Goal: Task Accomplishment & Management: Manage account settings

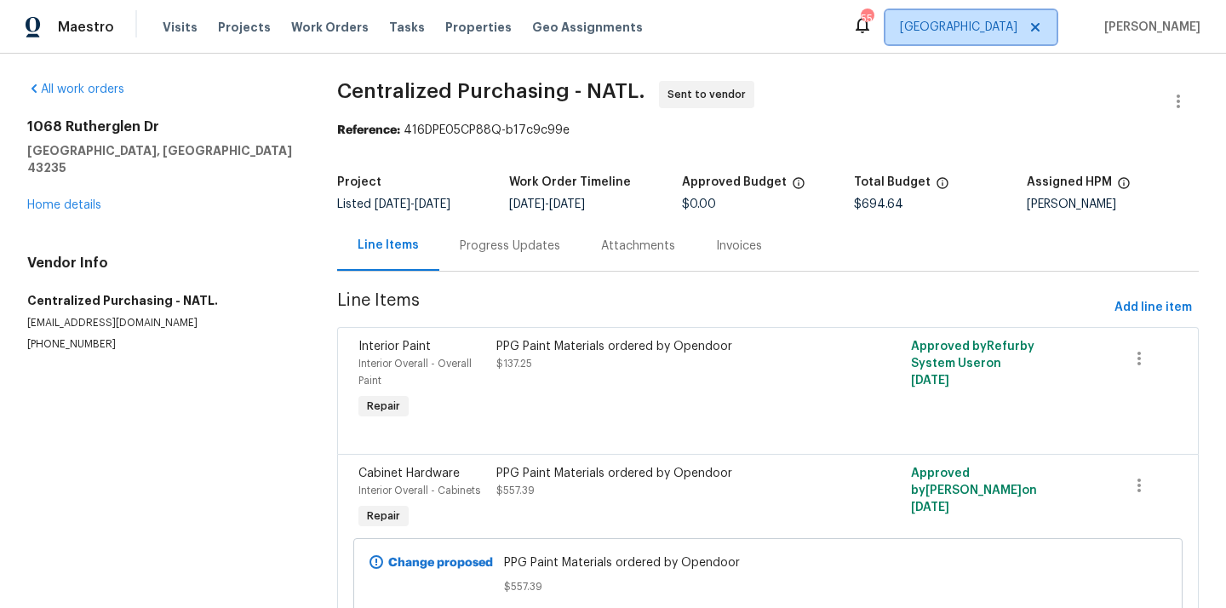
click at [1036, 38] on span "[GEOGRAPHIC_DATA]" at bounding box center [970, 27] width 171 height 34
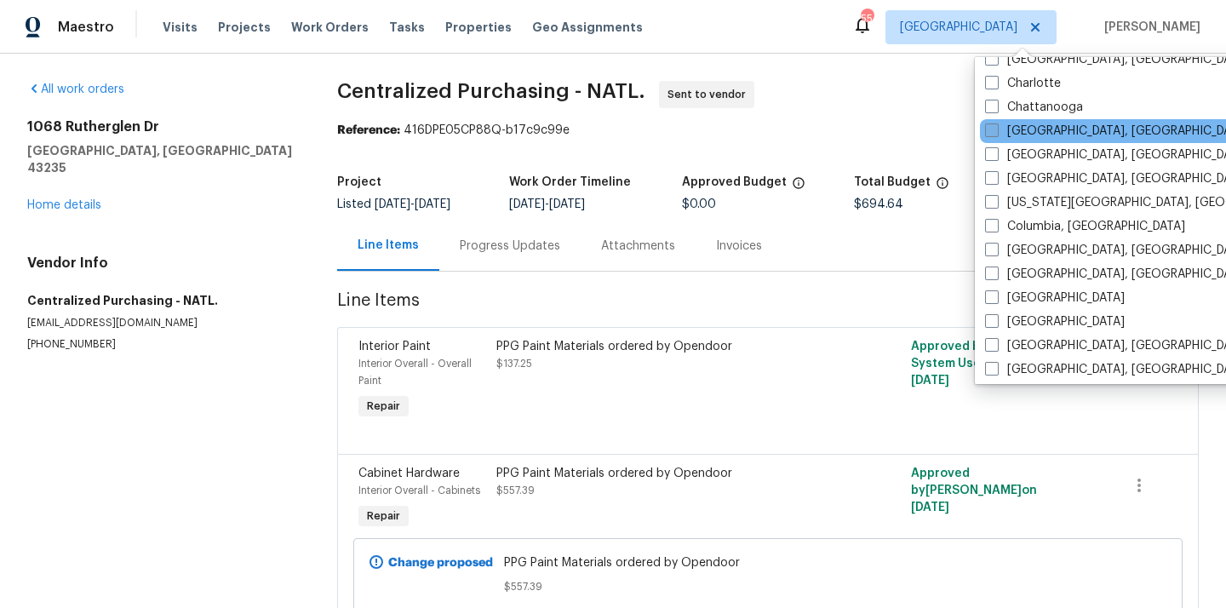
scroll to position [261, 0]
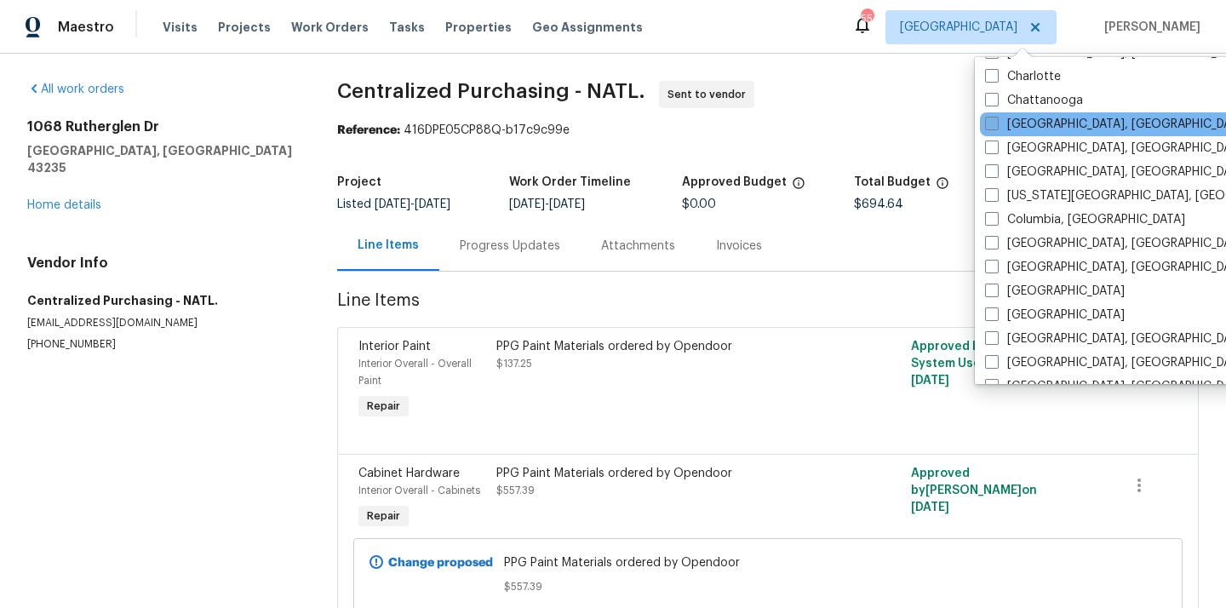
click at [1007, 287] on label "[GEOGRAPHIC_DATA]" at bounding box center [1055, 291] width 140 height 17
click at [996, 287] on input "[GEOGRAPHIC_DATA]" at bounding box center [990, 288] width 11 height 11
checkbox input "true"
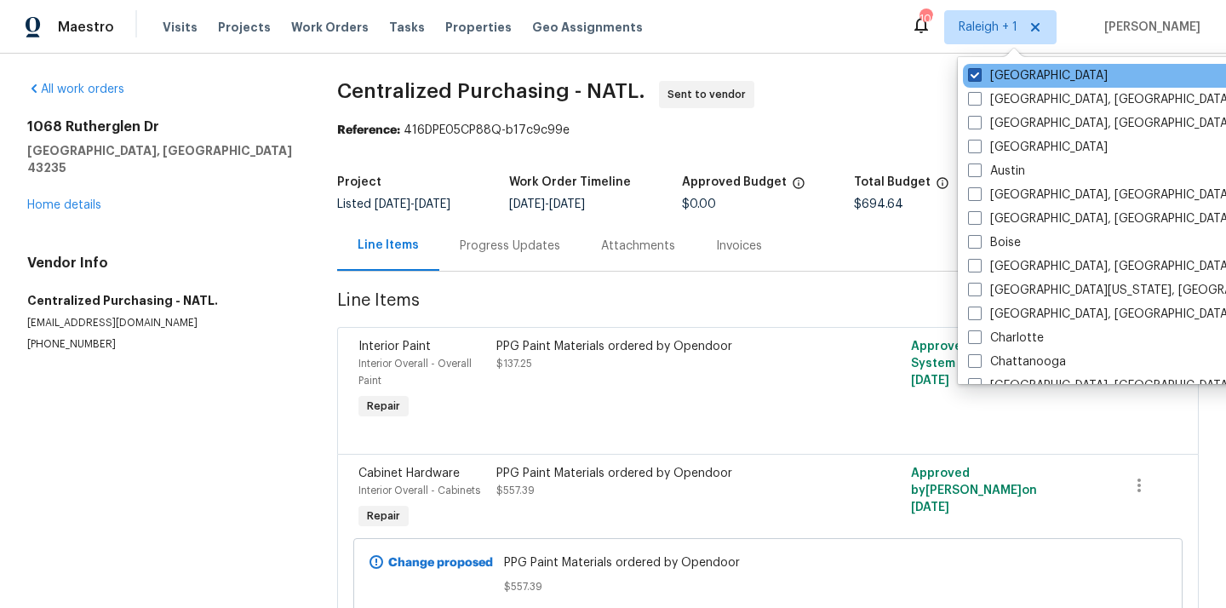
click at [1017, 76] on label "[GEOGRAPHIC_DATA]" at bounding box center [1038, 75] width 140 height 17
click at [979, 76] on input "[GEOGRAPHIC_DATA]" at bounding box center [973, 72] width 11 height 11
checkbox input "false"
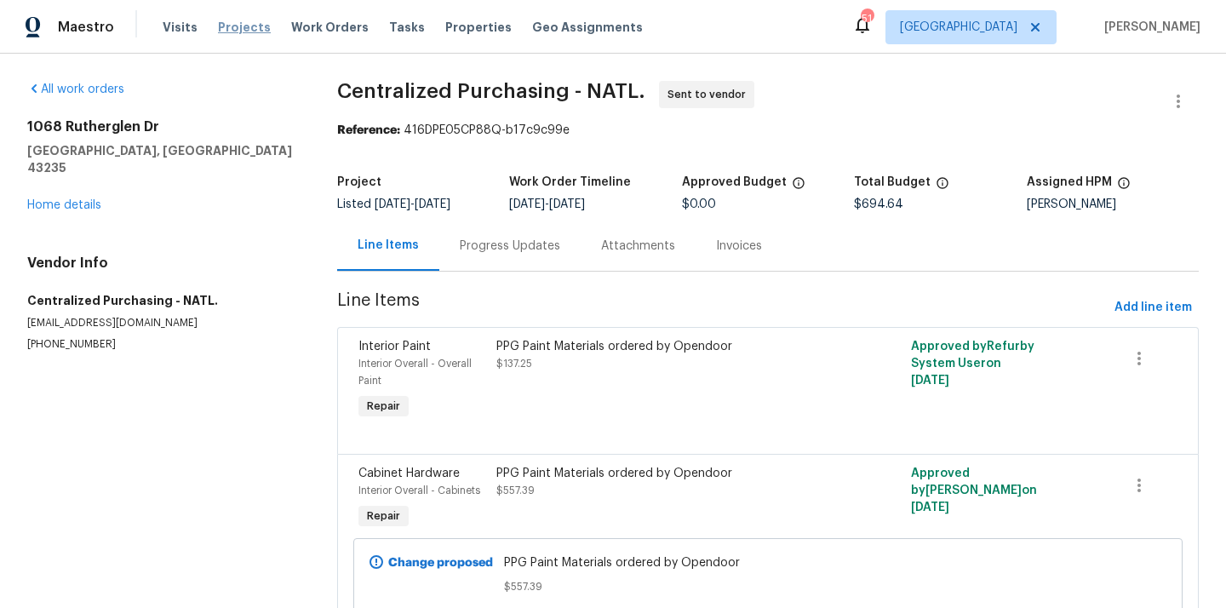
click at [234, 24] on span "Projects" at bounding box center [244, 27] width 53 height 17
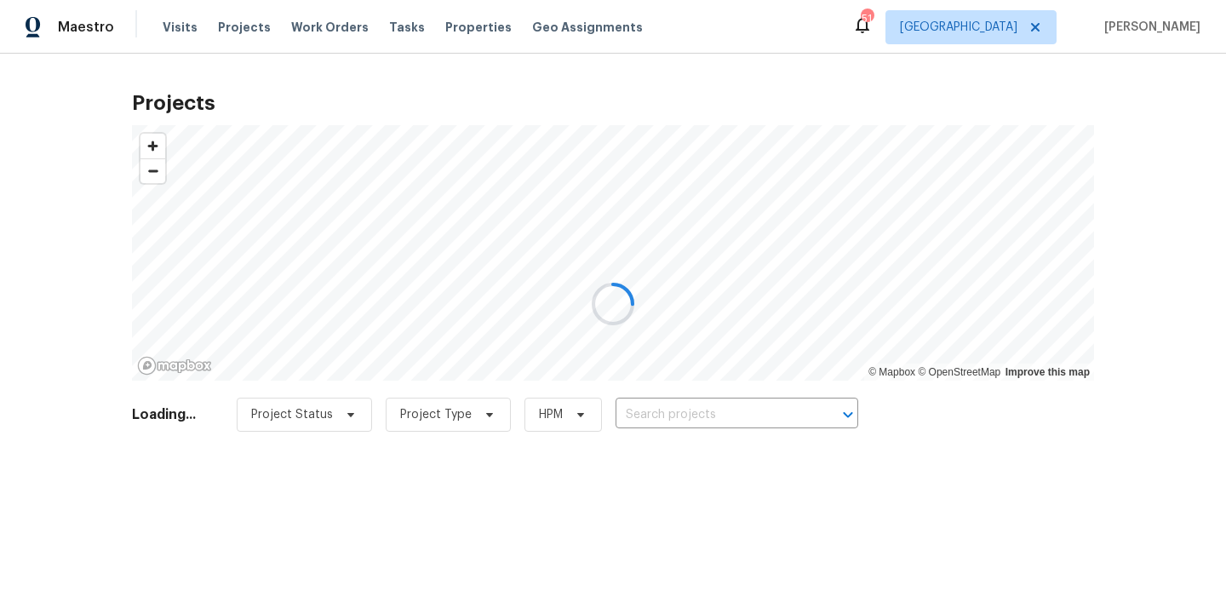
click at [694, 419] on div at bounding box center [613, 304] width 1226 height 608
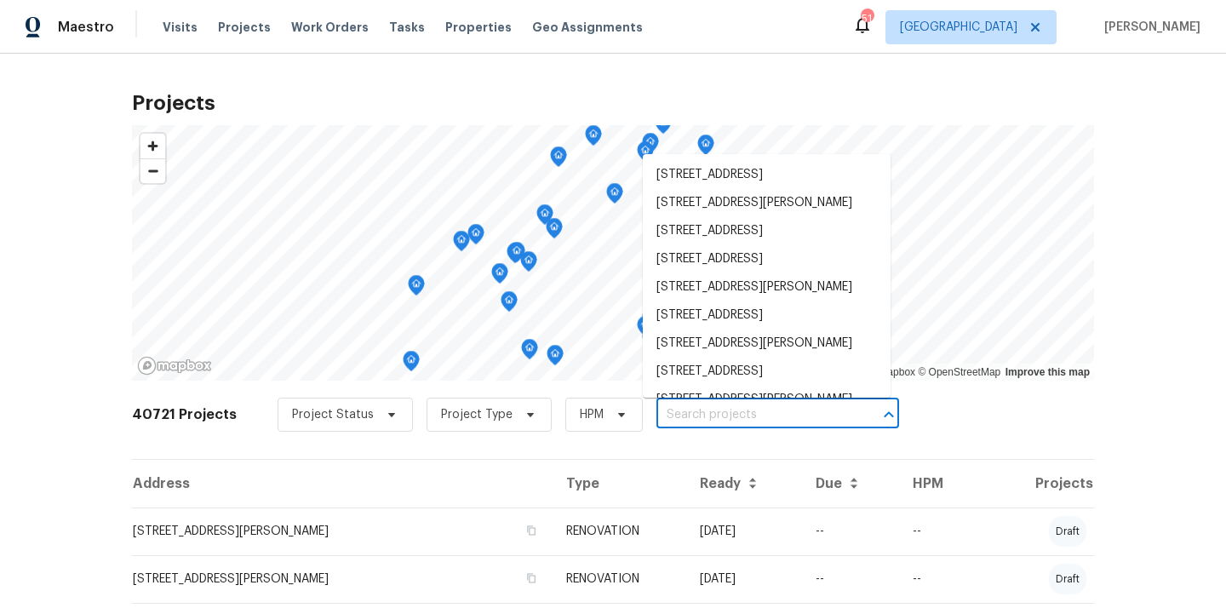
click at [692, 419] on input "text" at bounding box center [753, 415] width 195 height 26
paste input "[STREET_ADDRESS][PERSON_NAME]"
type input "[STREET_ADDRESS][PERSON_NAME]"
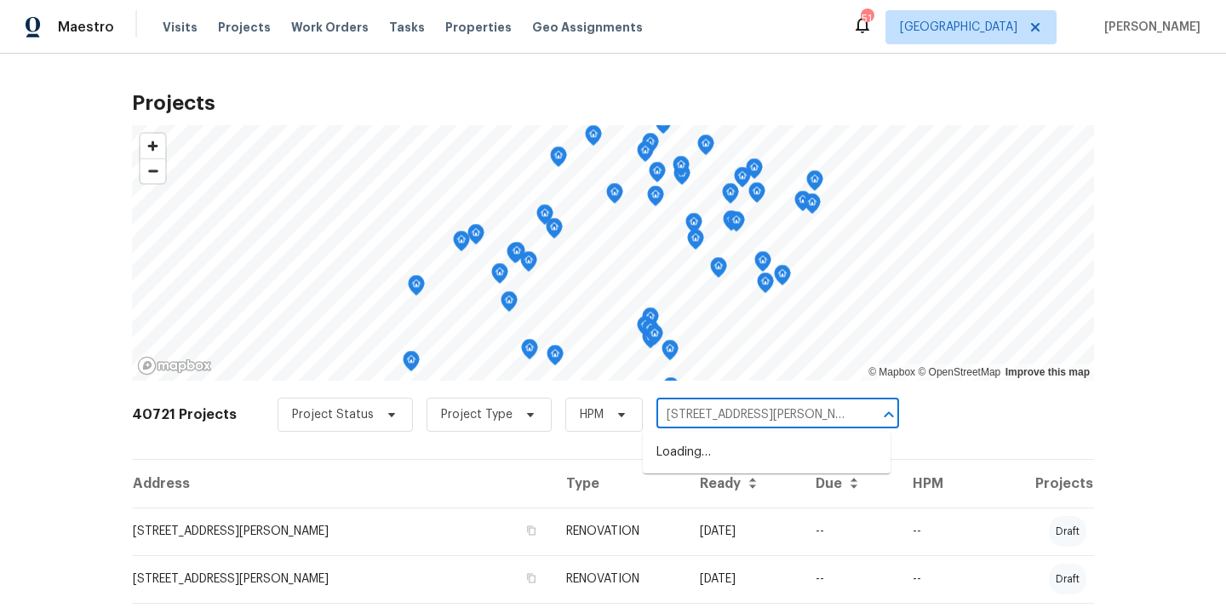
scroll to position [0, 43]
click at [690, 438] on ul "[STREET_ADDRESS][PERSON_NAME]" at bounding box center [767, 453] width 248 height 42
click at [688, 455] on li "[STREET_ADDRESS][PERSON_NAME]" at bounding box center [767, 452] width 248 height 28
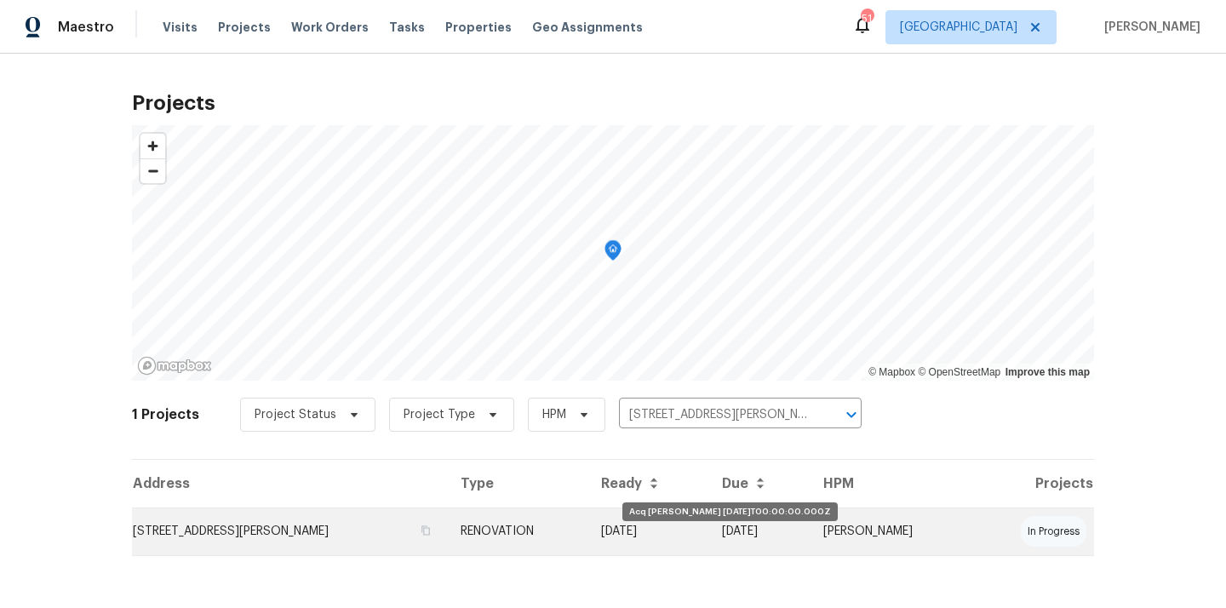
click at [627, 539] on td "[DATE]" at bounding box center [647, 531] width 121 height 48
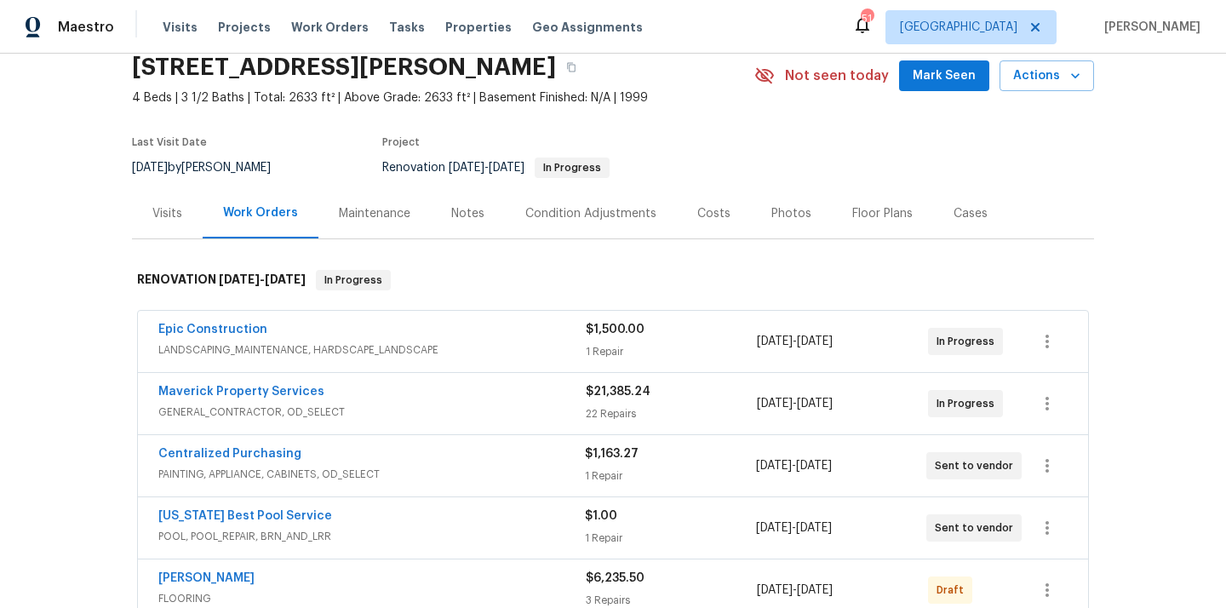
scroll to position [72, 0]
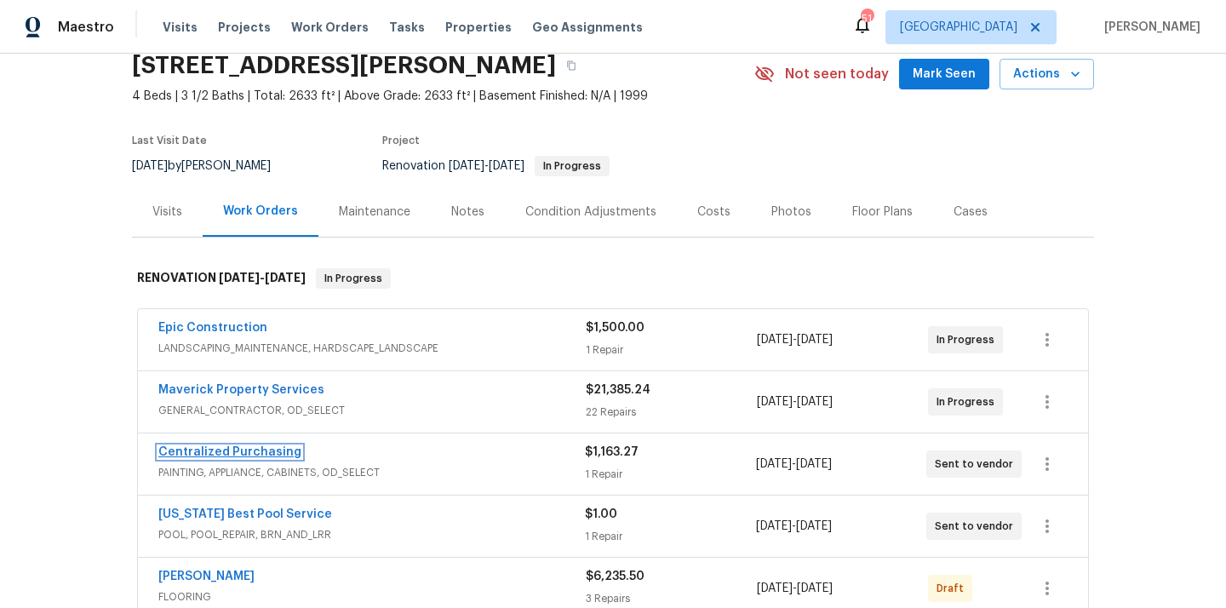
click at [278, 456] on link "Centralized Purchasing" at bounding box center [229, 452] width 143 height 12
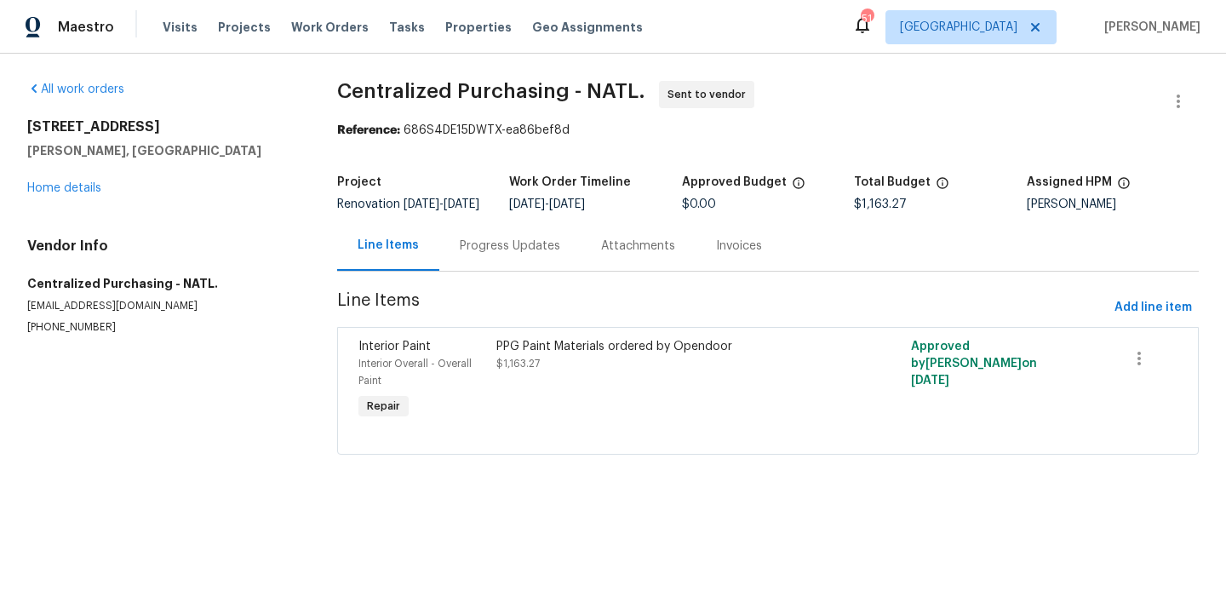
click at [87, 194] on div "[STREET_ADDRESS][PERSON_NAME] Home details" at bounding box center [161, 157] width 269 height 78
click at [87, 188] on link "Home details" at bounding box center [64, 188] width 74 height 12
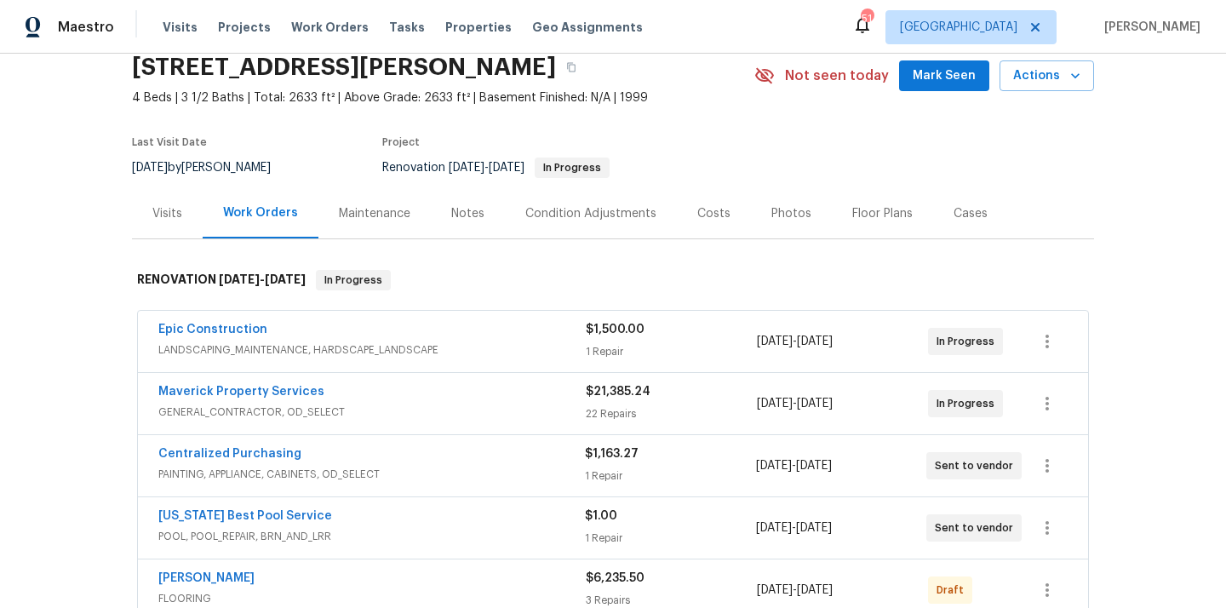
scroll to position [75, 0]
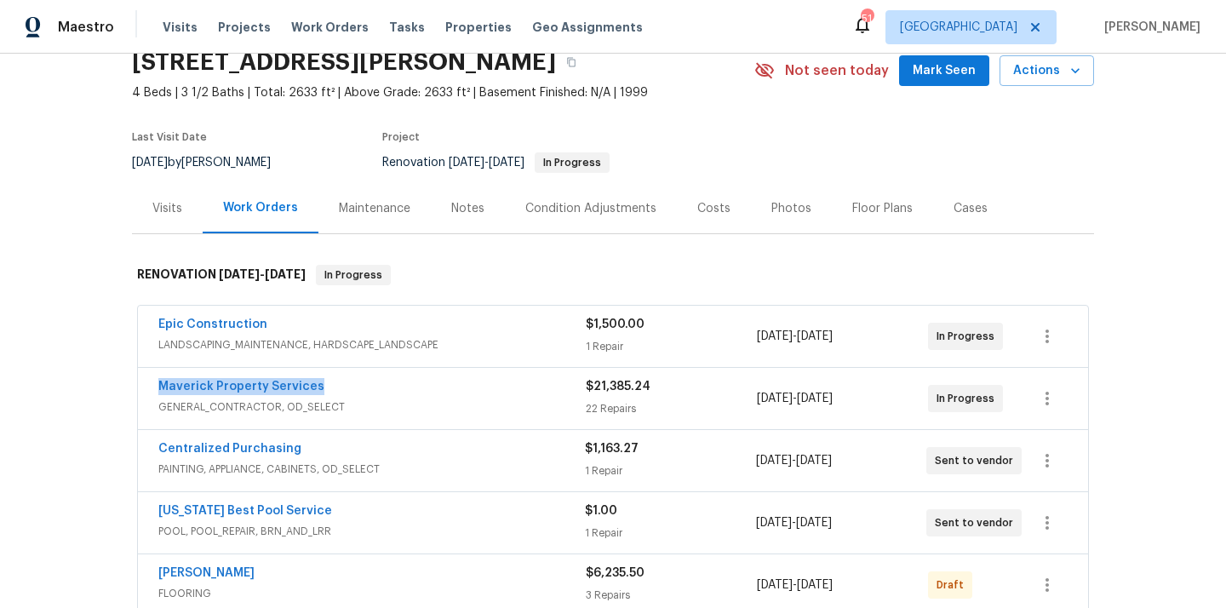
drag, startPoint x: 329, startPoint y: 385, endPoint x: 149, endPoint y: 389, distance: 179.7
click at [148, 389] on div "Maverick Property Services GENERAL_CONTRACTOR, OD_SELECT $21,385.24 22 Repairs …" at bounding box center [613, 398] width 950 height 61
copy link "Maverick Property Services"
click at [280, 447] on link "Centralized Purchasing" at bounding box center [229, 449] width 143 height 12
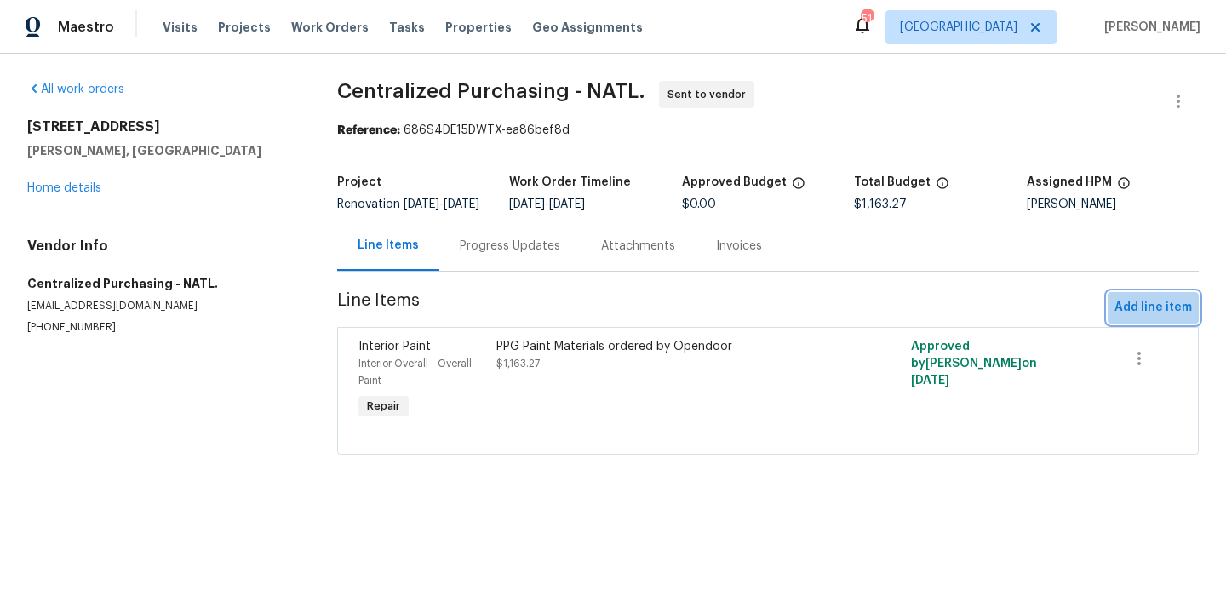
click at [1153, 318] on span "Add line item" at bounding box center [1152, 307] width 77 height 21
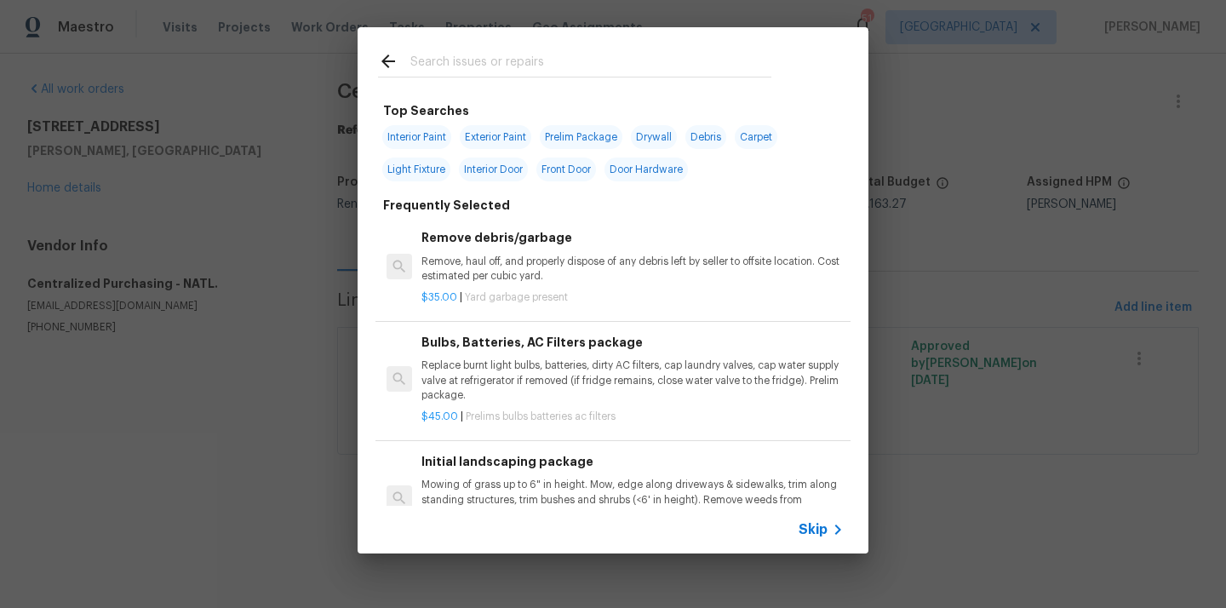
click at [659, 43] on div at bounding box center [575, 60] width 434 height 67
click at [635, 62] on input "text" at bounding box center [590, 64] width 361 height 26
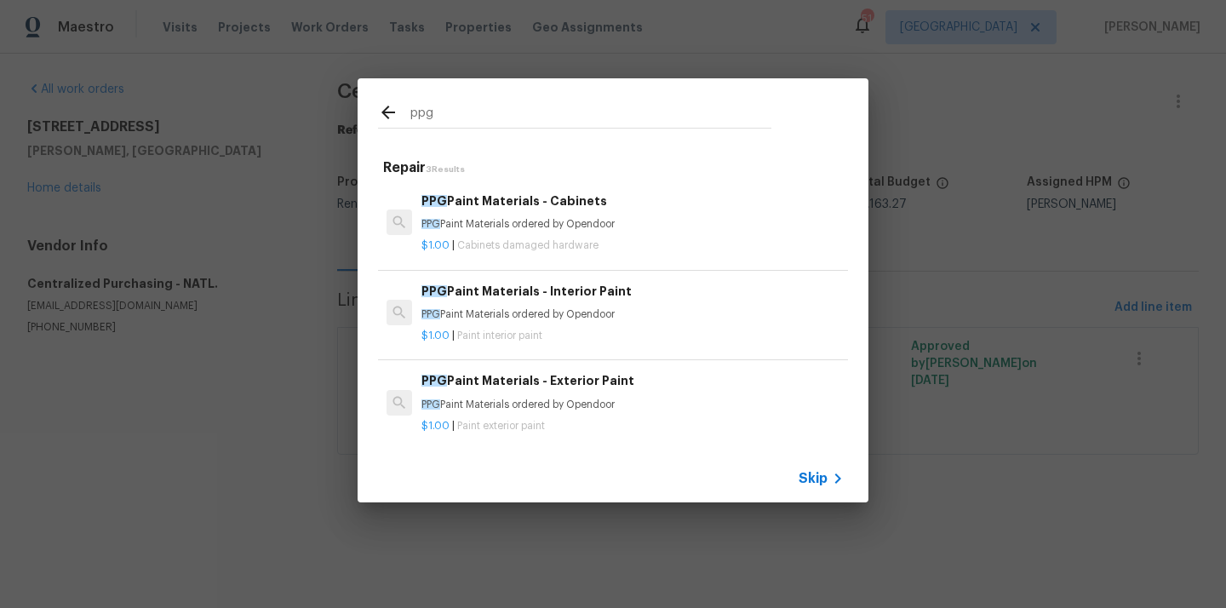
type input "ppg"
click at [499, 386] on h6 "PPG Paint Materials - Exterior Paint" at bounding box center [632, 380] width 422 height 19
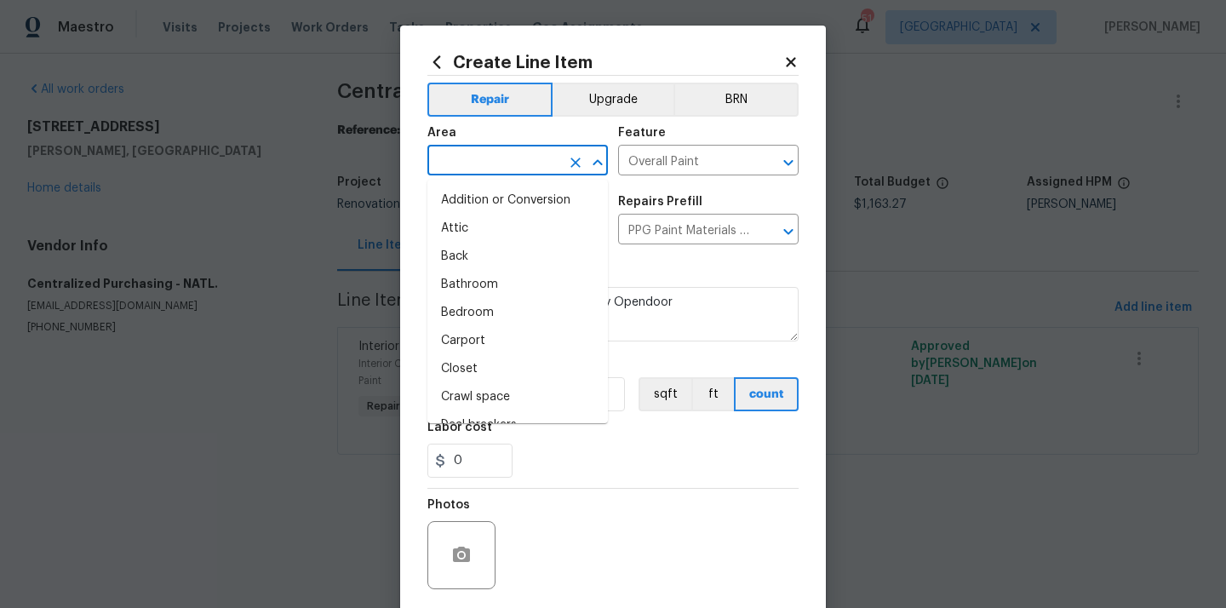
click at [509, 157] on input "text" at bounding box center [493, 162] width 133 height 26
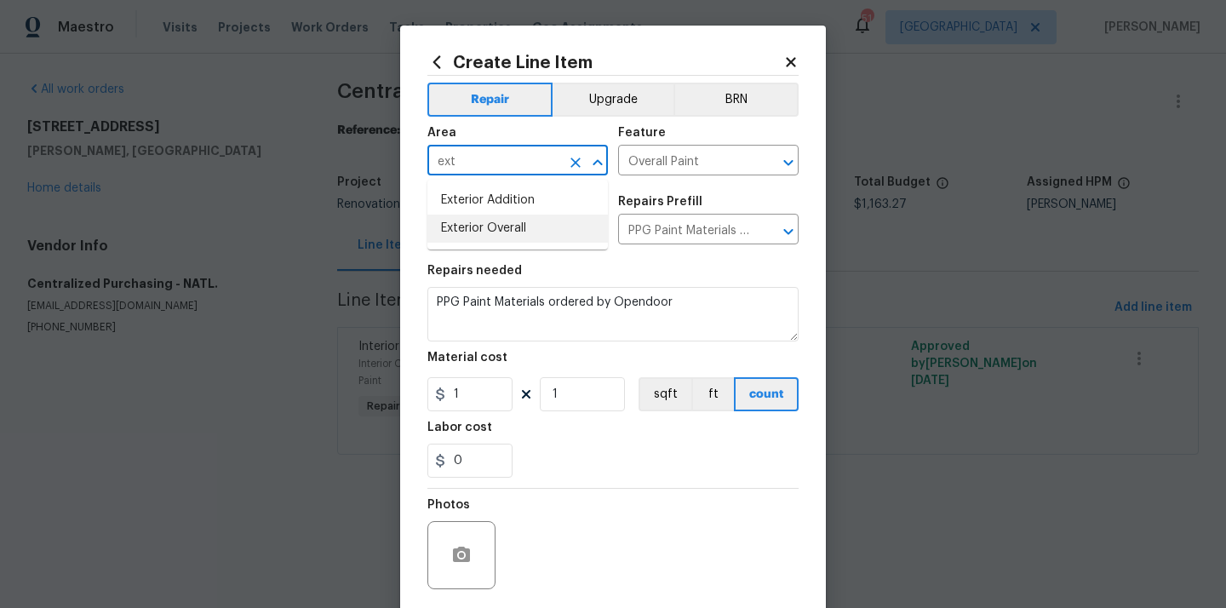
click at [455, 231] on li "Exterior Overall" at bounding box center [517, 229] width 180 height 28
type input "Exterior Overall"
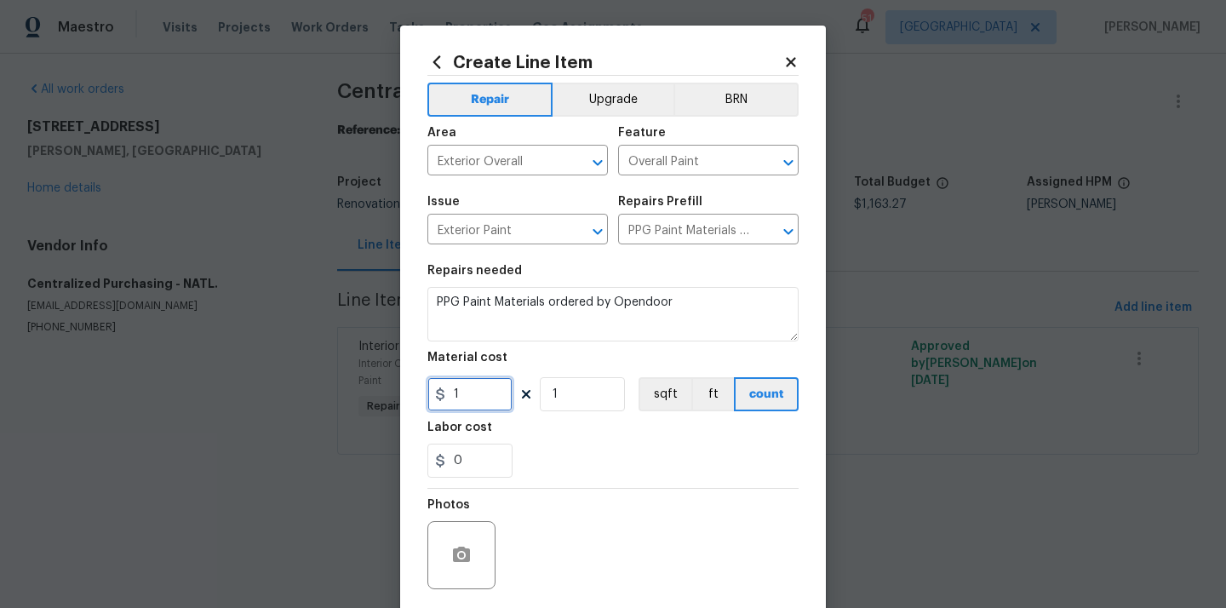
drag, startPoint x: 462, startPoint y: 398, endPoint x: 395, endPoint y: 403, distance: 67.4
click at [396, 403] on div "Create Line Item Repair Upgrade BRN Area Exterior Overall ​ Feature Overall Pai…" at bounding box center [613, 304] width 1226 height 608
paste input "295.88"
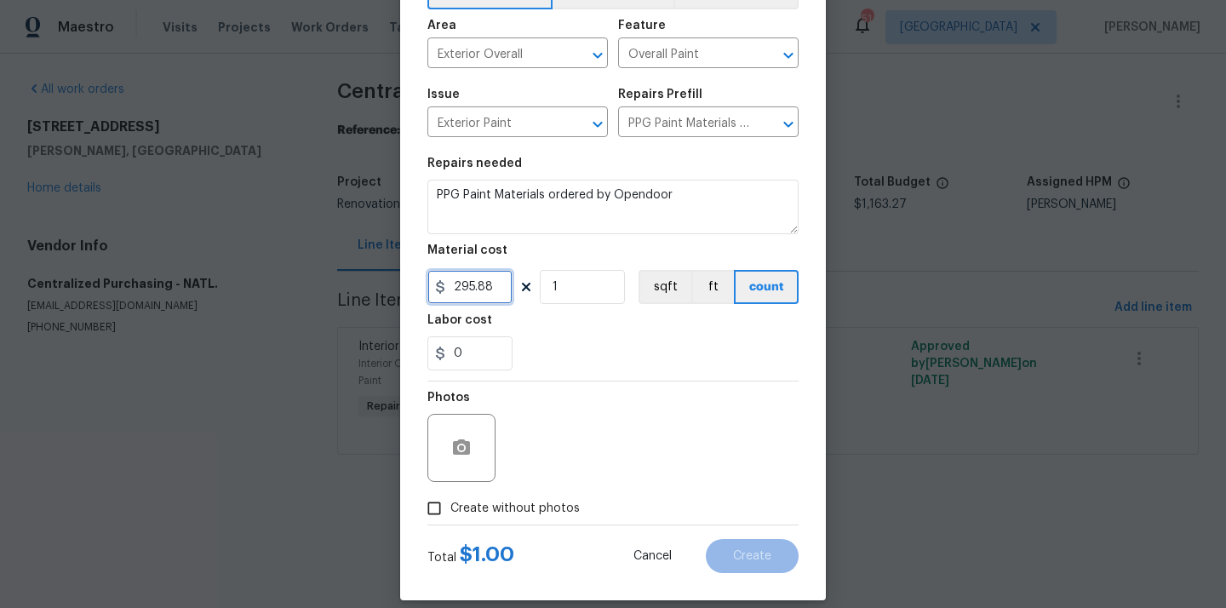
scroll to position [115, 0]
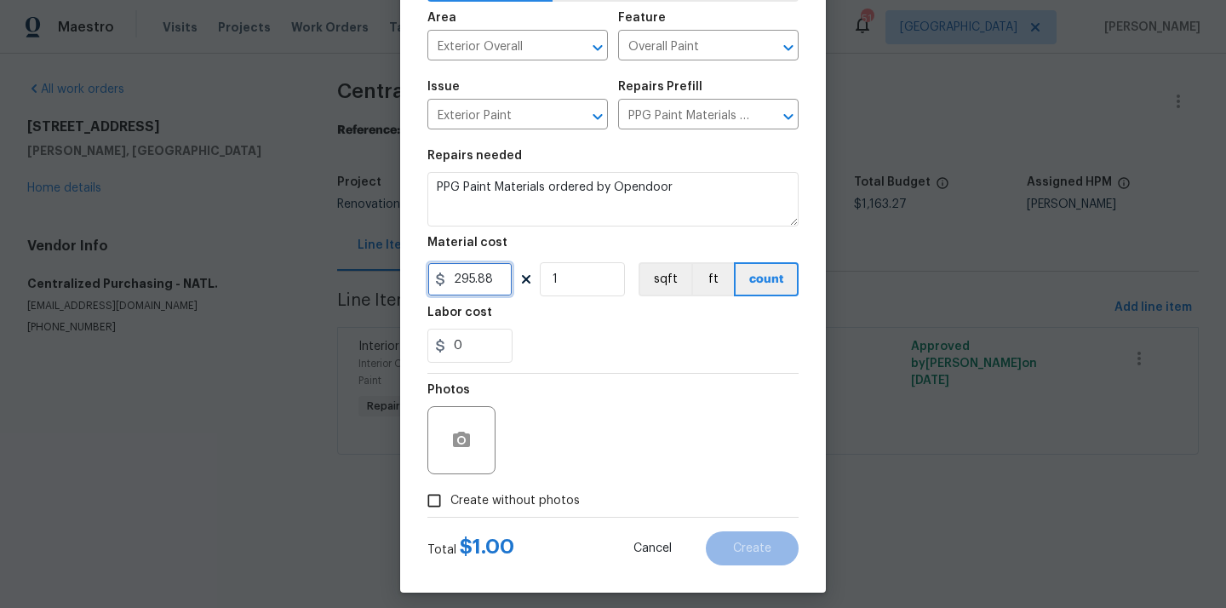
type input "295.88"
click at [480, 495] on span "Create without photos" at bounding box center [514, 501] width 129 height 18
click at [450, 495] on input "Create without photos" at bounding box center [434, 500] width 32 height 32
checkbox input "true"
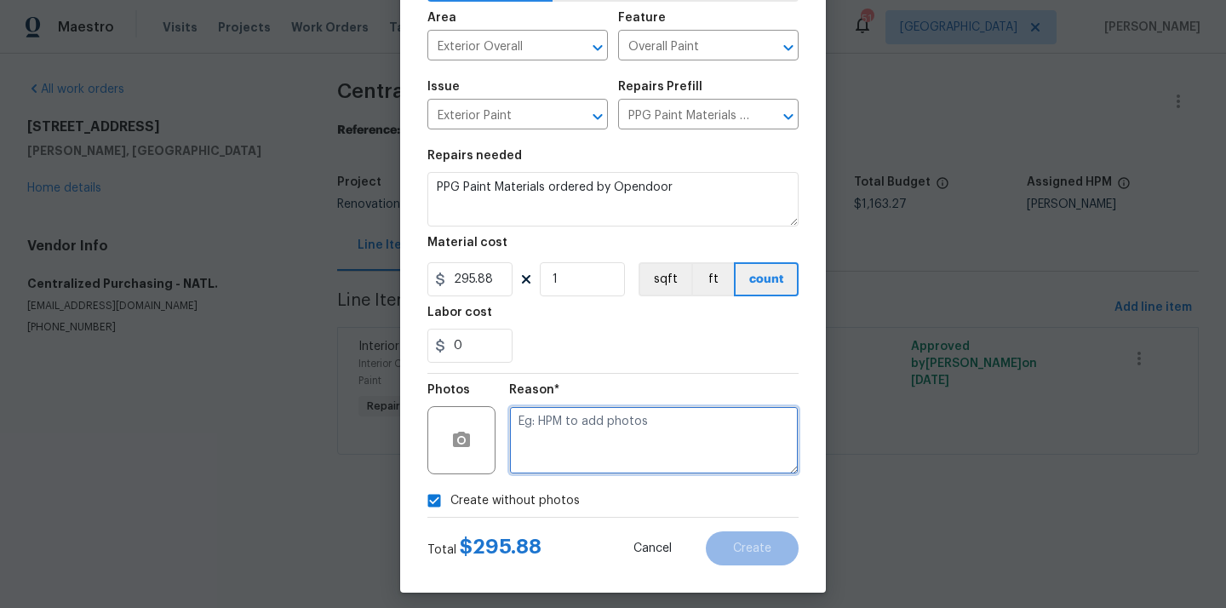
click at [537, 468] on textarea at bounding box center [653, 440] width 289 height 68
type textarea "N/A"
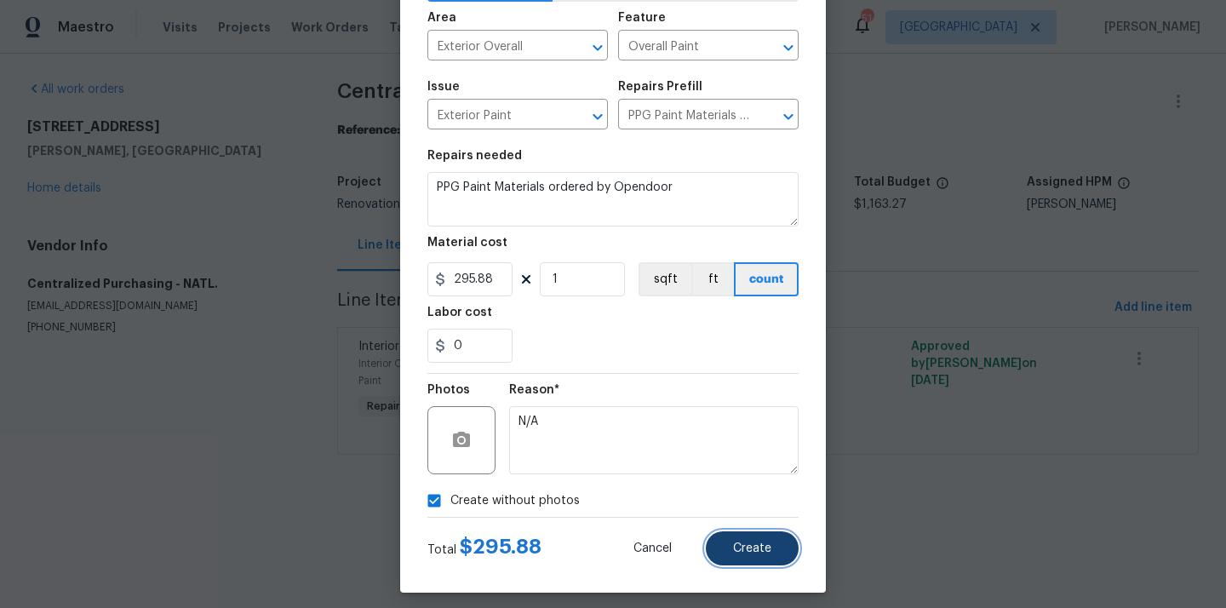
click at [741, 531] on button "Create" at bounding box center [752, 548] width 93 height 34
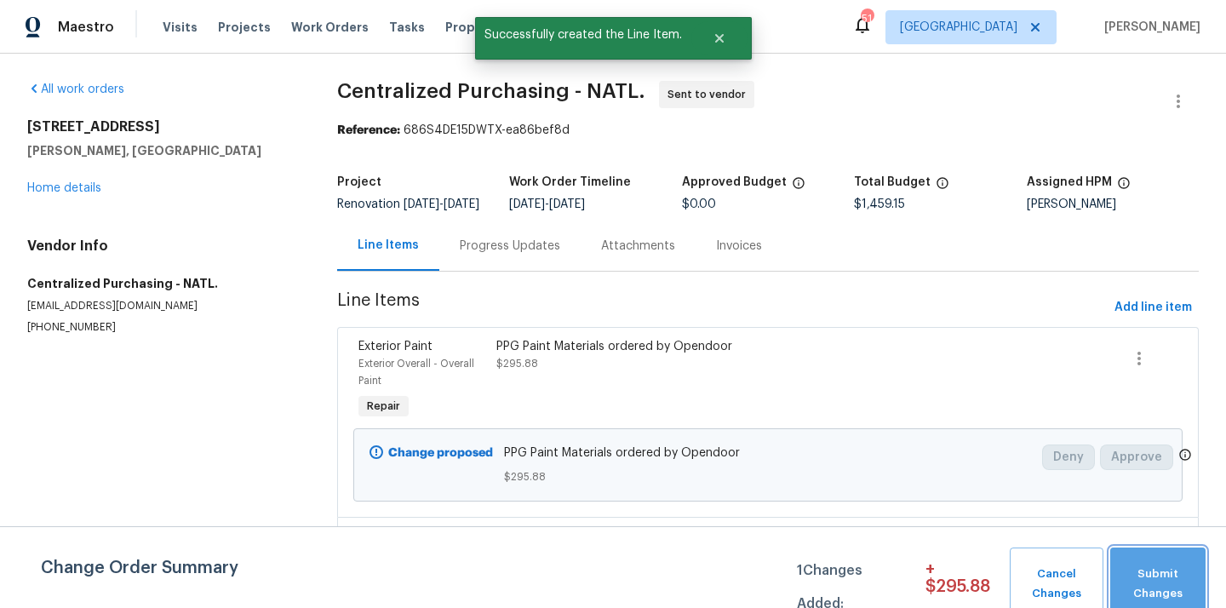
click at [1163, 593] on span "Submit Changes" at bounding box center [1158, 583] width 78 height 39
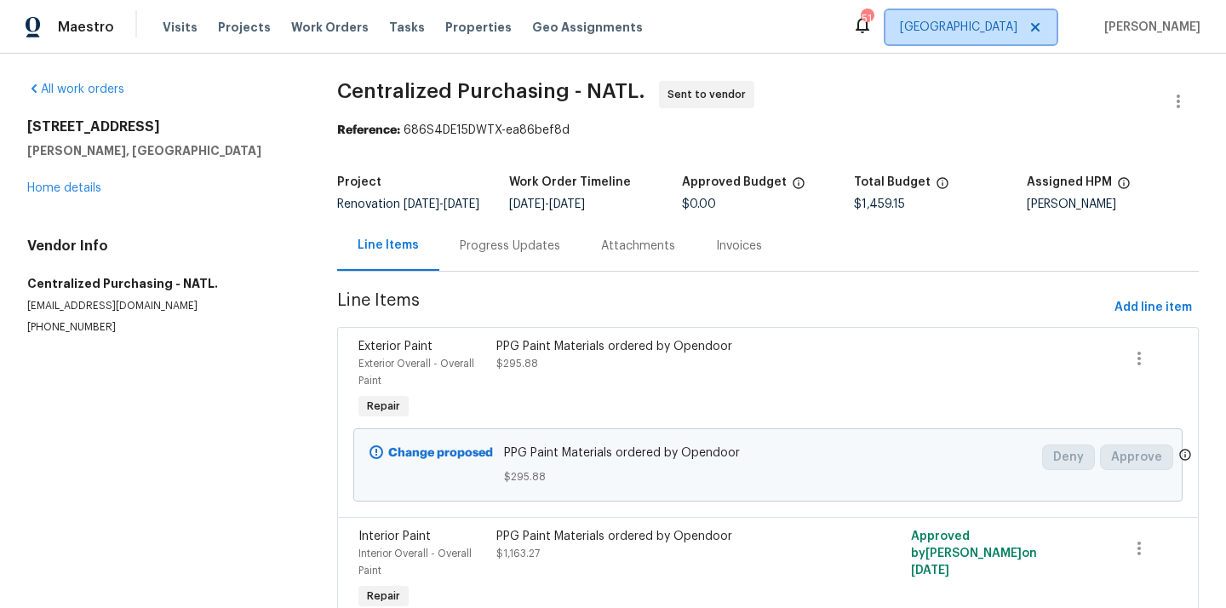
click at [1032, 29] on span "[GEOGRAPHIC_DATA]" at bounding box center [970, 27] width 171 height 34
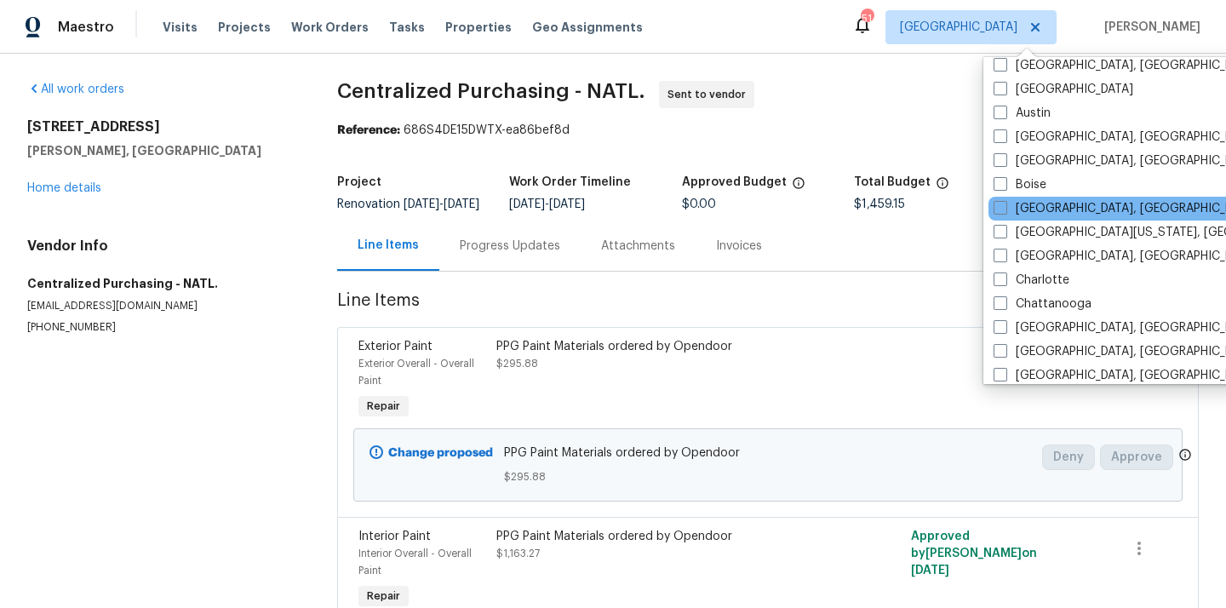
scroll to position [0, 0]
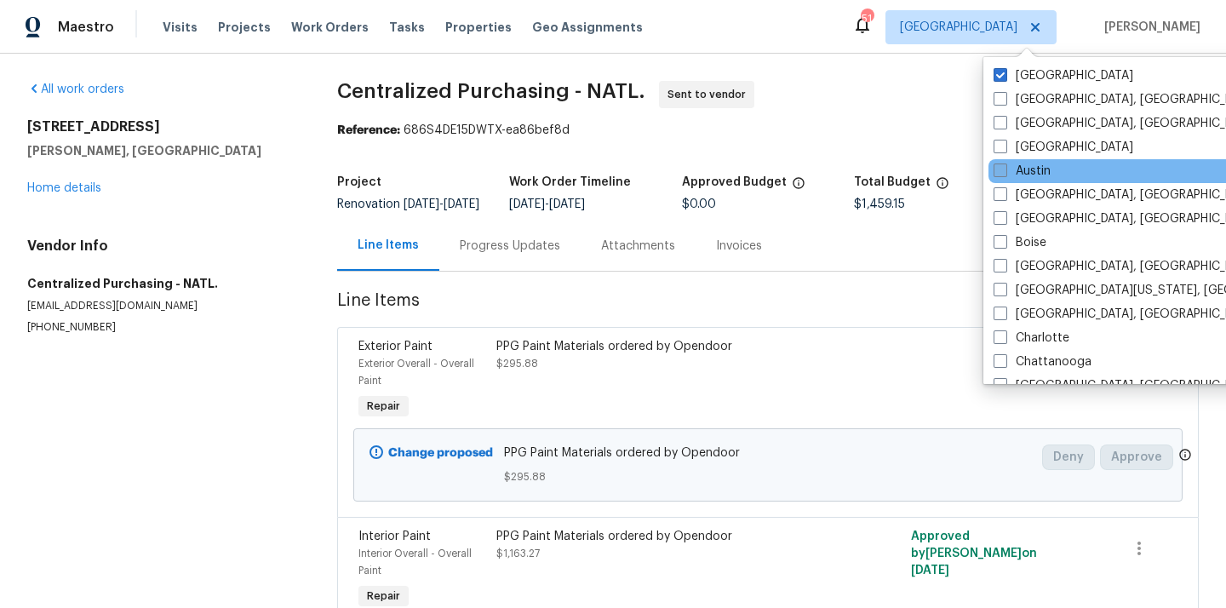
click at [1031, 178] on label "Austin" at bounding box center [1021, 171] width 57 height 17
click at [1004, 174] on input "Austin" at bounding box center [998, 168] width 11 height 11
checkbox input "true"
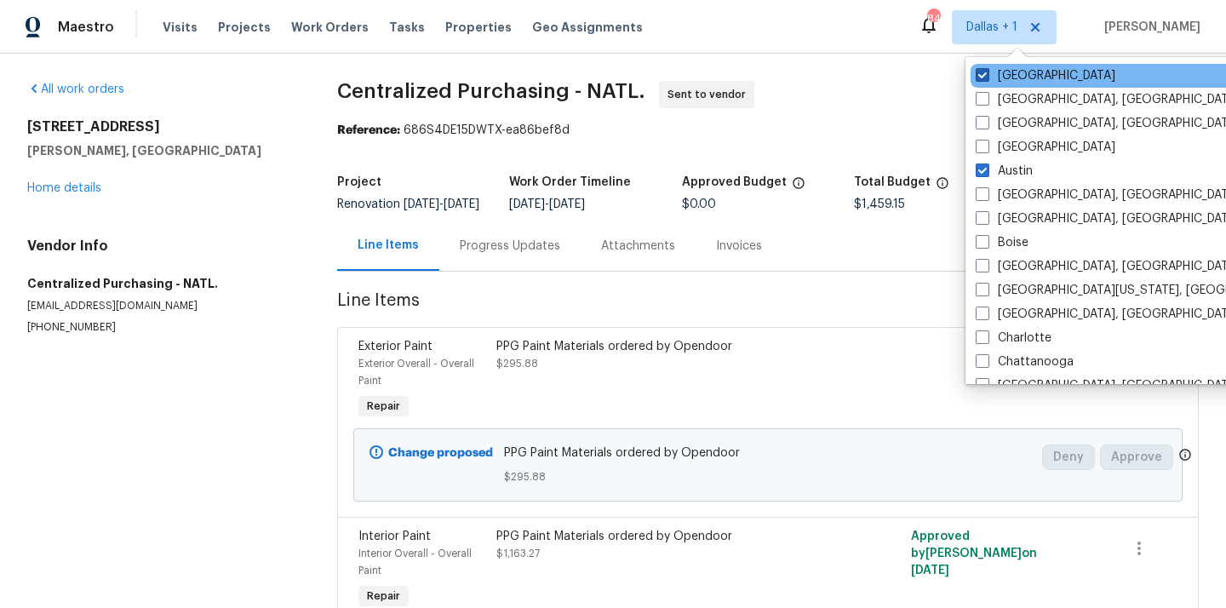
click at [1024, 76] on label "[GEOGRAPHIC_DATA]" at bounding box center [1046, 75] width 140 height 17
click at [987, 76] on input "[GEOGRAPHIC_DATA]" at bounding box center [981, 72] width 11 height 11
checkbox input "false"
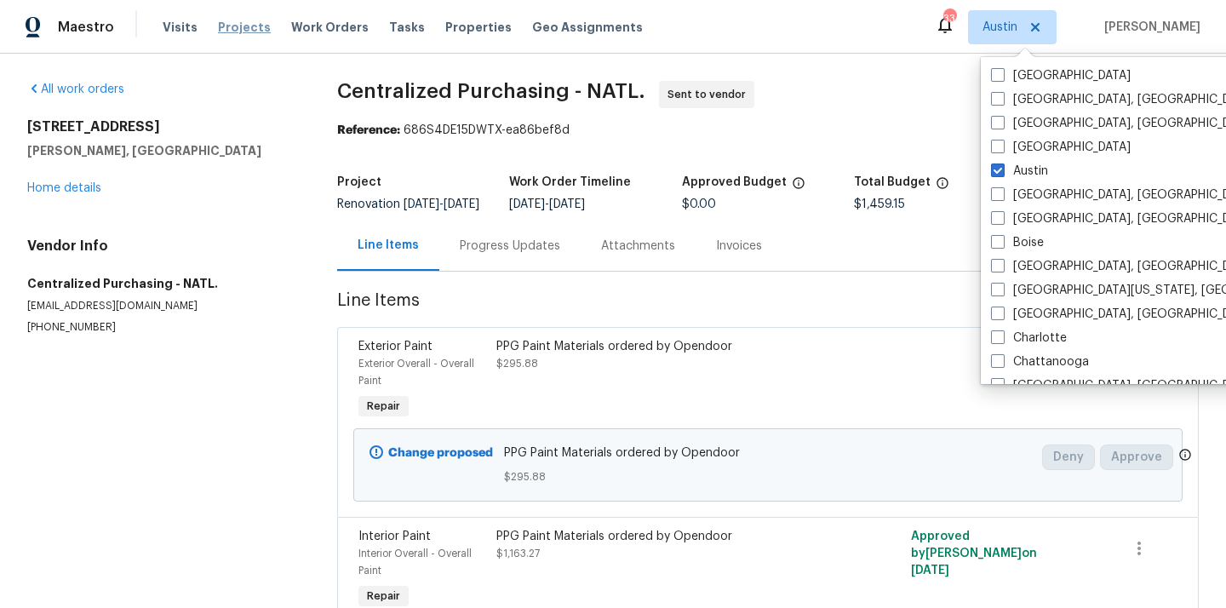
click at [223, 28] on span "Projects" at bounding box center [244, 27] width 53 height 17
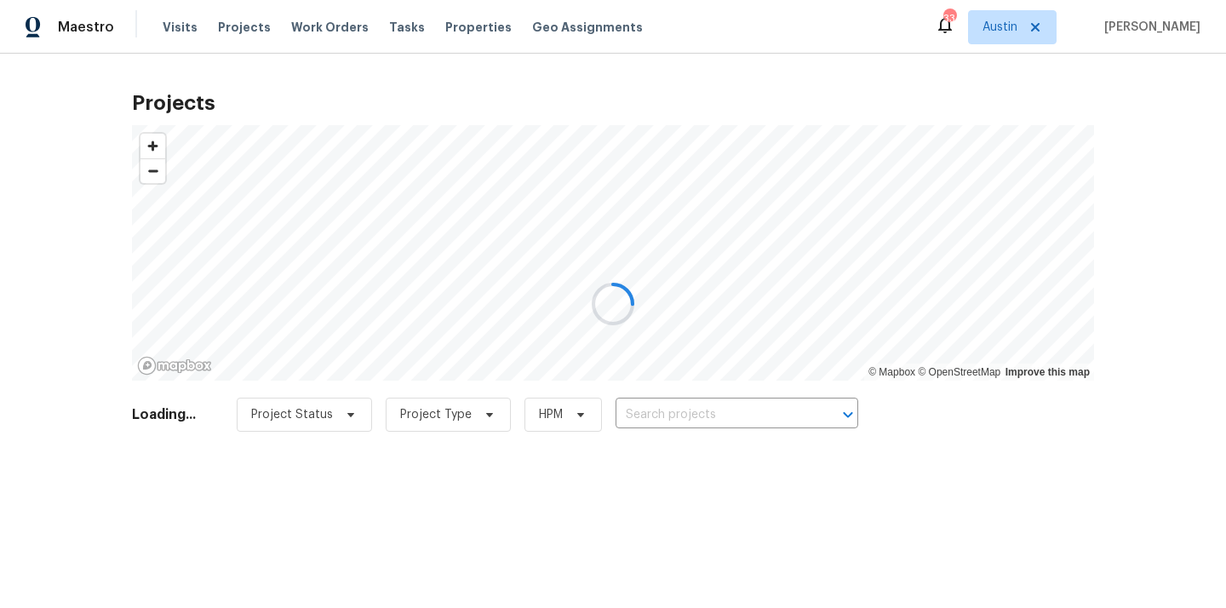
click at [631, 403] on div at bounding box center [613, 304] width 1226 height 608
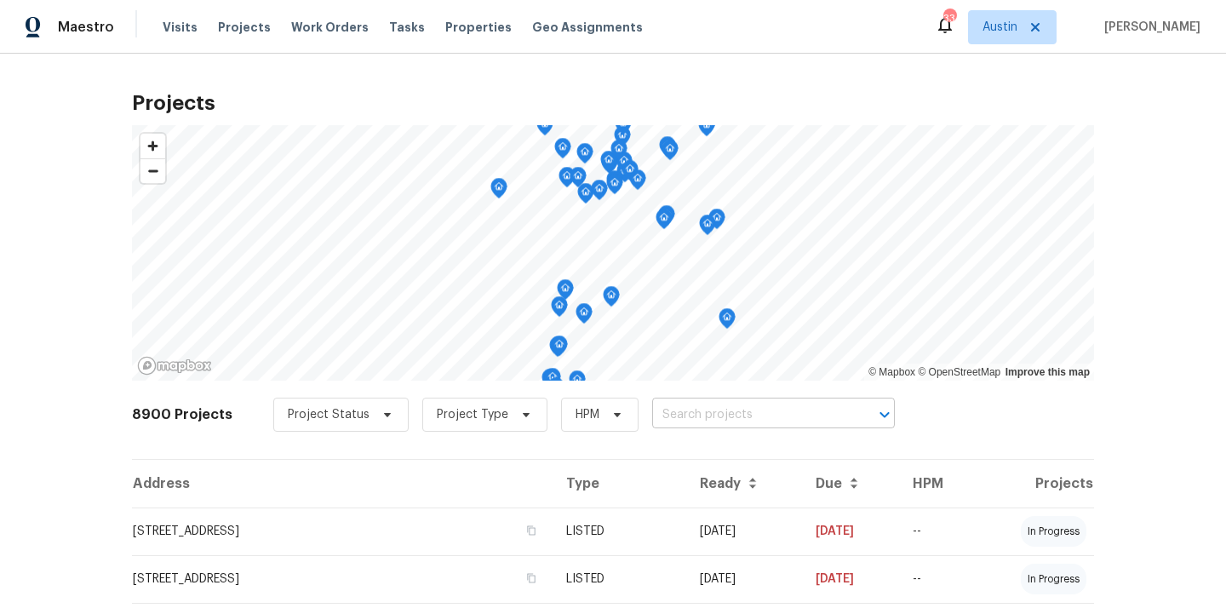
click at [655, 418] on input "text" at bounding box center [749, 415] width 195 height 26
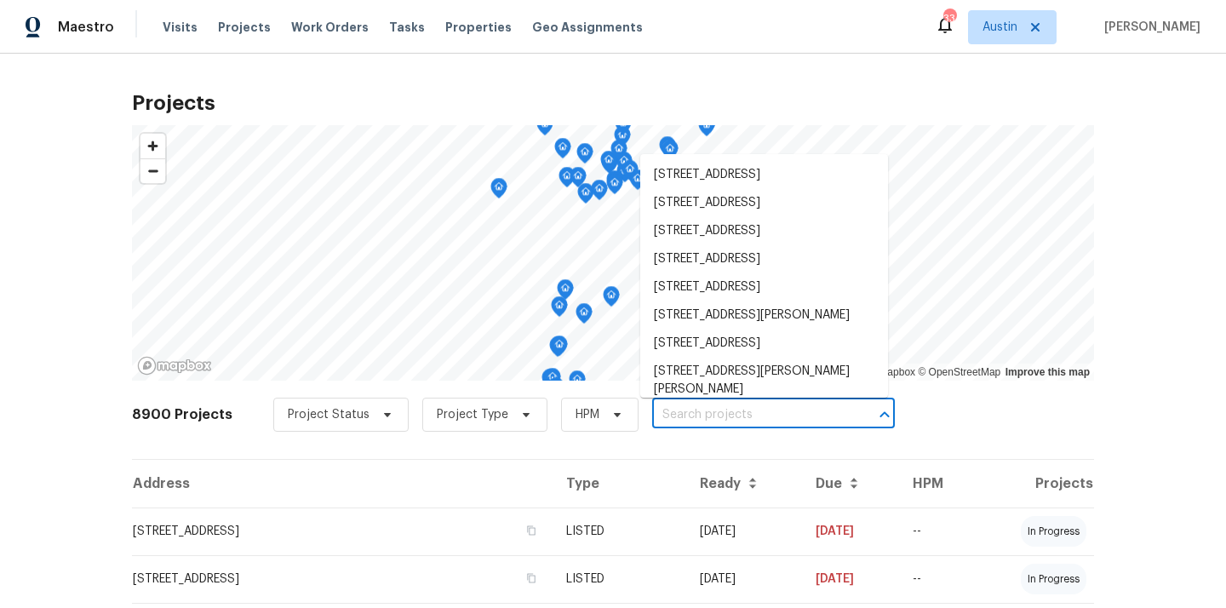
paste input "250 Wolf Berry"
type input "250 Wolf Berry"
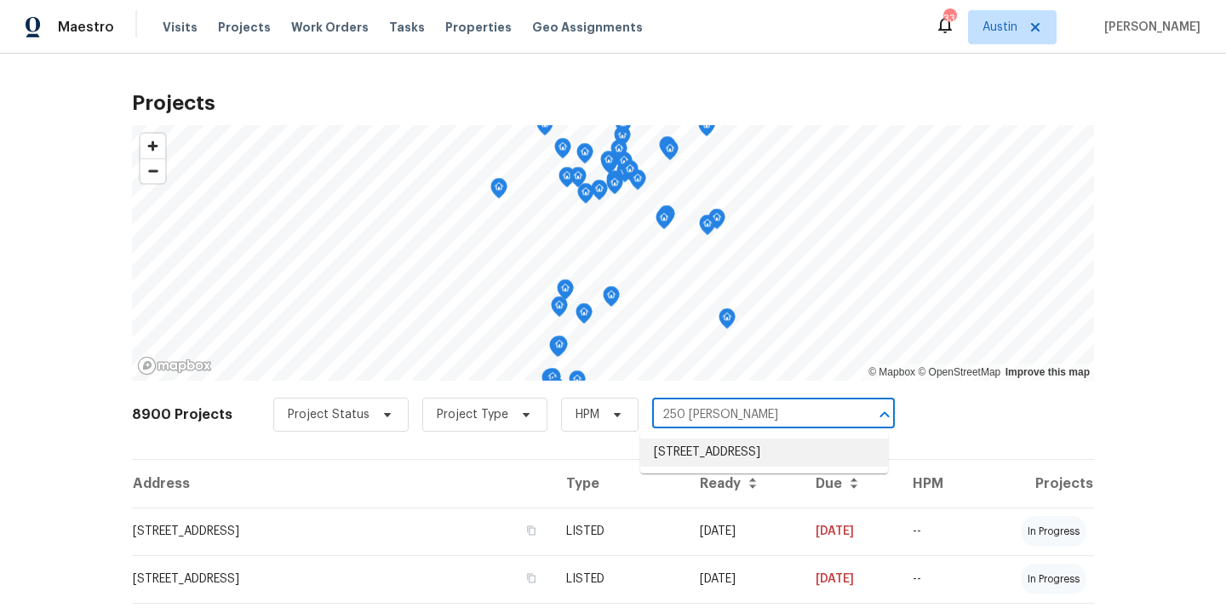
click at [674, 455] on li "250 Wolf Berry Path, Buda, TX 78610" at bounding box center [764, 452] width 248 height 28
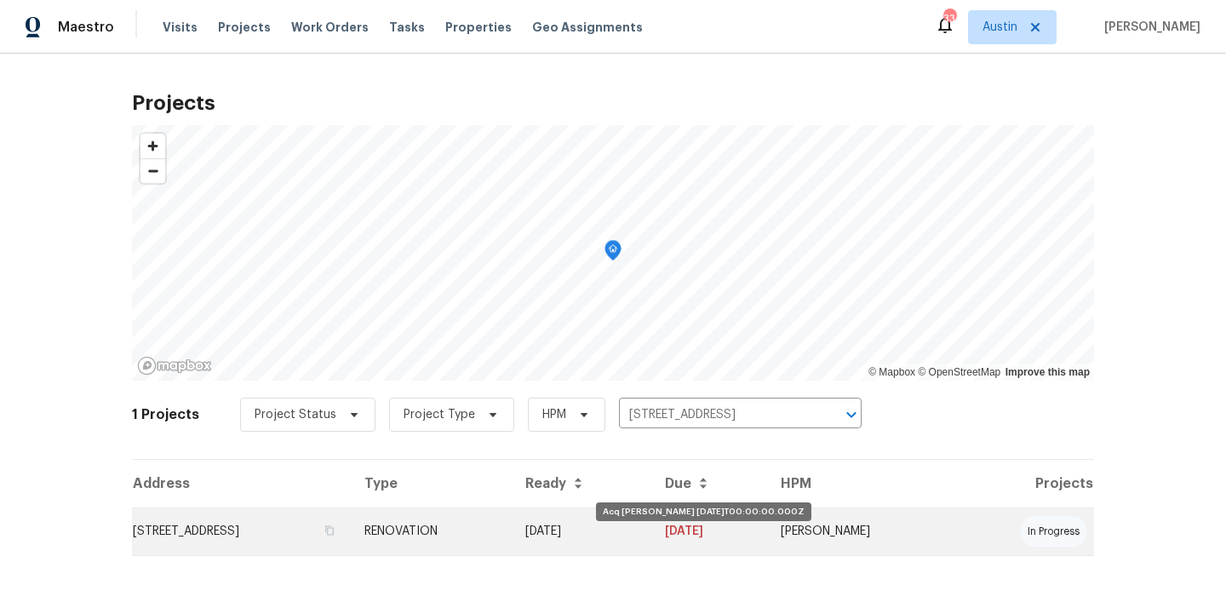
click at [644, 550] on td "[DATE]" at bounding box center [582, 531] width 140 height 48
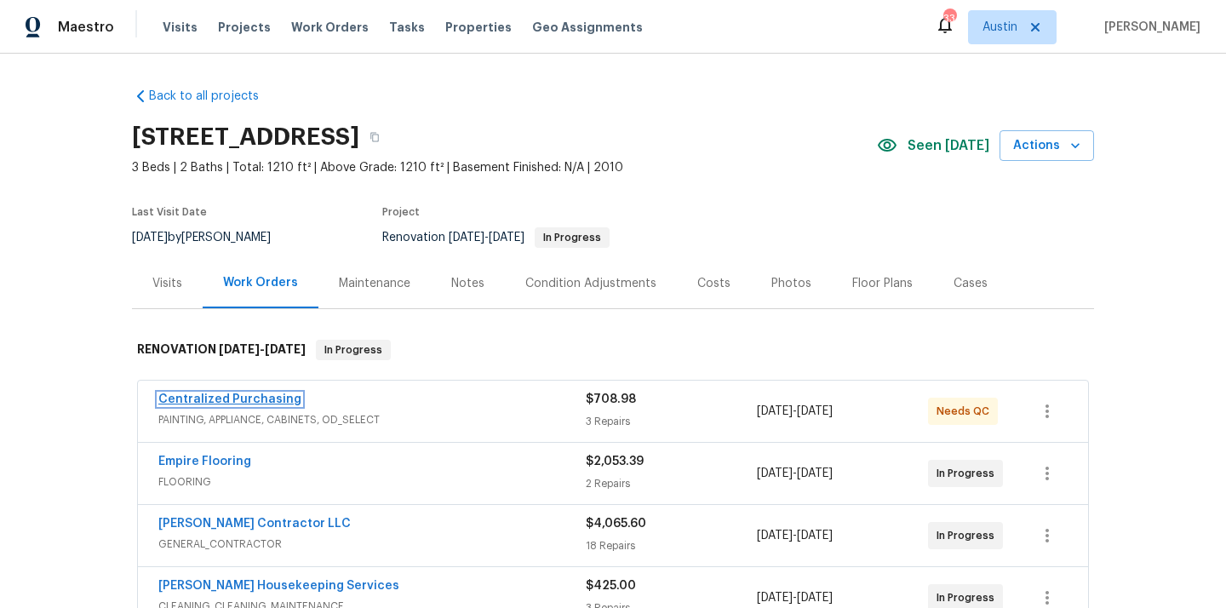
click at [284, 402] on link "Centralized Purchasing" at bounding box center [229, 399] width 143 height 12
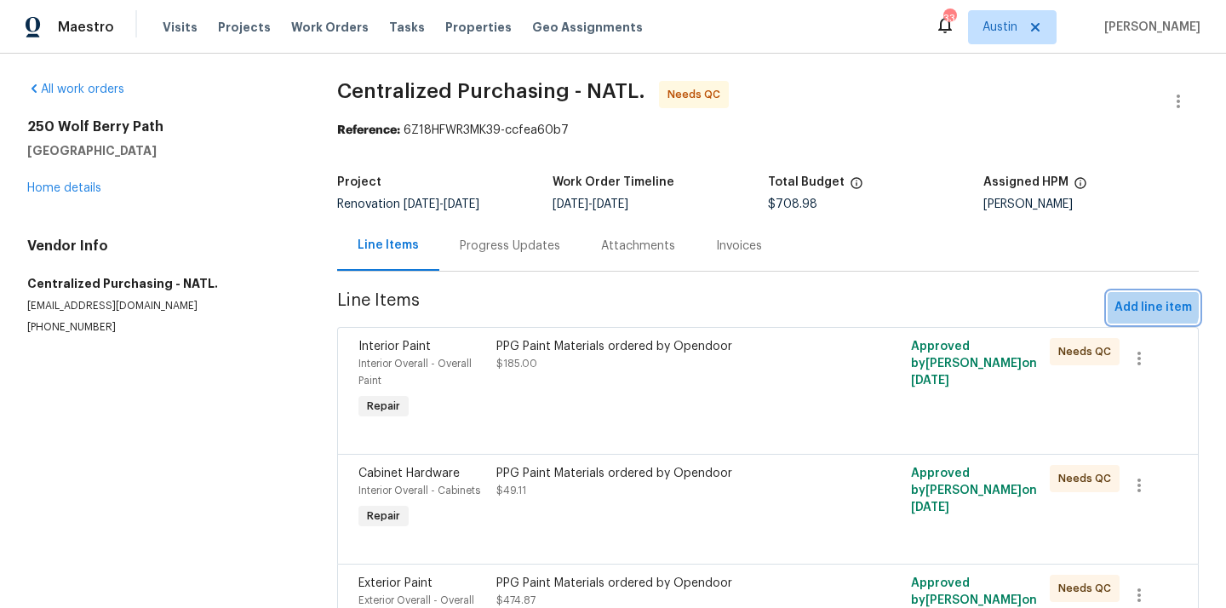
click at [1126, 301] on span "Add line item" at bounding box center [1152, 307] width 77 height 21
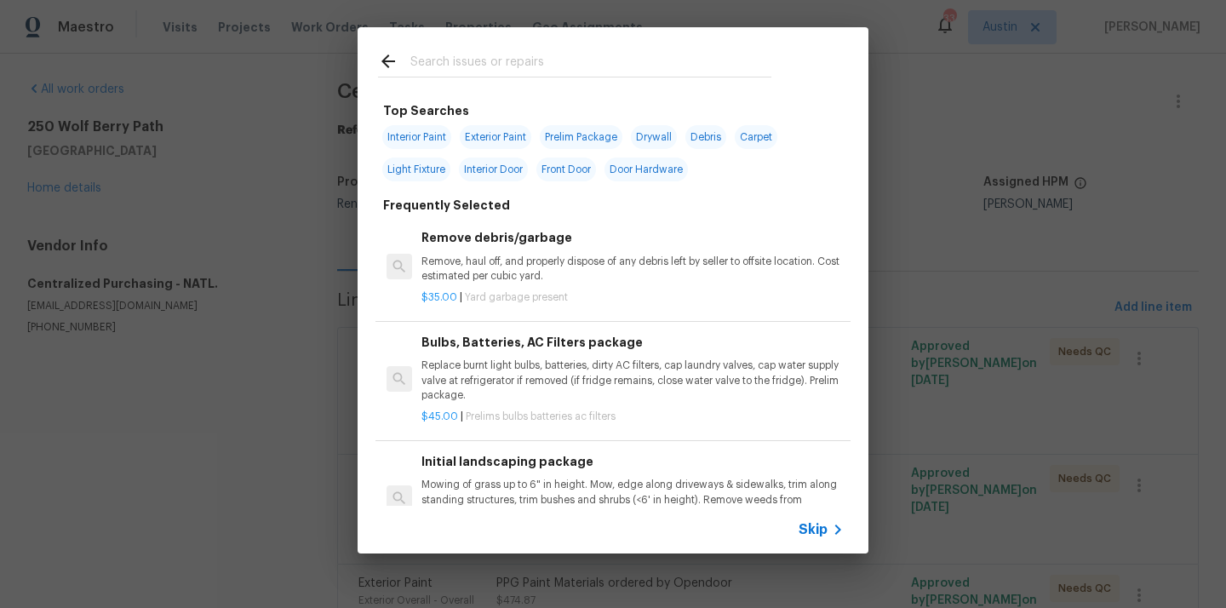
click at [671, 62] on input "text" at bounding box center [590, 64] width 361 height 26
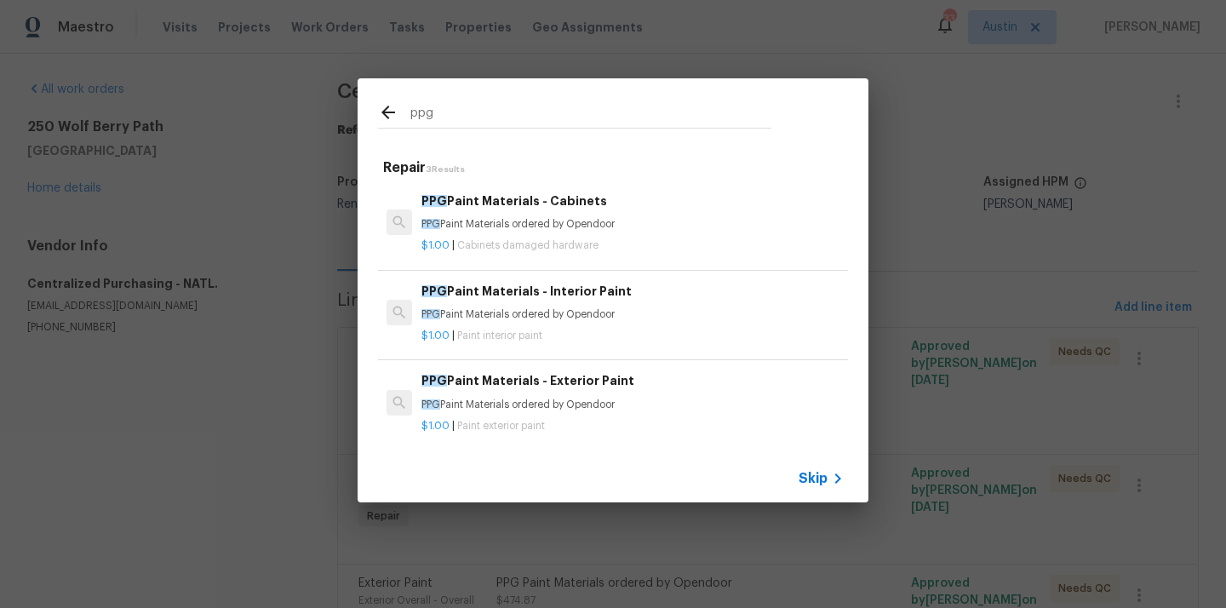
type input "ppg"
click at [543, 264] on div "PPG Paint Materials - Cabinets PPG Paint Materials ordered by Opendoor $1.00 | …" at bounding box center [612, 222] width 475 height 95
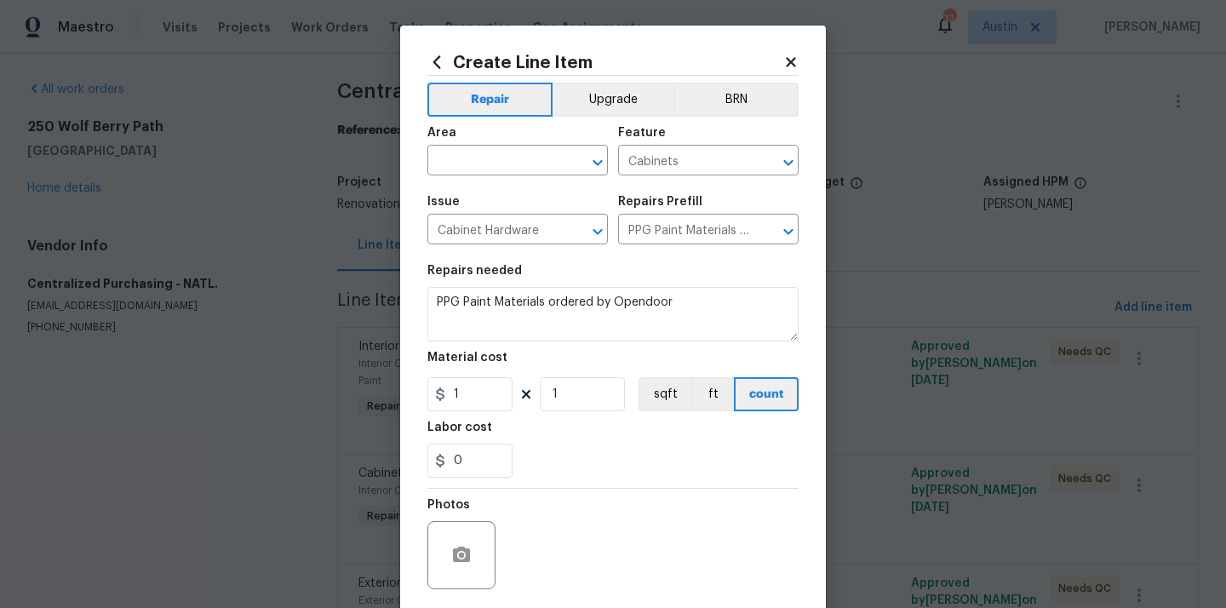
click at [443, 55] on icon at bounding box center [436, 62] width 19 height 19
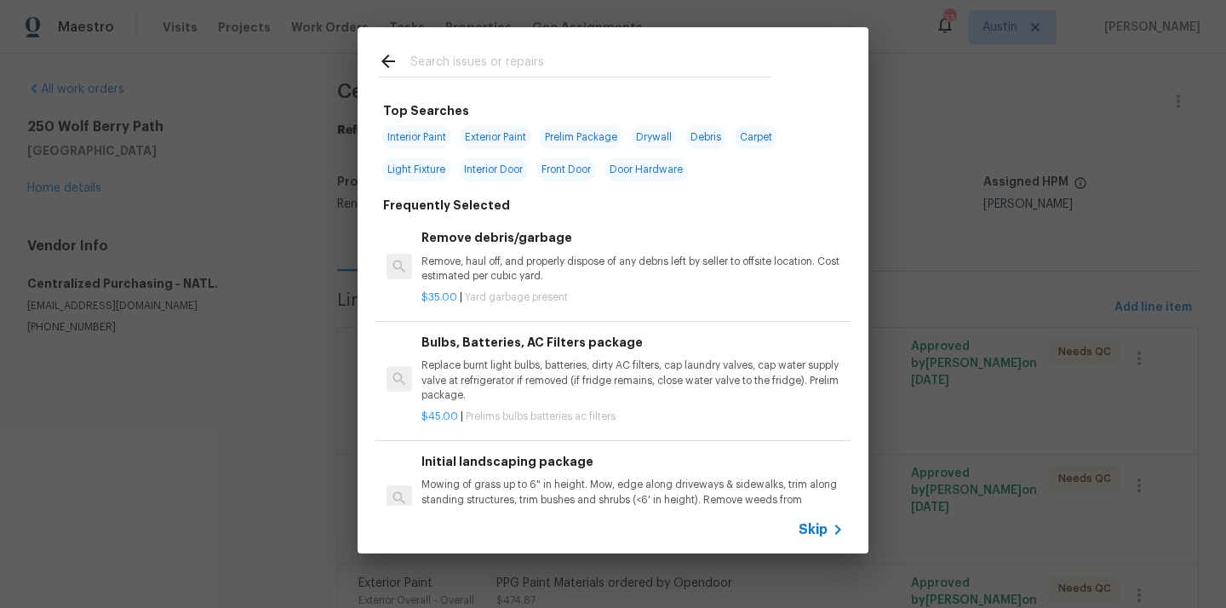
click at [502, 62] on input "text" at bounding box center [590, 64] width 361 height 26
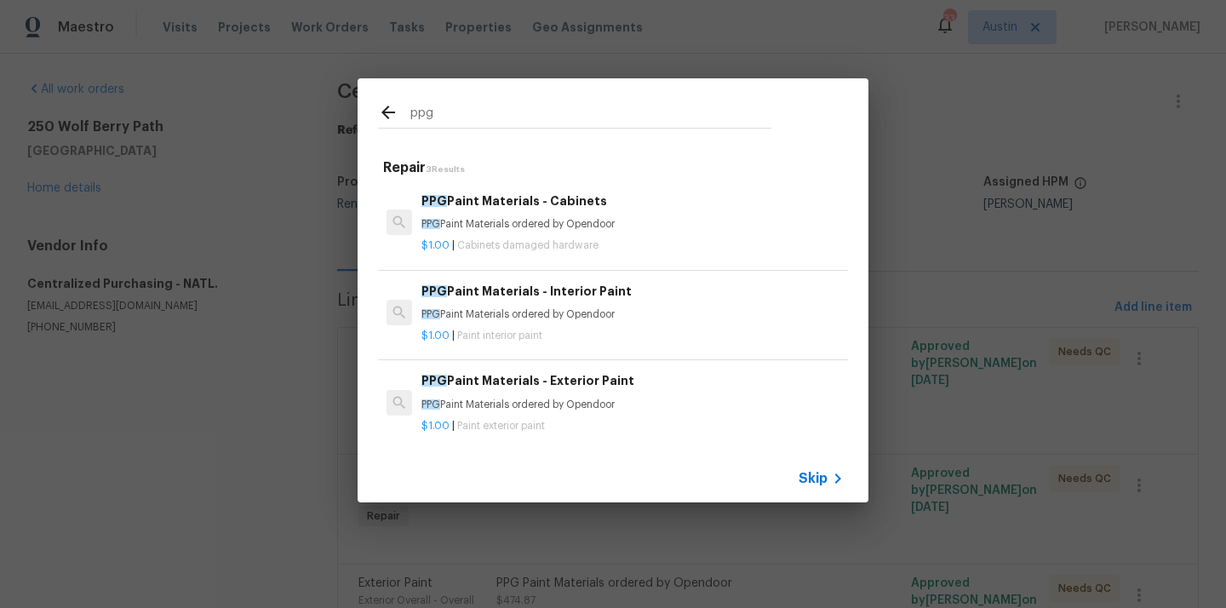
type input "ppg"
click at [534, 303] on div "PPG Paint Materials - Interior Paint PPG Paint Materials ordered by Opendoor" at bounding box center [632, 302] width 422 height 41
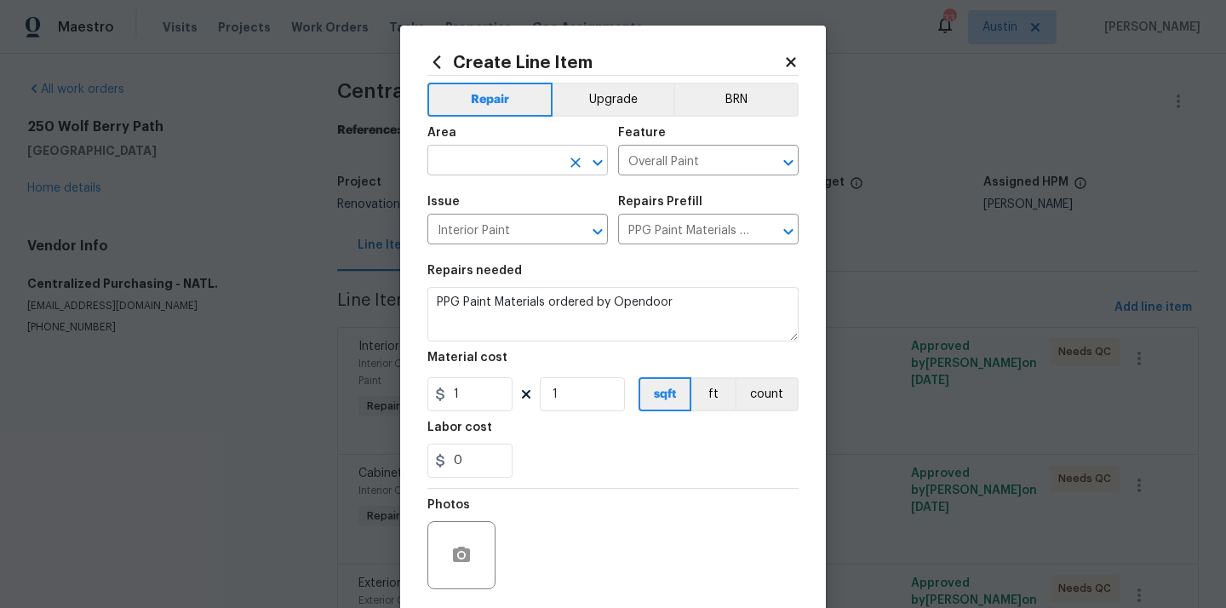
click at [509, 166] on input "text" at bounding box center [493, 162] width 133 height 26
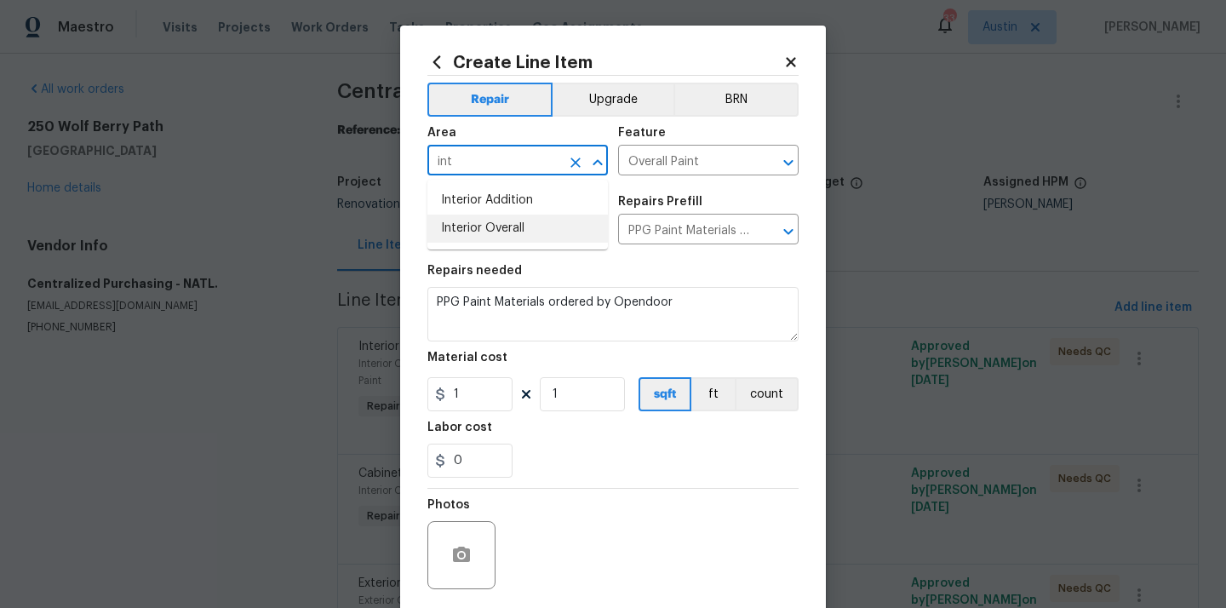
click at [498, 222] on li "Interior Overall" at bounding box center [517, 229] width 180 height 28
type input "Interior Overall"
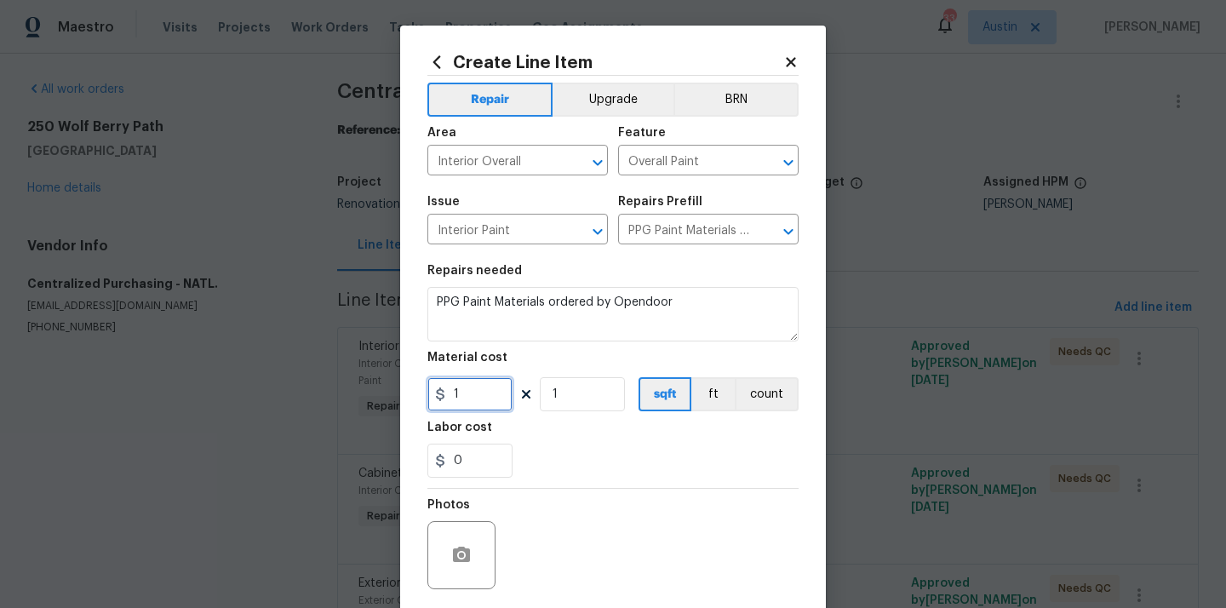
drag, startPoint x: 461, startPoint y: 408, endPoint x: 410, endPoint y: 406, distance: 51.1
click at [410, 406] on div "Create Line Item Repair Upgrade BRN Area Interior Overall ​ Feature Overall Pai…" at bounding box center [613, 367] width 426 height 682
paste input "37.6"
type input "37.61"
click at [572, 489] on div "Photos" at bounding box center [612, 544] width 371 height 111
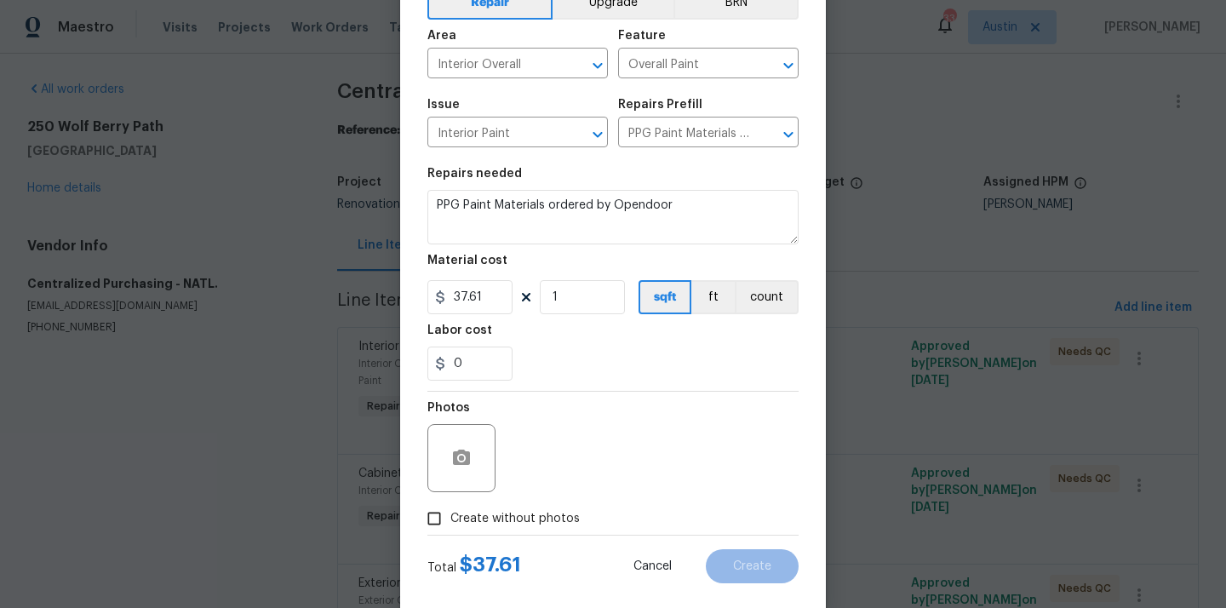
scroll to position [105, 0]
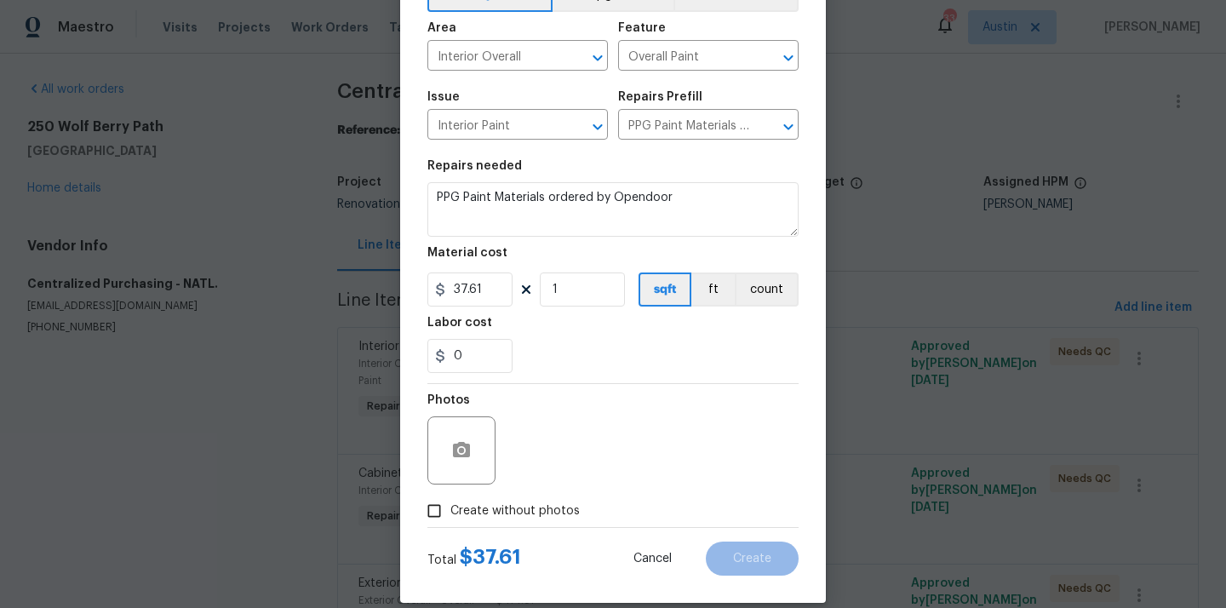
click at [549, 523] on label "Create without photos" at bounding box center [499, 511] width 162 height 32
click at [450, 523] on input "Create without photos" at bounding box center [434, 511] width 32 height 32
checkbox input "true"
drag, startPoint x: 570, startPoint y: 486, endPoint x: 577, endPoint y: 439, distance: 47.3
click at [570, 486] on div "Reason*" at bounding box center [653, 439] width 289 height 111
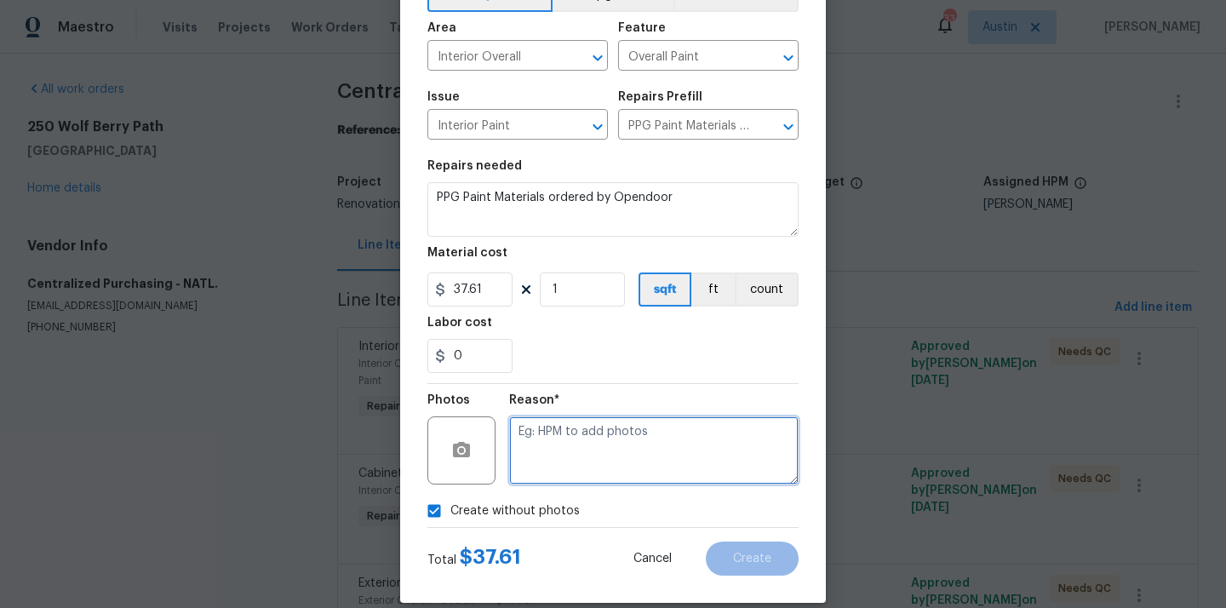
click at [577, 439] on textarea at bounding box center [653, 450] width 289 height 68
type textarea "N/A"
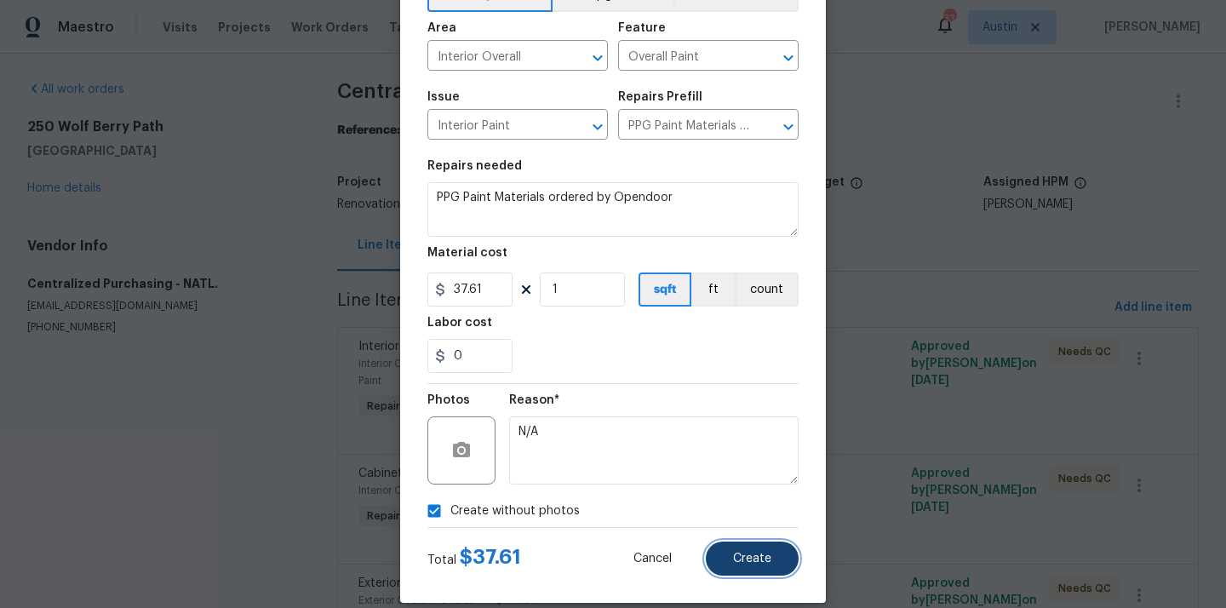
click at [707, 552] on button "Create" at bounding box center [752, 558] width 93 height 34
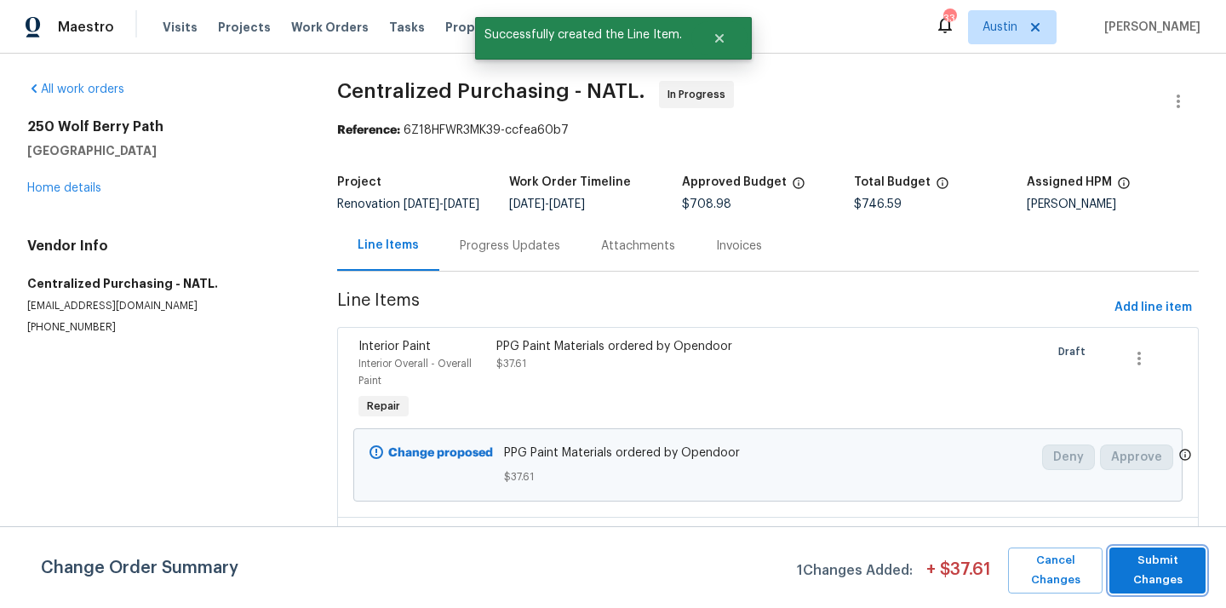
click at [1195, 558] on span "Submit Changes" at bounding box center [1157, 570] width 79 height 39
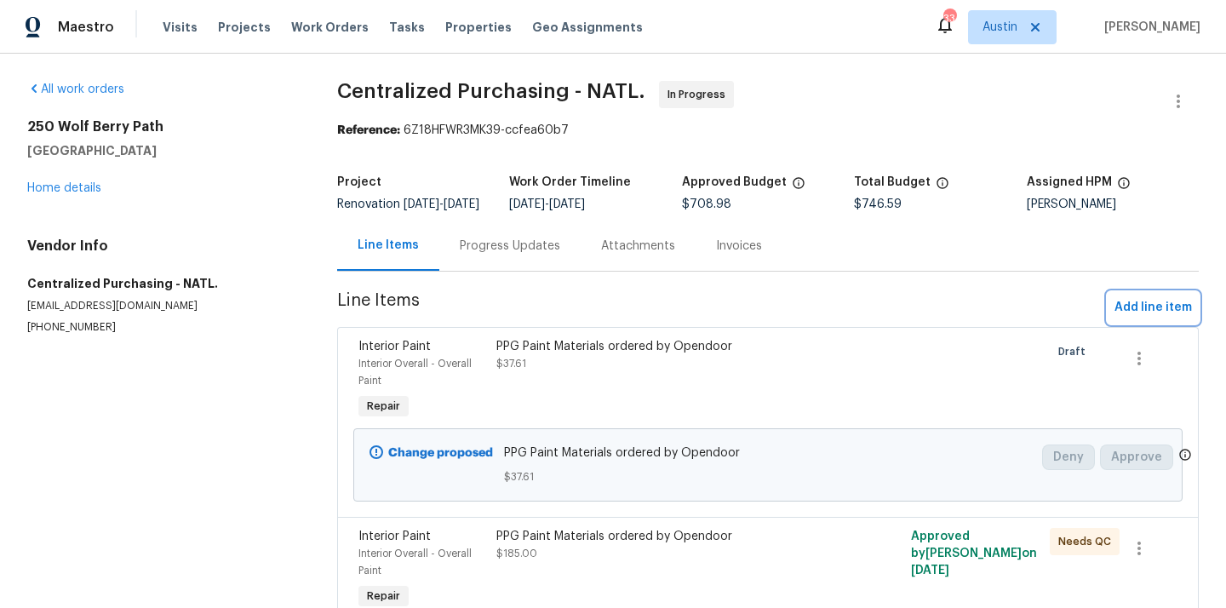
click at [1138, 311] on span "Add line item" at bounding box center [1152, 307] width 77 height 21
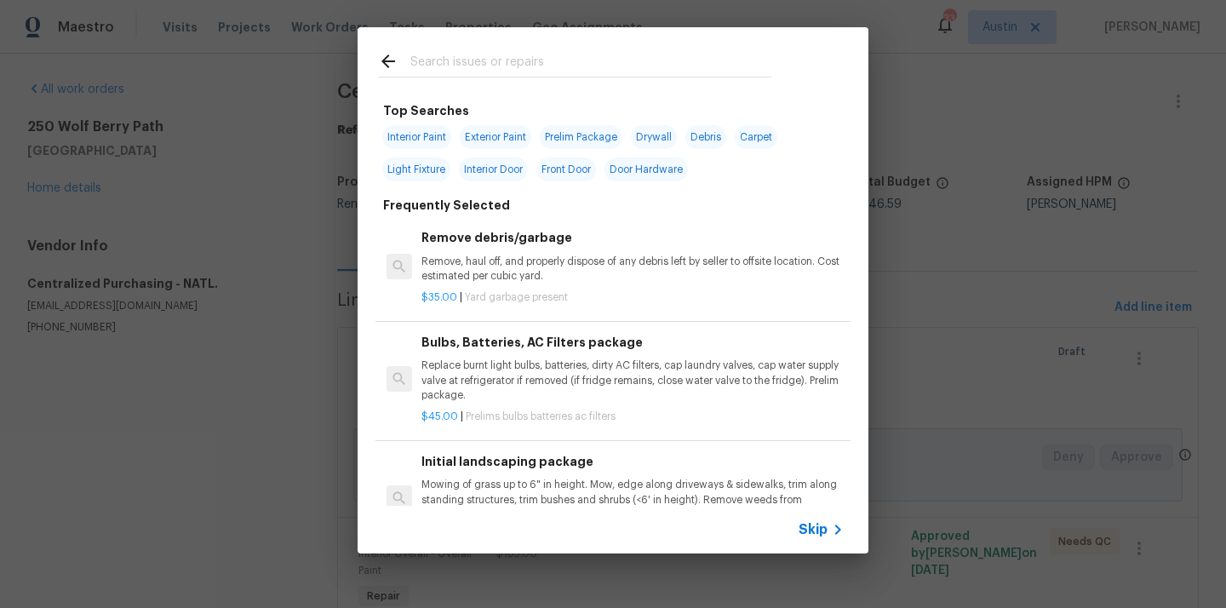
click at [646, 76] on input "text" at bounding box center [590, 64] width 361 height 26
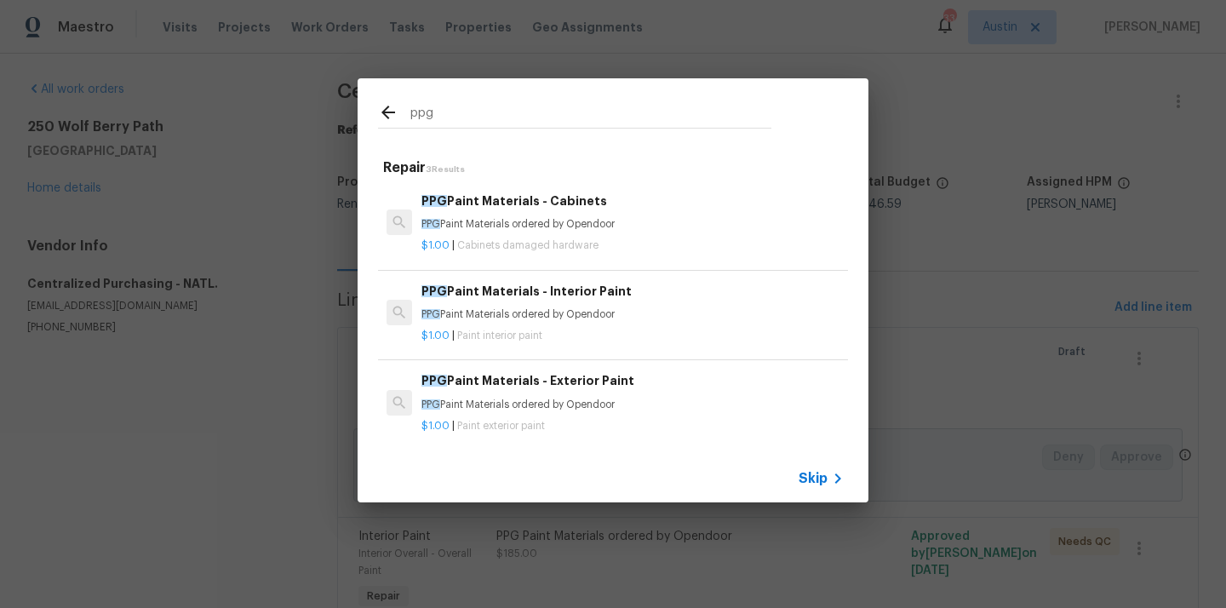
type input "ppg"
click at [510, 308] on p "PPG Paint Materials ordered by Opendoor" at bounding box center [632, 314] width 422 height 14
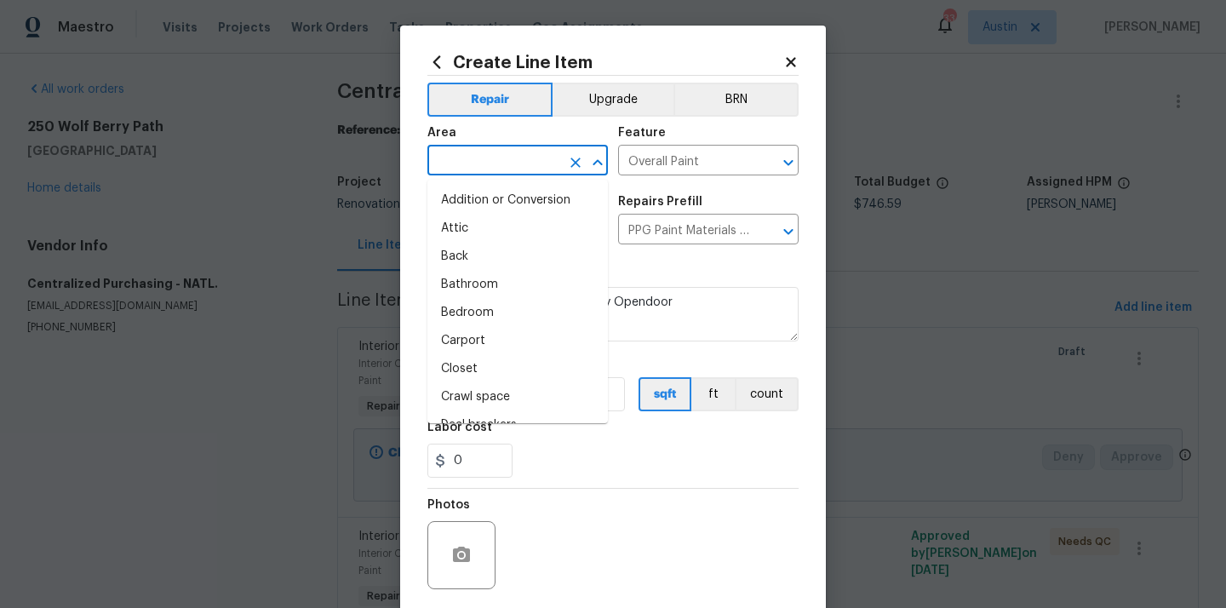
click at [531, 157] on input "text" at bounding box center [493, 162] width 133 height 26
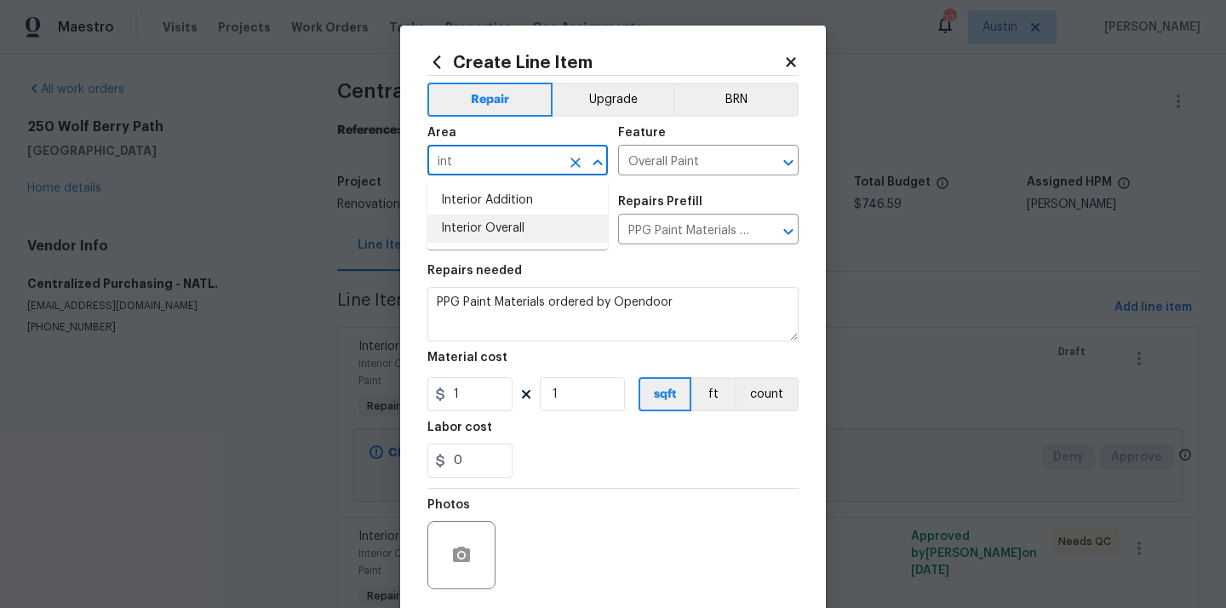
click at [512, 226] on li "Interior Overall" at bounding box center [517, 229] width 180 height 28
type input "Interior Overall"
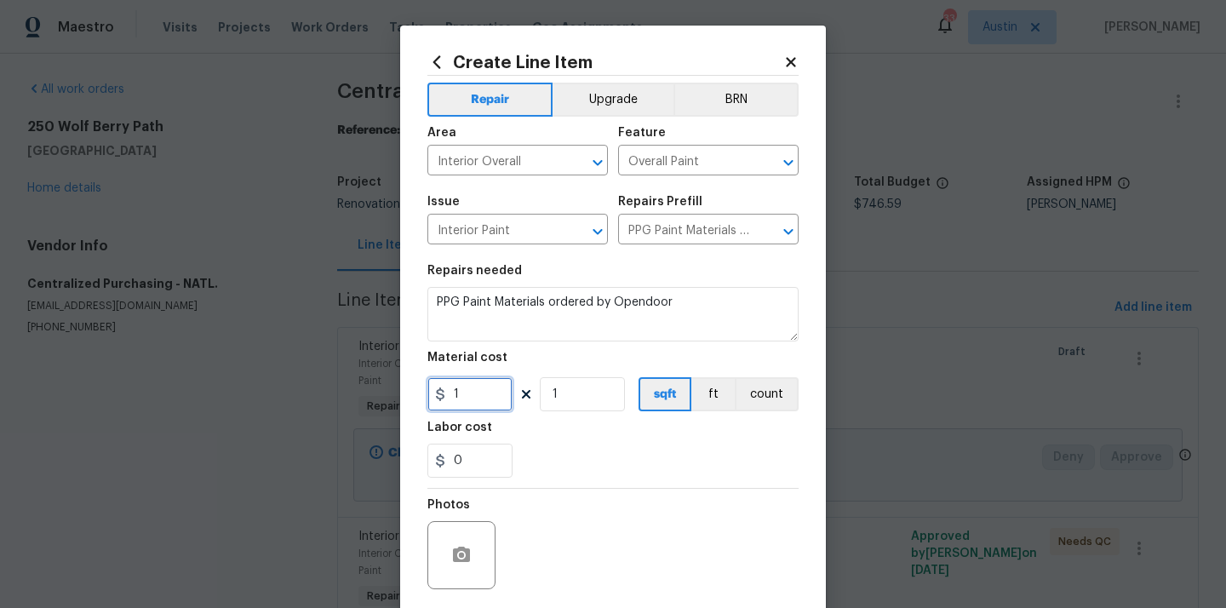
drag, startPoint x: 461, startPoint y: 399, endPoint x: 414, endPoint y: 404, distance: 47.9
click at [414, 404] on div "Create Line Item Repair Upgrade BRN Area Interior Overall ​ Feature Overall Pai…" at bounding box center [613, 367] width 426 height 682
paste input "23.53"
type input "123.53"
click at [530, 489] on div "Photos" at bounding box center [612, 544] width 371 height 111
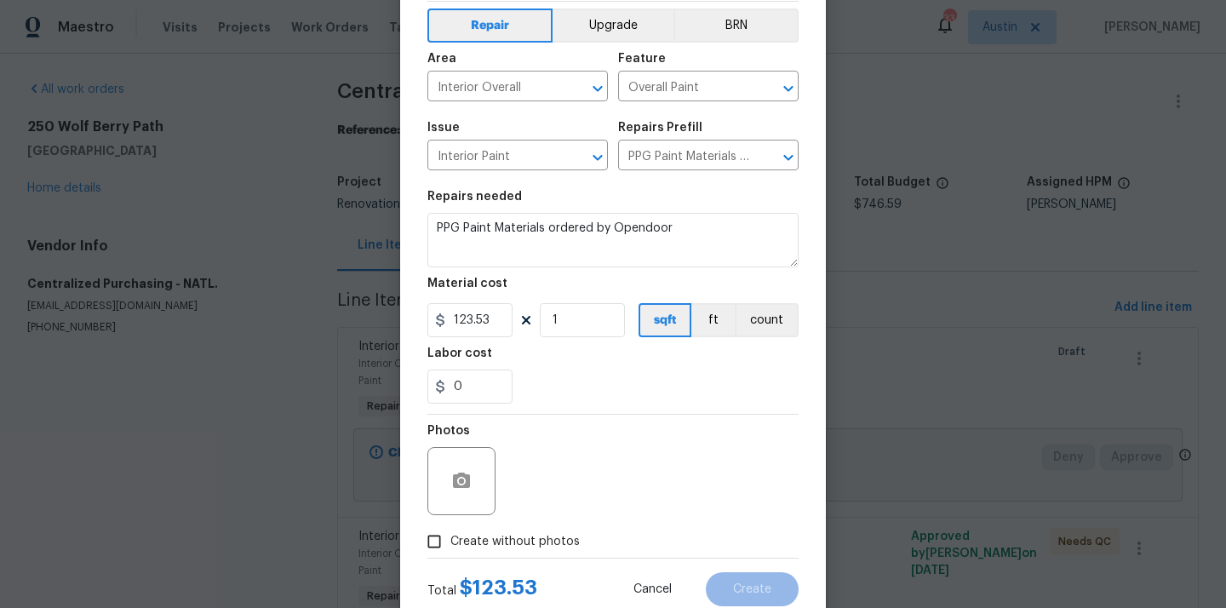
scroll to position [110, 0]
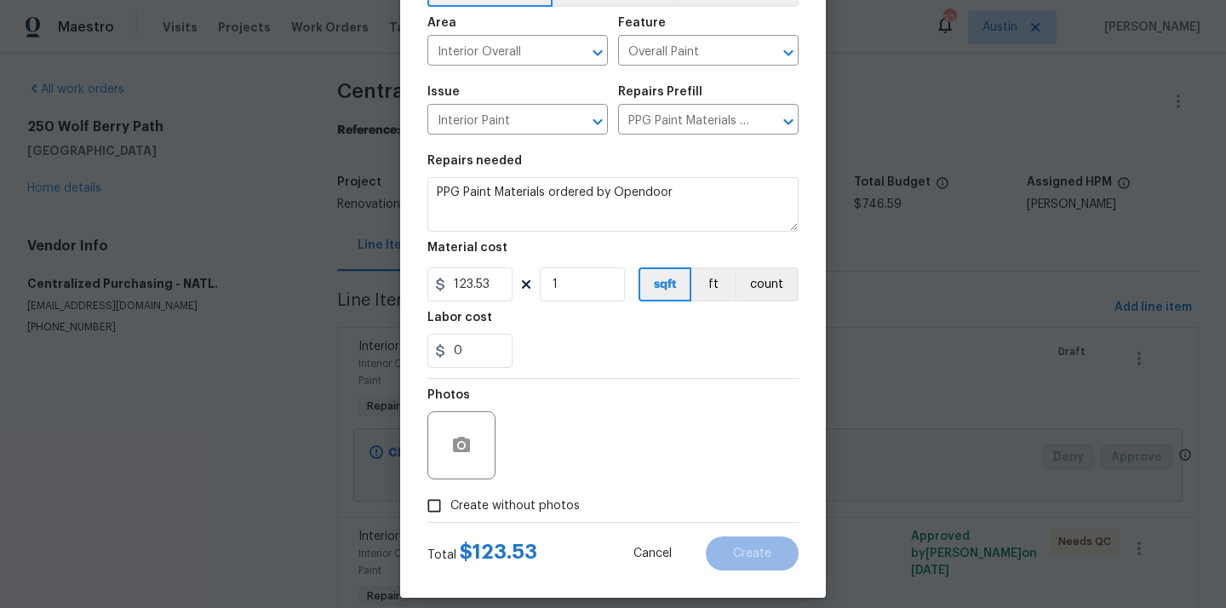
click at [524, 498] on span "Create without photos" at bounding box center [514, 506] width 129 height 18
click at [450, 498] on input "Create without photos" at bounding box center [434, 505] width 32 height 32
checkbox input "true"
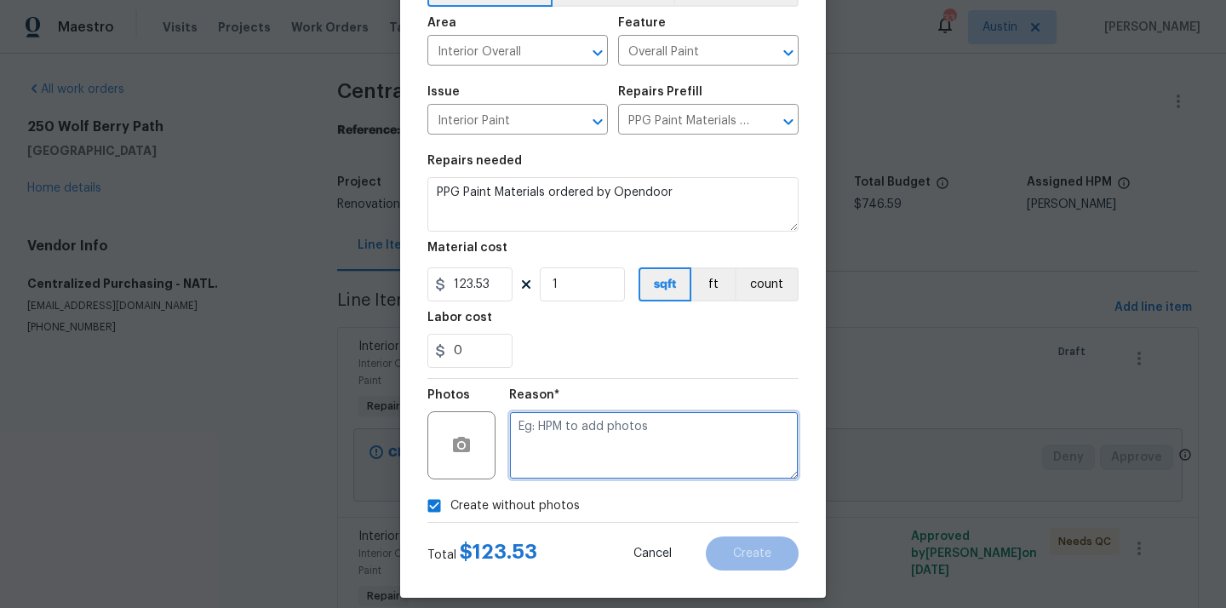
click at [547, 464] on textarea at bounding box center [653, 445] width 289 height 68
type textarea "N/A"
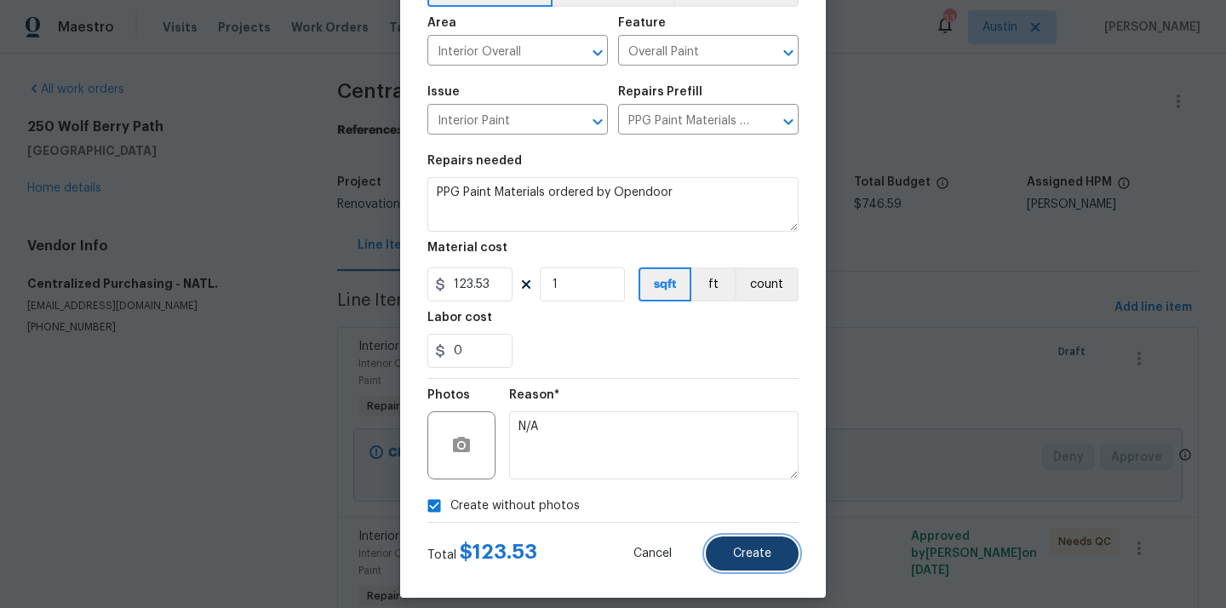
click at [737, 552] on span "Create" at bounding box center [752, 553] width 38 height 13
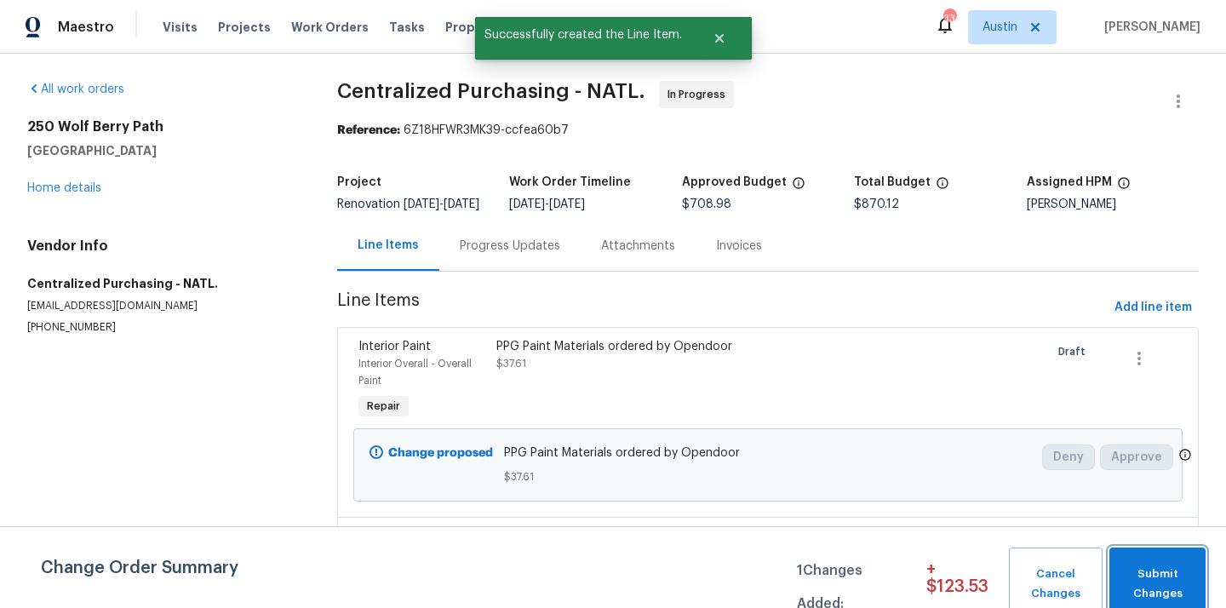
click at [1113, 586] on button "Submit Changes" at bounding box center [1157, 583] width 96 height 73
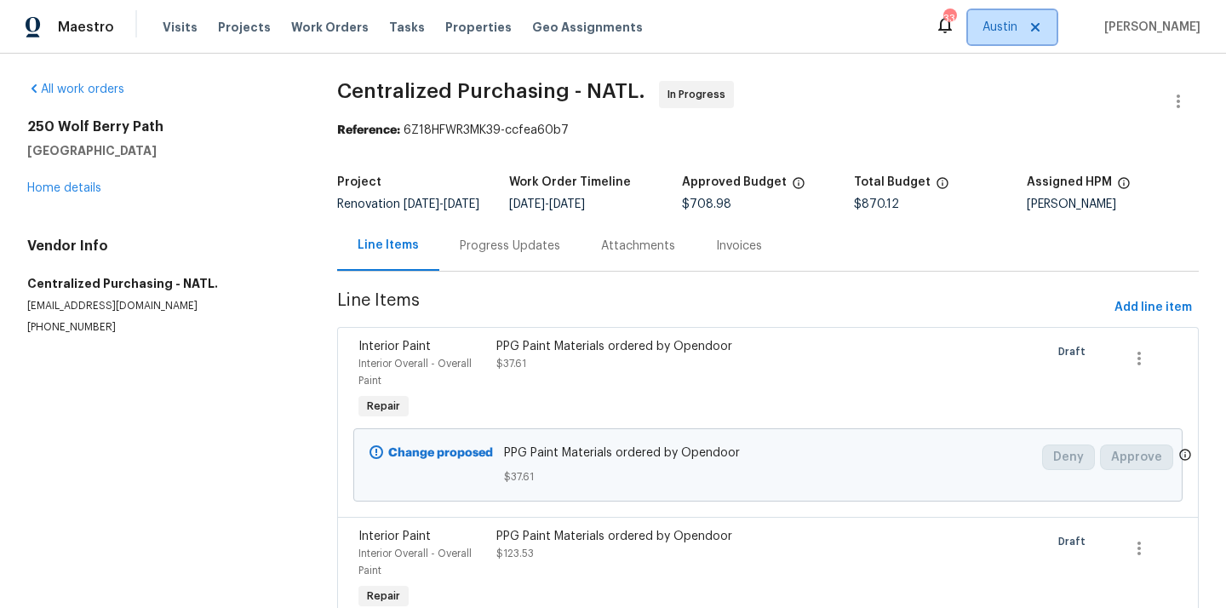
click at [1003, 31] on span "Austin" at bounding box center [999, 27] width 35 height 17
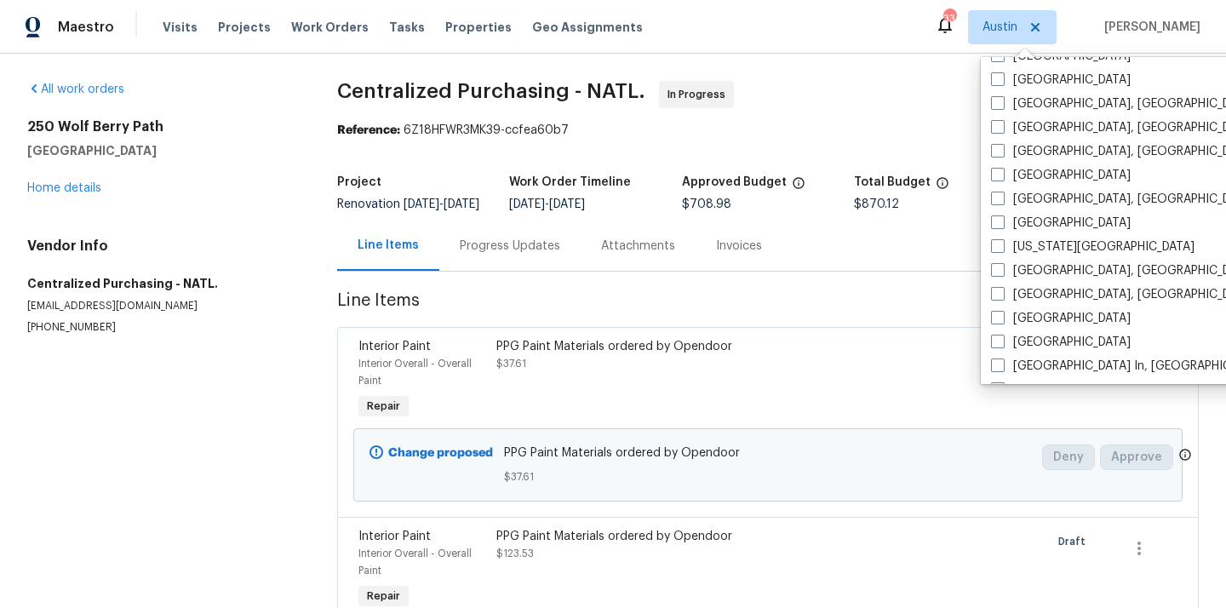
scroll to position [486, 0]
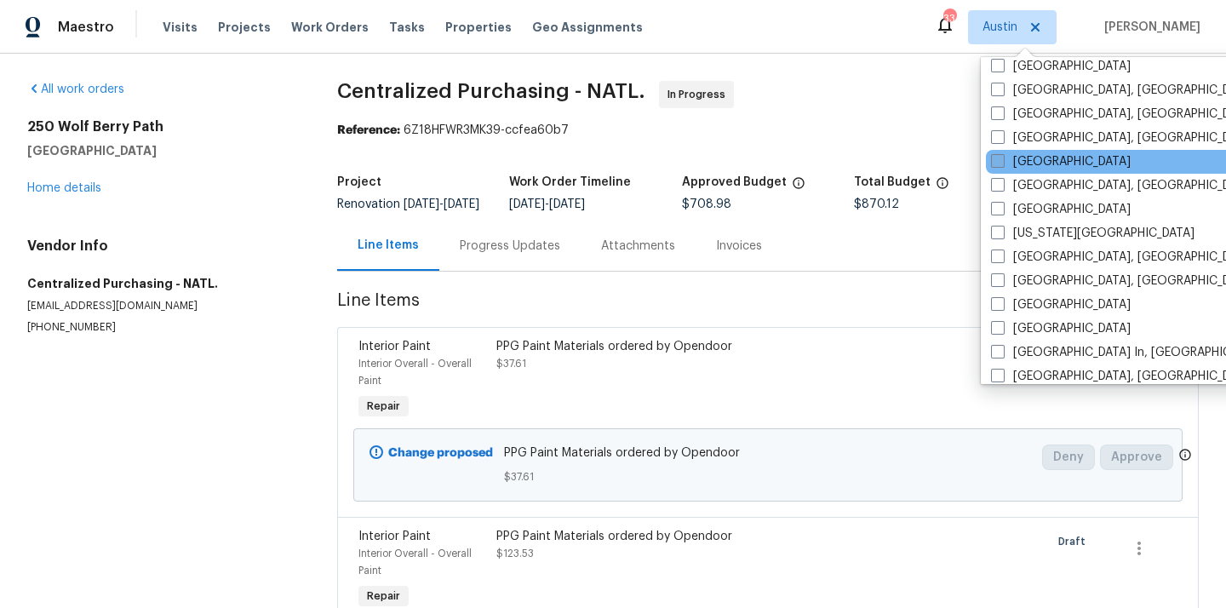
click at [1001, 167] on span at bounding box center [998, 161] width 14 height 14
click at [1001, 164] on input "[GEOGRAPHIC_DATA]" at bounding box center [996, 158] width 11 height 11
checkbox input "true"
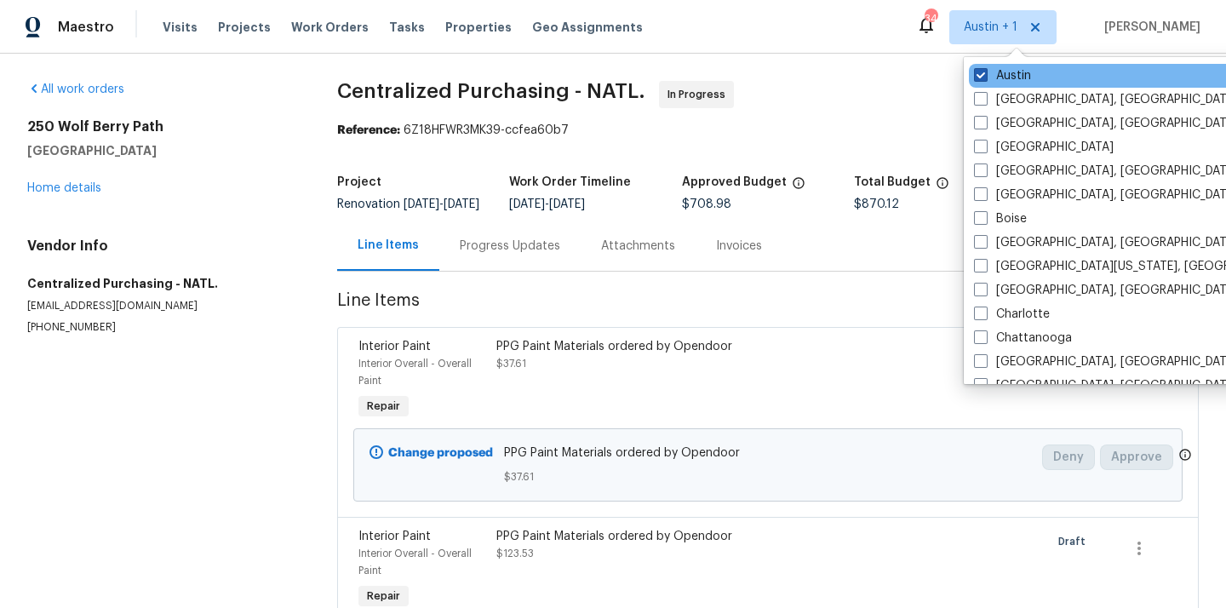
click at [992, 72] on label "Austin" at bounding box center [1002, 75] width 57 height 17
click at [985, 72] on input "Austin" at bounding box center [979, 72] width 11 height 11
checkbox input "false"
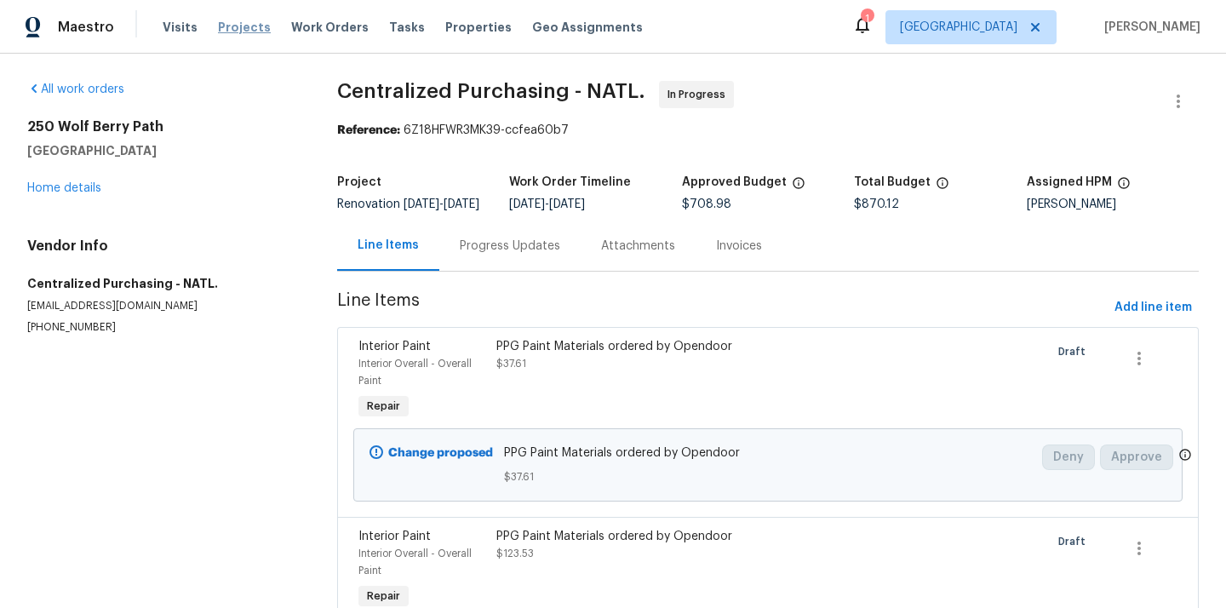
click at [242, 28] on span "Projects" at bounding box center [244, 27] width 53 height 17
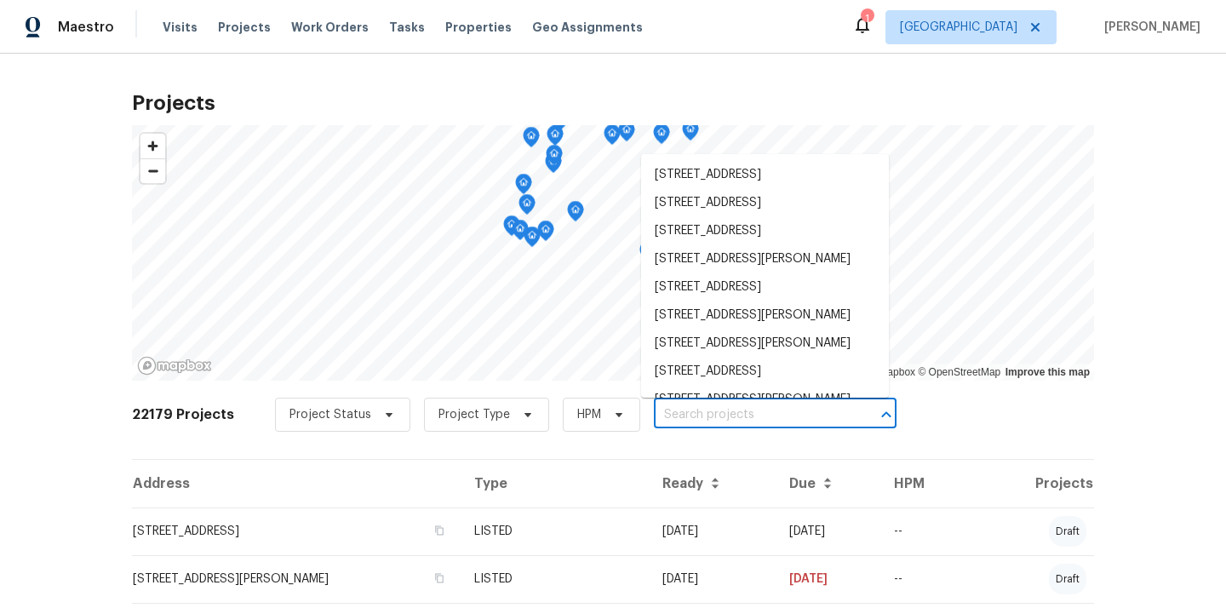
click at [718, 418] on input "text" at bounding box center [751, 415] width 195 height 26
paste input "21735 Sierra Long Dr Richmond TX 77407"
type input "21735 Sierra Long Dr Richmond TX 77407"
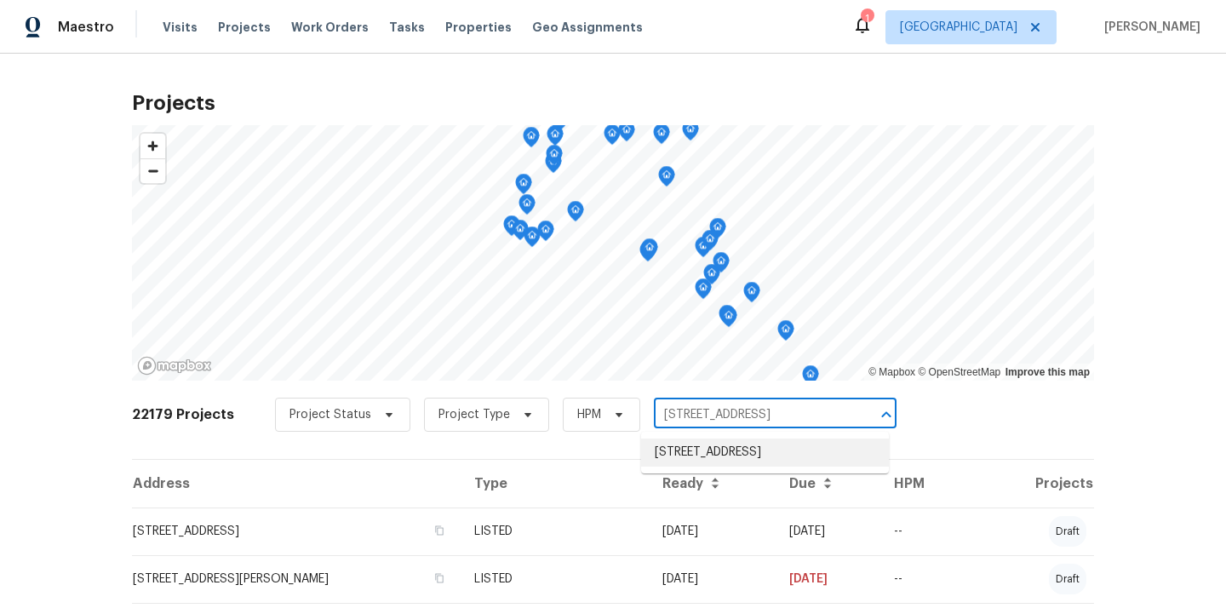
click at [713, 460] on li "21735 Sierra Long Dr, Richmond, TX 77407" at bounding box center [765, 452] width 248 height 28
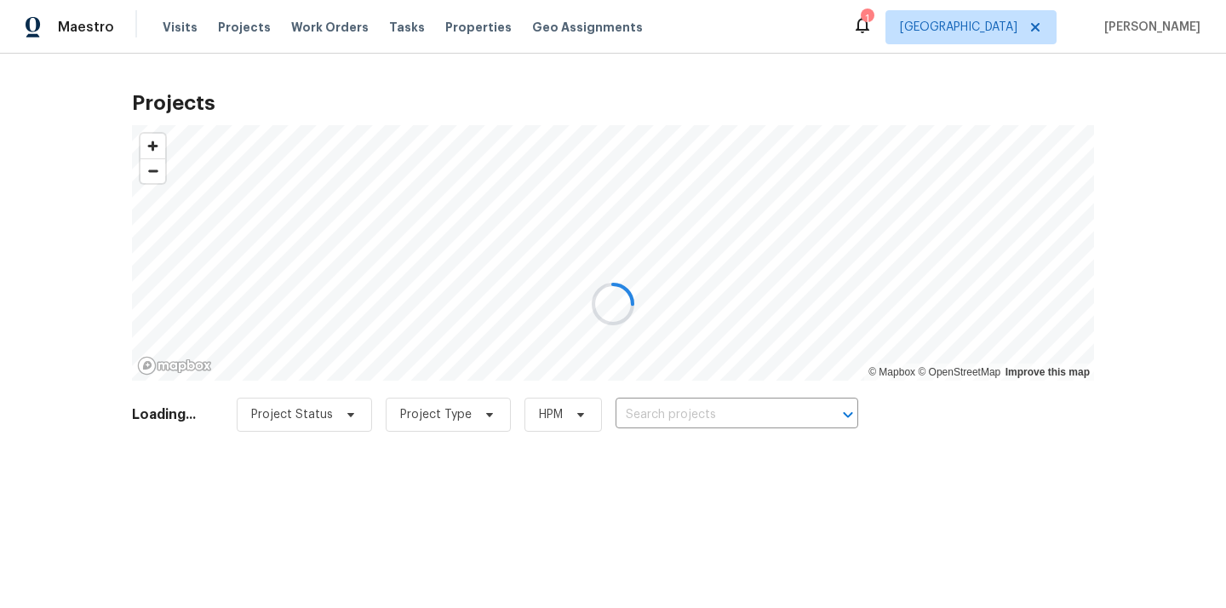
type input "21735 Sierra Long Dr, Richmond, TX 77407"
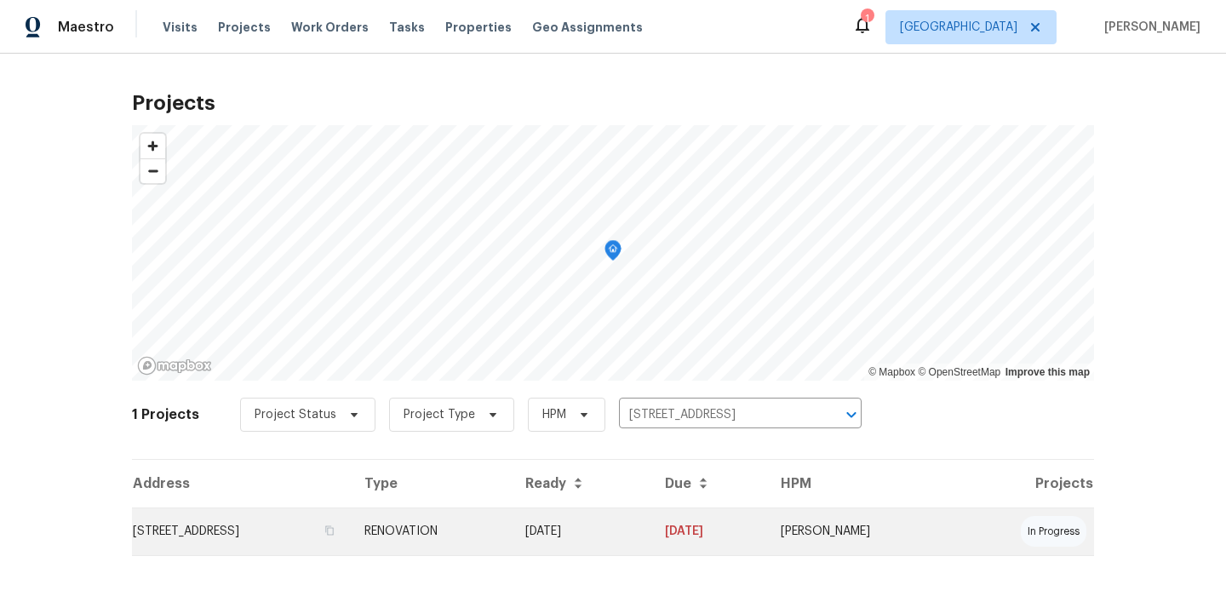
click at [651, 513] on td "[DATE]" at bounding box center [582, 531] width 140 height 48
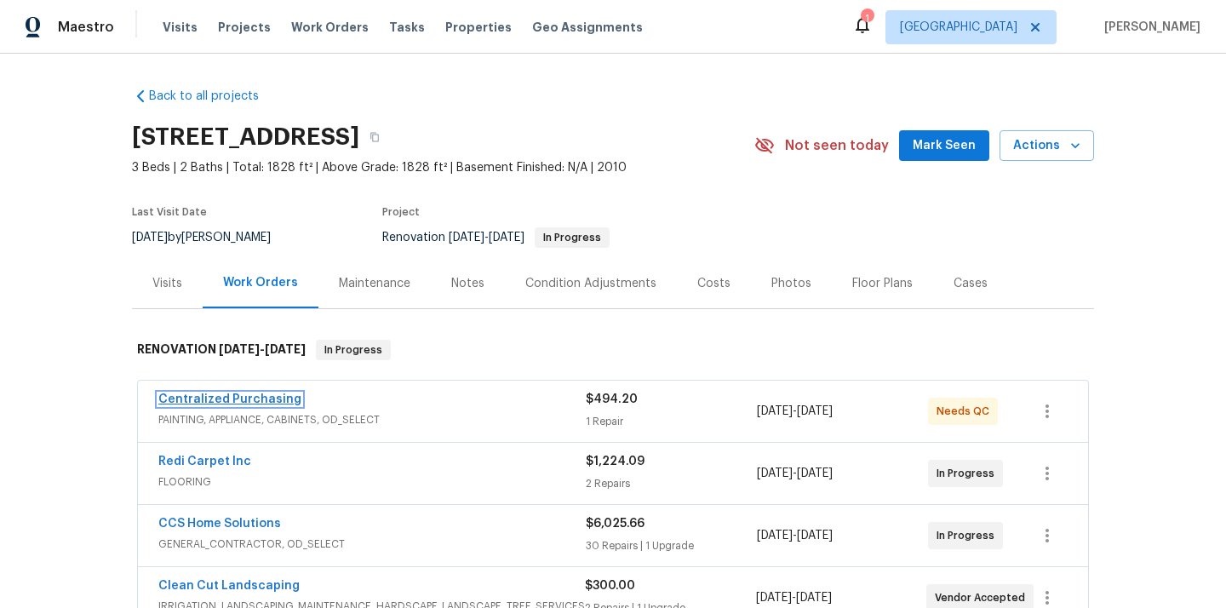
click at [249, 394] on link "Centralized Purchasing" at bounding box center [229, 399] width 143 height 12
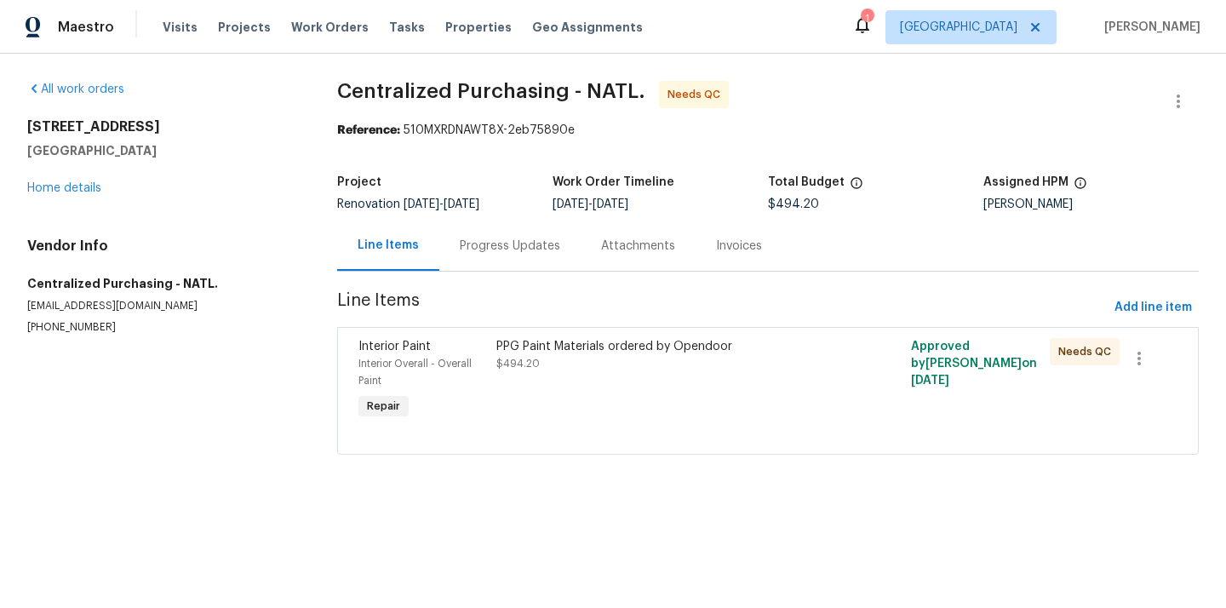
click at [78, 203] on div "All work orders 21735 Sierra Long Dr Richmond, TX 77407 Home details Vendor Inf…" at bounding box center [161, 208] width 269 height 254
click at [85, 192] on link "Home details" at bounding box center [64, 188] width 74 height 12
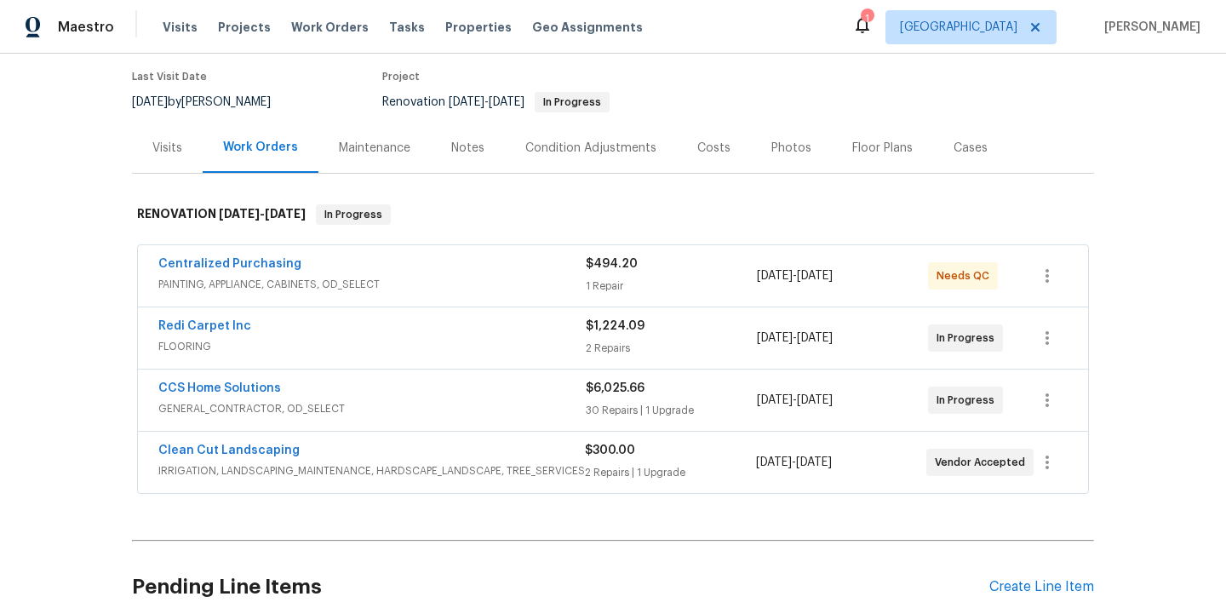
scroll to position [140, 0]
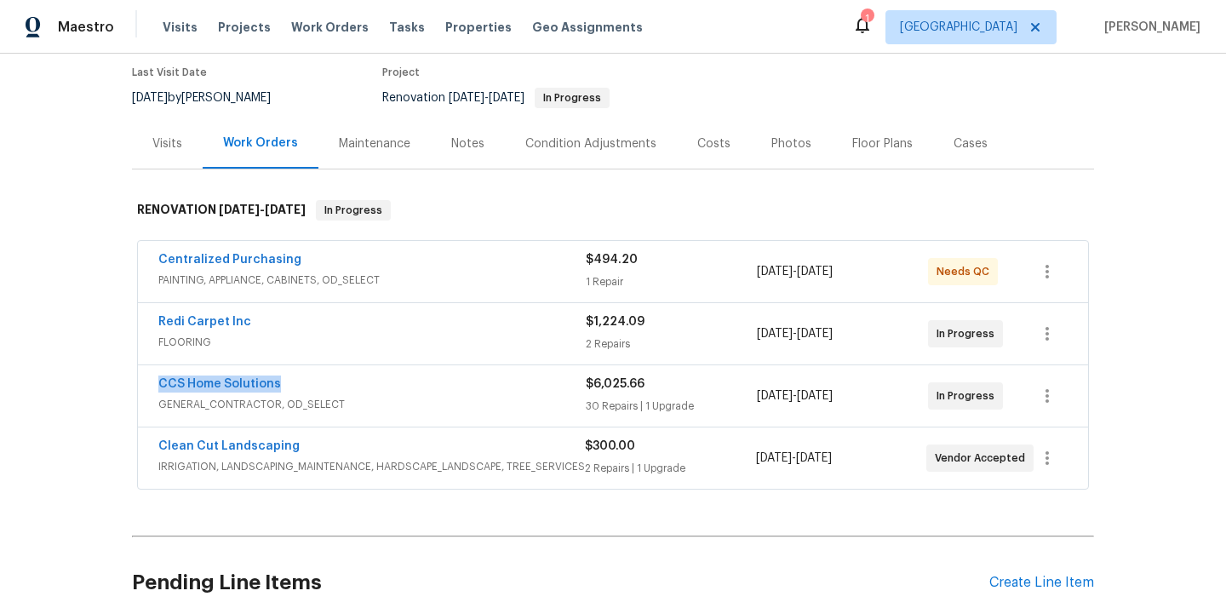
drag, startPoint x: 290, startPoint y: 392, endPoint x: 153, endPoint y: 384, distance: 137.3
click at [153, 384] on div "CCS Home Solutions GENERAL_CONTRACTOR, OD_SELECT $6,025.66 30 Repairs | 1 Upgra…" at bounding box center [613, 395] width 950 height 61
copy link "CCS Home Solutions"
click at [262, 254] on link "Centralized Purchasing" at bounding box center [229, 260] width 143 height 12
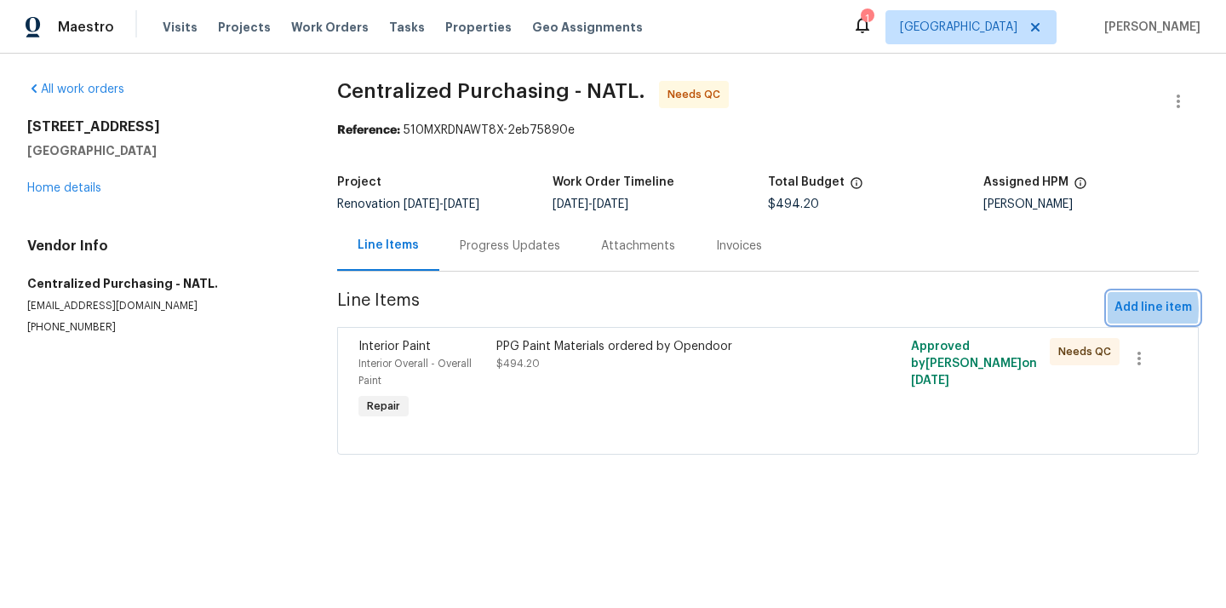
click at [1113, 309] on button "Add line item" at bounding box center [1152, 307] width 91 height 31
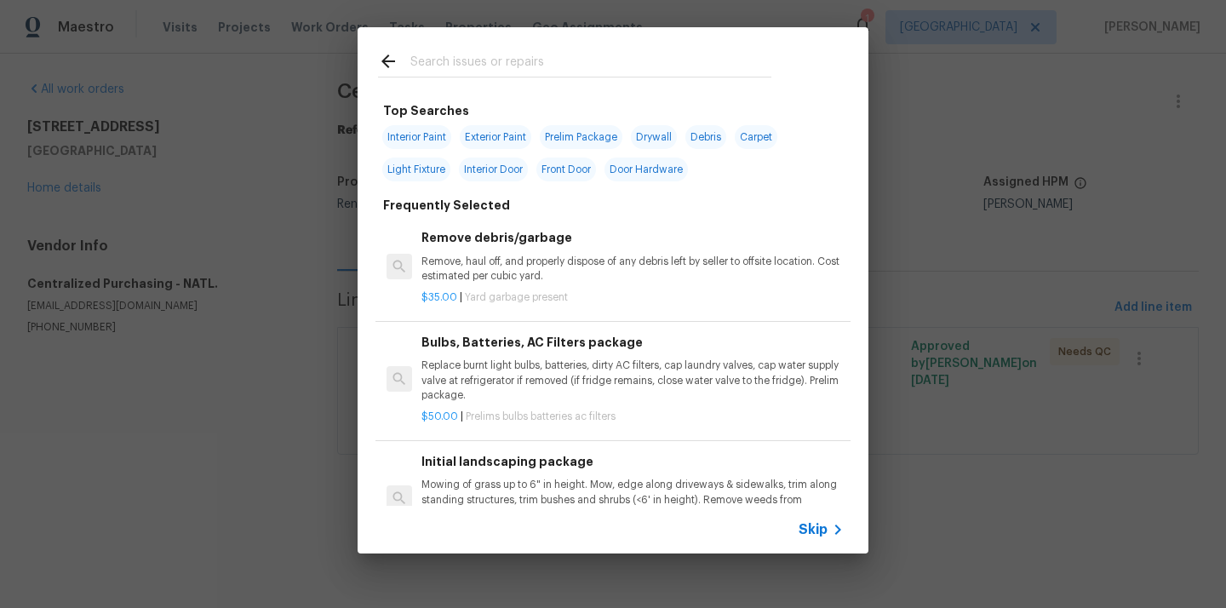
click at [615, 71] on input "text" at bounding box center [590, 64] width 361 height 26
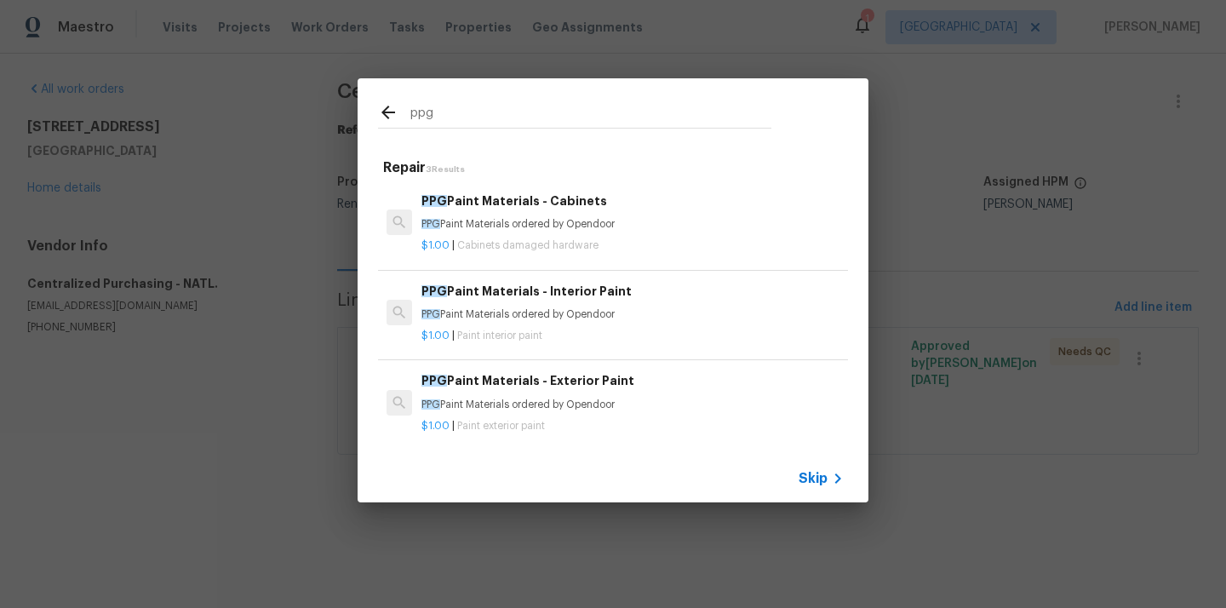
type input "ppg"
click at [545, 294] on h6 "PPG Paint Materials - Interior Paint" at bounding box center [632, 291] width 422 height 19
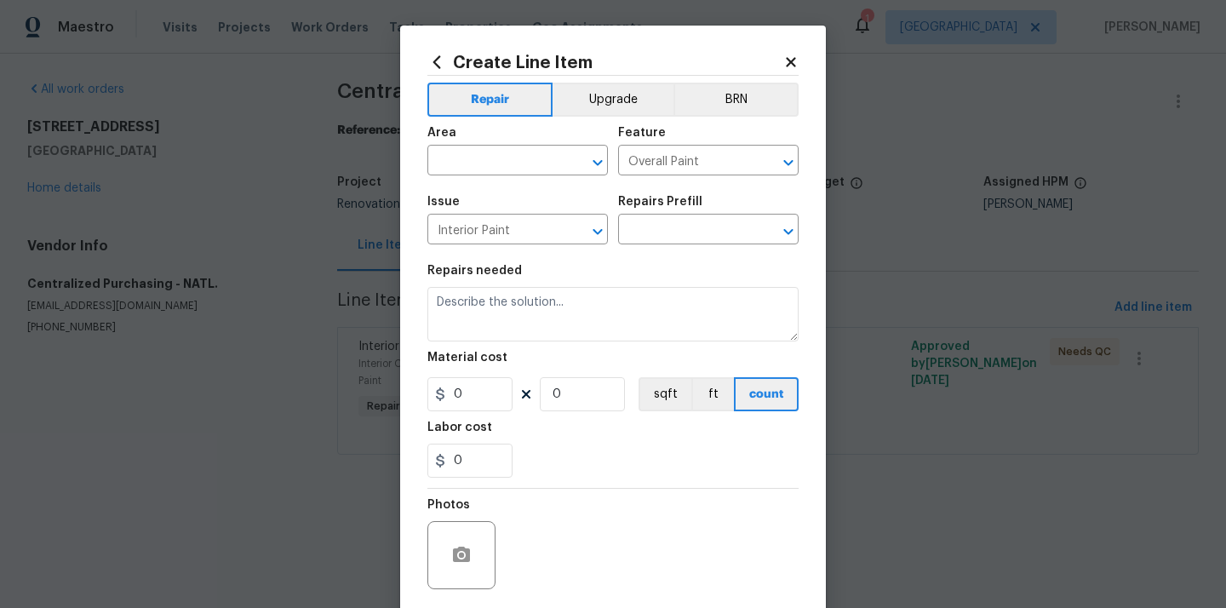
type input "PPG Paint Materials - Interior Paint $1.00"
type textarea "PPG Paint Materials ordered by Opendoor"
type input "1"
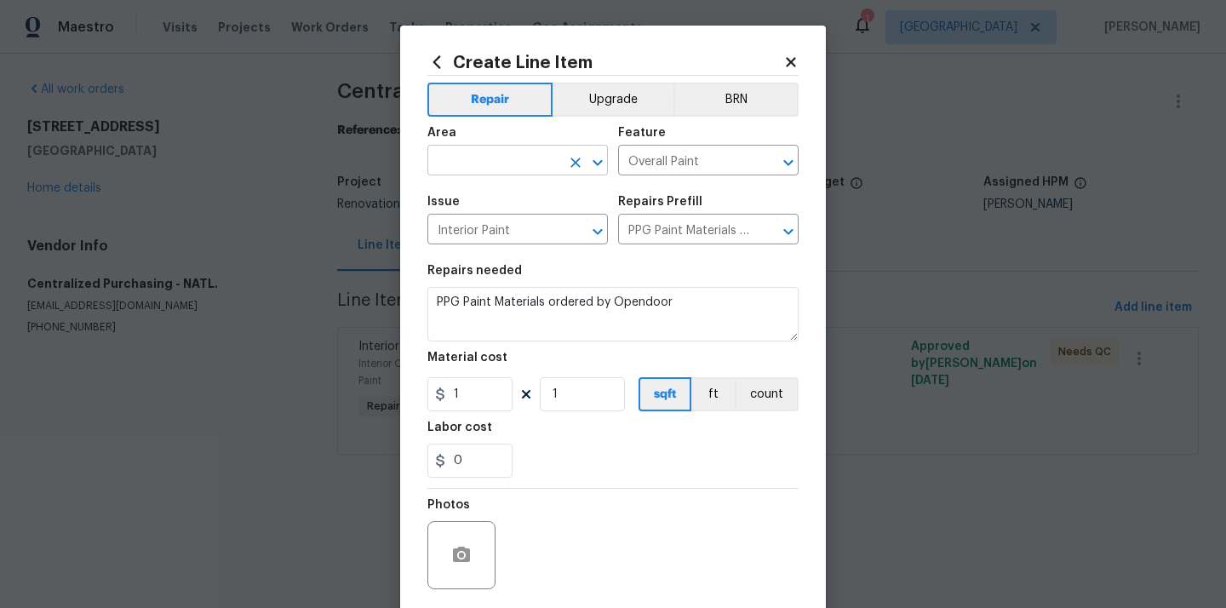
click at [522, 160] on input "text" at bounding box center [493, 162] width 133 height 26
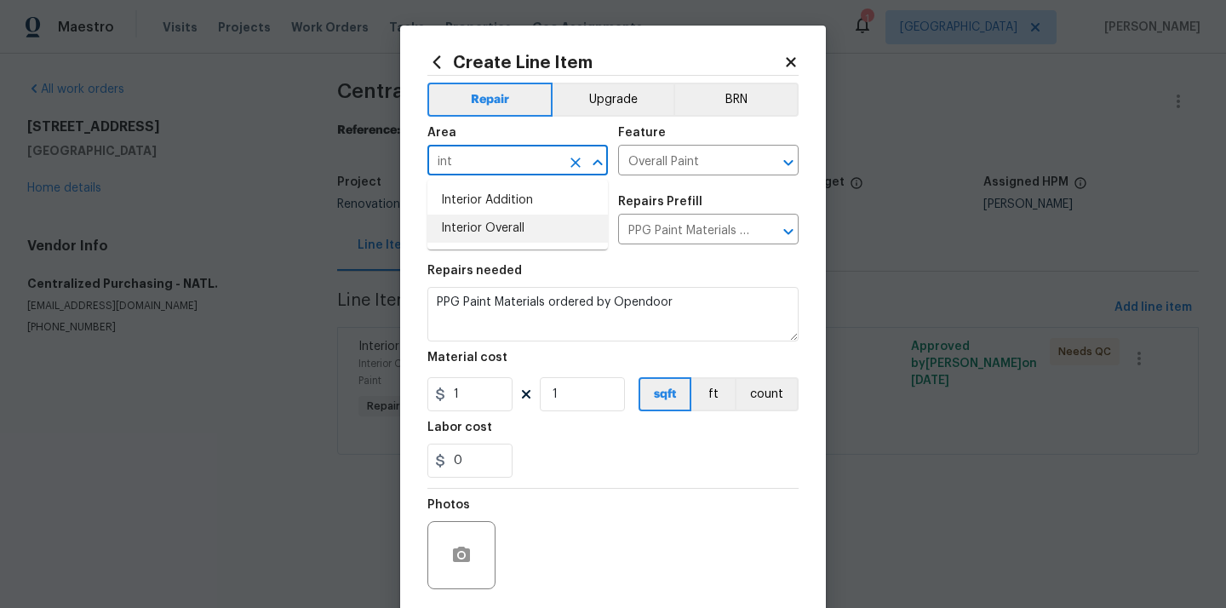
click at [501, 225] on li "Interior Overall" at bounding box center [517, 229] width 180 height 28
type input "Interior Overall"
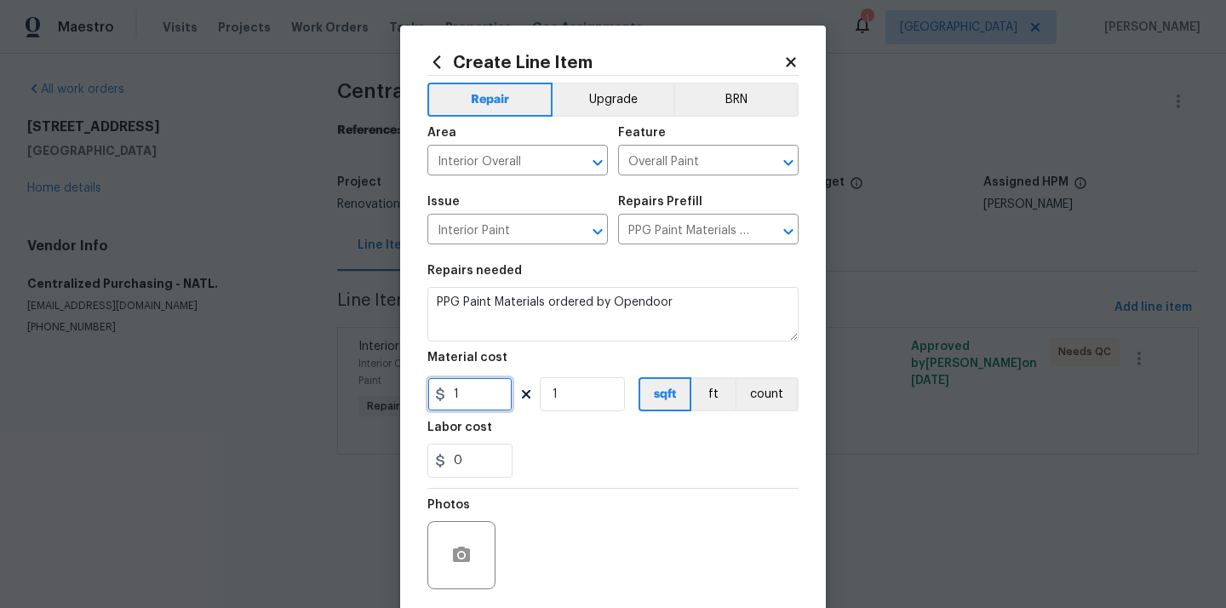
drag, startPoint x: 472, startPoint y: 403, endPoint x: 425, endPoint y: 403, distance: 46.8
click at [425, 403] on div "Create Line Item Repair Upgrade BRN Area Interior Overall ​ Feature Overall Pai…" at bounding box center [613, 367] width 426 height 682
paste input "37.52"
type input "37.52"
click at [547, 496] on div "Photos" at bounding box center [612, 544] width 371 height 111
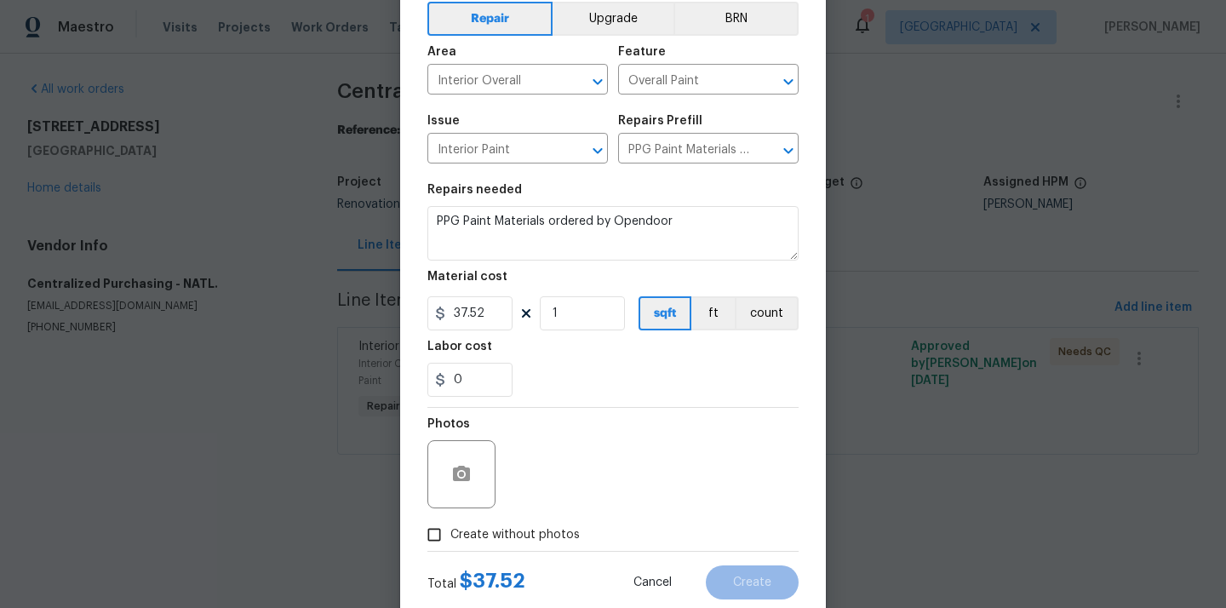
scroll to position [116, 0]
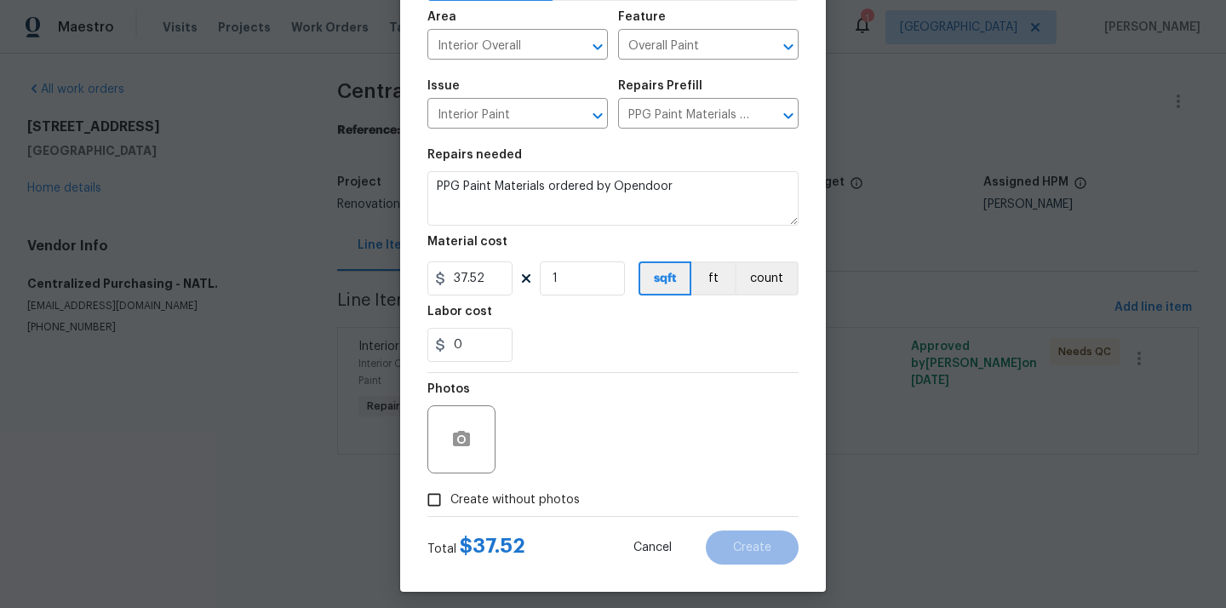
click at [542, 527] on div "Total $ 37.52 Cancel Create" at bounding box center [612, 541] width 371 height 48
click at [542, 514] on label "Create without photos" at bounding box center [499, 500] width 162 height 32
click at [450, 514] on input "Create without photos" at bounding box center [434, 500] width 32 height 32
checkbox input "true"
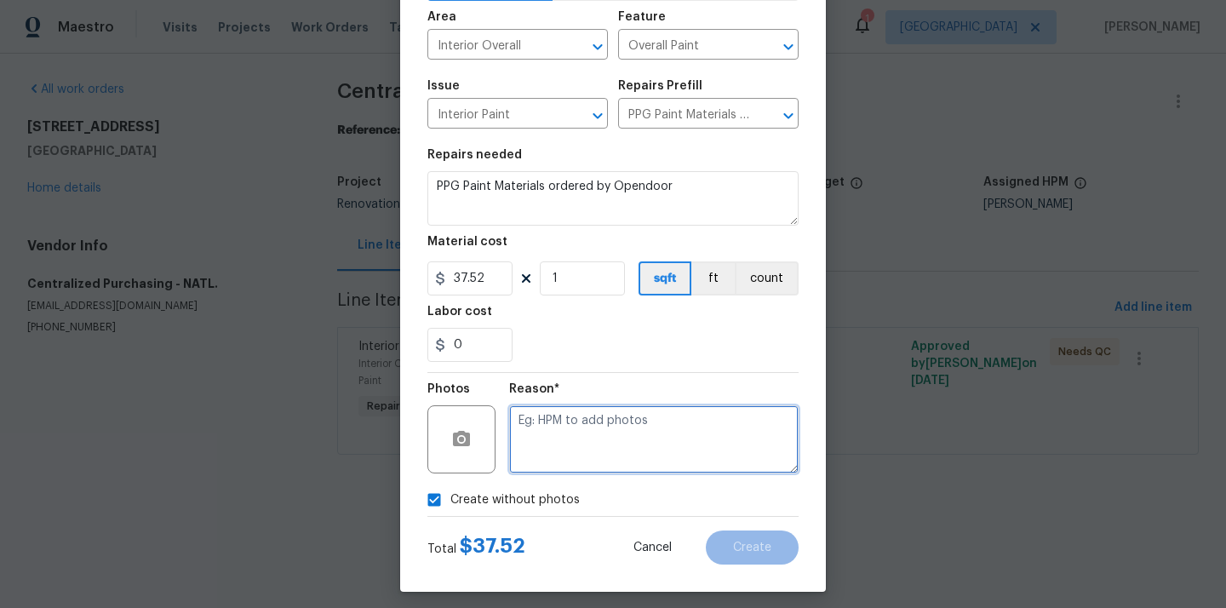
click at [593, 460] on textarea at bounding box center [653, 439] width 289 height 68
type textarea "N/A"
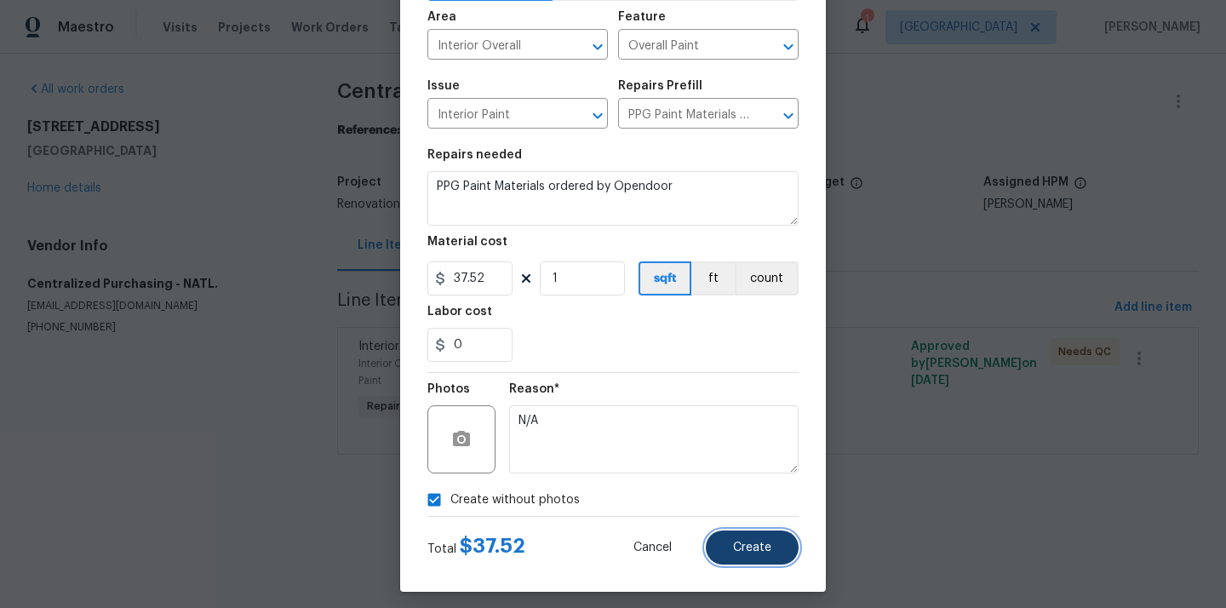
click at [739, 549] on span "Create" at bounding box center [752, 547] width 38 height 13
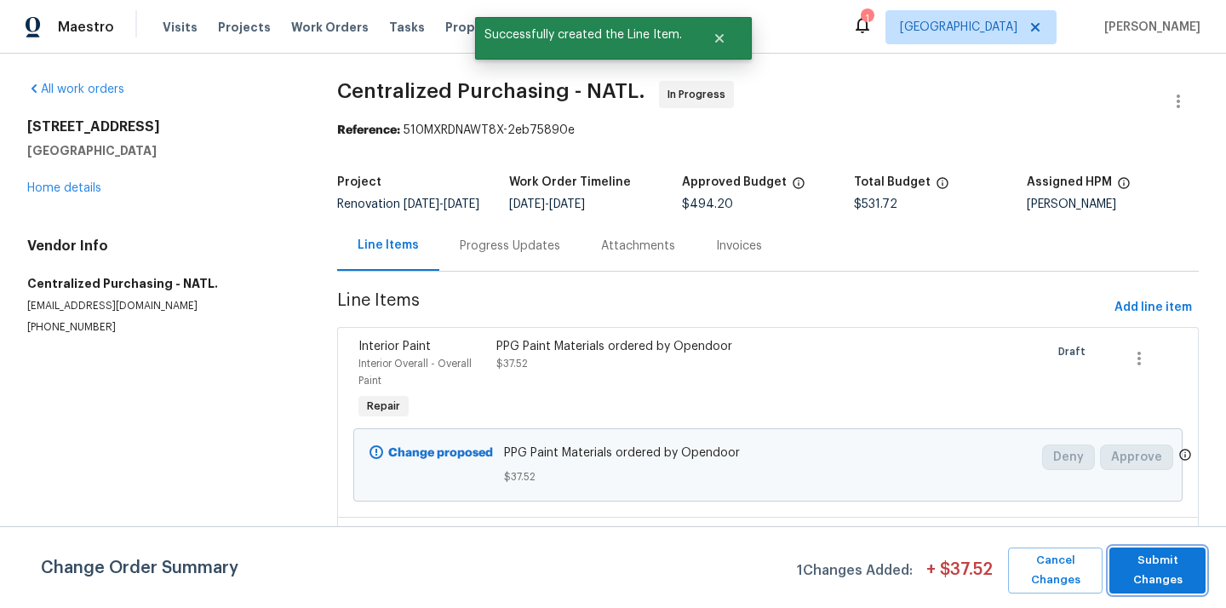
click at [1147, 566] on span "Submit Changes" at bounding box center [1157, 570] width 79 height 39
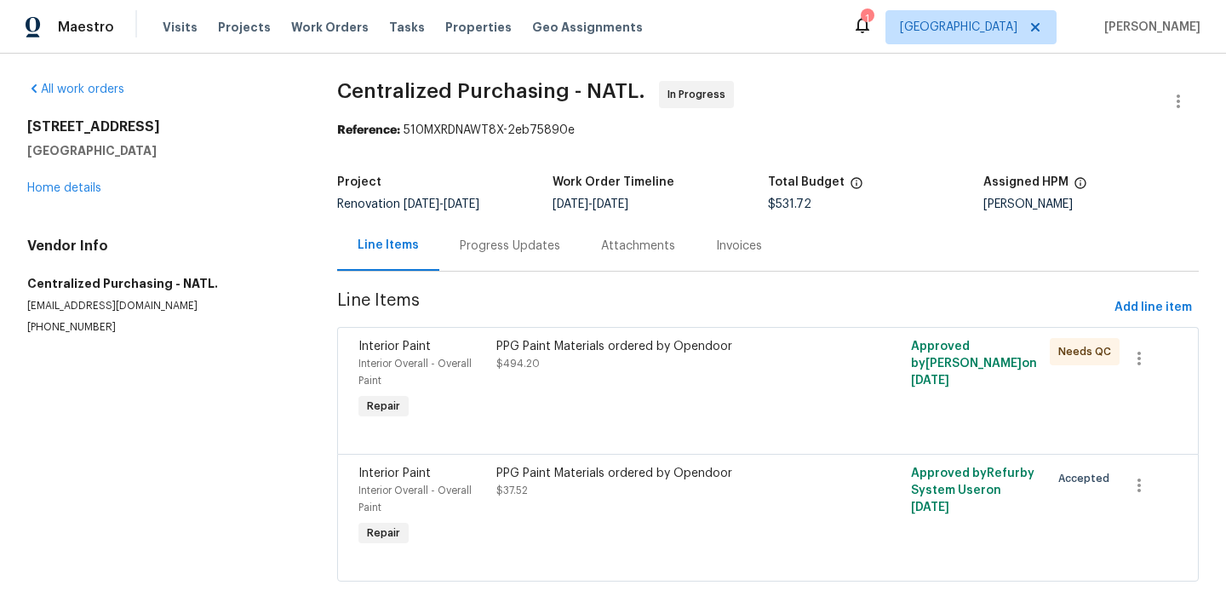
click at [1037, 46] on div "Maestro Visits Projects Work Orders Tasks Properties Geo Assignments 1 Houston …" at bounding box center [613, 27] width 1226 height 54
click at [1031, 42] on span "[GEOGRAPHIC_DATA]" at bounding box center [970, 27] width 171 height 34
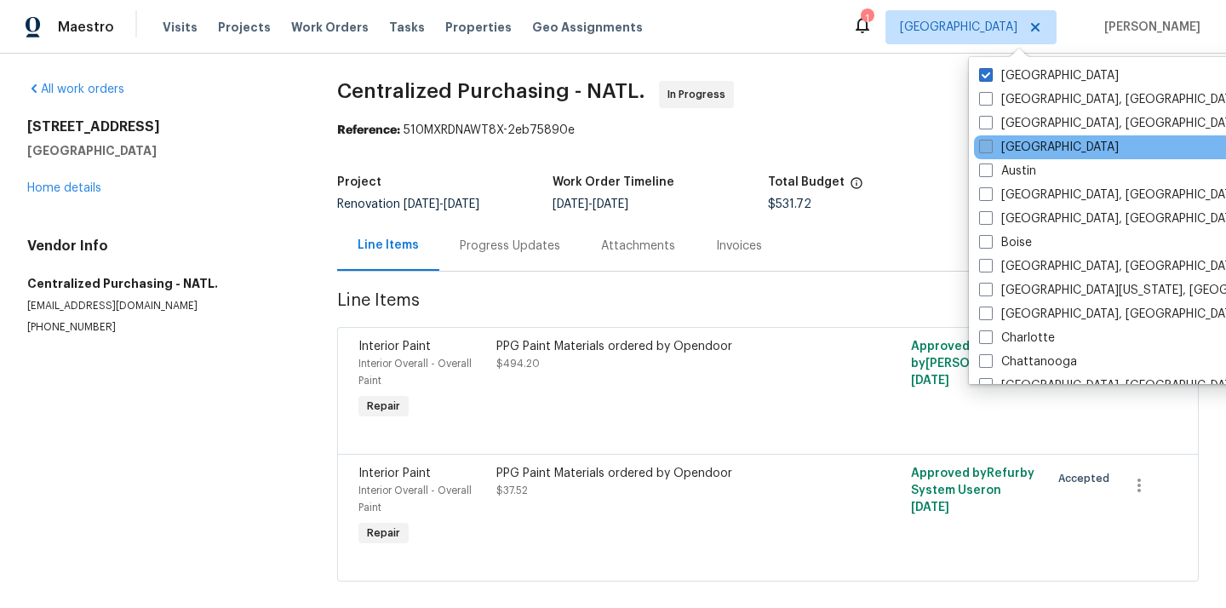
click at [1020, 143] on label "[GEOGRAPHIC_DATA]" at bounding box center [1049, 147] width 140 height 17
click at [990, 143] on input "[GEOGRAPHIC_DATA]" at bounding box center [984, 144] width 11 height 11
checkbox input "true"
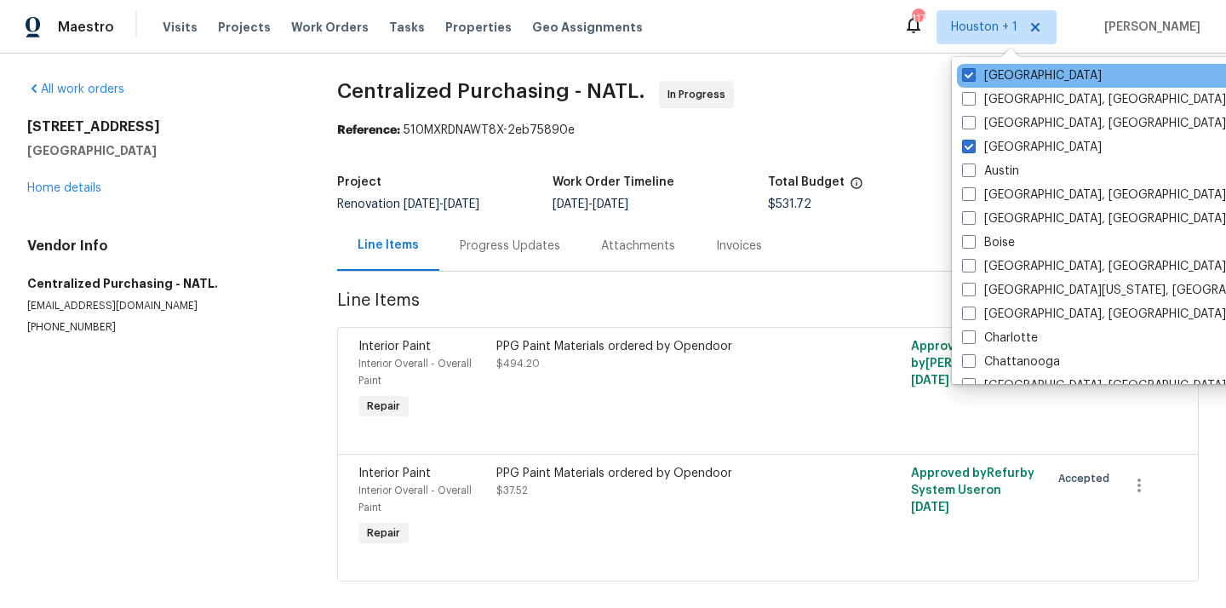
click at [1002, 64] on div "[GEOGRAPHIC_DATA]" at bounding box center [1128, 76] width 343 height 24
click at [996, 73] on label "[GEOGRAPHIC_DATA]" at bounding box center [1032, 75] width 140 height 17
click at [973, 73] on input "[GEOGRAPHIC_DATA]" at bounding box center [967, 72] width 11 height 11
checkbox input "false"
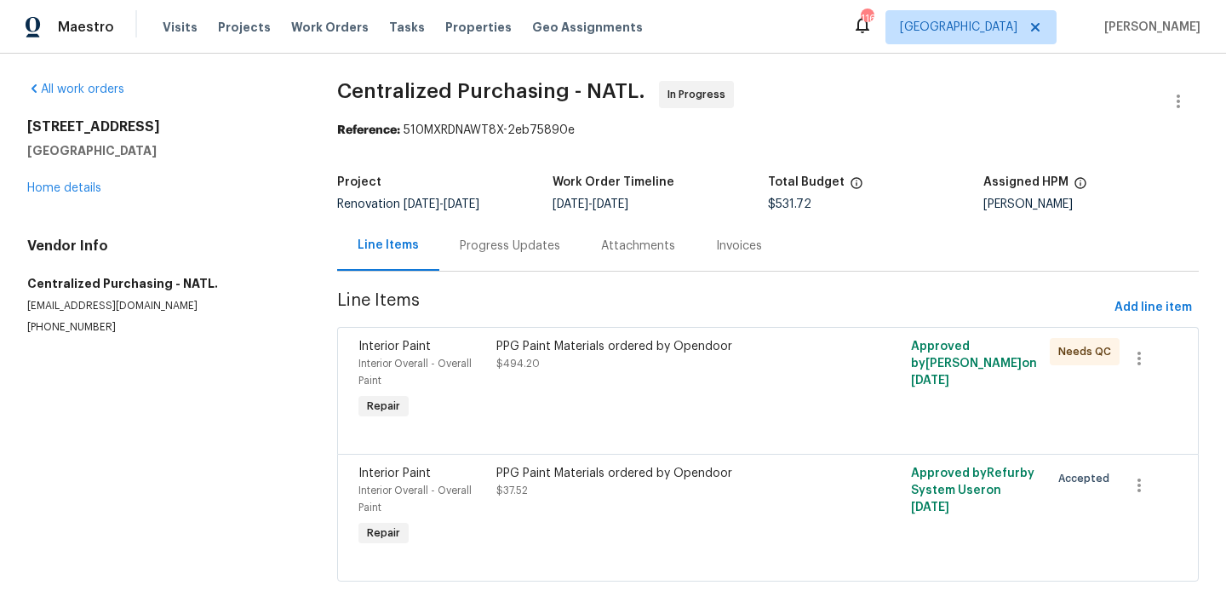
click at [228, 37] on div "Visits Projects Work Orders Tasks Properties Geo Assignments" at bounding box center [413, 27] width 501 height 34
click at [238, 26] on span "Projects" at bounding box center [244, 27] width 53 height 17
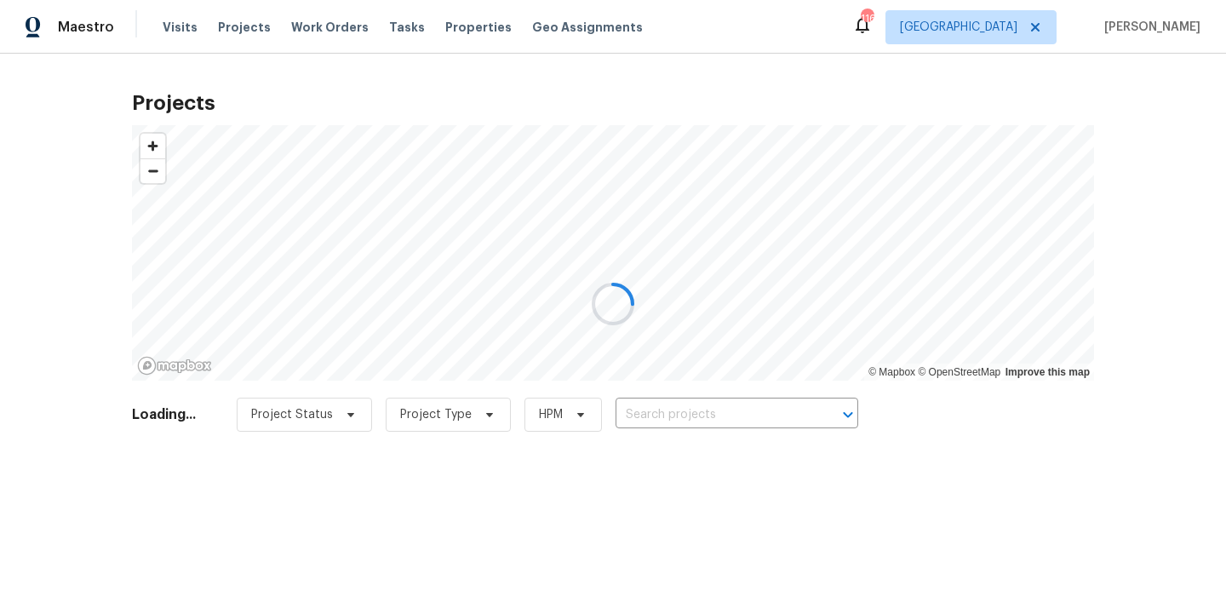
click at [753, 419] on div at bounding box center [613, 304] width 1226 height 608
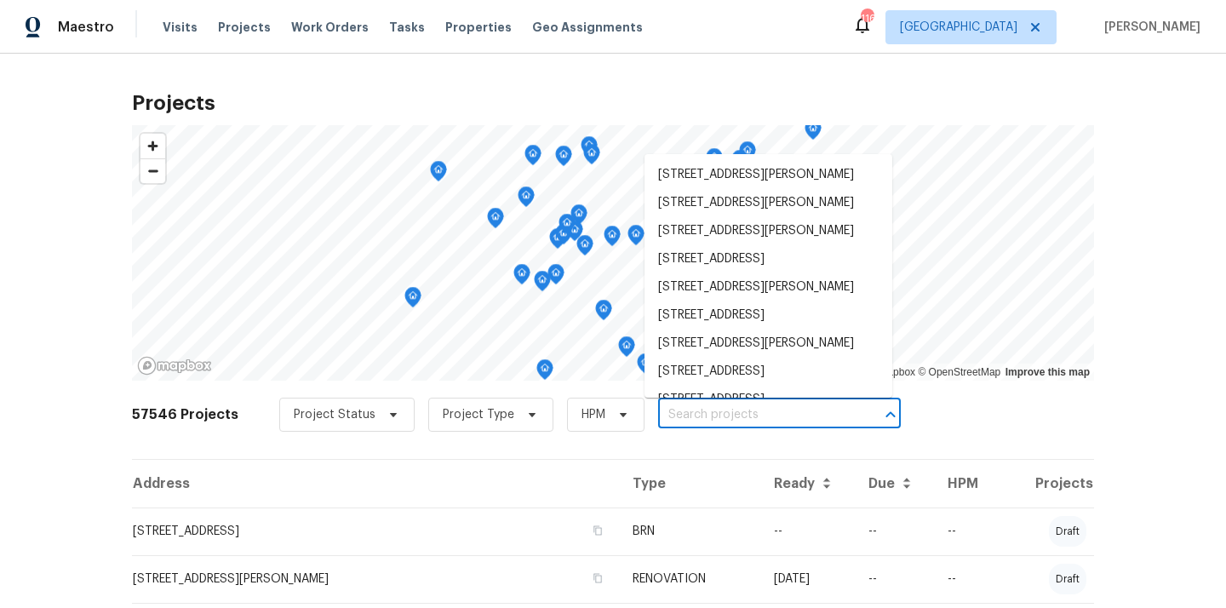
click at [760, 408] on input "text" at bounding box center [755, 415] width 195 height 26
paste input "6105 Crystal Cove Trl, Gainesville, GA 30506"
type input "6105 Crystal Cove Trl, Gainesville, GA 30506"
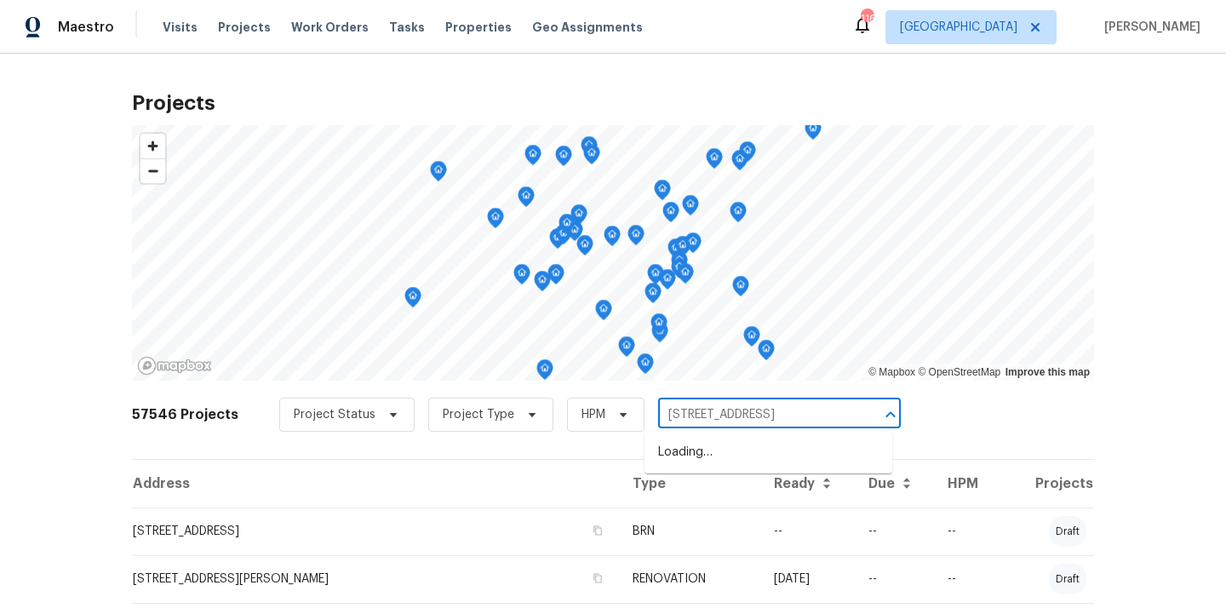
scroll to position [0, 60]
click at [729, 450] on li "6105 Crystal Cove Trl, Gainesville, GA 30506" at bounding box center [768, 452] width 248 height 28
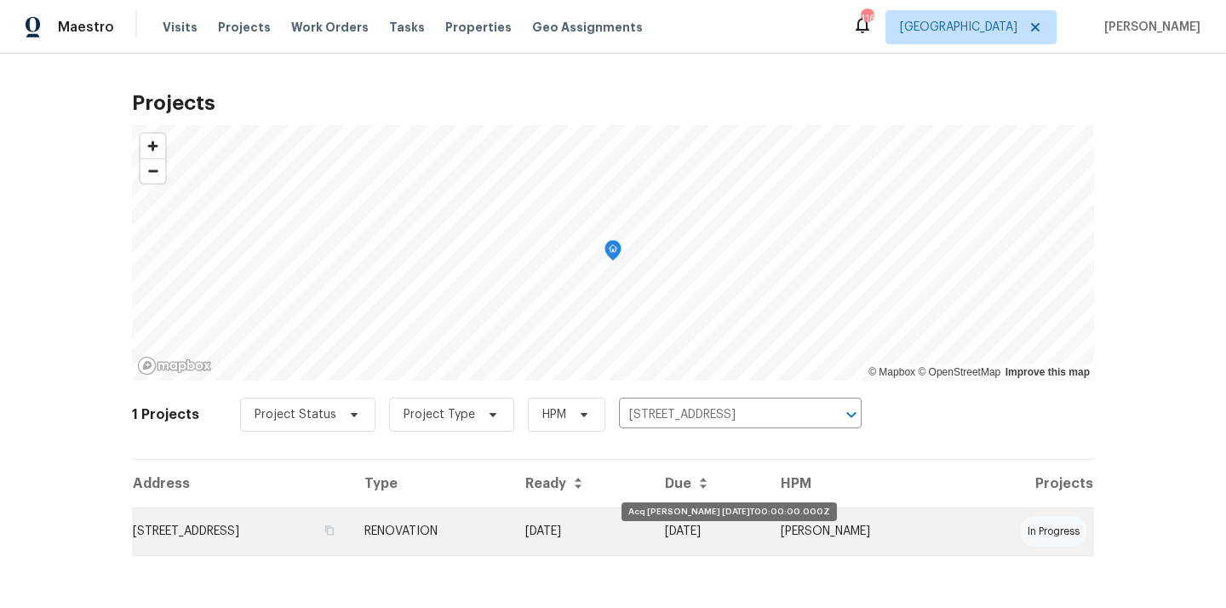
click at [651, 547] on td "[DATE]" at bounding box center [582, 531] width 140 height 48
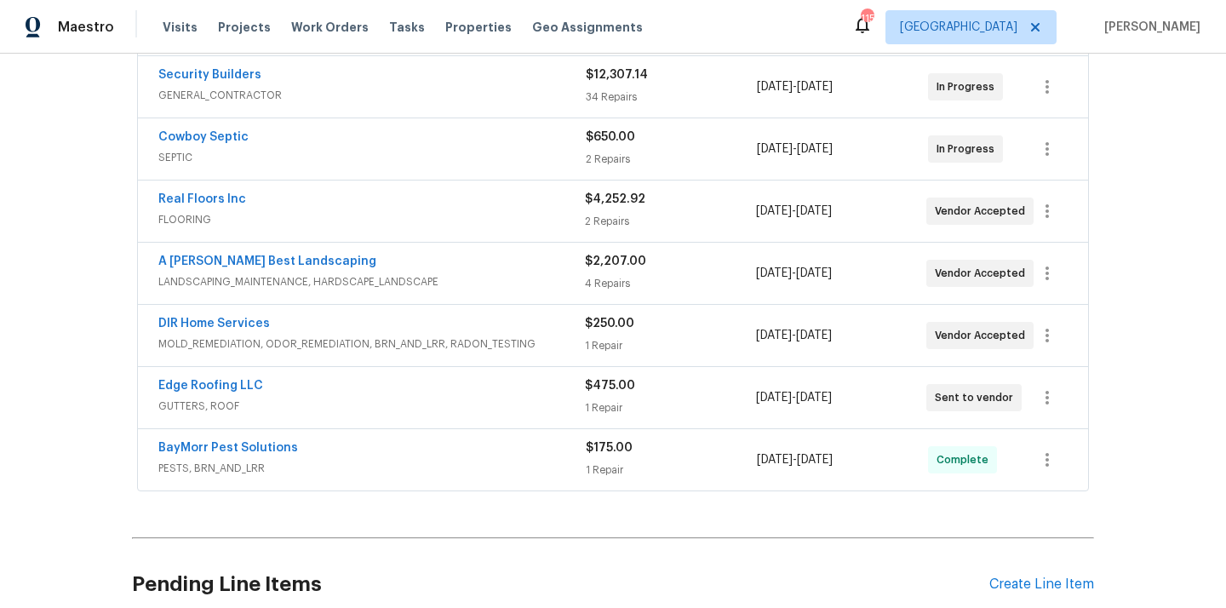
scroll to position [483, 0]
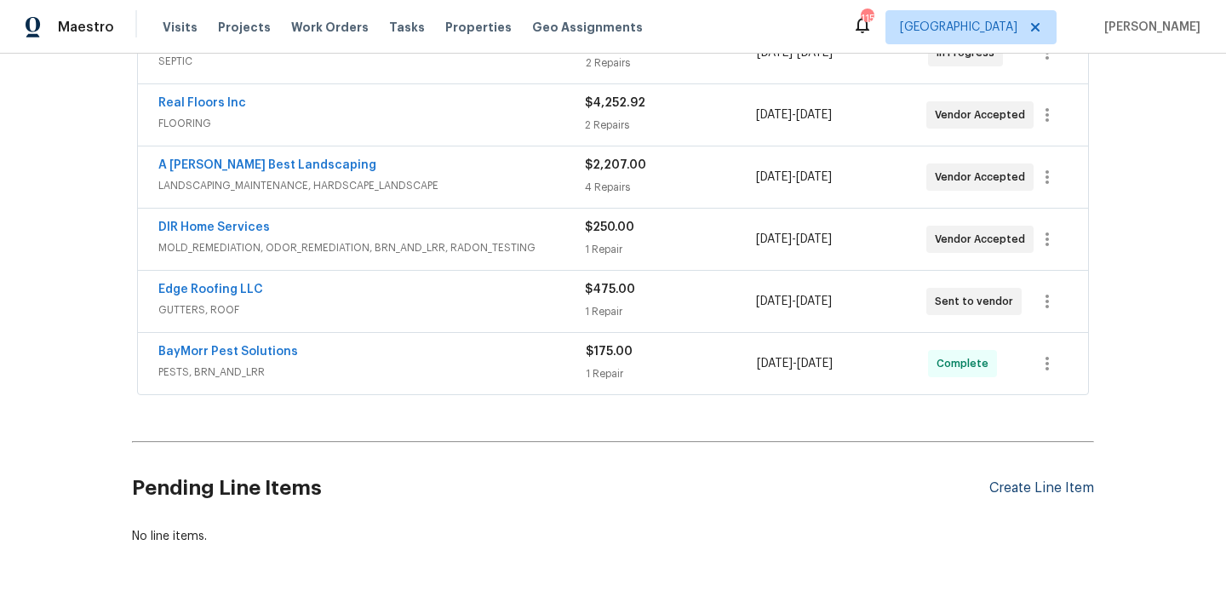
click at [1039, 492] on div "Create Line Item" at bounding box center [1041, 488] width 105 height 16
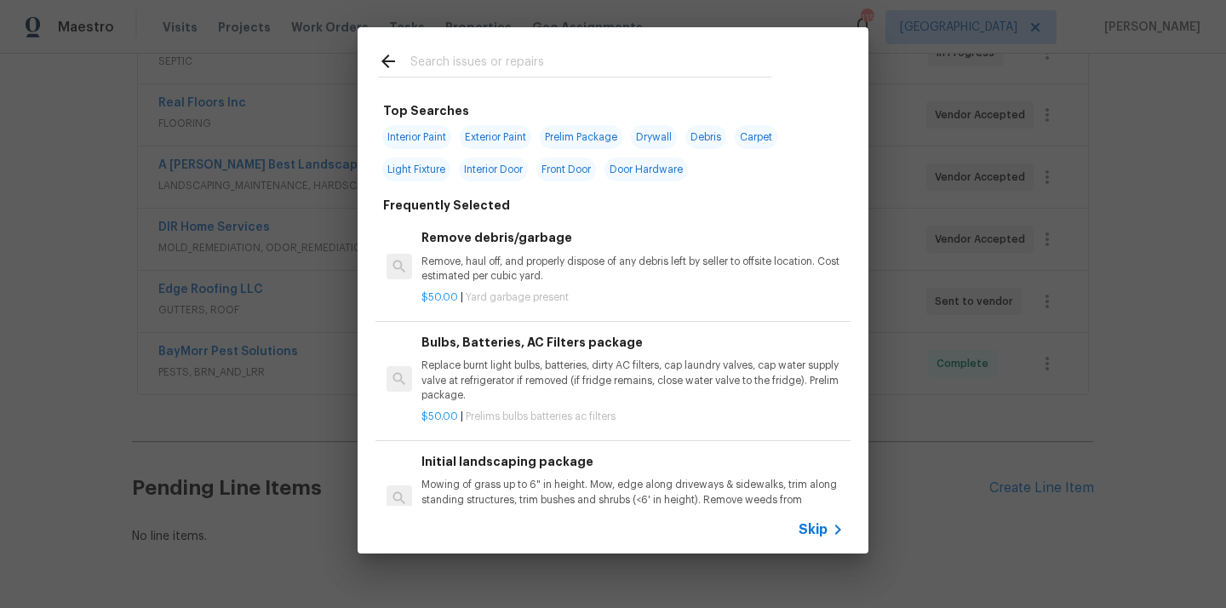
click at [610, 64] on input "text" at bounding box center [590, 64] width 361 height 26
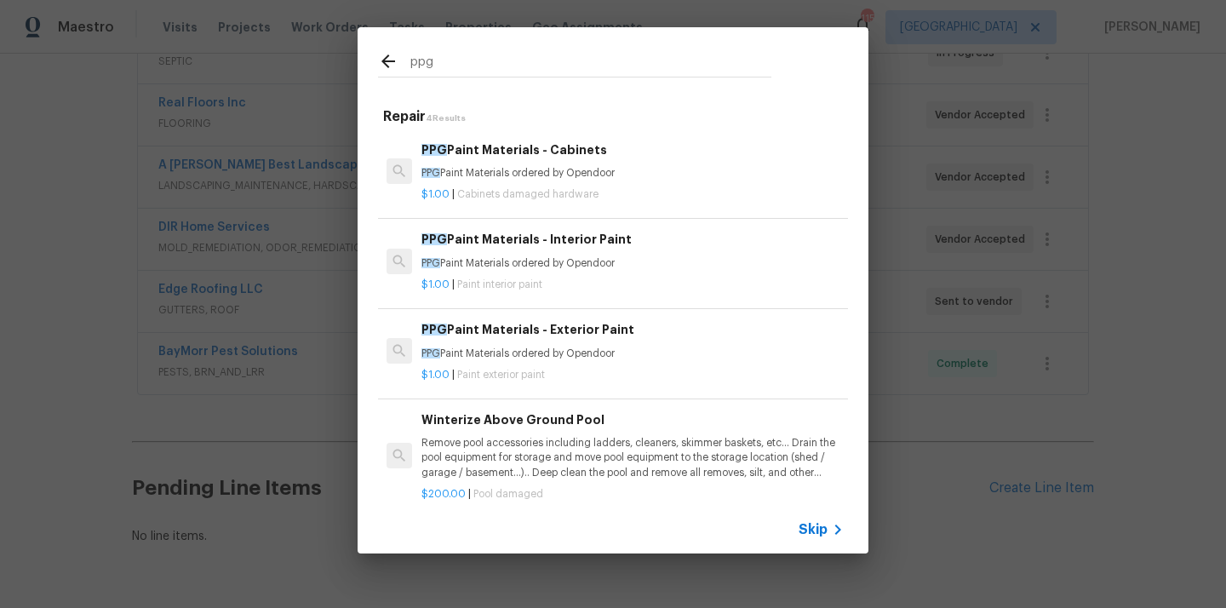
type input "ppg"
click at [466, 254] on div "PPG Paint Materials - Interior Paint PPG Paint Materials ordered by Opendoor" at bounding box center [632, 250] width 422 height 41
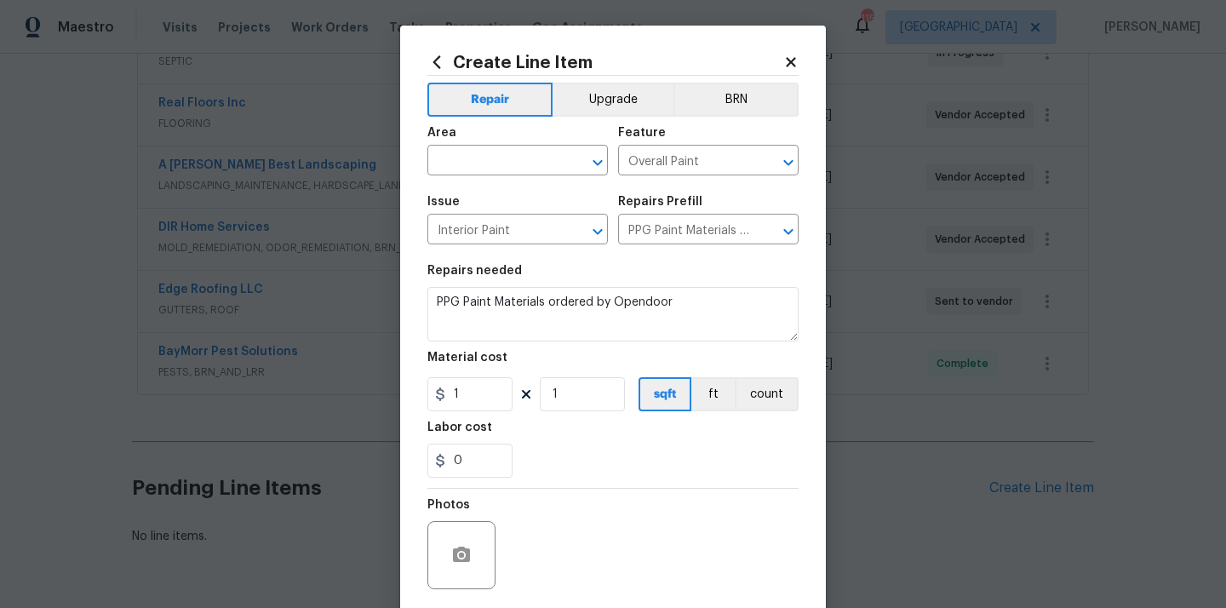
click at [466, 250] on body "Maestro Visits Projects Work Orders Tasks Properties Geo Assignments 115 Atlant…" at bounding box center [613, 304] width 1226 height 608
click at [501, 177] on span "Area ​" at bounding box center [517, 151] width 180 height 69
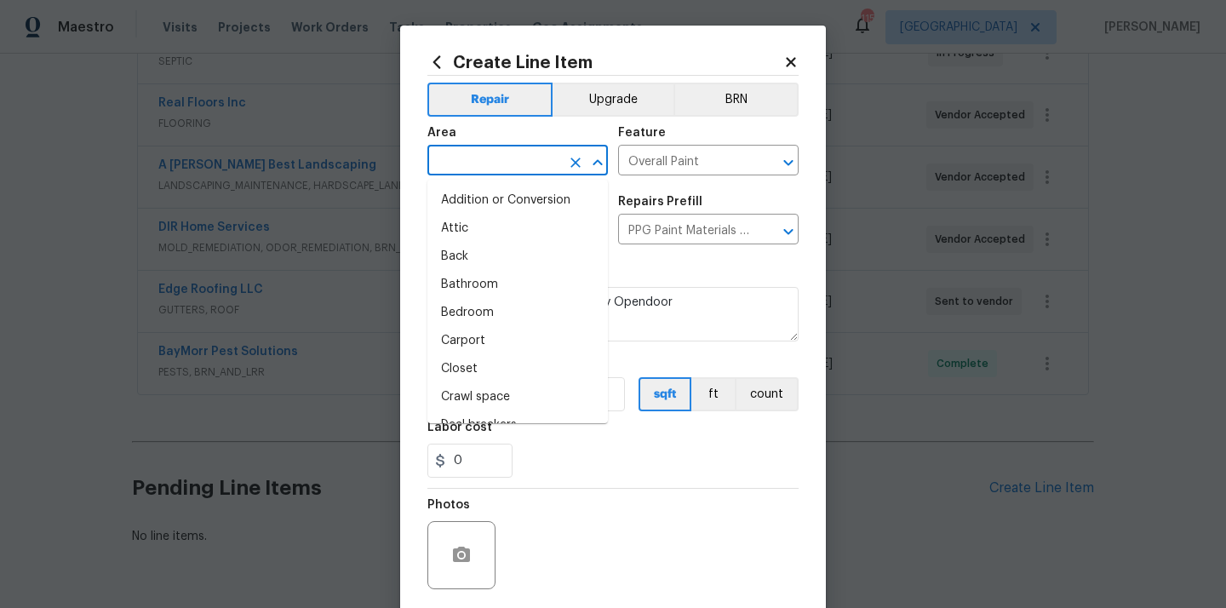
click at [501, 174] on input "text" at bounding box center [493, 162] width 133 height 26
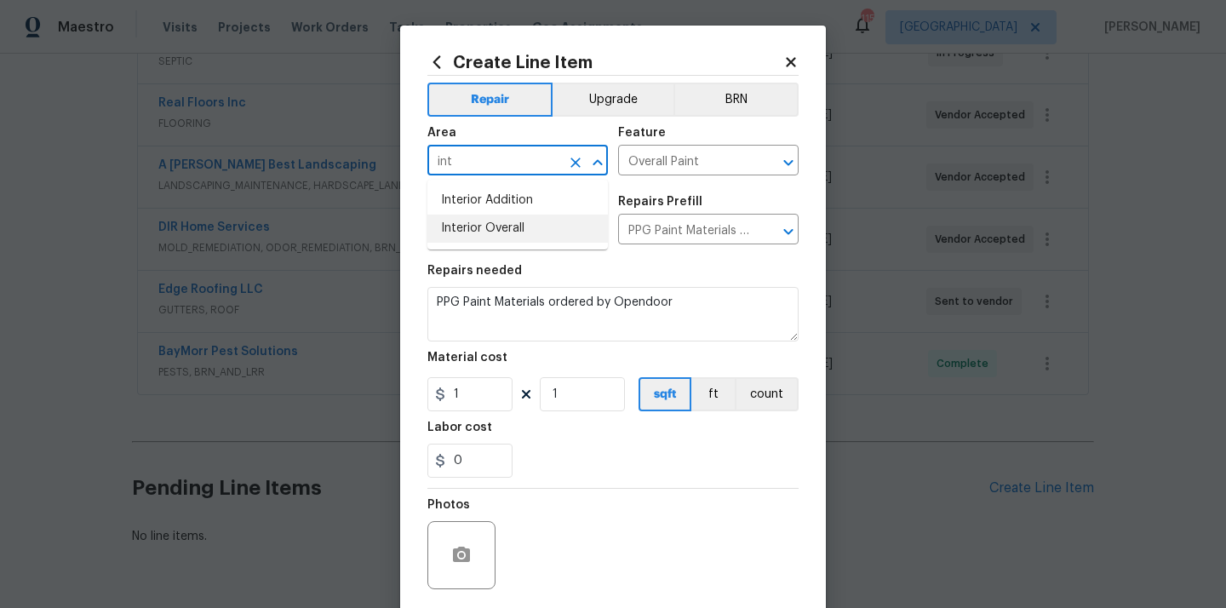
click at [486, 241] on li "Interior Overall" at bounding box center [517, 229] width 180 height 28
type input "Interior Overall"
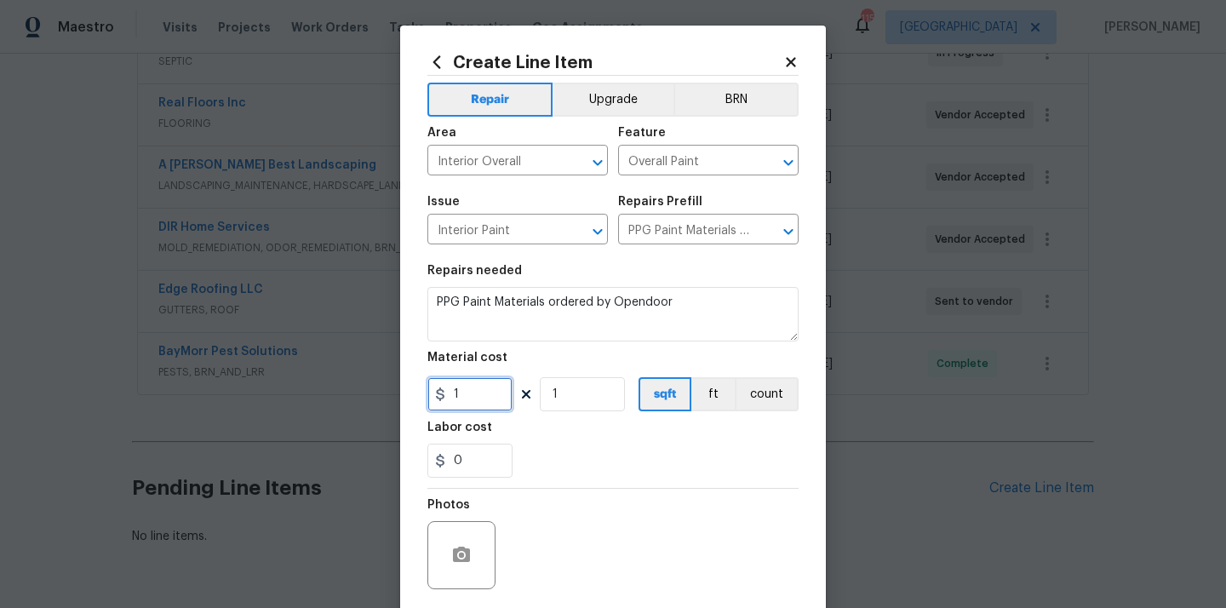
drag, startPoint x: 475, startPoint y: 387, endPoint x: 390, endPoint y: 379, distance: 85.6
click at [390, 379] on div "Create Line Item Repair Upgrade BRN Area Interior Overall ​ Feature Overall Pai…" at bounding box center [613, 304] width 1226 height 608
paste input "016.26"
type input "1016.26"
click at [555, 489] on div "Photos" at bounding box center [612, 544] width 371 height 111
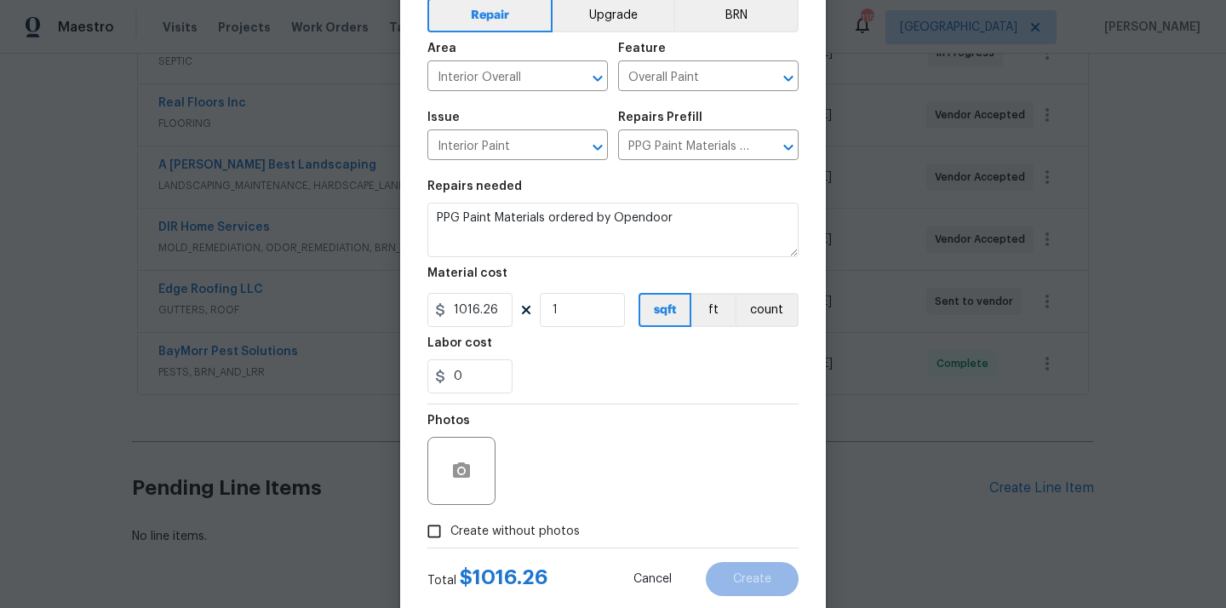
scroll to position [99, 0]
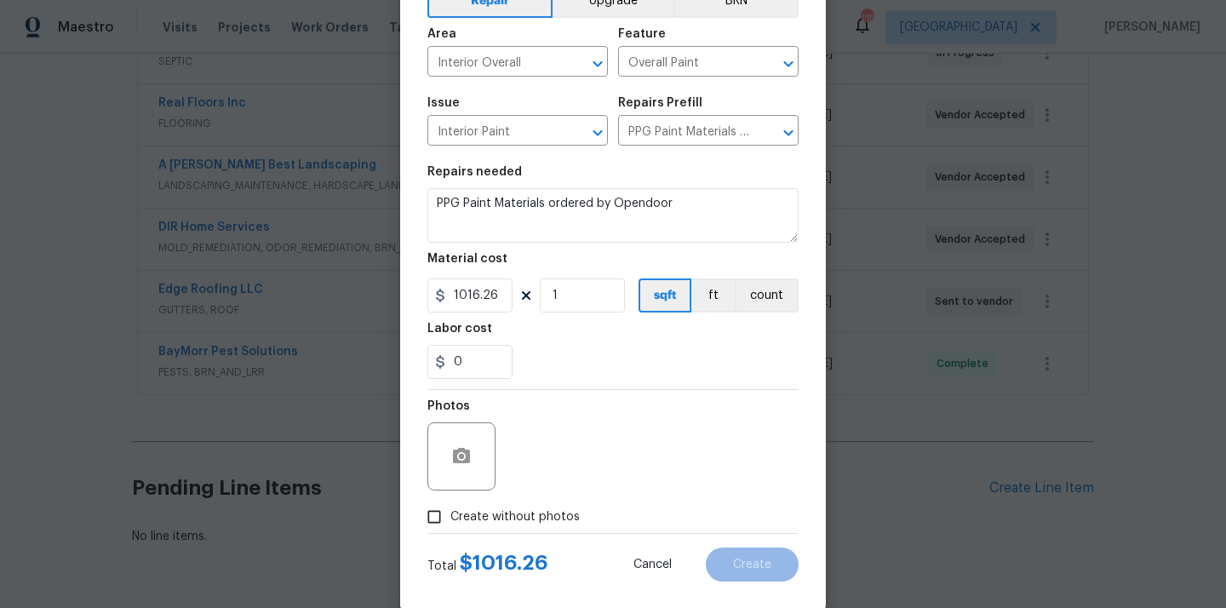
click at [545, 506] on label "Create without photos" at bounding box center [499, 517] width 162 height 32
click at [450, 506] on input "Create without photos" at bounding box center [434, 517] width 32 height 32
checkbox input "true"
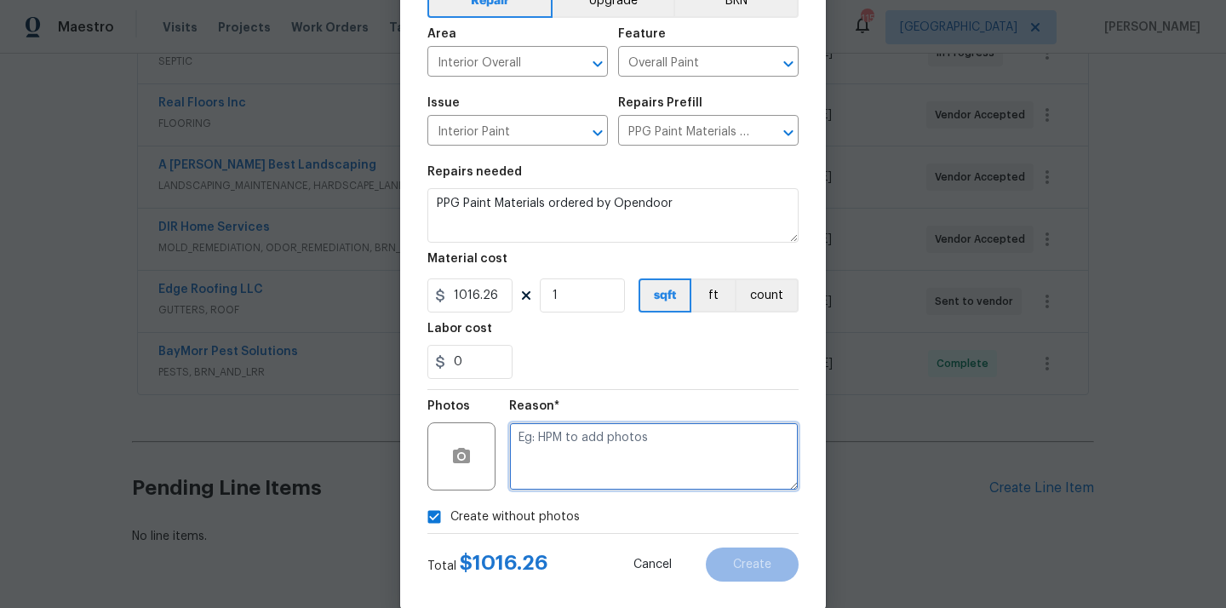
click at [590, 478] on textarea at bounding box center [653, 456] width 289 height 68
type textarea "N/A"
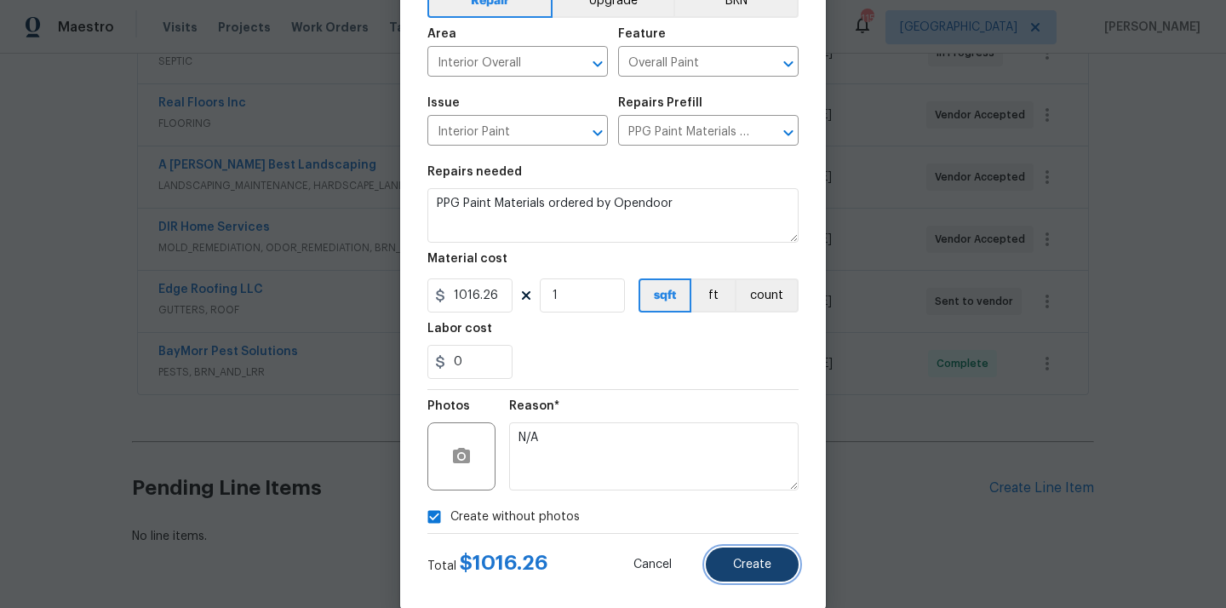
click at [735, 578] on button "Create" at bounding box center [752, 564] width 93 height 34
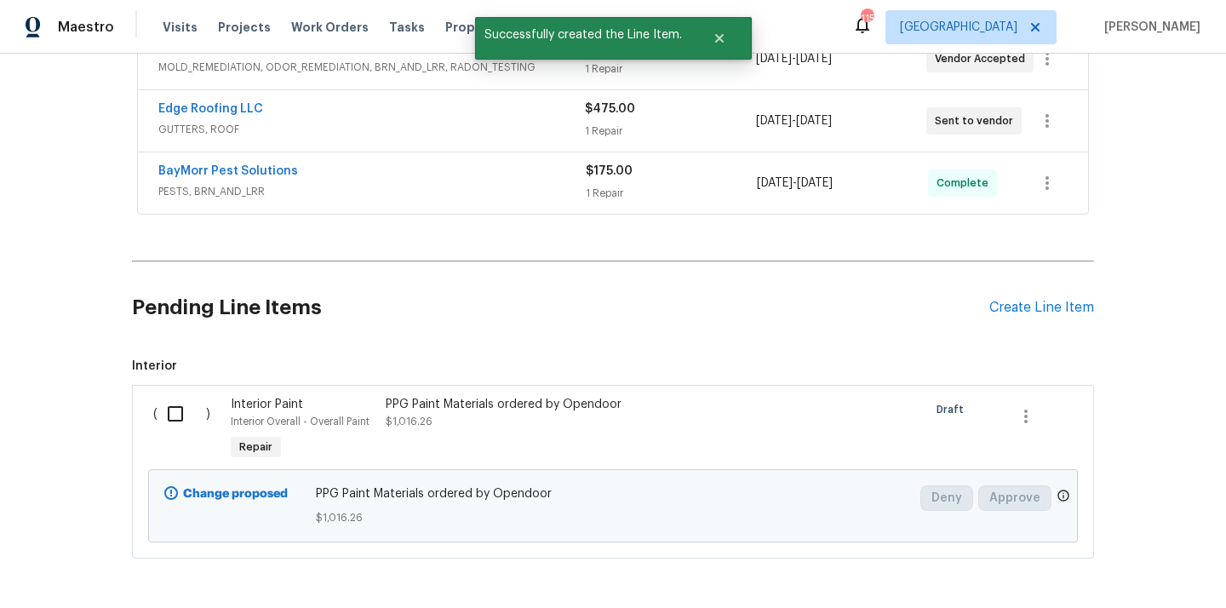
scroll to position [688, 0]
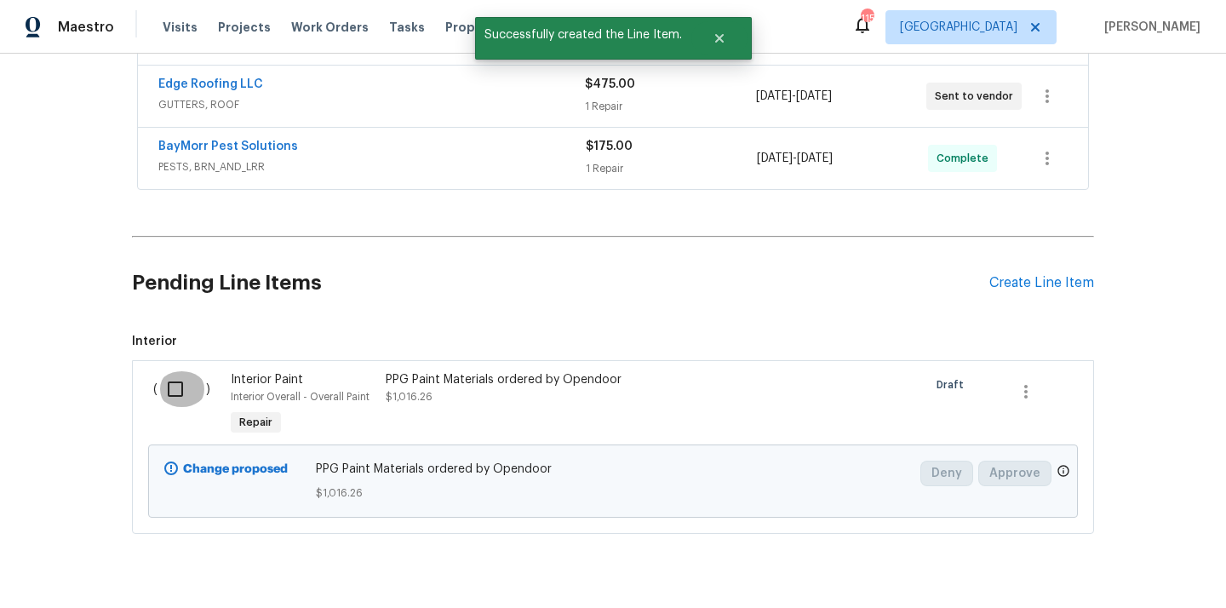
click at [166, 375] on input "checkbox" at bounding box center [181, 389] width 49 height 36
checkbox input "true"
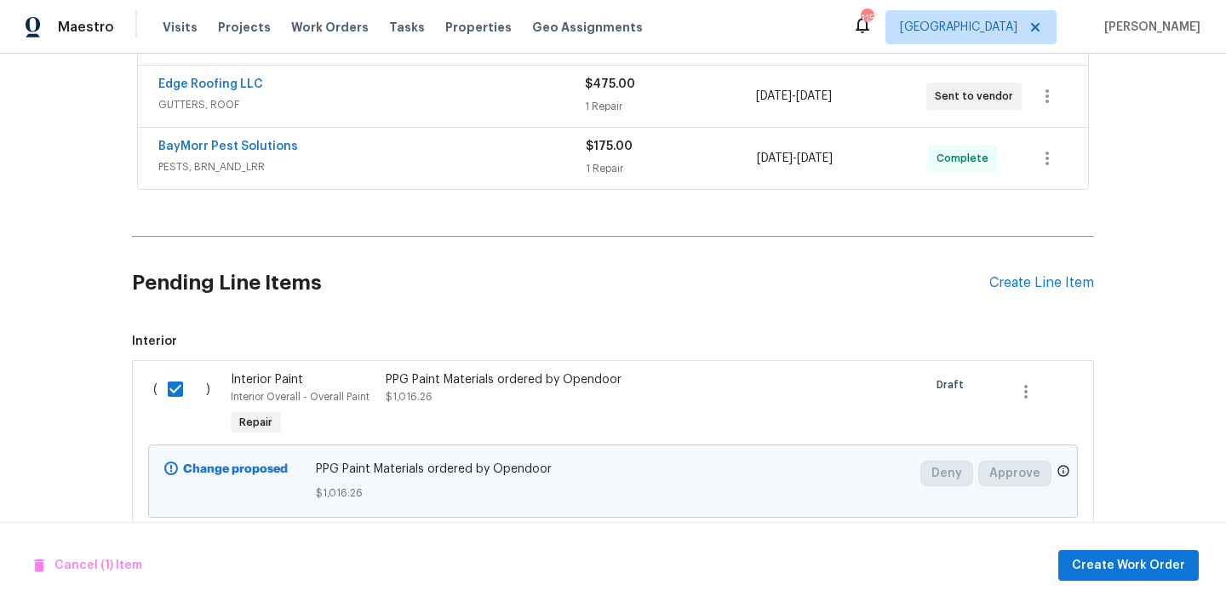
click at [1094, 582] on div "Cancel (1) Item Create Work Order" at bounding box center [613, 565] width 1226 height 87
click at [1094, 575] on button "Create Work Order" at bounding box center [1128, 565] width 140 height 31
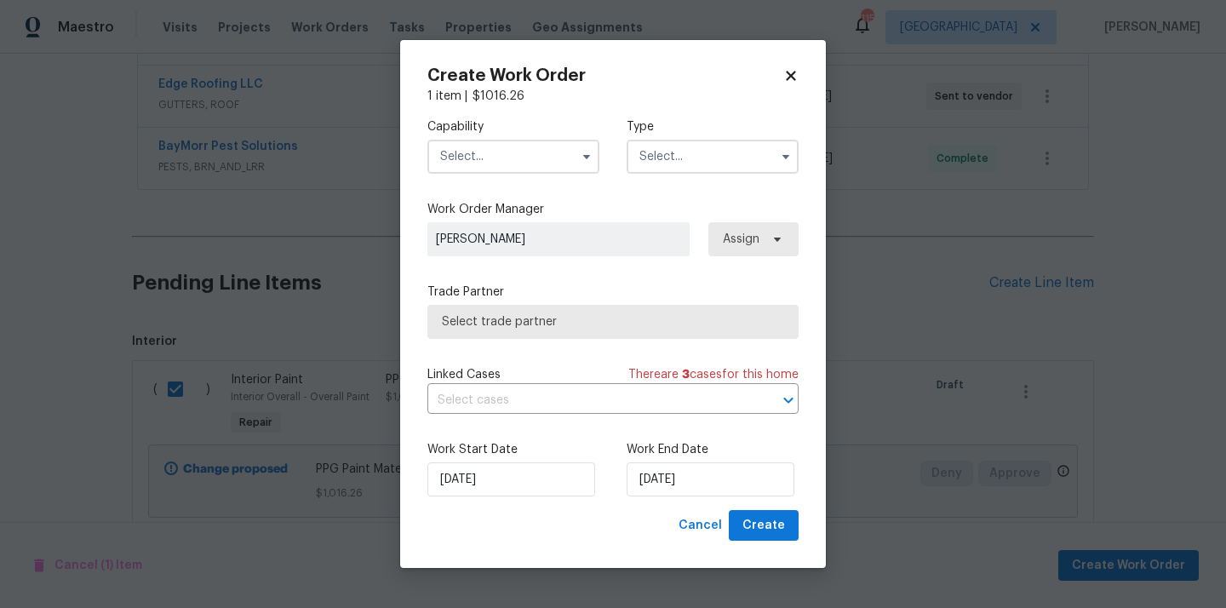
click at [560, 172] on input "text" at bounding box center [513, 157] width 172 height 34
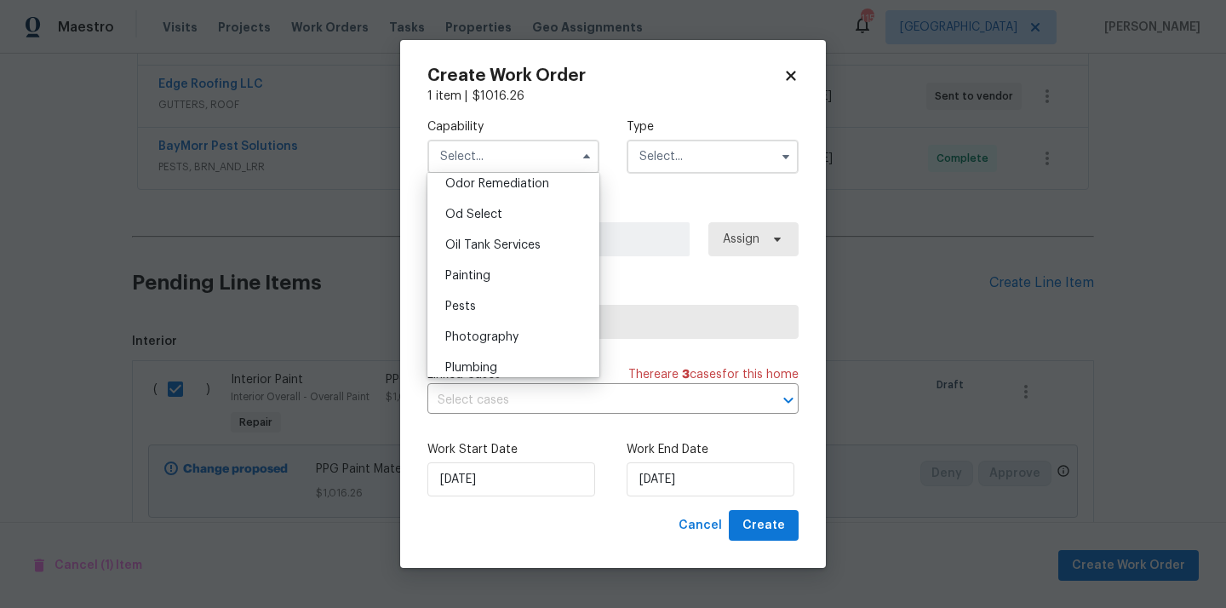
scroll to position [1349, 0]
click at [533, 287] on div "Painting" at bounding box center [513, 273] width 163 height 31
type input "Painting"
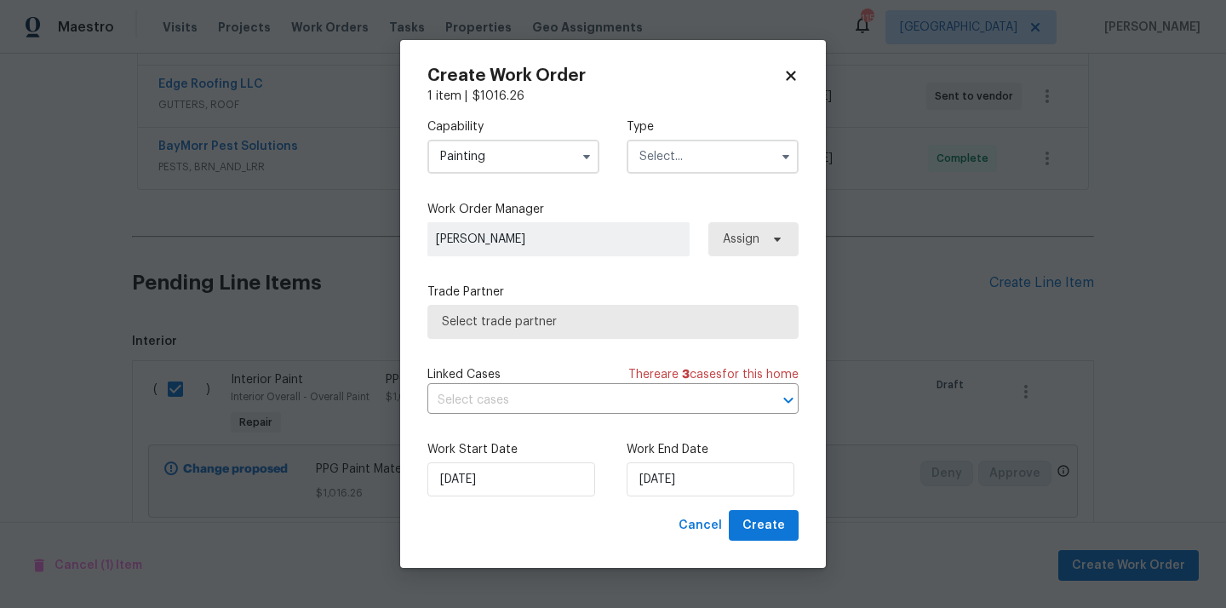
click at [684, 154] on input "text" at bounding box center [713, 157] width 172 height 34
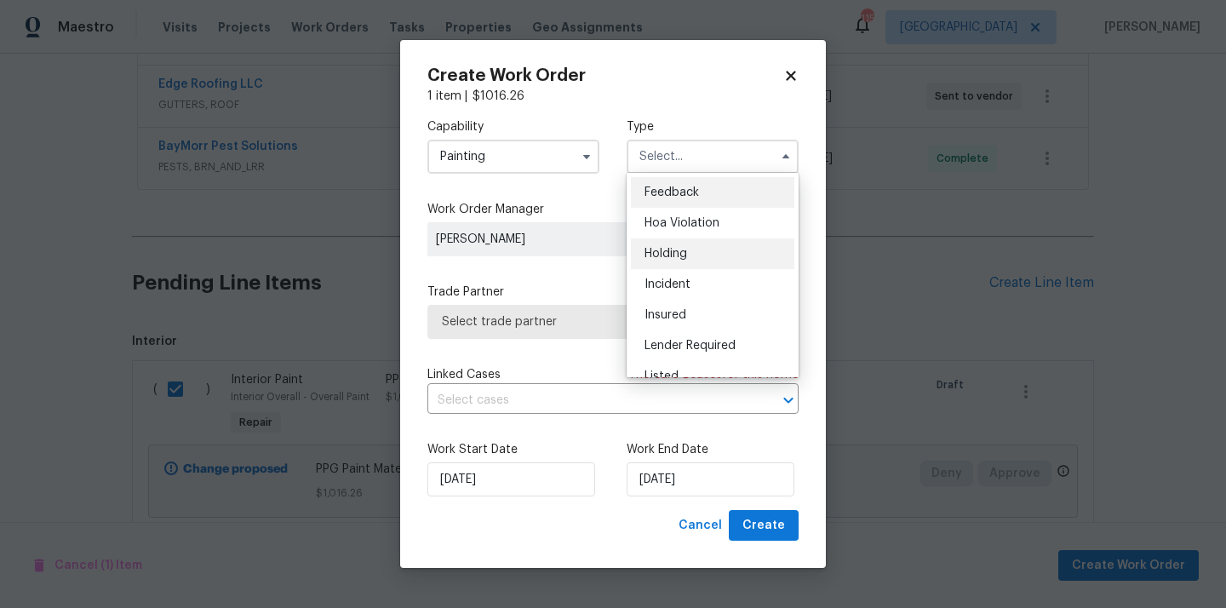
scroll to position [386, 0]
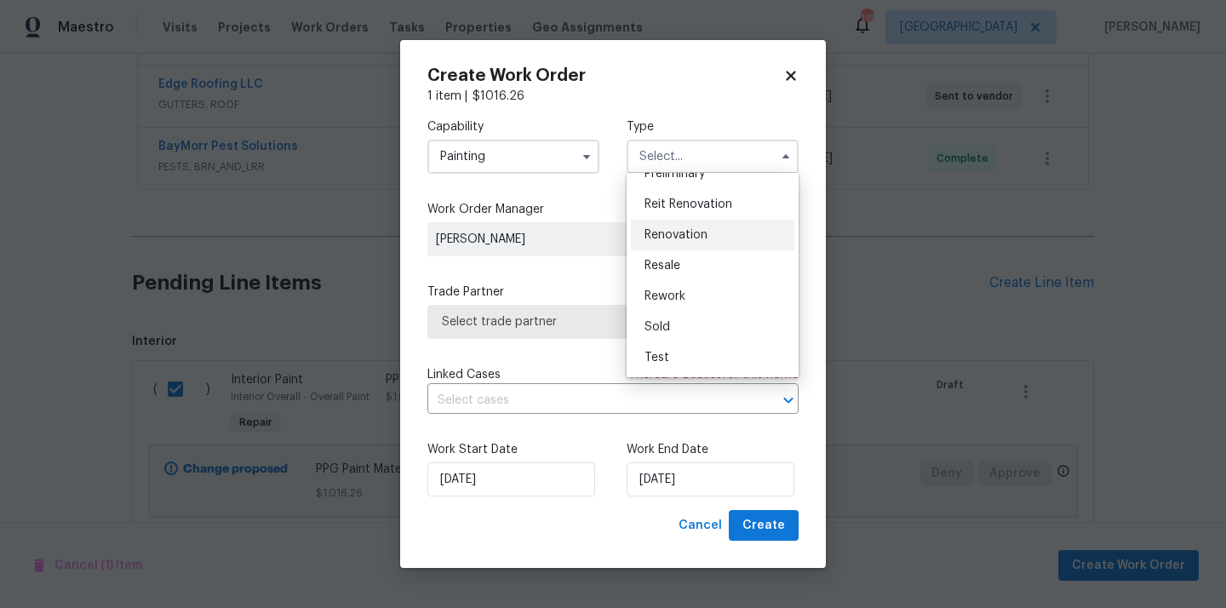
click at [689, 242] on div "Renovation" at bounding box center [712, 235] width 163 height 31
type input "Renovation"
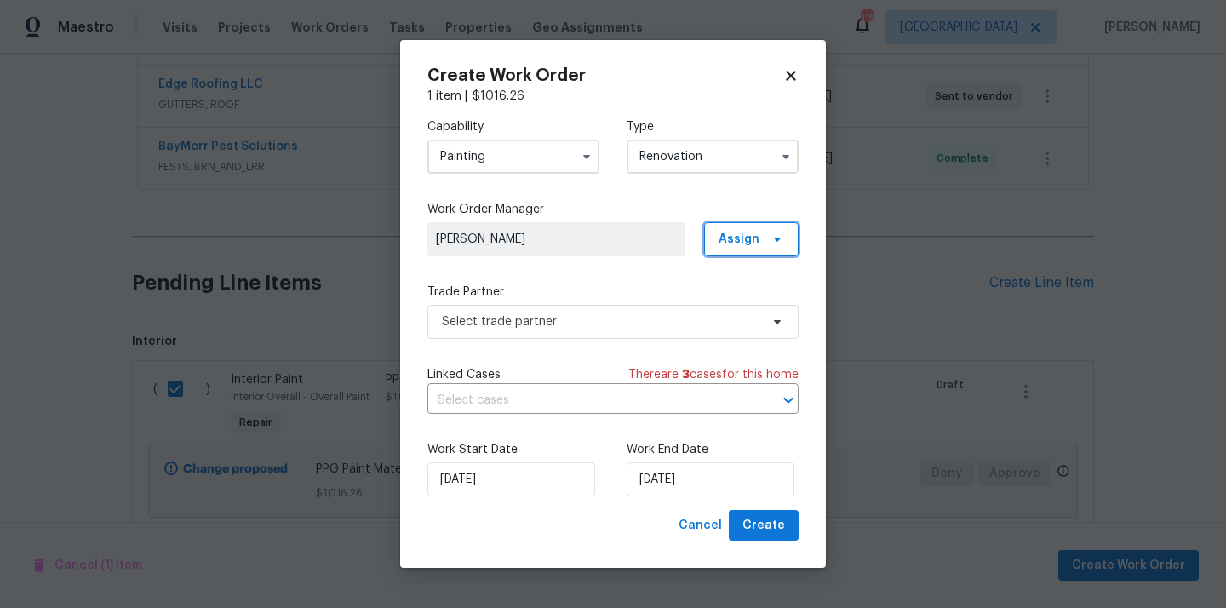
click at [768, 238] on span at bounding box center [774, 239] width 19 height 14
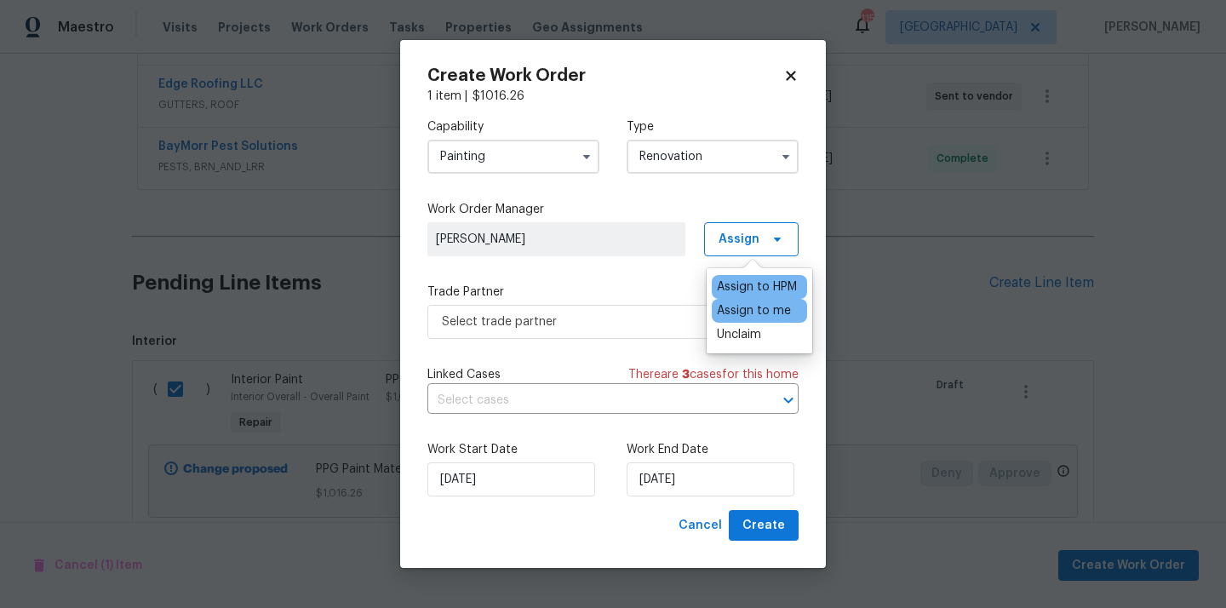
click at [741, 311] on div "Assign to me" at bounding box center [754, 310] width 74 height 17
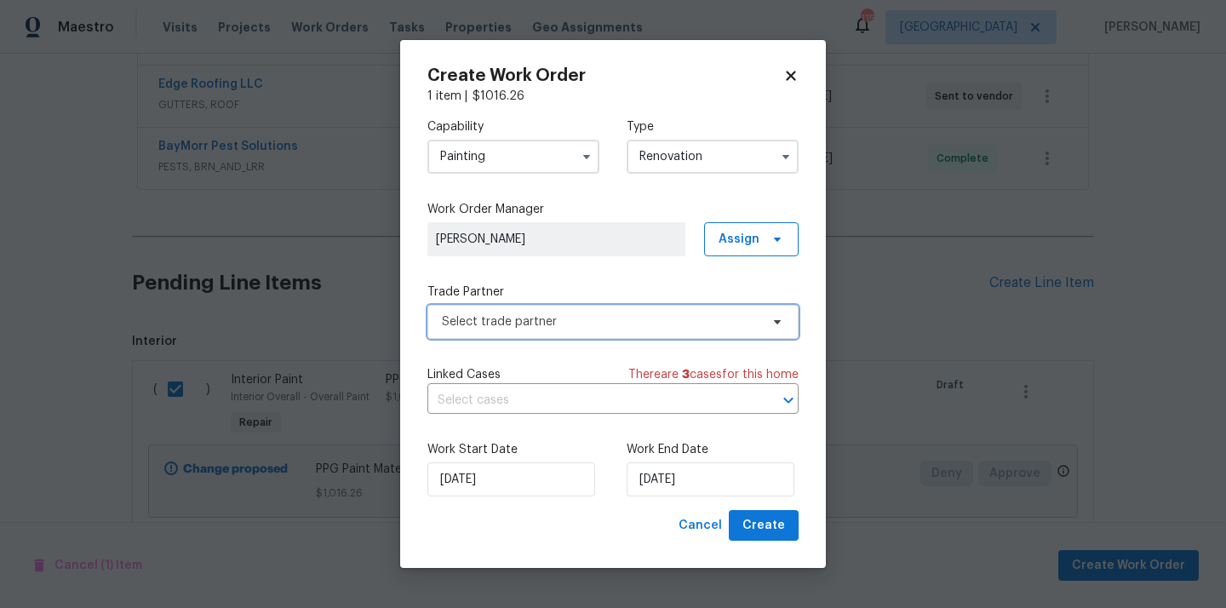
click at [610, 313] on span "Select trade partner" at bounding box center [601, 321] width 318 height 17
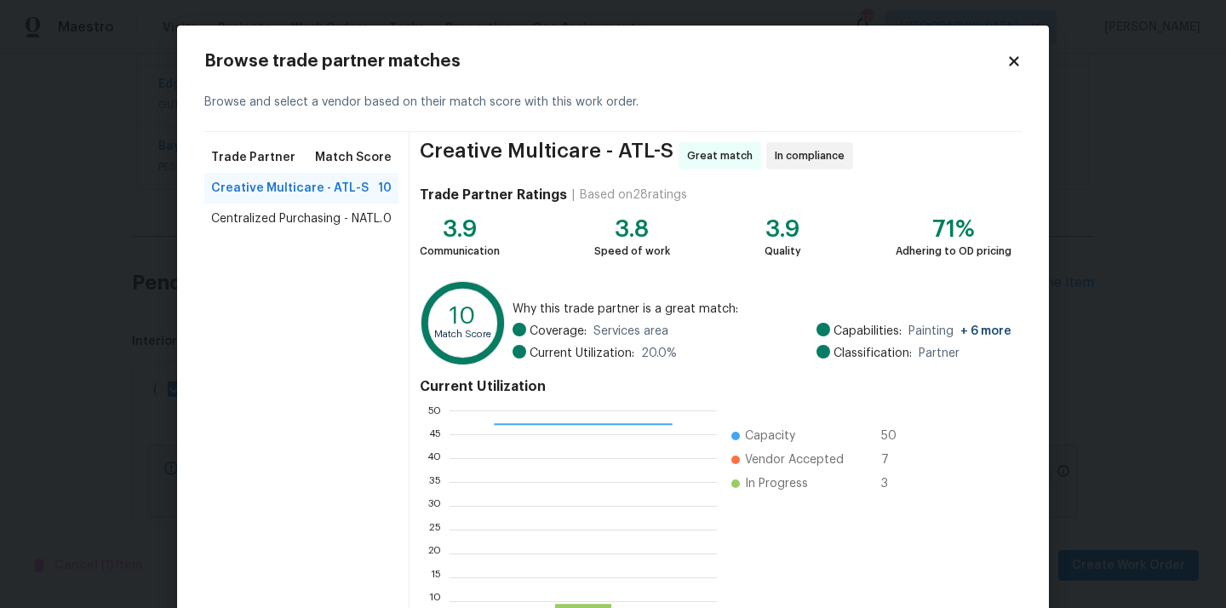
scroll to position [2, 0]
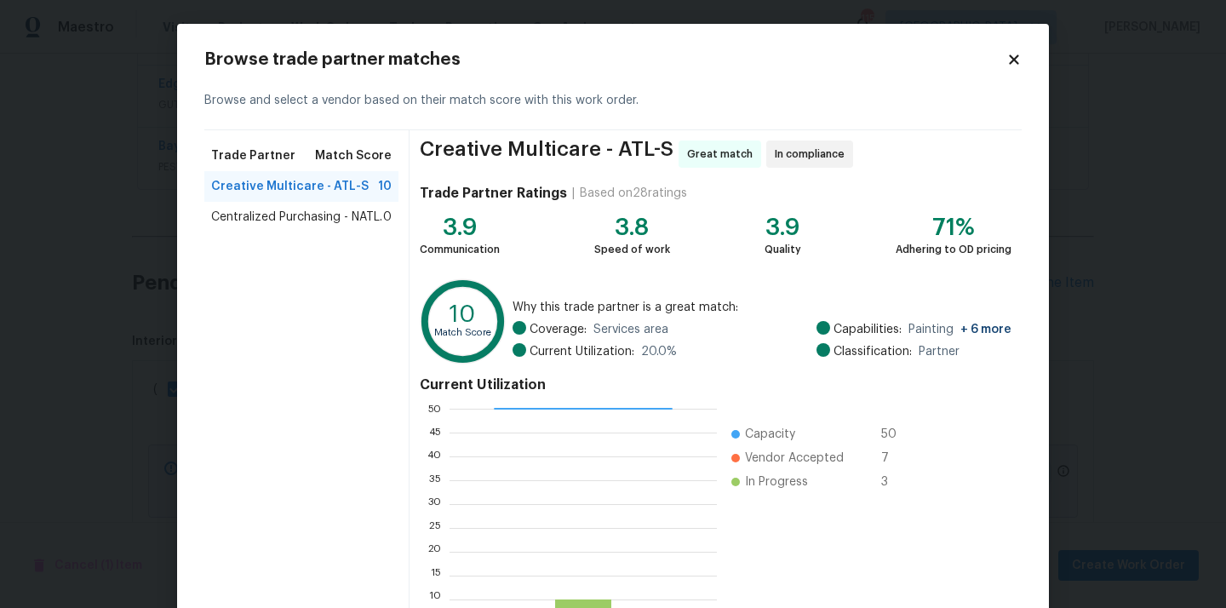
click at [382, 220] on div "Centralized Purchasing - NATL. 0" at bounding box center [301, 217] width 180 height 17
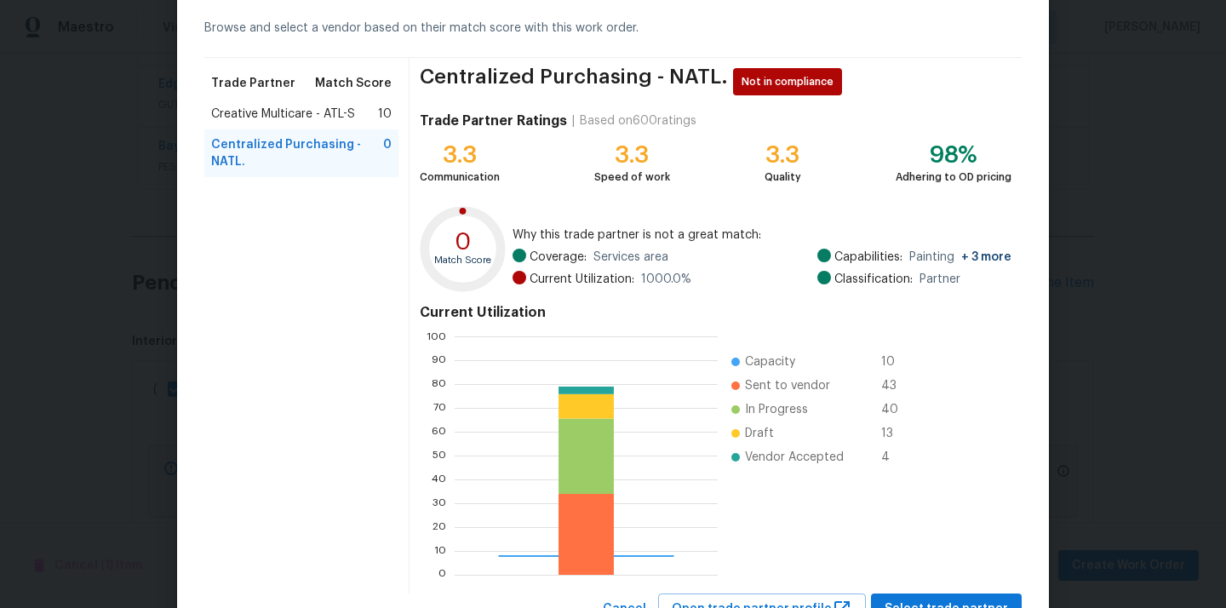
scroll to position [143, 0]
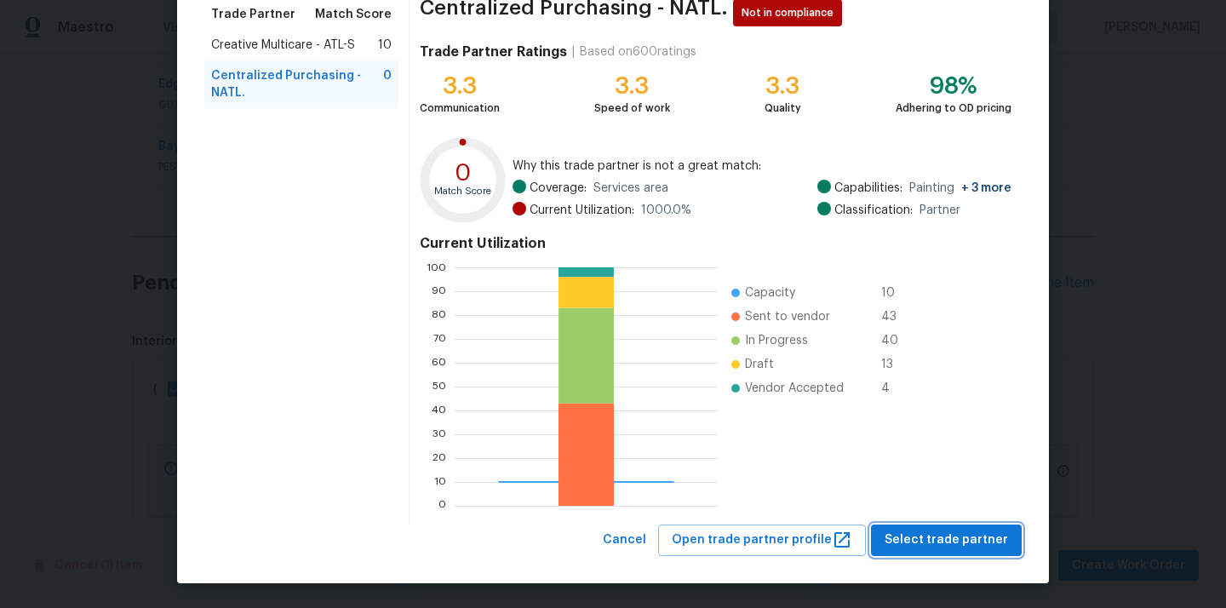
click at [925, 543] on span "Select trade partner" at bounding box center [945, 539] width 123 height 21
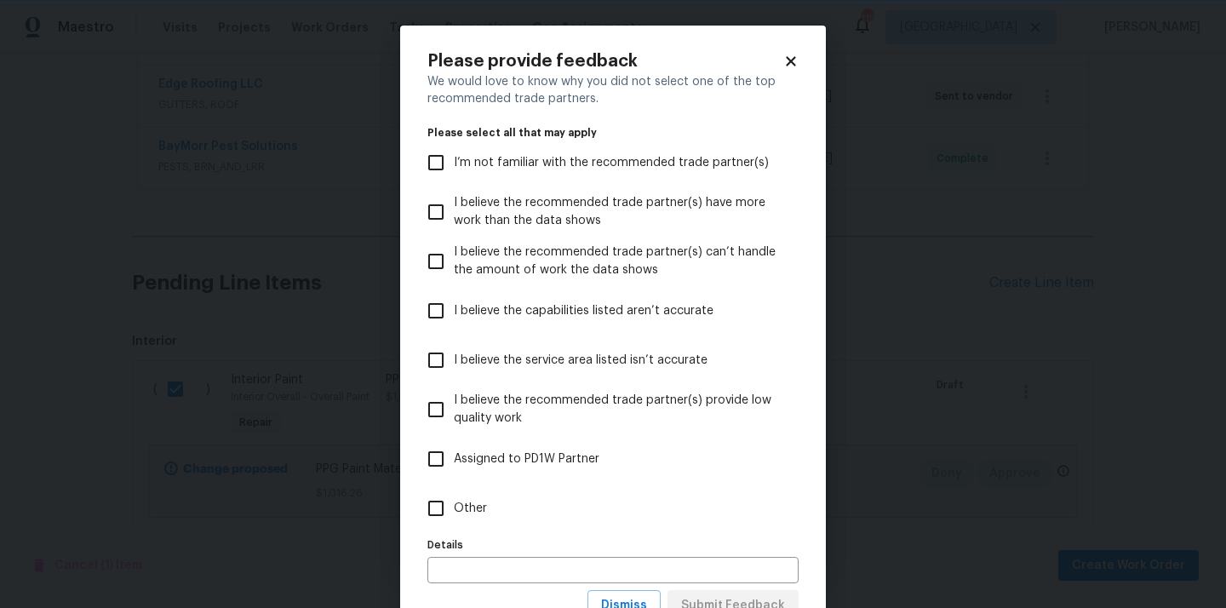
scroll to position [0, 0]
click at [709, 511] on label "Other" at bounding box center [601, 508] width 367 height 49
click at [454, 511] on input "Other" at bounding box center [436, 508] width 36 height 36
checkbox input "true"
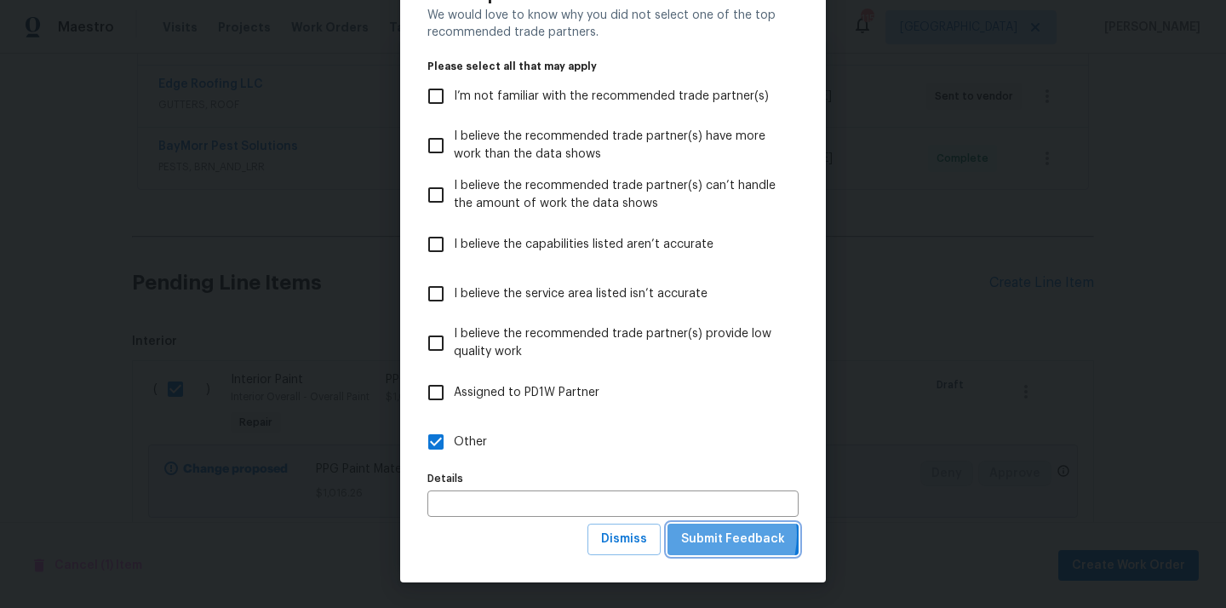
click at [705, 535] on span "Submit Feedback" at bounding box center [733, 539] width 104 height 21
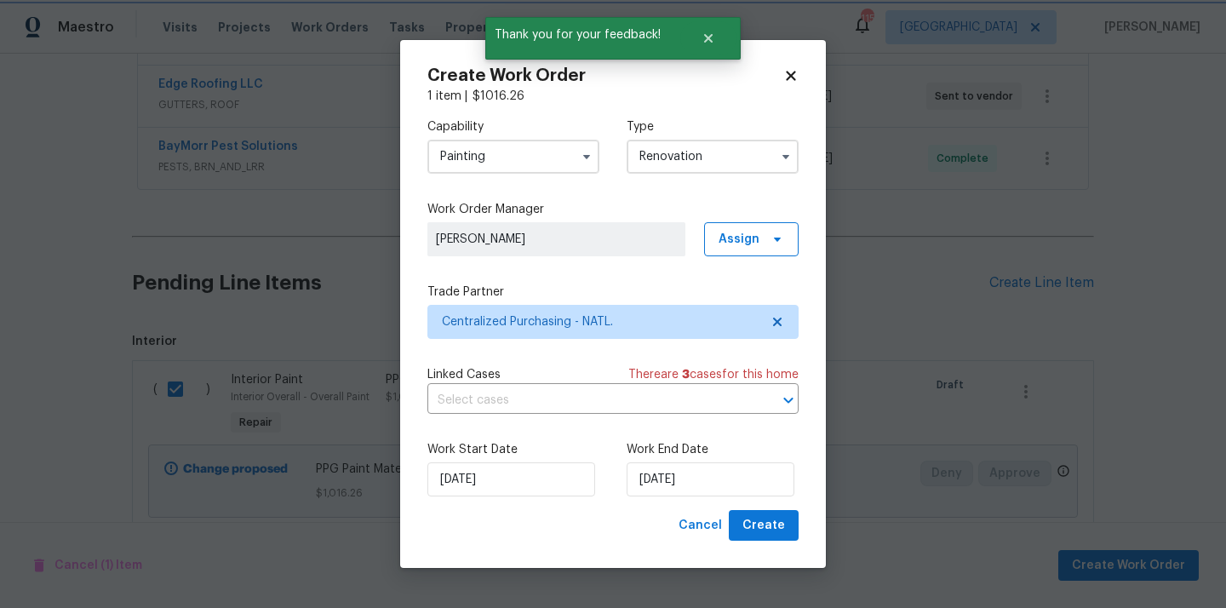
scroll to position [0, 0]
click at [757, 524] on span "Create" at bounding box center [763, 525] width 43 height 21
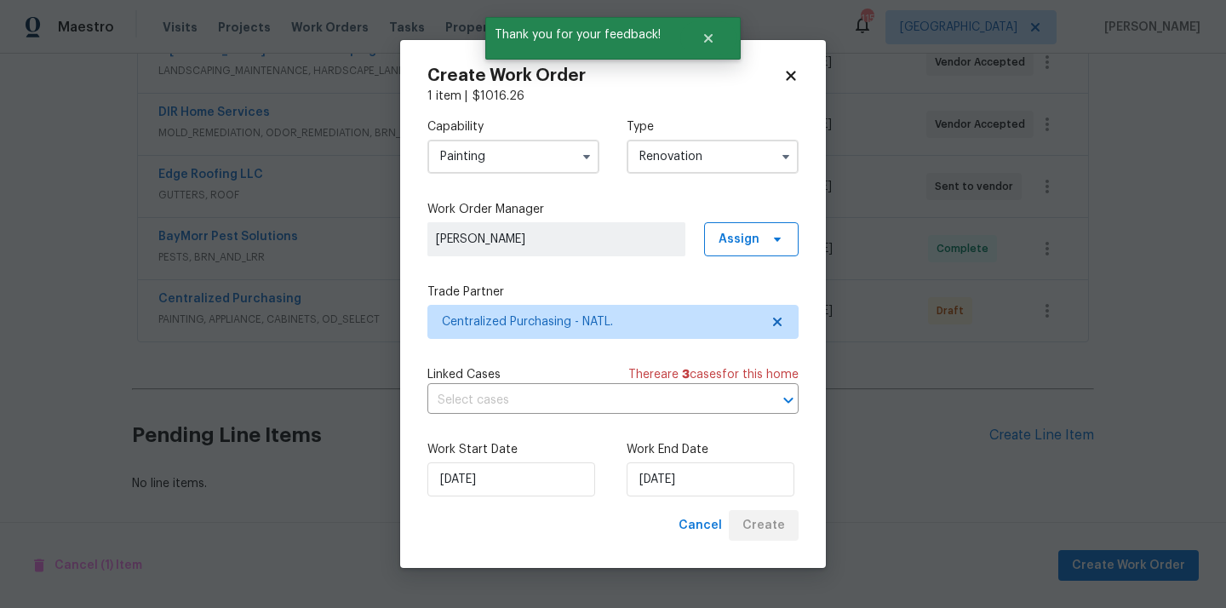
scroll to position [598, 0]
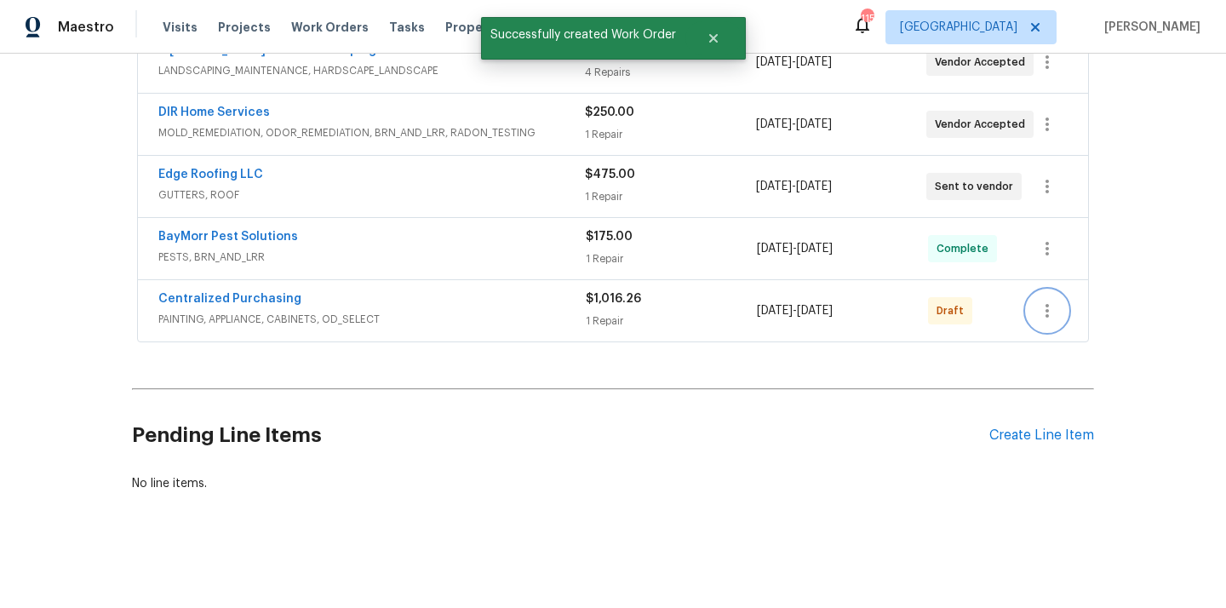
click at [1049, 309] on icon "button" at bounding box center [1047, 310] width 20 height 20
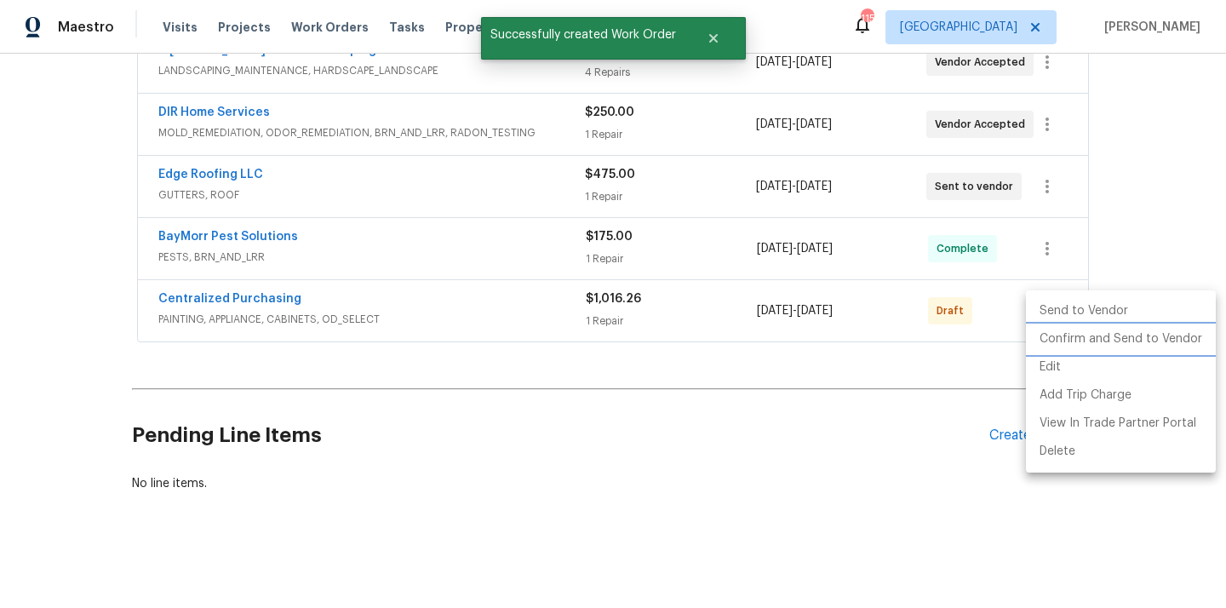
click at [1051, 328] on li "Confirm and Send to Vendor" at bounding box center [1121, 339] width 190 height 28
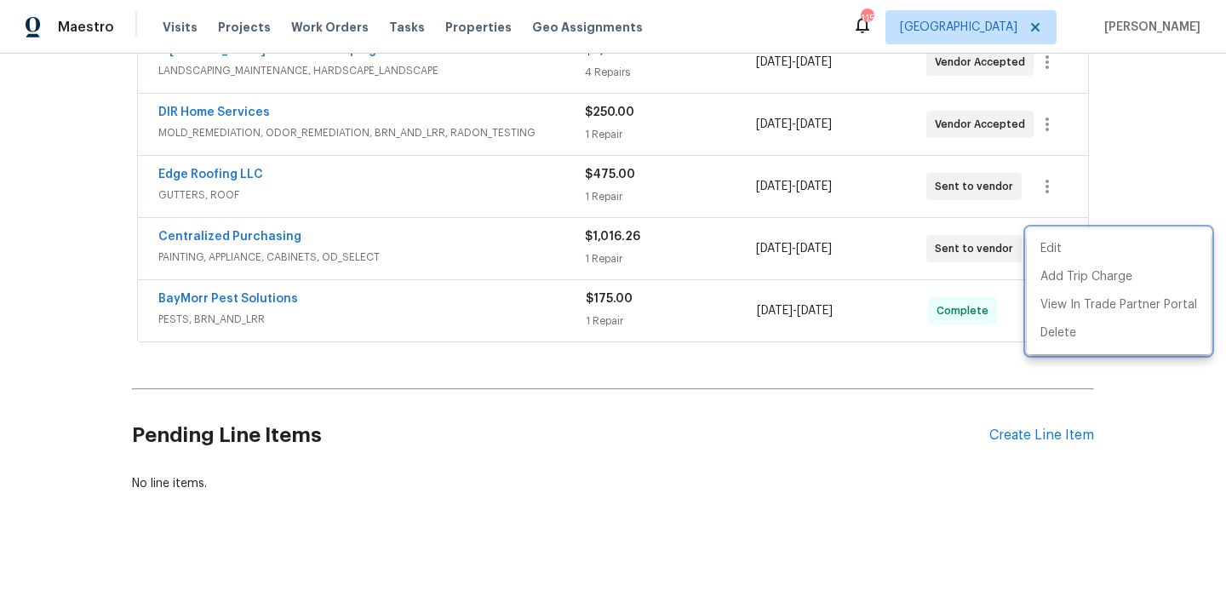
click at [260, 263] on div at bounding box center [613, 304] width 1226 height 608
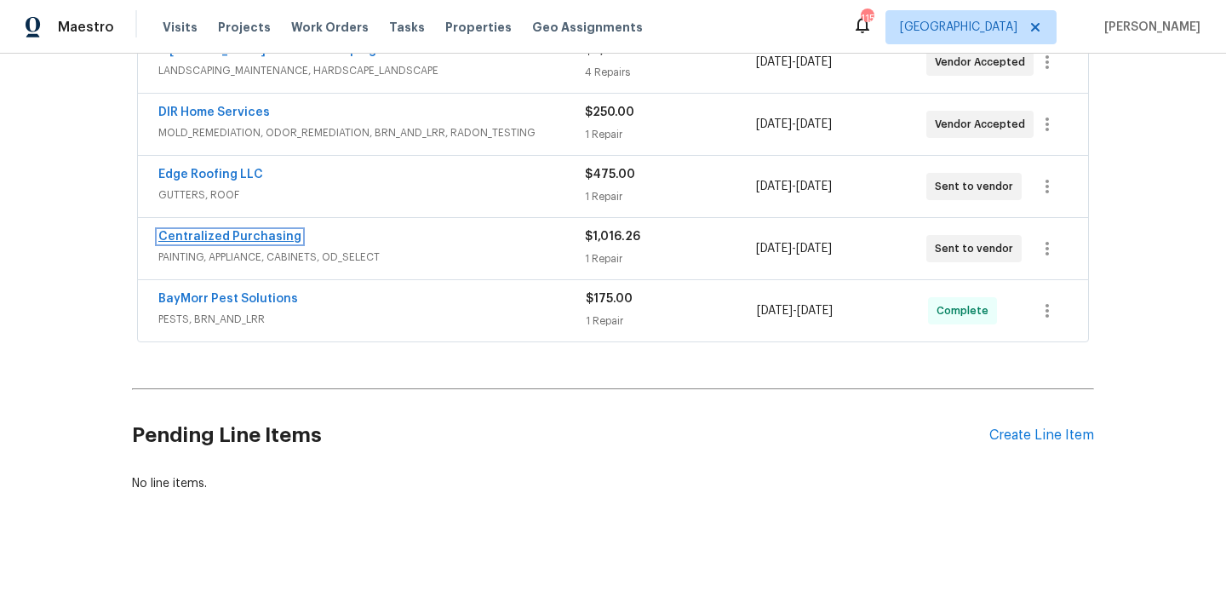
click at [254, 242] on link "Centralized Purchasing" at bounding box center [229, 237] width 143 height 12
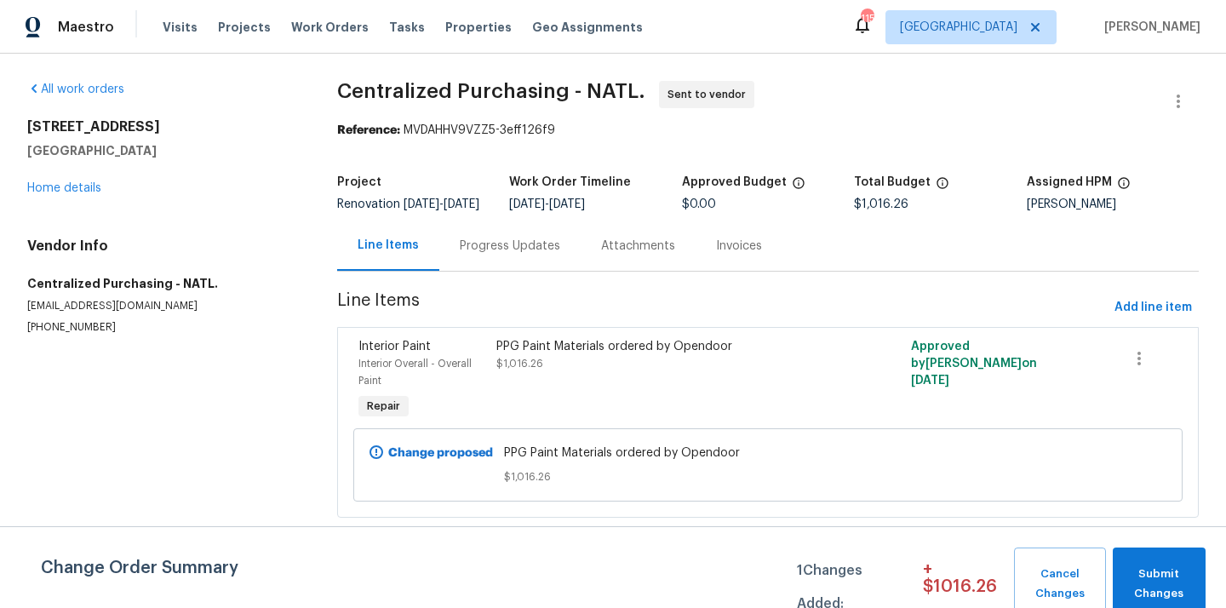
click at [1000, 48] on div "Maestro Visits Projects Work Orders Tasks Properties Geo Assignments 115 Atlant…" at bounding box center [613, 27] width 1226 height 54
click at [999, 26] on span "[GEOGRAPHIC_DATA]" at bounding box center [958, 27] width 117 height 17
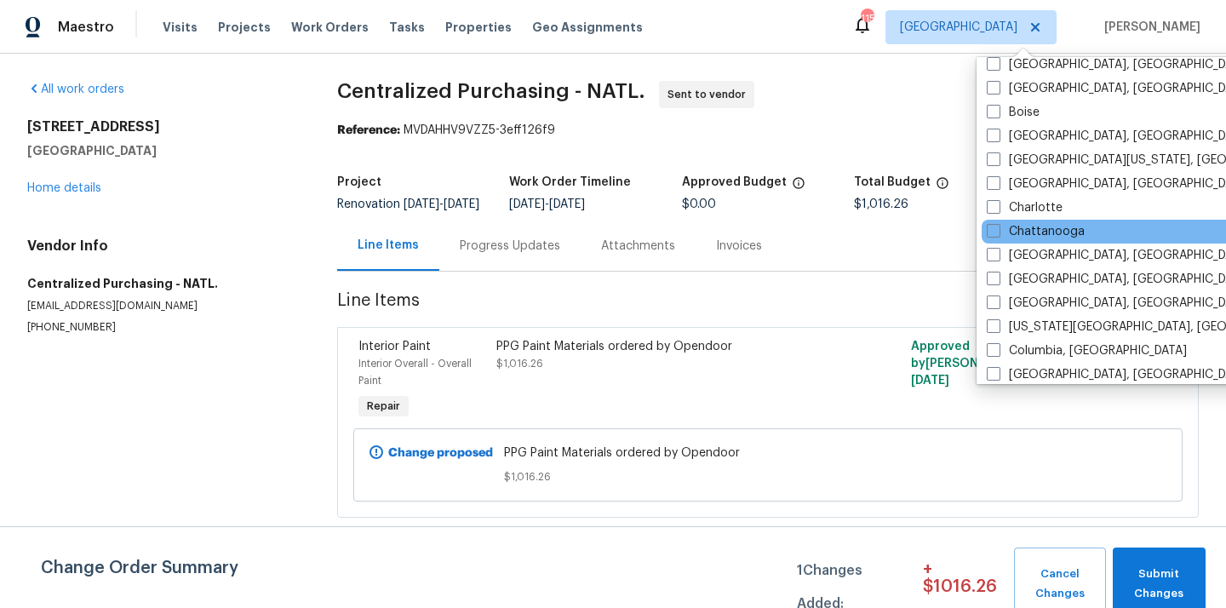
scroll to position [127, 0]
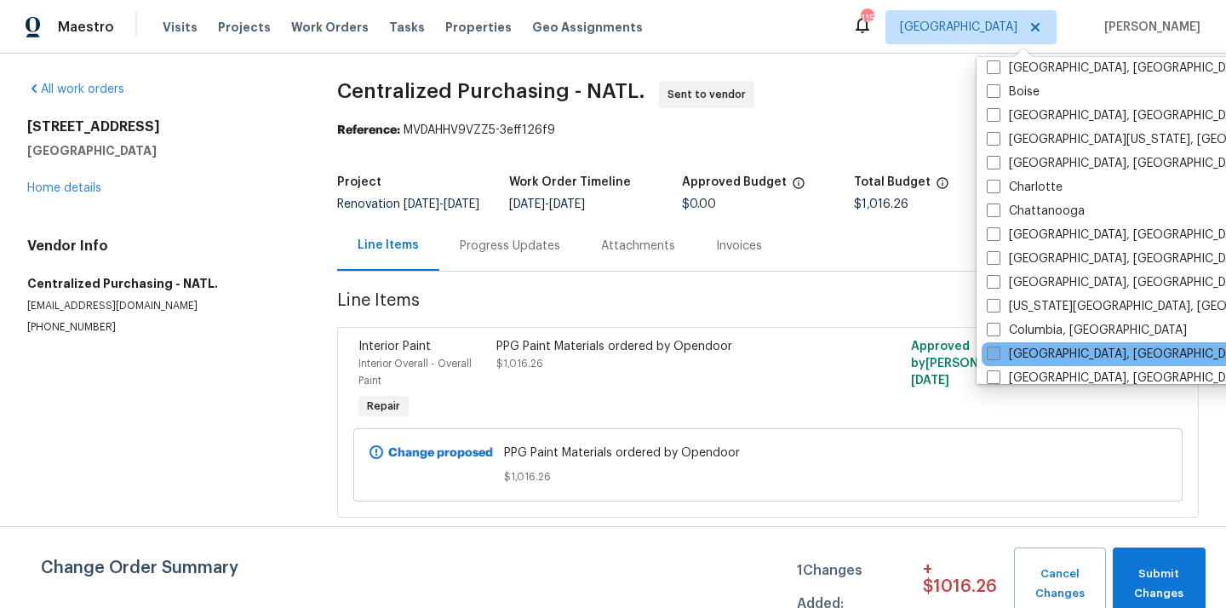
click at [1041, 362] on label "[GEOGRAPHIC_DATA], [GEOGRAPHIC_DATA]" at bounding box center [1119, 354] width 264 height 17
click at [998, 357] on input "[GEOGRAPHIC_DATA], [GEOGRAPHIC_DATA]" at bounding box center [992, 351] width 11 height 11
checkbox input "true"
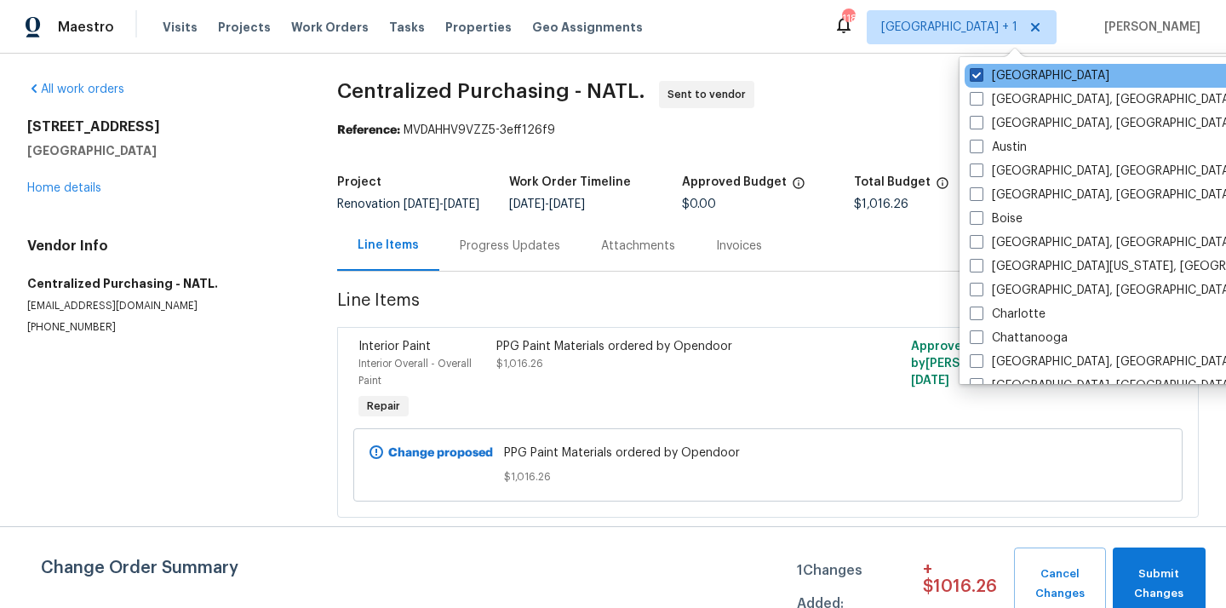
click at [999, 72] on label "[GEOGRAPHIC_DATA]" at bounding box center [1040, 75] width 140 height 17
click at [981, 72] on input "[GEOGRAPHIC_DATA]" at bounding box center [975, 72] width 11 height 11
checkbox input "false"
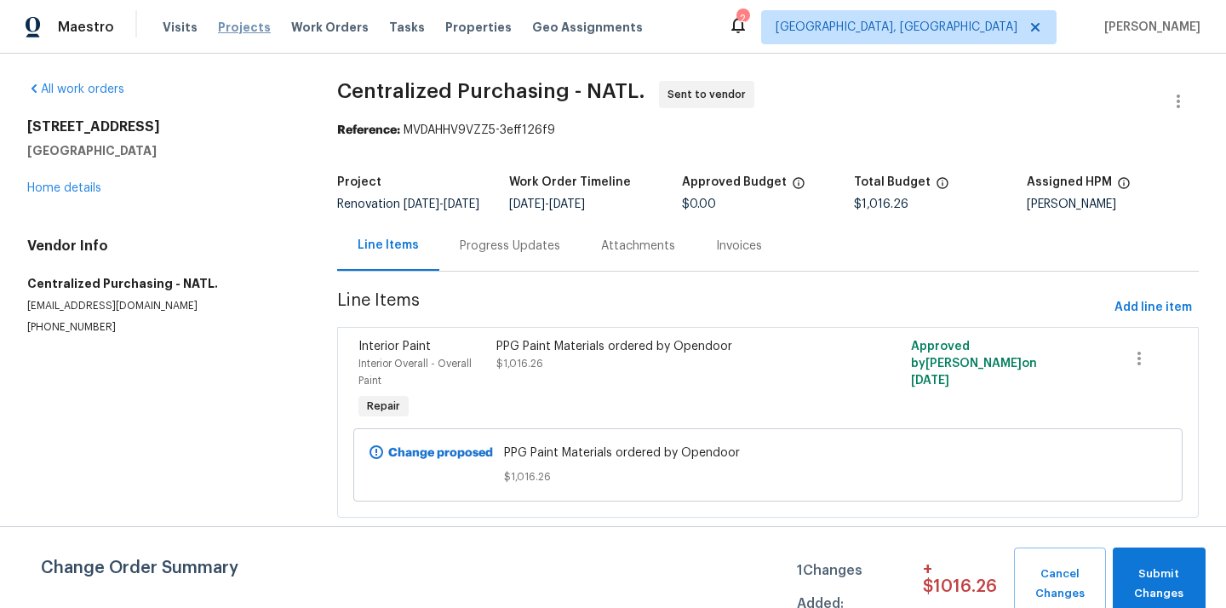
click at [232, 34] on span "Projects" at bounding box center [244, 27] width 53 height 17
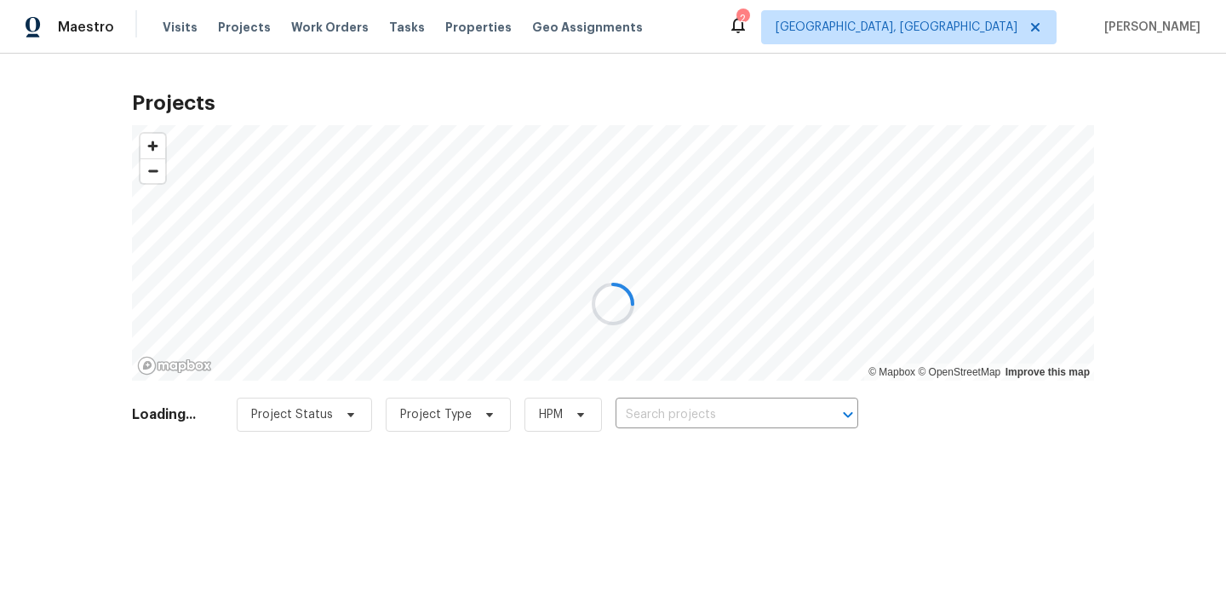
click at [684, 419] on div at bounding box center [613, 304] width 1226 height 608
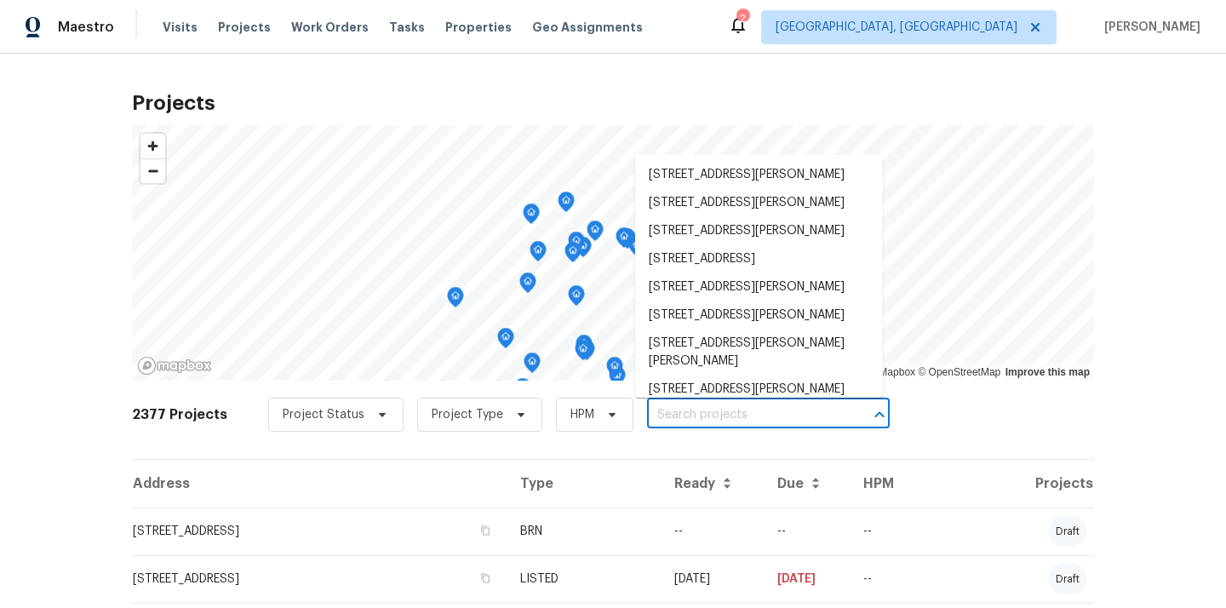
click at [679, 422] on input "text" at bounding box center [744, 415] width 195 height 26
paste input "5200 Mantua Dr, Canal Winchester, OH 43110"
type input "5200 Mantua Dr, Canal Winchester, OH 43110"
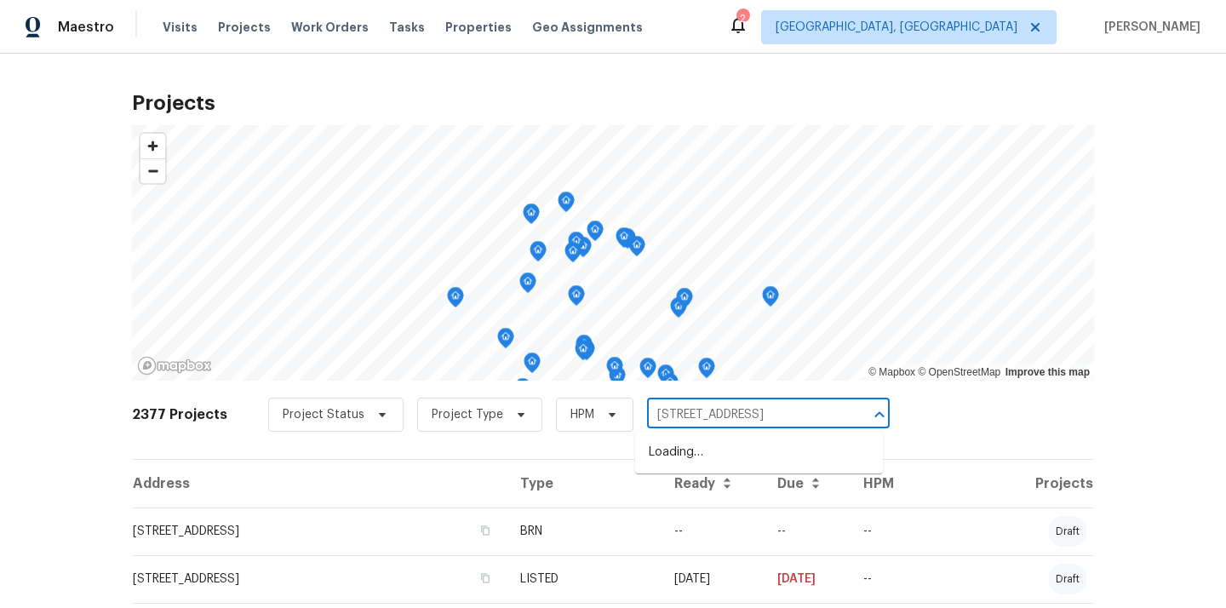
scroll to position [0, 64]
click at [682, 462] on li "5200 Mantua Dr, Canal Winchester, OH 43110" at bounding box center [759, 452] width 248 height 28
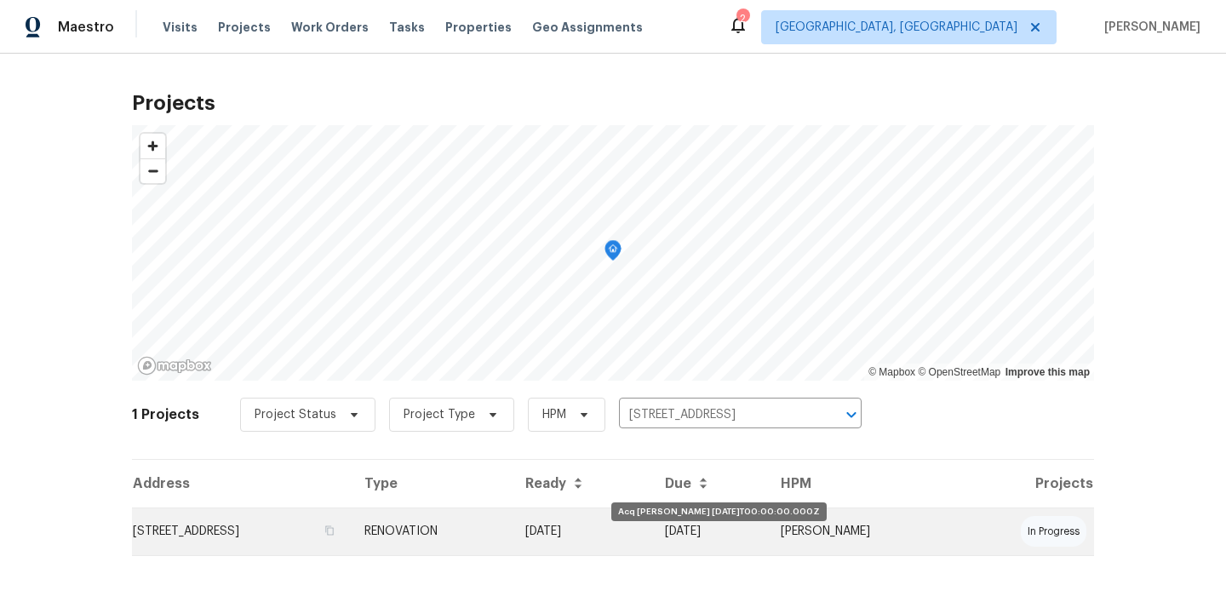
click at [651, 535] on td "[DATE]" at bounding box center [582, 531] width 140 height 48
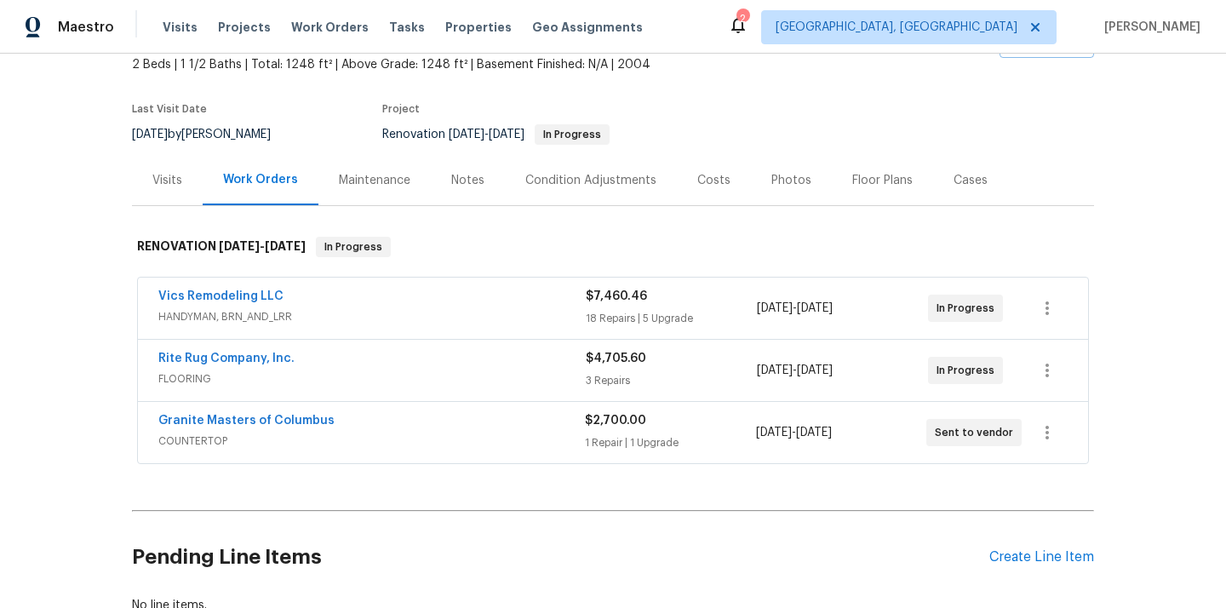
scroll to position [175, 0]
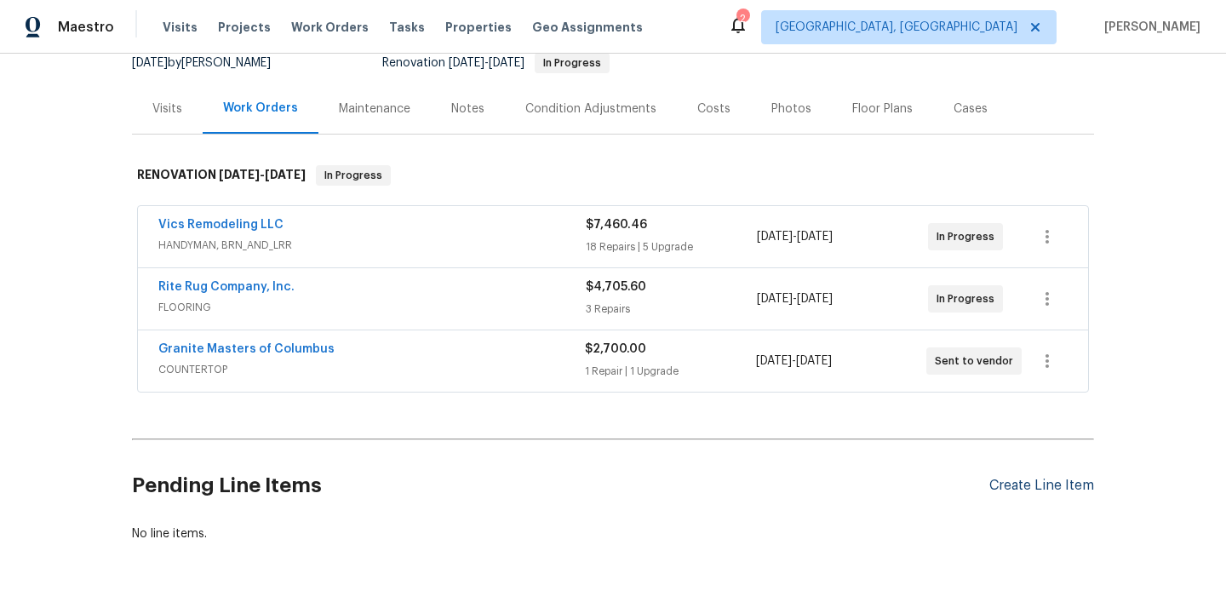
click at [1031, 492] on div "Create Line Item" at bounding box center [1041, 486] width 105 height 16
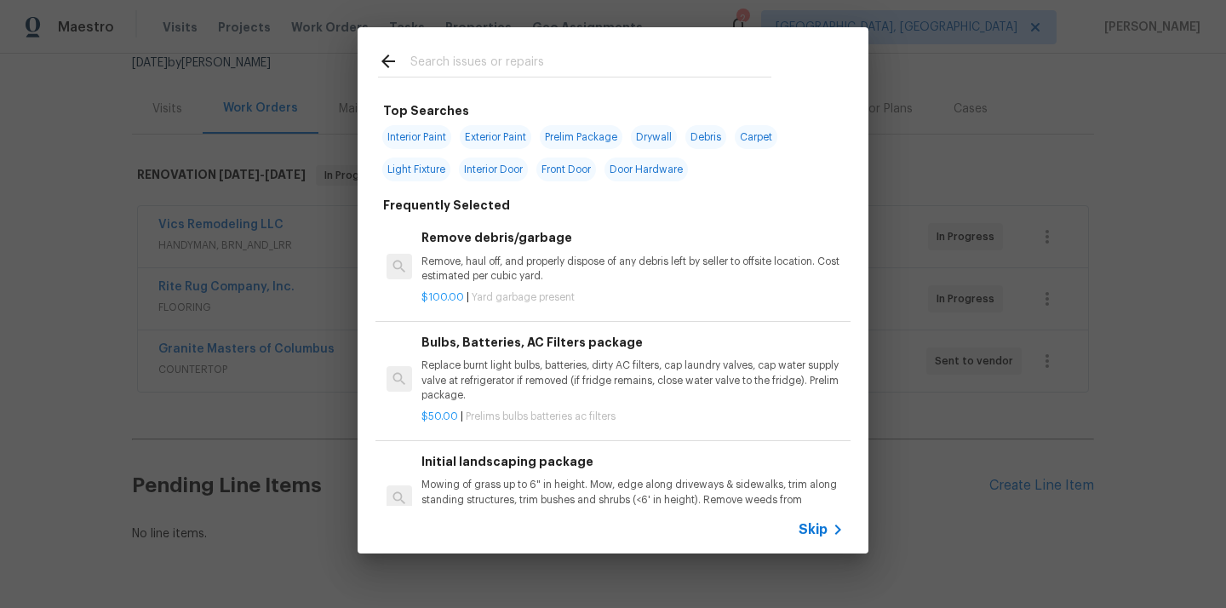
click at [690, 41] on div at bounding box center [575, 60] width 434 height 67
click at [683, 49] on div at bounding box center [575, 60] width 434 height 67
click at [673, 52] on input "text" at bounding box center [590, 64] width 361 height 26
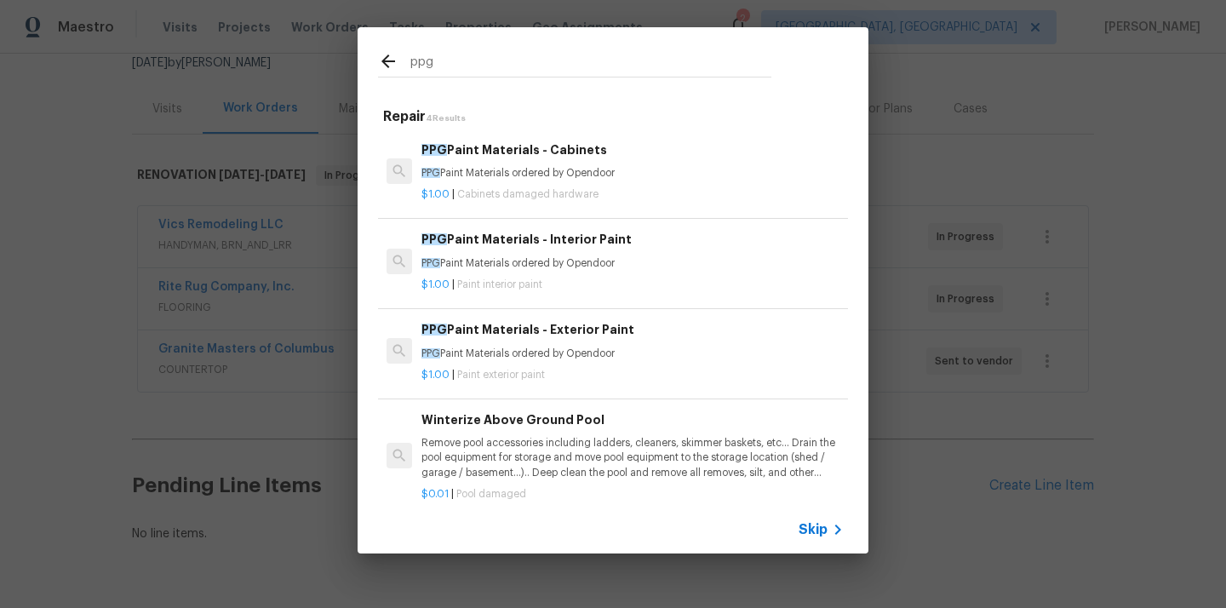
type input "ppg"
click at [572, 184] on div "$1.00 | Cabinets damaged hardware" at bounding box center [632, 190] width 422 height 21
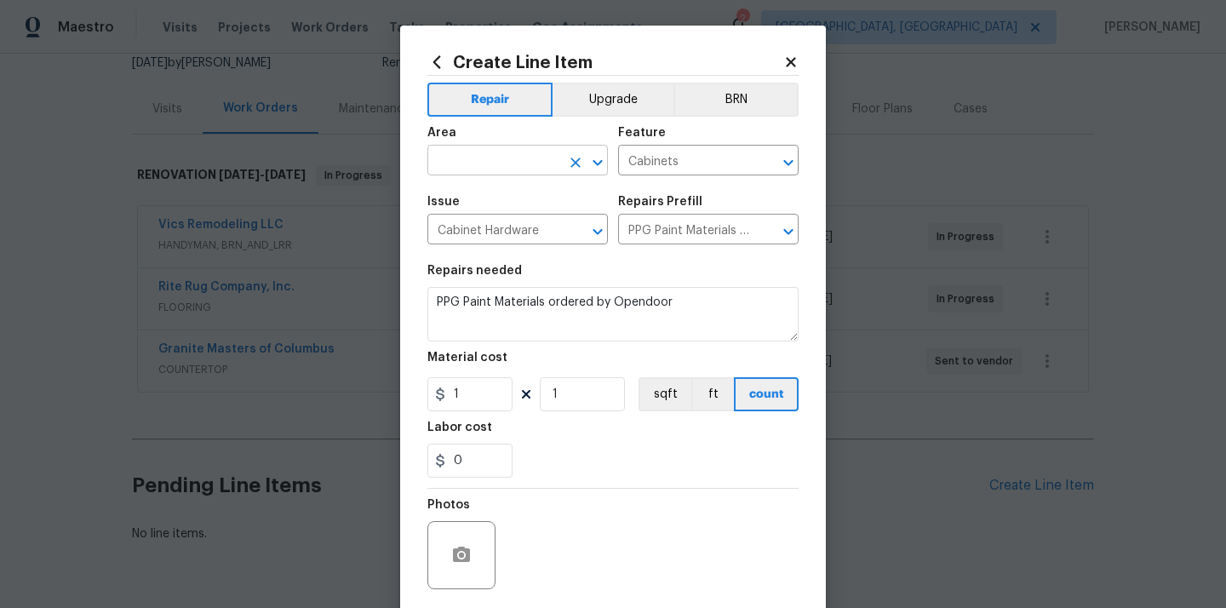
click at [547, 162] on input "text" at bounding box center [493, 162] width 133 height 26
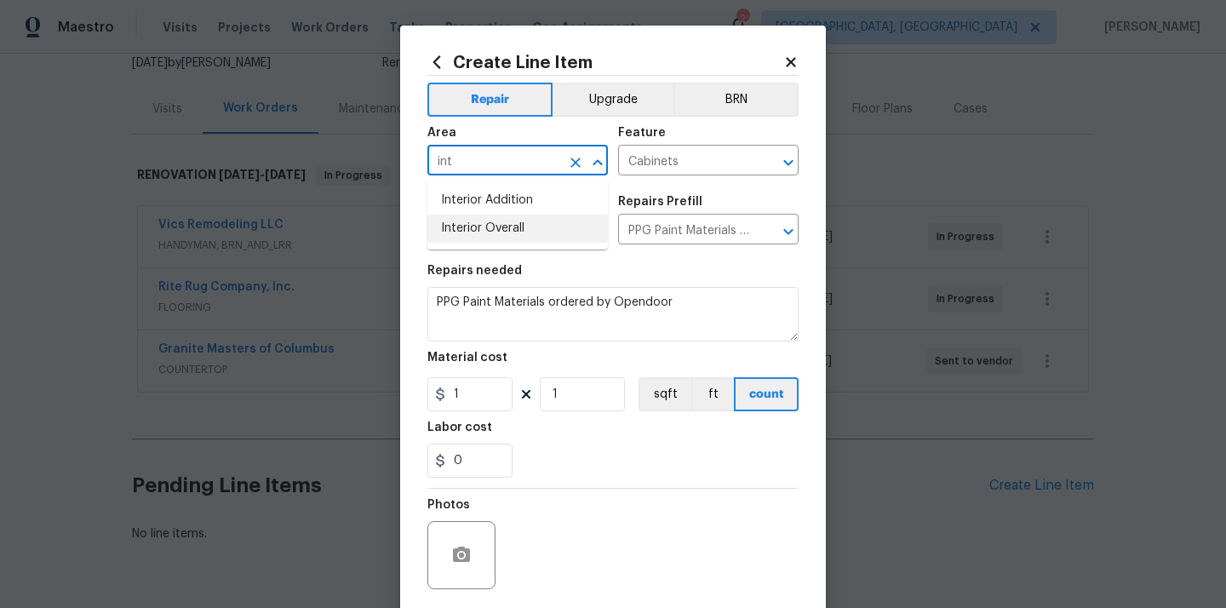
click at [524, 224] on li "Interior Overall" at bounding box center [517, 229] width 180 height 28
type input "Interior Overall"
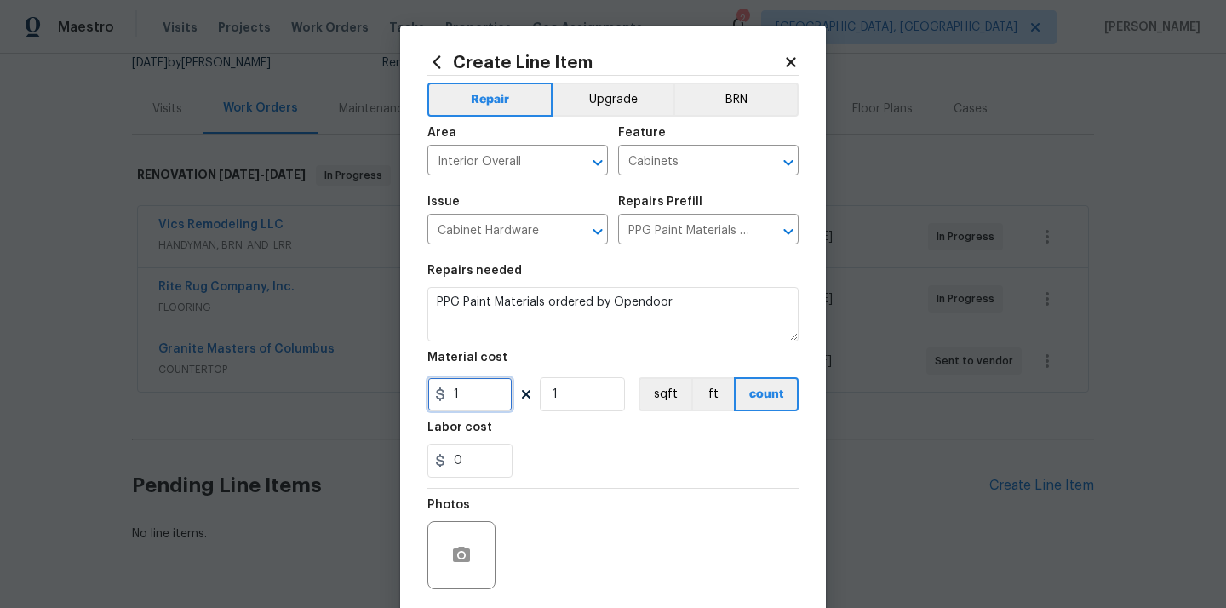
drag, startPoint x: 464, startPoint y: 387, endPoint x: 408, endPoint y: 386, distance: 56.2
click at [408, 386] on div "Create Line Item Repair Upgrade BRN Area Interior Overall ​ Feature Cabinets ​ …" at bounding box center [613, 367] width 426 height 682
paste input "49.1"
type input "49.11"
click at [479, 446] on input "0" at bounding box center [469, 461] width 85 height 34
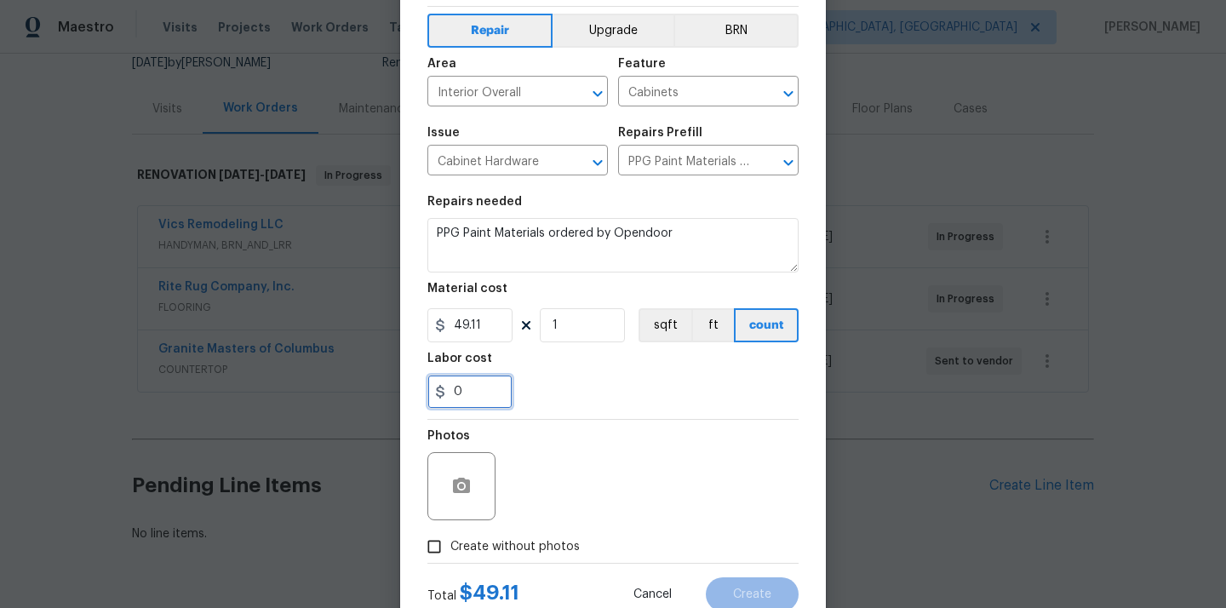
scroll to position [126, 0]
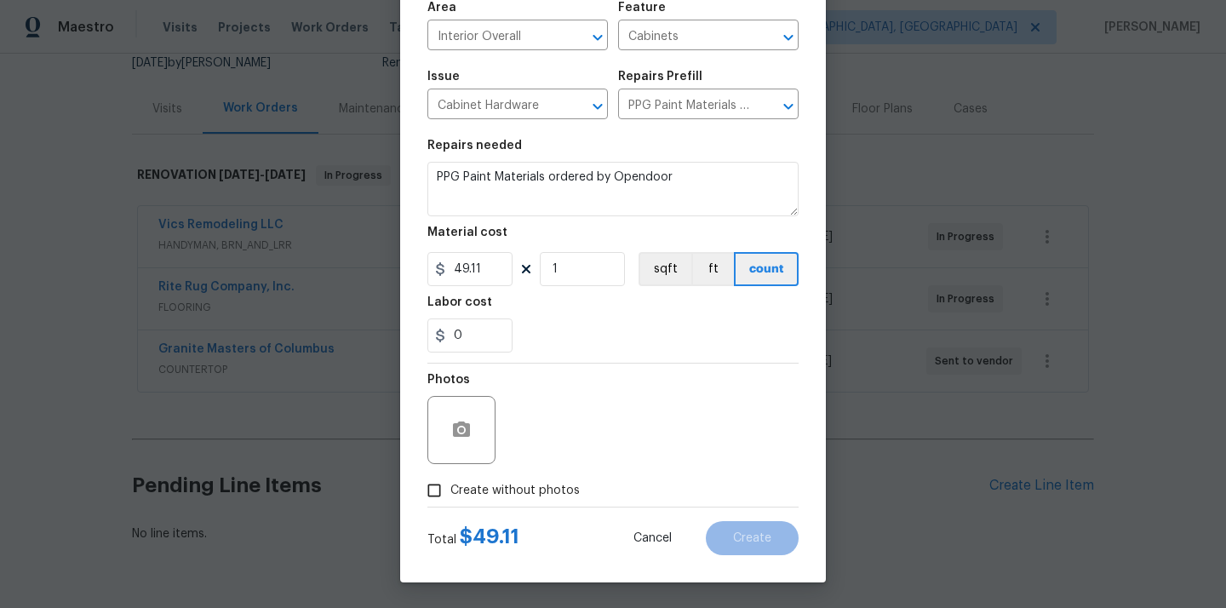
click at [489, 486] on span "Create without photos" at bounding box center [514, 491] width 129 height 18
click at [450, 486] on input "Create without photos" at bounding box center [434, 490] width 32 height 32
checkbox input "true"
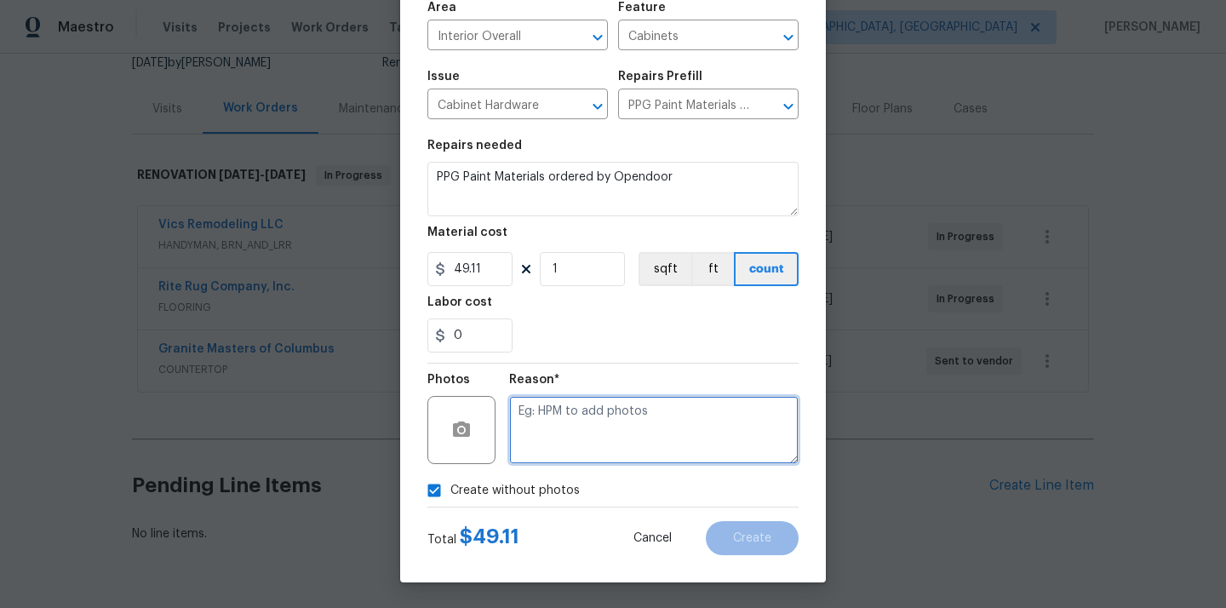
click at [558, 438] on textarea at bounding box center [653, 430] width 289 height 68
type textarea "N/A"
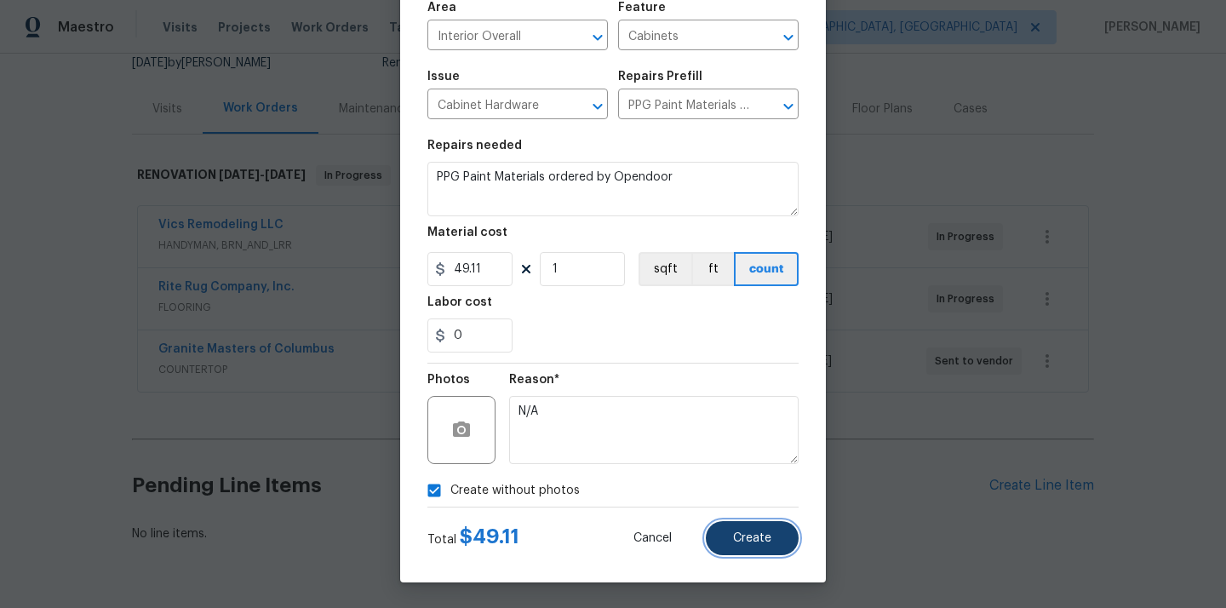
click at [732, 529] on button "Create" at bounding box center [752, 538] width 93 height 34
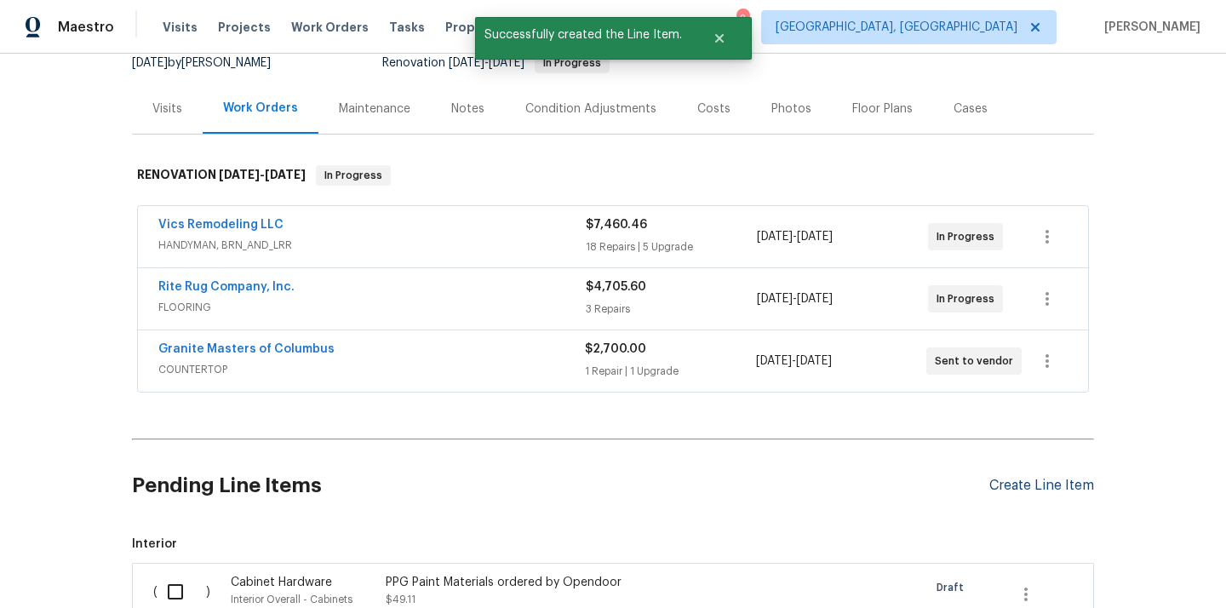
click at [1033, 489] on div "Create Line Item" at bounding box center [1041, 486] width 105 height 16
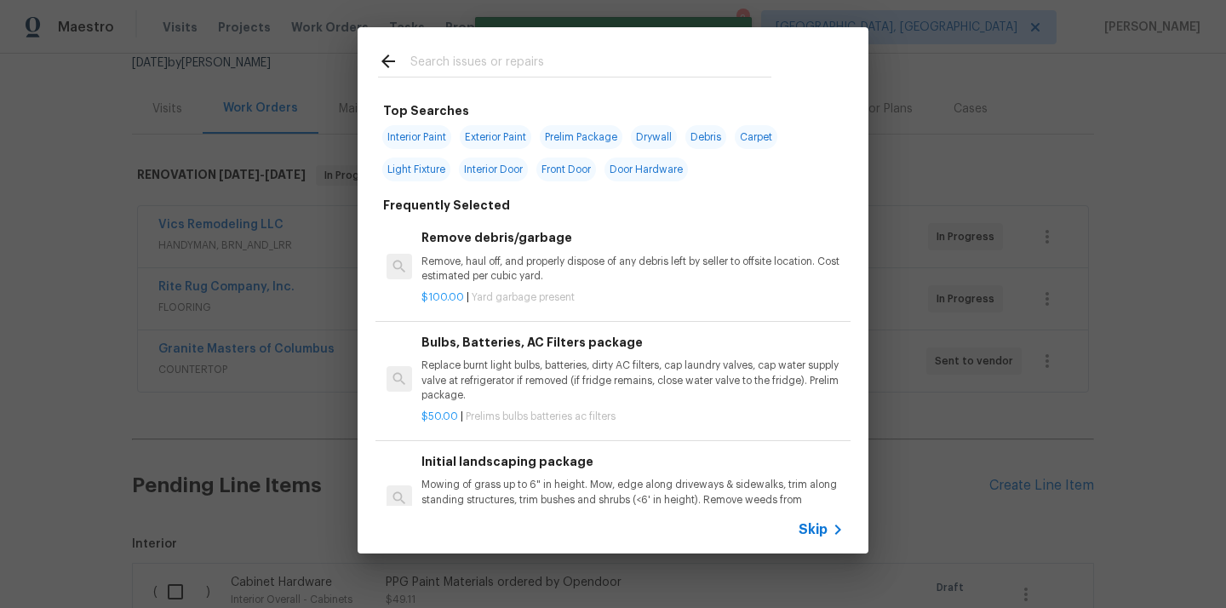
click at [703, 72] on input "text" at bounding box center [590, 64] width 361 height 26
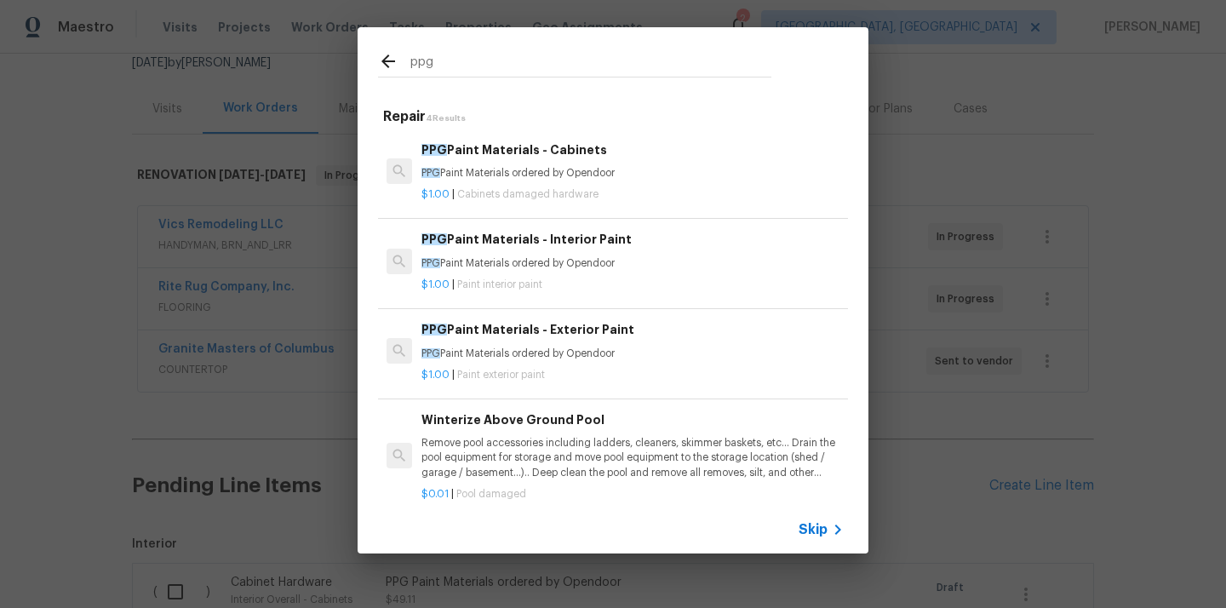
type input "ppg"
click at [542, 278] on p "$1.00 | Paint interior paint" at bounding box center [632, 285] width 422 height 14
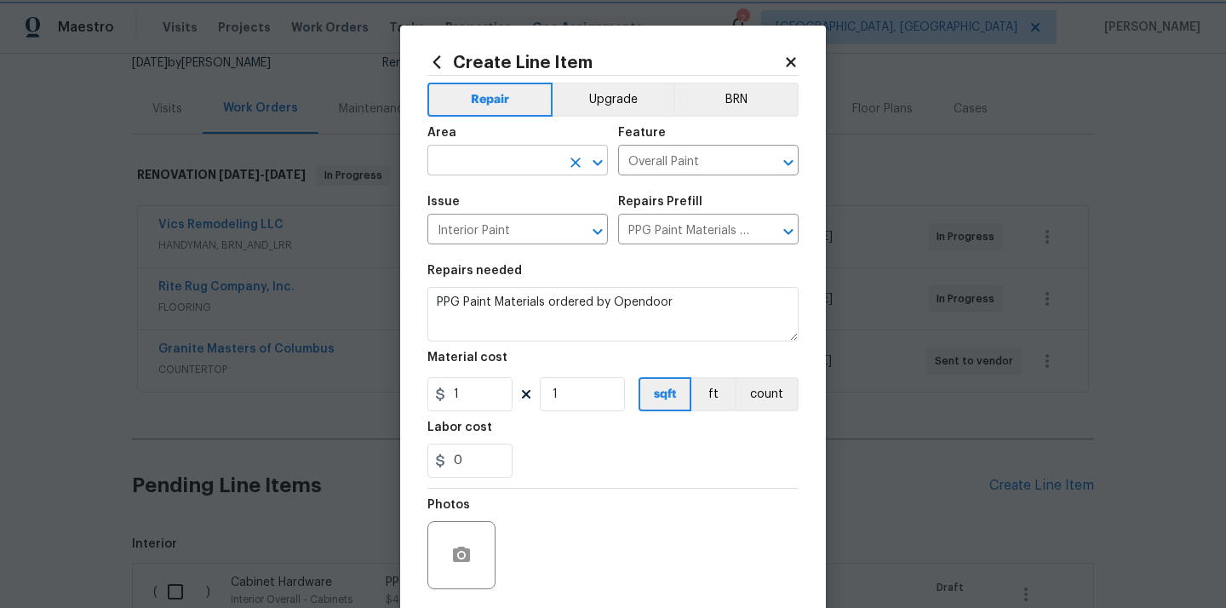
click at [561, 157] on div "​" at bounding box center [517, 162] width 180 height 26
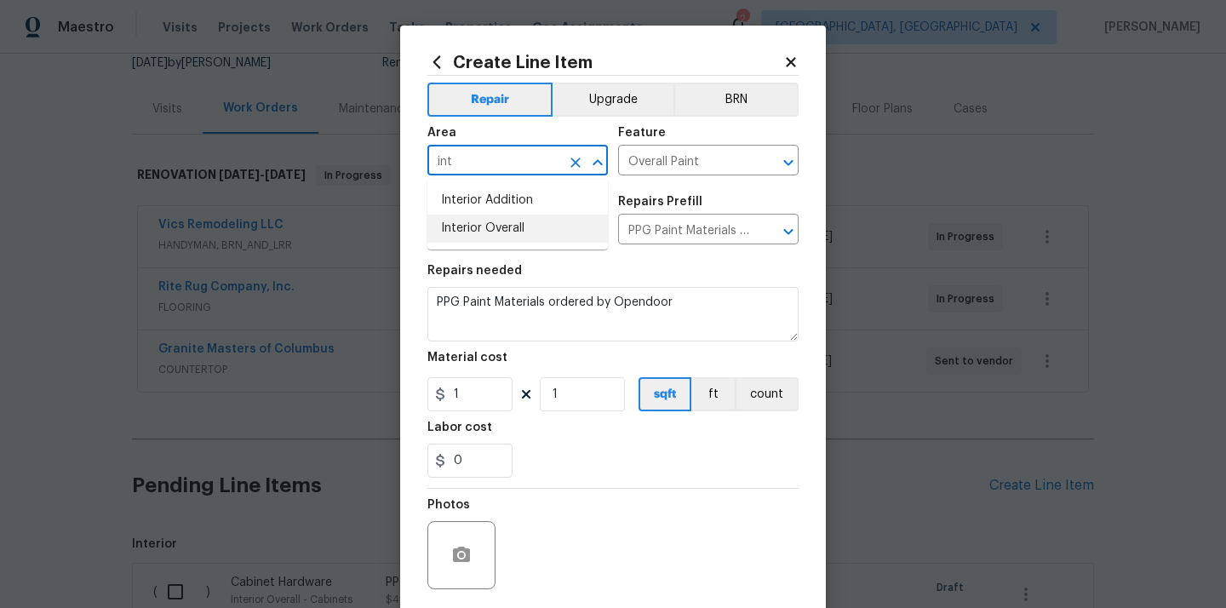
click at [528, 220] on li "Interior Overall" at bounding box center [517, 229] width 180 height 28
type input "Interior Overall"
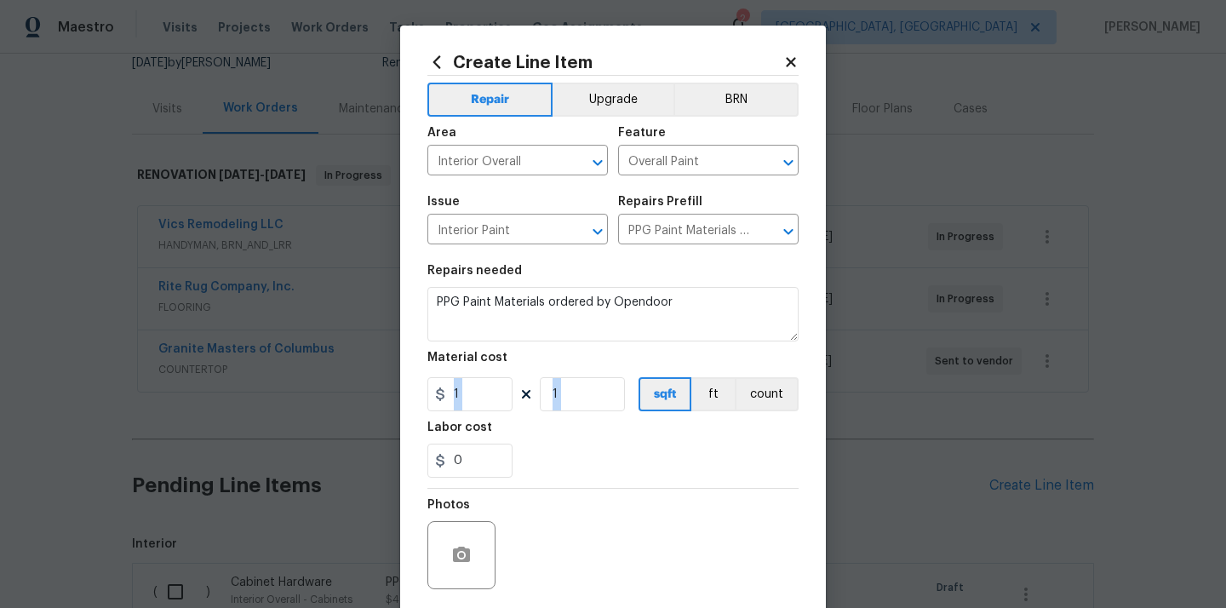
drag, startPoint x: 470, startPoint y: 412, endPoint x: 449, endPoint y: 410, distance: 20.5
click at [450, 411] on section "Repairs needed PPG Paint Materials ordered by Opendoor Material cost 1 1 sqft f…" at bounding box center [612, 371] width 371 height 233
click at [476, 402] on input "1" at bounding box center [469, 394] width 85 height 34
drag, startPoint x: 476, startPoint y: 402, endPoint x: 425, endPoint y: 394, distance: 51.6
click at [425, 394] on div "Create Line Item Repair Upgrade BRN Area Interior Overall ​ Feature Overall Pai…" at bounding box center [613, 367] width 426 height 682
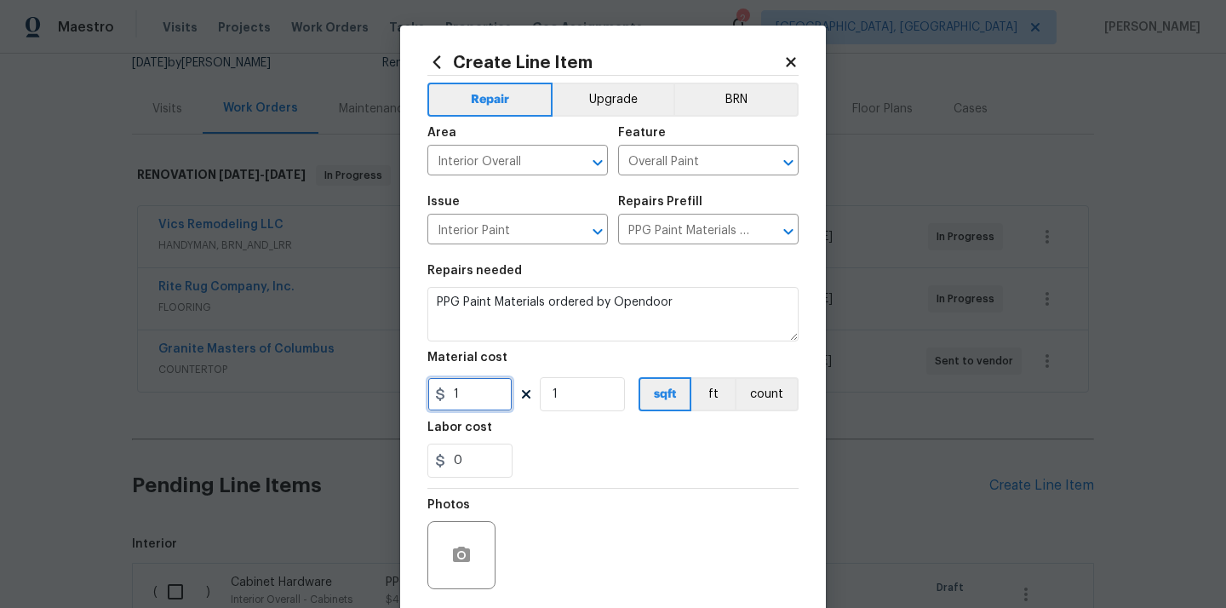
paste input "407.6"
type input "407.6"
click at [513, 438] on div "Labor cost" at bounding box center [612, 432] width 371 height 22
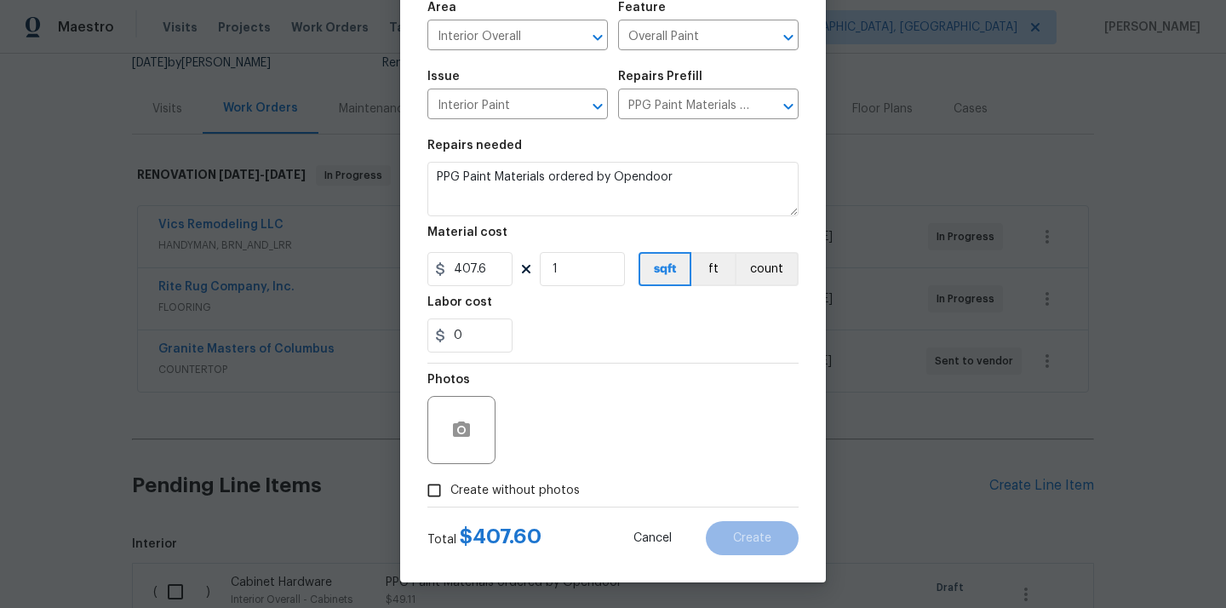
click at [513, 487] on span "Create without photos" at bounding box center [514, 491] width 129 height 18
click at [450, 487] on input "Create without photos" at bounding box center [434, 490] width 32 height 32
checkbox input "true"
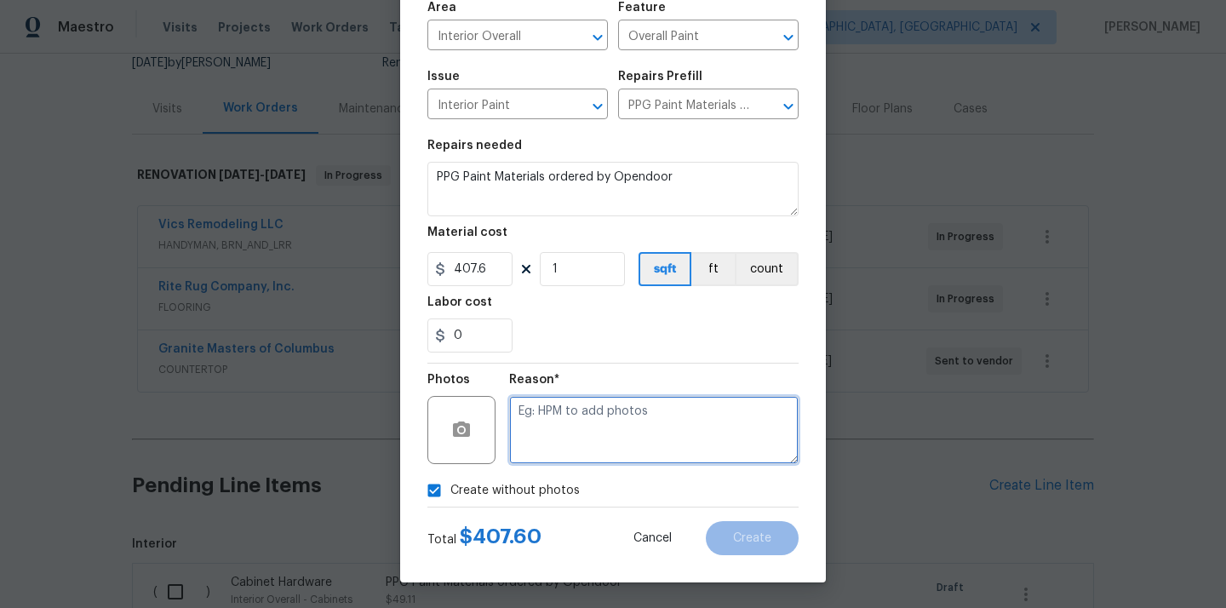
click at [552, 451] on textarea at bounding box center [653, 430] width 289 height 68
type textarea "N/A"
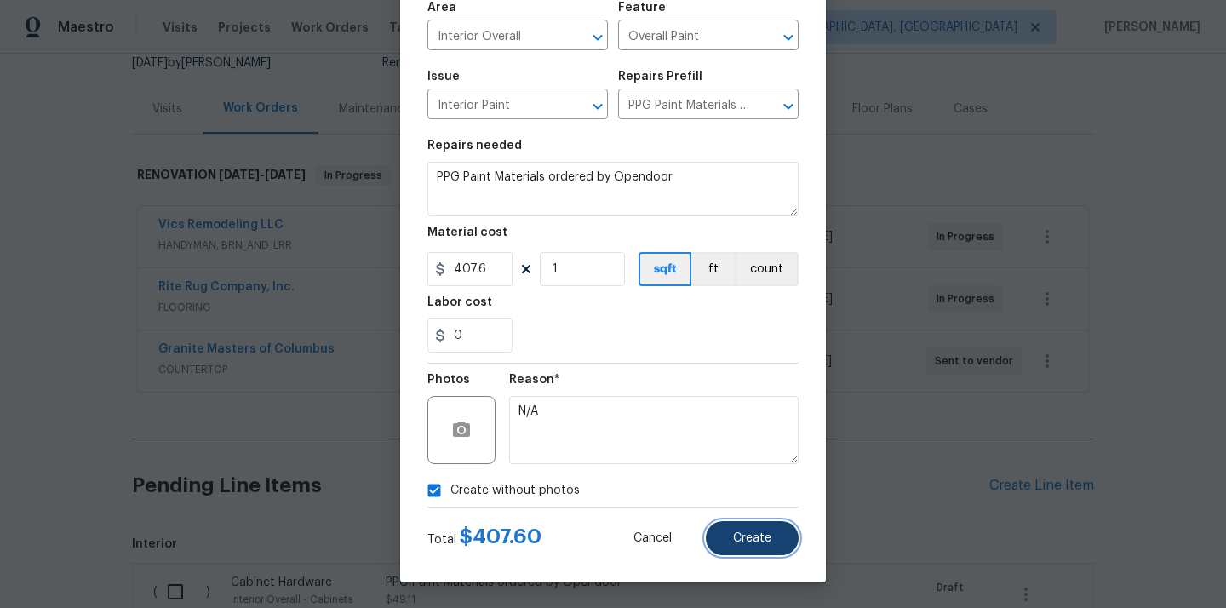
click at [722, 524] on button "Create" at bounding box center [752, 538] width 93 height 34
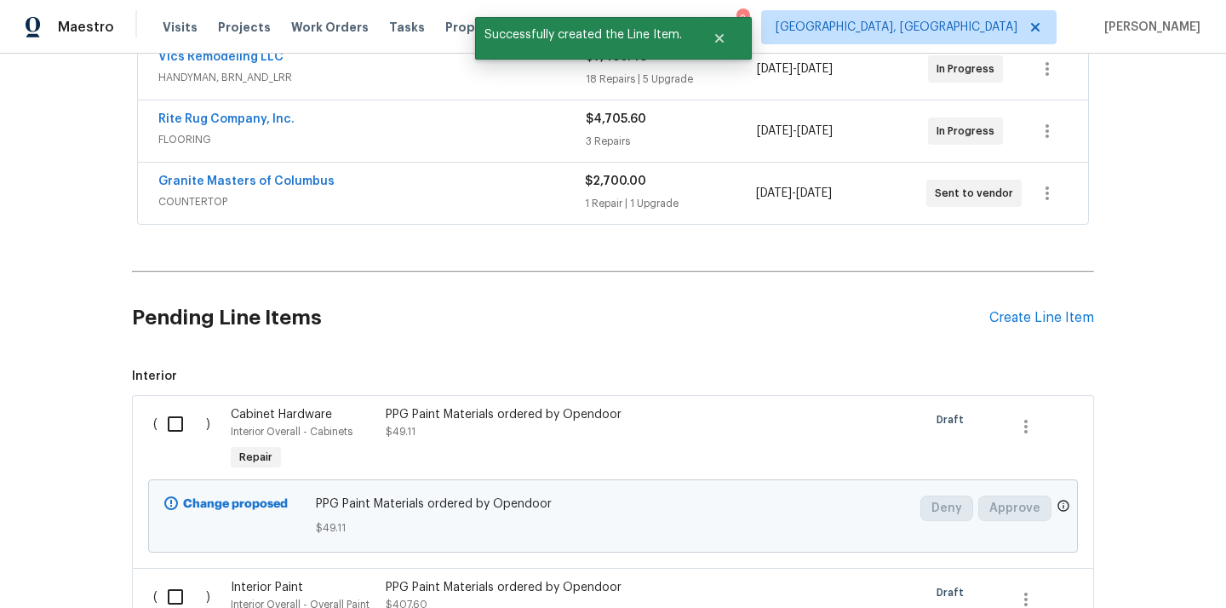
scroll to position [475, 0]
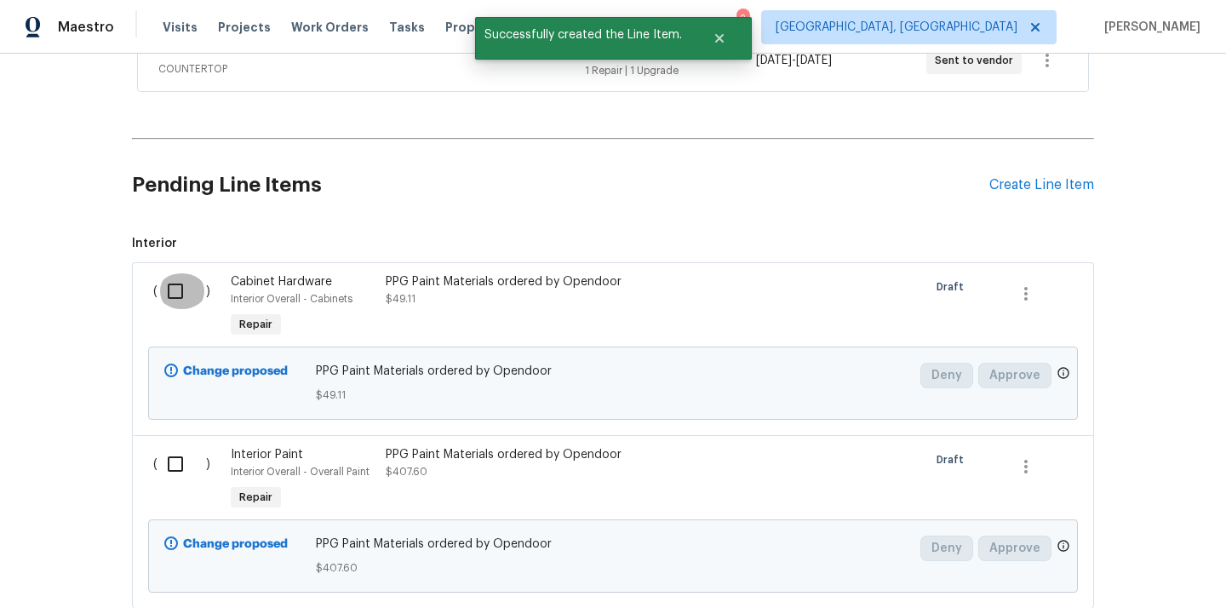
click at [180, 287] on input "checkbox" at bounding box center [181, 291] width 49 height 36
checkbox input "true"
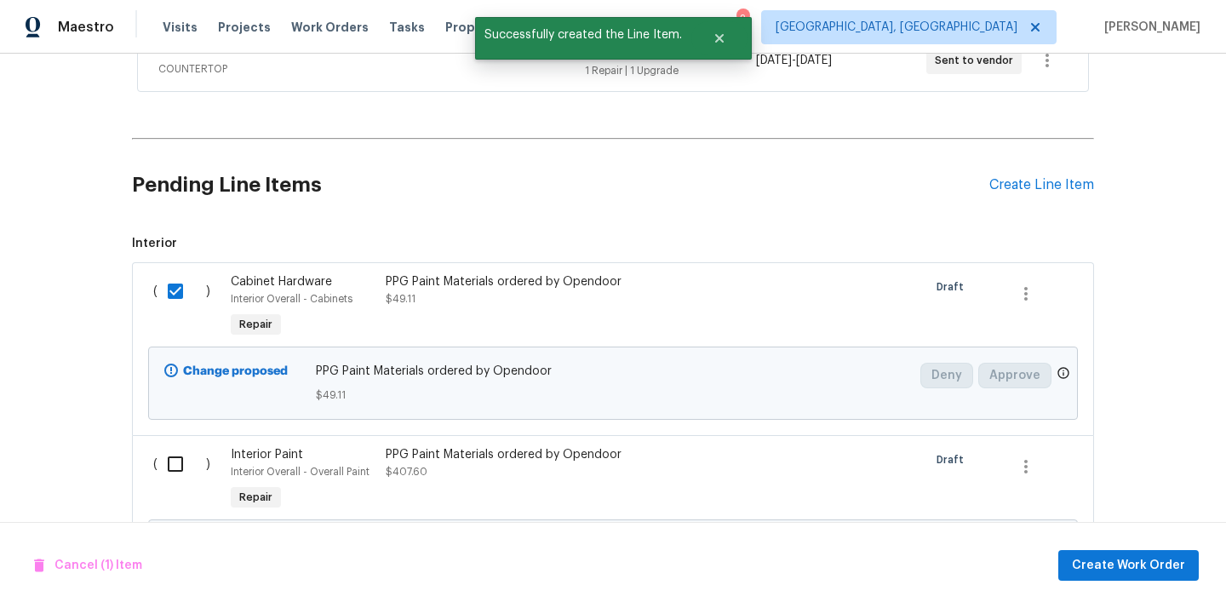
click at [178, 466] on input "checkbox" at bounding box center [181, 464] width 49 height 36
checkbox input "true"
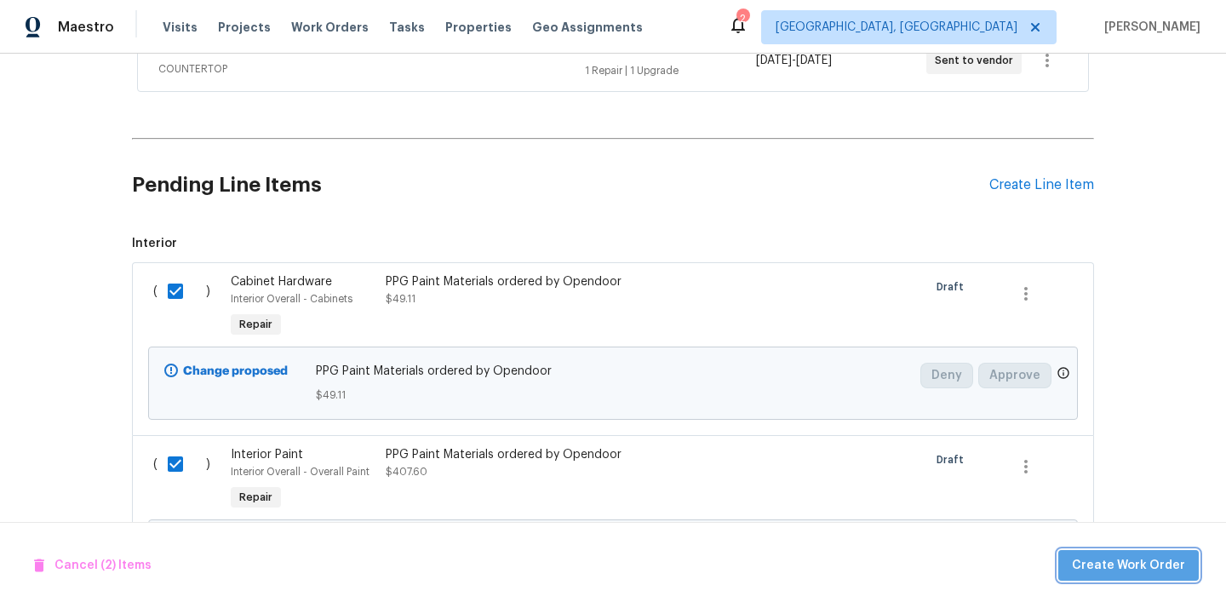
click at [1145, 557] on span "Create Work Order" at bounding box center [1128, 565] width 113 height 21
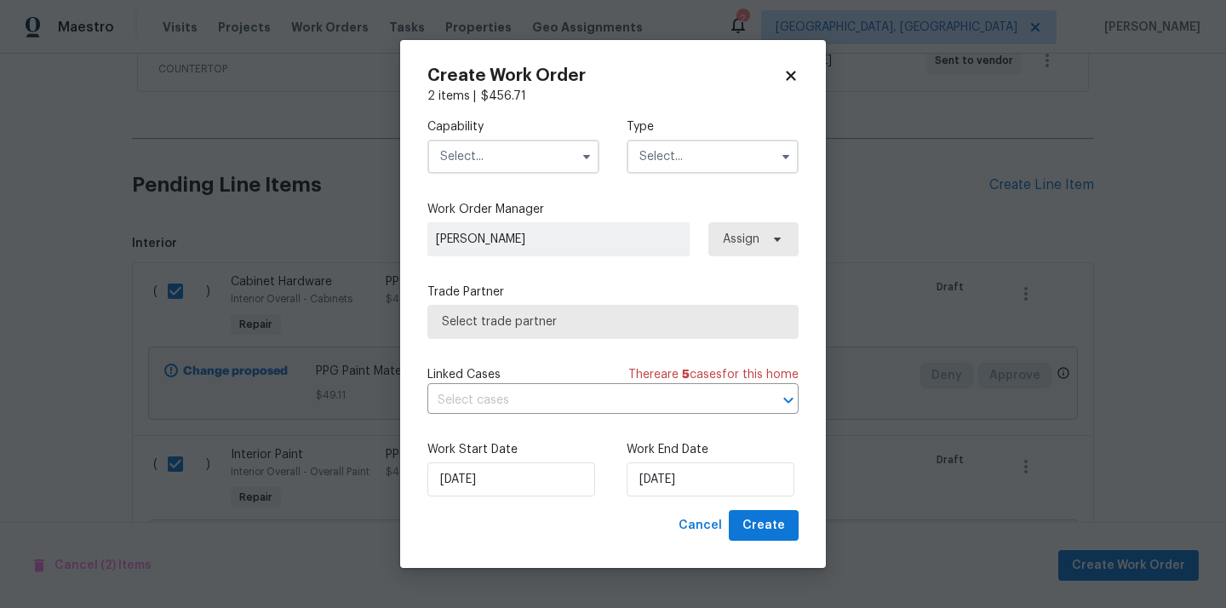
click at [528, 170] on input "text" at bounding box center [513, 157] width 172 height 34
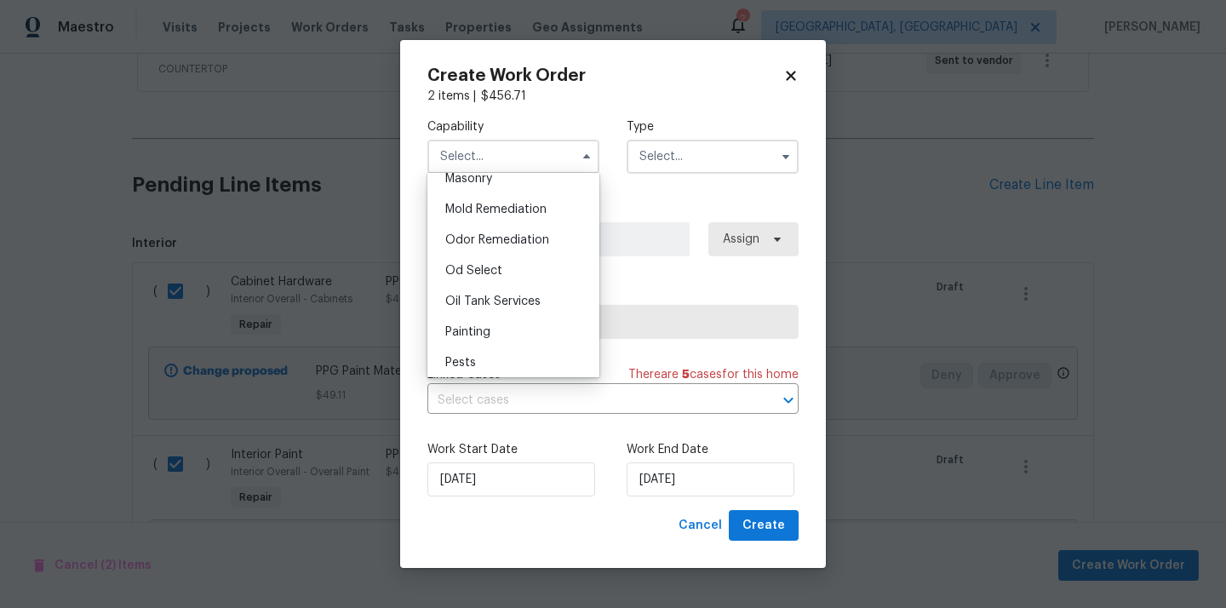
scroll to position [1298, 0]
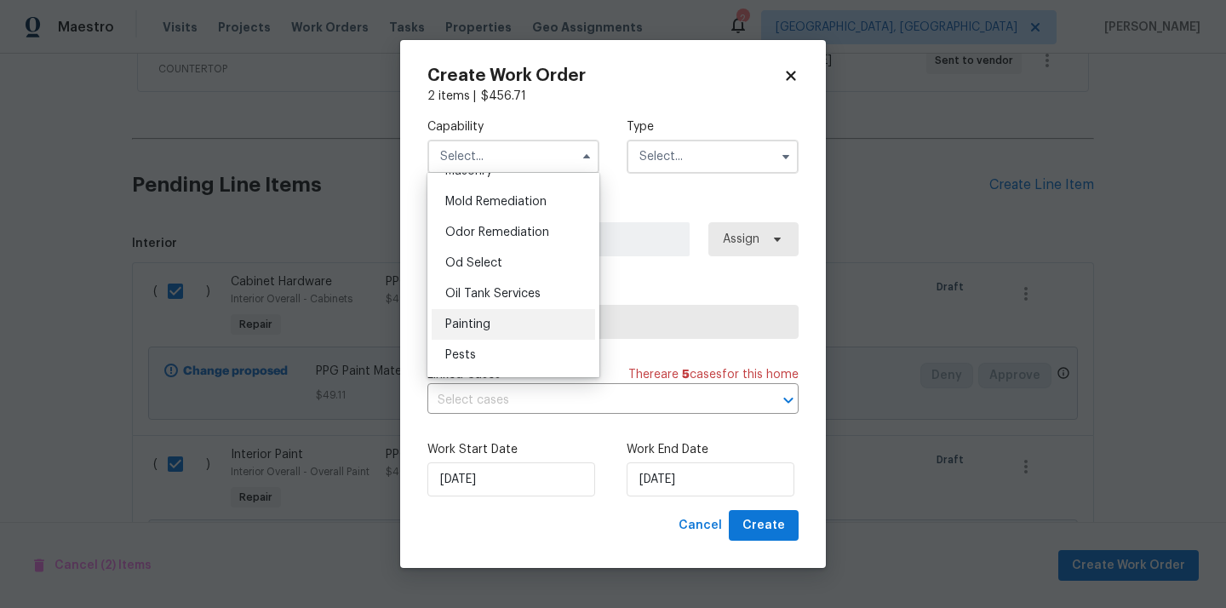
click at [495, 316] on div "Painting" at bounding box center [513, 324] width 163 height 31
type input "Painting"
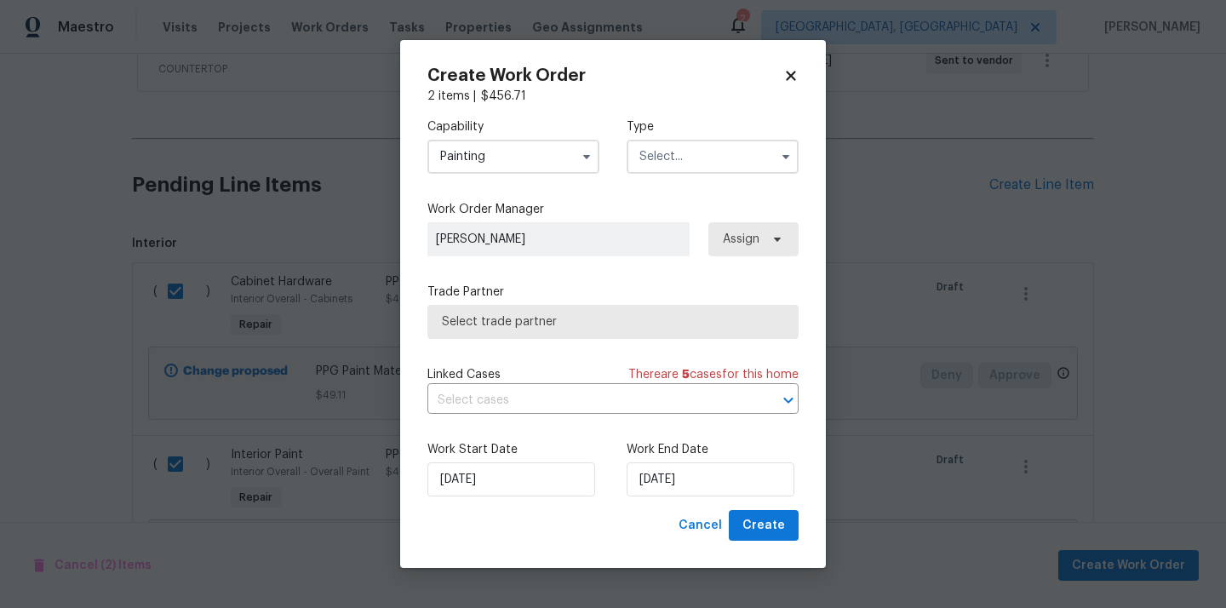
click at [714, 152] on input "text" at bounding box center [713, 157] width 172 height 34
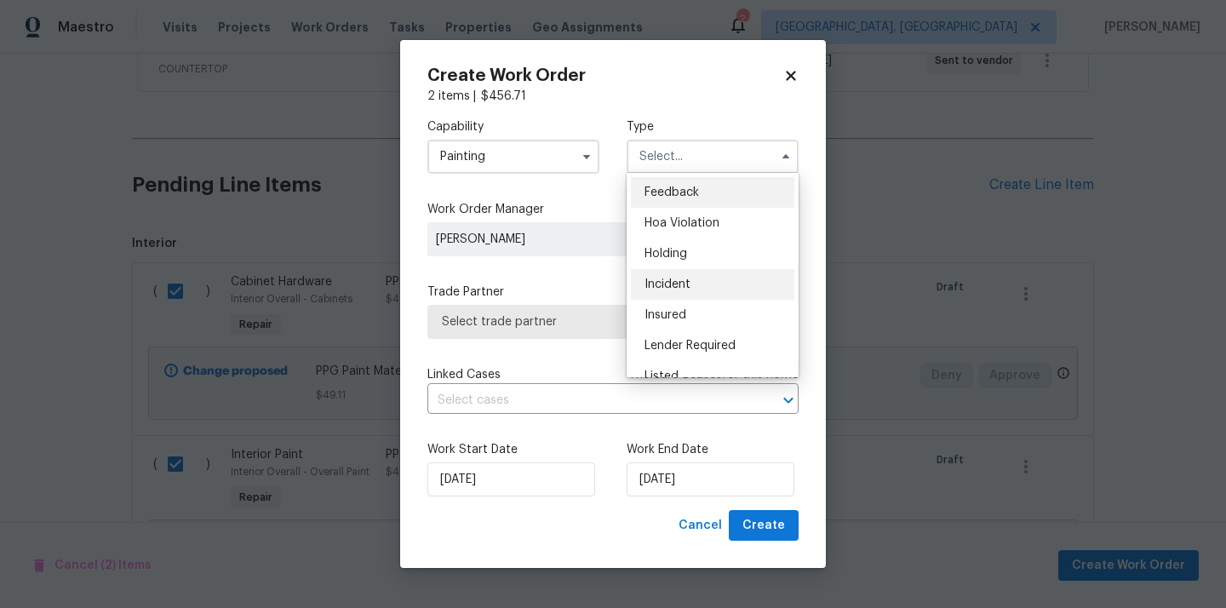
scroll to position [386, 0]
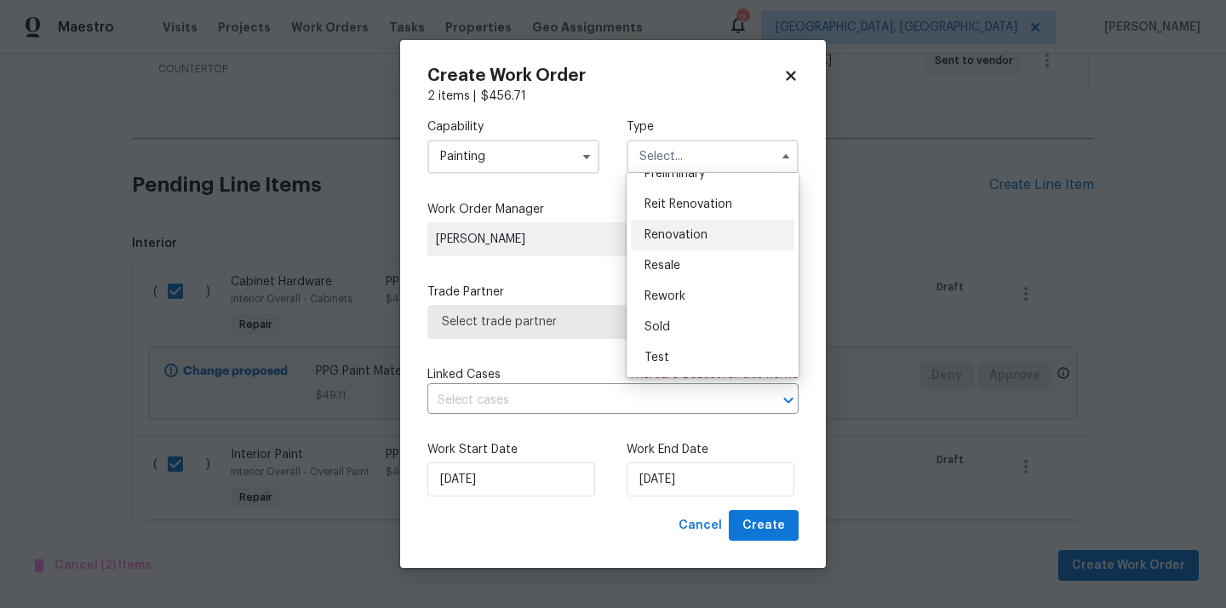
click at [707, 241] on div "Renovation" at bounding box center [712, 235] width 163 height 31
type input "Renovation"
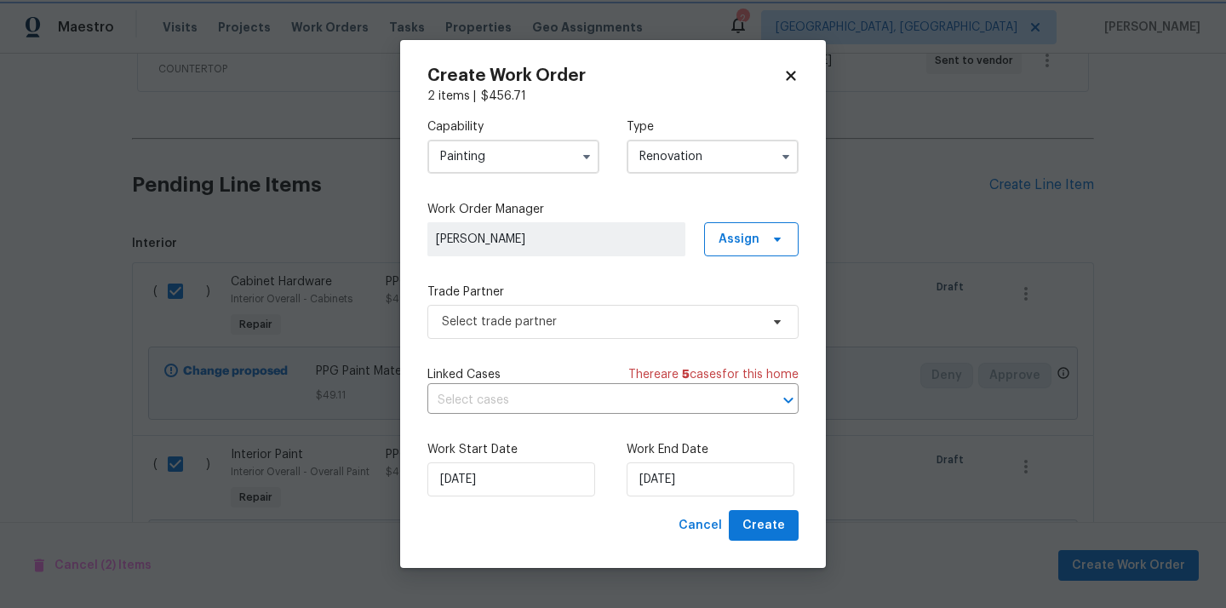
scroll to position [0, 0]
click at [724, 243] on span "Assign" at bounding box center [738, 239] width 41 height 17
click at [725, 310] on div "Assign to me" at bounding box center [754, 310] width 74 height 17
click at [725, 309] on div "Assign to me" at bounding box center [754, 310] width 74 height 17
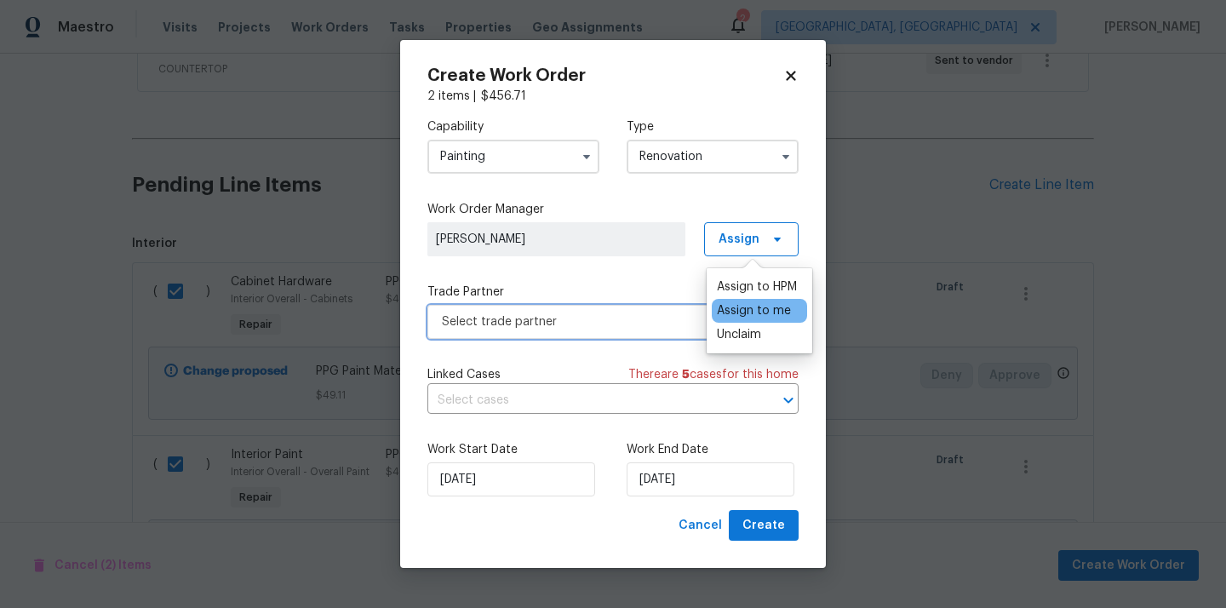
click at [643, 321] on span "Select trade partner" at bounding box center [601, 321] width 318 height 17
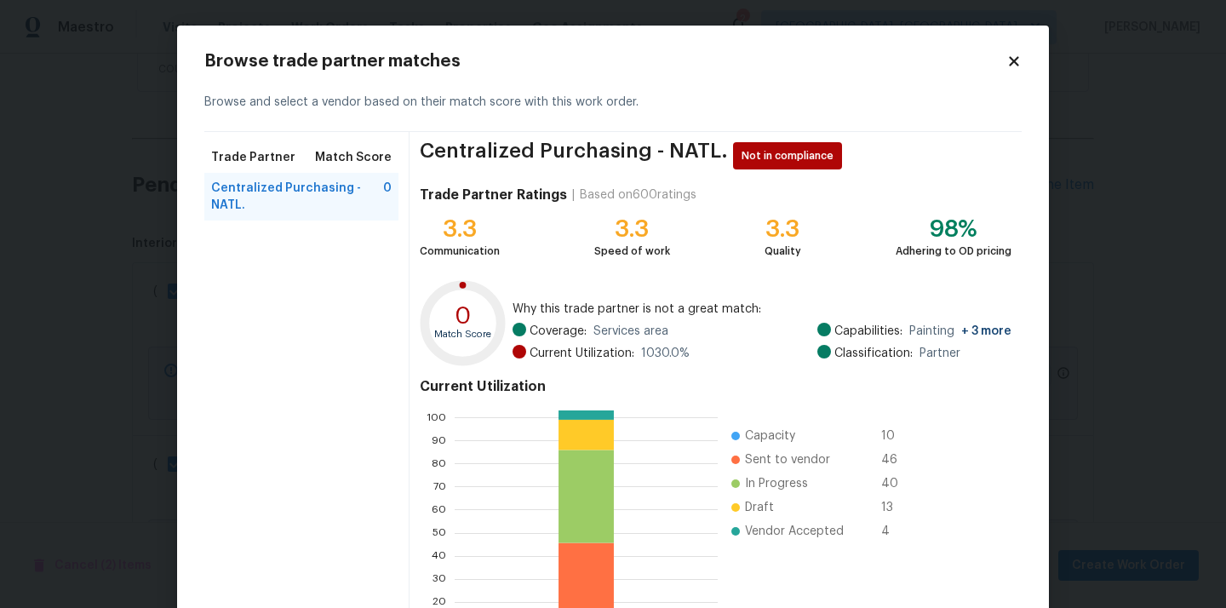
scroll to position [143, 0]
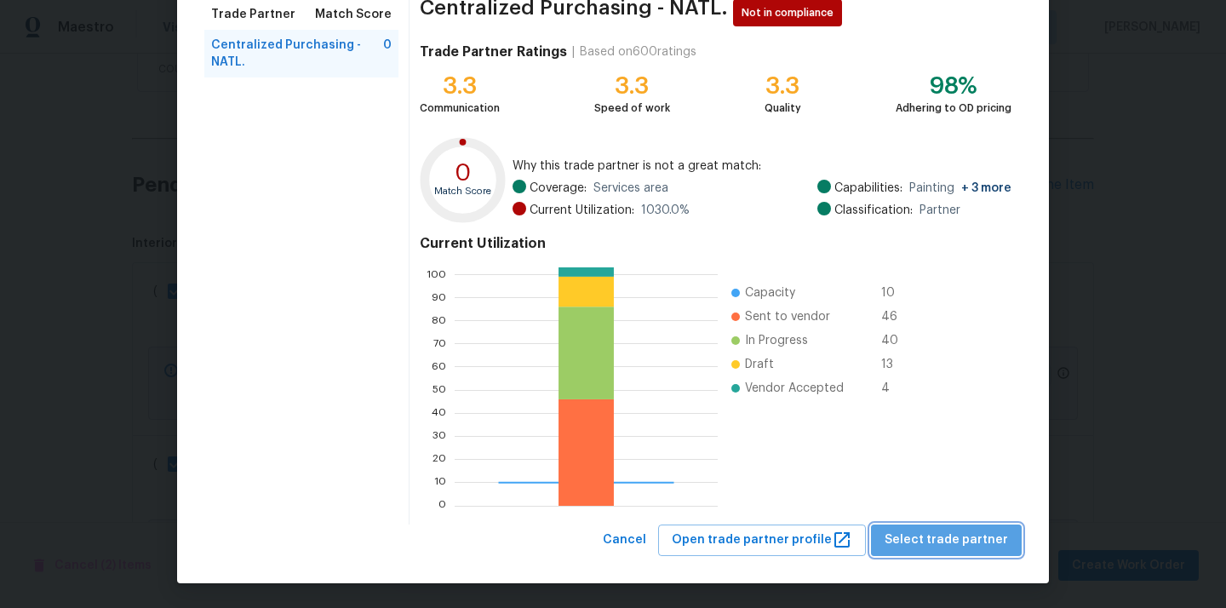
click at [964, 551] on button "Select trade partner" at bounding box center [946, 539] width 151 height 31
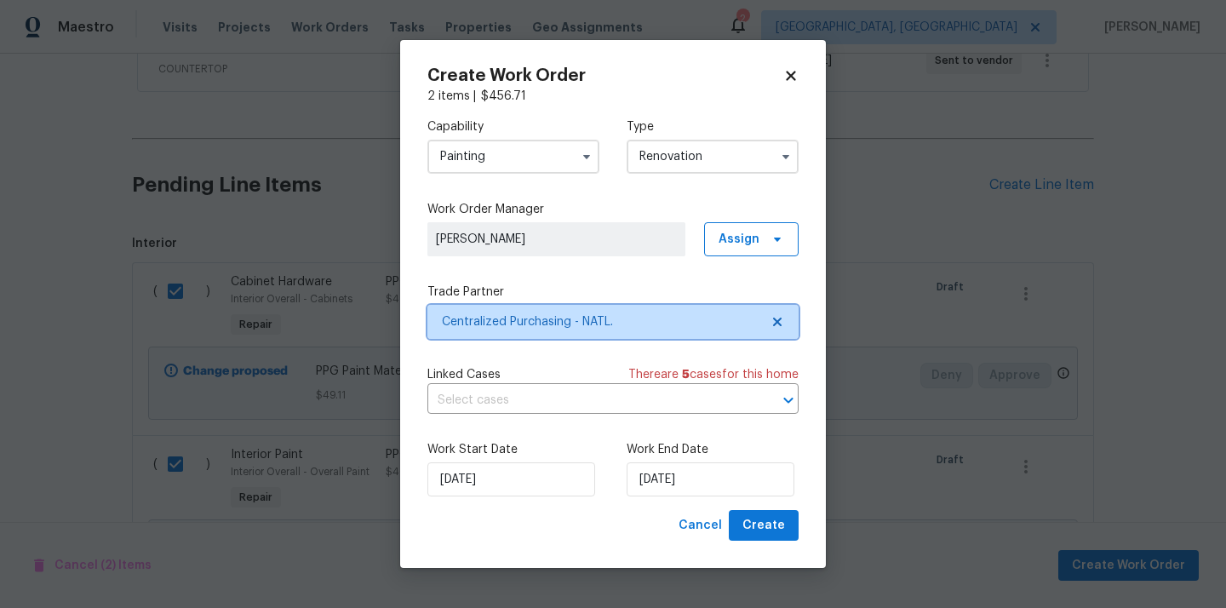
scroll to position [0, 0]
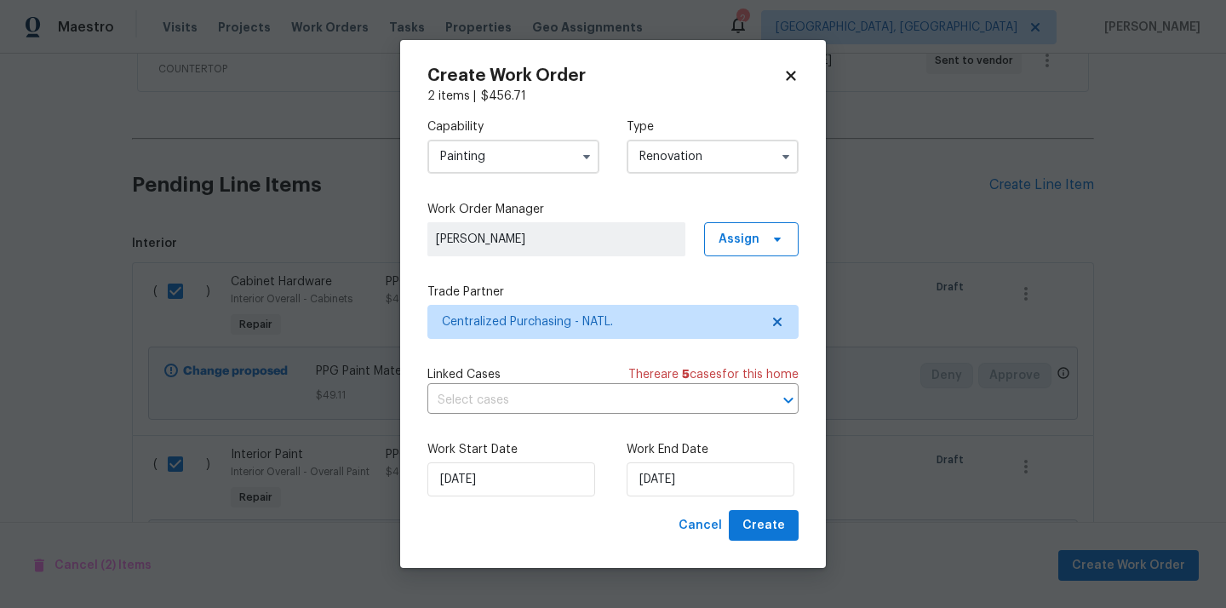
click at [809, 524] on div "Create Work Order 2 items | $ 456.71 Capability Painting Type Renovation Work O…" at bounding box center [613, 304] width 426 height 529
click at [782, 529] on span "Create" at bounding box center [763, 525] width 43 height 21
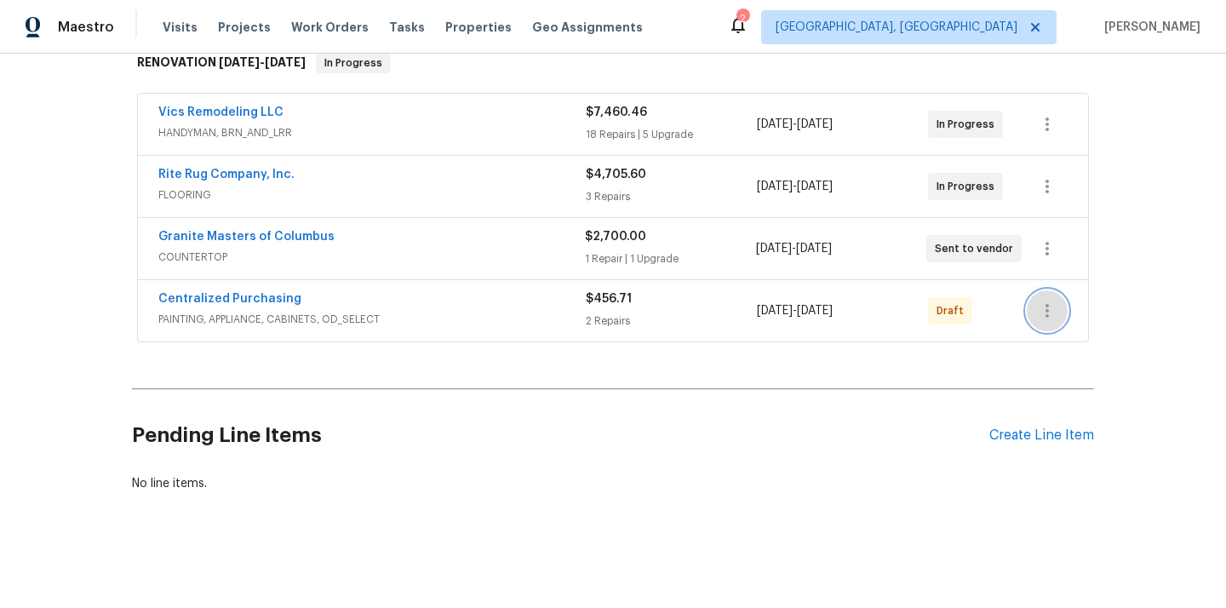
click at [1048, 309] on icon "button" at bounding box center [1047, 310] width 20 height 20
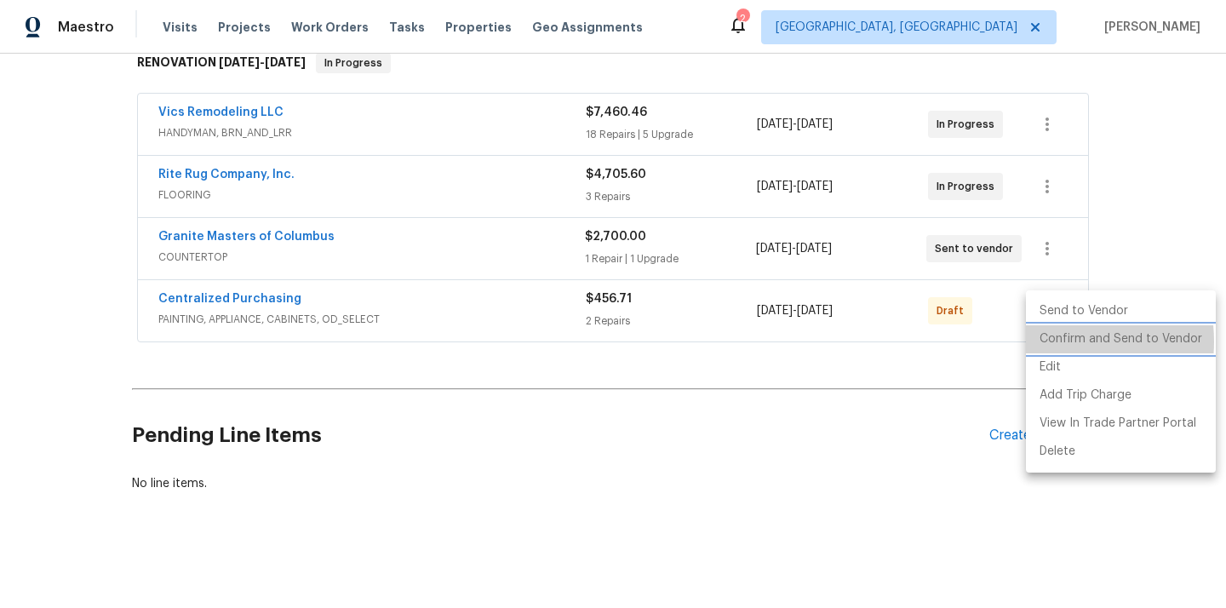
click at [1052, 341] on li "Confirm and Send to Vendor" at bounding box center [1121, 339] width 190 height 28
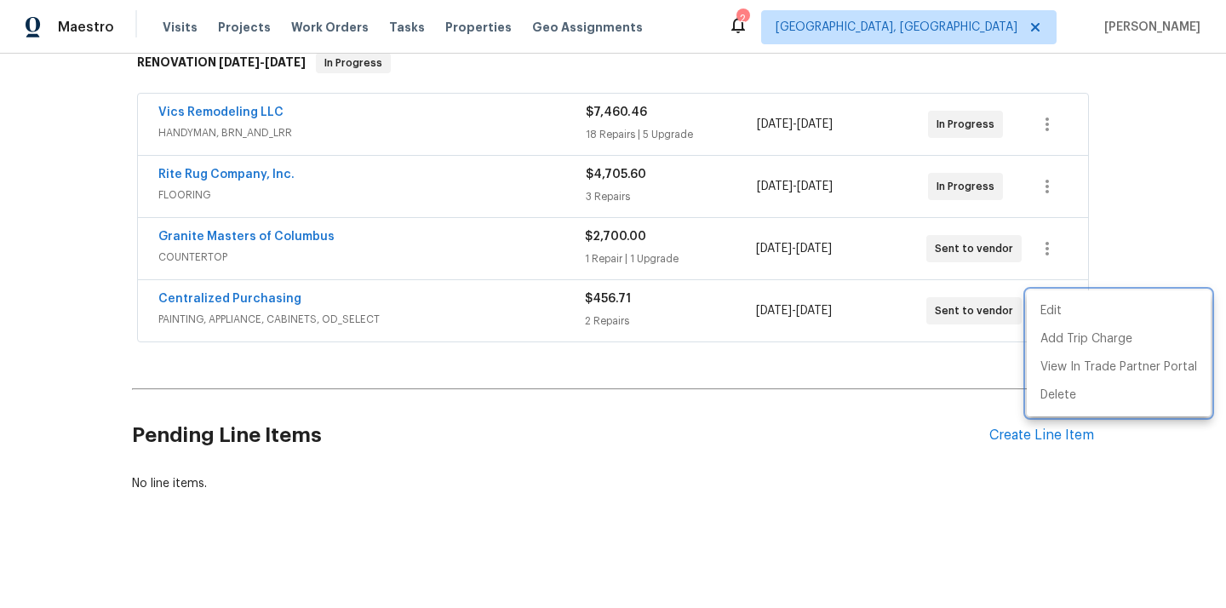
click at [253, 283] on div at bounding box center [613, 304] width 1226 height 608
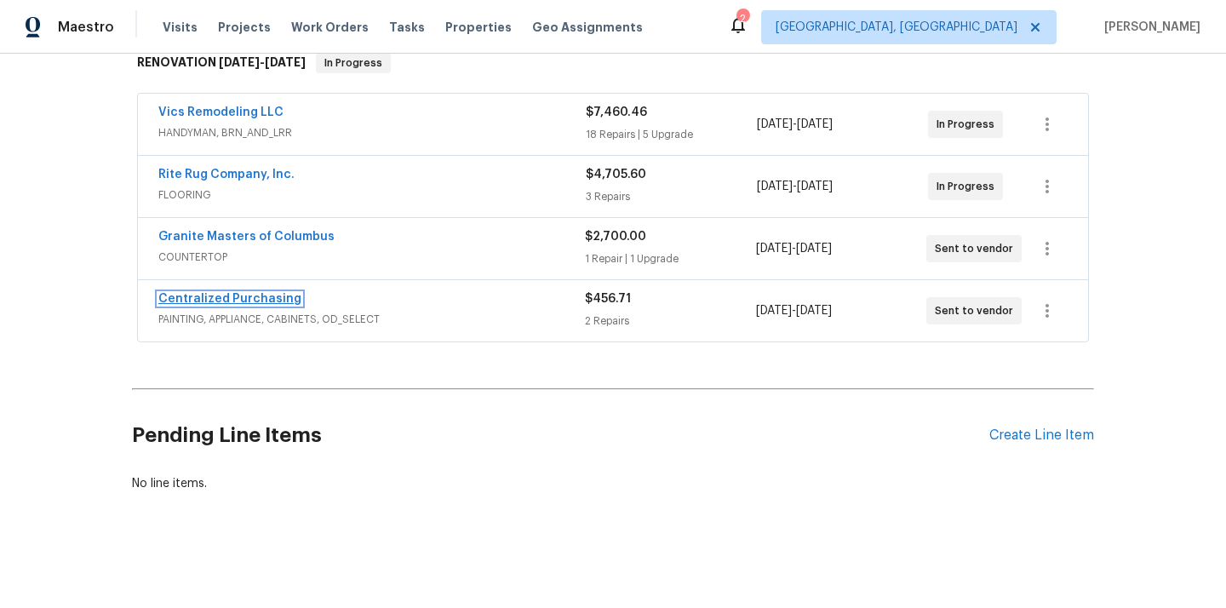
click at [249, 299] on link "Centralized Purchasing" at bounding box center [229, 299] width 143 height 12
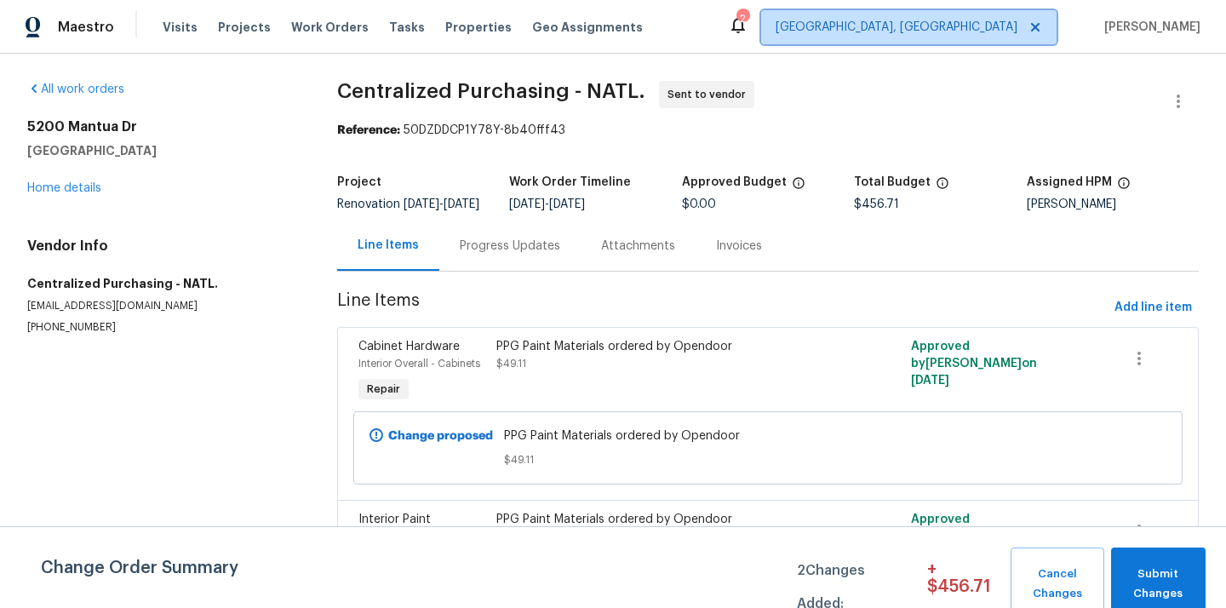
click at [968, 37] on span "[GEOGRAPHIC_DATA], [GEOGRAPHIC_DATA]" at bounding box center [908, 27] width 295 height 34
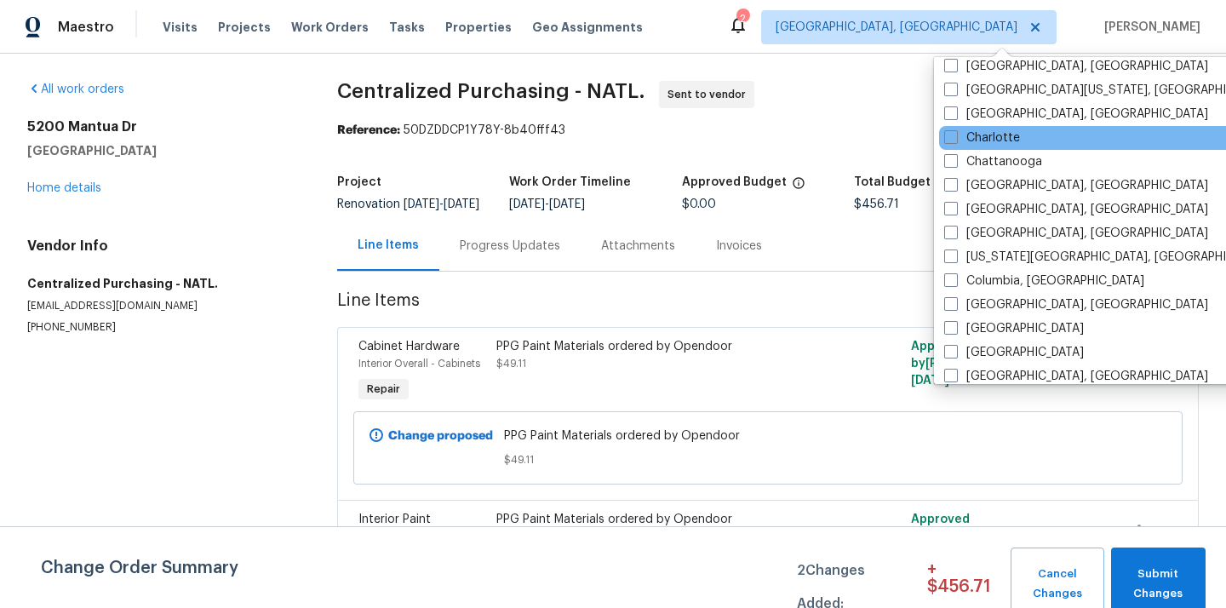
scroll to position [225, 0]
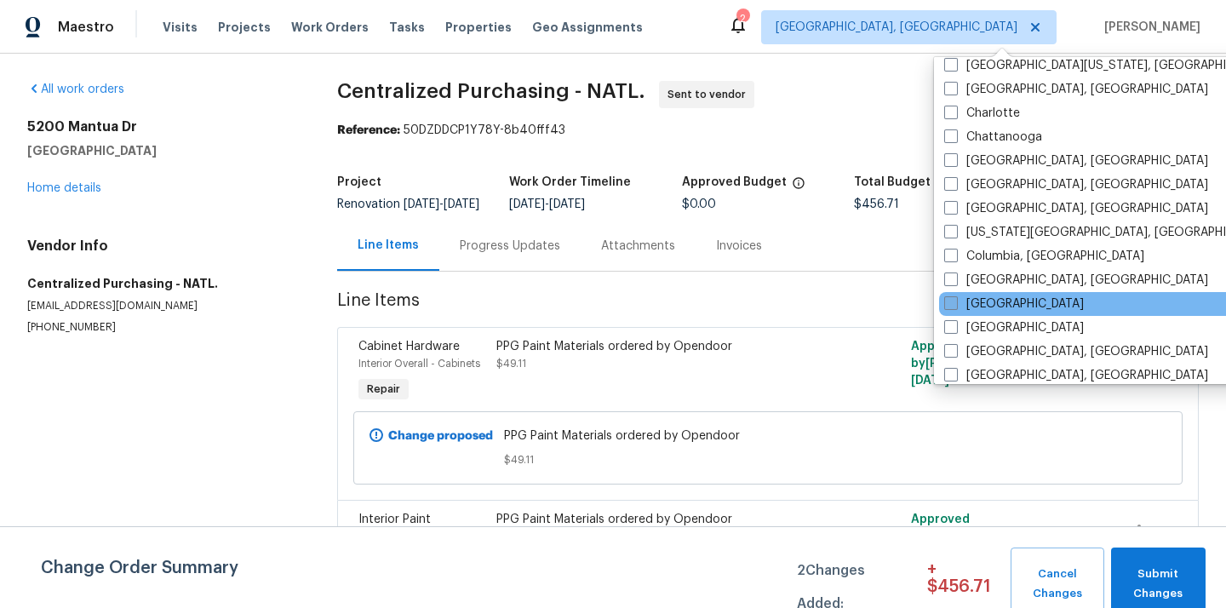
click at [976, 304] on label "[GEOGRAPHIC_DATA]" at bounding box center [1014, 303] width 140 height 17
click at [955, 304] on input "[GEOGRAPHIC_DATA]" at bounding box center [949, 300] width 11 height 11
checkbox input "true"
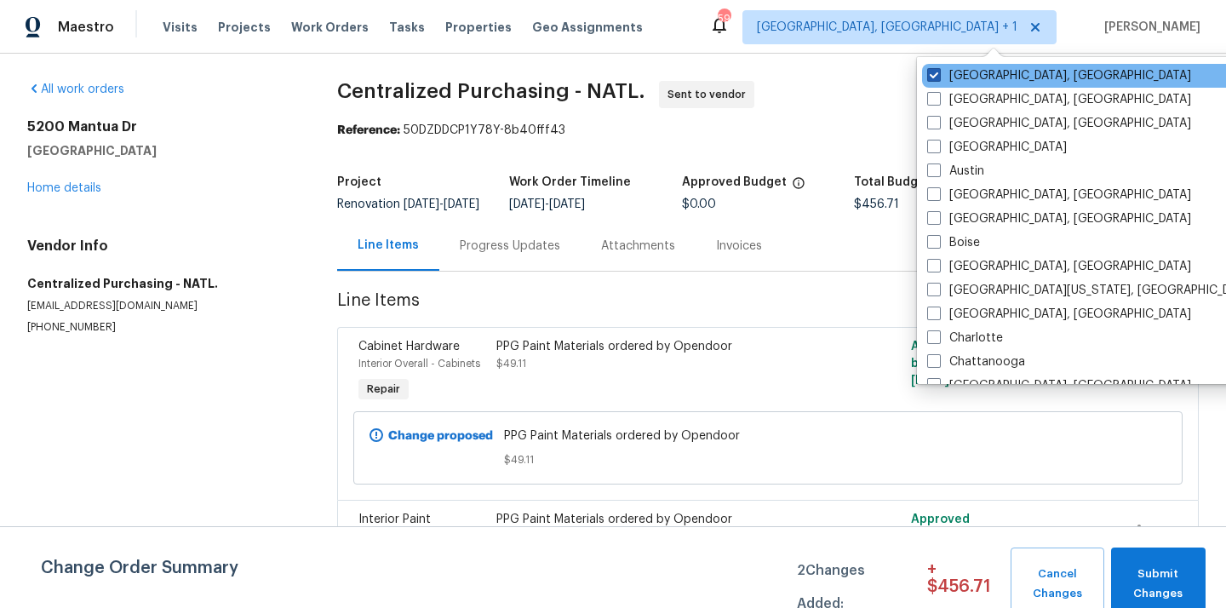
click at [945, 74] on label "[GEOGRAPHIC_DATA], [GEOGRAPHIC_DATA]" at bounding box center [1059, 75] width 264 height 17
click at [938, 74] on input "[GEOGRAPHIC_DATA], [GEOGRAPHIC_DATA]" at bounding box center [932, 72] width 11 height 11
checkbox input "false"
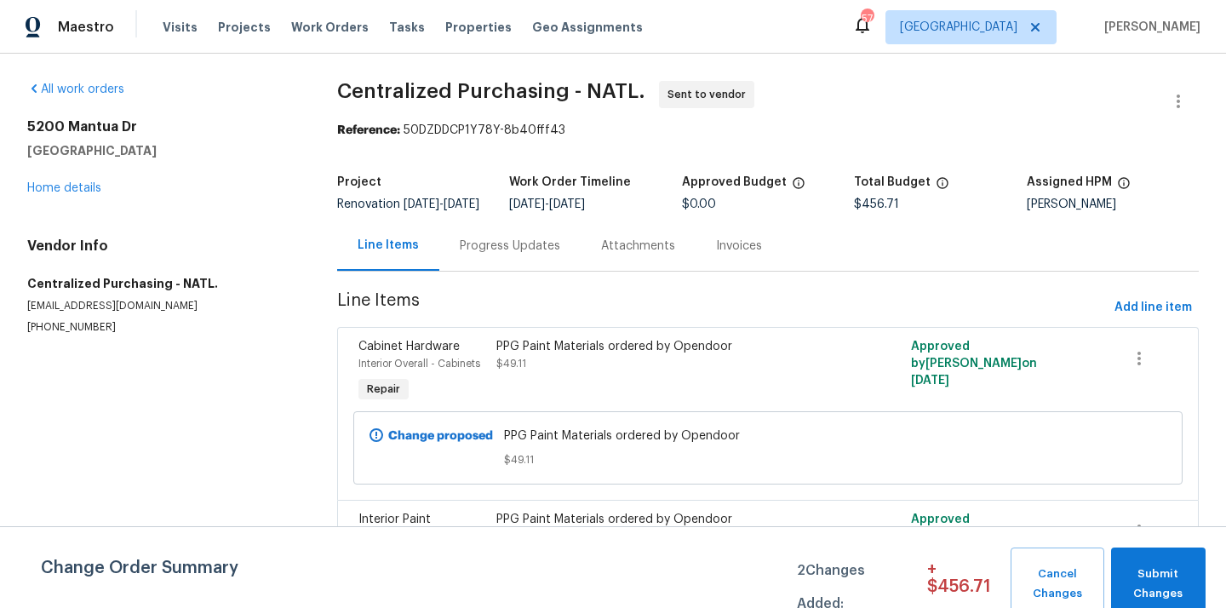
click at [230, 40] on div "Visits Projects Work Orders Tasks Properties Geo Assignments" at bounding box center [413, 27] width 501 height 34
click at [230, 28] on span "Projects" at bounding box center [244, 27] width 53 height 17
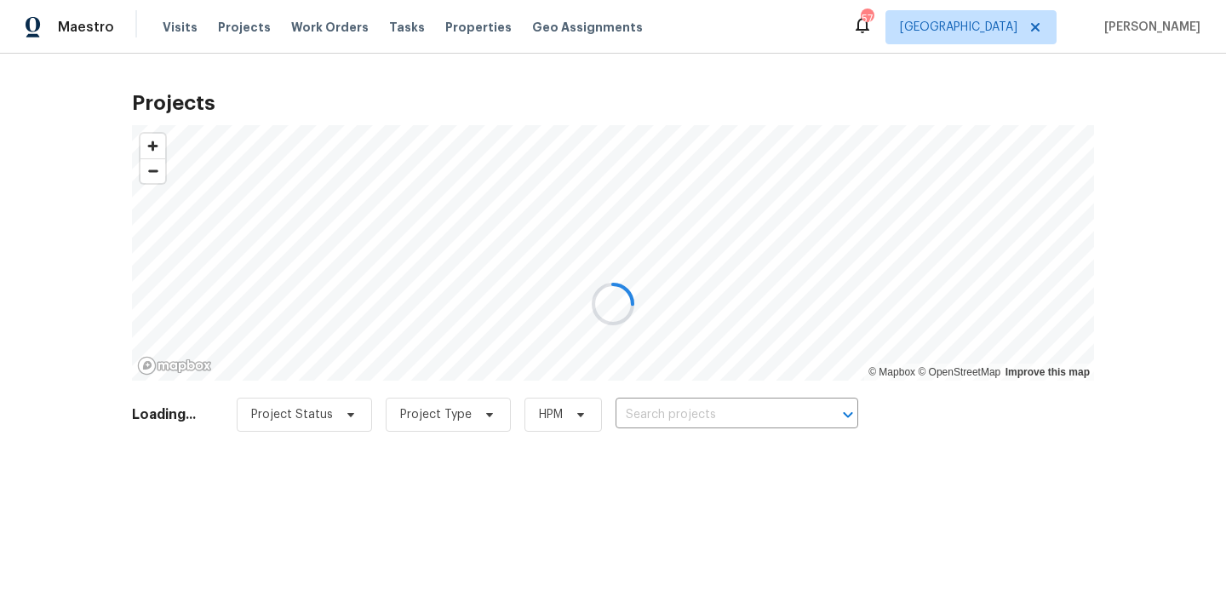
click at [763, 420] on div at bounding box center [613, 304] width 1226 height 608
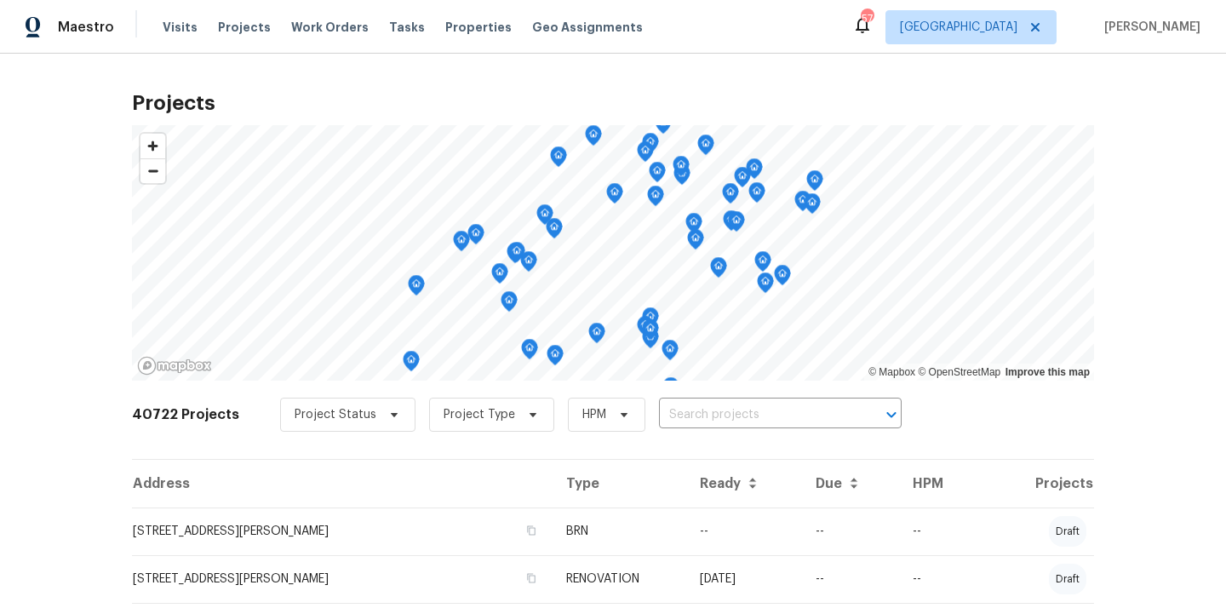
click at [763, 420] on input "text" at bounding box center [756, 415] width 195 height 26
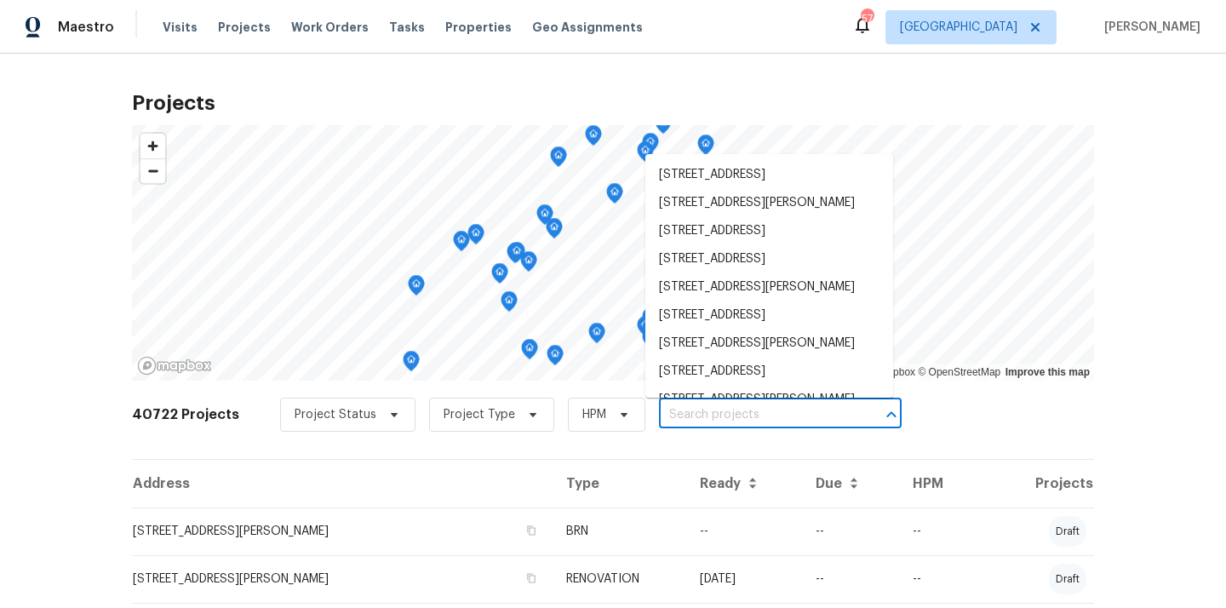
paste input "2916 Montrose Trl, Forney, TX 75126"
type input "2916 Montrose Trl, Forney, TX 75126"
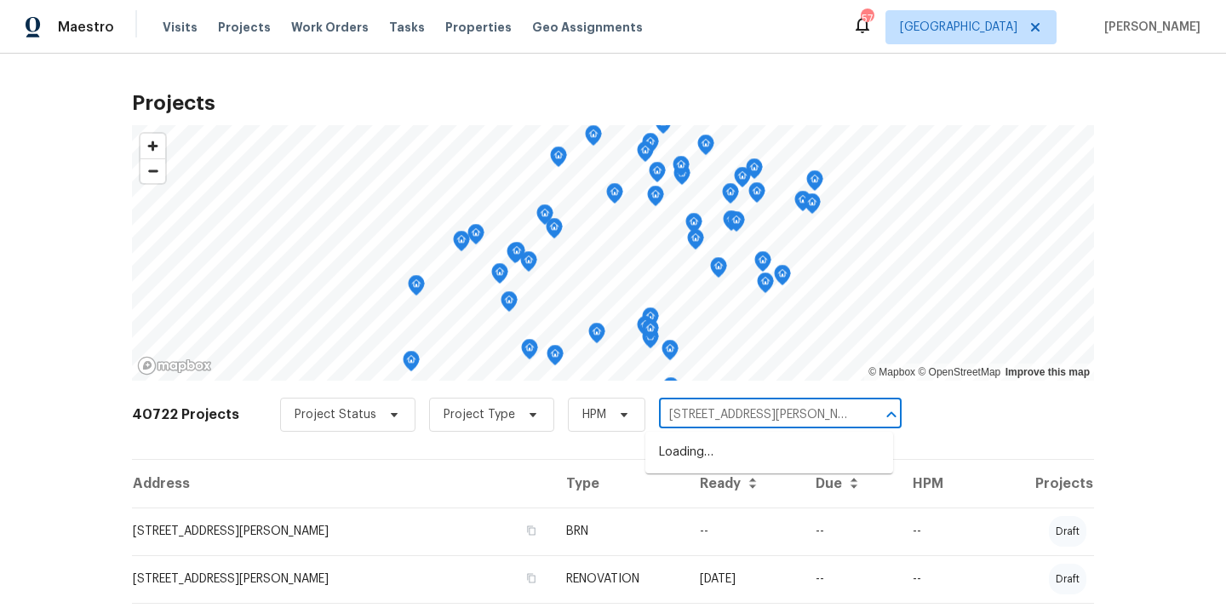
scroll to position [0, 9]
click at [749, 459] on li "2916 Montrose Trl, Forney, TX 75126" at bounding box center [769, 452] width 248 height 28
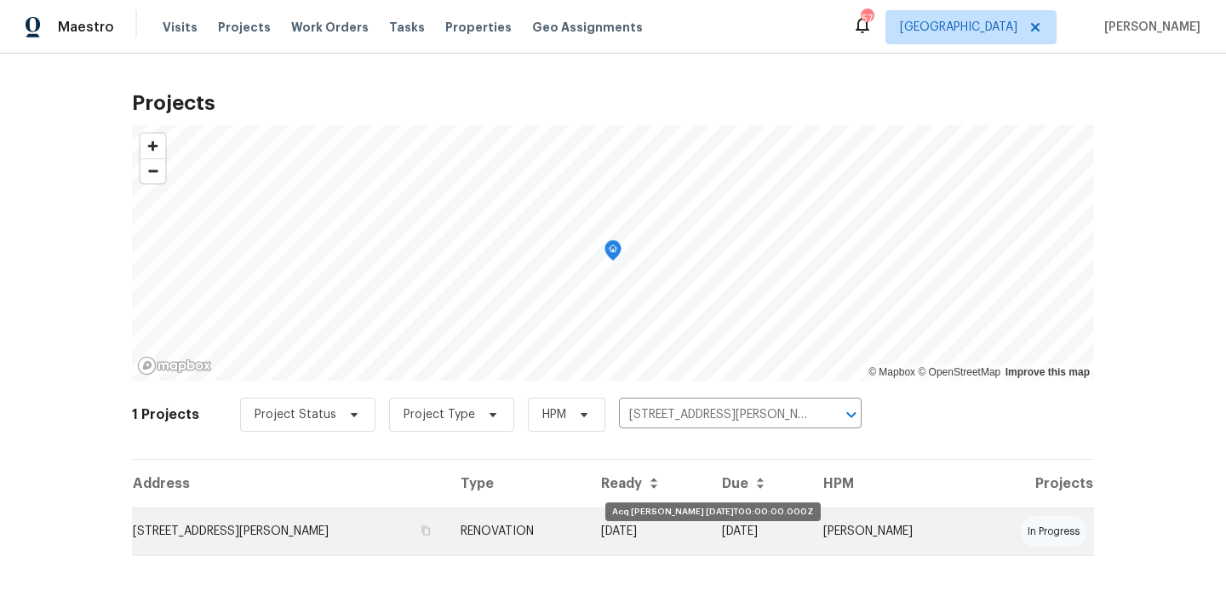
click at [690, 524] on td "[DATE]" at bounding box center [647, 531] width 121 height 48
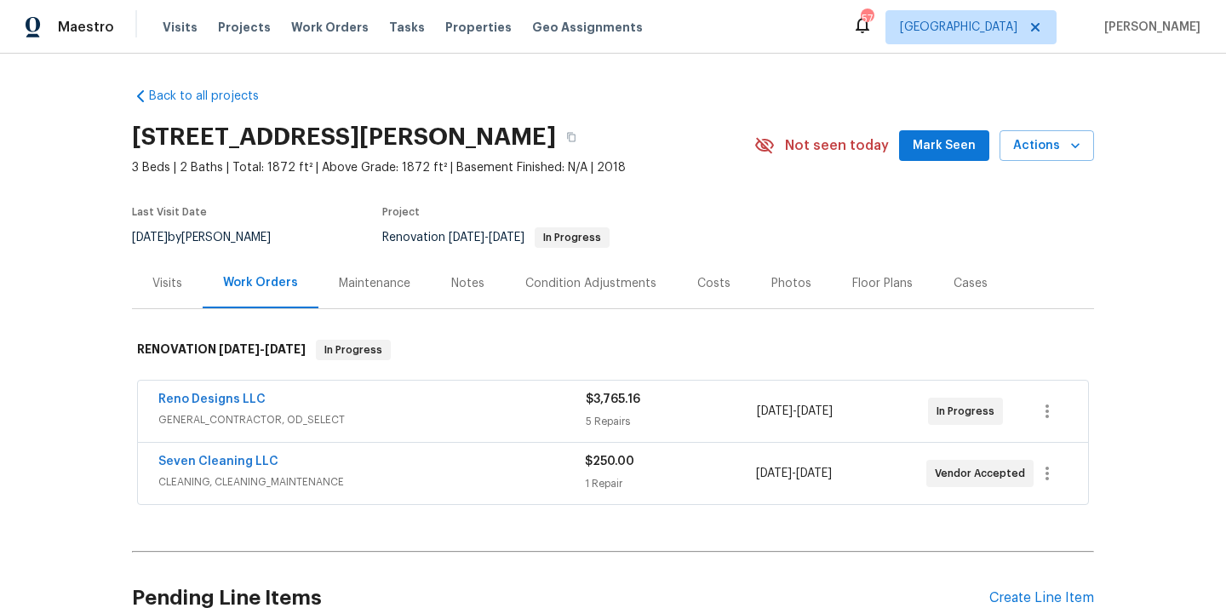
scroll to position [163, 0]
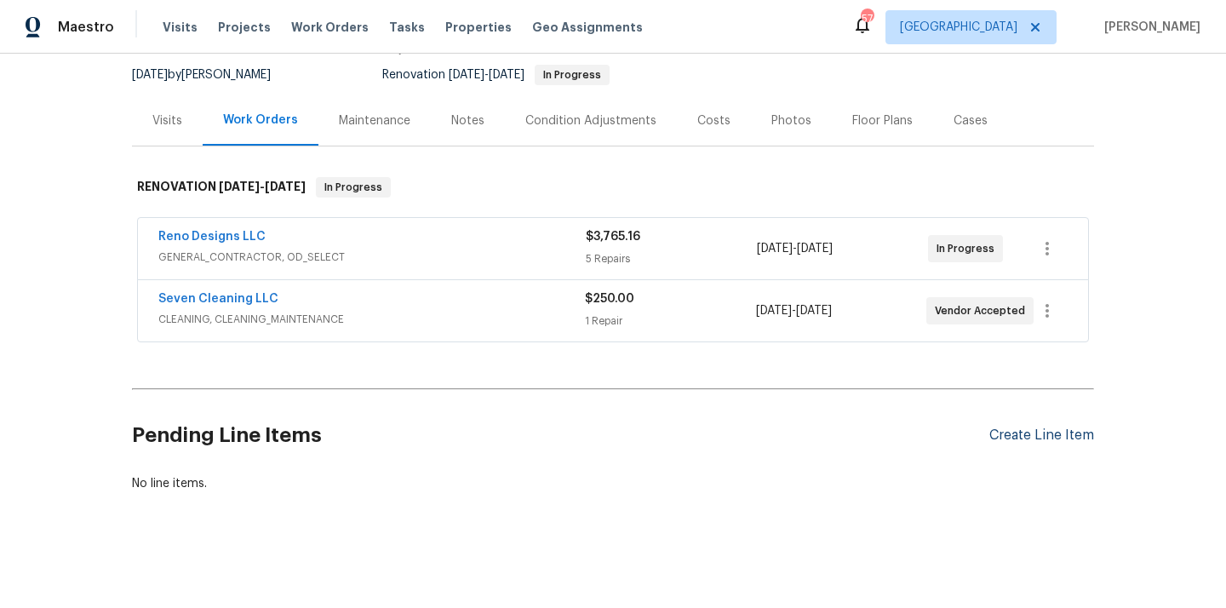
click at [1001, 432] on div "Create Line Item" at bounding box center [1041, 435] width 105 height 16
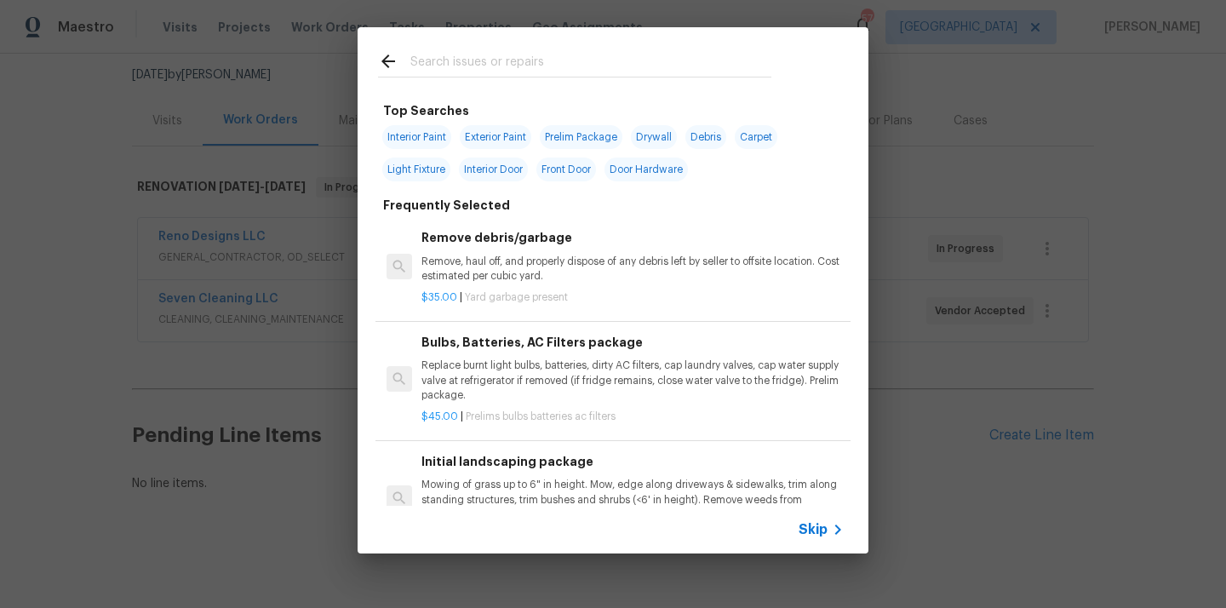
click at [661, 79] on div at bounding box center [575, 60] width 434 height 67
click at [657, 68] on input "text" at bounding box center [590, 64] width 361 height 26
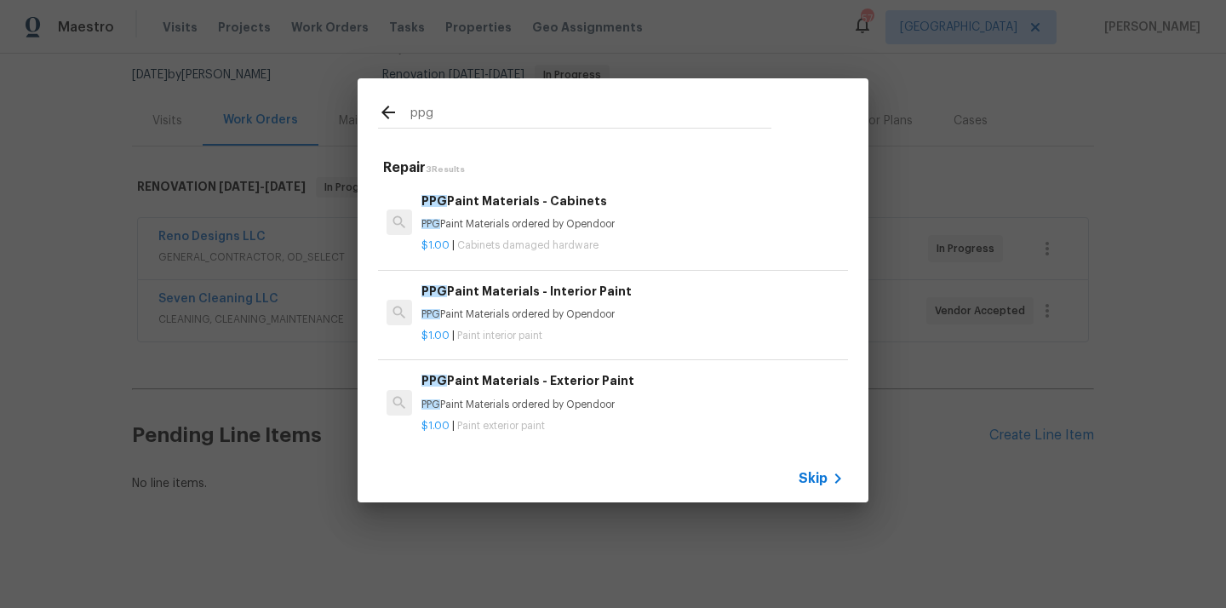
type input "ppg"
click at [537, 302] on div "PPG Paint Materials - Interior Paint PPG Paint Materials ordered by Opendoor" at bounding box center [632, 302] width 422 height 41
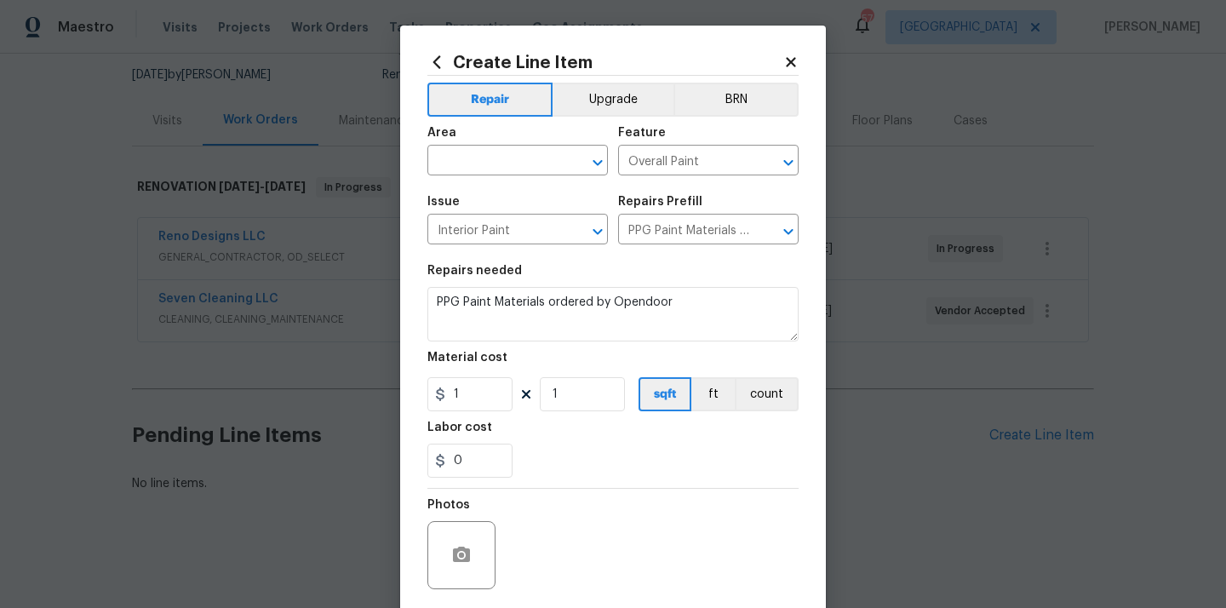
click at [519, 185] on span "Area ​" at bounding box center [517, 151] width 180 height 69
click at [519, 168] on input "text" at bounding box center [493, 162] width 133 height 26
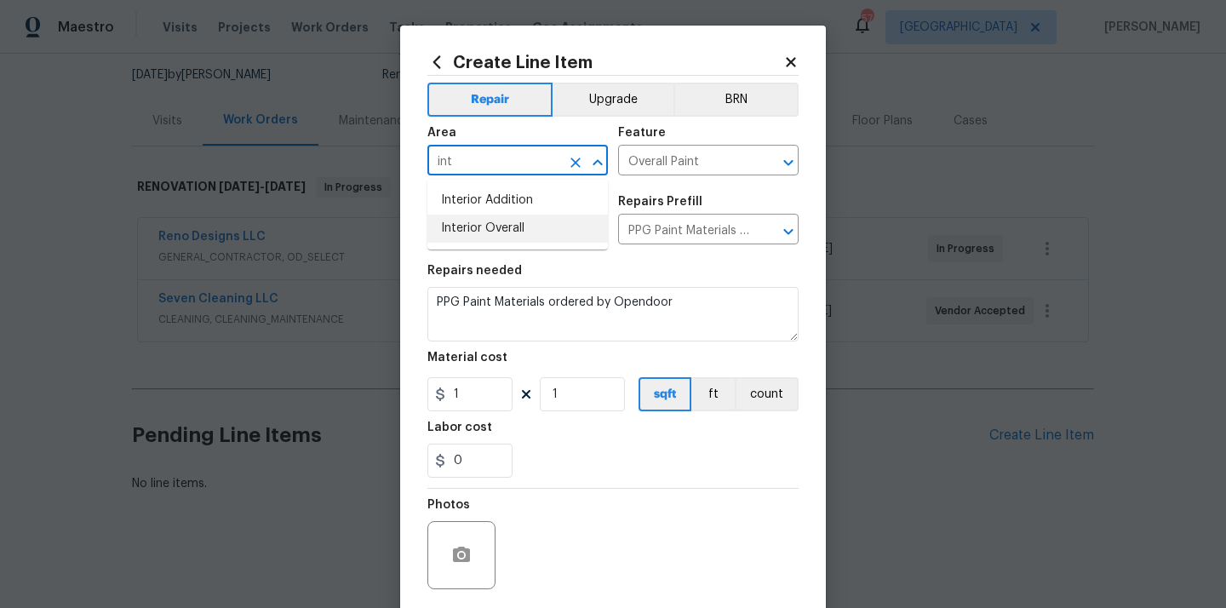
click at [490, 241] on li "Interior Overall" at bounding box center [517, 229] width 180 height 28
type input "Interior Overall"
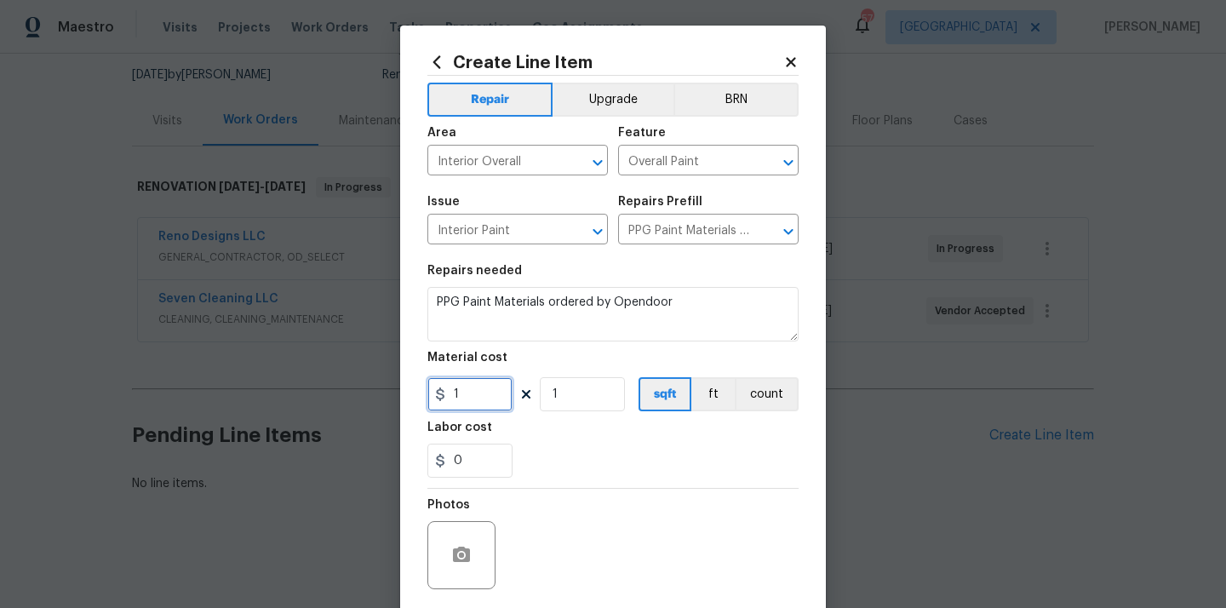
drag, startPoint x: 462, startPoint y: 397, endPoint x: 412, endPoint y: 397, distance: 50.2
click at [412, 397] on div "Create Line Item Repair Upgrade BRN Area Interior Overall ​ Feature Overall Pai…" at bounding box center [613, 367] width 426 height 682
paste input "348.94"
type input "348.94"
click at [552, 478] on section "Repairs needed PPG Paint Materials ordered by Opendoor Material cost 348.94 1 s…" at bounding box center [612, 371] width 371 height 233
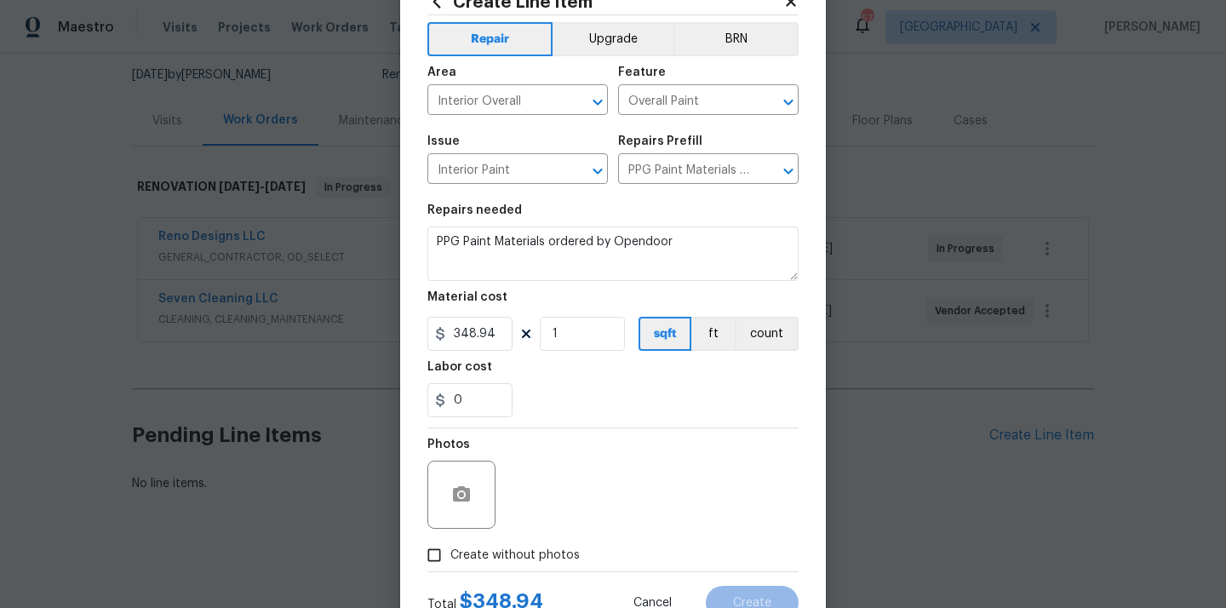
scroll to position [126, 0]
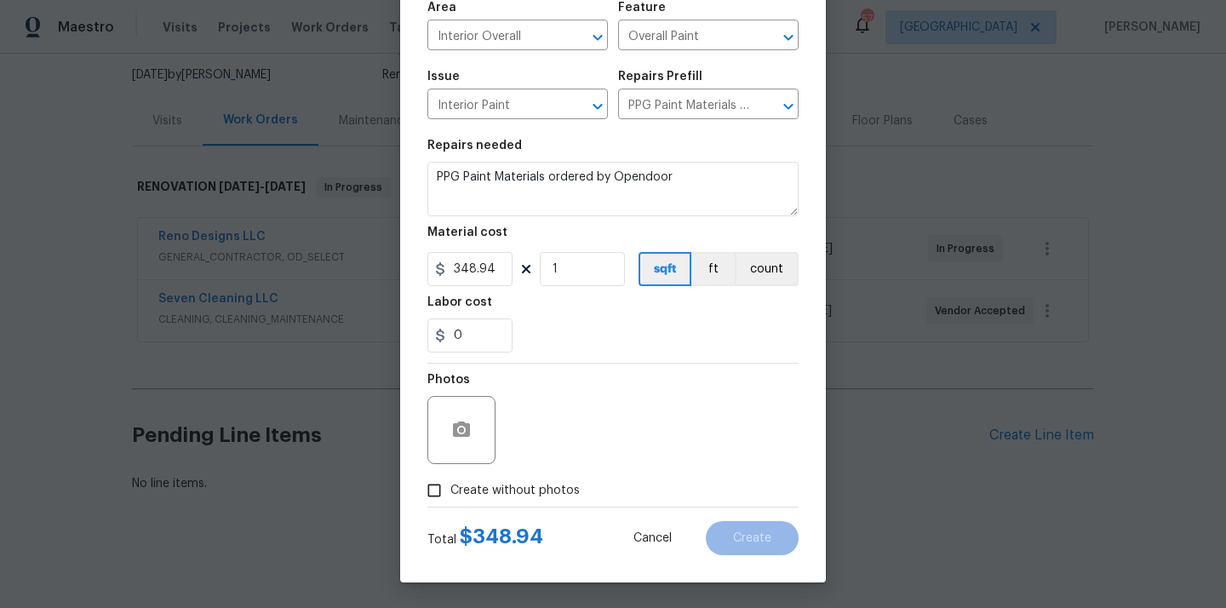
click at [550, 478] on label "Create without photos" at bounding box center [499, 490] width 162 height 32
click at [450, 478] on input "Create without photos" at bounding box center [434, 490] width 32 height 32
checkbox input "true"
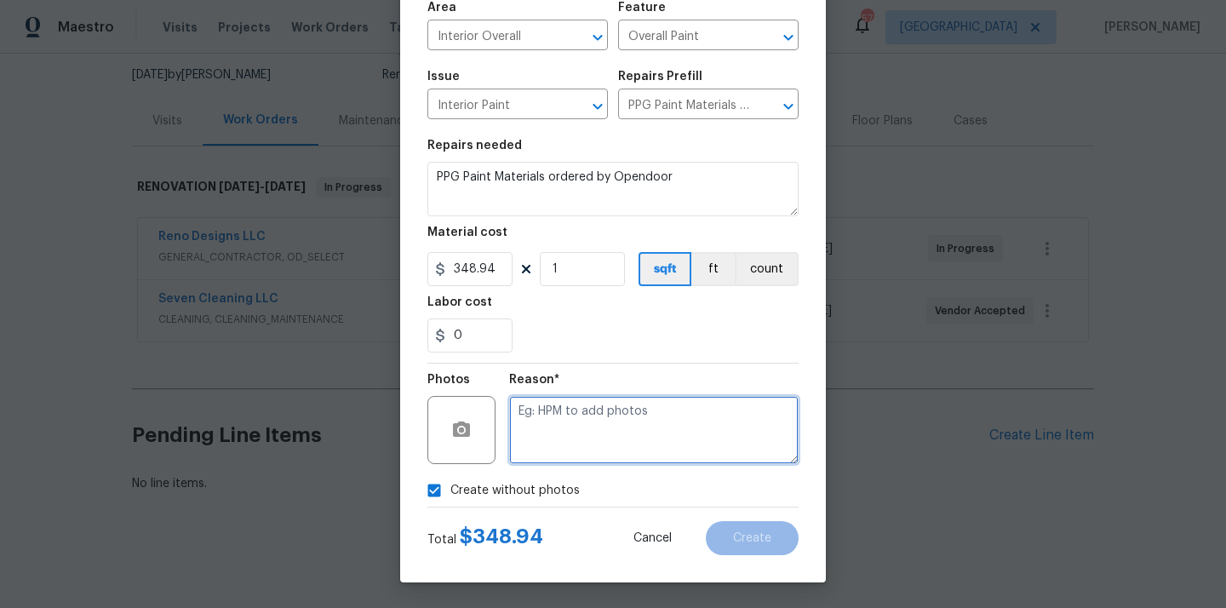
drag, startPoint x: 572, startPoint y: 449, endPoint x: 572, endPoint y: 437, distance: 12.8
click at [572, 449] on textarea at bounding box center [653, 430] width 289 height 68
type textarea "N/A"
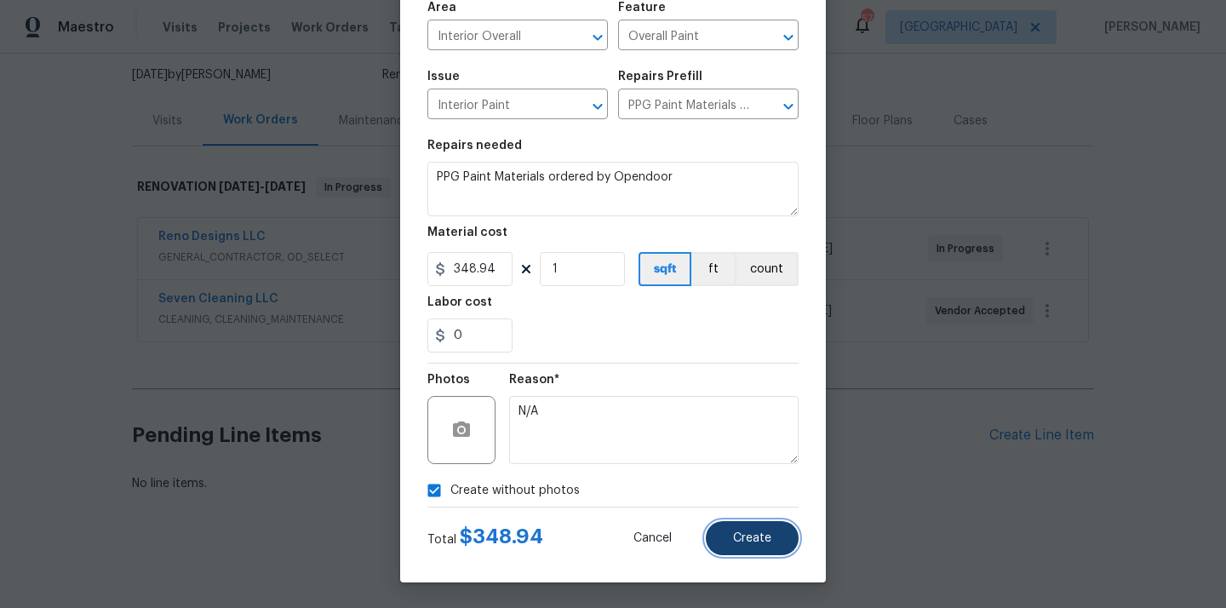
click at [747, 552] on button "Create" at bounding box center [752, 538] width 93 height 34
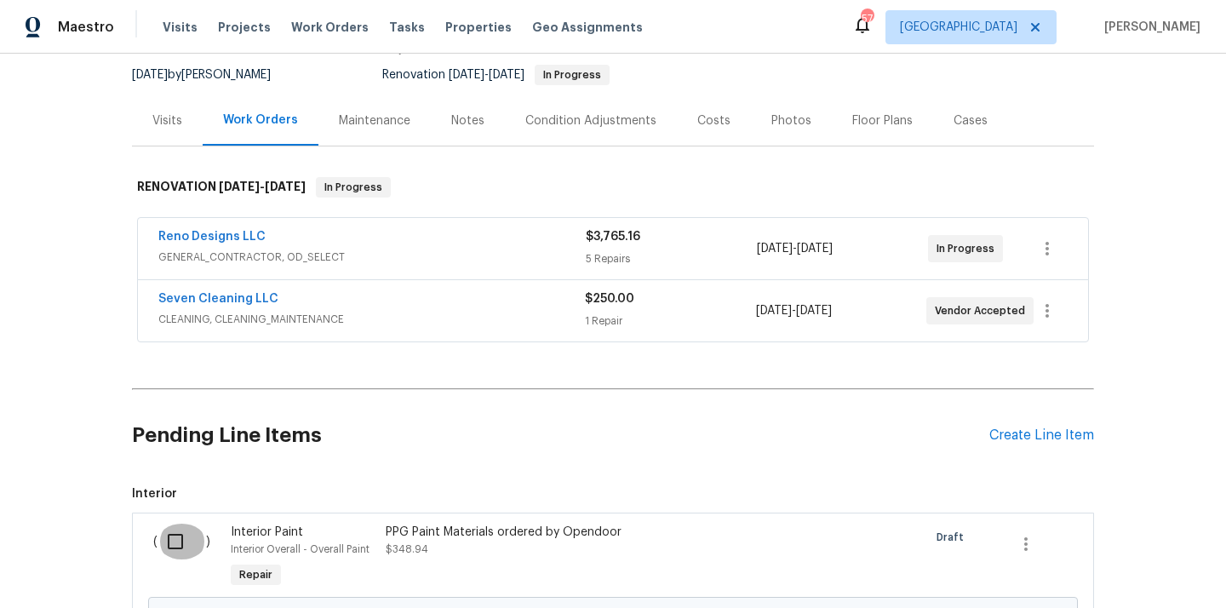
click at [187, 555] on input "checkbox" at bounding box center [181, 542] width 49 height 36
checkbox input "true"
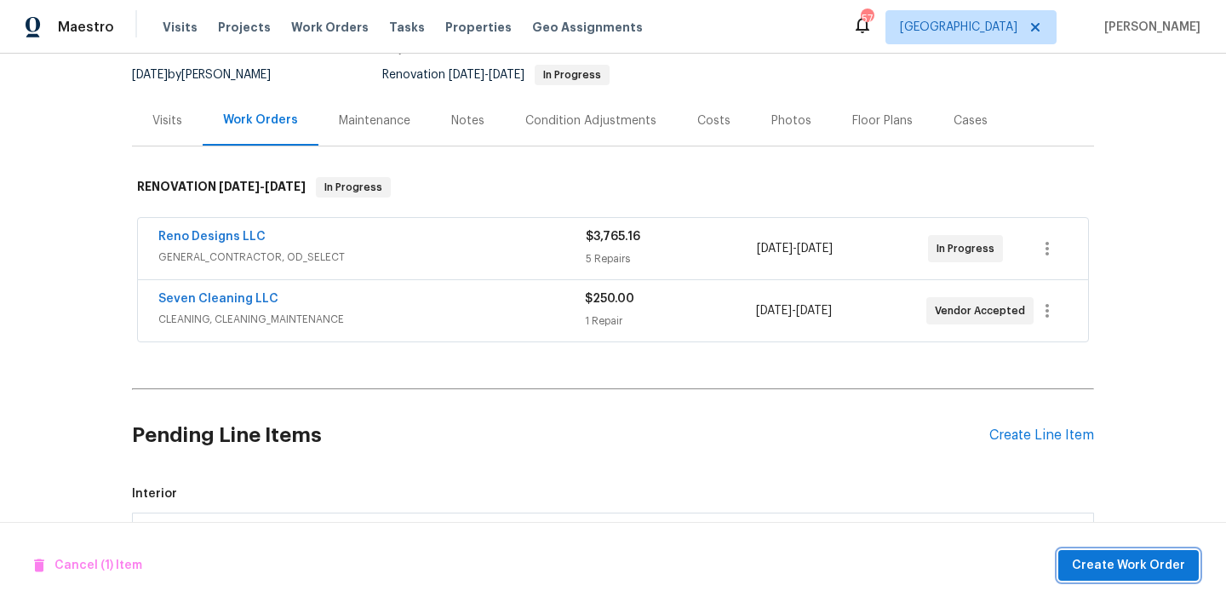
click at [1146, 576] on button "Create Work Order" at bounding box center [1128, 565] width 140 height 31
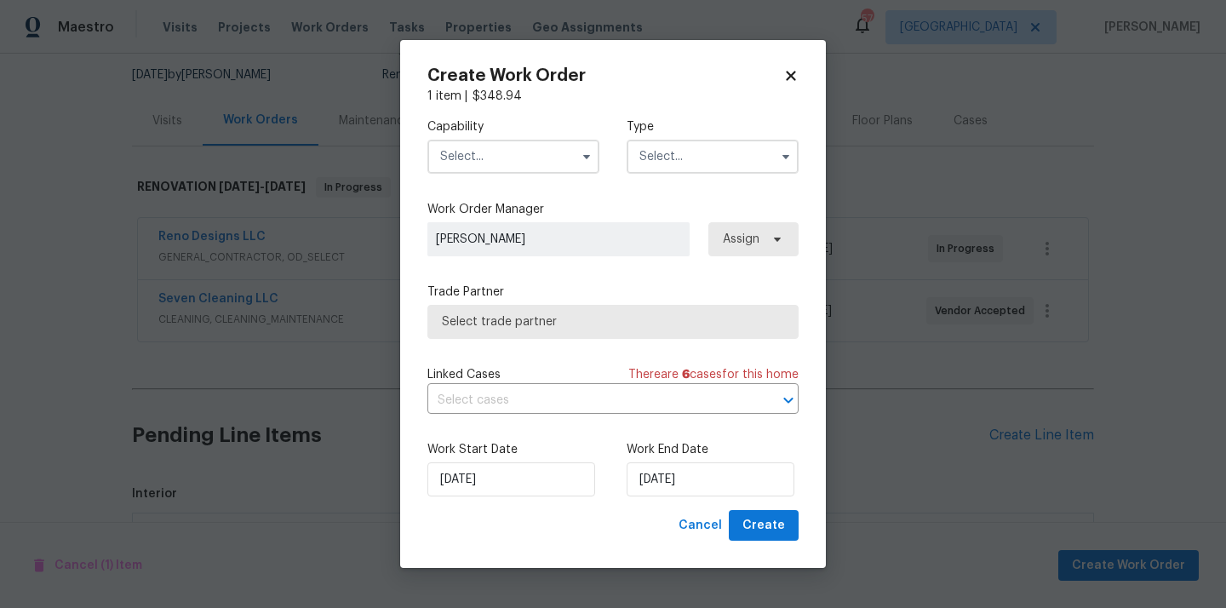
click at [496, 150] on input "text" at bounding box center [513, 157] width 172 height 34
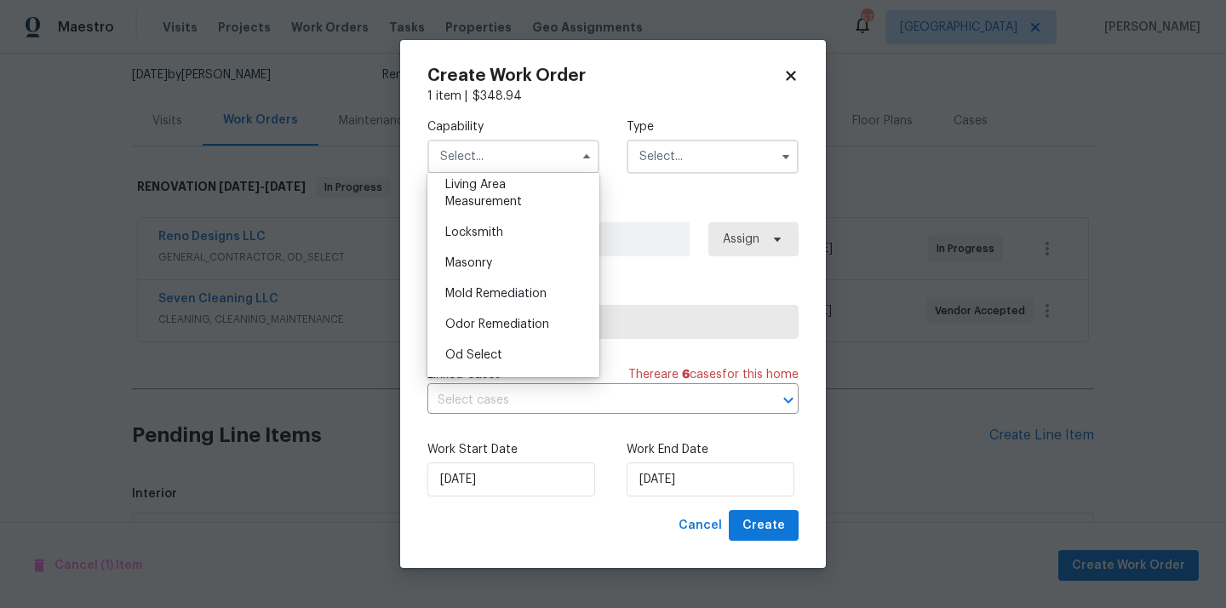
scroll to position [1257, 0]
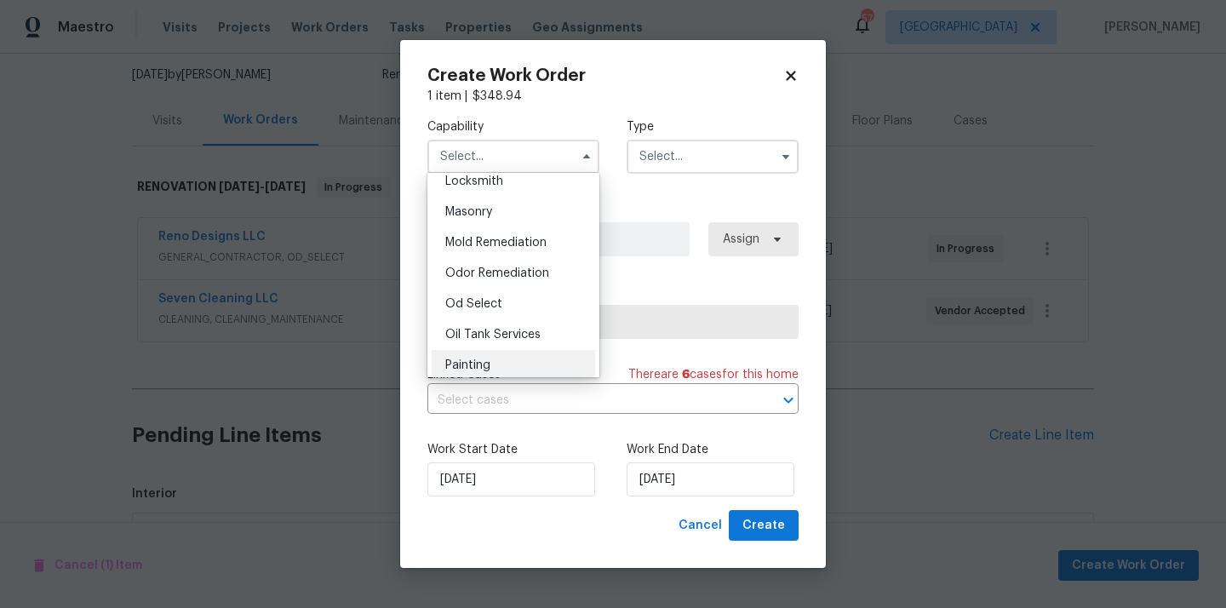
click at [523, 353] on div "Painting" at bounding box center [513, 365] width 163 height 31
type input "Painting"
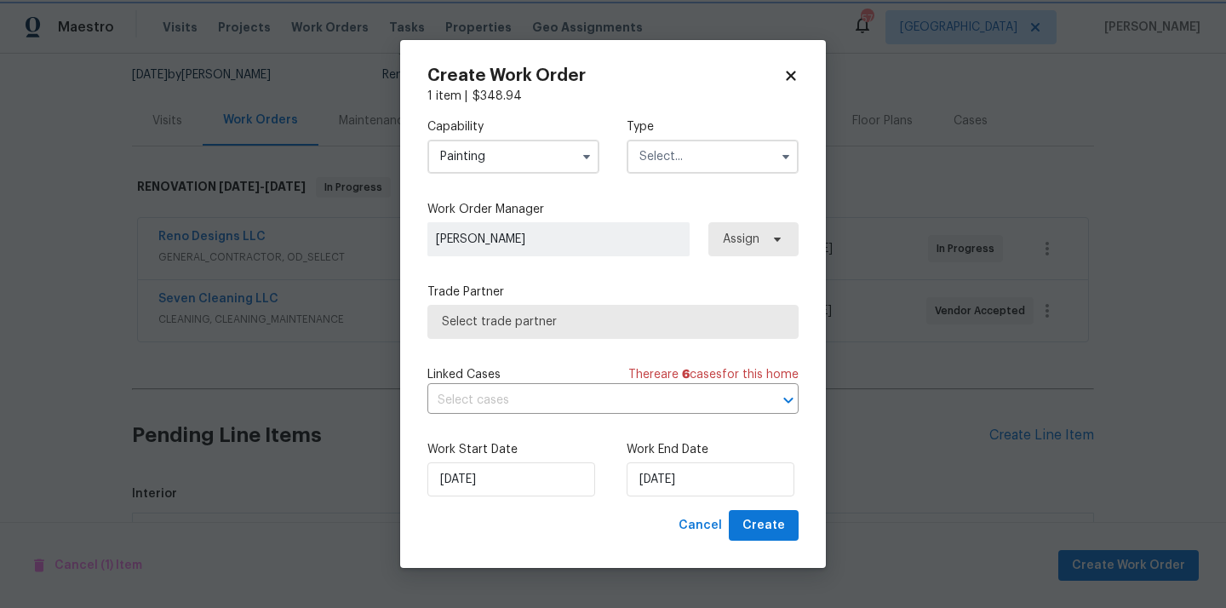
scroll to position [1296, 0]
click at [697, 167] on input "text" at bounding box center [713, 157] width 172 height 34
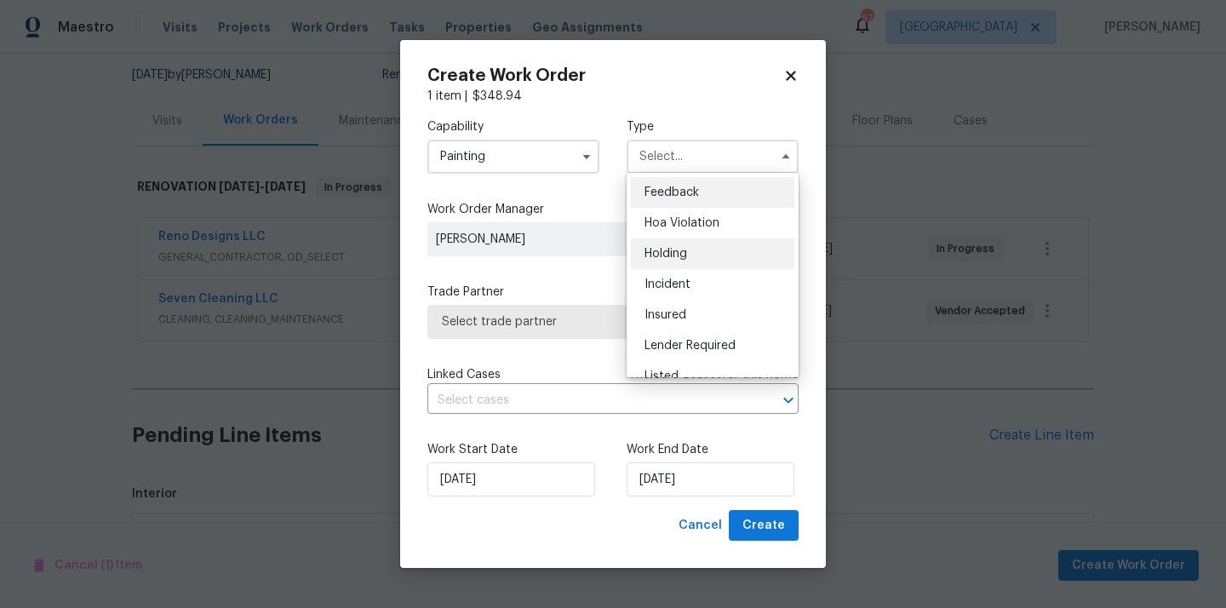
scroll to position [386, 0]
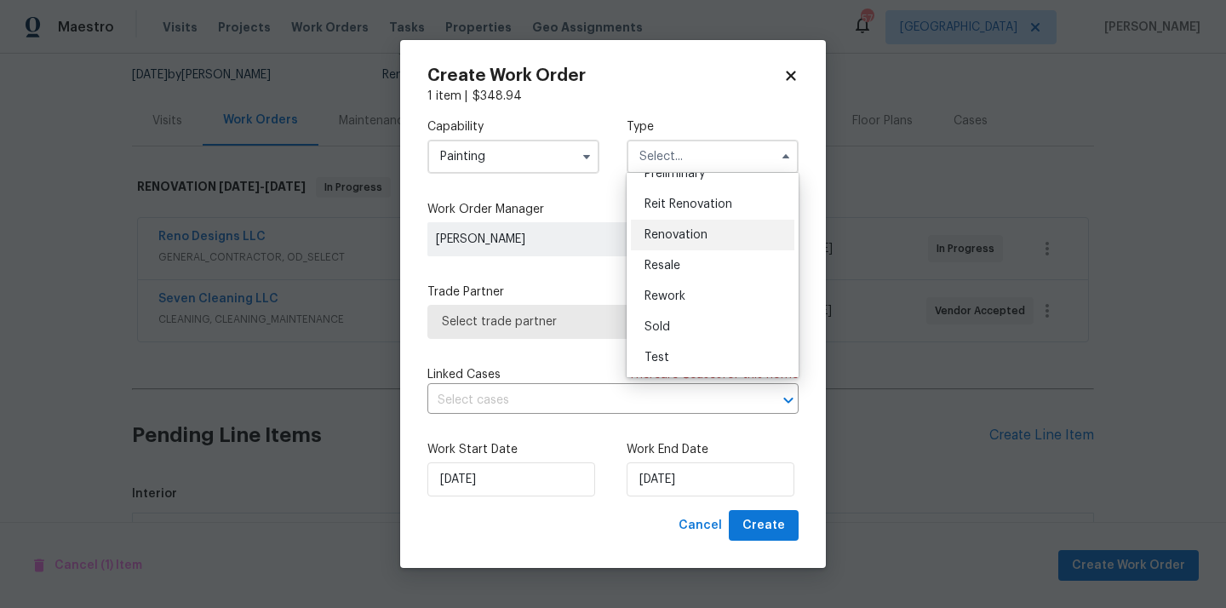
click at [687, 243] on div "Renovation" at bounding box center [712, 235] width 163 height 31
type input "Renovation"
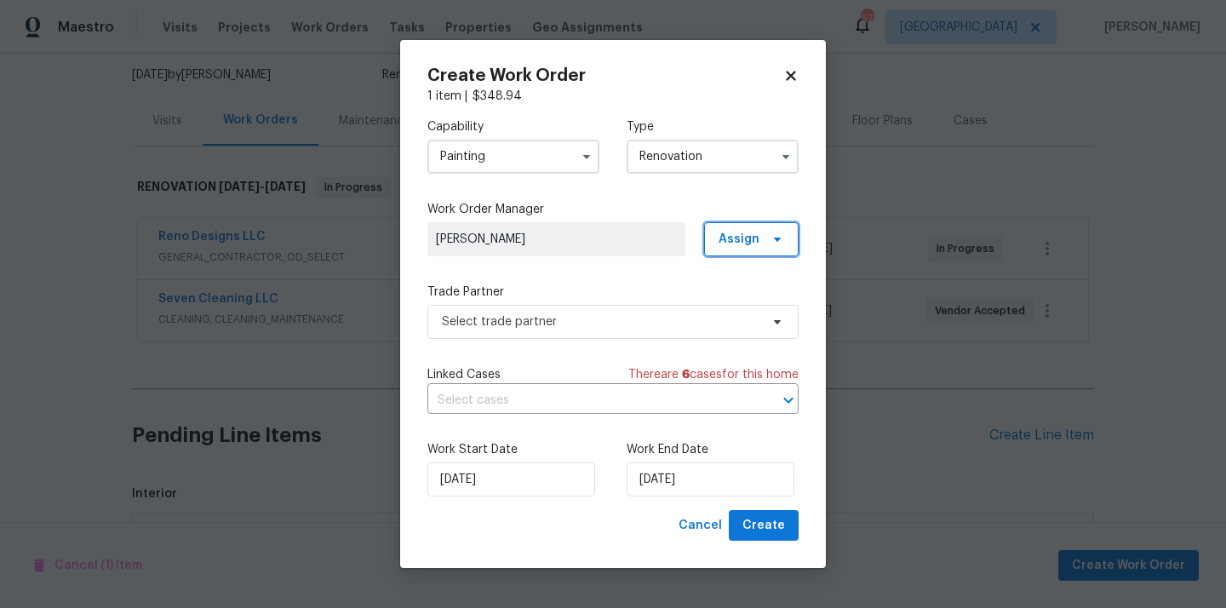
click at [734, 243] on span "Assign" at bounding box center [738, 239] width 41 height 17
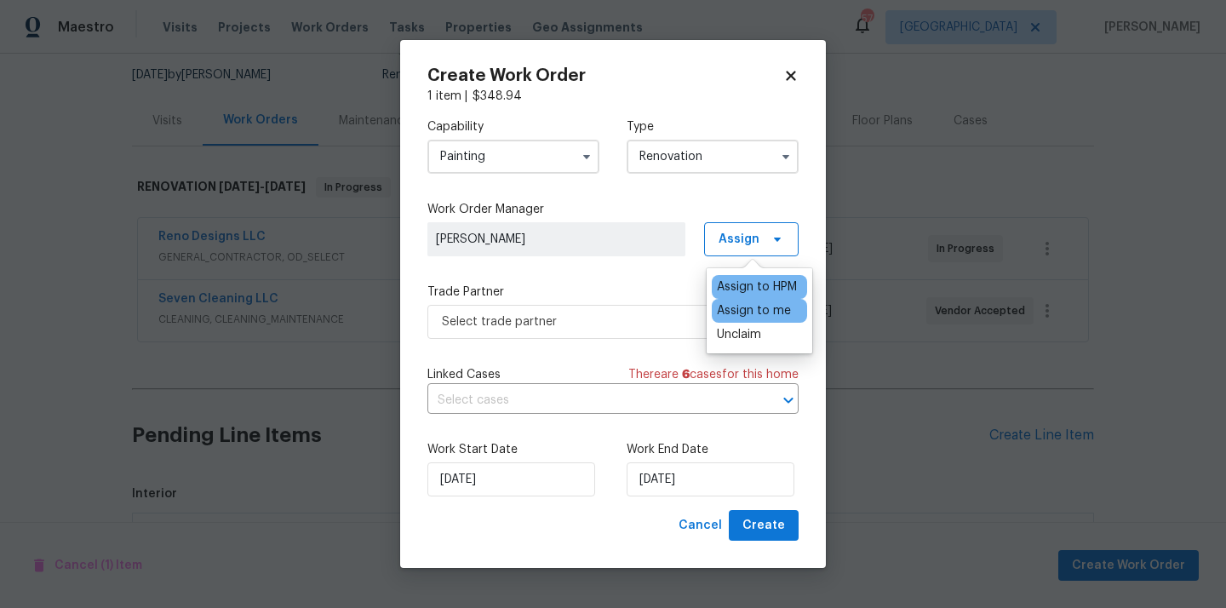
click at [734, 309] on div "Assign to me" at bounding box center [754, 310] width 74 height 17
click at [651, 308] on span "Select trade partner" at bounding box center [612, 322] width 371 height 34
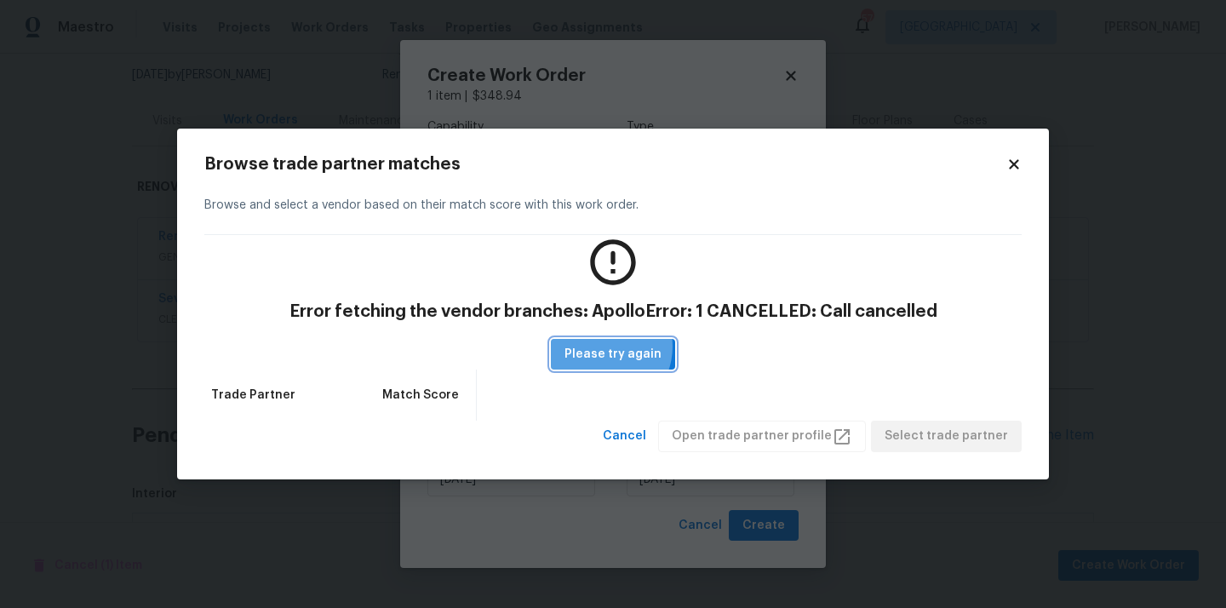
click at [604, 346] on span "Please try again" at bounding box center [612, 354] width 97 height 21
click at [646, 438] on span "Cancel" at bounding box center [624, 436] width 43 height 21
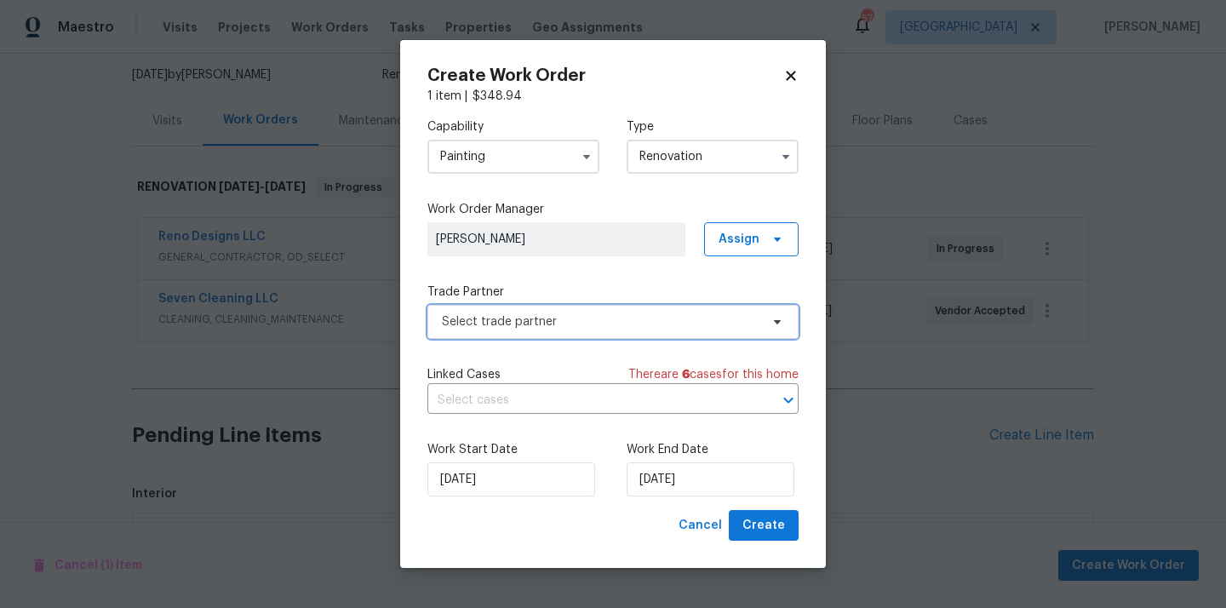
click at [658, 335] on span "Select trade partner" at bounding box center [612, 322] width 371 height 34
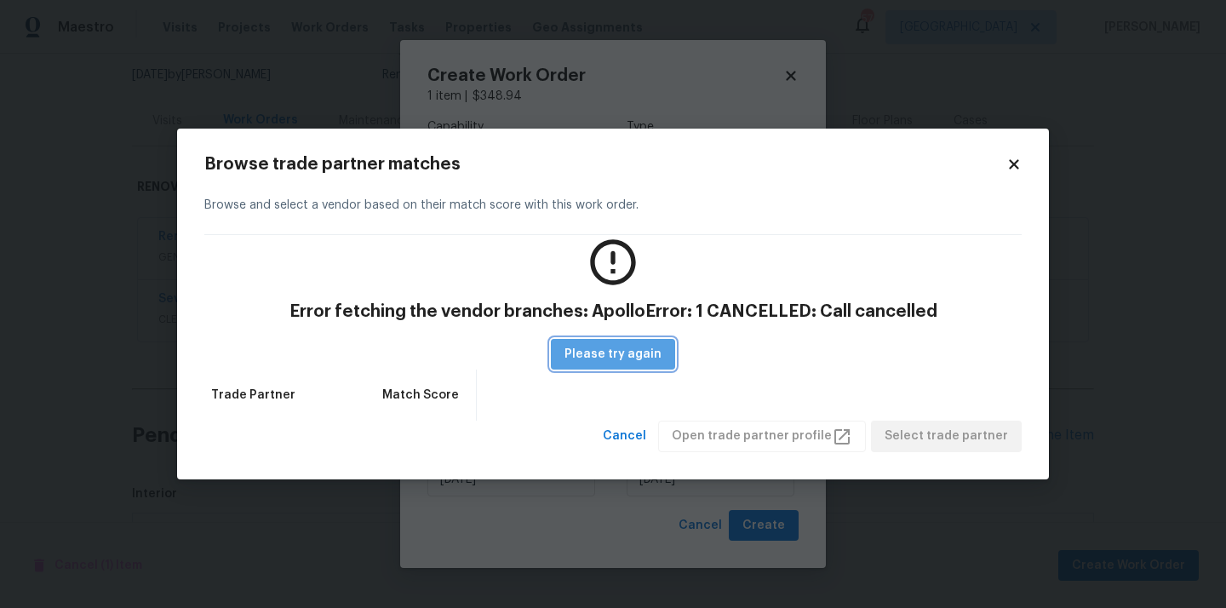
click at [650, 357] on span "Please try again" at bounding box center [612, 354] width 97 height 21
click at [646, 438] on span "Cancel" at bounding box center [624, 436] width 43 height 21
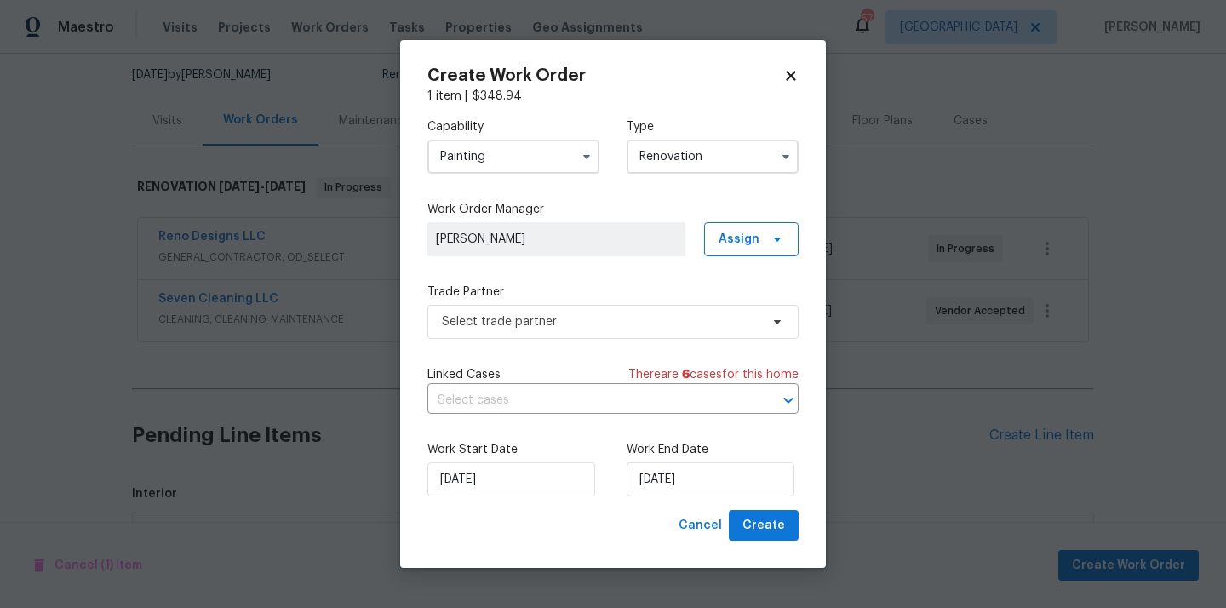
click at [675, 518] on div "Cancel Create" at bounding box center [612, 525] width 371 height 31
click at [695, 518] on span "Cancel" at bounding box center [699, 525] width 43 height 21
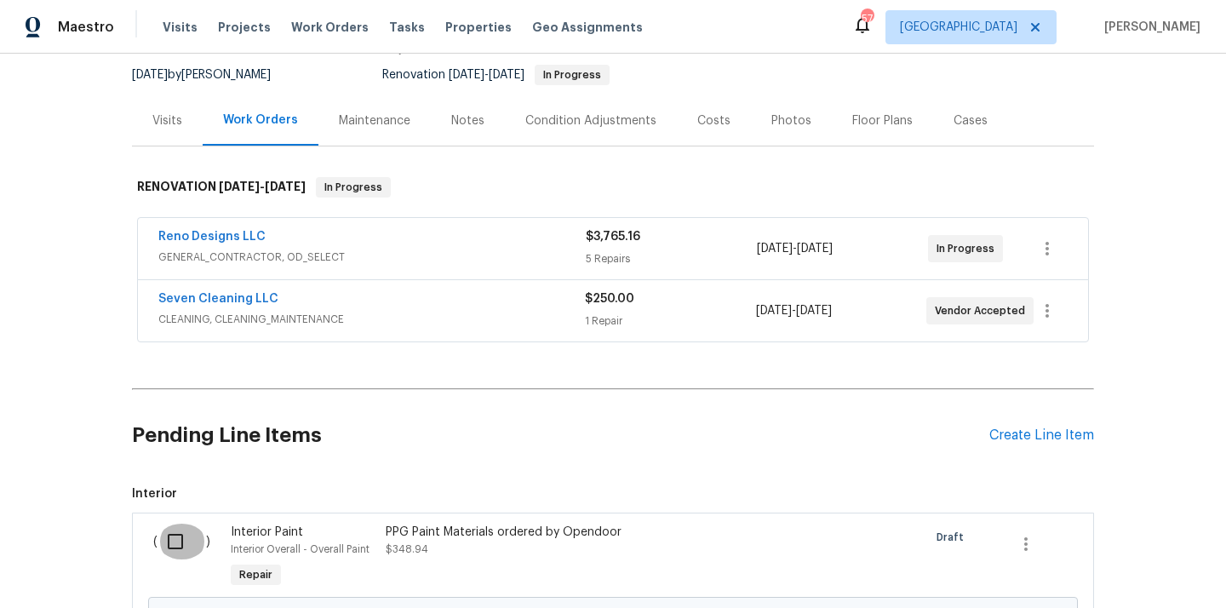
click at [178, 548] on input "checkbox" at bounding box center [181, 542] width 49 height 36
checkbox input "true"
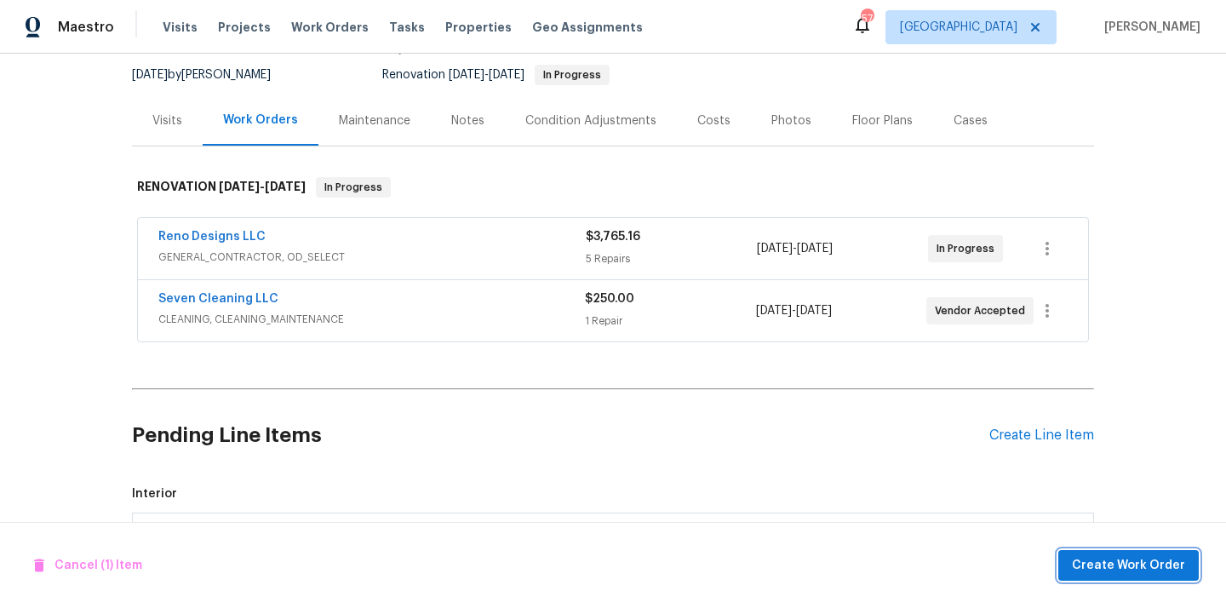
click at [1112, 573] on span "Create Work Order" at bounding box center [1128, 565] width 113 height 21
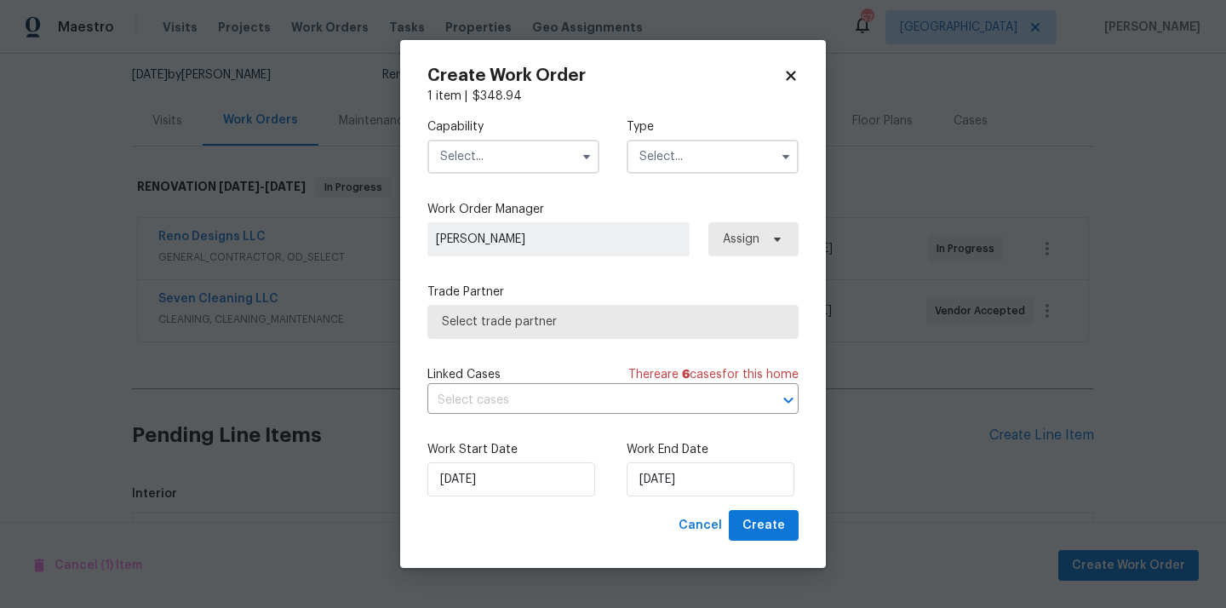
click at [552, 174] on div "Capability Type" at bounding box center [612, 146] width 371 height 83
click at [549, 163] on input "text" at bounding box center [513, 157] width 172 height 34
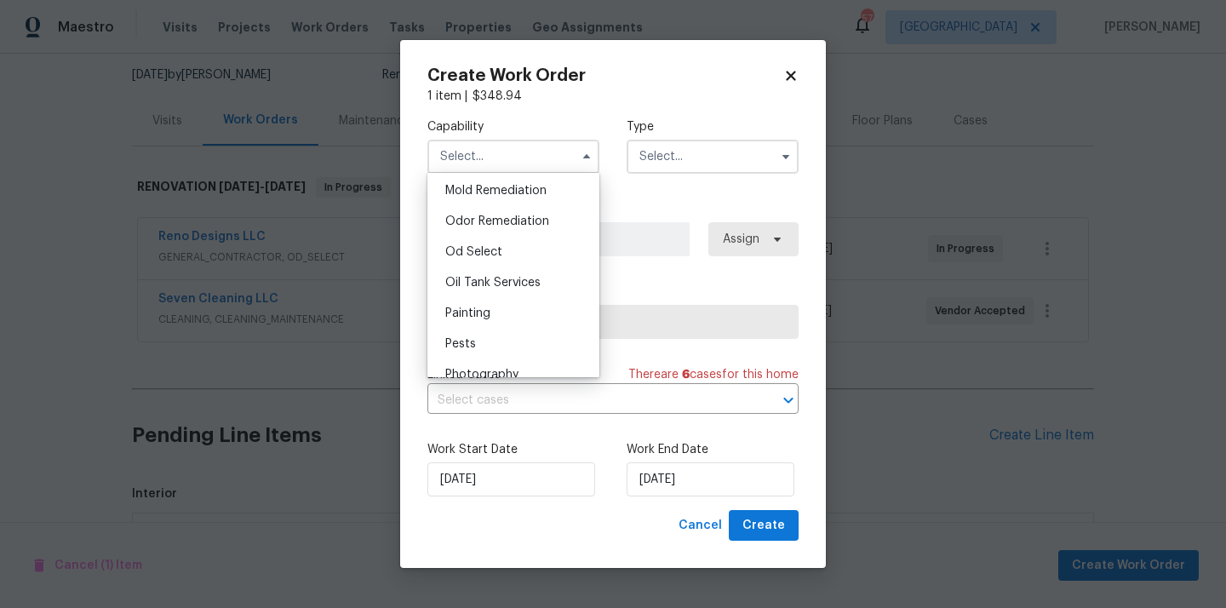
scroll to position [1395, 0]
click at [535, 228] on div "Painting" at bounding box center [513, 227] width 163 height 31
type input "Painting"
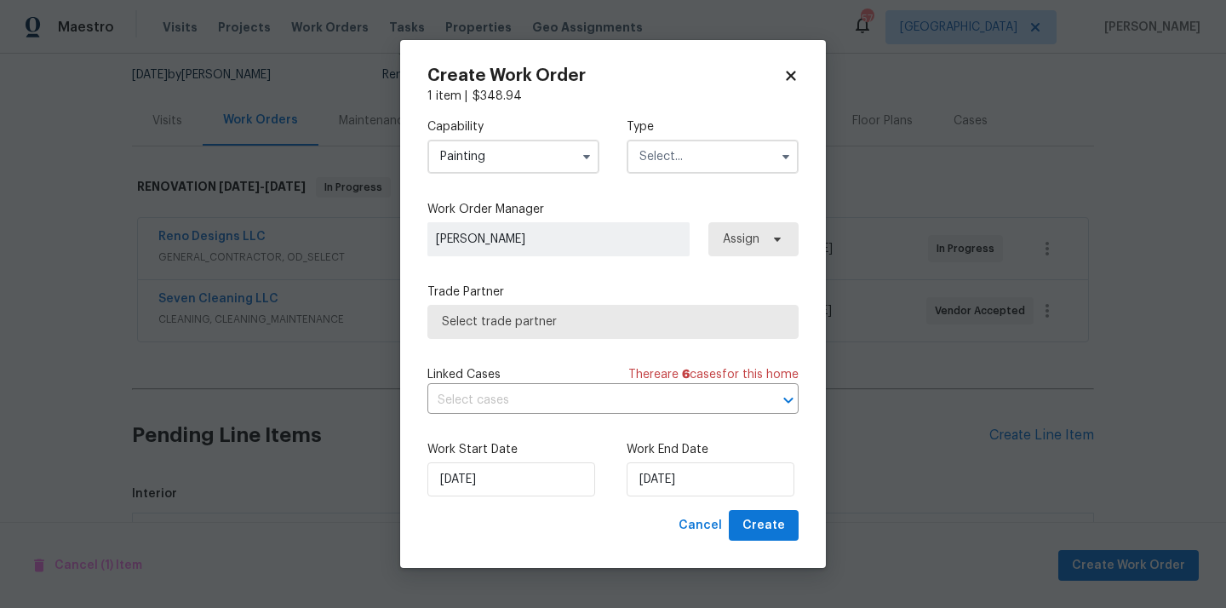
click at [673, 163] on input "text" at bounding box center [713, 157] width 172 height 34
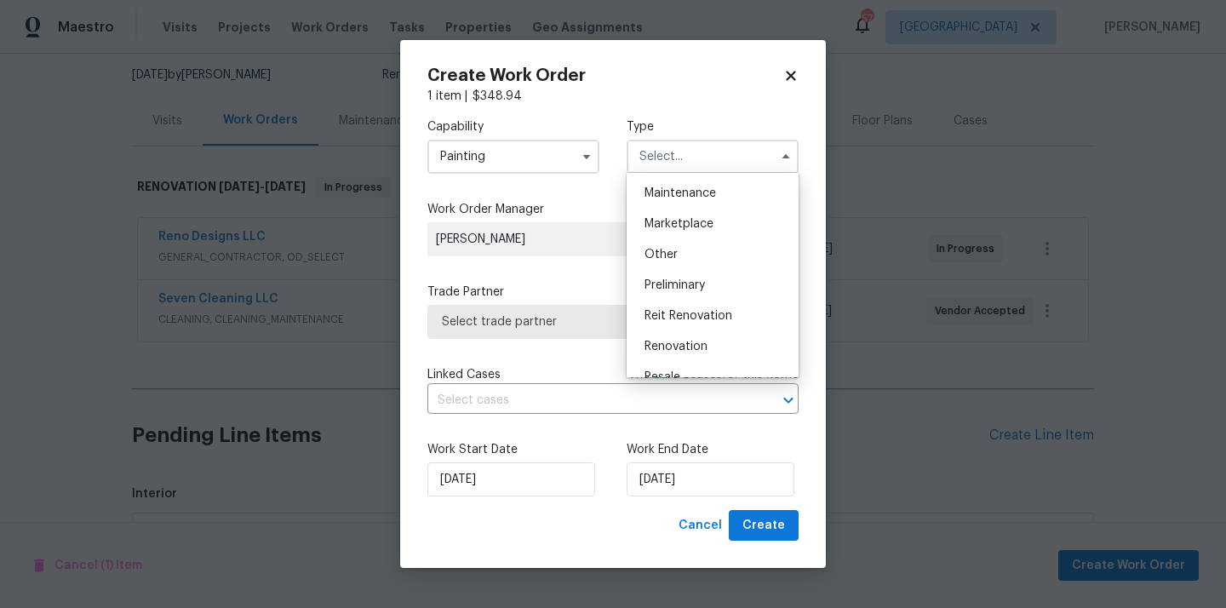
scroll to position [386, 0]
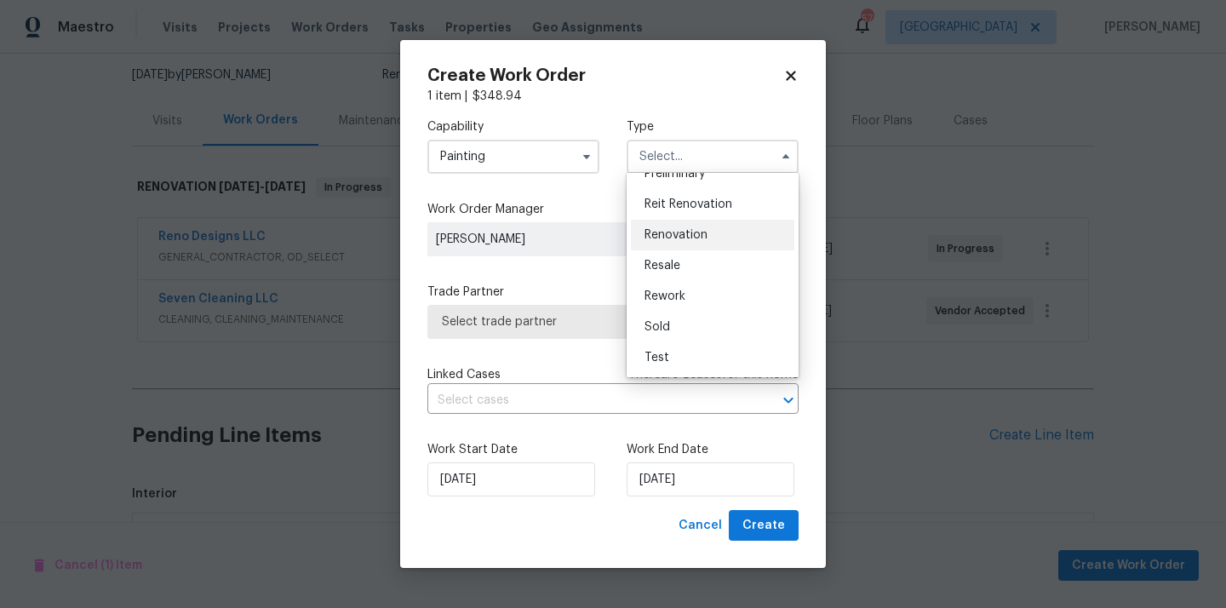
click at [717, 246] on div "Renovation" at bounding box center [712, 235] width 163 height 31
type input "Renovation"
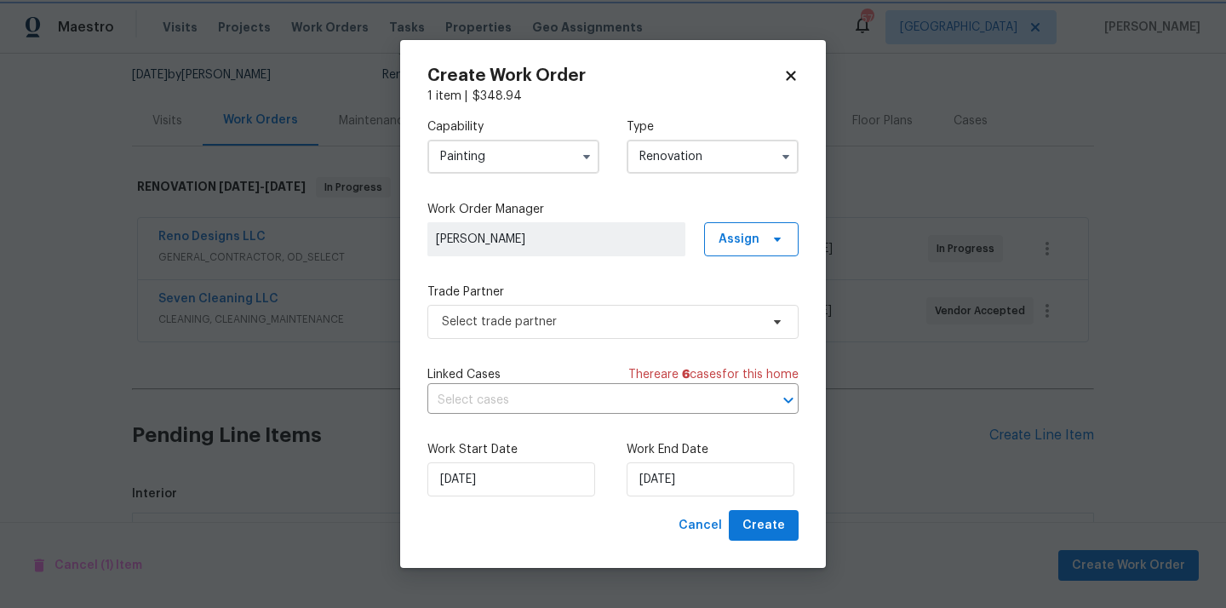
scroll to position [0, 0]
click at [773, 224] on span "Assign" at bounding box center [751, 239] width 94 height 34
click at [746, 314] on div "Assign to me" at bounding box center [754, 310] width 74 height 17
click at [727, 321] on div "Assign to me" at bounding box center [759, 311] width 95 height 24
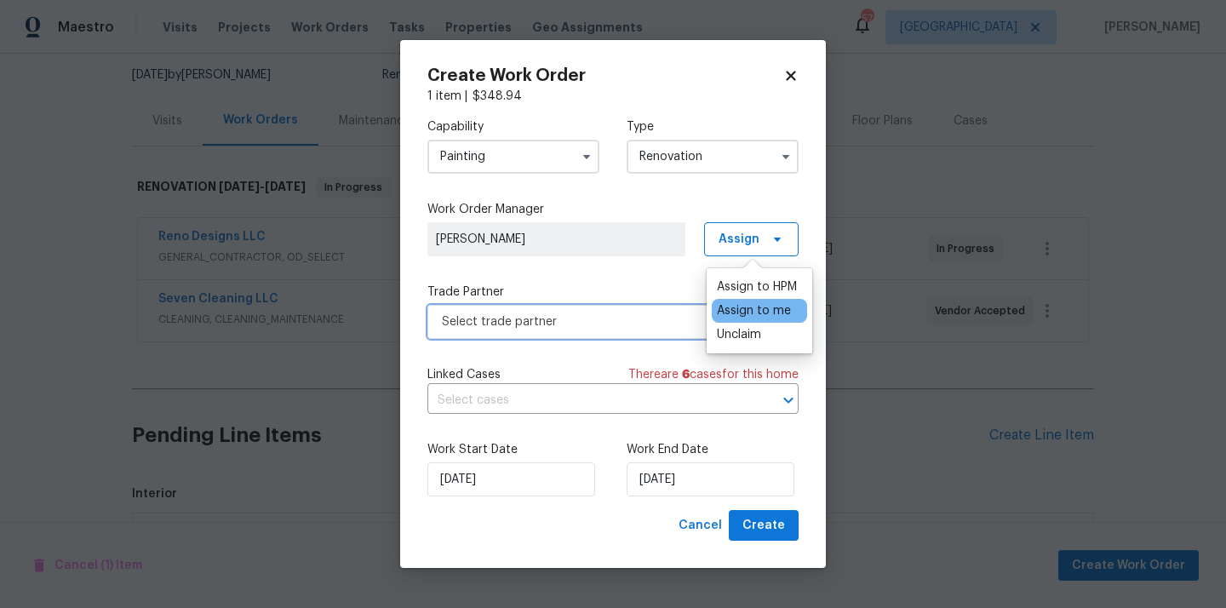
click at [628, 323] on span "Select trade partner" at bounding box center [601, 321] width 318 height 17
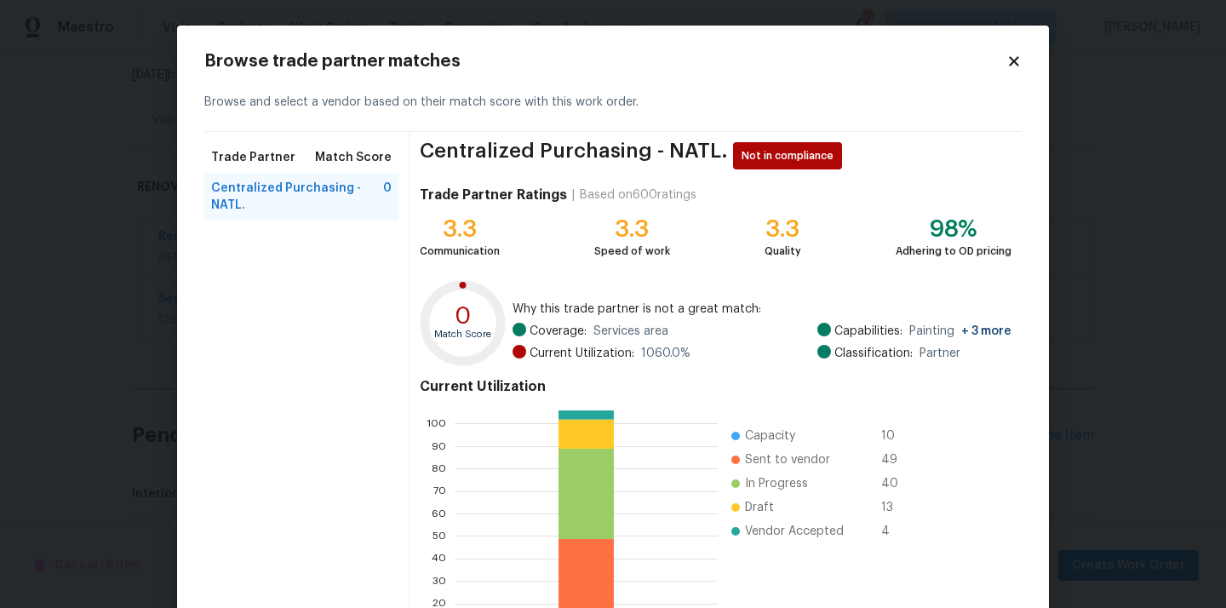
scroll to position [143, 0]
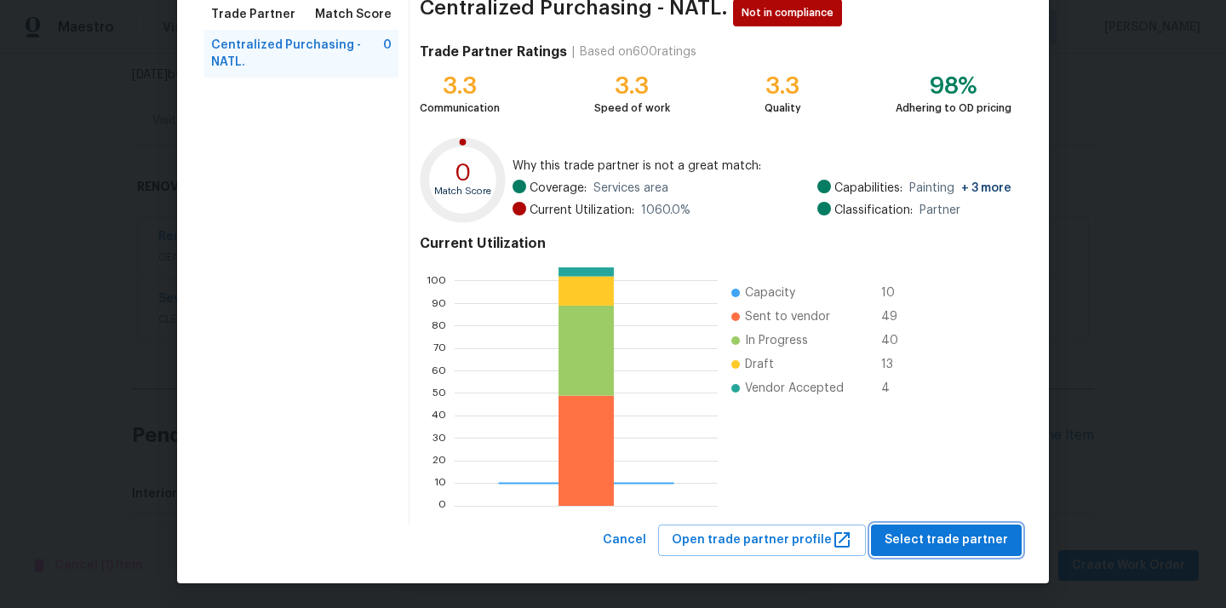
click at [957, 554] on button "Select trade partner" at bounding box center [946, 539] width 151 height 31
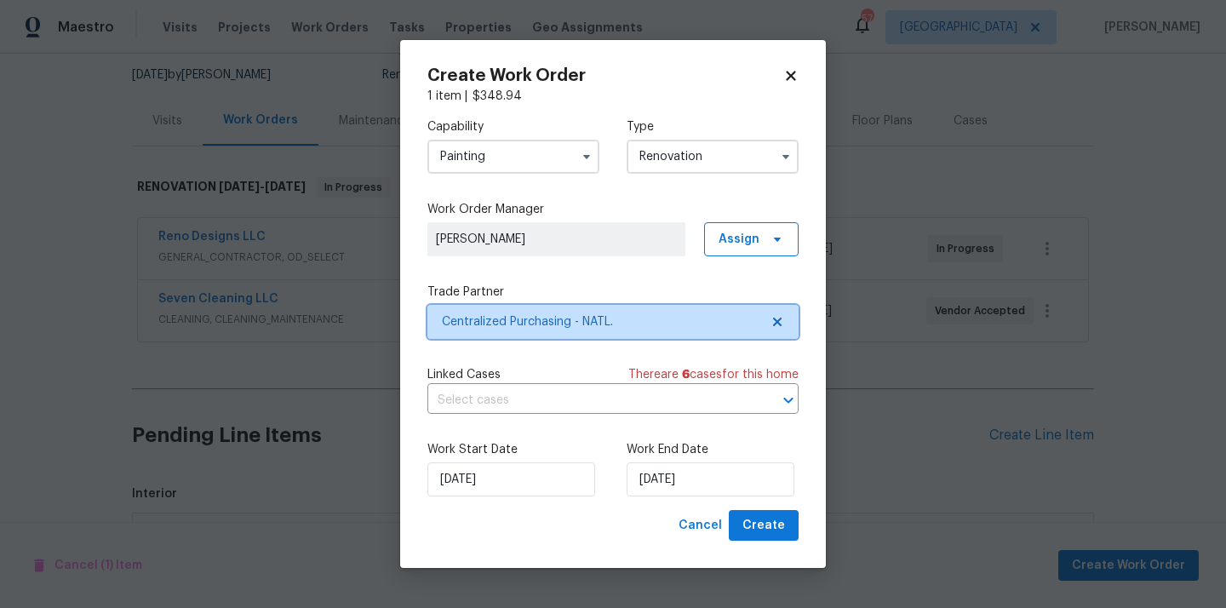
scroll to position [0, 0]
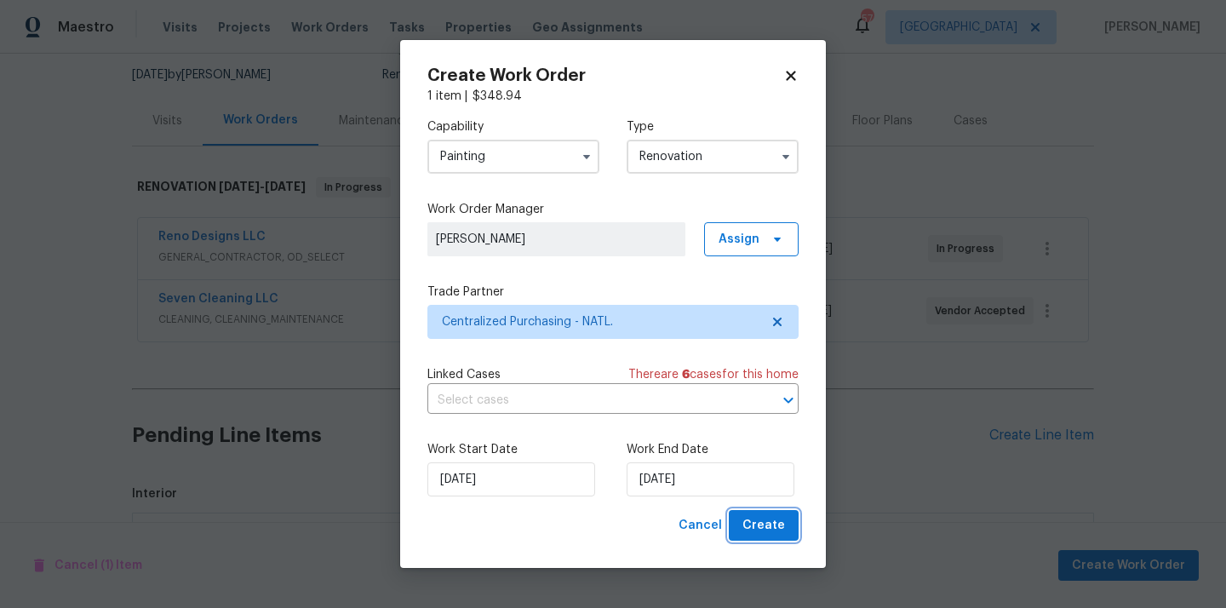
click at [790, 526] on button "Create" at bounding box center [764, 525] width 70 height 31
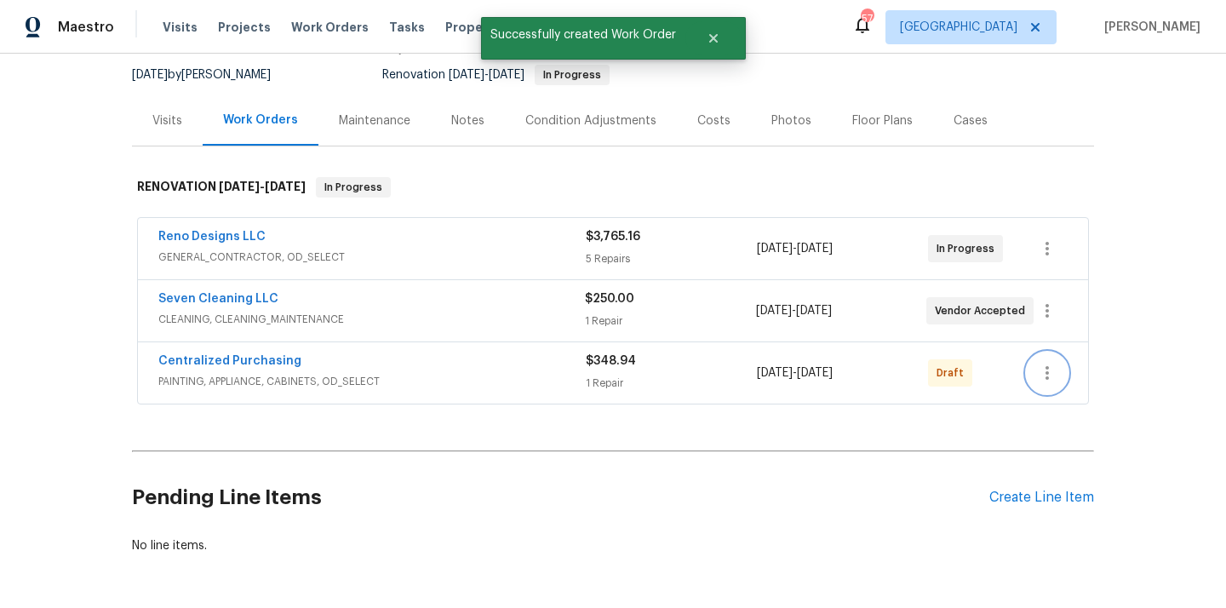
click at [1048, 363] on icon "button" at bounding box center [1047, 373] width 20 height 20
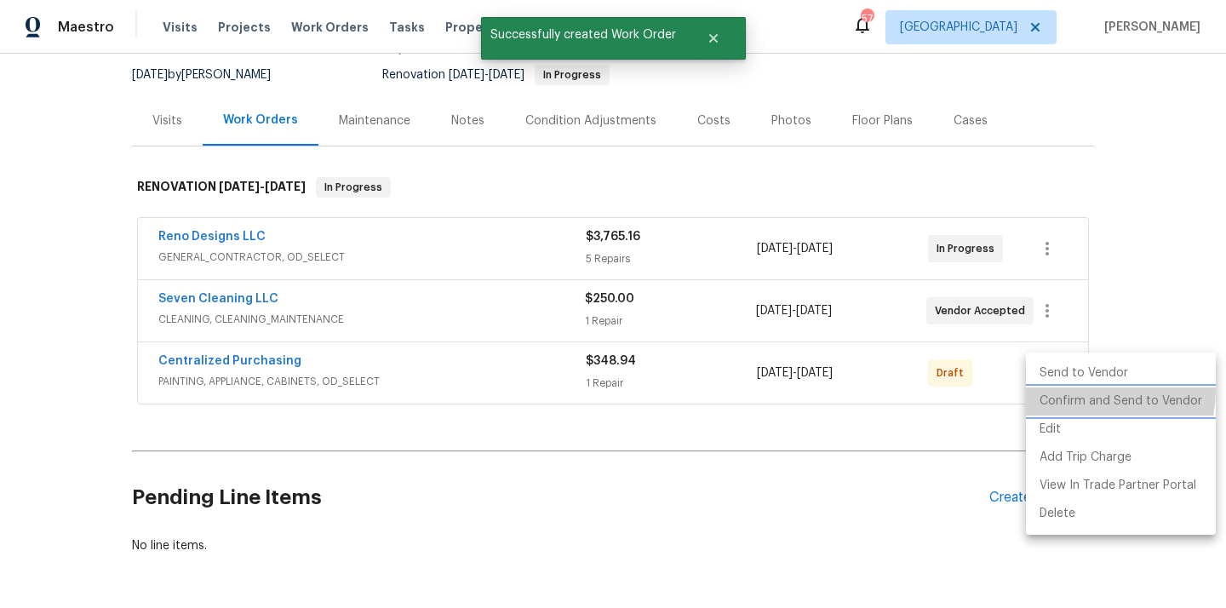
click at [1053, 388] on li "Confirm and Send to Vendor" at bounding box center [1121, 401] width 190 height 28
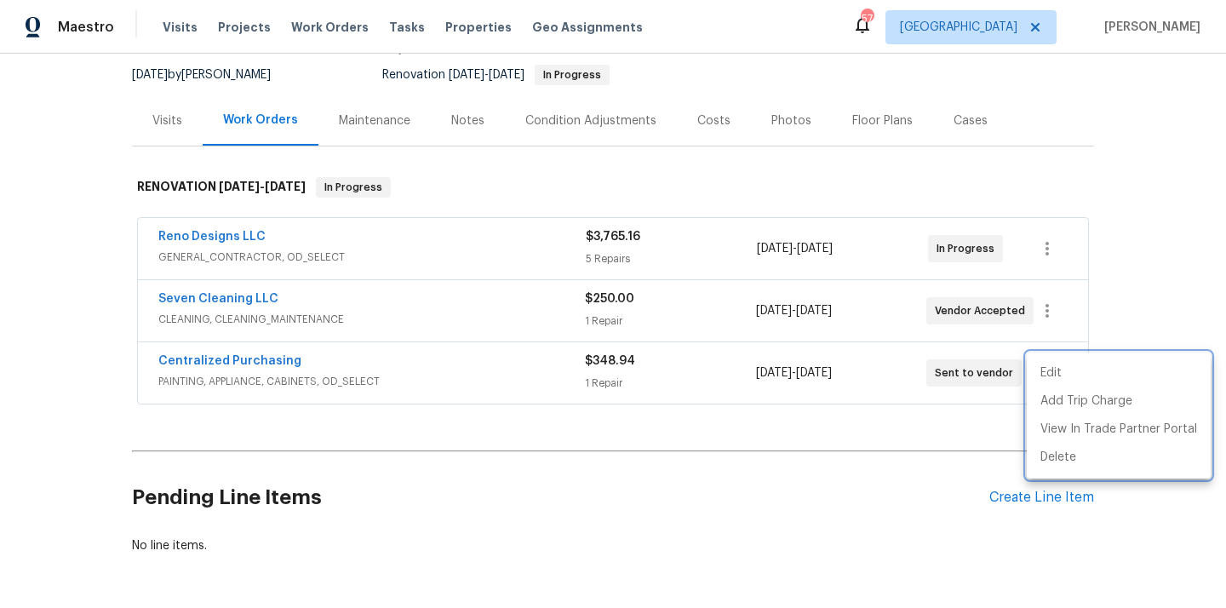
click at [437, 358] on div at bounding box center [613, 304] width 1226 height 608
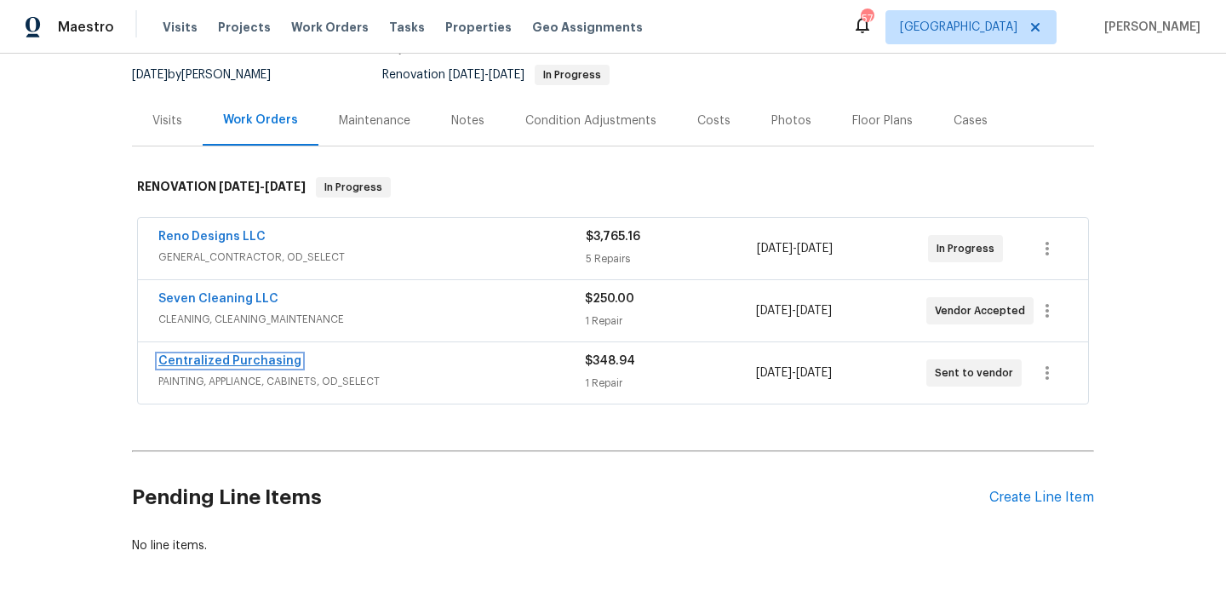
click at [281, 357] on link "Centralized Purchasing" at bounding box center [229, 361] width 143 height 12
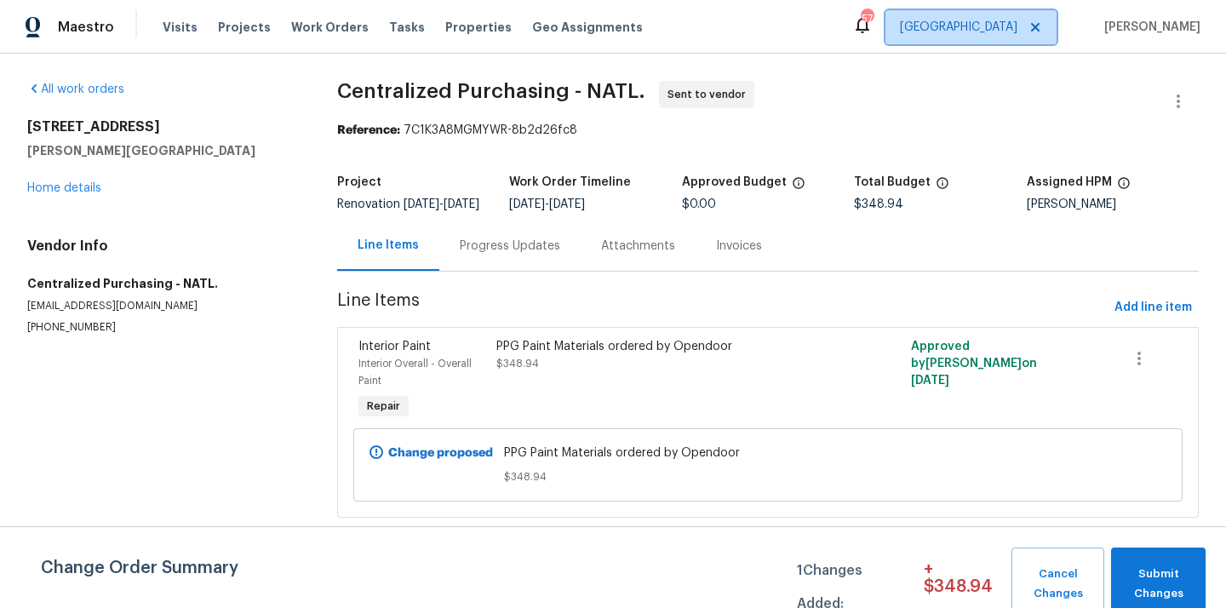
click at [1017, 28] on span "[GEOGRAPHIC_DATA]" at bounding box center [958, 27] width 117 height 17
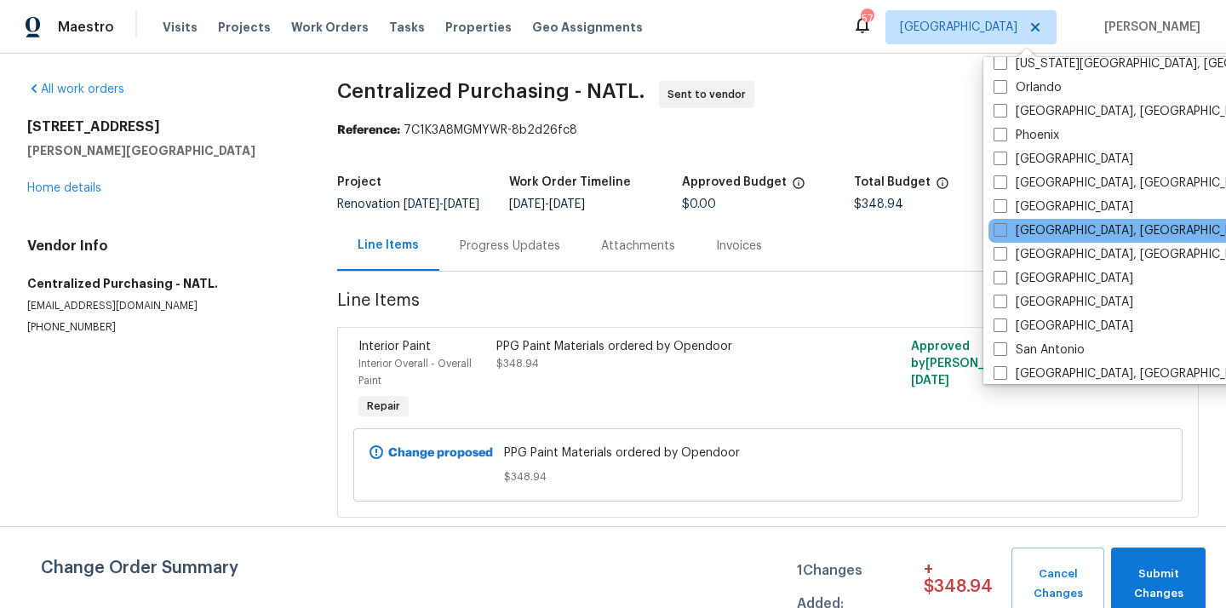
scroll to position [940, 0]
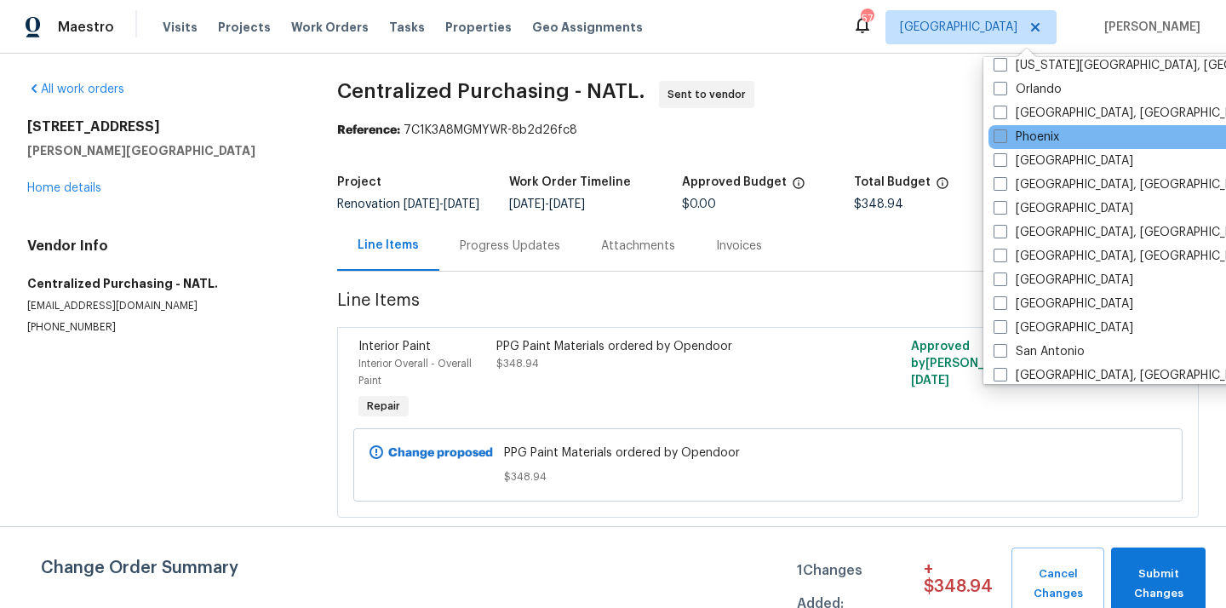
click at [1046, 143] on label "Phoenix" at bounding box center [1026, 137] width 66 height 17
click at [1004, 140] on input "Phoenix" at bounding box center [998, 134] width 11 height 11
checkbox input "true"
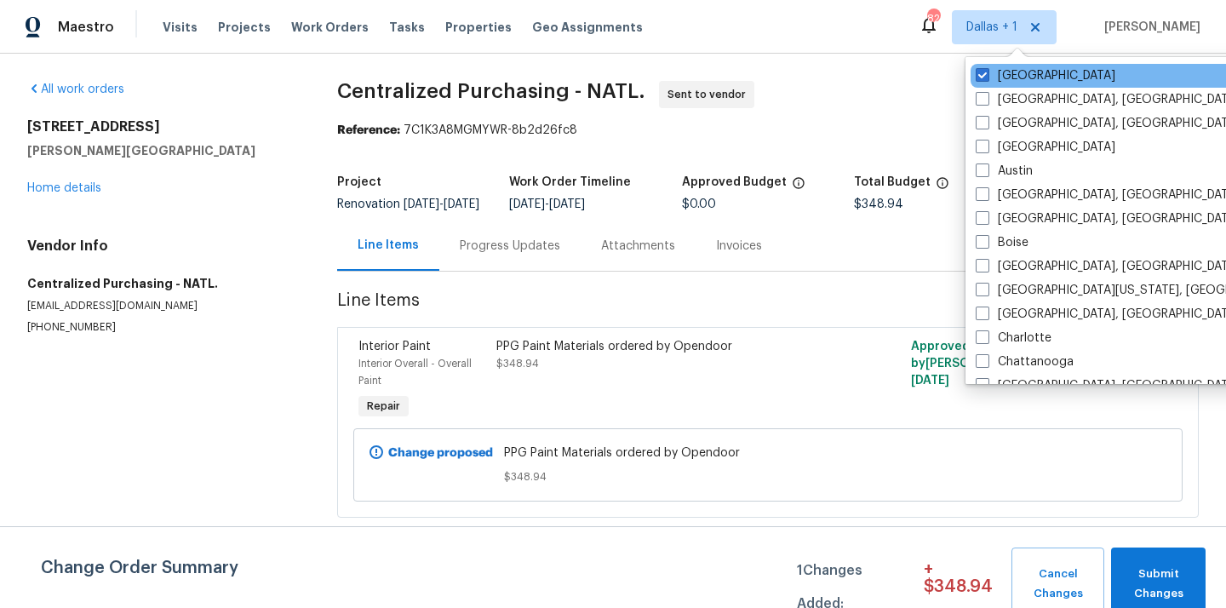
click at [1026, 86] on div "[GEOGRAPHIC_DATA]" at bounding box center [1141, 76] width 343 height 24
click at [1010, 80] on label "[GEOGRAPHIC_DATA]" at bounding box center [1046, 75] width 140 height 17
click at [987, 78] on input "[GEOGRAPHIC_DATA]" at bounding box center [981, 72] width 11 height 11
checkbox input "false"
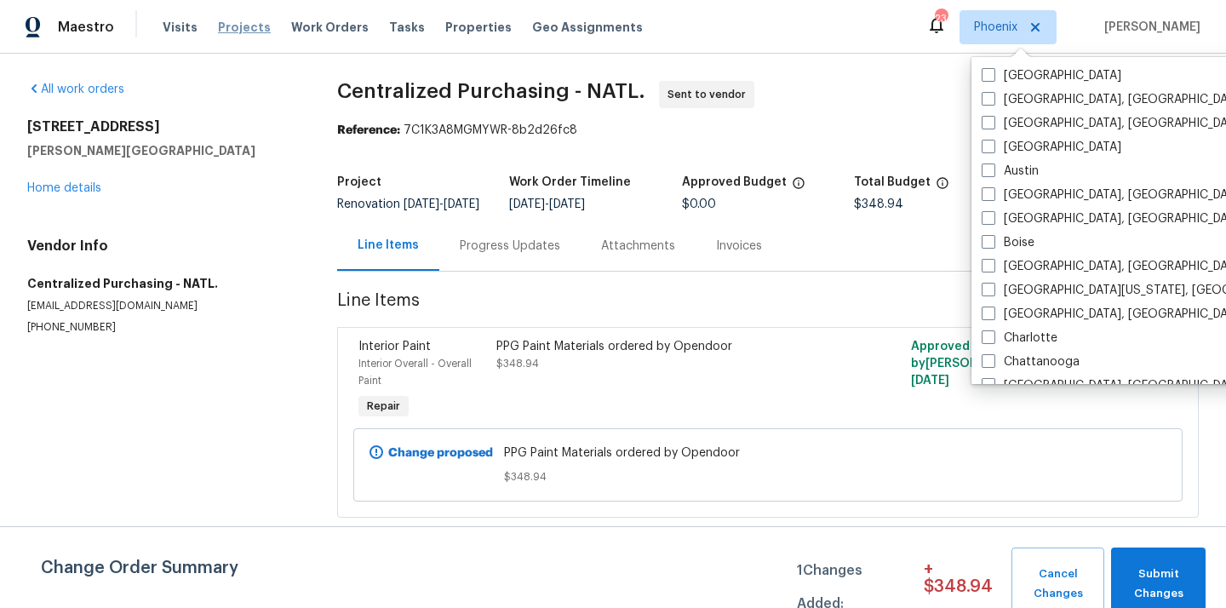
click at [238, 35] on span "Projects" at bounding box center [244, 27] width 53 height 17
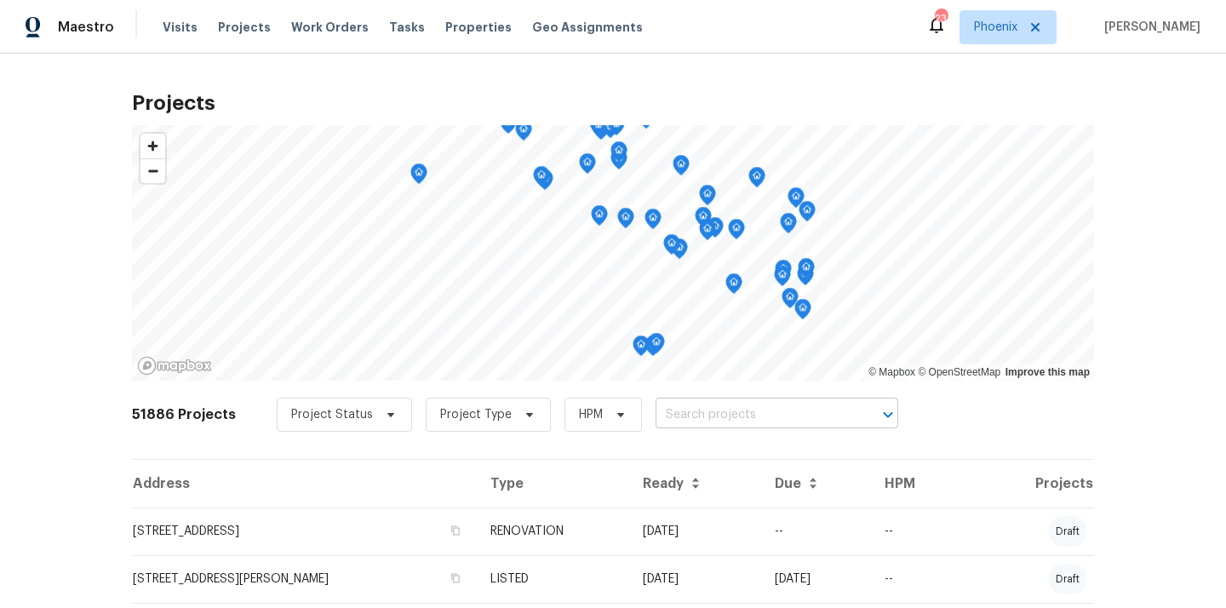
click at [751, 406] on input "text" at bounding box center [752, 415] width 195 height 26
paste input "10933 W Vista Ave, Glendale, AZ 85307"
type input "10933 W Vista Ave, Glendale, AZ 85307"
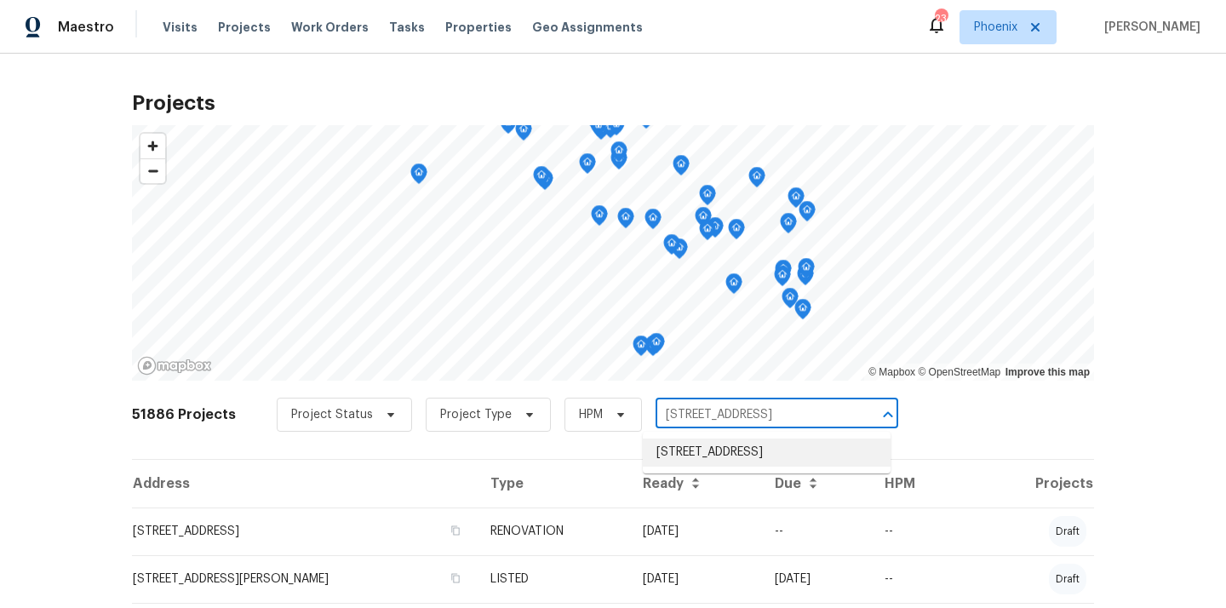
click at [735, 450] on li "10933 W Vista Ave, Glendale, AZ 85307" at bounding box center [767, 452] width 248 height 28
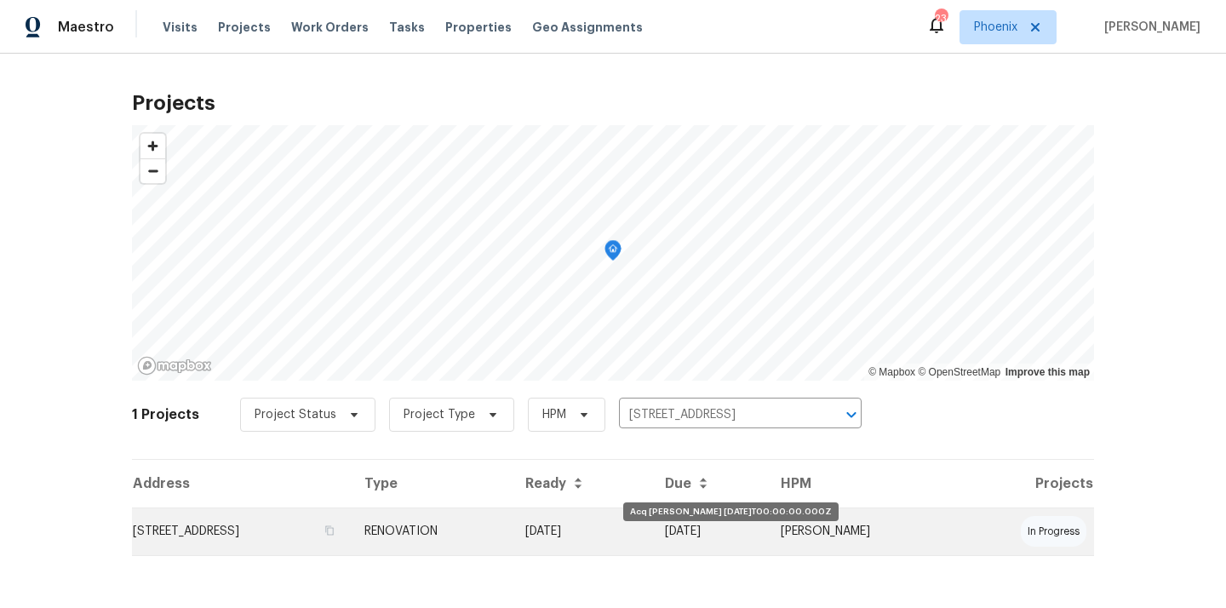
click at [651, 534] on td "[DATE]" at bounding box center [582, 531] width 140 height 48
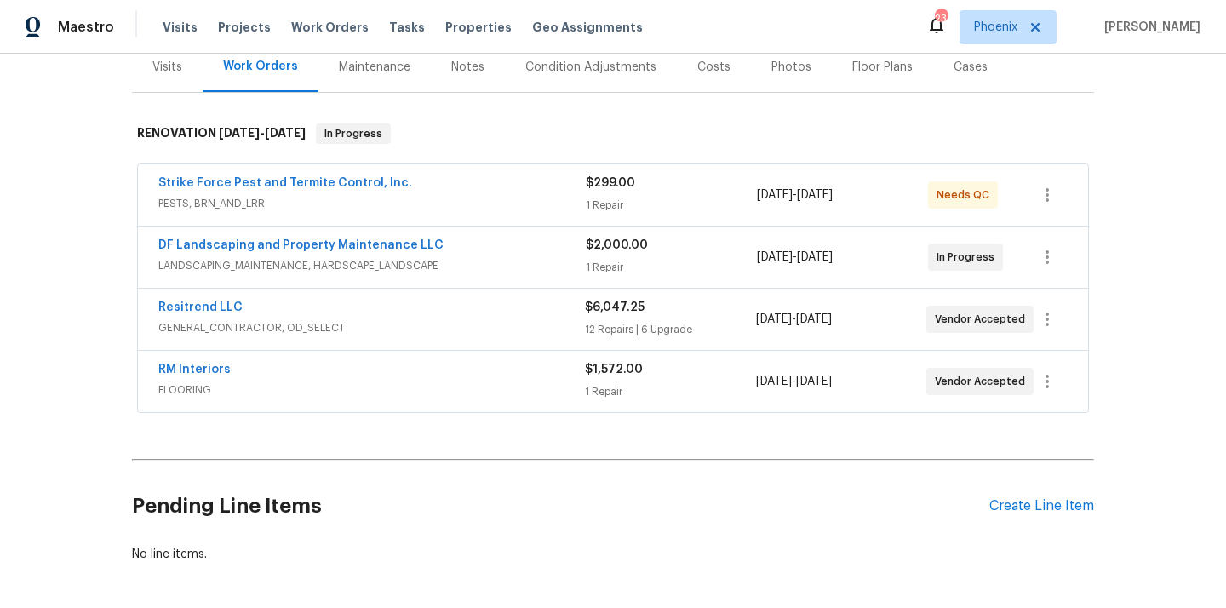
scroll to position [287, 0]
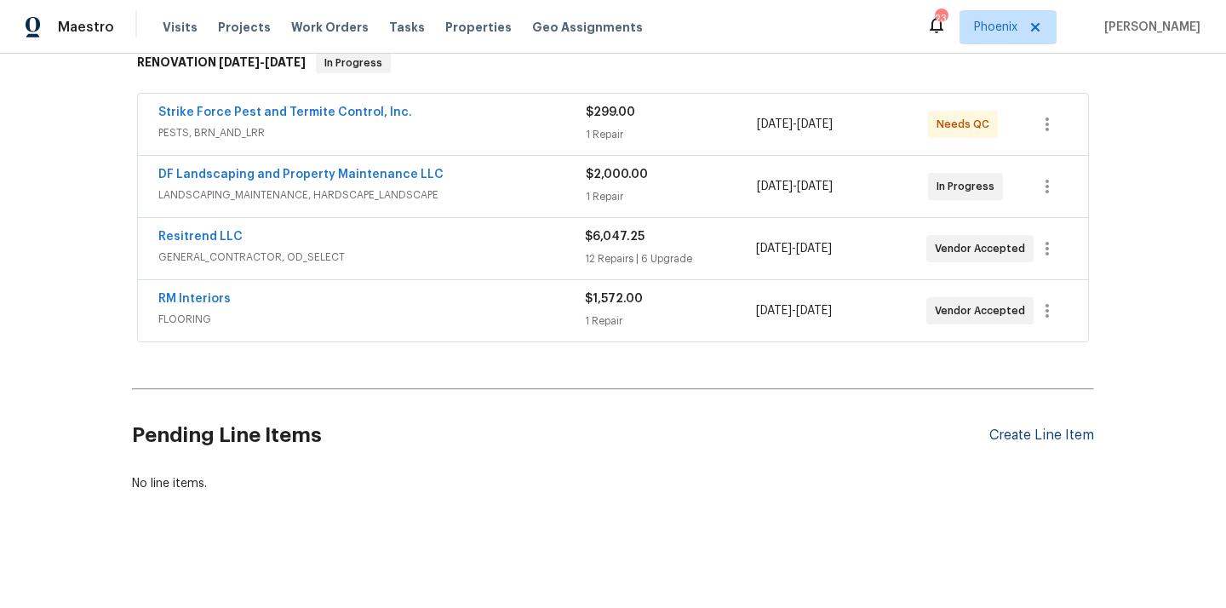
click at [1016, 440] on div "Create Line Item" at bounding box center [1041, 435] width 105 height 16
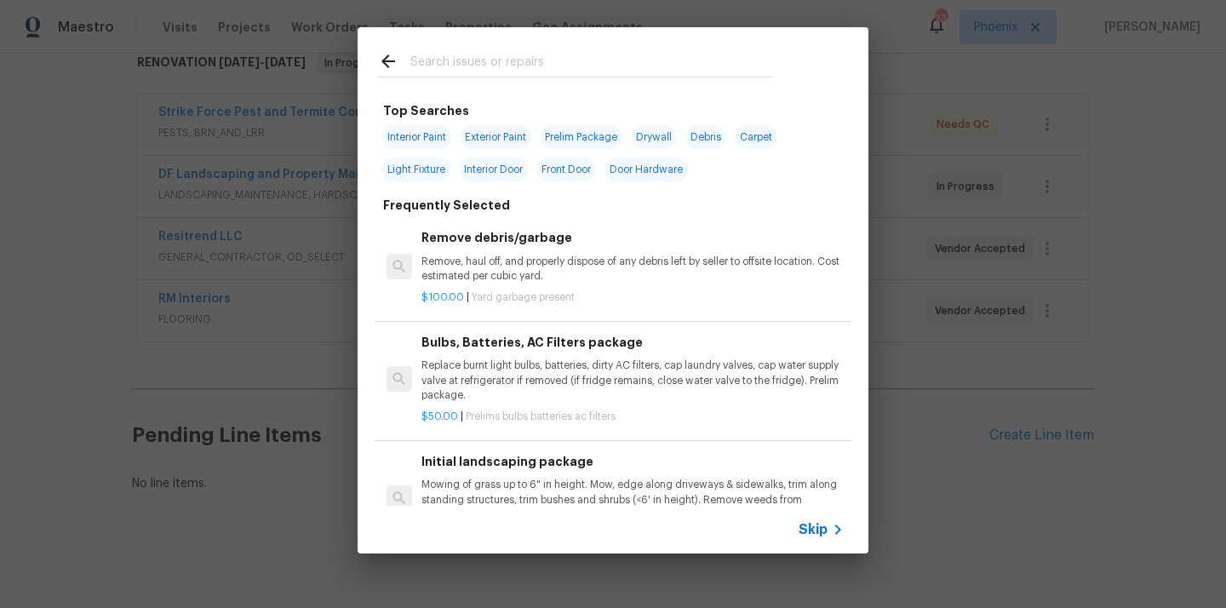
click at [634, 46] on div at bounding box center [575, 60] width 434 height 67
click at [616, 63] on input "text" at bounding box center [590, 64] width 361 height 26
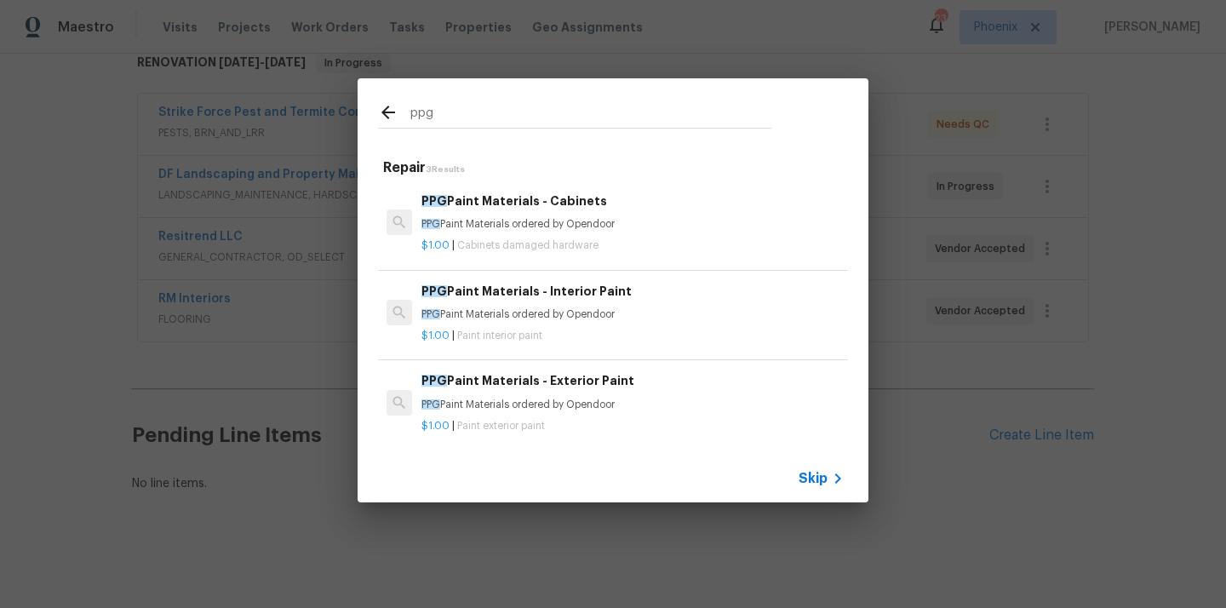
type input "ppg"
click at [552, 208] on h6 "PPG Paint Materials - Cabinets" at bounding box center [632, 201] width 422 height 19
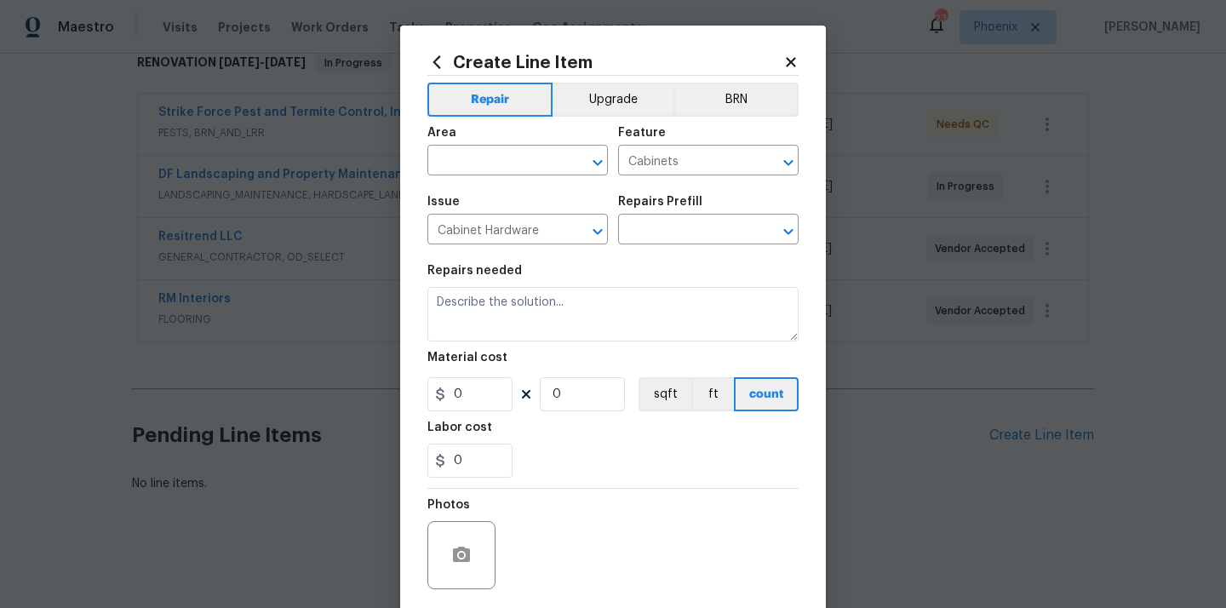
type input "PPG Paint Materials - Cabinets $1.00"
type textarea "PPG Paint Materials ordered by Opendoor"
type input "1"
click at [540, 143] on div "Area" at bounding box center [517, 138] width 180 height 22
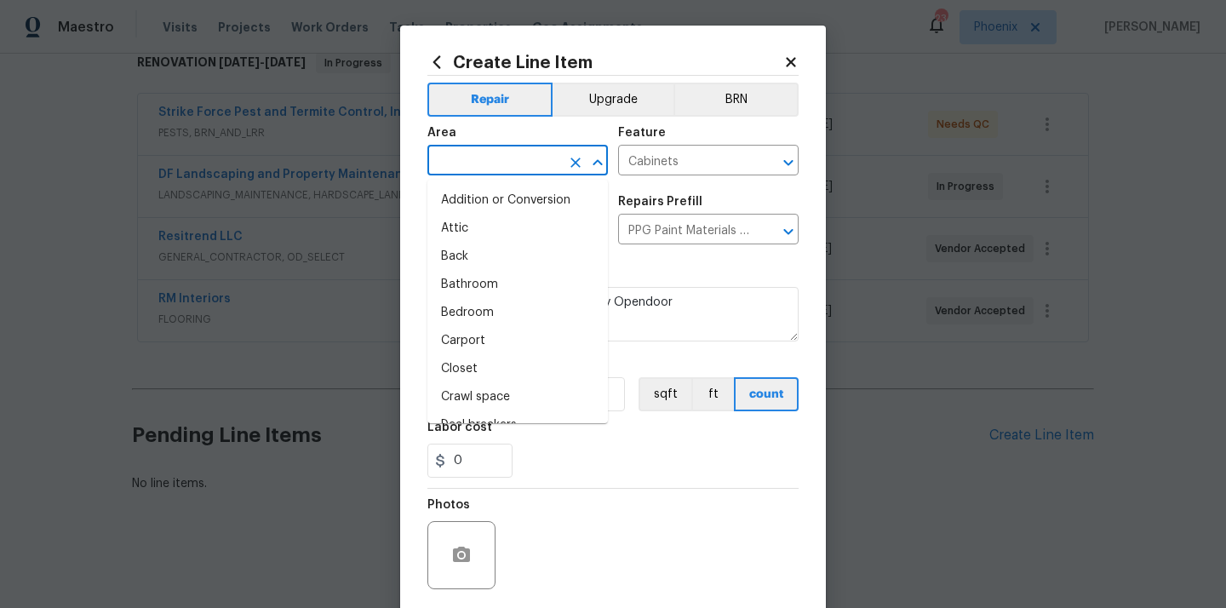
click at [529, 155] on input "text" at bounding box center [493, 162] width 133 height 26
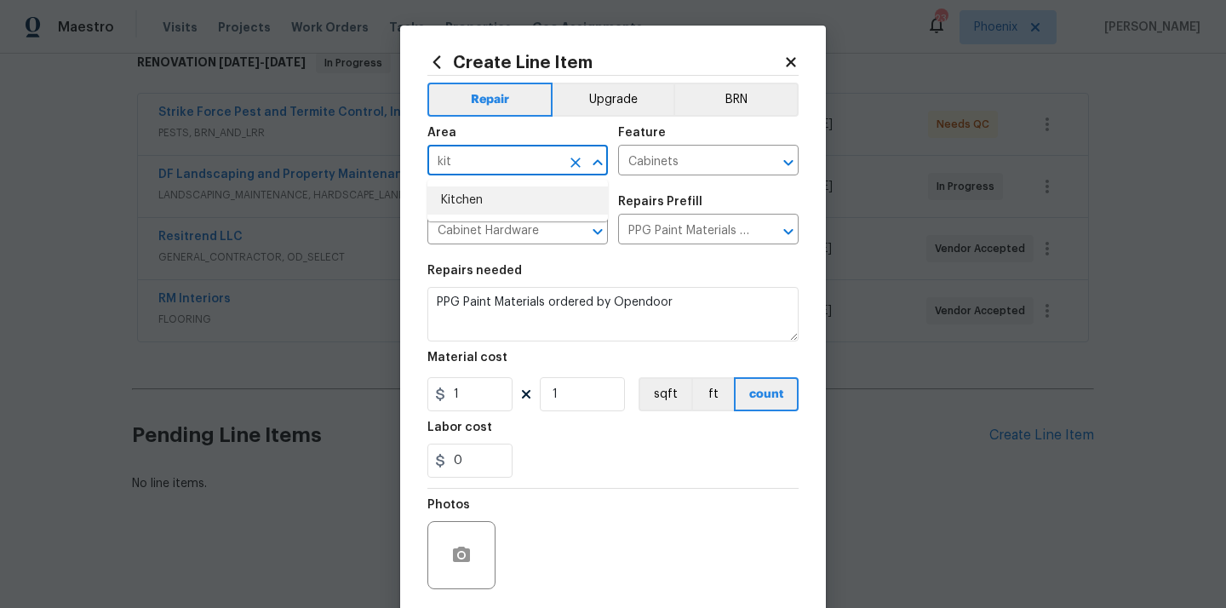
click at [497, 202] on li "Kitchen" at bounding box center [517, 200] width 180 height 28
type input "Kitchen"
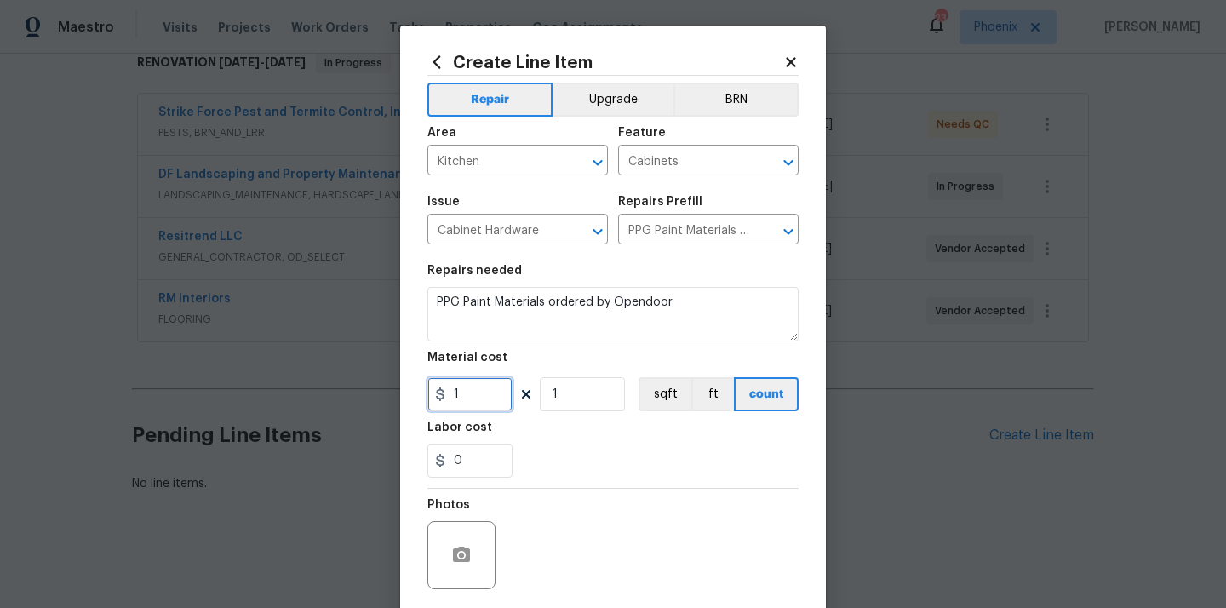
drag, startPoint x: 462, startPoint y: 400, endPoint x: 408, endPoint y: 400, distance: 54.5
click at [410, 400] on div "Create Line Item Repair Upgrade BRN Area Kitchen ​ Feature Cabinets ​ Issue Cab…" at bounding box center [613, 367] width 426 height 682
paste input "223.3"
type input "223.3"
click at [521, 463] on div "0" at bounding box center [612, 461] width 371 height 34
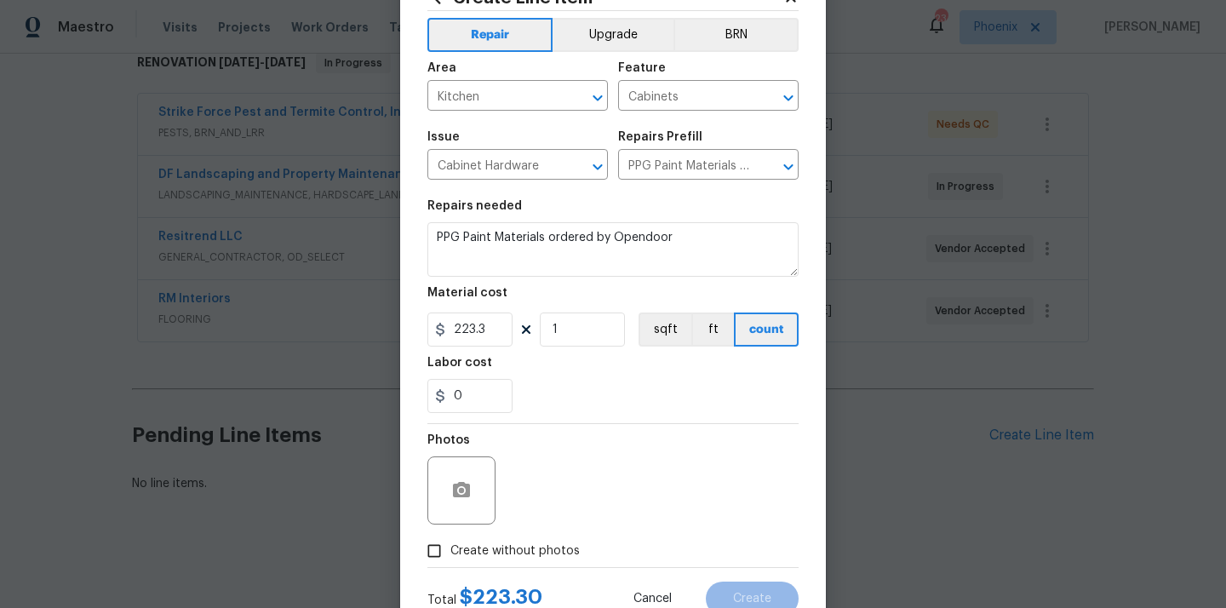
scroll to position [126, 0]
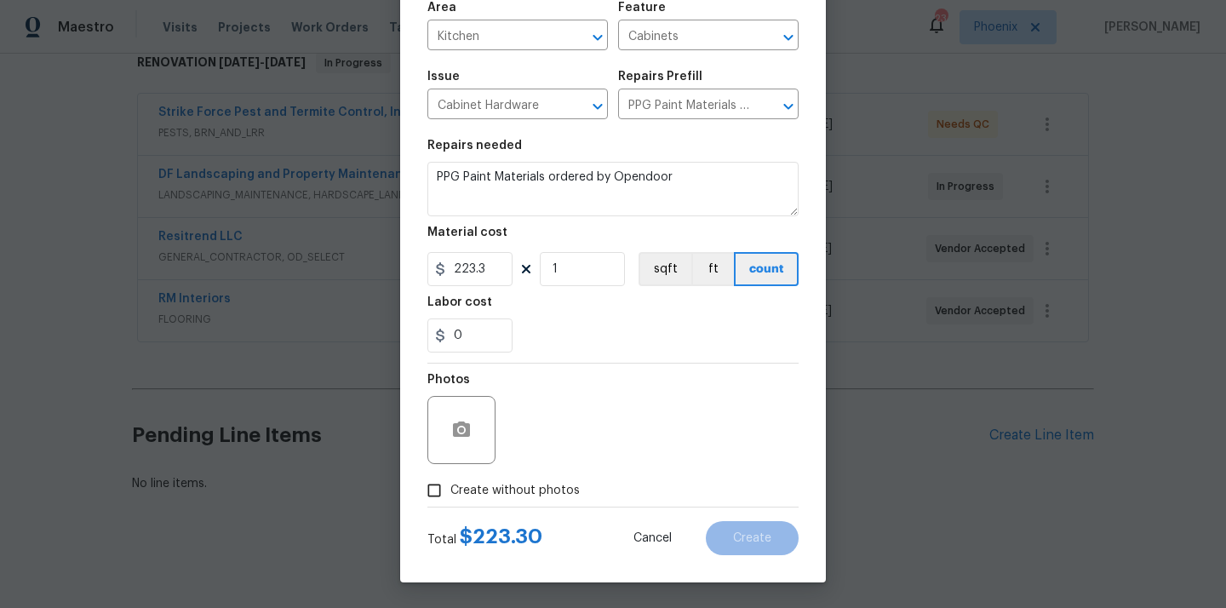
click at [518, 489] on span "Create without photos" at bounding box center [514, 491] width 129 height 18
click at [450, 489] on input "Create without photos" at bounding box center [434, 490] width 32 height 32
checkbox input "true"
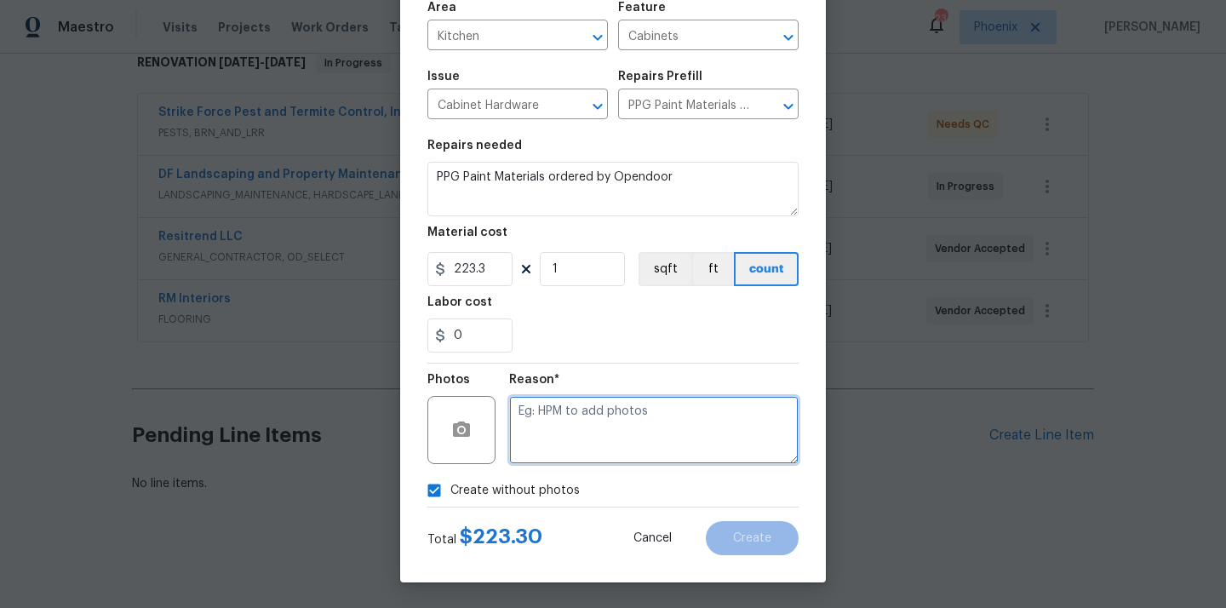
click at [569, 435] on textarea at bounding box center [653, 430] width 289 height 68
type textarea "N/A"
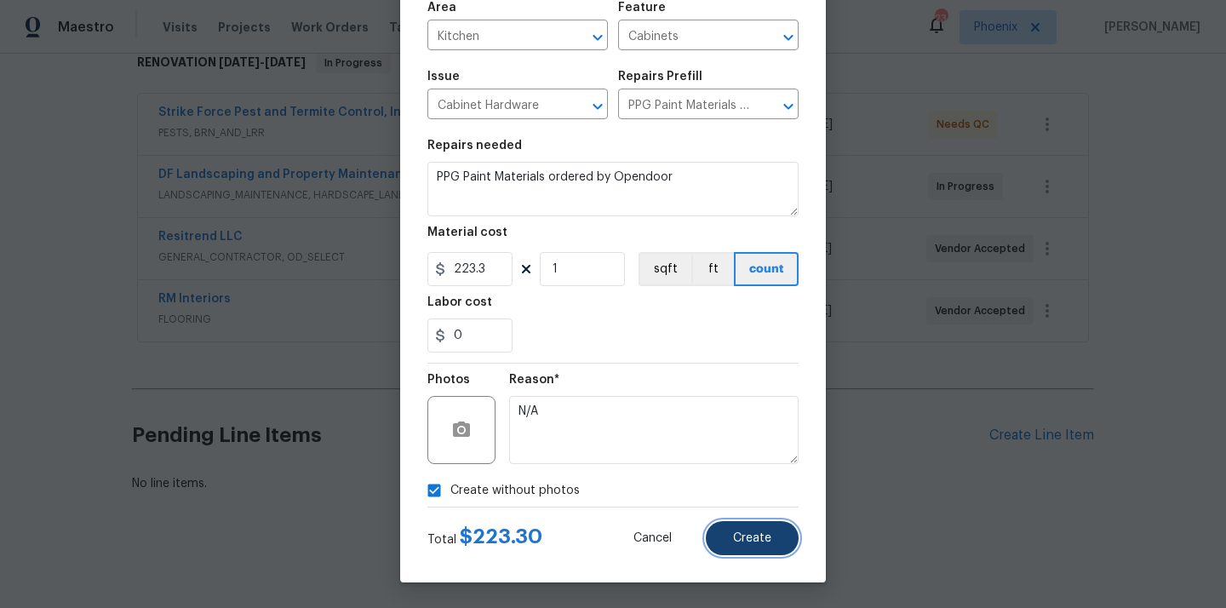
click at [748, 532] on span "Create" at bounding box center [752, 538] width 38 height 13
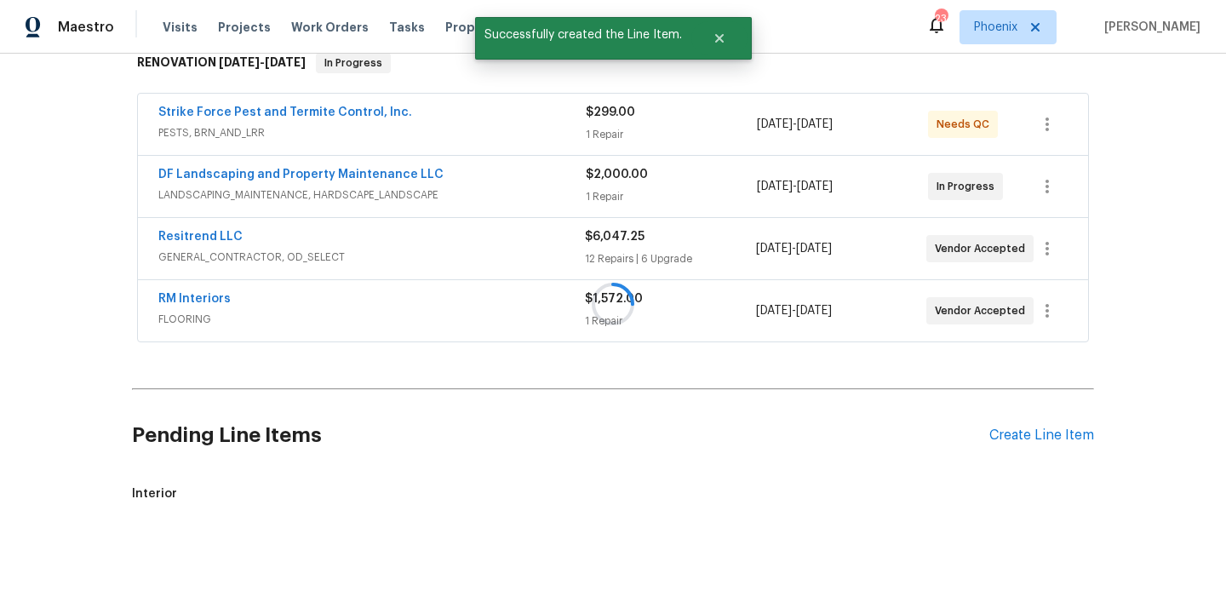
click at [1038, 432] on div at bounding box center [613, 304] width 1226 height 608
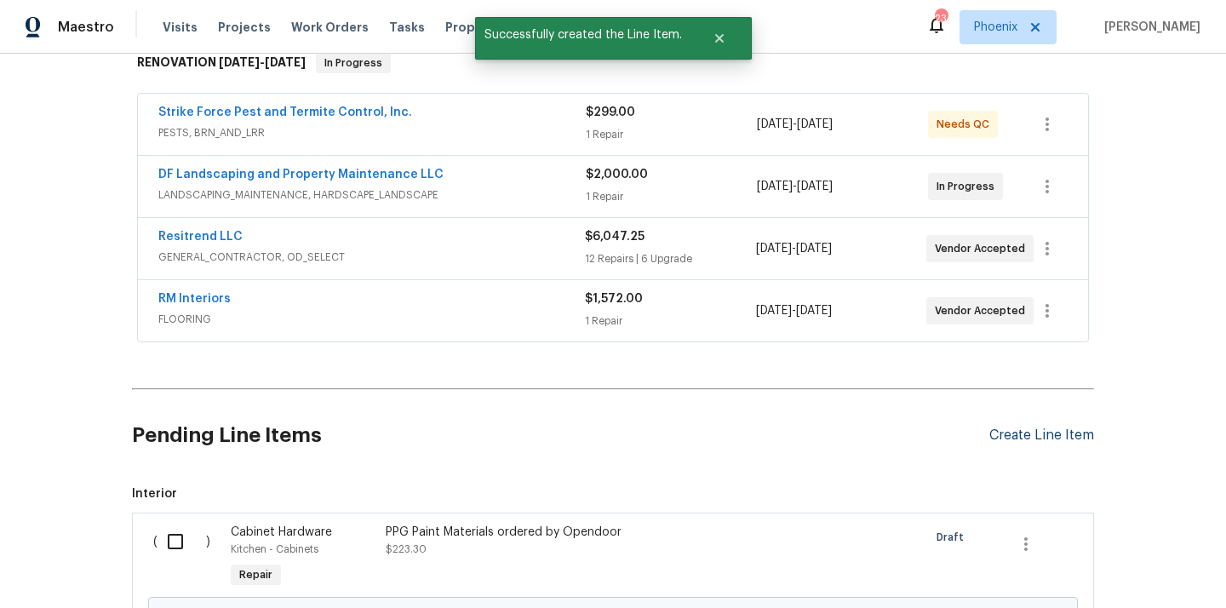
click at [1027, 434] on div "Create Line Item" at bounding box center [1041, 435] width 105 height 16
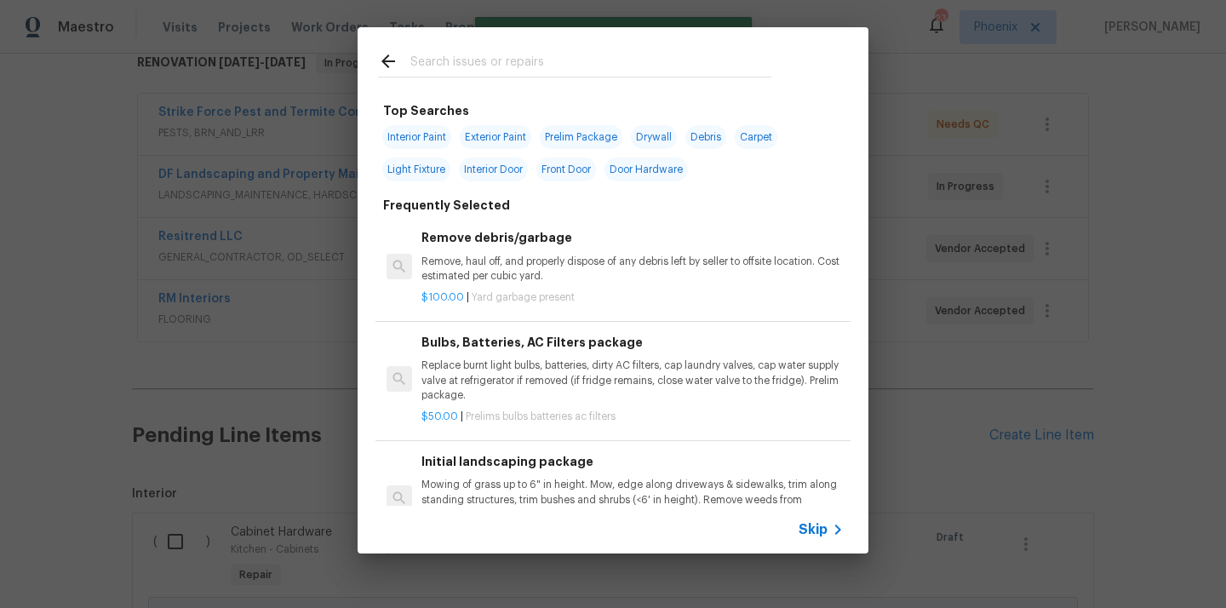
click at [642, 73] on input "text" at bounding box center [590, 64] width 361 height 26
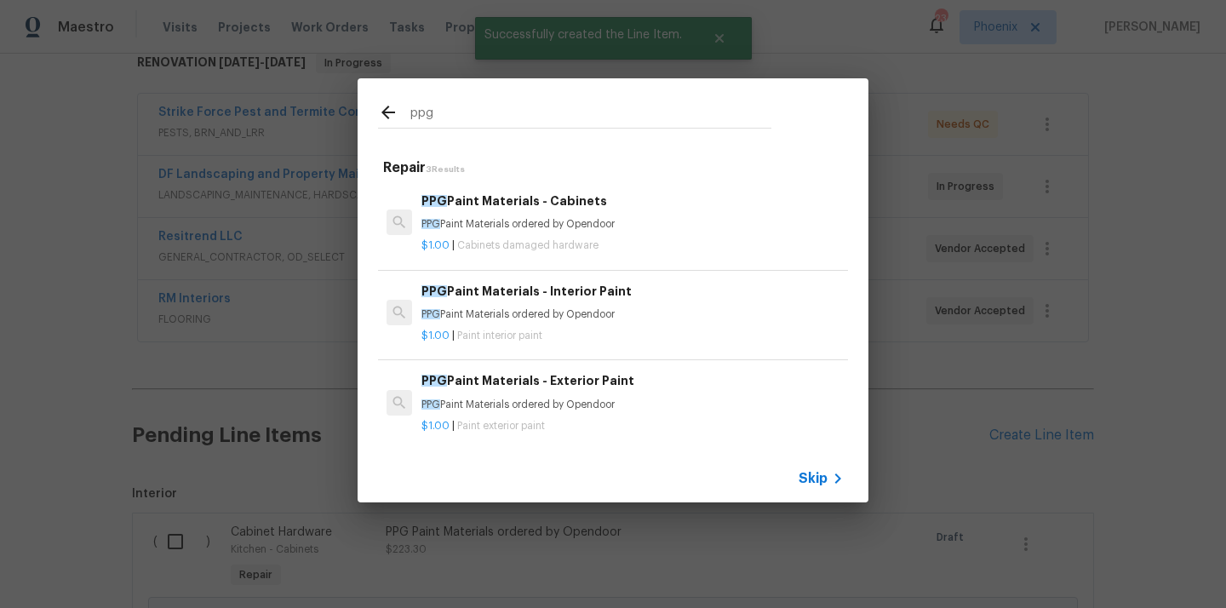
type input "ppg"
click at [546, 311] on p "PPG Paint Materials ordered by Opendoor" at bounding box center [632, 314] width 422 height 14
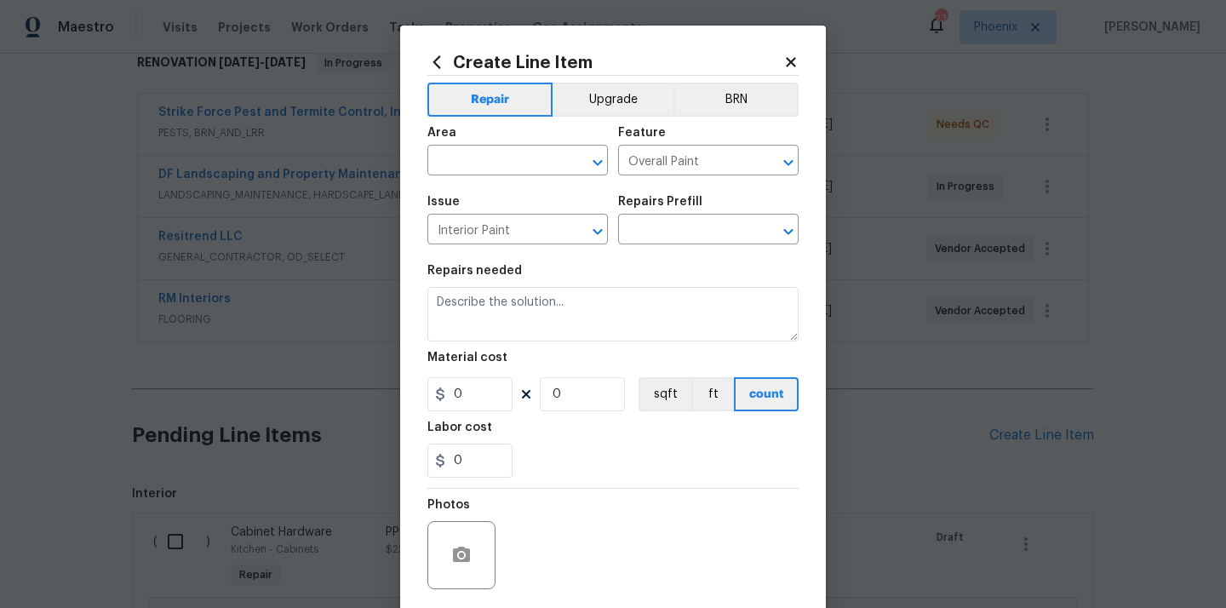
type input "PPG Paint Materials - Interior Paint $1.00"
type textarea "PPG Paint Materials ordered by Opendoor"
type input "1"
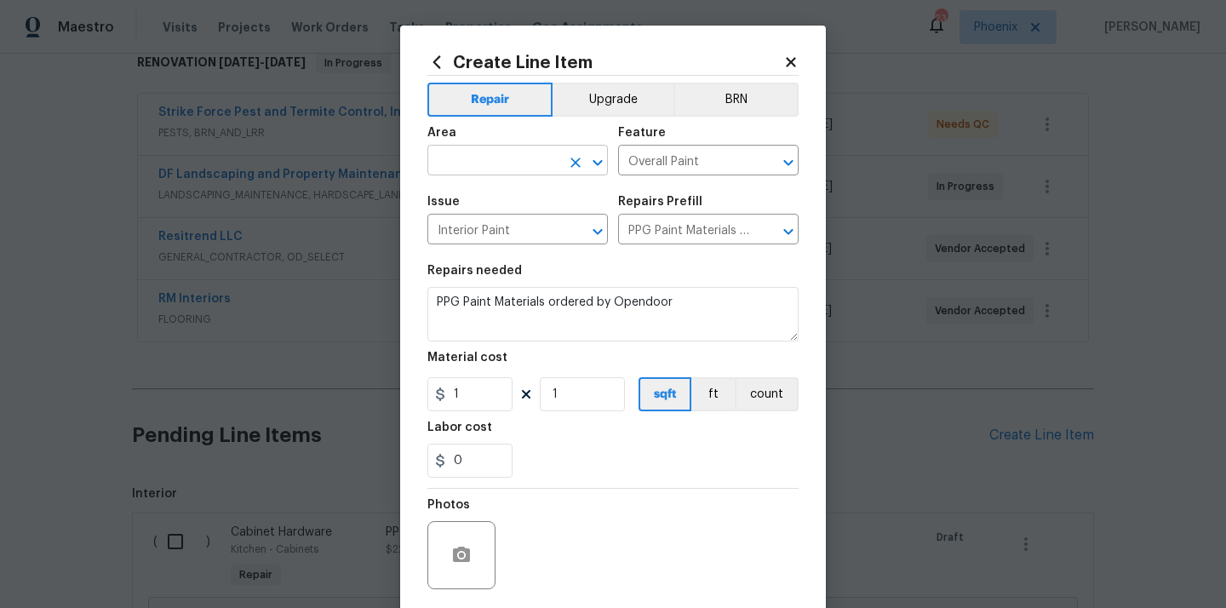
click at [520, 162] on input "text" at bounding box center [493, 162] width 133 height 26
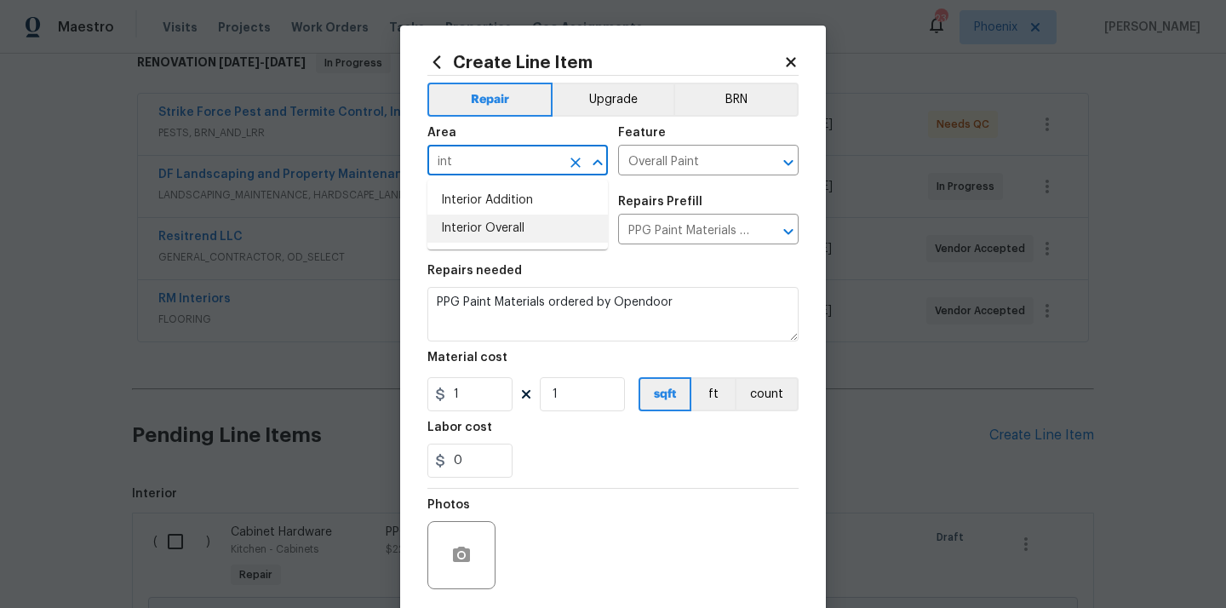
click at [490, 228] on li "Interior Overall" at bounding box center [517, 229] width 180 height 28
type input "Interior Overall"
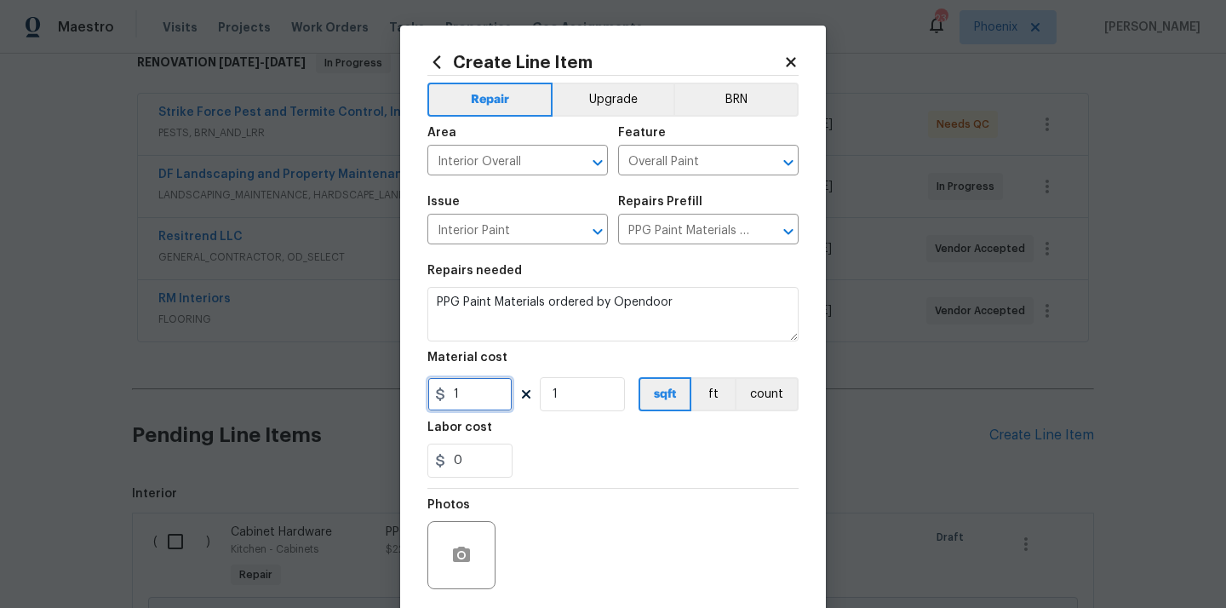
drag, startPoint x: 461, startPoint y: 403, endPoint x: 393, endPoint y: 403, distance: 67.2
click at [398, 403] on div "Create Line Item Repair Upgrade BRN Area Interior Overall ​ Feature Overall Pai…" at bounding box center [613, 304] width 1226 height 608
paste input "659.9"
type input "659.9"
click at [512, 461] on input "0" at bounding box center [469, 461] width 85 height 34
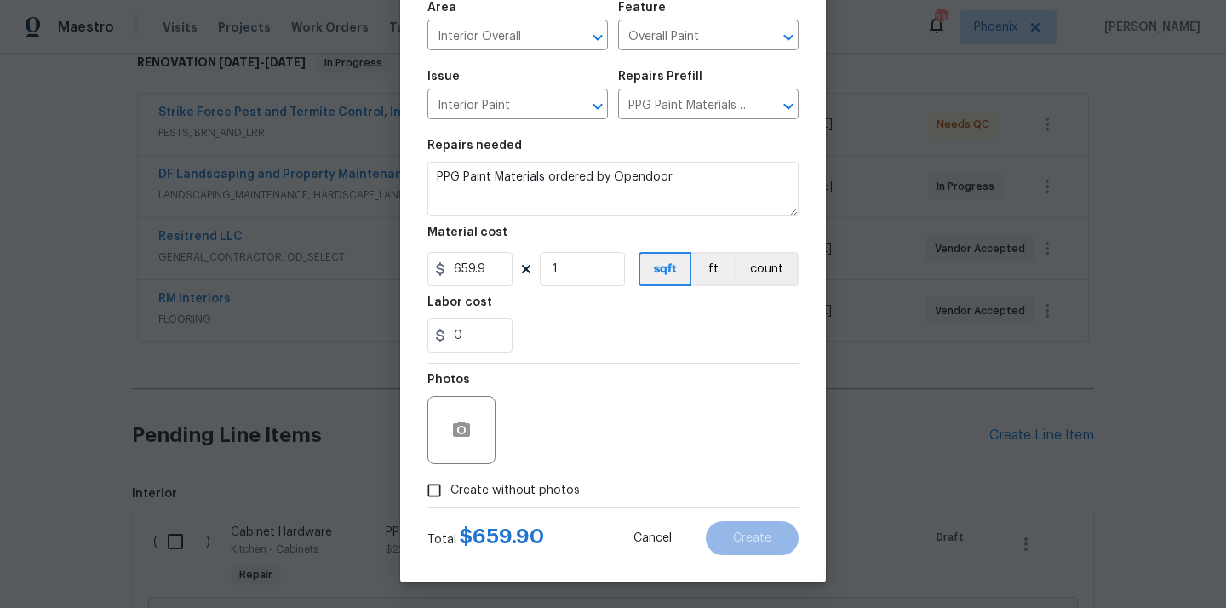
click at [501, 486] on span "Create without photos" at bounding box center [514, 491] width 129 height 18
click at [450, 486] on input "Create without photos" at bounding box center [434, 490] width 32 height 32
checkbox input "true"
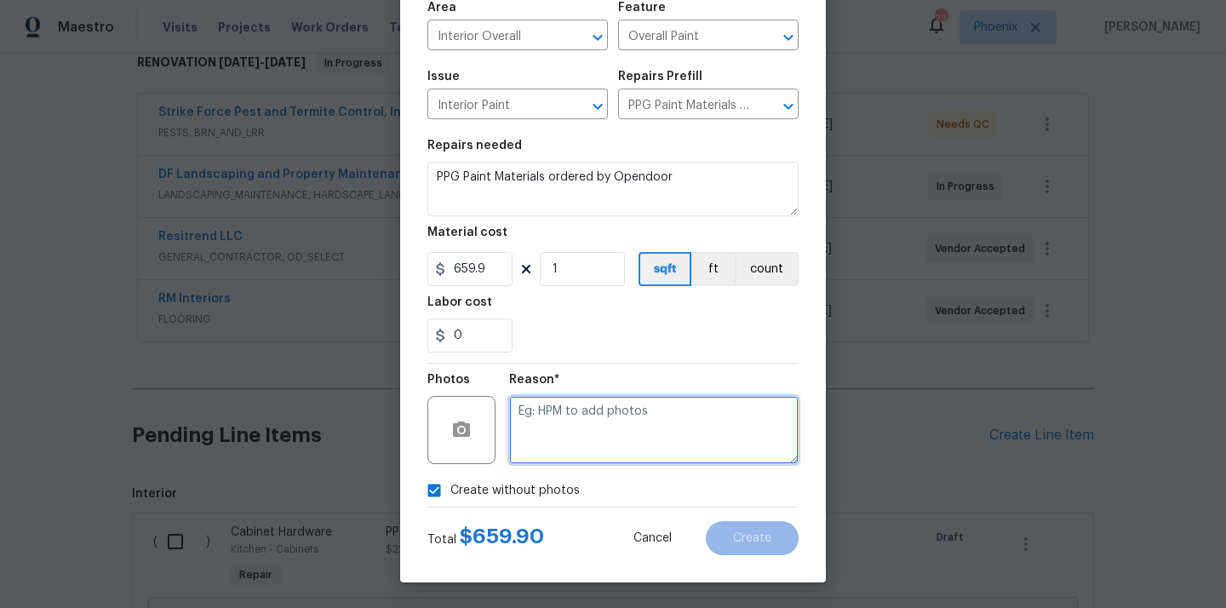
click at [545, 441] on textarea at bounding box center [653, 430] width 289 height 68
type textarea "N/A"
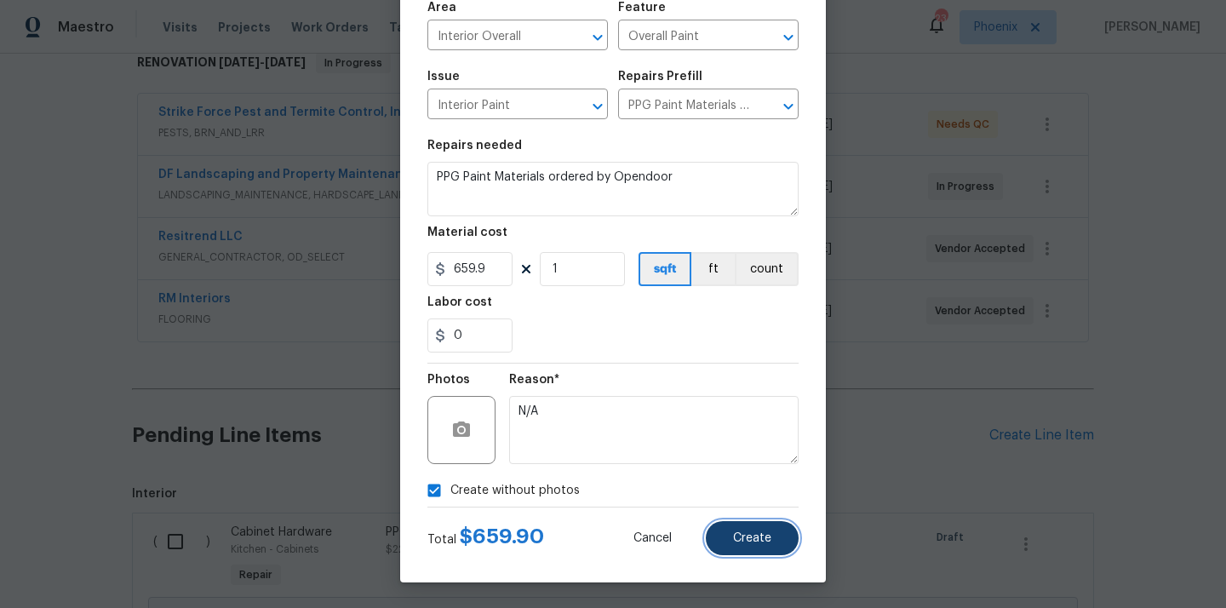
click at [753, 546] on button "Create" at bounding box center [752, 538] width 93 height 34
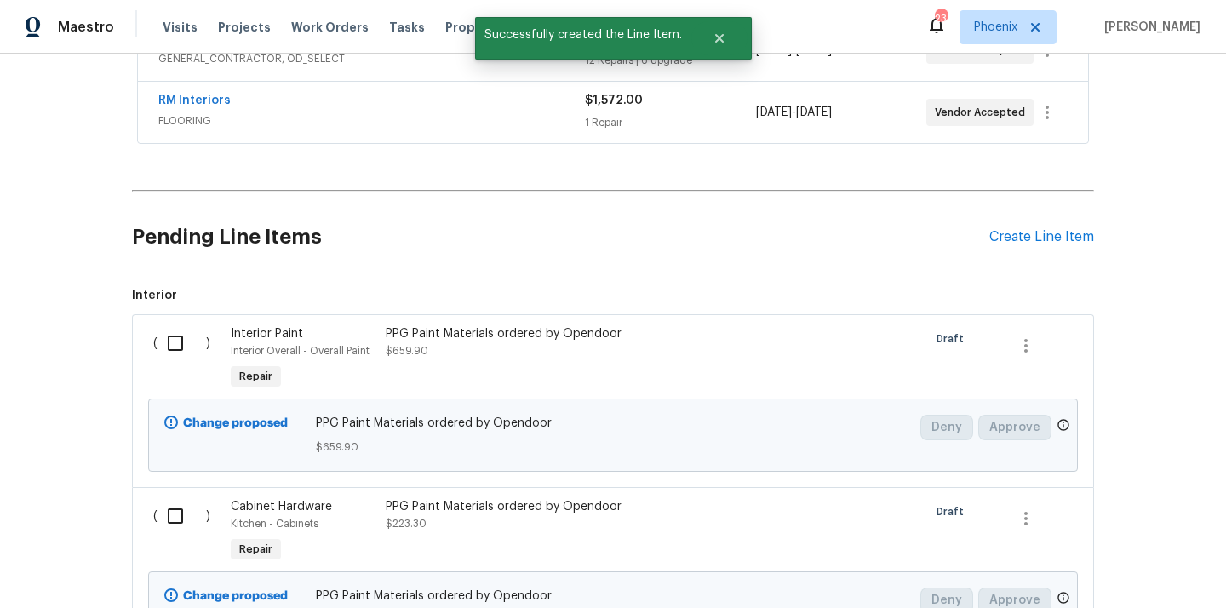
scroll to position [582, 0]
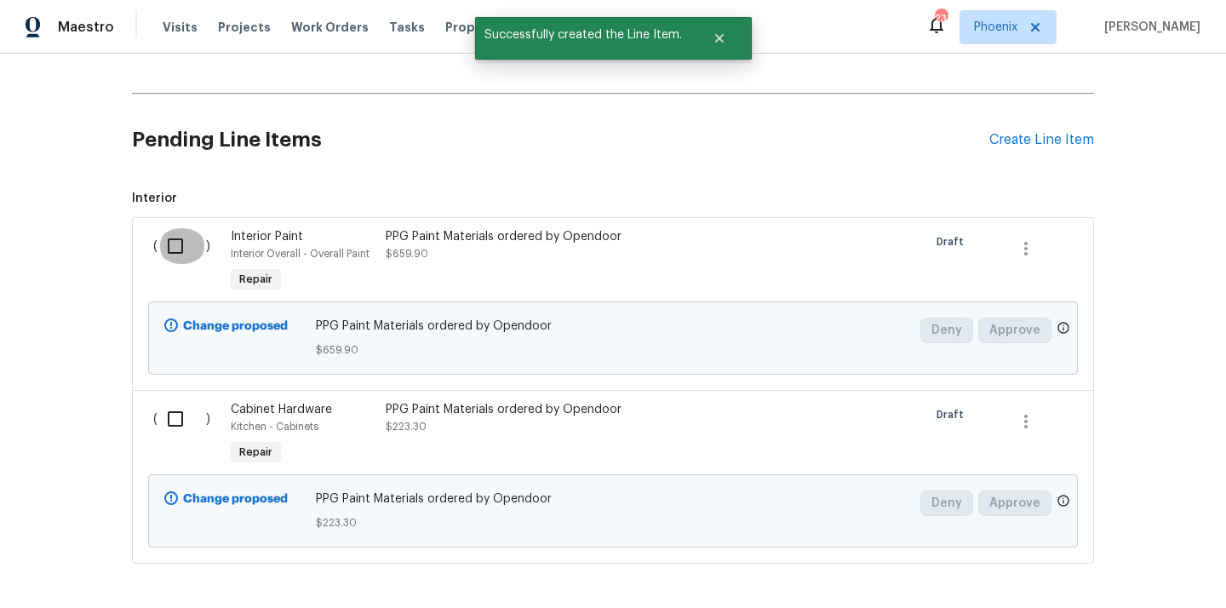
click at [170, 254] on input "checkbox" at bounding box center [181, 246] width 49 height 36
checkbox input "true"
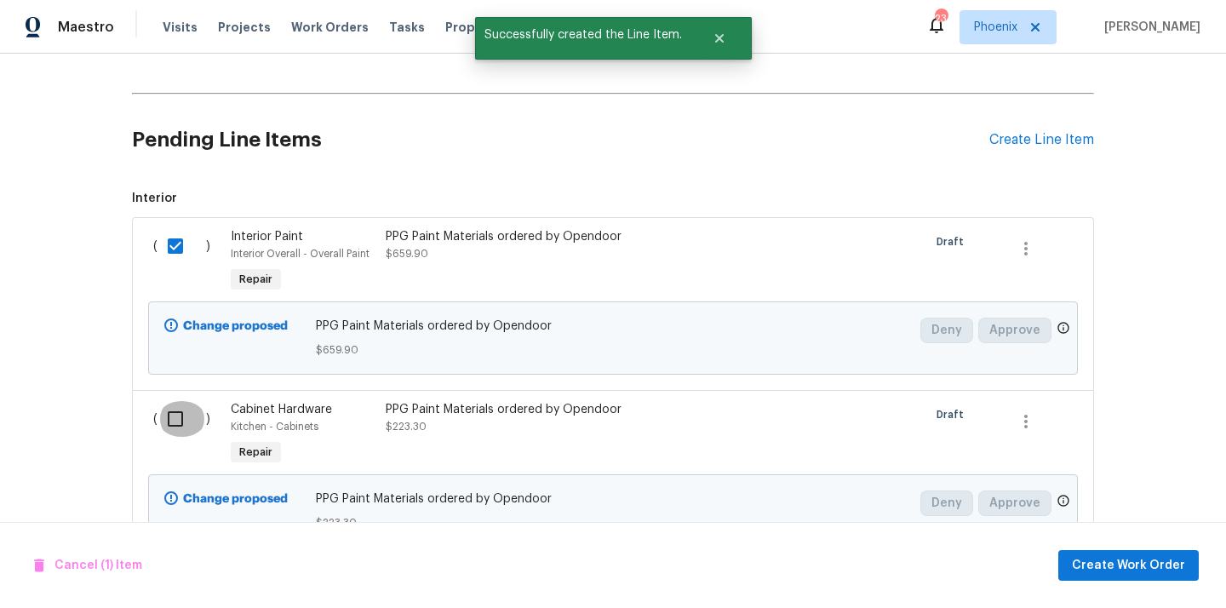
click at [168, 422] on input "checkbox" at bounding box center [181, 419] width 49 height 36
checkbox input "true"
click at [1087, 566] on span "Create Work Order" at bounding box center [1128, 565] width 113 height 21
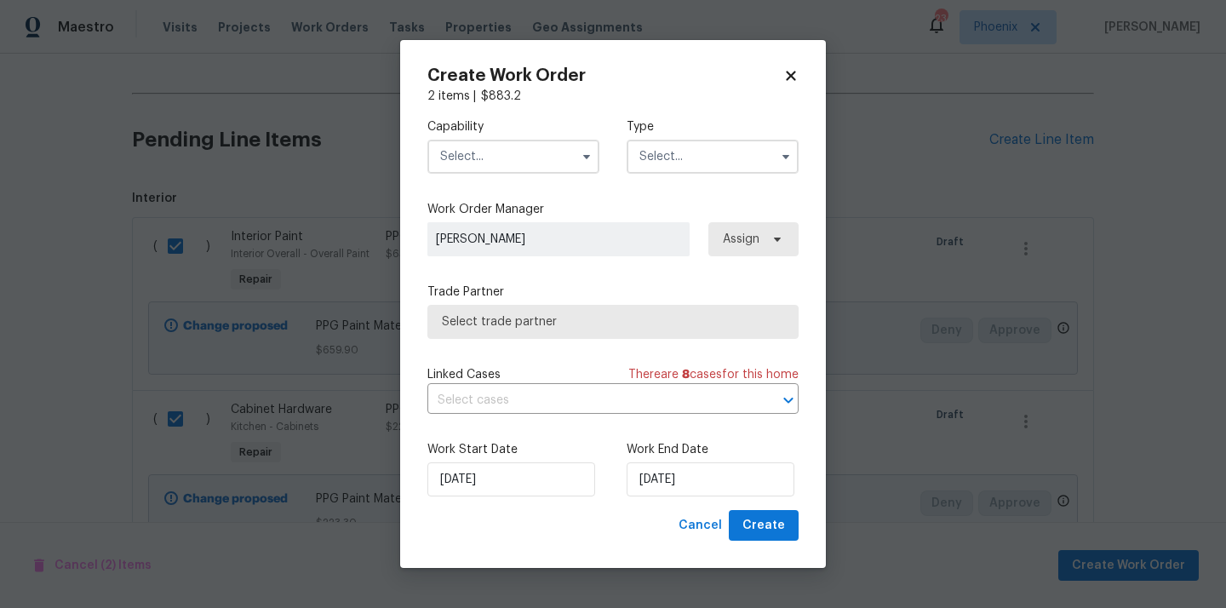
click at [524, 159] on input "text" at bounding box center [513, 157] width 172 height 34
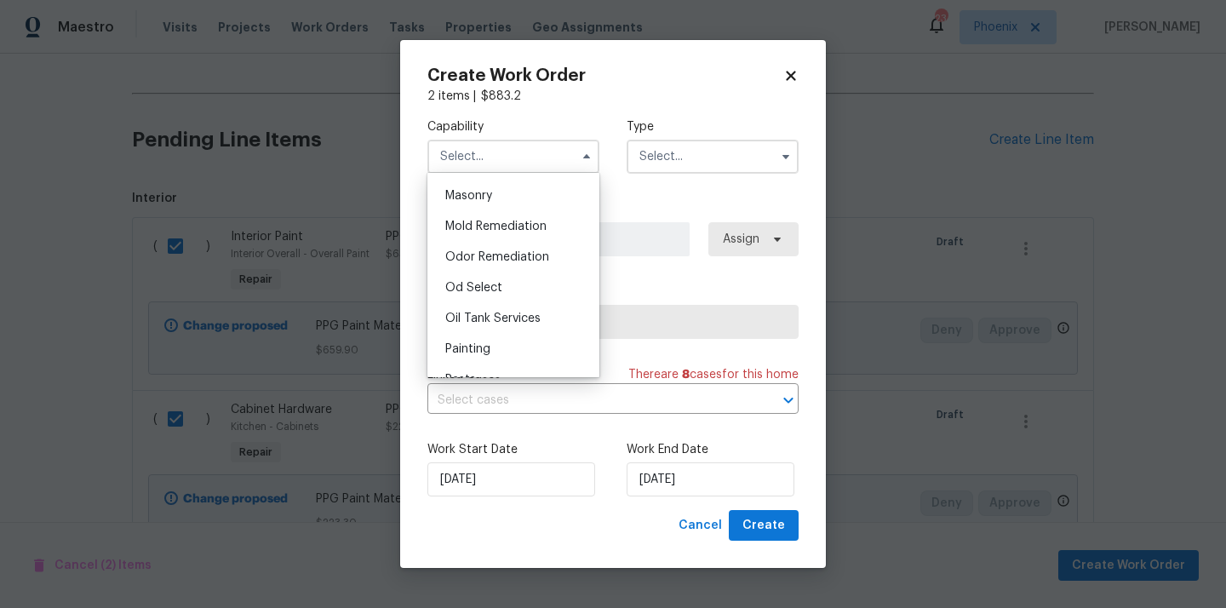
scroll to position [1281, 0]
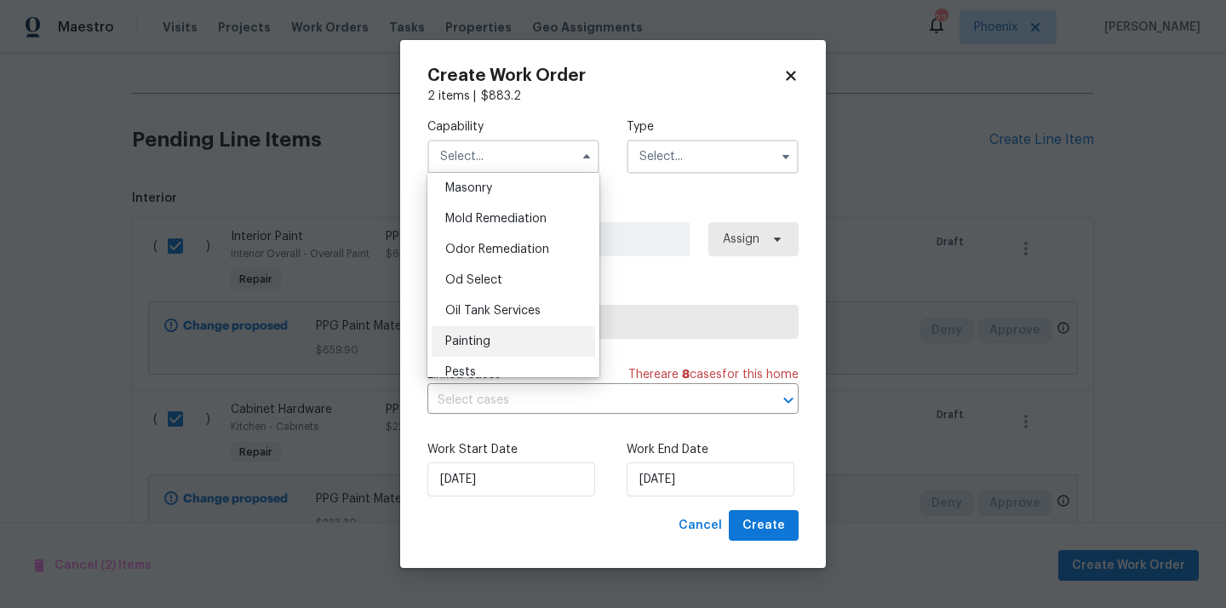
click at [506, 329] on div "Painting" at bounding box center [513, 341] width 163 height 31
type input "Painting"
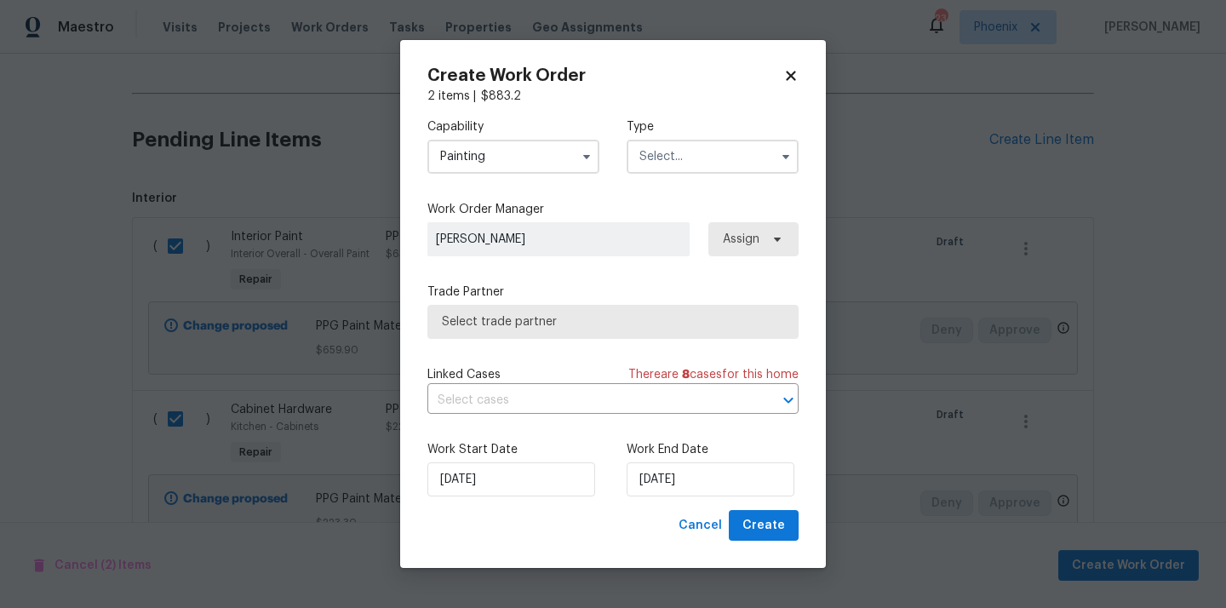
click at [684, 143] on input "text" at bounding box center [713, 157] width 172 height 34
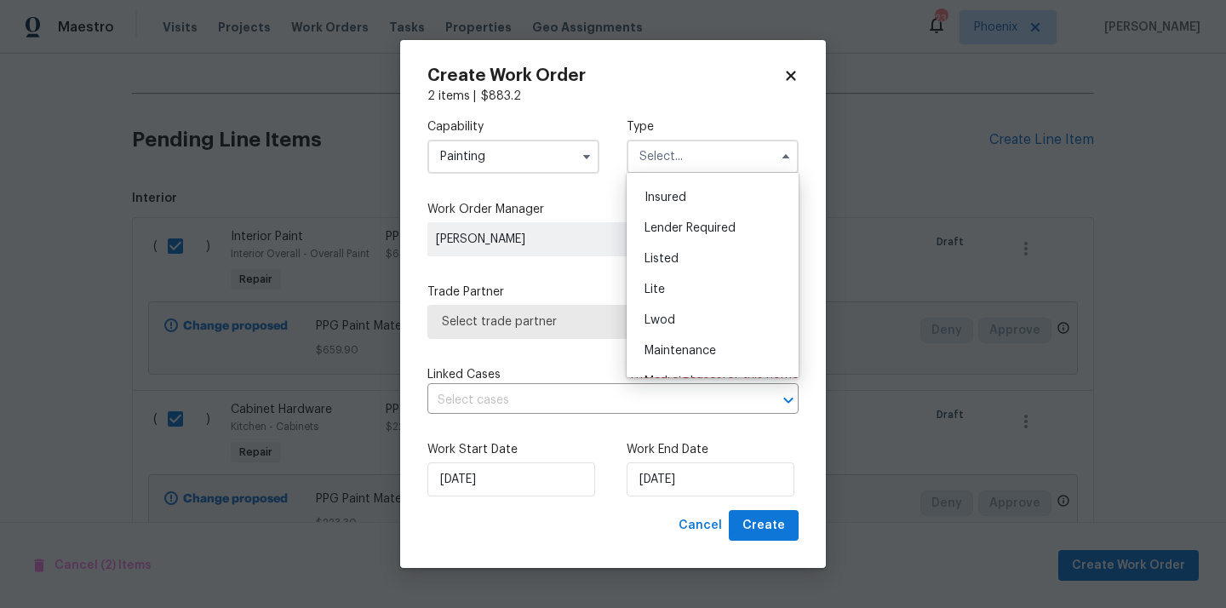
scroll to position [386, 0]
click at [673, 234] on span "Renovation" at bounding box center [675, 235] width 63 height 12
type input "Renovation"
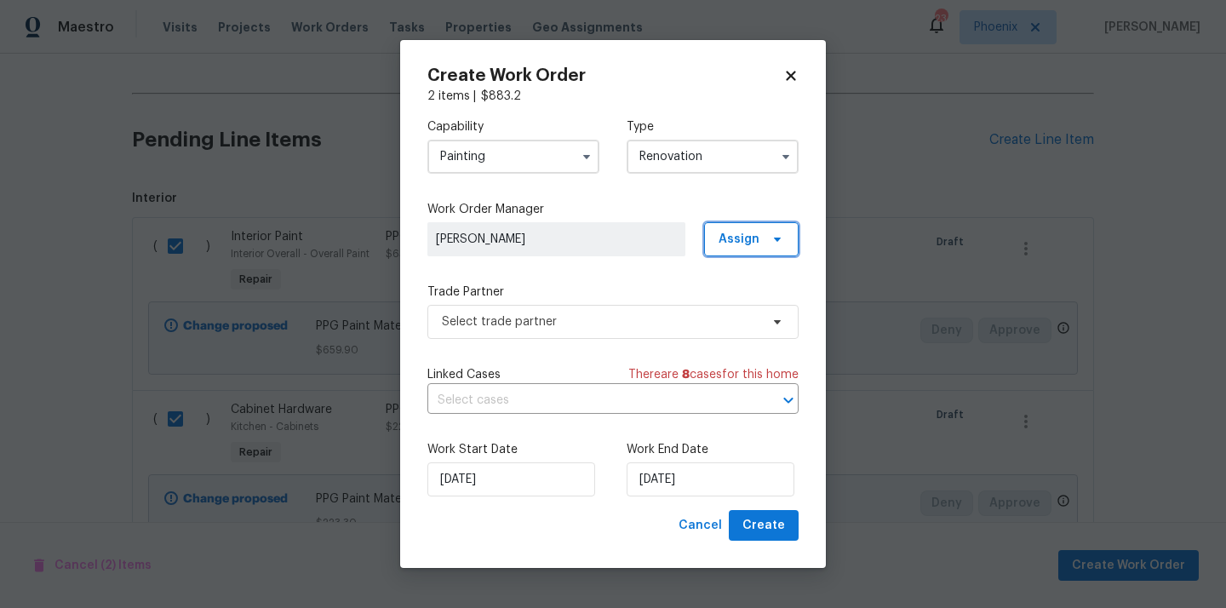
click at [740, 232] on span "Assign" at bounding box center [738, 239] width 41 height 17
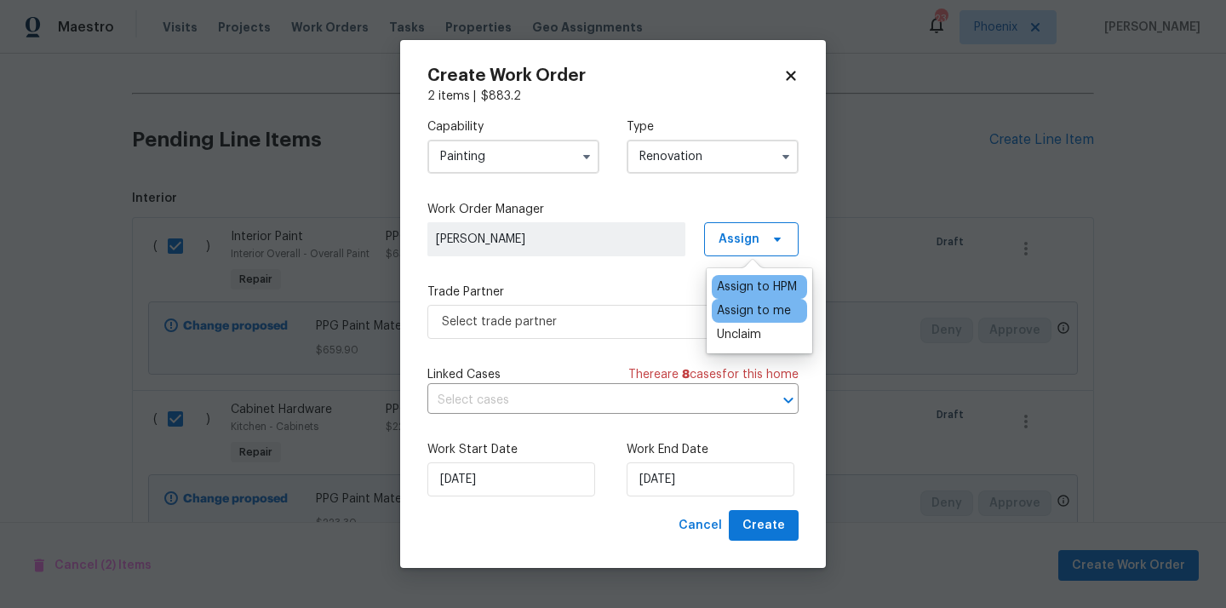
click at [735, 307] on div "Assign to me" at bounding box center [754, 310] width 74 height 17
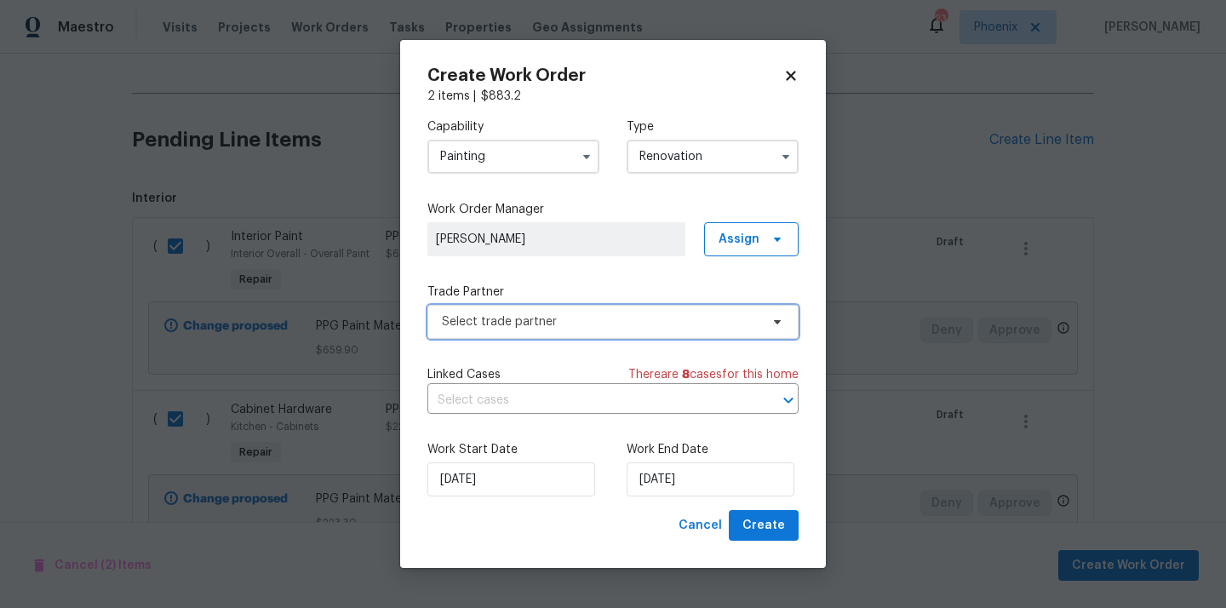
click at [645, 320] on span "Select trade partner" at bounding box center [601, 321] width 318 height 17
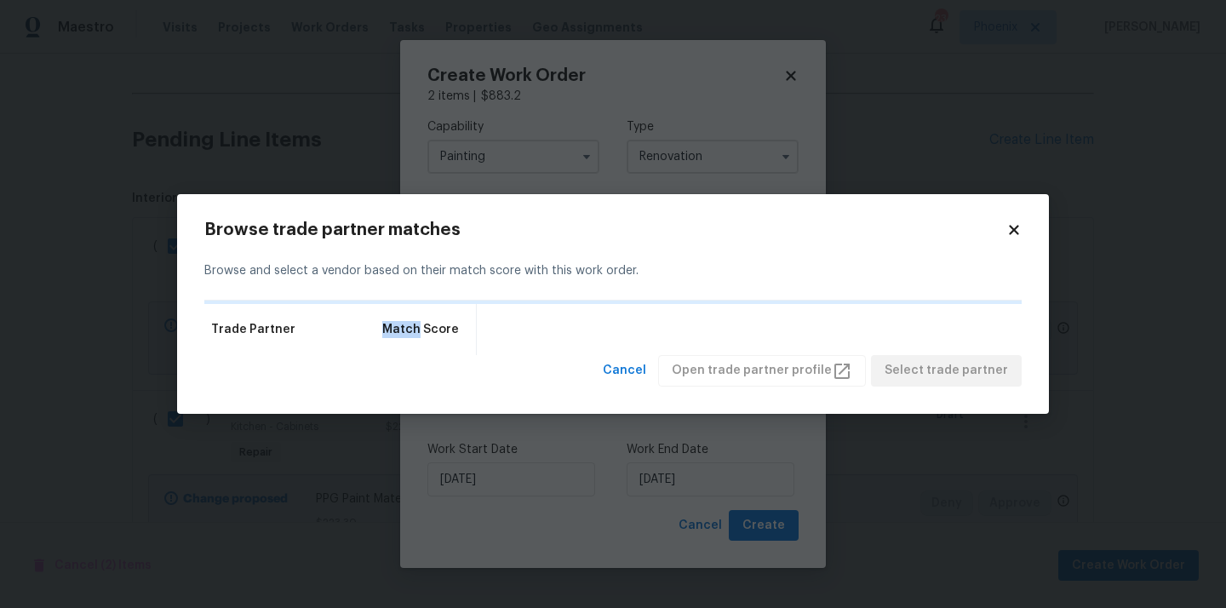
click at [645, 320] on div "Trade Partner Match Score" at bounding box center [612, 329] width 817 height 51
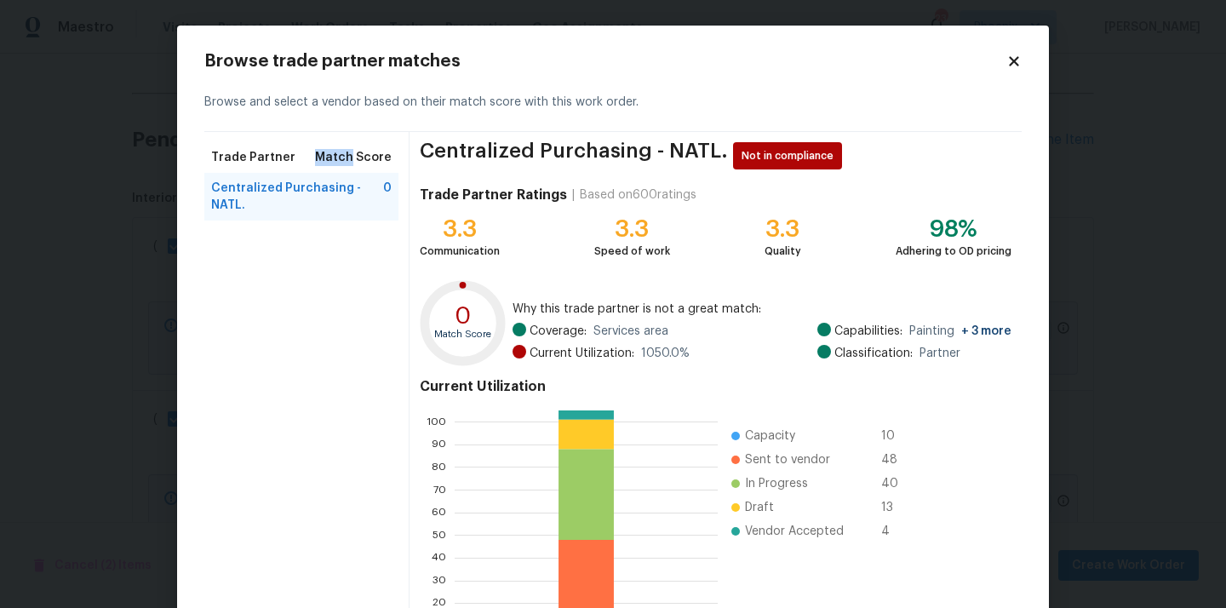
scroll to position [143, 0]
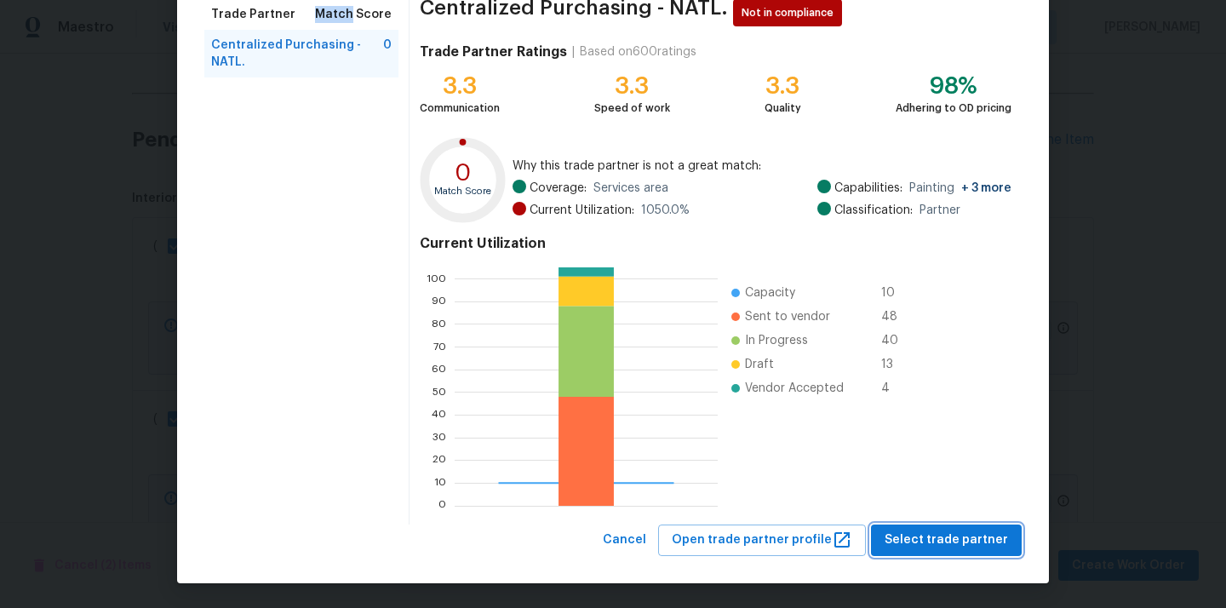
click at [948, 541] on span "Select trade partner" at bounding box center [945, 539] width 123 height 21
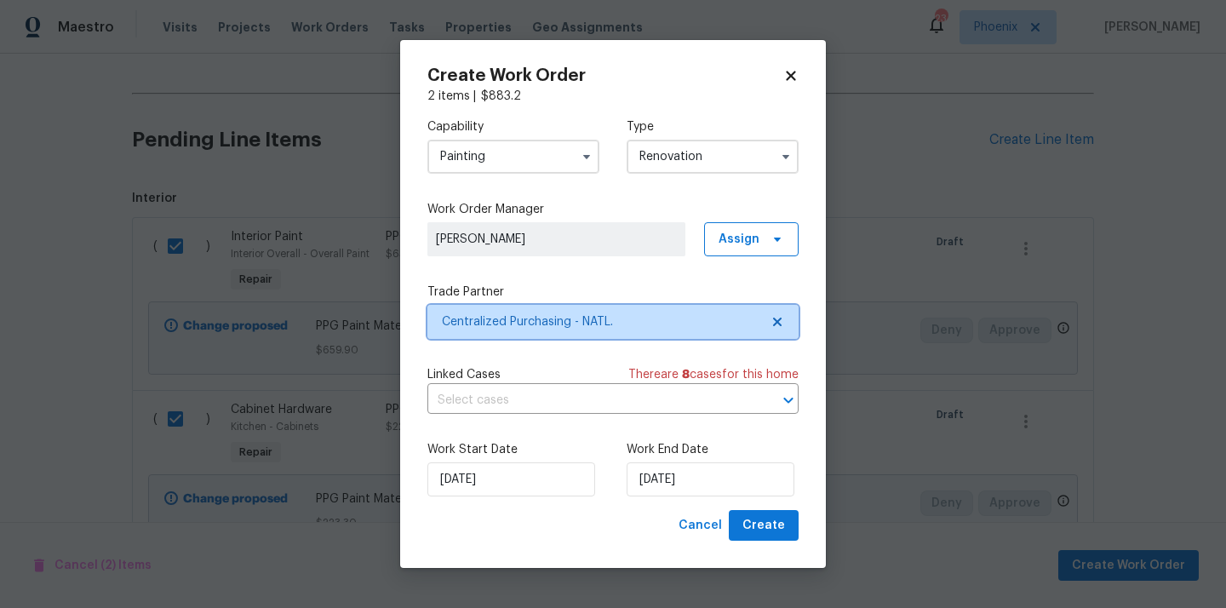
scroll to position [0, 0]
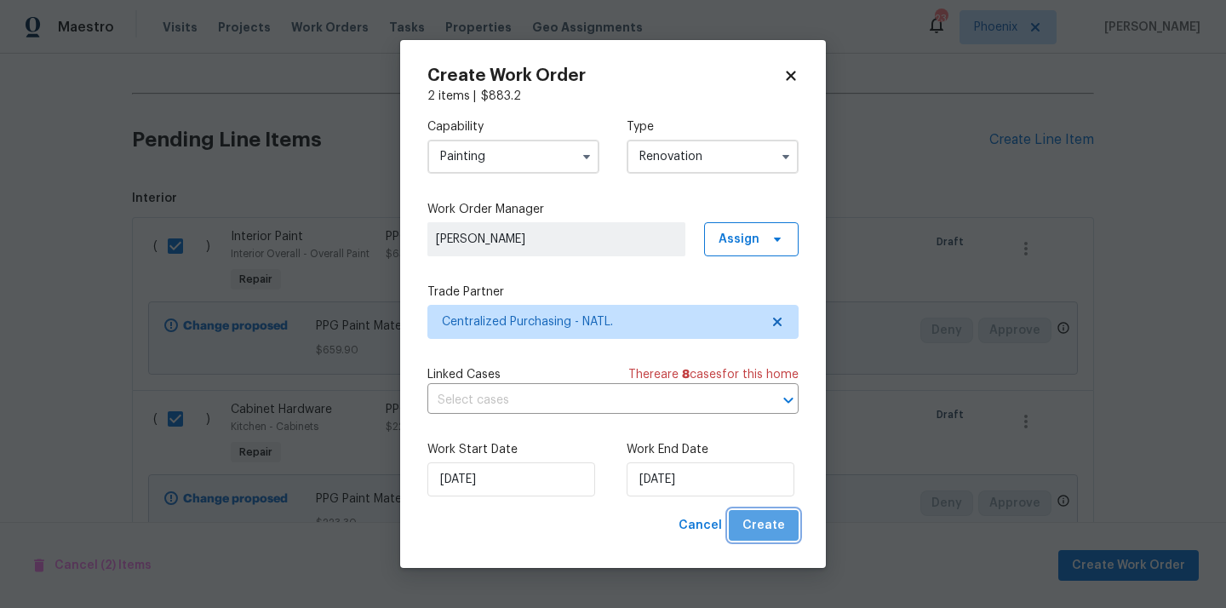
click at [772, 518] on span "Create" at bounding box center [763, 525] width 43 height 21
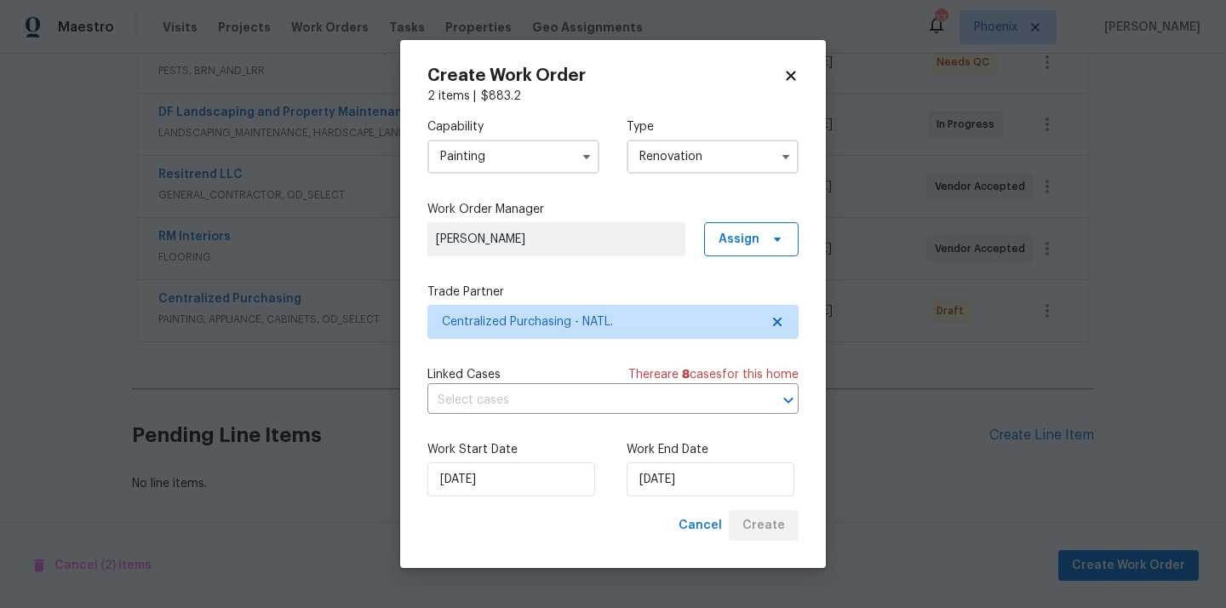
scroll to position [349, 0]
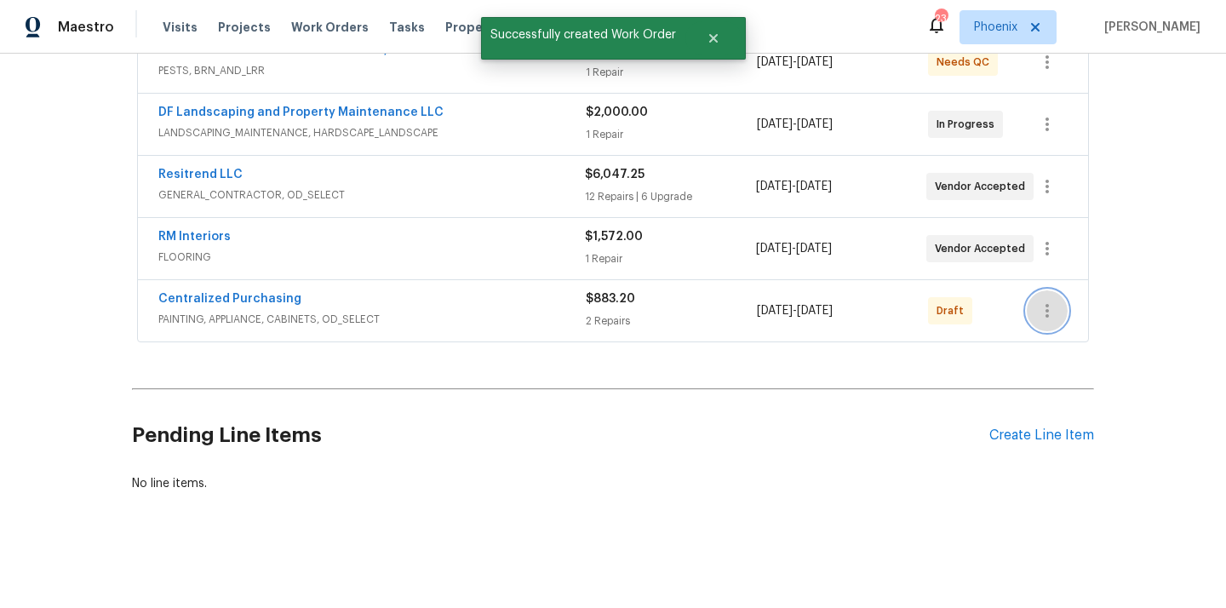
click at [1055, 309] on icon "button" at bounding box center [1047, 310] width 20 height 20
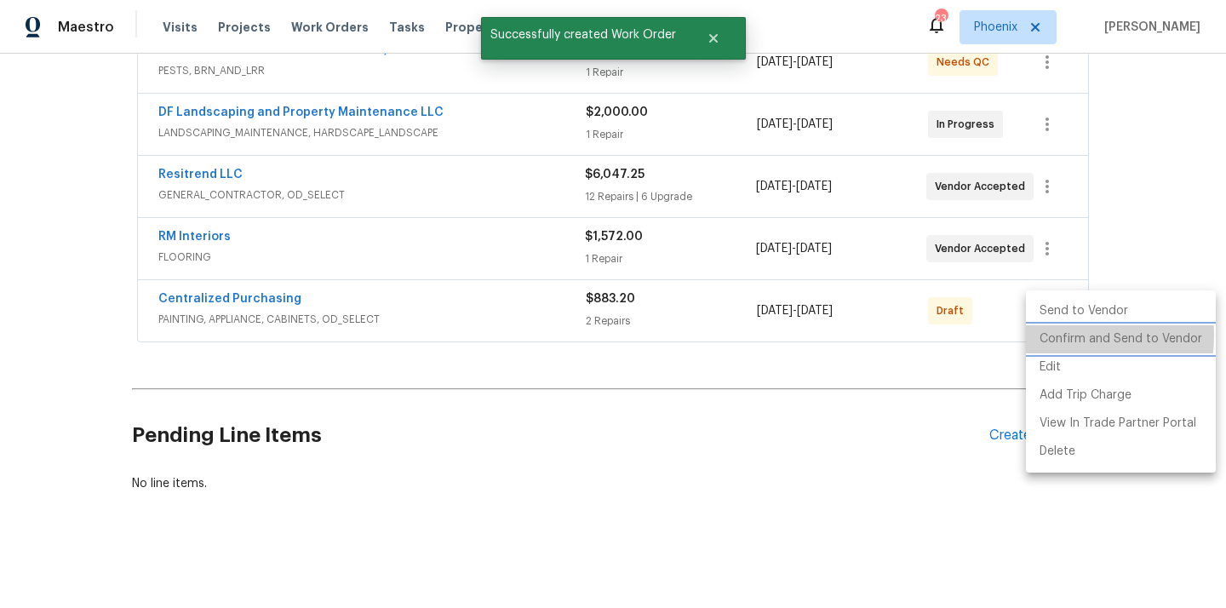
click at [1054, 335] on li "Confirm and Send to Vendor" at bounding box center [1121, 339] width 190 height 28
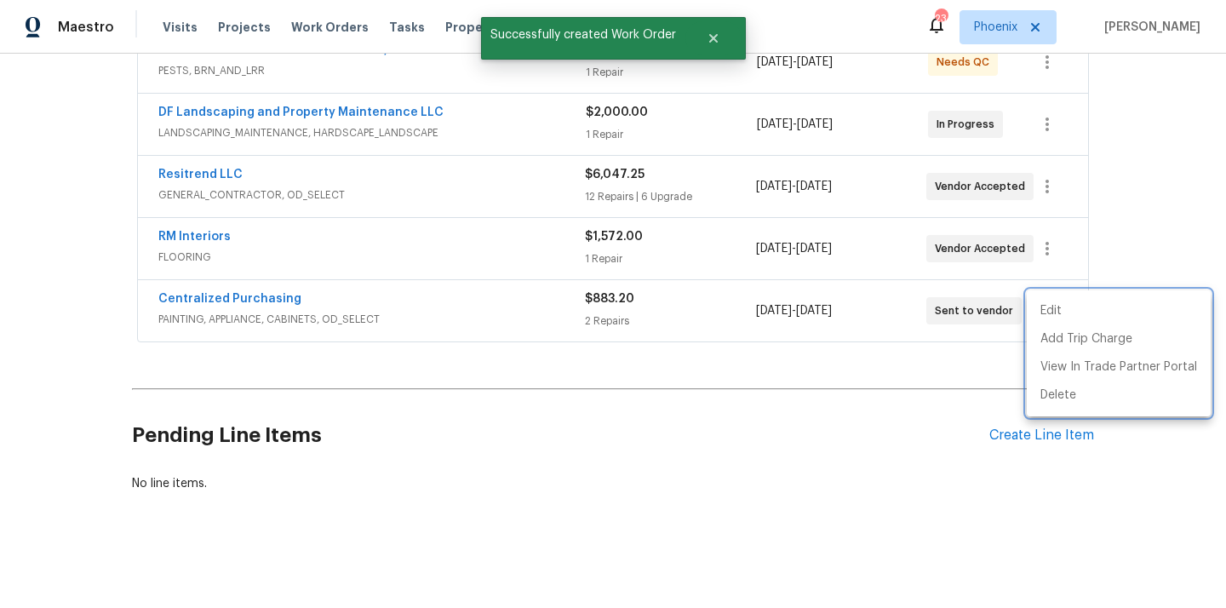
click at [366, 338] on div at bounding box center [613, 304] width 1226 height 608
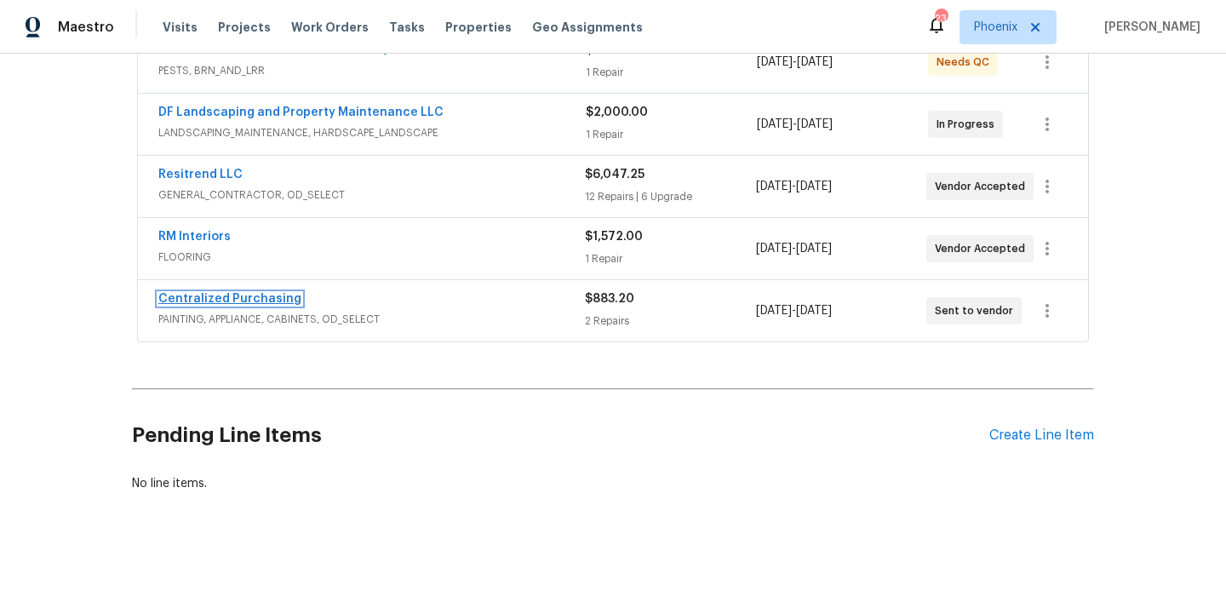
click at [237, 296] on link "Centralized Purchasing" at bounding box center [229, 299] width 143 height 12
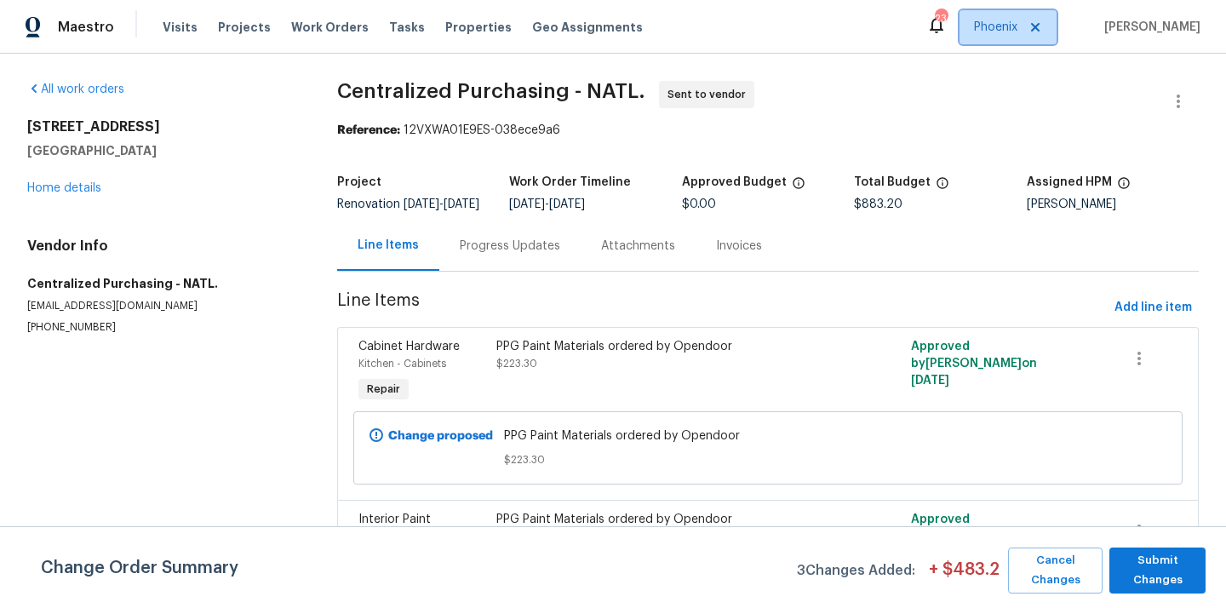
click at [1003, 17] on span "Phoenix" at bounding box center [1007, 27] width 97 height 34
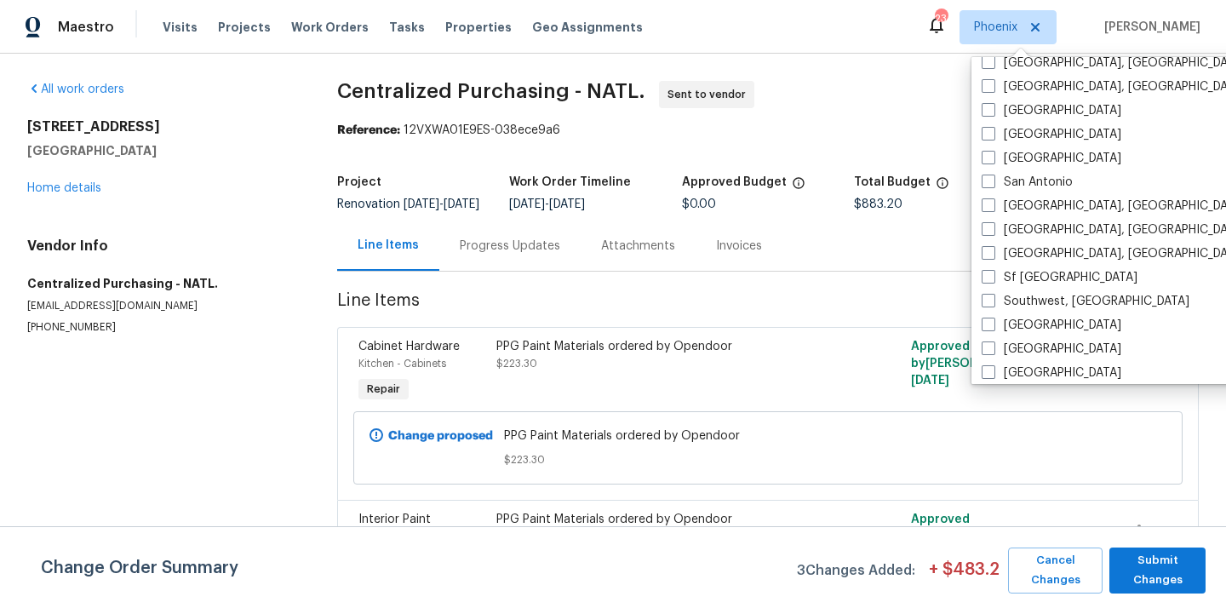
scroll to position [1141, 0]
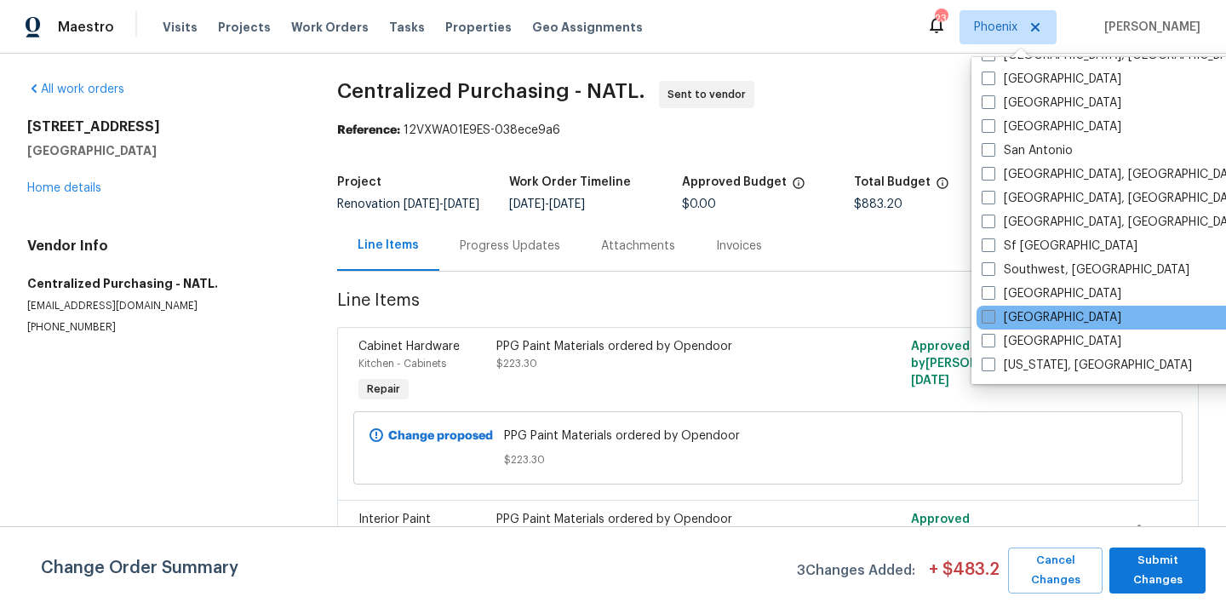
click at [1028, 316] on label "[GEOGRAPHIC_DATA]" at bounding box center [1052, 317] width 140 height 17
click at [993, 316] on input "[GEOGRAPHIC_DATA]" at bounding box center [987, 314] width 11 height 11
checkbox input "true"
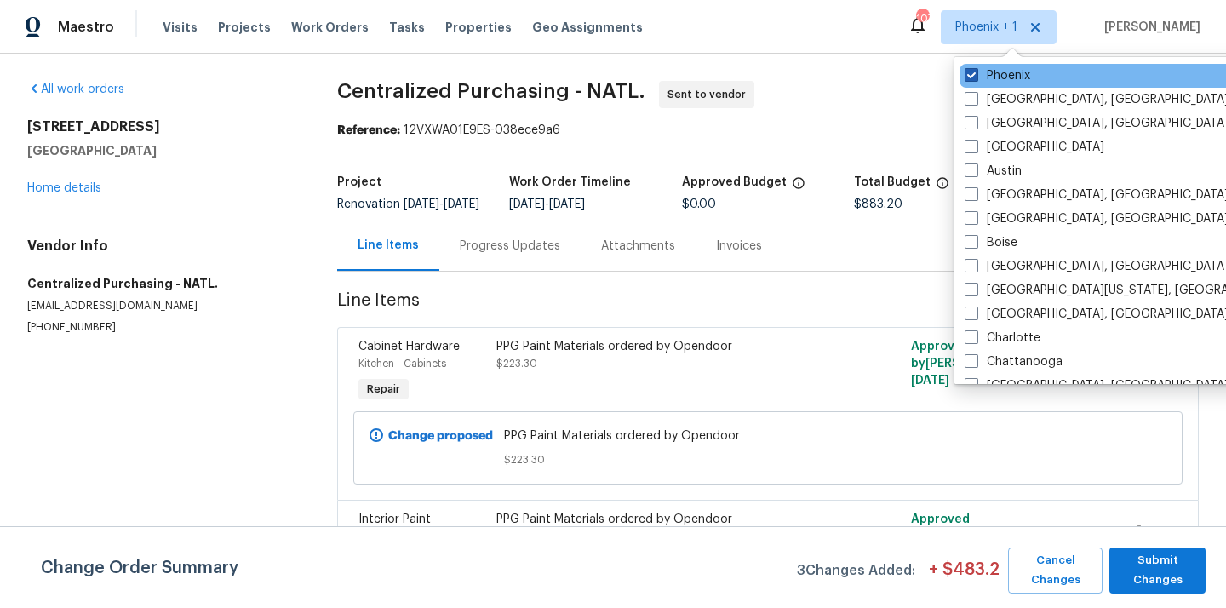
click at [1010, 77] on label "Phoenix" at bounding box center [997, 75] width 66 height 17
click at [976, 77] on input "Phoenix" at bounding box center [969, 72] width 11 height 11
checkbox input "false"
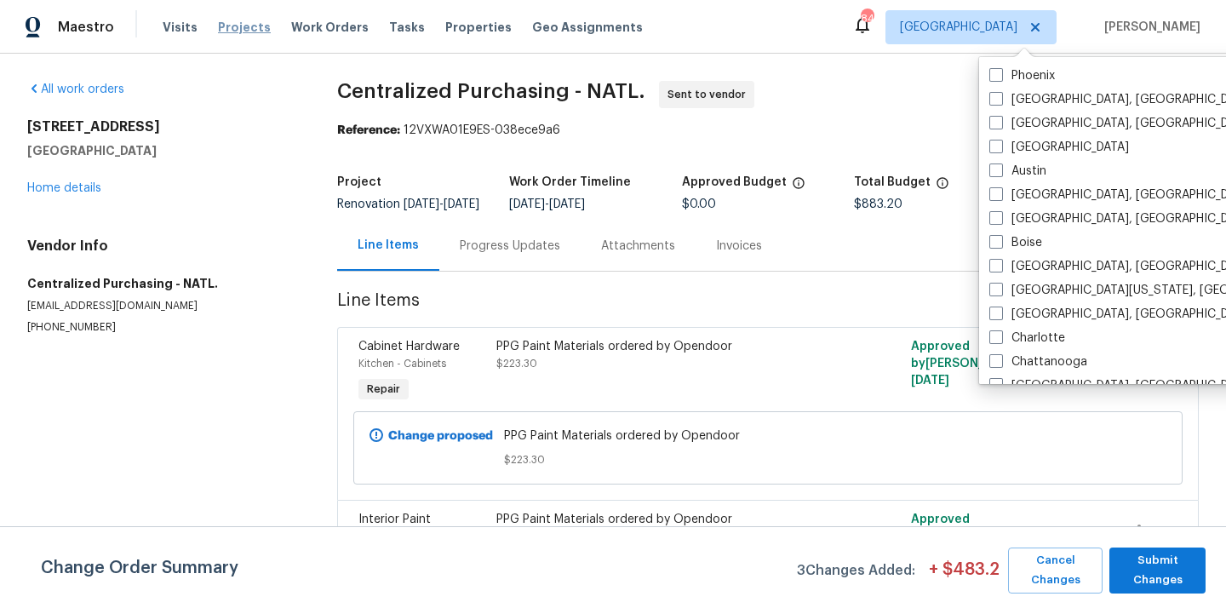
click at [221, 28] on span "Projects" at bounding box center [244, 27] width 53 height 17
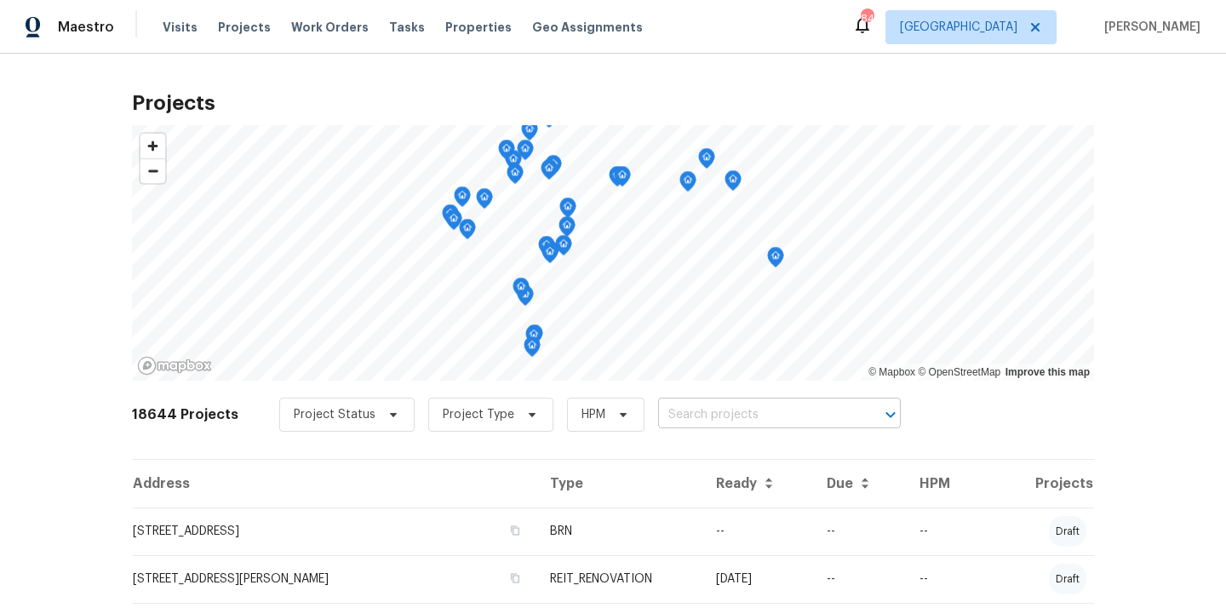
click at [830, 409] on input "text" at bounding box center [755, 415] width 195 height 26
paste input "12507 Glendale Ct, Hudson, FL 34669"
type input "12507 Glendale Ct, Hudson, FL 34669"
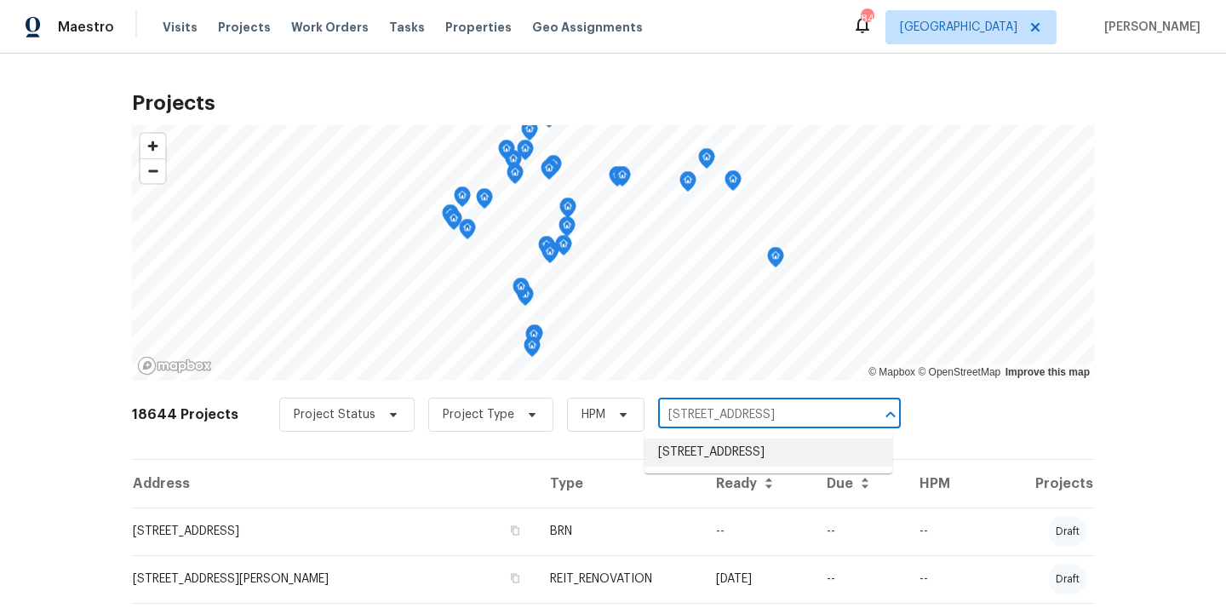
click at [784, 450] on li "12507 Glendale Ct, Hudson, FL 34669" at bounding box center [768, 452] width 248 height 28
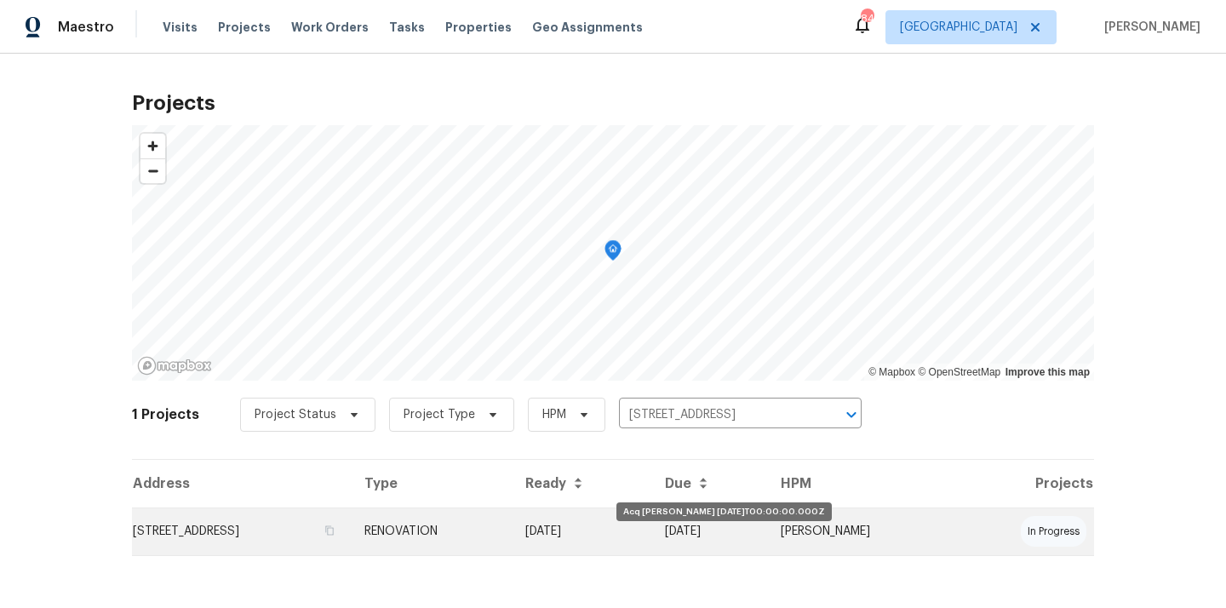
click at [651, 531] on td "[DATE]" at bounding box center [582, 531] width 140 height 48
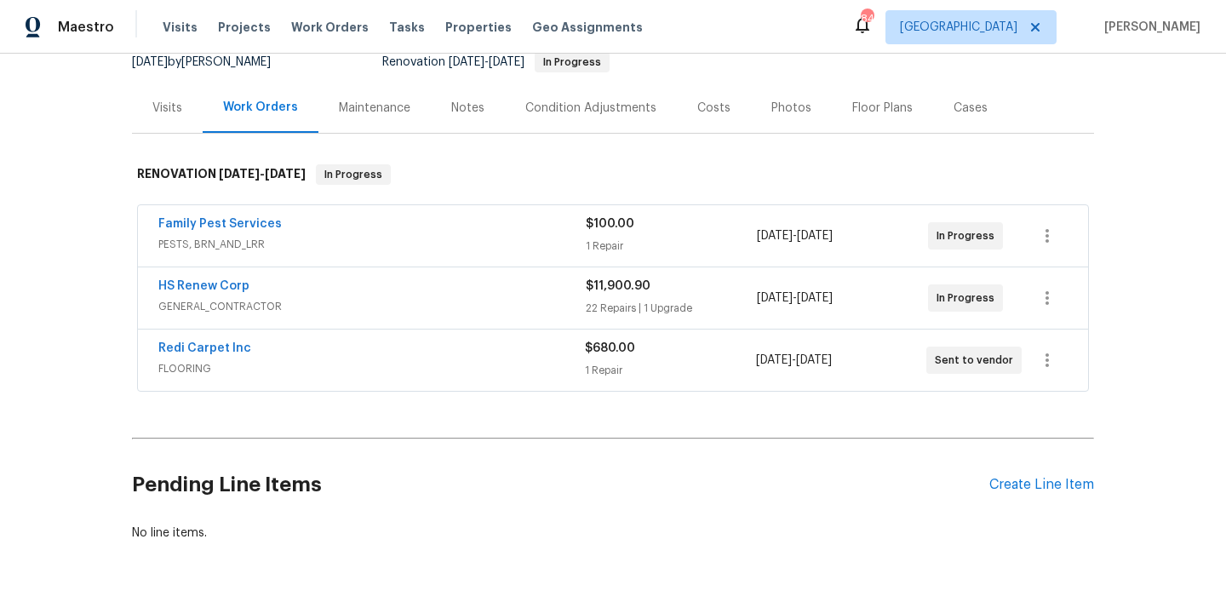
scroll to position [225, 0]
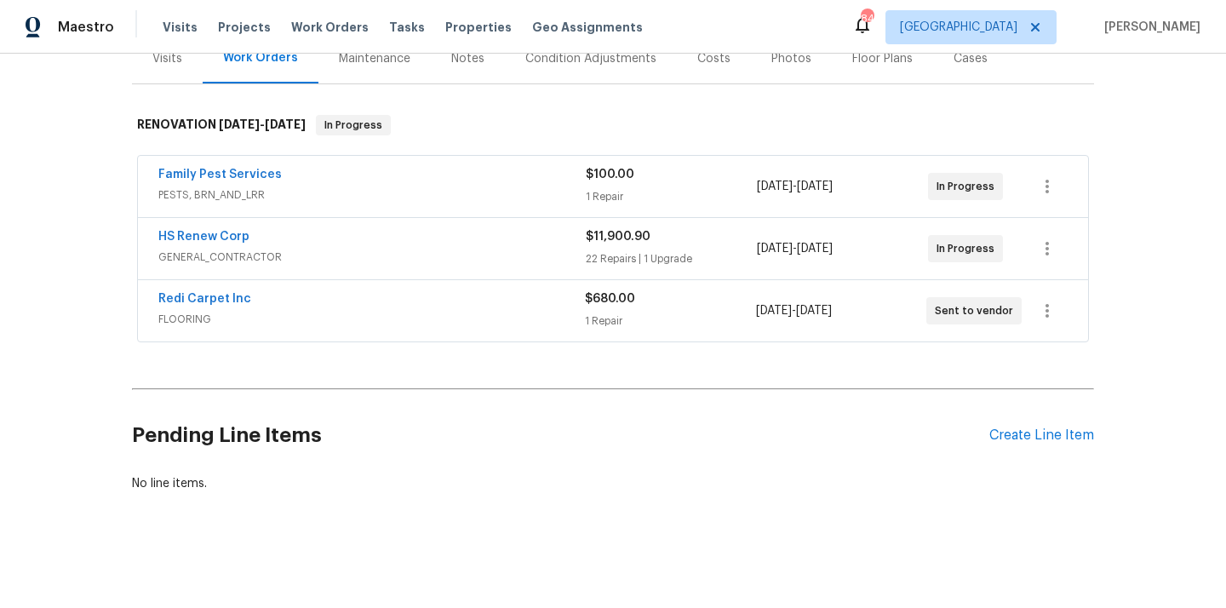
click at [979, 430] on h2 "Pending Line Items" at bounding box center [560, 435] width 857 height 79
click at [1004, 437] on div "Create Line Item" at bounding box center [1041, 435] width 105 height 16
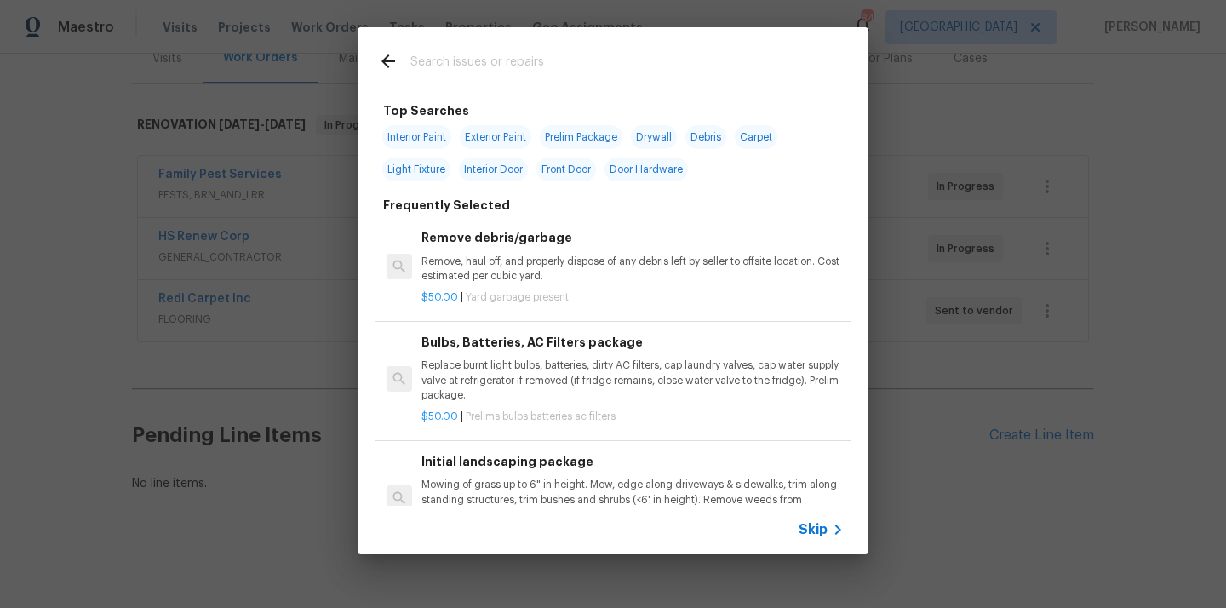
click at [681, 66] on input "text" at bounding box center [590, 64] width 361 height 26
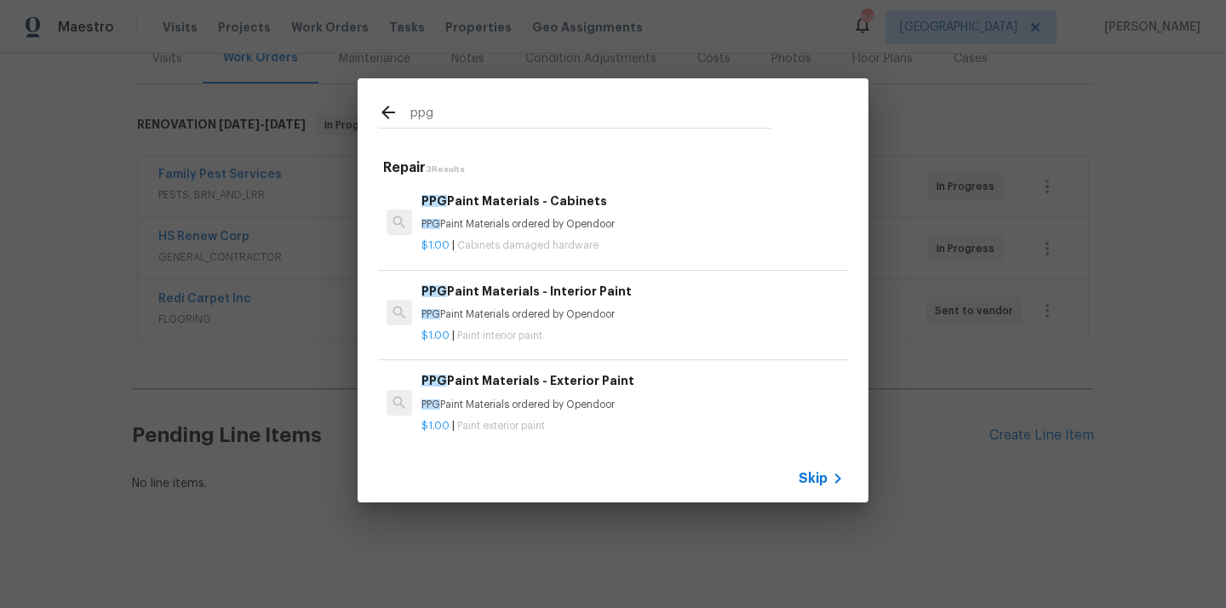
type input "ppg"
click at [535, 315] on p "PPG Paint Materials ordered by Opendoor" at bounding box center [632, 314] width 422 height 14
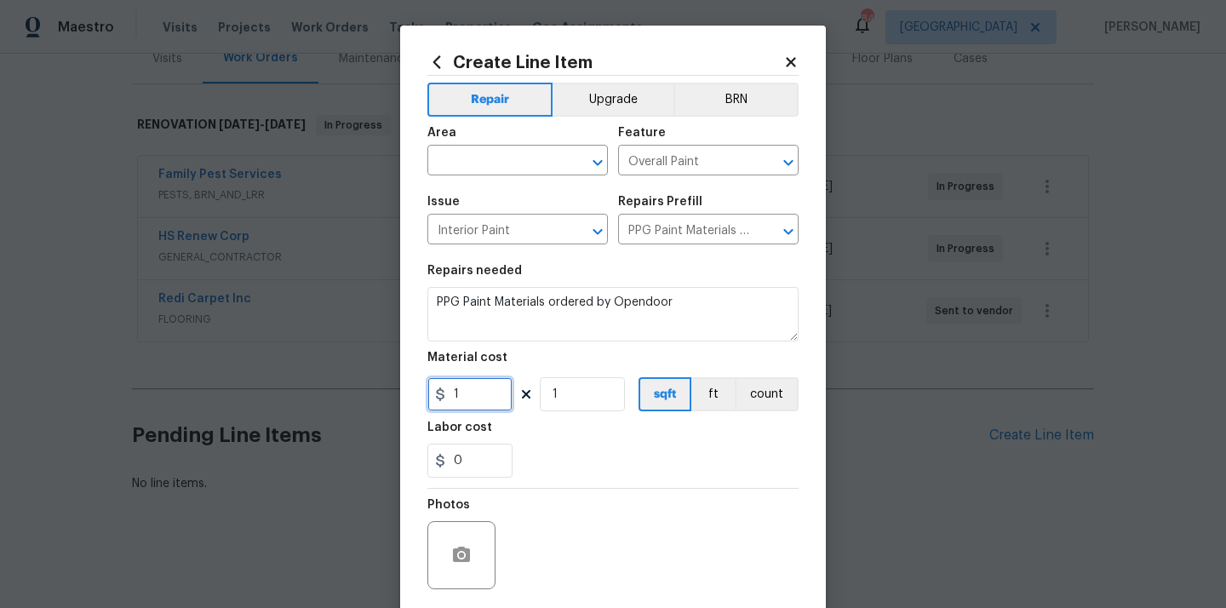
drag, startPoint x: 478, startPoint y: 392, endPoint x: 382, endPoint y: 393, distance: 95.3
click at [383, 397] on div "Create Line Item Repair Upgrade BRN Area ​ Feature Overall Paint ​ Issue Interi…" at bounding box center [613, 304] width 1226 height 608
paste input "61.9"
type input "61.91"
click at [509, 465] on input "0" at bounding box center [469, 461] width 85 height 34
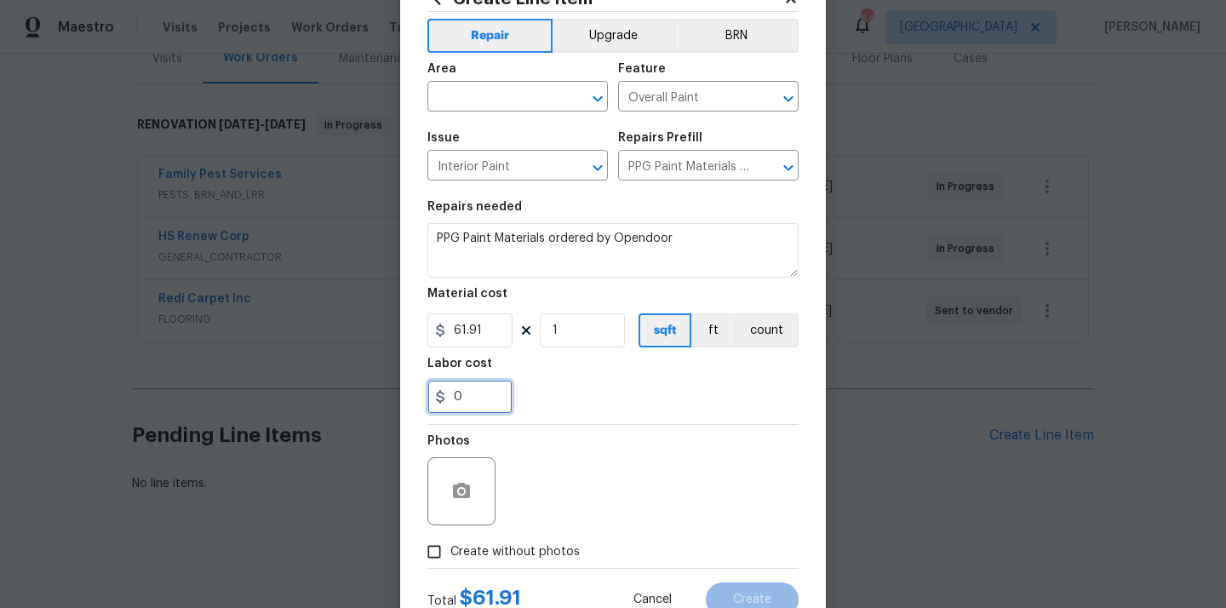
scroll to position [126, 0]
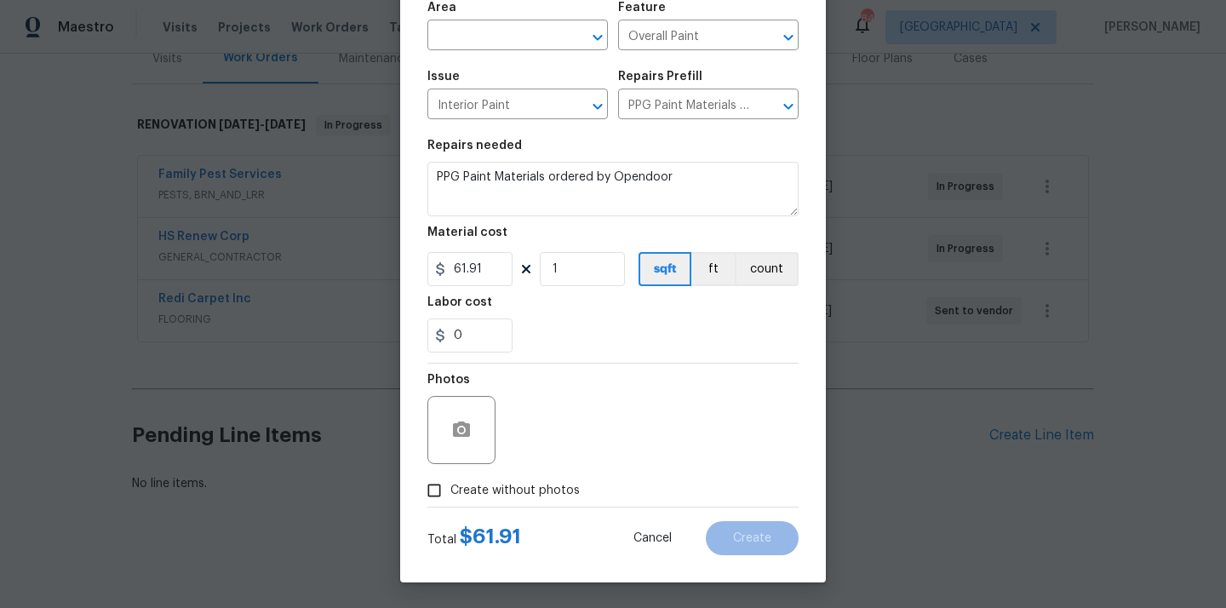
click at [504, 469] on div "Photos" at bounding box center [612, 418] width 371 height 111
click at [511, 503] on label "Create without photos" at bounding box center [499, 490] width 162 height 32
click at [450, 503] on input "Create without photos" at bounding box center [434, 490] width 32 height 32
click at [528, 479] on label "Create without photos" at bounding box center [499, 490] width 162 height 32
click at [450, 479] on input "Create without photos" at bounding box center [434, 490] width 32 height 32
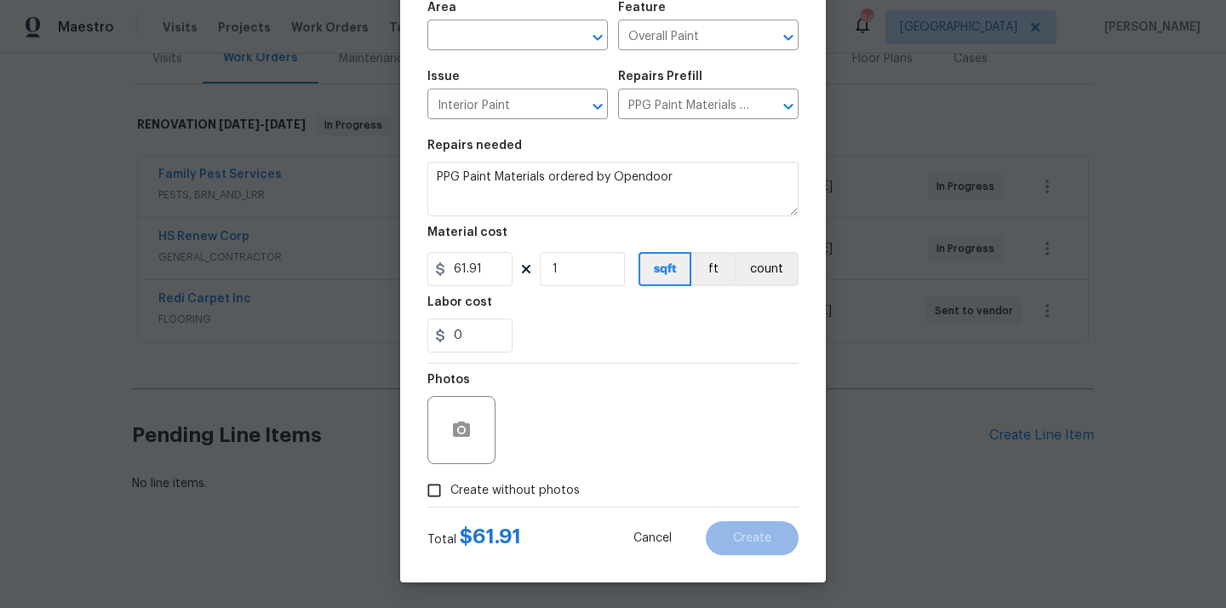
click at [533, 464] on div "Photos" at bounding box center [612, 418] width 371 height 111
click at [524, 502] on label "Create without photos" at bounding box center [499, 490] width 162 height 32
click at [450, 502] on input "Create without photos" at bounding box center [434, 490] width 32 height 32
checkbox input "true"
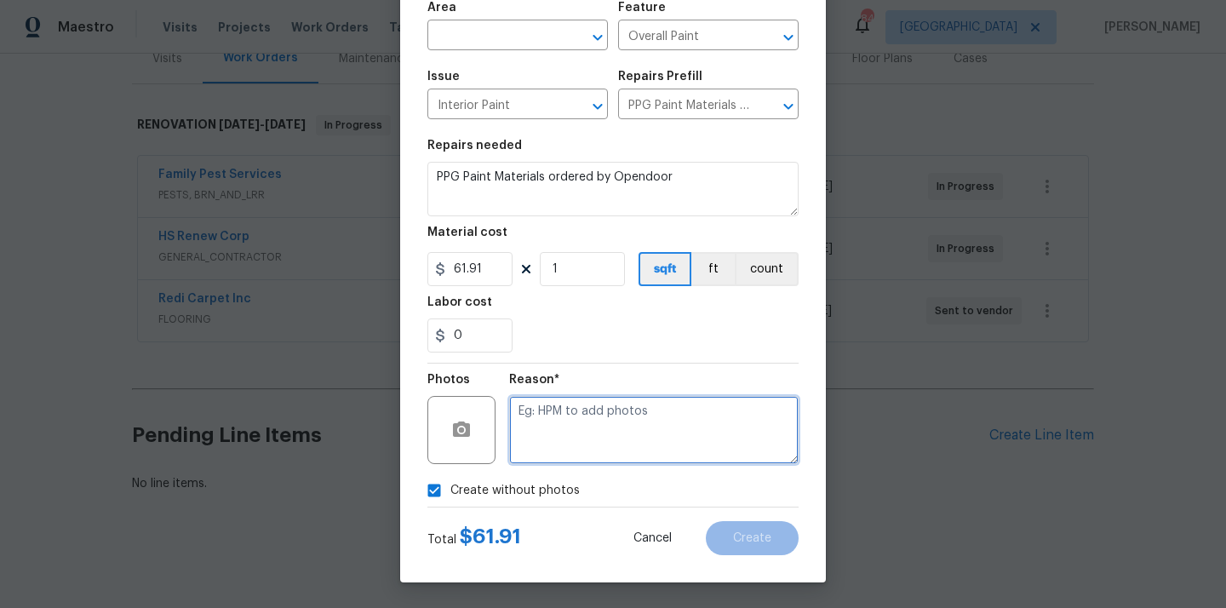
click at [569, 449] on textarea at bounding box center [653, 430] width 289 height 68
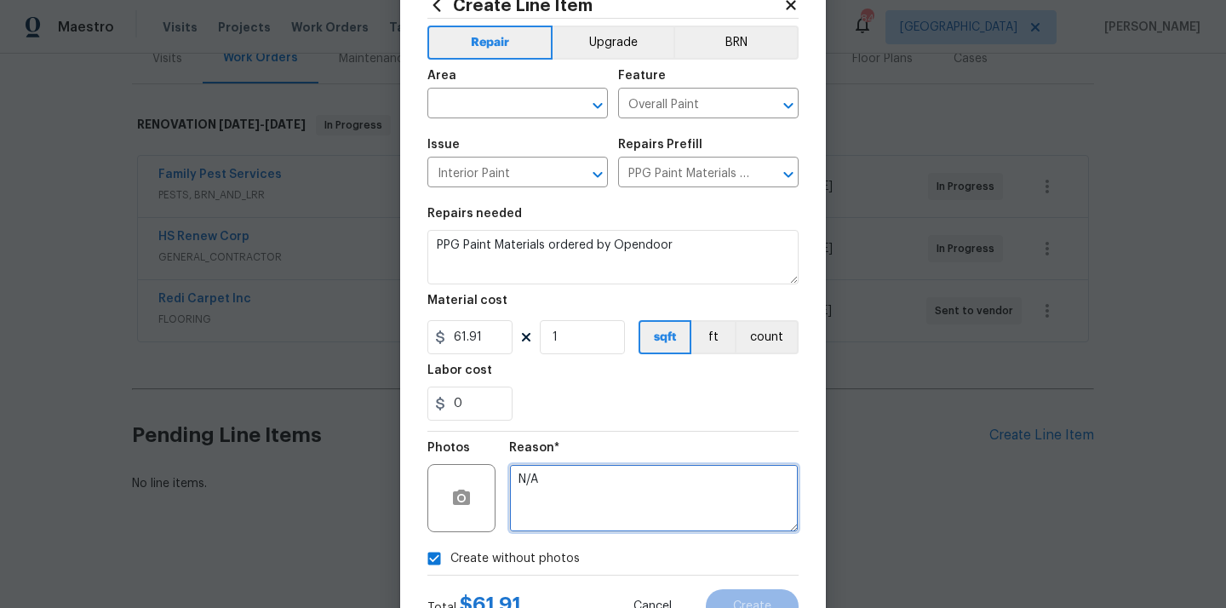
scroll to position [0, 0]
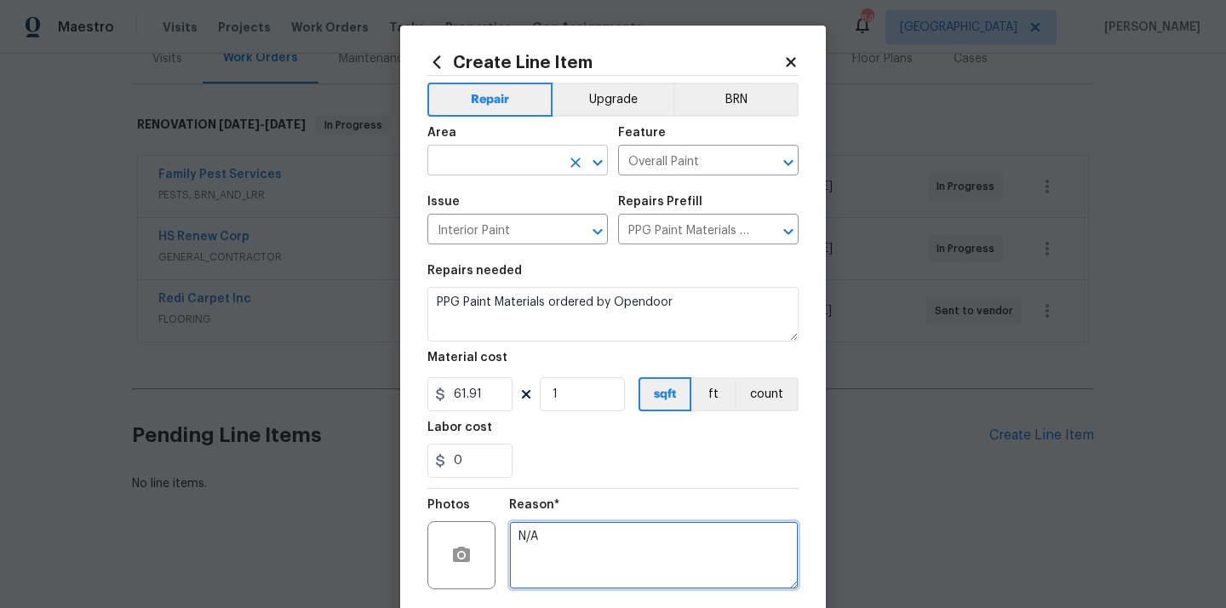
type textarea "N/A"
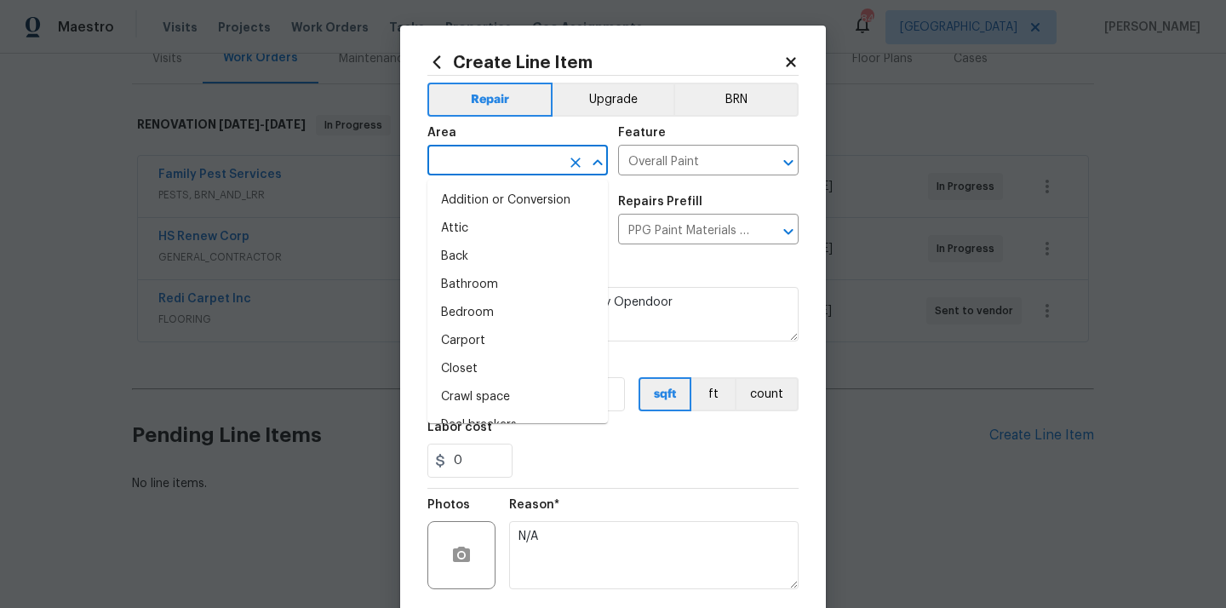
click at [531, 158] on input "text" at bounding box center [493, 162] width 133 height 26
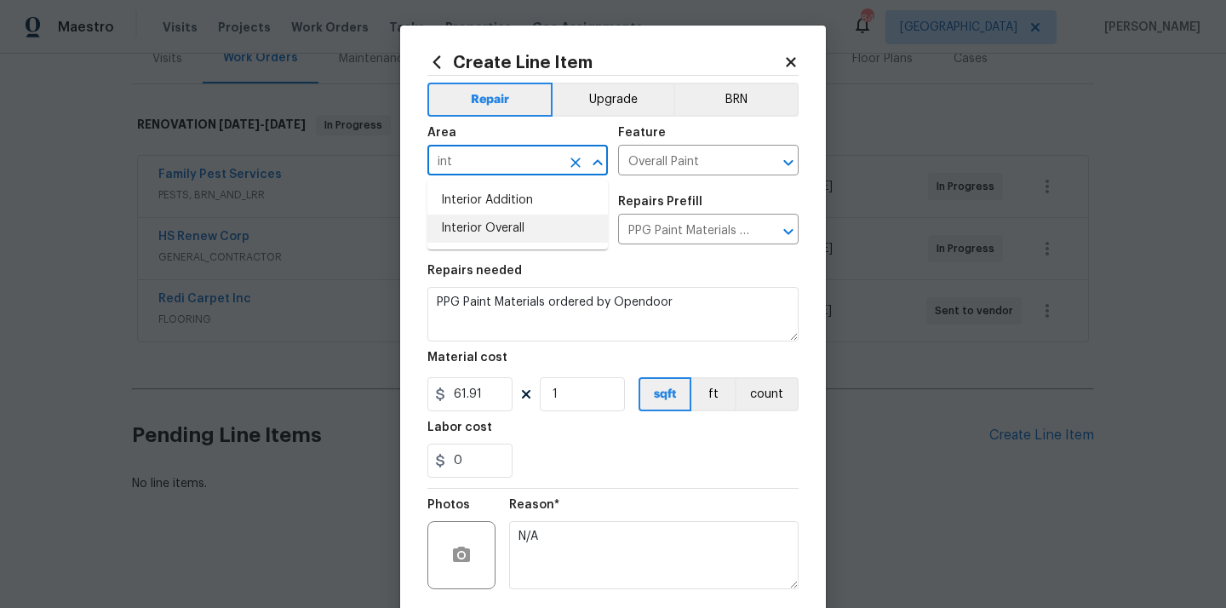
click at [522, 230] on li "Interior Overall" at bounding box center [517, 229] width 180 height 28
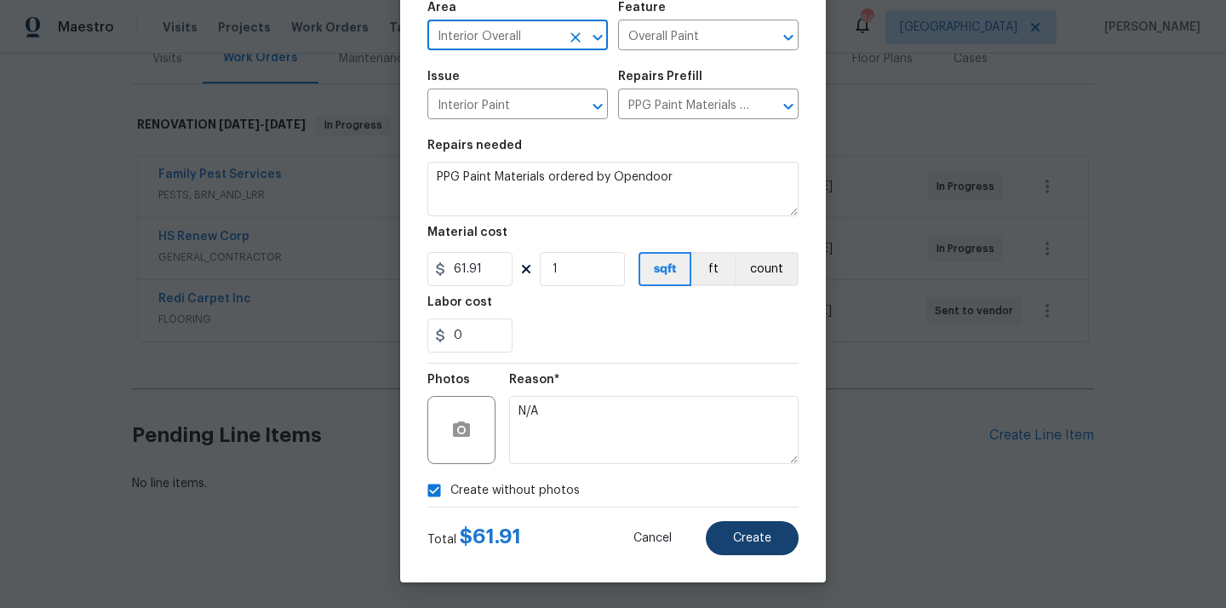
type input "Interior Overall"
click at [730, 521] on button "Create" at bounding box center [752, 538] width 93 height 34
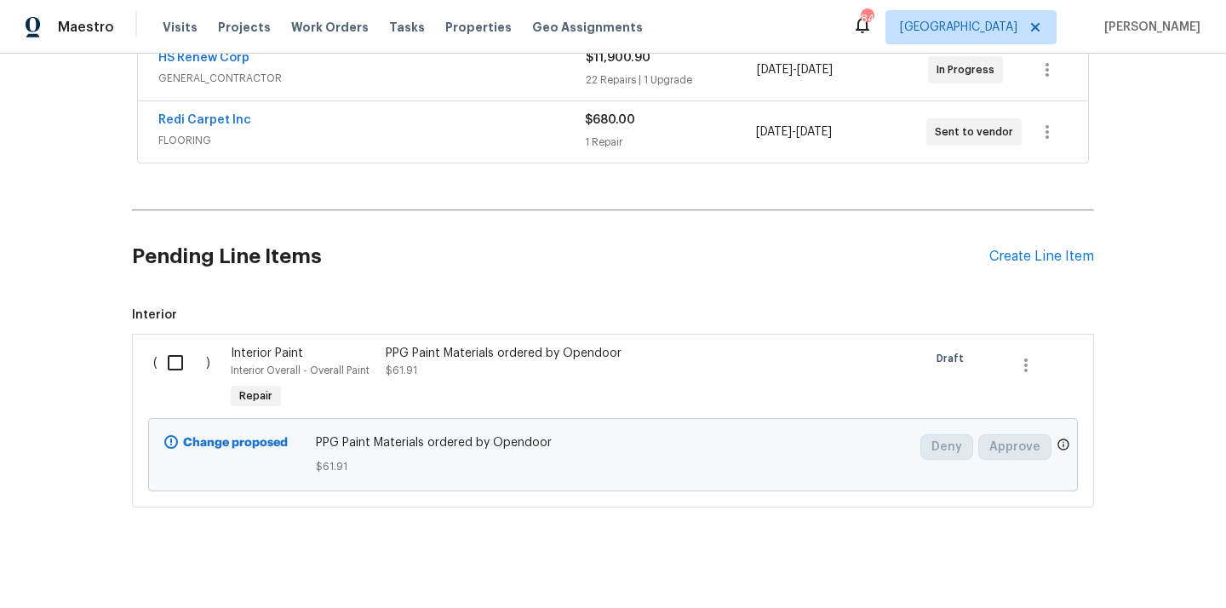
scroll to position [419, 0]
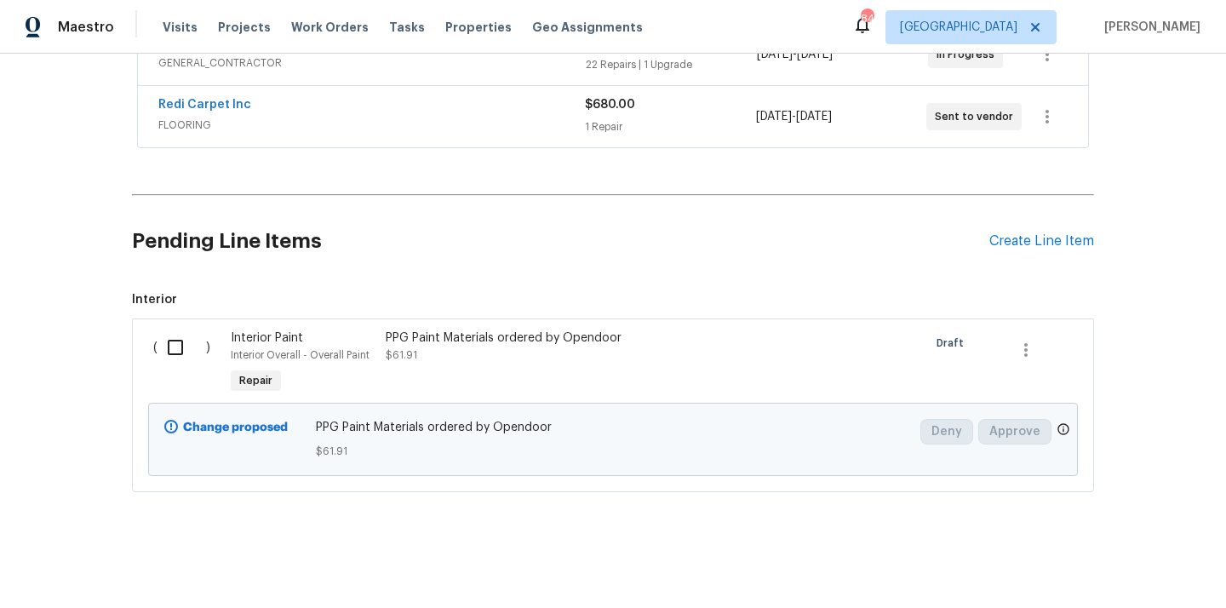
click at [179, 346] on input "checkbox" at bounding box center [181, 347] width 49 height 36
checkbox input "true"
click at [1136, 559] on span "Create Work Order" at bounding box center [1128, 565] width 113 height 21
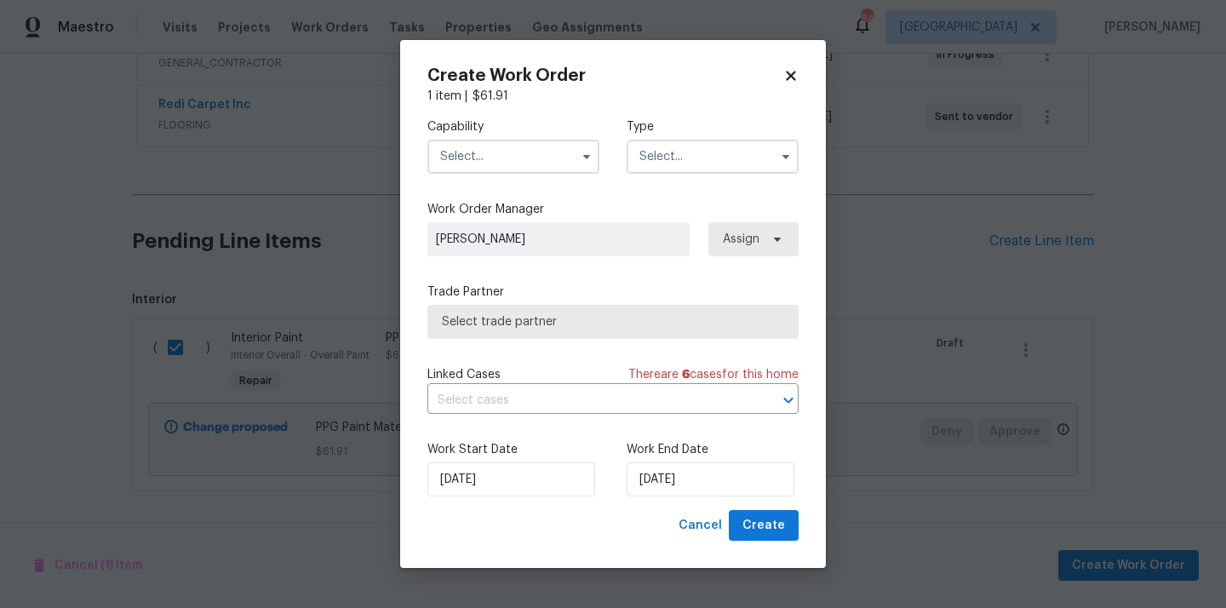
click at [501, 158] on input "text" at bounding box center [513, 157] width 172 height 34
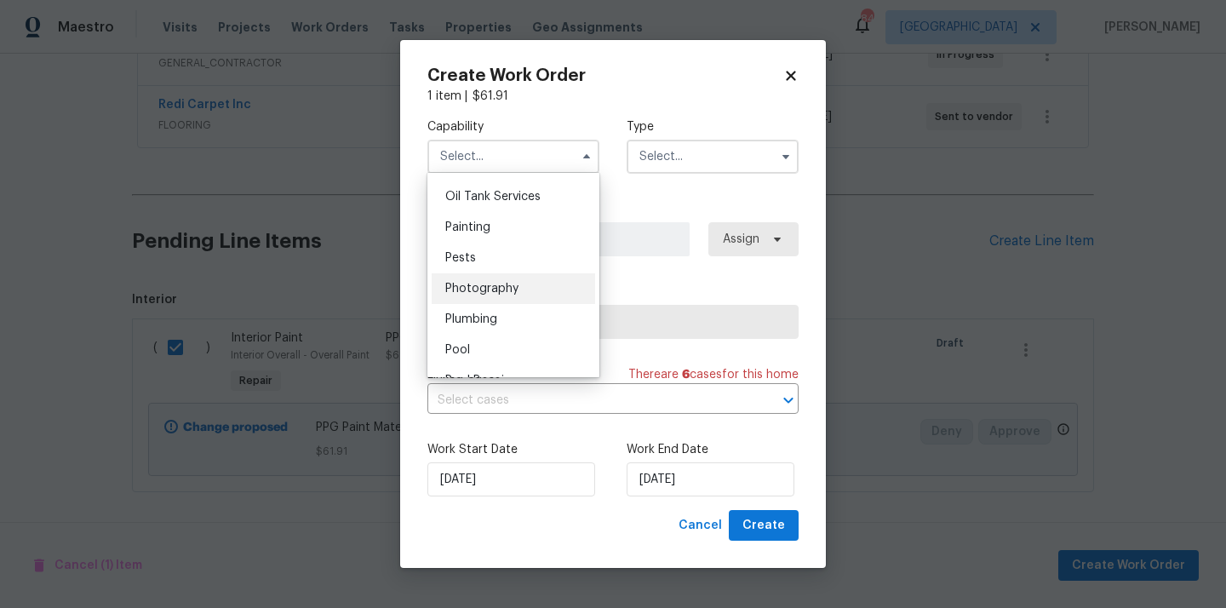
scroll to position [1388, 0]
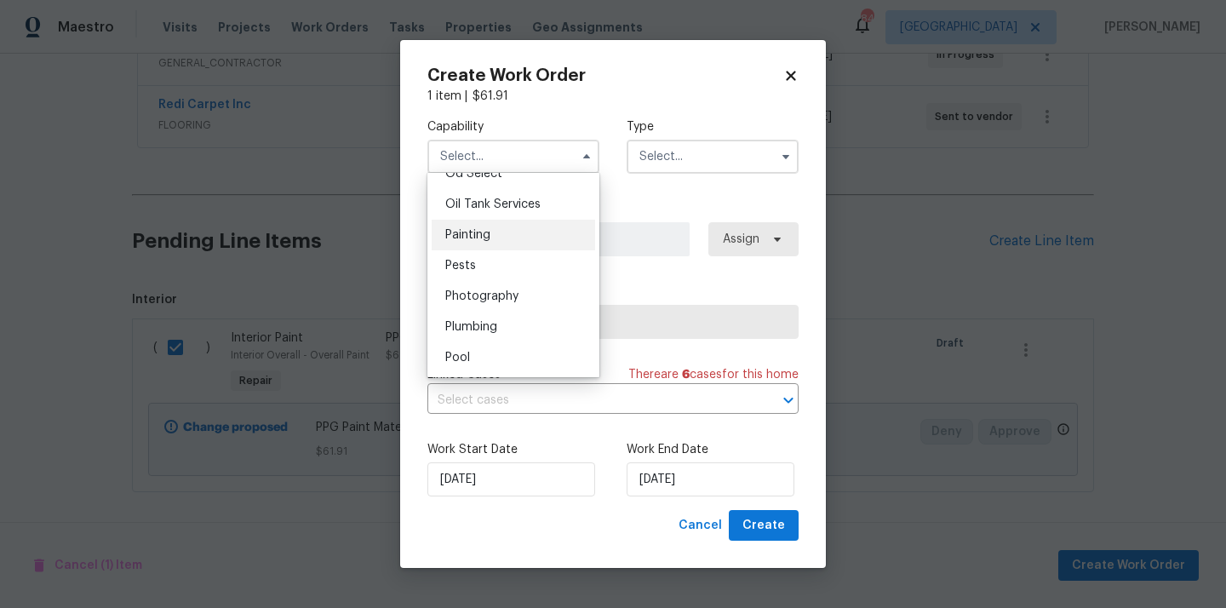
click at [503, 236] on div "Painting" at bounding box center [513, 235] width 163 height 31
type input "Painting"
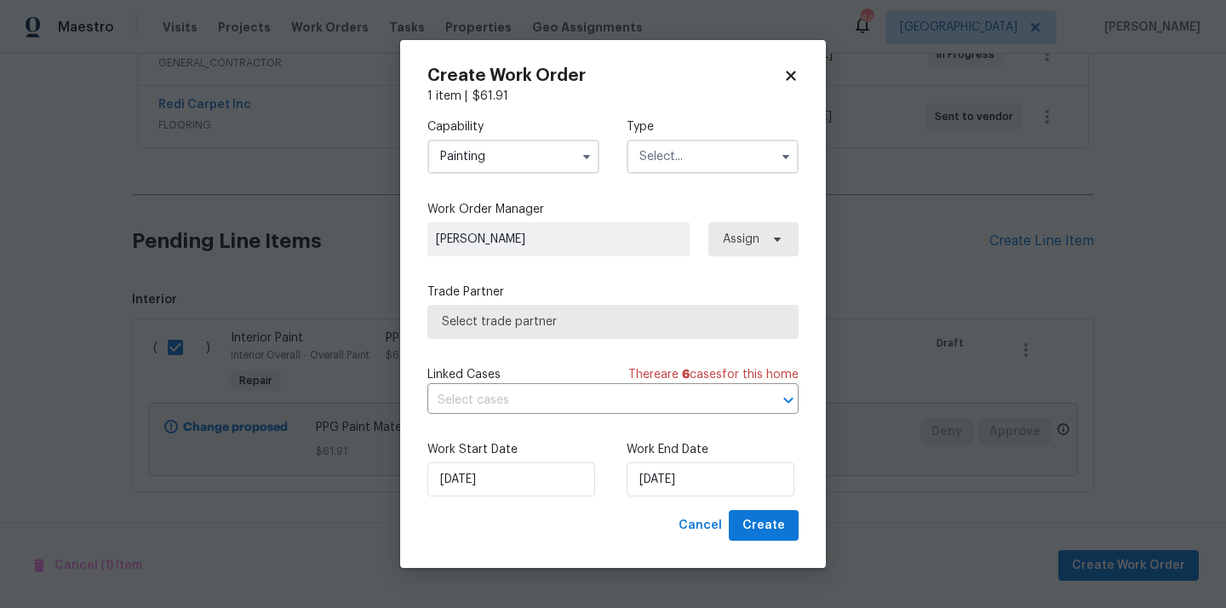
click at [693, 154] on input "text" at bounding box center [713, 157] width 172 height 34
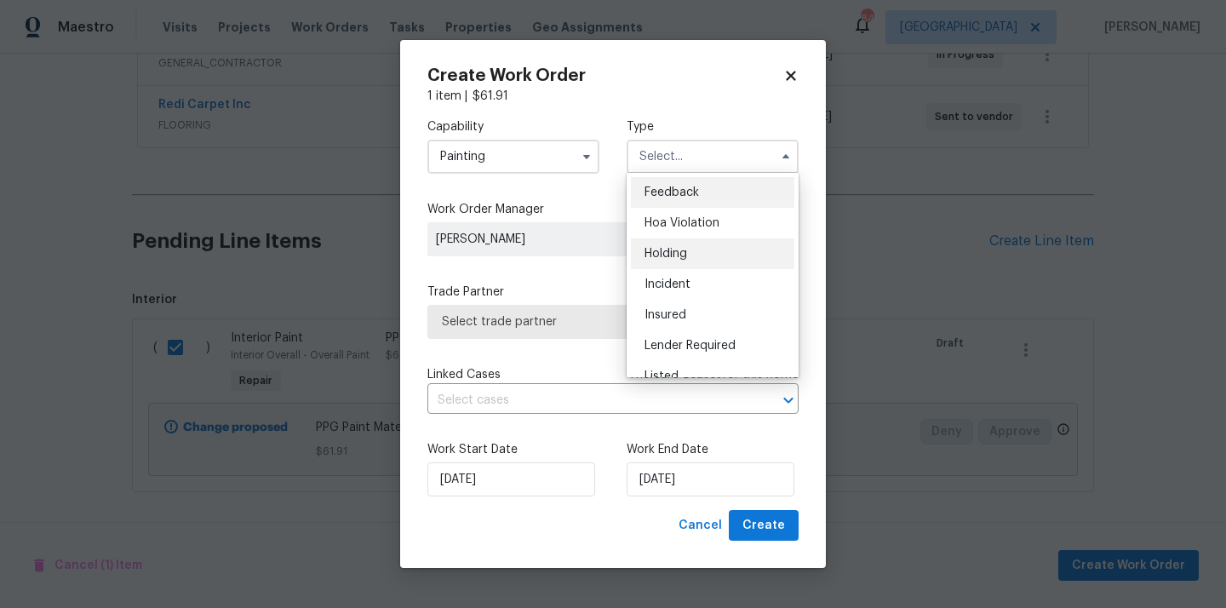
scroll to position [386, 0]
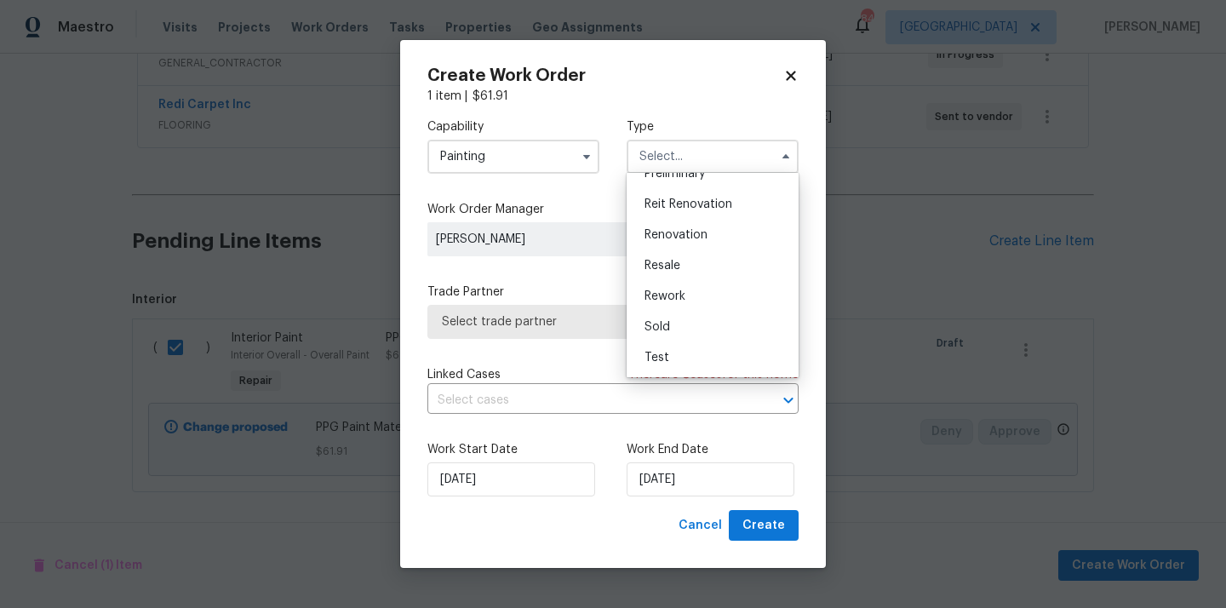
click at [680, 240] on span "Renovation" at bounding box center [675, 235] width 63 height 12
type input "Renovation"
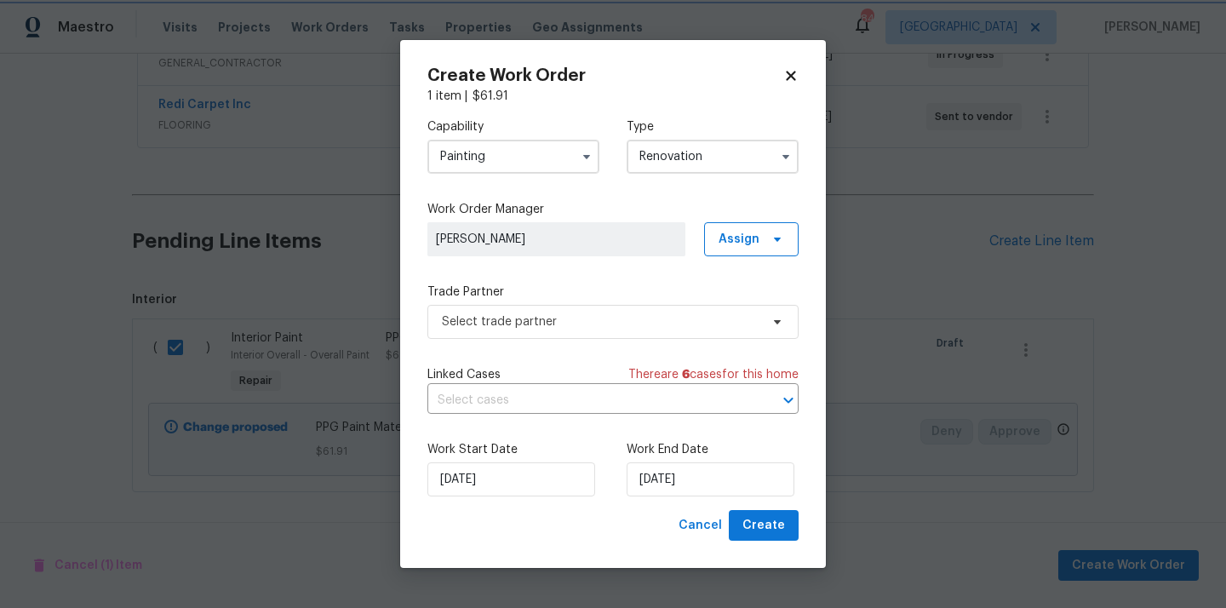
scroll to position [0, 0]
click at [747, 240] on span "Assign" at bounding box center [738, 239] width 41 height 17
click at [739, 314] on div "Assign to me" at bounding box center [754, 310] width 74 height 17
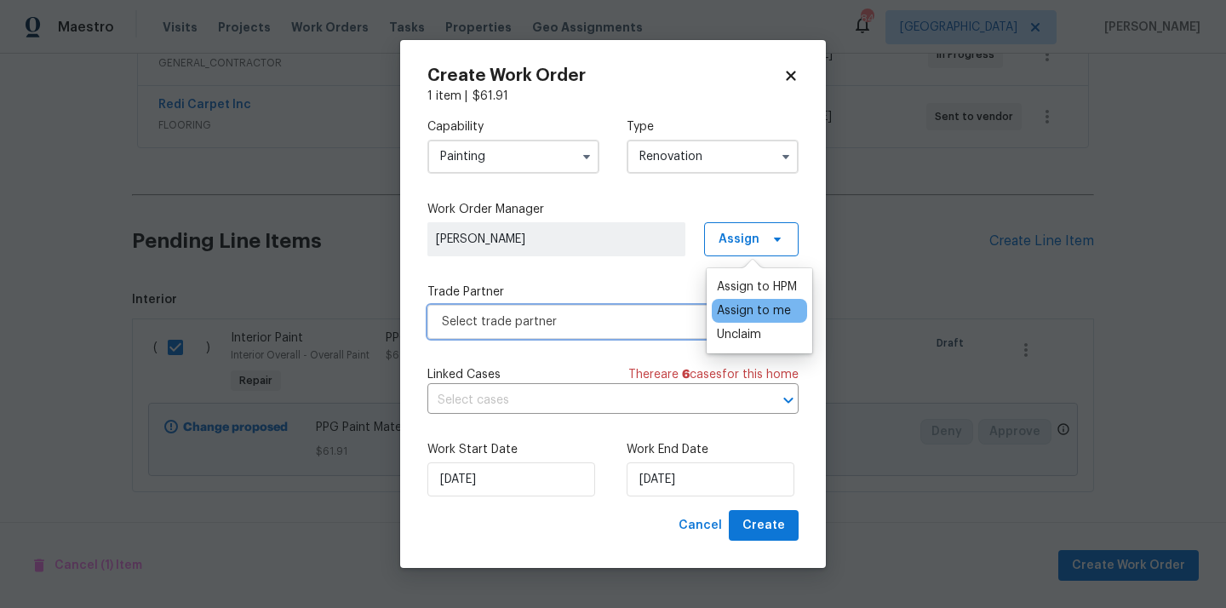
click at [685, 323] on span "Select trade partner" at bounding box center [601, 321] width 318 height 17
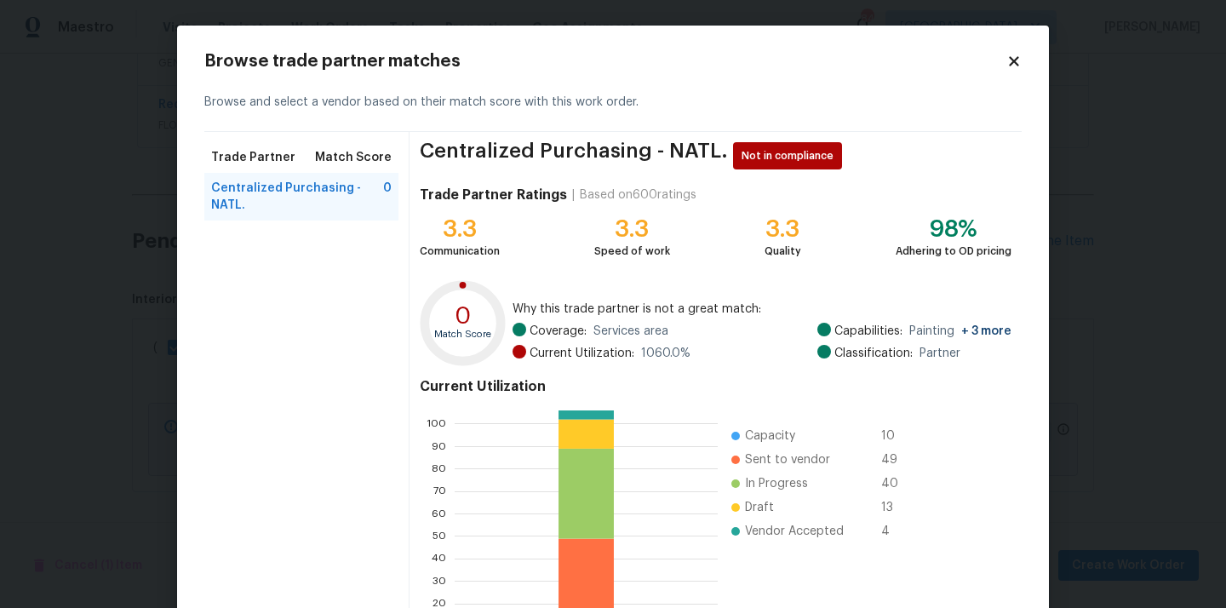
scroll to position [143, 0]
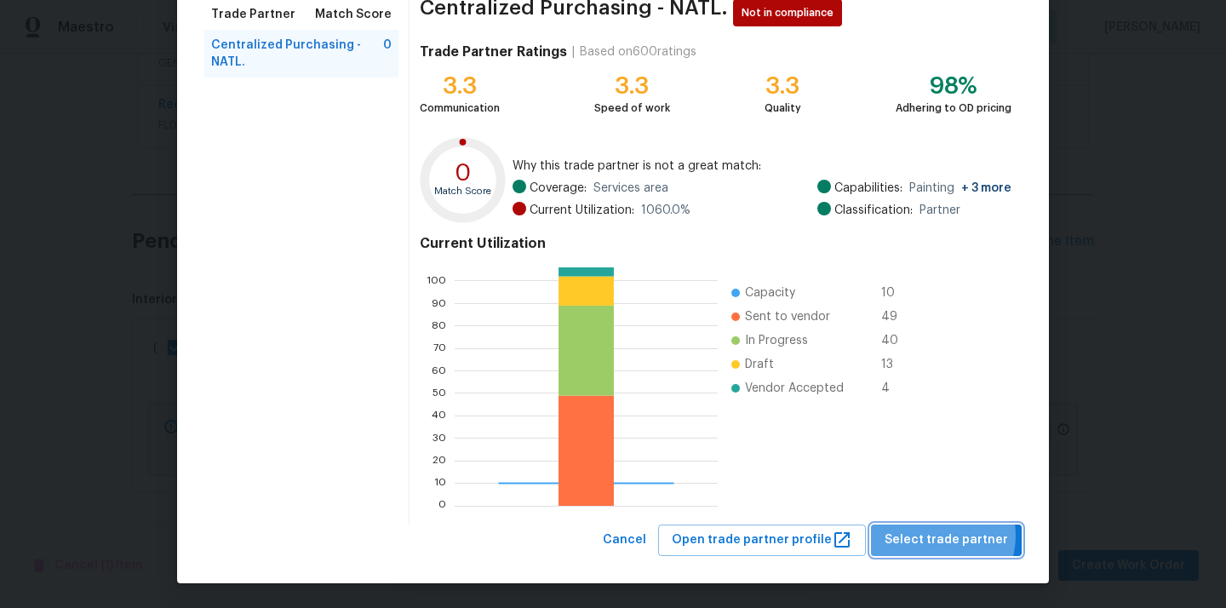
click at [936, 535] on span "Select trade partner" at bounding box center [945, 539] width 123 height 21
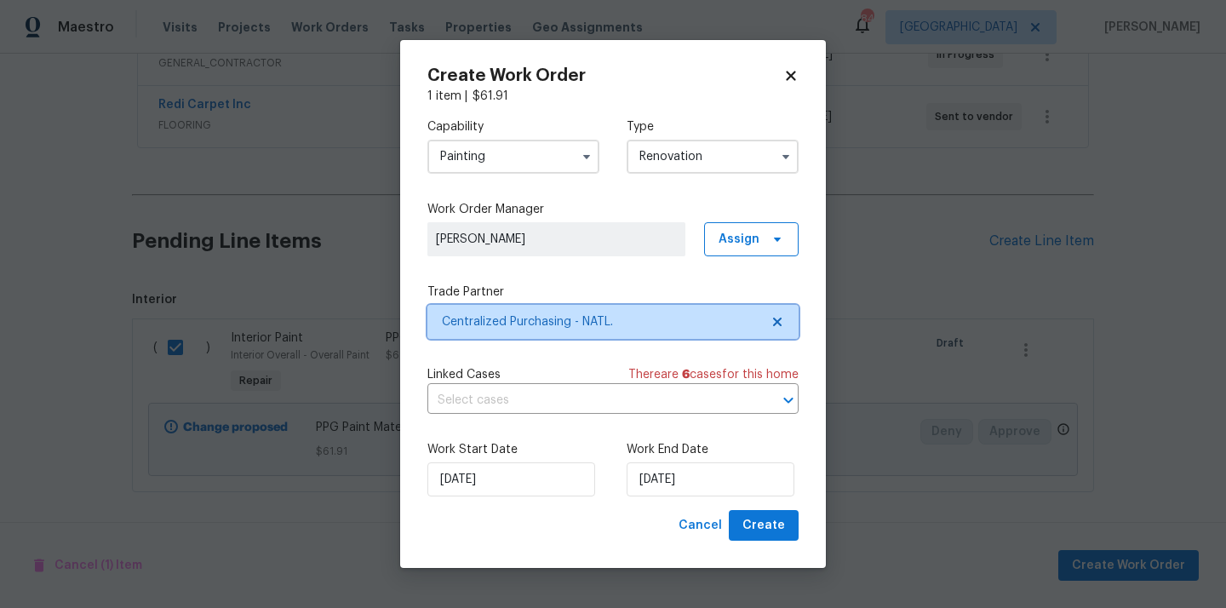
scroll to position [0, 0]
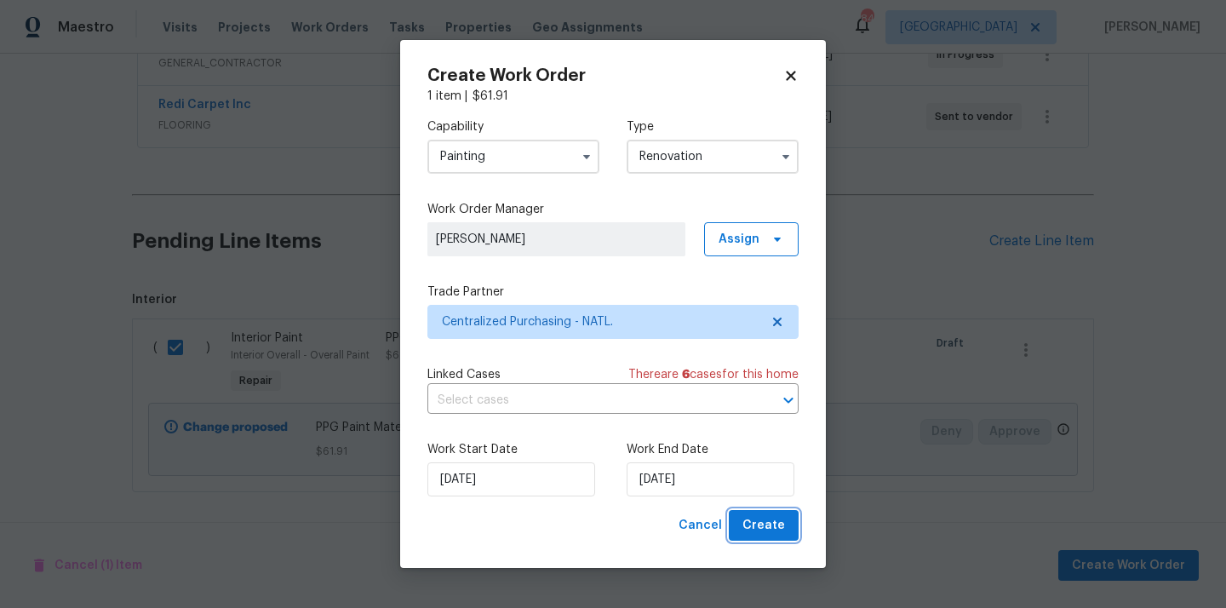
click at [757, 533] on span "Create" at bounding box center [763, 525] width 43 height 21
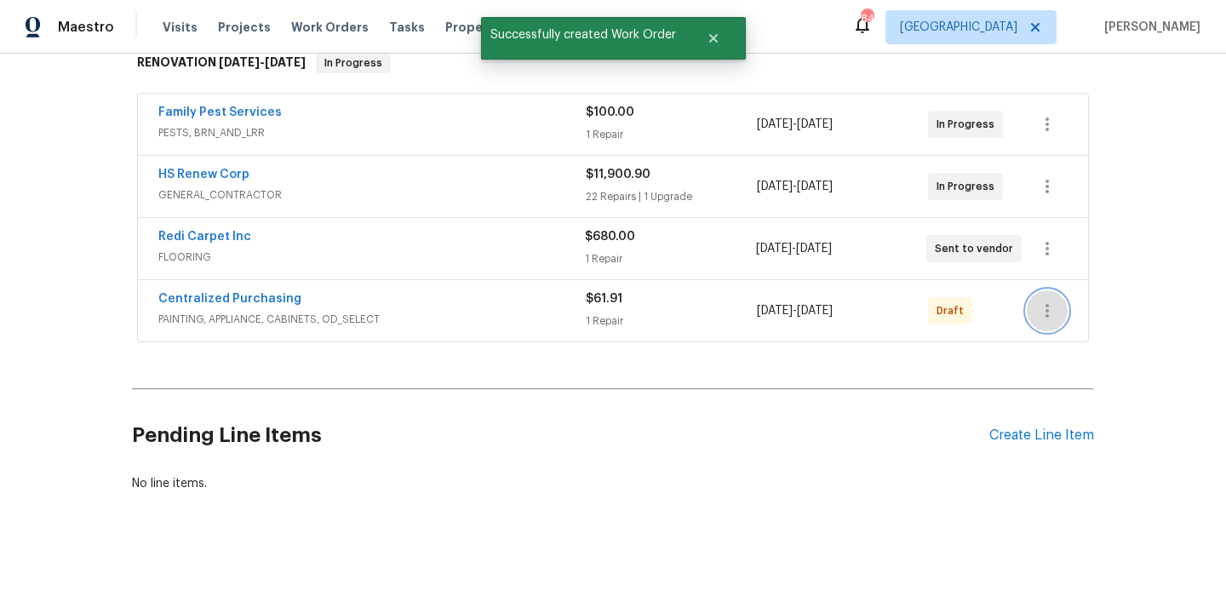
click at [1032, 321] on button "button" at bounding box center [1047, 310] width 41 height 41
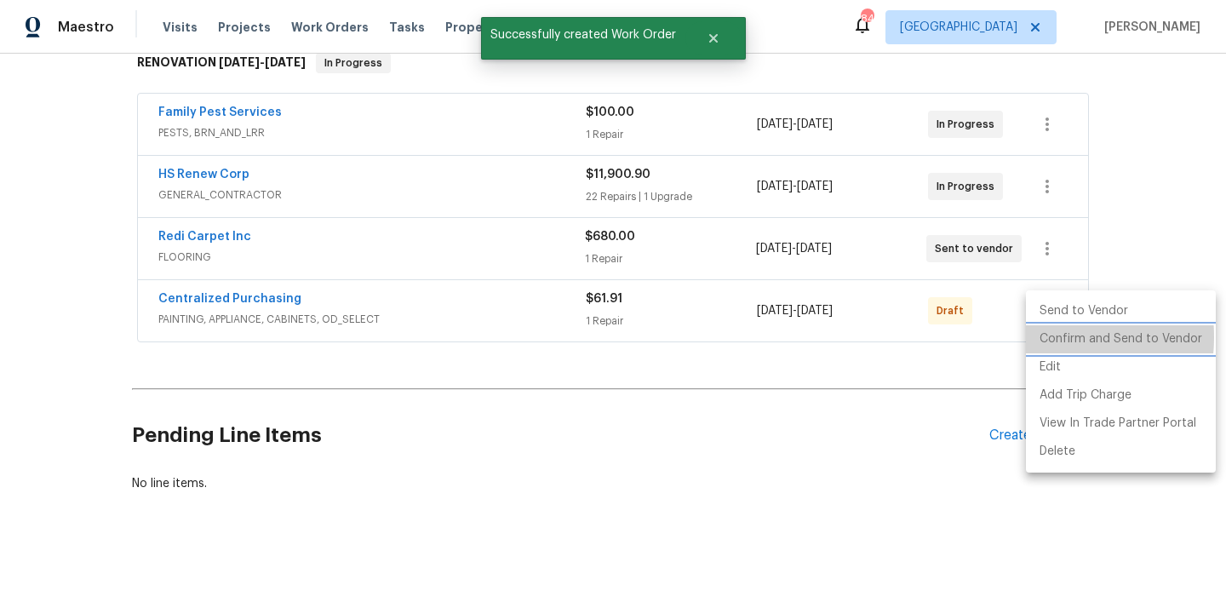
click at [1037, 337] on li "Confirm and Send to Vendor" at bounding box center [1121, 339] width 190 height 28
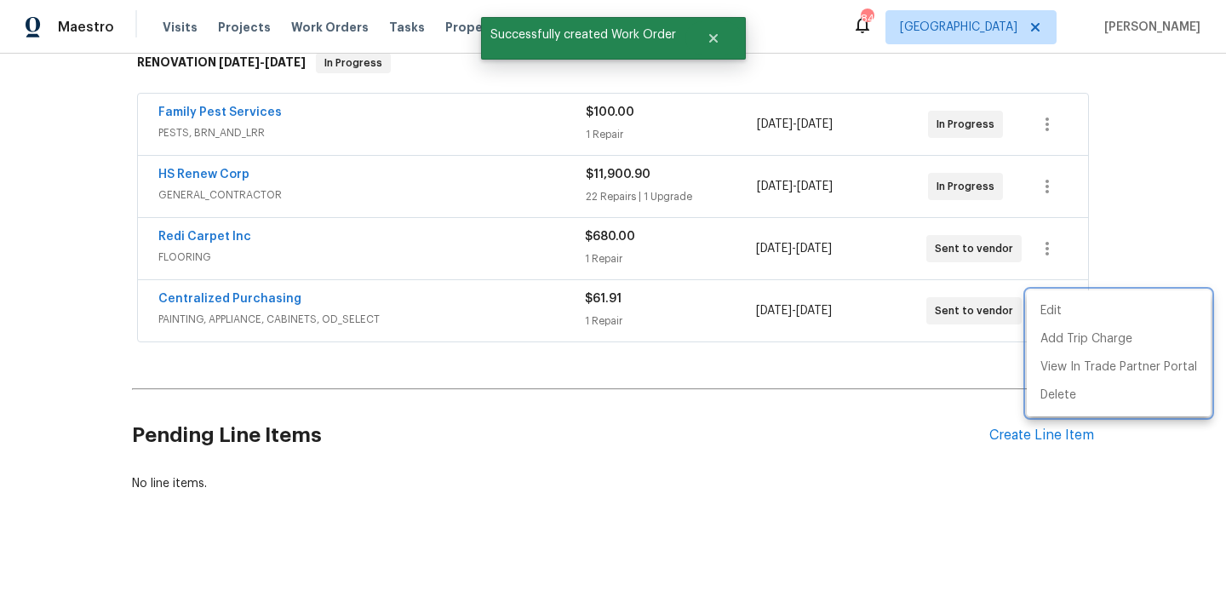
click at [305, 314] on div at bounding box center [613, 304] width 1226 height 608
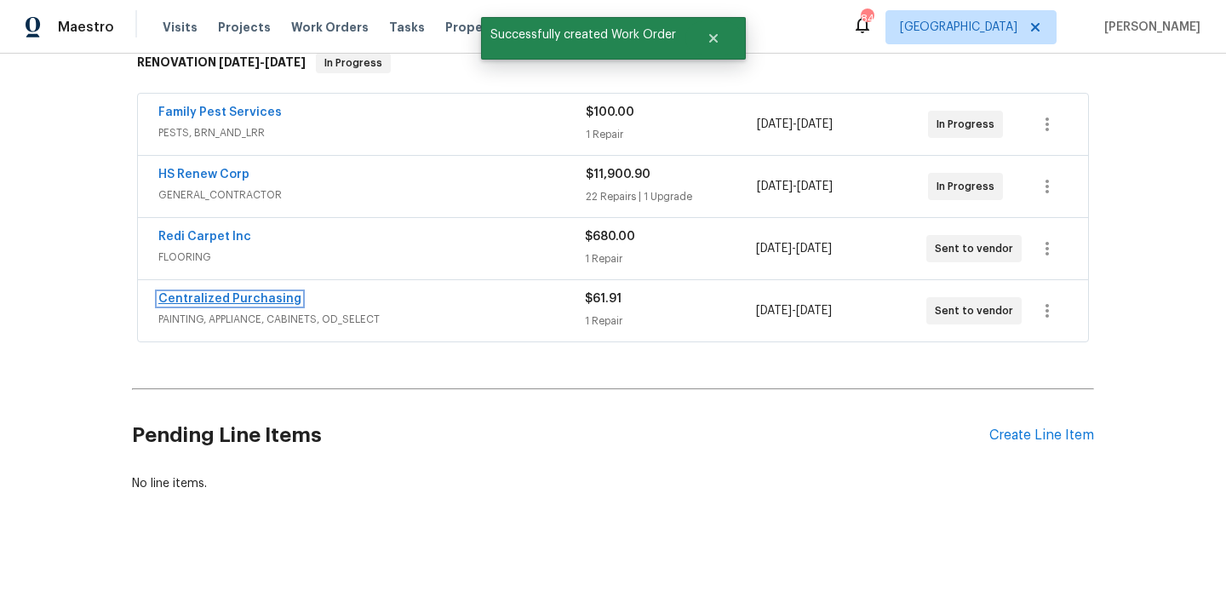
click at [257, 294] on link "Centralized Purchasing" at bounding box center [229, 299] width 143 height 12
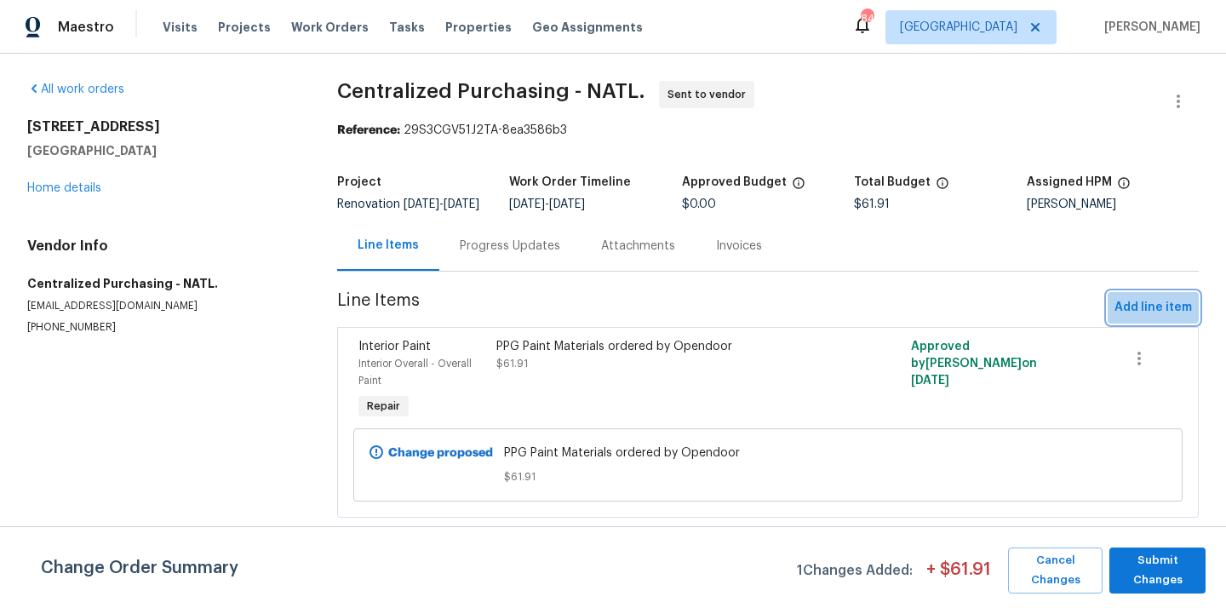
click at [1130, 305] on button "Add line item" at bounding box center [1152, 307] width 91 height 31
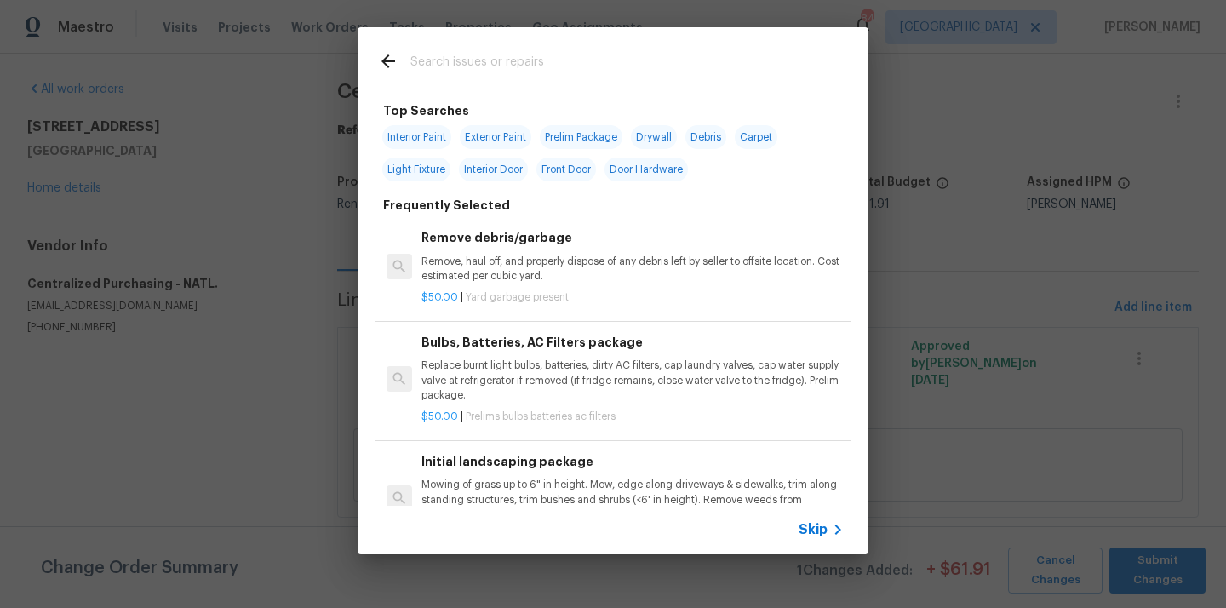
click at [650, 72] on input "text" at bounding box center [590, 64] width 361 height 26
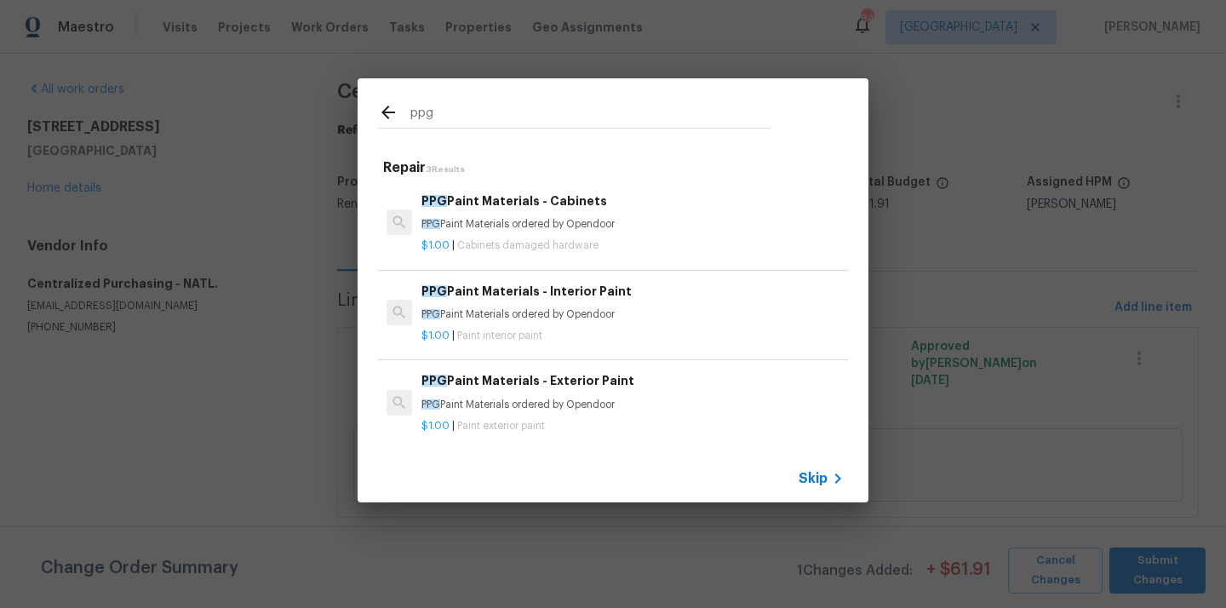
type input "ppg"
click at [571, 386] on h6 "PPG Paint Materials - Exterior Paint" at bounding box center [632, 380] width 422 height 19
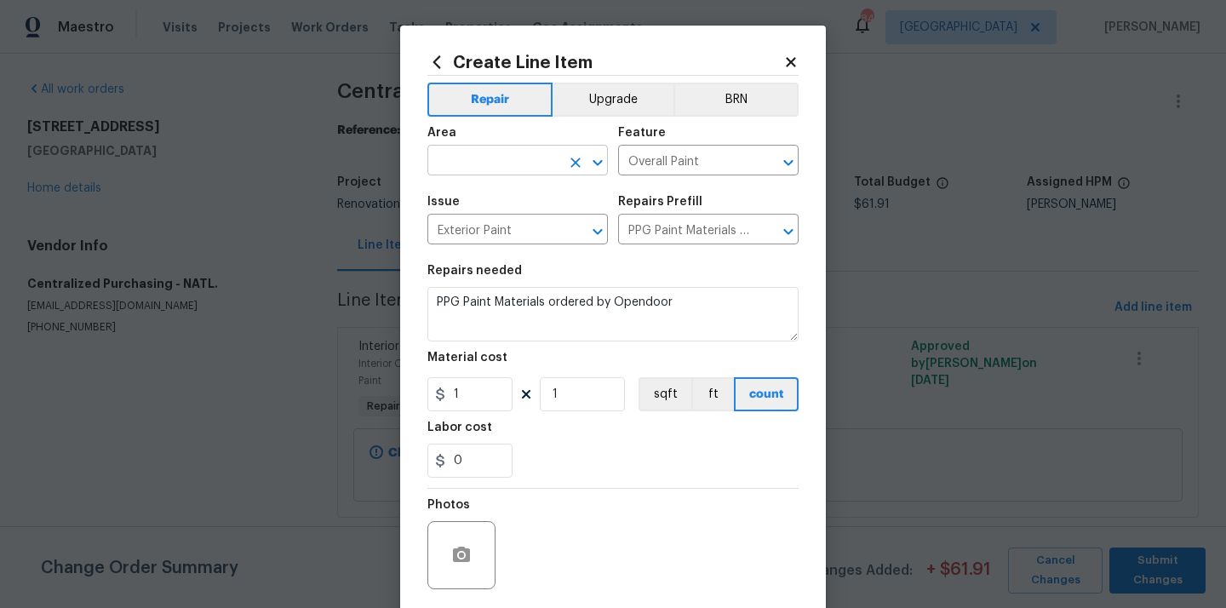
click at [507, 162] on input "text" at bounding box center [493, 162] width 133 height 26
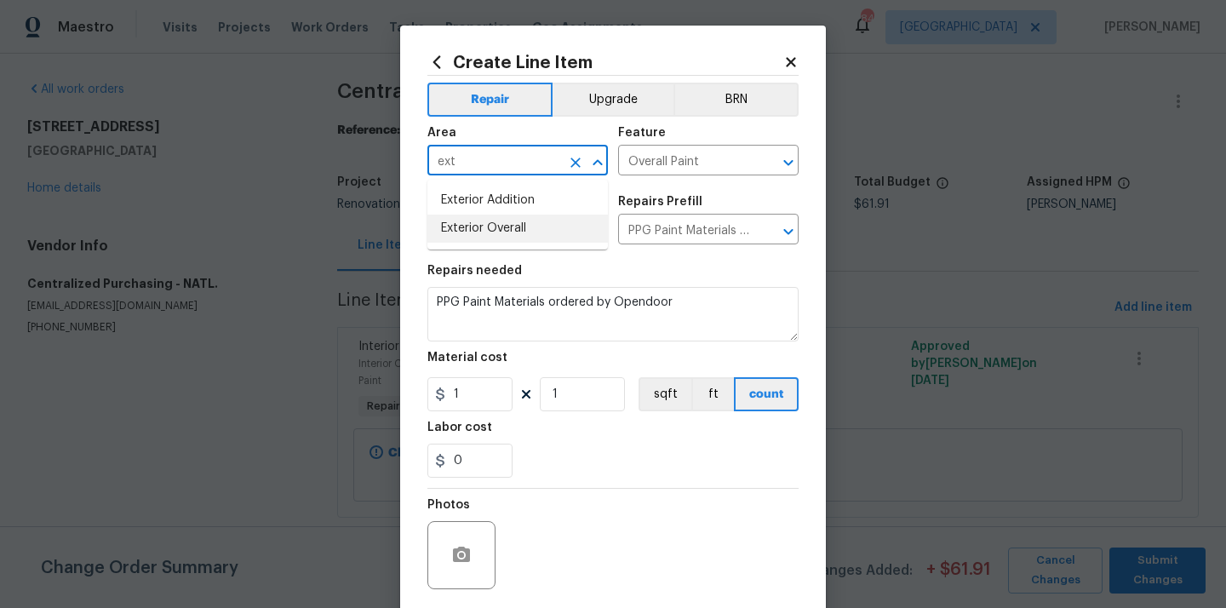
click at [480, 233] on li "Exterior Overall" at bounding box center [517, 229] width 180 height 28
type input "Exterior Overall"
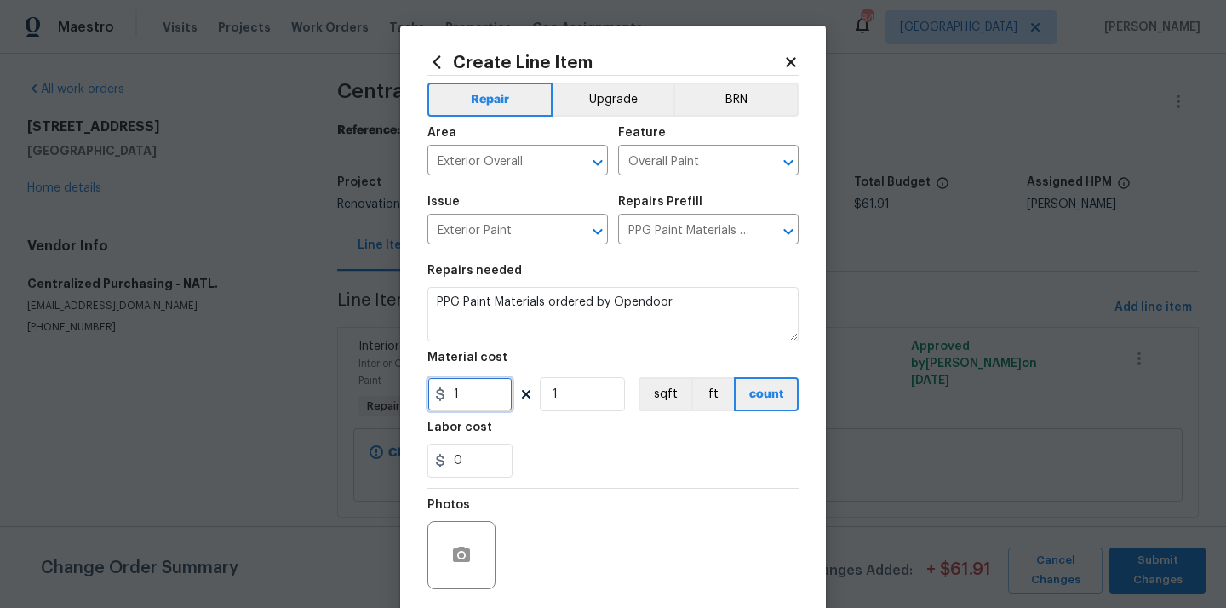
drag, startPoint x: 463, startPoint y: 386, endPoint x: 411, endPoint y: 392, distance: 52.2
click at [411, 392] on div "Create Line Item Repair Upgrade BRN Area Exterior Overall ​ Feature Overall Pai…" at bounding box center [613, 367] width 426 height 682
paste input "362.85"
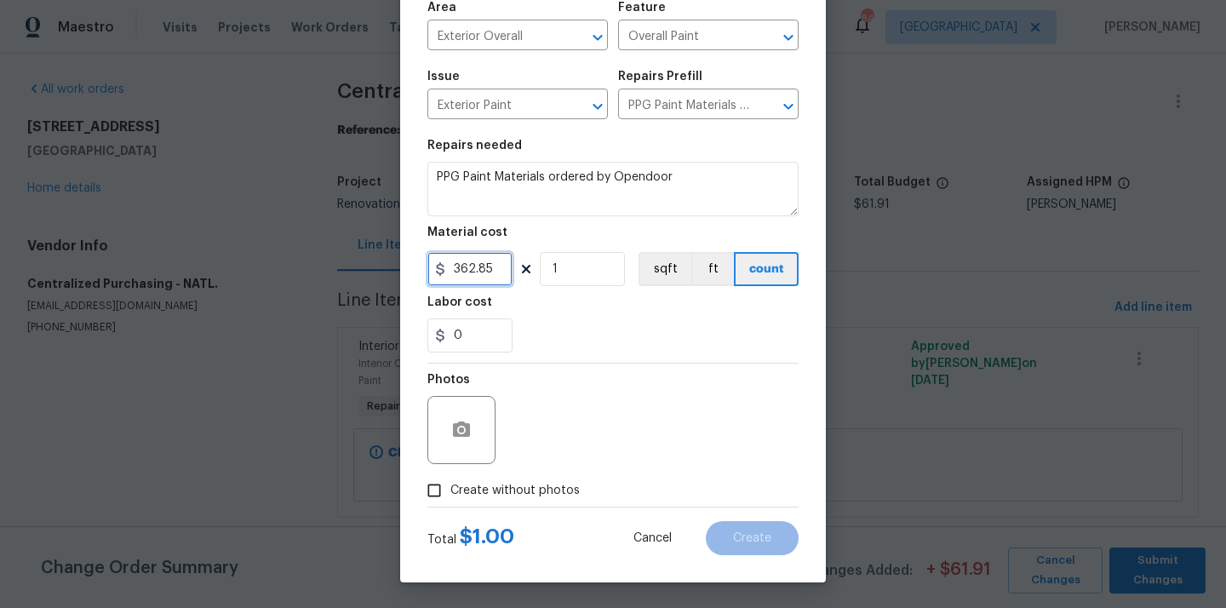
type input "362.85"
click at [518, 495] on span "Create without photos" at bounding box center [514, 491] width 129 height 18
click at [450, 495] on input "Create without photos" at bounding box center [434, 490] width 32 height 32
checkbox input "true"
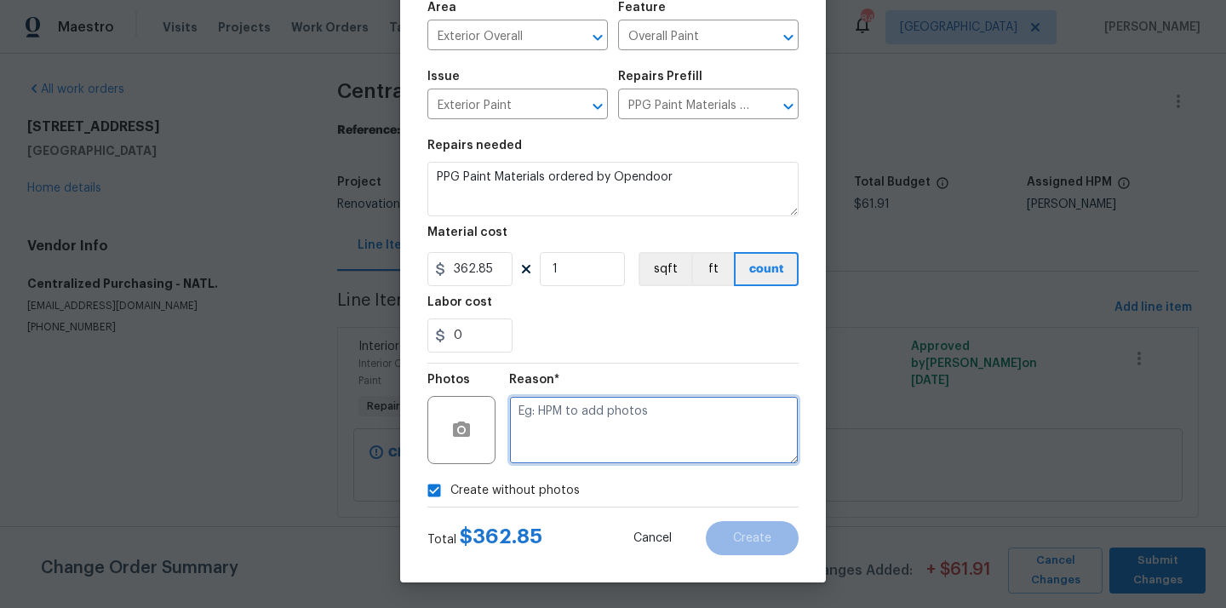
click at [569, 421] on textarea at bounding box center [653, 430] width 289 height 68
type textarea "N/A"
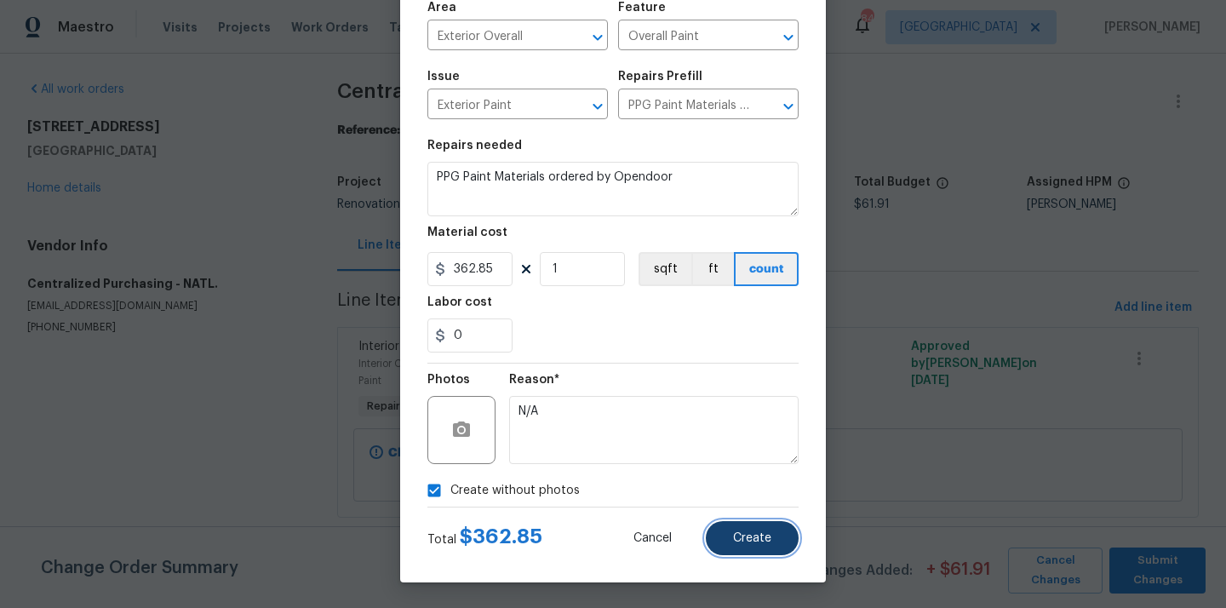
click at [759, 543] on span "Create" at bounding box center [752, 538] width 38 height 13
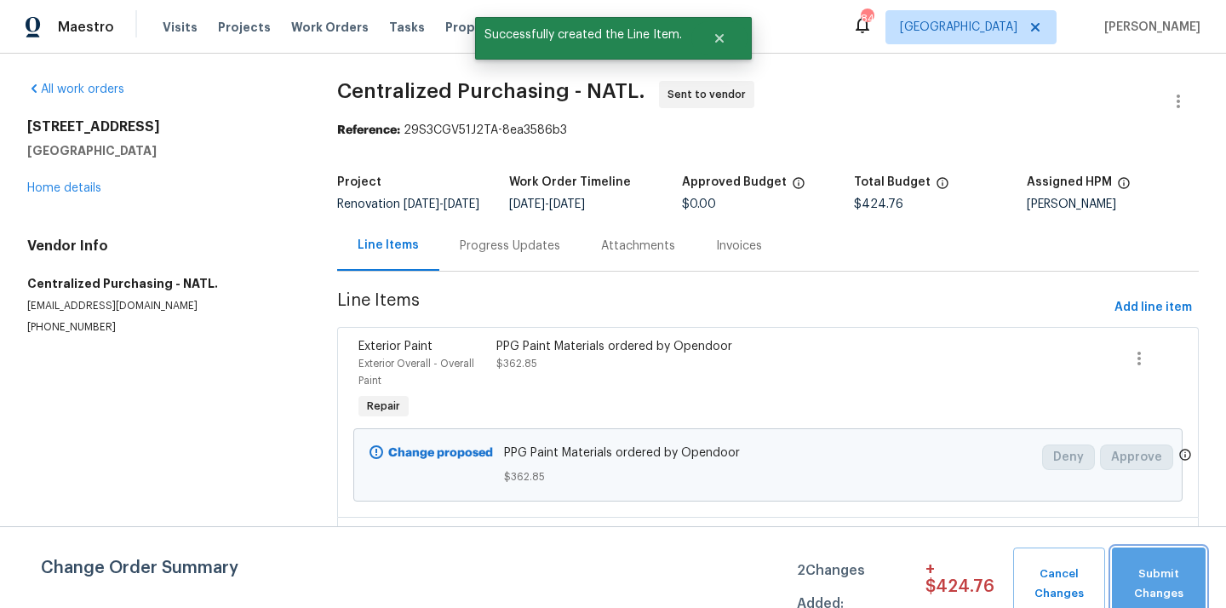
click at [1153, 563] on button "Submit Changes" at bounding box center [1159, 583] width 94 height 73
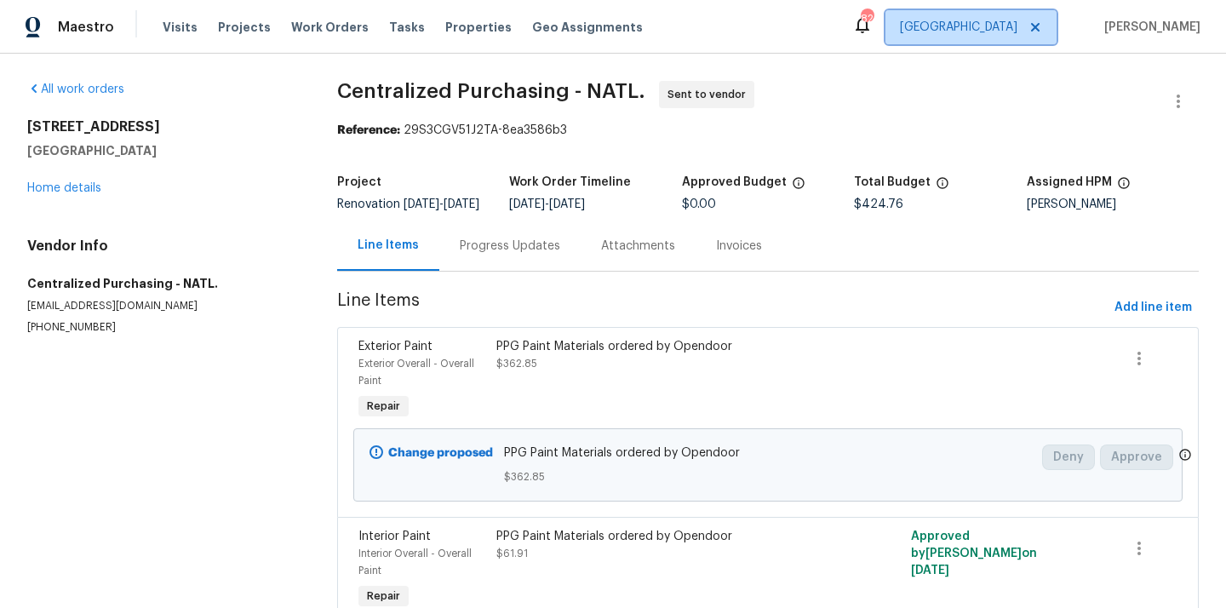
click at [1016, 26] on span "[GEOGRAPHIC_DATA]" at bounding box center [958, 27] width 117 height 17
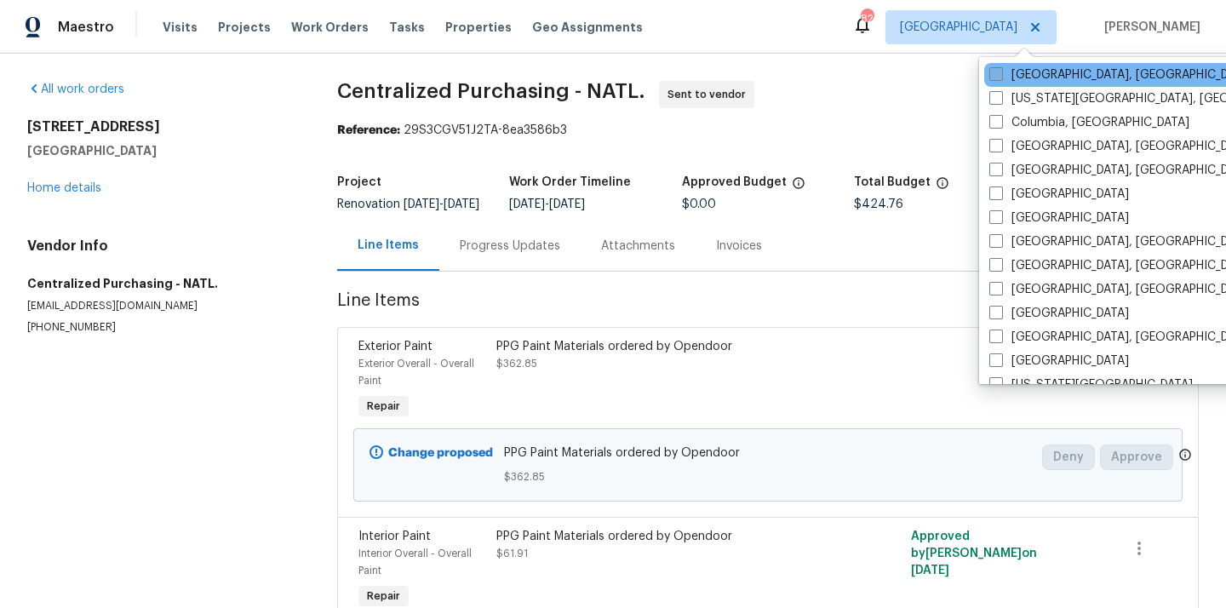
scroll to position [481, 0]
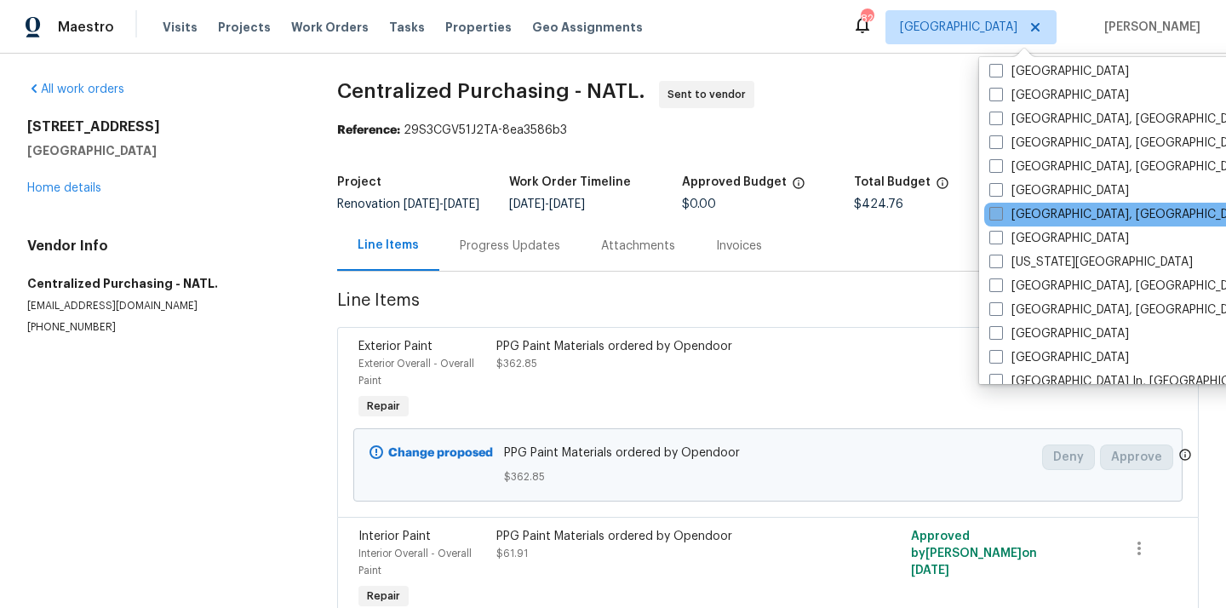
click at [1046, 219] on label "[GEOGRAPHIC_DATA], [GEOGRAPHIC_DATA]" at bounding box center [1121, 214] width 264 height 17
click at [1000, 217] on input "[GEOGRAPHIC_DATA], [GEOGRAPHIC_DATA]" at bounding box center [994, 211] width 11 height 11
checkbox input "true"
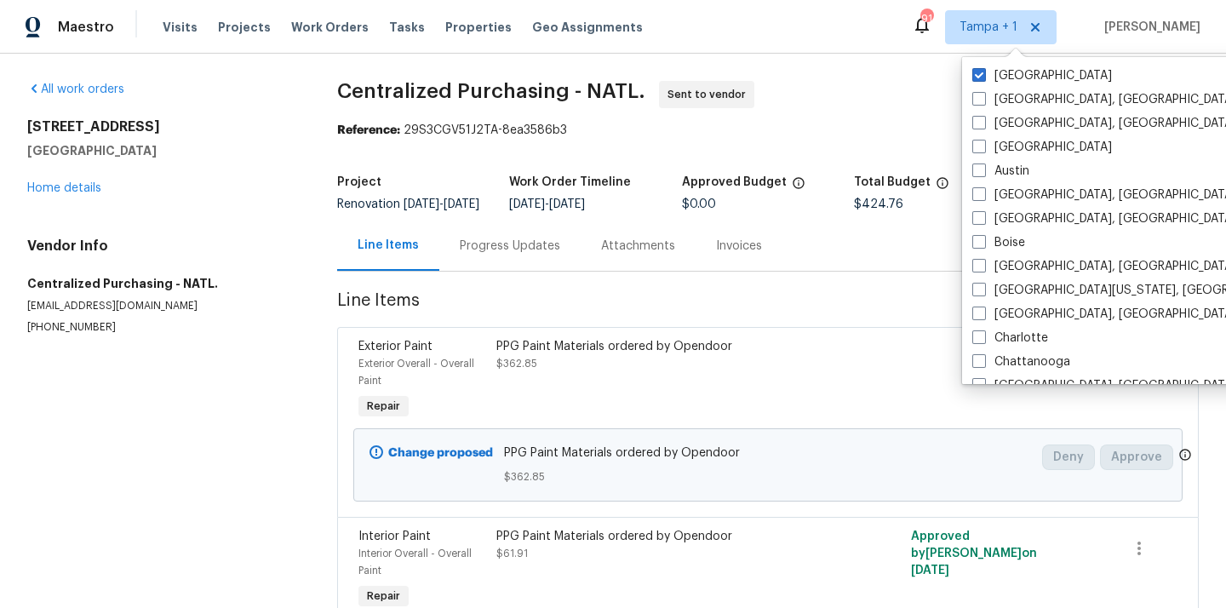
click at [1021, 72] on label "[GEOGRAPHIC_DATA]" at bounding box center [1042, 75] width 140 height 17
click at [983, 72] on input "[GEOGRAPHIC_DATA]" at bounding box center [977, 72] width 11 height 11
checkbox input "false"
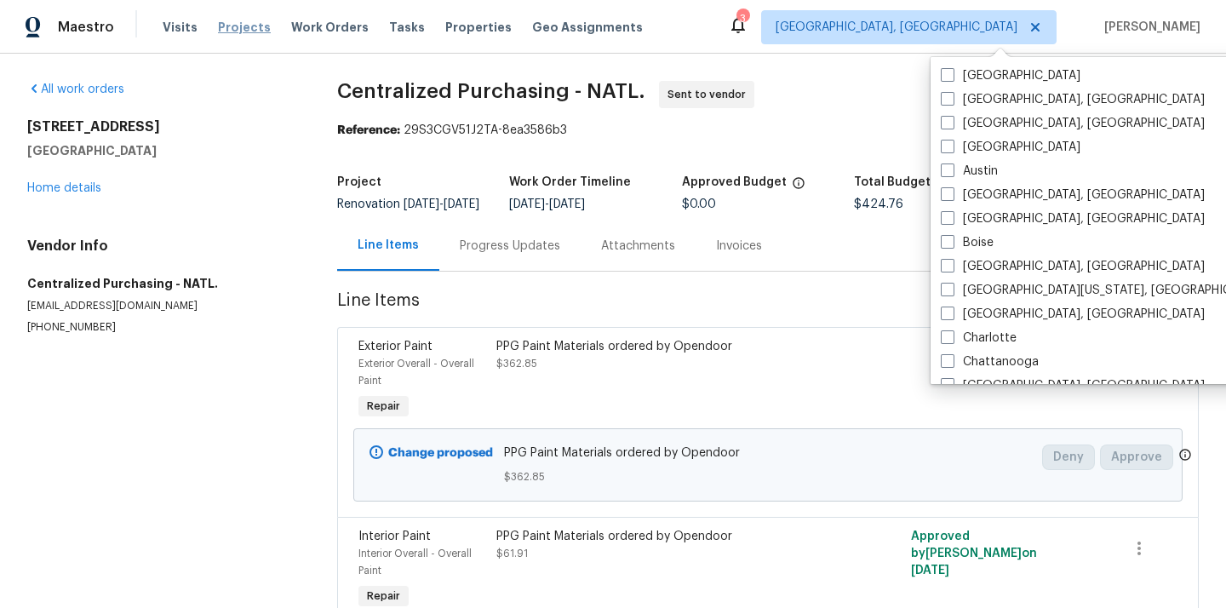
click at [225, 25] on span "Projects" at bounding box center [244, 27] width 53 height 17
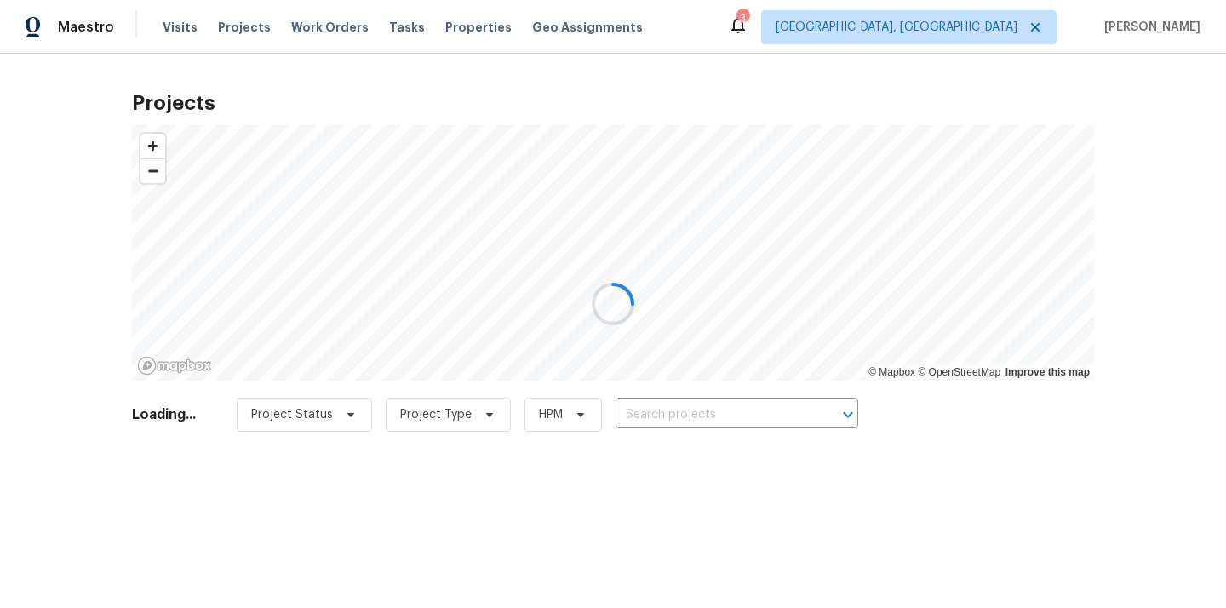
click at [705, 417] on div at bounding box center [613, 304] width 1226 height 608
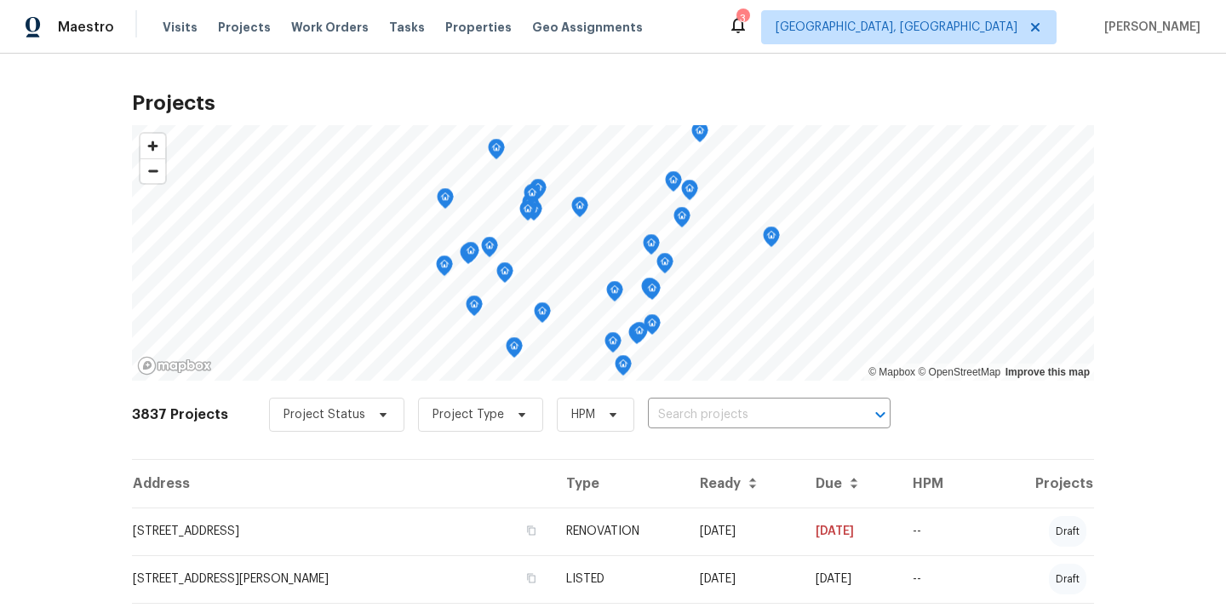
click at [705, 417] on input "text" at bounding box center [745, 415] width 195 height 26
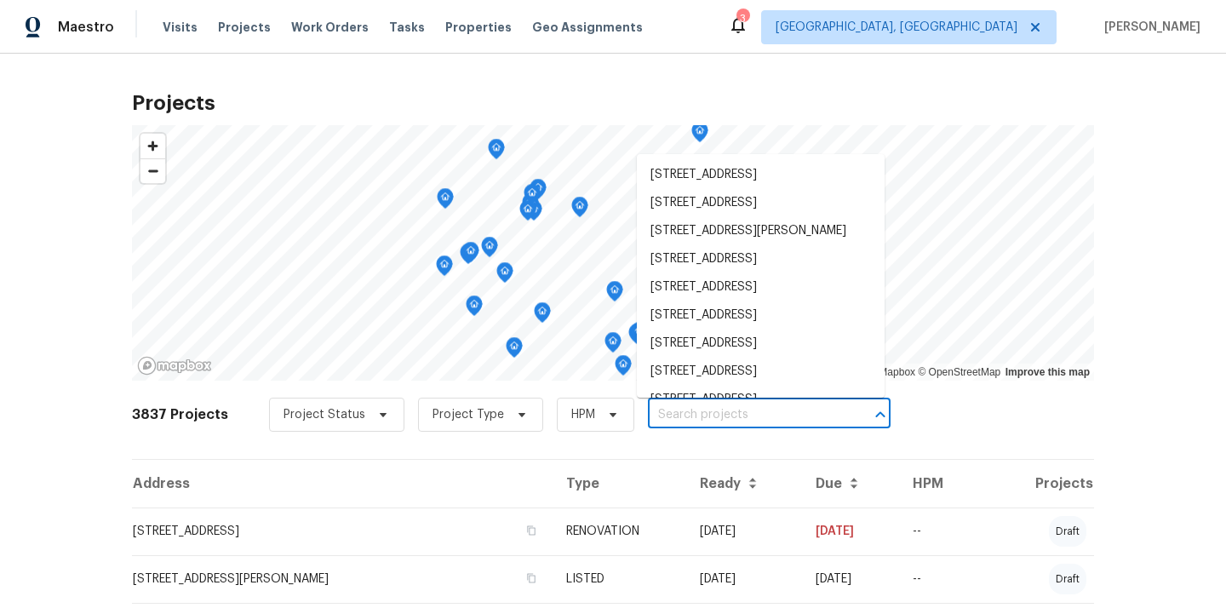
paste input "2020 Pheasant Run, Westfield, IN 46074"
type input "2020 Pheasant Run, Westfield, IN 46074"
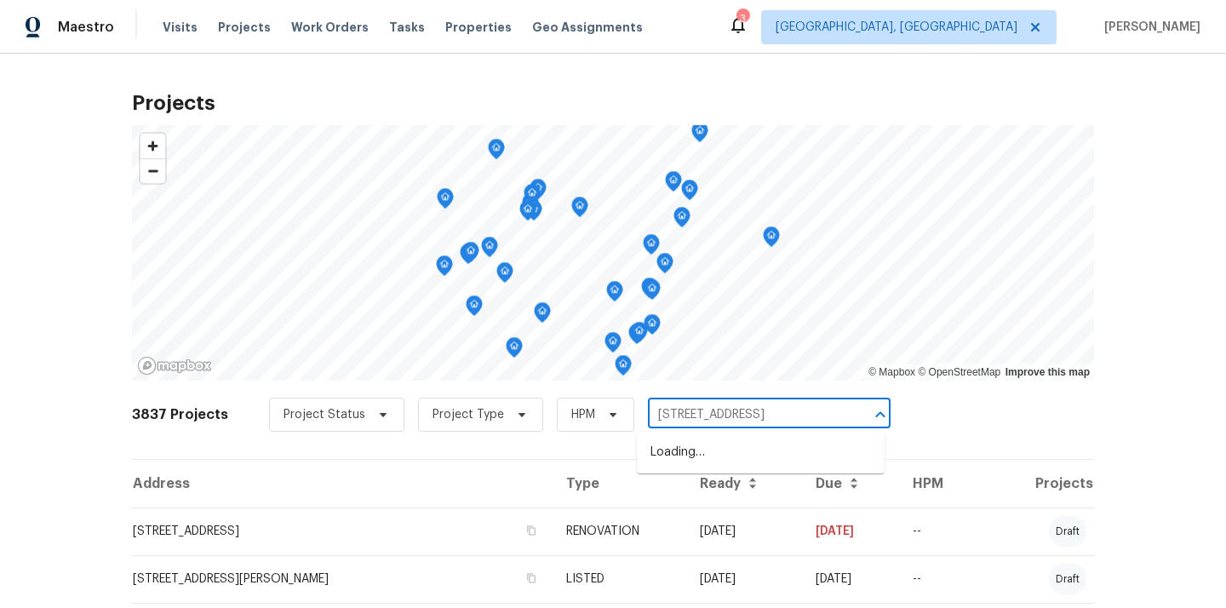
scroll to position [0, 33]
click at [699, 454] on li "2020 Pheasant Run, Westfield, IN 46074" at bounding box center [761, 452] width 248 height 28
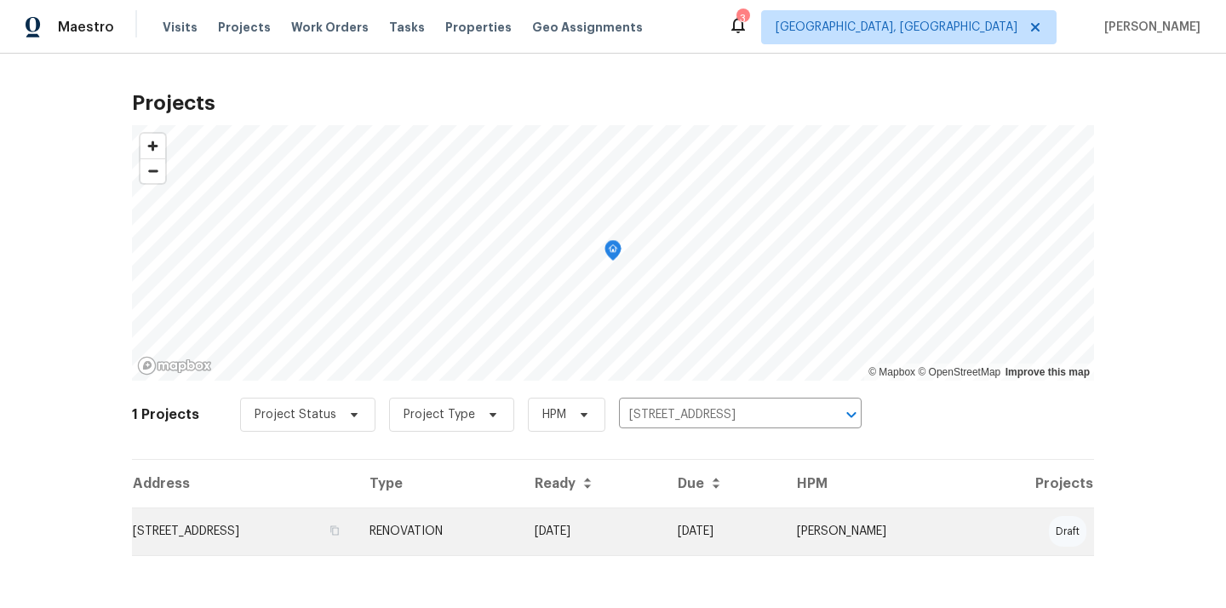
click at [521, 522] on td "RENOVATION" at bounding box center [438, 531] width 165 height 48
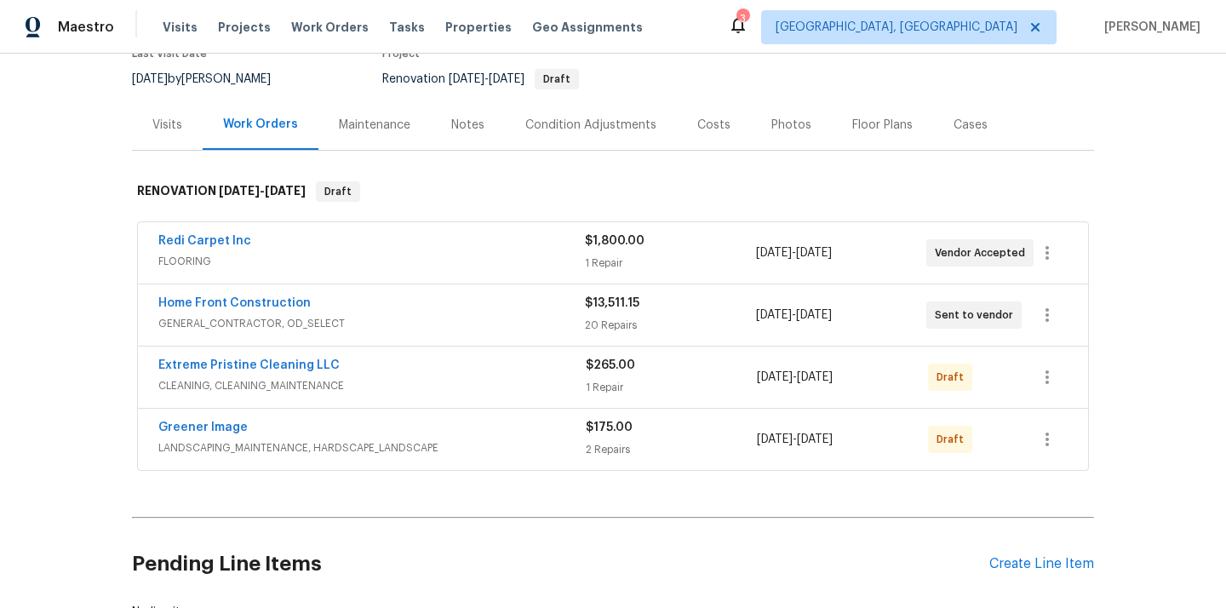
scroll to position [201, 0]
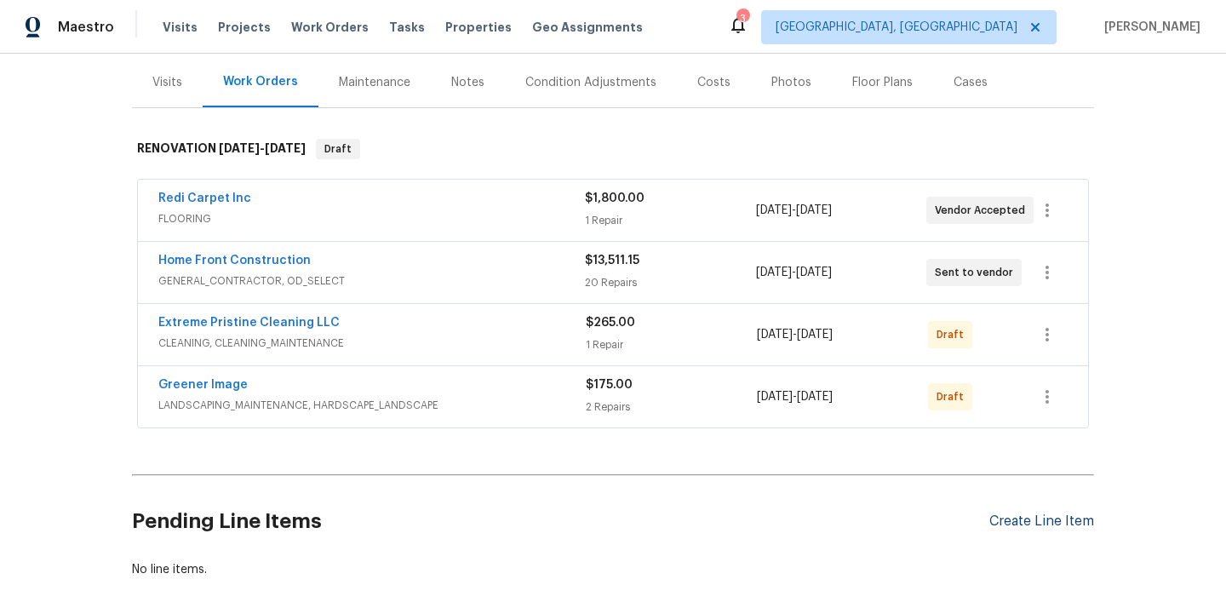
click at [1051, 527] on div "Create Line Item" at bounding box center [1041, 521] width 105 height 16
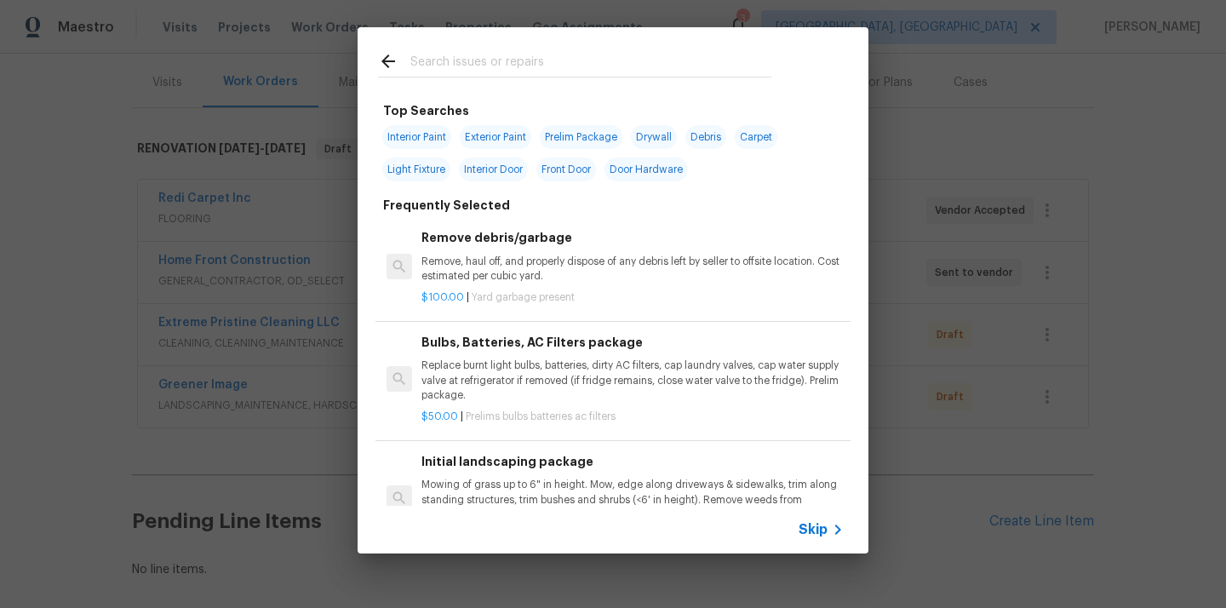
click at [646, 58] on input "text" at bounding box center [590, 64] width 361 height 26
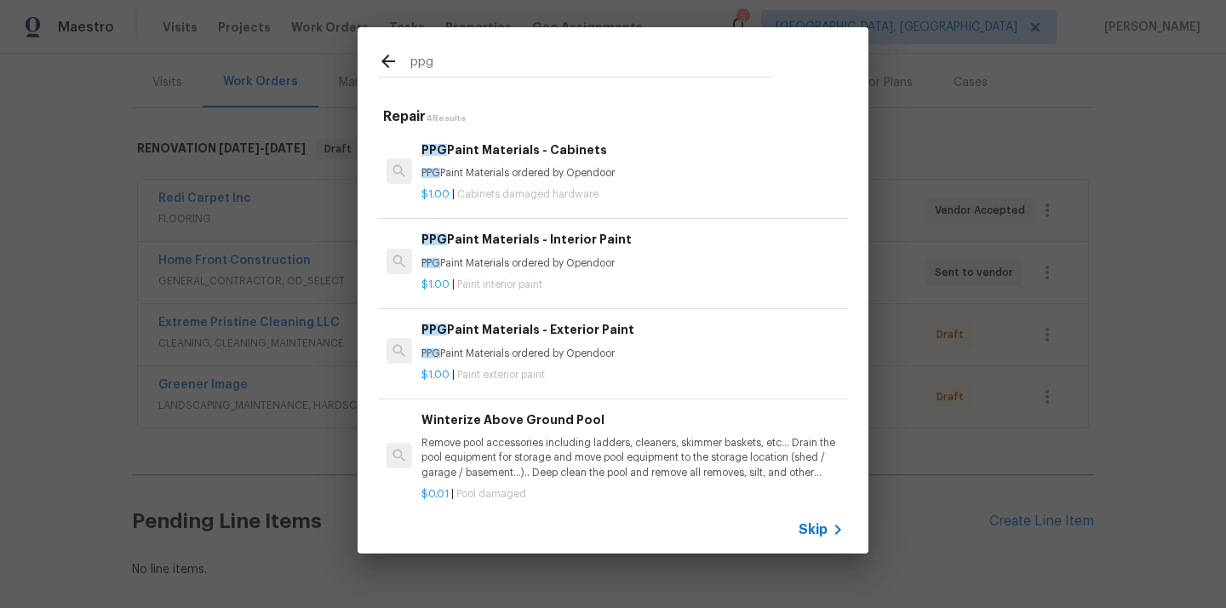
type input "ppg"
click at [578, 186] on div "$1.00 | Cabinets damaged hardware" at bounding box center [632, 190] width 422 height 21
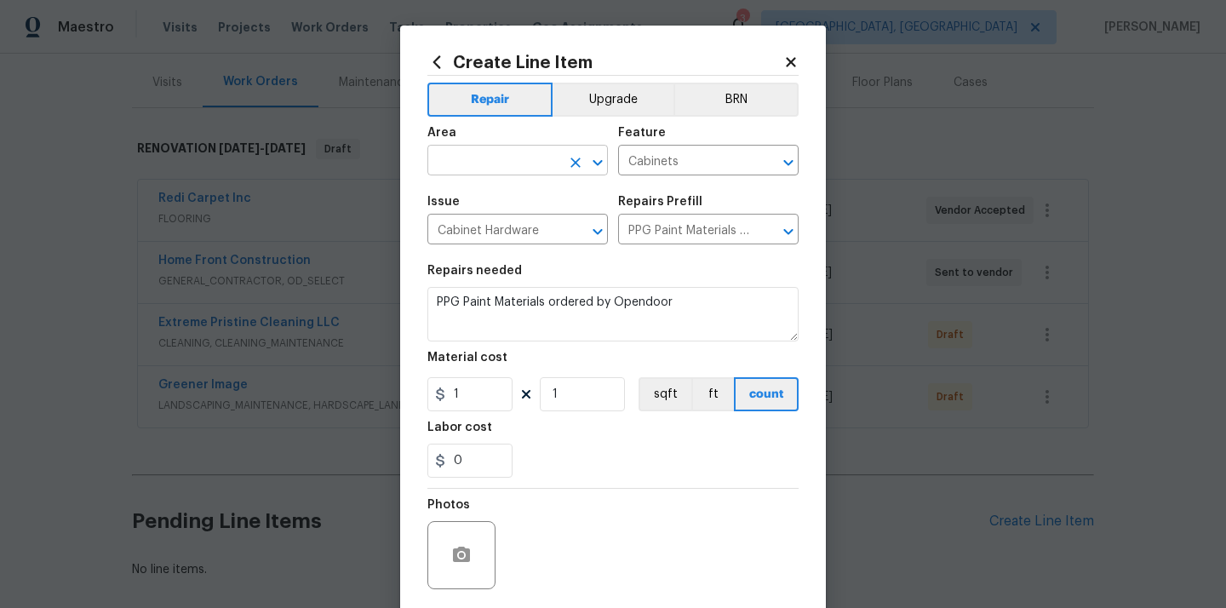
click at [491, 164] on input "text" at bounding box center [493, 162] width 133 height 26
click at [495, 212] on li "Kitchen" at bounding box center [517, 200] width 180 height 28
type input "Kitchen"
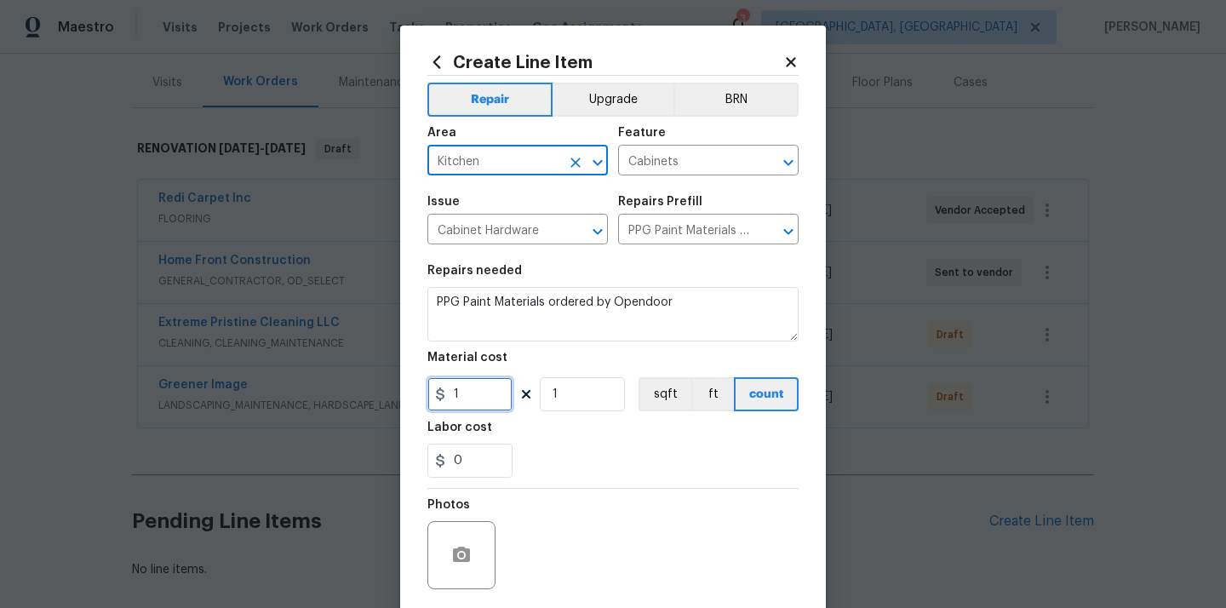
drag, startPoint x: 472, startPoint y: 398, endPoint x: 430, endPoint y: 398, distance: 41.7
click at [435, 398] on div "1" at bounding box center [469, 394] width 85 height 34
paste input "489.9"
type input "489.9"
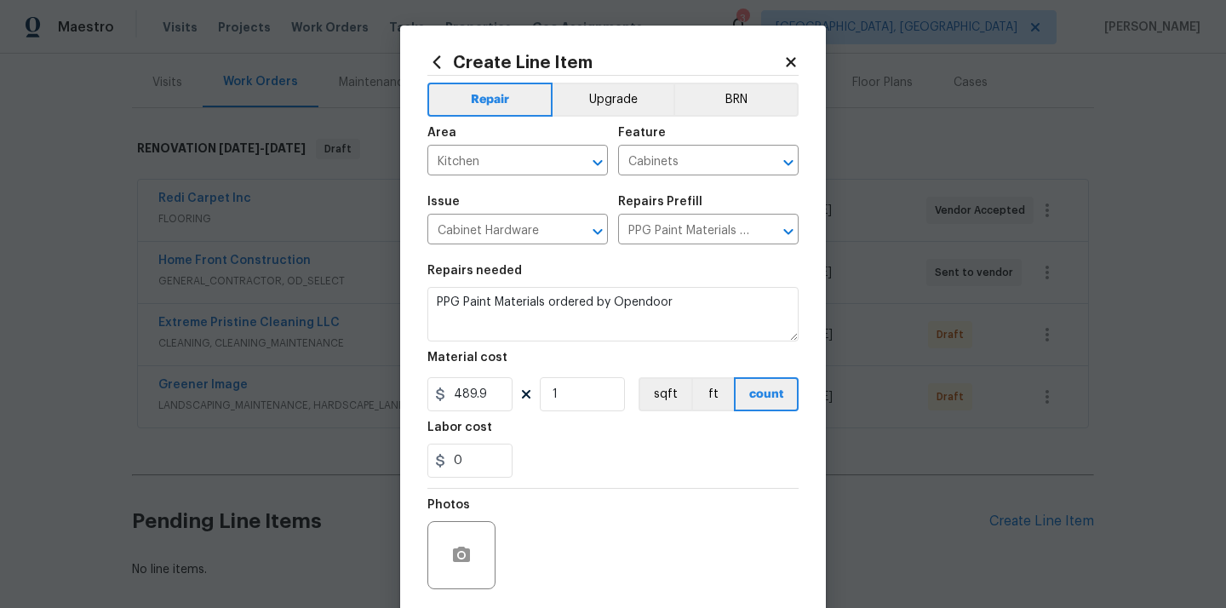
click at [604, 448] on div "0" at bounding box center [612, 461] width 371 height 34
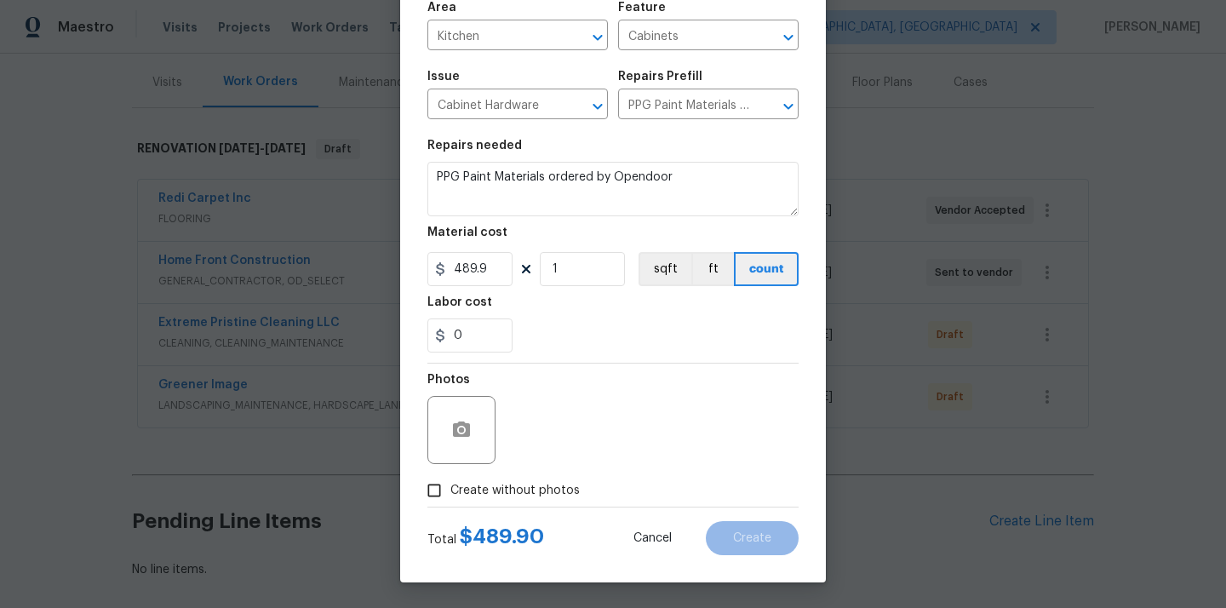
click at [566, 488] on span "Create without photos" at bounding box center [514, 491] width 129 height 18
click at [450, 488] on input "Create without photos" at bounding box center [434, 490] width 32 height 32
checkbox input "true"
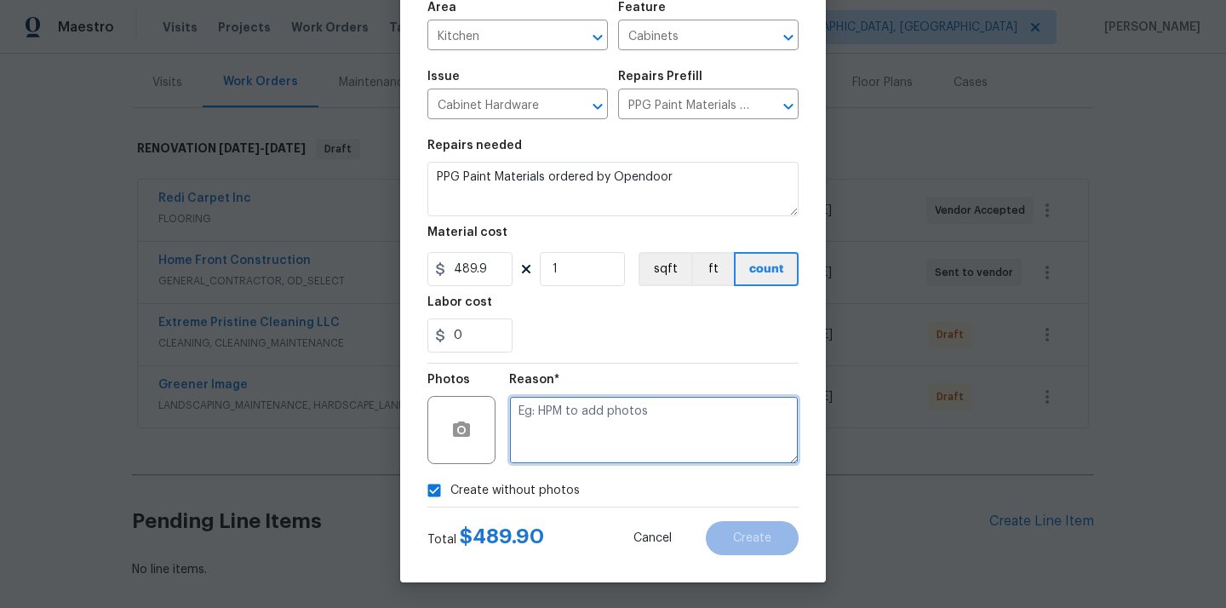
click at [586, 448] on textarea at bounding box center [653, 430] width 289 height 68
type textarea "N/A"
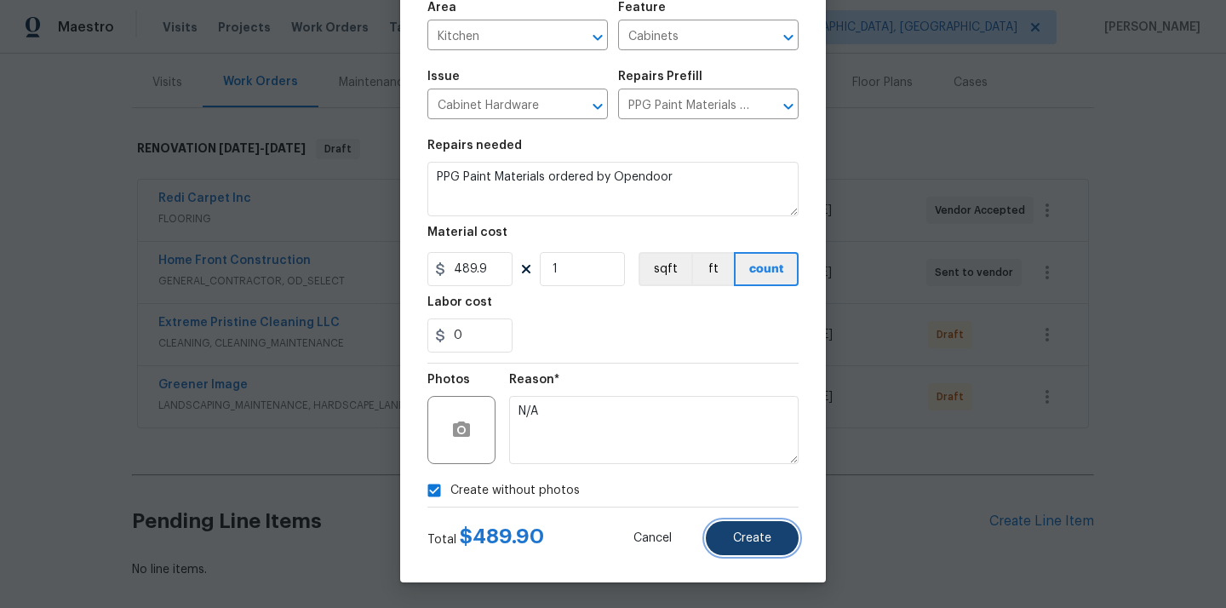
click at [732, 538] on button "Create" at bounding box center [752, 538] width 93 height 34
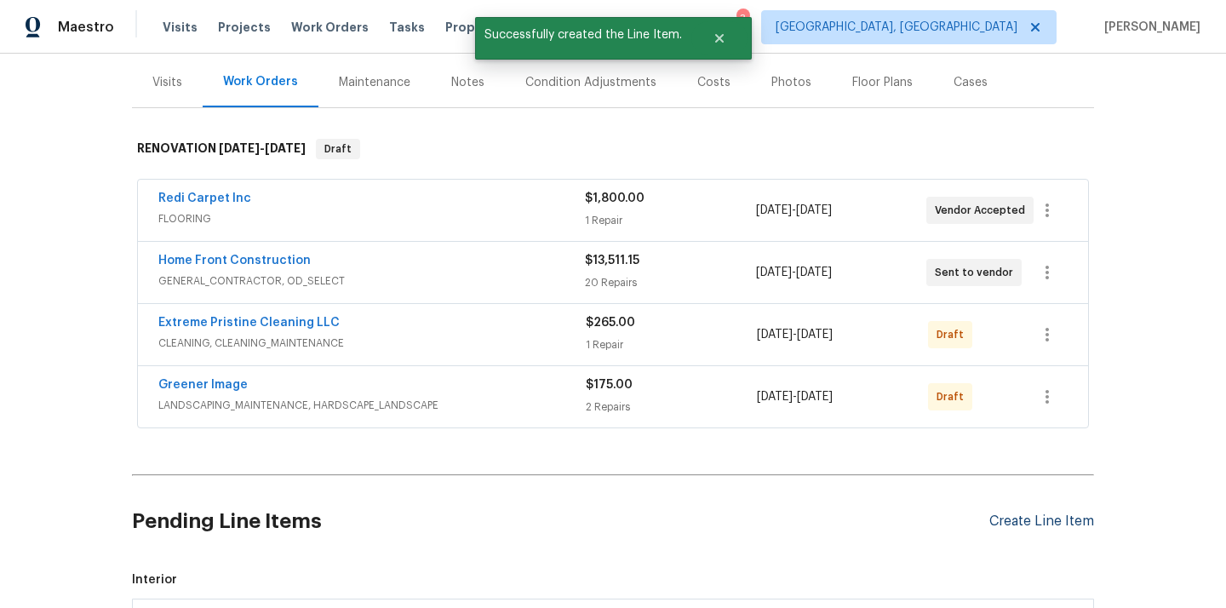
click at [1056, 514] on div "Create Line Item" at bounding box center [1041, 521] width 105 height 16
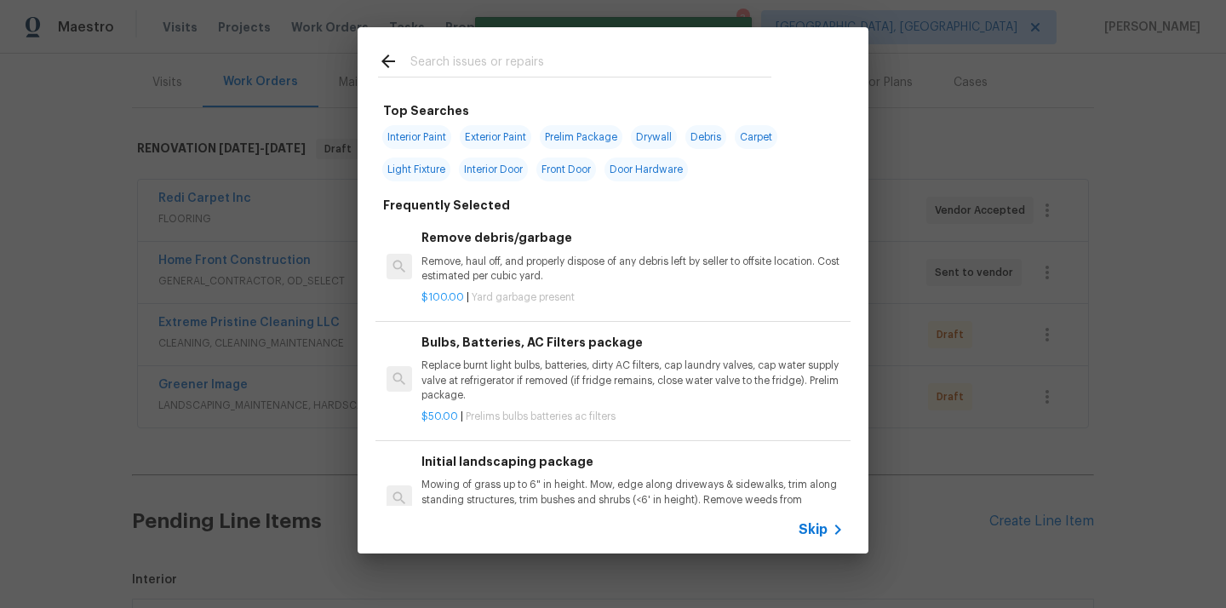
click at [691, 76] on input "text" at bounding box center [590, 64] width 361 height 26
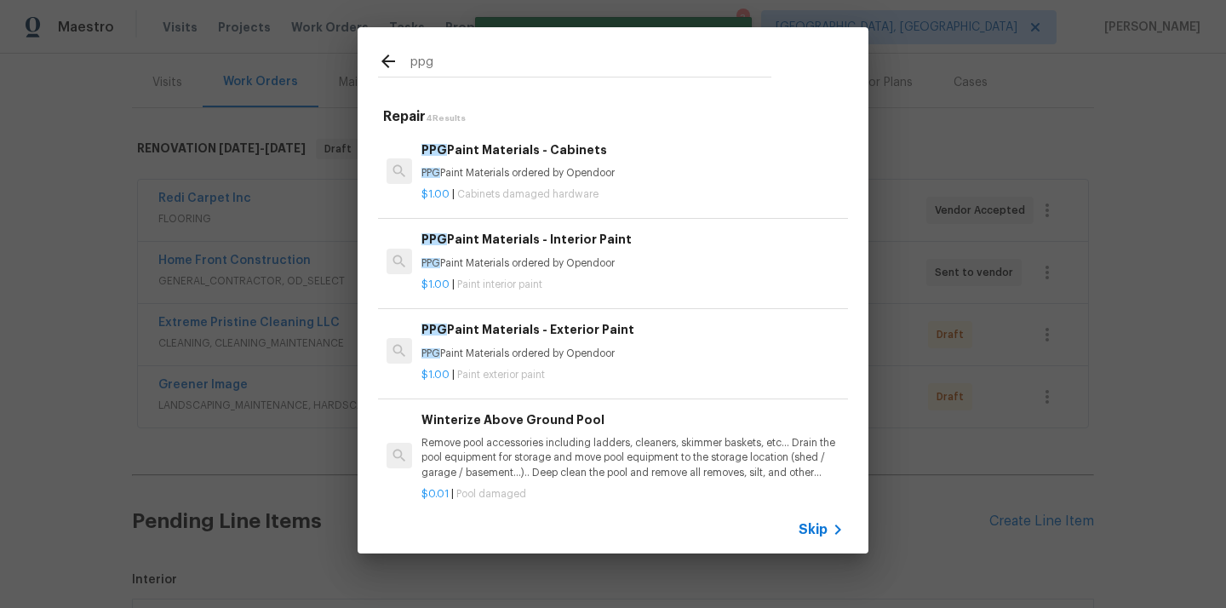
type input "ppg"
click at [581, 261] on p "PPG Paint Materials ordered by Opendoor" at bounding box center [632, 263] width 422 height 14
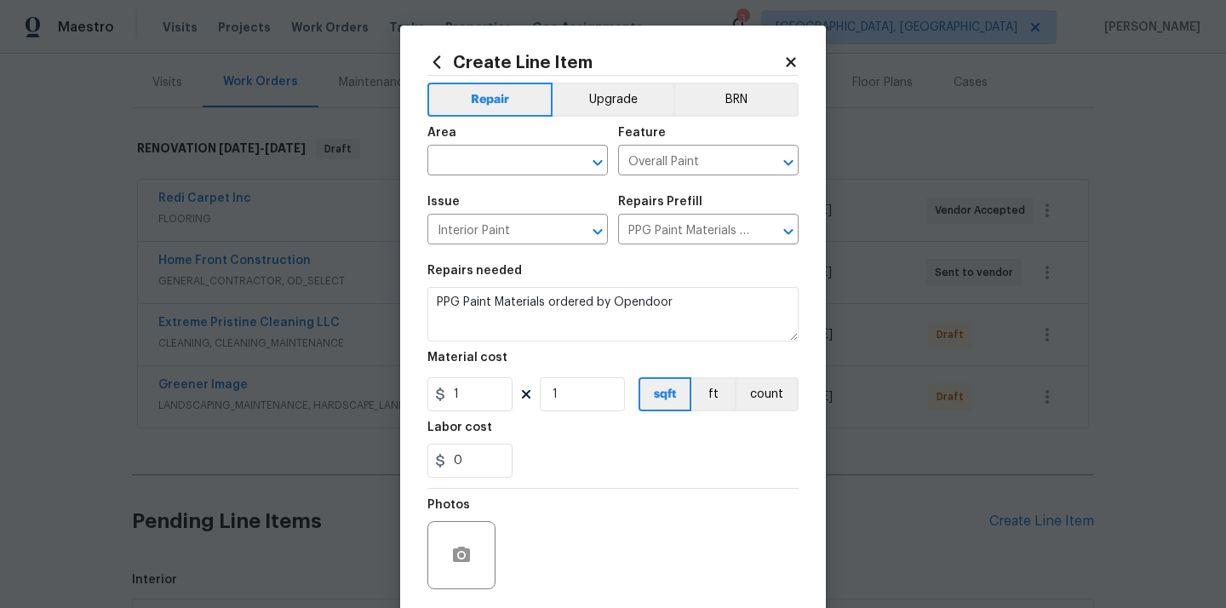
click at [547, 155] on input "text" at bounding box center [493, 162] width 133 height 26
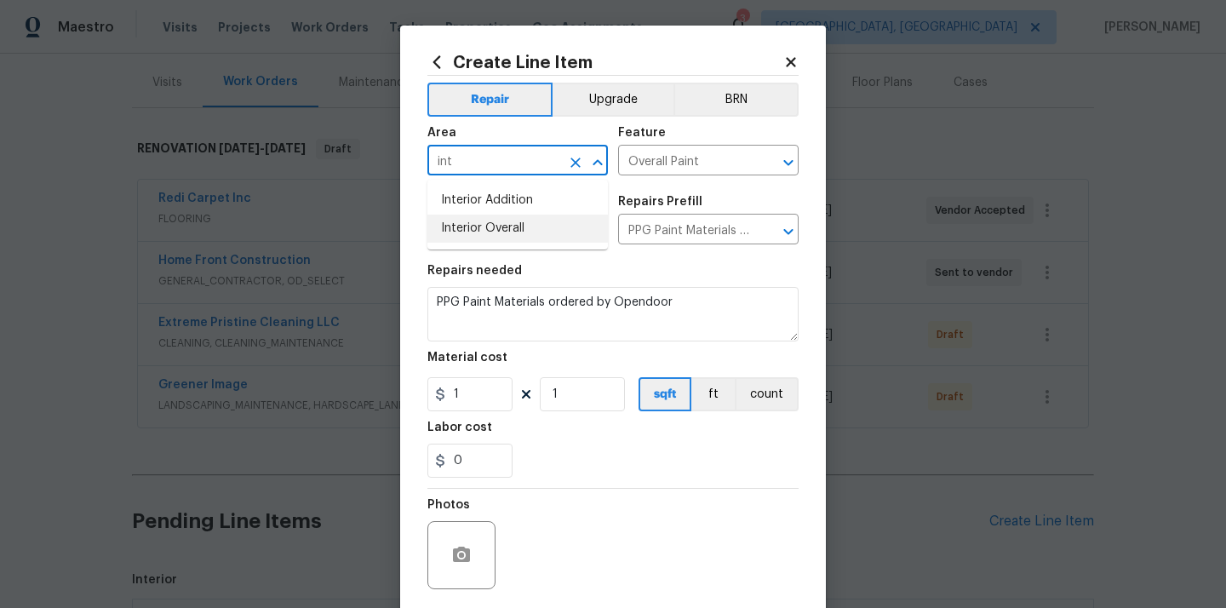
click at [506, 232] on li "Interior Overall" at bounding box center [517, 229] width 180 height 28
type input "Interior Overall"
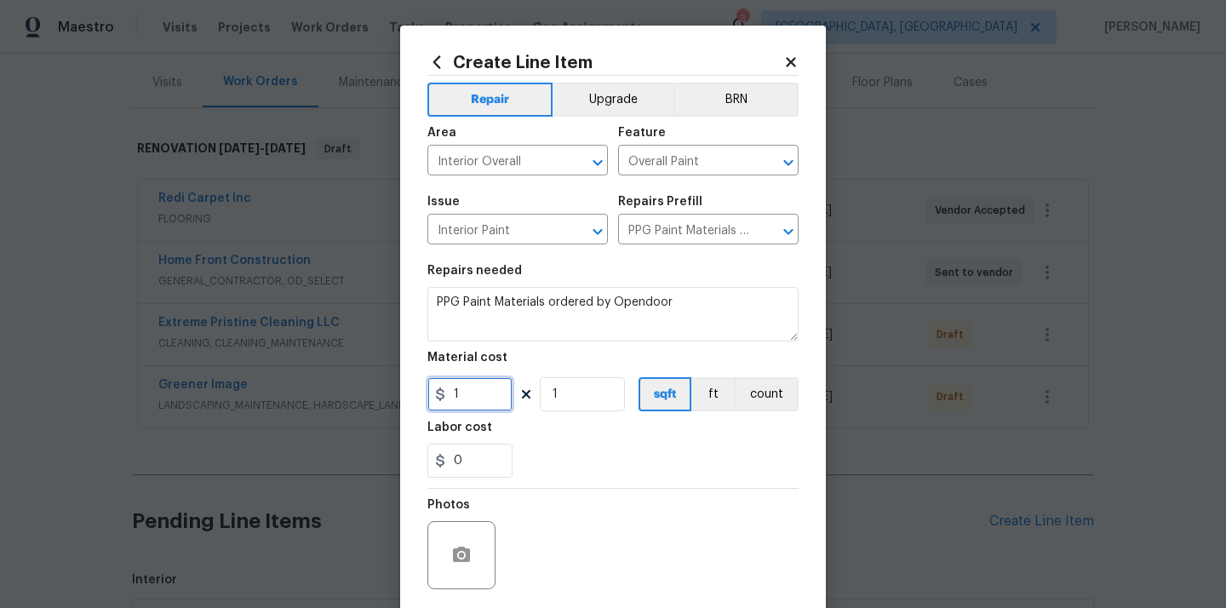
drag, startPoint x: 473, startPoint y: 400, endPoint x: 415, endPoint y: 400, distance: 57.9
click at [419, 400] on div "Create Line Item Repair Upgrade BRN Area Interior Overall ​ Feature Overall Pai…" at bounding box center [613, 367] width 426 height 682
paste input "797.33"
type input "797.33"
click at [581, 443] on div "Labor cost" at bounding box center [612, 432] width 371 height 22
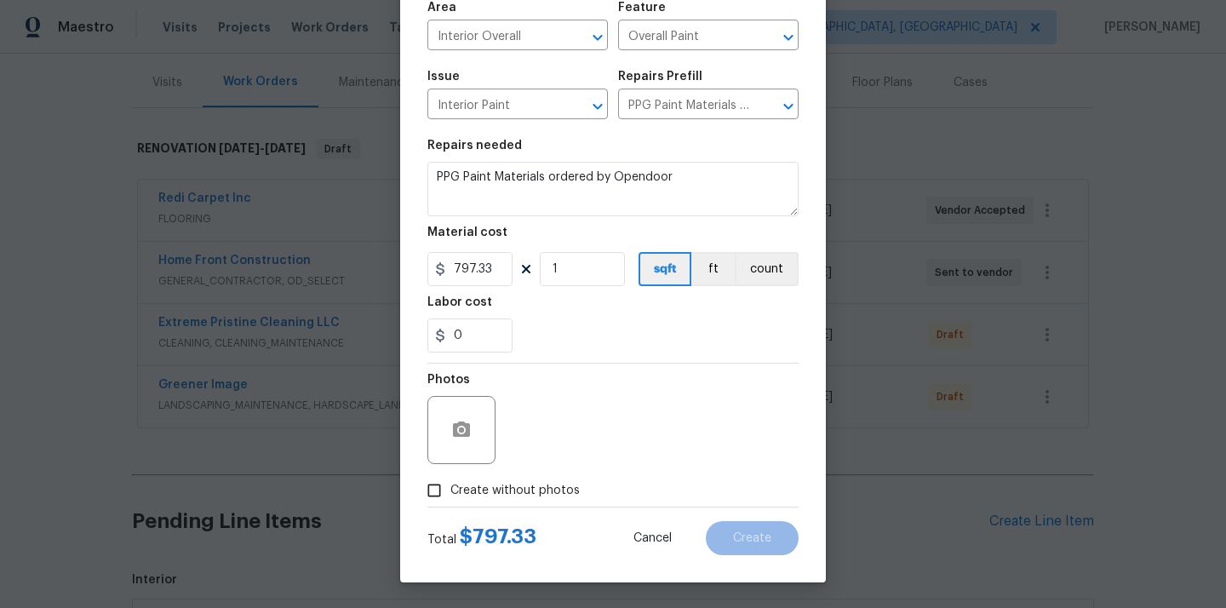
click at [545, 483] on span "Create without photos" at bounding box center [514, 491] width 129 height 18
click at [450, 483] on input "Create without photos" at bounding box center [434, 490] width 32 height 32
checkbox input "true"
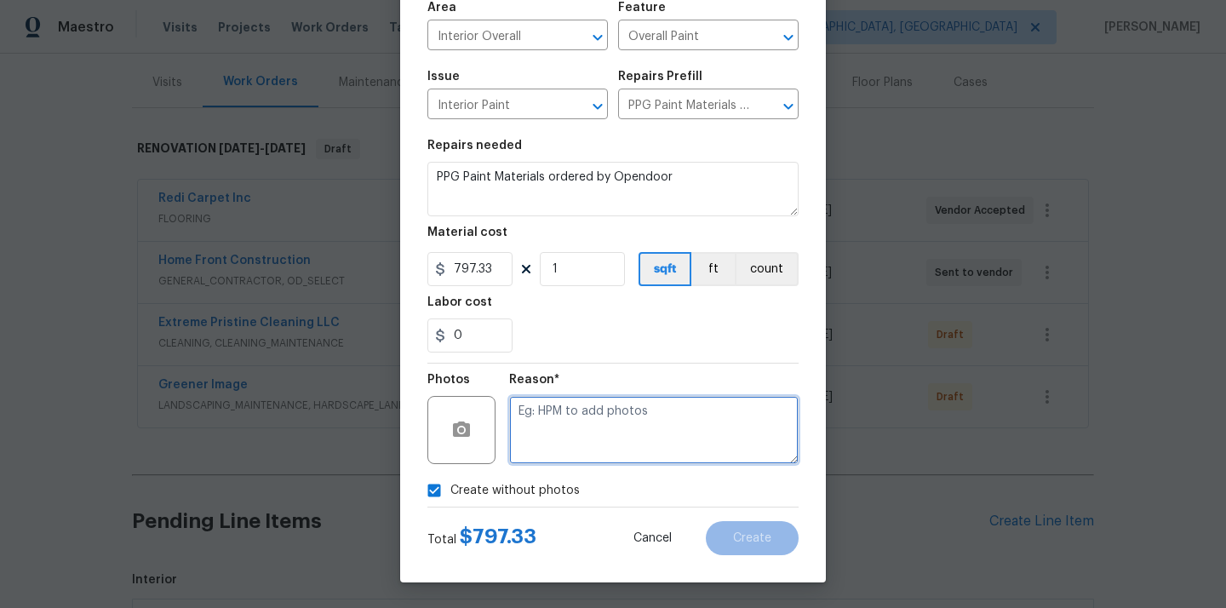
drag, startPoint x: 570, startPoint y: 432, endPoint x: 570, endPoint y: 416, distance: 15.3
click at [570, 432] on textarea at bounding box center [653, 430] width 289 height 68
type textarea "N/A"
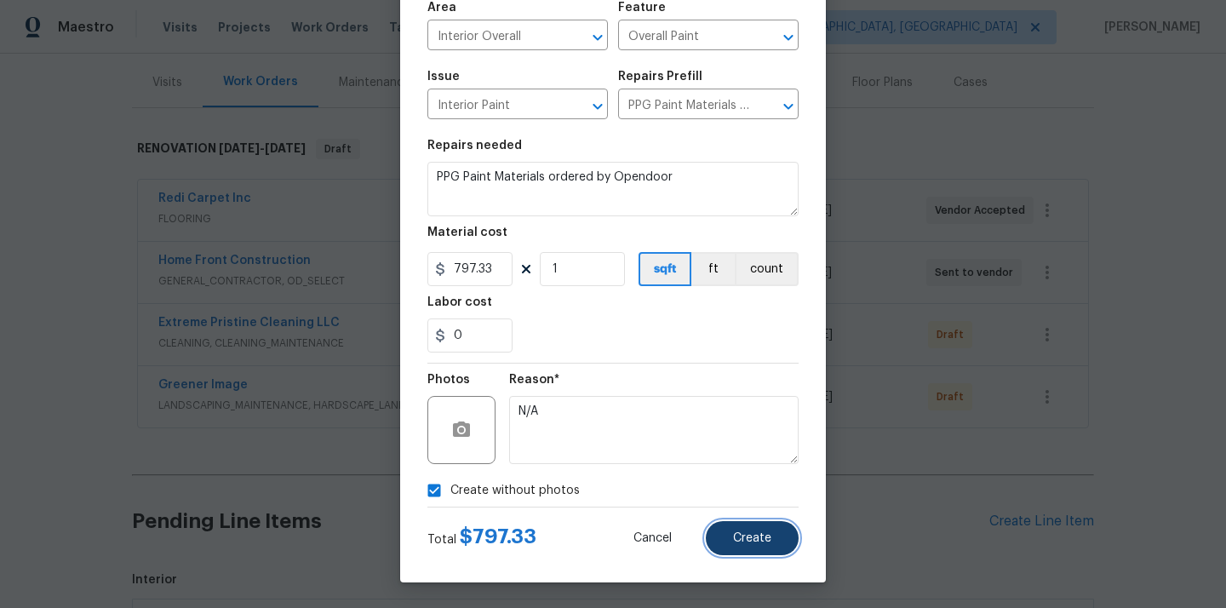
click at [750, 548] on button "Create" at bounding box center [752, 538] width 93 height 34
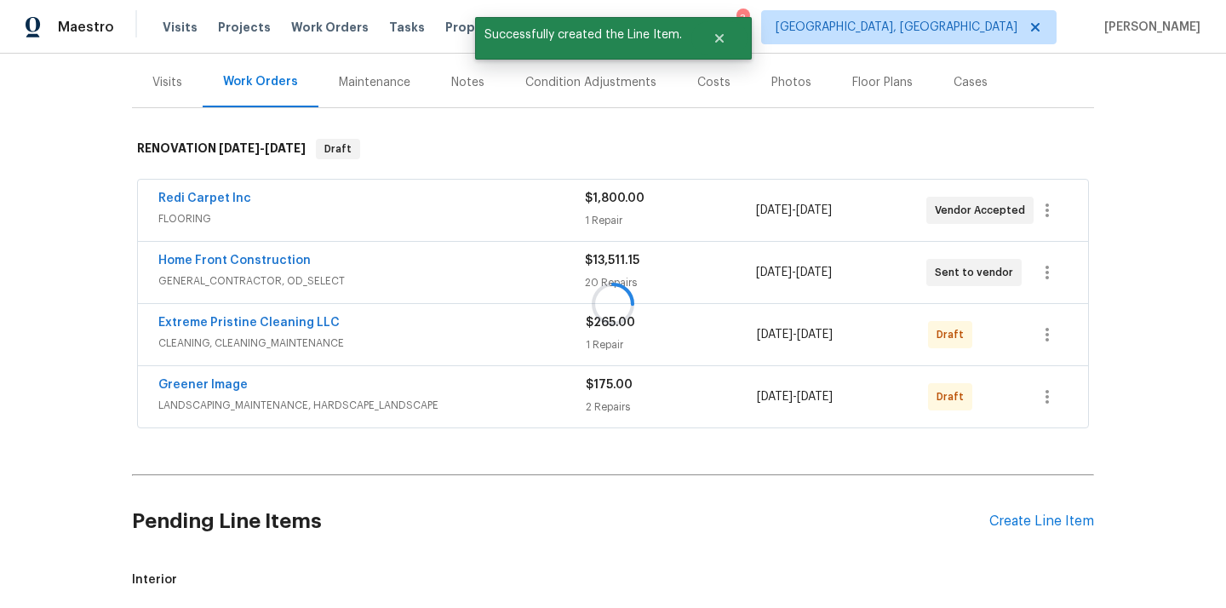
click at [1032, 509] on section "Pending Line Items Create Line Item Interior" at bounding box center [613, 535] width 962 height 106
click at [1009, 527] on div "Create Line Item" at bounding box center [1041, 521] width 105 height 16
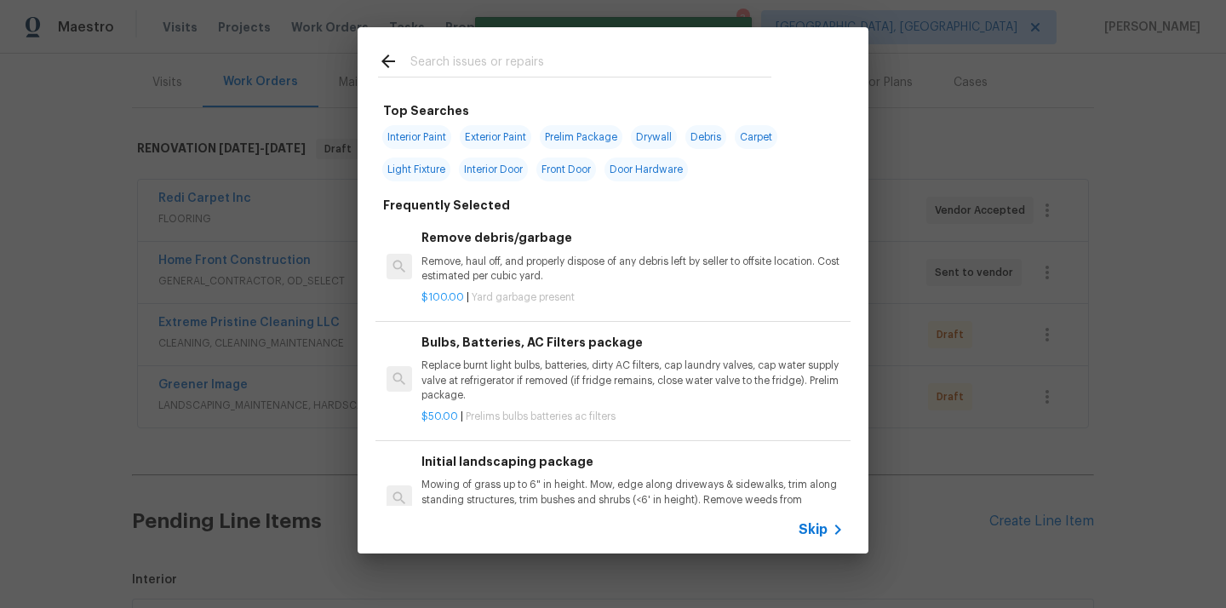
click at [638, 66] on input "text" at bounding box center [590, 64] width 361 height 26
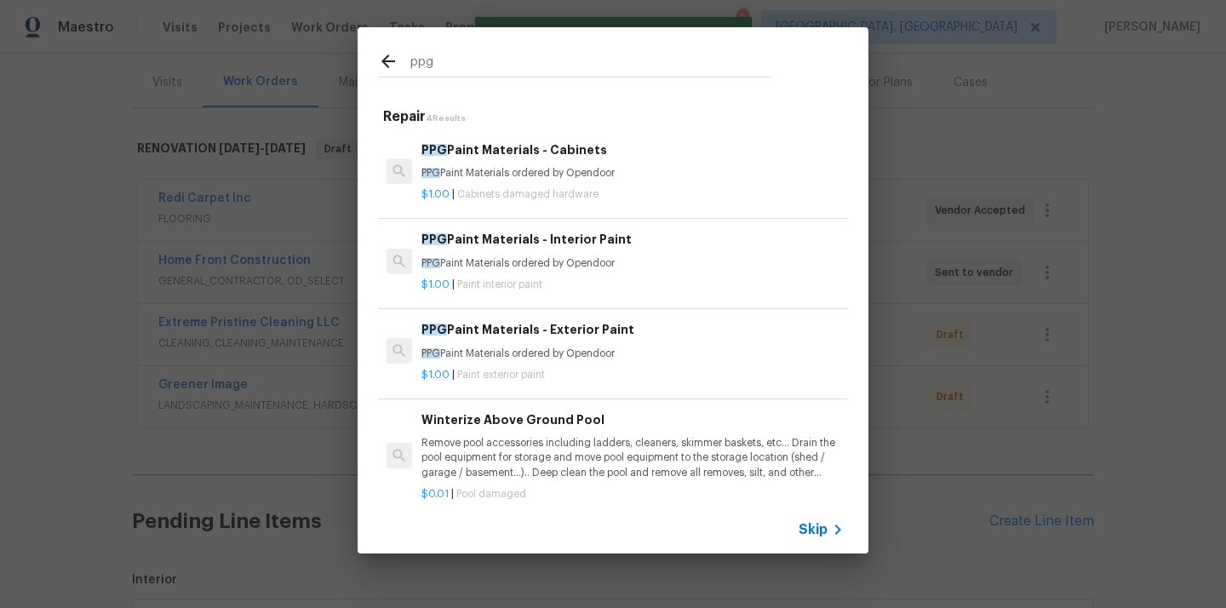
type input "ppg"
click at [558, 381] on p "$1.00 | Paint exterior paint" at bounding box center [632, 375] width 422 height 14
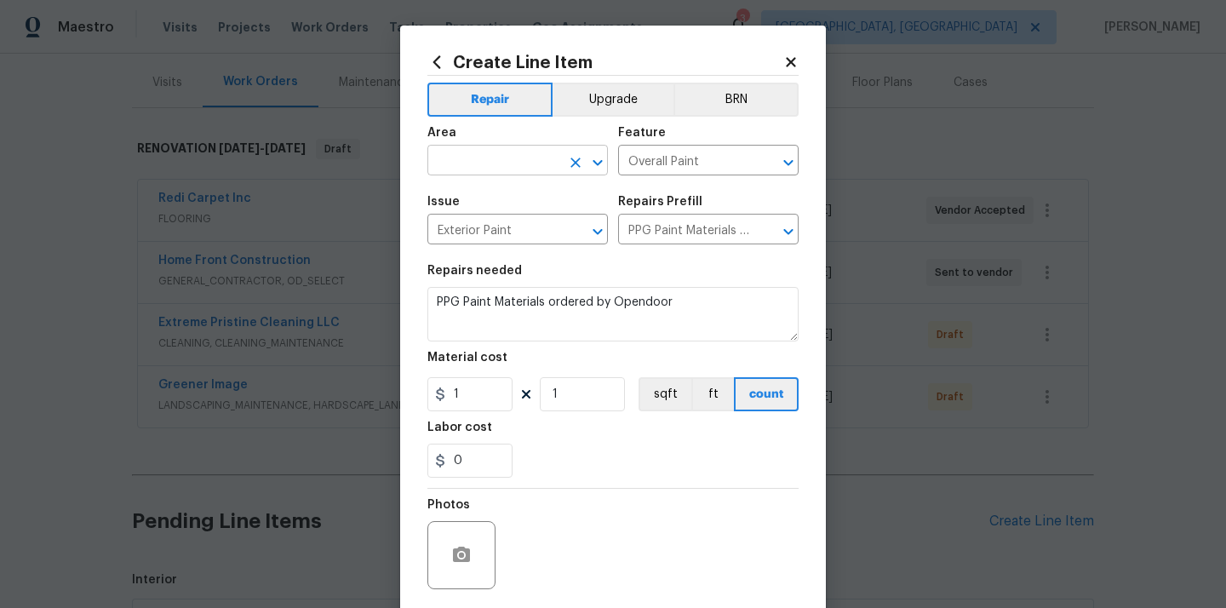
click at [509, 153] on input "text" at bounding box center [493, 162] width 133 height 26
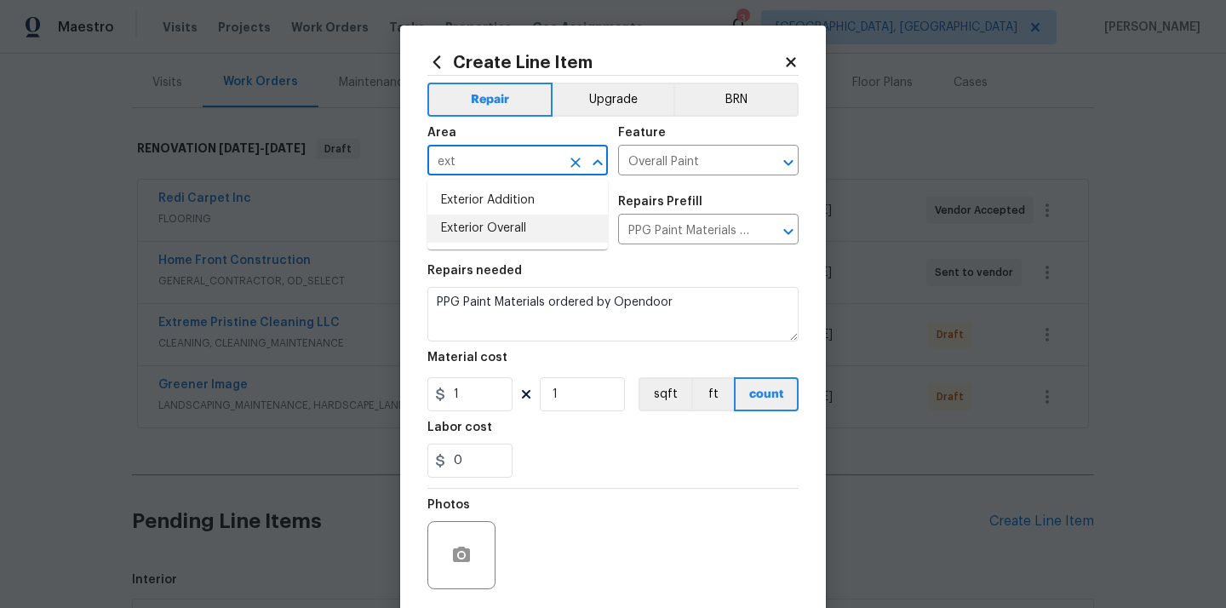
click at [486, 220] on li "Exterior Overall" at bounding box center [517, 229] width 180 height 28
type input "Exterior Overall"
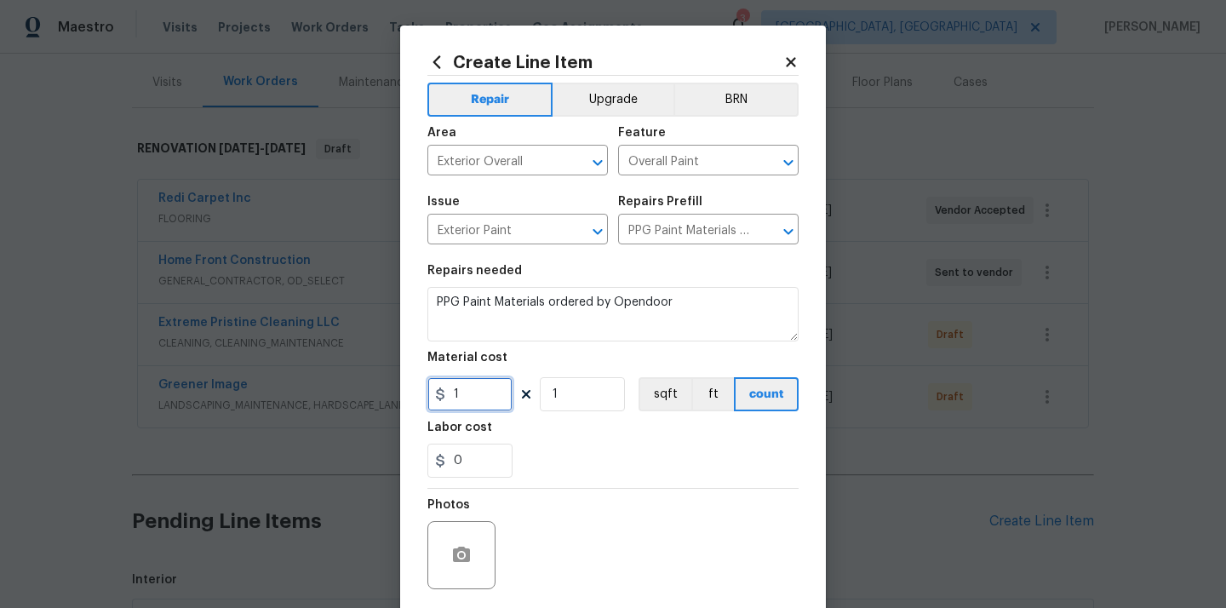
drag, startPoint x: 477, startPoint y: 398, endPoint x: 405, endPoint y: 398, distance: 71.5
click at [405, 398] on div "Create Line Item Repair Upgrade BRN Area Exterior Overall ​ Feature Overall Pai…" at bounding box center [613, 367] width 426 height 682
paste input "00.33"
type input "100.33"
click at [529, 454] on div "0" at bounding box center [612, 461] width 371 height 34
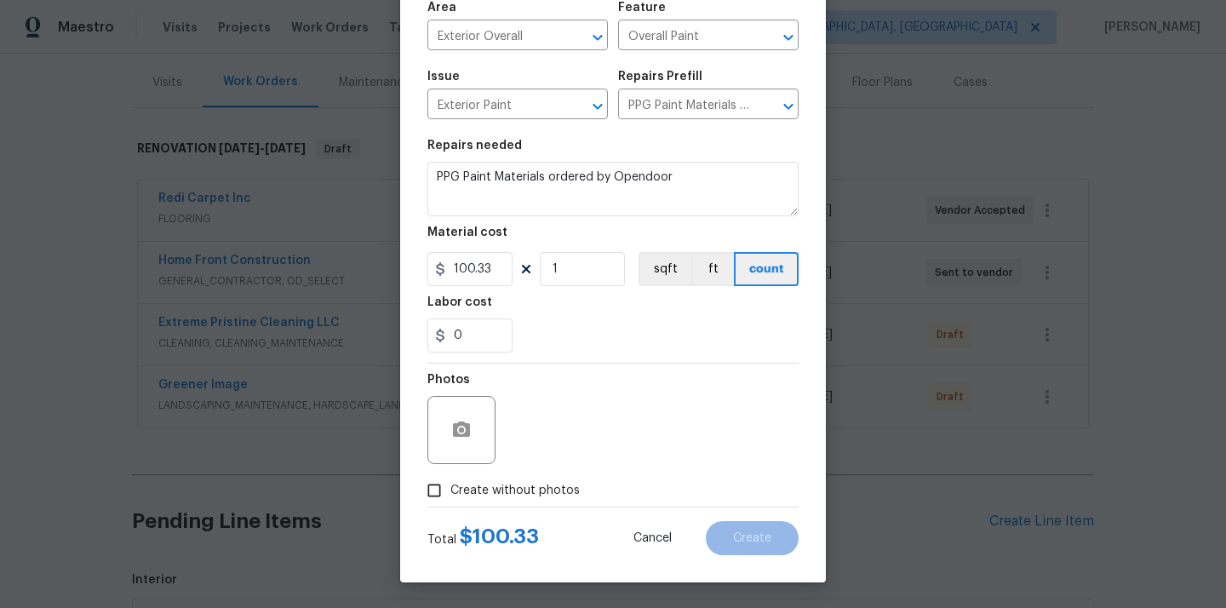
click at [529, 454] on div "Photos" at bounding box center [612, 418] width 371 height 111
click at [528, 472] on div "Photos" at bounding box center [612, 418] width 371 height 111
click at [541, 498] on span "Create without photos" at bounding box center [514, 491] width 129 height 18
click at [450, 498] on input "Create without photos" at bounding box center [434, 490] width 32 height 32
checkbox input "true"
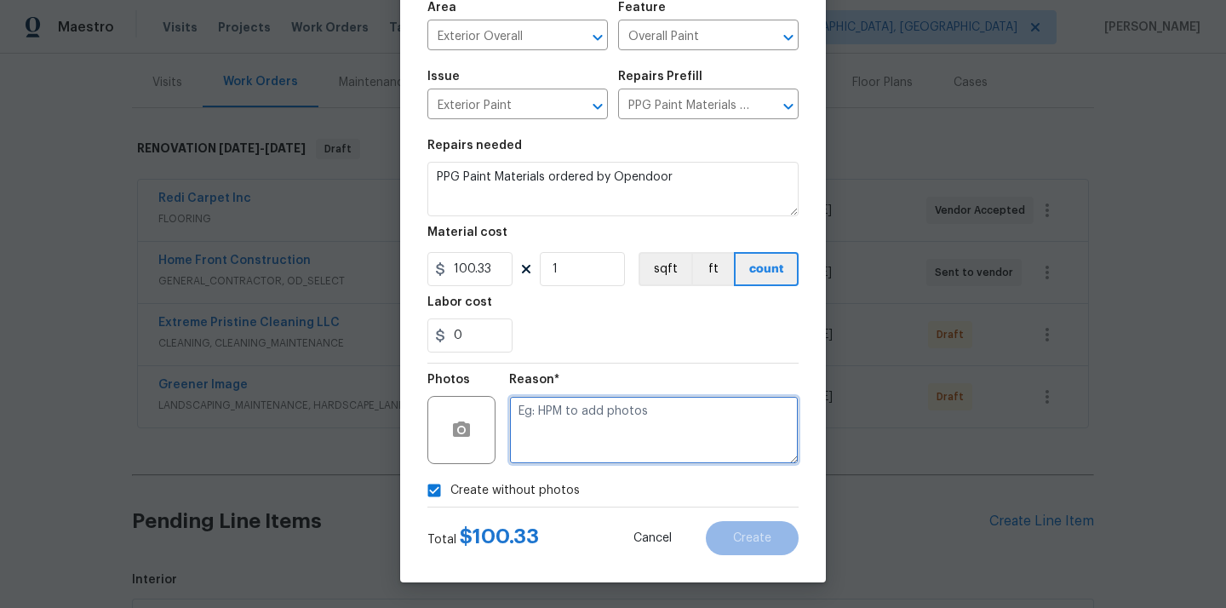
click at [615, 417] on textarea at bounding box center [653, 430] width 289 height 68
type textarea "N/A"
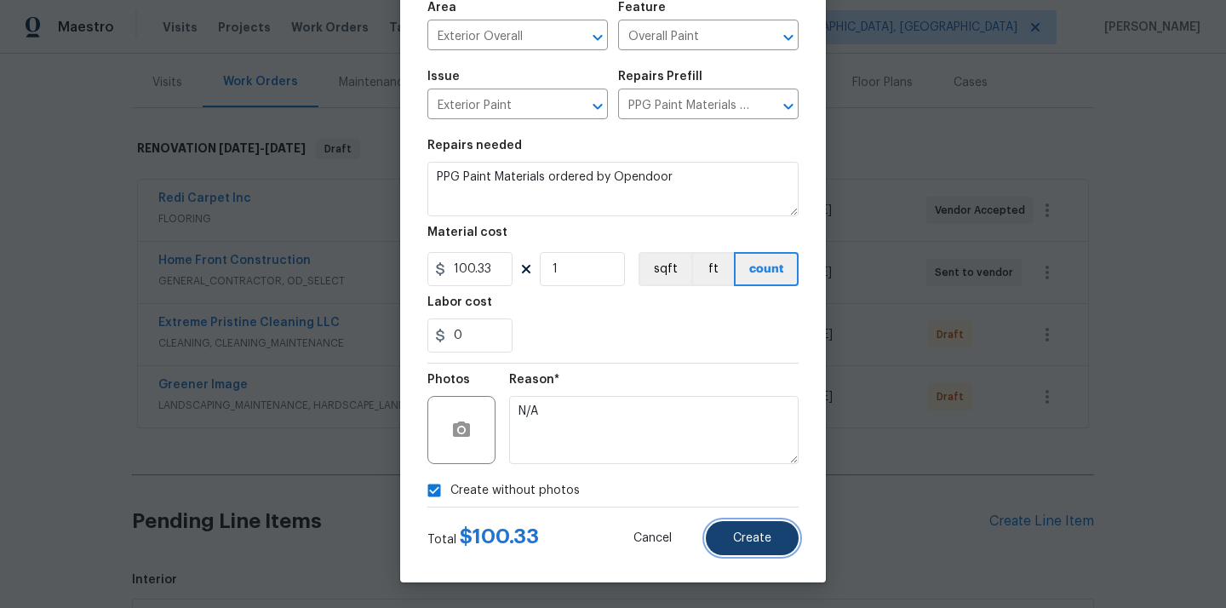
click at [794, 542] on button "Create" at bounding box center [752, 538] width 93 height 34
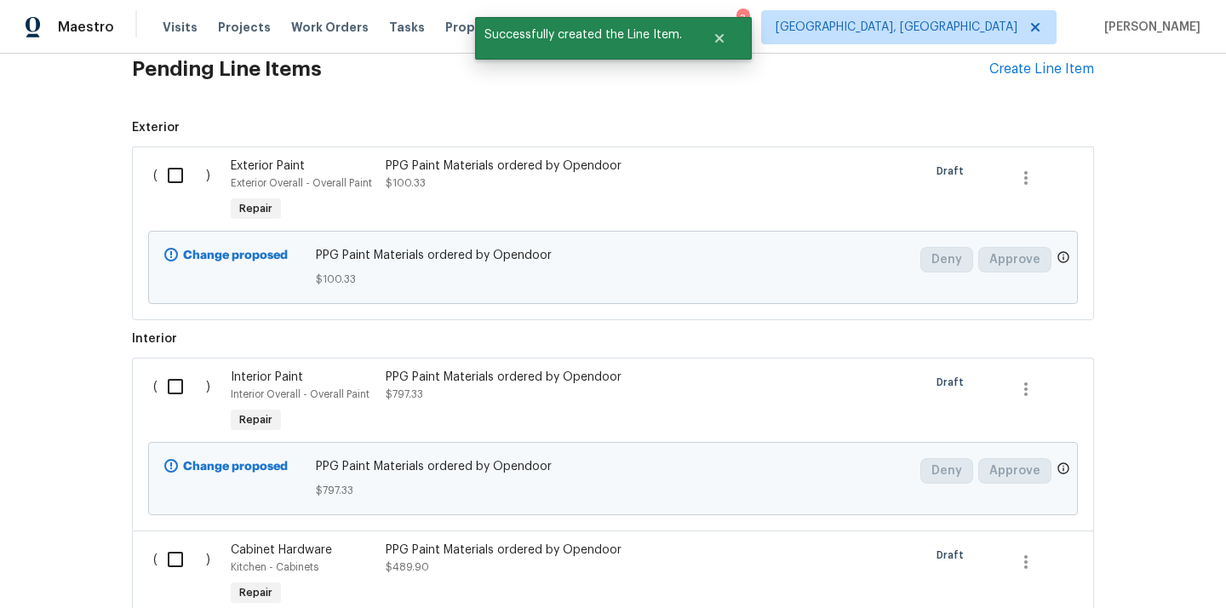
scroll to position [756, 0]
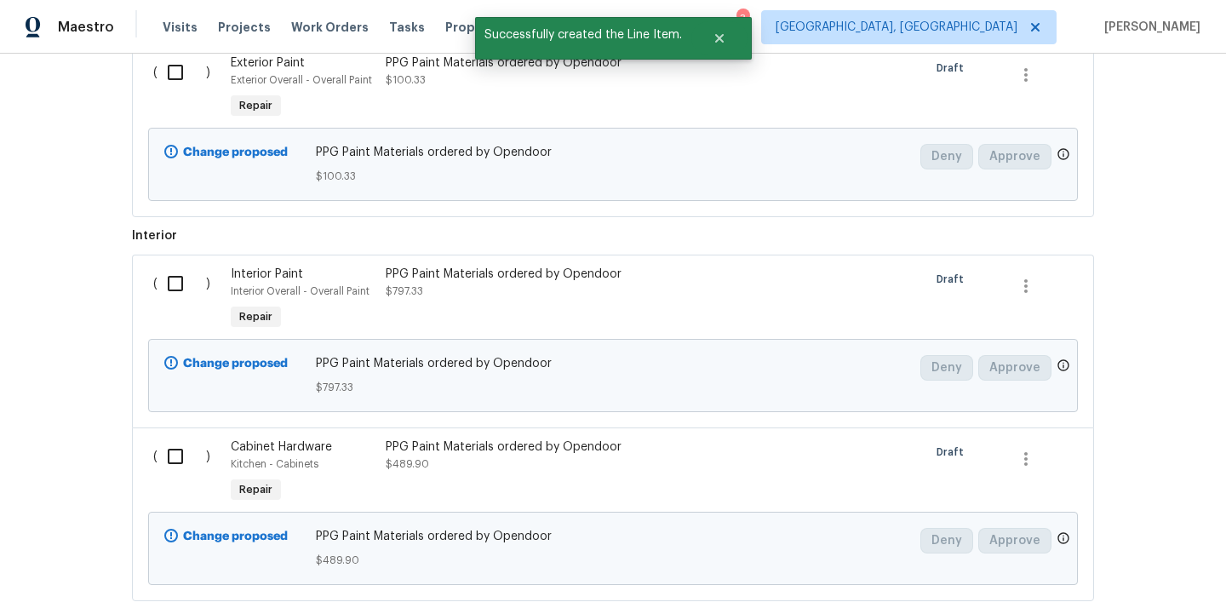
click at [160, 78] on input "checkbox" at bounding box center [181, 72] width 49 height 36
checkbox input "true"
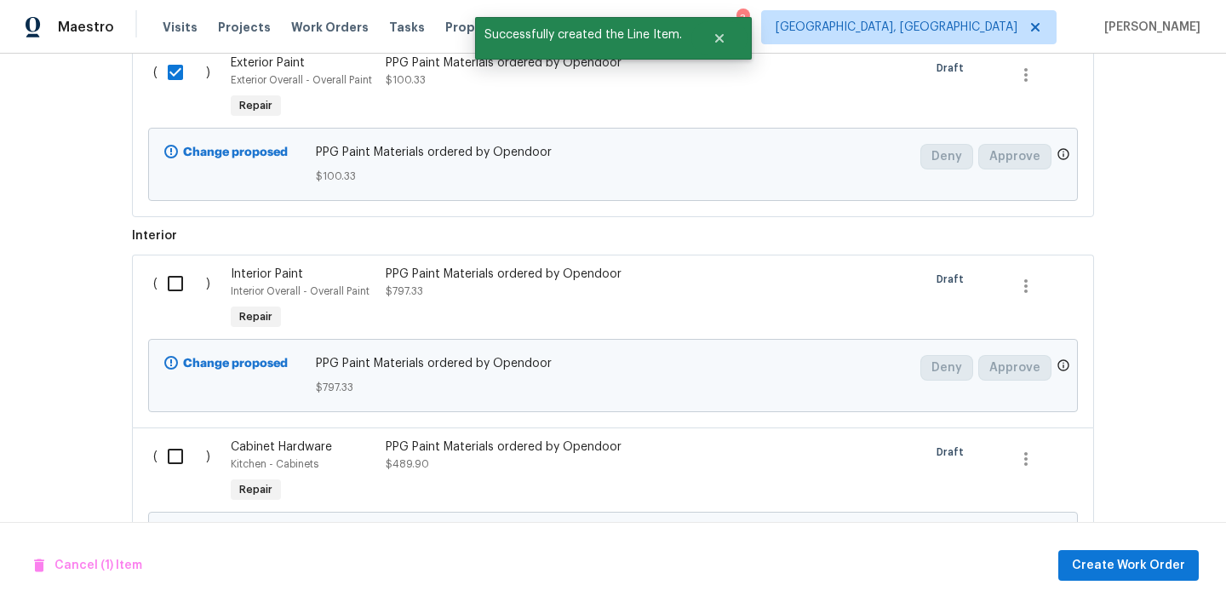
click at [166, 283] on input "checkbox" at bounding box center [181, 284] width 49 height 36
checkbox input "true"
click at [183, 454] on input "checkbox" at bounding box center [181, 456] width 49 height 36
checkbox input "true"
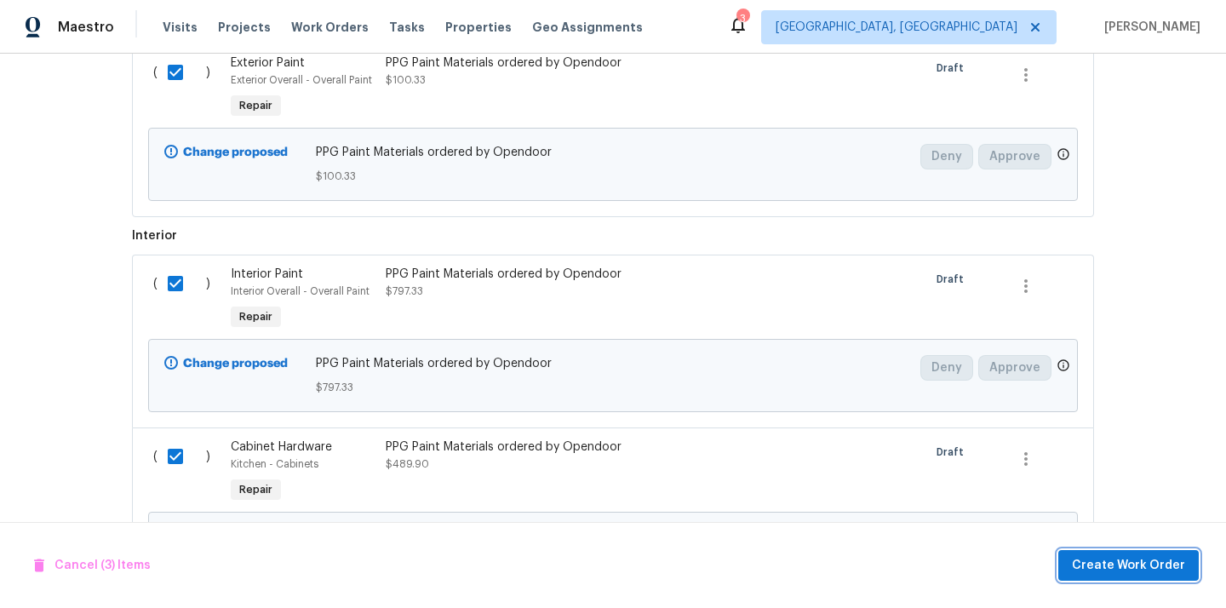
click at [1124, 561] on span "Create Work Order" at bounding box center [1128, 565] width 113 height 21
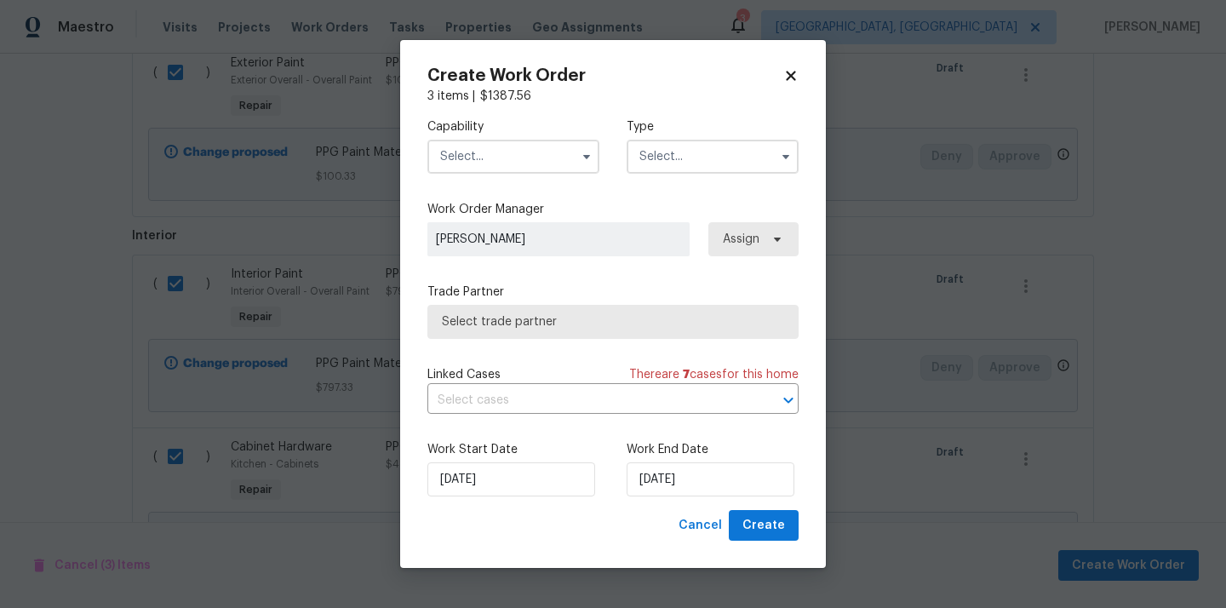
click at [543, 146] on input "text" at bounding box center [513, 157] width 172 height 34
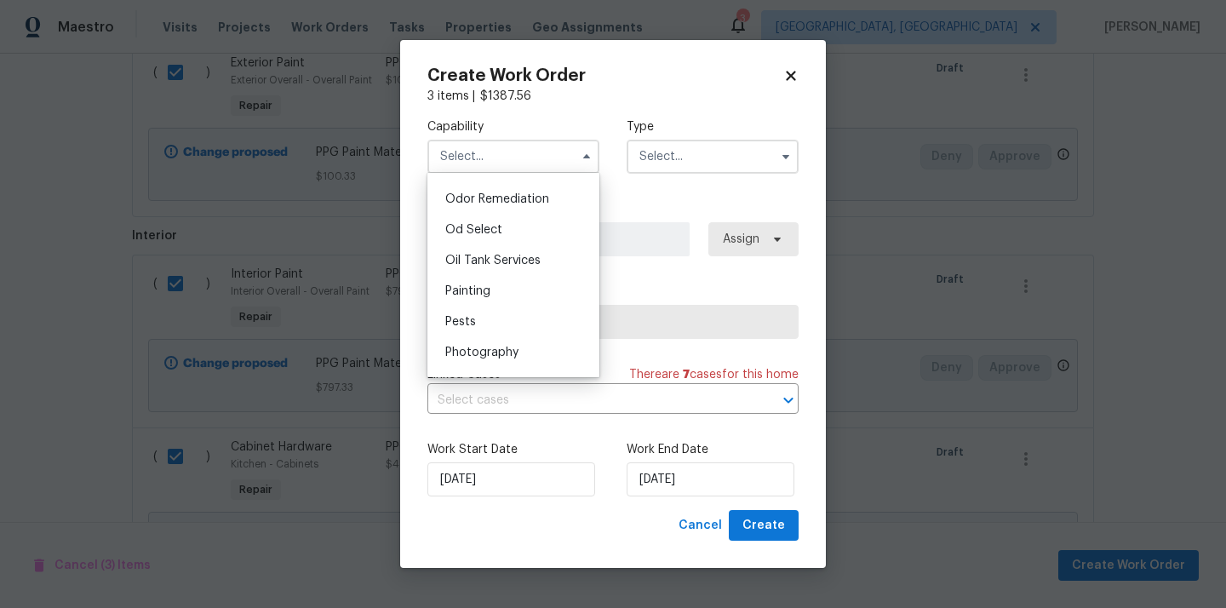
scroll to position [1367, 0]
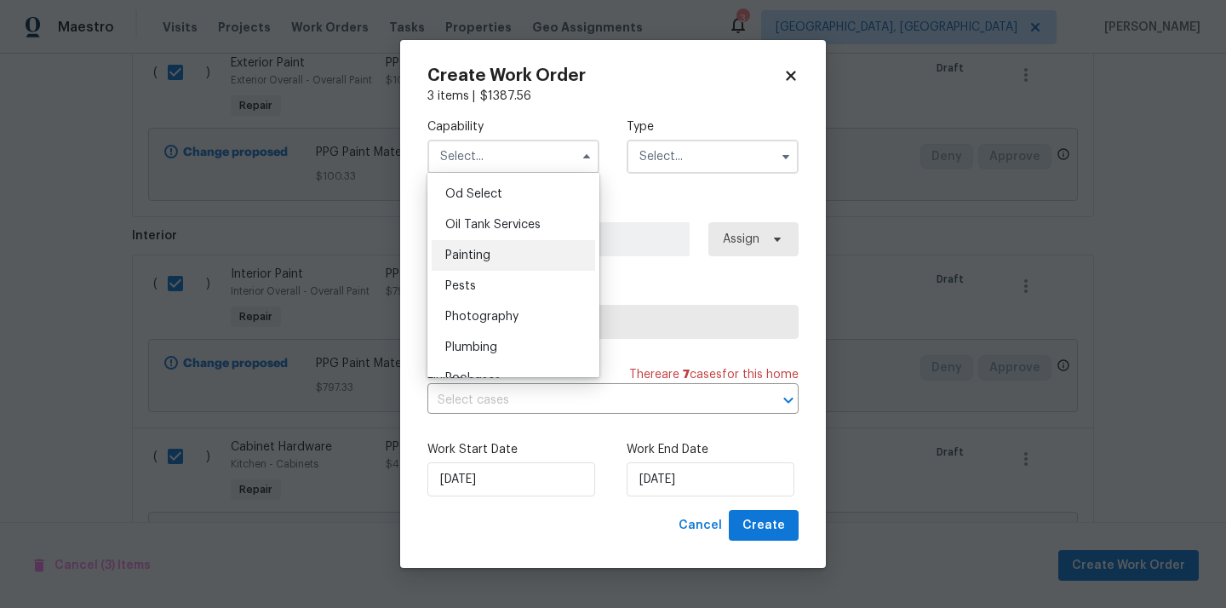
click at [544, 246] on div "Painting" at bounding box center [513, 255] width 163 height 31
type input "Painting"
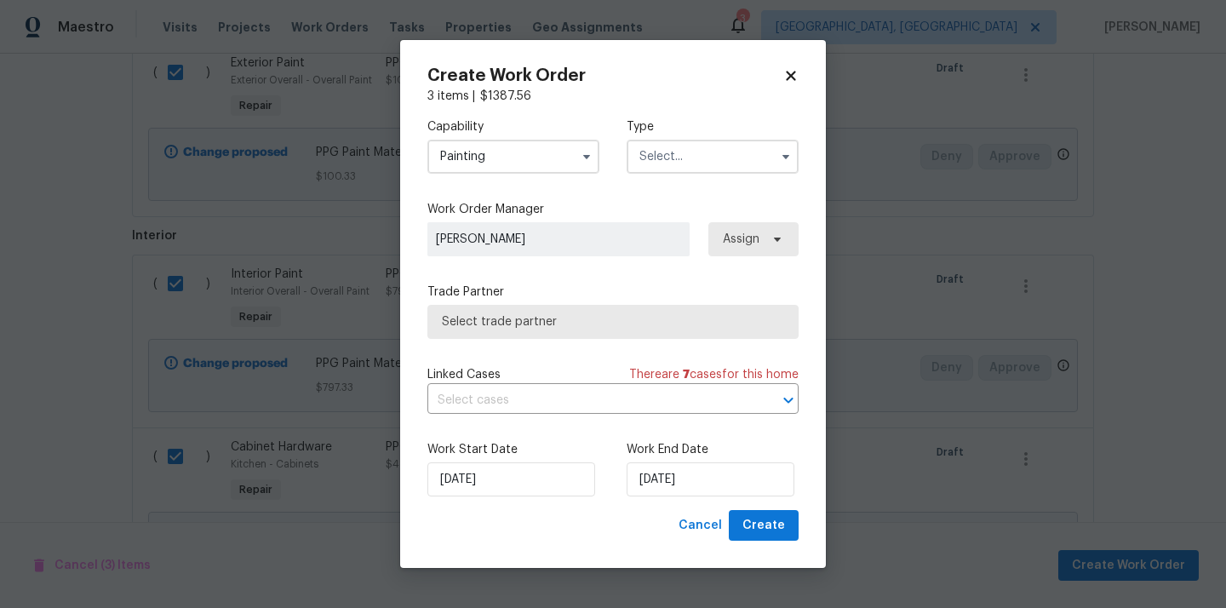
click at [666, 160] on input "text" at bounding box center [713, 157] width 172 height 34
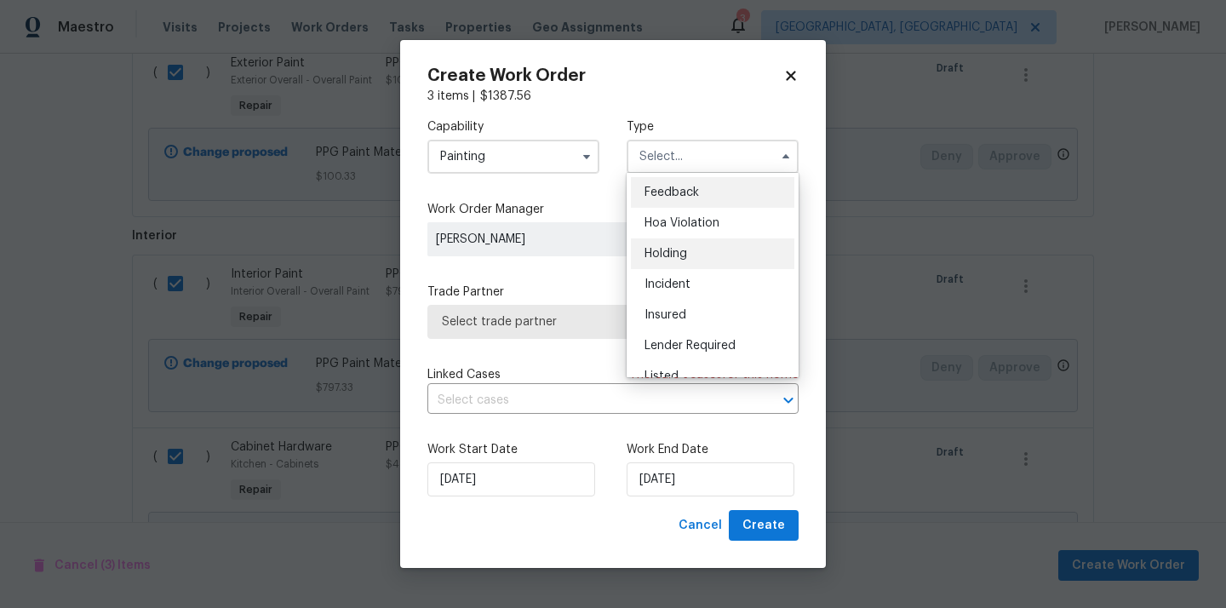
scroll to position [386, 0]
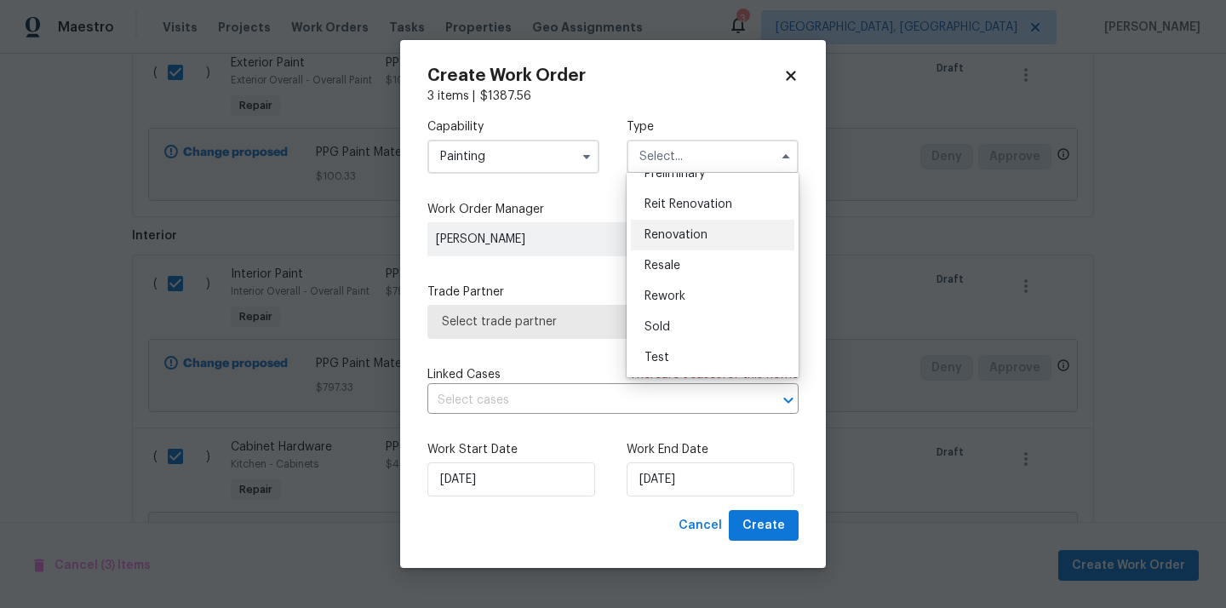
click at [688, 233] on span "Renovation" at bounding box center [675, 235] width 63 height 12
type input "Renovation"
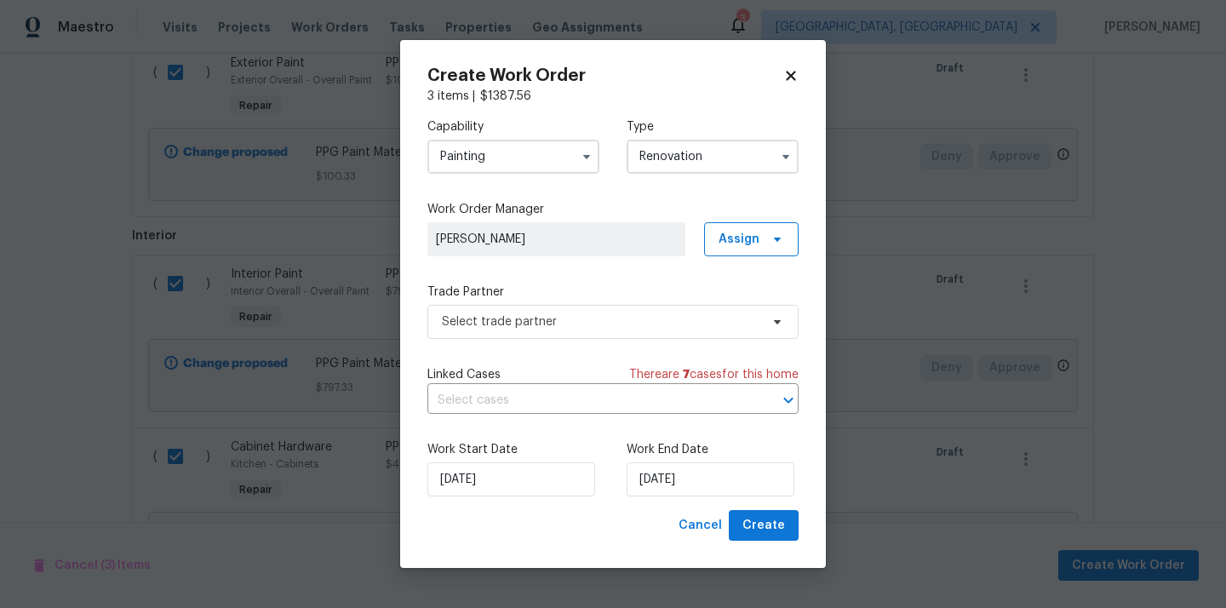
click at [685, 233] on span "Isaul Martinez" at bounding box center [556, 239] width 258 height 34
click at [739, 242] on span "Assign" at bounding box center [738, 239] width 41 height 17
click at [735, 316] on div "Assign to me" at bounding box center [754, 310] width 74 height 17
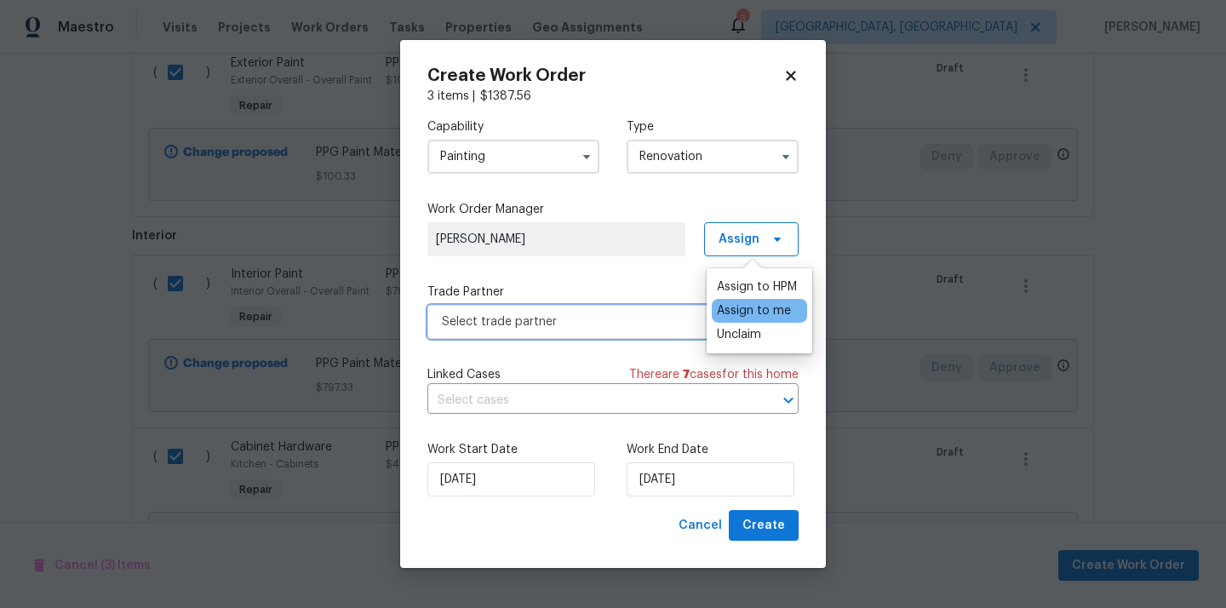
click at [629, 313] on span "Select trade partner" at bounding box center [601, 321] width 318 height 17
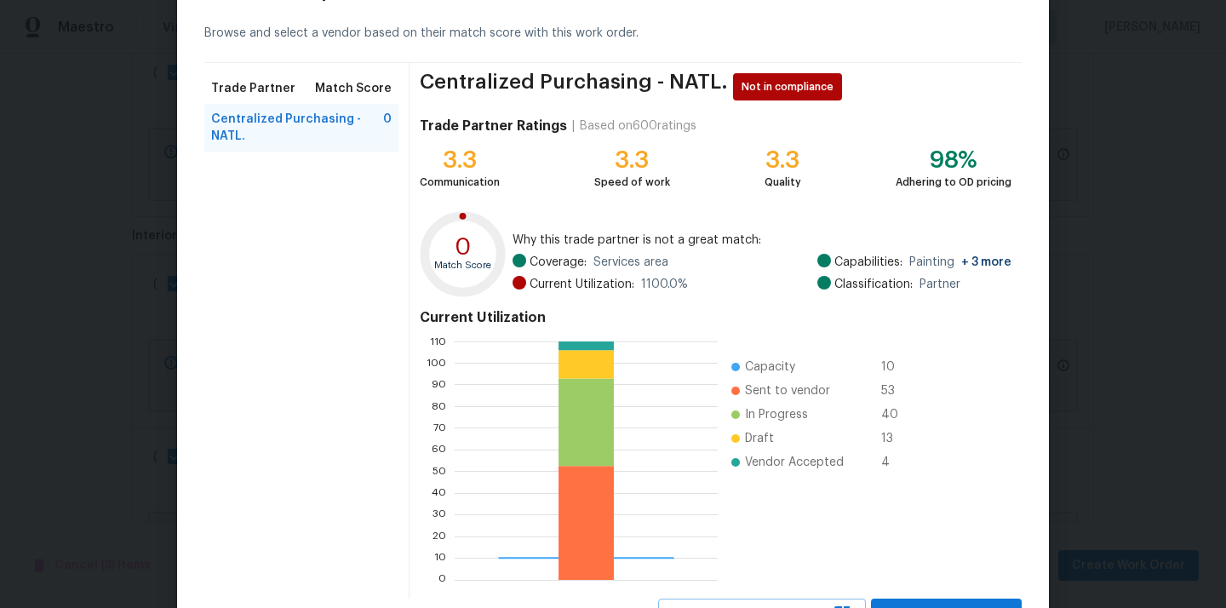
scroll to position [143, 0]
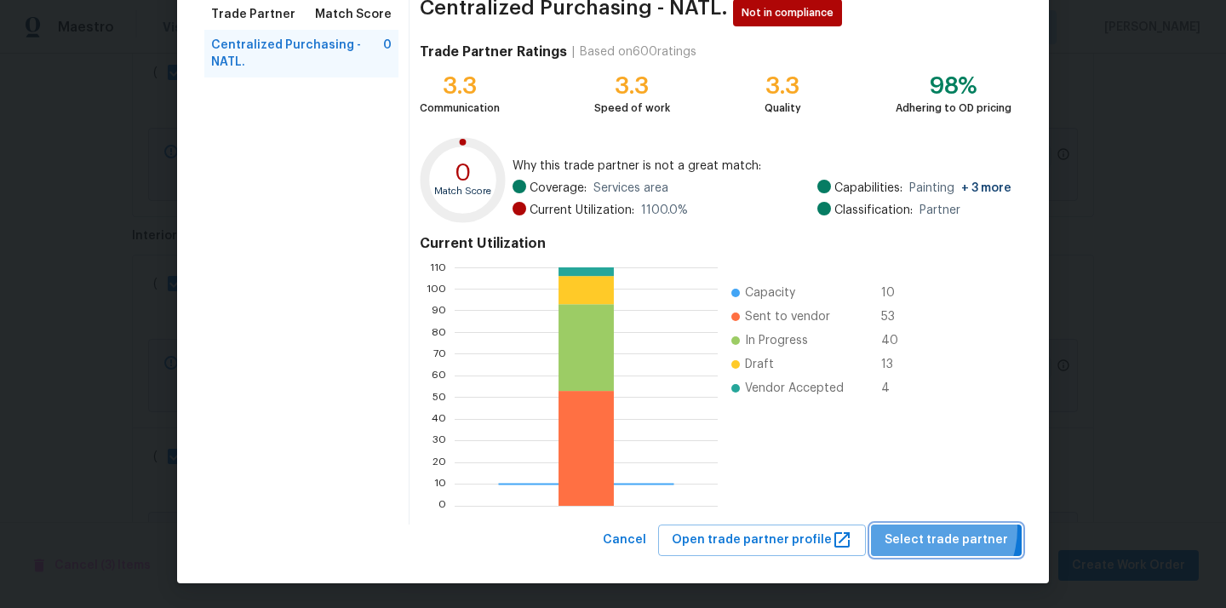
click at [924, 528] on button "Select trade partner" at bounding box center [946, 539] width 151 height 31
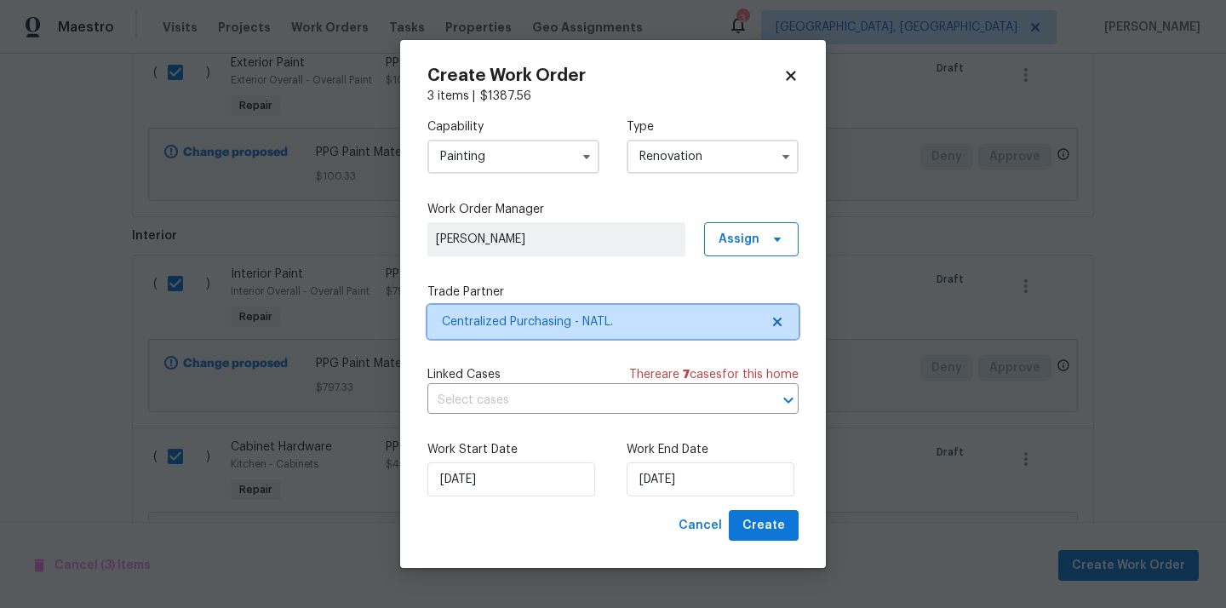
scroll to position [0, 0]
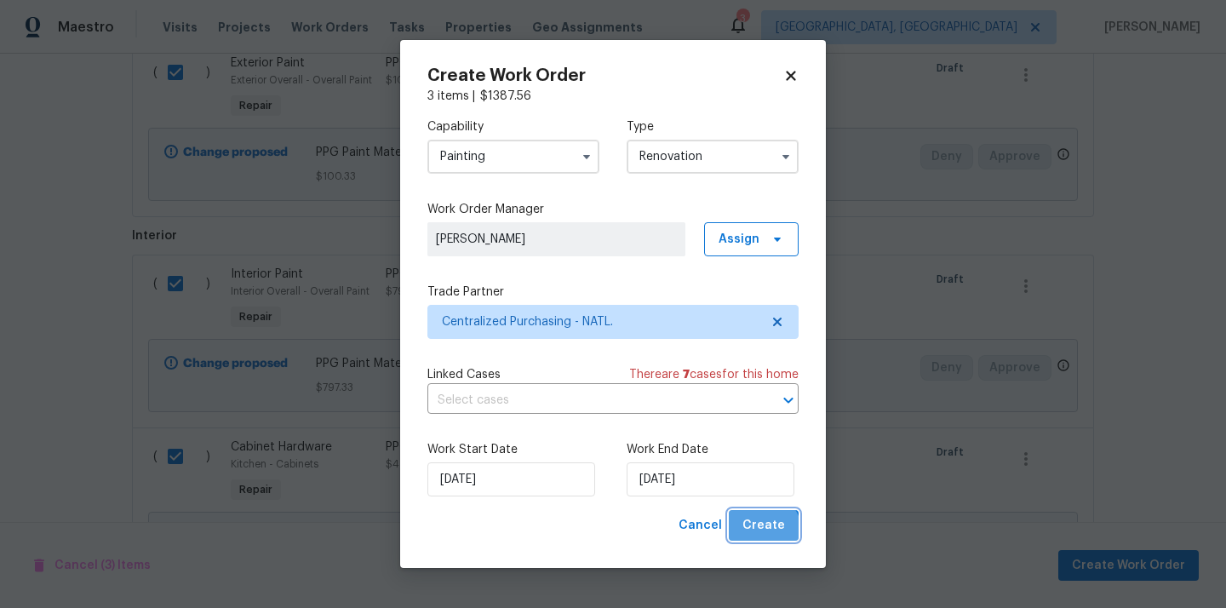
click at [753, 539] on button "Create" at bounding box center [764, 525] width 70 height 31
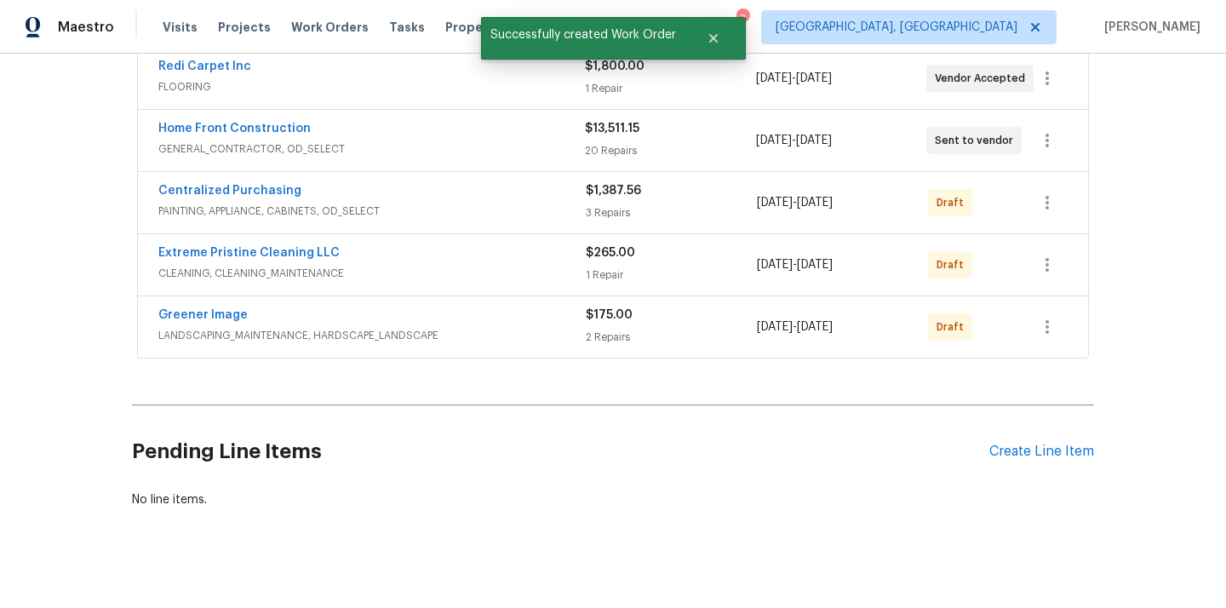
scroll to position [317, 0]
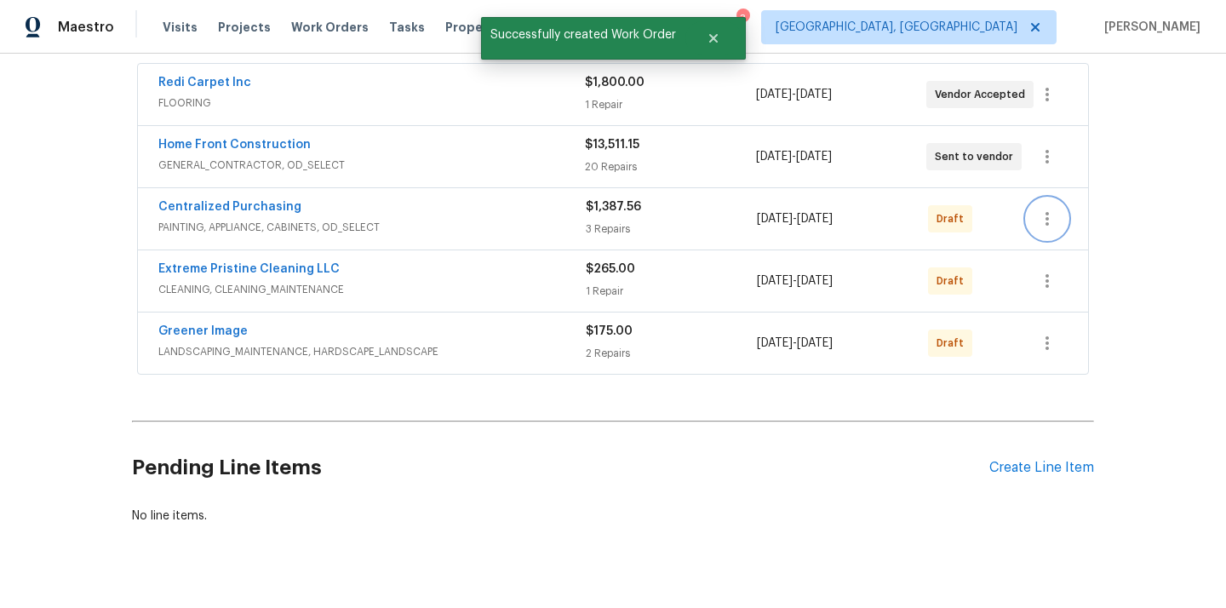
click at [1043, 211] on icon "button" at bounding box center [1047, 219] width 20 height 20
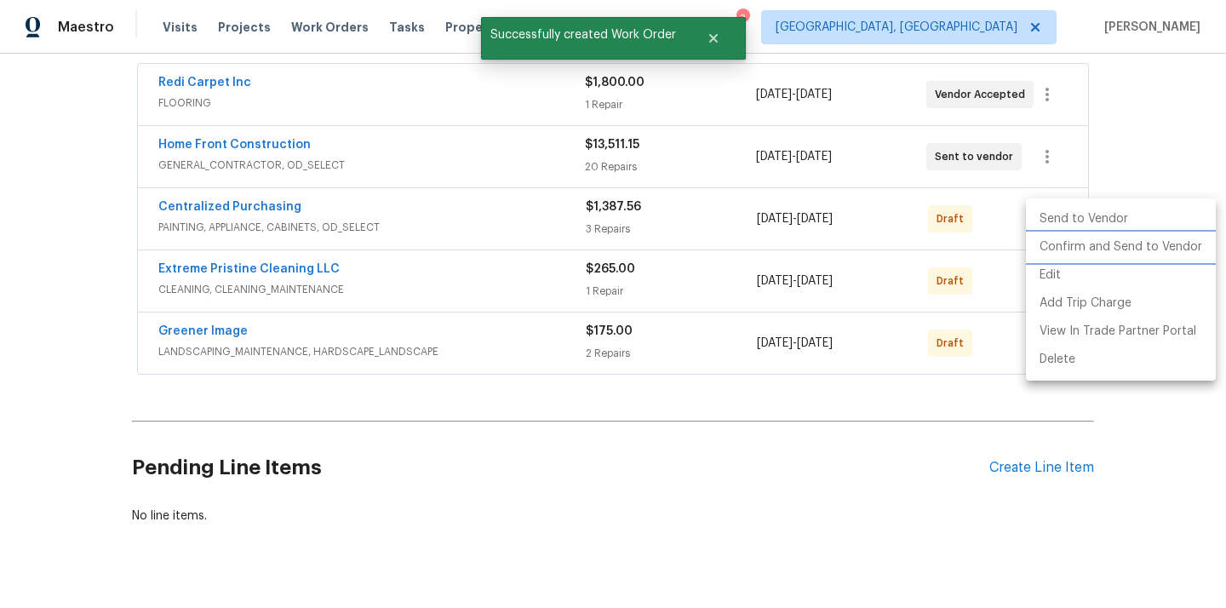
click at [1047, 249] on li "Confirm and Send to Vendor" at bounding box center [1121, 247] width 190 height 28
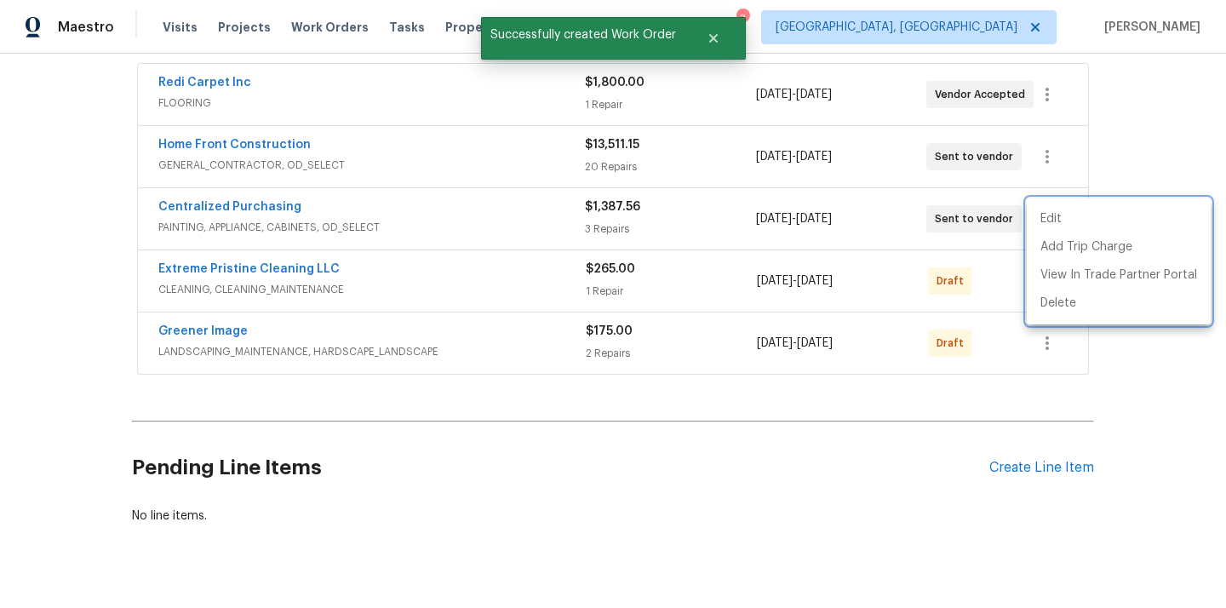
click at [280, 219] on div at bounding box center [613, 304] width 1226 height 608
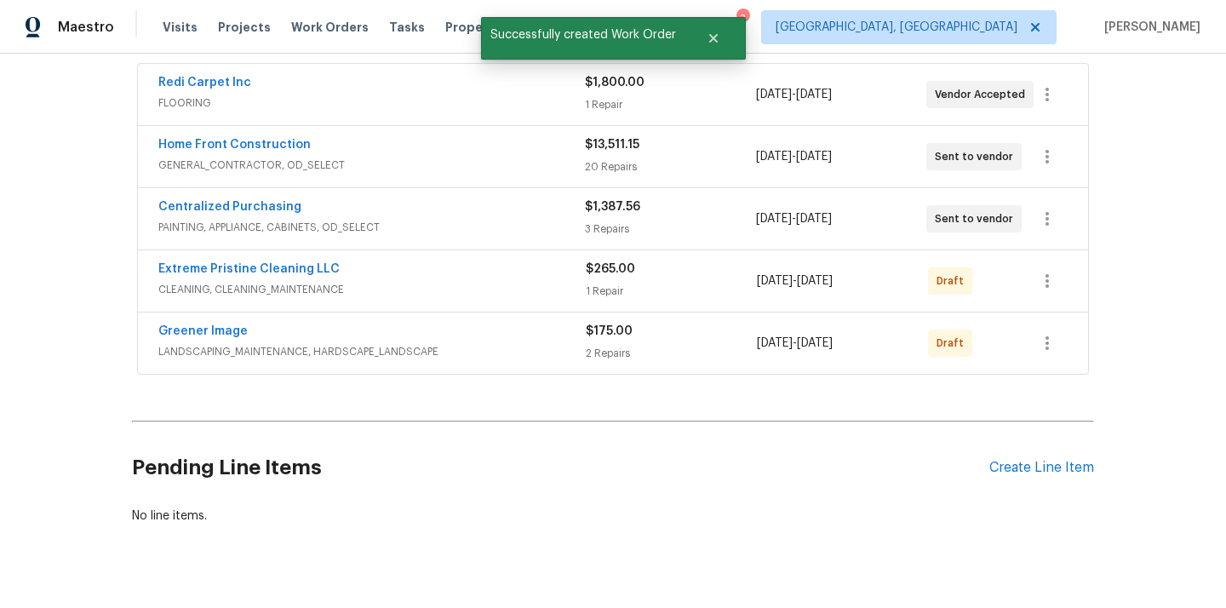
click at [243, 219] on span "PAINTING, APPLIANCE, CABINETS, OD_SELECT" at bounding box center [371, 227] width 426 height 17
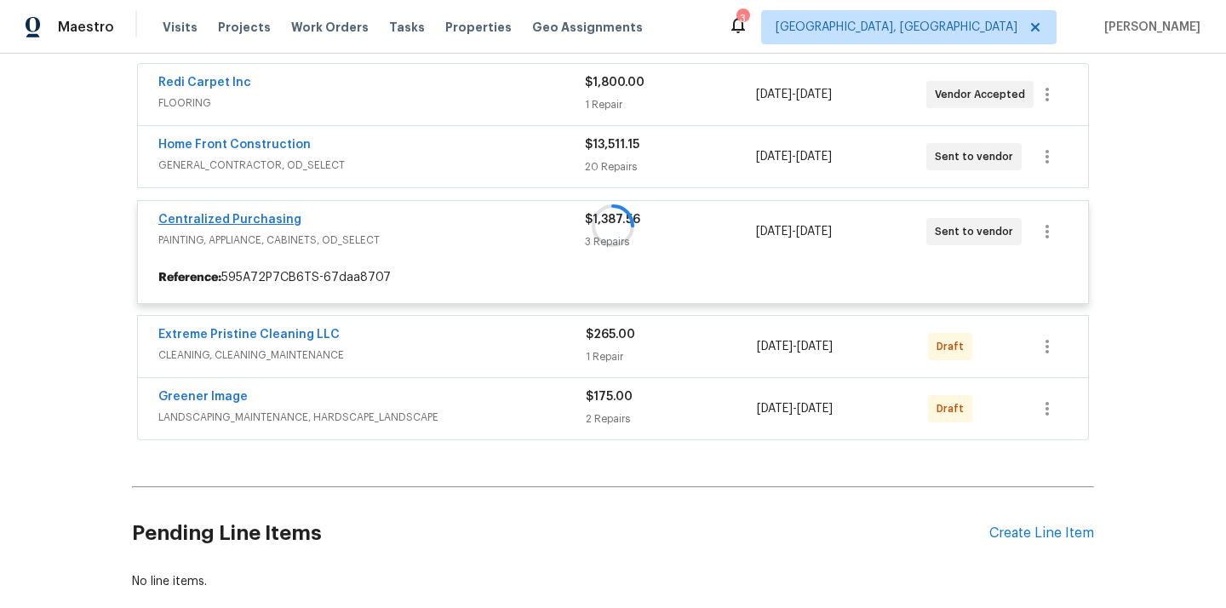
click at [241, 218] on div at bounding box center [613, 225] width 962 height 439
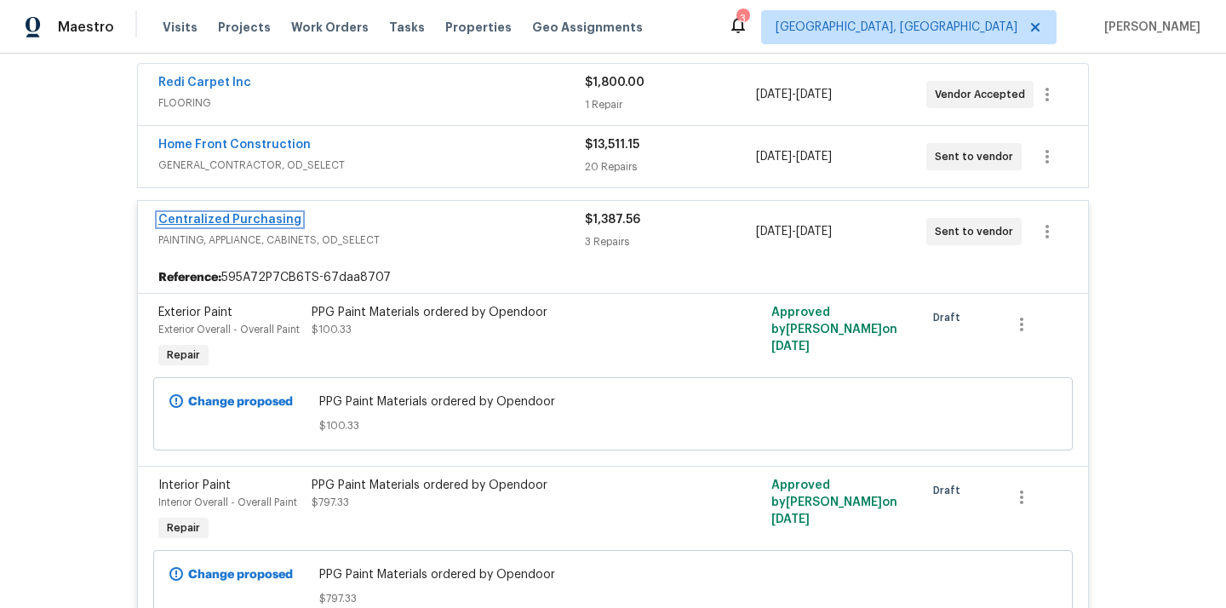
click at [248, 220] on link "Centralized Purchasing" at bounding box center [229, 220] width 143 height 12
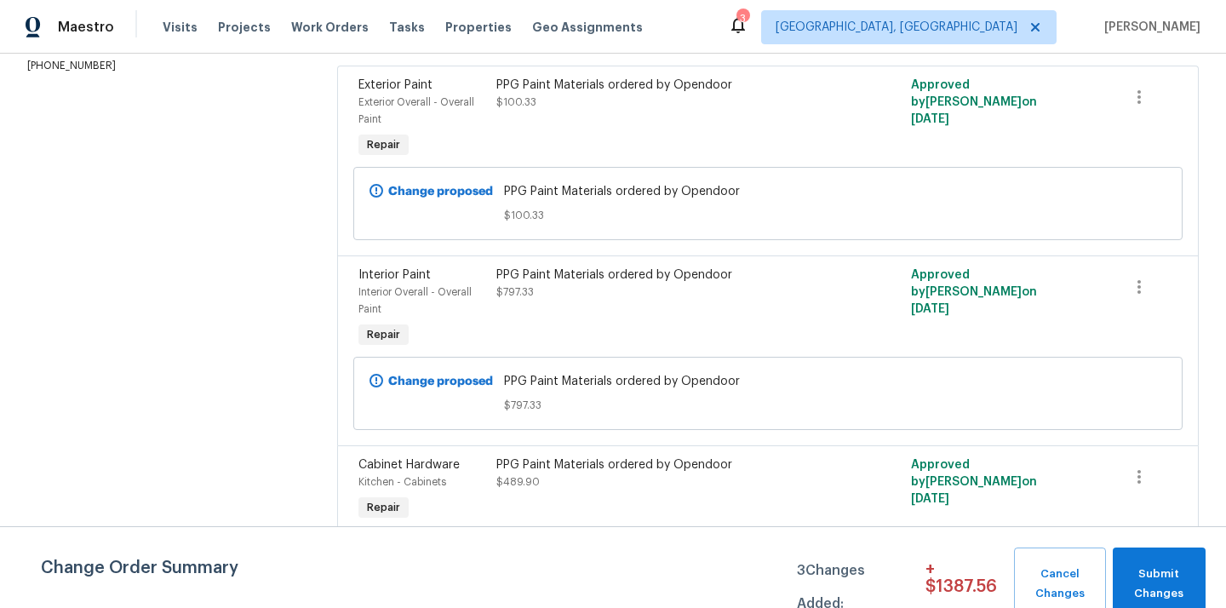
scroll to position [260, 0]
click at [787, 318] on div "PPG Paint Materials ordered by Opendoor $797.33" at bounding box center [664, 309] width 346 height 95
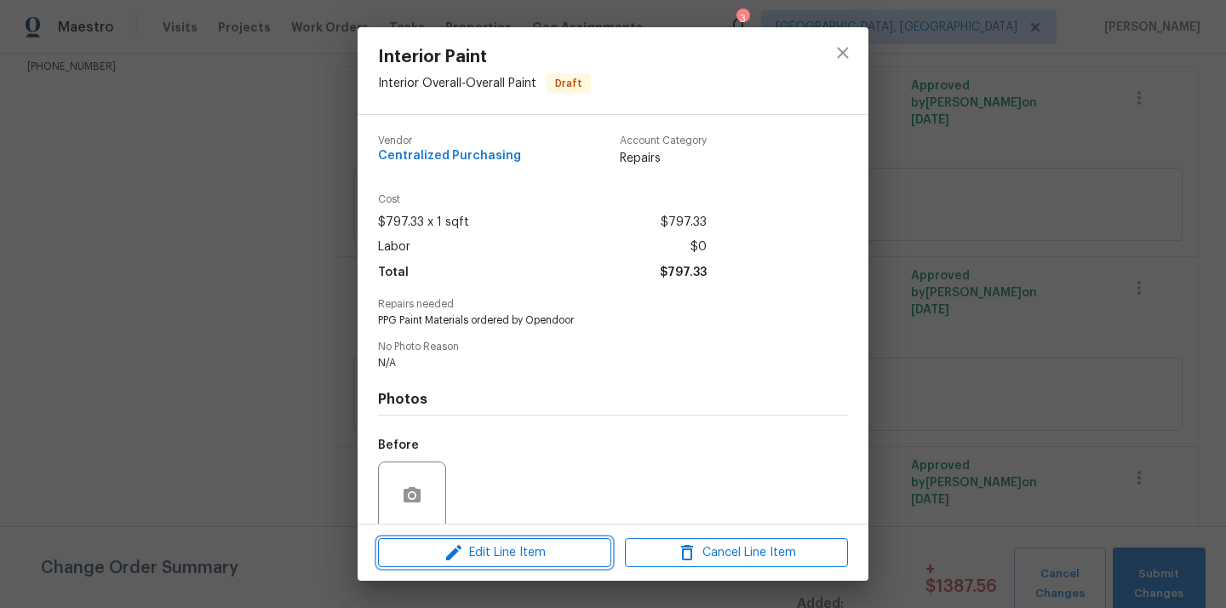
click at [556, 554] on span "Edit Line Item" at bounding box center [494, 552] width 223 height 21
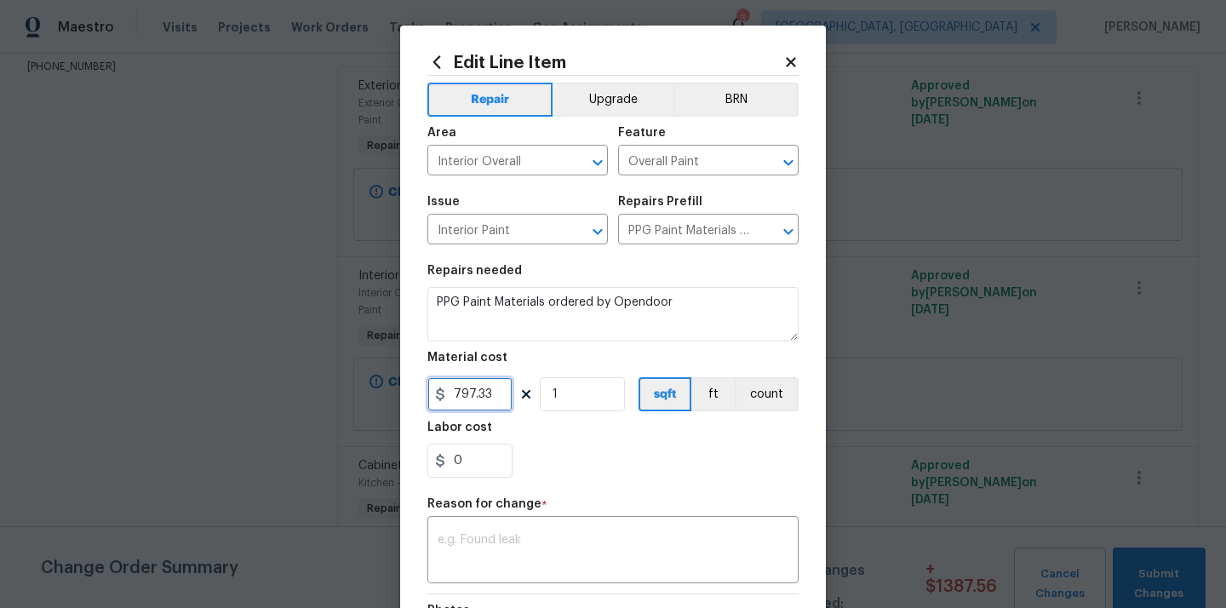
click at [495, 402] on input "797.33" at bounding box center [469, 394] width 85 height 34
type input "797.36"
click at [529, 525] on div "x ​" at bounding box center [612, 551] width 371 height 63
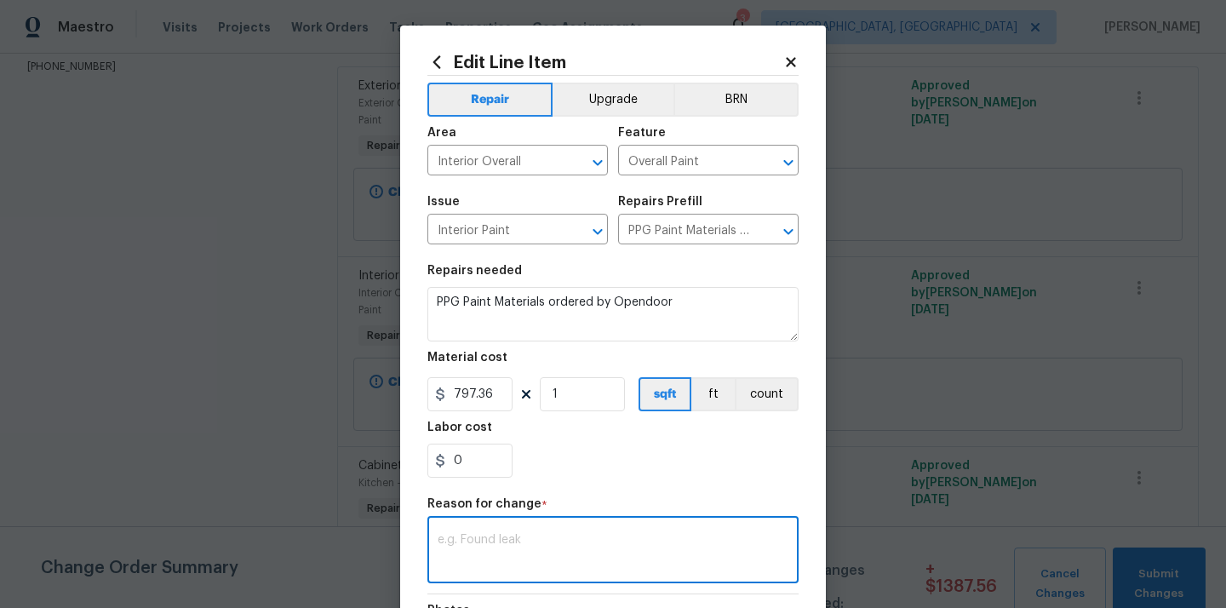
type textarea "U"
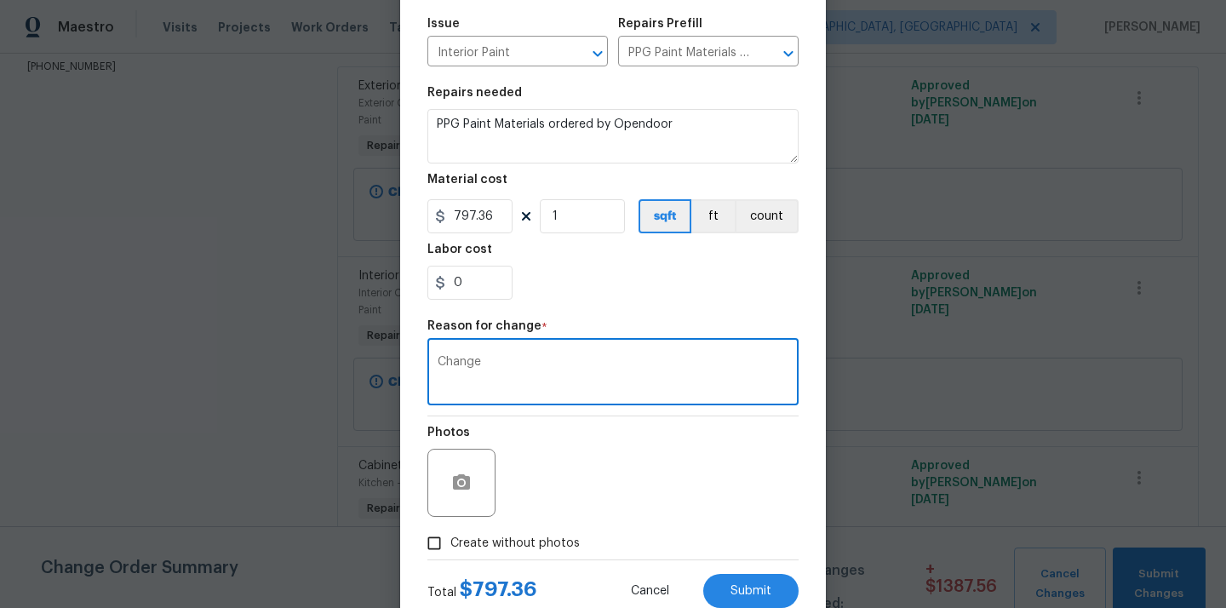
scroll to position [232, 0]
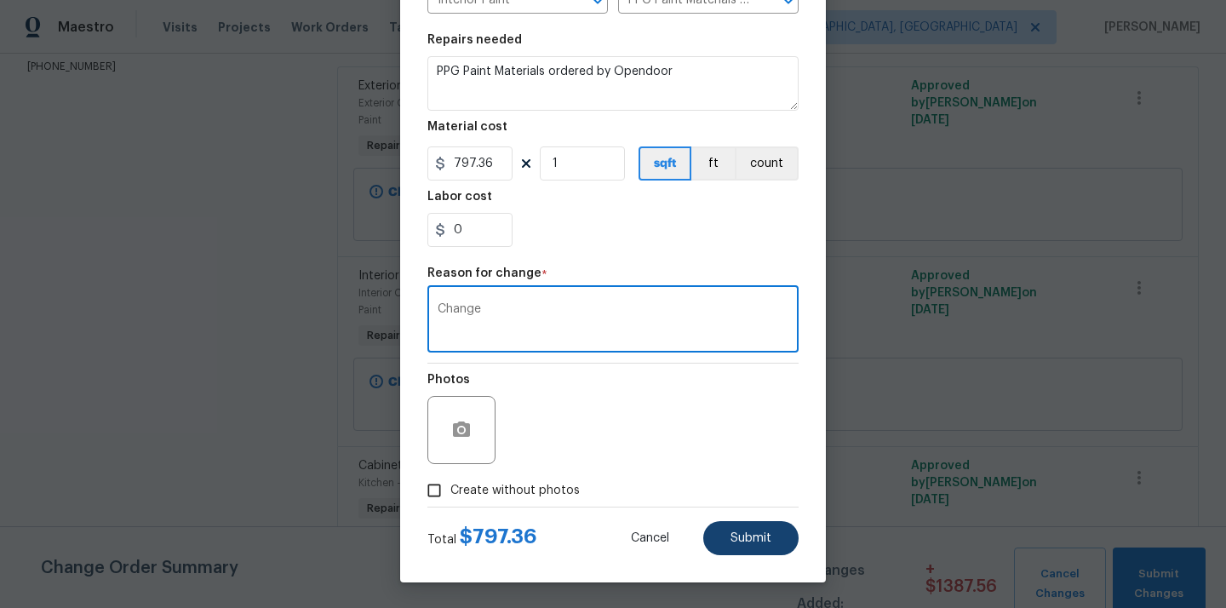
type textarea "Change"
click at [737, 534] on span "Submit" at bounding box center [750, 538] width 41 height 13
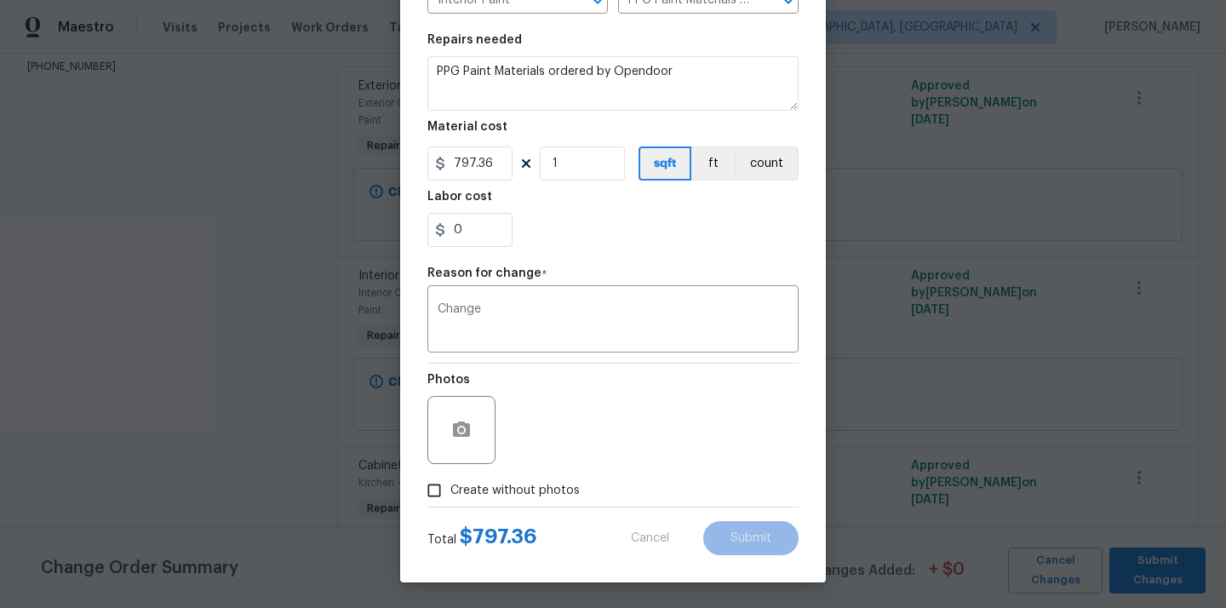
type input "797.33"
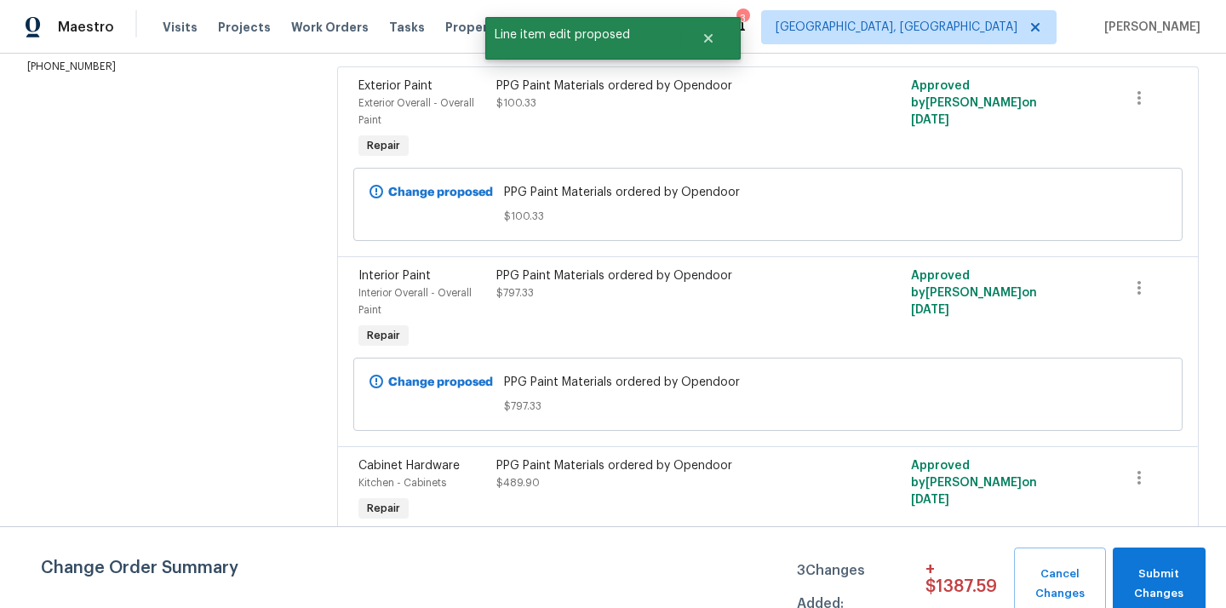
scroll to position [0, 0]
click at [1165, 550] on button "Submit Changes" at bounding box center [1159, 583] width 93 height 73
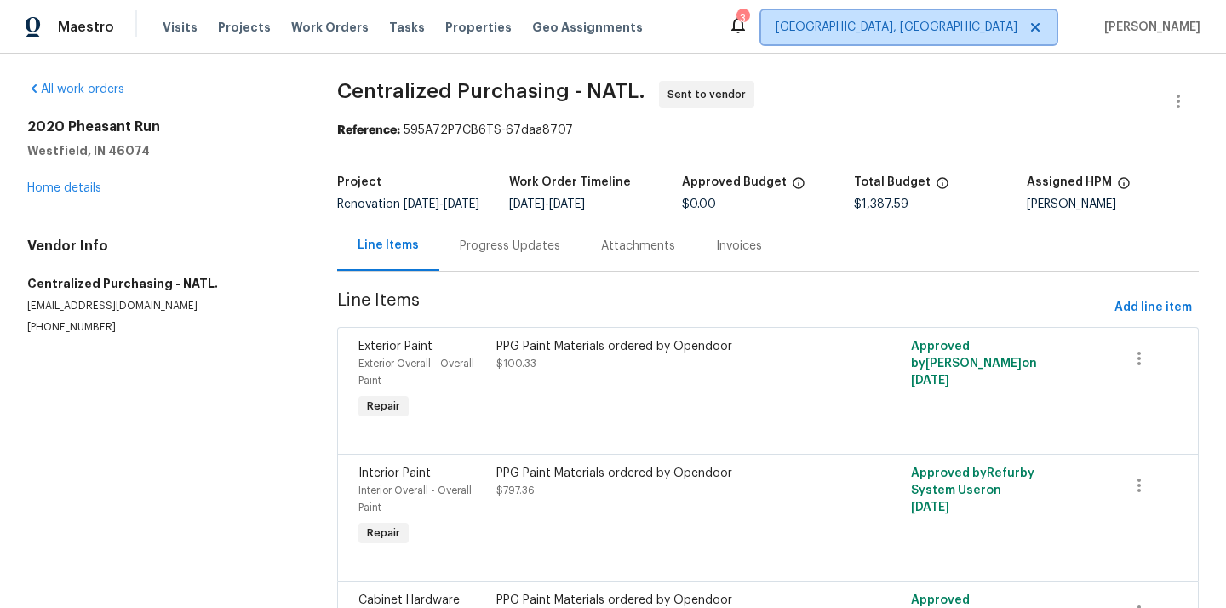
click at [971, 37] on span "[GEOGRAPHIC_DATA], [GEOGRAPHIC_DATA]" at bounding box center [908, 27] width 295 height 34
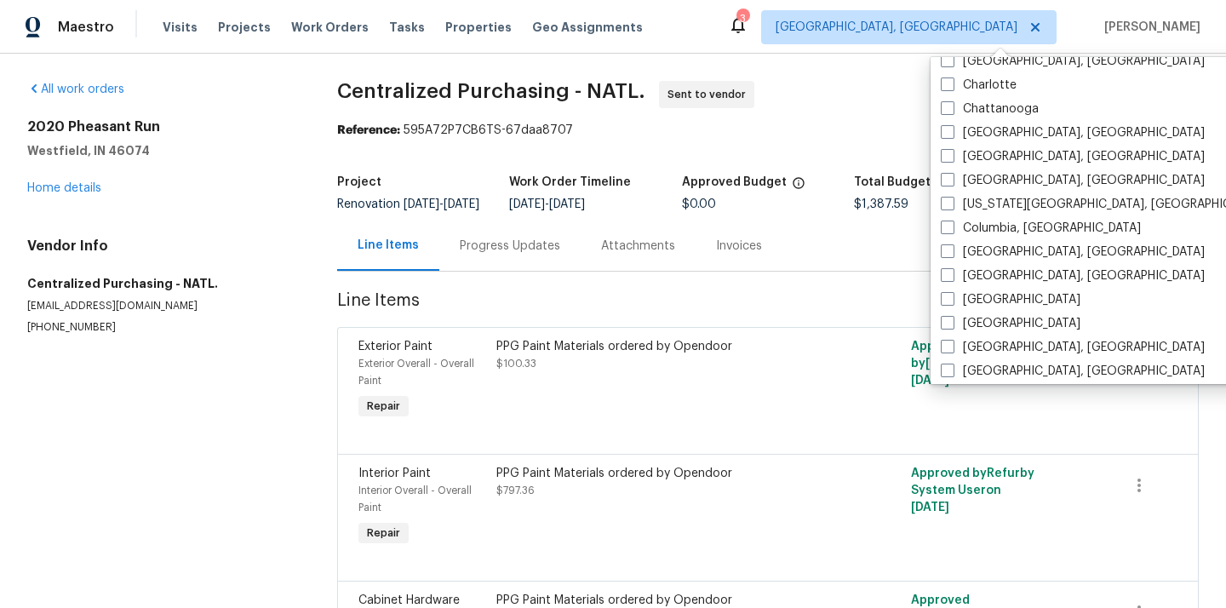
scroll to position [329, 0]
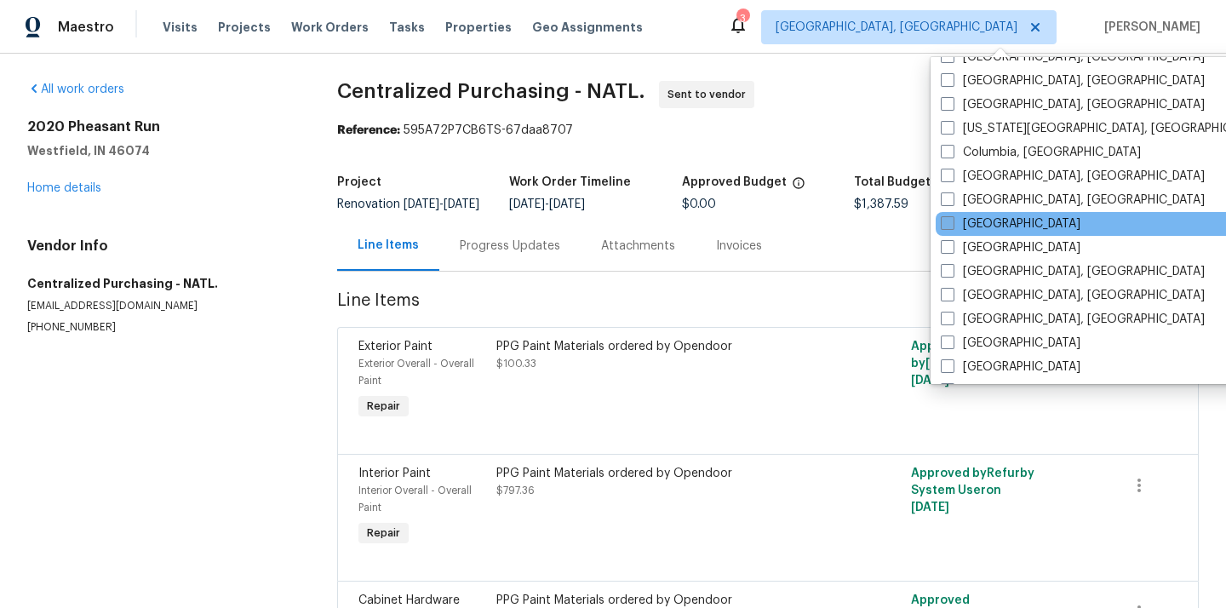
click at [982, 226] on label "[GEOGRAPHIC_DATA]" at bounding box center [1011, 223] width 140 height 17
click at [952, 226] on input "[GEOGRAPHIC_DATA]" at bounding box center [946, 220] width 11 height 11
checkbox input "true"
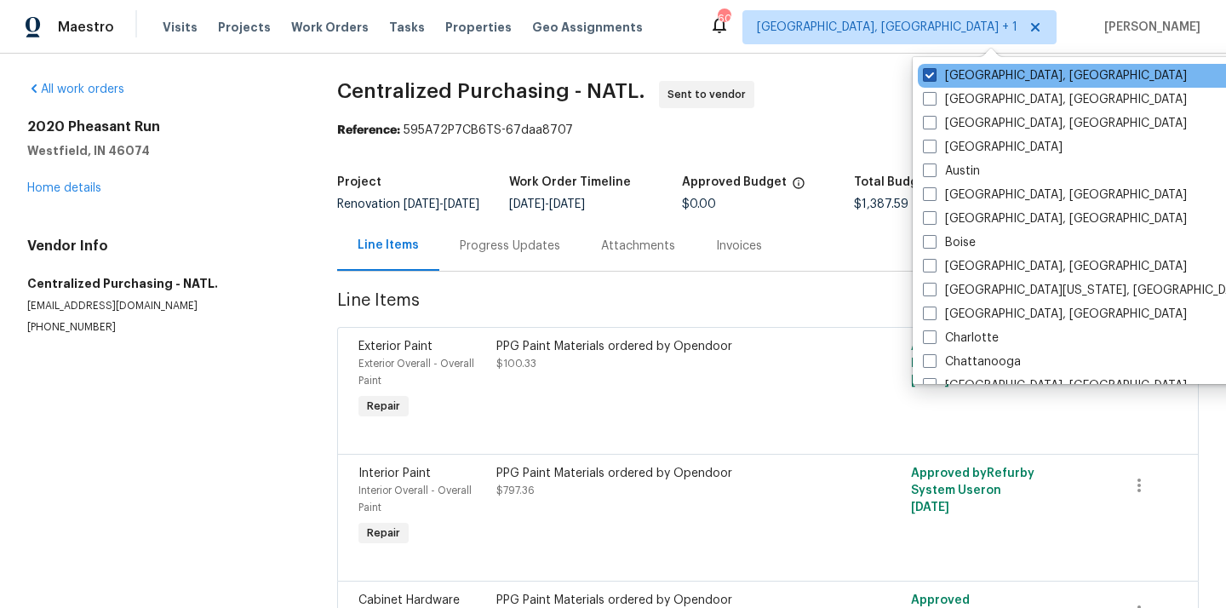
click at [962, 77] on label "[GEOGRAPHIC_DATA], [GEOGRAPHIC_DATA]" at bounding box center [1055, 75] width 264 height 17
click at [934, 77] on input "[GEOGRAPHIC_DATA], [GEOGRAPHIC_DATA]" at bounding box center [928, 72] width 11 height 11
checkbox input "false"
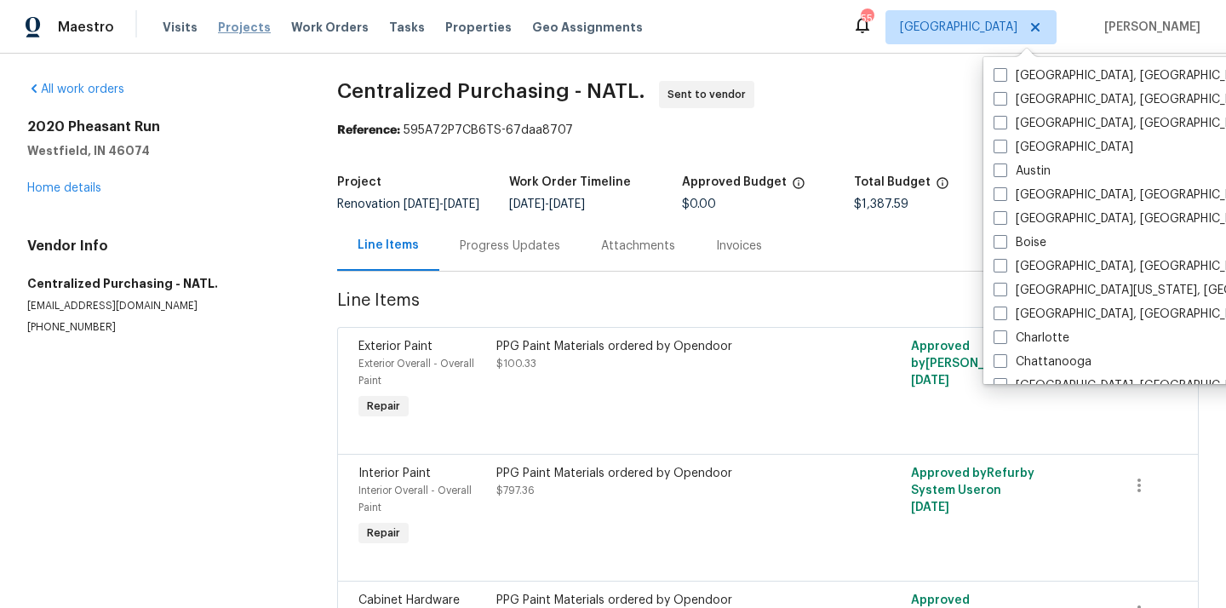
click at [218, 21] on span "Projects" at bounding box center [244, 27] width 53 height 17
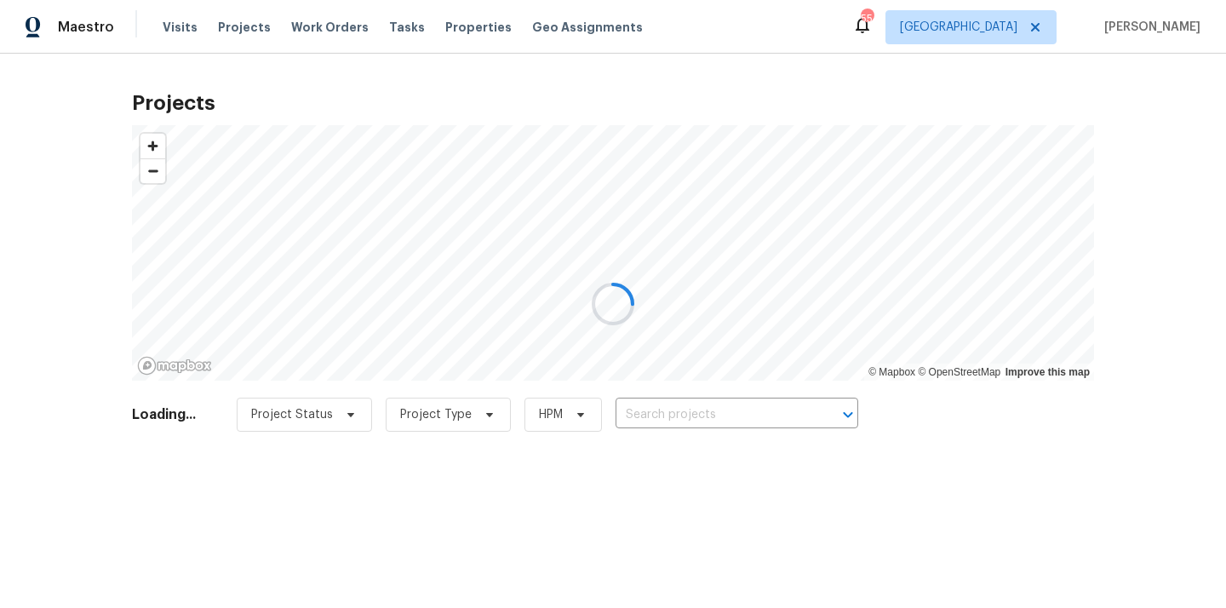
click at [727, 396] on div at bounding box center [613, 304] width 1226 height 608
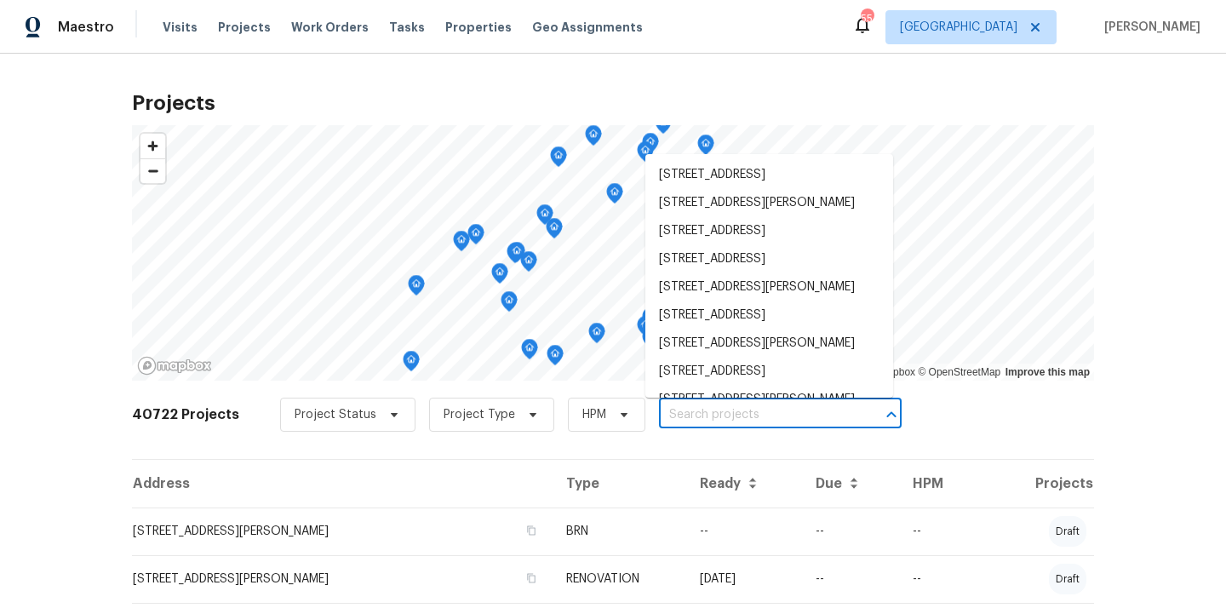
paste input "8801 Falcon Crest Dr, McKinney, TX 75072"
type input "8801 Falcon Crest Dr, McKinney, TX 75072"
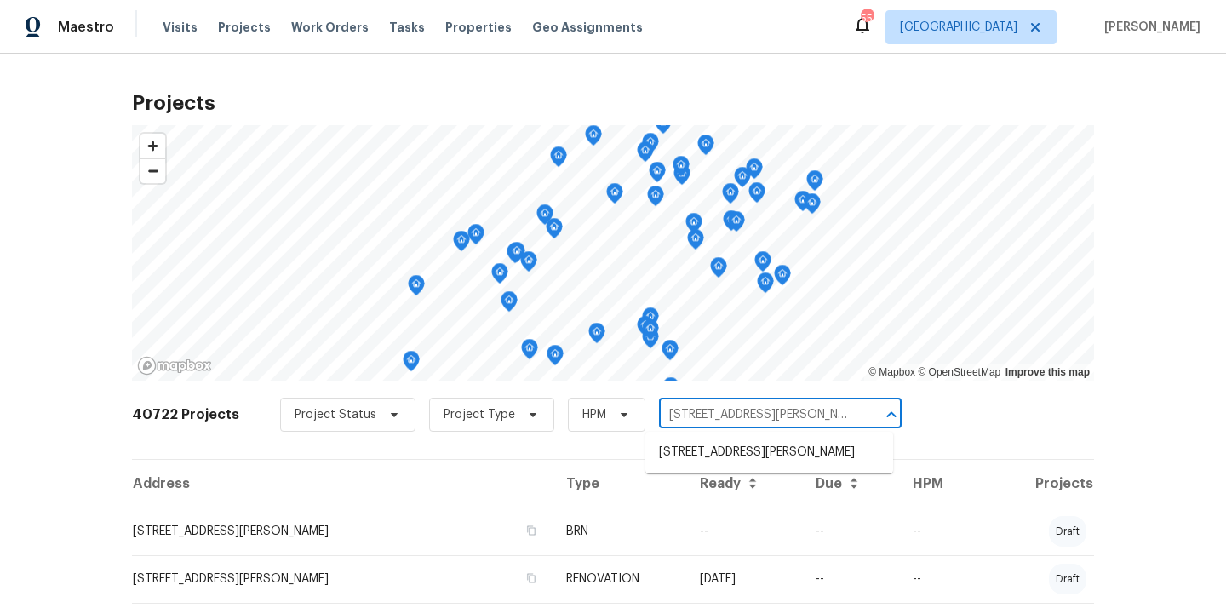
scroll to position [0, 43]
click at [712, 466] on li "8801 Falcon Crest Dr, McKinney, TX 75072" at bounding box center [769, 452] width 248 height 28
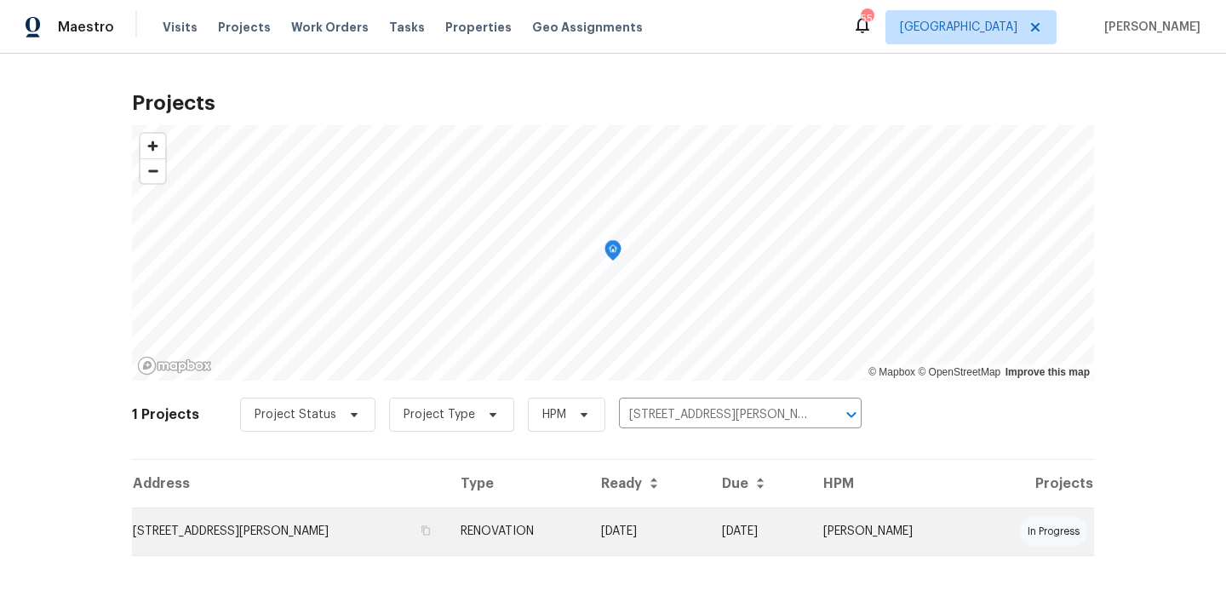
click at [555, 511] on td "RENOVATION" at bounding box center [517, 531] width 140 height 48
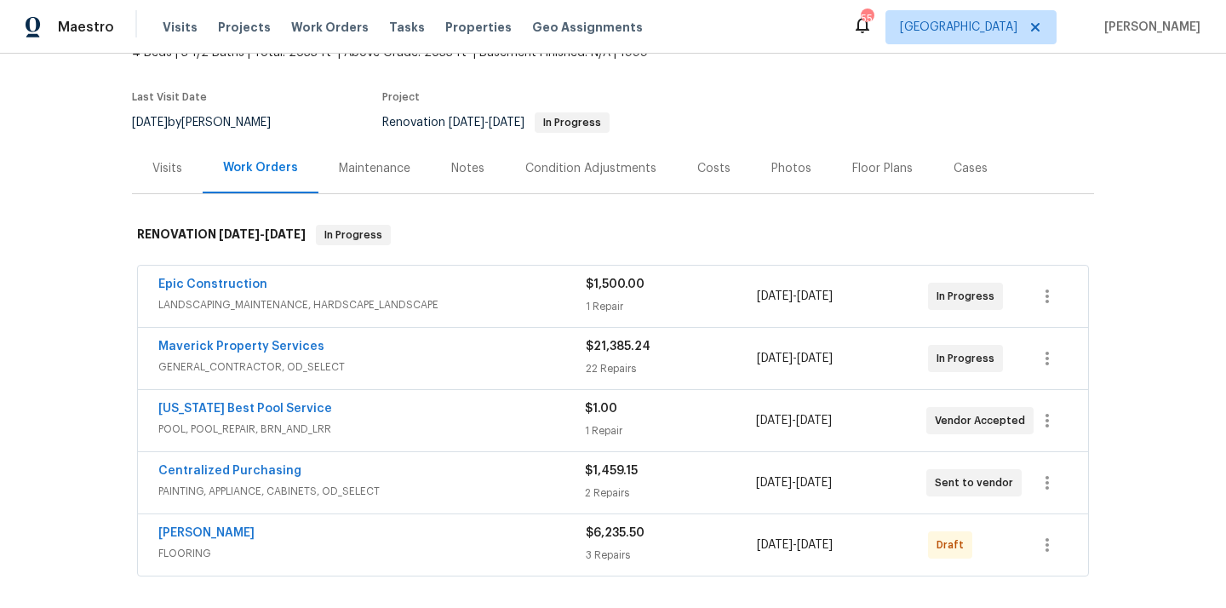
scroll to position [139, 0]
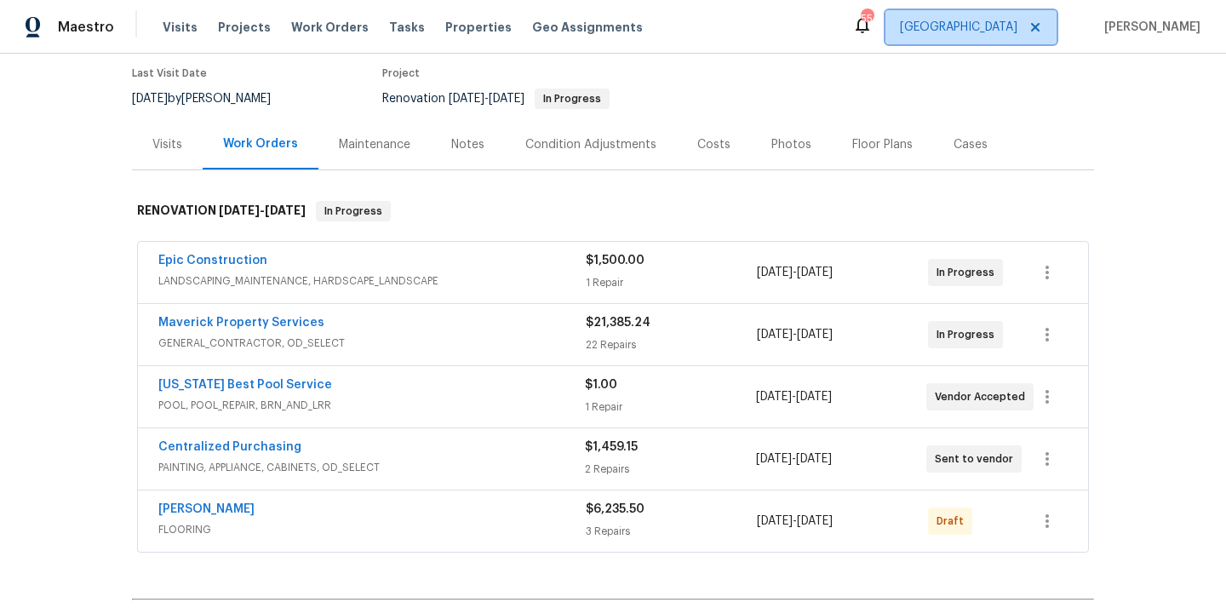
click at [1017, 31] on span "[GEOGRAPHIC_DATA]" at bounding box center [958, 27] width 117 height 17
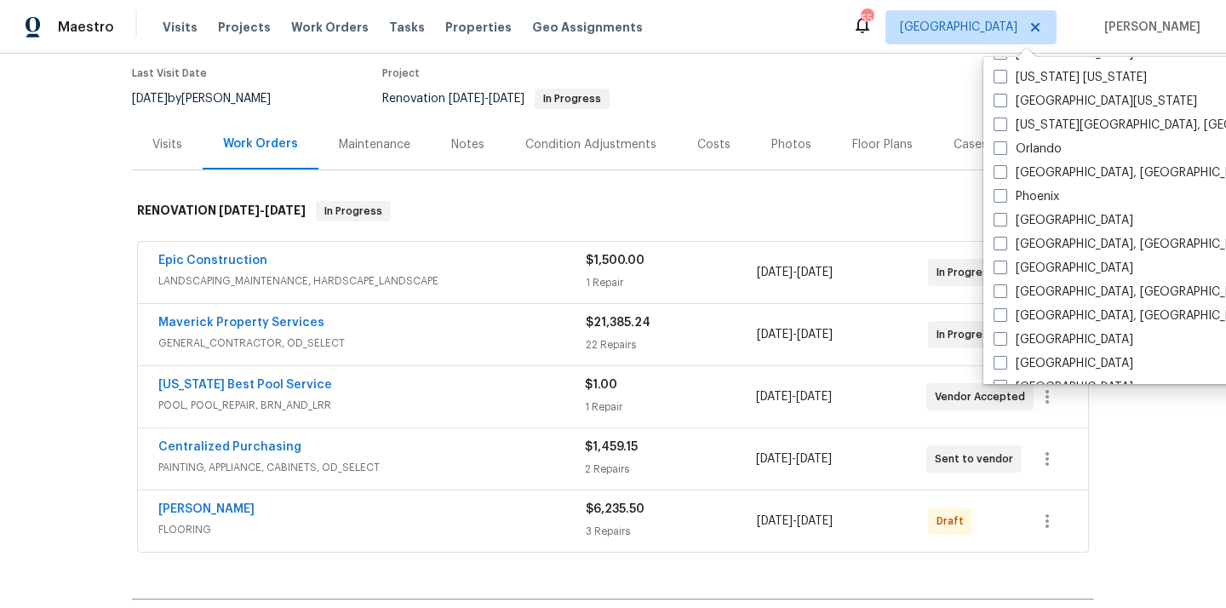
scroll to position [832, 0]
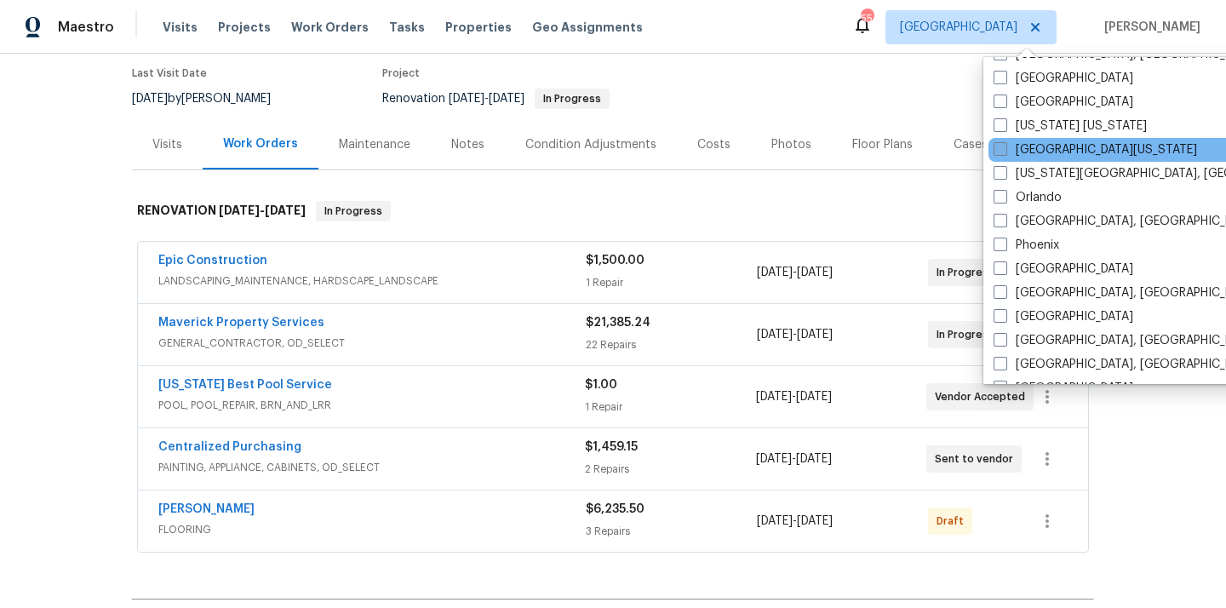
click at [1000, 148] on span at bounding box center [1000, 149] width 14 height 14
click at [1000, 148] on input "[GEOGRAPHIC_DATA][US_STATE]" at bounding box center [998, 146] width 11 height 11
checkbox input "true"
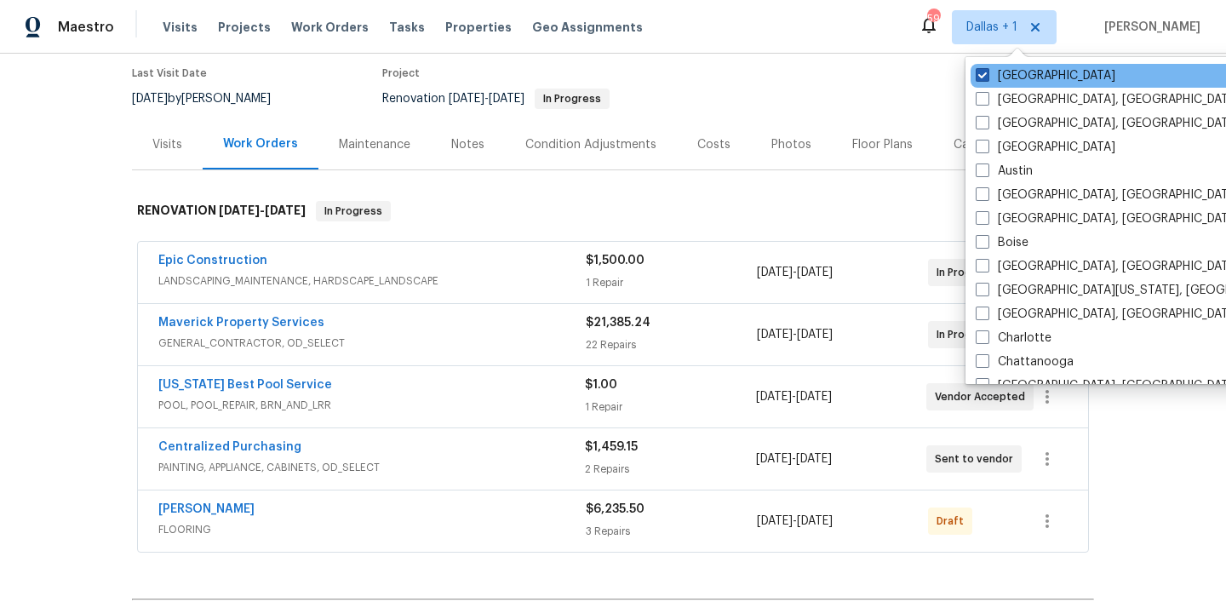
click at [981, 74] on span at bounding box center [983, 75] width 14 height 14
click at [981, 74] on input "[GEOGRAPHIC_DATA]" at bounding box center [981, 72] width 11 height 11
checkbox input "false"
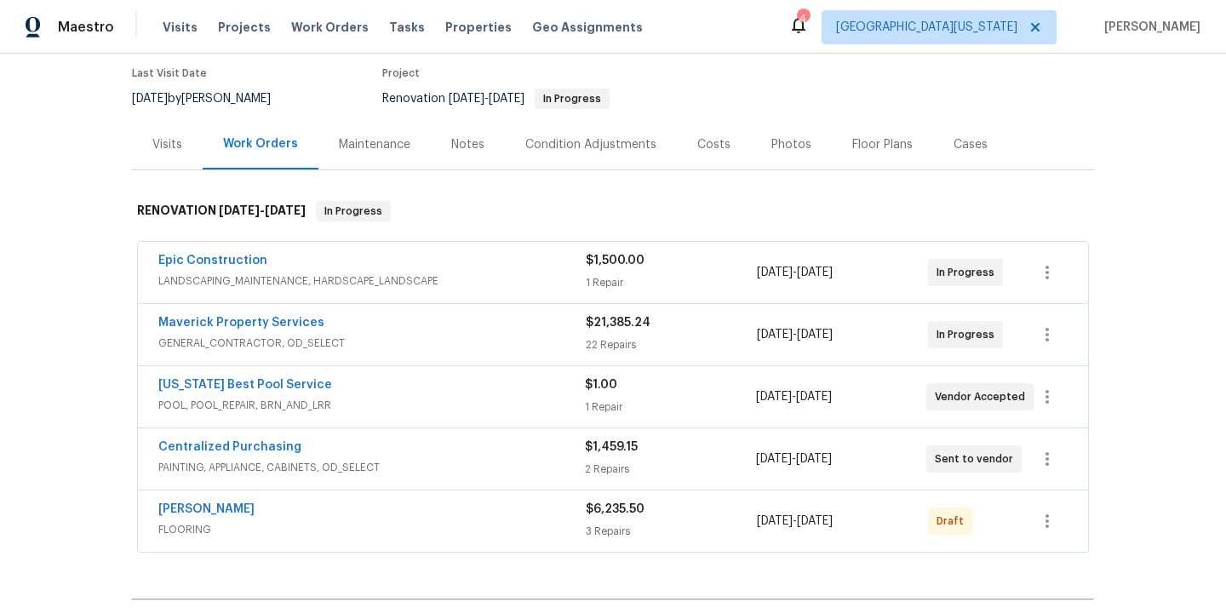
click at [220, 13] on div "Visits Projects Work Orders Tasks Properties Geo Assignments" at bounding box center [413, 27] width 501 height 34
click at [226, 20] on span "Projects" at bounding box center [244, 27] width 53 height 17
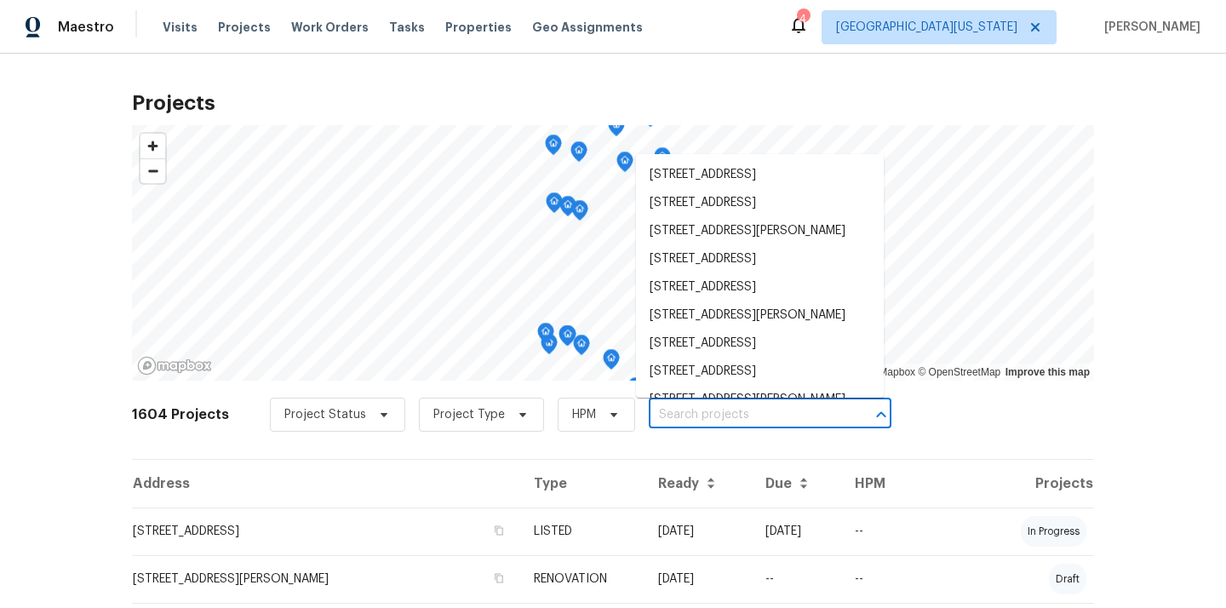
click at [700, 420] on input "text" at bounding box center [746, 415] width 195 height 26
paste input "5606 Calgary St, Timnath, CO 80547"
type input "5606 Calgary St, Timnath, CO 80547"
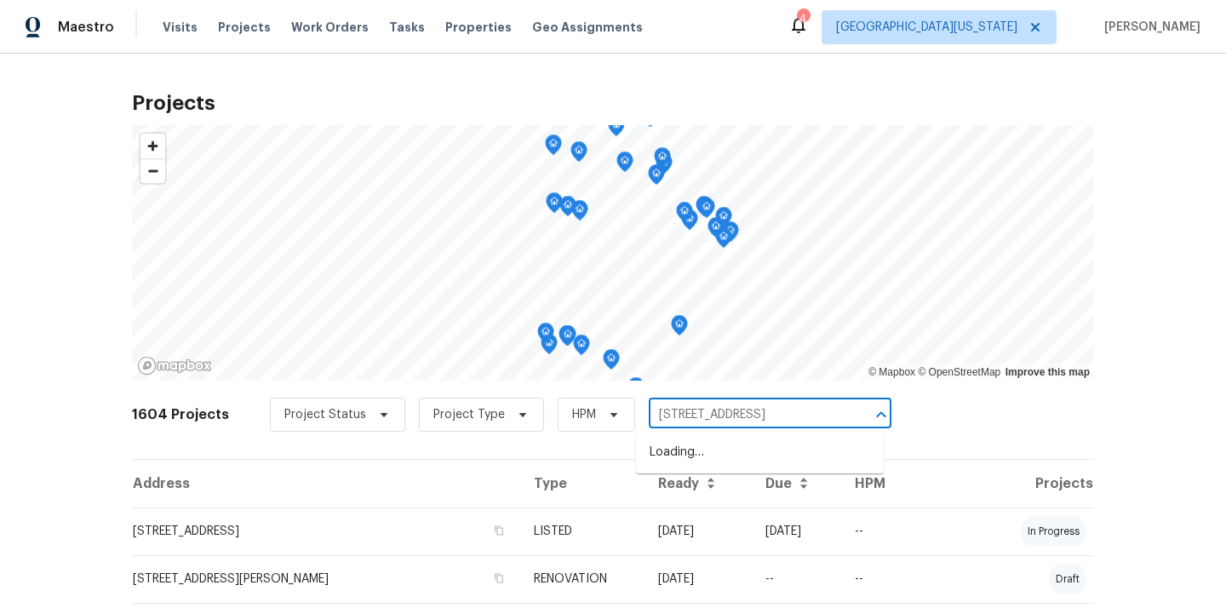
scroll to position [0, 16]
click at [716, 453] on li "5606 Calgary St, Timnath, CO 80547" at bounding box center [760, 452] width 248 height 28
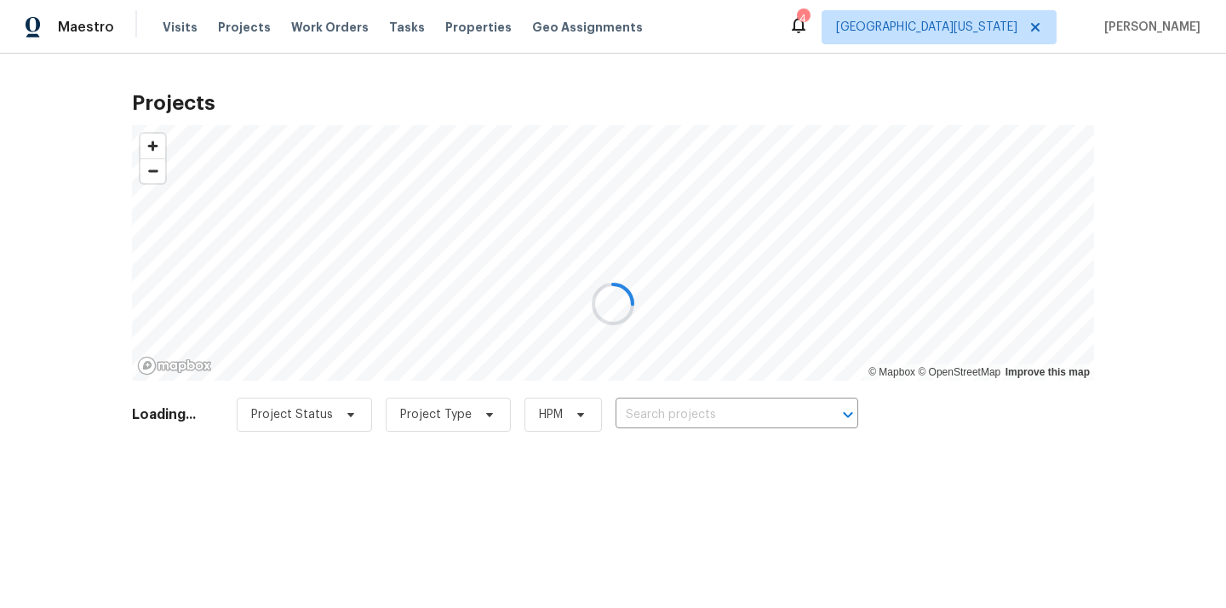
type input "5606 Calgary St, Timnath, CO 80547"
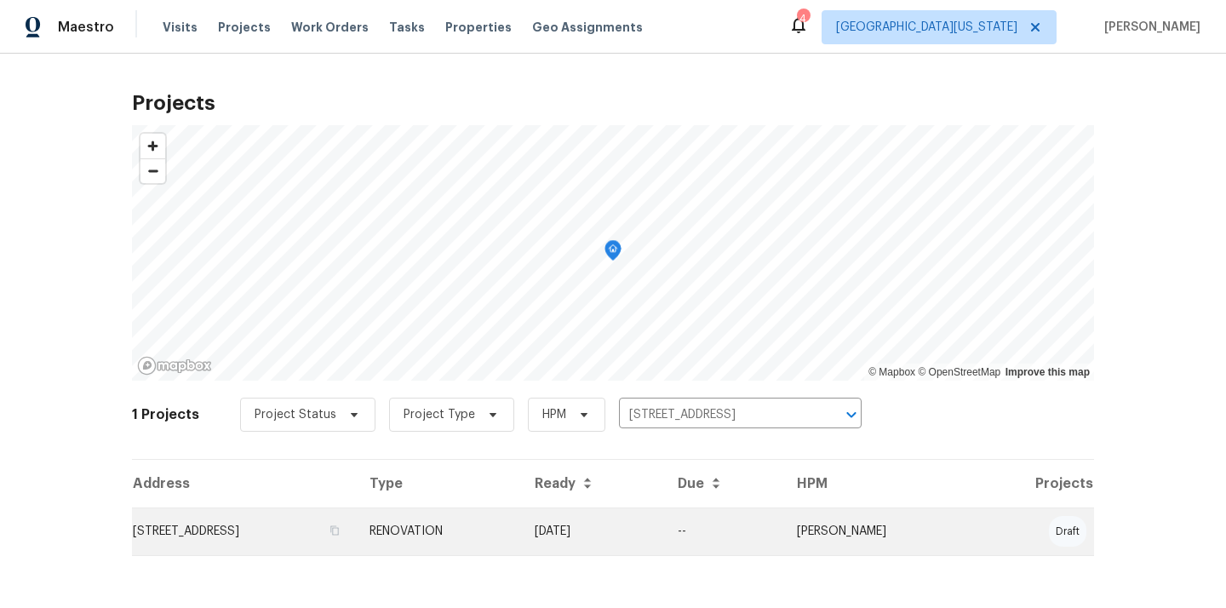
click at [650, 513] on td "[DATE]" at bounding box center [592, 531] width 143 height 48
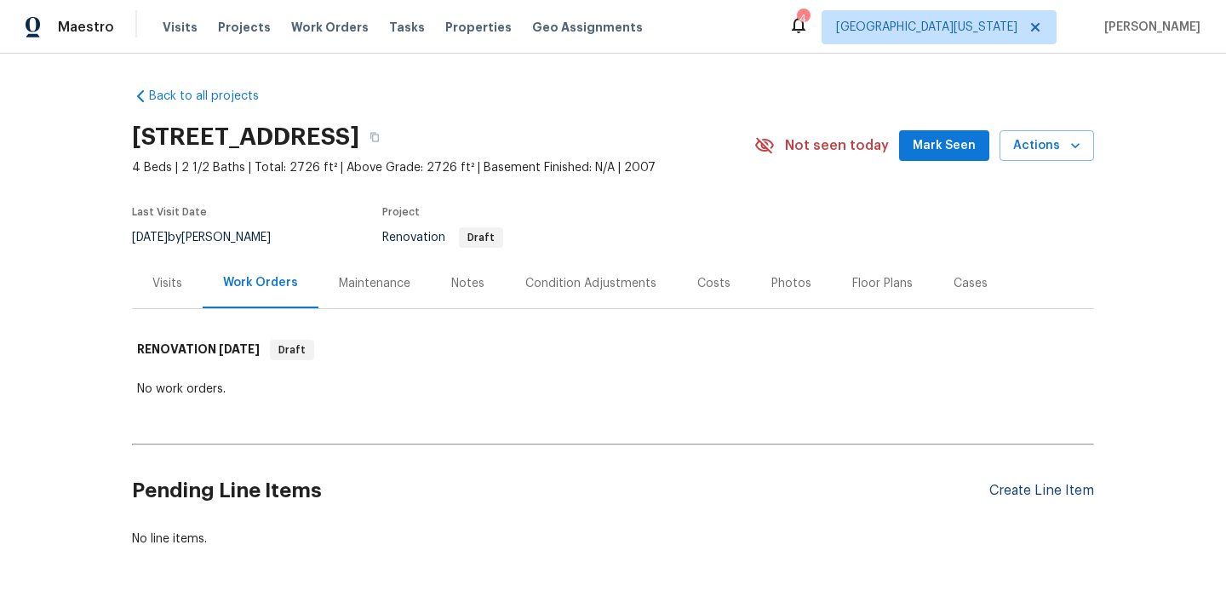
click at [1033, 486] on div "Create Line Item" at bounding box center [1041, 491] width 105 height 16
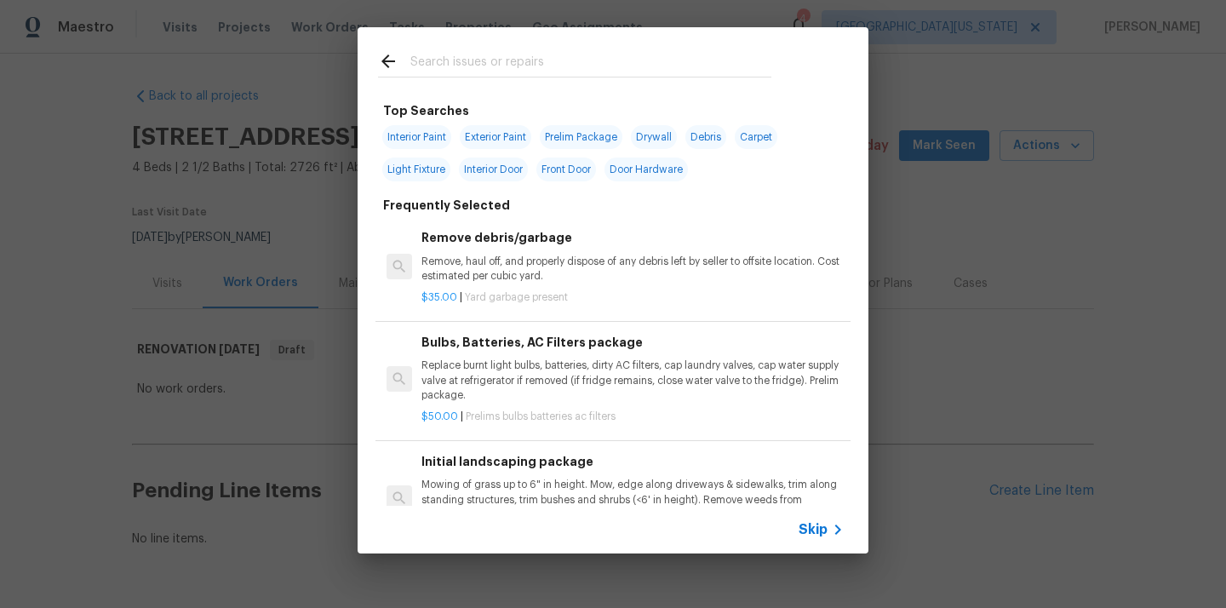
click at [683, 66] on input "text" at bounding box center [590, 64] width 361 height 26
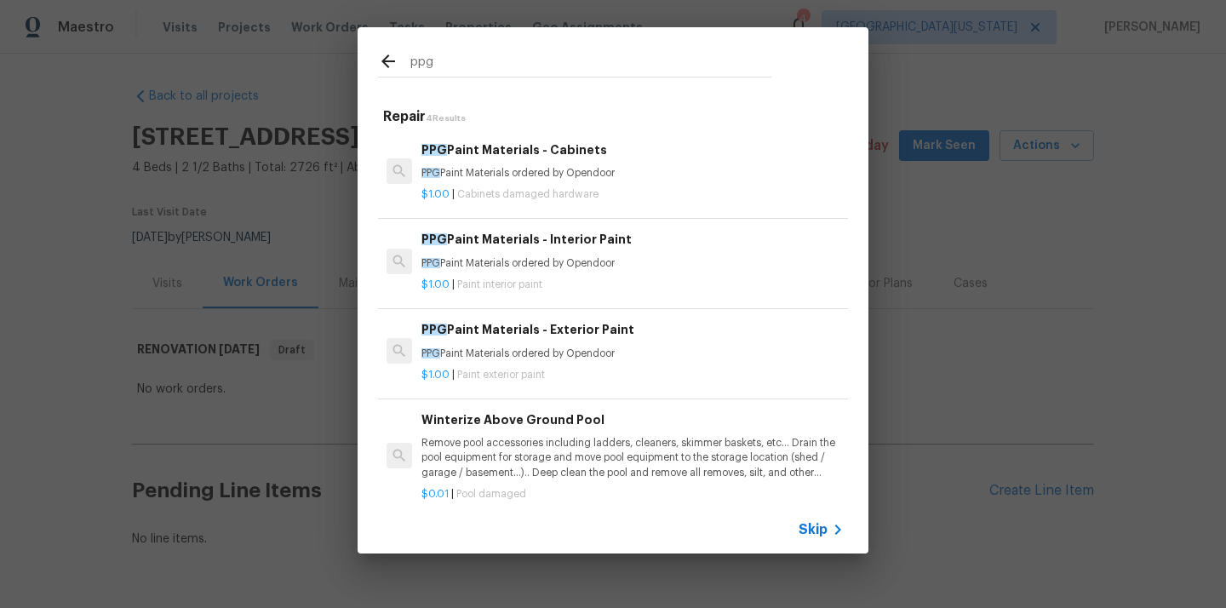
type input "ppg"
click at [632, 275] on div "$1.00 | Paint interior paint" at bounding box center [632, 281] width 422 height 21
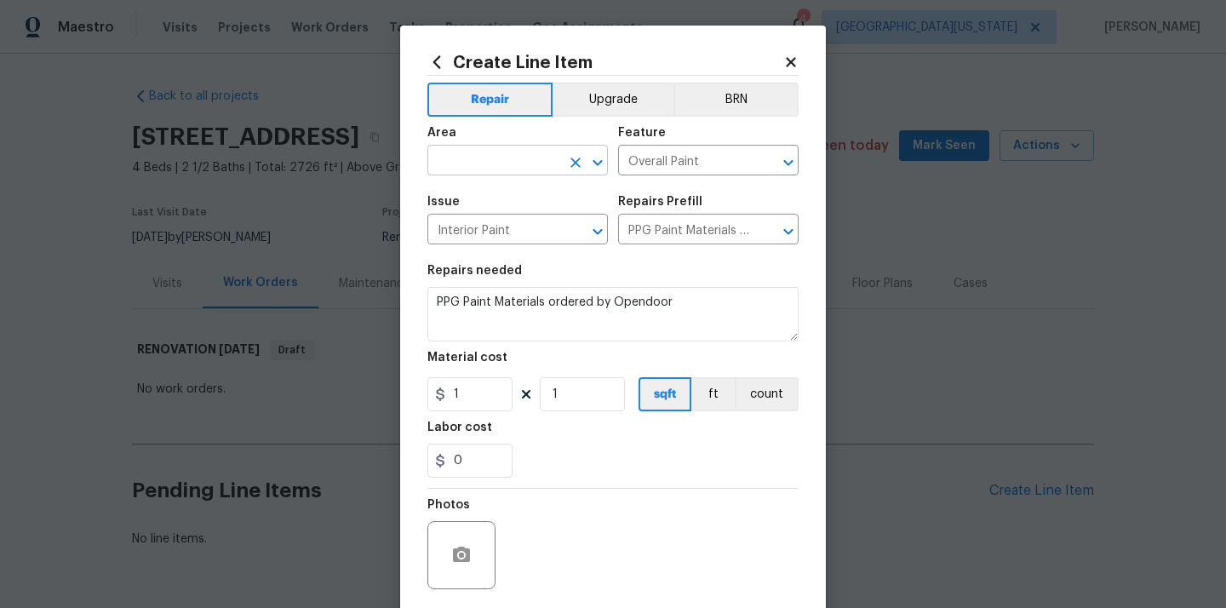
click at [513, 150] on input "text" at bounding box center [493, 162] width 133 height 26
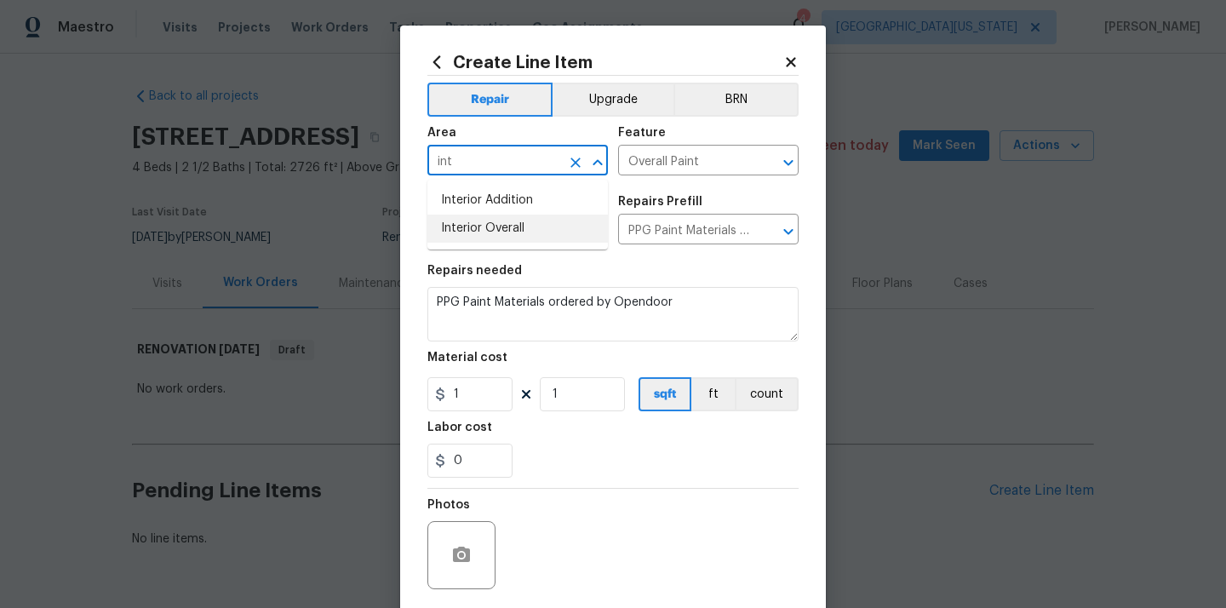
click at [501, 229] on li "Interior Overall" at bounding box center [517, 229] width 180 height 28
type input "Interior Overall"
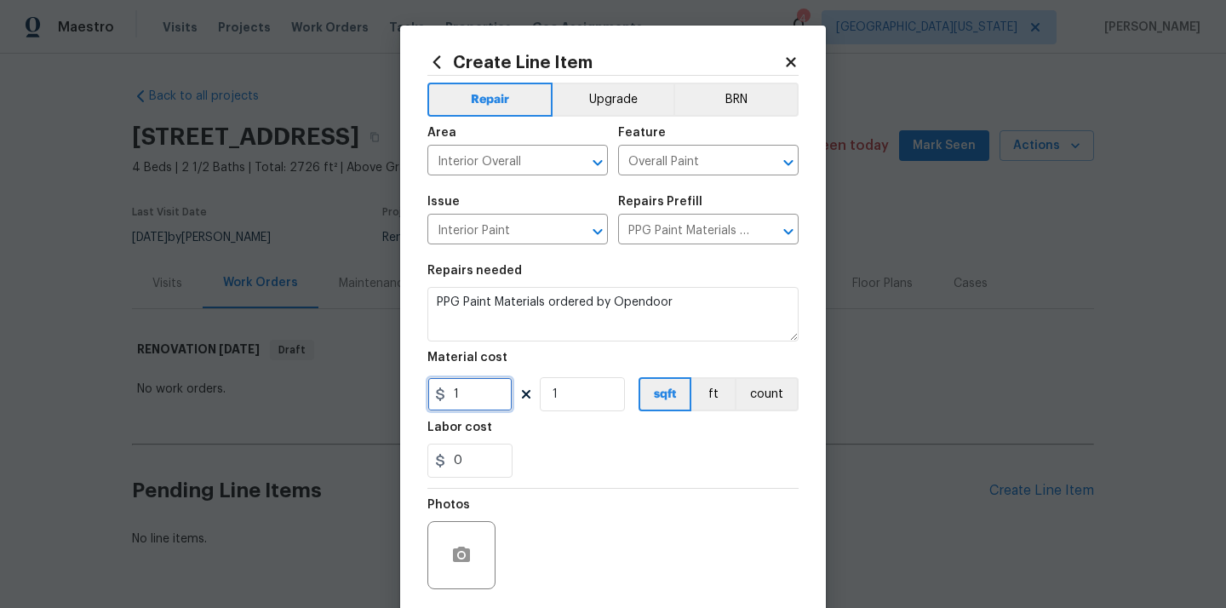
drag, startPoint x: 463, startPoint y: 386, endPoint x: 409, endPoint y: 387, distance: 53.6
click at [414, 387] on div "Create Line Item Repair Upgrade BRN Area Interior Overall ​ Feature Overall Pai…" at bounding box center [613, 367] width 426 height 682
paste input "593.86"
type input "1593.86"
click at [564, 440] on div "Labor cost" at bounding box center [612, 432] width 371 height 22
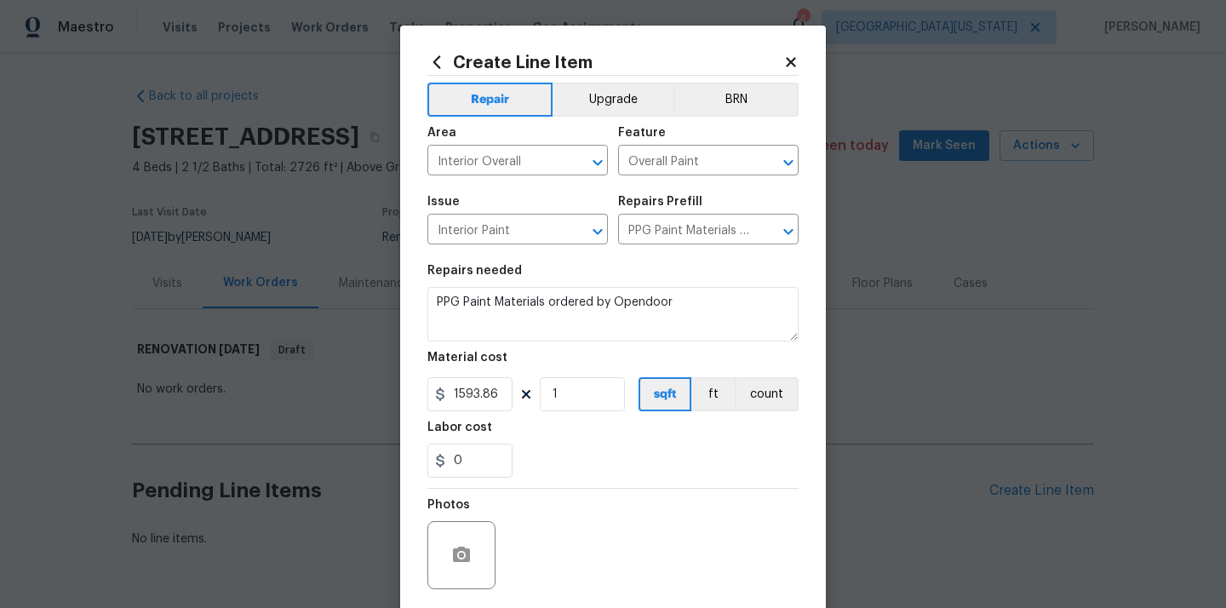
scroll to position [126, 0]
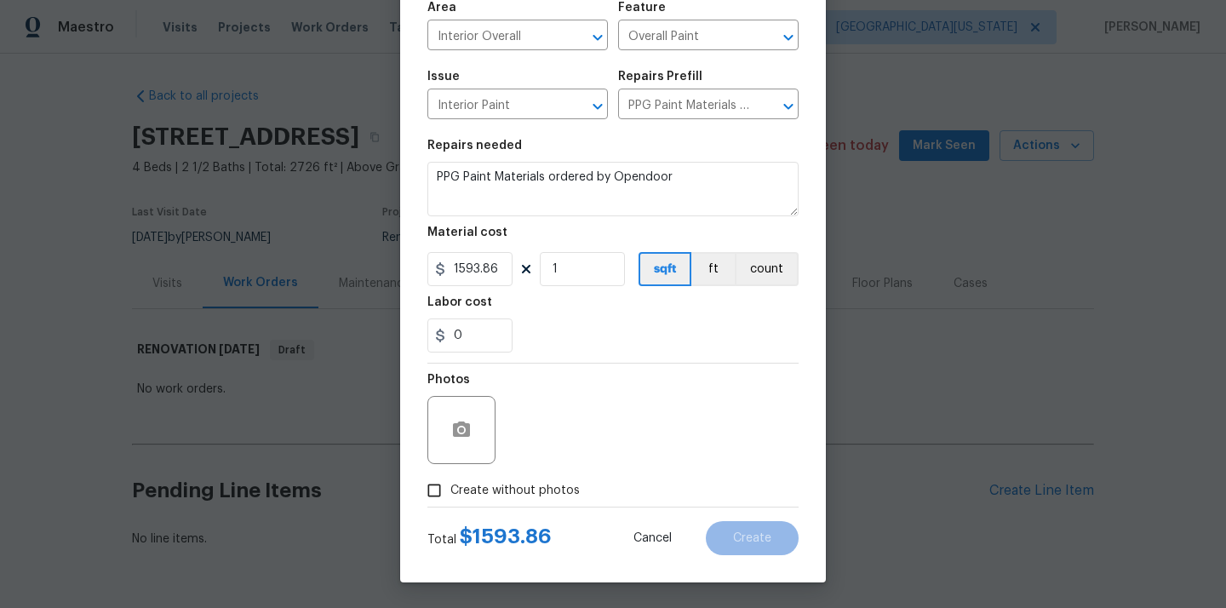
click at [522, 490] on span "Create without photos" at bounding box center [514, 491] width 129 height 18
click at [450, 490] on input "Create without photos" at bounding box center [434, 490] width 32 height 32
checkbox input "true"
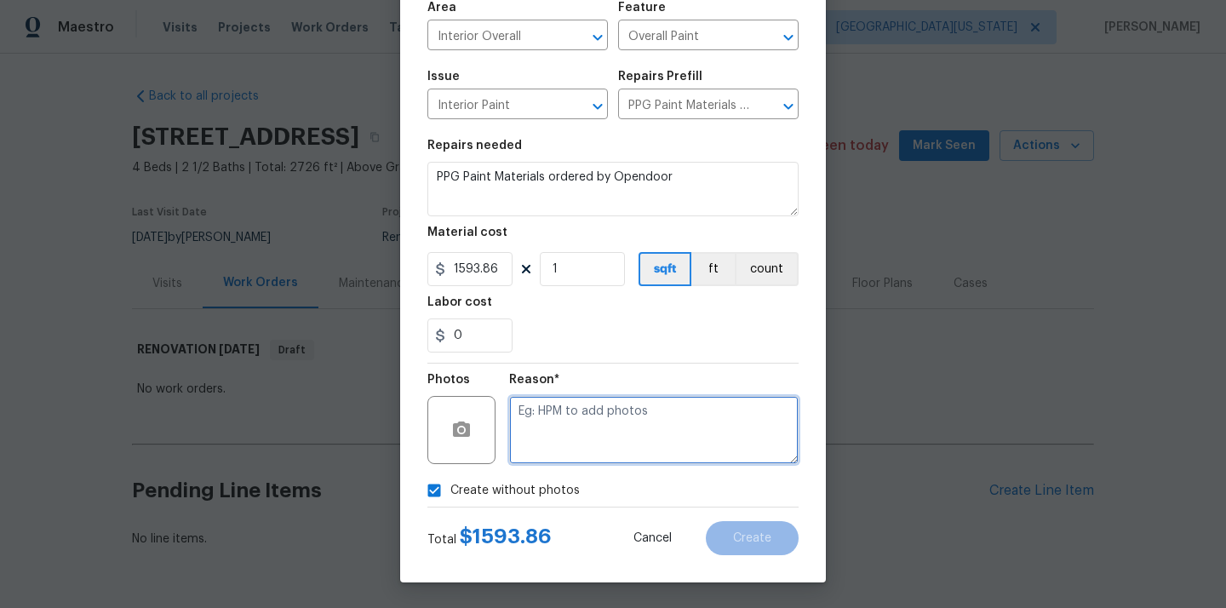
click at [575, 428] on textarea at bounding box center [653, 430] width 289 height 68
type textarea "N/A"
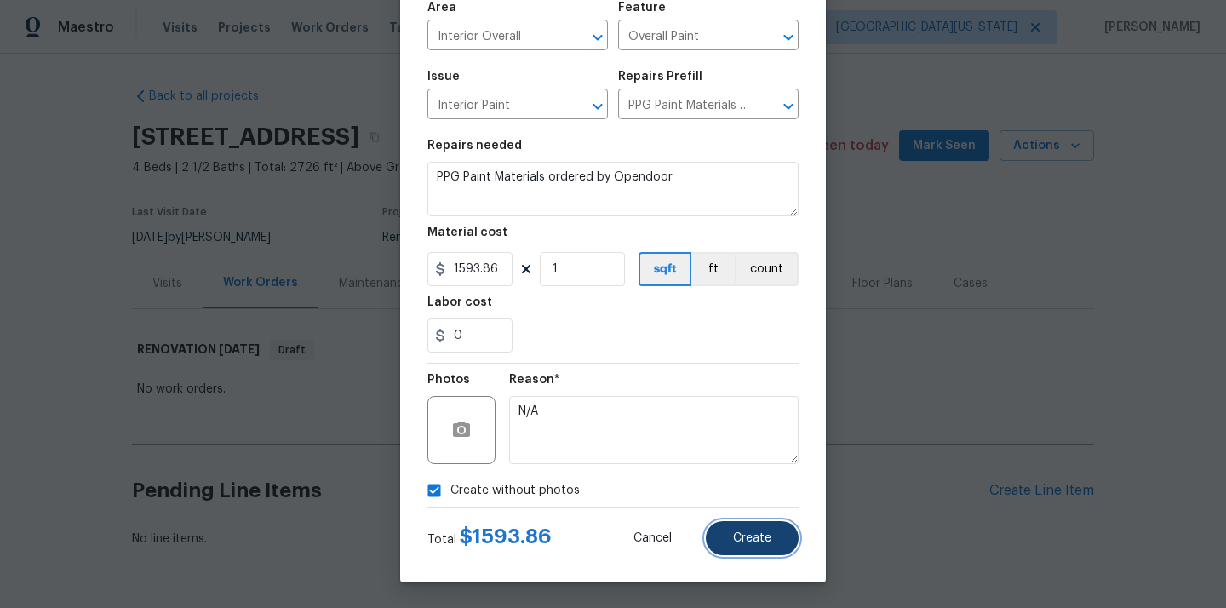
click at [747, 526] on button "Create" at bounding box center [752, 538] width 93 height 34
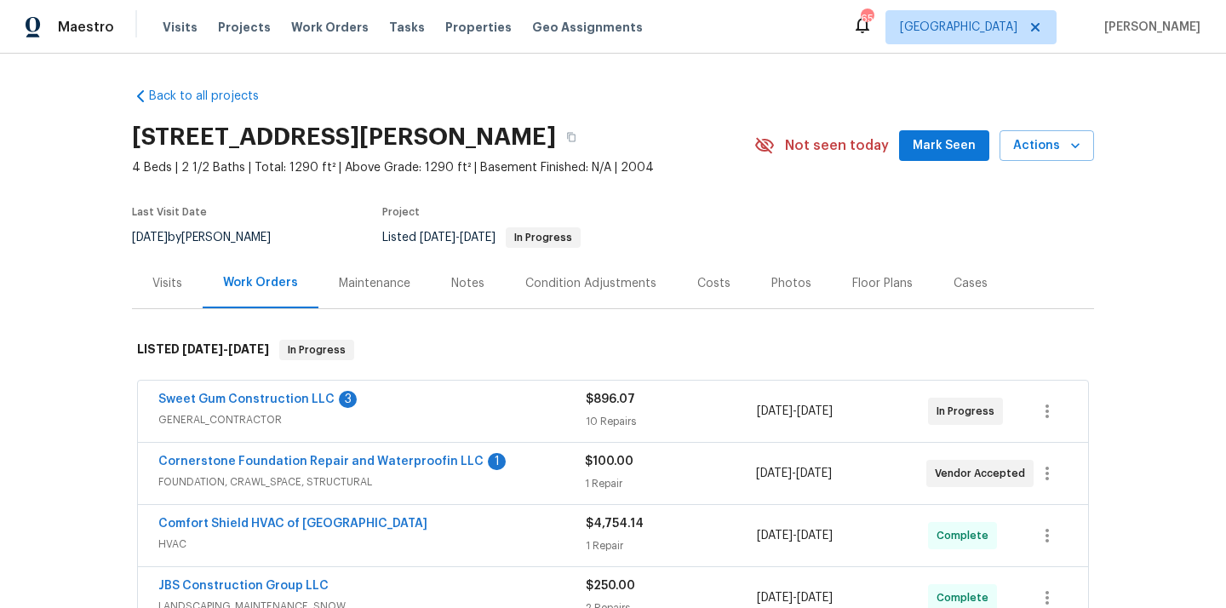
click at [484, 139] on h2 "[STREET_ADDRESS][PERSON_NAME]" at bounding box center [344, 137] width 424 height 17
copy h2 "27707"
click at [1019, 37] on span "[GEOGRAPHIC_DATA]" at bounding box center [970, 27] width 171 height 34
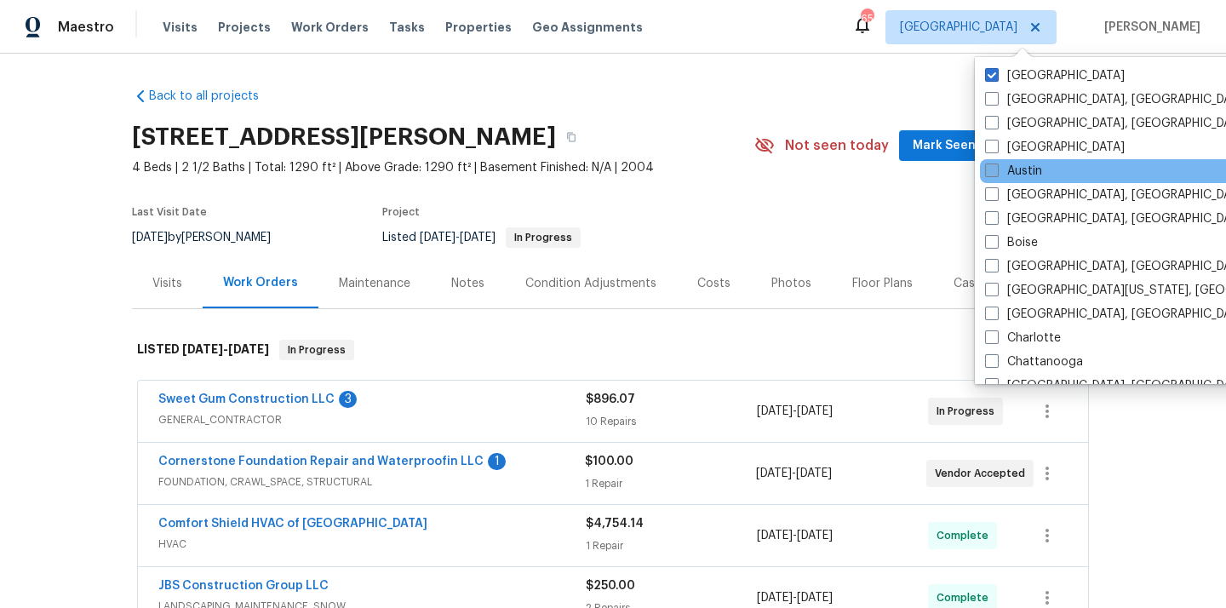
click at [1017, 170] on label "Austin" at bounding box center [1013, 171] width 57 height 17
click at [996, 170] on input "Austin" at bounding box center [990, 168] width 11 height 11
checkbox input "true"
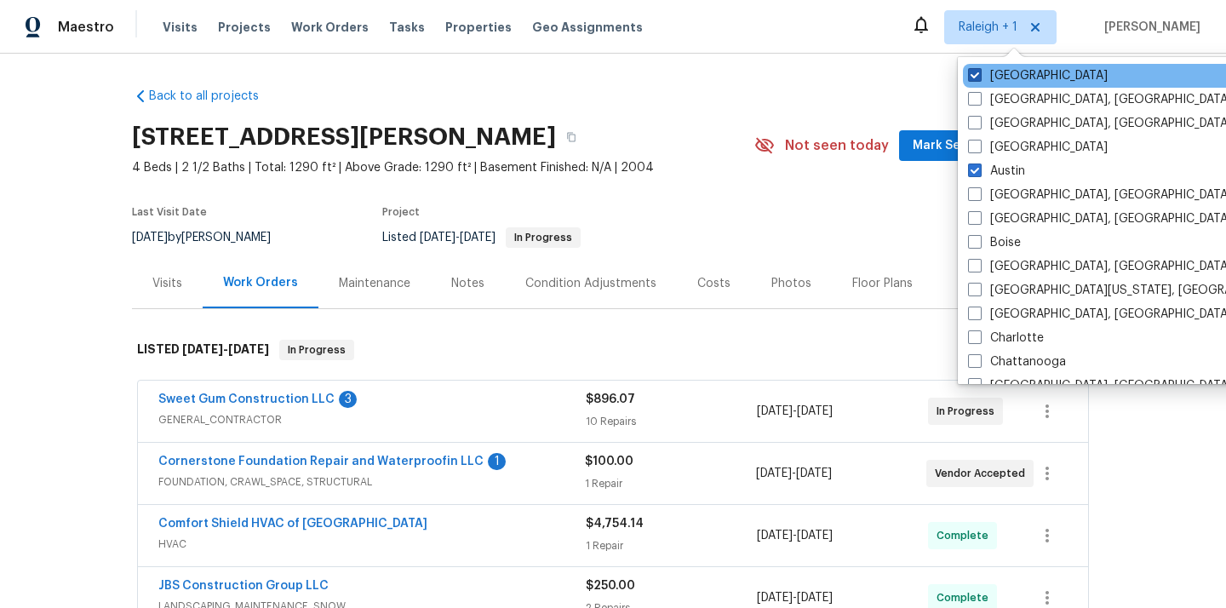
click at [1004, 75] on label "[GEOGRAPHIC_DATA]" at bounding box center [1038, 75] width 140 height 17
click at [979, 75] on input "[GEOGRAPHIC_DATA]" at bounding box center [973, 72] width 11 height 11
checkbox input "false"
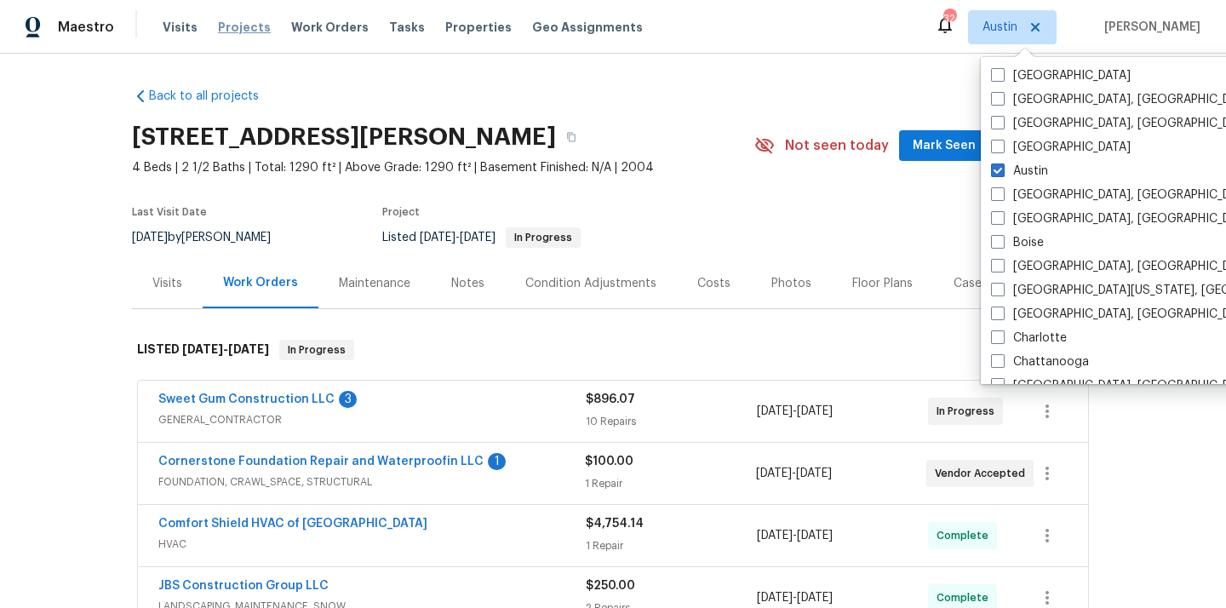
click at [232, 30] on span "Projects" at bounding box center [244, 27] width 53 height 17
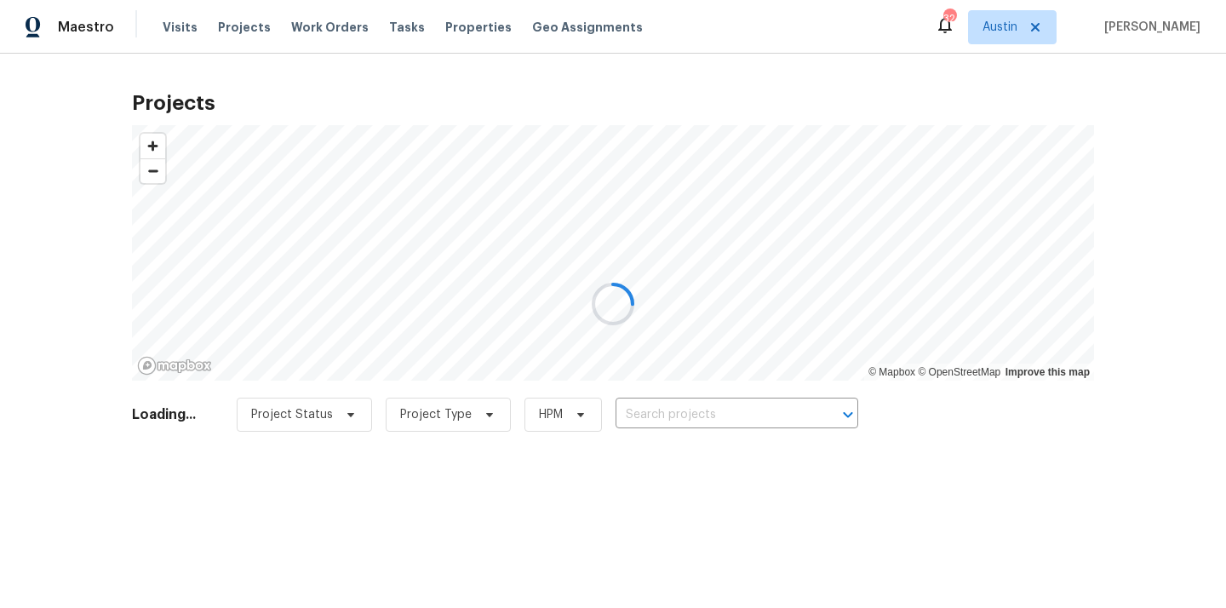
click at [757, 419] on div at bounding box center [613, 304] width 1226 height 608
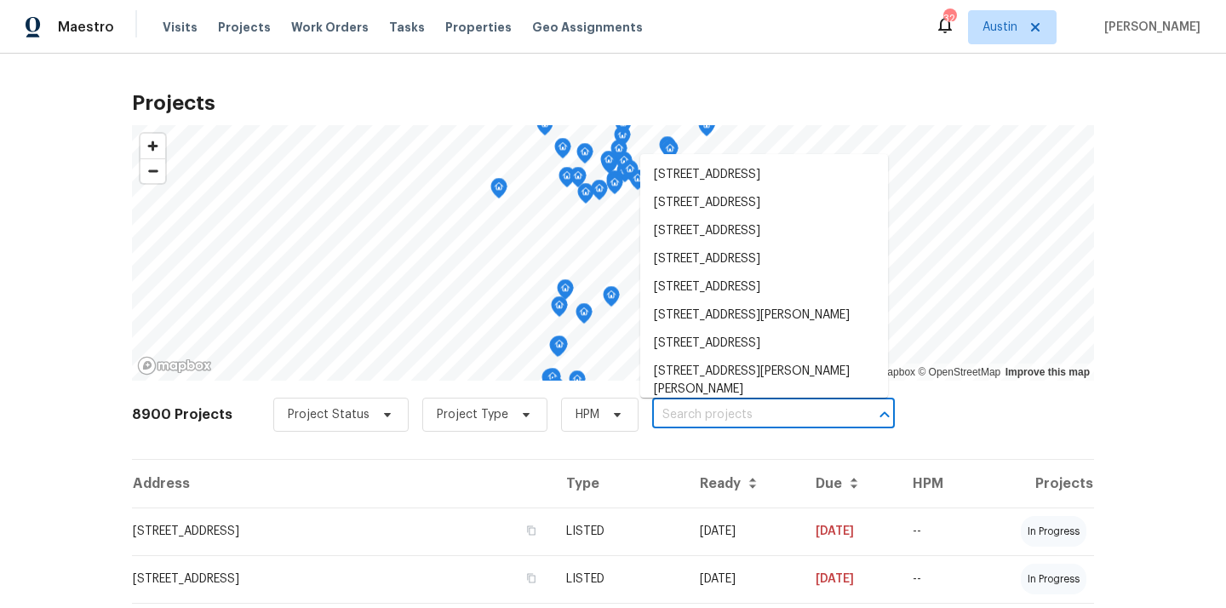
click at [757, 415] on input "text" at bounding box center [749, 415] width 195 height 26
paste input "[STREET_ADDRESS]"
type input "[STREET_ADDRESS]"
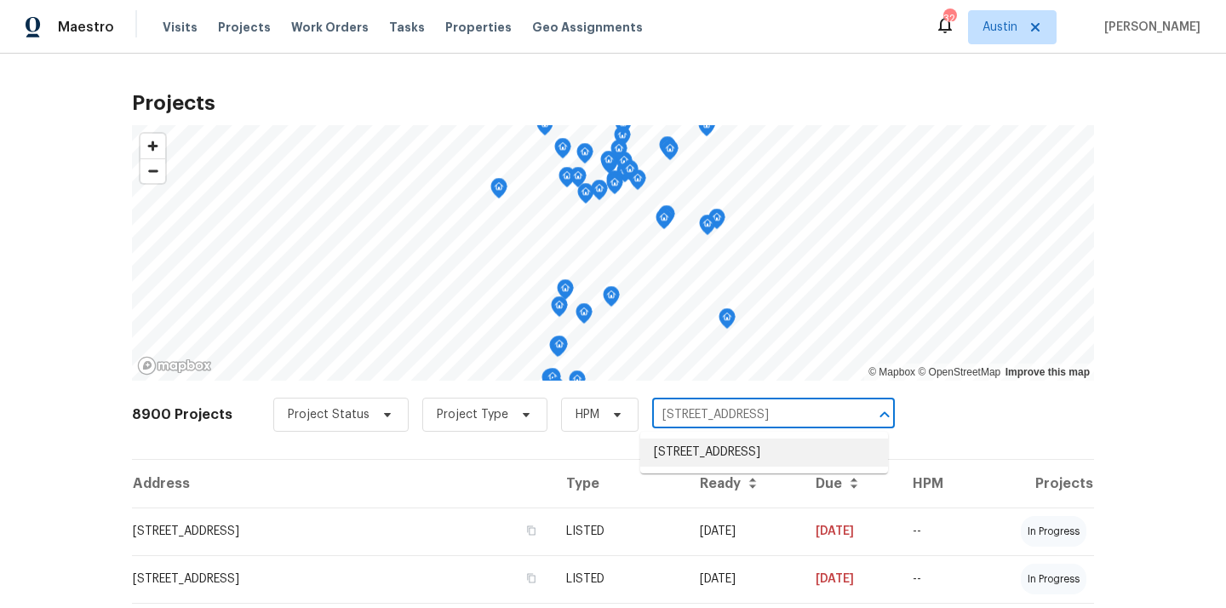
click at [740, 452] on li "[STREET_ADDRESS]" at bounding box center [764, 452] width 248 height 28
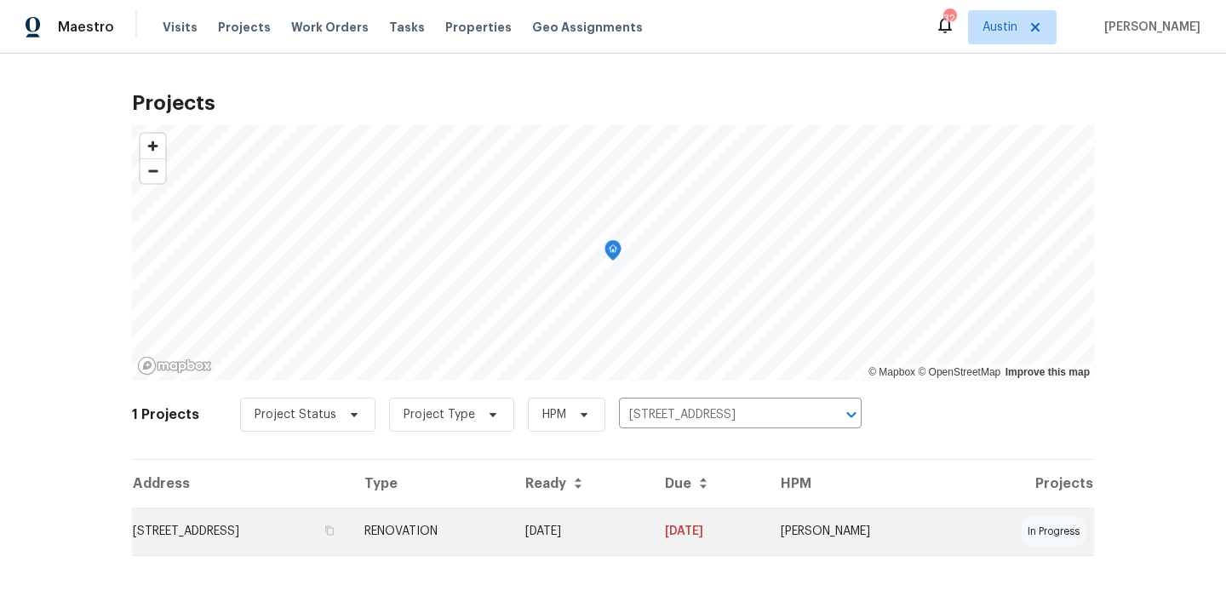
click at [512, 518] on td "RENOVATION" at bounding box center [431, 531] width 161 height 48
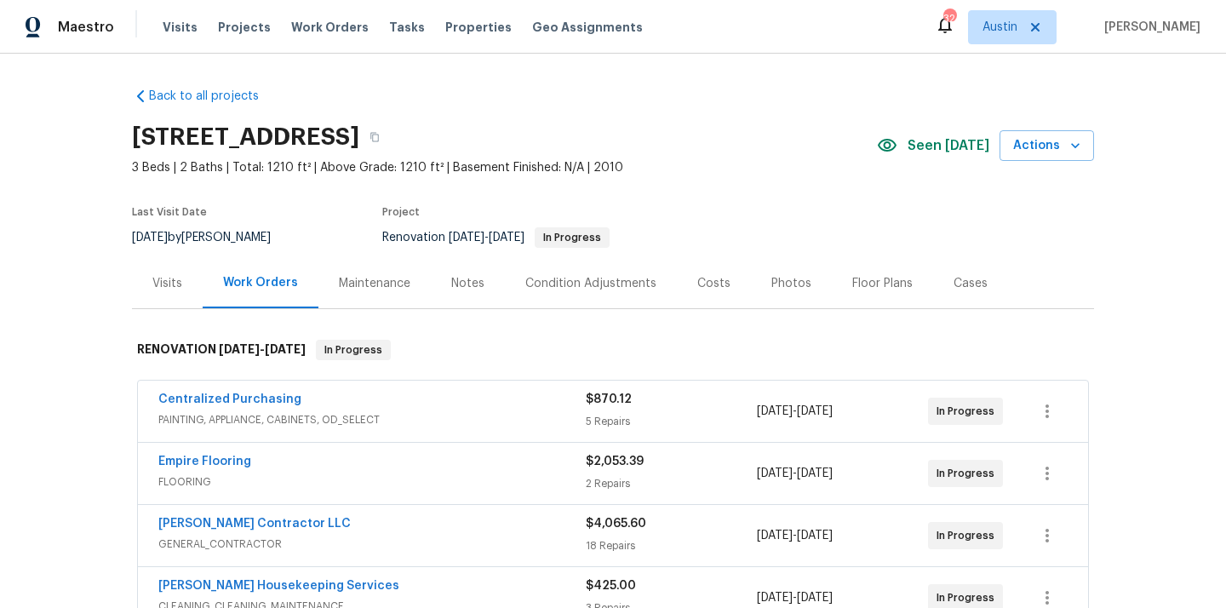
click at [359, 140] on h2 "[STREET_ADDRESS]" at bounding box center [245, 137] width 227 height 17
copy h2 "78610"
click at [1013, 29] on span "Austin" at bounding box center [999, 27] width 35 height 17
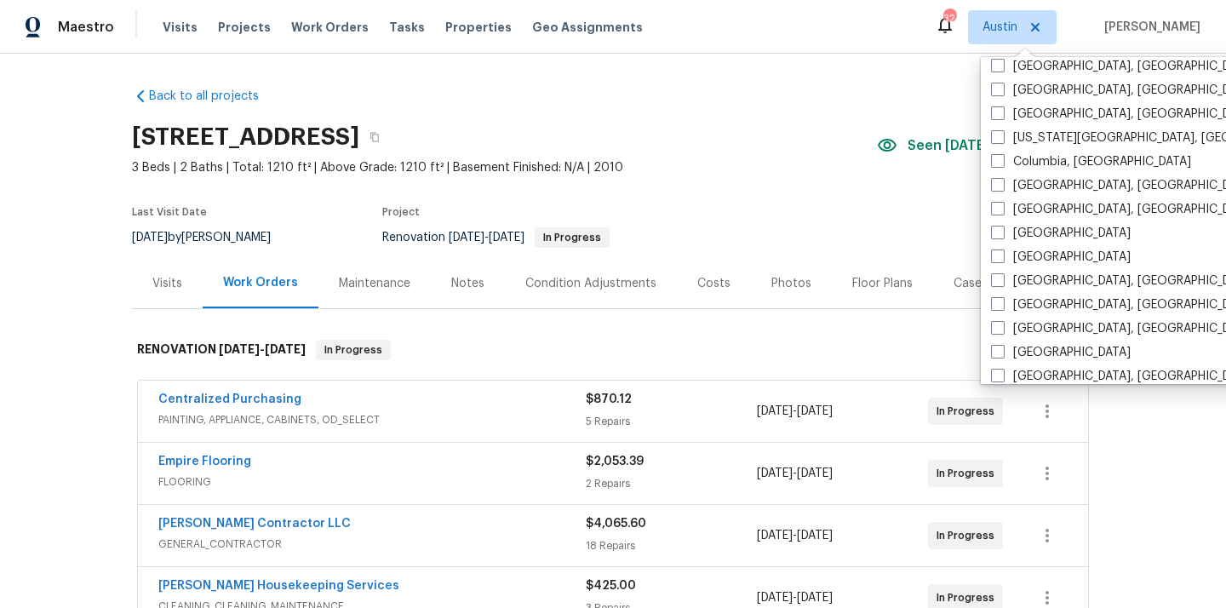
scroll to position [322, 0]
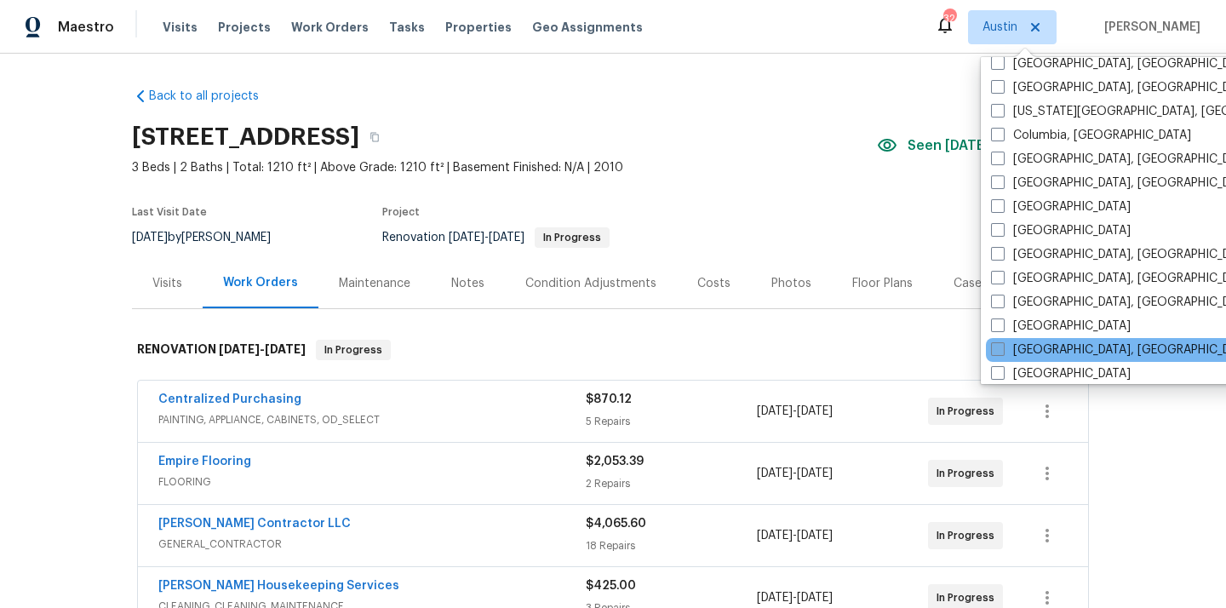
click at [1020, 347] on label "[GEOGRAPHIC_DATA], [GEOGRAPHIC_DATA]" at bounding box center [1123, 349] width 264 height 17
click at [1002, 347] on input "[GEOGRAPHIC_DATA], [GEOGRAPHIC_DATA]" at bounding box center [996, 346] width 11 height 11
checkbox input "true"
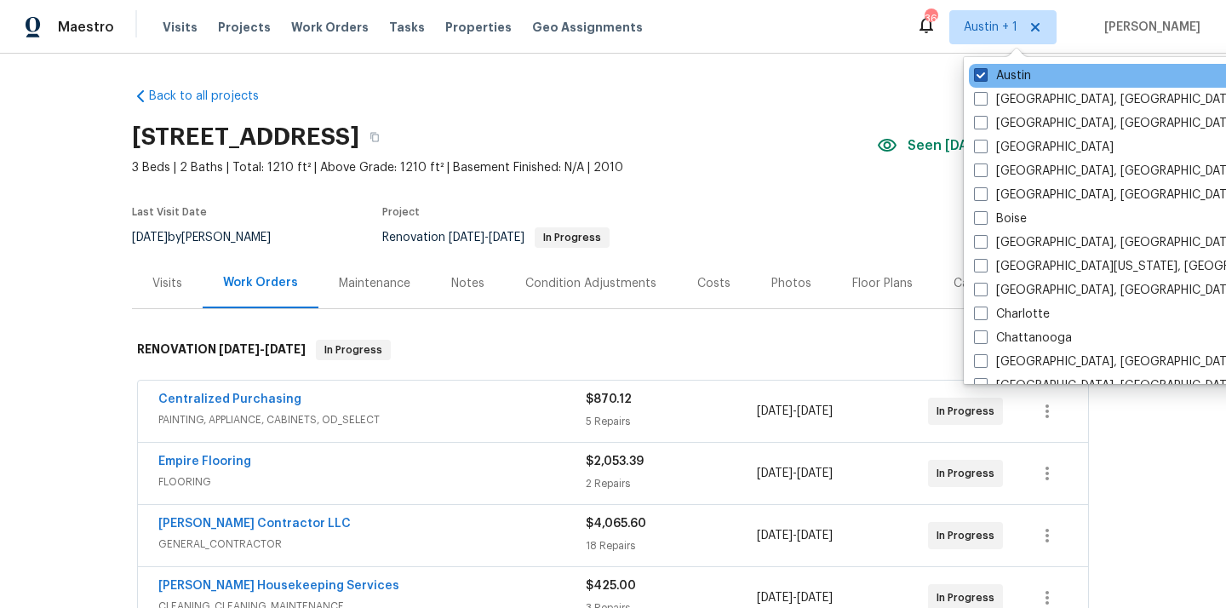
click at [1010, 67] on label "Austin" at bounding box center [1002, 75] width 57 height 17
click at [985, 67] on input "Austin" at bounding box center [979, 72] width 11 height 11
checkbox input "false"
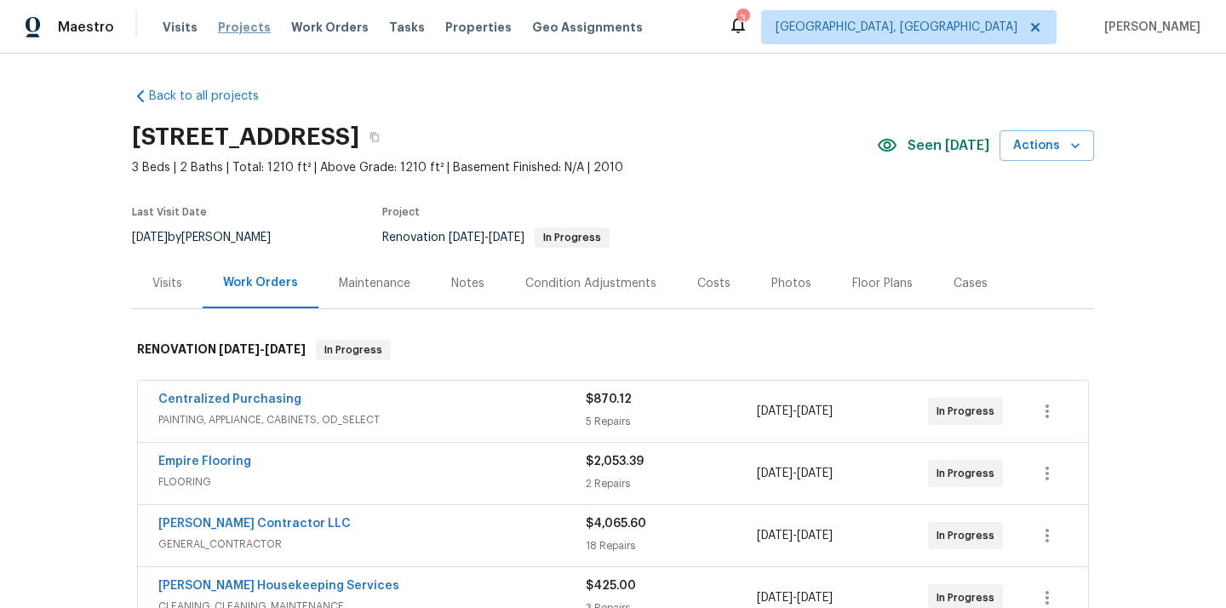
click at [218, 21] on span "Projects" at bounding box center [244, 27] width 53 height 17
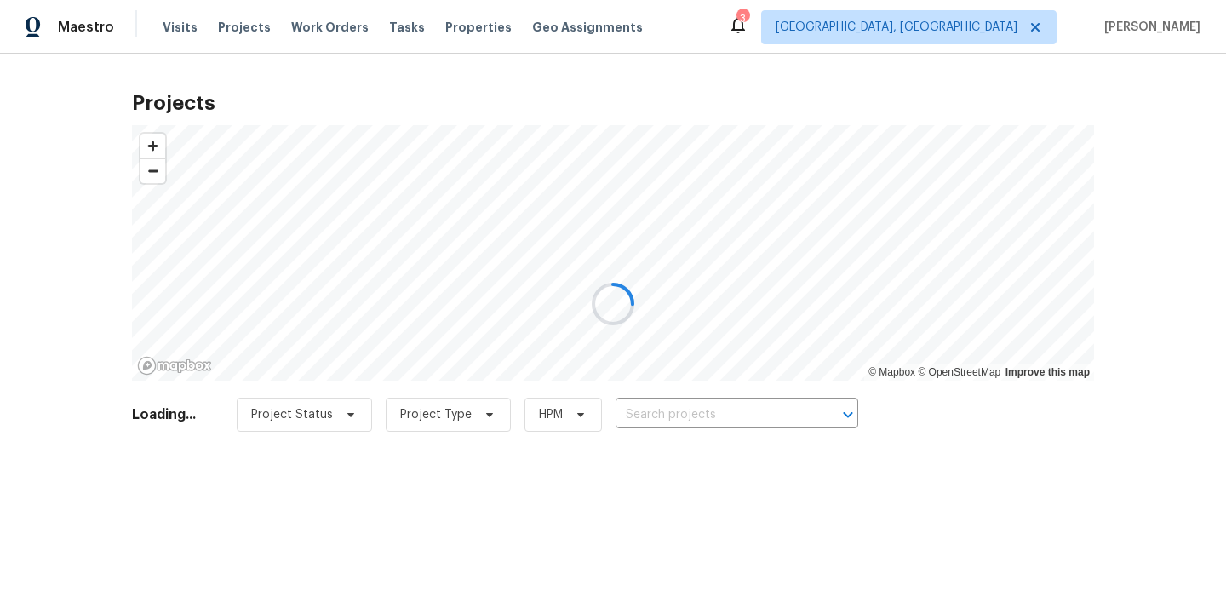
click at [691, 426] on div at bounding box center [613, 304] width 1226 height 608
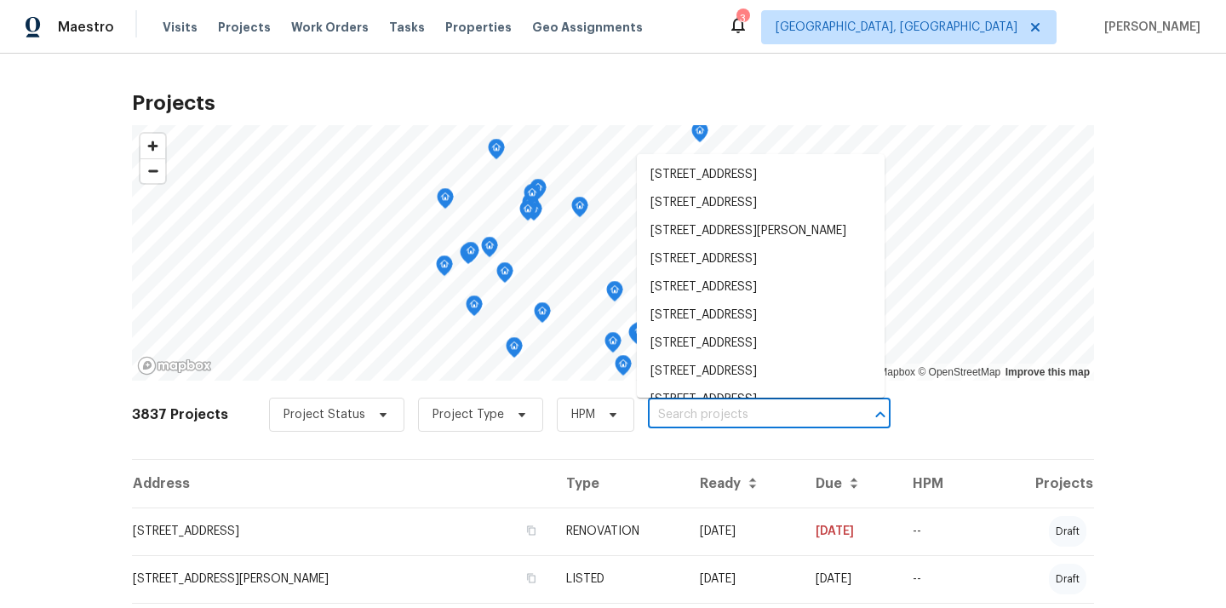
click at [692, 418] on input "text" at bounding box center [745, 415] width 195 height 26
paste input "[STREET_ADDRESS]"
type input "[STREET_ADDRESS]"
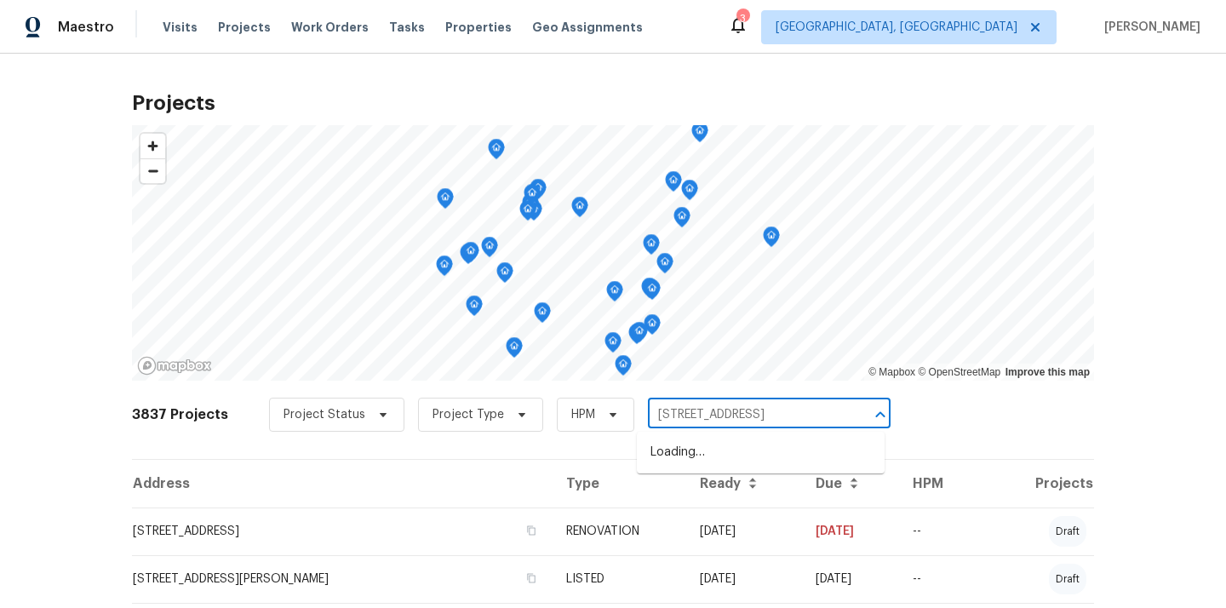
scroll to position [0, 33]
click at [695, 446] on li "[STREET_ADDRESS]" at bounding box center [761, 452] width 248 height 28
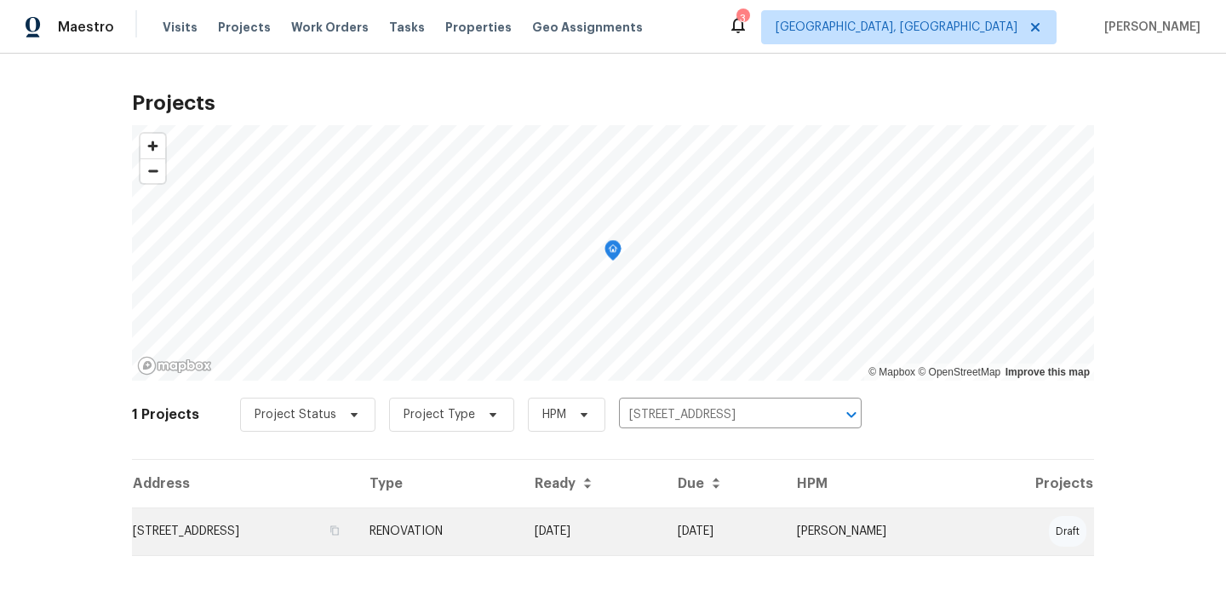
click at [356, 509] on td "[STREET_ADDRESS]" at bounding box center [244, 531] width 224 height 48
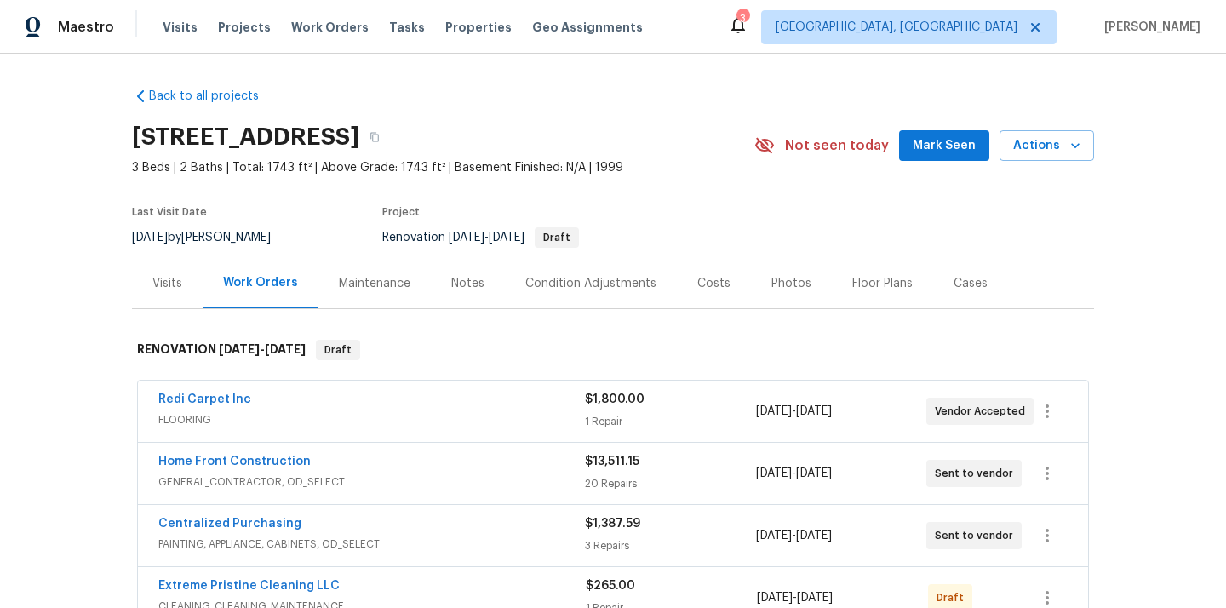
click at [554, 121] on div "[STREET_ADDRESS]" at bounding box center [443, 137] width 622 height 44
click at [550, 150] on div "[STREET_ADDRESS]" at bounding box center [443, 137] width 622 height 44
click at [359, 140] on h2 "[STREET_ADDRESS]" at bounding box center [245, 137] width 227 height 17
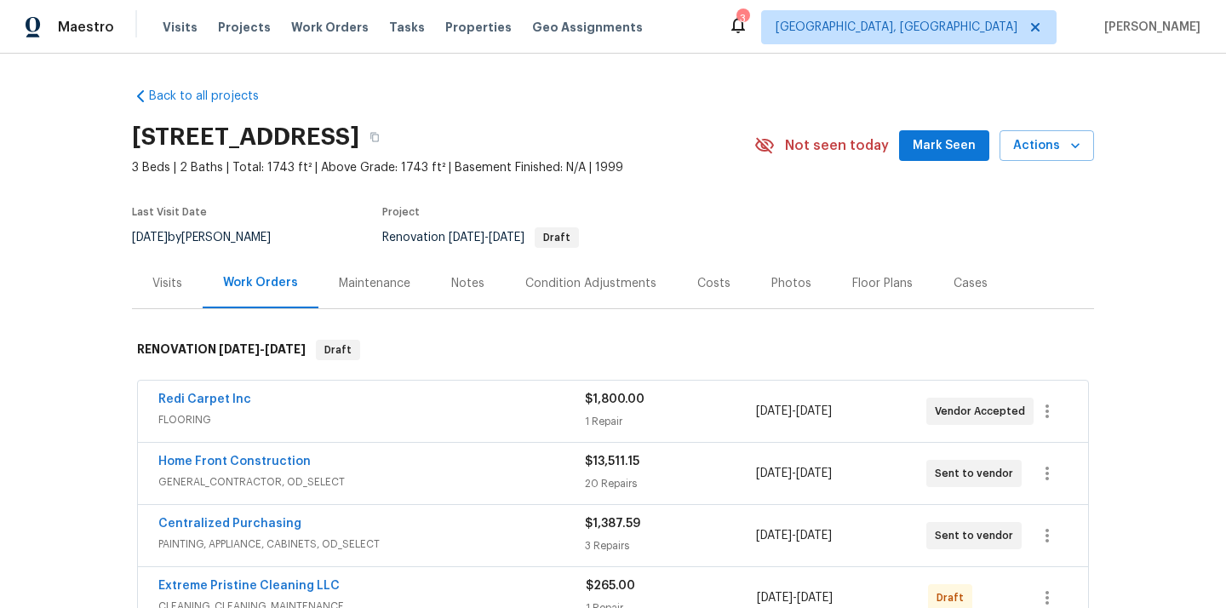
click at [359, 140] on h2 "[STREET_ADDRESS]" at bounding box center [245, 137] width 227 height 17
copy h2 "46074"
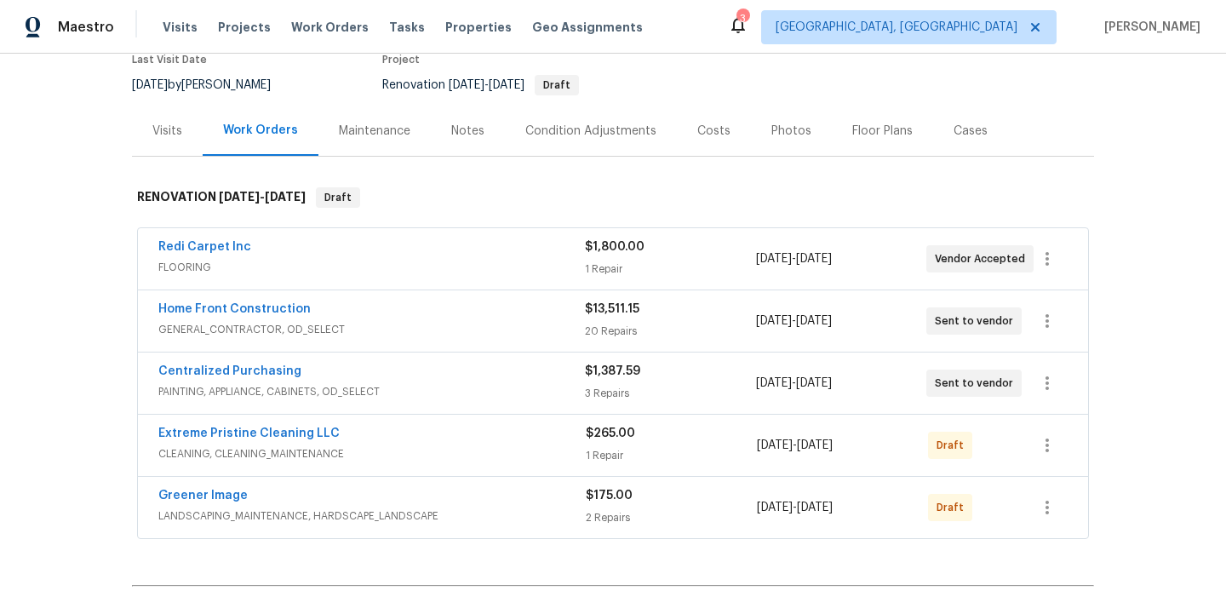
scroll to position [158, 0]
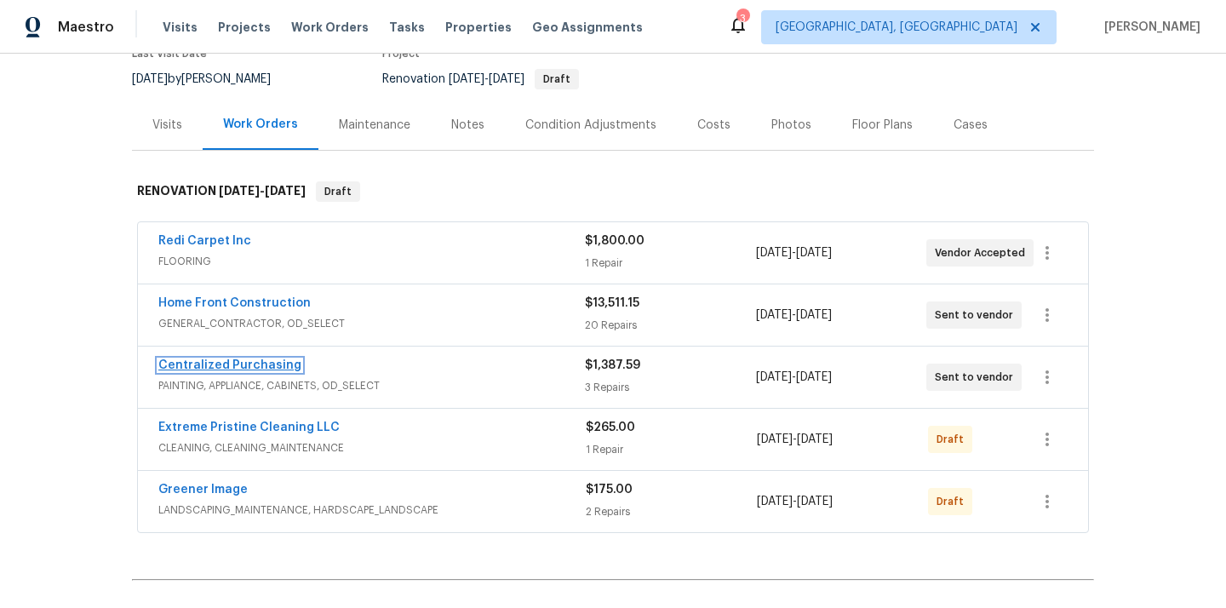
click at [218, 367] on link "Centralized Purchasing" at bounding box center [229, 365] width 143 height 12
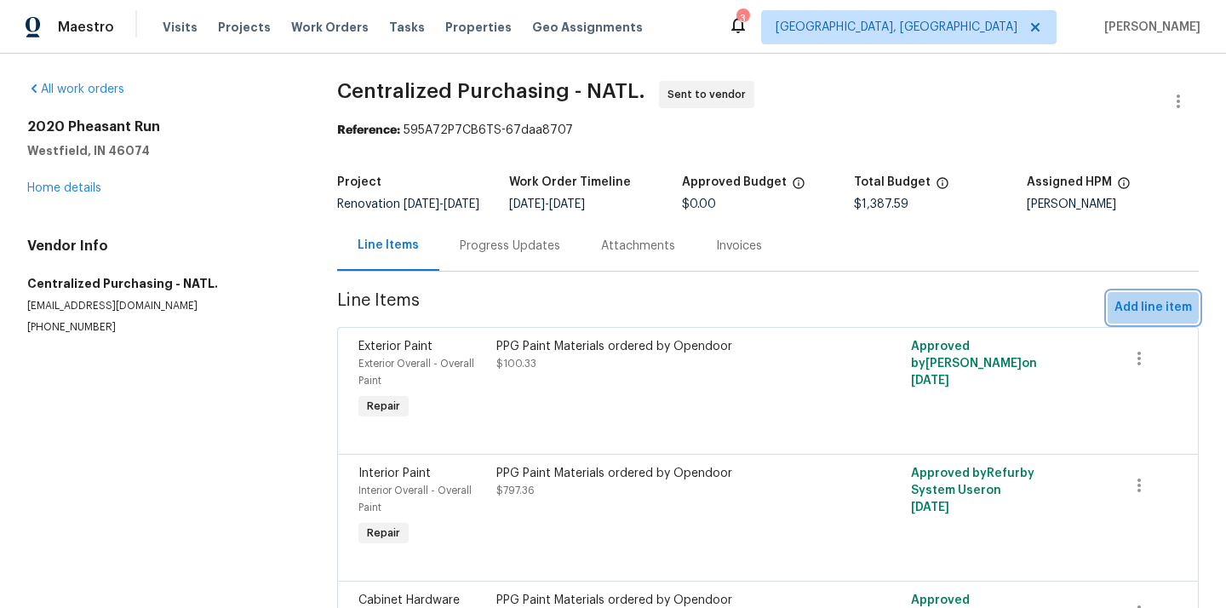
click at [1132, 312] on span "Add line item" at bounding box center [1152, 307] width 77 height 21
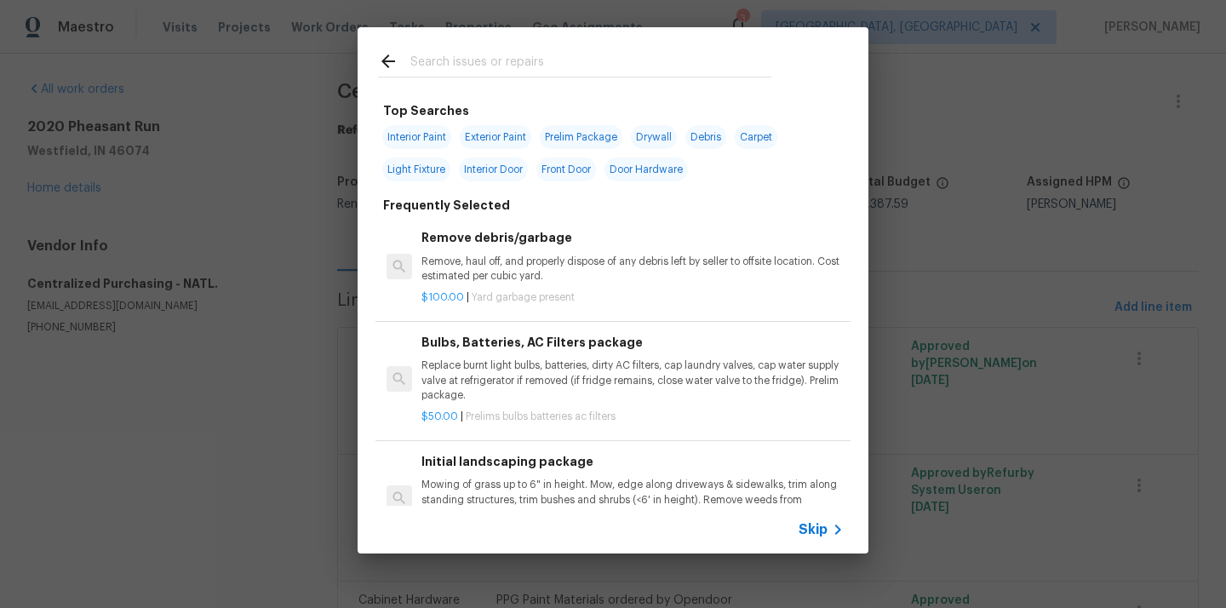
click at [561, 62] on input "text" at bounding box center [590, 64] width 361 height 26
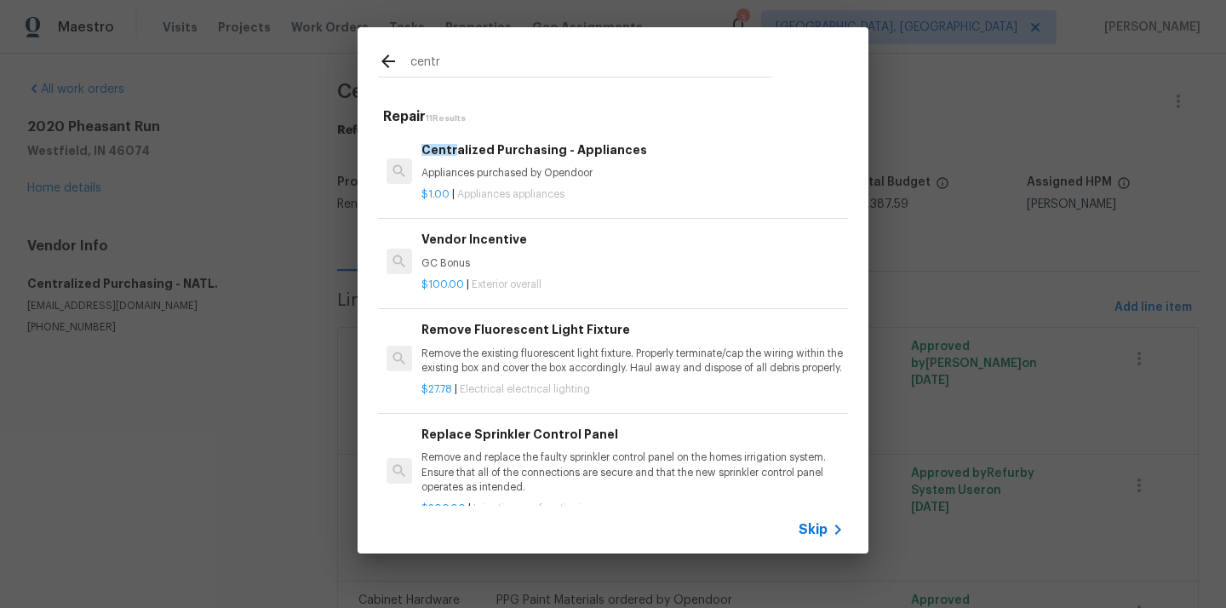
type input "centr"
click at [496, 179] on p "Appliances purchased by Opendoor" at bounding box center [632, 173] width 422 height 14
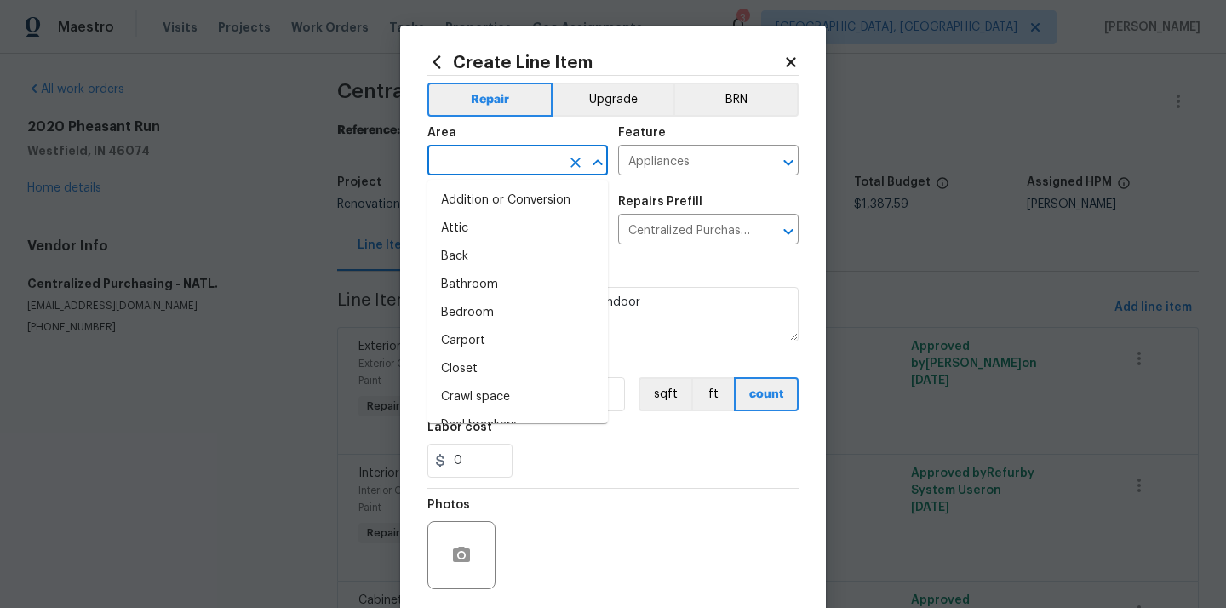
click at [544, 170] on input "text" at bounding box center [493, 162] width 133 height 26
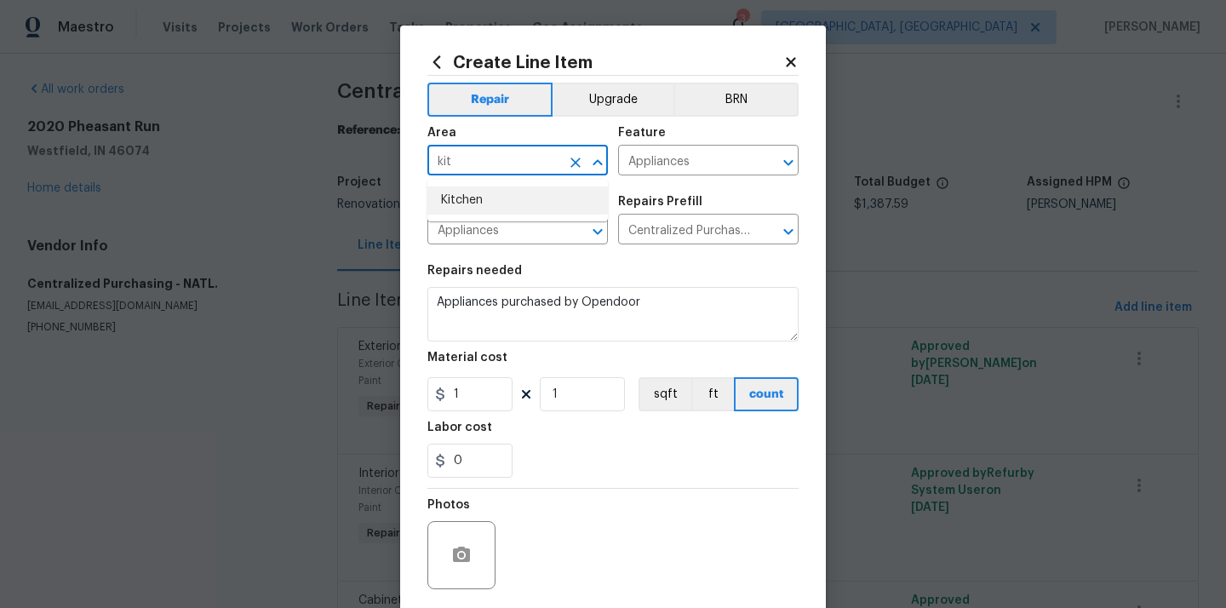
click at [513, 196] on li "Kitchen" at bounding box center [517, 200] width 180 height 28
type input "Kitchen"
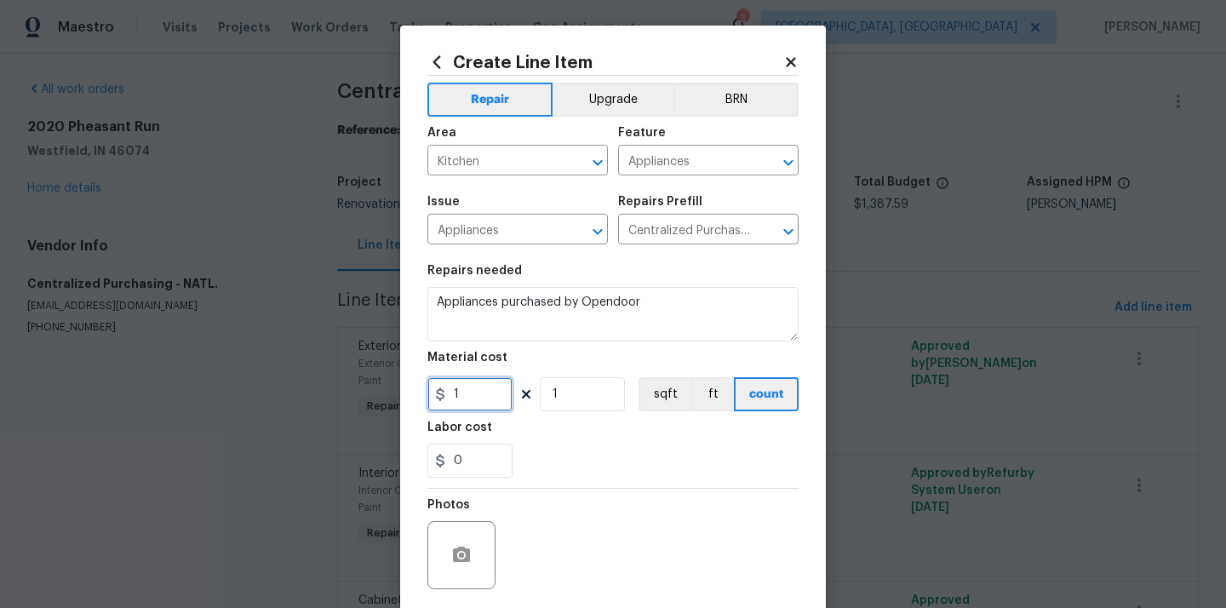
drag, startPoint x: 477, startPoint y: 403, endPoint x: 412, endPoint y: 403, distance: 64.7
click at [412, 403] on div "Create Line Item Repair Upgrade BRN Area Kitchen ​ Feature Appliances ​ Issue A…" at bounding box center [613, 367] width 426 height 682
paste input "439.27"
type input "439.27"
click at [587, 493] on div "Photos" at bounding box center [612, 544] width 371 height 111
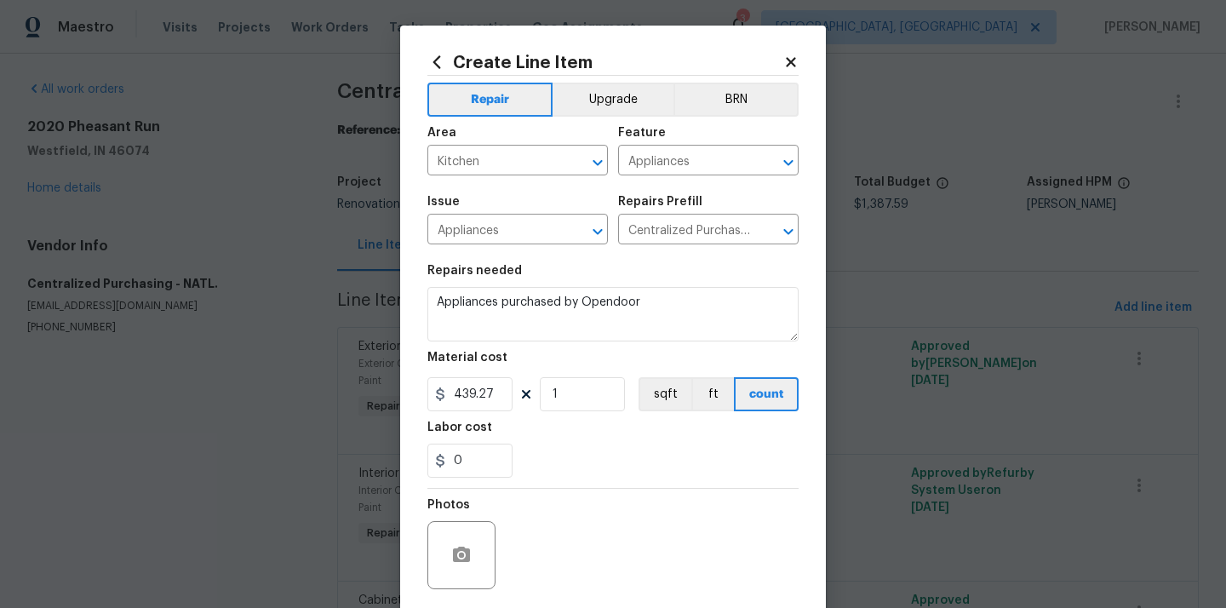
scroll to position [126, 0]
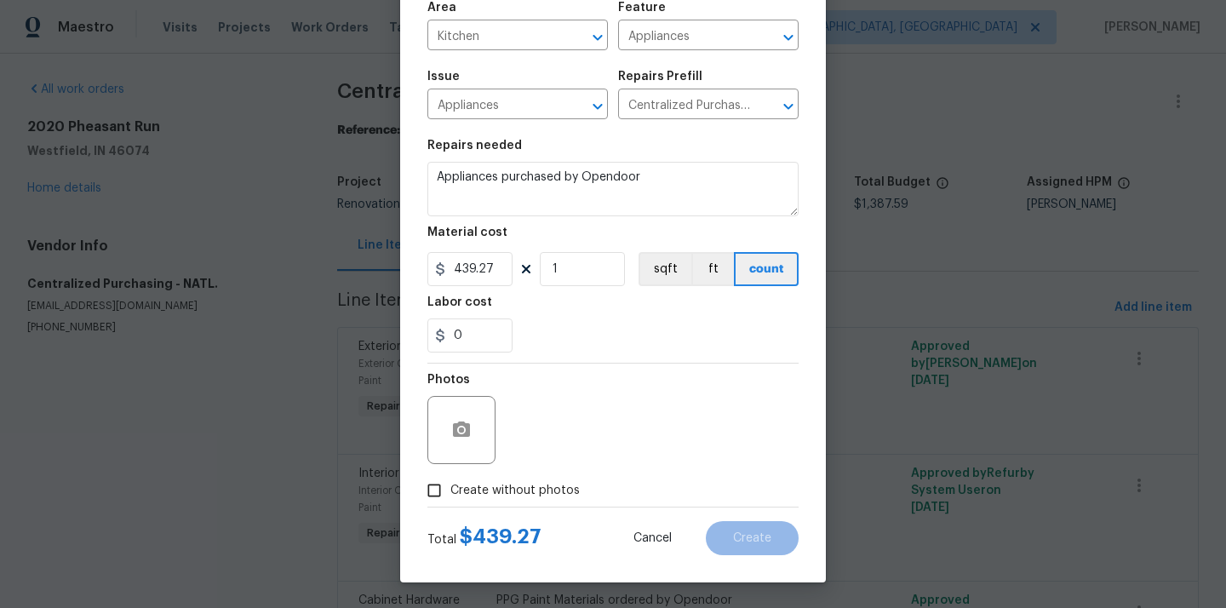
click at [540, 495] on span "Create without photos" at bounding box center [514, 491] width 129 height 18
click at [450, 495] on input "Create without photos" at bounding box center [434, 490] width 32 height 32
checkbox input "true"
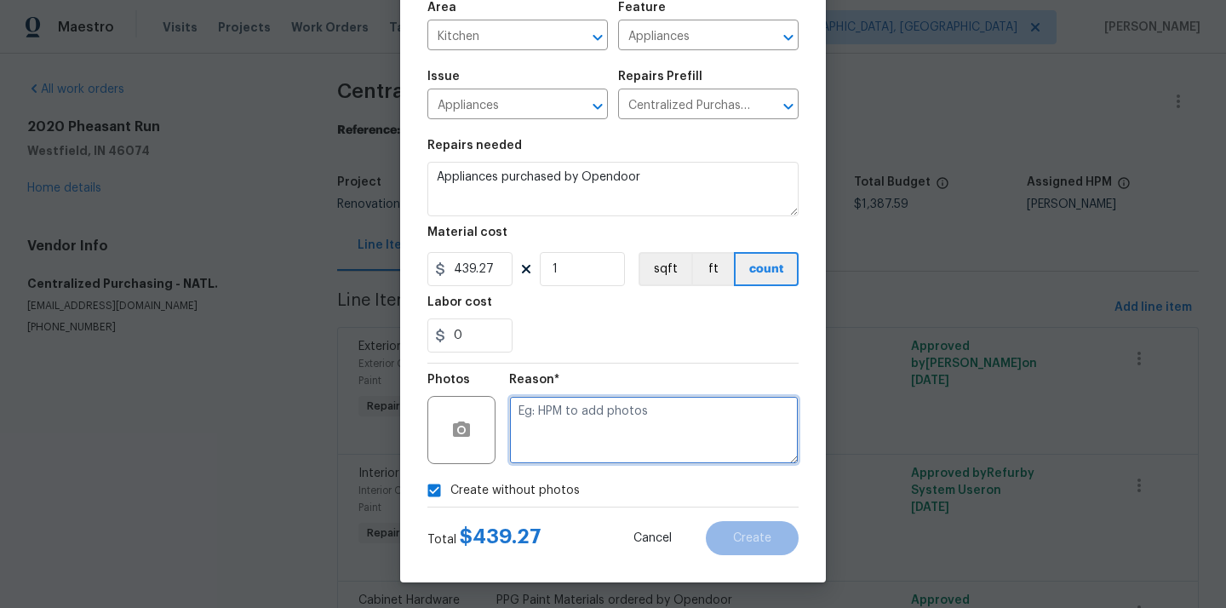
click at [569, 445] on textarea at bounding box center [653, 430] width 289 height 68
type textarea "N/A"
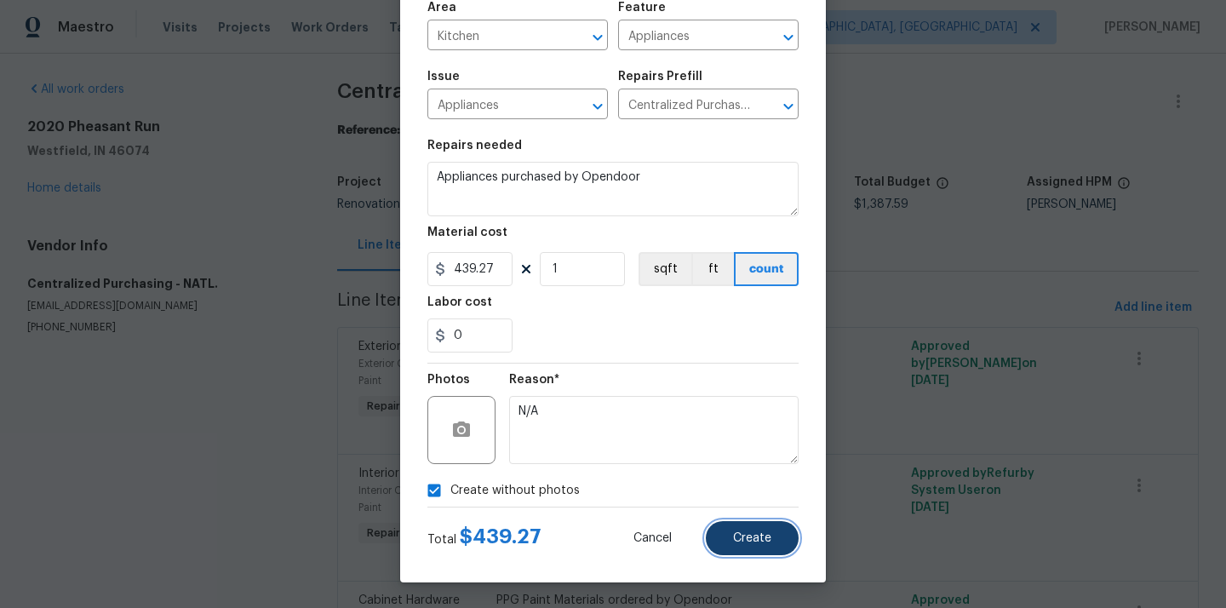
click at [770, 539] on span "Create" at bounding box center [752, 538] width 38 height 13
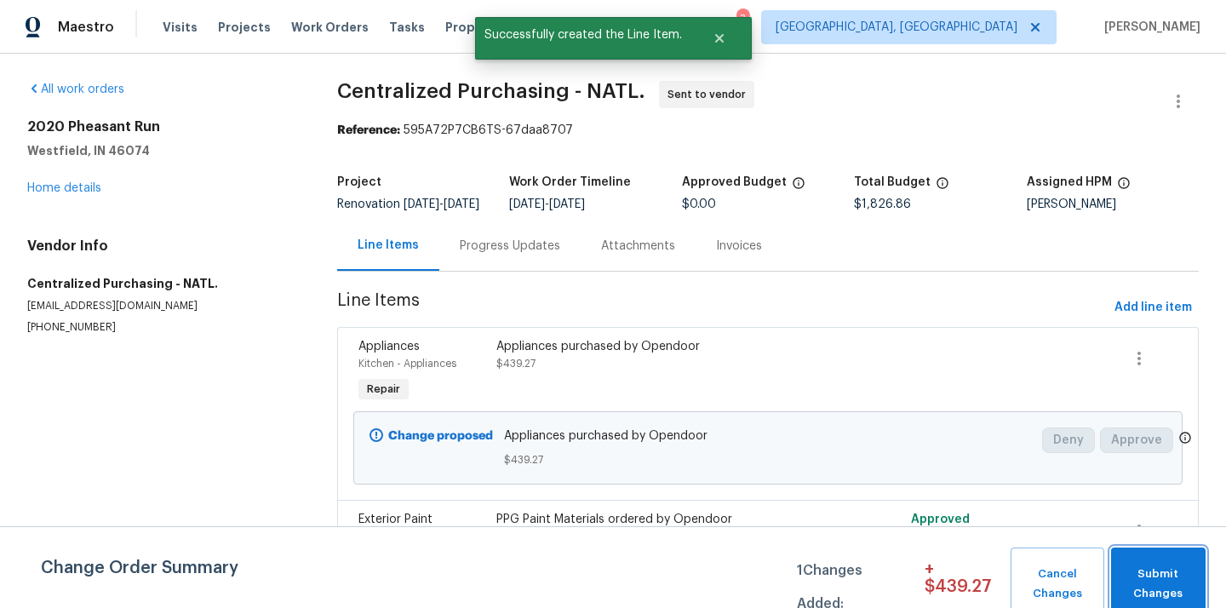
click at [1165, 567] on span "Submit Changes" at bounding box center [1157, 583] width 77 height 39
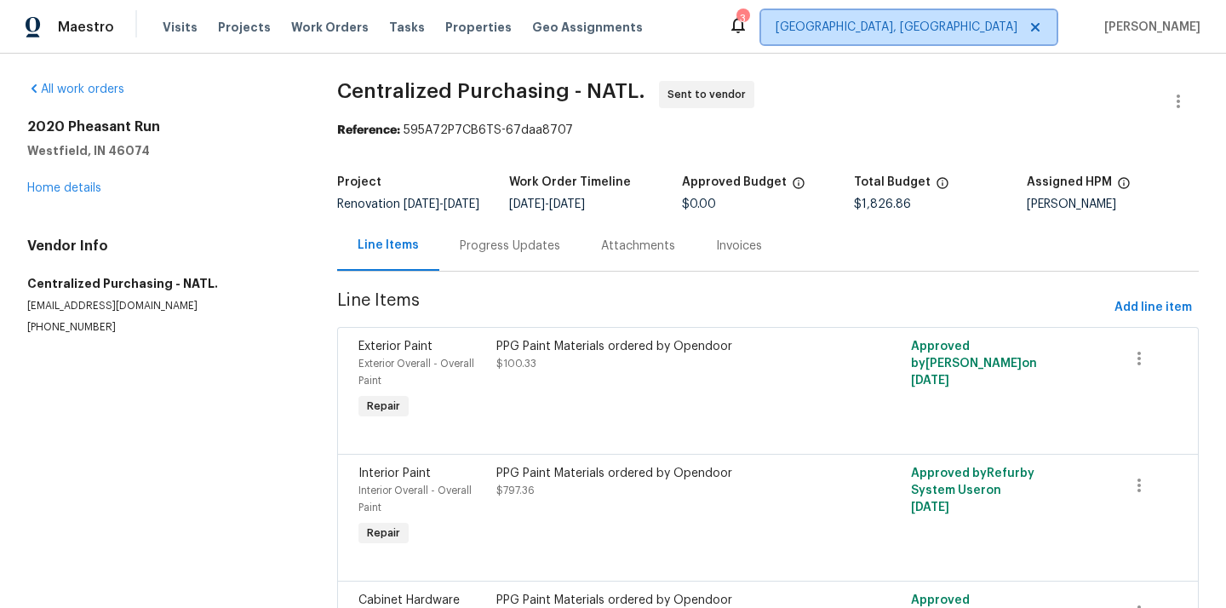
click at [993, 26] on span "[GEOGRAPHIC_DATA], [GEOGRAPHIC_DATA]" at bounding box center [896, 27] width 242 height 17
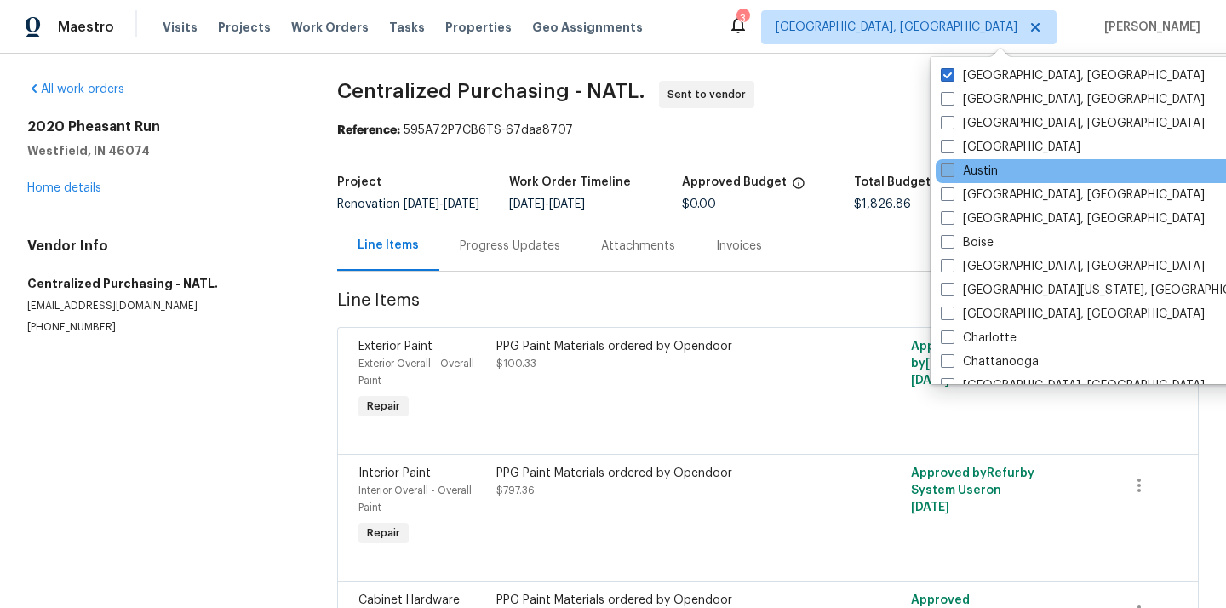
click at [989, 166] on label "Austin" at bounding box center [969, 171] width 57 height 17
click at [952, 166] on input "Austin" at bounding box center [946, 168] width 11 height 11
checkbox input "true"
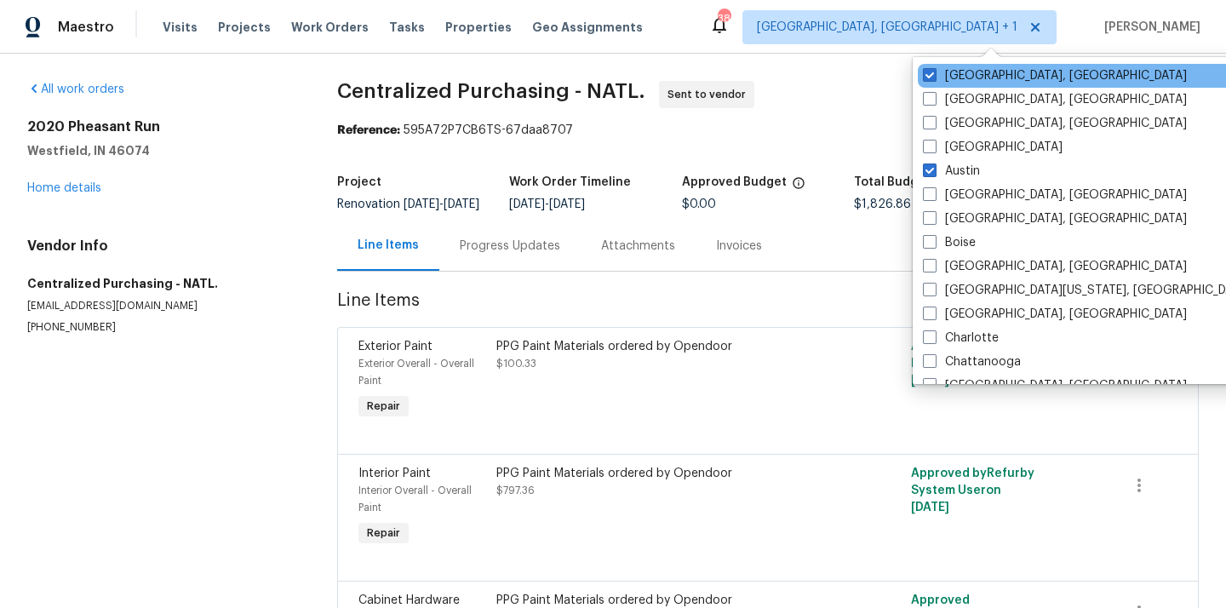
click at [973, 66] on div "[GEOGRAPHIC_DATA], [GEOGRAPHIC_DATA]" at bounding box center [1089, 76] width 343 height 24
click at [965, 72] on label "[GEOGRAPHIC_DATA], [GEOGRAPHIC_DATA]" at bounding box center [1055, 75] width 264 height 17
click at [934, 72] on input "[GEOGRAPHIC_DATA], [GEOGRAPHIC_DATA]" at bounding box center [928, 72] width 11 height 11
checkbox input "false"
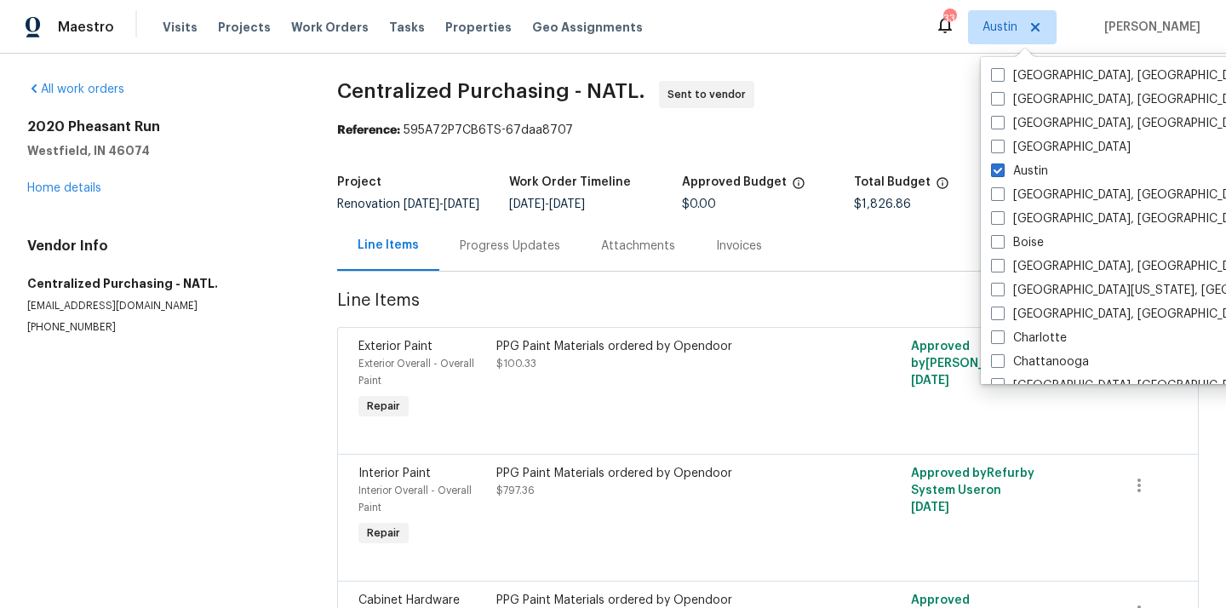
click at [234, 36] on div "Visits Projects Work Orders Tasks Properties Geo Assignments" at bounding box center [413, 27] width 501 height 34
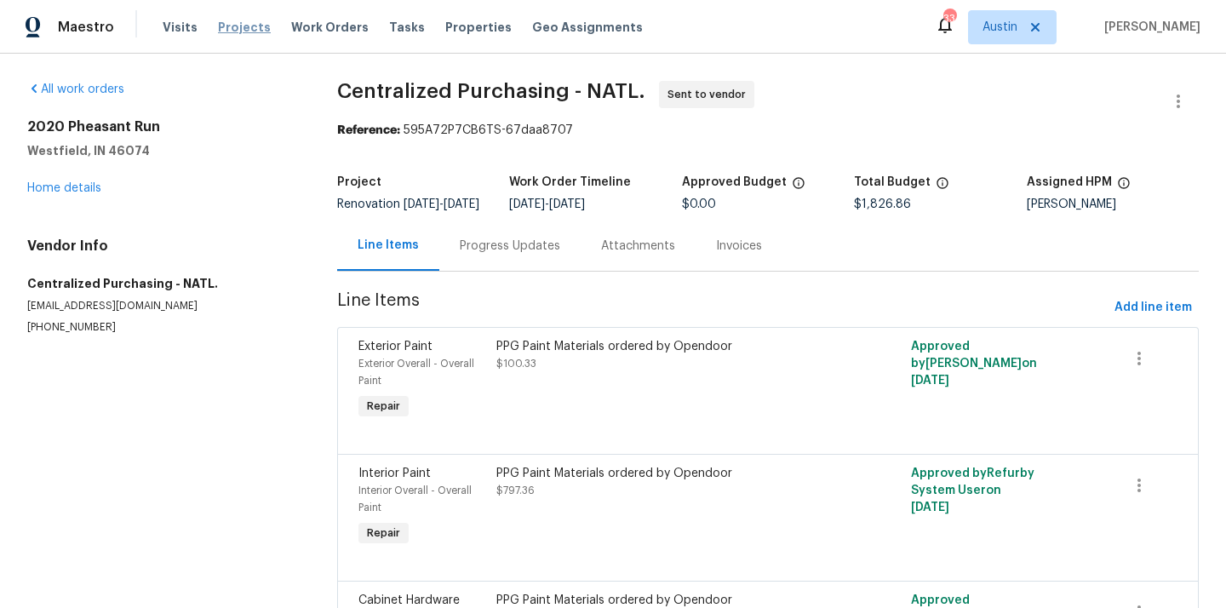
click at [233, 27] on span "Projects" at bounding box center [244, 27] width 53 height 17
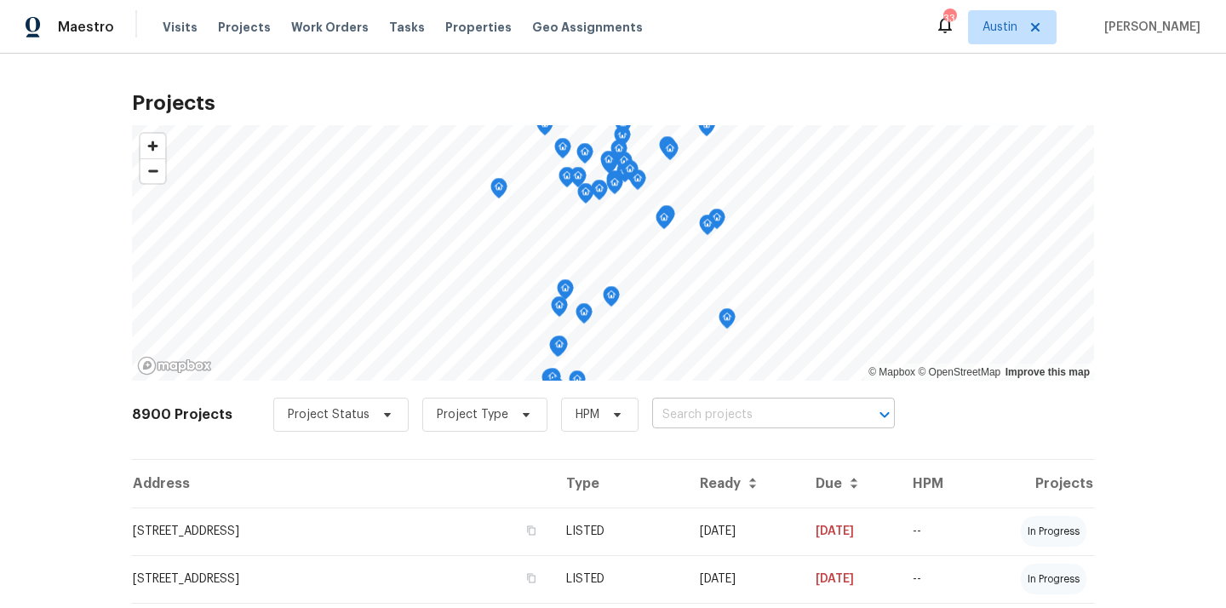
click at [771, 418] on input "text" at bounding box center [749, 415] width 195 height 26
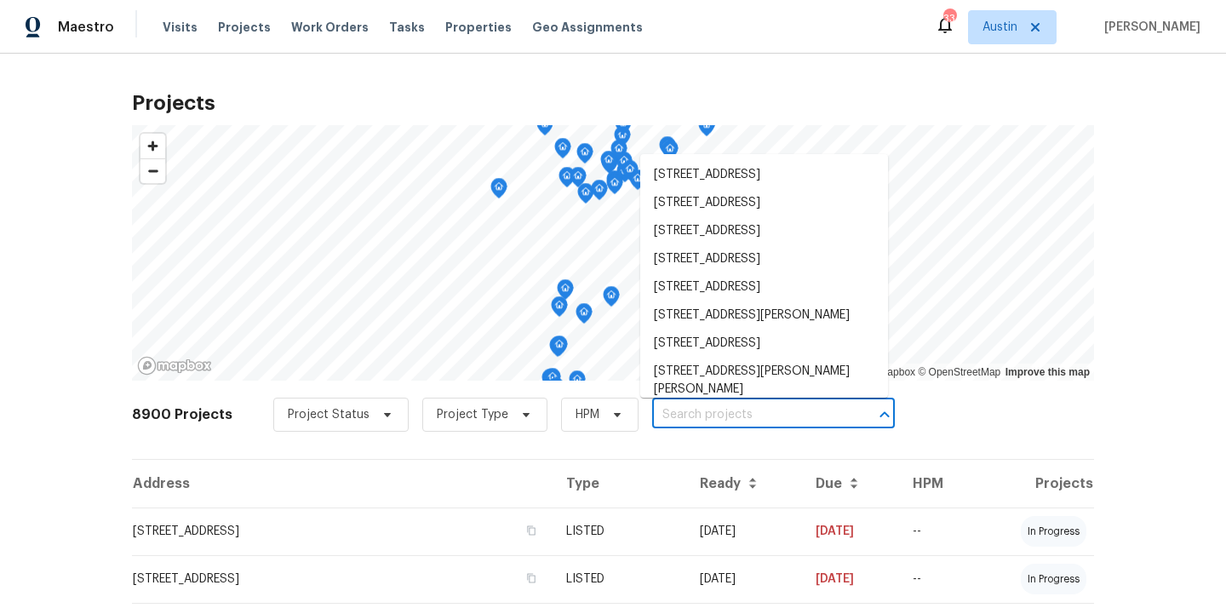
paste input "[STREET_ADDRESS]"
type input "[STREET_ADDRESS]"
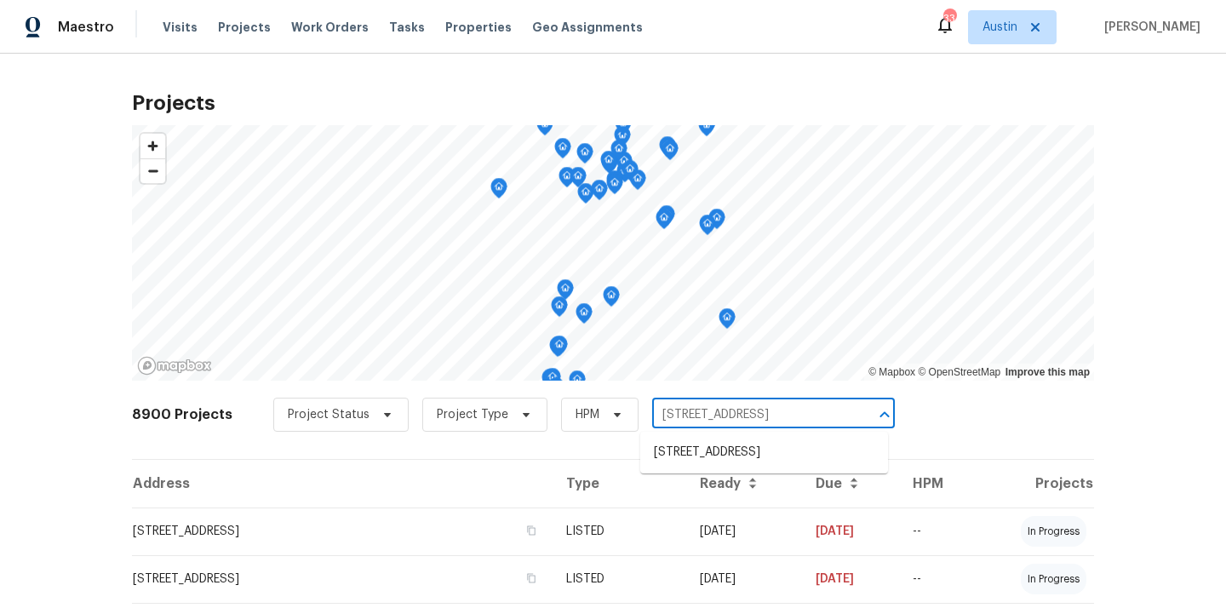
scroll to position [0, 13]
click at [767, 449] on li "[STREET_ADDRESS]" at bounding box center [764, 452] width 248 height 28
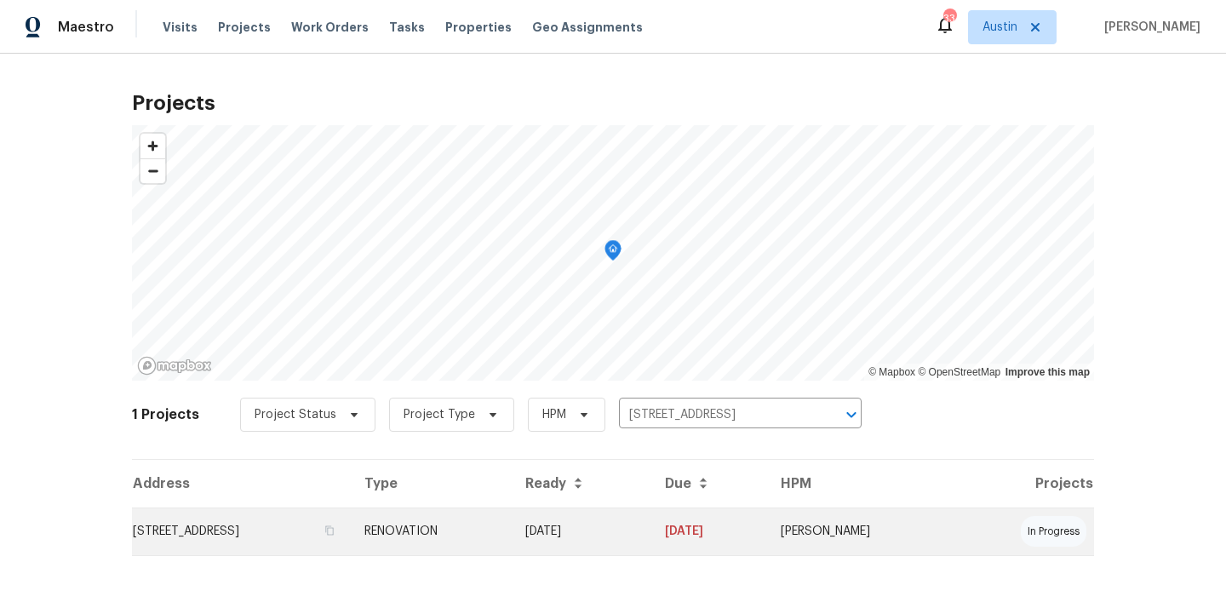
click at [724, 517] on td "[DATE]" at bounding box center [709, 531] width 116 height 48
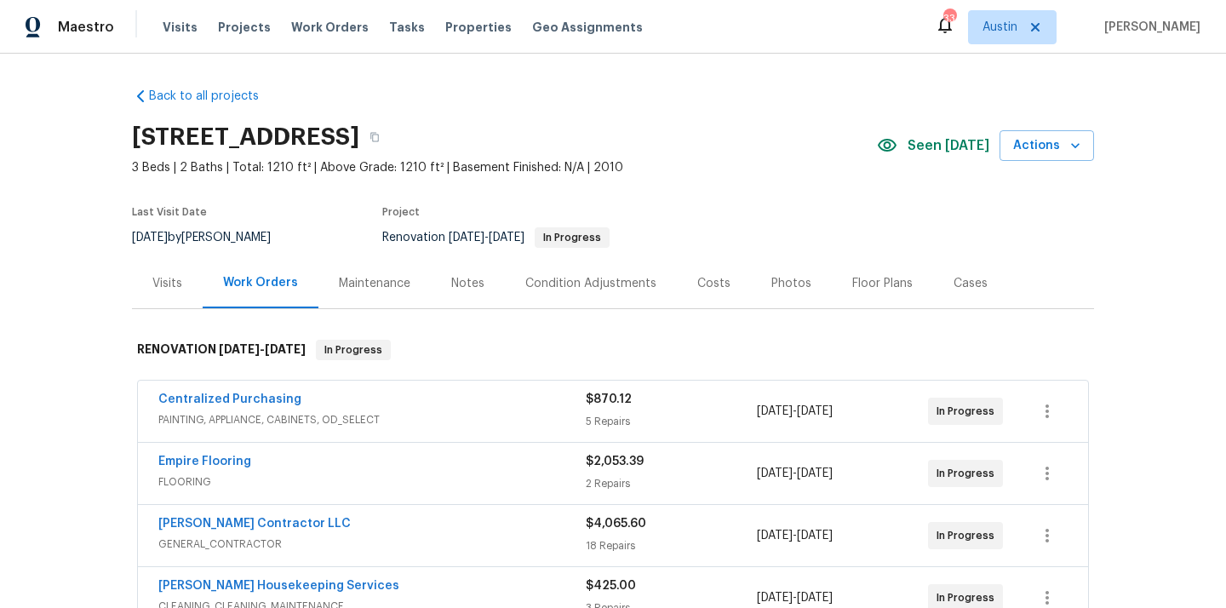
click at [359, 140] on h2 "[STREET_ADDRESS]" at bounding box center [245, 137] width 227 height 17
copy h2 "78610"
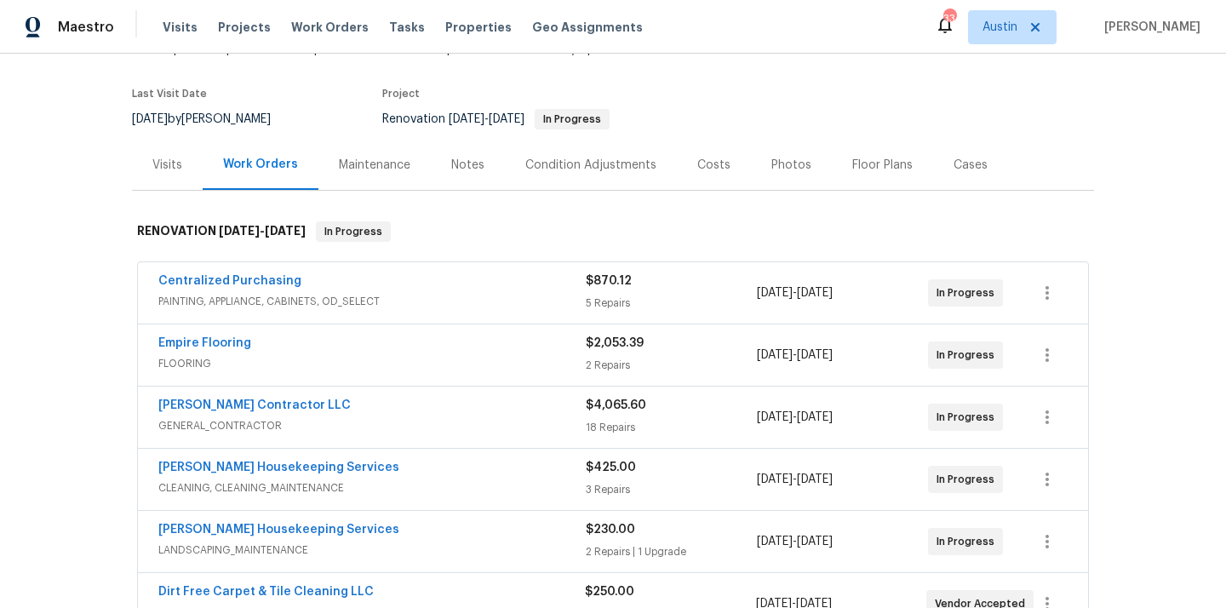
scroll to position [120, 0]
click at [272, 279] on link "Centralized Purchasing" at bounding box center [229, 279] width 143 height 12
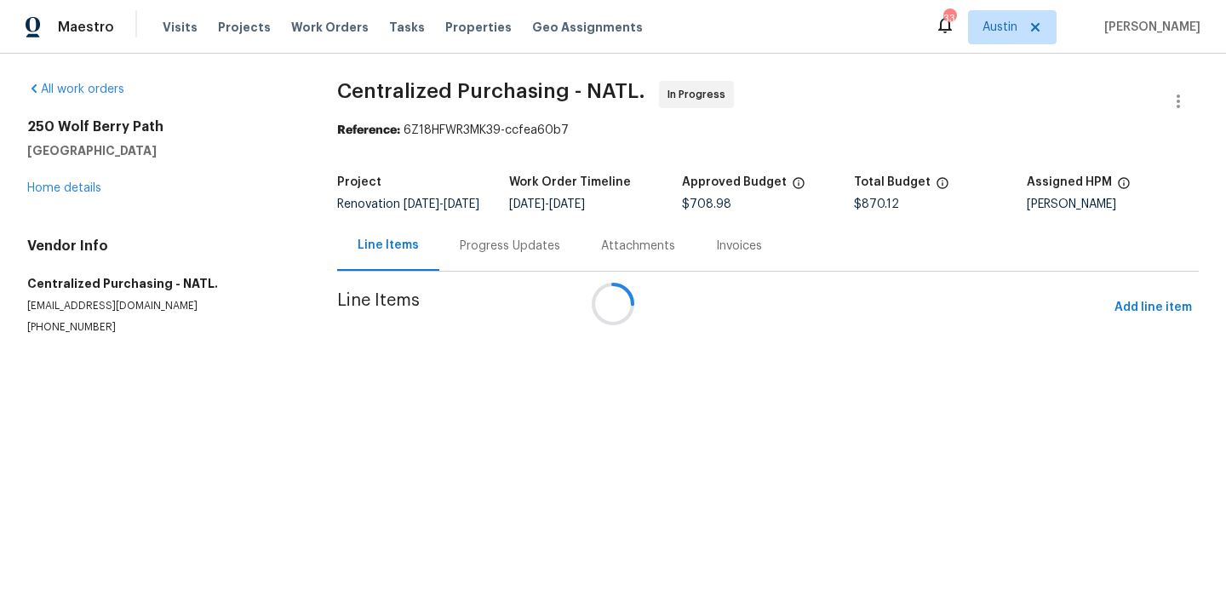
click at [1132, 328] on div at bounding box center [613, 304] width 1226 height 608
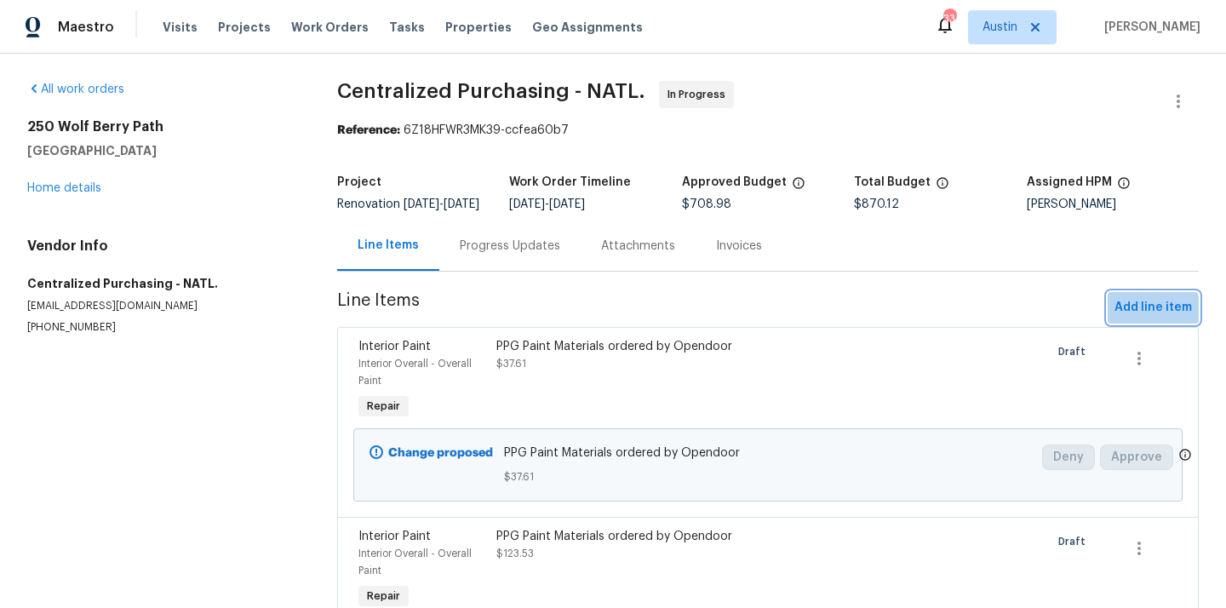
click at [1132, 318] on span "Add line item" at bounding box center [1152, 307] width 77 height 21
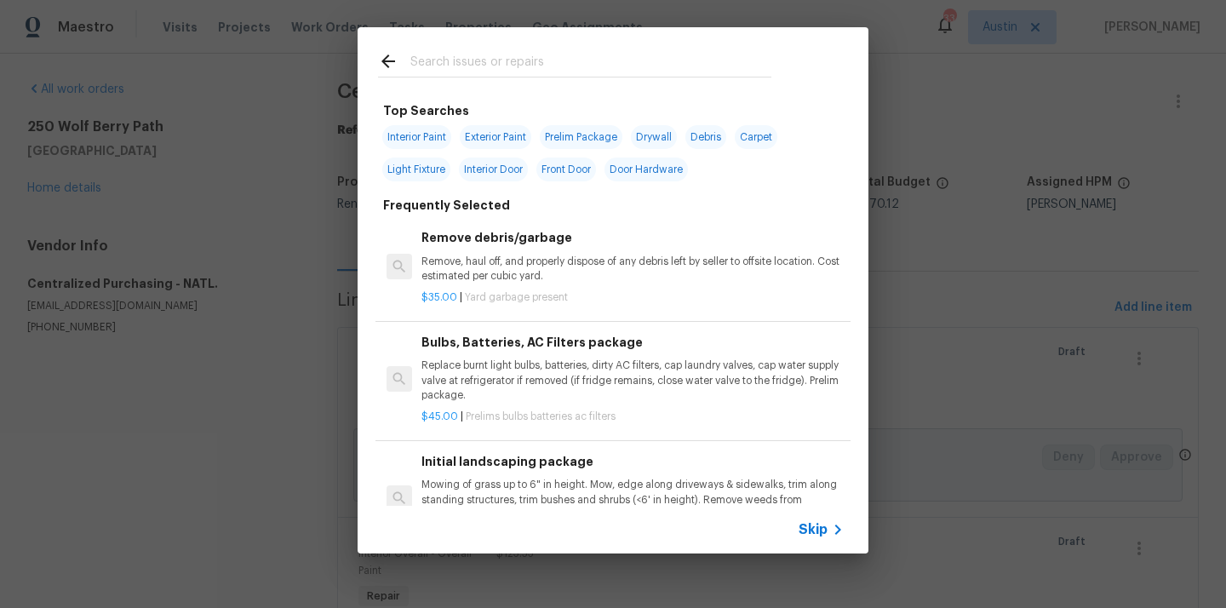
click at [581, 73] on input "text" at bounding box center [590, 64] width 361 height 26
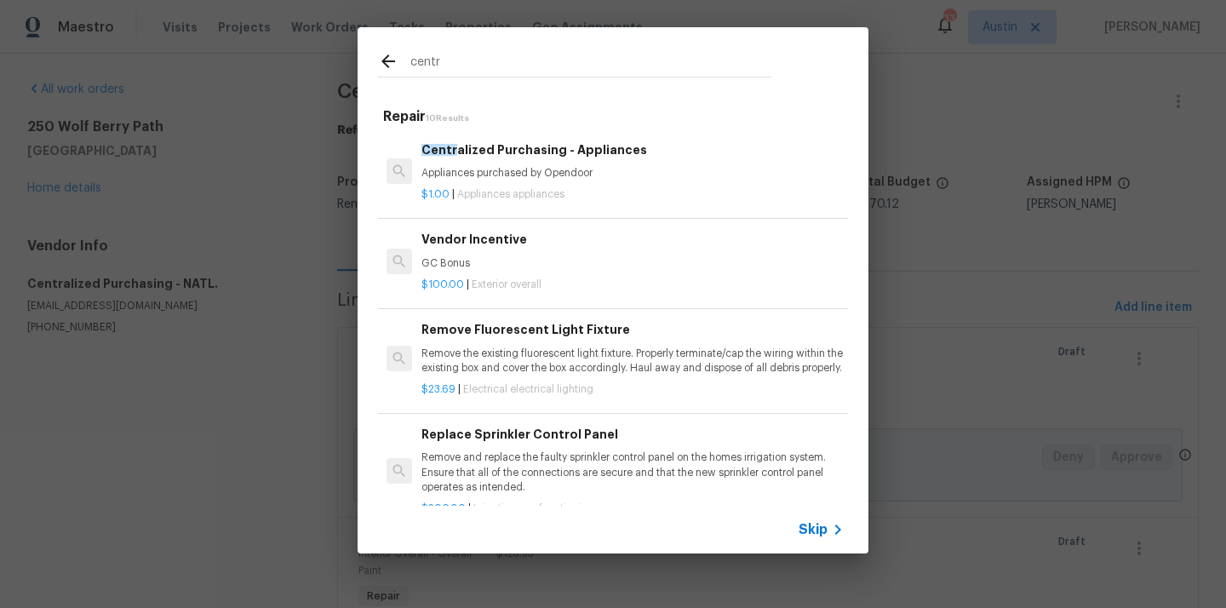
type input "centr"
click at [485, 163] on div "Centr alized Purchasing - Appliances Appliances purchased by Opendoor" at bounding box center [632, 160] width 422 height 41
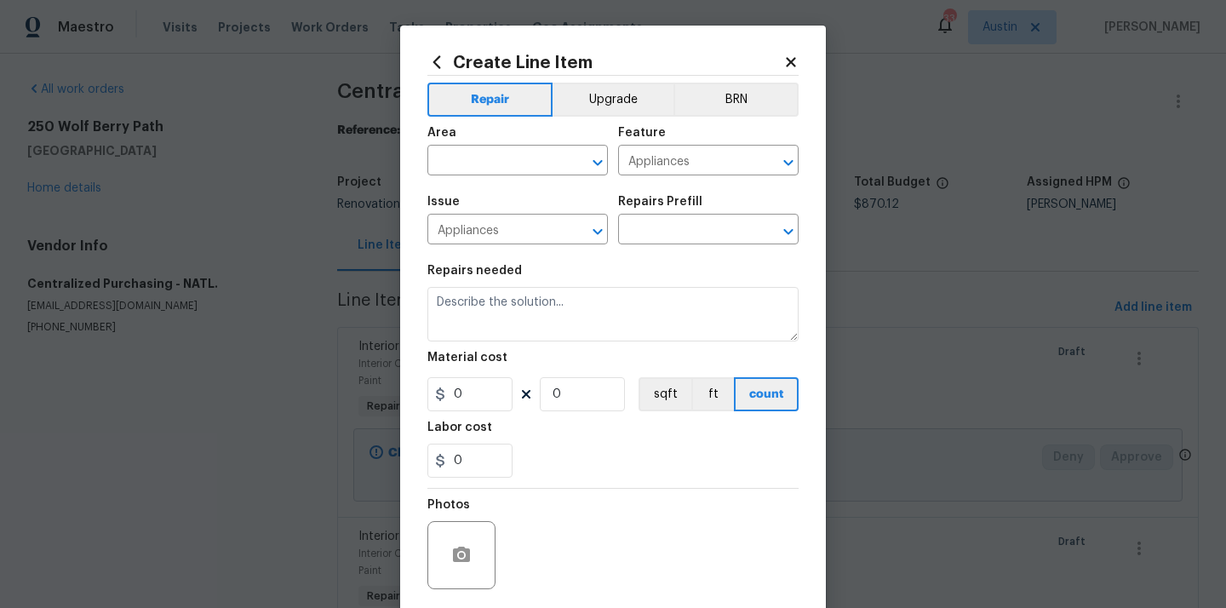
type input "Centralized Purchasing - Appliances $1.00"
type textarea "Appliances purchased by Opendoor"
type input "1"
click at [535, 158] on input "text" at bounding box center [493, 162] width 133 height 26
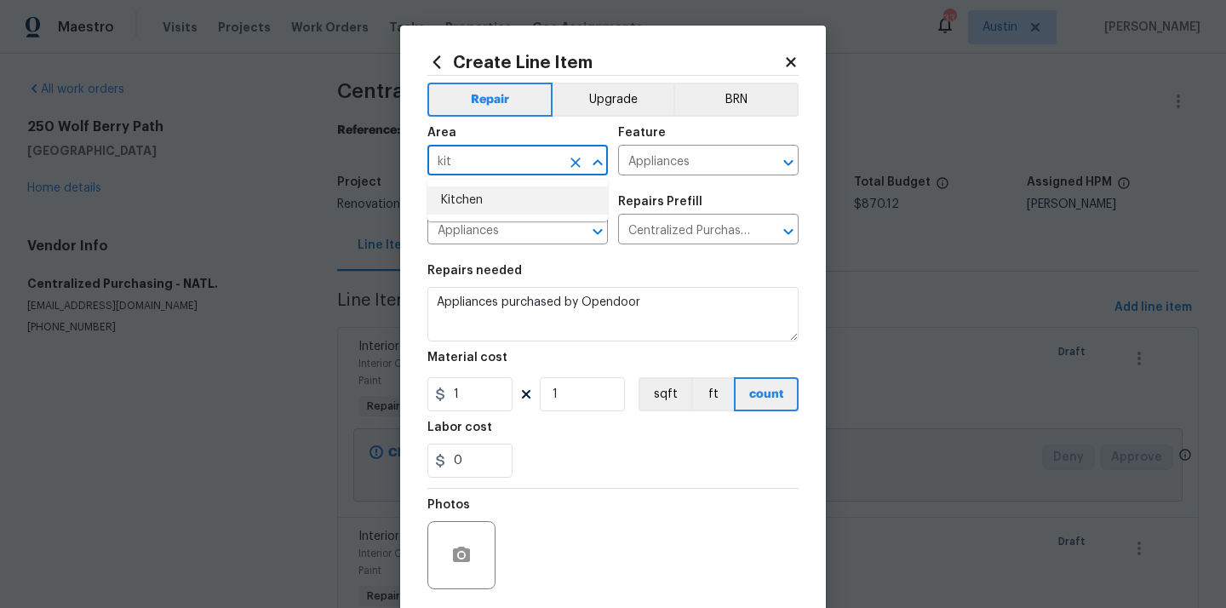
click at [521, 201] on li "Kitchen" at bounding box center [517, 200] width 180 height 28
type input "Kitchen"
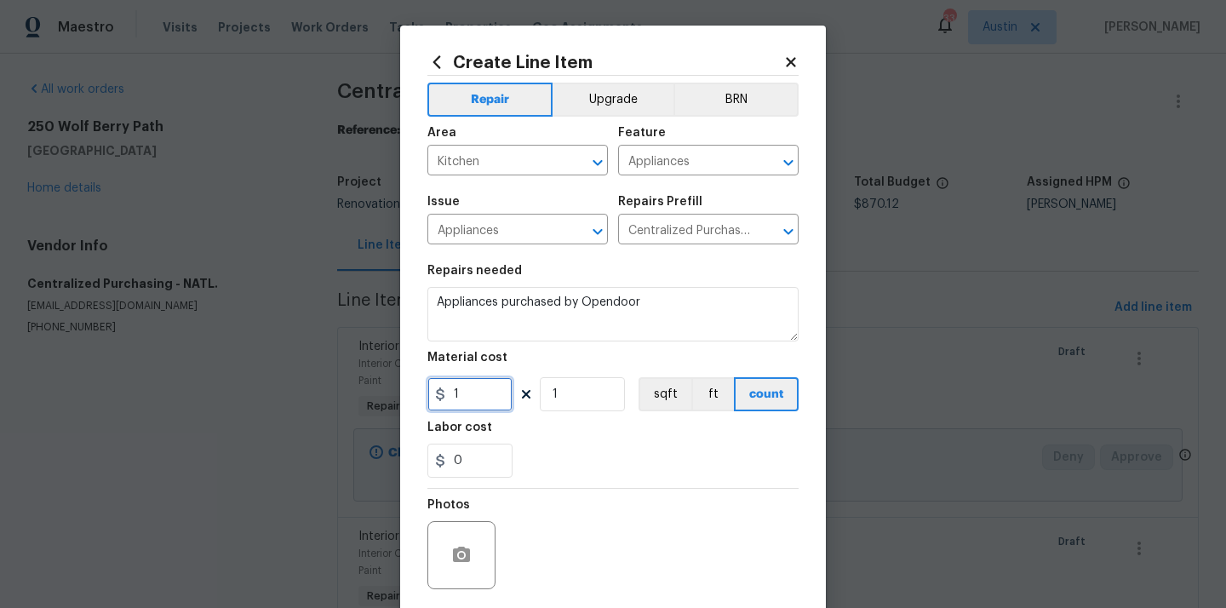
drag, startPoint x: 481, startPoint y: 393, endPoint x: 398, endPoint y: 392, distance: 82.6
click at [400, 393] on div "Create Line Item Repair Upgrade BRN Area Kitchen ​ Feature Appliances ​ Issue A…" at bounding box center [613, 367] width 426 height 682
paste input "423.83"
type input "423.83"
click at [546, 451] on div "0" at bounding box center [612, 461] width 371 height 34
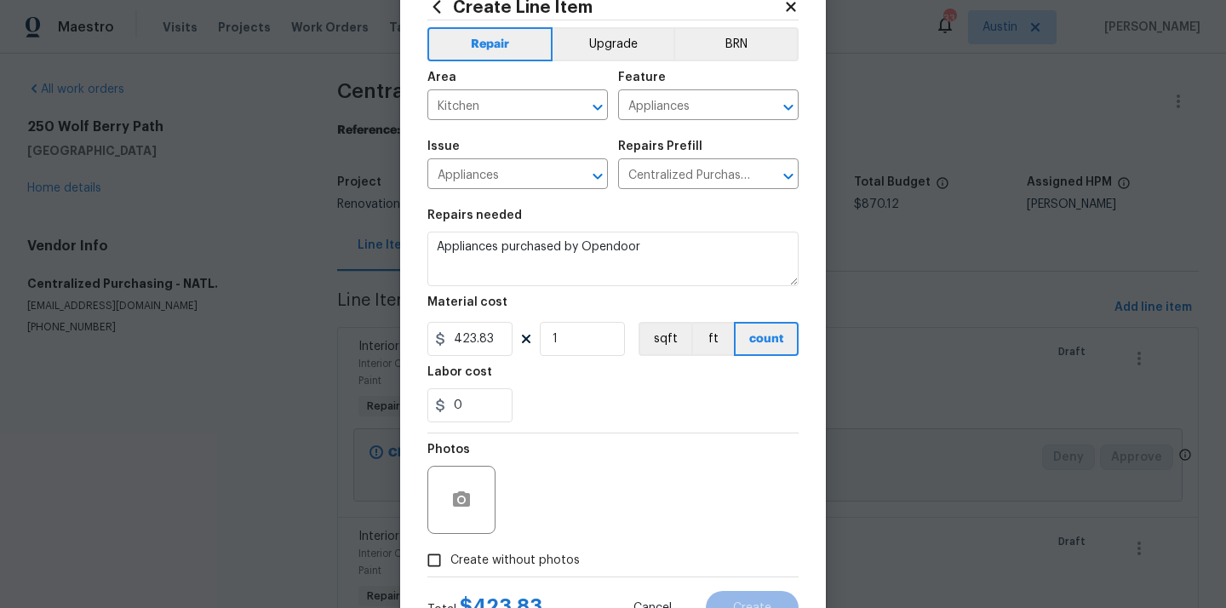
scroll to position [126, 0]
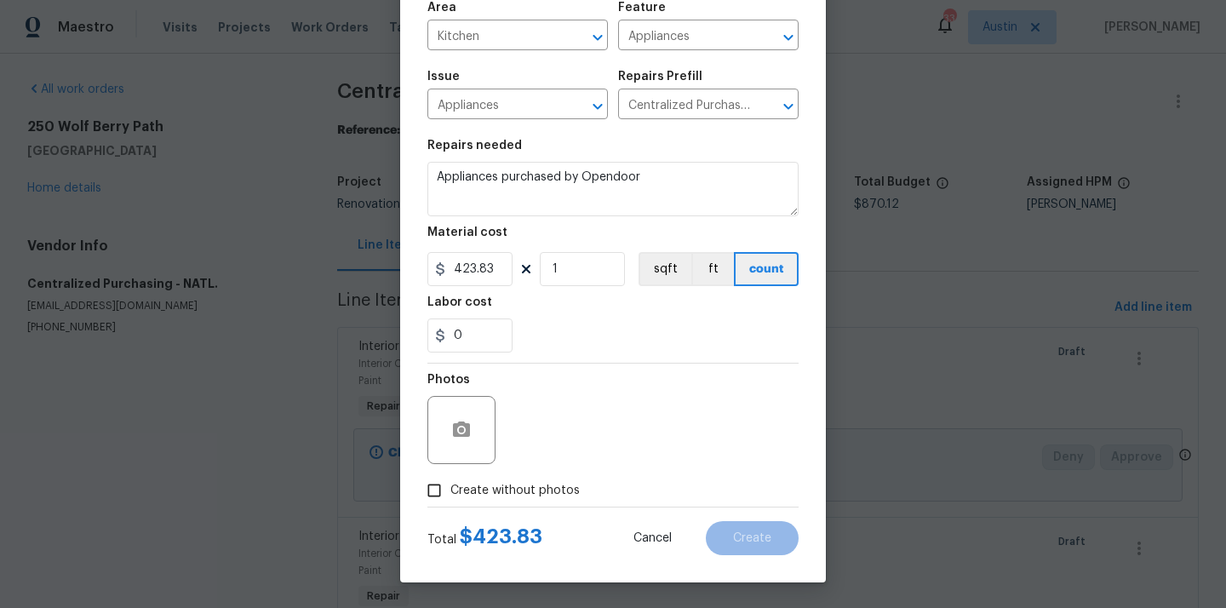
click at [532, 477] on label "Create without photos" at bounding box center [499, 490] width 162 height 32
click at [450, 477] on input "Create without photos" at bounding box center [434, 490] width 32 height 32
checkbox input "true"
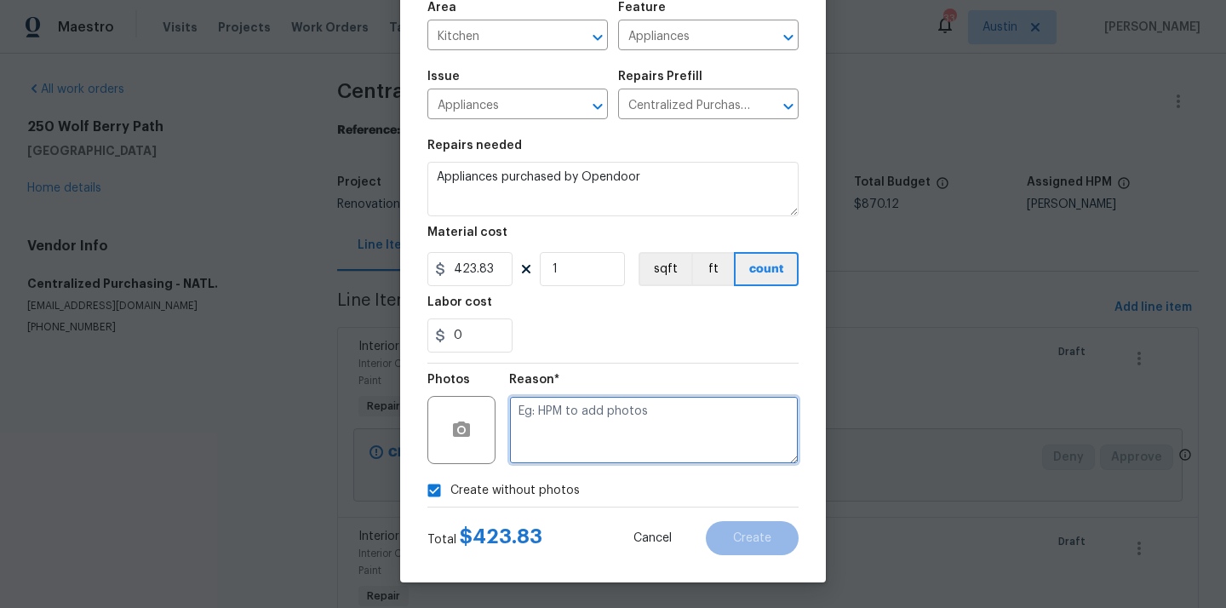
click at [573, 444] on textarea at bounding box center [653, 430] width 289 height 68
type textarea "N/A"
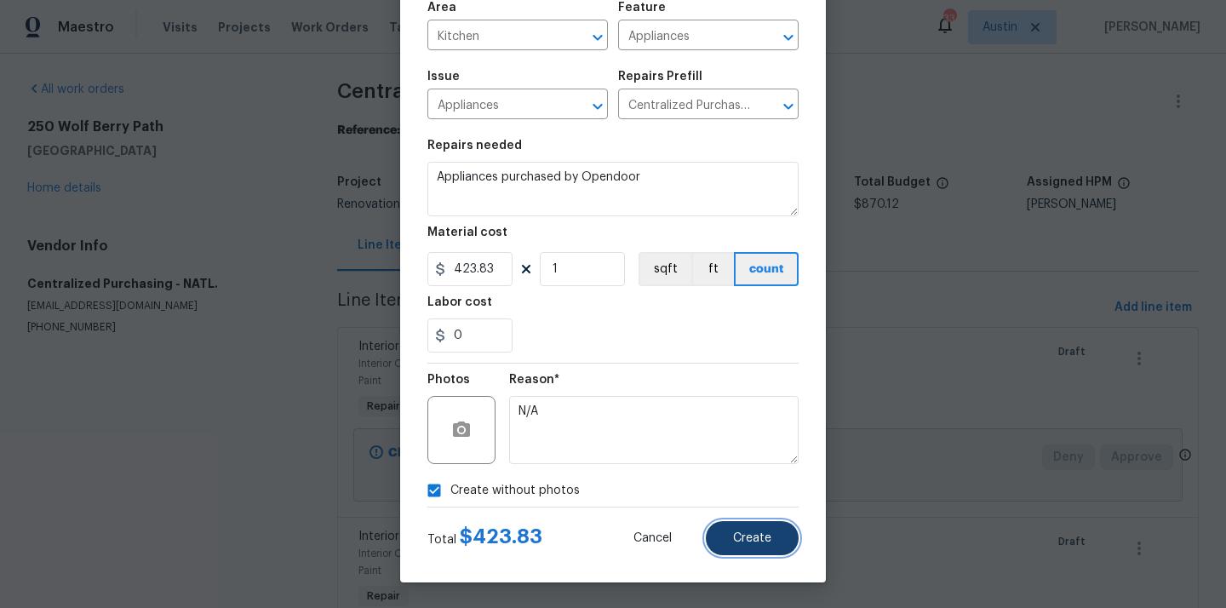
click at [742, 532] on span "Create" at bounding box center [752, 538] width 38 height 13
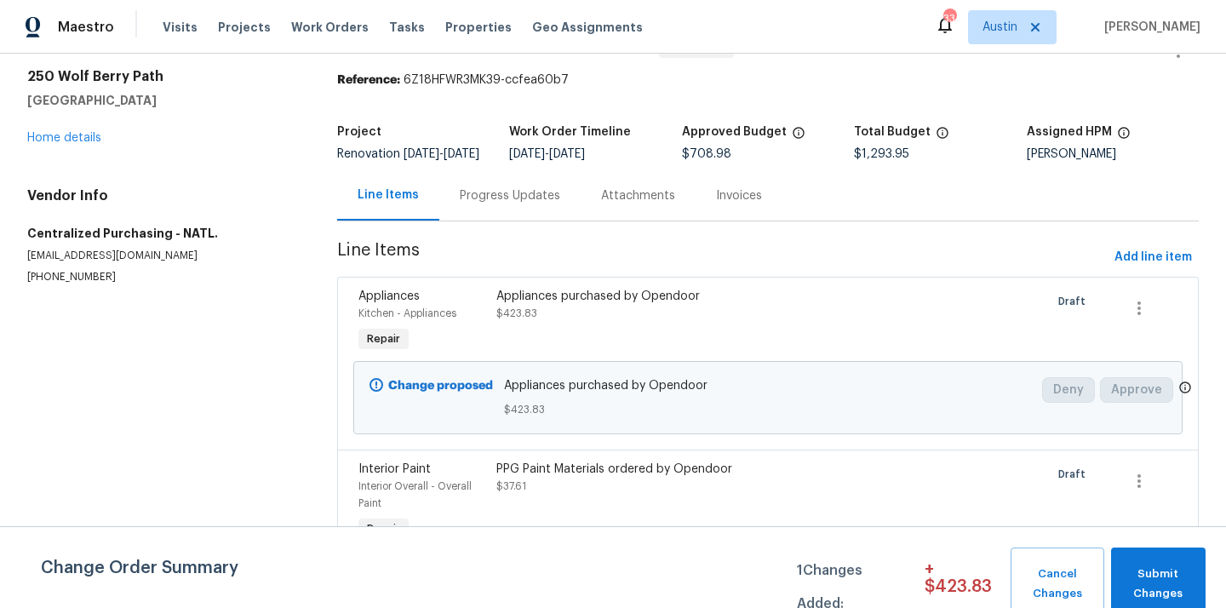
scroll to position [52, 0]
click at [1033, 33] on span "Austin" at bounding box center [1012, 27] width 89 height 34
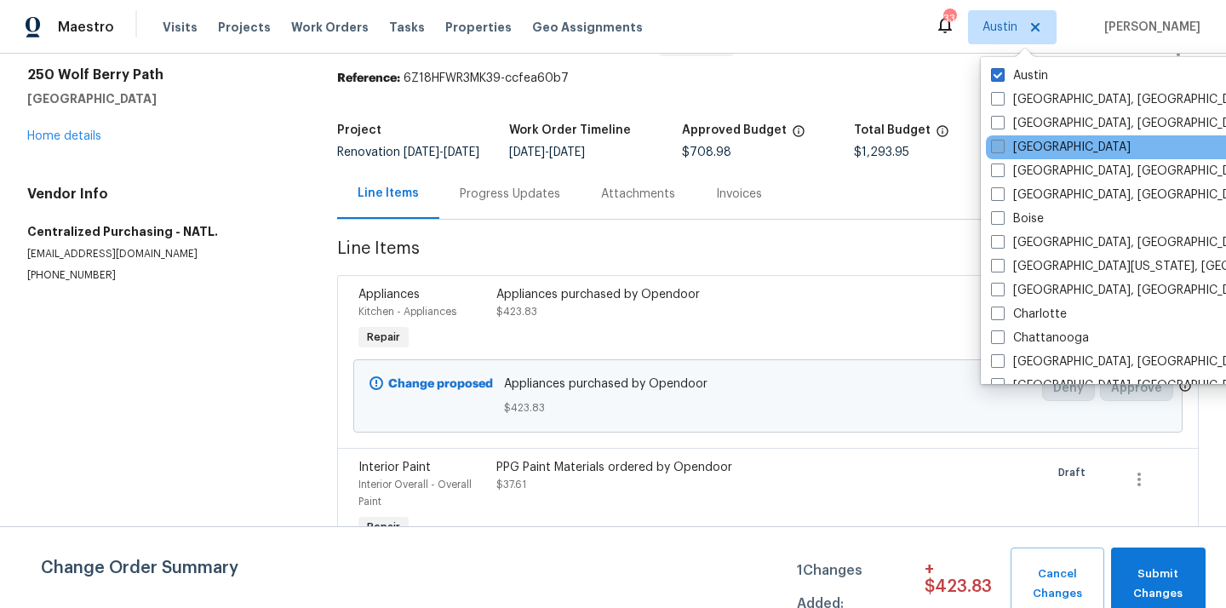
click at [1022, 143] on label "[GEOGRAPHIC_DATA]" at bounding box center [1061, 147] width 140 height 17
click at [1002, 143] on input "[GEOGRAPHIC_DATA]" at bounding box center [996, 144] width 11 height 11
checkbox input "true"
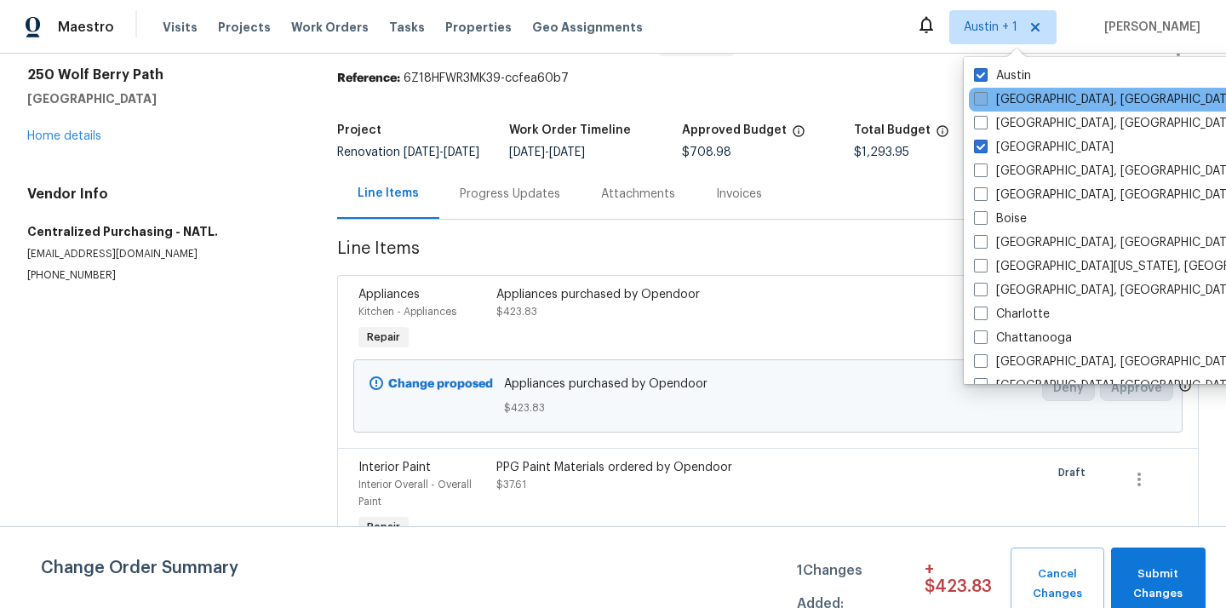
click at [1005, 91] on label "[GEOGRAPHIC_DATA], [GEOGRAPHIC_DATA]" at bounding box center [1106, 99] width 264 height 17
click at [985, 91] on input "[GEOGRAPHIC_DATA], [GEOGRAPHIC_DATA]" at bounding box center [979, 96] width 11 height 11
checkbox input "true"
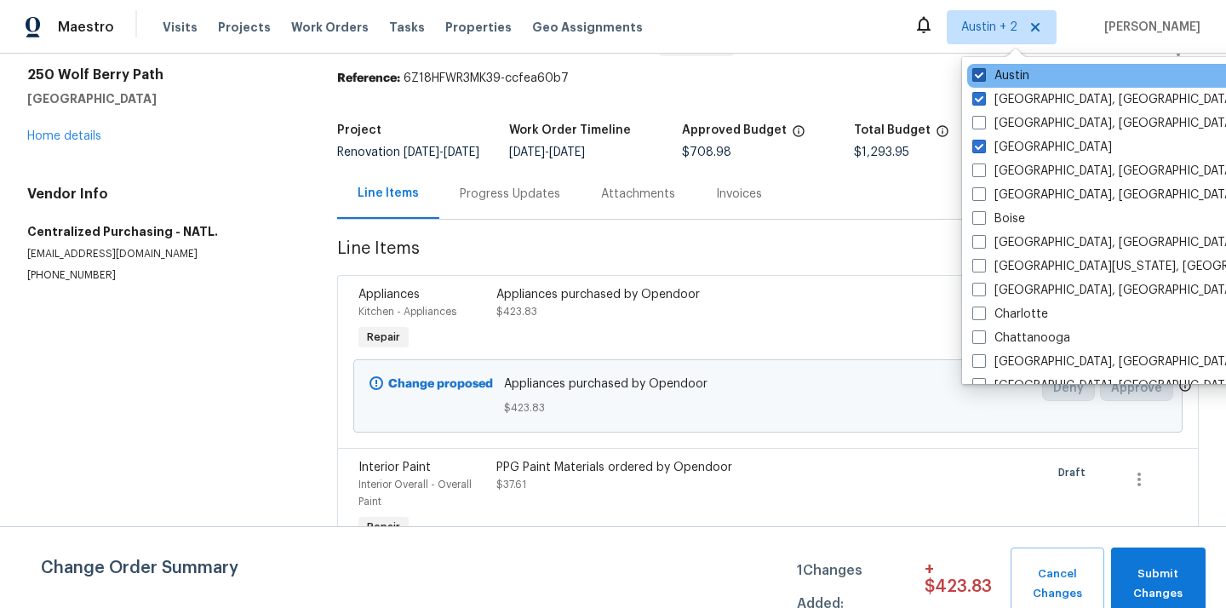
click at [995, 69] on label "Austin" at bounding box center [1000, 75] width 57 height 17
click at [983, 69] on input "Austin" at bounding box center [977, 72] width 11 height 11
checkbox input "false"
click at [993, 85] on div "Austin" at bounding box center [1135, 76] width 343 height 24
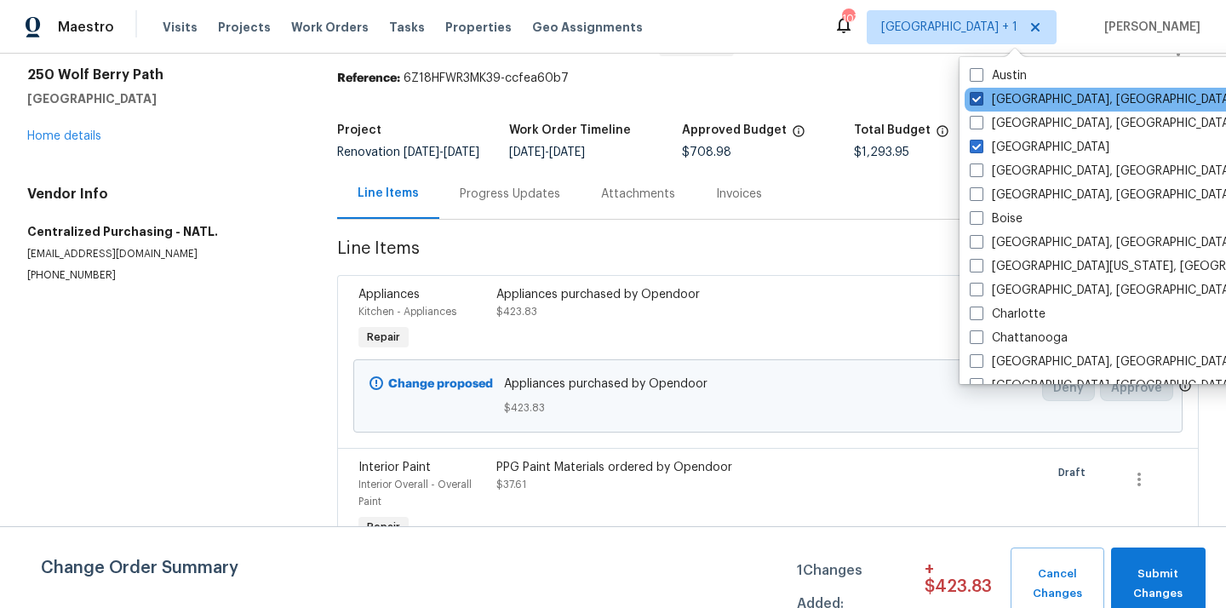
click at [987, 97] on label "[GEOGRAPHIC_DATA], [GEOGRAPHIC_DATA]" at bounding box center [1102, 99] width 264 height 17
click at [981, 97] on input "[GEOGRAPHIC_DATA], [GEOGRAPHIC_DATA]" at bounding box center [975, 96] width 11 height 11
checkbox input "false"
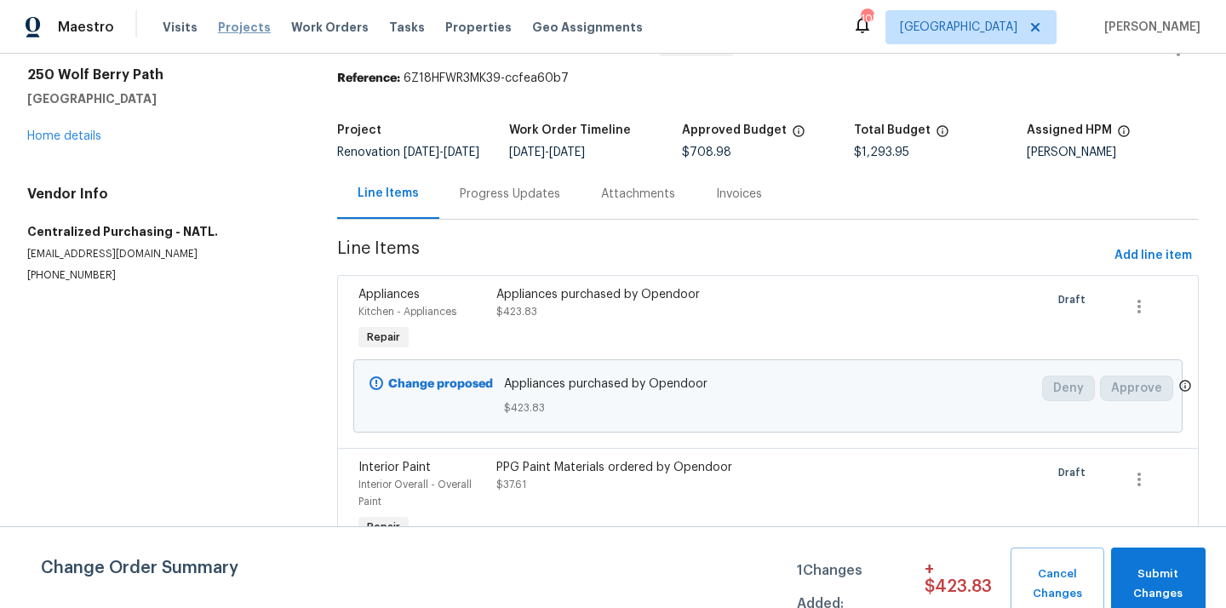
click at [218, 25] on span "Projects" at bounding box center [244, 27] width 53 height 17
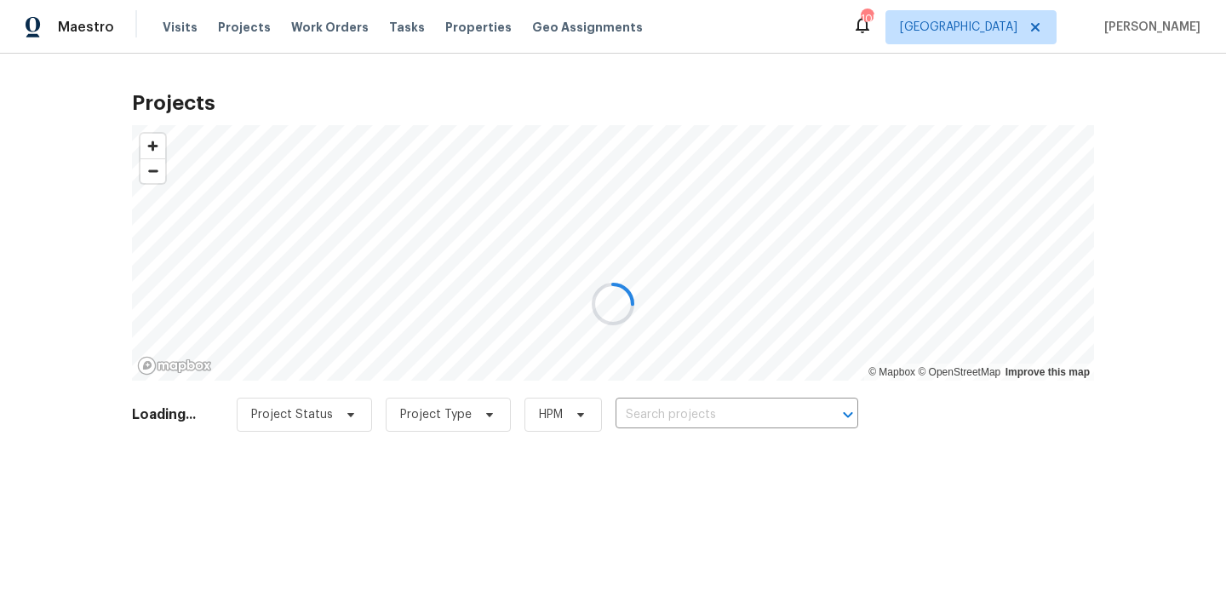
click at [701, 420] on div at bounding box center [613, 304] width 1226 height 608
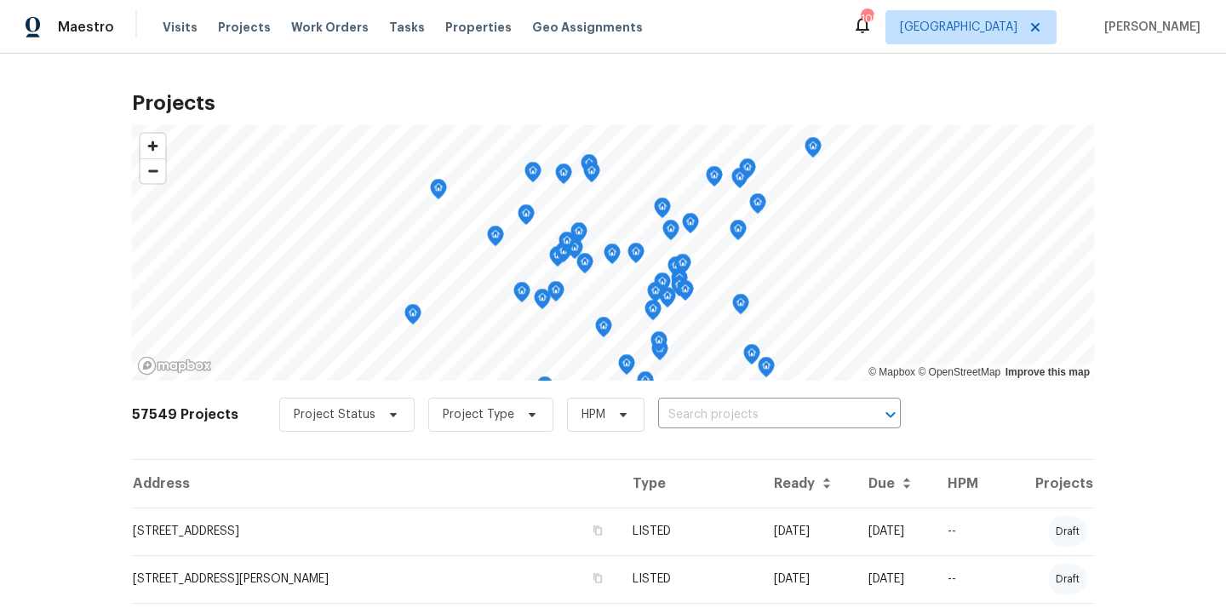
click at [701, 420] on input "text" at bounding box center [755, 415] width 195 height 26
paste input "532 Hemlock Dr, Winder, GA 30680"
type input "532 Hemlock Dr, Winder, GA 30680"
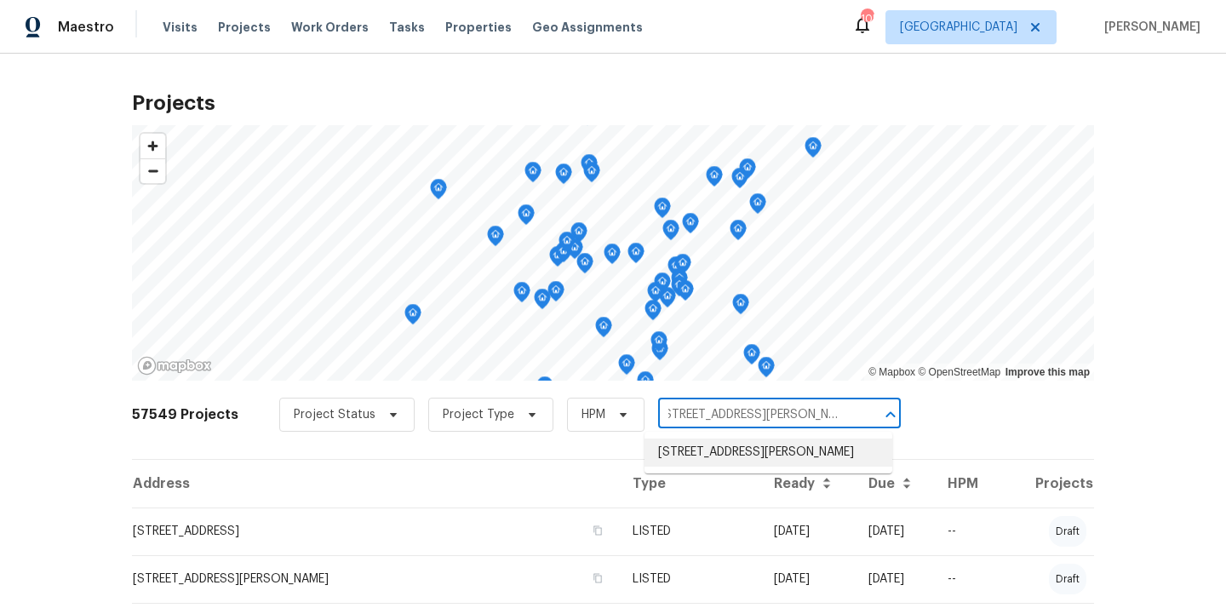
click at [695, 444] on li "532 Hemlock Dr, Winder, GA 30680" at bounding box center [768, 452] width 248 height 28
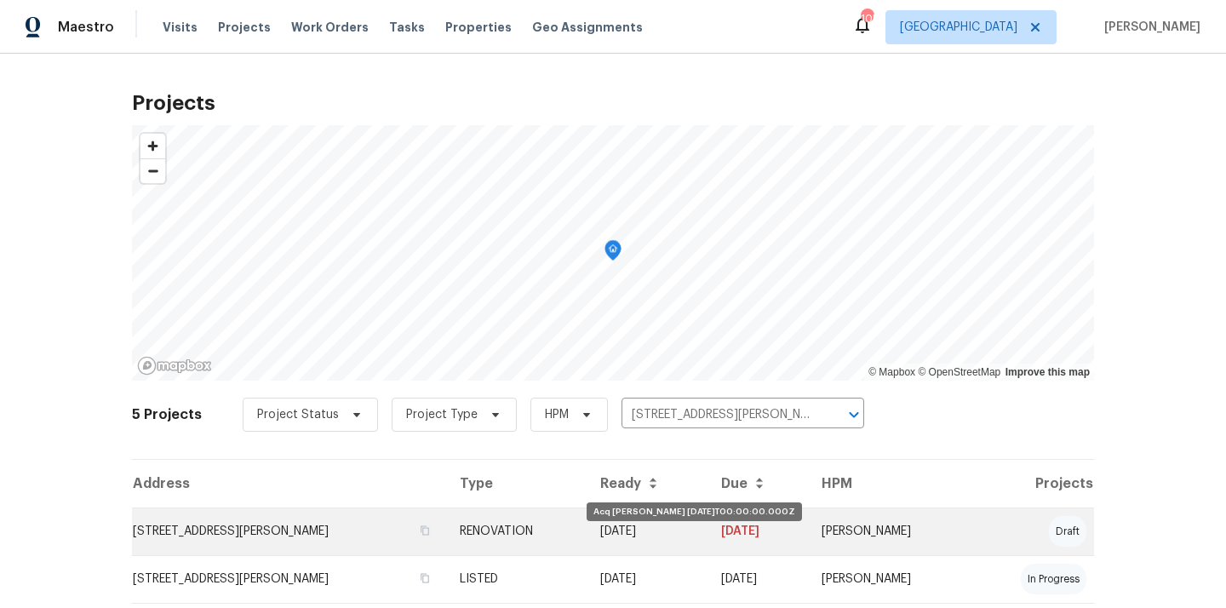
click at [601, 527] on td "08/01/25" at bounding box center [647, 531] width 121 height 48
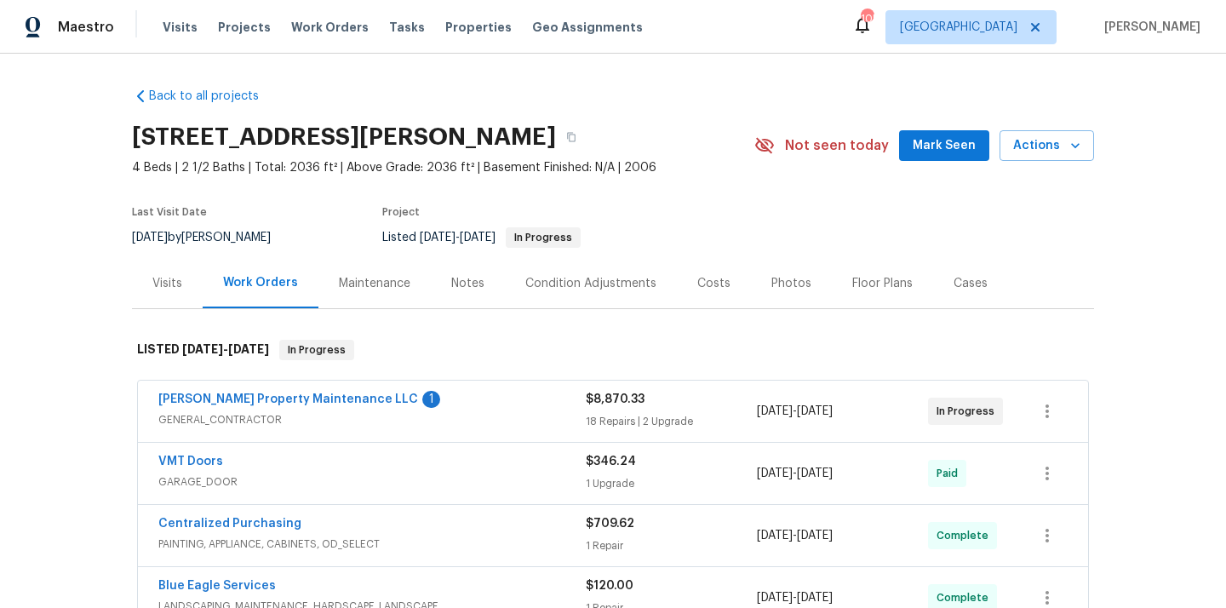
click at [512, 145] on h2 "532 Hemlock Dr, Winder, GA 30680" at bounding box center [344, 137] width 424 height 17
copy h2 "30680"
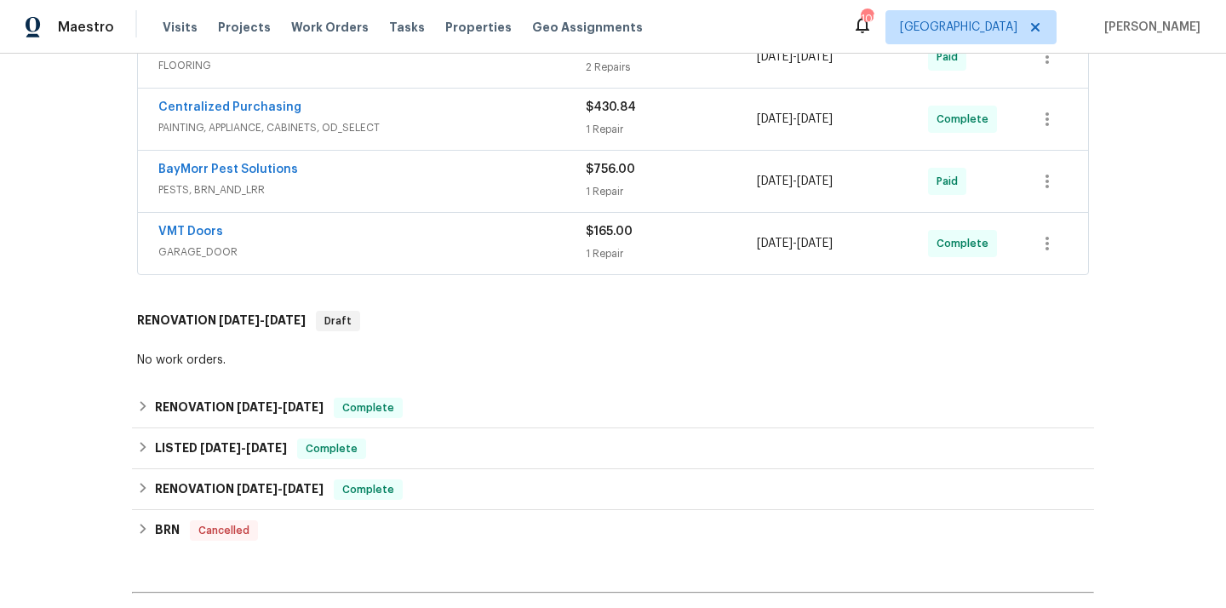
scroll to position [1117, 0]
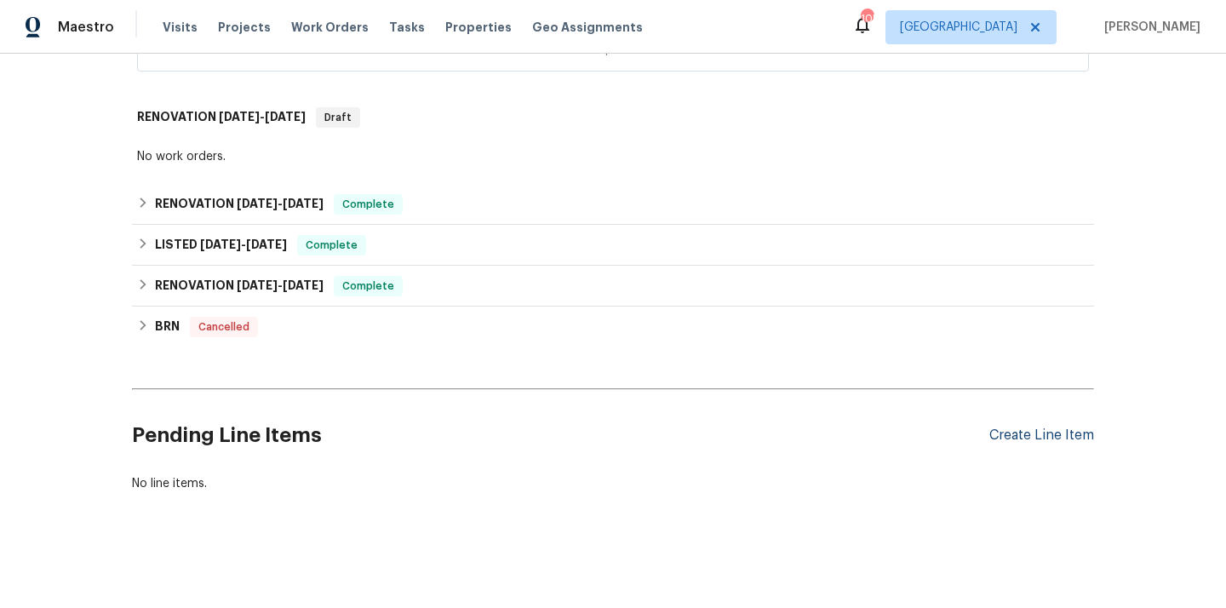
click at [1019, 435] on div "Create Line Item" at bounding box center [1041, 435] width 105 height 16
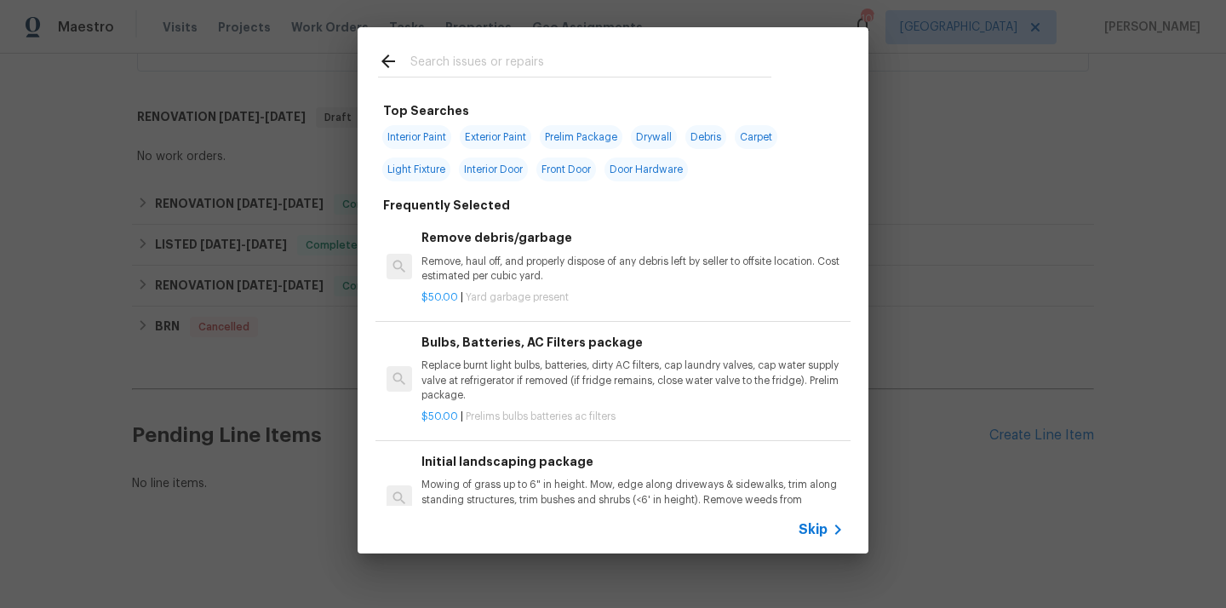
click at [541, 67] on input "text" at bounding box center [590, 64] width 361 height 26
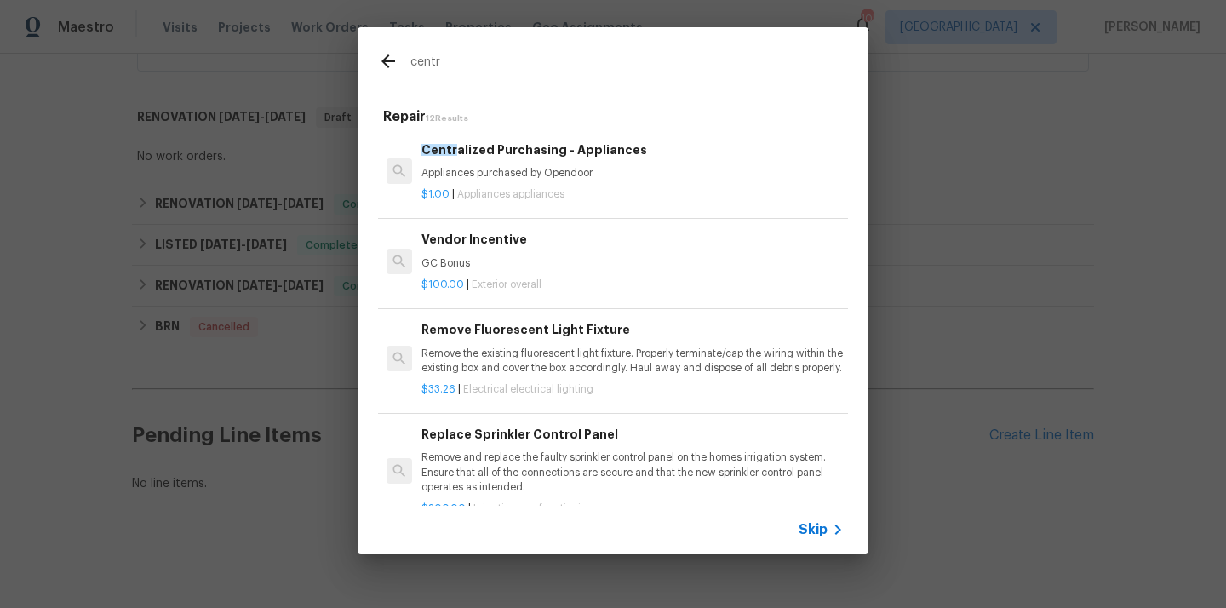
type input "centr"
click at [534, 168] on p "Appliances purchased by Opendoor" at bounding box center [632, 173] width 422 height 14
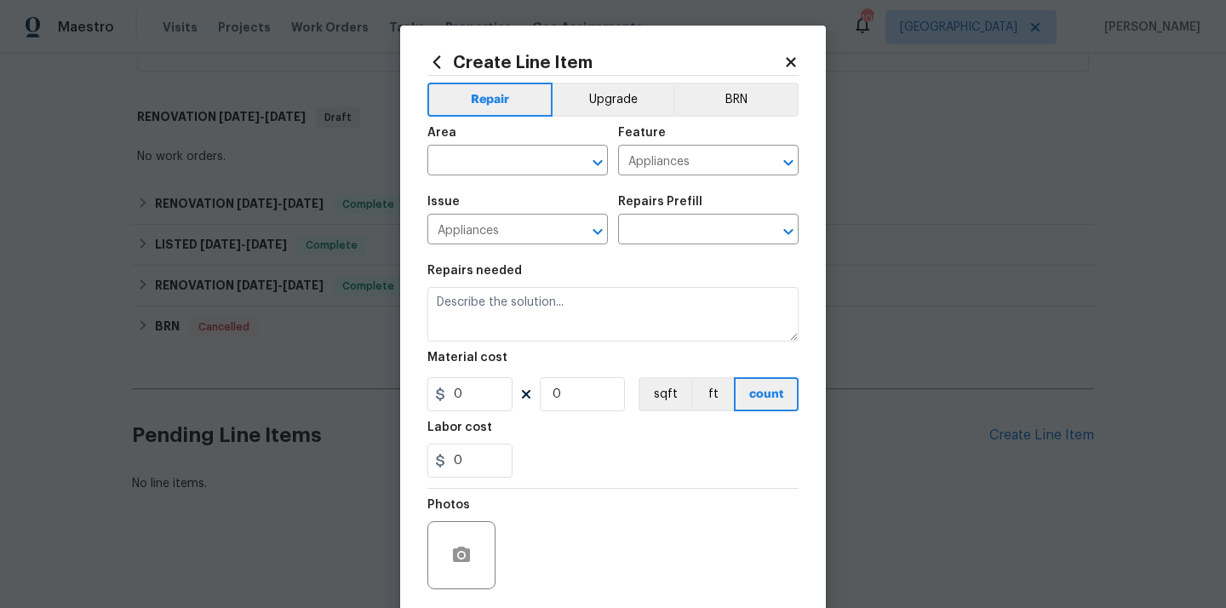
type input "Centralized Purchasing - Appliances $1.00"
type textarea "Appliances purchased by Opendoor"
type input "1"
click at [532, 169] on input "text" at bounding box center [493, 162] width 133 height 26
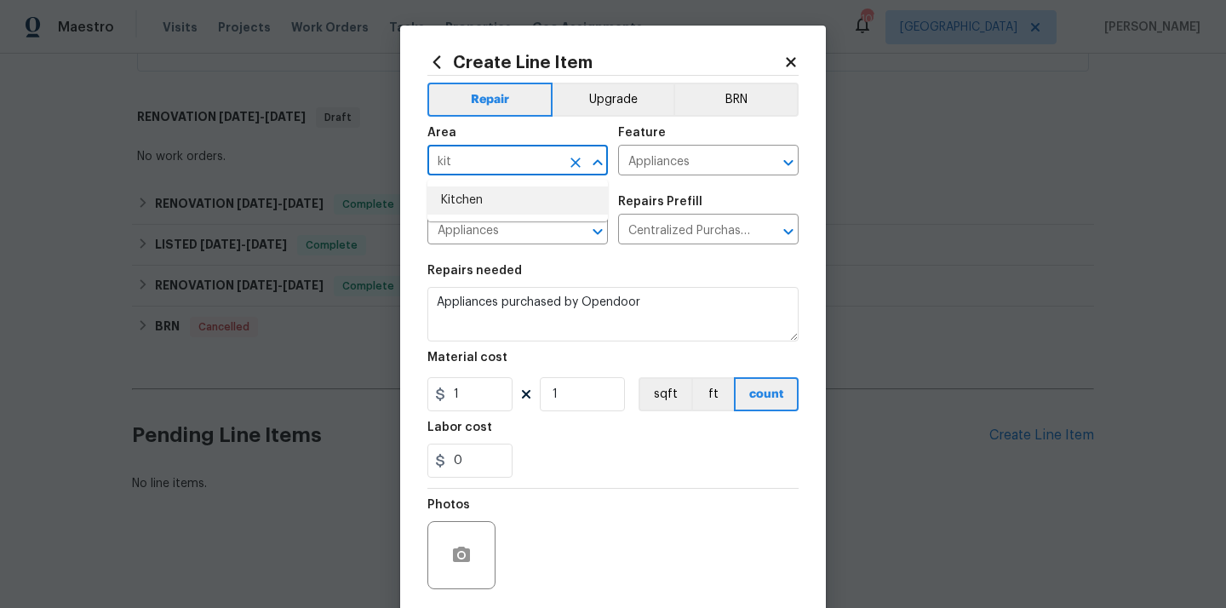
click at [512, 197] on li "Kitchen" at bounding box center [517, 200] width 180 height 28
type input "Kitchen"
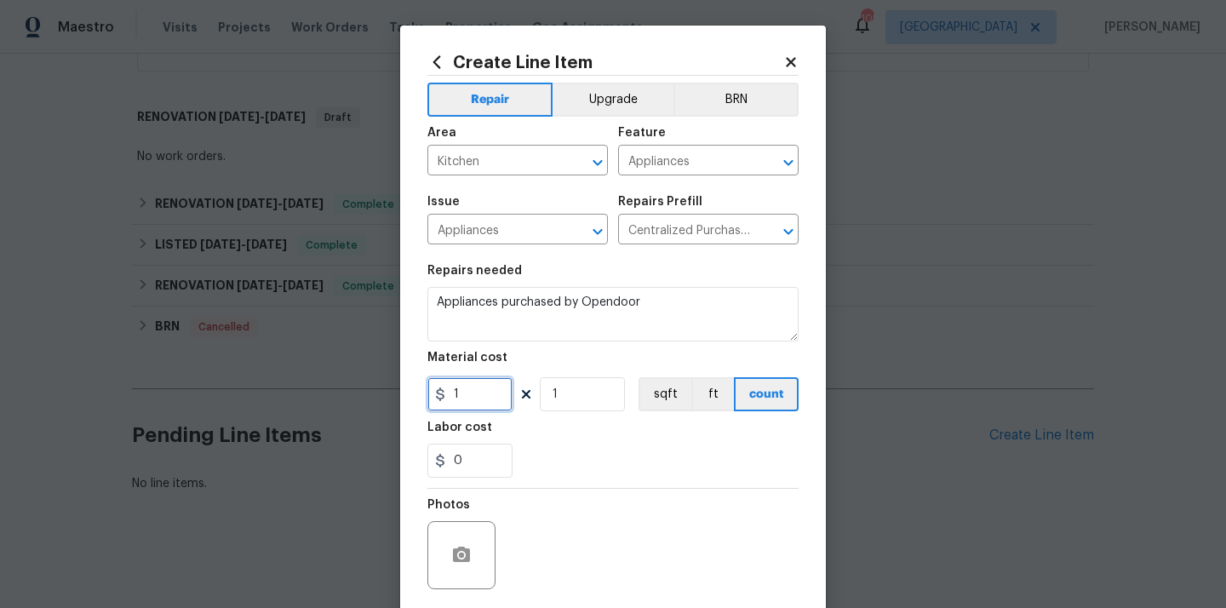
drag, startPoint x: 466, startPoint y: 393, endPoint x: 403, endPoint y: 397, distance: 63.9
click at [403, 396] on div "Create Line Item Repair Upgrade BRN Area Kitchen ​ Feature Appliances ​ Issue A…" at bounding box center [613, 367] width 426 height 682
paste input "418.76"
type input "418.76"
click at [554, 444] on div "Labor cost" at bounding box center [612, 432] width 371 height 22
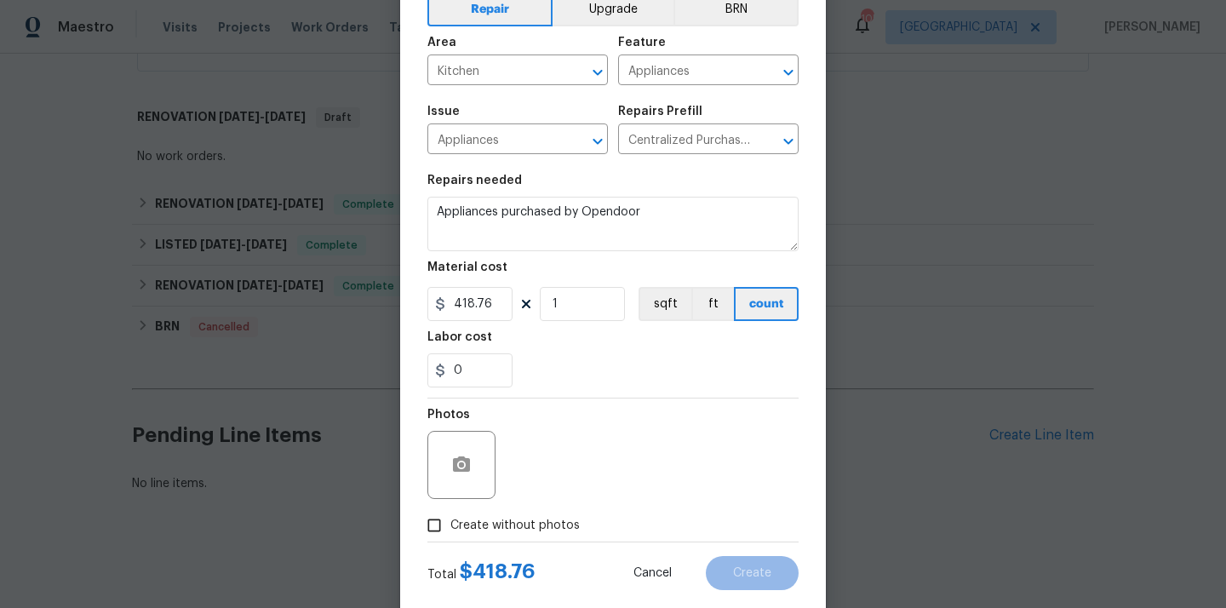
scroll to position [126, 0]
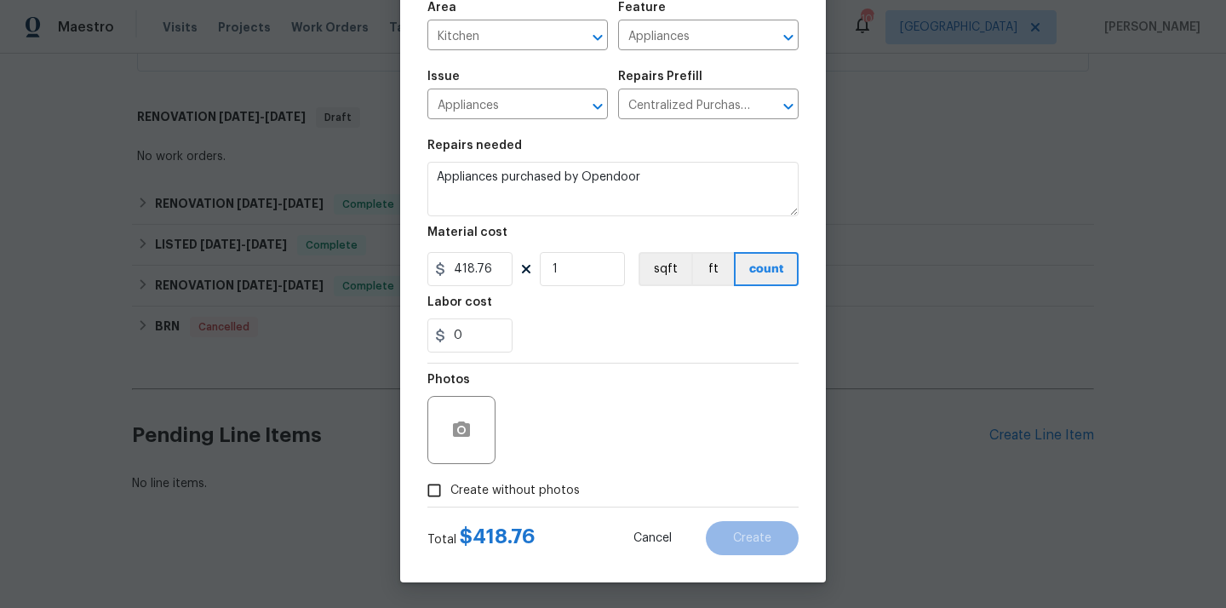
click at [536, 493] on span "Create without photos" at bounding box center [514, 491] width 129 height 18
click at [450, 493] on input "Create without photos" at bounding box center [434, 490] width 32 height 32
checkbox input "true"
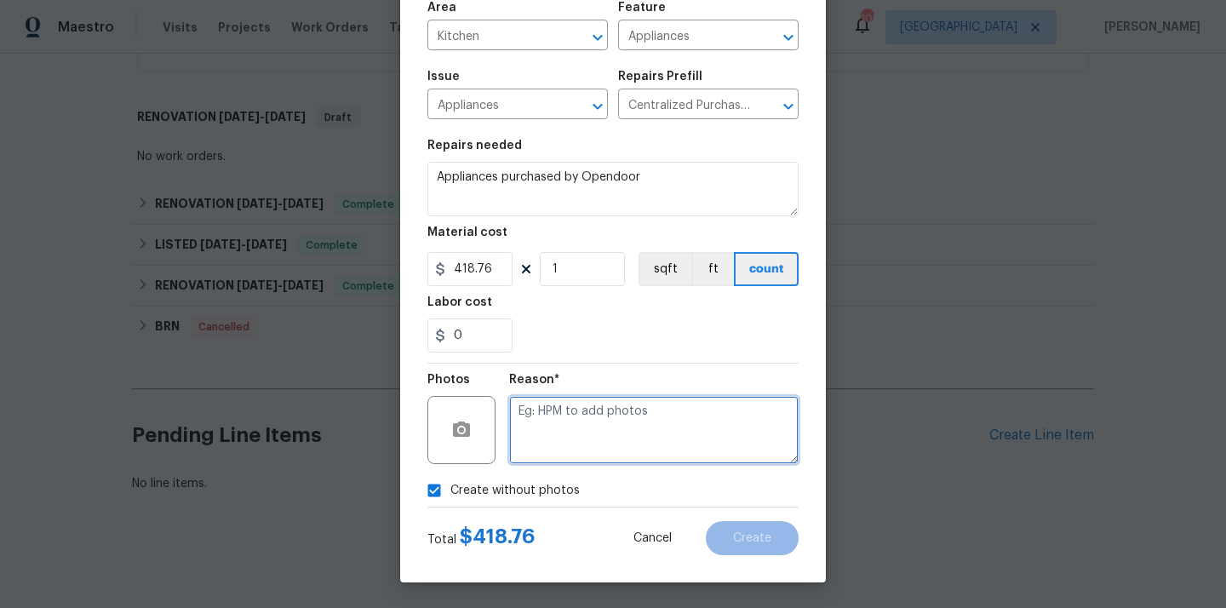
click at [571, 416] on textarea at bounding box center [653, 430] width 289 height 68
type textarea "N/A"
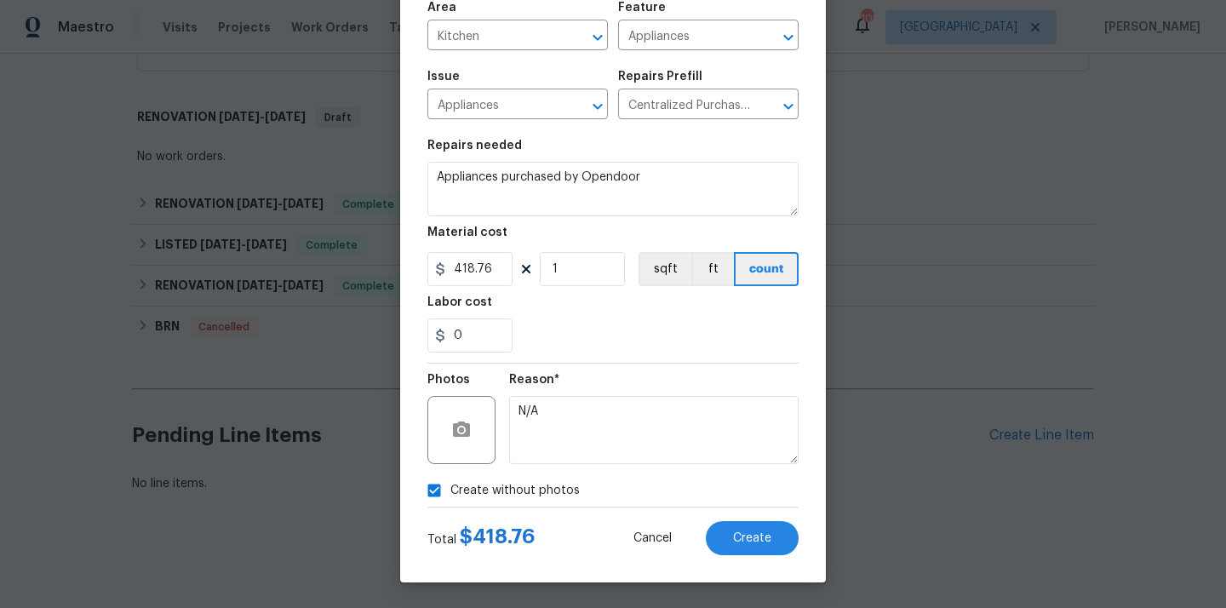
click at [762, 517] on div "Total $ 418.76 Cancel Create" at bounding box center [612, 531] width 371 height 48
click at [748, 535] on span "Create" at bounding box center [752, 538] width 38 height 13
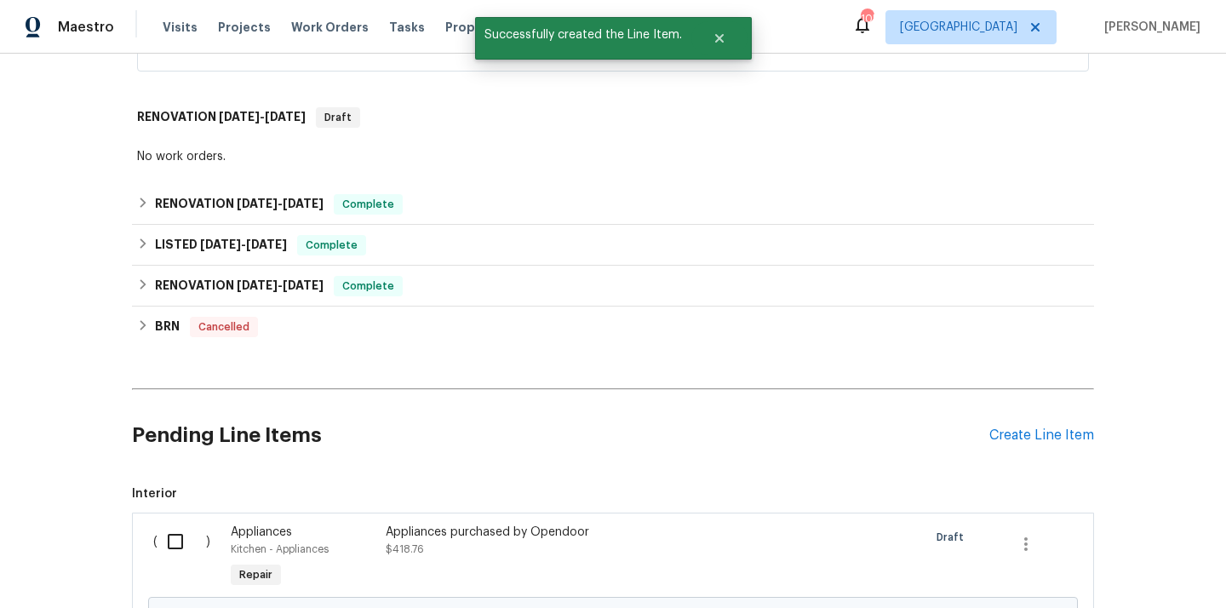
click at [178, 544] on input "checkbox" at bounding box center [181, 542] width 49 height 36
checkbox input "true"
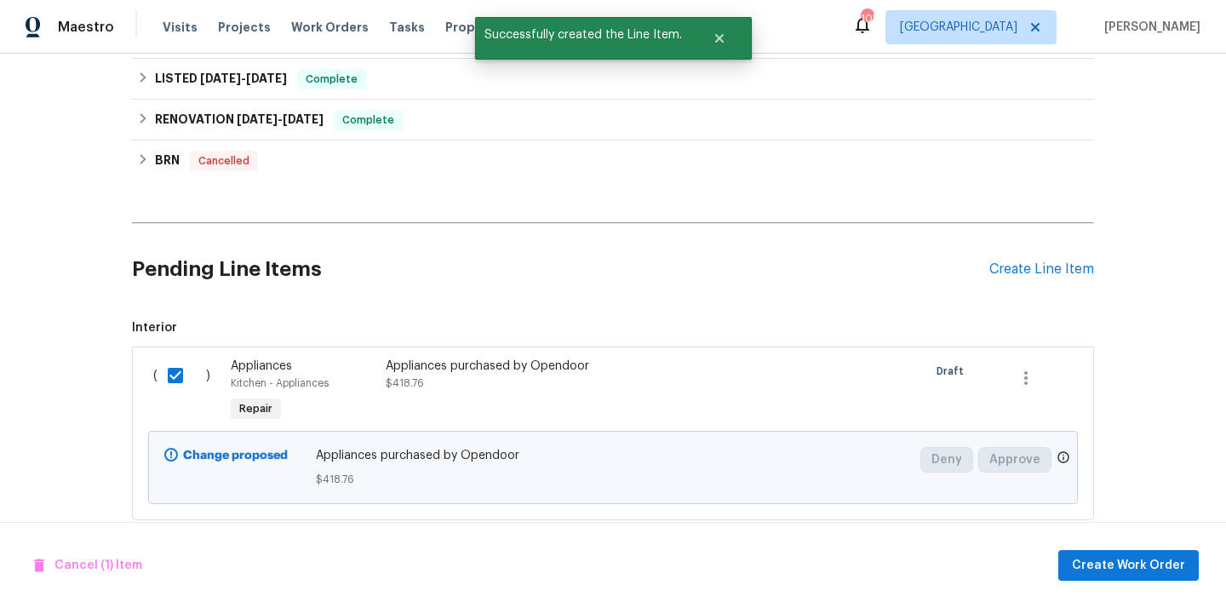
scroll to position [1311, 0]
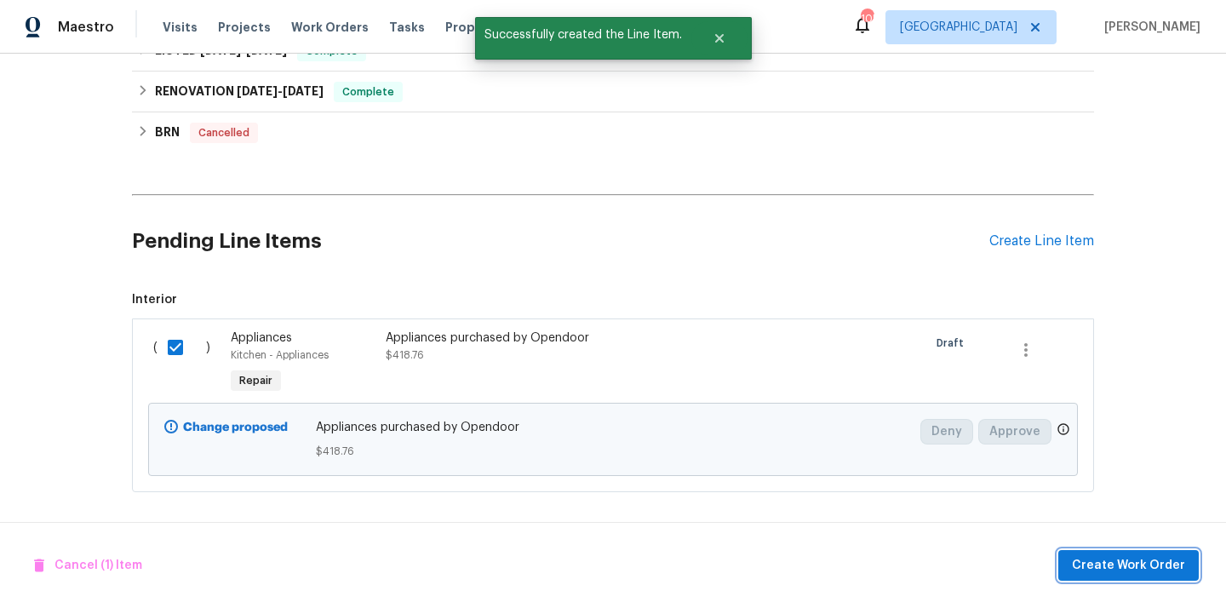
click at [1162, 568] on span "Create Work Order" at bounding box center [1128, 565] width 113 height 21
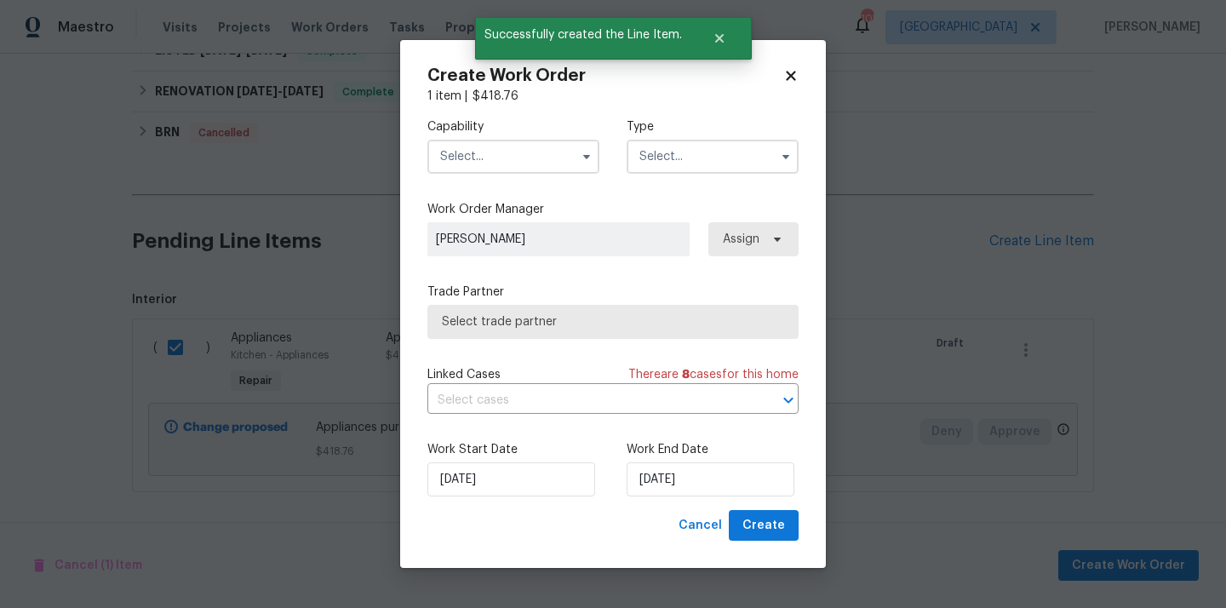
click at [543, 148] on input "text" at bounding box center [513, 157] width 172 height 34
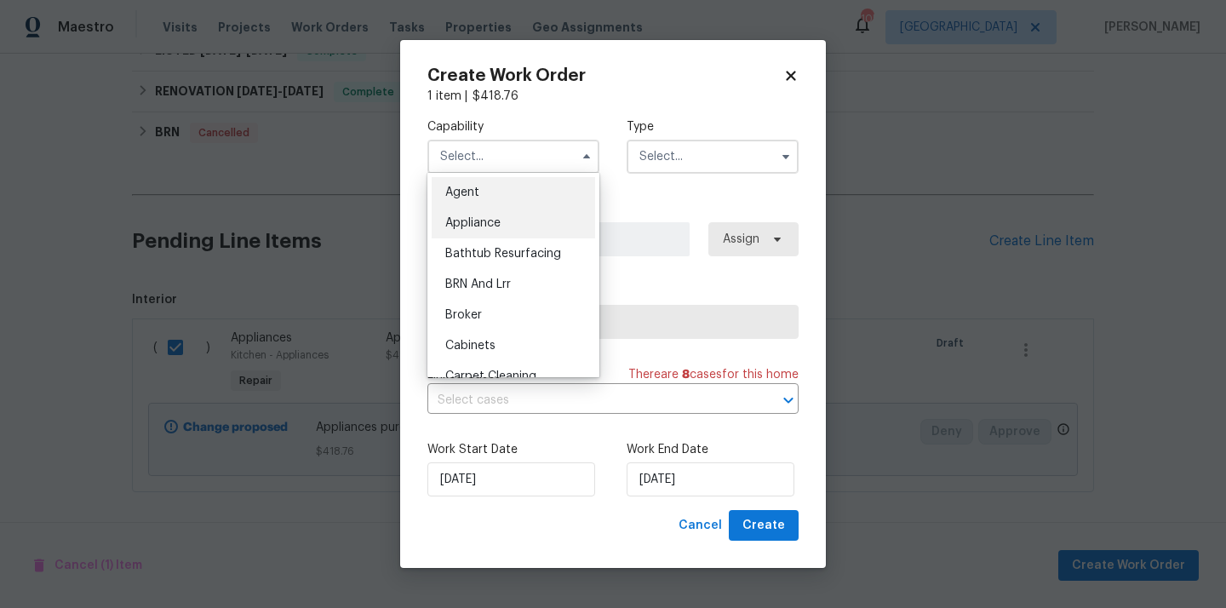
click at [512, 223] on div "Appliance" at bounding box center [513, 223] width 163 height 31
type input "Appliance"
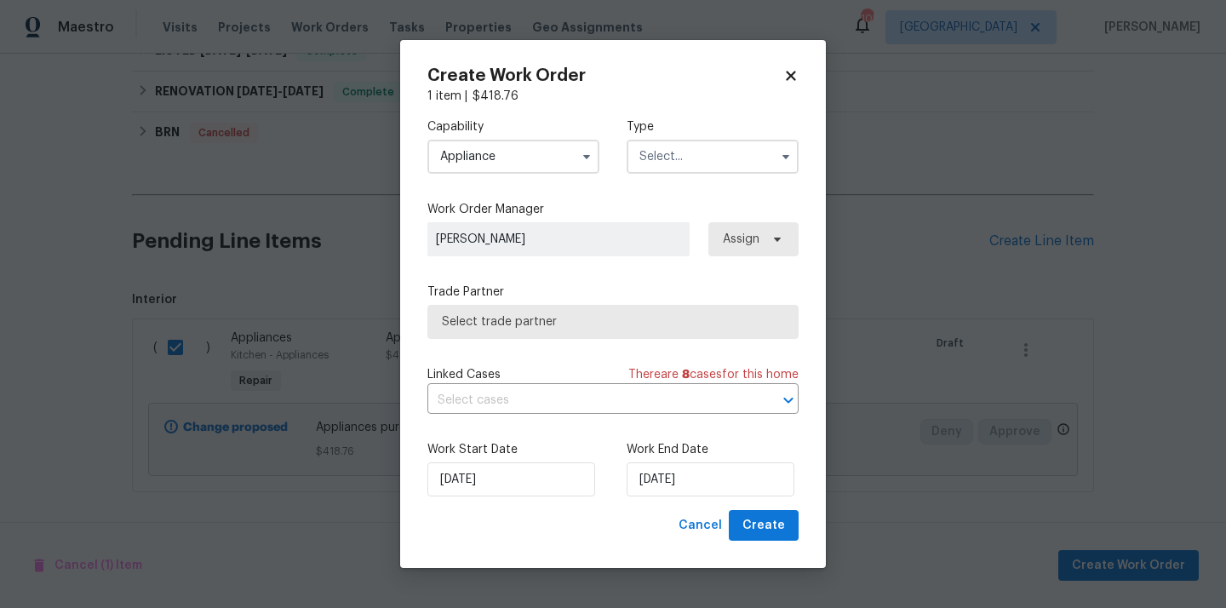
click at [714, 157] on input "text" at bounding box center [713, 157] width 172 height 34
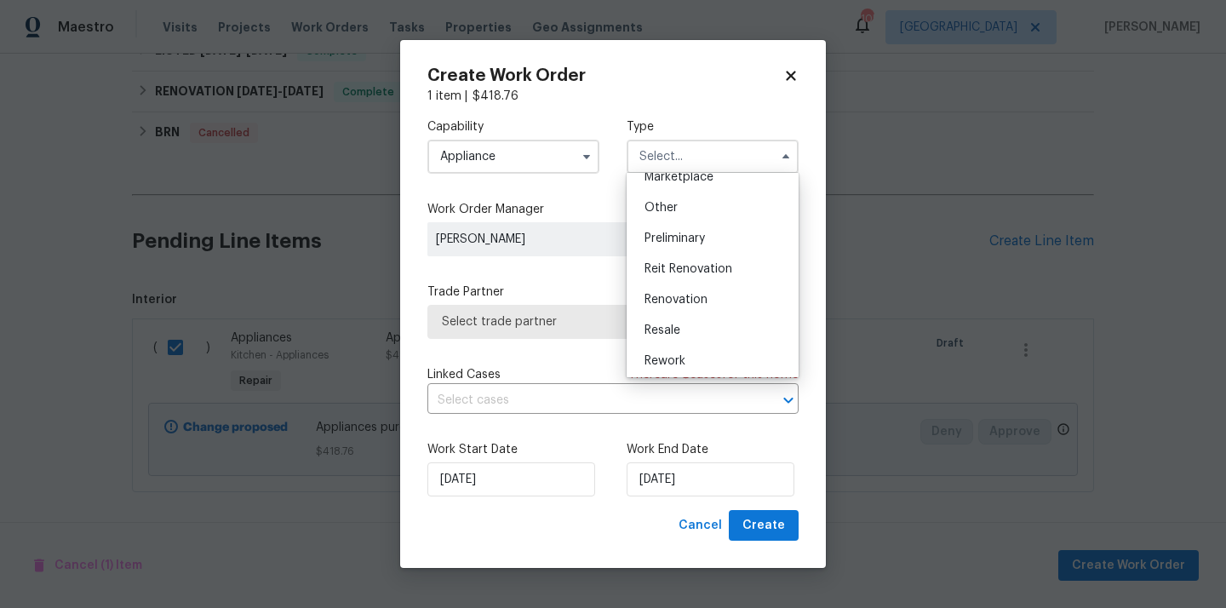
scroll to position [386, 0]
click at [690, 226] on div "Renovation" at bounding box center [712, 235] width 163 height 31
type input "Renovation"
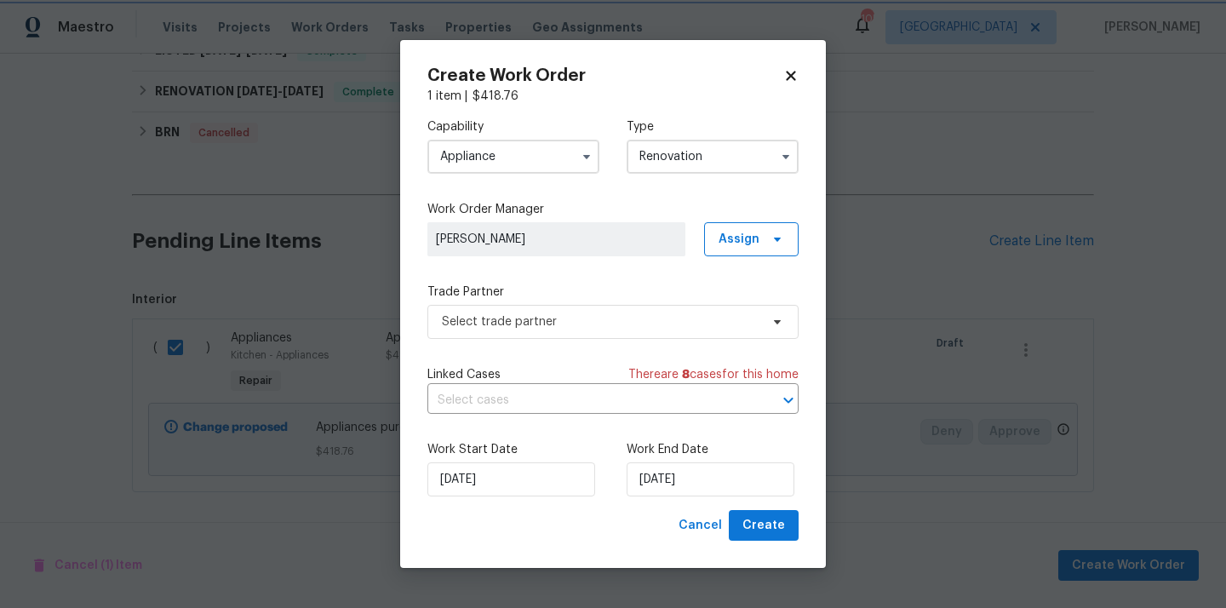
scroll to position [0, 0]
click at [752, 238] on span "Assign" at bounding box center [738, 239] width 41 height 17
click at [743, 301] on div "Assign to me" at bounding box center [759, 311] width 95 height 24
click at [730, 311] on div "Assign to me" at bounding box center [754, 310] width 74 height 17
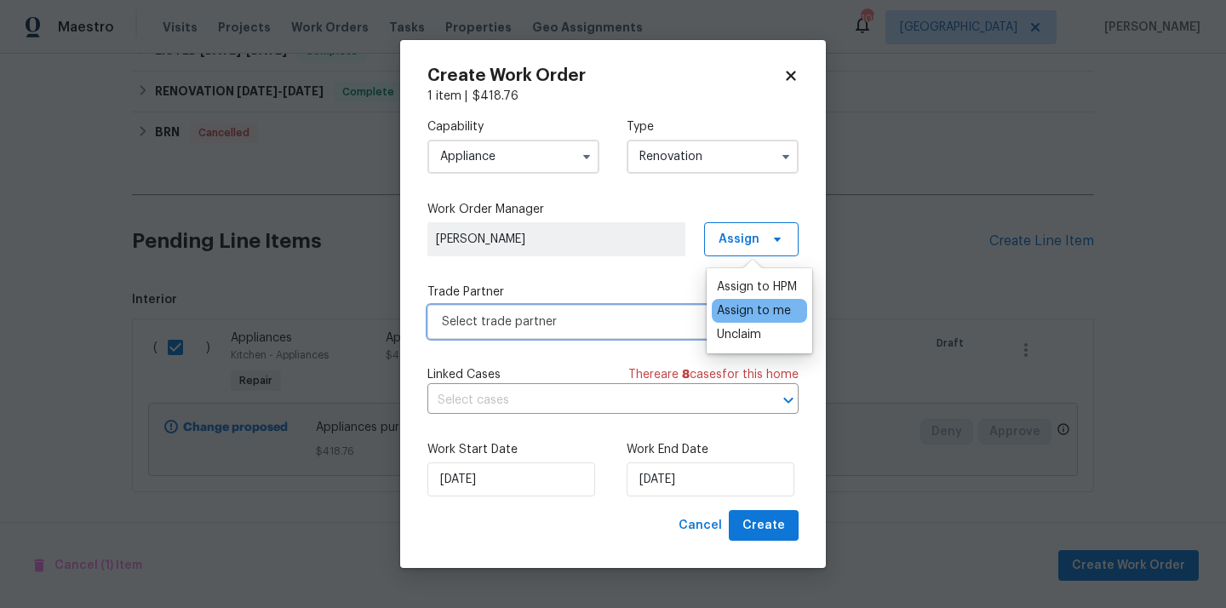
click at [633, 306] on span "Select trade partner" at bounding box center [612, 322] width 371 height 34
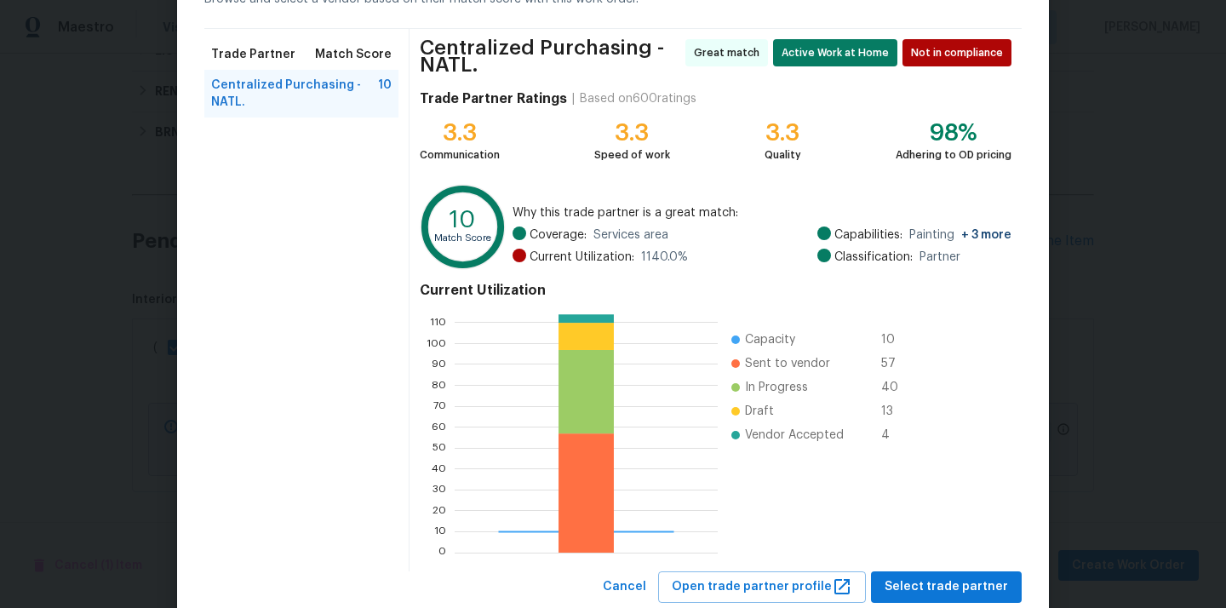
scroll to position [150, 0]
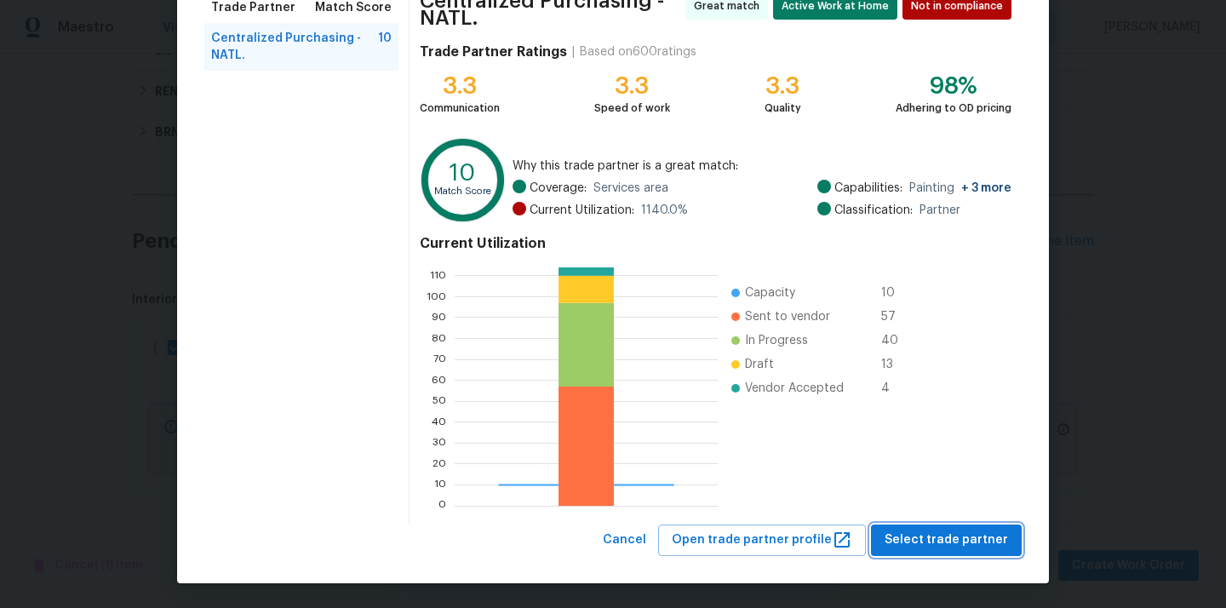
click at [947, 535] on span "Select trade partner" at bounding box center [945, 539] width 123 height 21
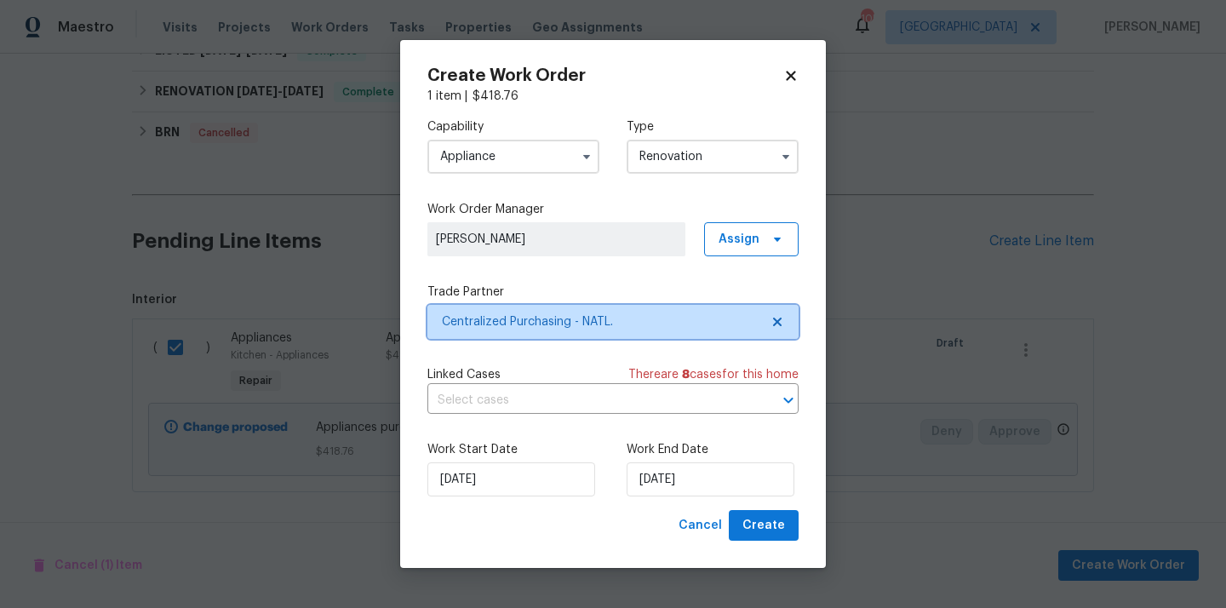
scroll to position [0, 0]
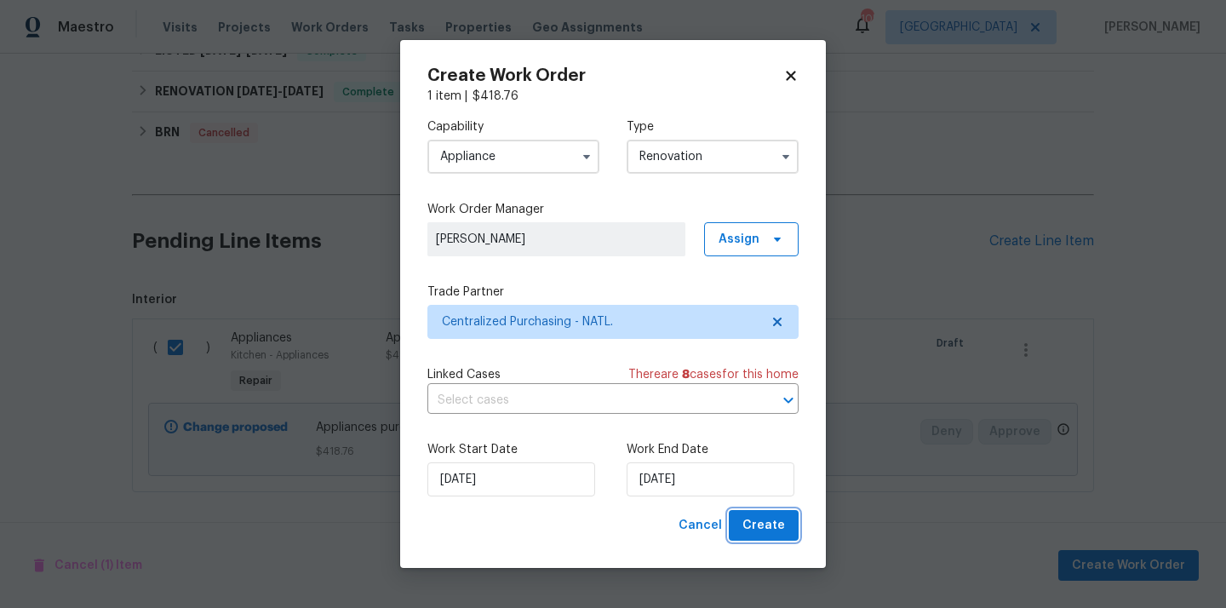
click at [791, 524] on button "Create" at bounding box center [764, 525] width 70 height 31
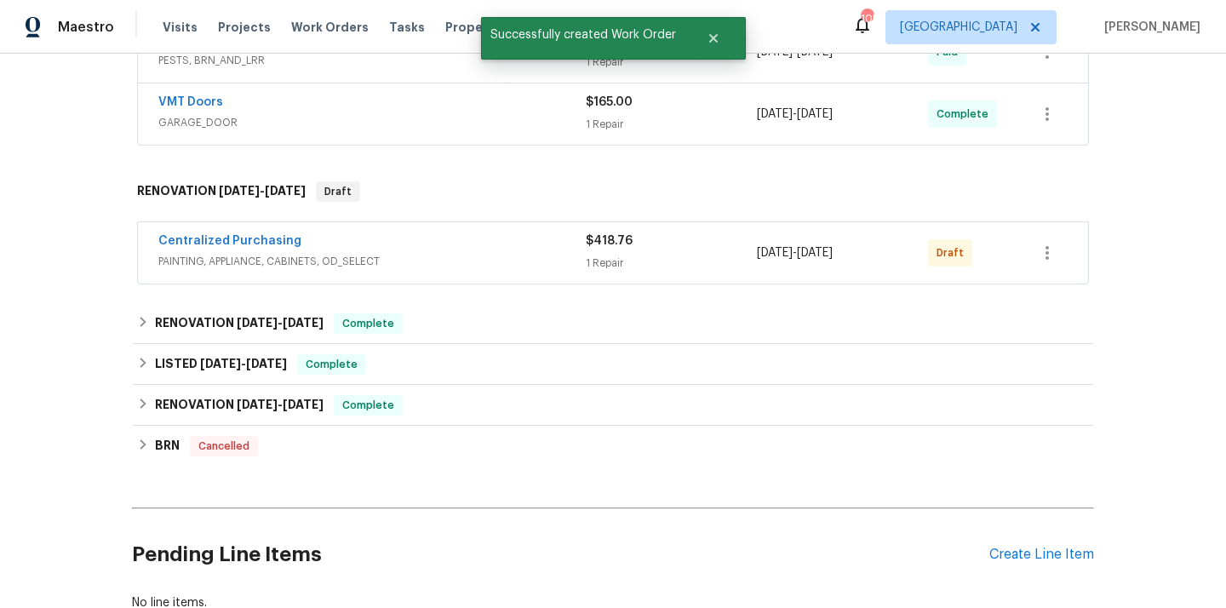
scroll to position [869, 0]
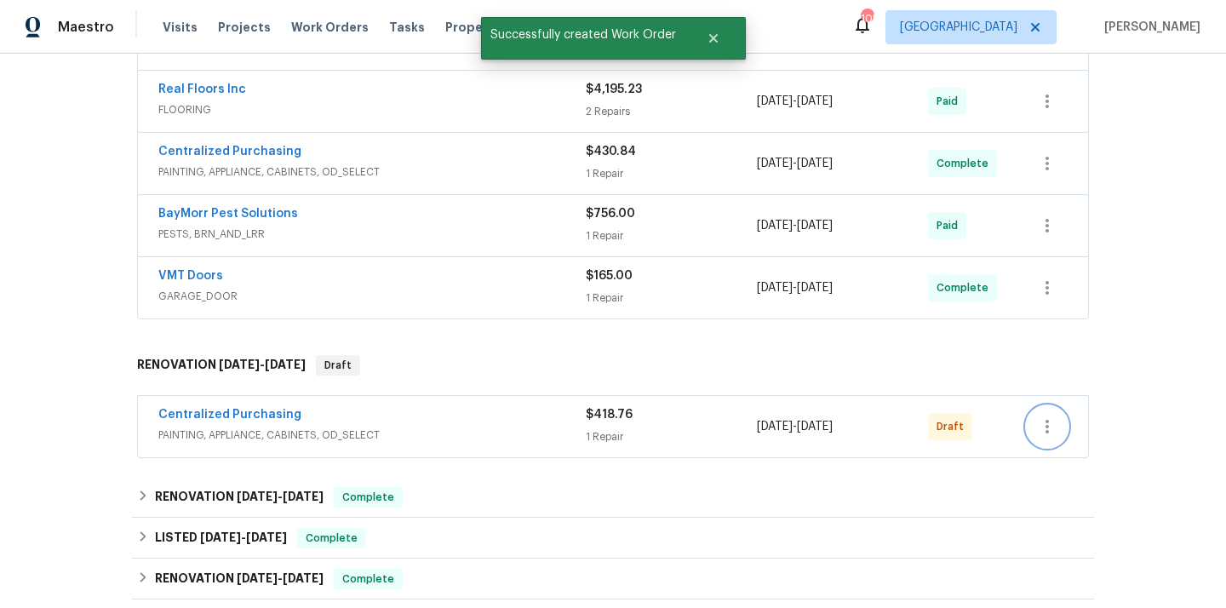
click at [1042, 413] on button "button" at bounding box center [1047, 426] width 41 height 41
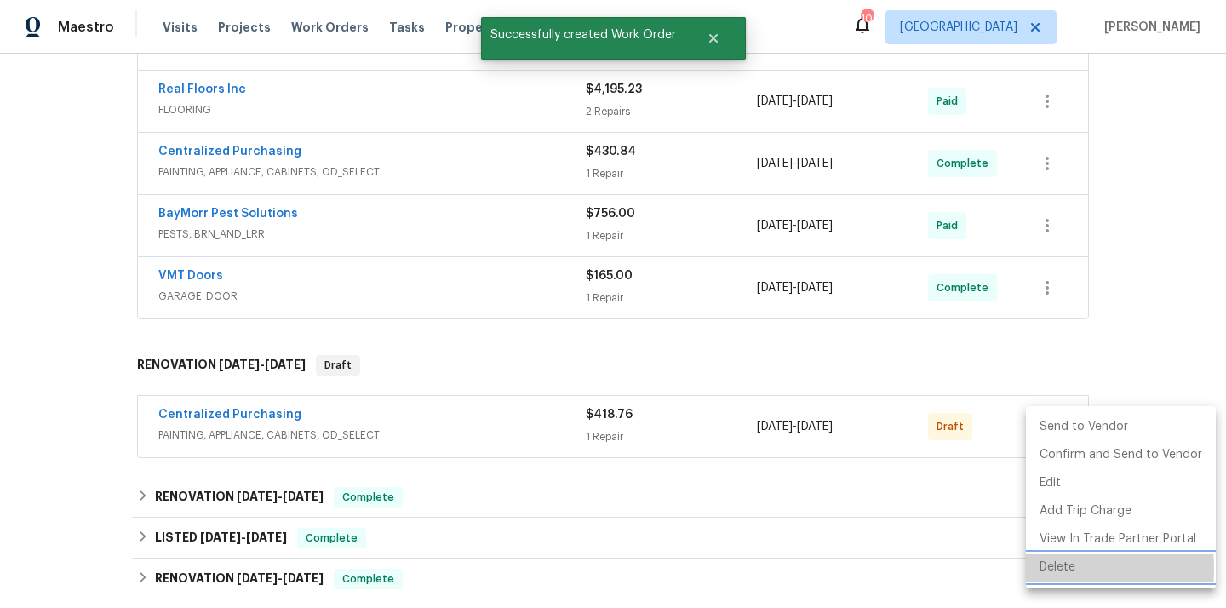
click at [1050, 569] on li "Delete" at bounding box center [1121, 567] width 190 height 28
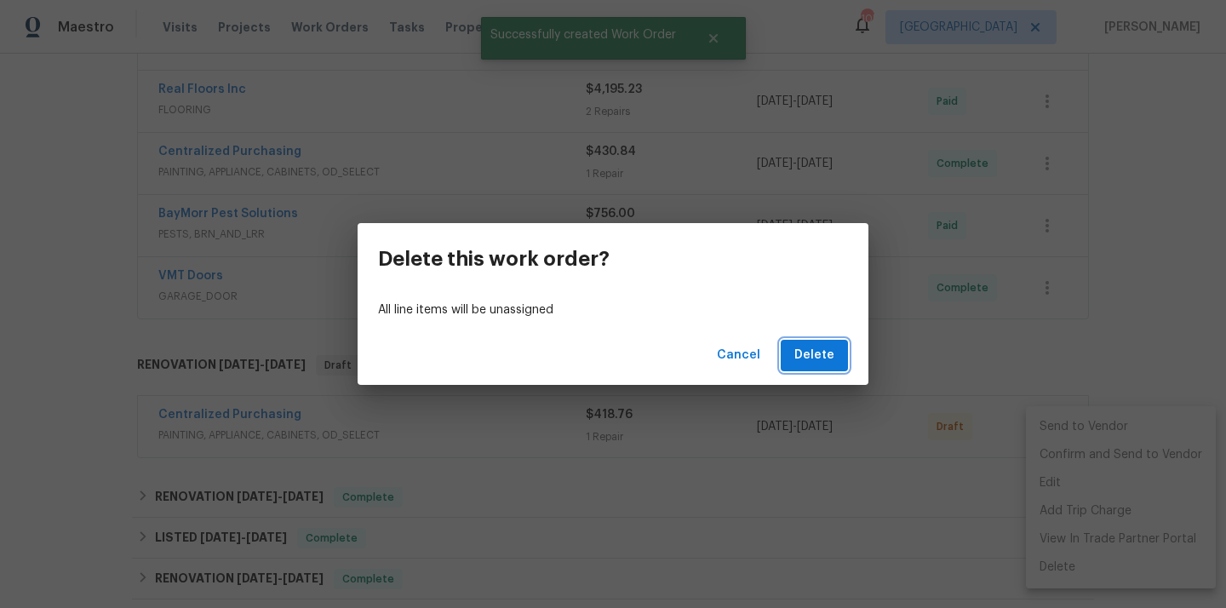
click at [813, 356] on span "Delete" at bounding box center [814, 355] width 40 height 21
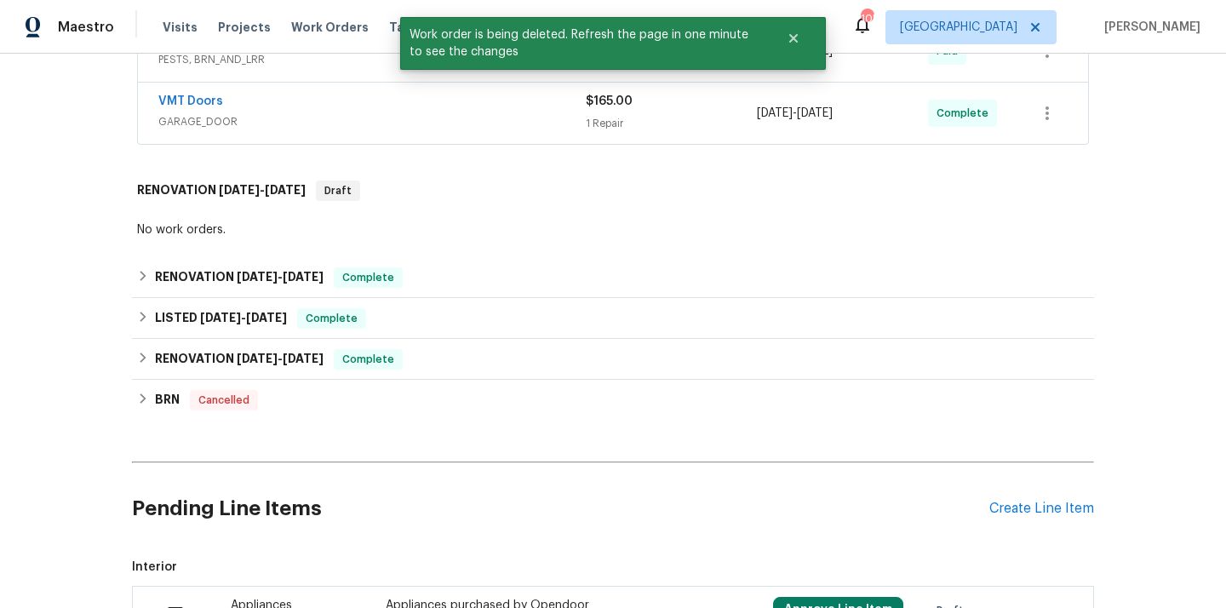
scroll to position [1248, 0]
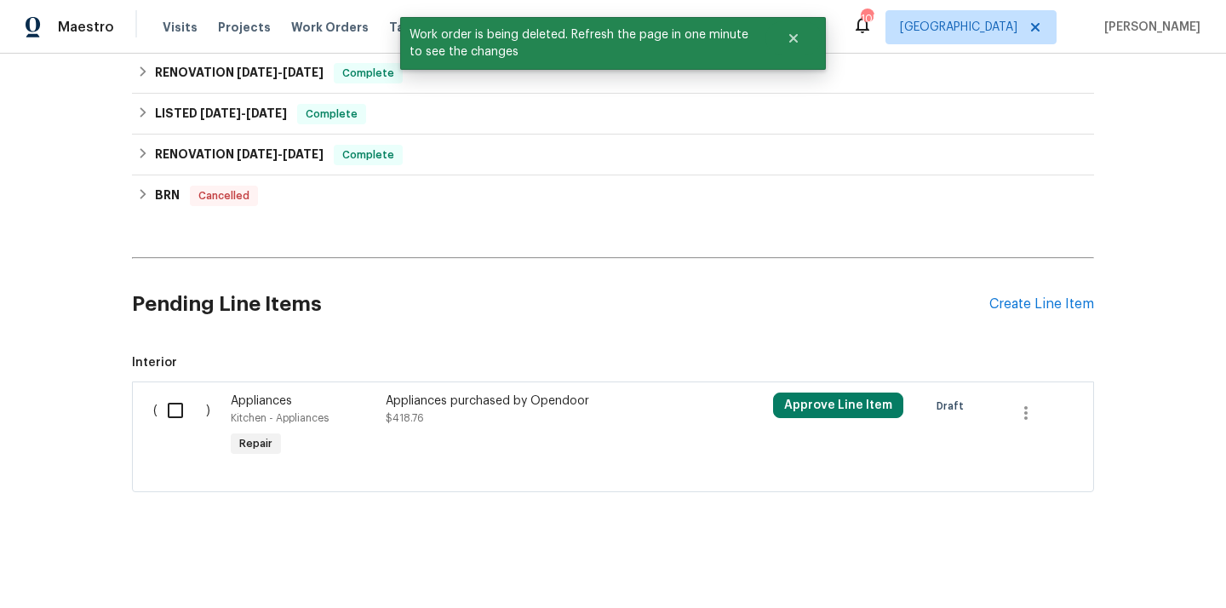
click at [168, 409] on input "checkbox" at bounding box center [181, 410] width 49 height 36
checkbox input "true"
click at [1073, 558] on button "Create Work Order" at bounding box center [1128, 565] width 140 height 31
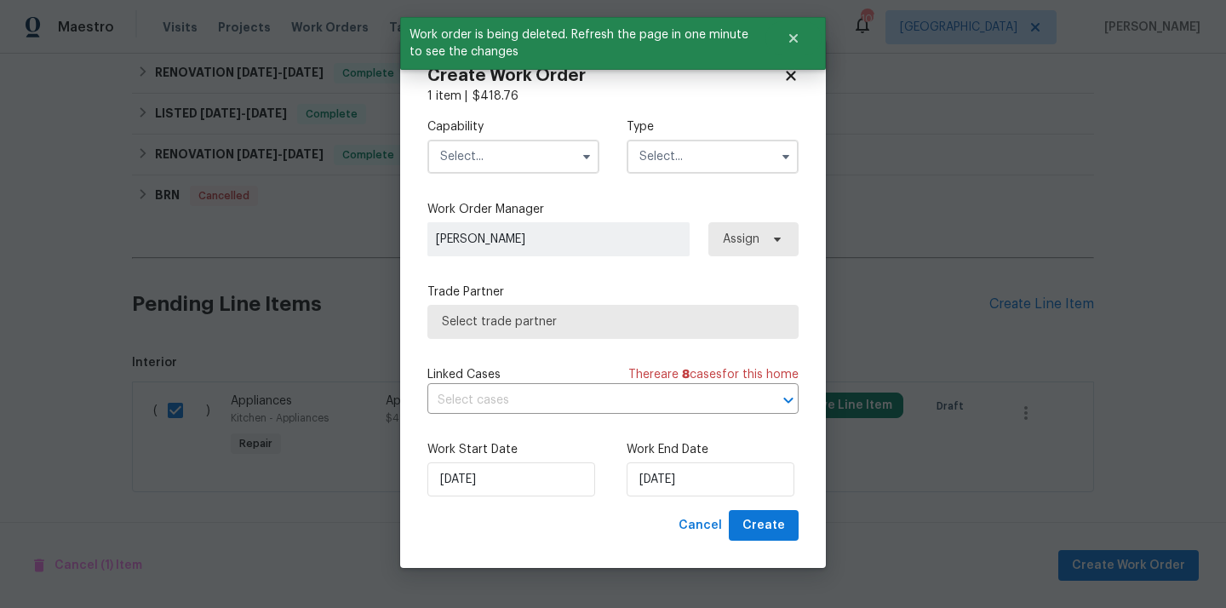
click at [531, 158] on input "text" at bounding box center [513, 157] width 172 height 34
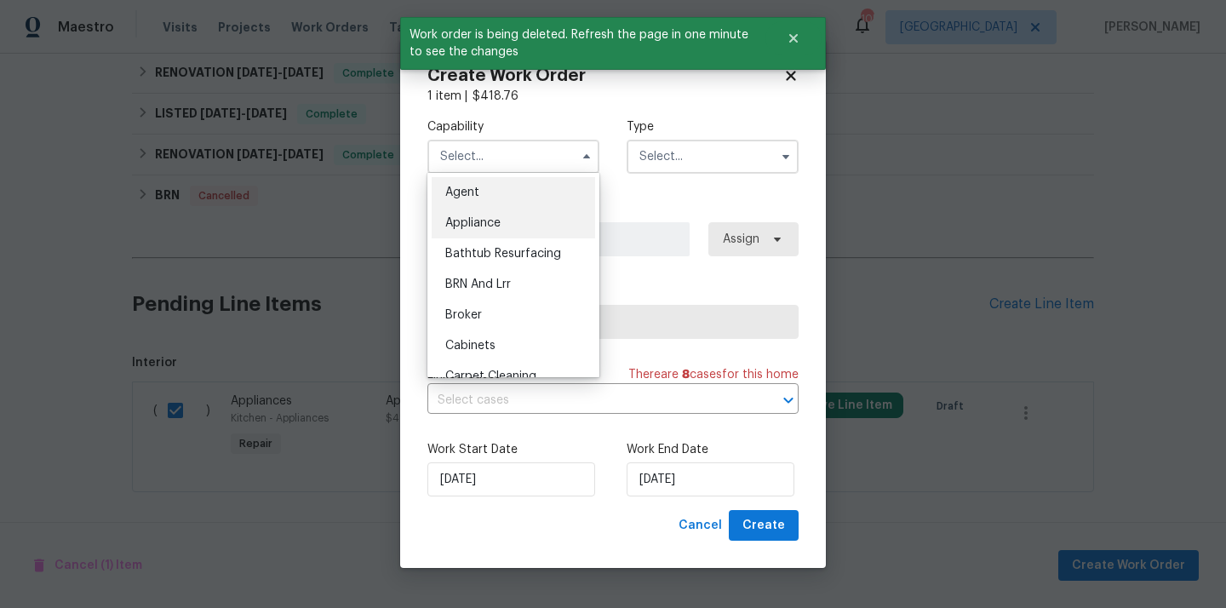
click at [502, 219] on div "Appliance" at bounding box center [513, 223] width 163 height 31
type input "Appliance"
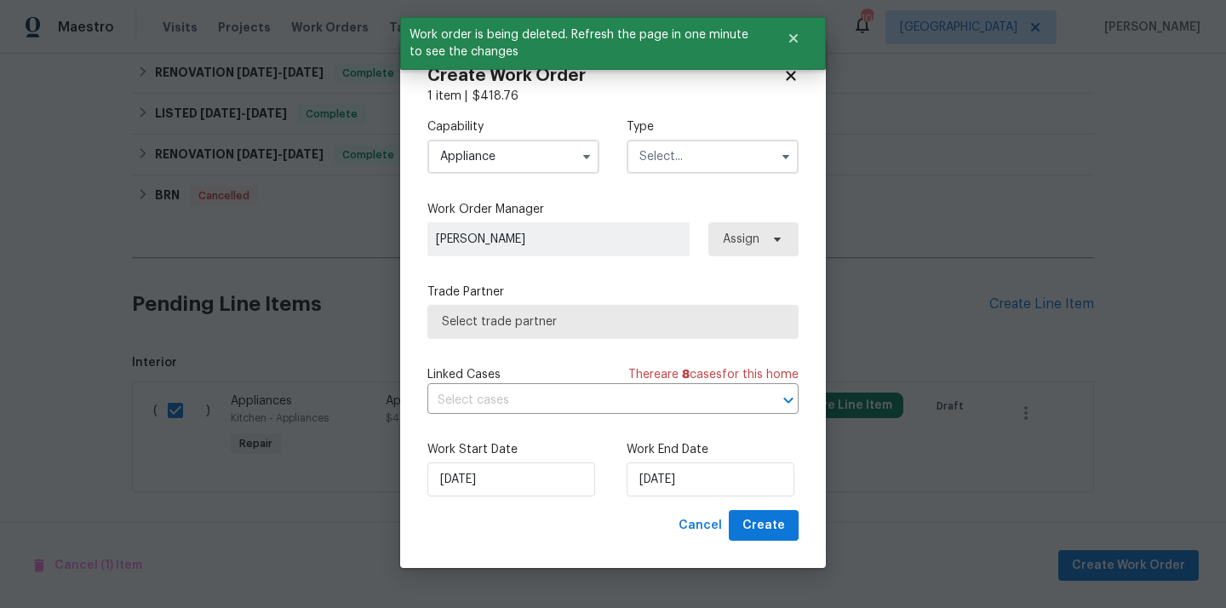
click at [677, 165] on input "text" at bounding box center [713, 157] width 172 height 34
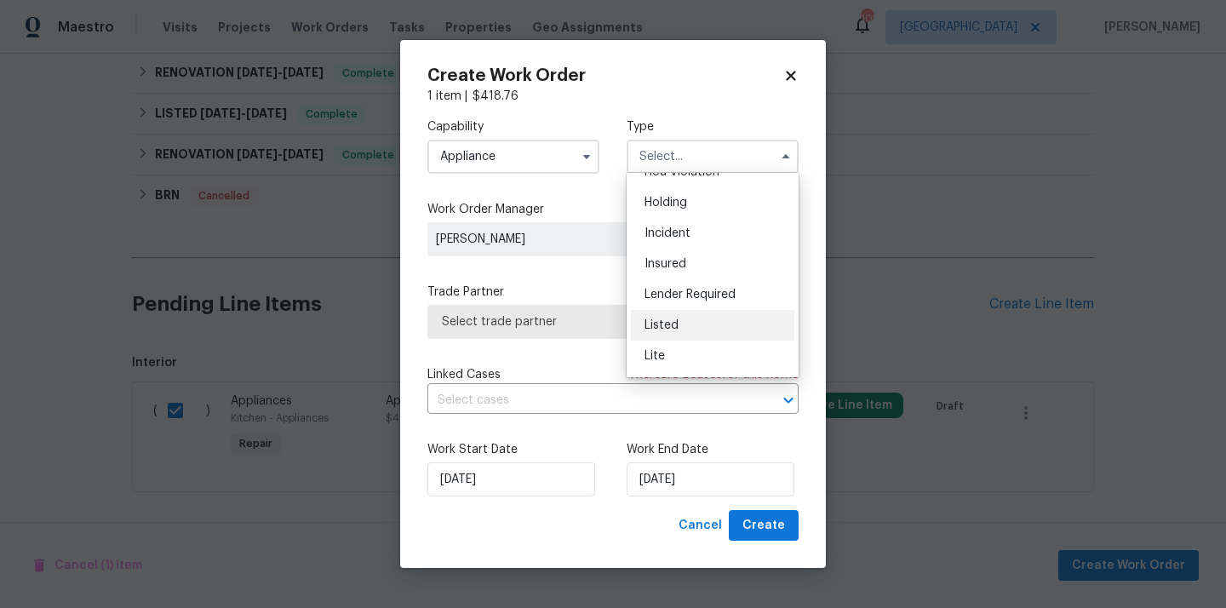
scroll to position [57, 0]
click at [698, 319] on div "Listed" at bounding box center [712, 319] width 163 height 31
type input "Listed"
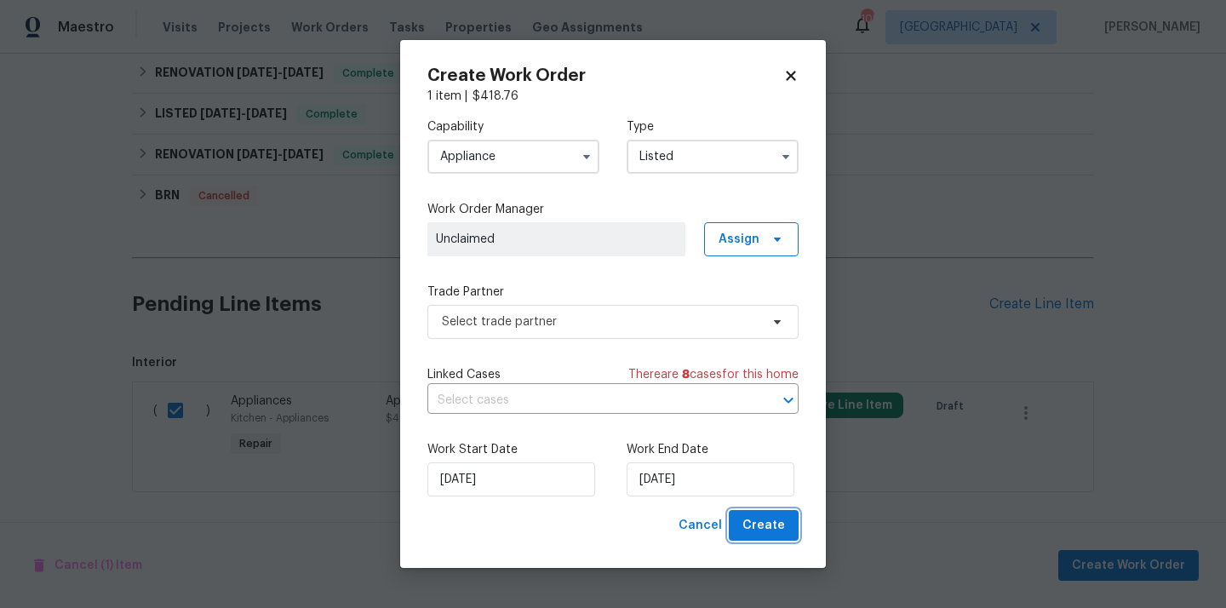
click at [767, 532] on span "Create" at bounding box center [763, 525] width 43 height 21
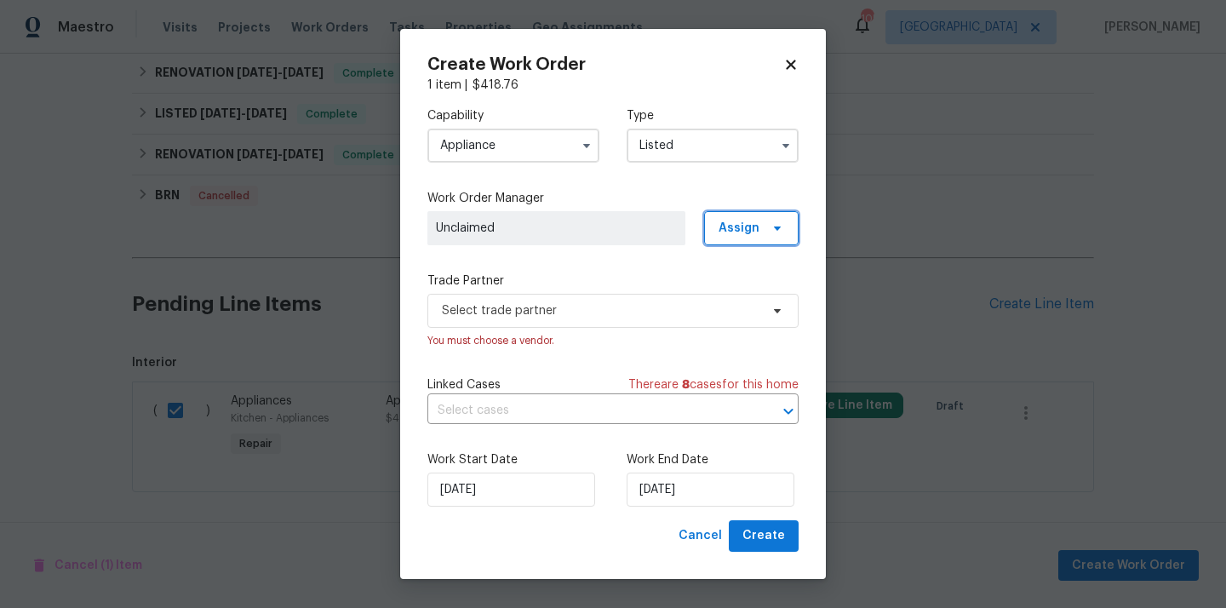
click at [724, 234] on span "Assign" at bounding box center [738, 228] width 41 height 17
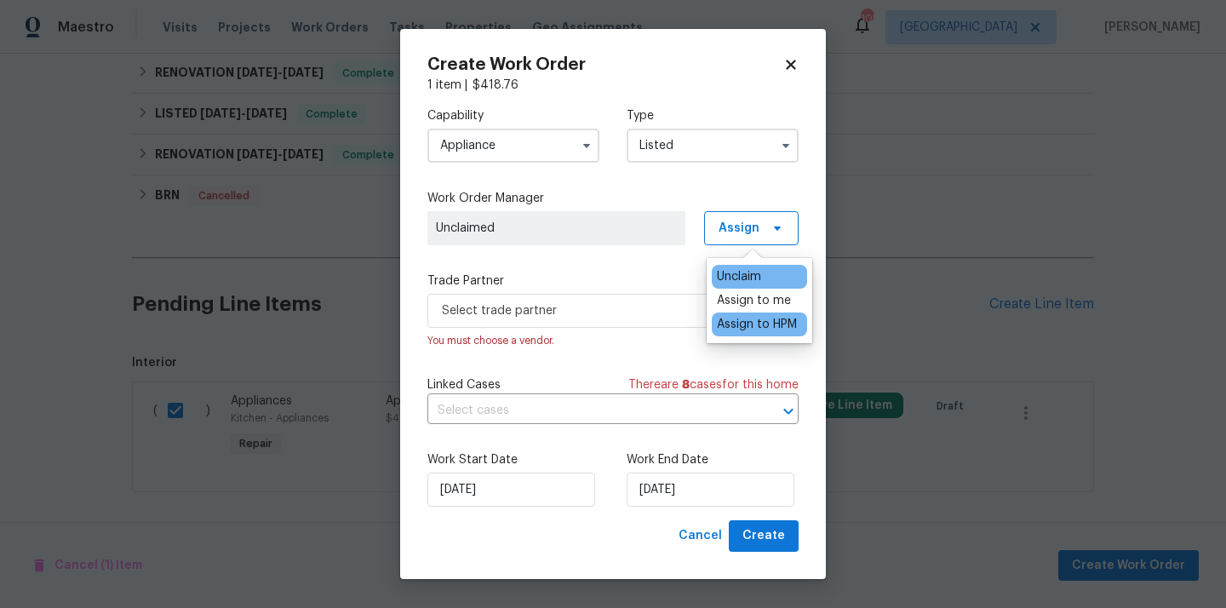
click at [728, 319] on div "Assign to HPM" at bounding box center [757, 324] width 80 height 17
click at [728, 306] on div "Assign to me" at bounding box center [754, 300] width 74 height 17
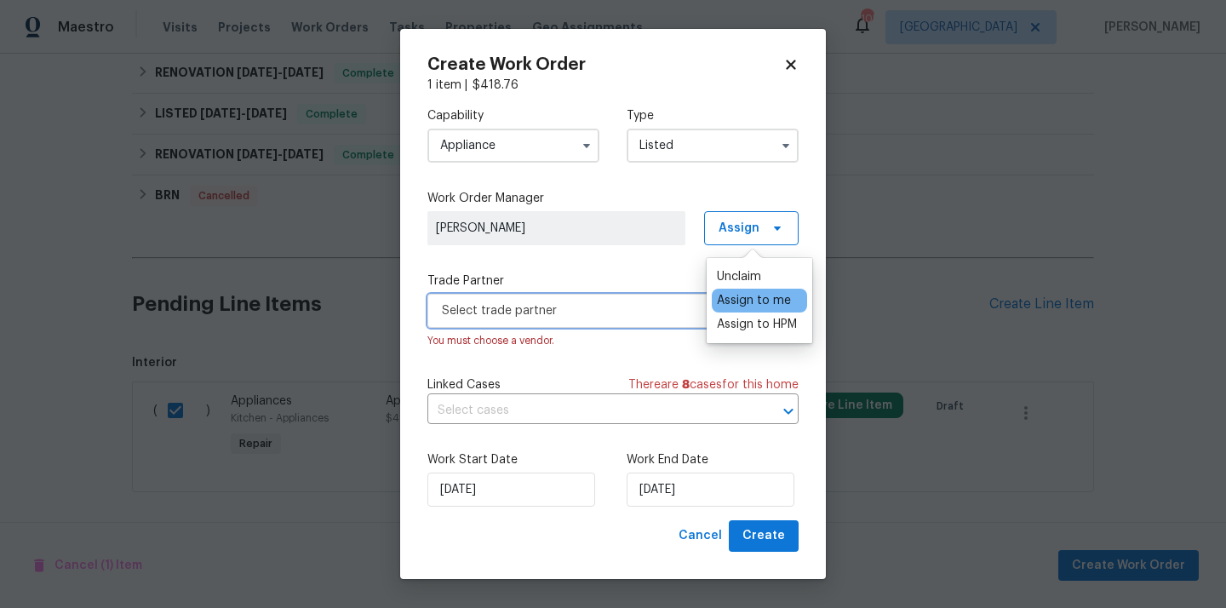
click at [632, 309] on span "Select trade partner" at bounding box center [601, 310] width 318 height 17
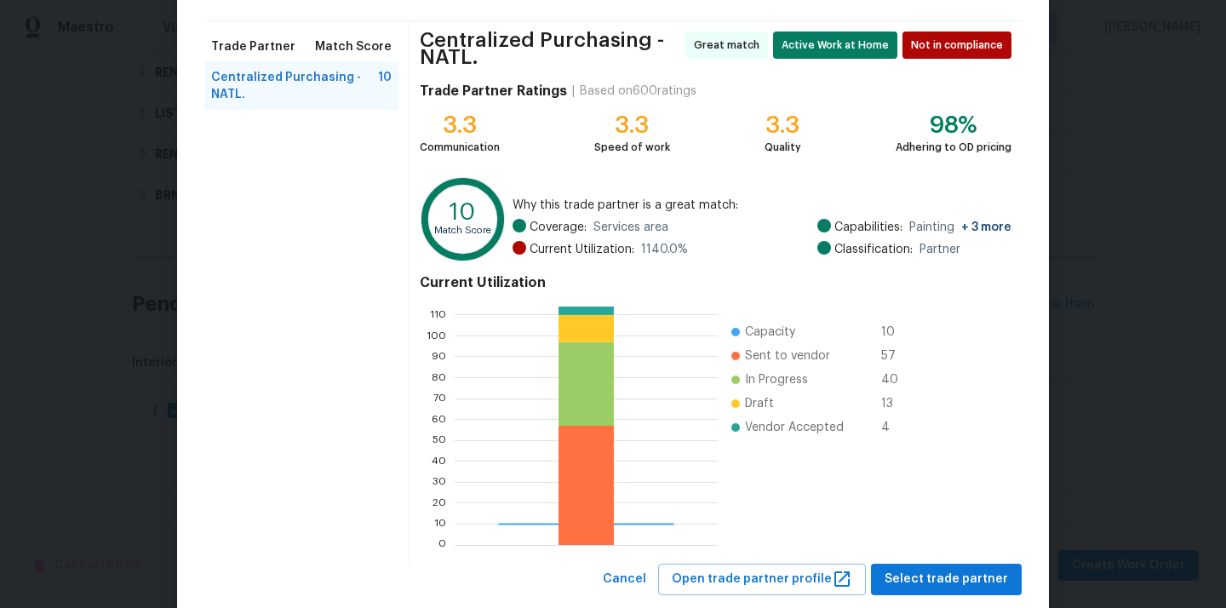
scroll to position [150, 0]
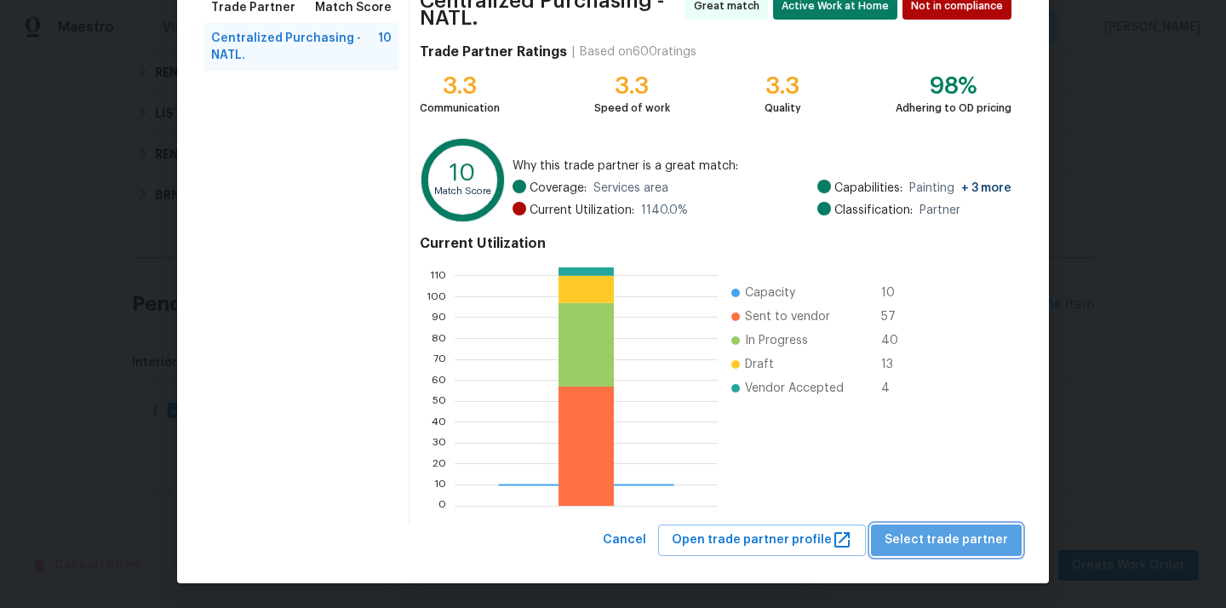
click at [970, 541] on span "Select trade partner" at bounding box center [945, 539] width 123 height 21
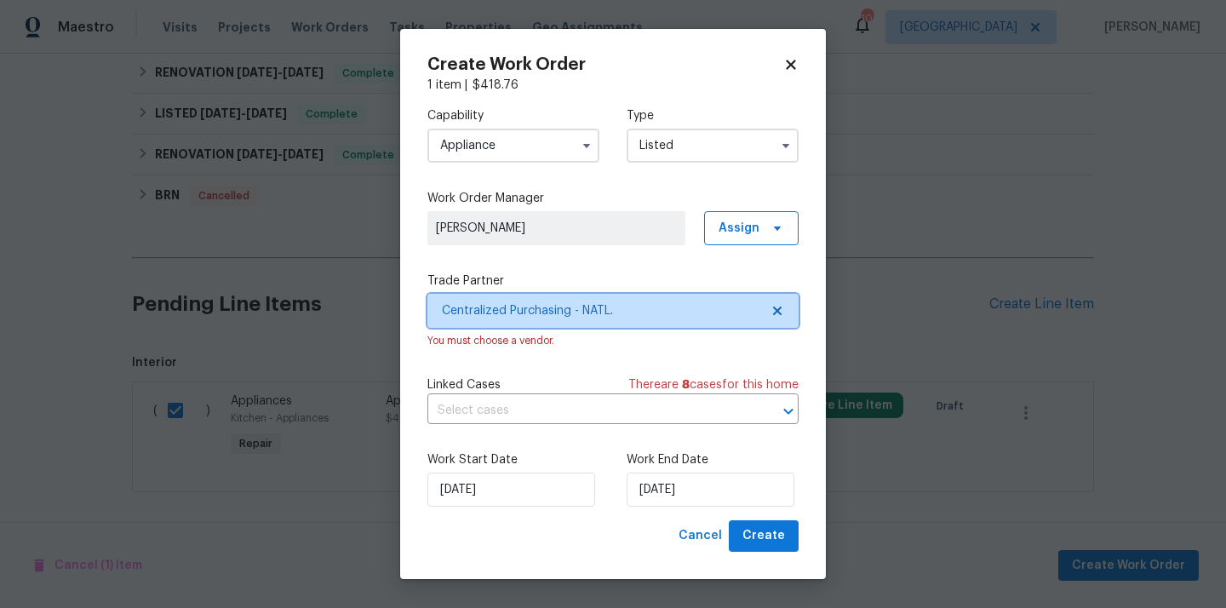
scroll to position [0, 0]
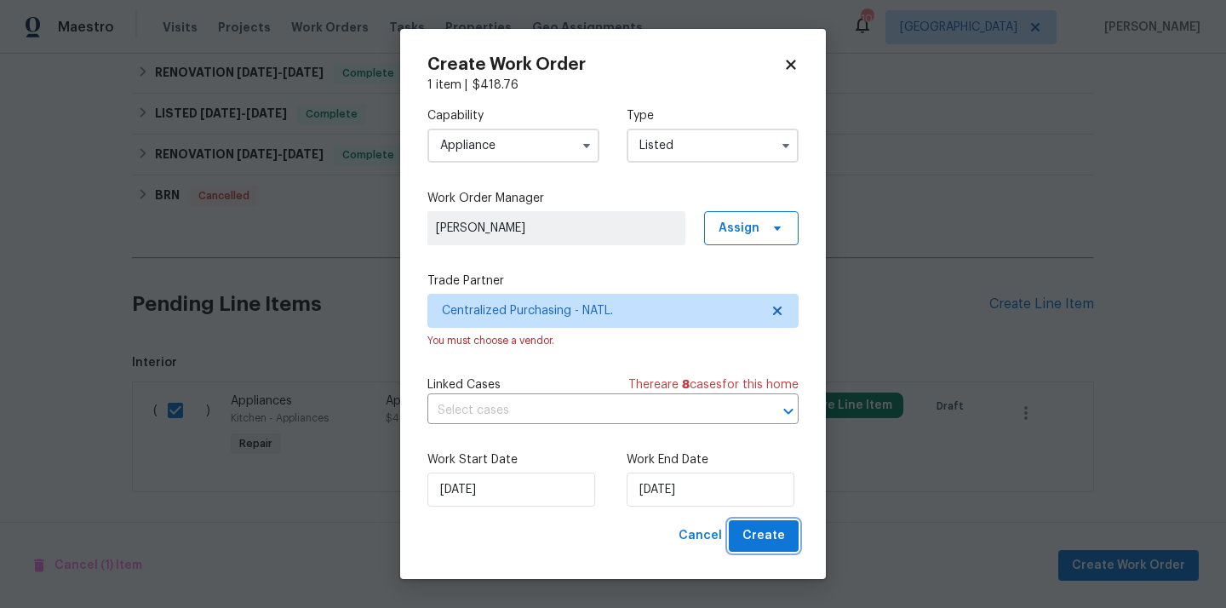
click at [749, 535] on span "Create" at bounding box center [763, 535] width 43 height 21
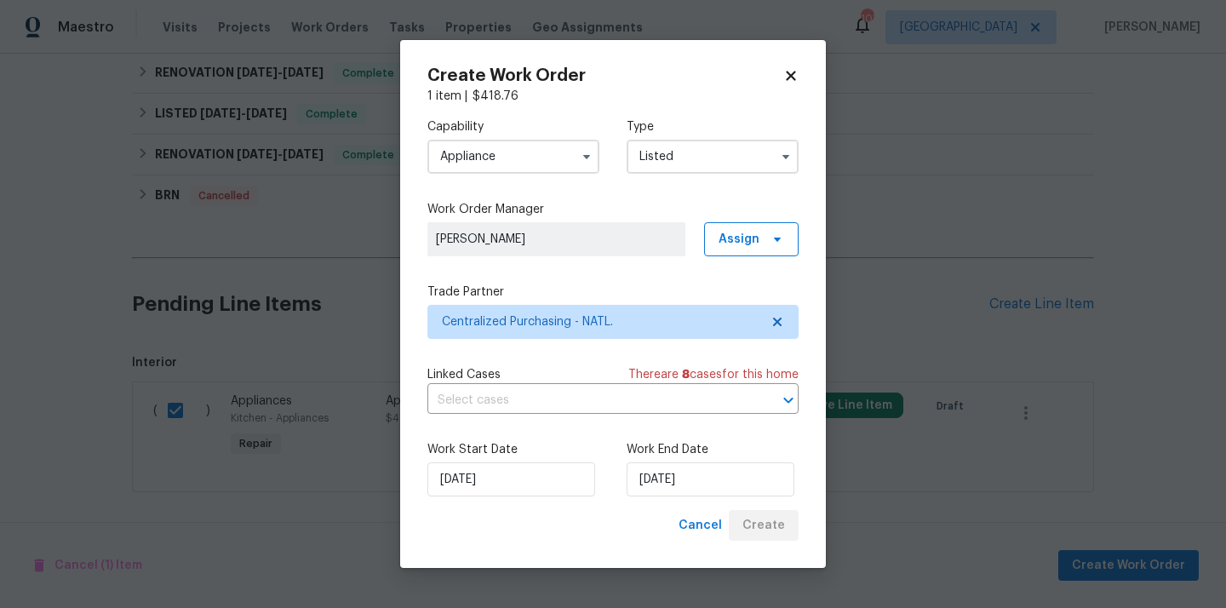
checkbox input "false"
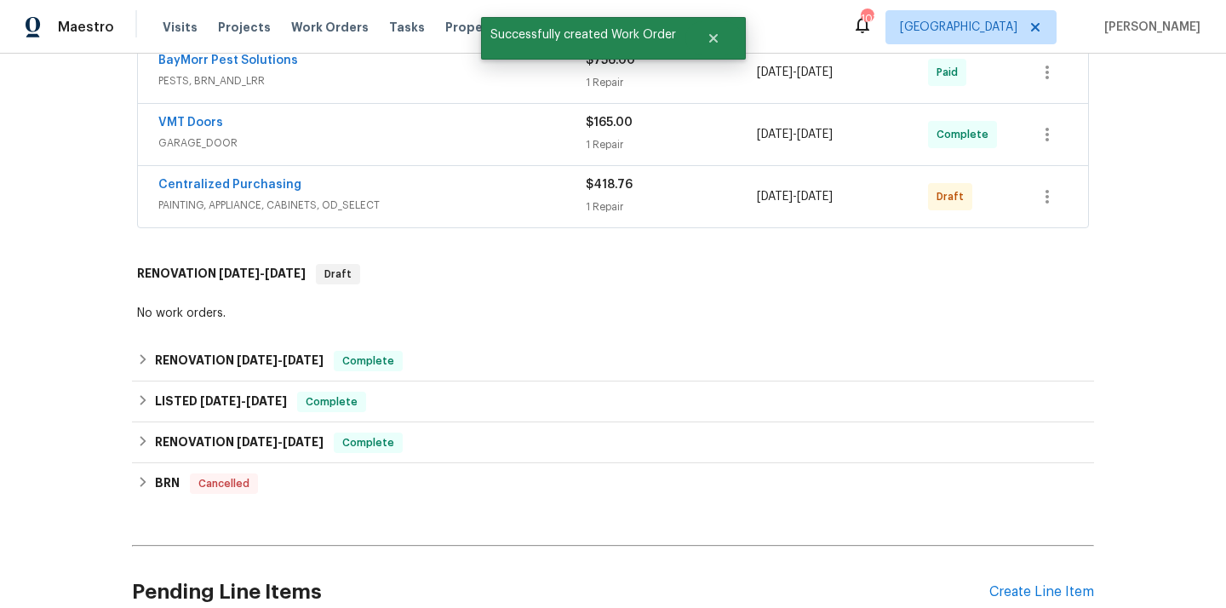
scroll to position [863, 0]
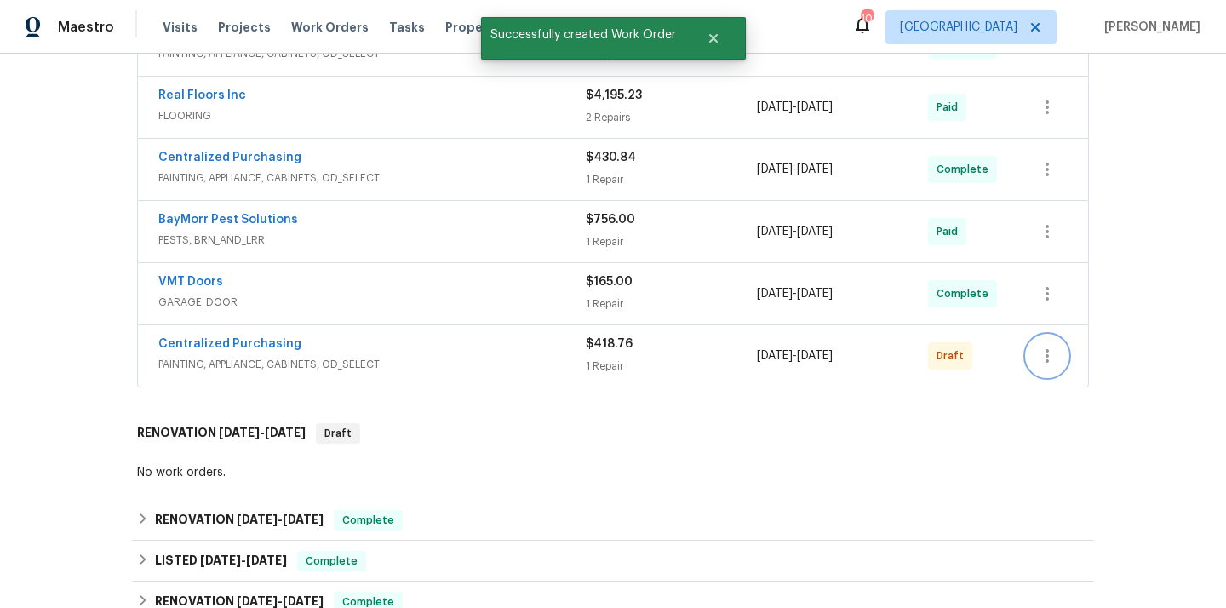
click at [1052, 357] on icon "button" at bounding box center [1047, 356] width 20 height 20
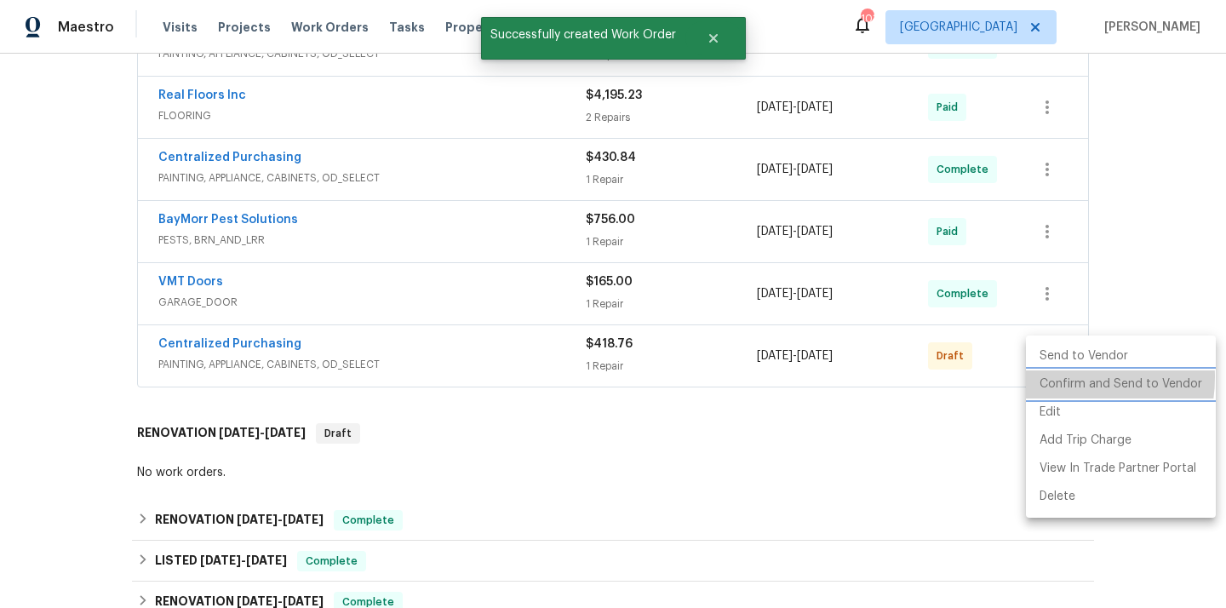
click at [1056, 377] on li "Confirm and Send to Vendor" at bounding box center [1121, 384] width 190 height 28
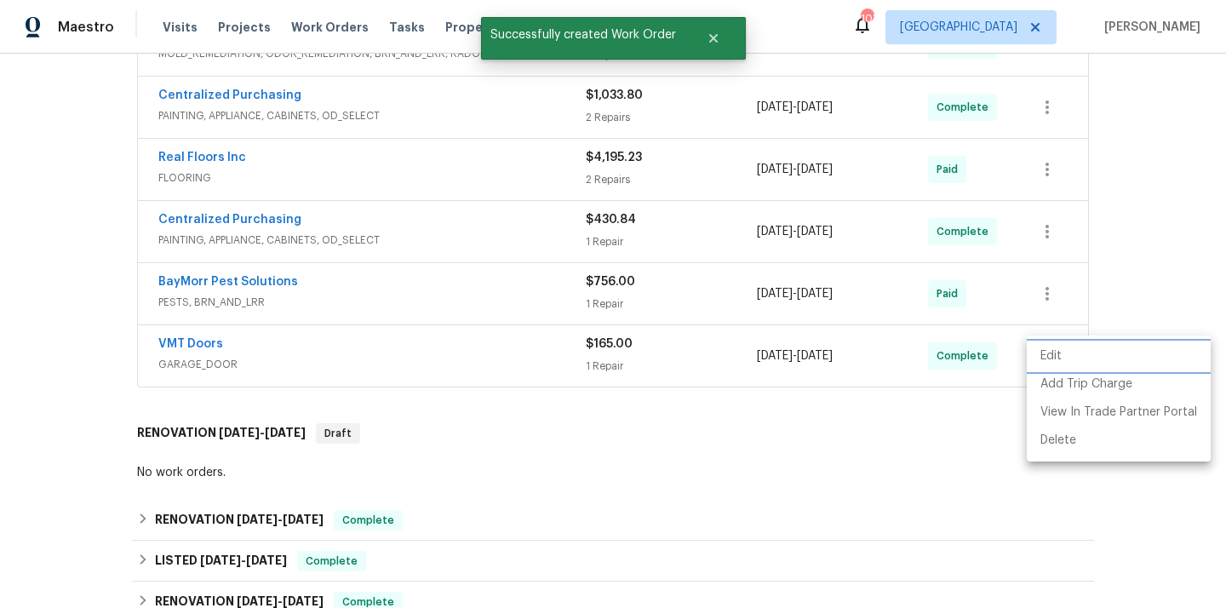
scroll to position [117, 0]
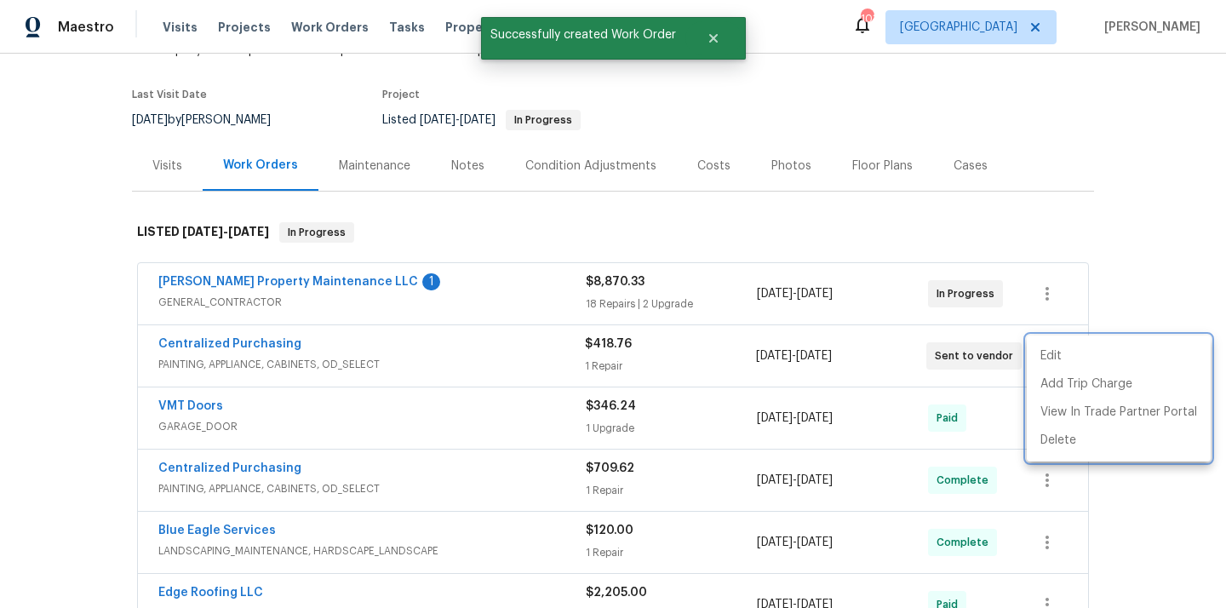
click at [310, 327] on div at bounding box center [613, 304] width 1226 height 608
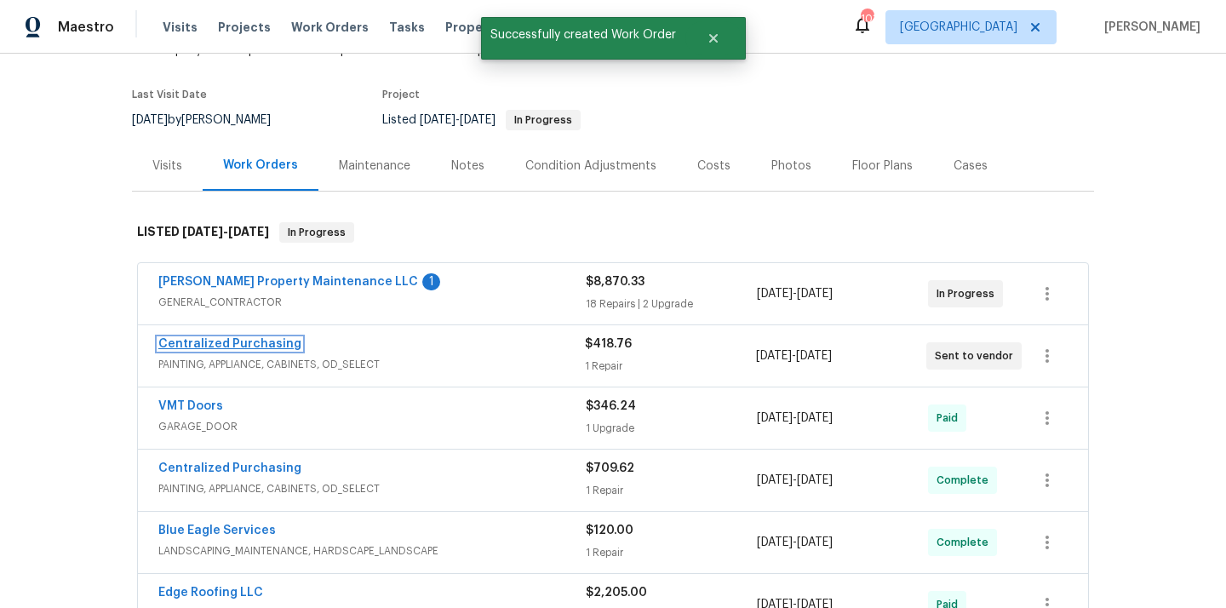
click at [249, 344] on link "Centralized Purchasing" at bounding box center [229, 344] width 143 height 12
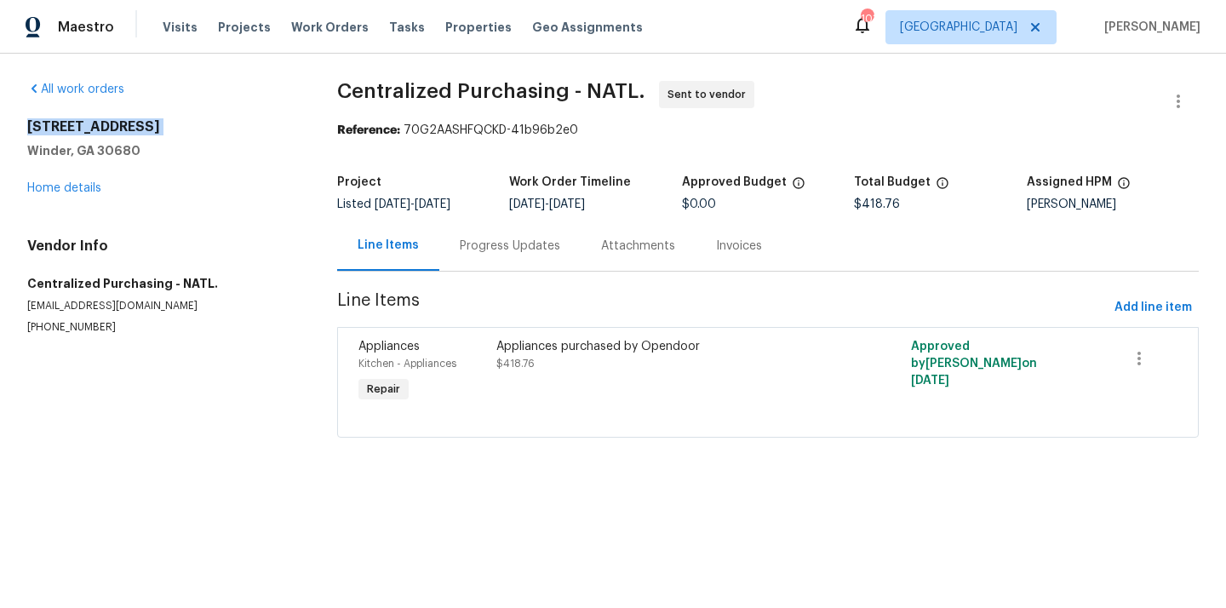
drag, startPoint x: 136, startPoint y: 137, endPoint x: 18, endPoint y: 126, distance: 118.8
click at [18, 126] on div "All work orders 532 Hemlock Dr Winder, GA 30680 Home details Vendor Info Centra…" at bounding box center [613, 270] width 1226 height 432
copy h2 "532 Hemlock Dr"
click at [168, 22] on span "Visits" at bounding box center [180, 27] width 35 height 17
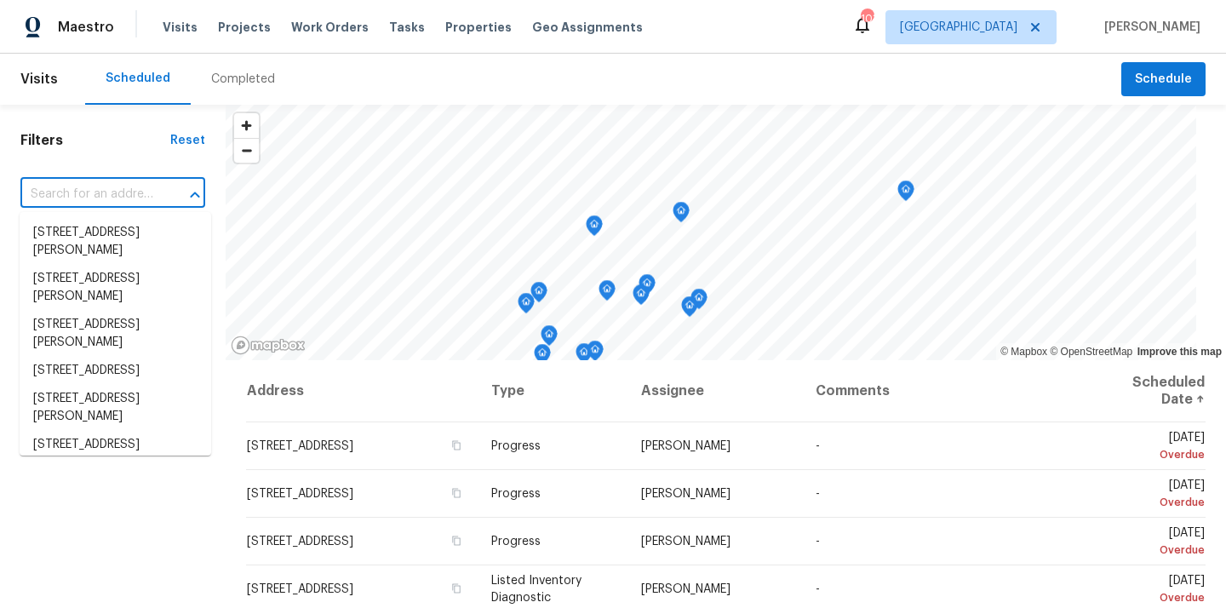
click at [106, 199] on input "text" at bounding box center [88, 194] width 137 height 26
paste input "532 Hemlock Dr"
type input "532 Hemlock Dr"
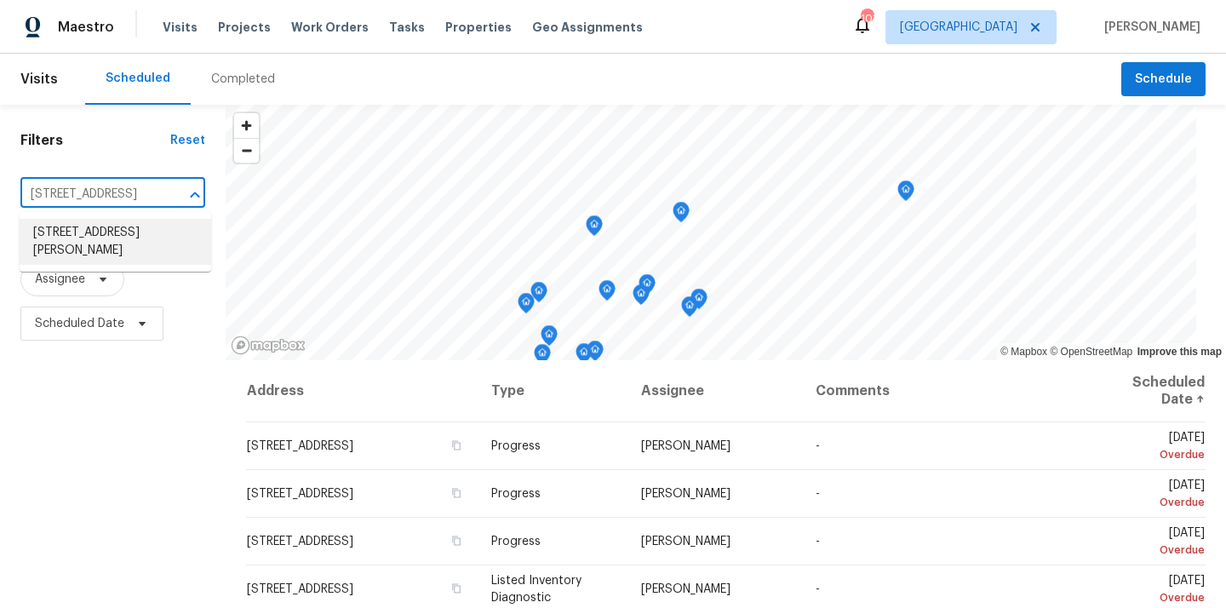
click at [106, 242] on li "532 Hemlock Dr, Winder, GA 30680" at bounding box center [116, 242] width 192 height 46
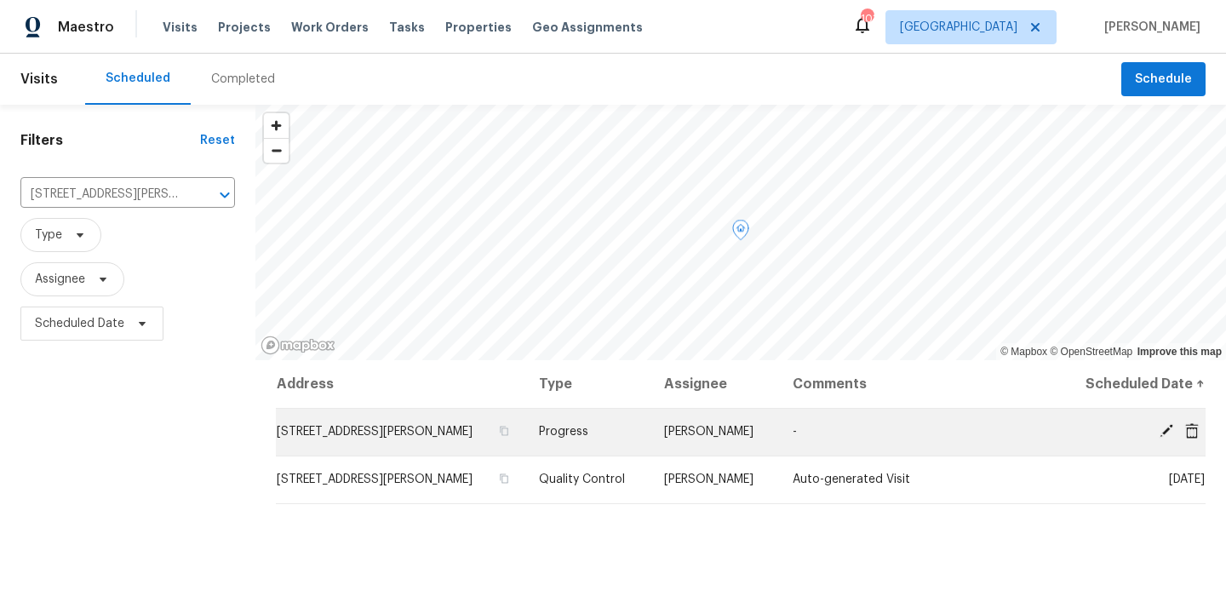
click at [1192, 435] on icon at bounding box center [1191, 430] width 15 height 15
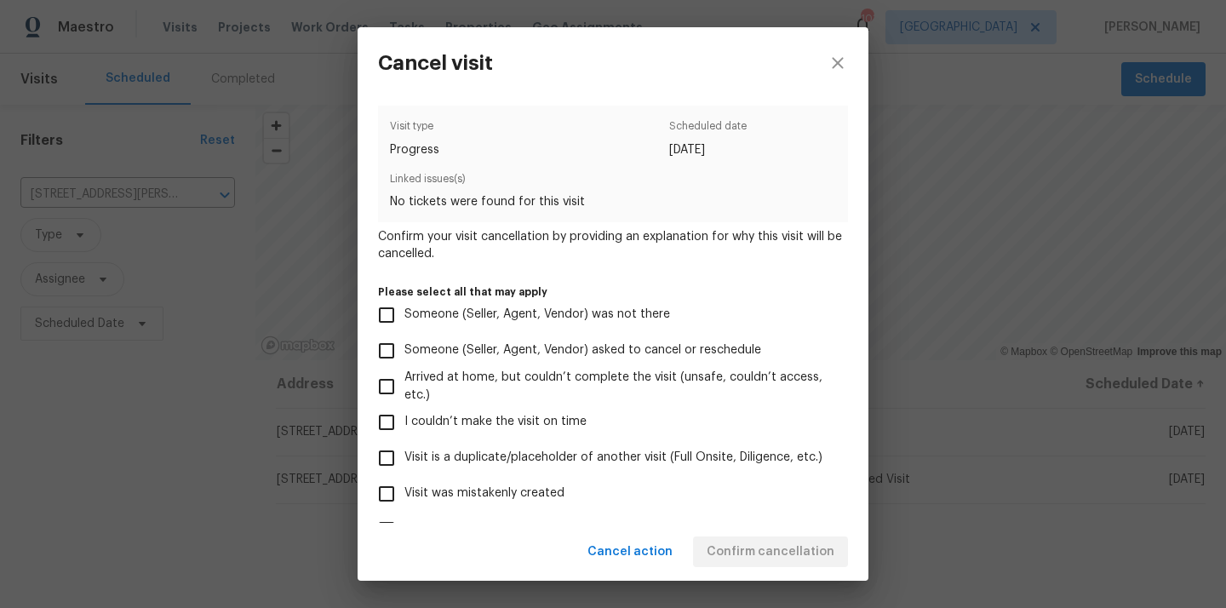
click at [645, 493] on label "Visit was mistakenly created" at bounding box center [602, 494] width 466 height 36
click at [404, 493] on input "Visit was mistakenly created" at bounding box center [387, 494] width 36 height 36
checkbox input "true"
click at [738, 551] on span "Confirm cancellation" at bounding box center [771, 551] width 128 height 21
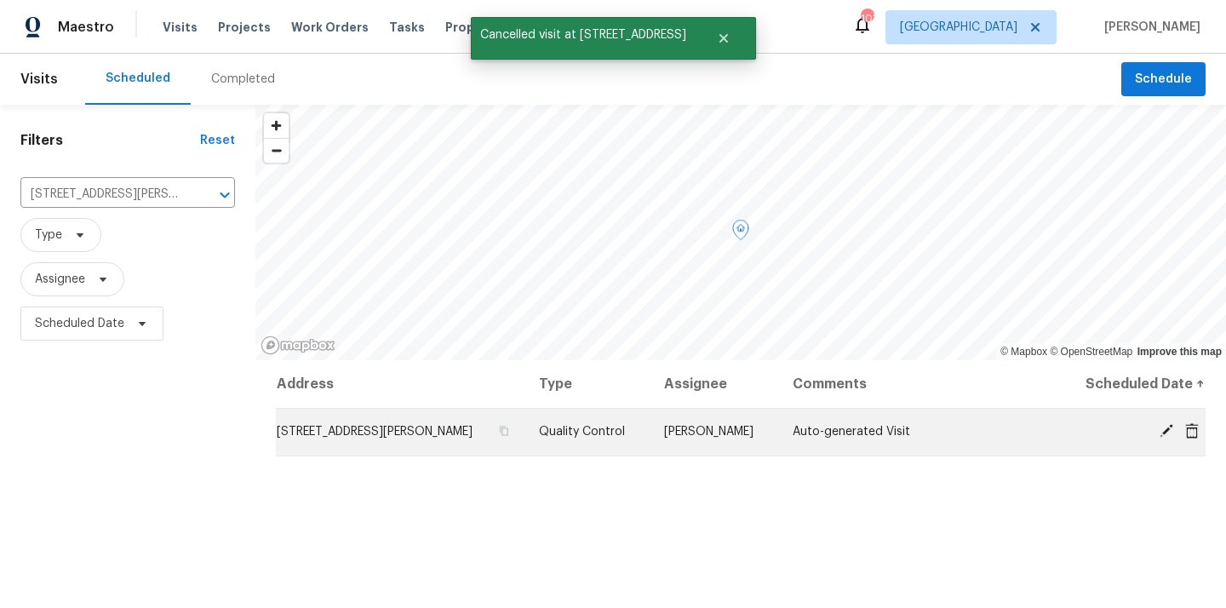
click at [1193, 426] on icon at bounding box center [1192, 429] width 14 height 15
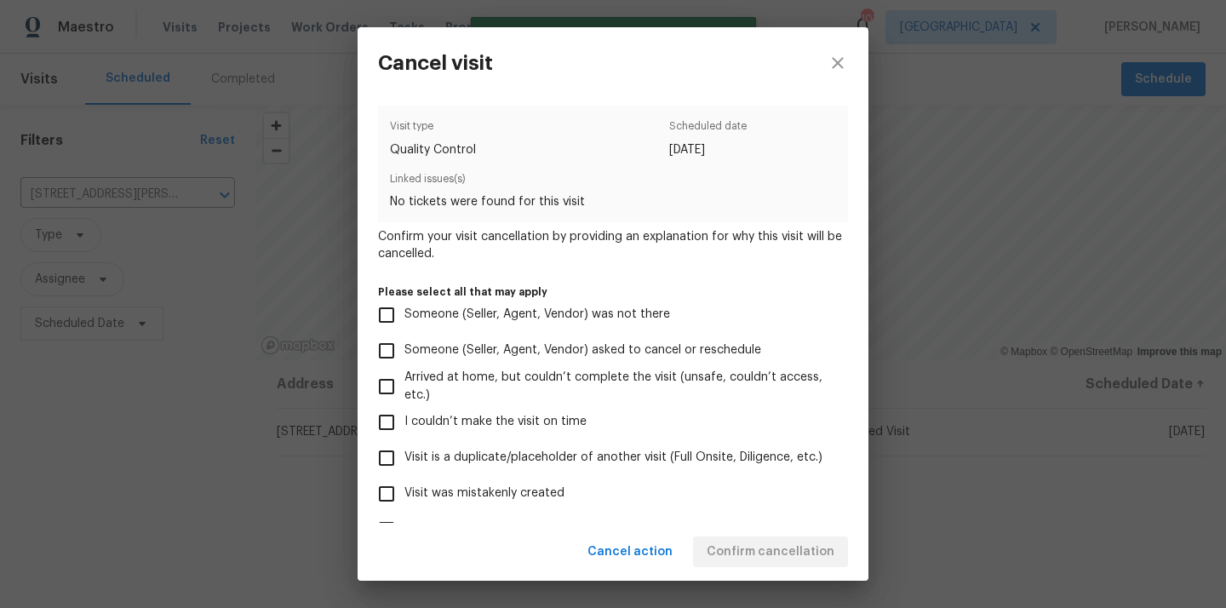
click at [751, 497] on label "Visit was mistakenly created" at bounding box center [602, 494] width 466 height 36
click at [404, 497] on input "Visit was mistakenly created" at bounding box center [387, 494] width 36 height 36
checkbox input "true"
click at [764, 552] on span "Confirm cancellation" at bounding box center [771, 551] width 128 height 21
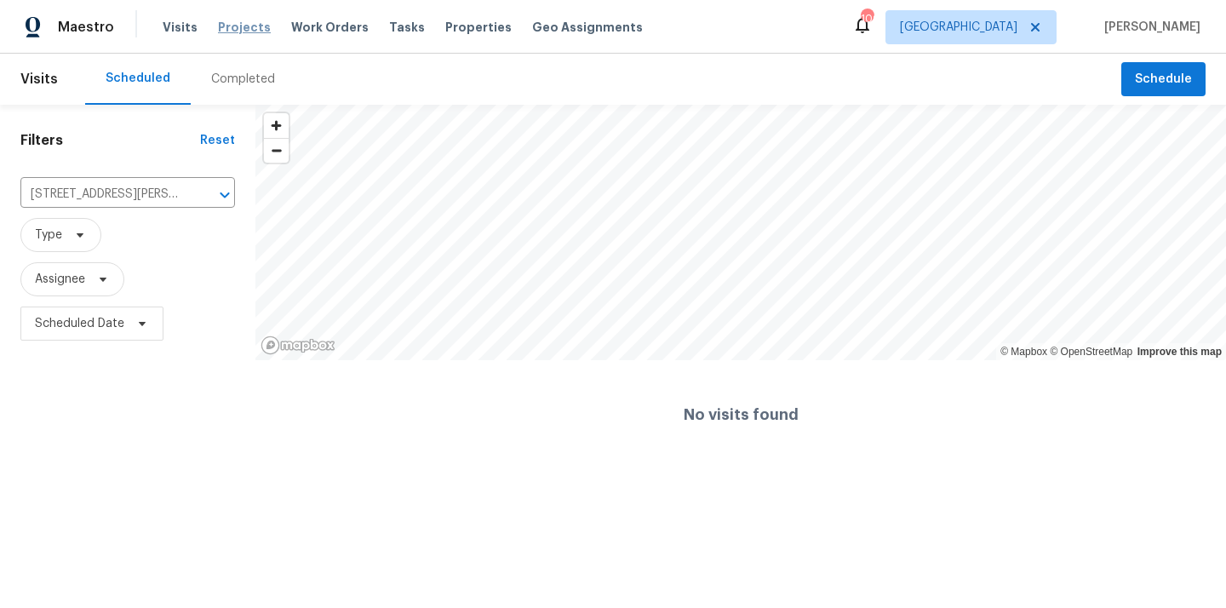
click at [227, 34] on span "Projects" at bounding box center [244, 27] width 53 height 17
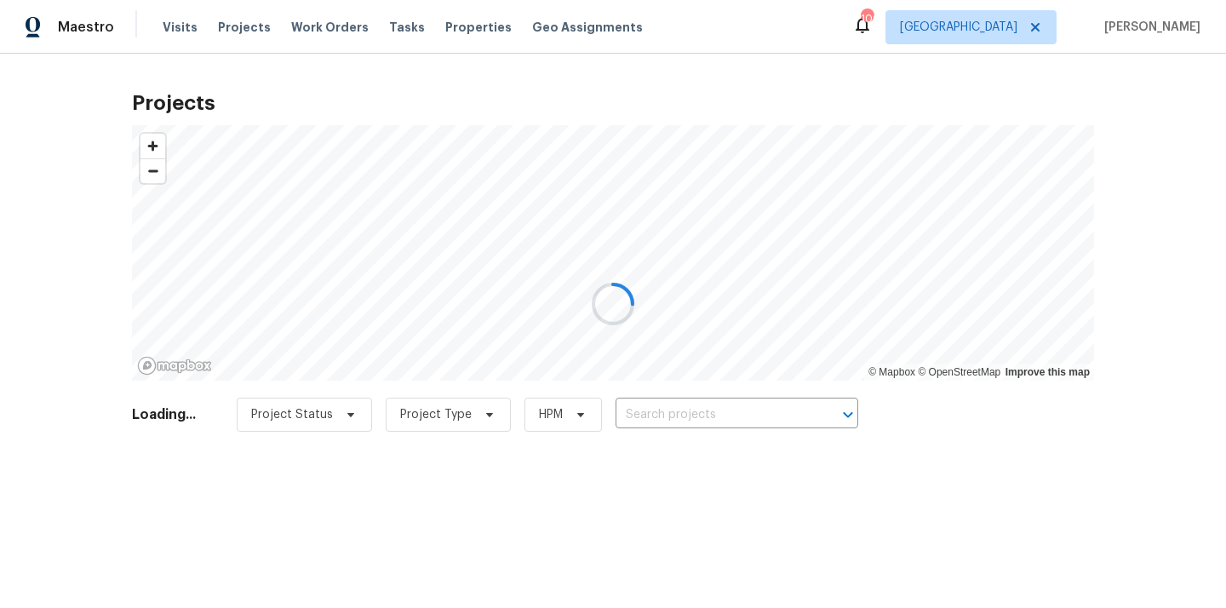
click at [735, 409] on div at bounding box center [613, 304] width 1226 height 608
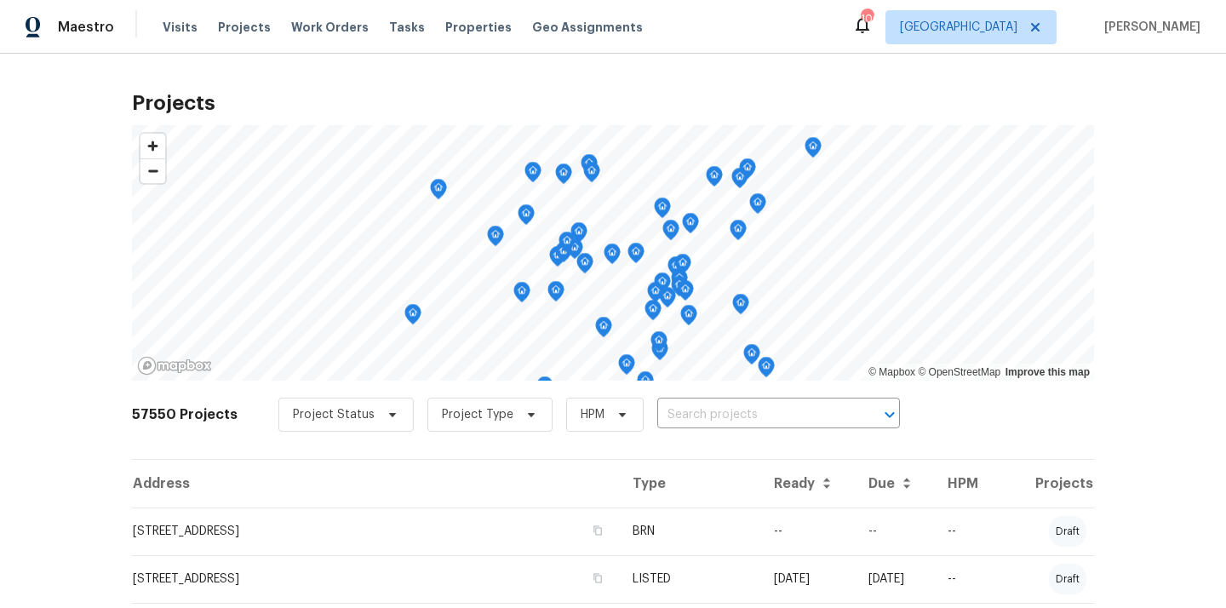
click at [735, 409] on input "text" at bounding box center [754, 415] width 195 height 26
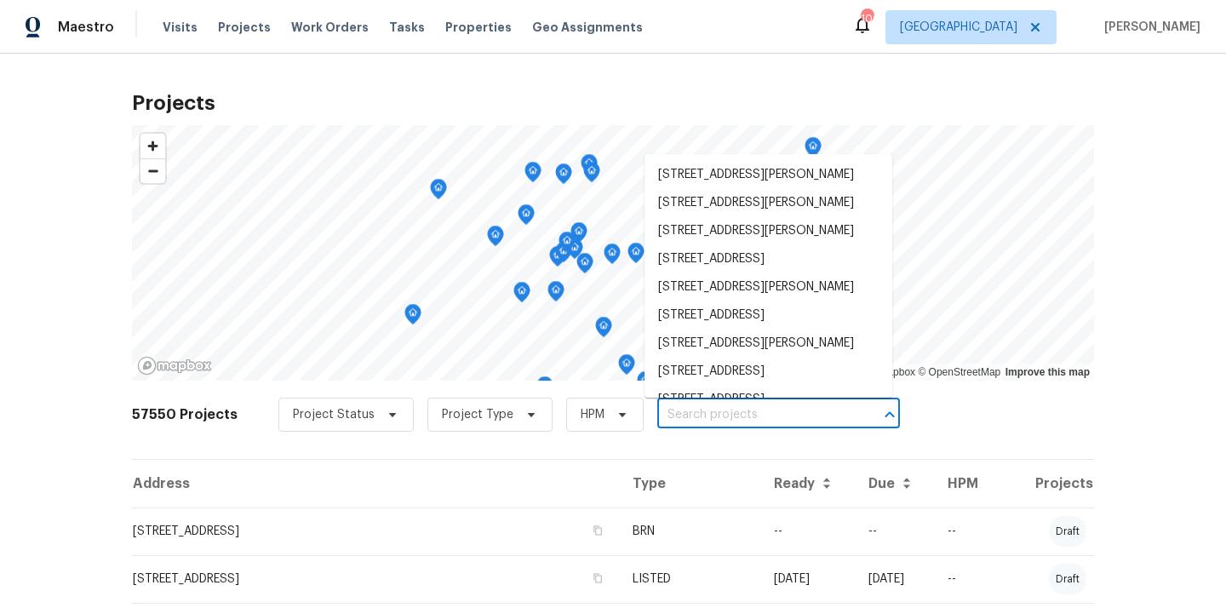
paste input "3308 Hinsdale Ln, Buford, GA 30519"
type input "3308 Hinsdale Ln, Buford, GA 30519"
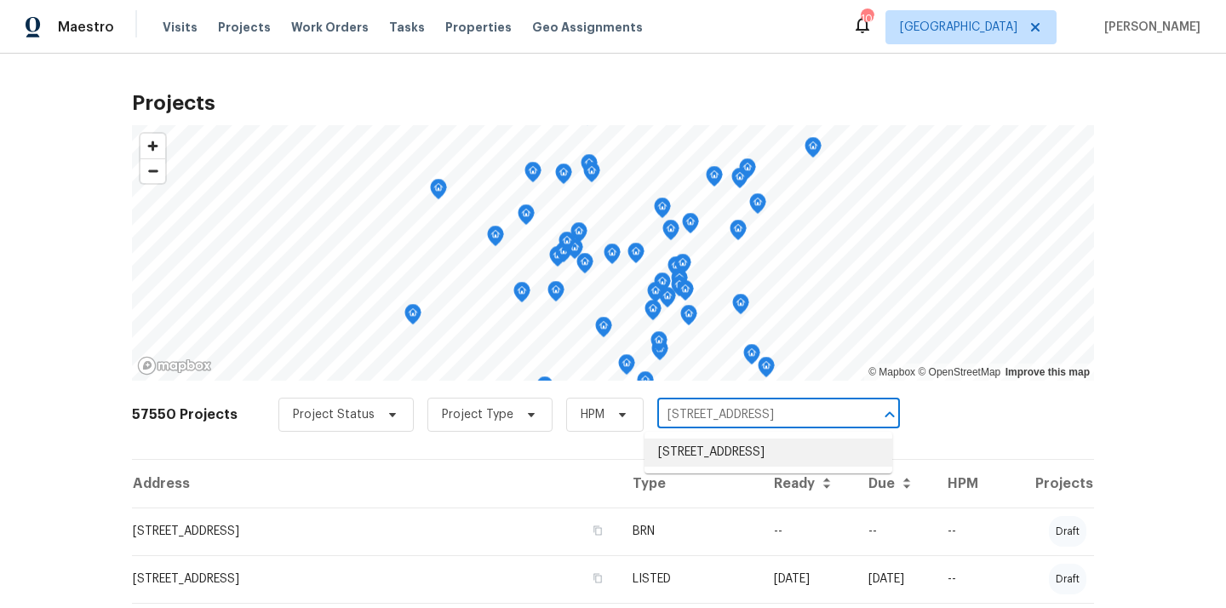
click at [744, 447] on li "3308 Hinsdale Ln, Buford, GA 30519" at bounding box center [768, 452] width 248 height 28
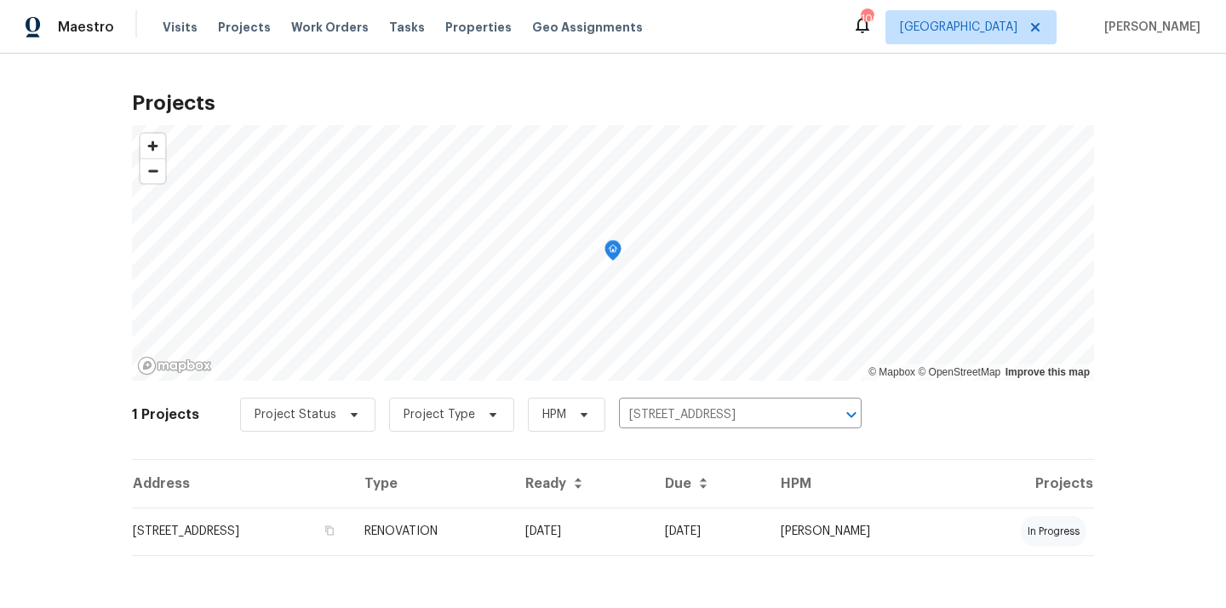
click at [719, 505] on th "Due" at bounding box center [709, 484] width 116 height 48
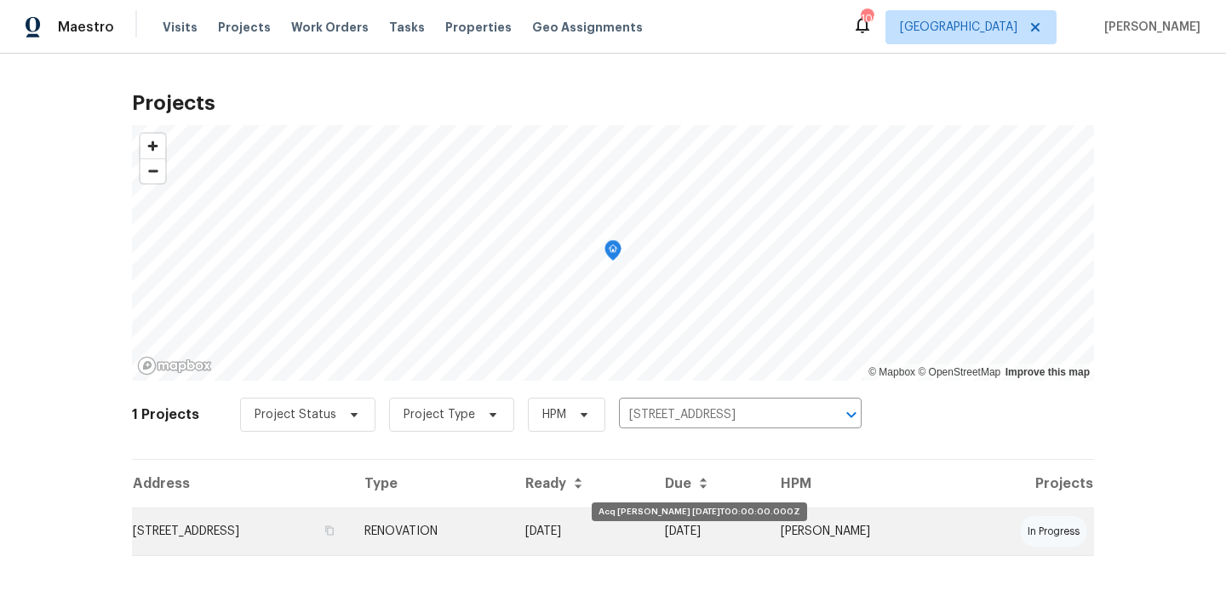
click at [651, 529] on td "[DATE]" at bounding box center [582, 531] width 140 height 48
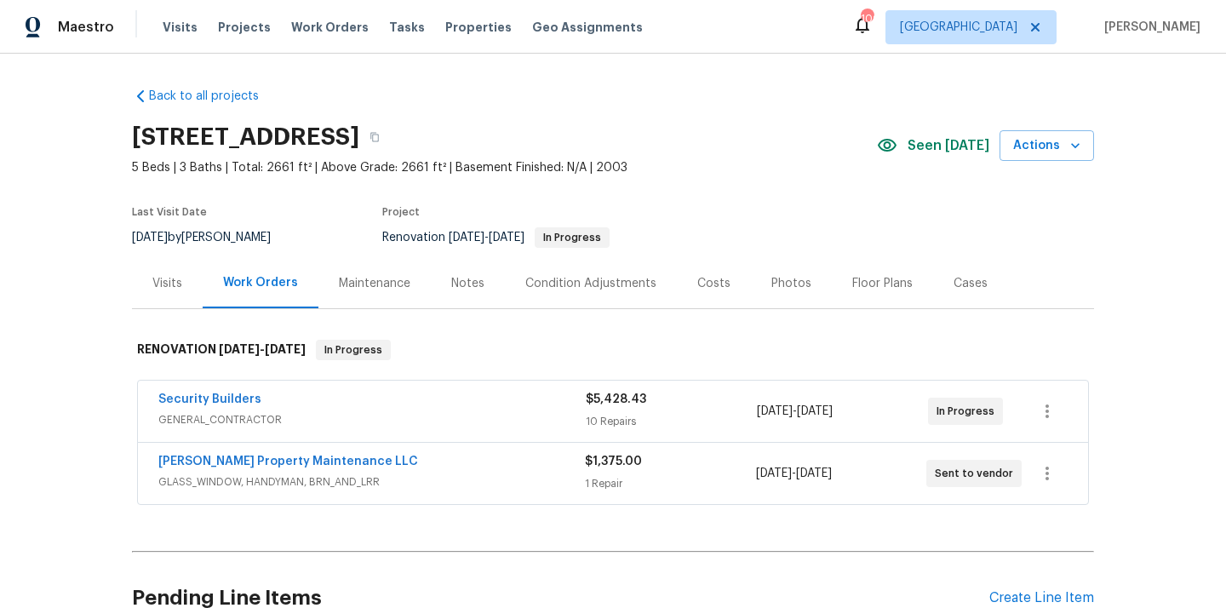
click at [359, 133] on h2 "3308 Hinsdale Ln, Buford, GA 30519" at bounding box center [245, 137] width 227 height 17
copy h2 "30519"
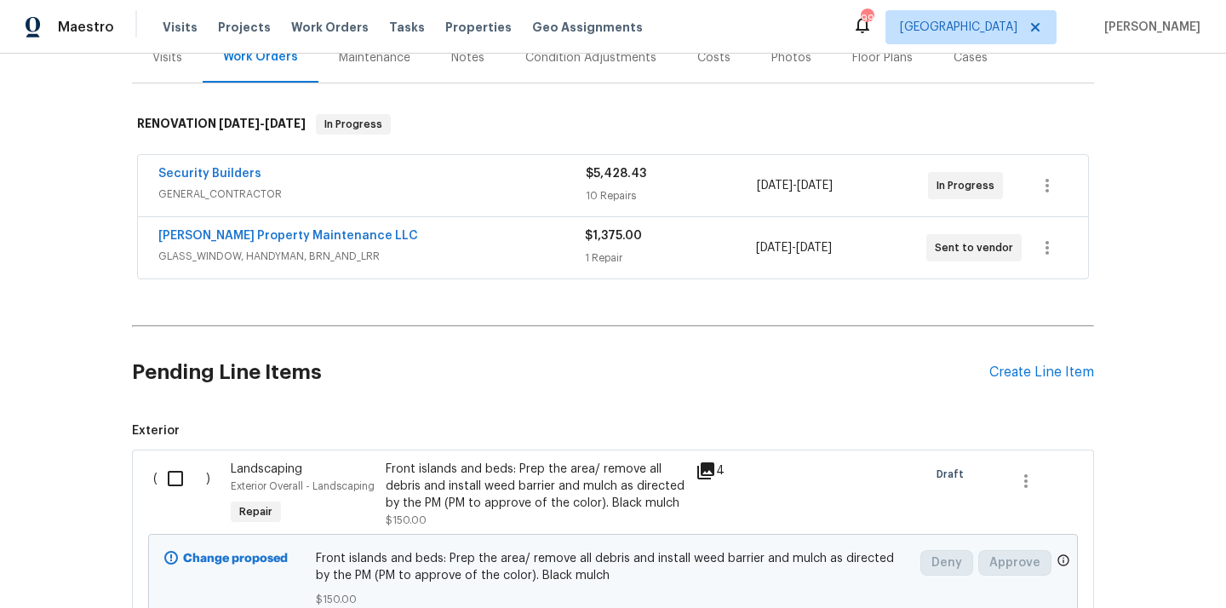
scroll to position [267, 0]
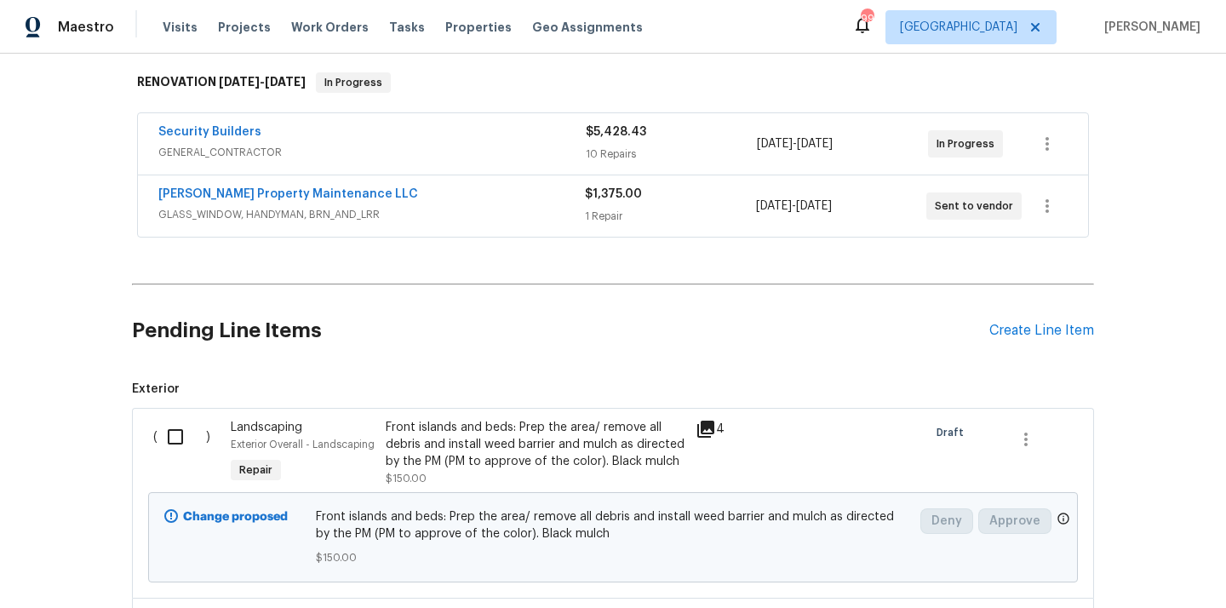
click at [1055, 315] on div "Pending Line Items Create Line Item" at bounding box center [613, 330] width 962 height 79
click at [1039, 332] on div "Create Line Item" at bounding box center [1041, 331] width 105 height 16
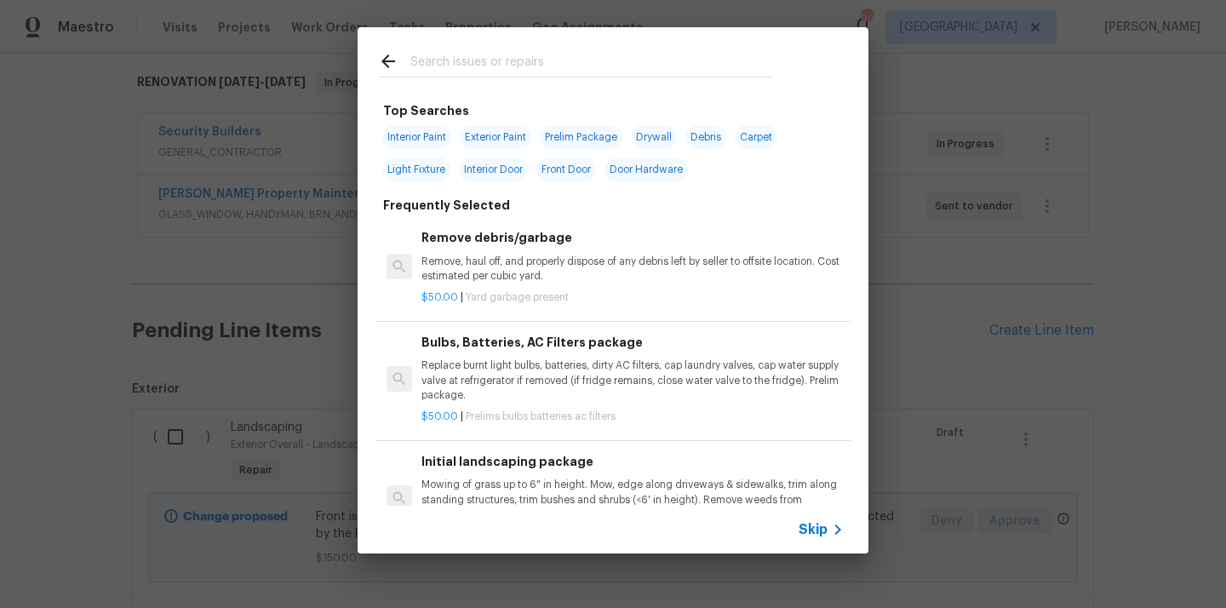
click at [624, 66] on input "text" at bounding box center [590, 64] width 361 height 26
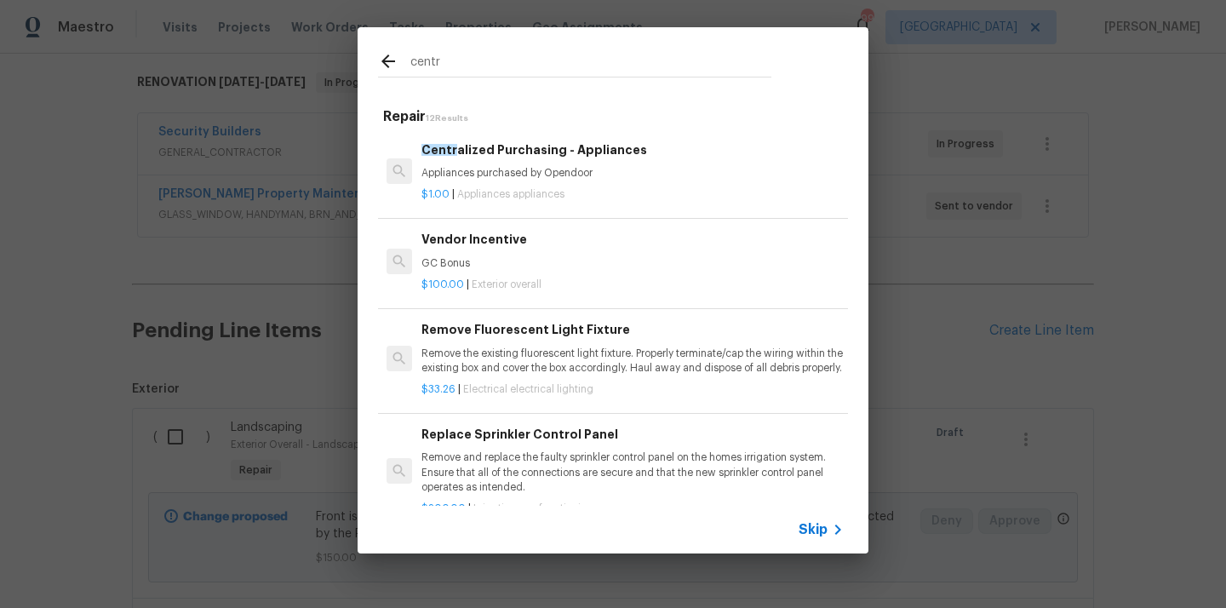
type input "centr"
click at [575, 164] on div "Centr alized Purchasing - Appliances Appliances purchased by Opendoor" at bounding box center [632, 160] width 422 height 41
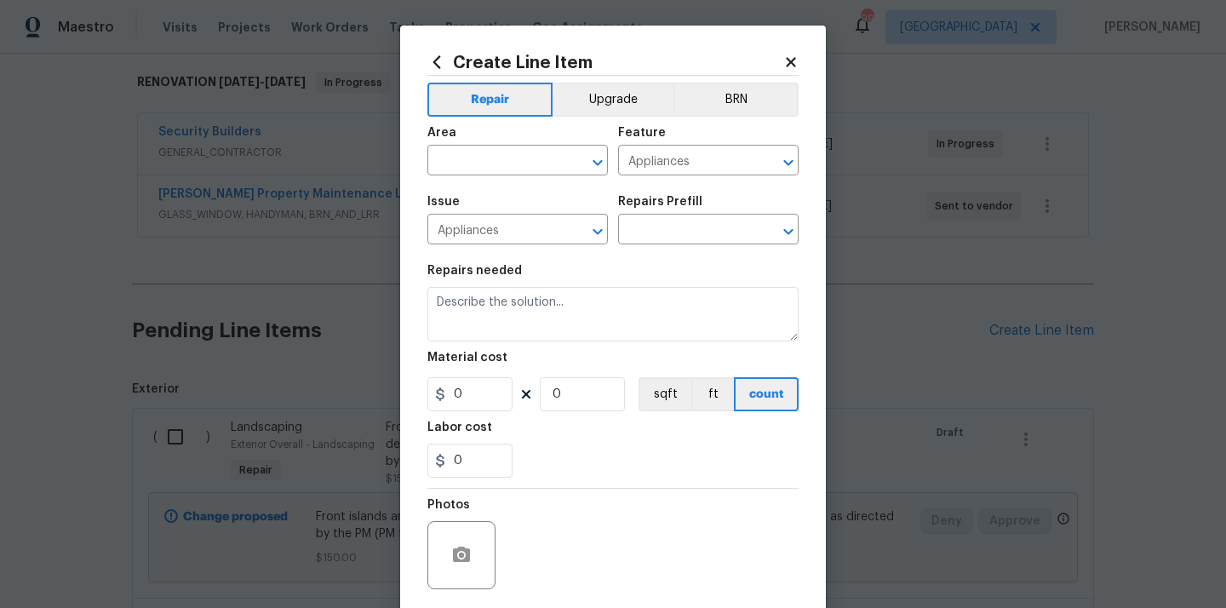
type input "Centralized Purchasing - Appliances $1.00"
type textarea "Appliances purchased by Opendoor"
type input "1"
click at [500, 148] on div "Area" at bounding box center [517, 138] width 180 height 22
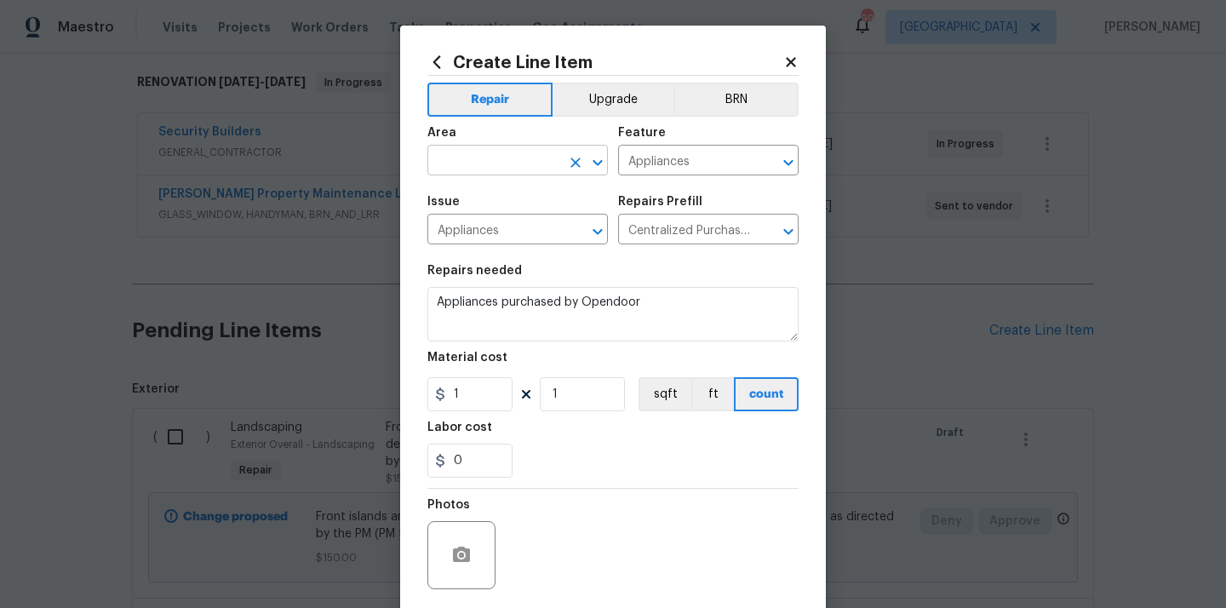
click at [495, 152] on input "text" at bounding box center [493, 162] width 133 height 26
click at [487, 197] on li "Kitchen" at bounding box center [517, 200] width 180 height 28
type input "Kitchen"
drag, startPoint x: 471, startPoint y: 402, endPoint x: 417, endPoint y: 402, distance: 53.6
click at [417, 402] on div "Create Line Item Repair Upgrade BRN Area Kitchen ​ Feature Appliances ​ Issue A…" at bounding box center [613, 367] width 426 height 682
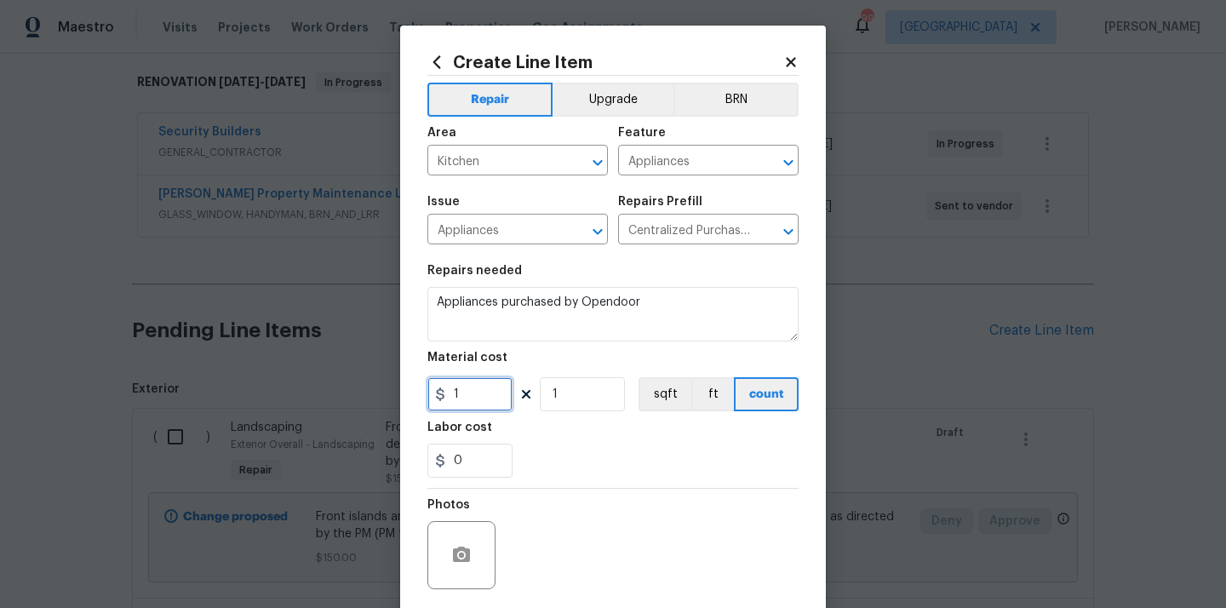
paste input "665.76"
type input "665.76"
click at [563, 467] on div "0" at bounding box center [612, 461] width 371 height 34
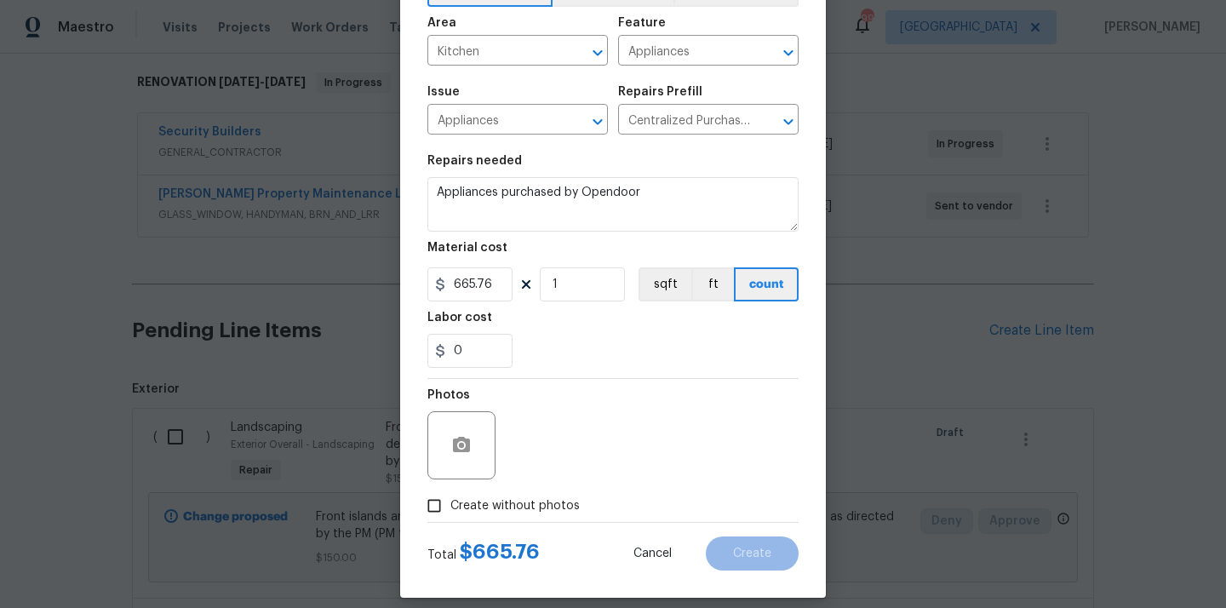
click at [551, 493] on label "Create without photos" at bounding box center [499, 505] width 162 height 32
click at [450, 493] on input "Create without photos" at bounding box center [434, 505] width 32 height 32
checkbox input "true"
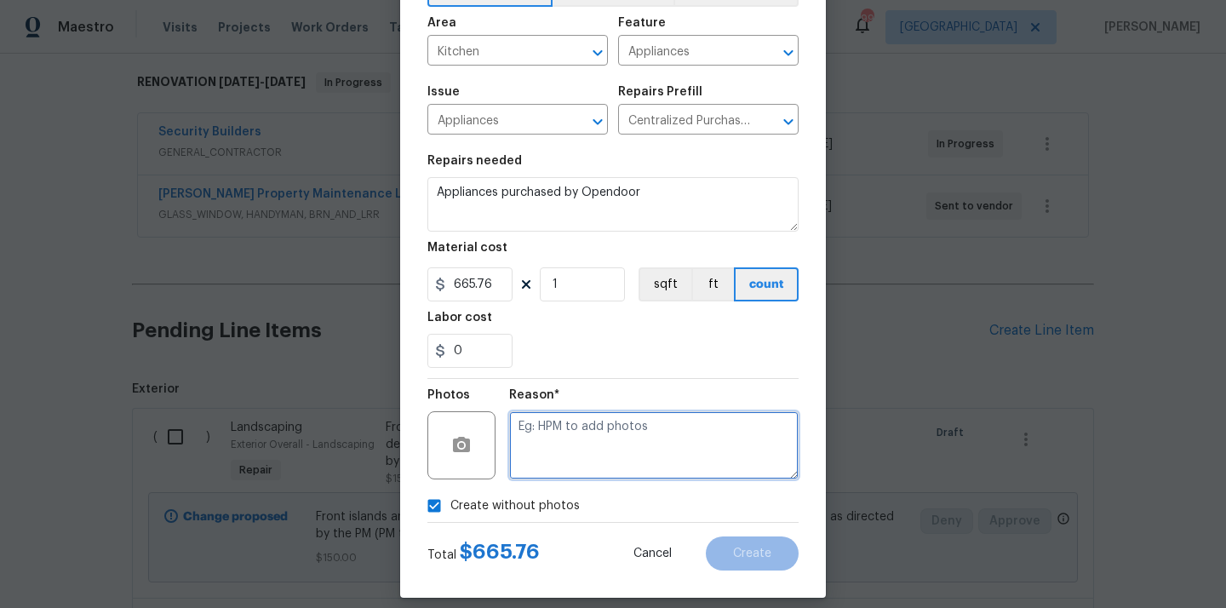
drag, startPoint x: 577, startPoint y: 466, endPoint x: 577, endPoint y: 439, distance: 27.2
click at [577, 466] on textarea at bounding box center [653, 445] width 289 height 68
type textarea "N/A"
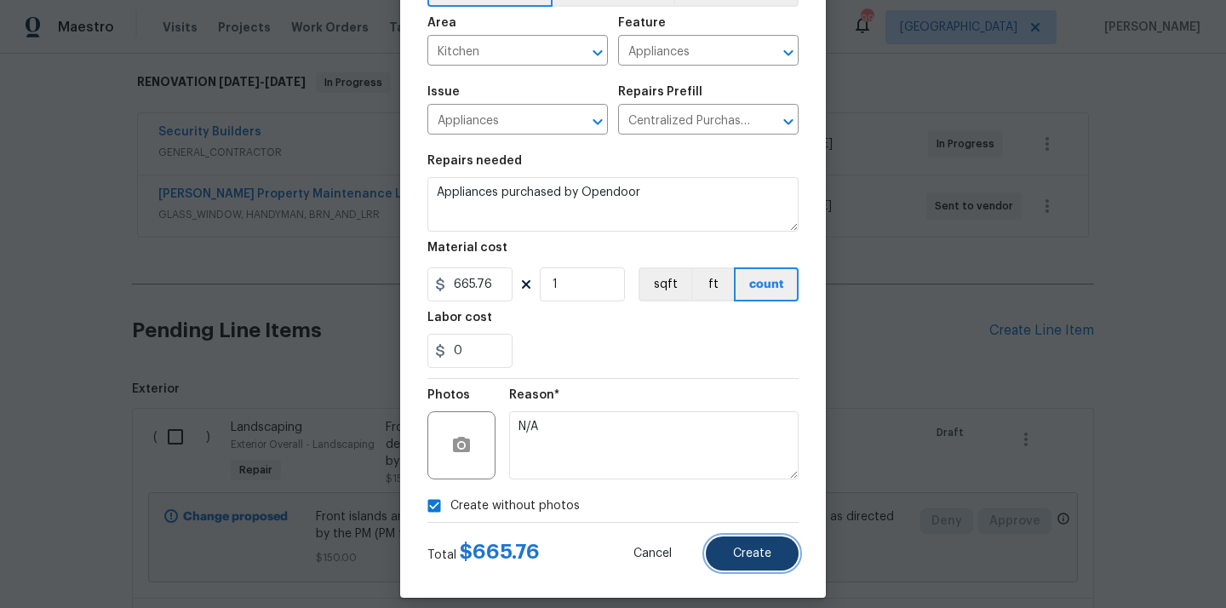
click at [757, 559] on span "Create" at bounding box center [752, 553] width 38 height 13
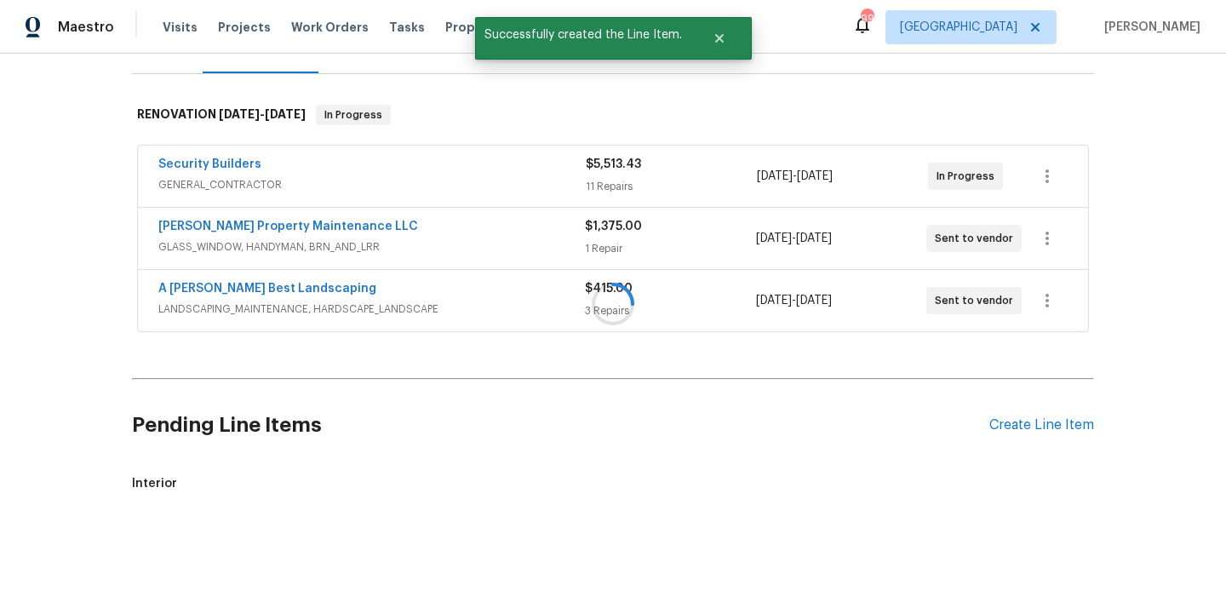
scroll to position [267, 0]
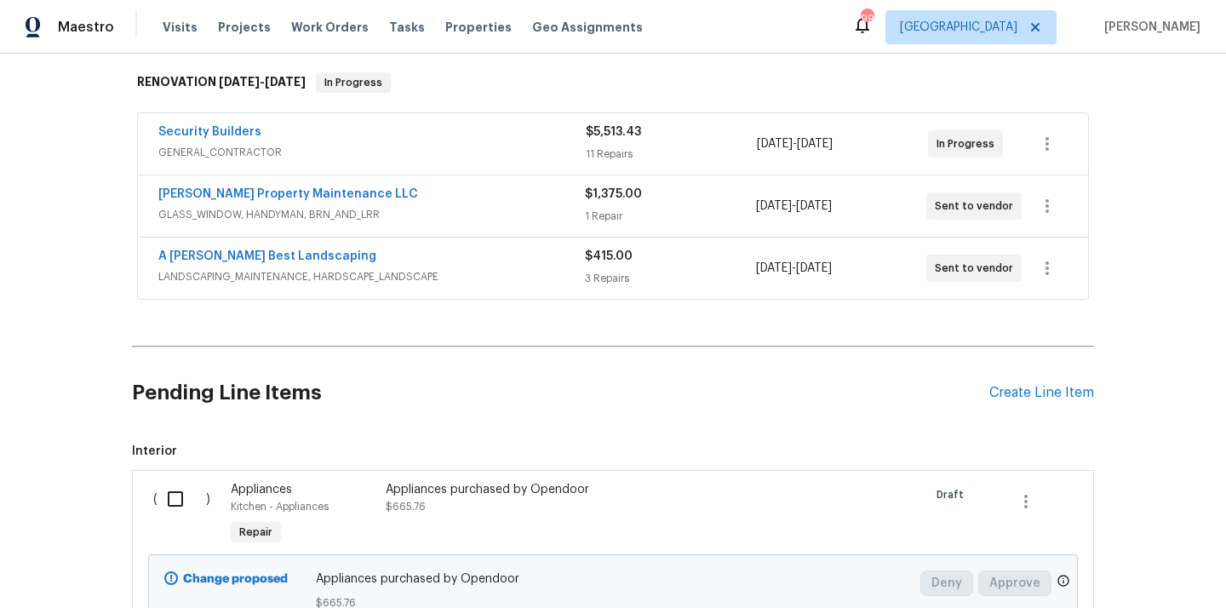
click at [171, 497] on input "checkbox" at bounding box center [181, 499] width 49 height 36
checkbox input "true"
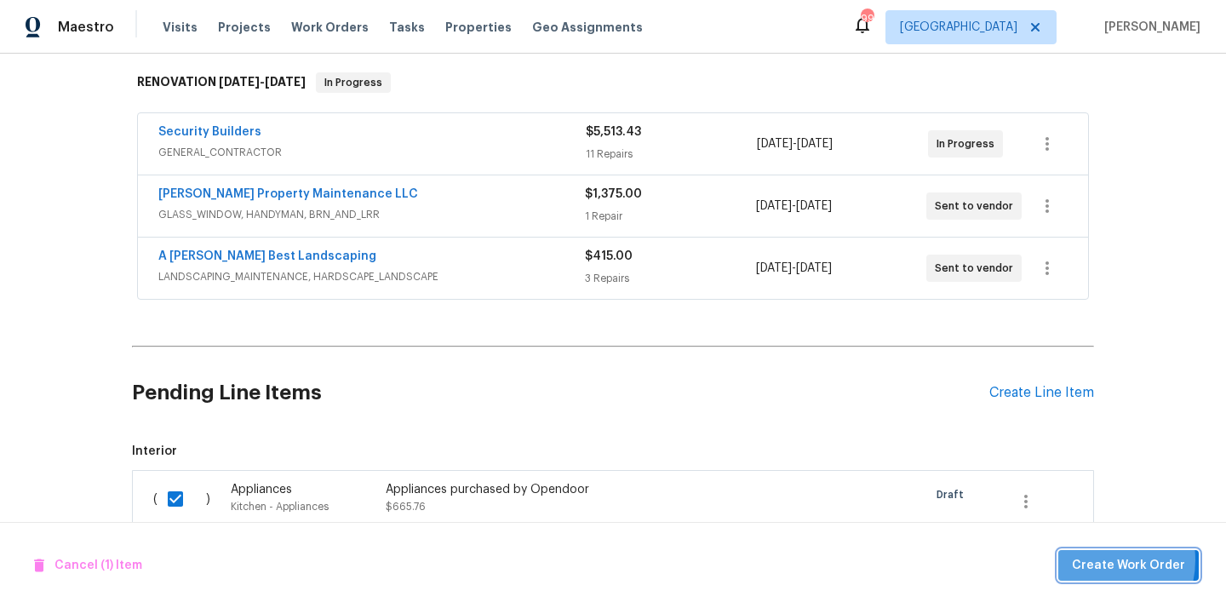
click at [1097, 559] on span "Create Work Order" at bounding box center [1128, 565] width 113 height 21
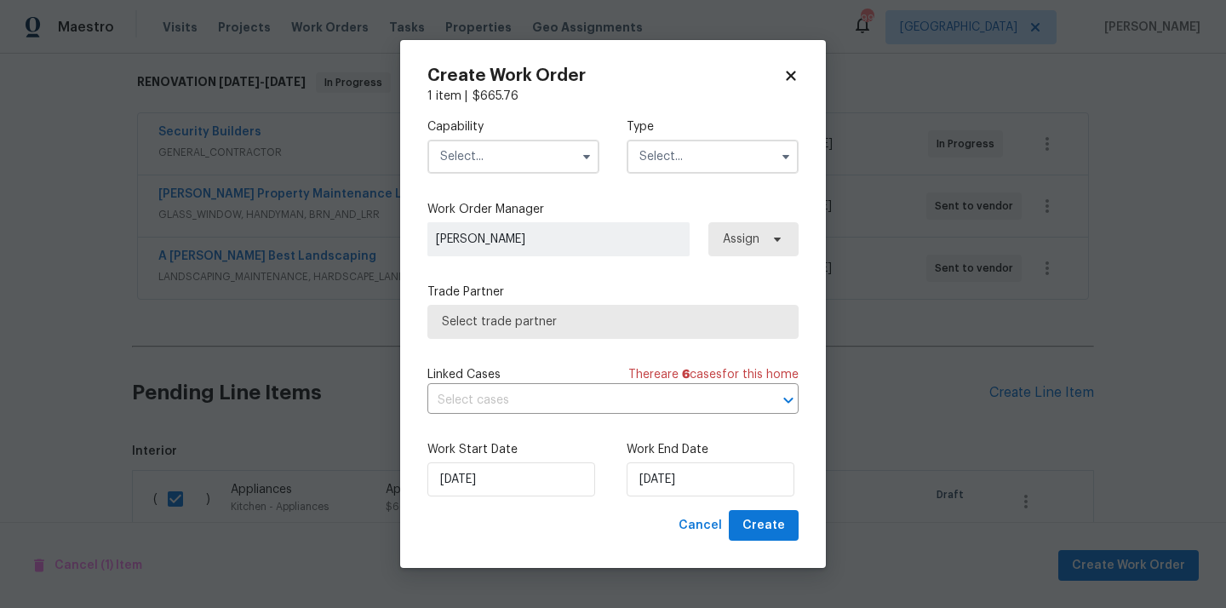
click at [558, 168] on input "text" at bounding box center [513, 157] width 172 height 34
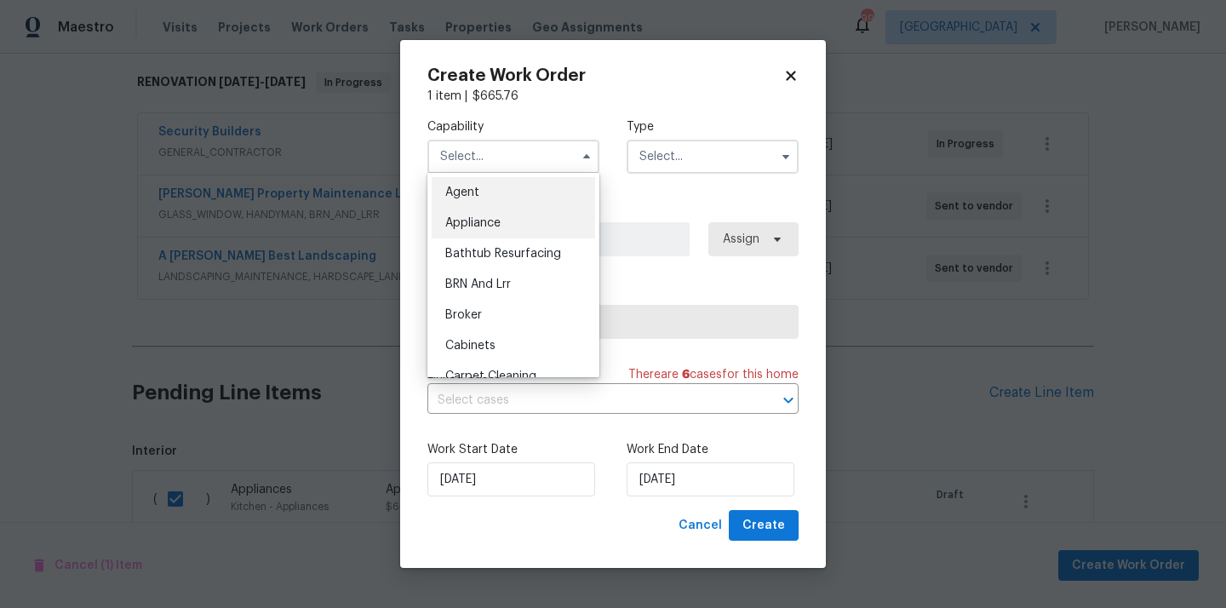
click at [543, 212] on div "Appliance" at bounding box center [513, 223] width 163 height 31
type input "Appliance"
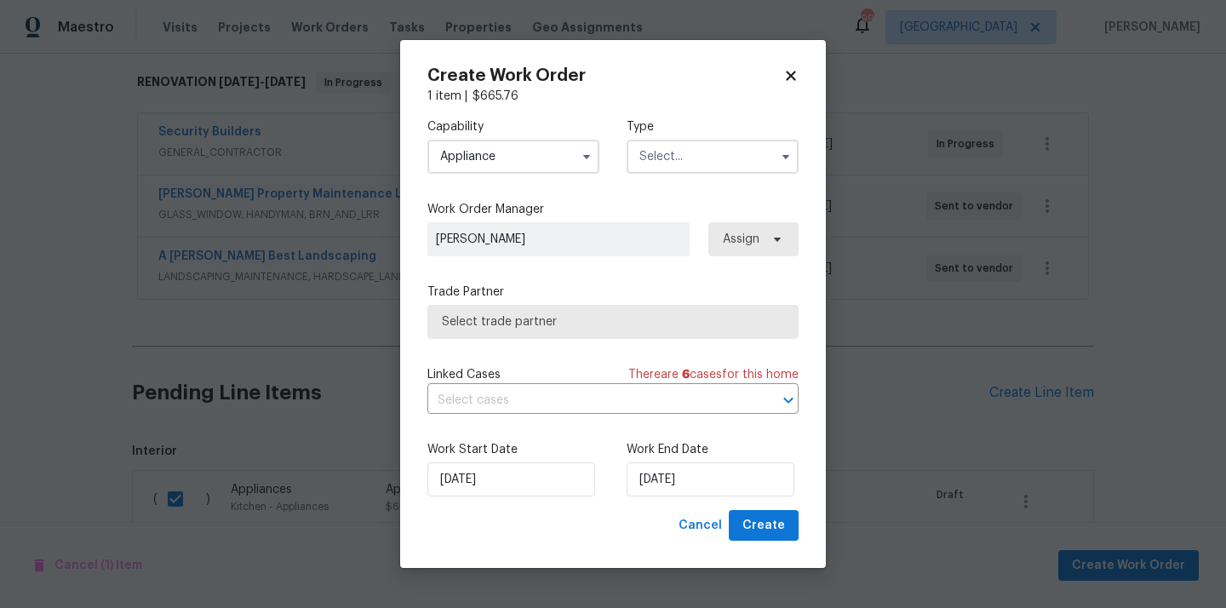
click at [682, 152] on input "text" at bounding box center [713, 157] width 172 height 34
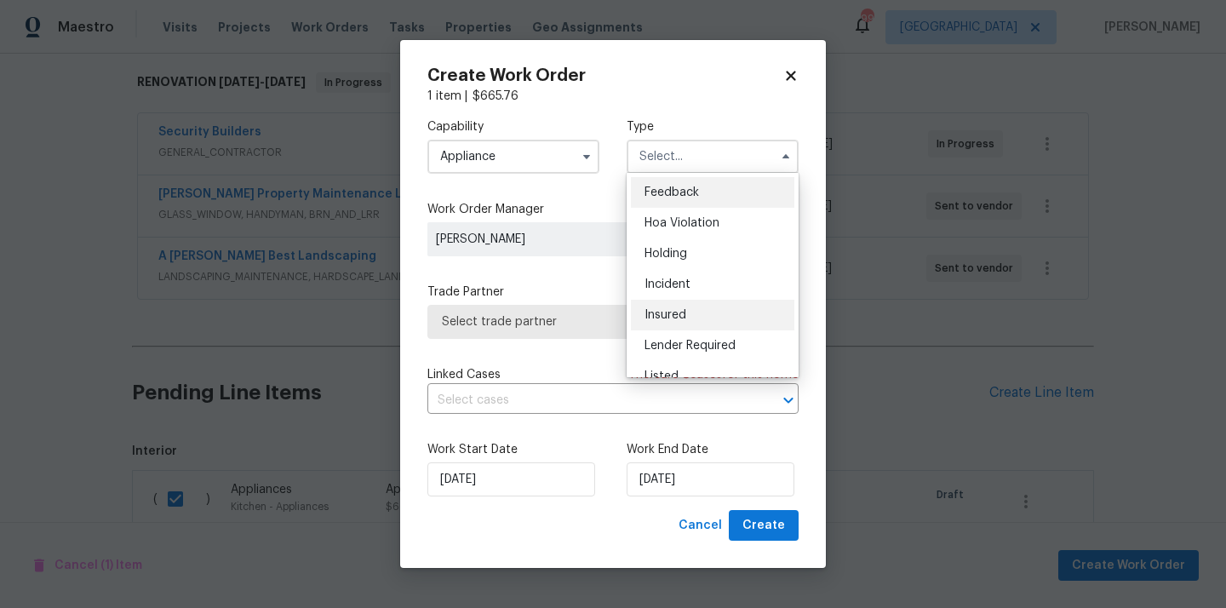
scroll to position [386, 0]
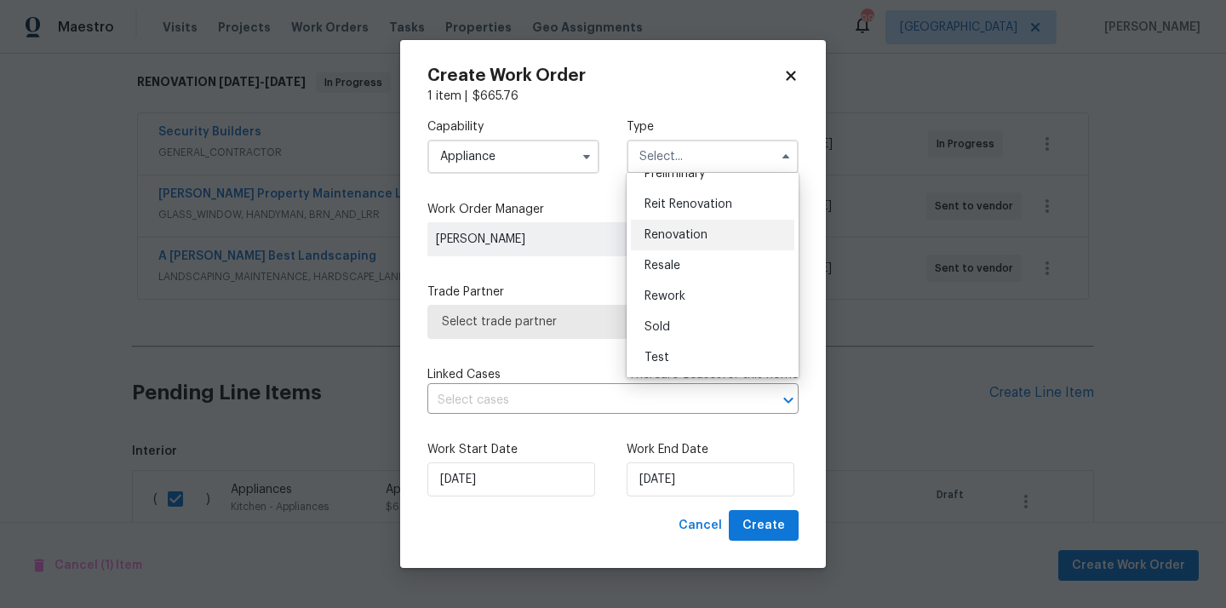
click at [692, 235] on span "Renovation" at bounding box center [675, 235] width 63 height 12
type input "Renovation"
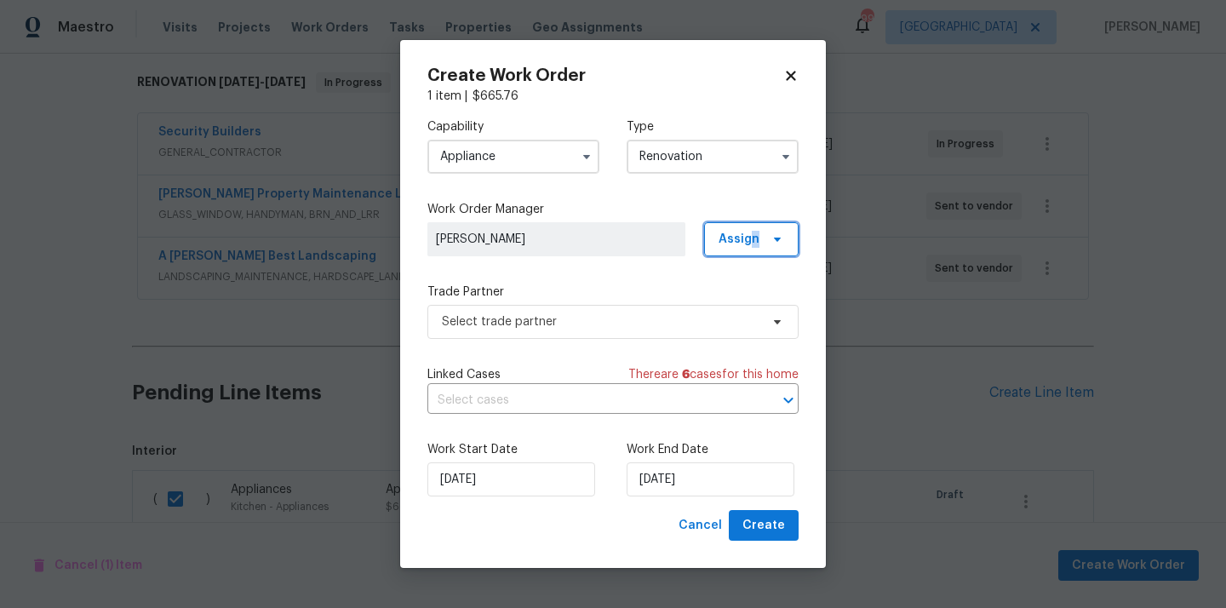
click at [755, 237] on span "Assign" at bounding box center [738, 239] width 41 height 17
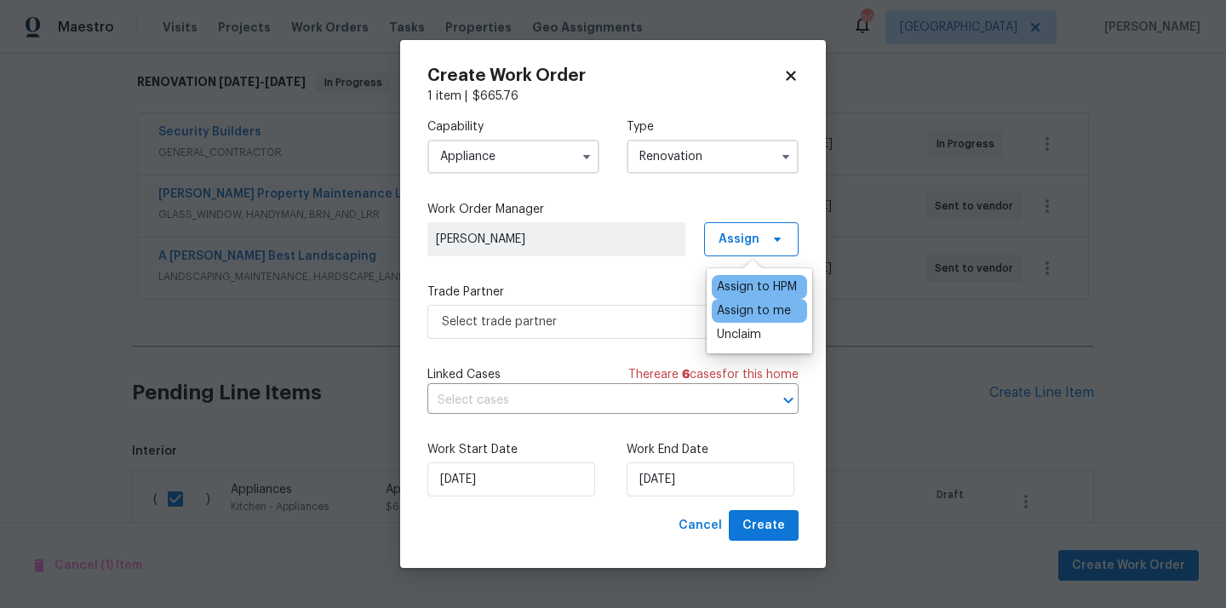
click at [749, 316] on div "Assign to me" at bounding box center [754, 310] width 74 height 17
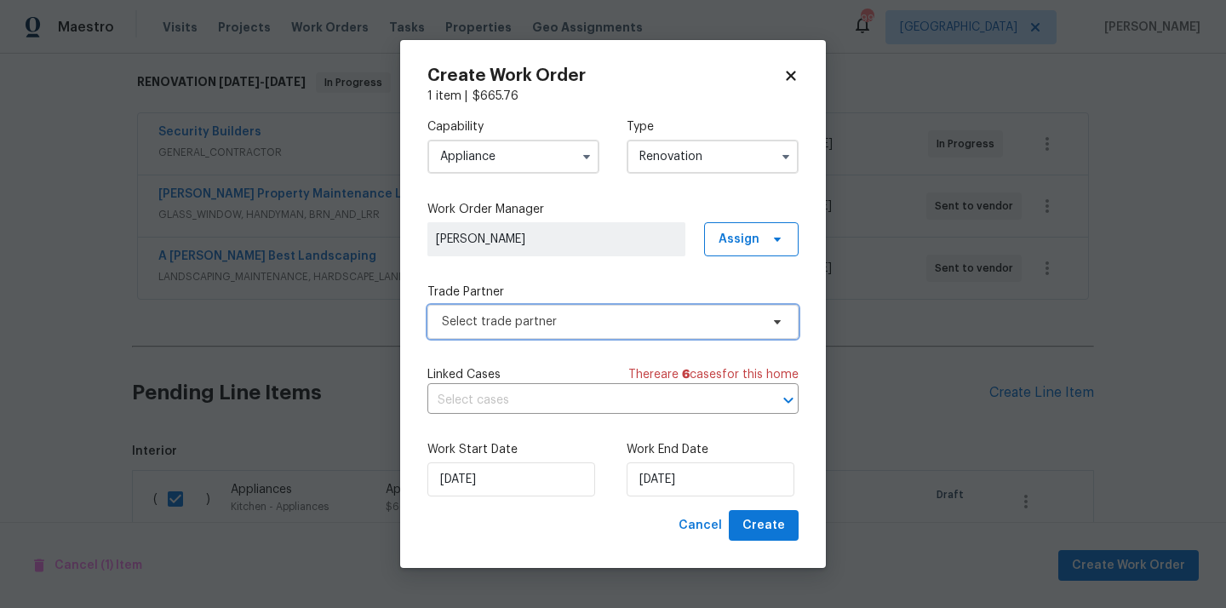
click at [624, 314] on span "Select trade partner" at bounding box center [601, 321] width 318 height 17
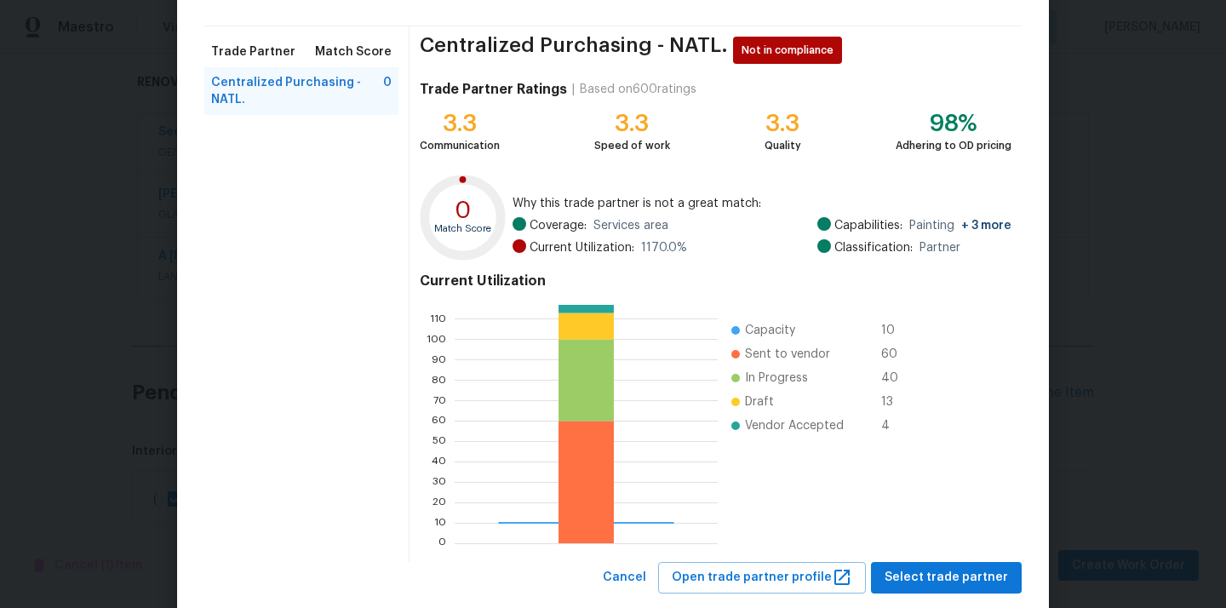
scroll to position [143, 0]
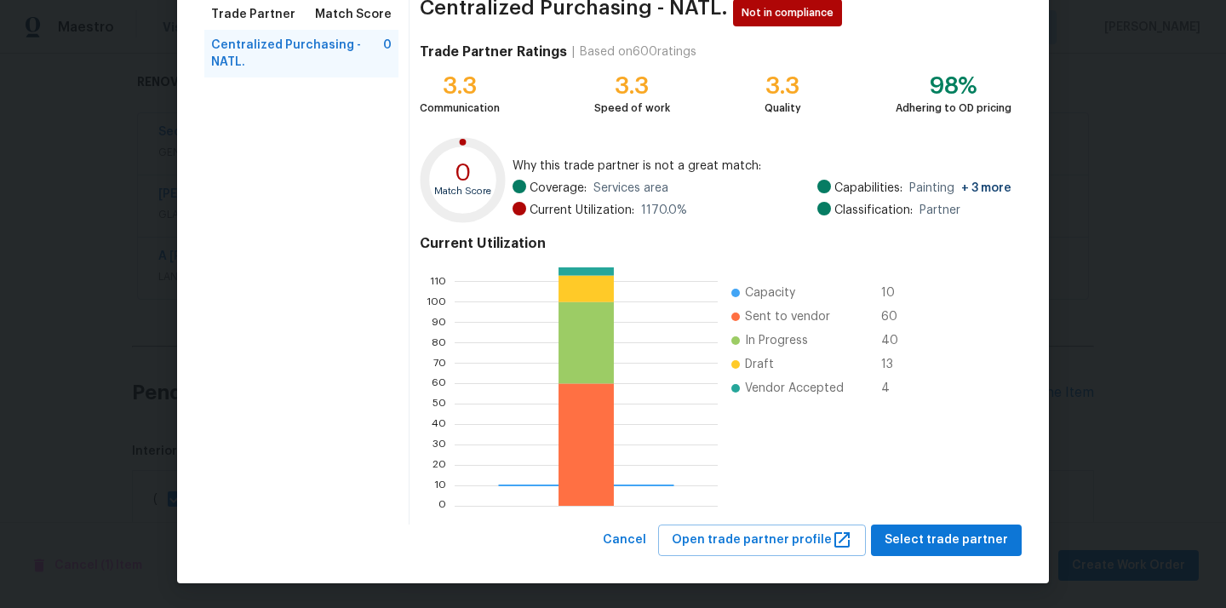
click at [954, 556] on div "Browse trade partner matches Browse and select a vendor based on their match sc…" at bounding box center [613, 233] width 872 height 701
click at [952, 529] on span "Select trade partner" at bounding box center [945, 539] width 123 height 21
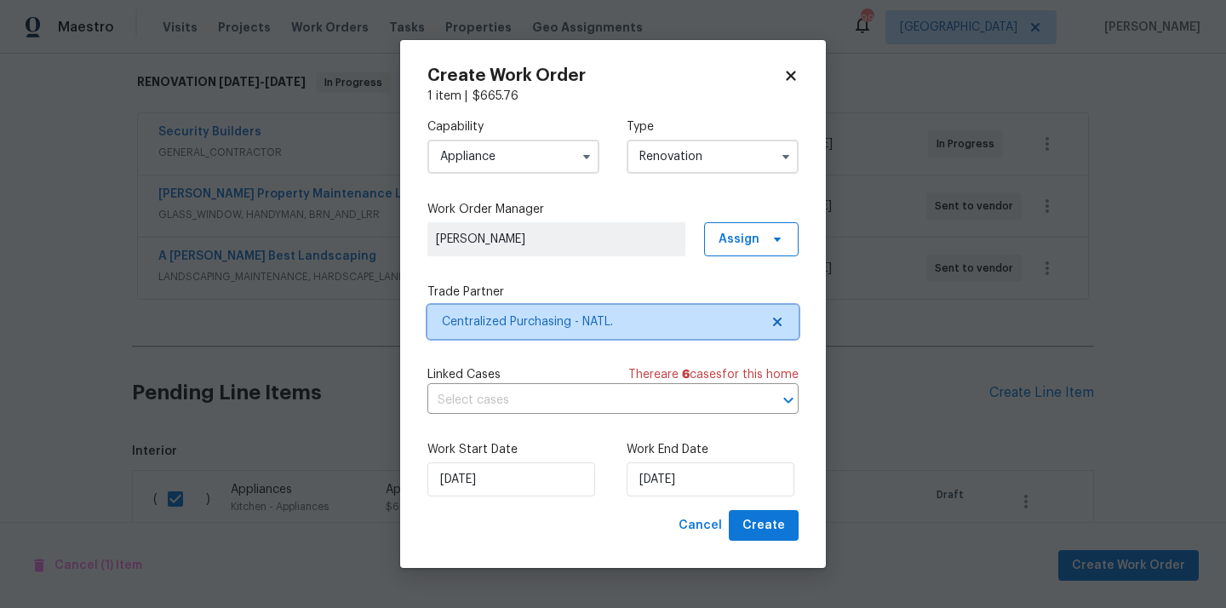
scroll to position [0, 0]
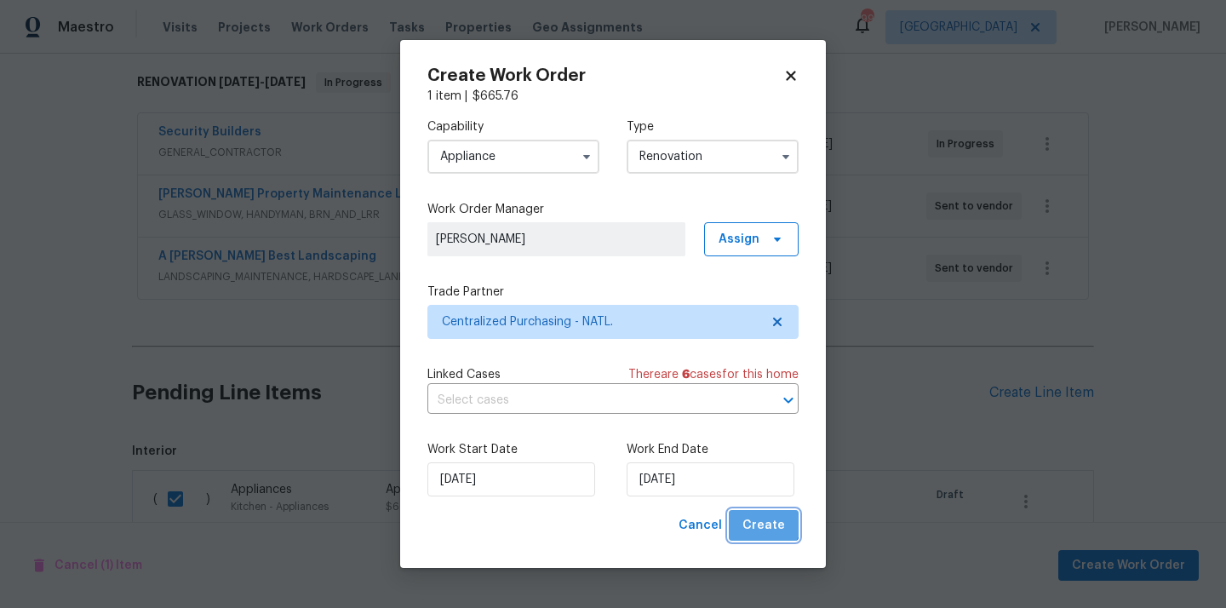
click at [764, 518] on span "Create" at bounding box center [763, 525] width 43 height 21
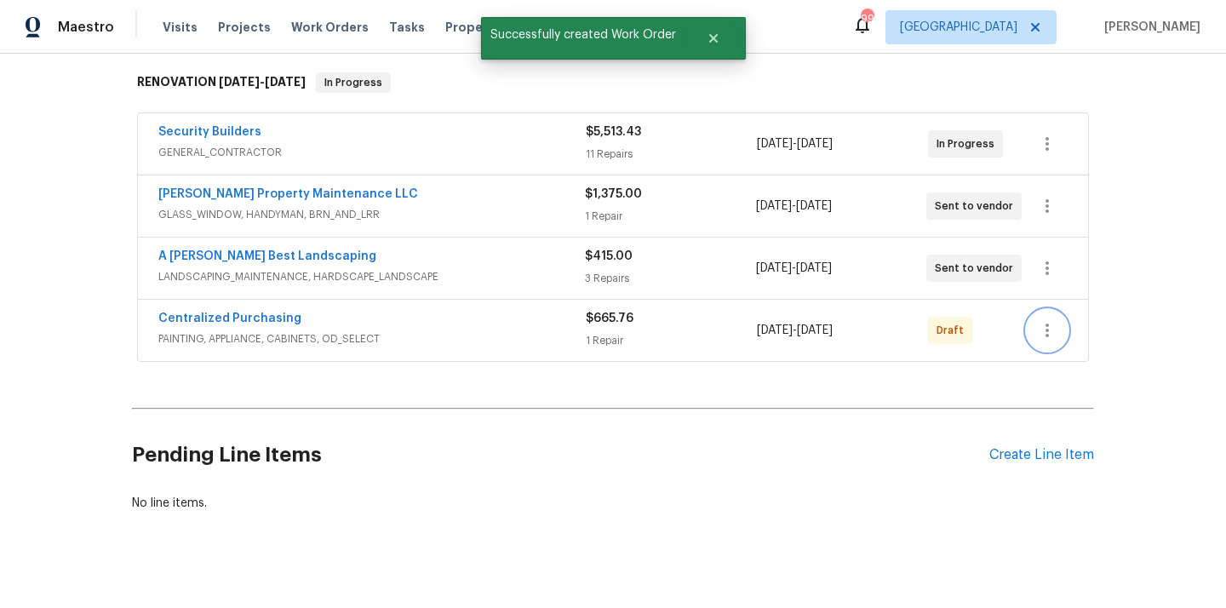
click at [1042, 328] on icon "button" at bounding box center [1047, 330] width 20 height 20
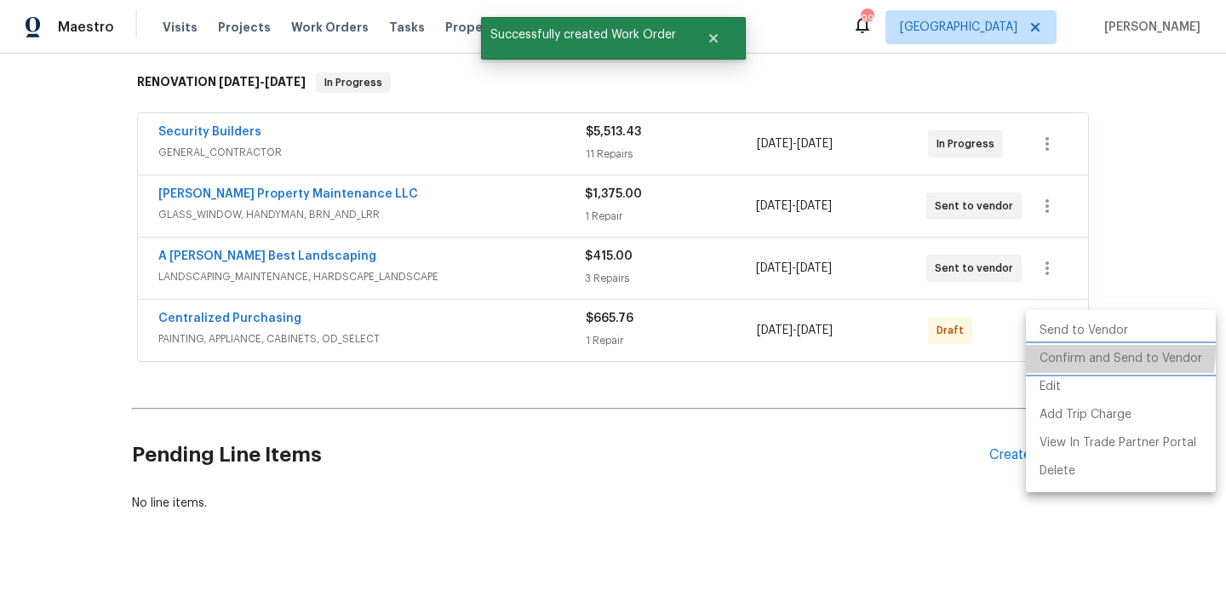
click at [1050, 347] on li "Confirm and Send to Vendor" at bounding box center [1121, 359] width 190 height 28
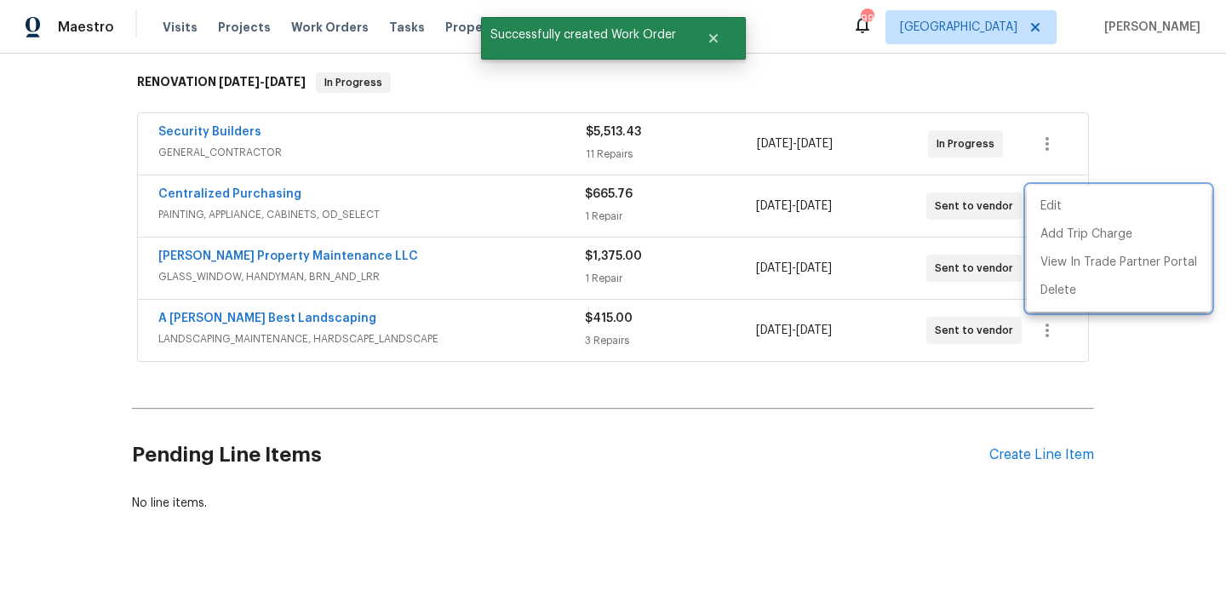
click at [216, 186] on div at bounding box center [613, 304] width 1226 height 608
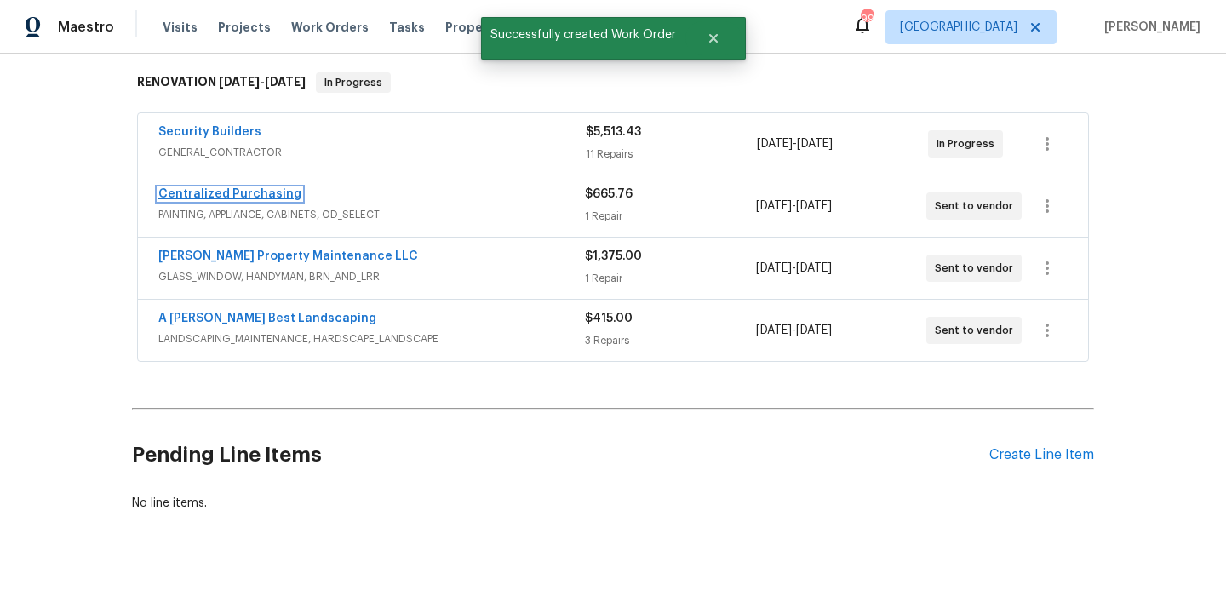
click at [214, 190] on link "Centralized Purchasing" at bounding box center [229, 194] width 143 height 12
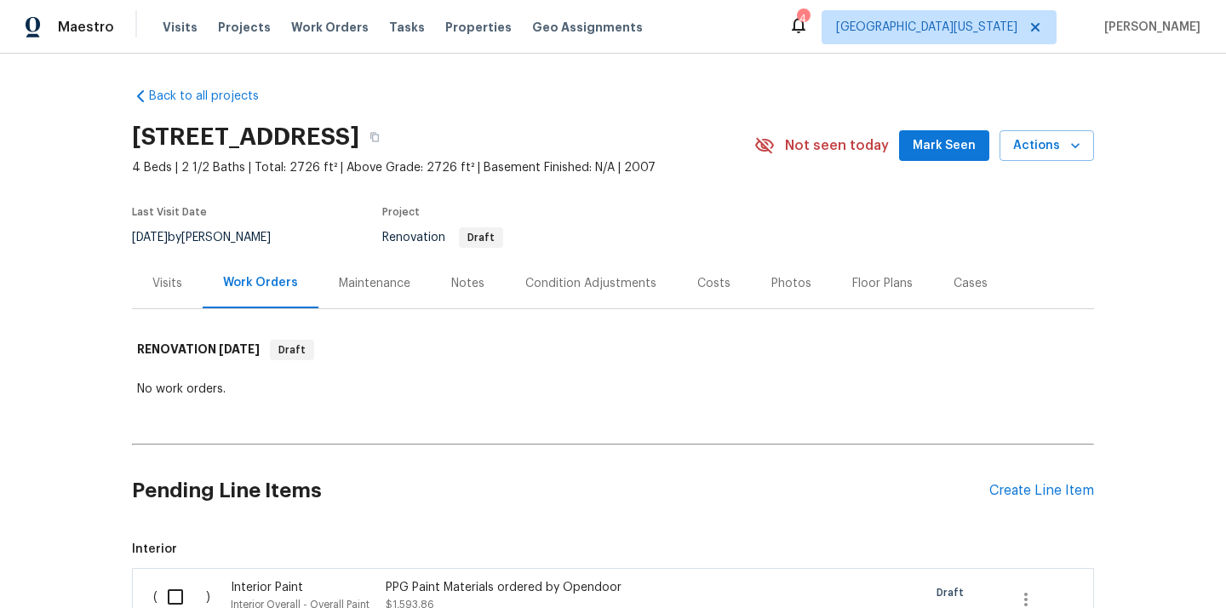
scroll to position [249, 0]
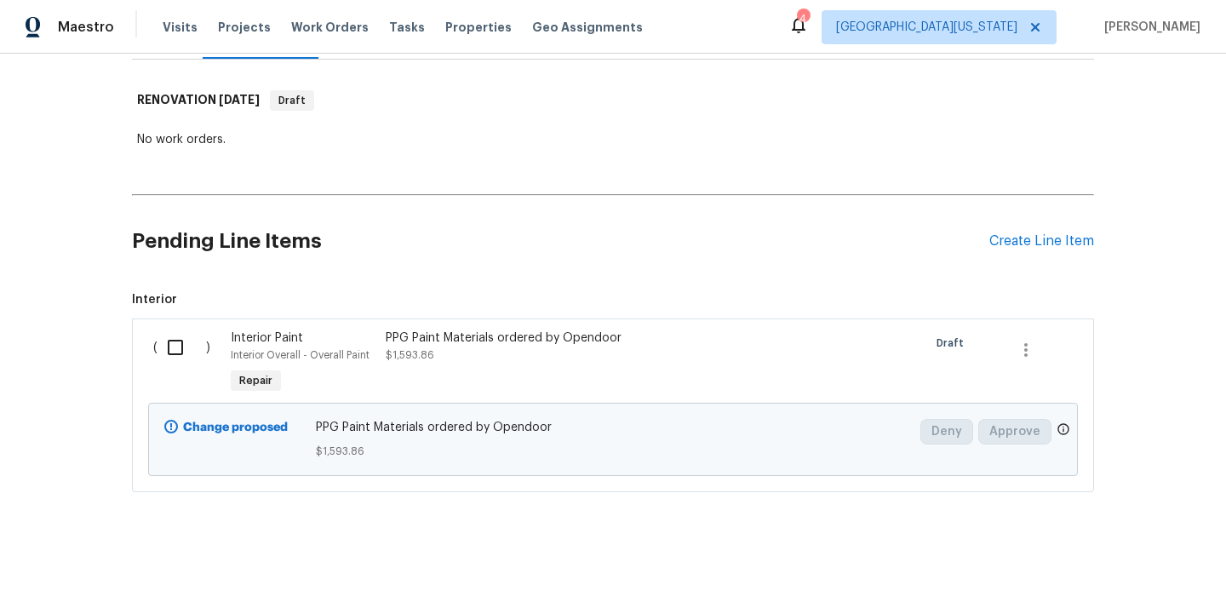
click at [184, 343] on input "checkbox" at bounding box center [181, 347] width 49 height 36
checkbox input "true"
click at [1090, 557] on span "Create Work Order" at bounding box center [1128, 565] width 113 height 21
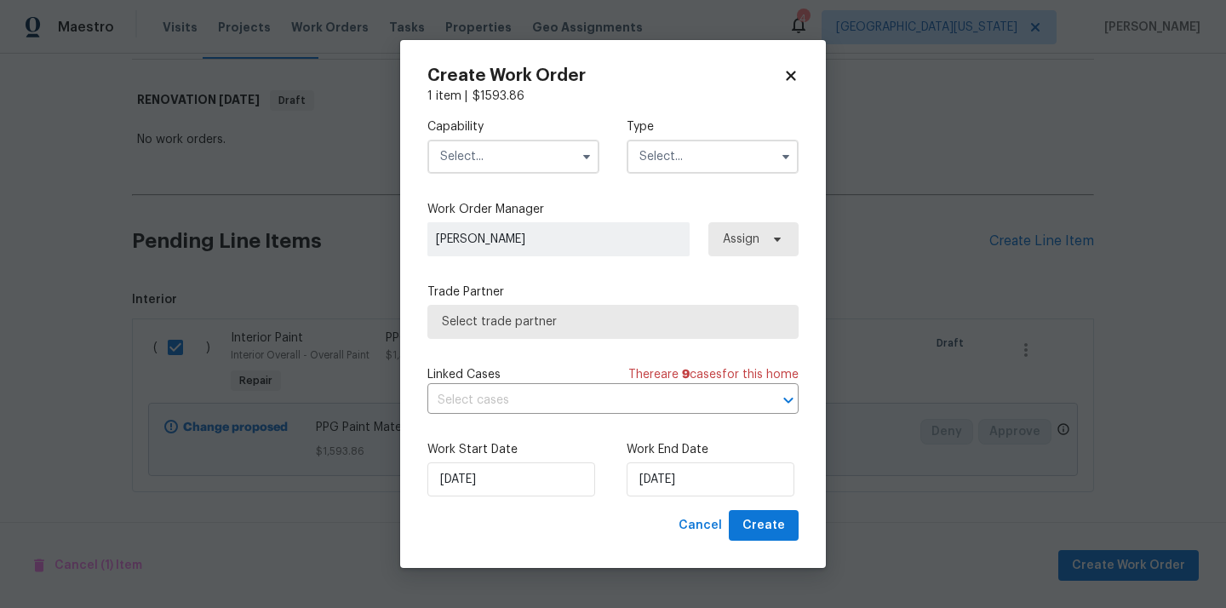
click at [547, 153] on input "text" at bounding box center [513, 157] width 172 height 34
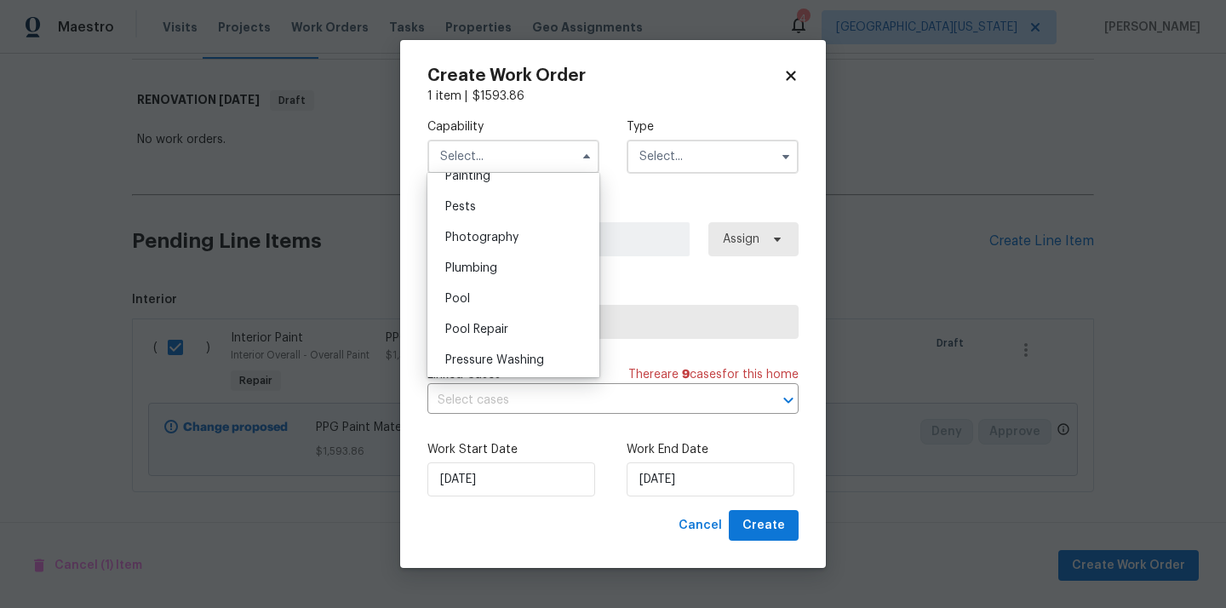
scroll to position [1416, 0]
click at [516, 206] on div "Painting" at bounding box center [513, 207] width 163 height 31
type input "Painting"
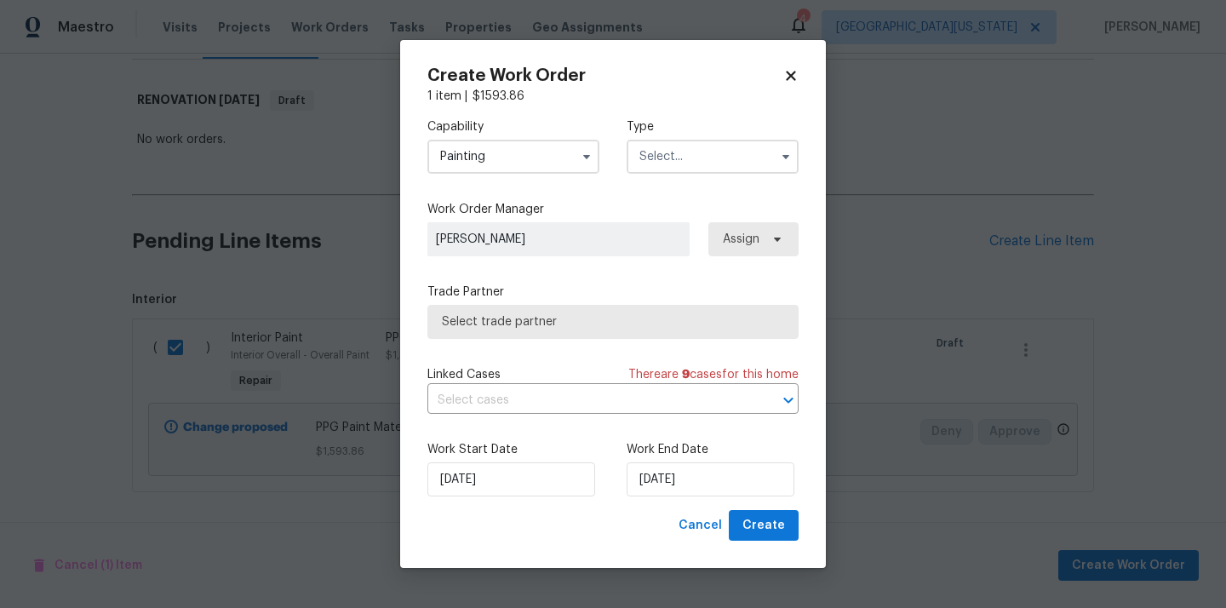
click at [695, 152] on input "text" at bounding box center [713, 157] width 172 height 34
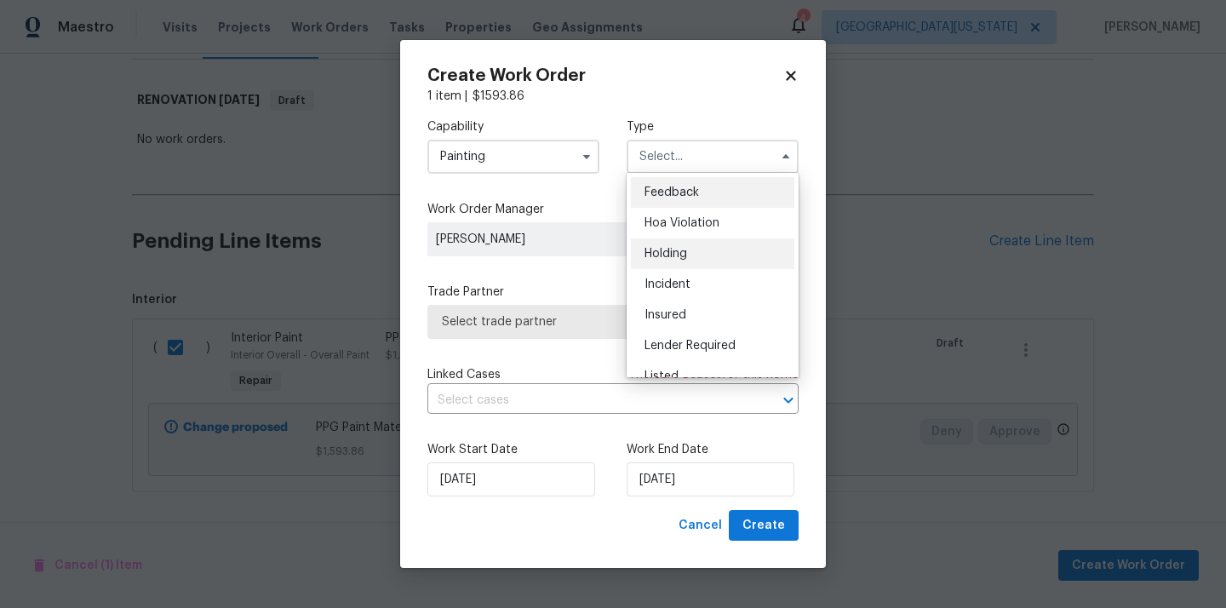
scroll to position [386, 0]
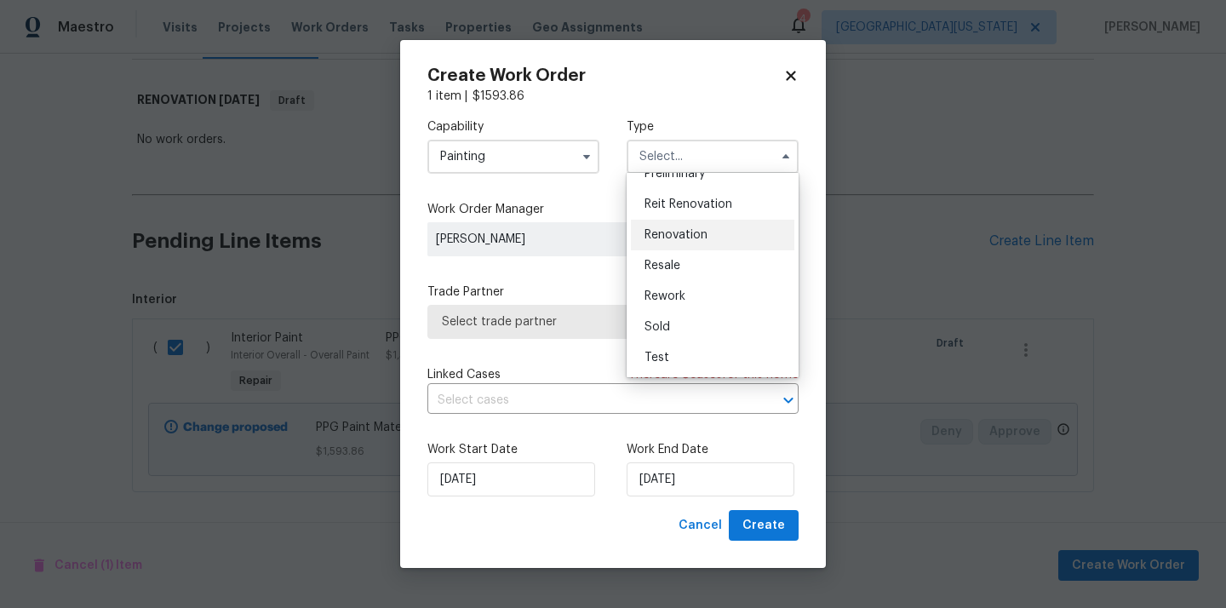
click at [703, 242] on div "Renovation" at bounding box center [712, 235] width 163 height 31
type input "Renovation"
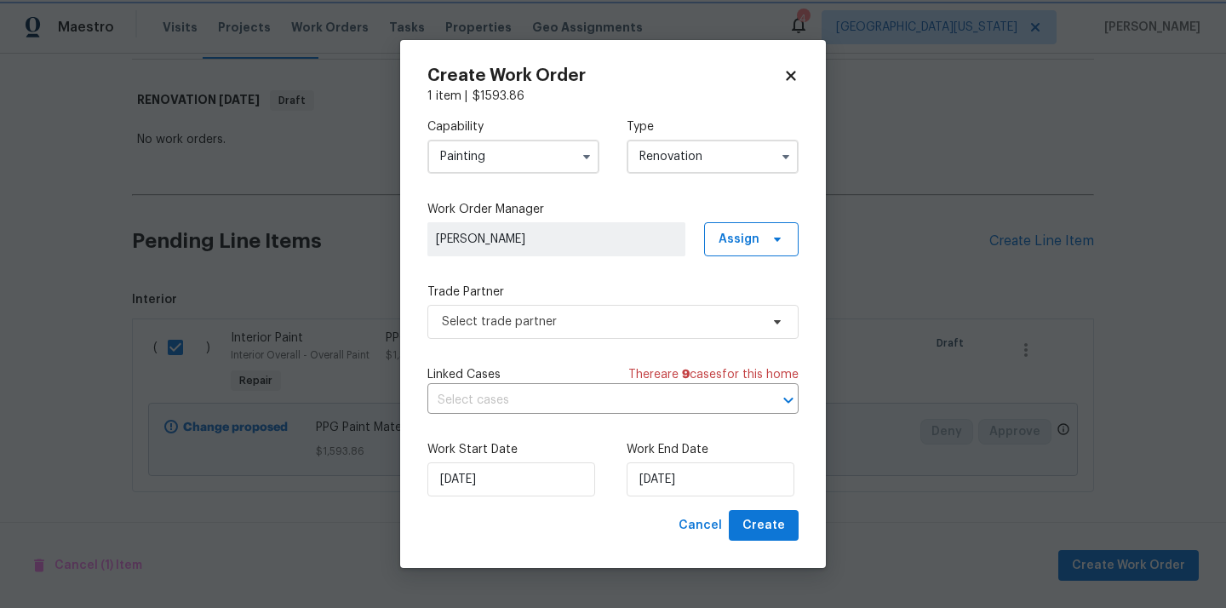
scroll to position [0, 0]
click at [747, 234] on span "Assign" at bounding box center [738, 239] width 41 height 17
click at [733, 307] on div "Assign to me" at bounding box center [754, 310] width 74 height 17
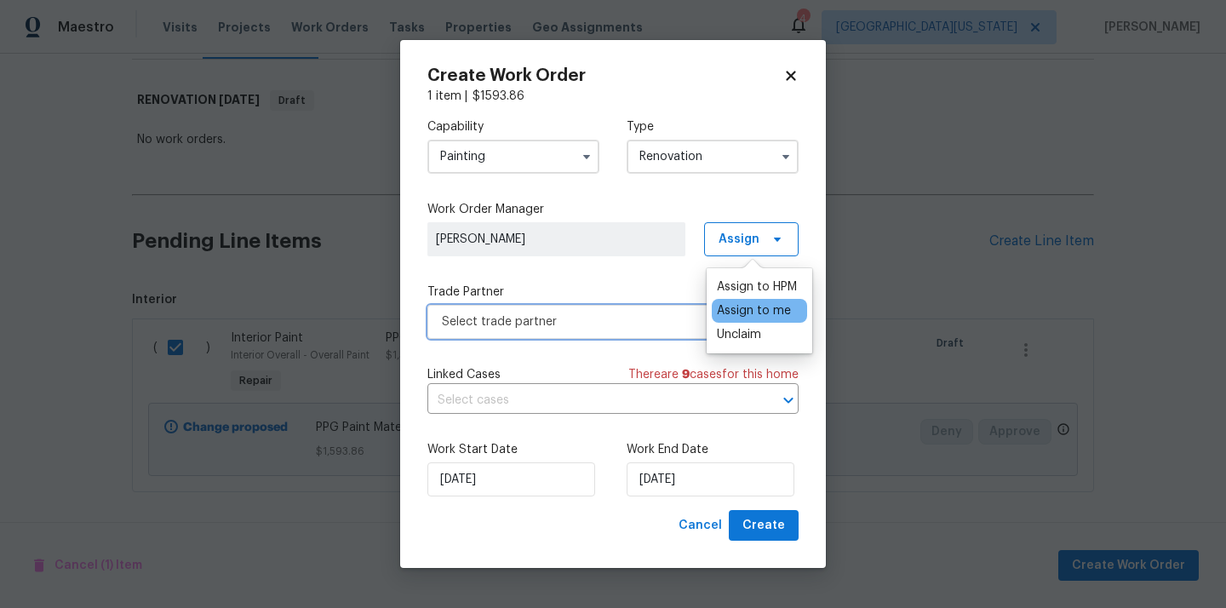
click at [615, 318] on span "Select trade partner" at bounding box center [601, 321] width 318 height 17
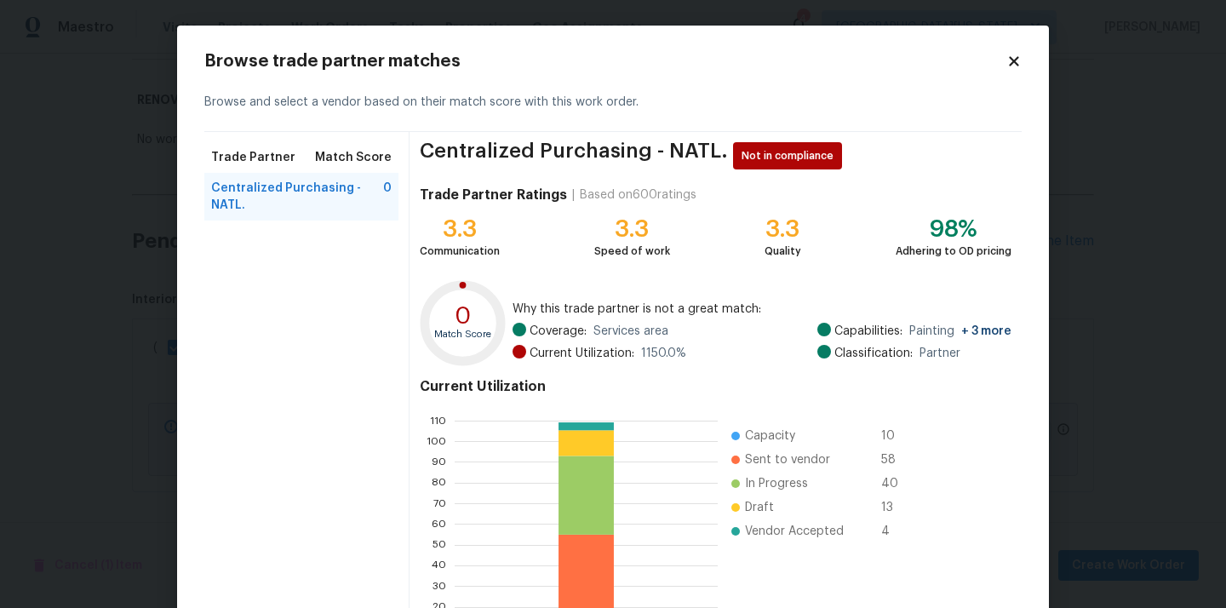
scroll to position [143, 0]
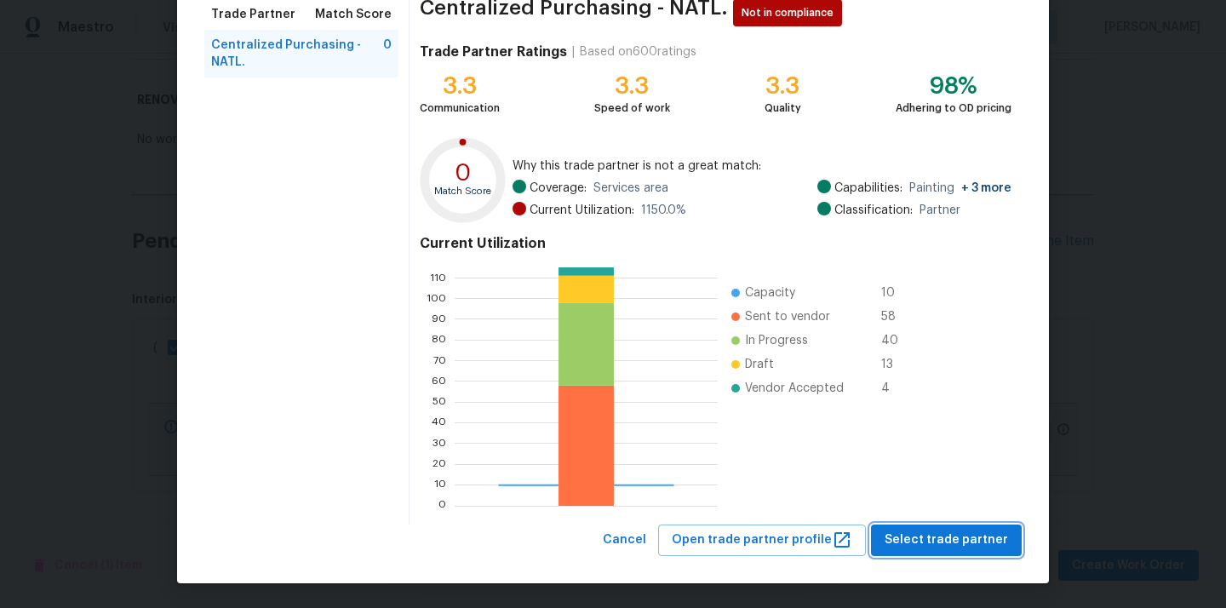
click at [959, 530] on span "Select trade partner" at bounding box center [945, 539] width 123 height 21
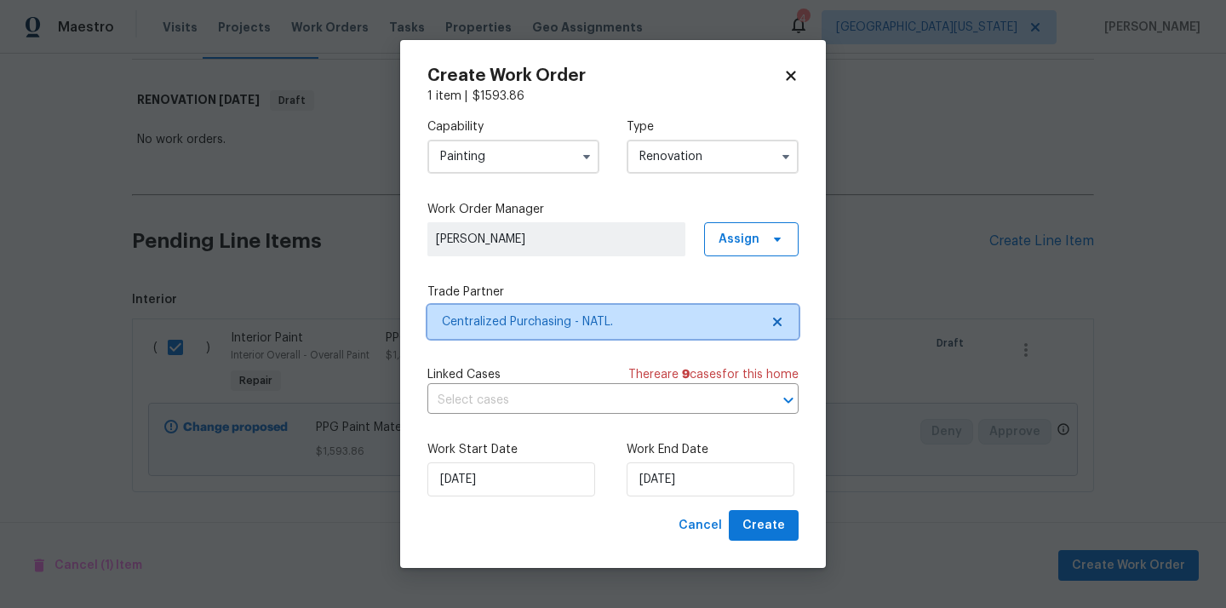
scroll to position [0, 0]
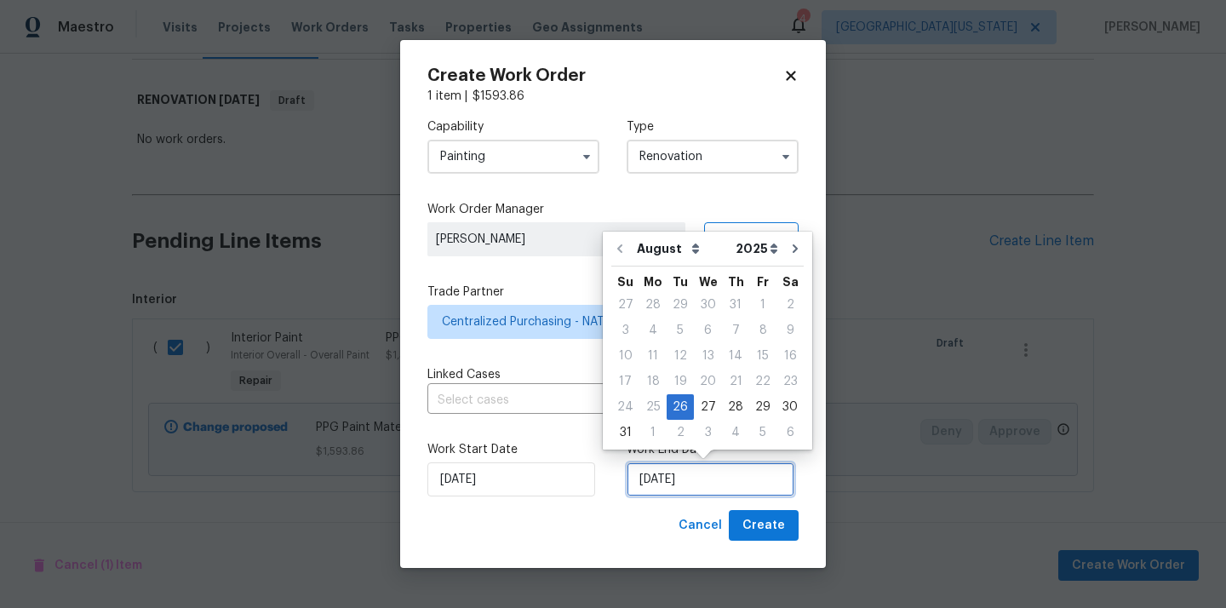
click at [698, 495] on input "[DATE]" at bounding box center [711, 479] width 168 height 34
click at [788, 243] on icon "Go to next month" at bounding box center [795, 249] width 14 height 14
type input "9/26/2025"
select select "8"
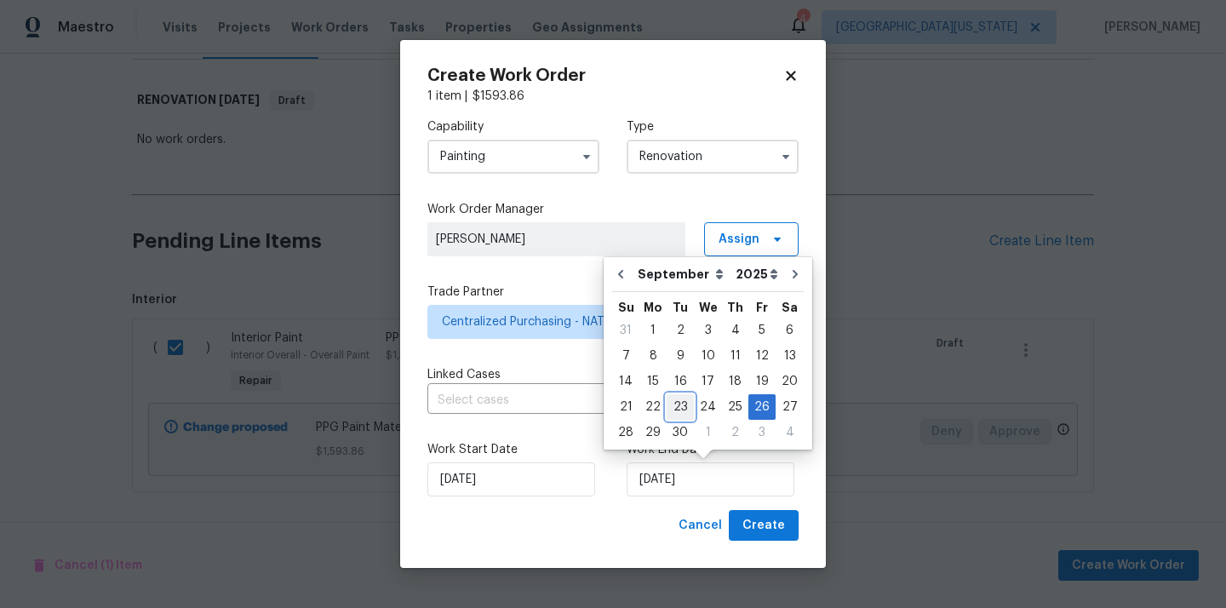
click at [684, 404] on div "23" at bounding box center [680, 407] width 27 height 24
type input "[DATE]"
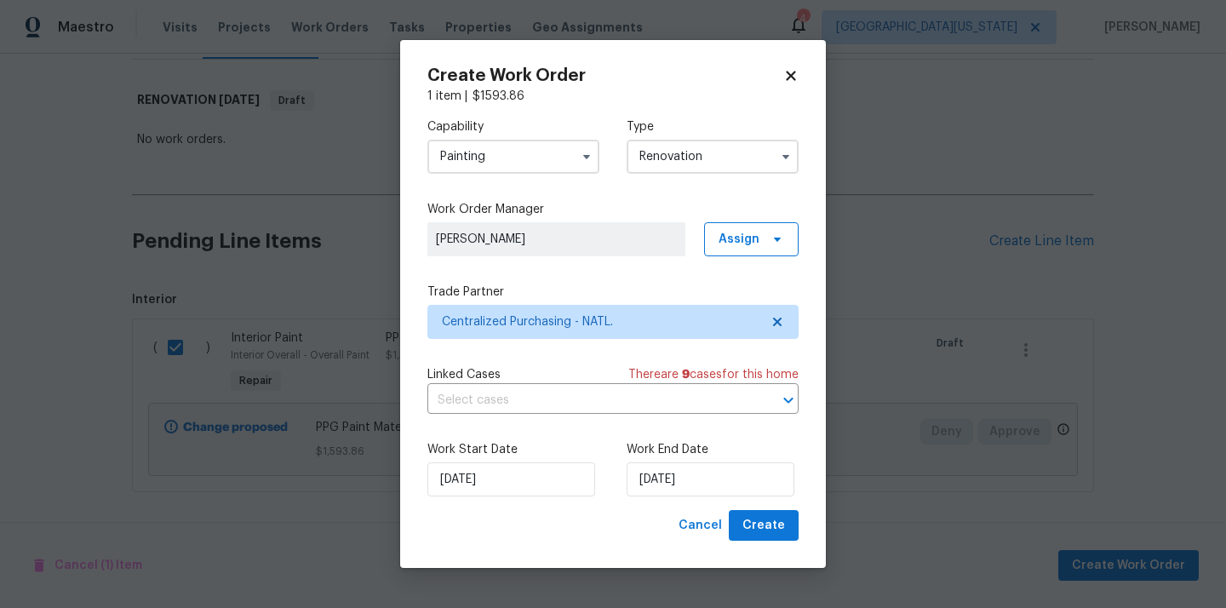
click at [764, 543] on div "Create Work Order 1 item | $ 1593.86 Capability Painting Type Renovation Work O…" at bounding box center [613, 304] width 426 height 529
click at [772, 522] on span "Create" at bounding box center [763, 525] width 43 height 21
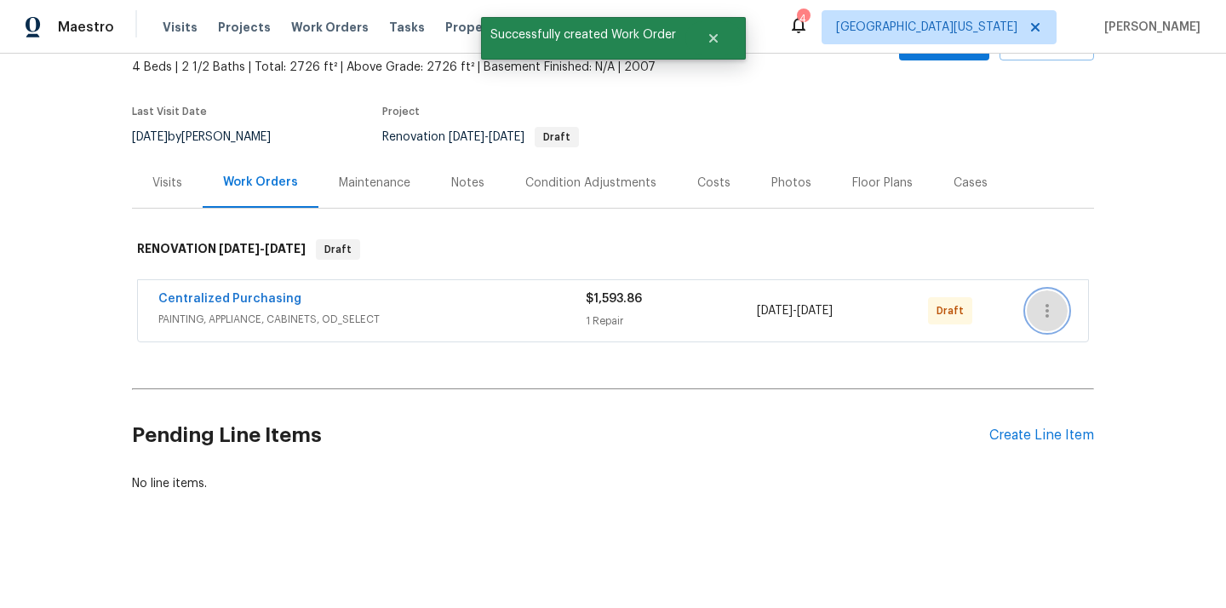
click at [1060, 300] on button "button" at bounding box center [1047, 310] width 41 height 41
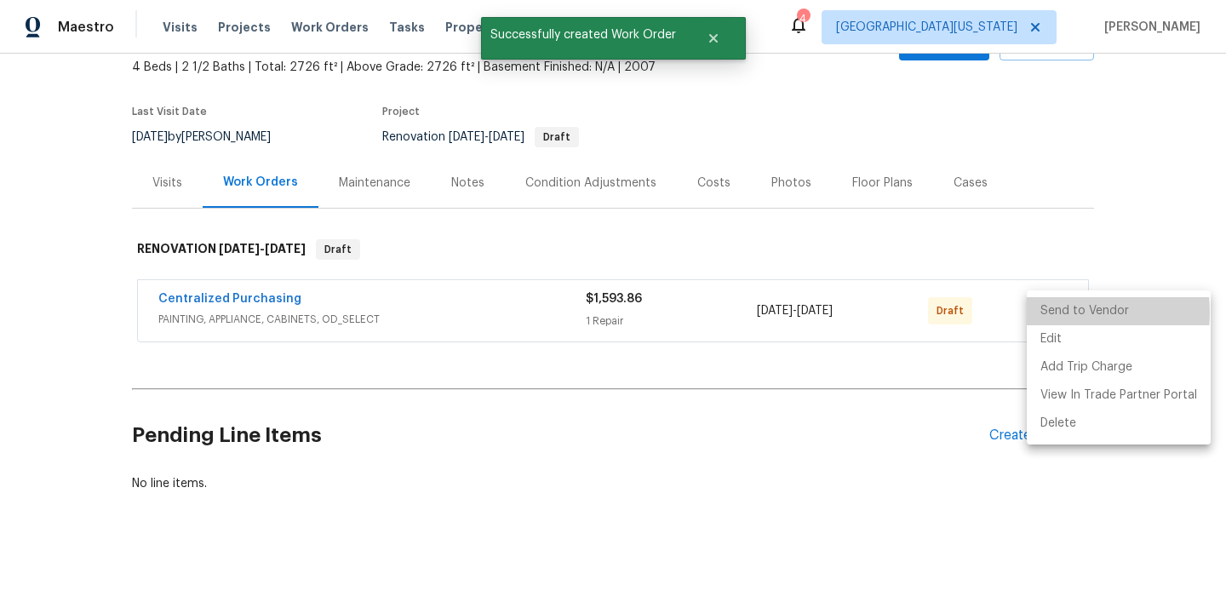
click at [1056, 312] on li "Send to Vendor" at bounding box center [1119, 311] width 184 height 28
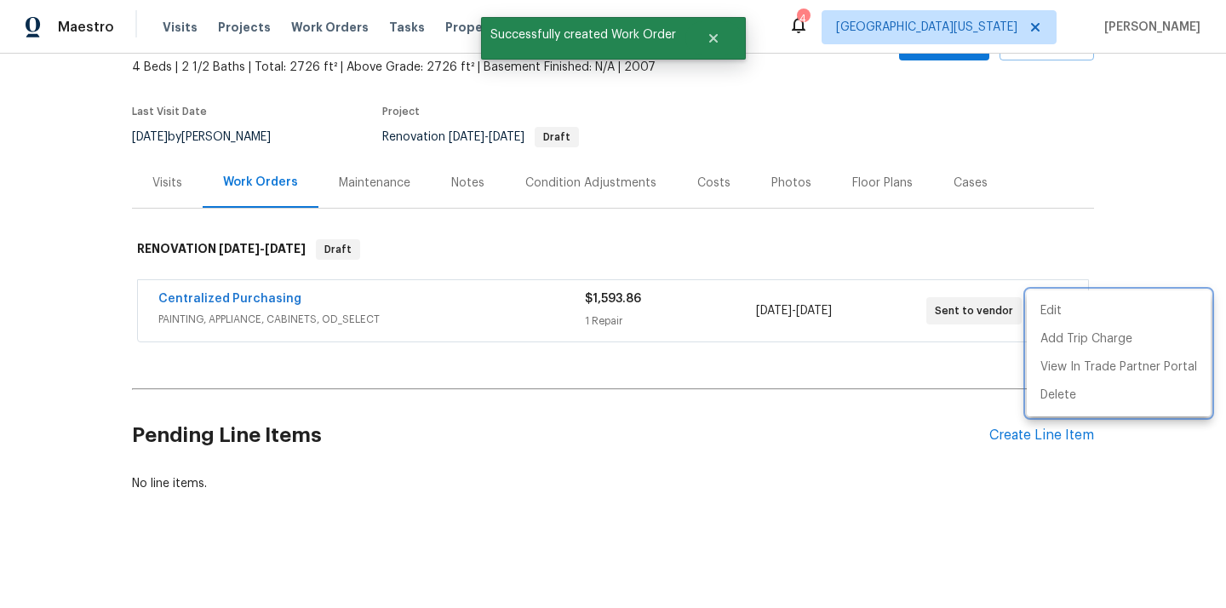
click at [365, 323] on div at bounding box center [613, 304] width 1226 height 608
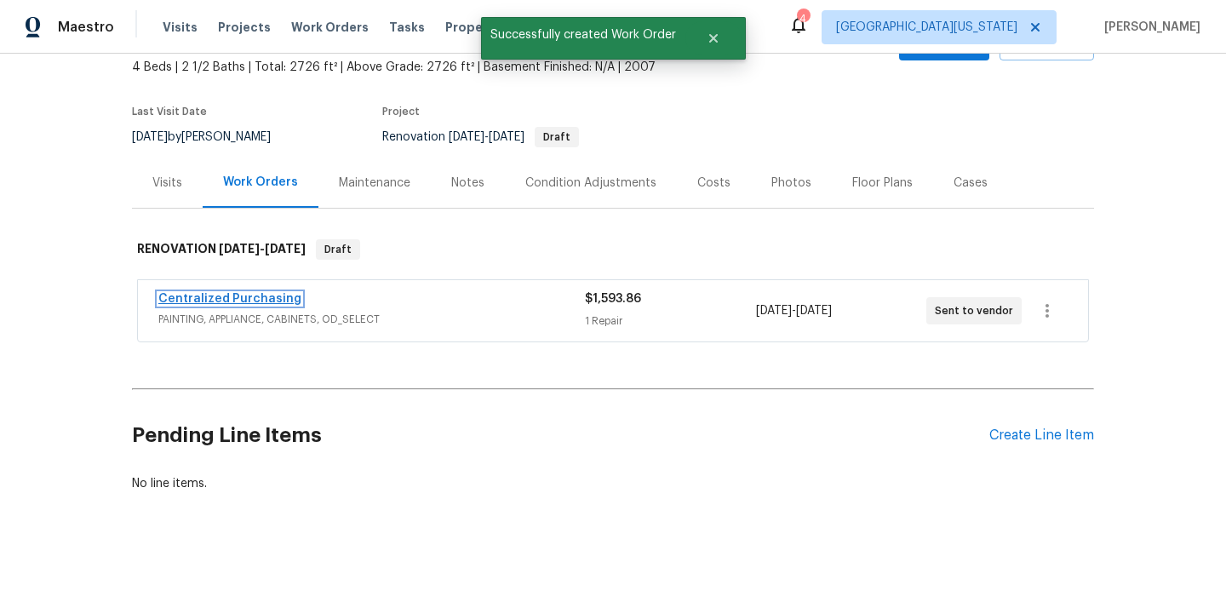
click at [255, 300] on link "Centralized Purchasing" at bounding box center [229, 299] width 143 height 12
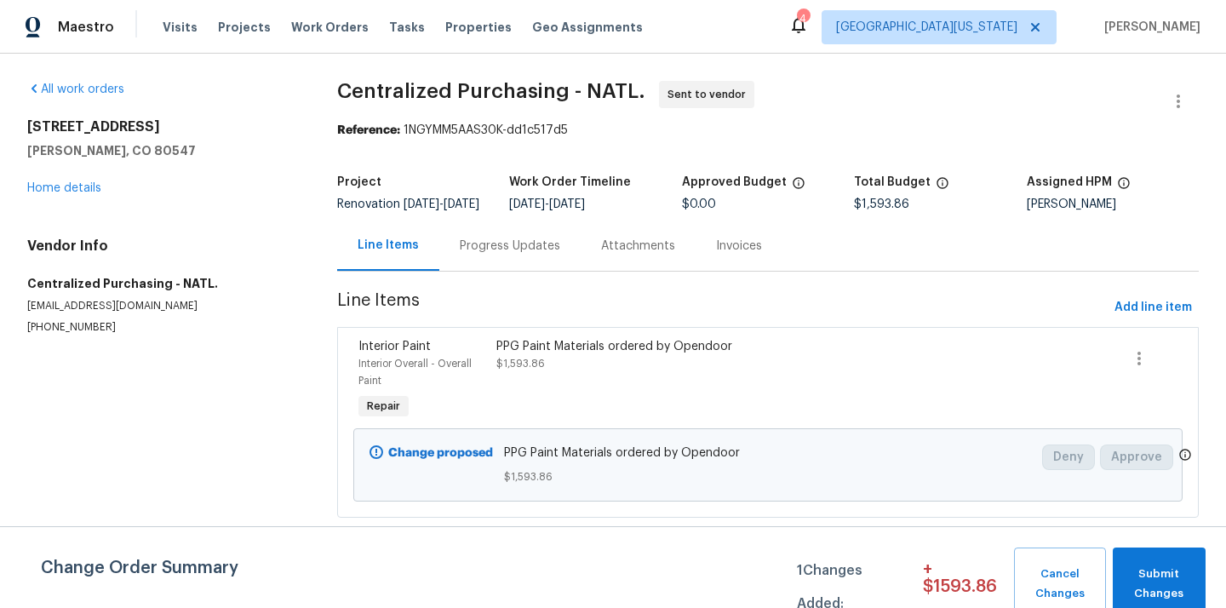
click at [965, 44] on div "Maestro Visits Projects Work Orders Tasks Properties Geo Assignments 4 Northern…" at bounding box center [613, 27] width 1226 height 54
click at [970, 29] on span "[GEOGRAPHIC_DATA][US_STATE]" at bounding box center [926, 27] width 181 height 17
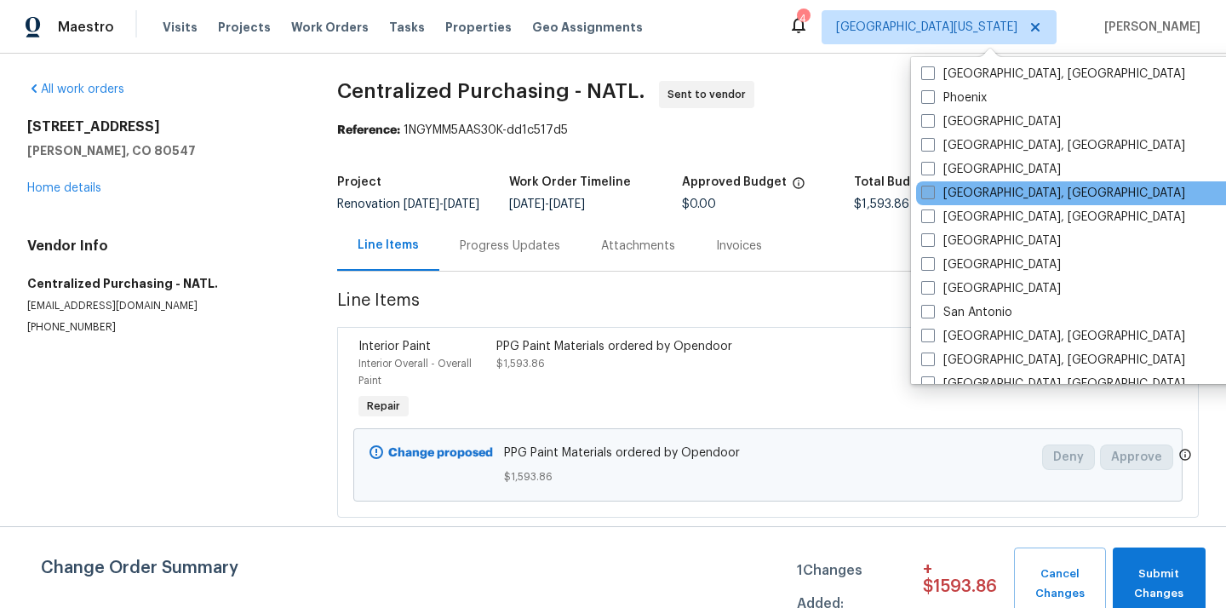
scroll to position [953, 0]
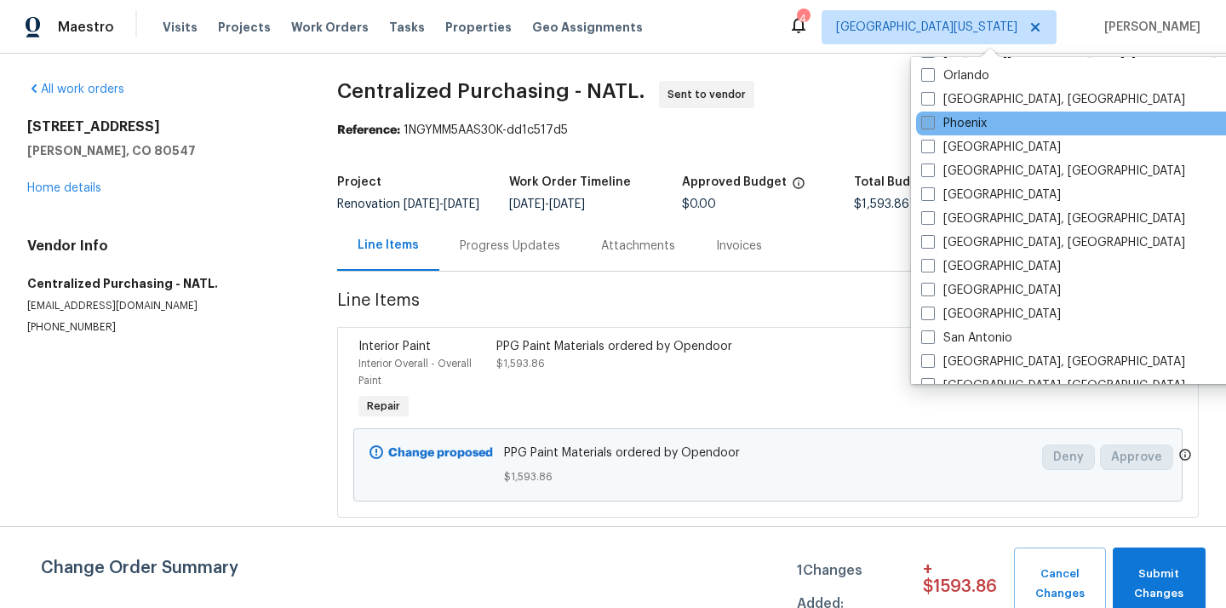
click at [970, 126] on label "Phoenix" at bounding box center [954, 123] width 66 height 17
click at [932, 126] on input "Phoenix" at bounding box center [926, 120] width 11 height 11
checkbox input "true"
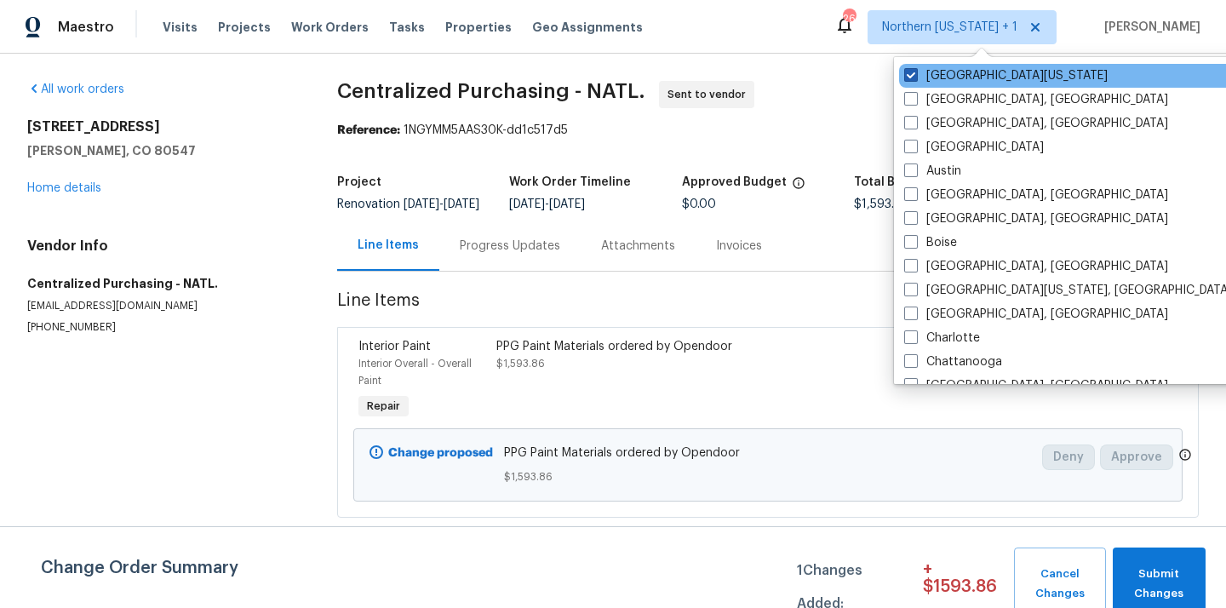
click at [916, 74] on span at bounding box center [911, 75] width 14 height 14
click at [915, 74] on input "[GEOGRAPHIC_DATA][US_STATE]" at bounding box center [909, 72] width 11 height 11
checkbox input "false"
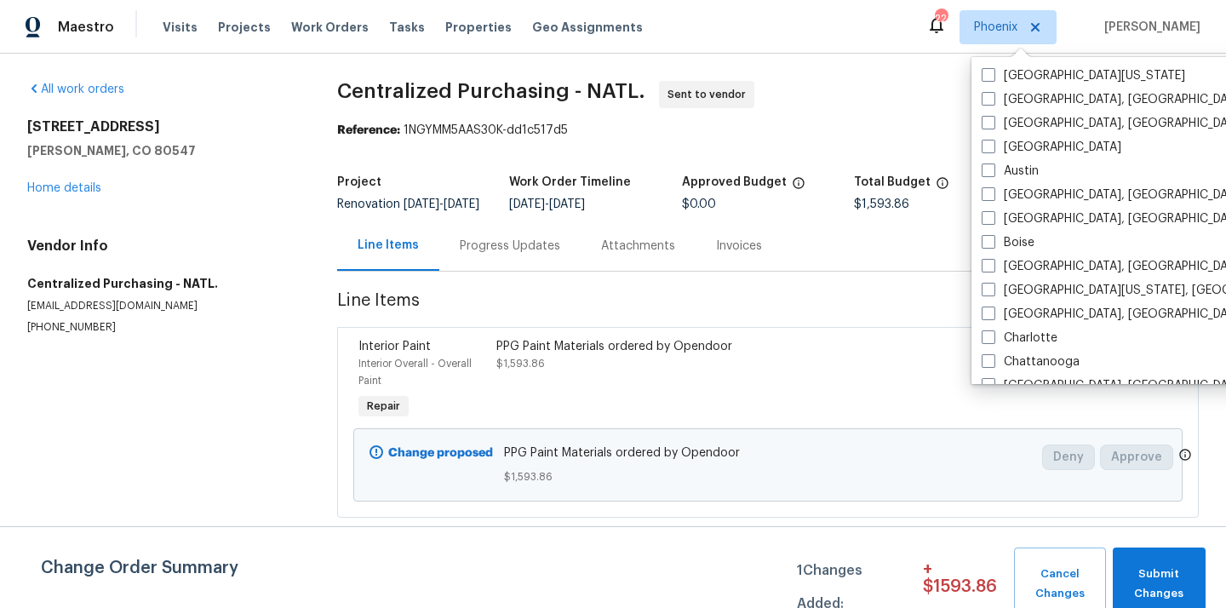
click at [207, 20] on div "Visits Projects Work Orders Tasks Properties Geo Assignments" at bounding box center [413, 27] width 501 height 34
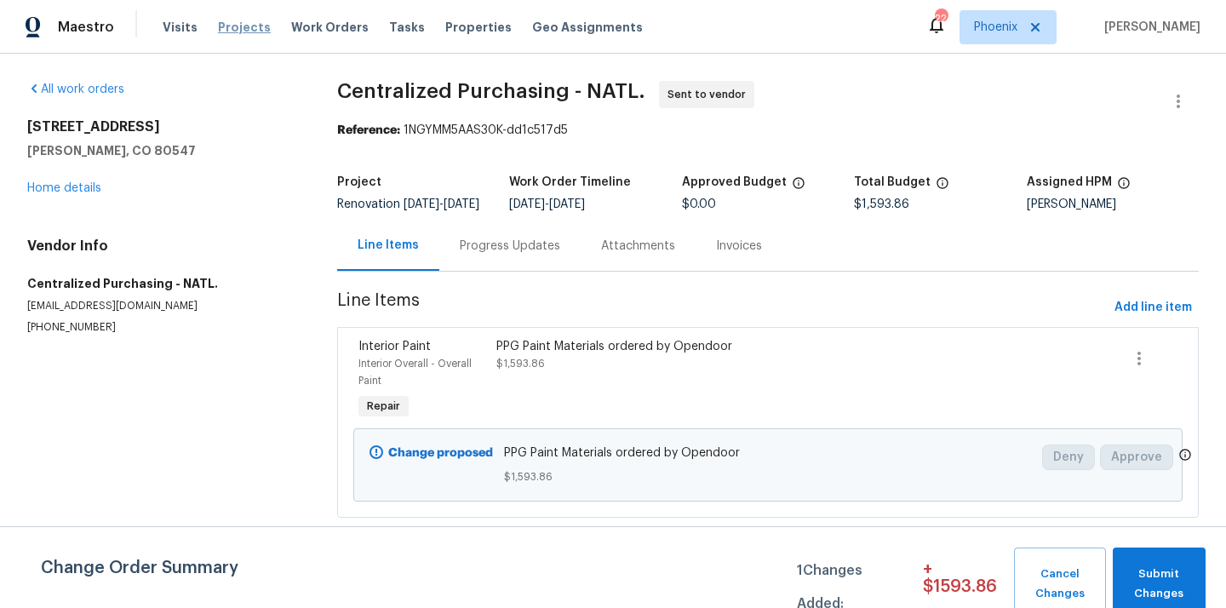
click at [225, 21] on span "Projects" at bounding box center [244, 27] width 53 height 17
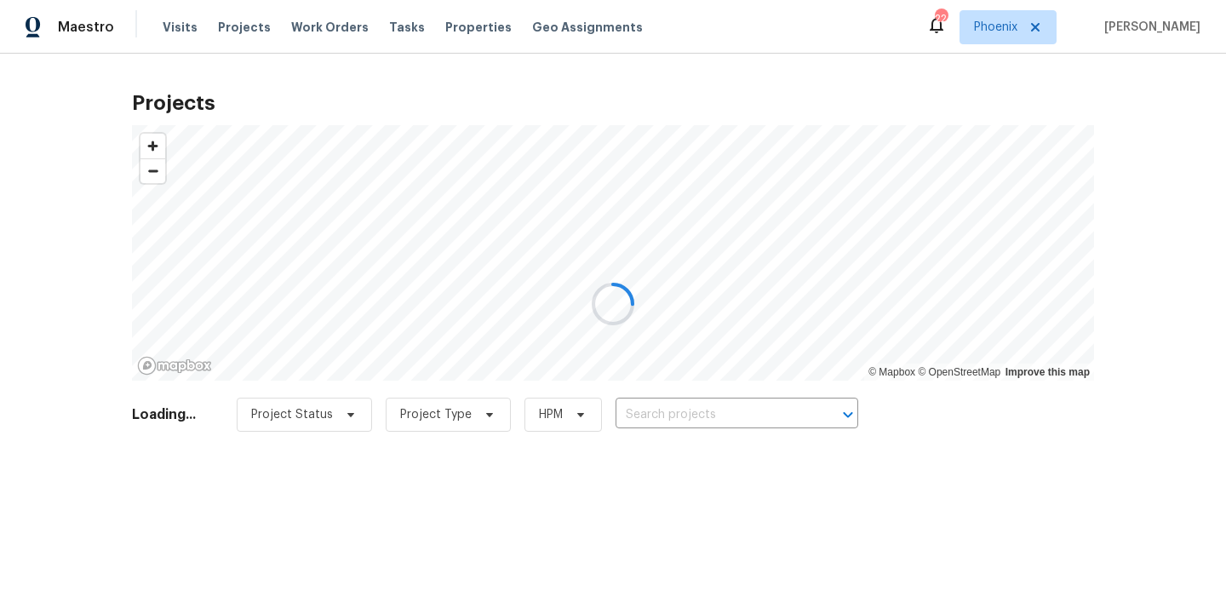
click at [762, 401] on div at bounding box center [613, 304] width 1226 height 608
click at [677, 400] on div at bounding box center [613, 304] width 1226 height 608
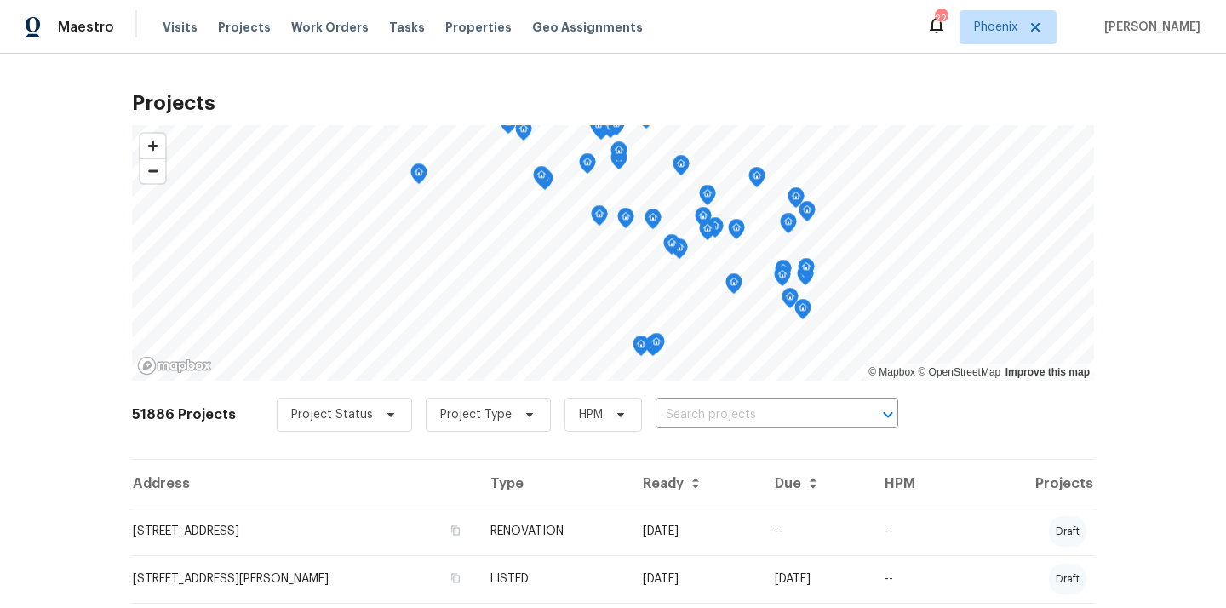
click at [677, 400] on div "Project Status Project Type HPM ​" at bounding box center [587, 415] width 621 height 34
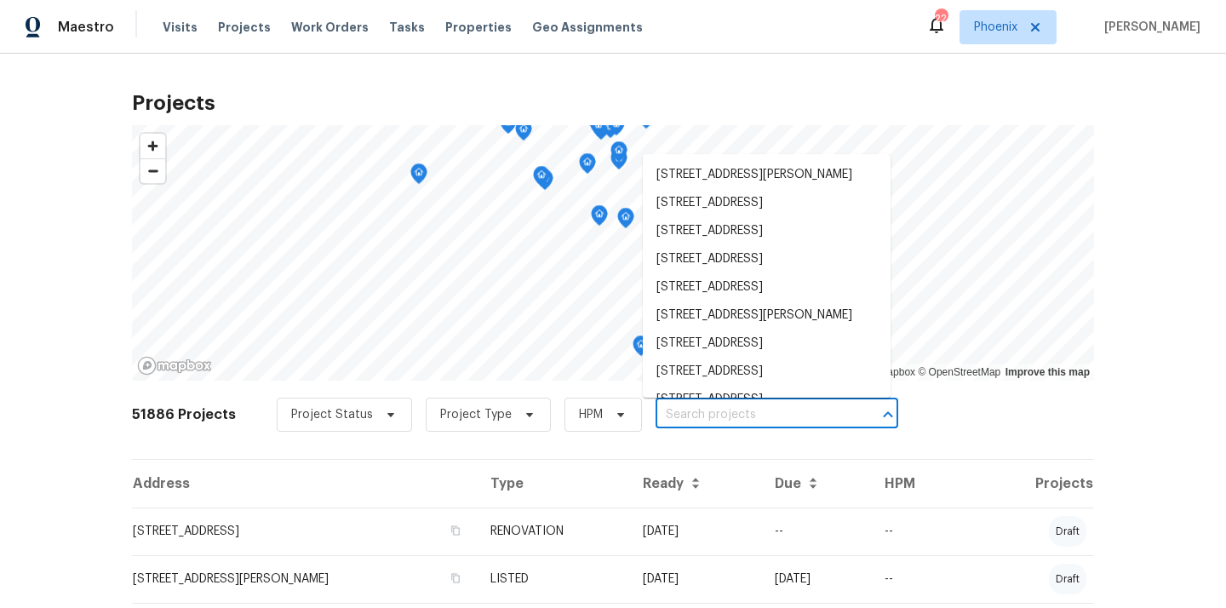
click at [677, 412] on input "text" at bounding box center [752, 415] width 195 height 26
paste input "6547 N 73rd Dr Glendale AZ 85303"
type input "6547 N 73rd Dr Glendale AZ 85303"
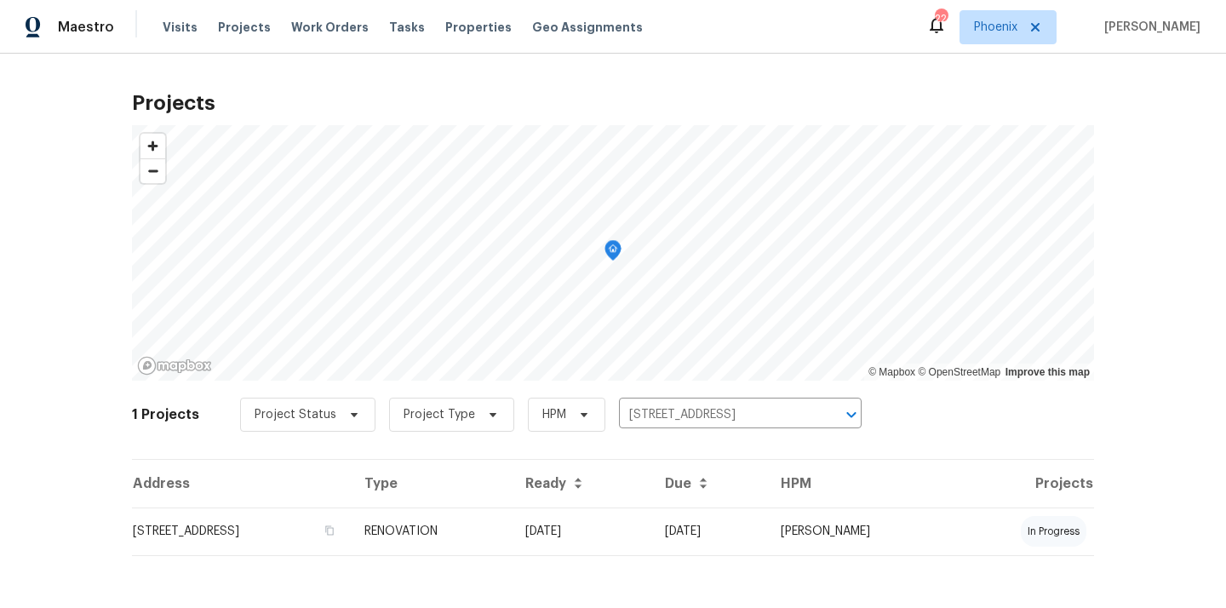
click at [512, 523] on td "RENOVATION" at bounding box center [431, 531] width 161 height 48
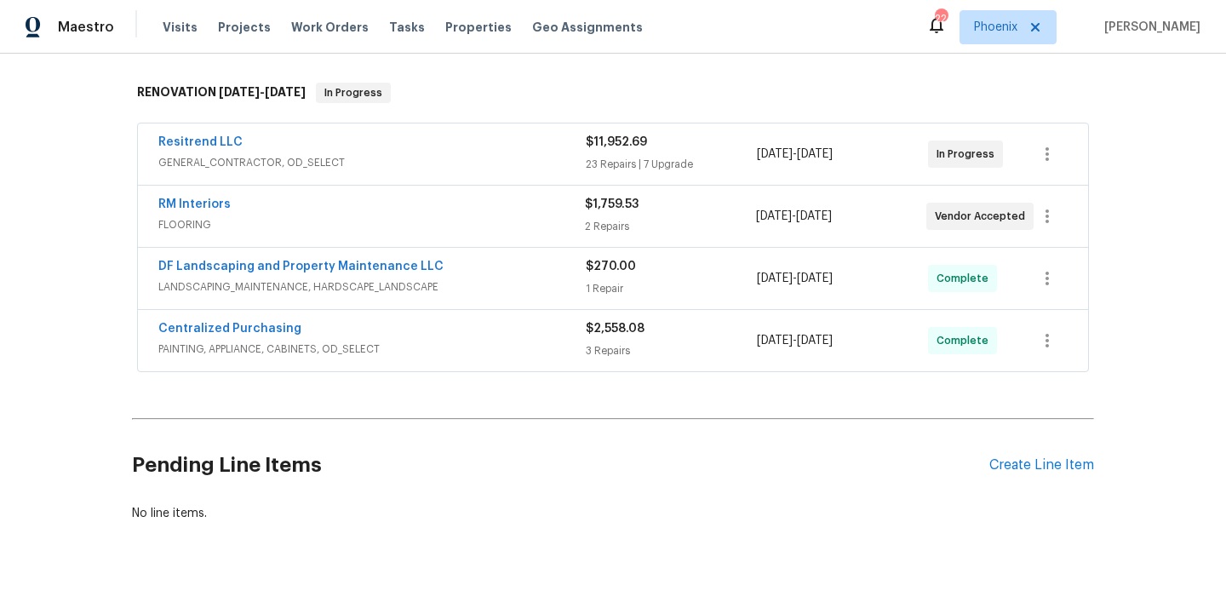
scroll to position [287, 0]
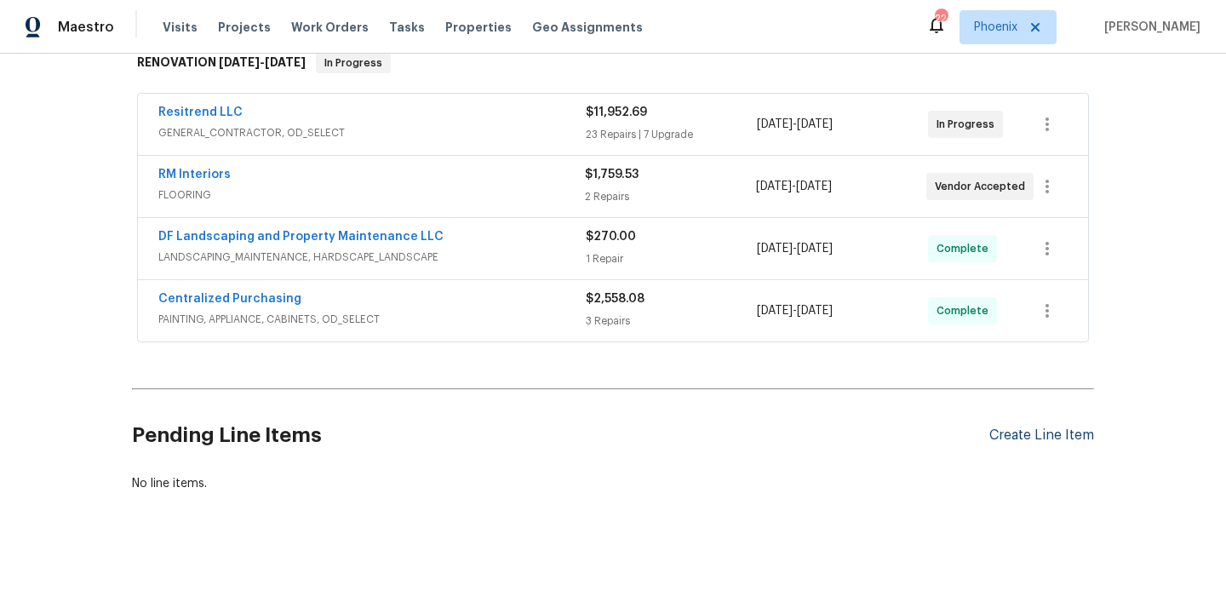
click at [1005, 427] on div "Create Line Item" at bounding box center [1041, 435] width 105 height 16
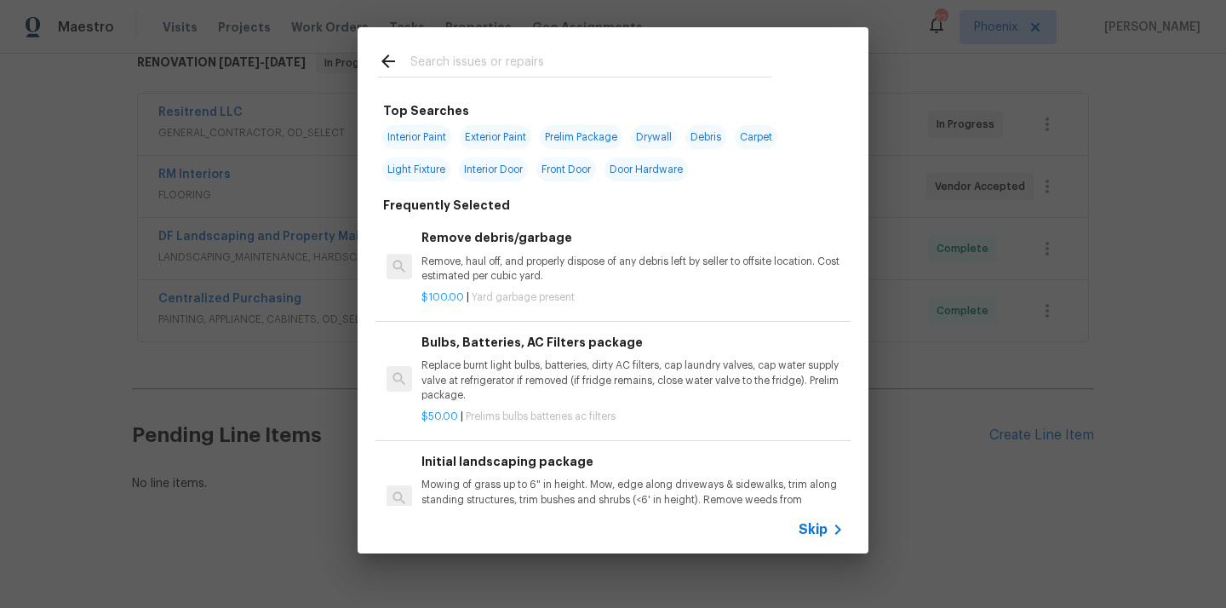
click at [546, 70] on input "text" at bounding box center [590, 64] width 361 height 26
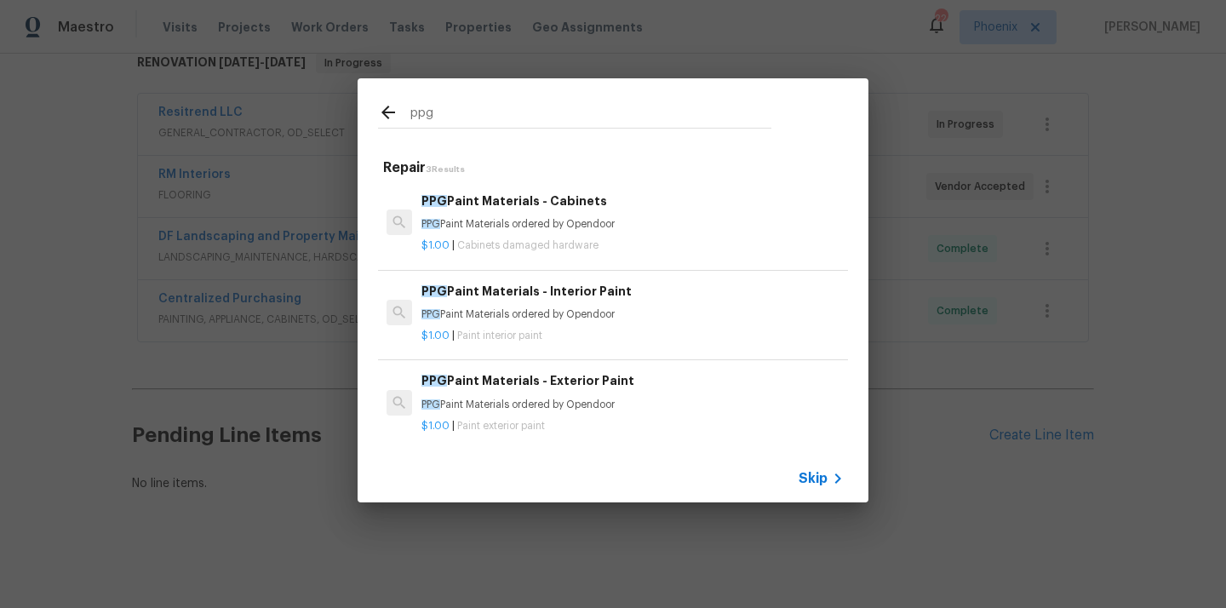
type input "ppg"
click at [532, 290] on h6 "PPG Paint Materials - Interior Paint" at bounding box center [632, 291] width 422 height 19
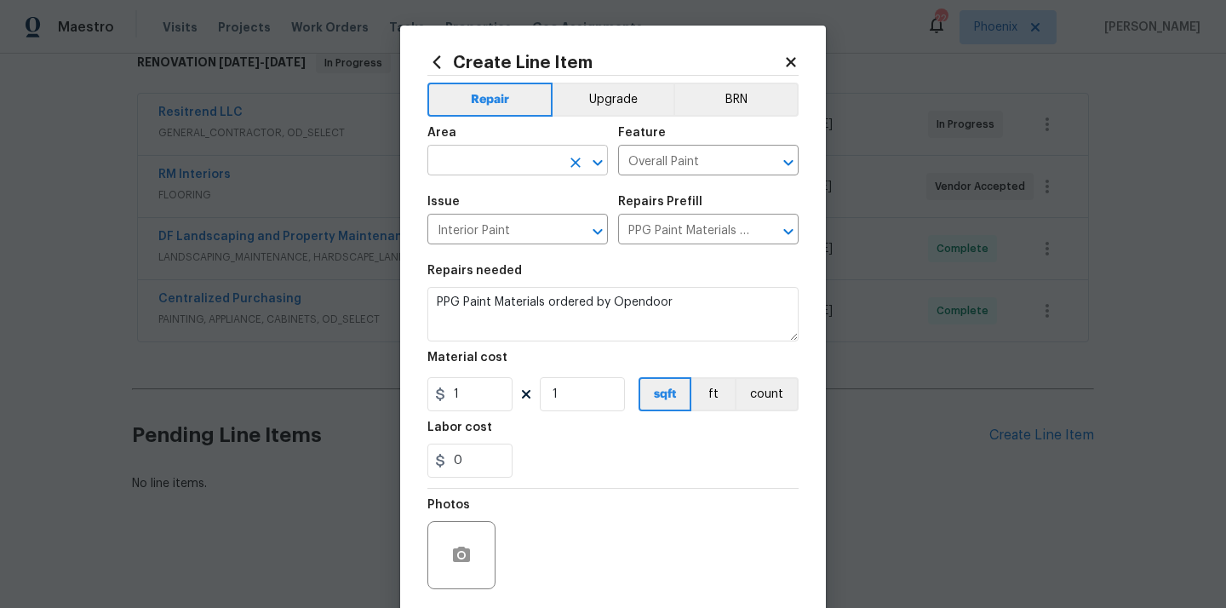
click at [524, 163] on input "text" at bounding box center [493, 162] width 133 height 26
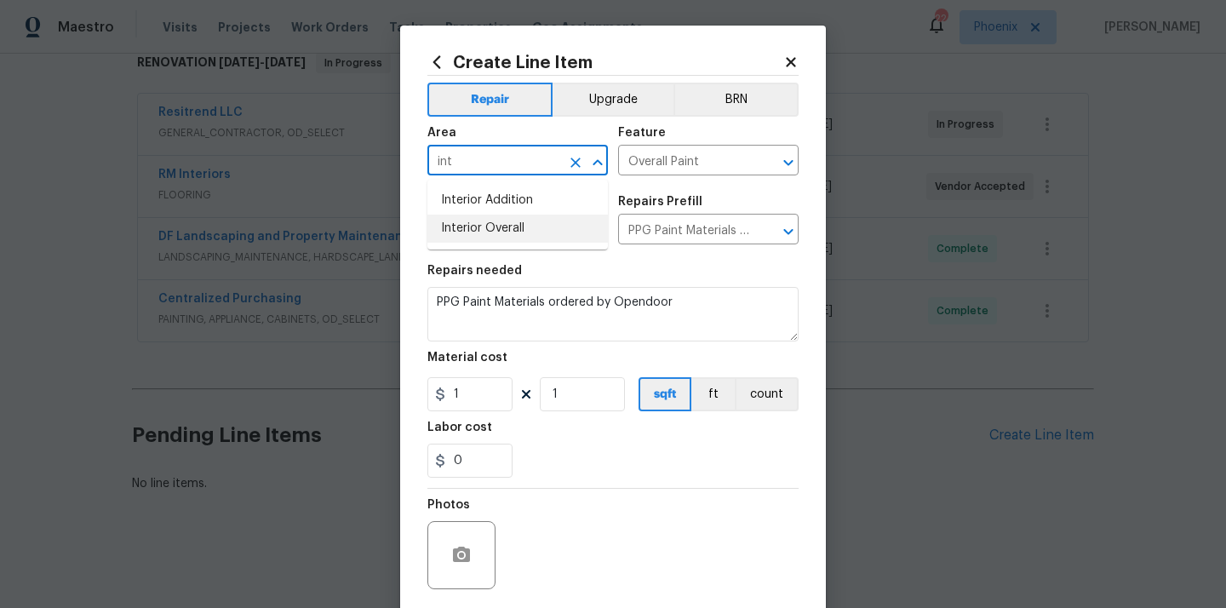
click at [492, 226] on li "Interior Overall" at bounding box center [517, 229] width 180 height 28
type input "Interior Overall"
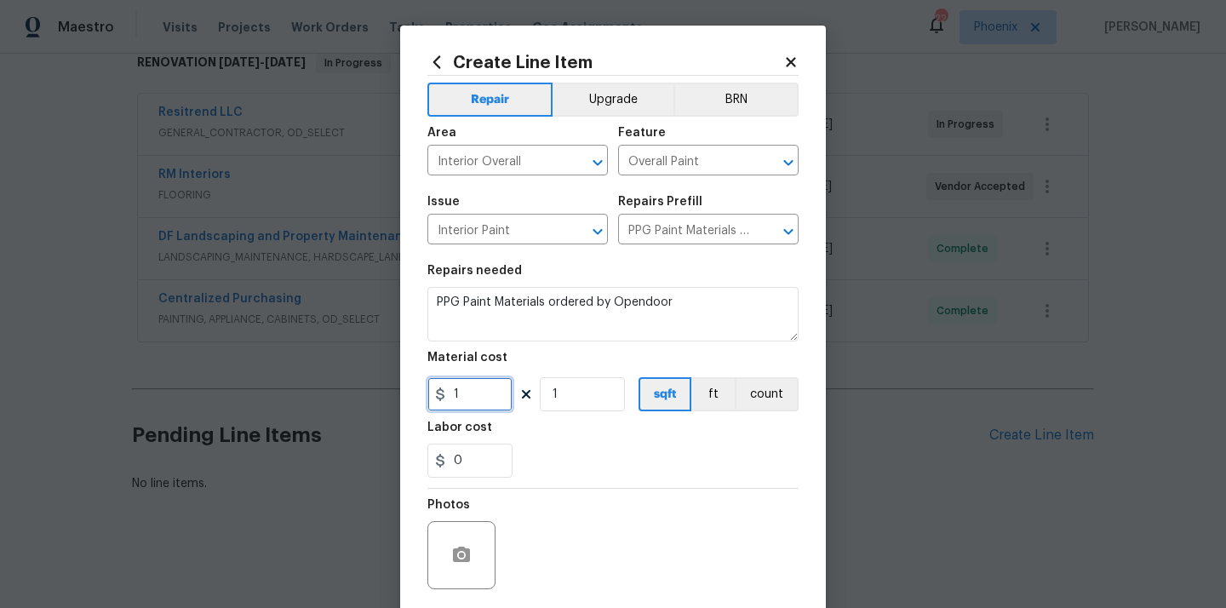
drag, startPoint x: 471, startPoint y: 401, endPoint x: 387, endPoint y: 405, distance: 83.5
click at [390, 405] on div "Create Line Item Repair Upgrade BRN Area Interior Overall ​ Feature Overall Pai…" at bounding box center [613, 304] width 1226 height 608
paste input "258.76"
type input "258.76"
click at [530, 429] on div "Labor cost" at bounding box center [612, 432] width 371 height 22
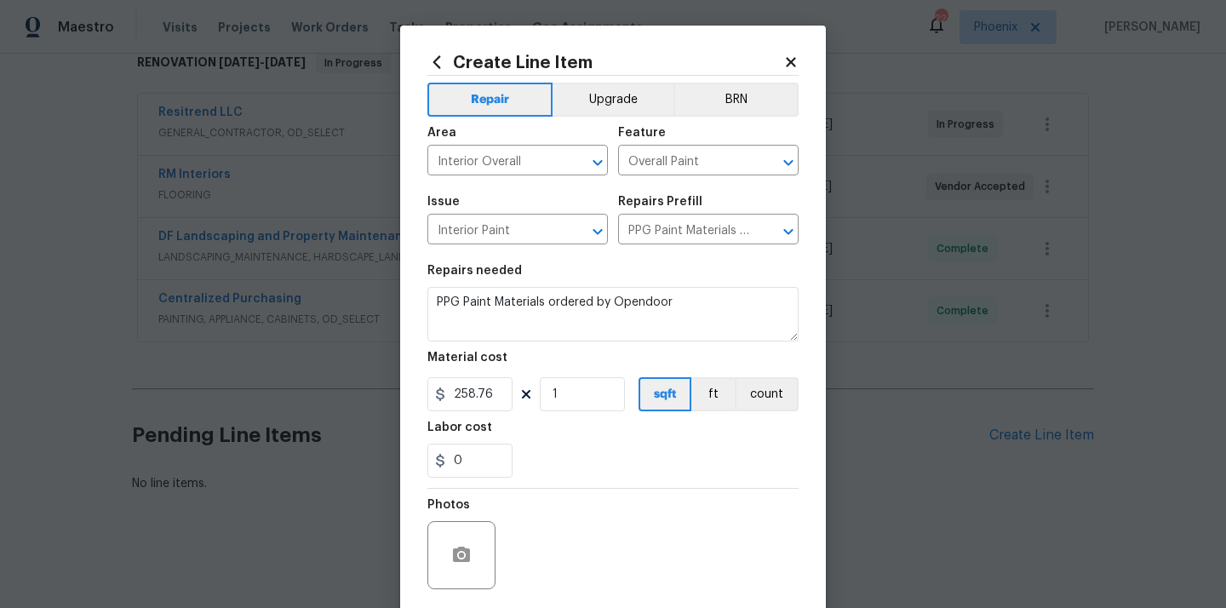
scroll to position [126, 0]
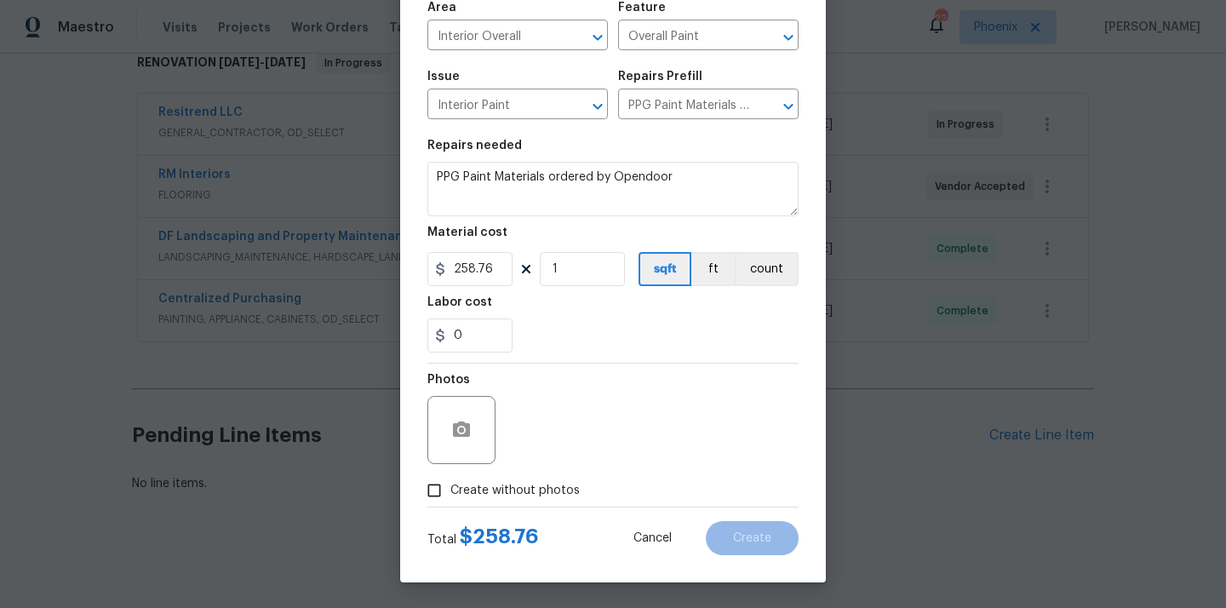
click at [514, 478] on label "Create without photos" at bounding box center [499, 490] width 162 height 32
click at [450, 478] on input "Create without photos" at bounding box center [434, 490] width 32 height 32
checkbox input "true"
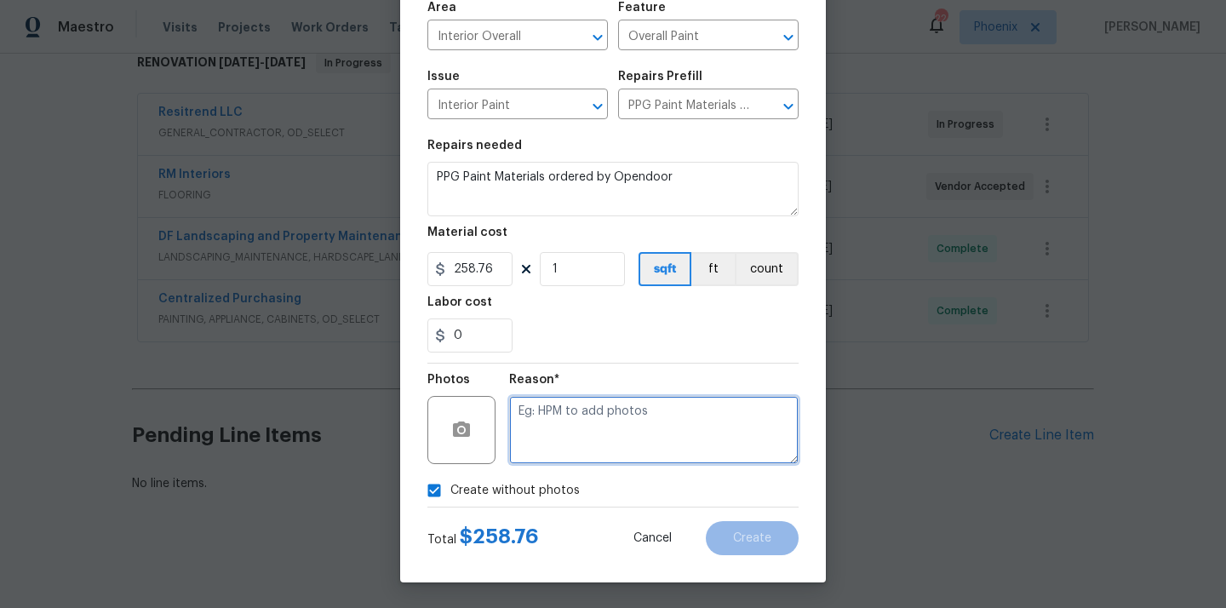
click at [558, 427] on textarea at bounding box center [653, 430] width 289 height 68
type textarea "N/A"
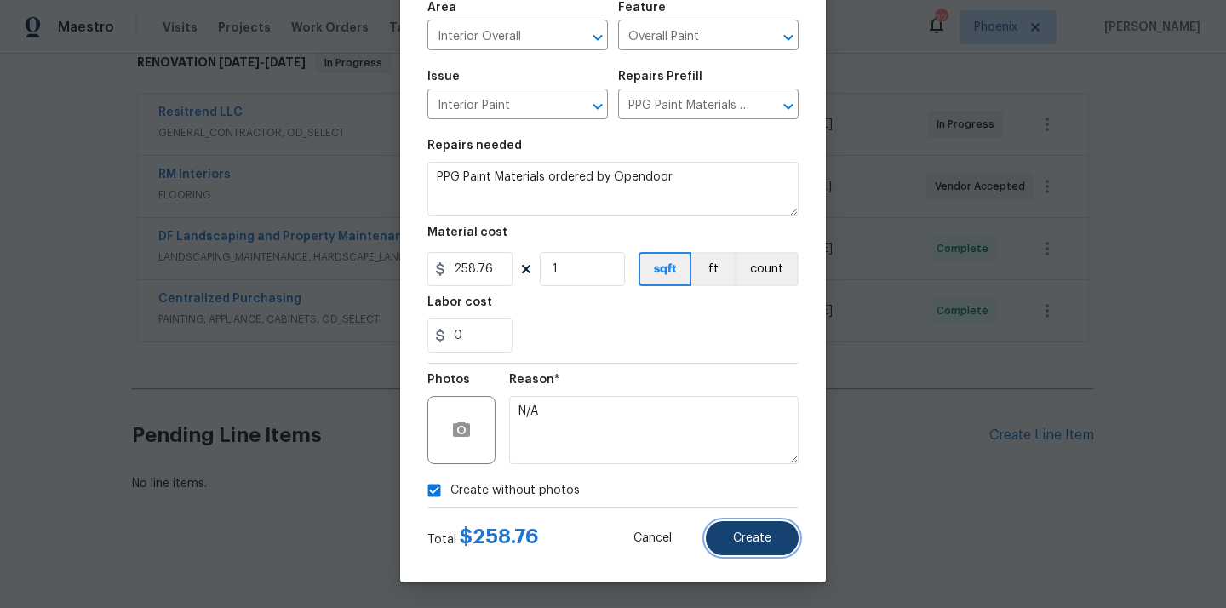
click at [770, 544] on span "Create" at bounding box center [752, 538] width 38 height 13
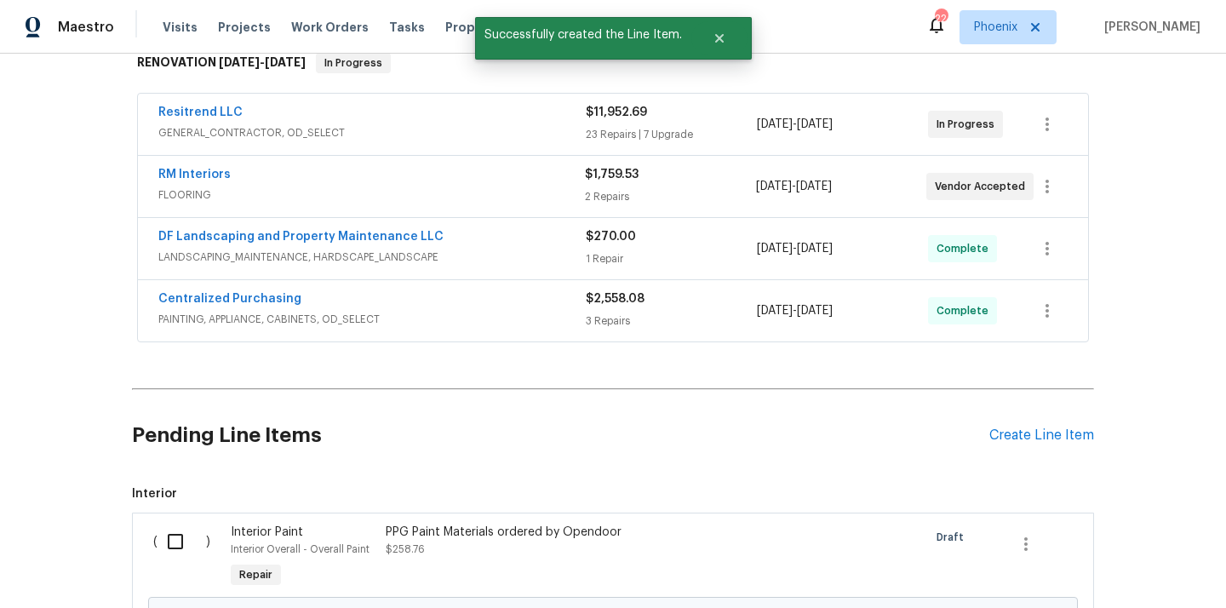
click at [161, 547] on input "checkbox" at bounding box center [181, 542] width 49 height 36
checkbox input "true"
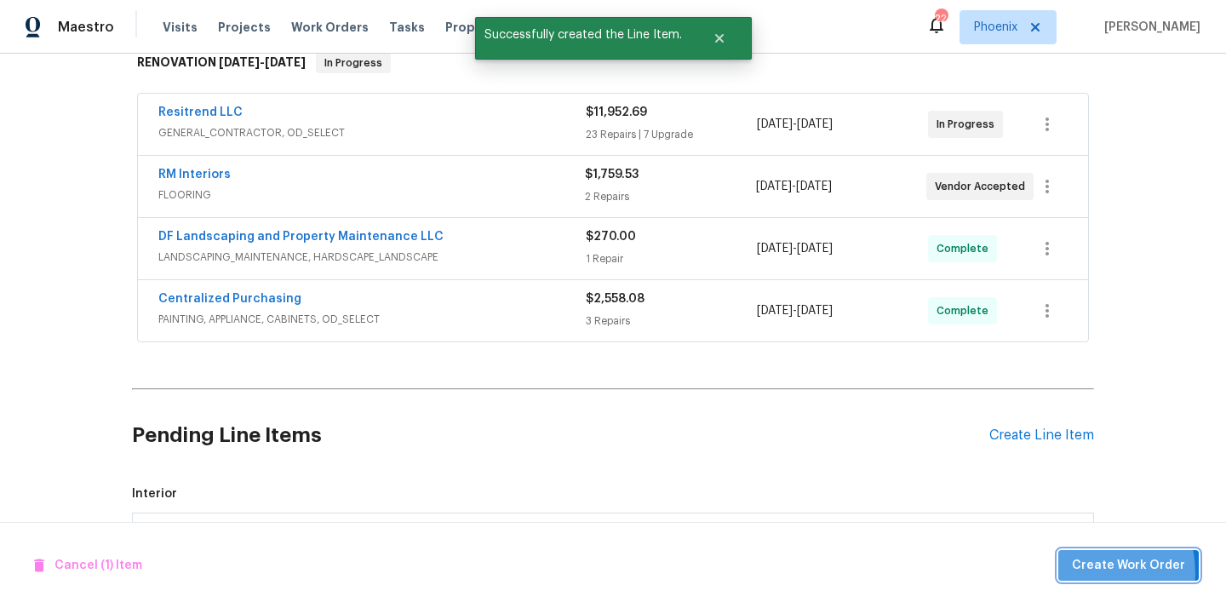
click at [1085, 572] on span "Create Work Order" at bounding box center [1128, 565] width 113 height 21
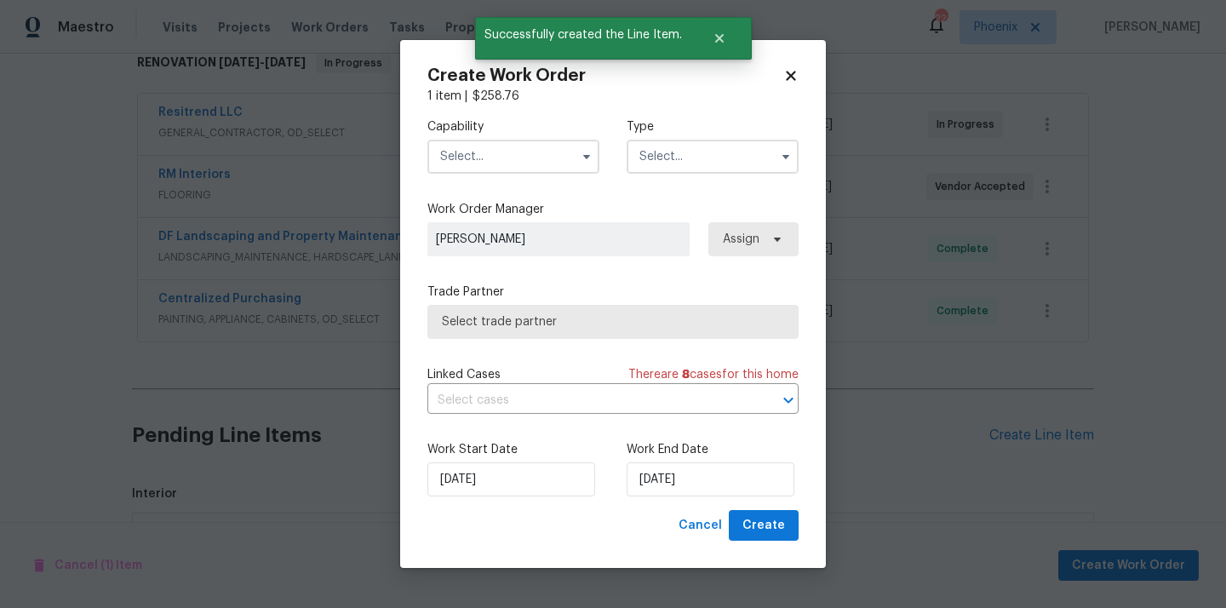
click at [546, 171] on input "text" at bounding box center [513, 157] width 172 height 34
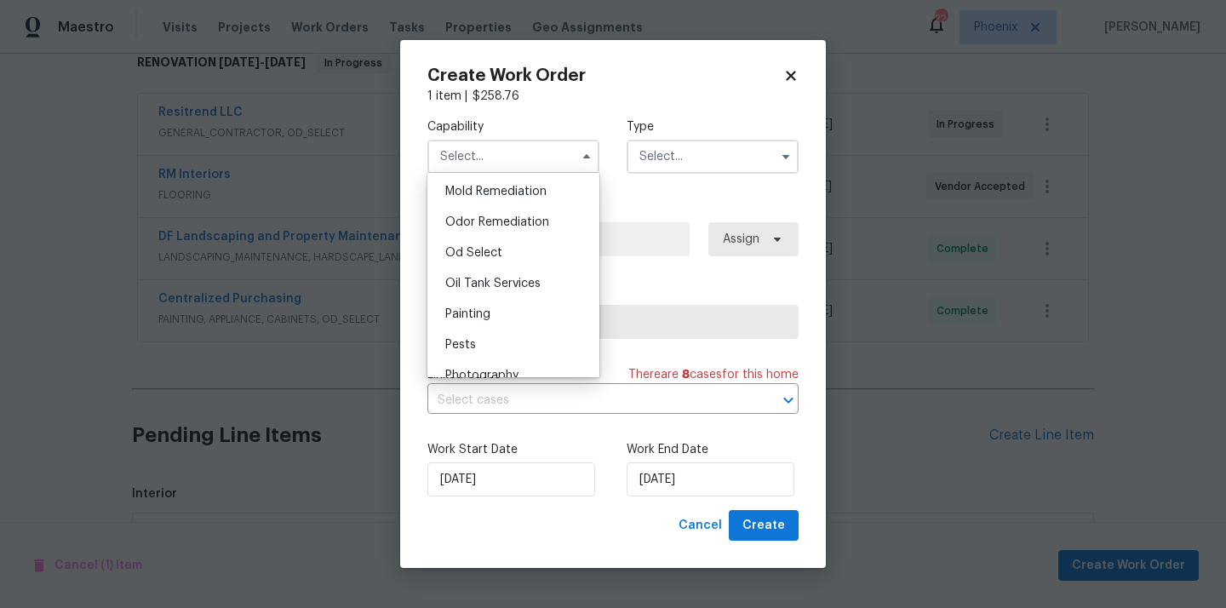
scroll to position [1329, 0]
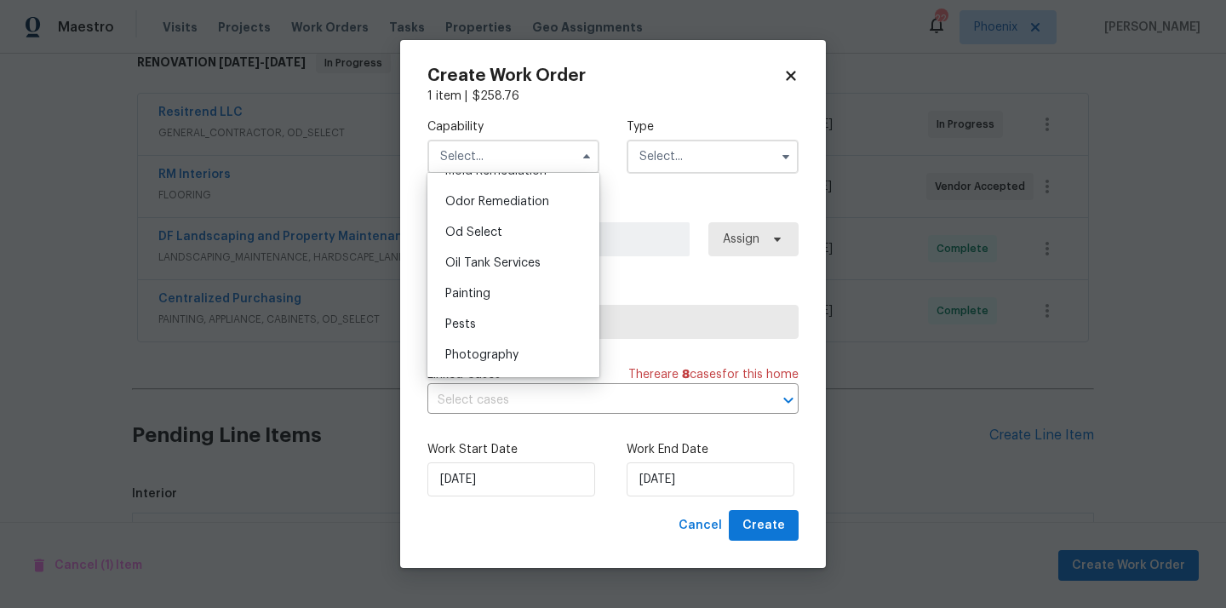
click at [529, 285] on div "Painting" at bounding box center [513, 293] width 163 height 31
type input "Painting"
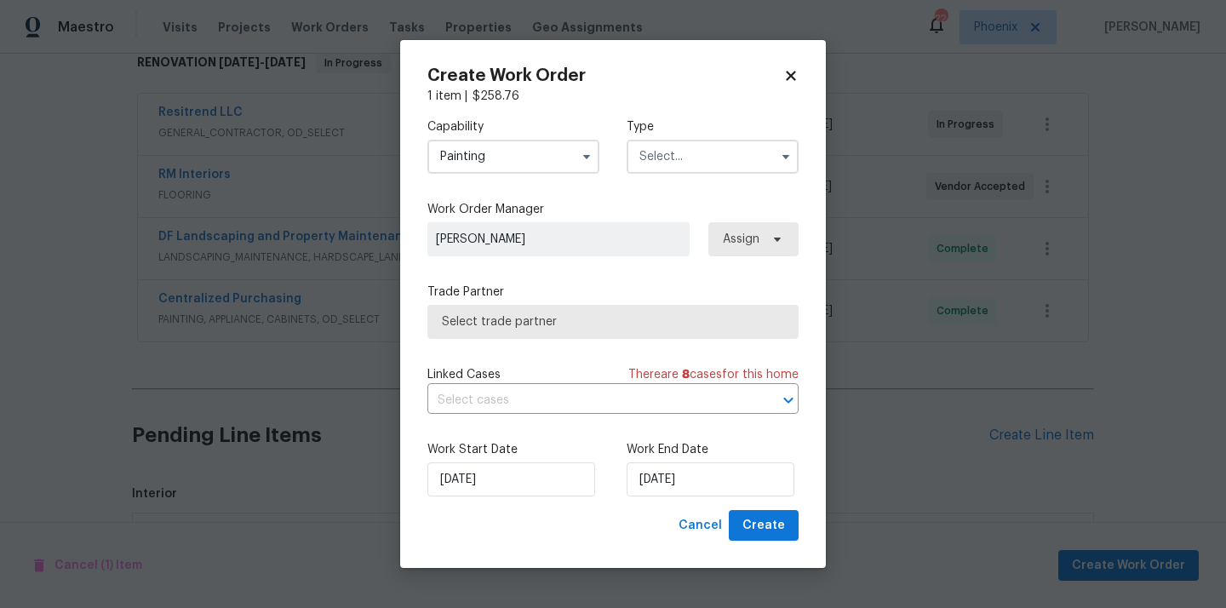
click at [677, 152] on input "text" at bounding box center [713, 157] width 172 height 34
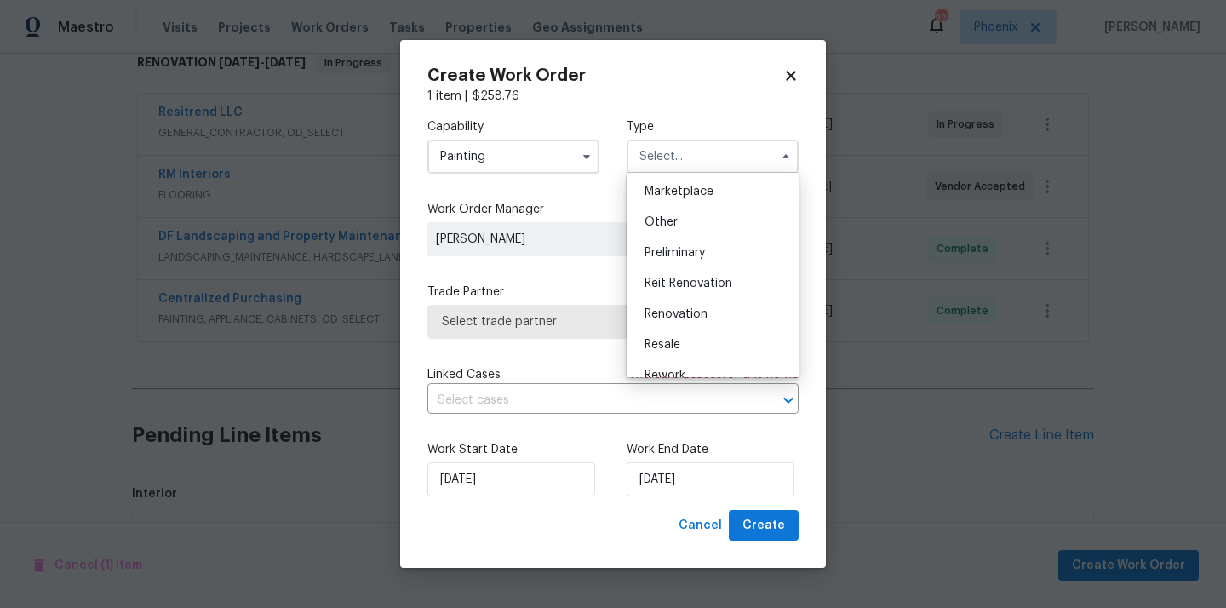
scroll to position [386, 0]
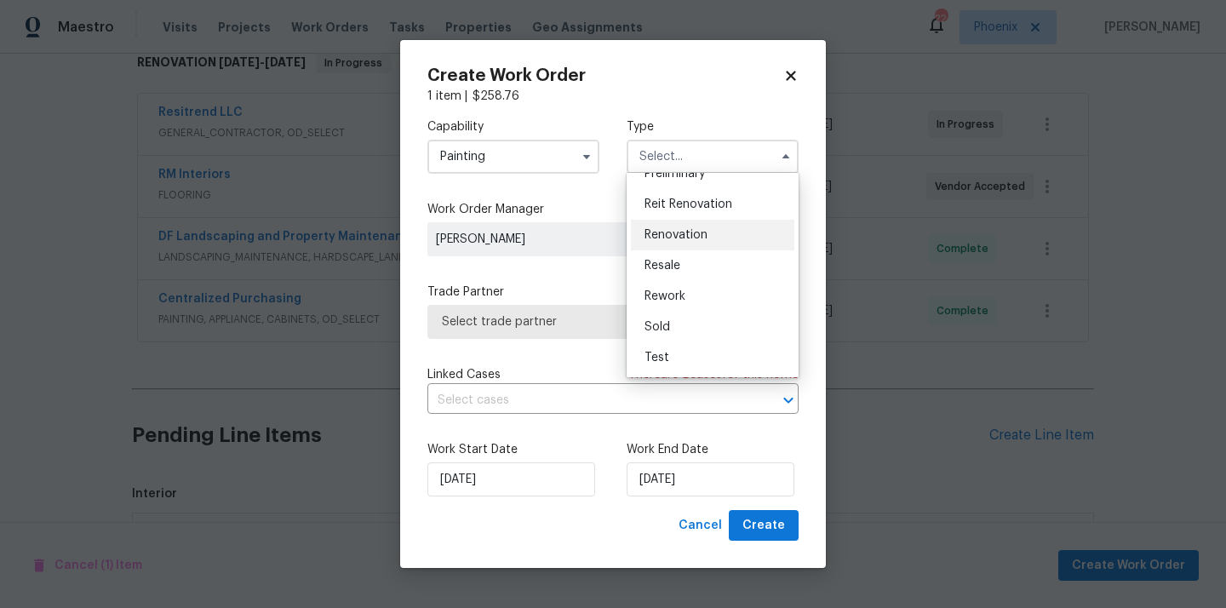
click at [676, 236] on span "Renovation" at bounding box center [675, 235] width 63 height 12
type input "Renovation"
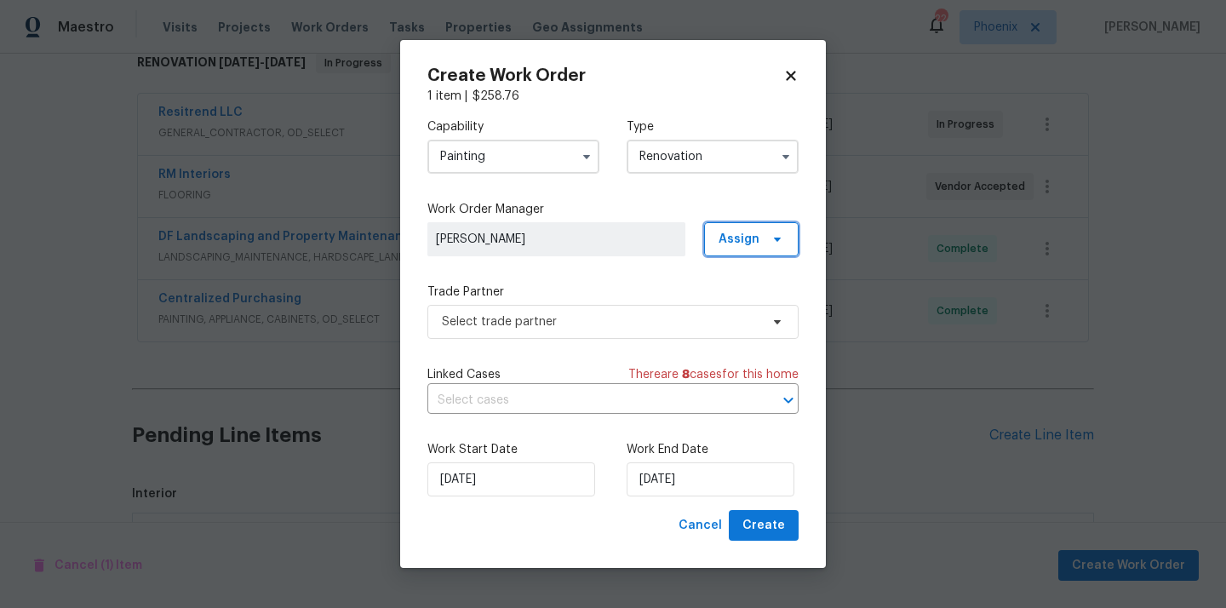
click at [725, 228] on span "Assign" at bounding box center [751, 239] width 94 height 34
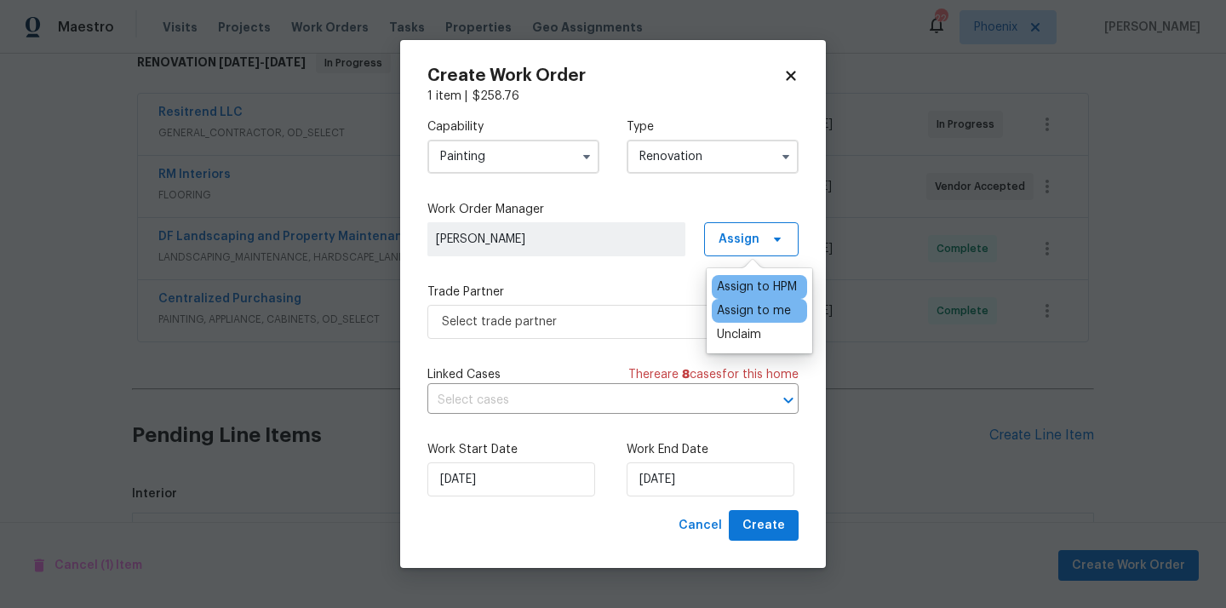
click at [734, 313] on div "Assign to me" at bounding box center [754, 310] width 74 height 17
click at [617, 314] on span "Select trade partner" at bounding box center [601, 321] width 318 height 17
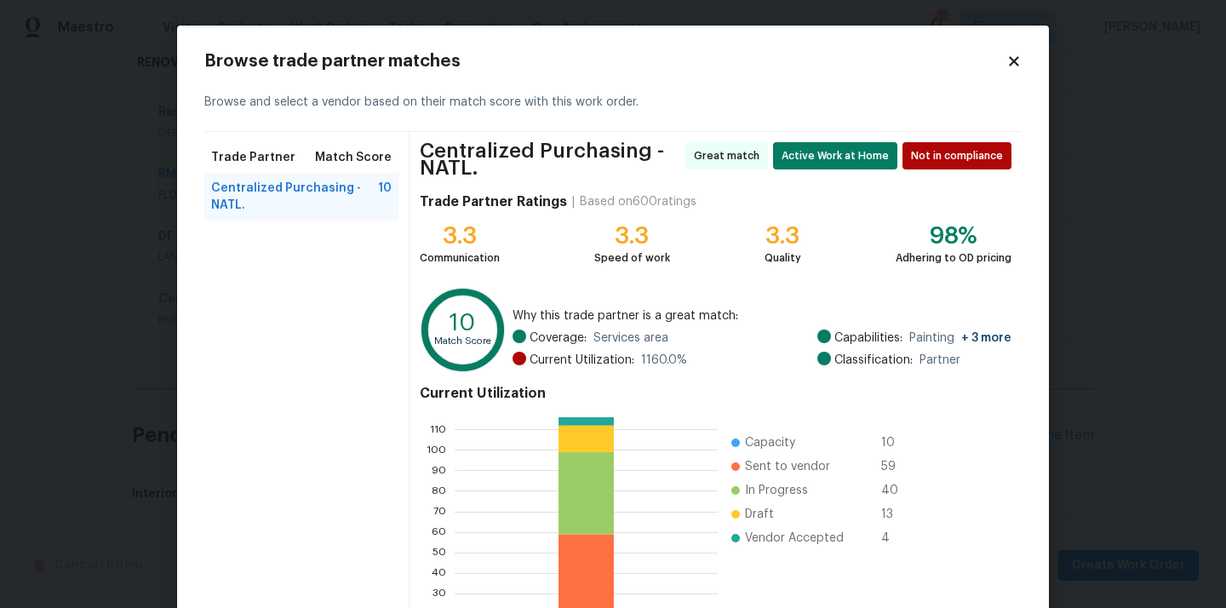
scroll to position [150, 0]
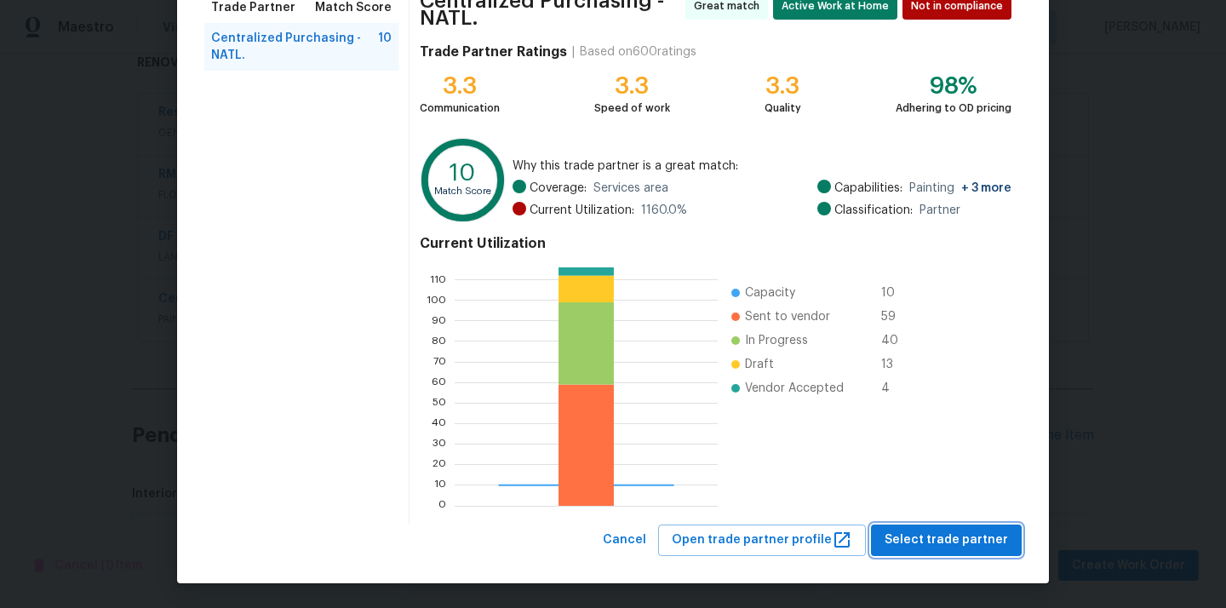
click at [982, 553] on button "Select trade partner" at bounding box center [946, 539] width 151 height 31
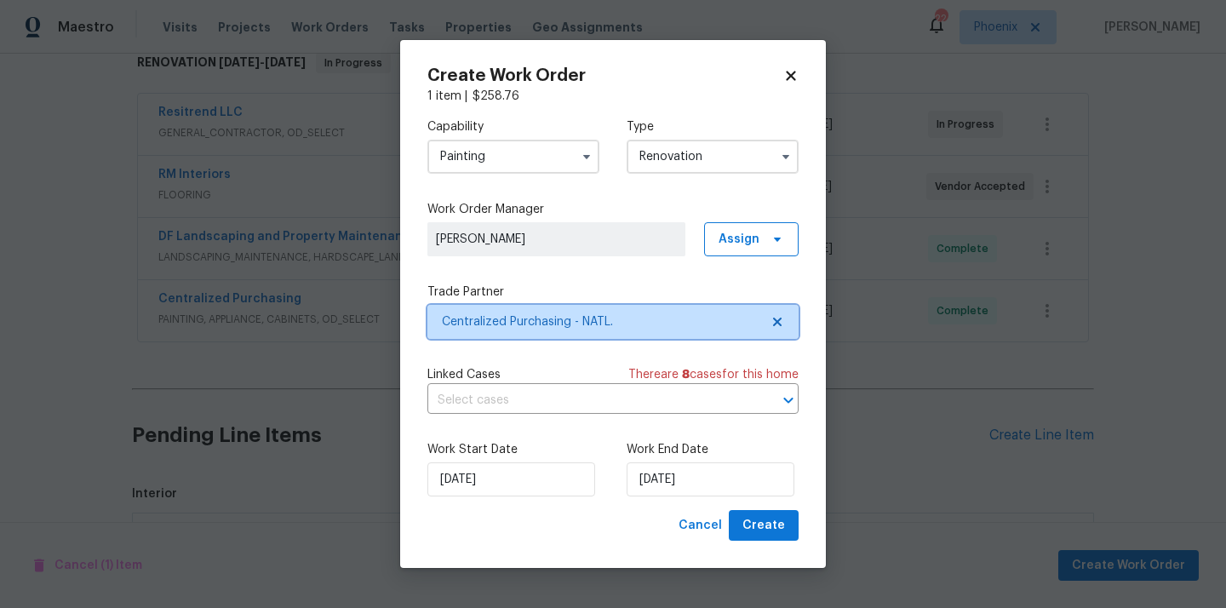
scroll to position [0, 0]
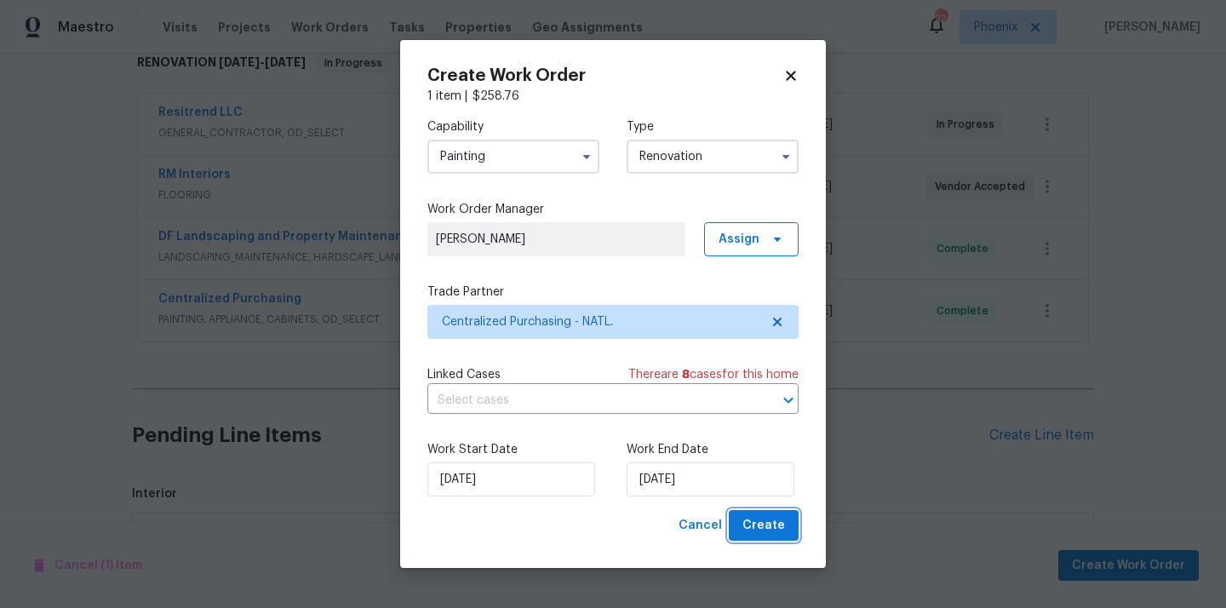
click at [764, 512] on button "Create" at bounding box center [764, 525] width 70 height 31
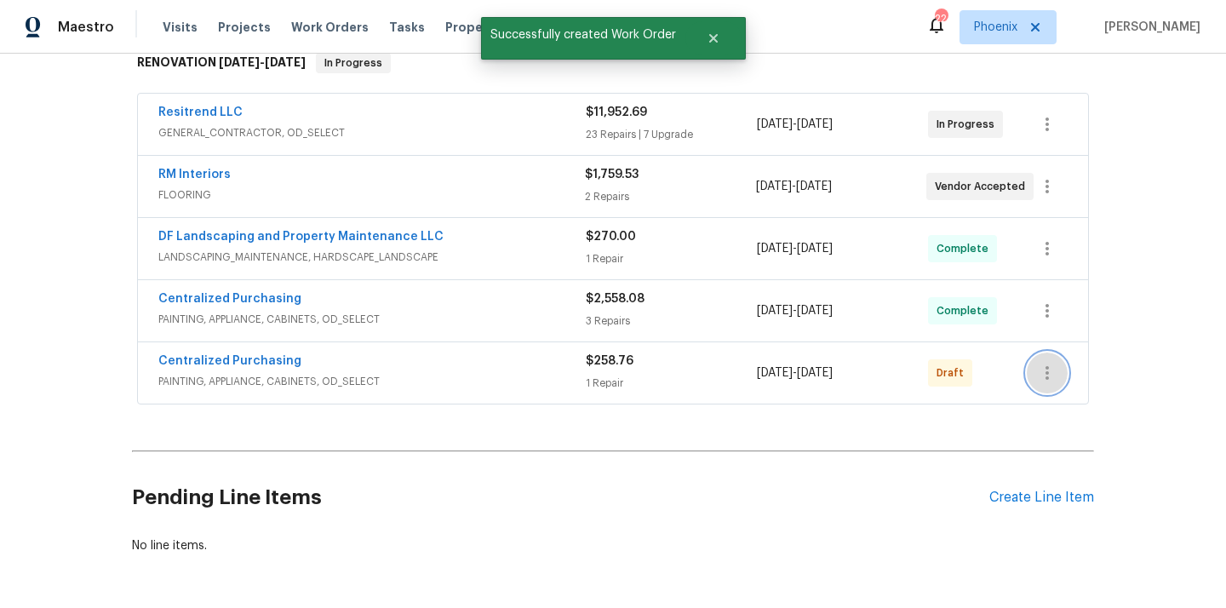
click at [1048, 359] on button "button" at bounding box center [1047, 372] width 41 height 41
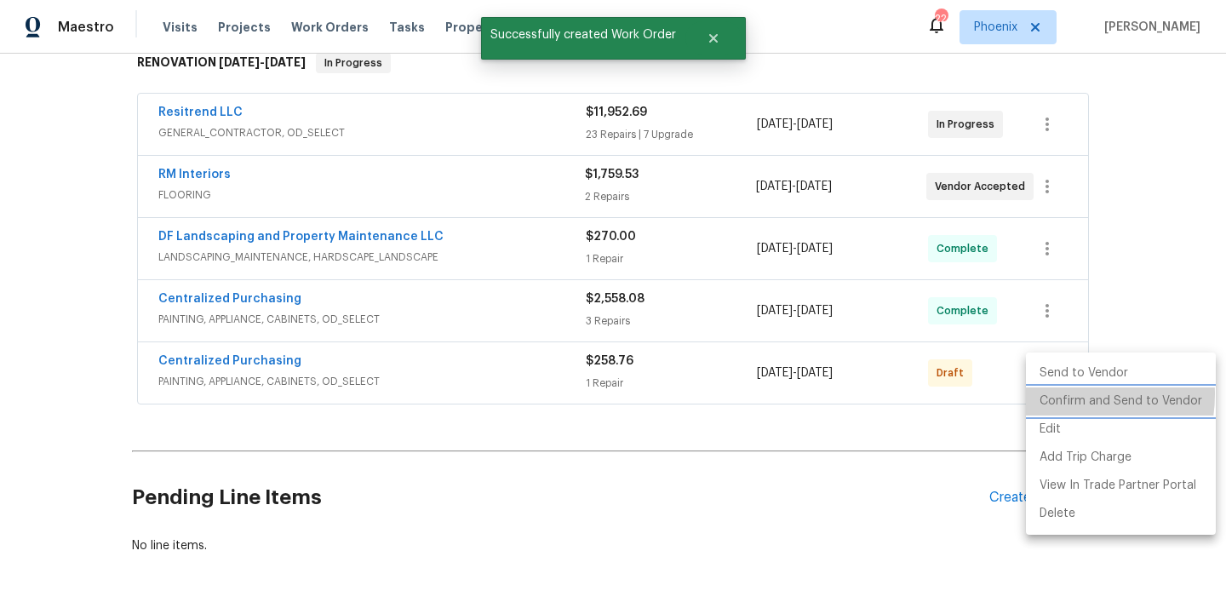
click at [1056, 394] on li "Confirm and Send to Vendor" at bounding box center [1121, 401] width 190 height 28
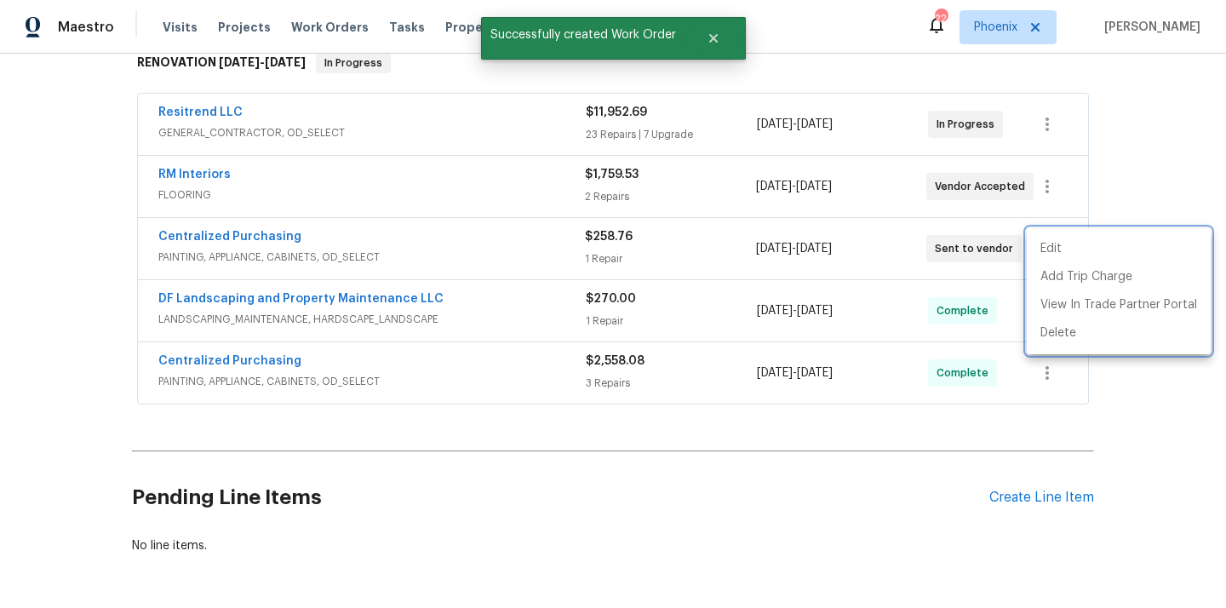
click at [286, 237] on div at bounding box center [613, 304] width 1226 height 608
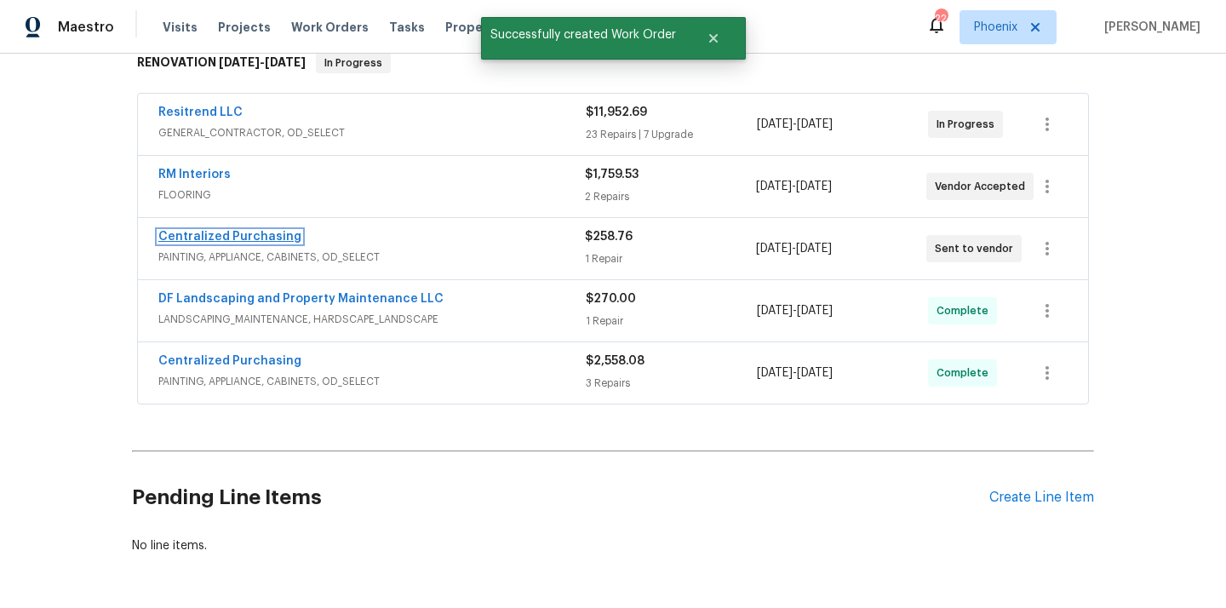
click at [268, 237] on link "Centralized Purchasing" at bounding box center [229, 237] width 143 height 12
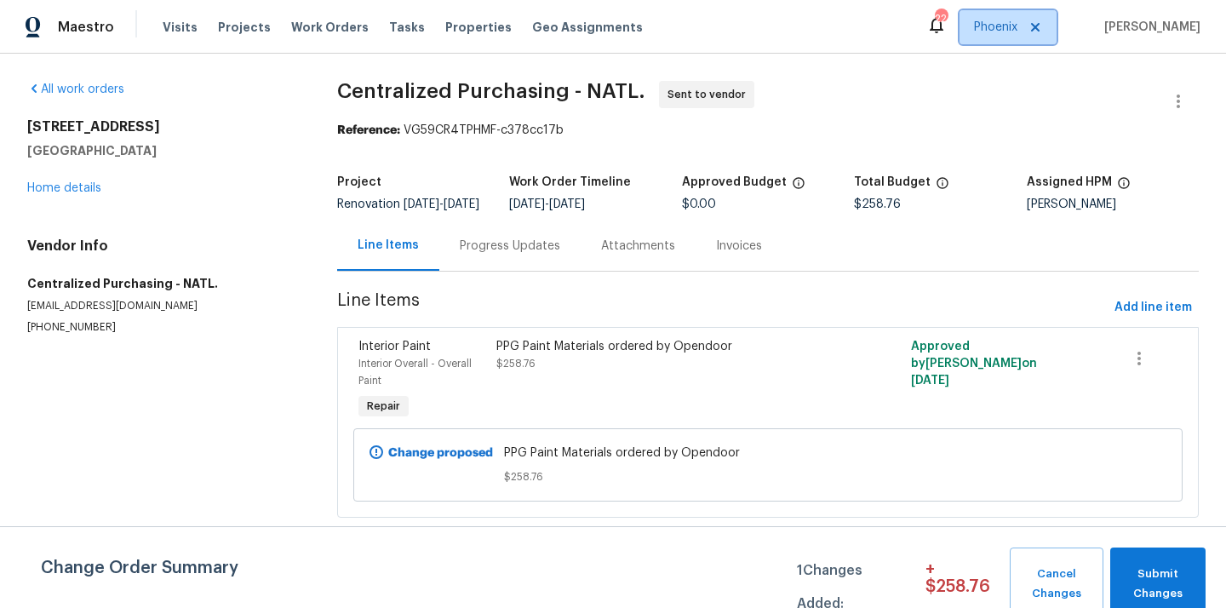
click at [1001, 36] on span "Phoenix" at bounding box center [1007, 27] width 97 height 34
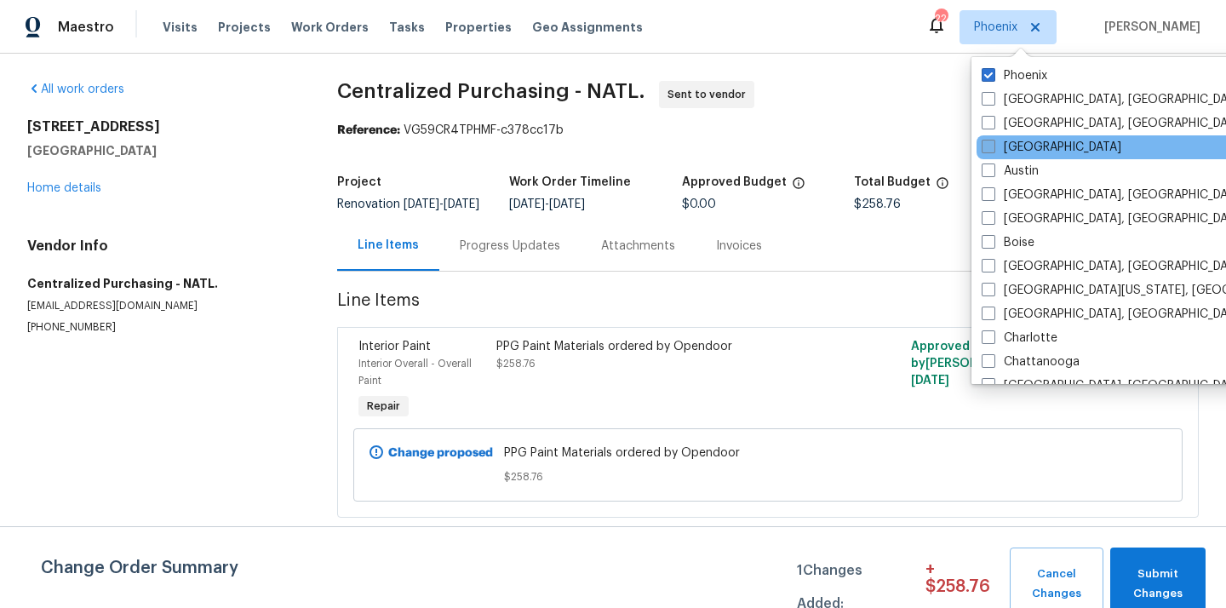
click at [1027, 148] on label "[GEOGRAPHIC_DATA]" at bounding box center [1052, 147] width 140 height 17
click at [993, 148] on input "[GEOGRAPHIC_DATA]" at bounding box center [987, 144] width 11 height 11
checkbox input "true"
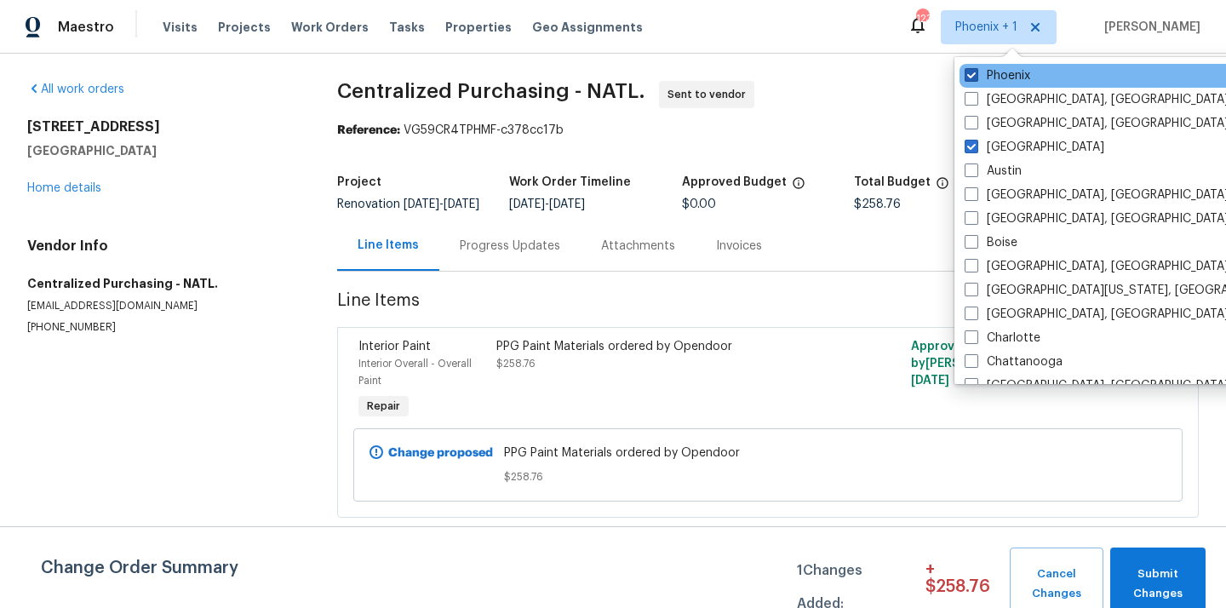
click at [988, 75] on label "Phoenix" at bounding box center [997, 75] width 66 height 17
click at [976, 75] on input "Phoenix" at bounding box center [969, 72] width 11 height 11
checkbox input "false"
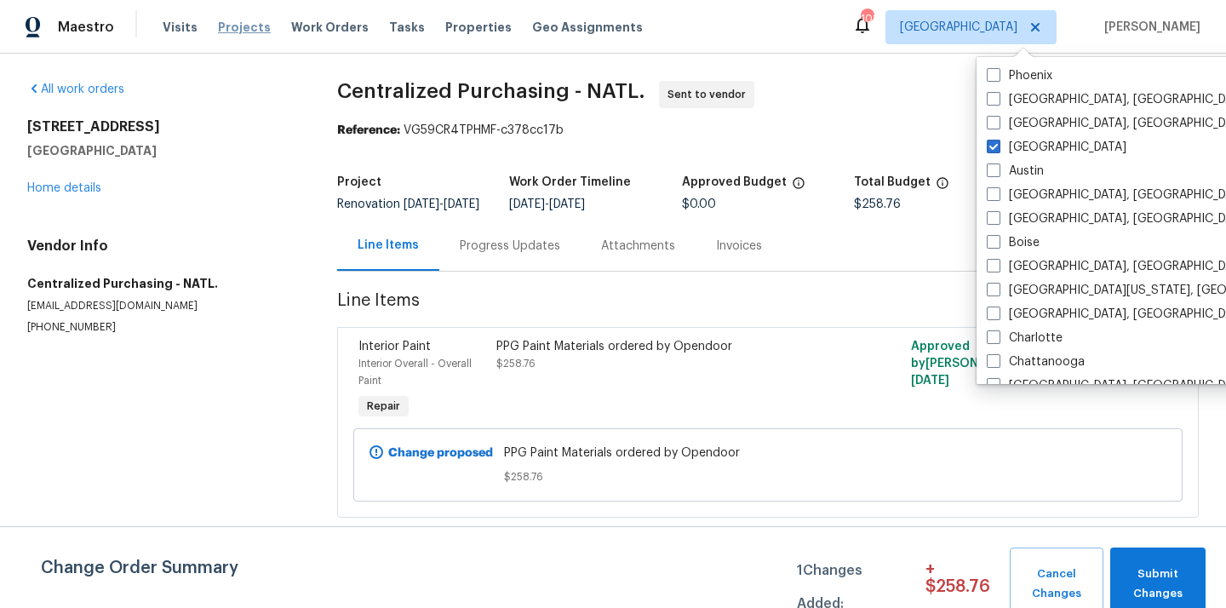
click at [232, 26] on span "Projects" at bounding box center [244, 27] width 53 height 17
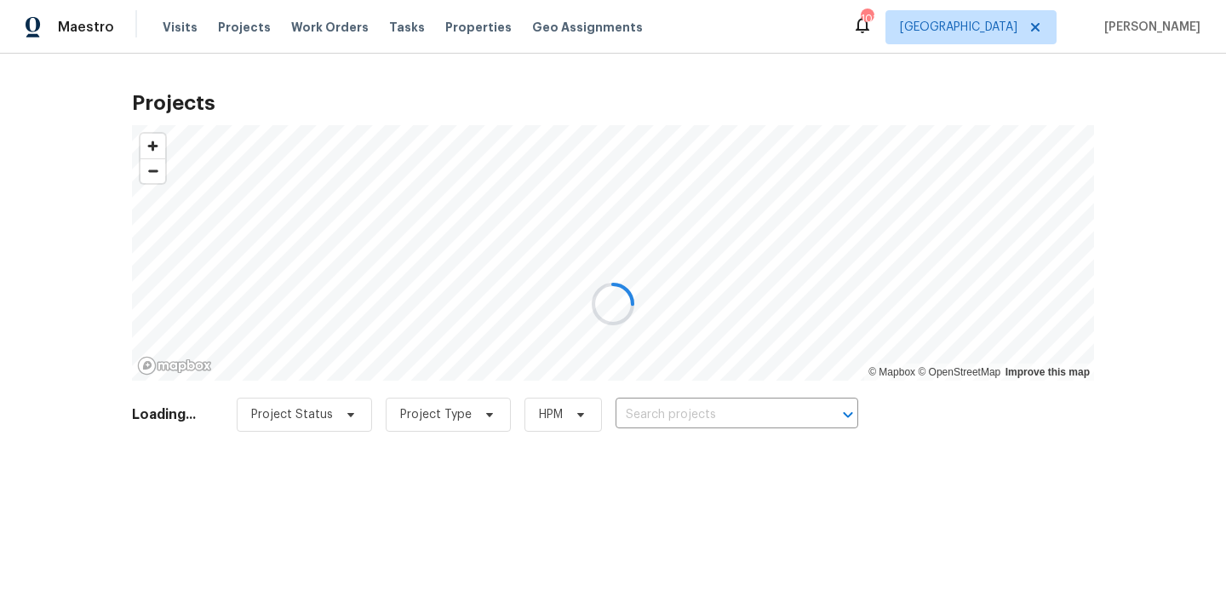
click at [736, 398] on div at bounding box center [613, 304] width 1226 height 608
click at [730, 409] on div at bounding box center [613, 304] width 1226 height 608
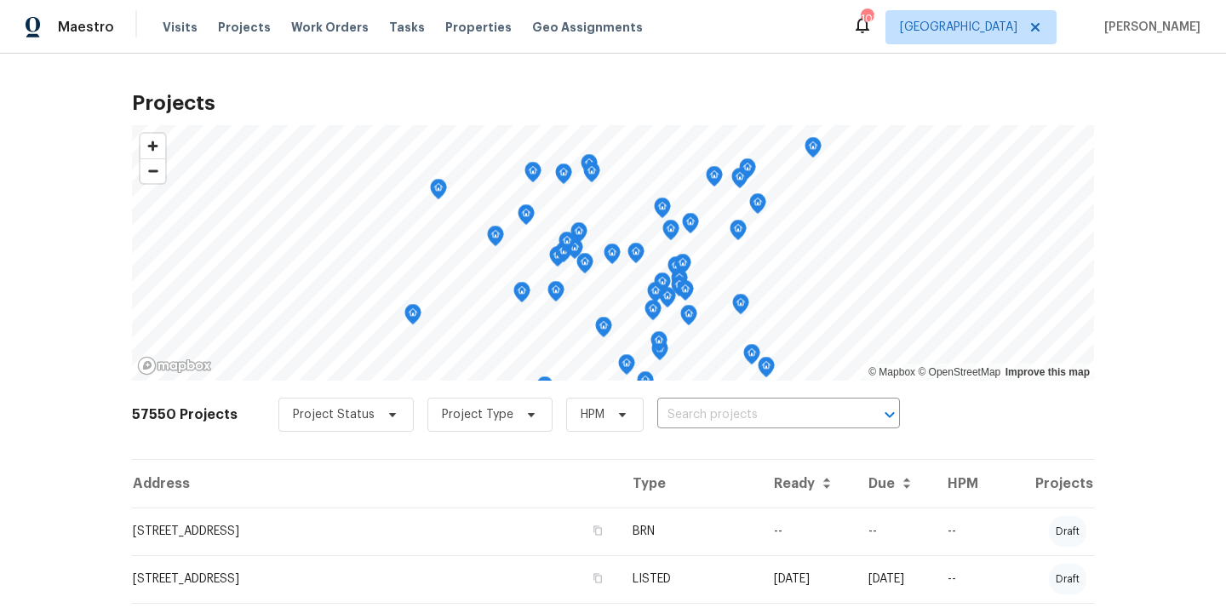
click at [730, 409] on input "text" at bounding box center [754, 415] width 195 height 26
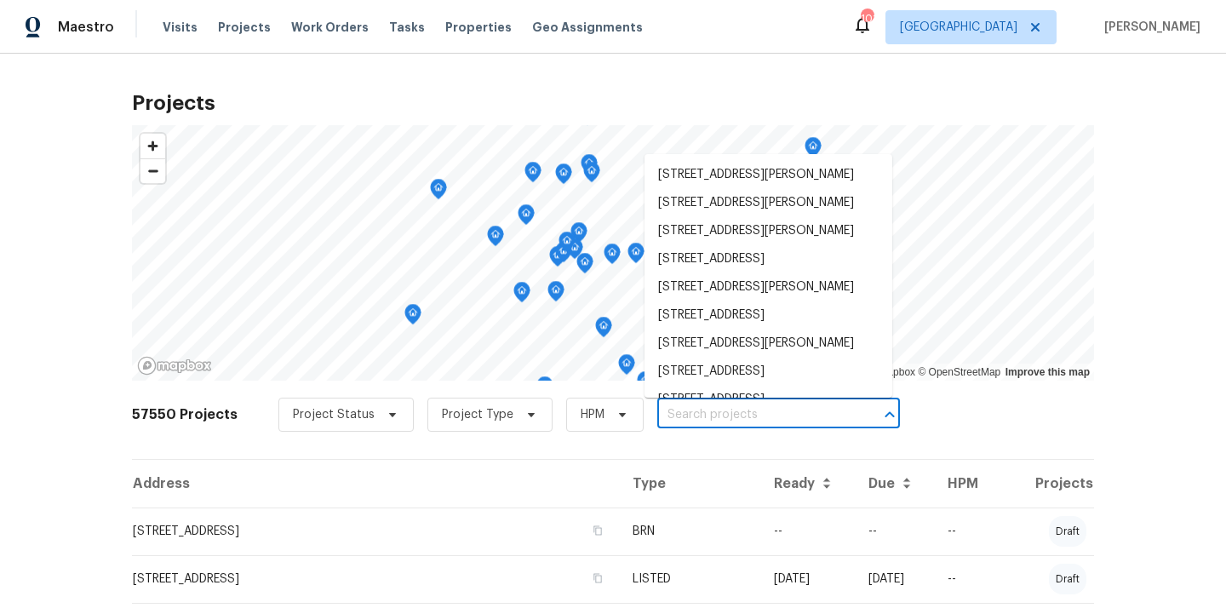
paste input "3308 Hinsdale Ln, Buford, GA 30519"
type input "3308 Hinsdale Ln, Buford, GA 30519"
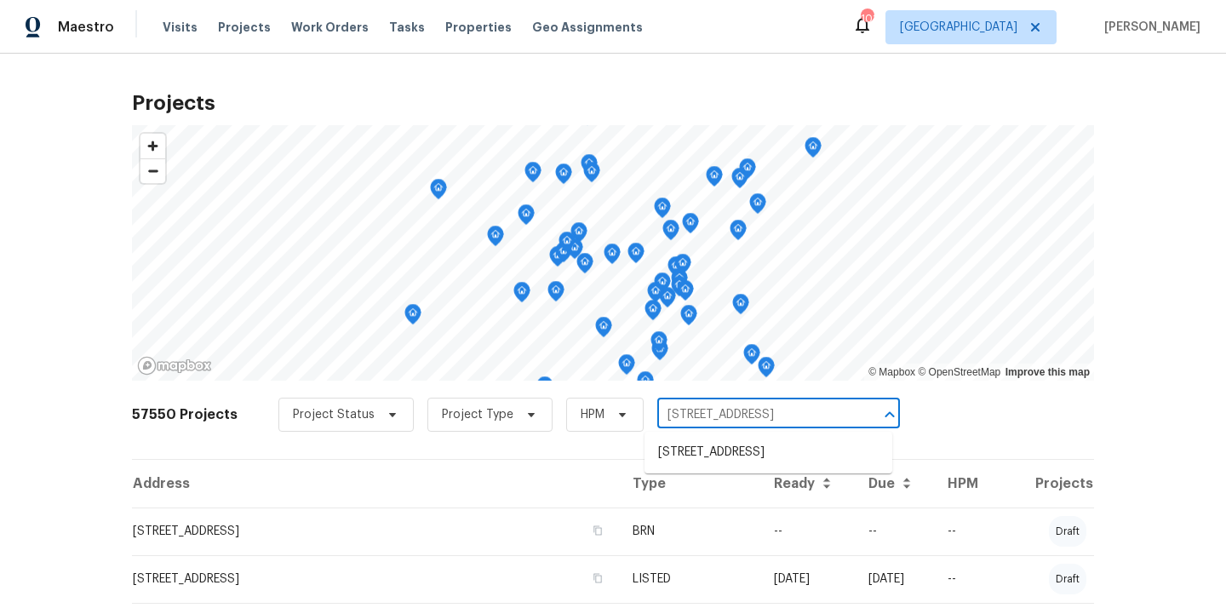
click at [730, 432] on ul "3308 Hinsdale Ln, Buford, GA 30519" at bounding box center [768, 453] width 248 height 42
click at [721, 448] on li "3308 Hinsdale Ln, Buford, GA 30519" at bounding box center [768, 452] width 248 height 28
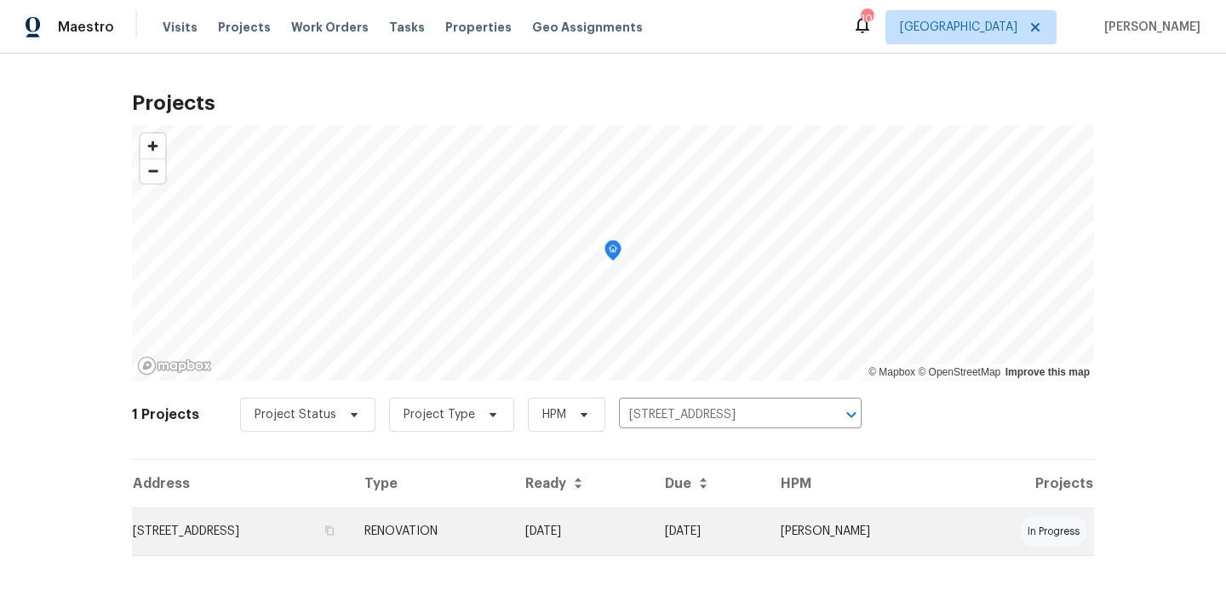
click at [598, 528] on td "[DATE]" at bounding box center [582, 531] width 140 height 48
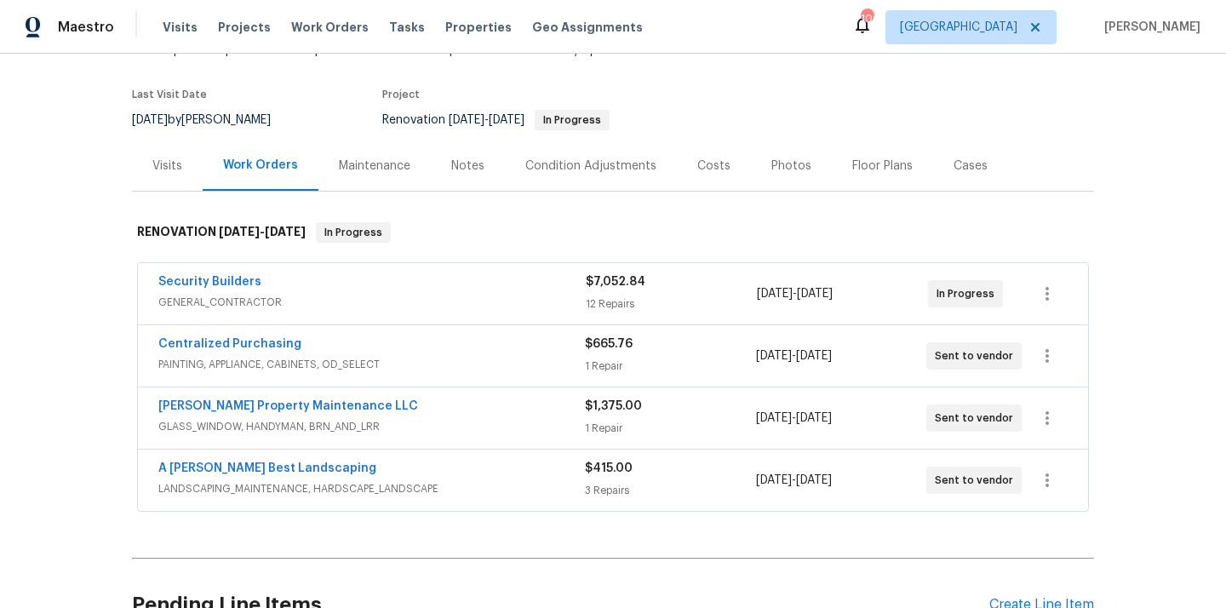
scroll to position [152, 0]
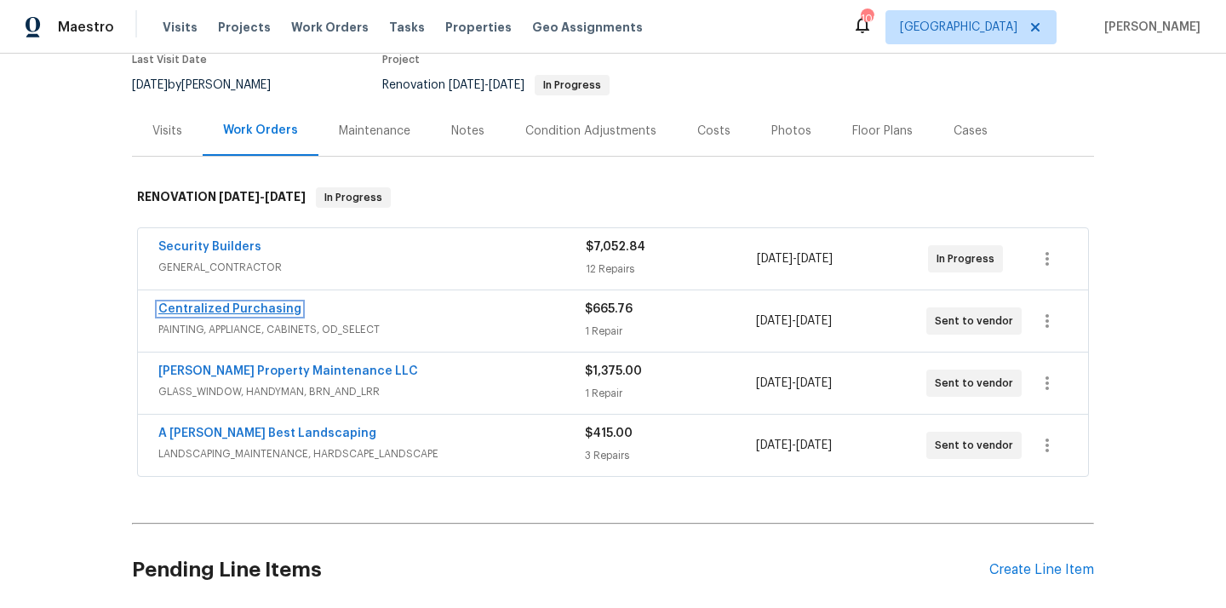
click at [248, 306] on link "Centralized Purchasing" at bounding box center [229, 309] width 143 height 12
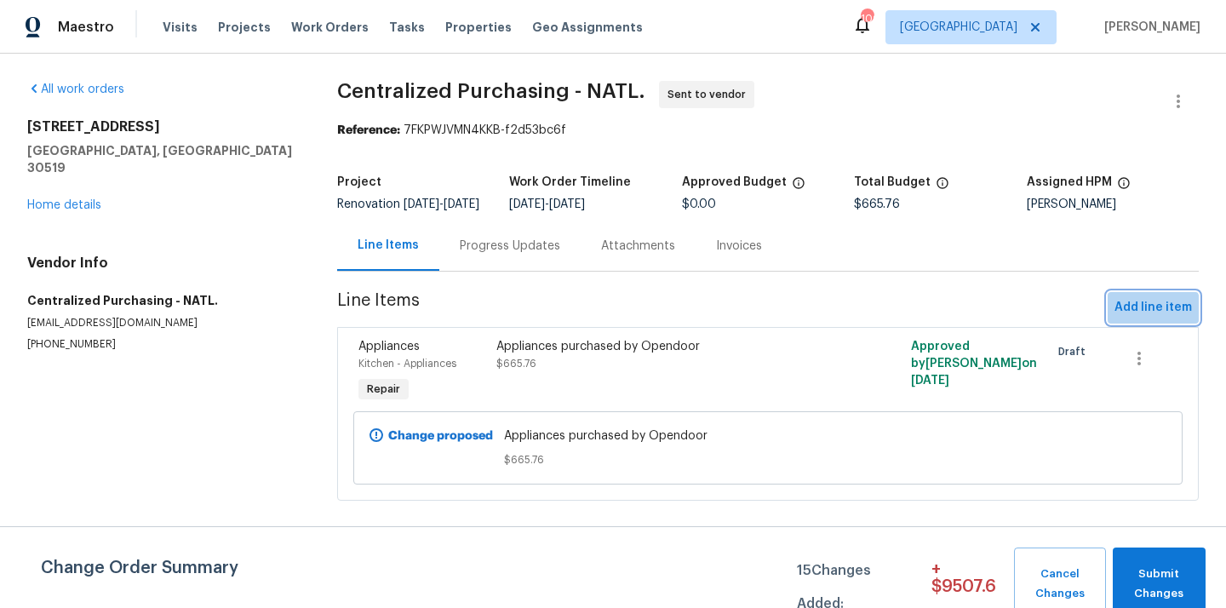
click at [1153, 318] on span "Add line item" at bounding box center [1152, 307] width 77 height 21
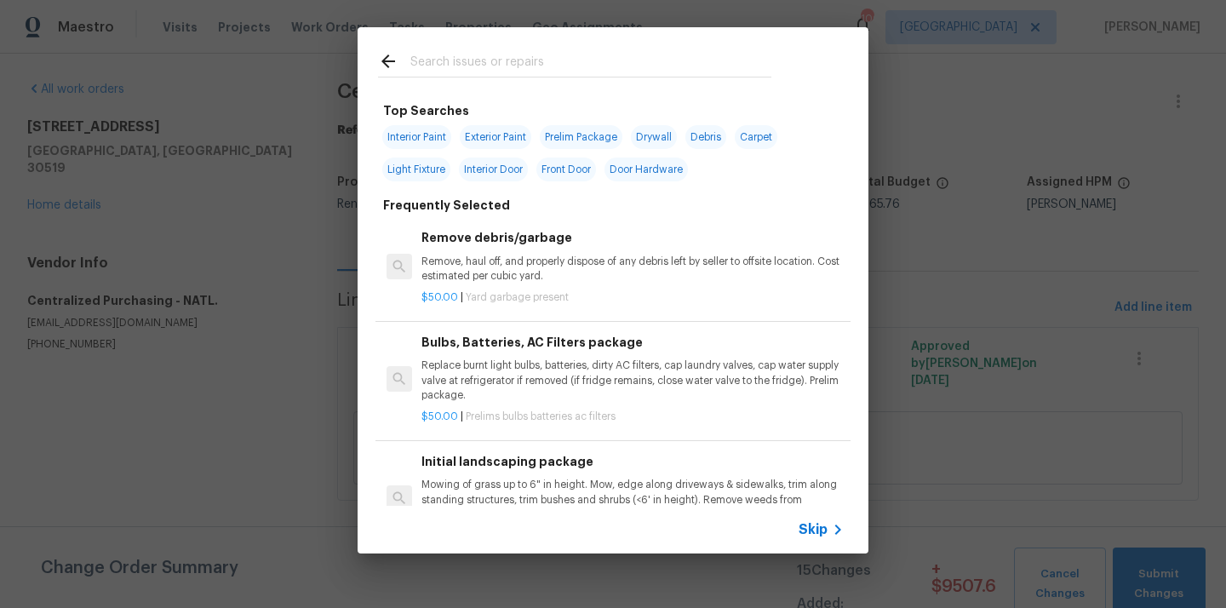
click at [603, 65] on input "text" at bounding box center [590, 64] width 361 height 26
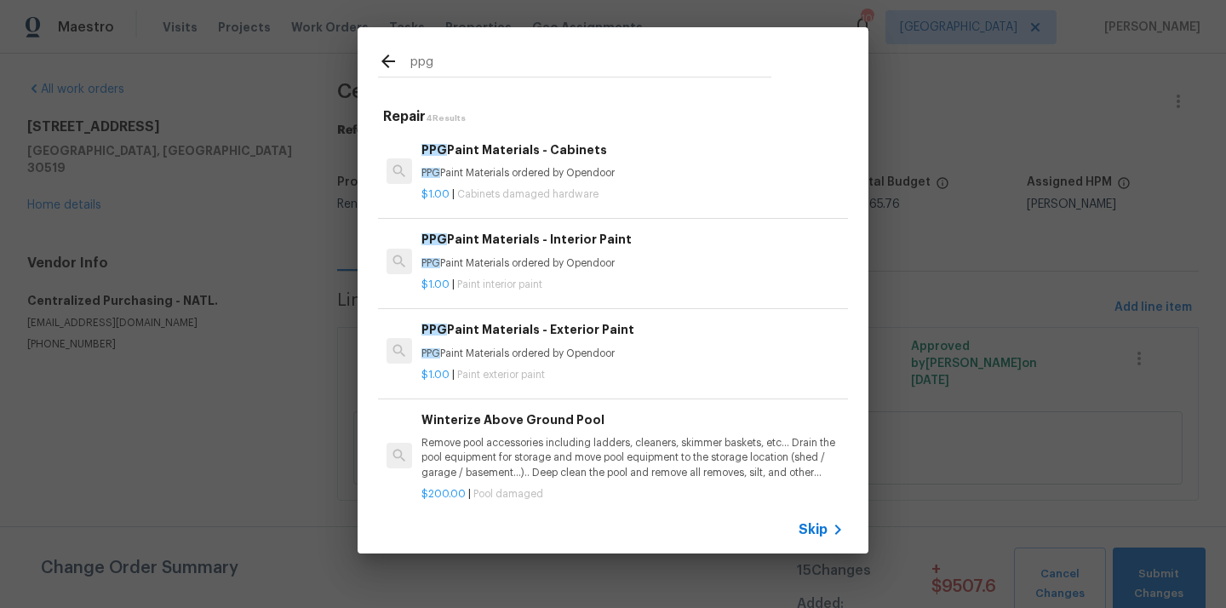
type input "ppg"
click at [546, 283] on p "$1.00 | Paint interior paint" at bounding box center [632, 285] width 422 height 14
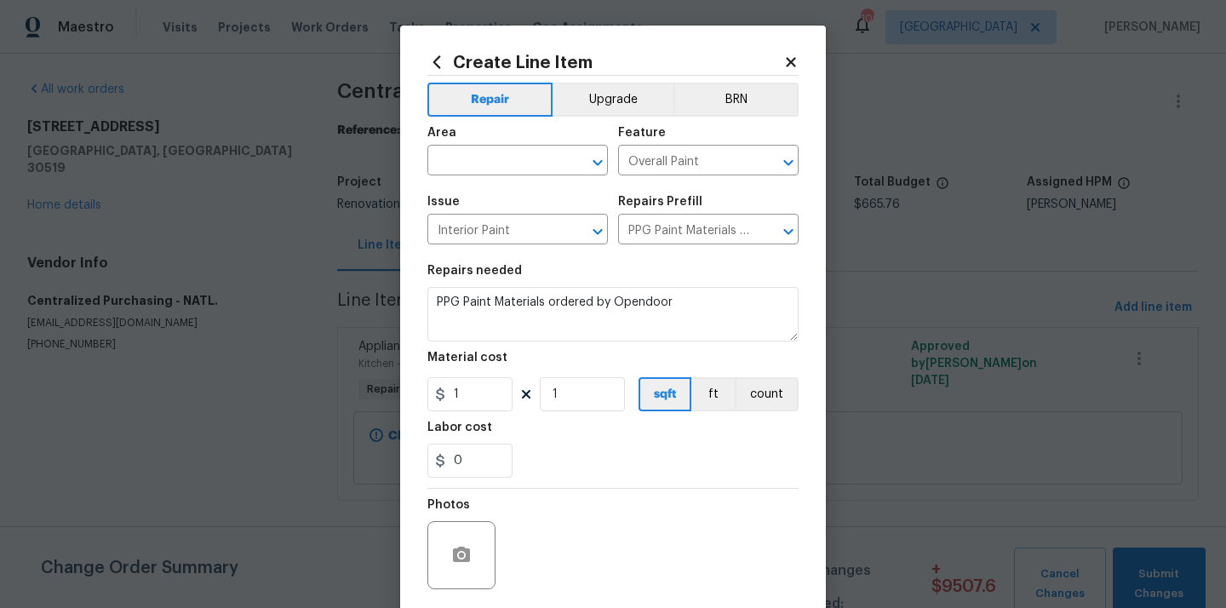
click at [493, 176] on span "Area ​" at bounding box center [517, 151] width 180 height 69
click at [493, 173] on input "text" at bounding box center [493, 162] width 133 height 26
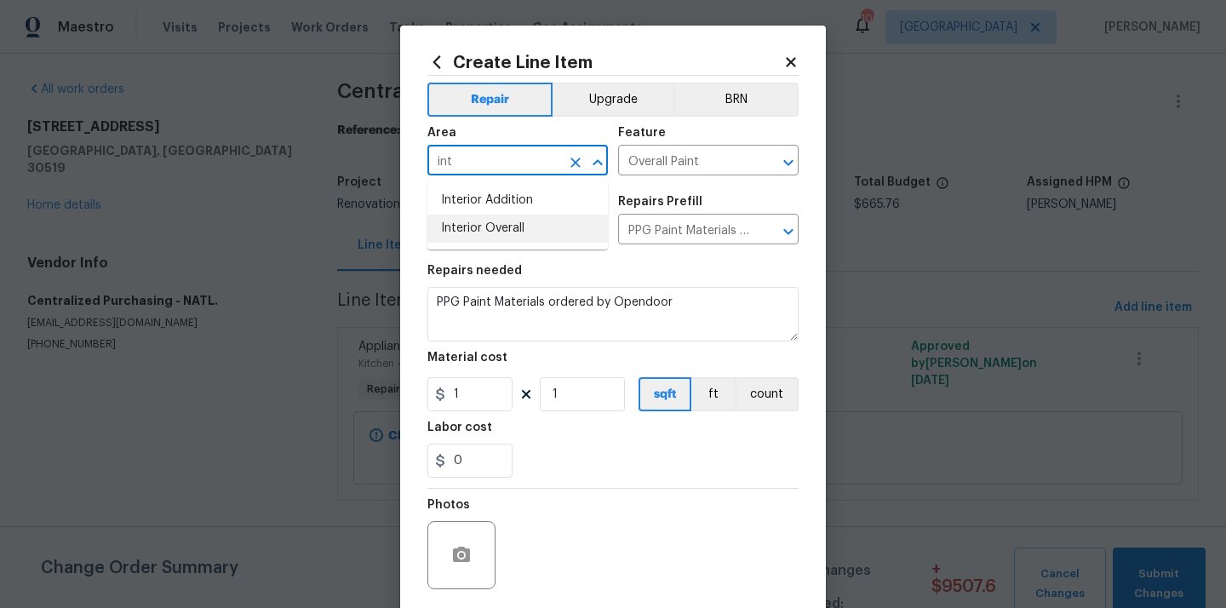
click at [511, 225] on li "Interior Overall" at bounding box center [517, 229] width 180 height 28
type input "Interior Overall"
drag, startPoint x: 468, startPoint y: 396, endPoint x: 411, endPoint y: 396, distance: 57.0
click at [411, 396] on div "Create Line Item Repair Upgrade BRN Area Interior Overall ​ Feature Overall Pai…" at bounding box center [613, 367] width 426 height 682
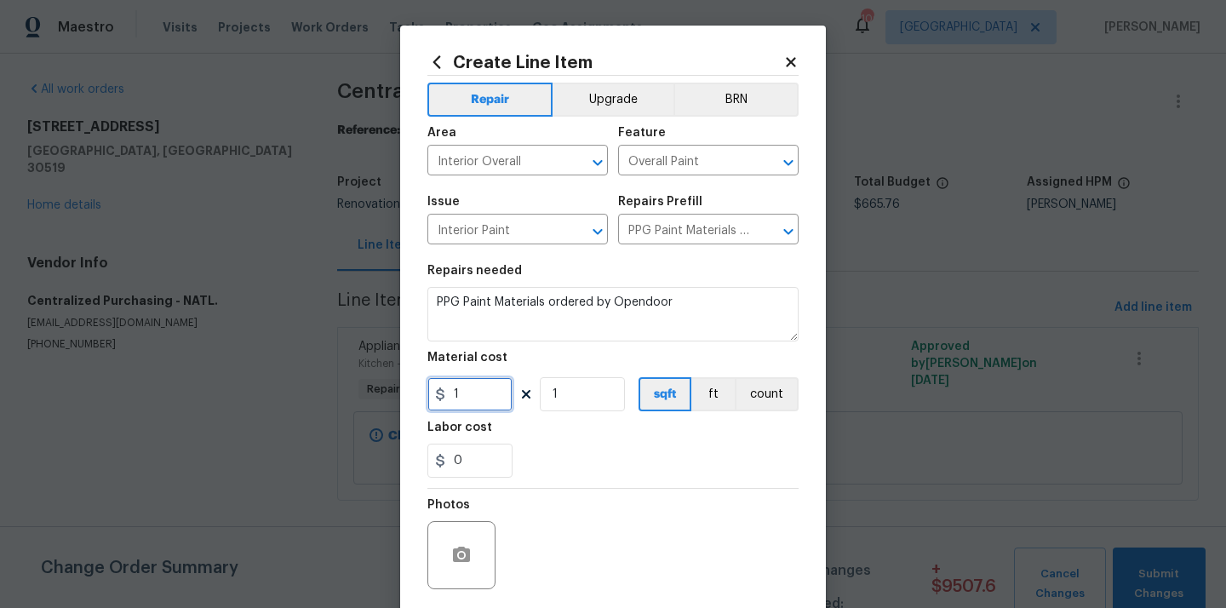
paste input "714.93"
type input "714.93"
click at [581, 475] on div "0" at bounding box center [612, 461] width 371 height 34
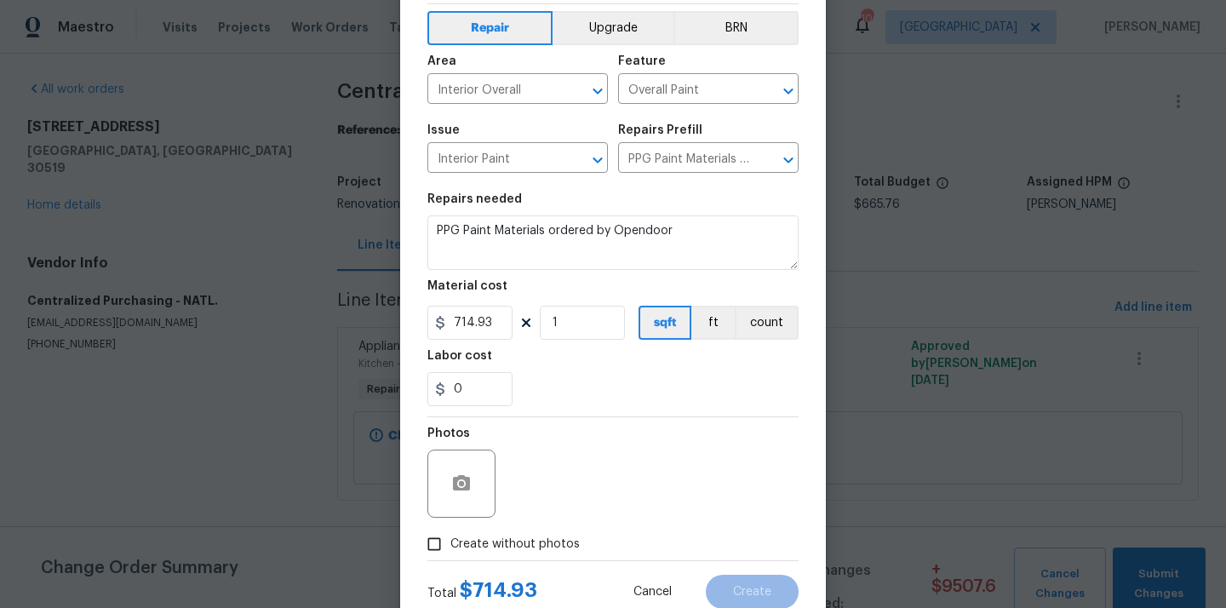
scroll to position [126, 0]
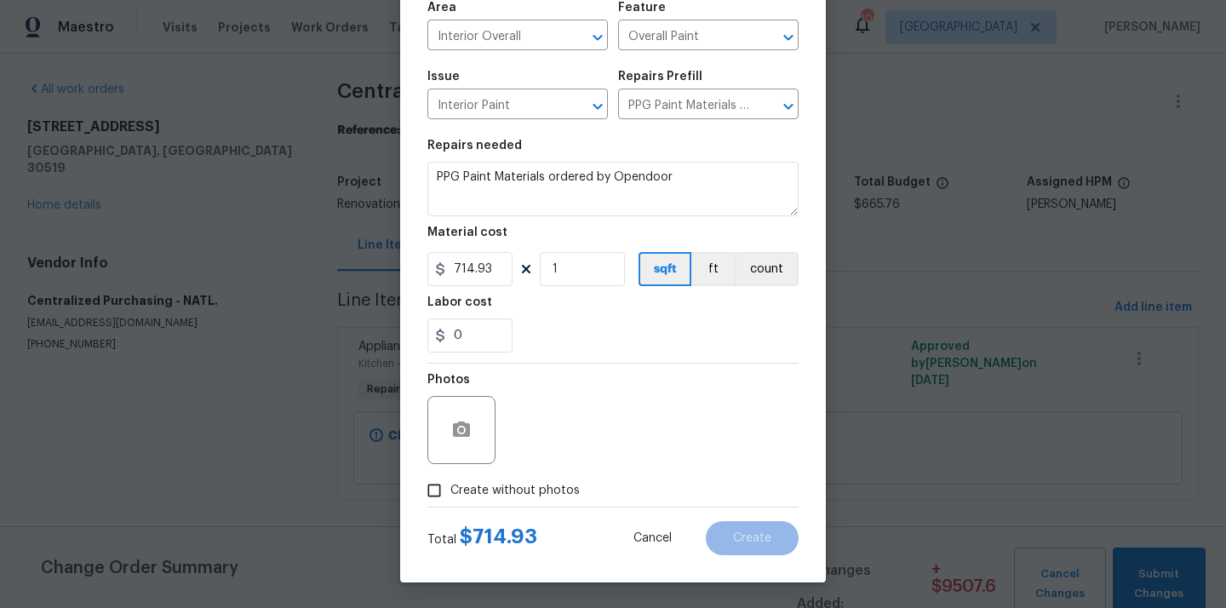
click at [562, 496] on span "Create without photos" at bounding box center [514, 491] width 129 height 18
click at [450, 496] on input "Create without photos" at bounding box center [434, 490] width 32 height 32
checkbox input "true"
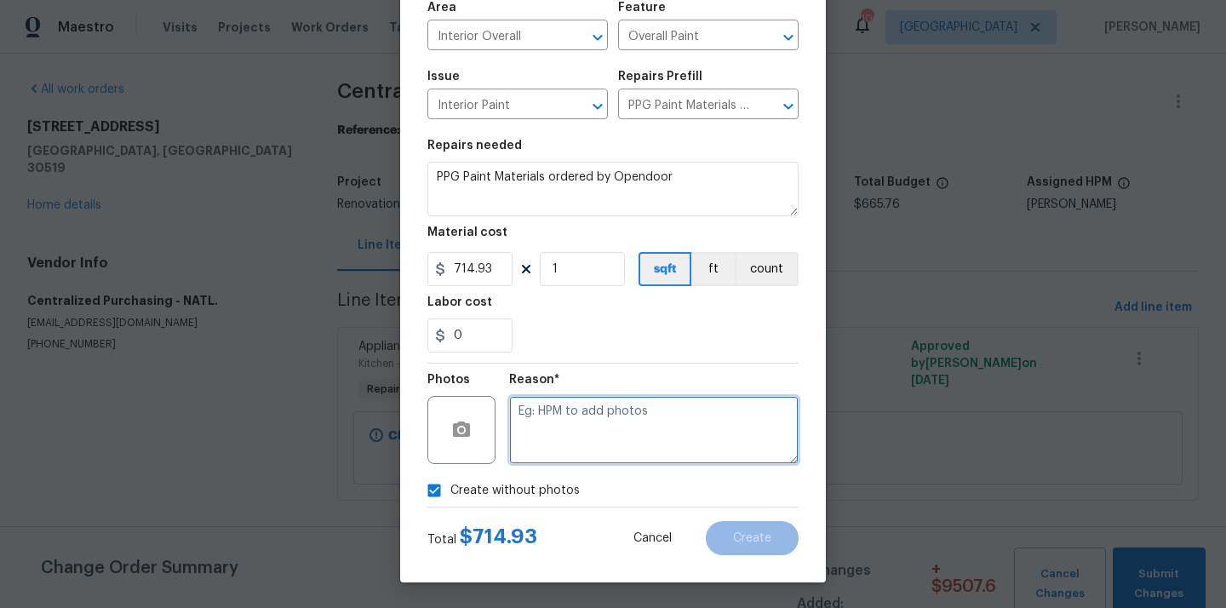
click at [575, 452] on textarea at bounding box center [653, 430] width 289 height 68
type textarea "N/A"
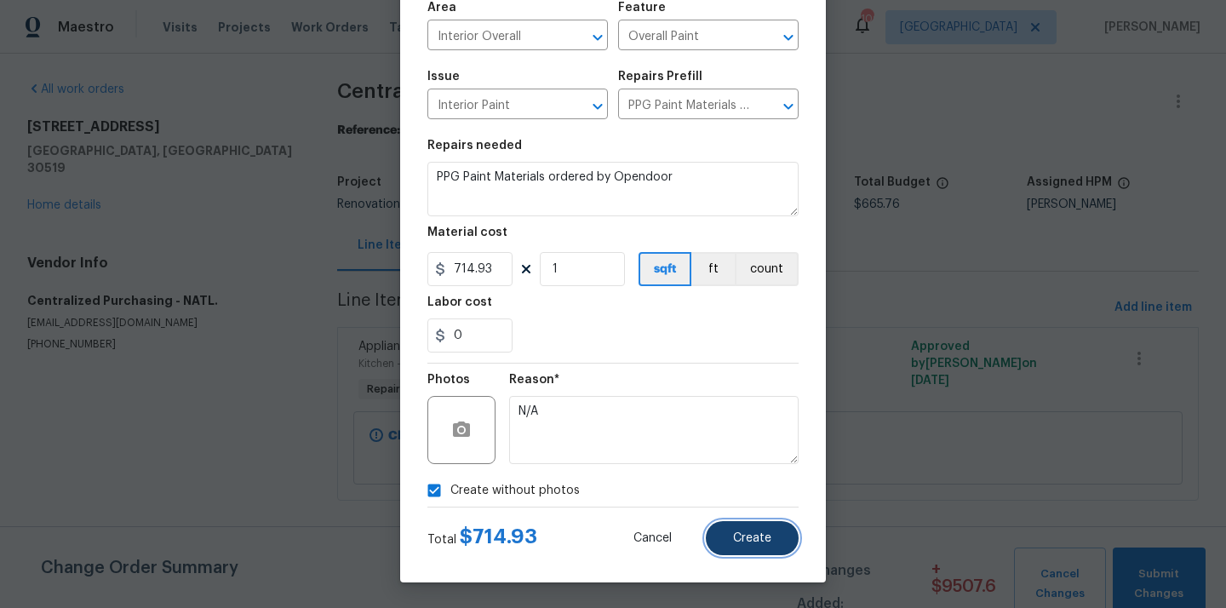
click at [769, 540] on span "Create" at bounding box center [752, 538] width 38 height 13
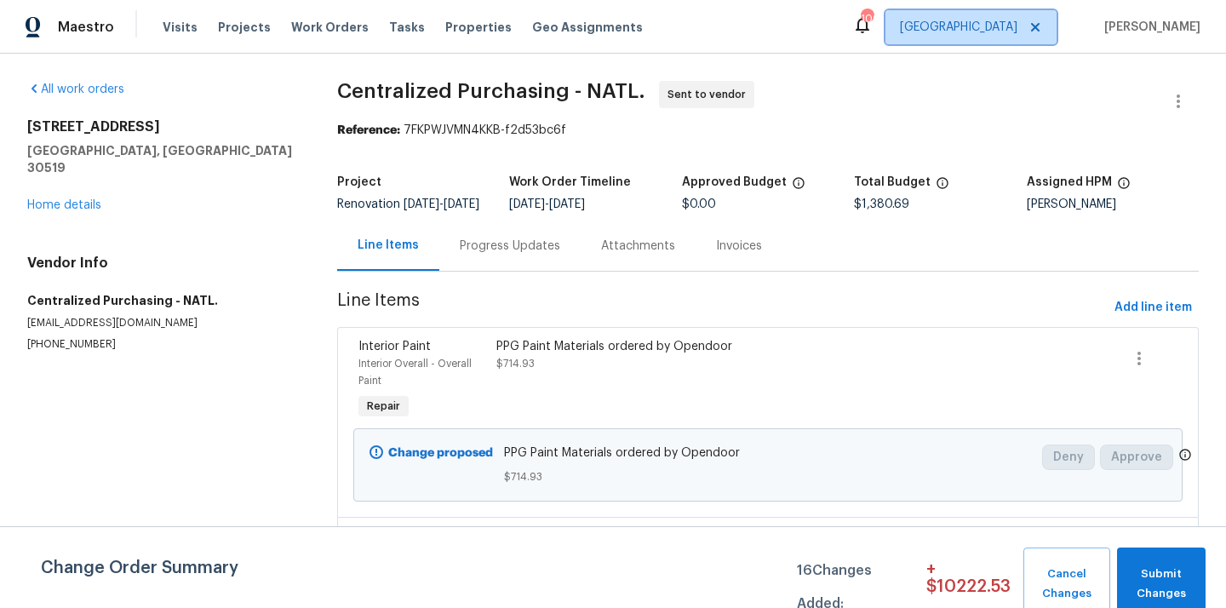
click at [1011, 35] on span "[GEOGRAPHIC_DATA]" at bounding box center [958, 27] width 117 height 17
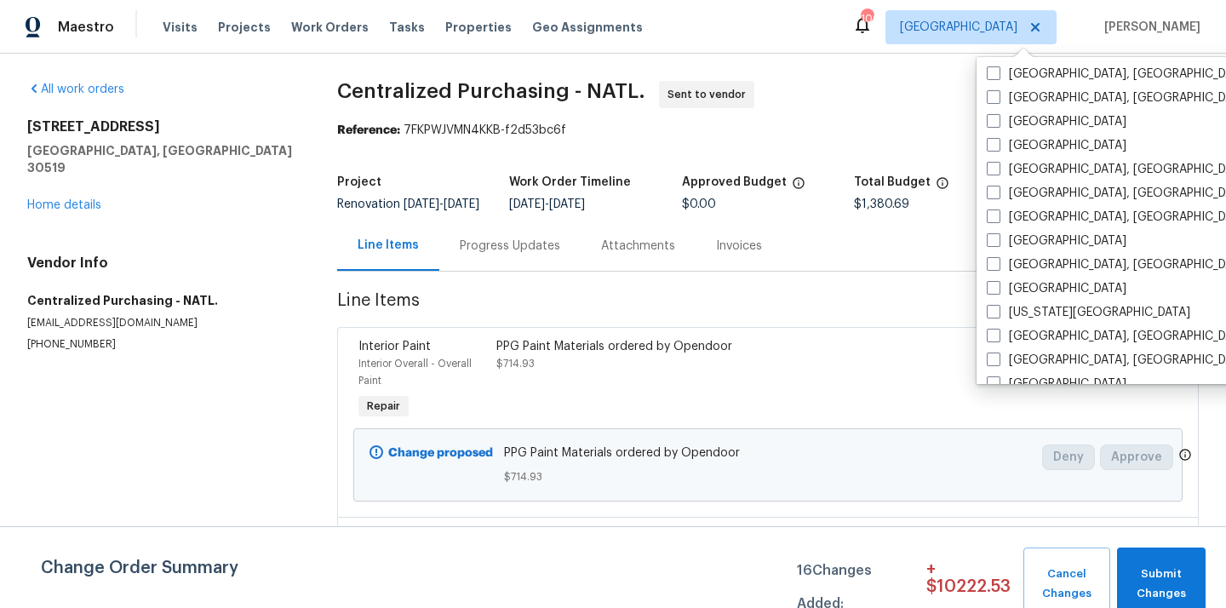
scroll to position [408, 0]
click at [1027, 191] on label "[GEOGRAPHIC_DATA], [GEOGRAPHIC_DATA]" at bounding box center [1119, 192] width 264 height 17
click at [998, 191] on input "[GEOGRAPHIC_DATA], [GEOGRAPHIC_DATA]" at bounding box center [992, 189] width 11 height 11
checkbox input "true"
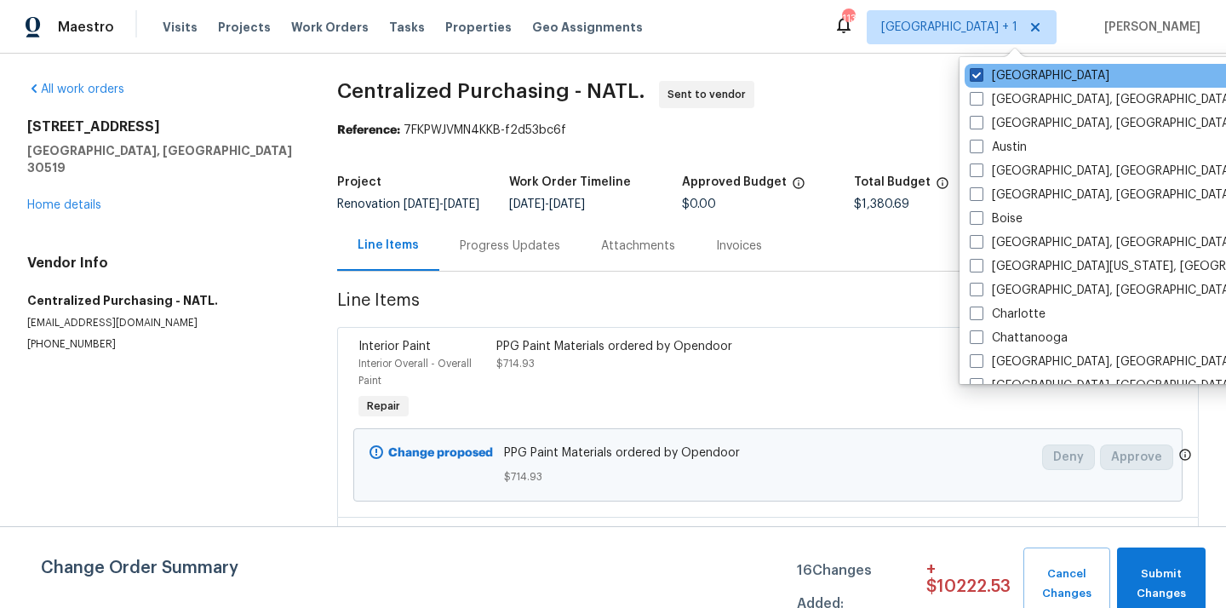
click at [989, 78] on label "[GEOGRAPHIC_DATA]" at bounding box center [1040, 75] width 140 height 17
click at [981, 78] on input "[GEOGRAPHIC_DATA]" at bounding box center [975, 72] width 11 height 11
checkbox input "false"
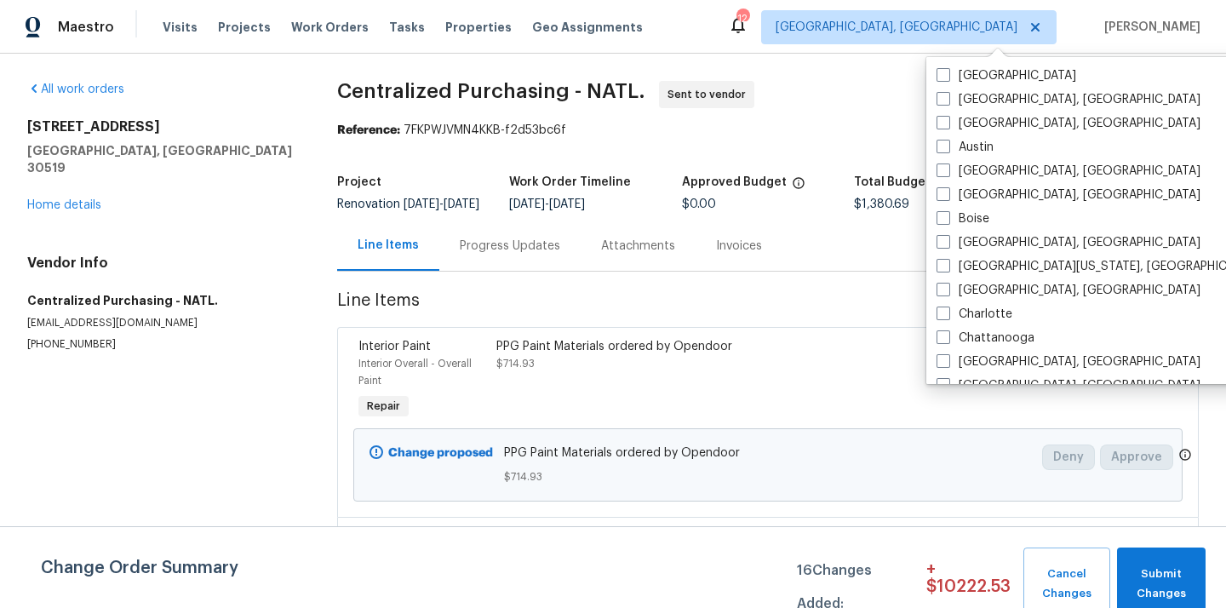
click at [203, 27] on div "Visits Projects Work Orders Tasks Properties Geo Assignments" at bounding box center [413, 27] width 501 height 34
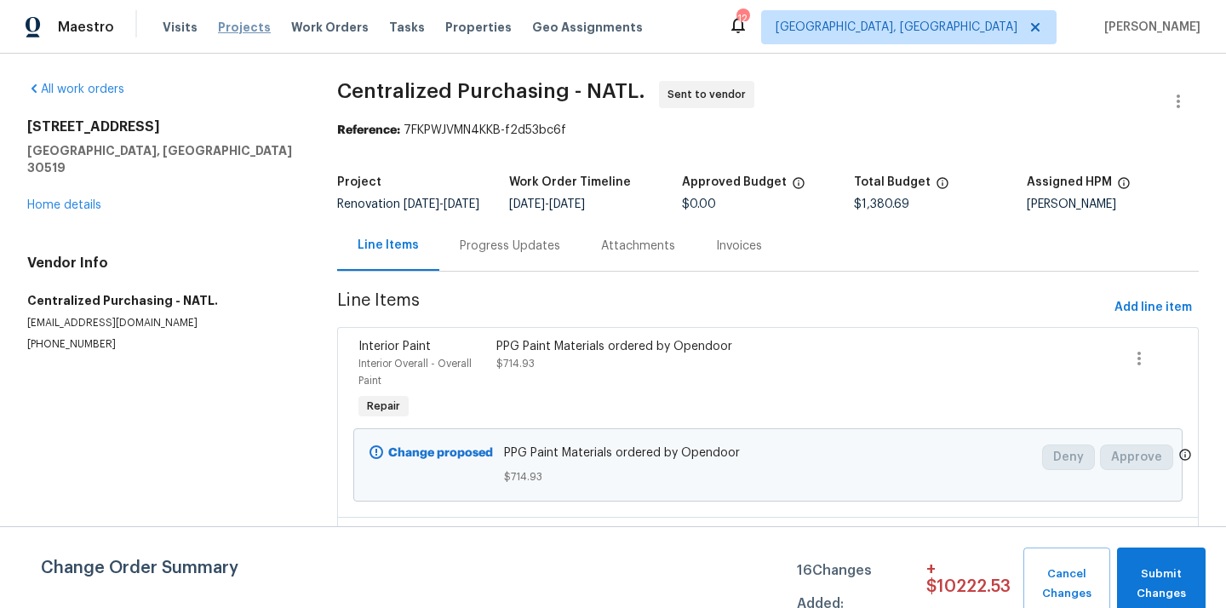
click at [225, 25] on span "Projects" at bounding box center [244, 27] width 53 height 17
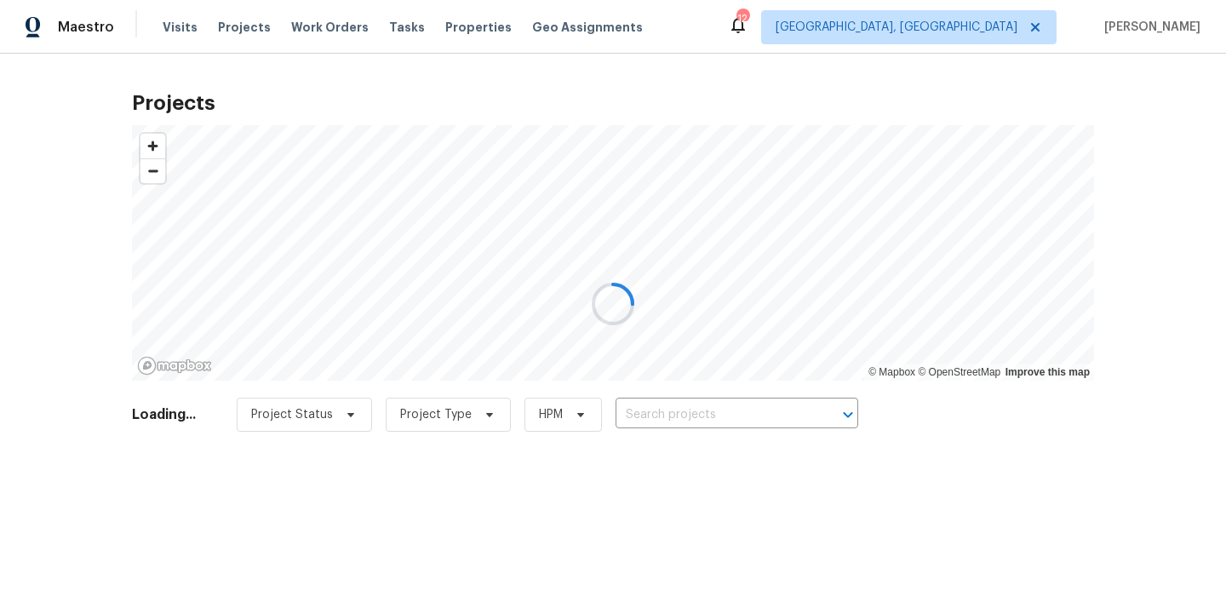
click at [744, 421] on div at bounding box center [613, 304] width 1226 height 608
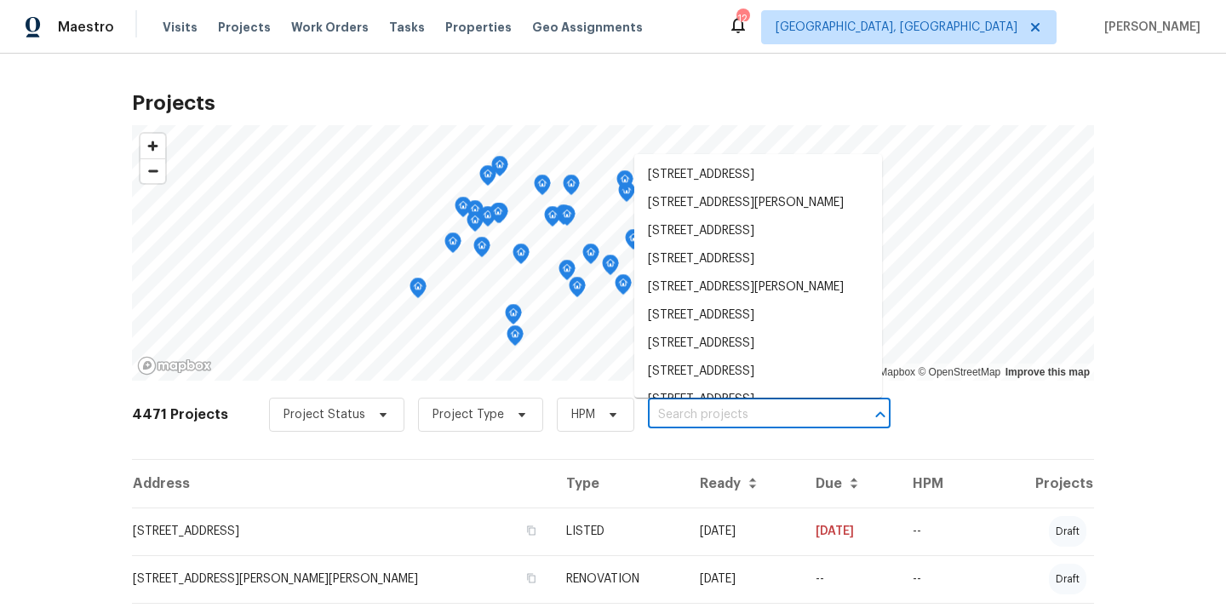
click at [744, 421] on input "text" at bounding box center [745, 415] width 195 height 26
paste input "4107 Summerglen Dr, Greensboro, NC 27406"
type input "4107 Summerglen Dr, Greensboro, NC 27406"
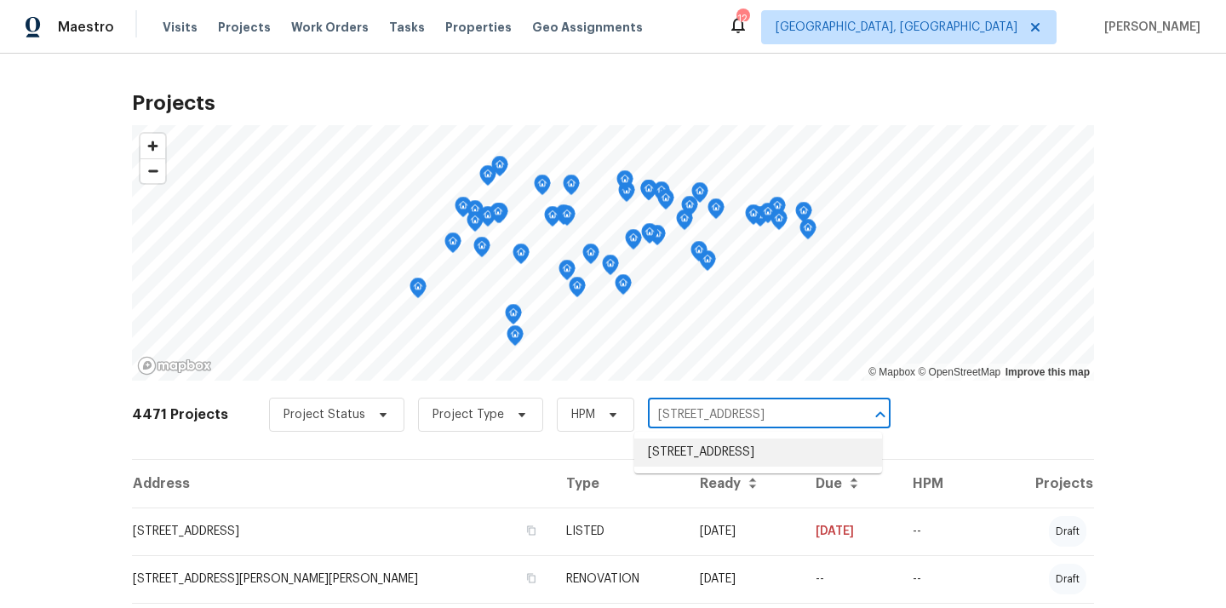
click at [735, 454] on li "4107 Summerglen Dr, Greensboro, NC 27406" at bounding box center [758, 452] width 248 height 28
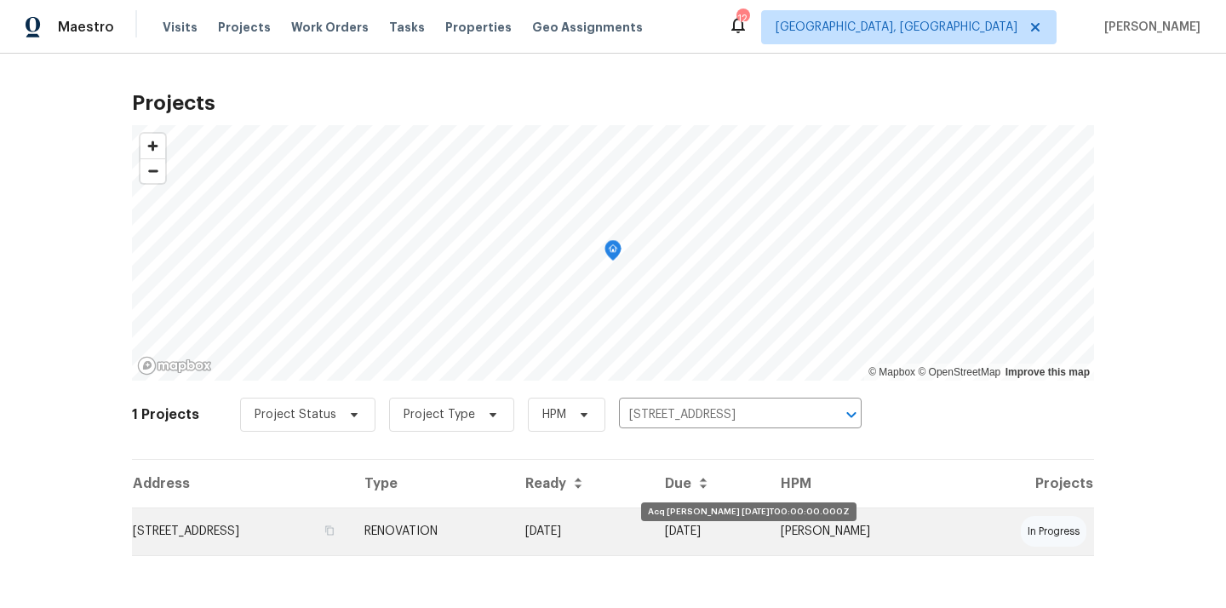
click at [651, 542] on td "[DATE]" at bounding box center [582, 531] width 140 height 48
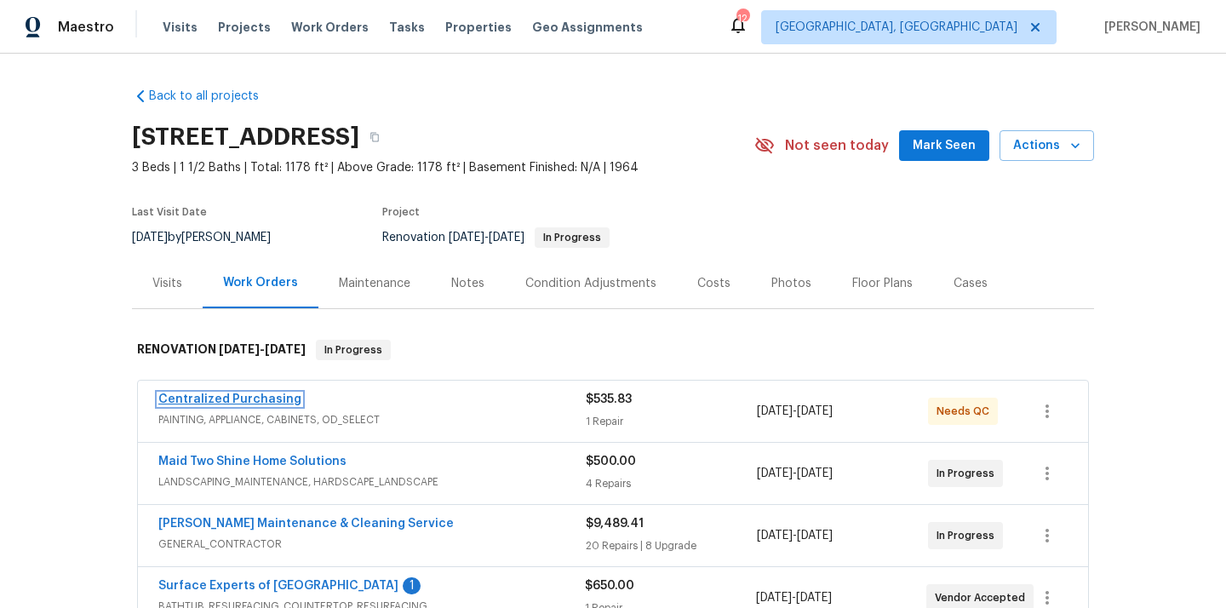
click at [222, 402] on link "Centralized Purchasing" at bounding box center [229, 399] width 143 height 12
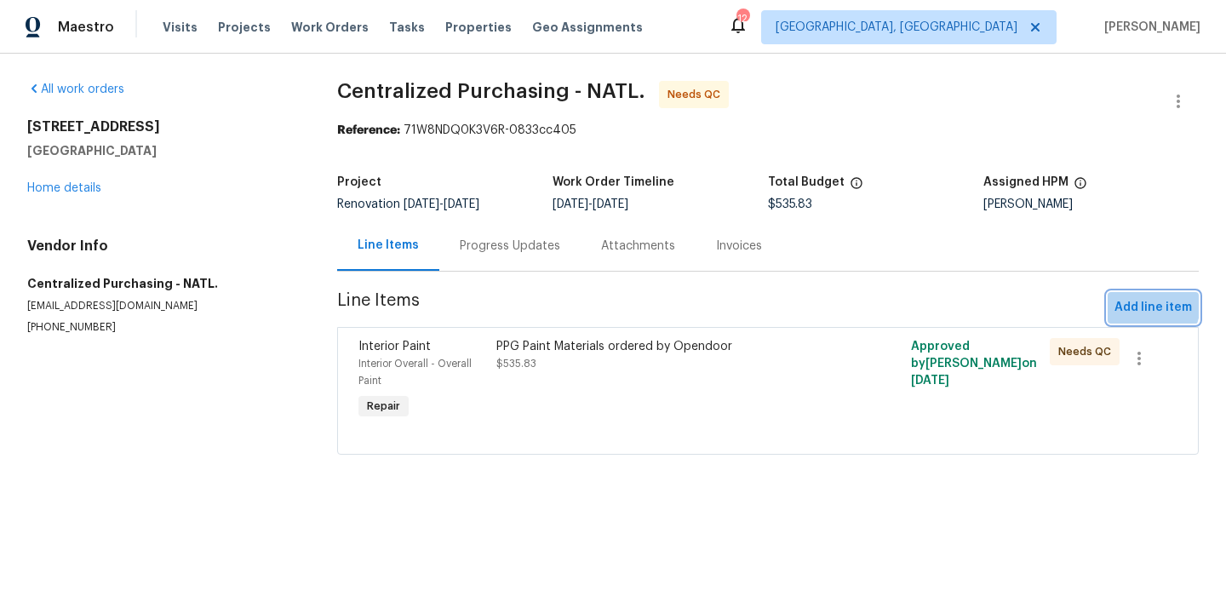
click at [1144, 304] on span "Add line item" at bounding box center [1152, 307] width 77 height 21
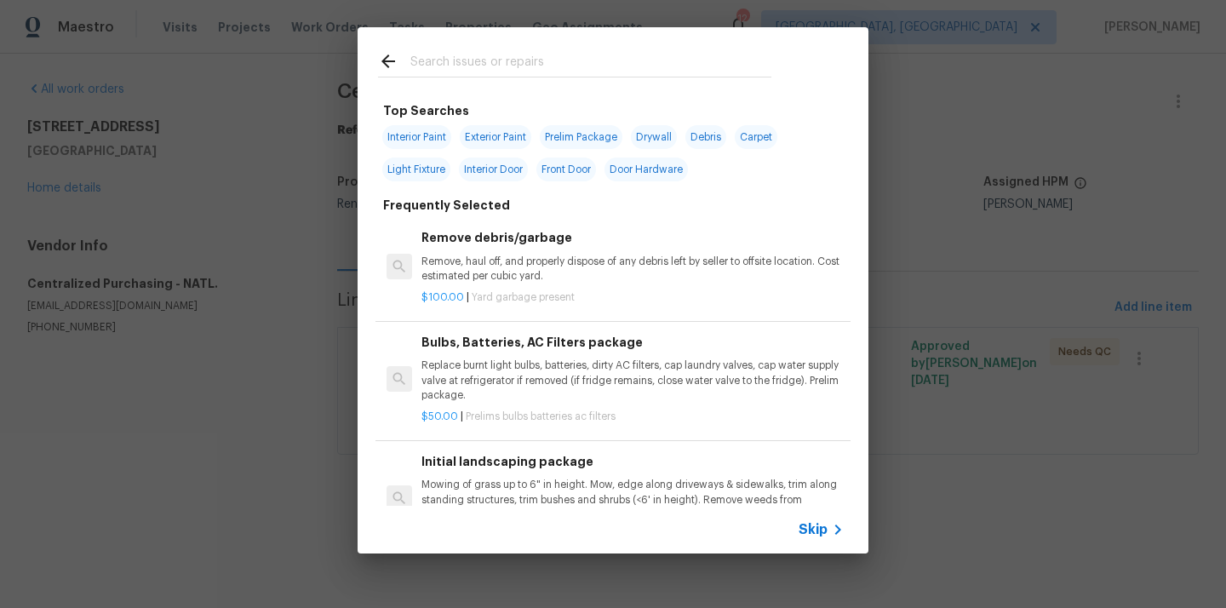
click at [641, 64] on input "text" at bounding box center [590, 64] width 361 height 26
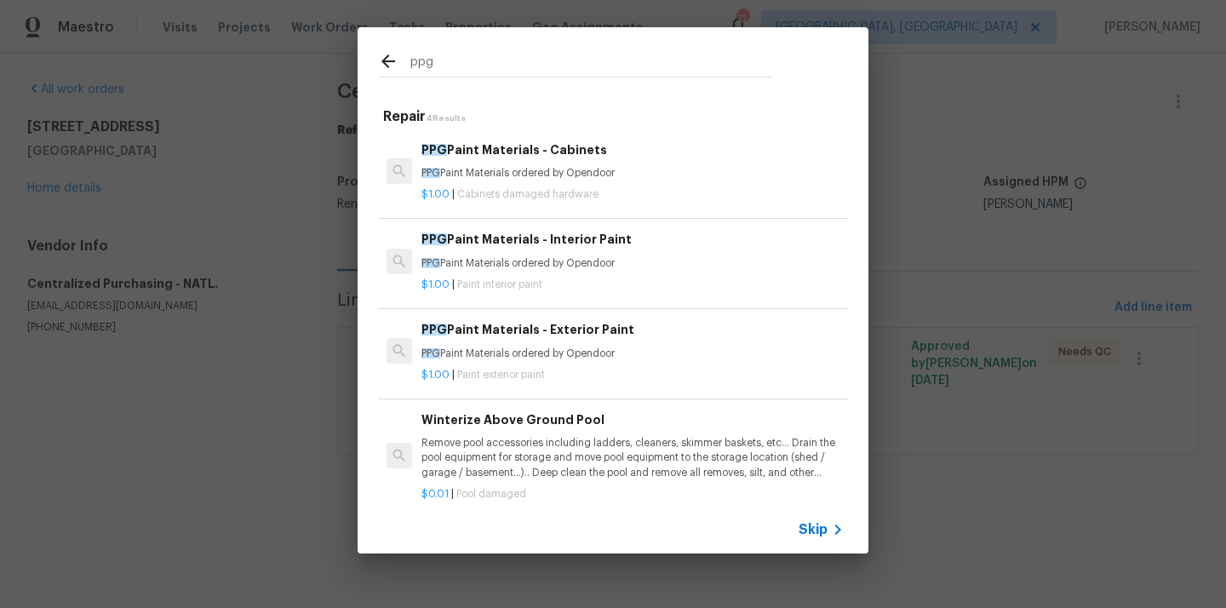
type input "ppg"
click at [545, 144] on h6 "PPG Paint Materials - Cabinets" at bounding box center [632, 149] width 422 height 19
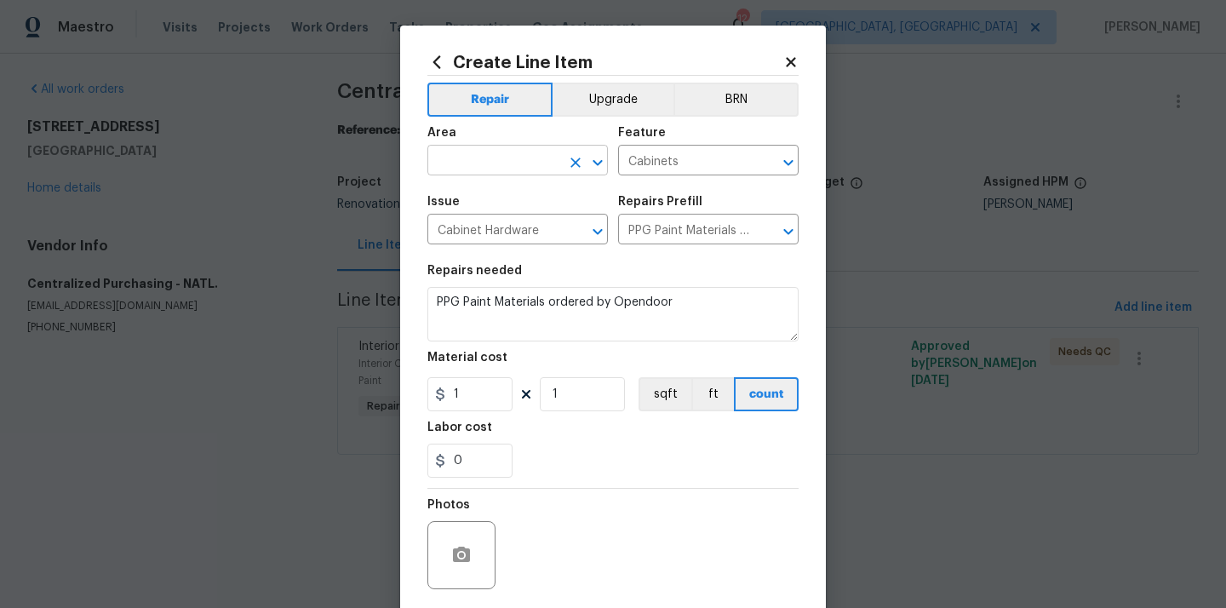
click at [516, 153] on input "text" at bounding box center [493, 162] width 133 height 26
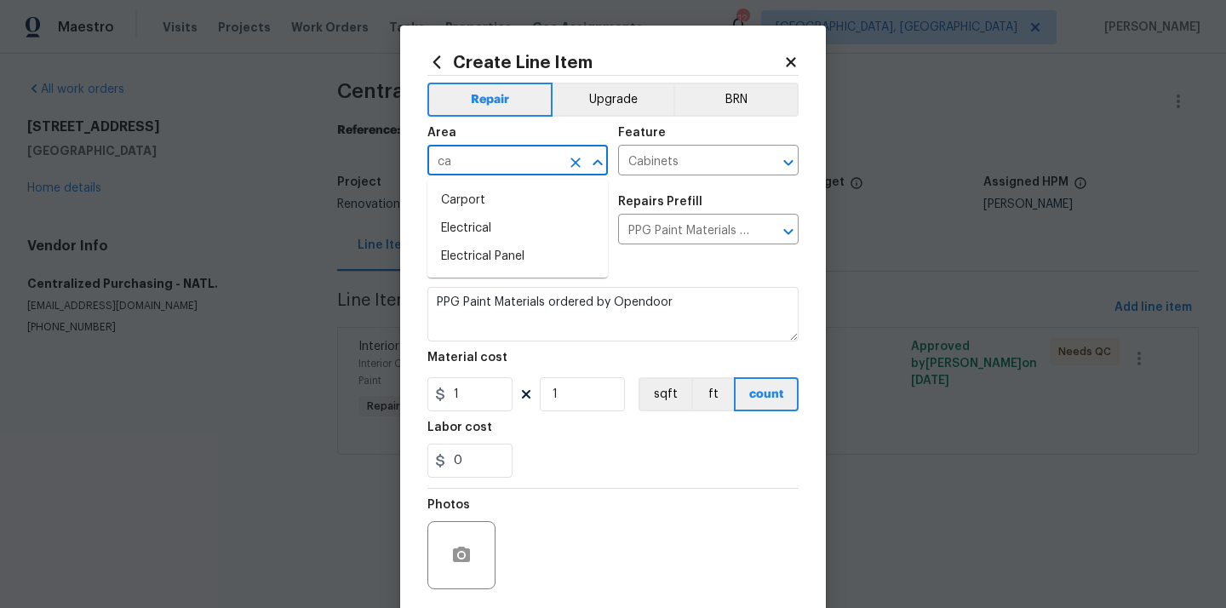
type input "c"
click at [509, 215] on ul "Kitchen" at bounding box center [517, 201] width 180 height 42
click at [509, 207] on li "Kitchen" at bounding box center [517, 200] width 180 height 28
type input "Kitchen"
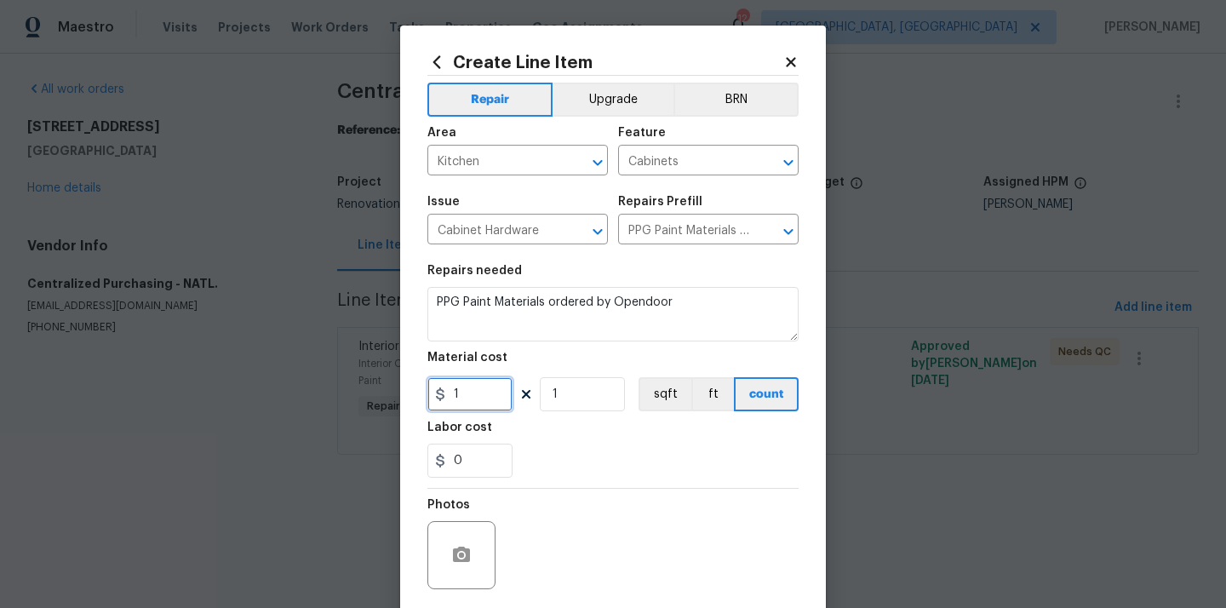
drag, startPoint x: 477, startPoint y: 391, endPoint x: 362, endPoint y: 382, distance: 115.2
click at [363, 385] on div "Create Line Item Repair Upgrade BRN Area Kitchen ​ Feature Cabinets ​ Issue Cab…" at bounding box center [613, 304] width 1226 height 608
type input "90.51"
click at [564, 449] on div "0" at bounding box center [612, 461] width 371 height 34
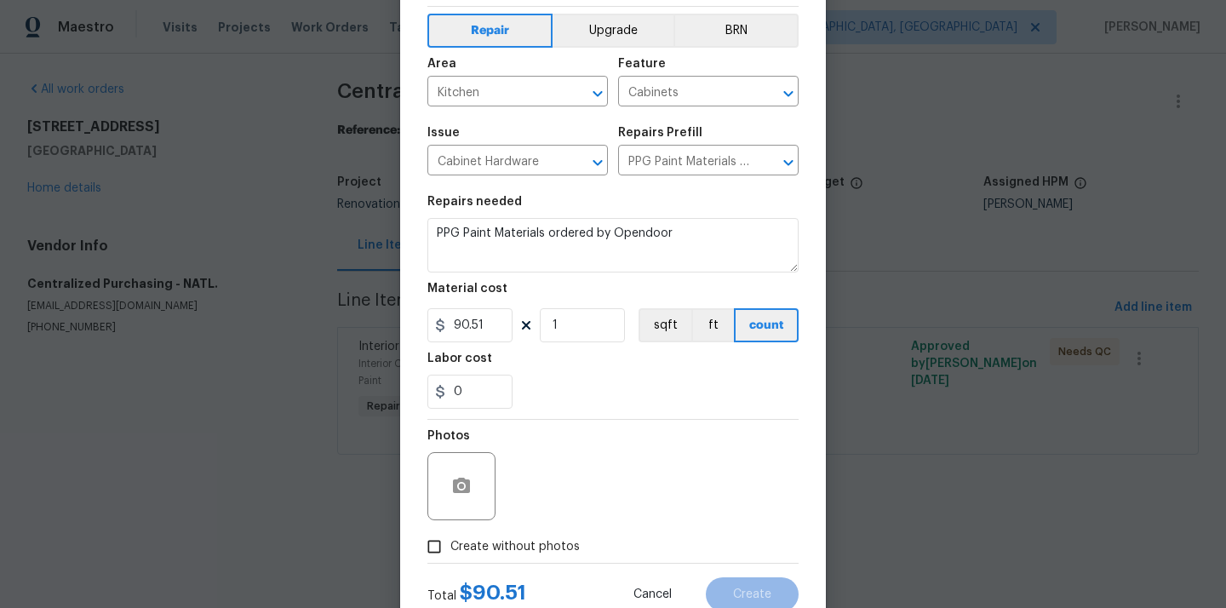
scroll to position [126, 0]
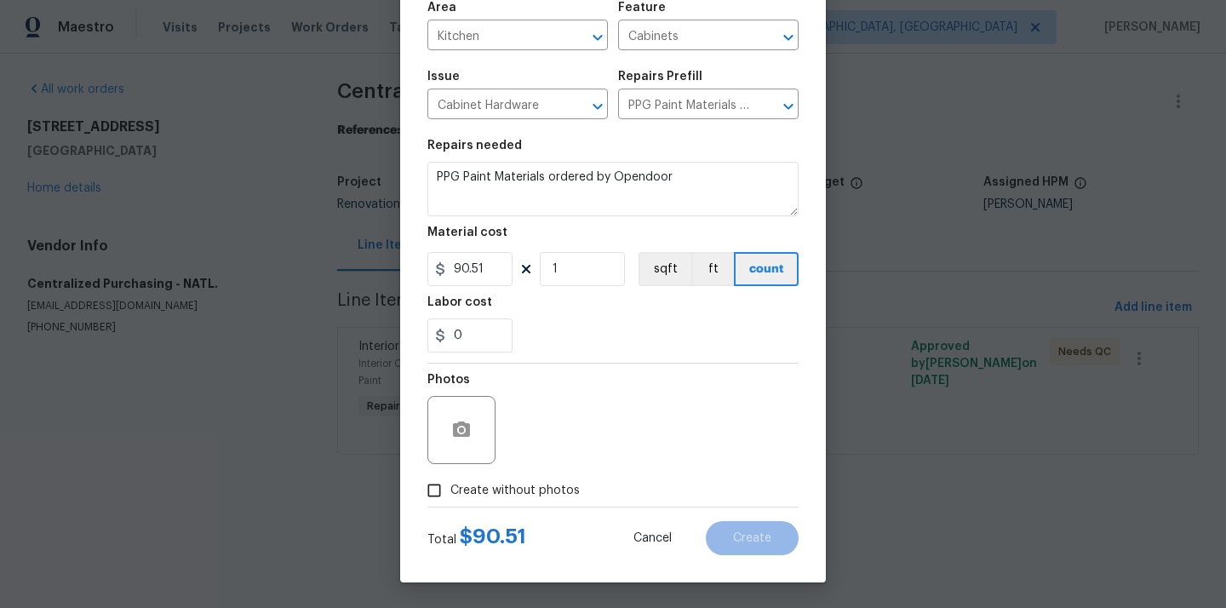
click at [542, 485] on span "Create without photos" at bounding box center [514, 491] width 129 height 18
click at [450, 485] on input "Create without photos" at bounding box center [434, 490] width 32 height 32
checkbox input "true"
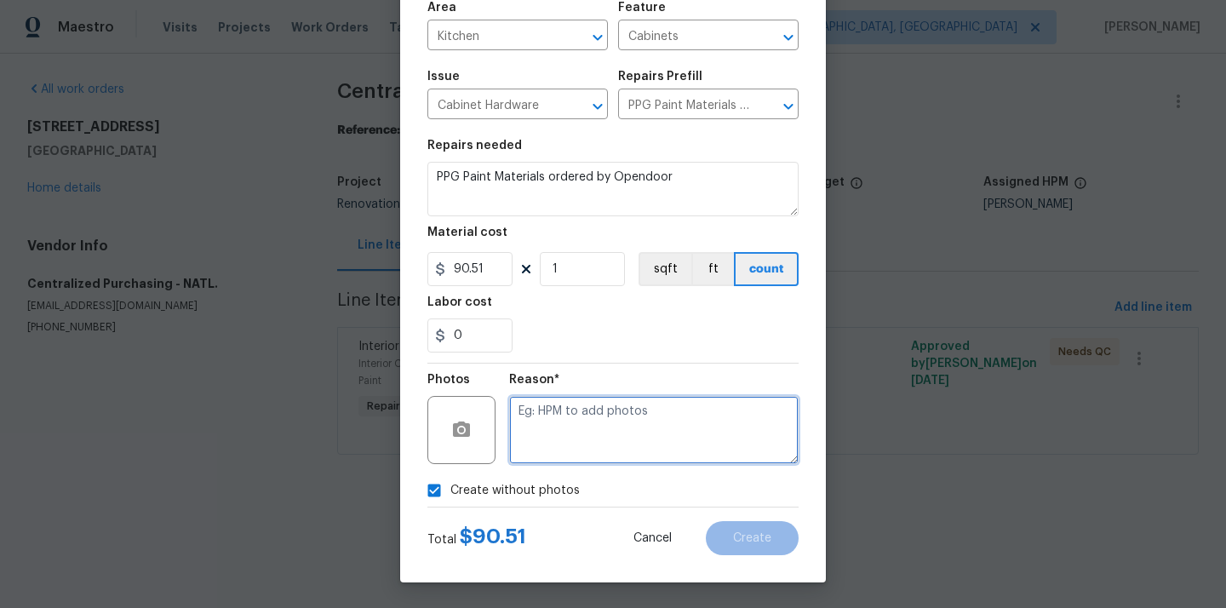
click at [568, 423] on textarea at bounding box center [653, 430] width 289 height 68
type textarea "N/A"
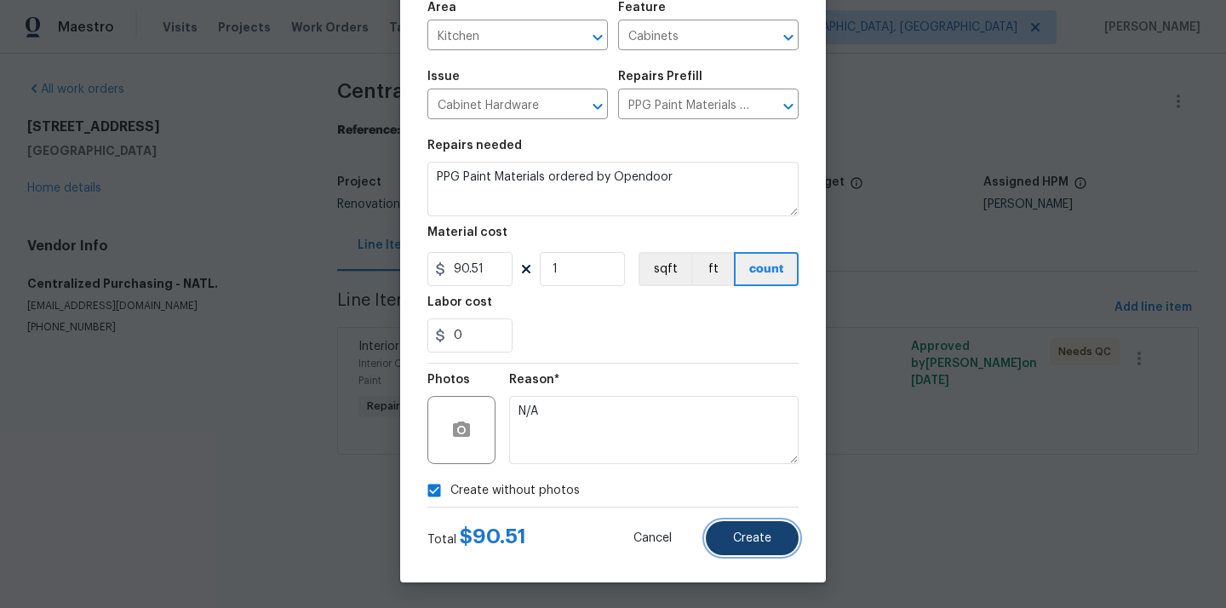
click at [736, 538] on span "Create" at bounding box center [752, 538] width 38 height 13
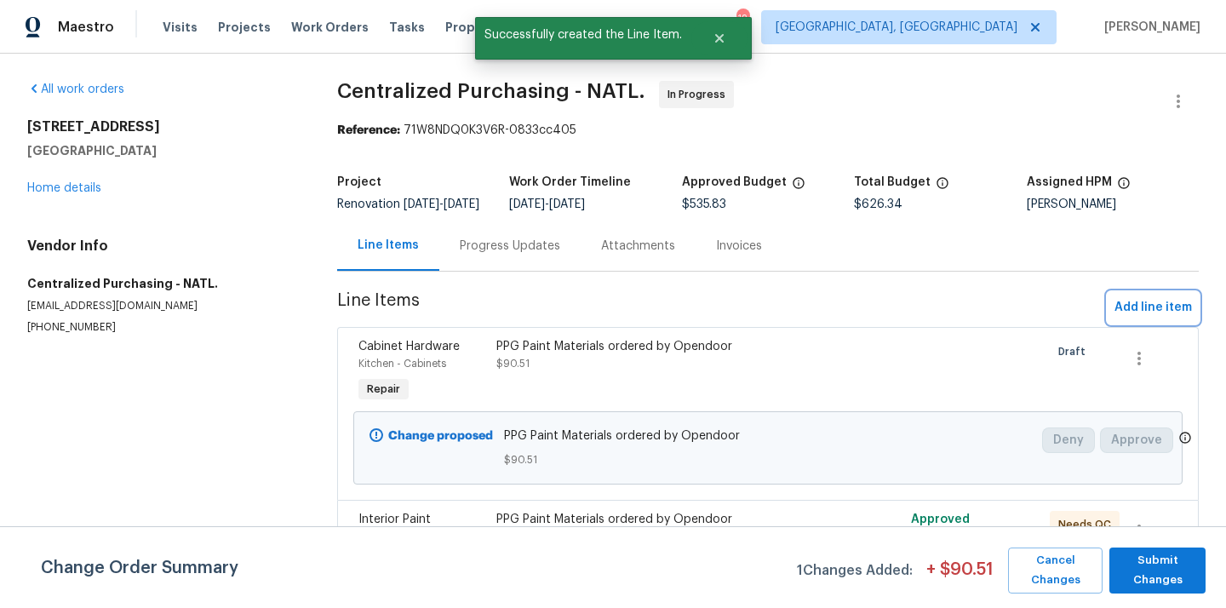
click at [1136, 310] on span "Add line item" at bounding box center [1152, 307] width 77 height 21
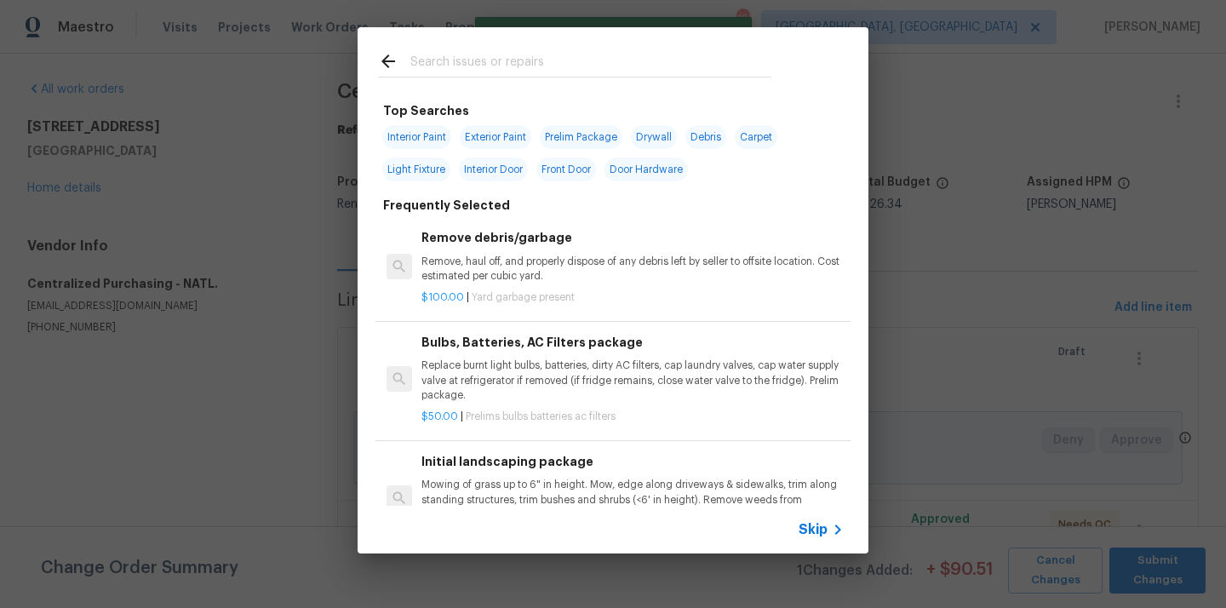
click at [582, 66] on input "text" at bounding box center [590, 64] width 361 height 26
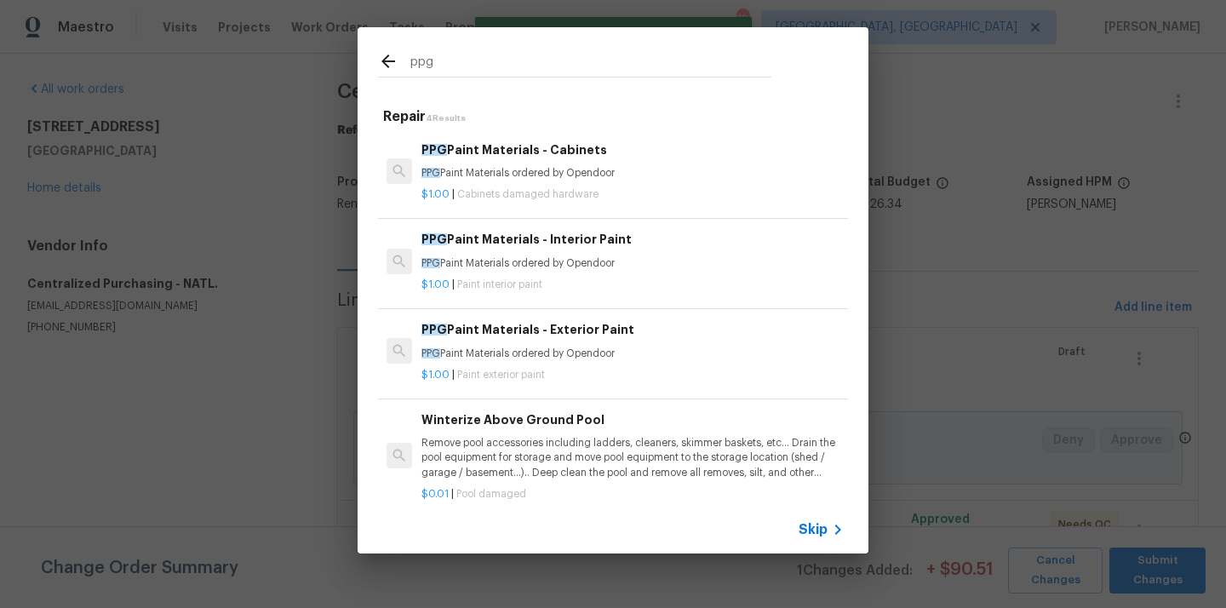
type input "ppg"
click at [551, 256] on p "PPG Paint Materials ordered by Opendoor" at bounding box center [632, 263] width 422 height 14
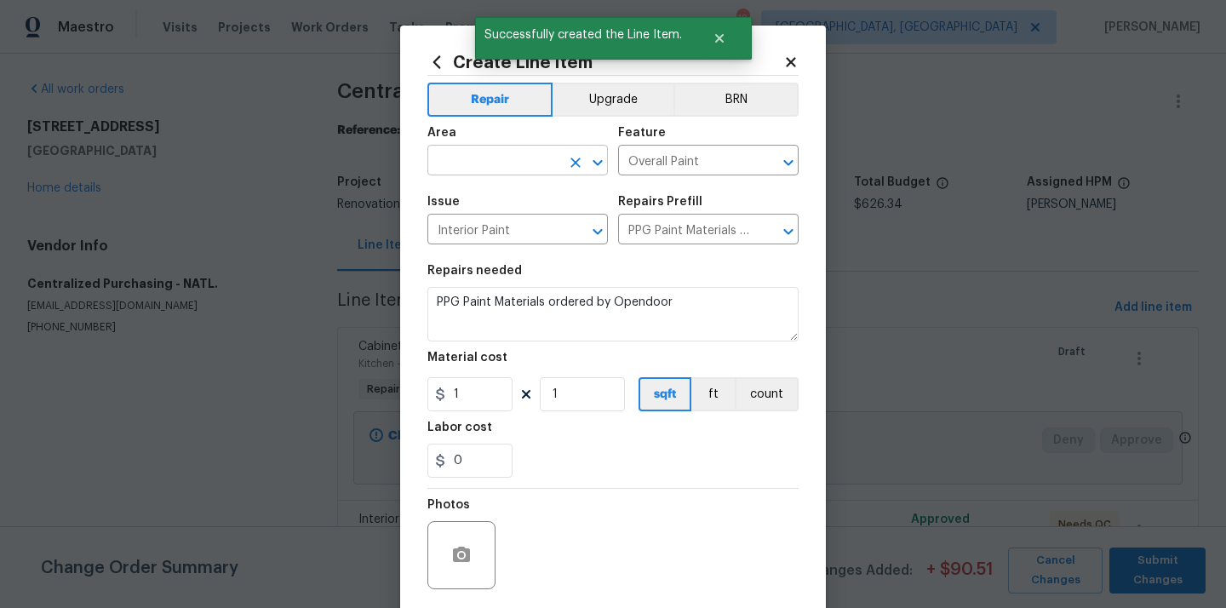
click at [506, 151] on input "text" at bounding box center [493, 162] width 133 height 26
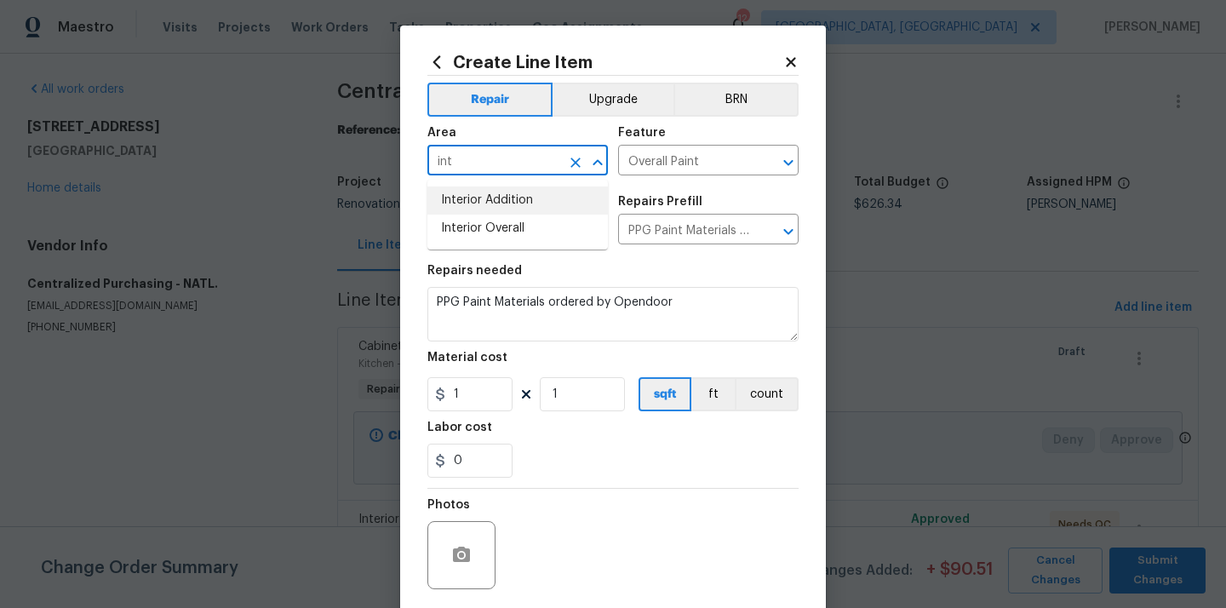
click at [503, 222] on li "Interior Overall" at bounding box center [517, 229] width 180 height 28
type input "Interior Overall"
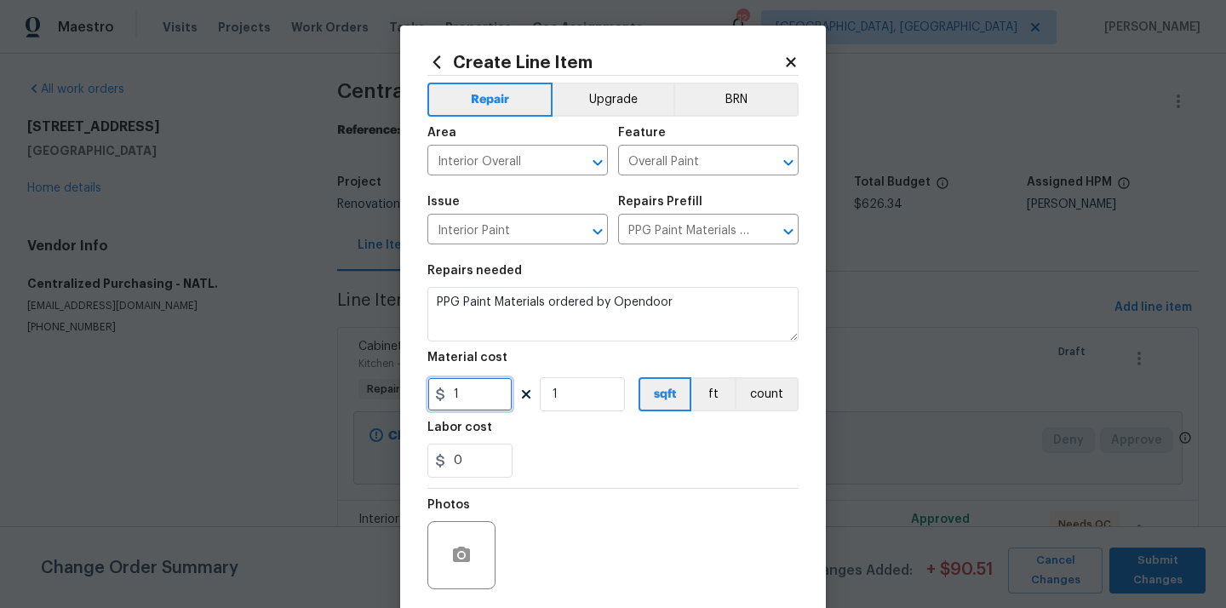
drag, startPoint x: 467, startPoint y: 402, endPoint x: 415, endPoint y: 399, distance: 52.8
click at [415, 399] on div "Create Line Item Repair Upgrade BRN Area Interior Overall ​ Feature Overall Pai…" at bounding box center [613, 367] width 426 height 682
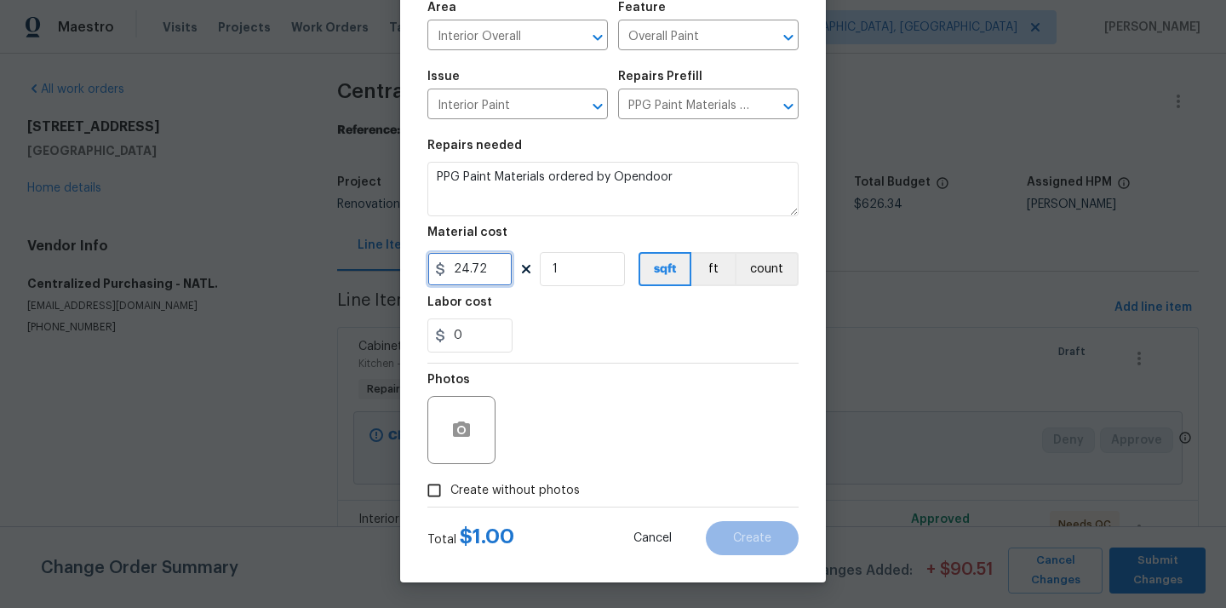
type input "24.72"
click at [481, 488] on span "Create without photos" at bounding box center [514, 491] width 129 height 18
click at [450, 488] on input "Create without photos" at bounding box center [434, 490] width 32 height 32
checkbox input "true"
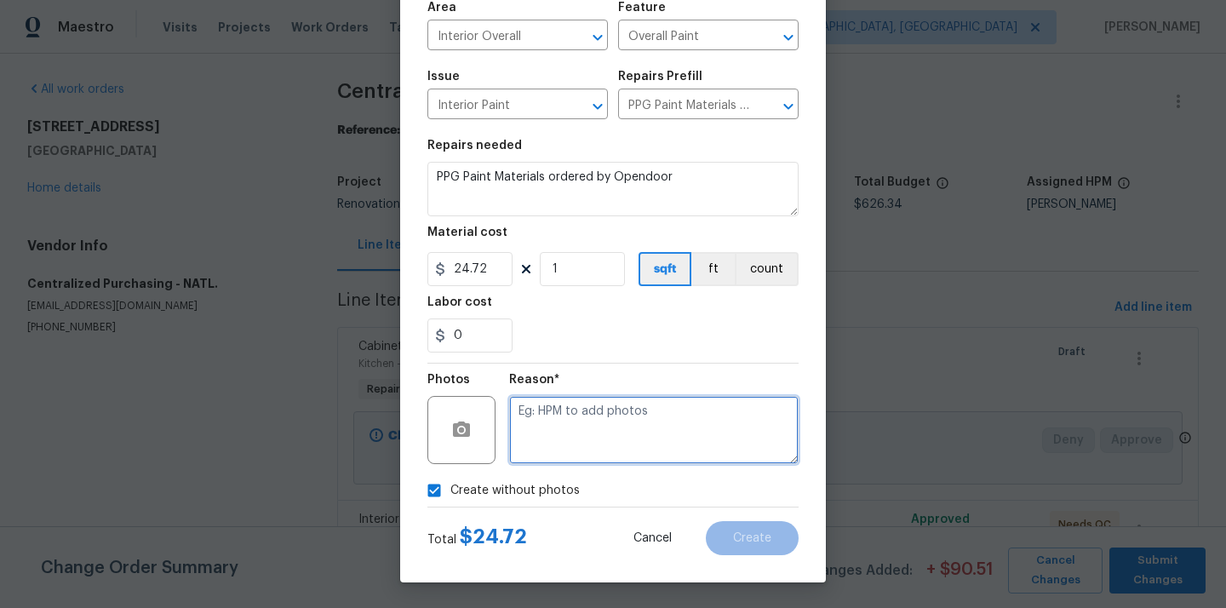
click at [586, 432] on textarea at bounding box center [653, 430] width 289 height 68
type textarea "N/A"
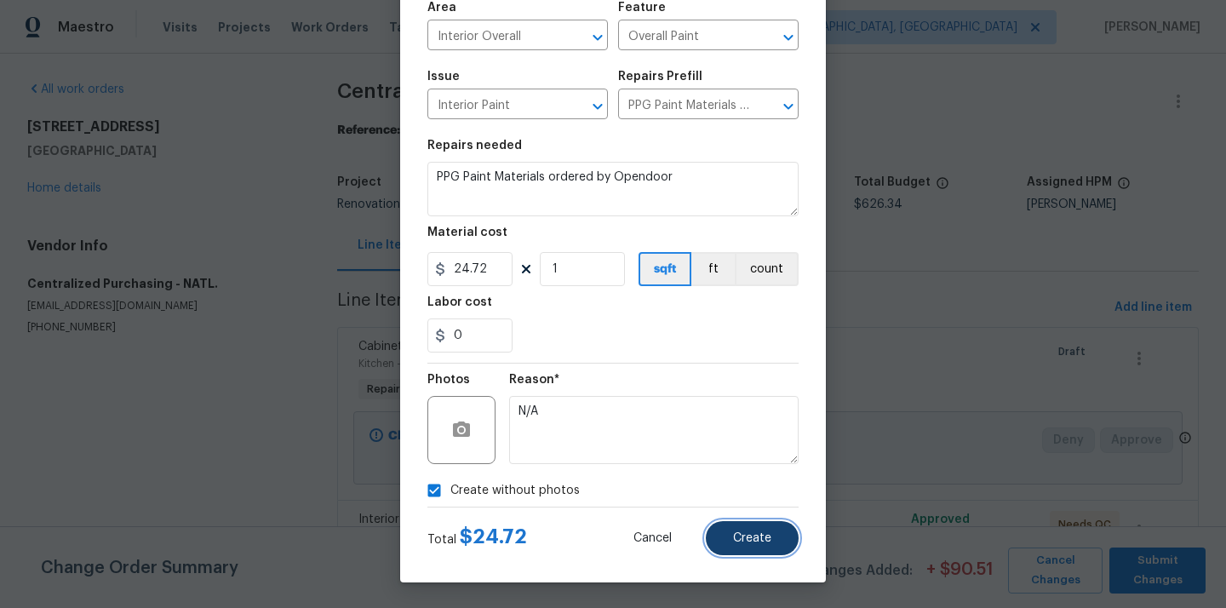
click at [747, 542] on span "Create" at bounding box center [752, 538] width 38 height 13
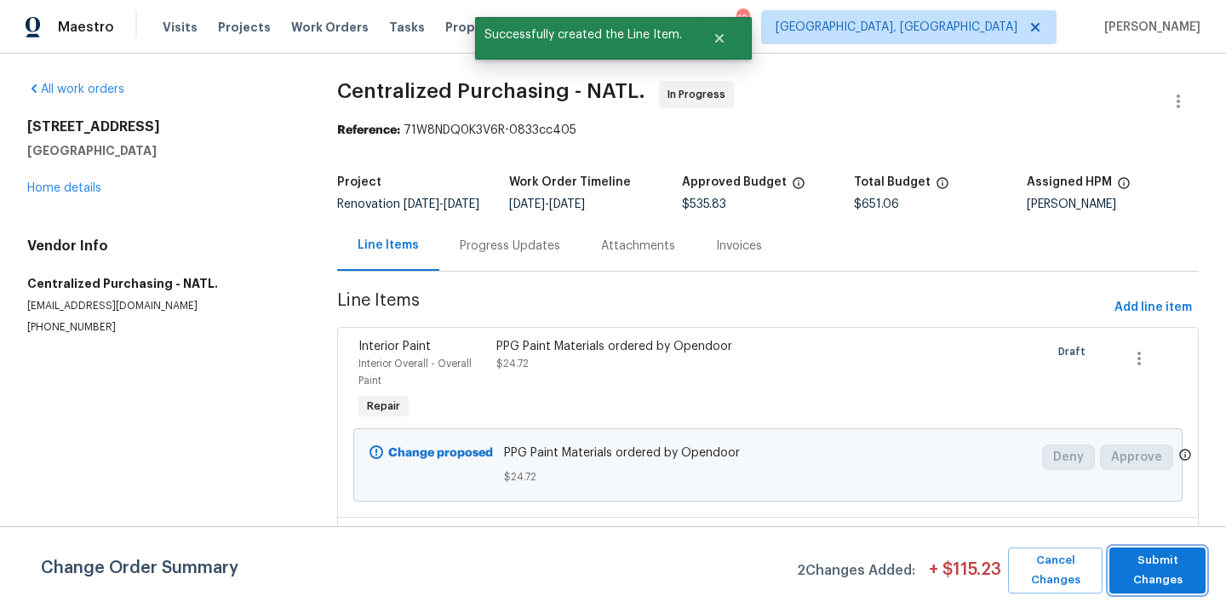
click at [1156, 552] on button "Submit Changes" at bounding box center [1157, 570] width 96 height 46
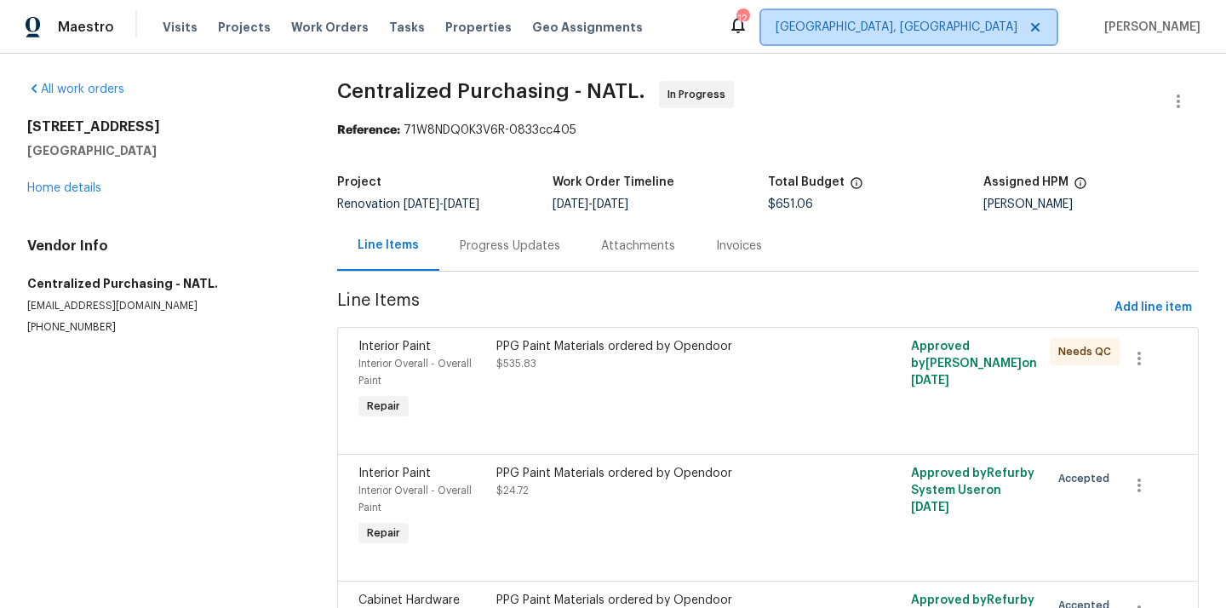
click at [959, 13] on span "[GEOGRAPHIC_DATA], [GEOGRAPHIC_DATA]" at bounding box center [908, 27] width 295 height 34
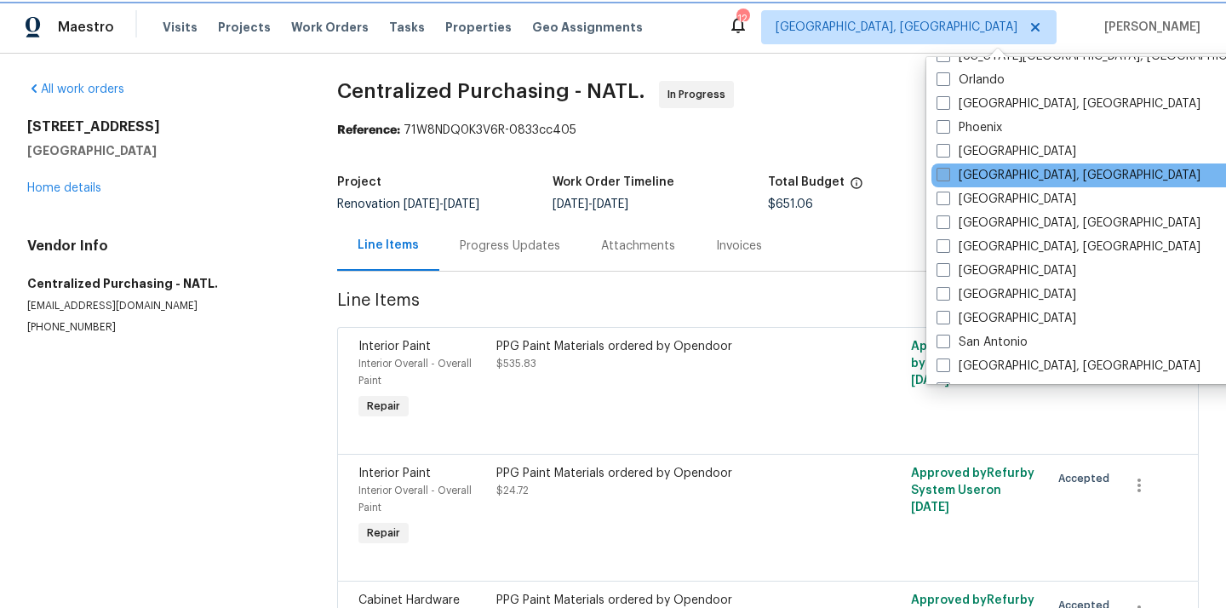
scroll to position [924, 0]
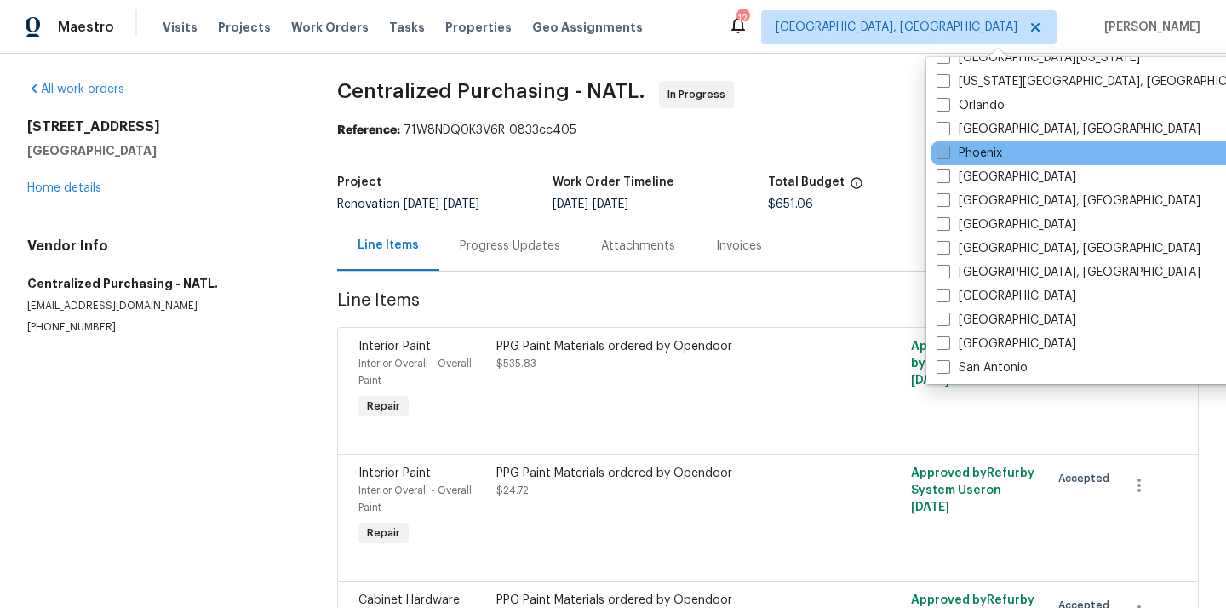
click at [987, 146] on label "Phoenix" at bounding box center [969, 153] width 66 height 17
click at [947, 146] on input "Phoenix" at bounding box center [941, 150] width 11 height 11
checkbox input "true"
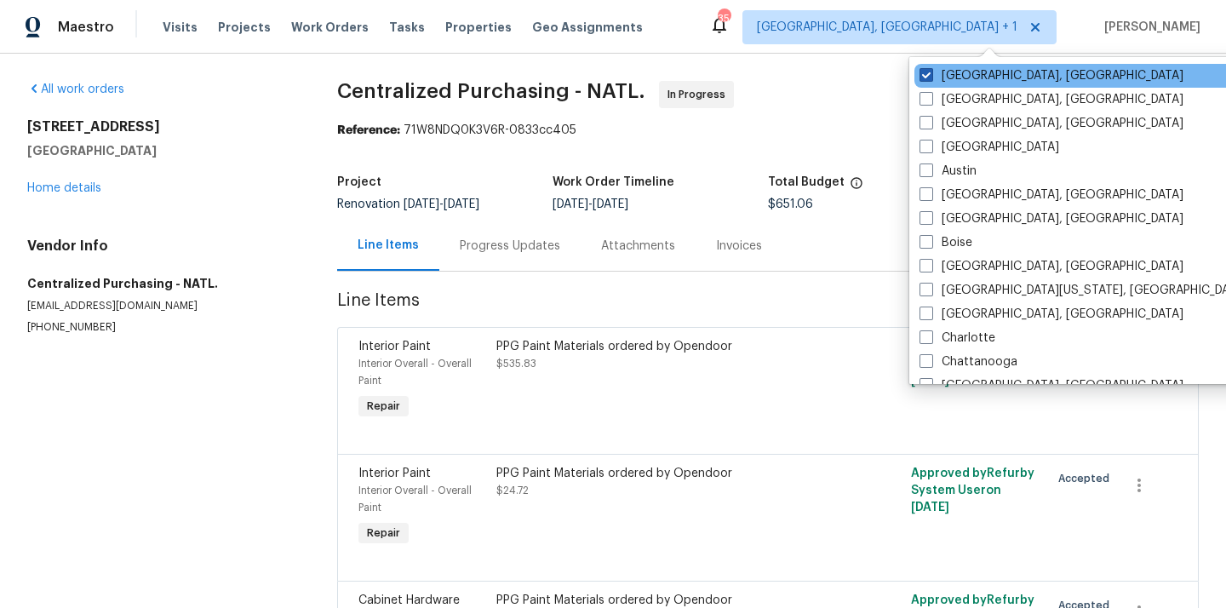
click at [958, 72] on label "[GEOGRAPHIC_DATA], [GEOGRAPHIC_DATA]" at bounding box center [1051, 75] width 264 height 17
click at [930, 72] on input "[GEOGRAPHIC_DATA], [GEOGRAPHIC_DATA]" at bounding box center [924, 72] width 11 height 11
checkbox input "false"
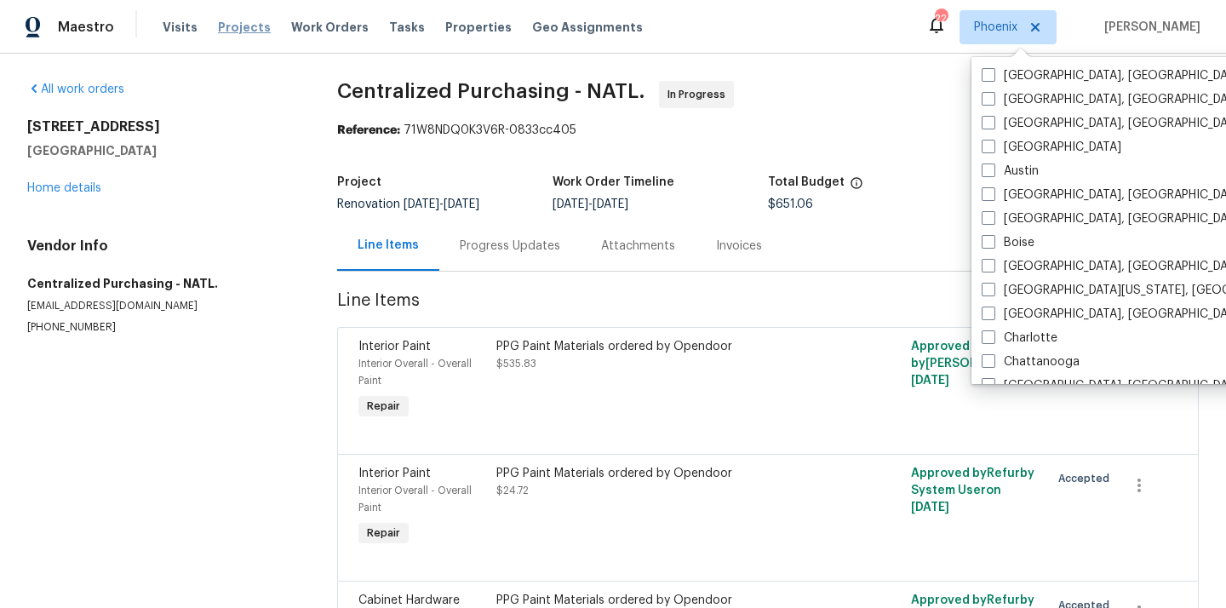
click at [235, 26] on span "Projects" at bounding box center [244, 27] width 53 height 17
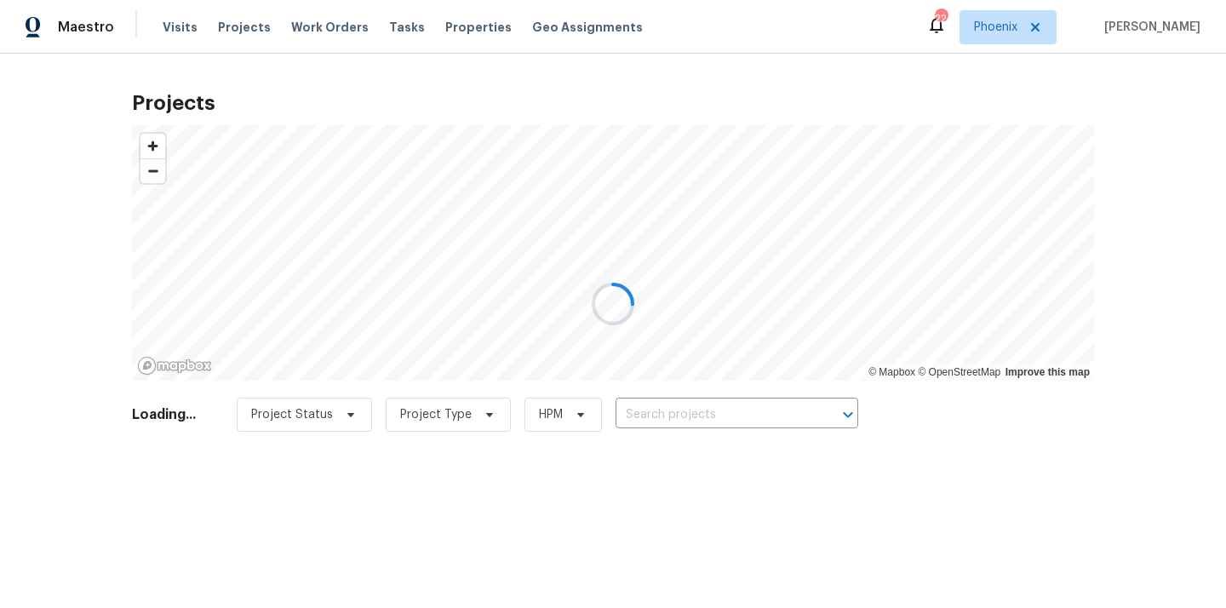
click at [742, 421] on div at bounding box center [613, 304] width 1226 height 608
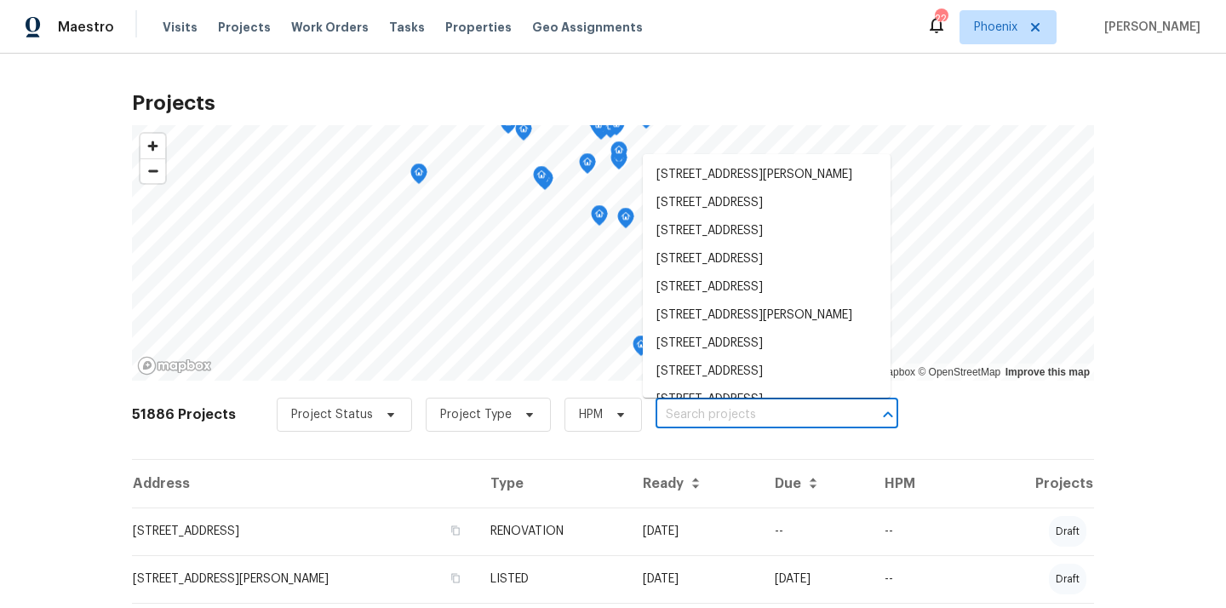
click at [742, 421] on input "text" at bounding box center [752, 415] width 195 height 26
paste input "44507 W Palo Abeto Dr, Maricopa, AZ 85138"
type input "44507 W Palo Abeto Dr, Maricopa, AZ 85138"
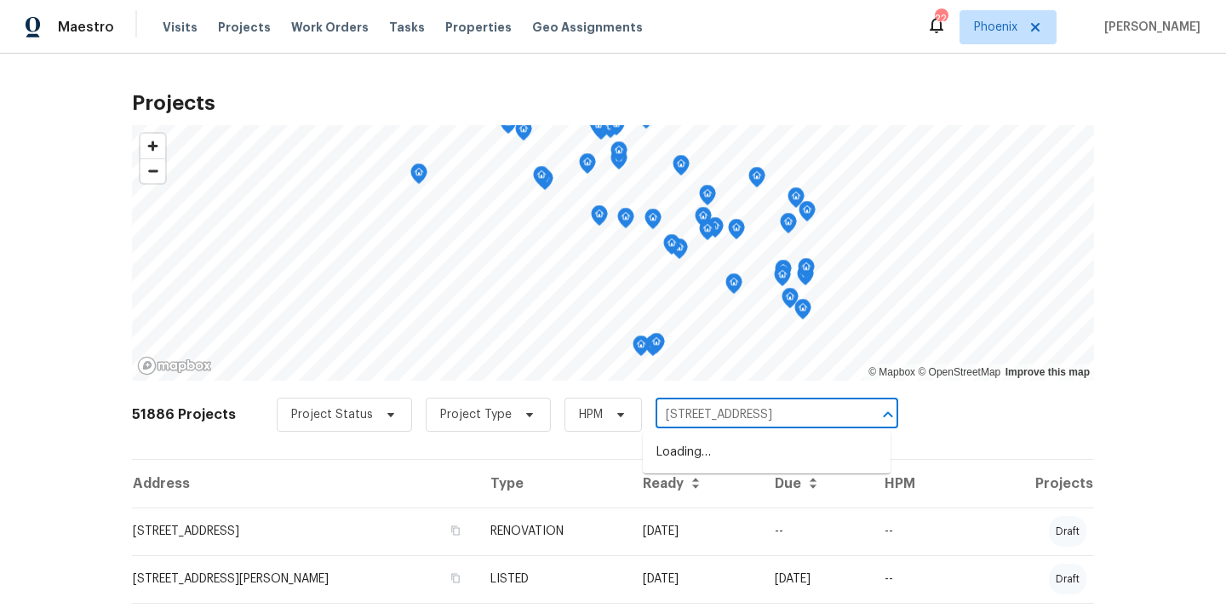
scroll to position [0, 55]
click at [740, 440] on li "44507 W Palo Abeto Dr, Maricopa, AZ 85138" at bounding box center [767, 452] width 248 height 28
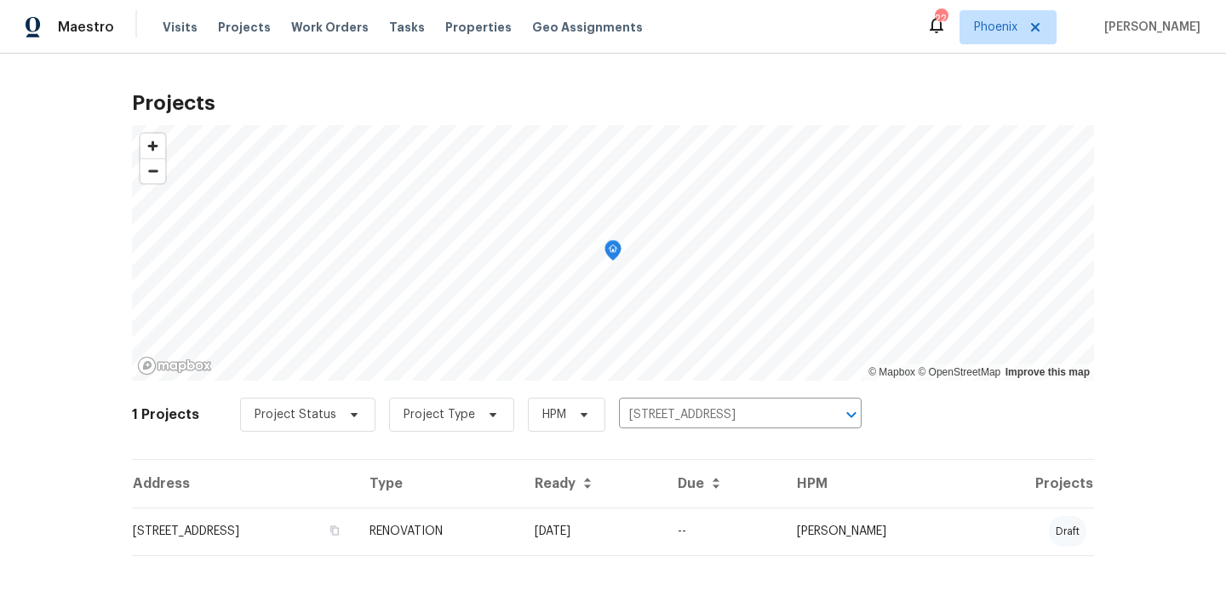
click at [736, 533] on td "--" at bounding box center [723, 531] width 119 height 48
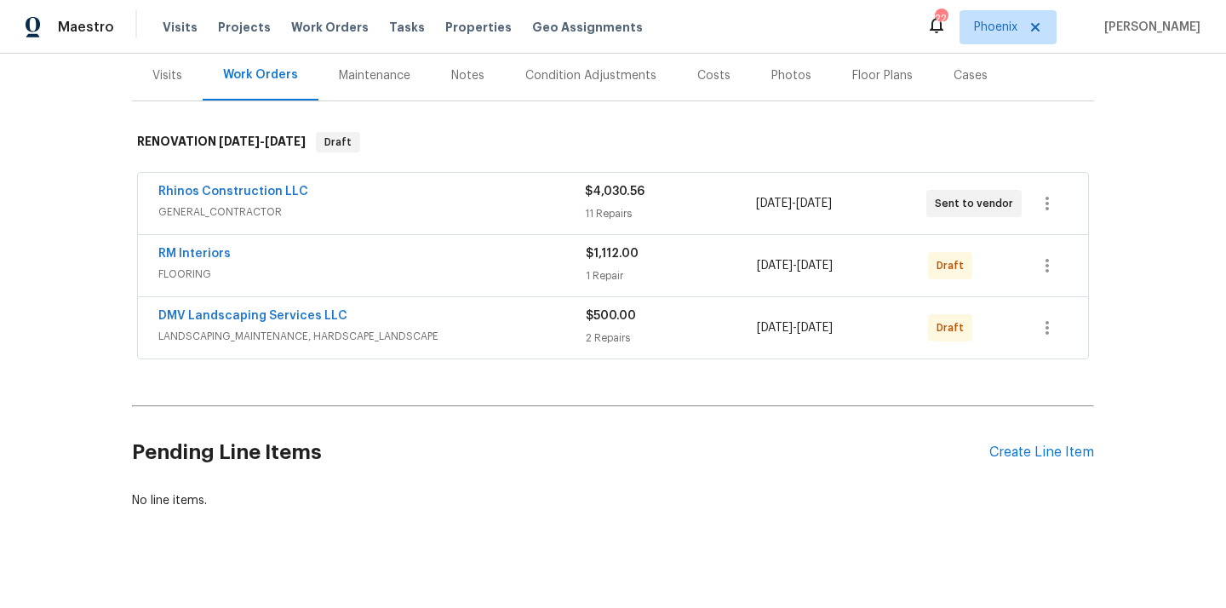
scroll to position [220, 0]
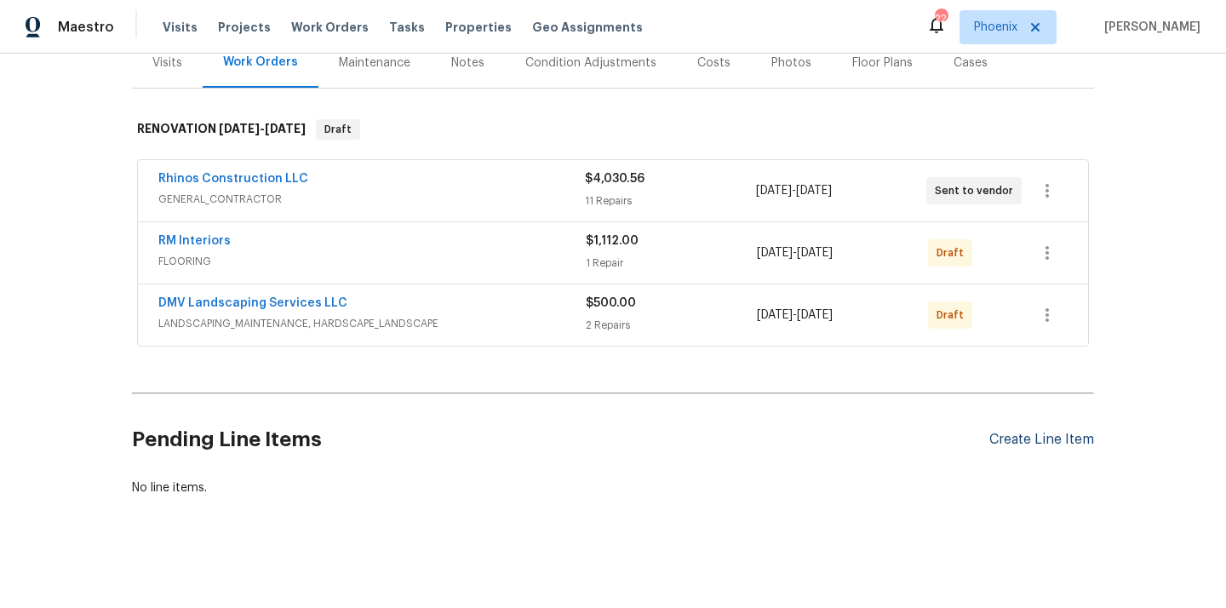
click at [1016, 432] on div "Create Line Item" at bounding box center [1041, 440] width 105 height 16
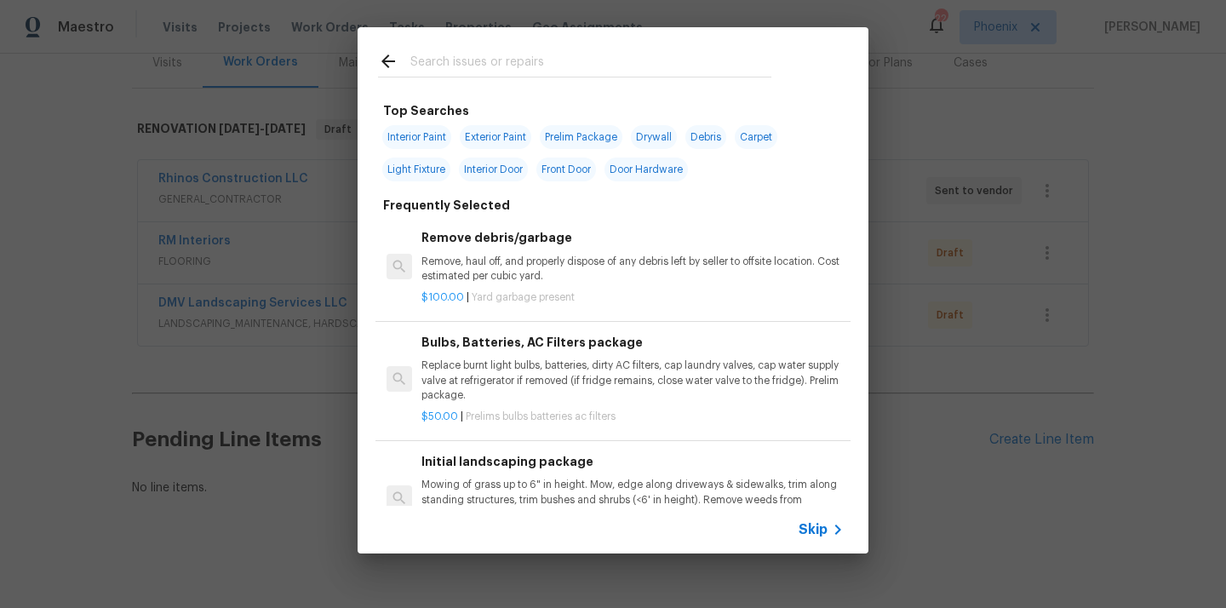
click at [671, 65] on input "text" at bounding box center [590, 64] width 361 height 26
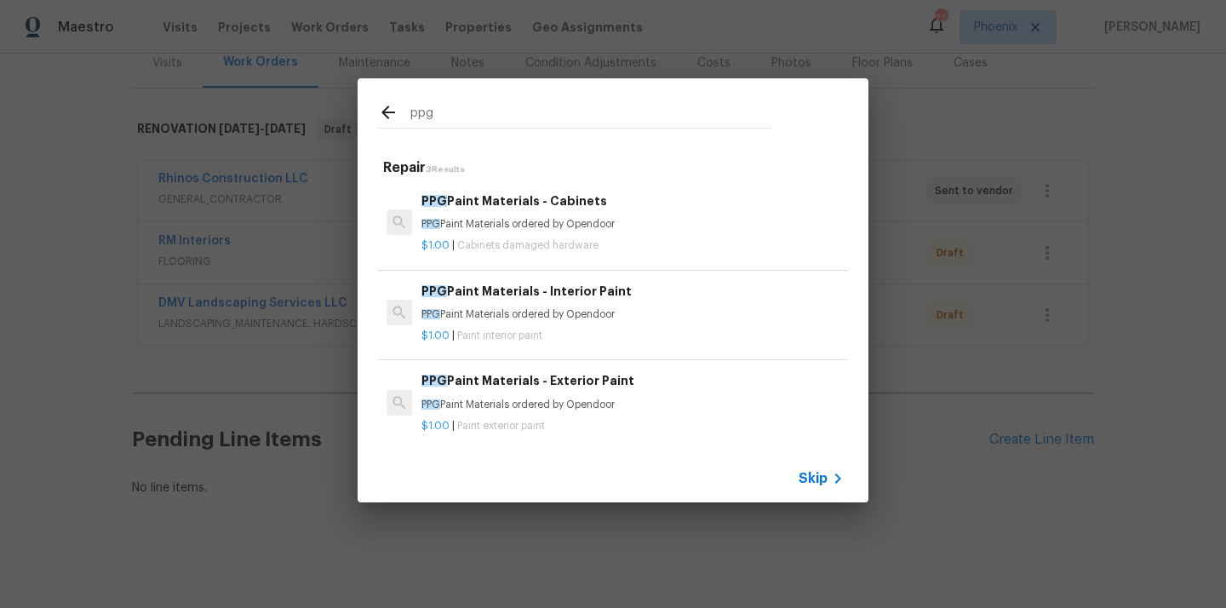
type input "ppg"
click at [506, 314] on p "PPG Paint Materials ordered by Opendoor" at bounding box center [632, 314] width 422 height 14
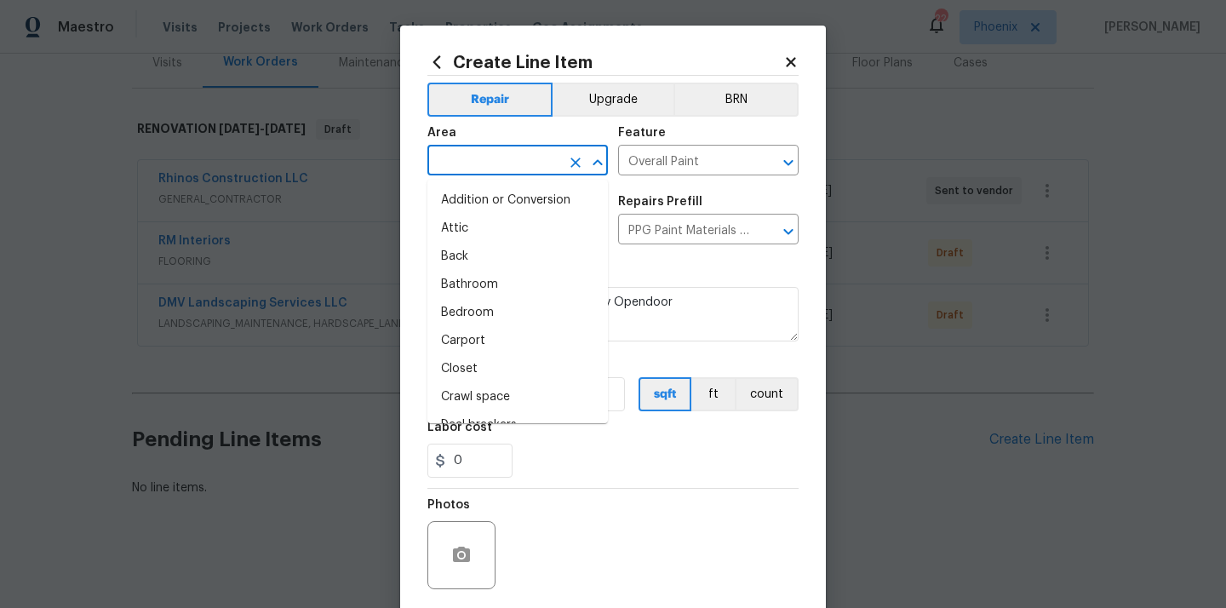
click at [465, 157] on input "text" at bounding box center [493, 162] width 133 height 26
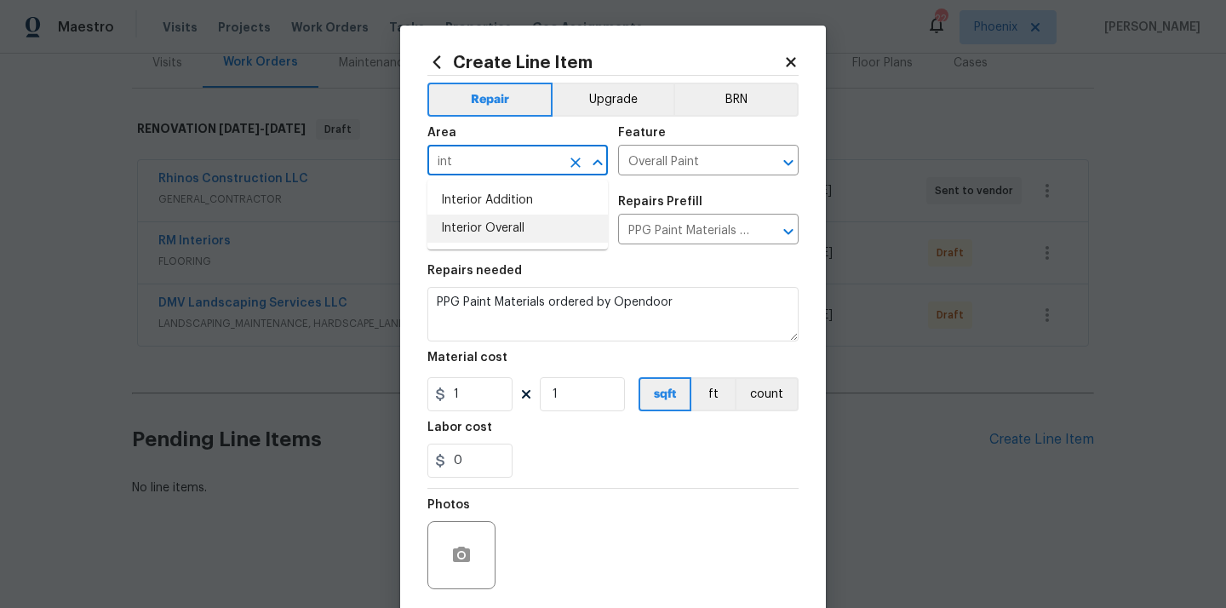
click at [517, 235] on li "Interior Overall" at bounding box center [517, 229] width 180 height 28
type input "Interior Overall"
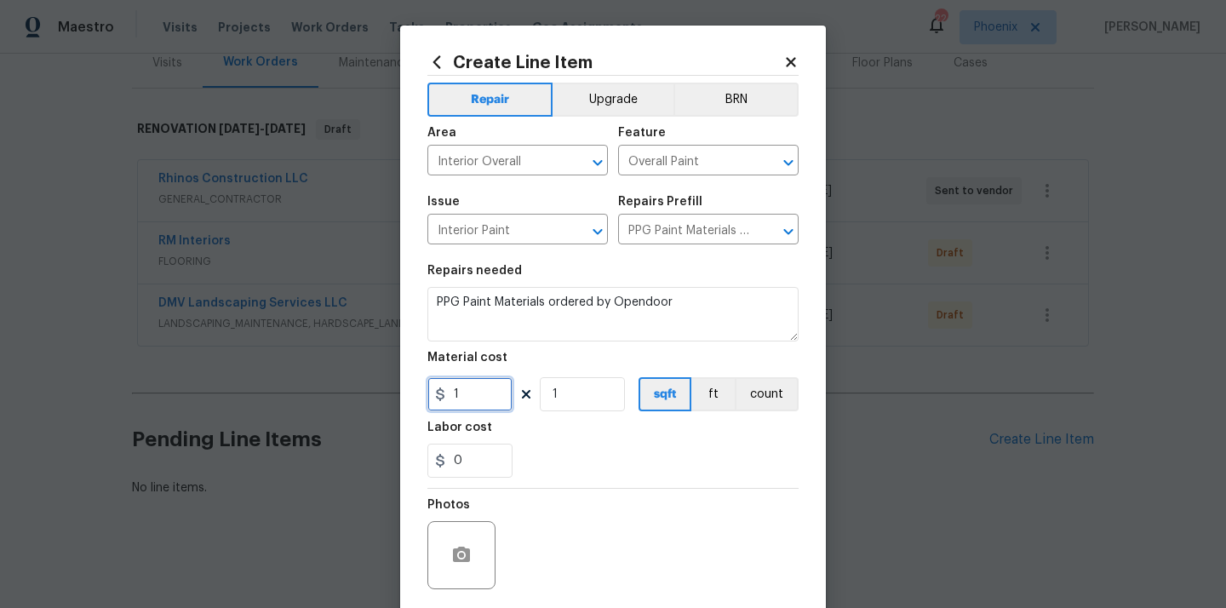
drag, startPoint x: 477, startPoint y: 389, endPoint x: 390, endPoint y: 391, distance: 86.8
click at [390, 391] on div "Create Line Item Repair Upgrade BRN Area Interior Overall ​ Feature Overall Pai…" at bounding box center [613, 304] width 1226 height 608
paste input "603.73"
type input "603.73"
click at [529, 443] on div "Labor cost" at bounding box center [612, 432] width 371 height 22
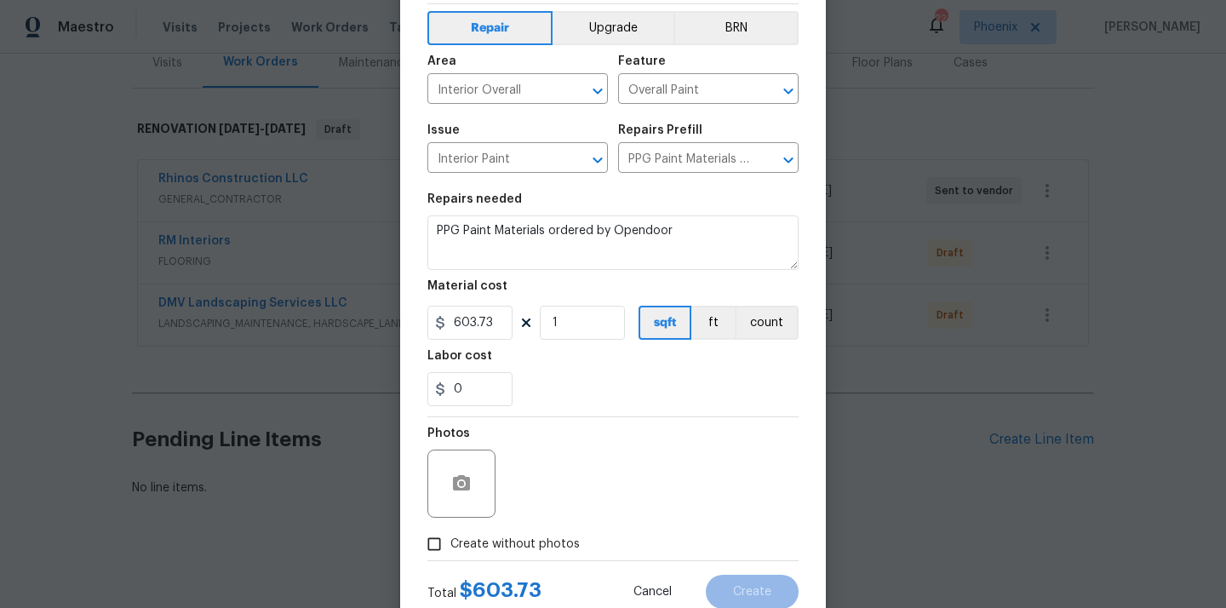
scroll to position [126, 0]
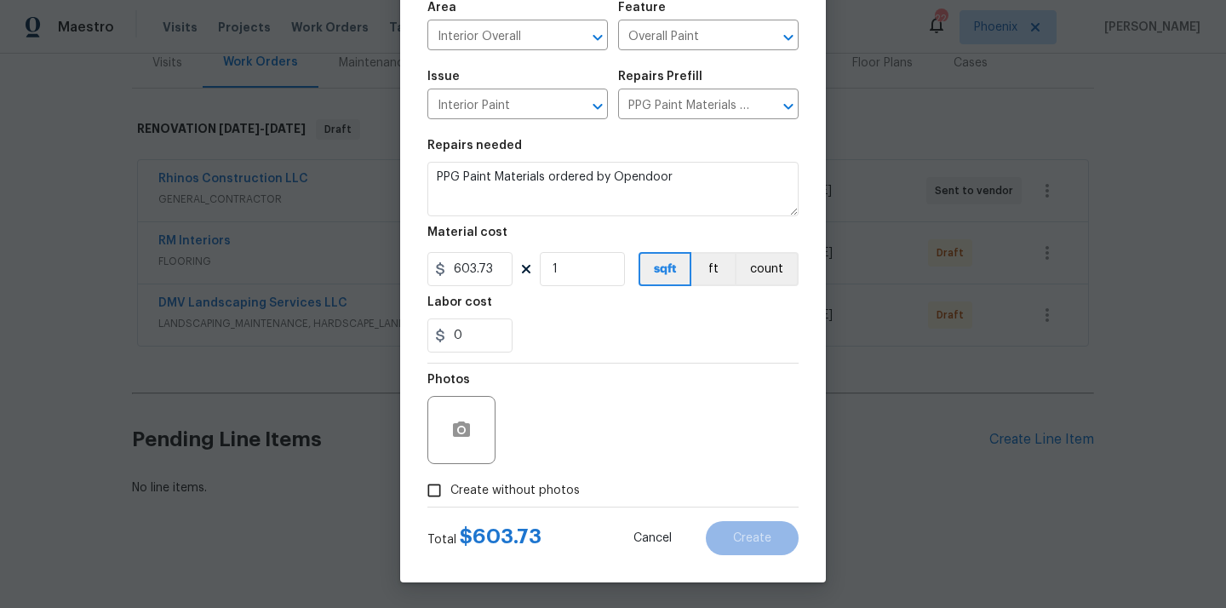
click at [529, 502] on label "Create without photos" at bounding box center [499, 490] width 162 height 32
click at [450, 502] on input "Create without photos" at bounding box center [434, 490] width 32 height 32
checkbox input "true"
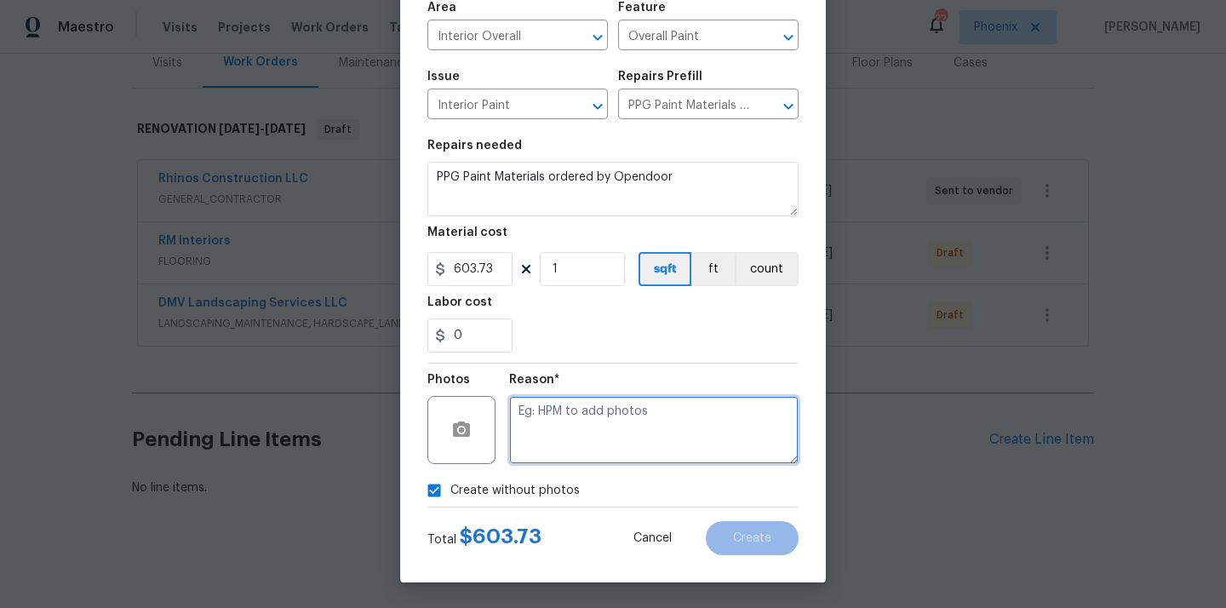
click at [578, 444] on textarea at bounding box center [653, 430] width 289 height 68
type textarea "N/A"
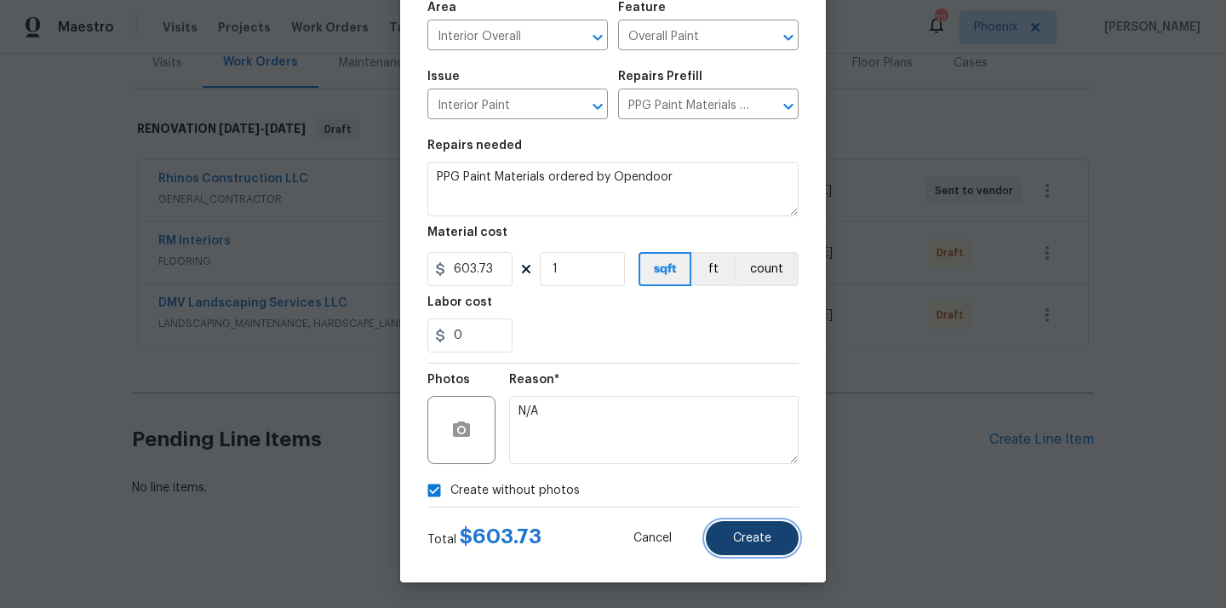
click at [742, 535] on span "Create" at bounding box center [752, 538] width 38 height 13
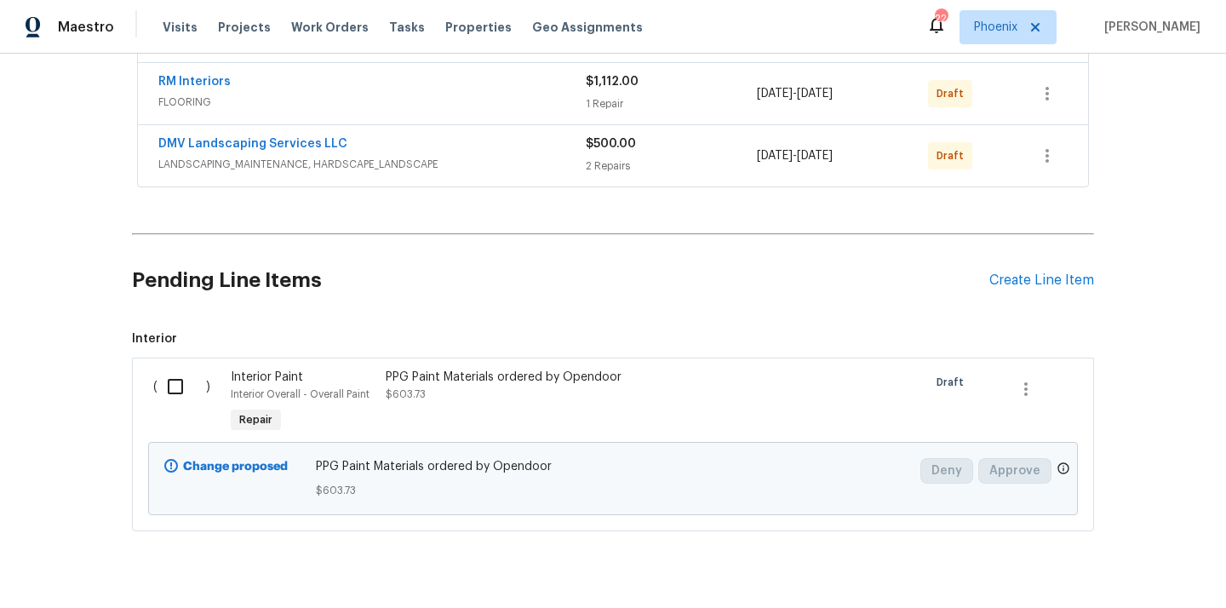
scroll to position [409, 0]
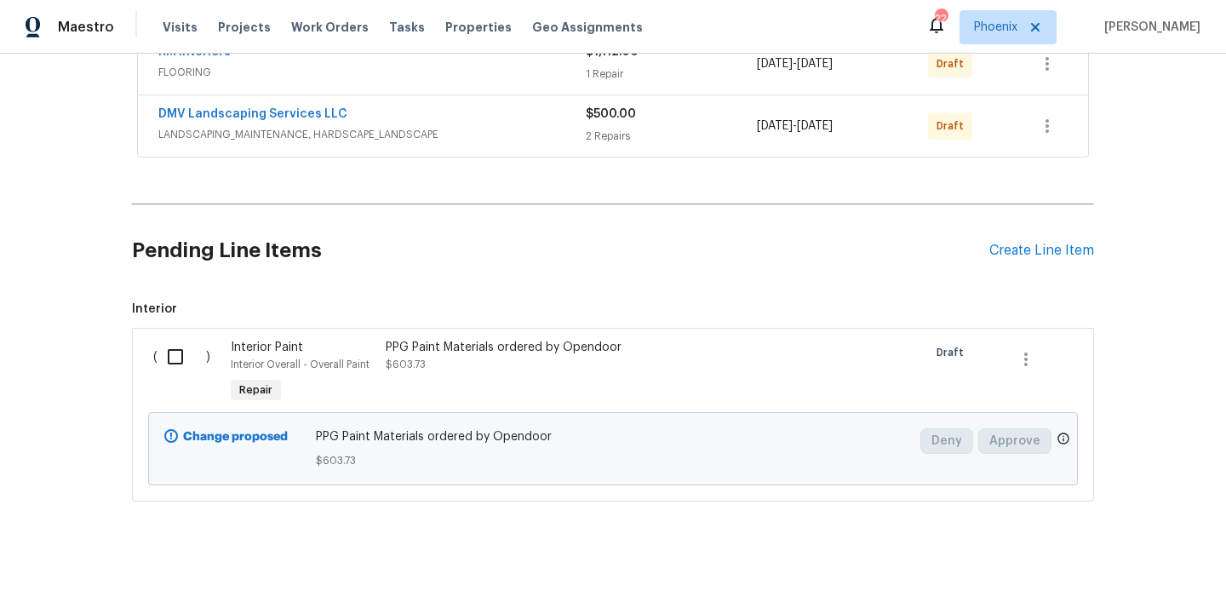
click at [185, 357] on input "checkbox" at bounding box center [181, 357] width 49 height 36
checkbox input "true"
click at [1110, 574] on span "Create Work Order" at bounding box center [1128, 565] width 113 height 21
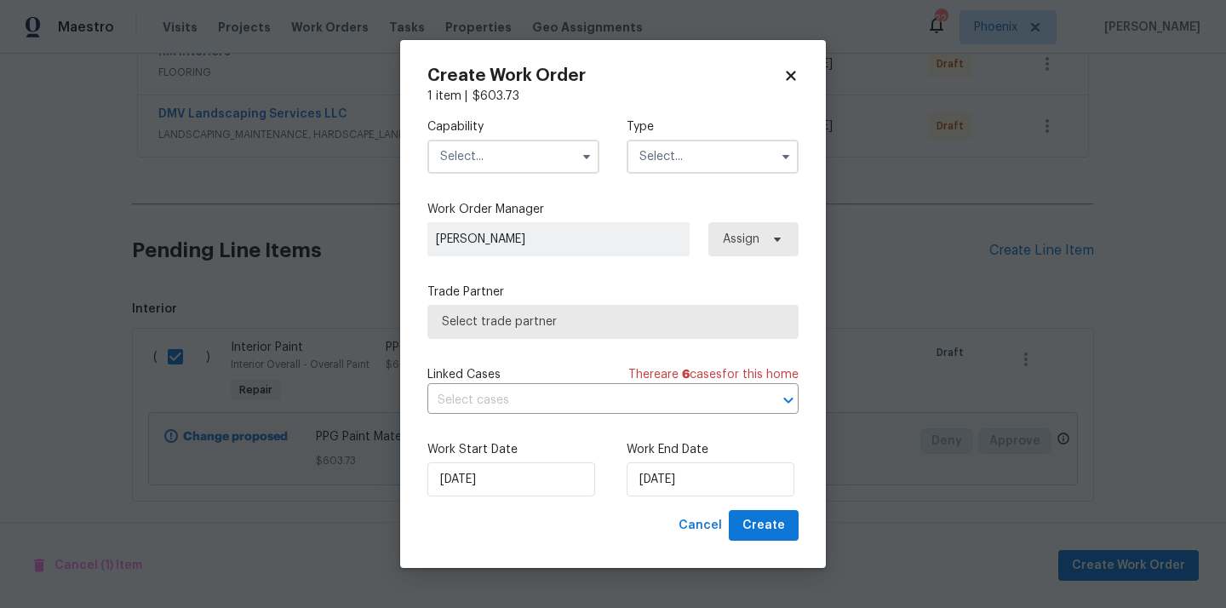
click at [535, 155] on input "text" at bounding box center [513, 157] width 172 height 34
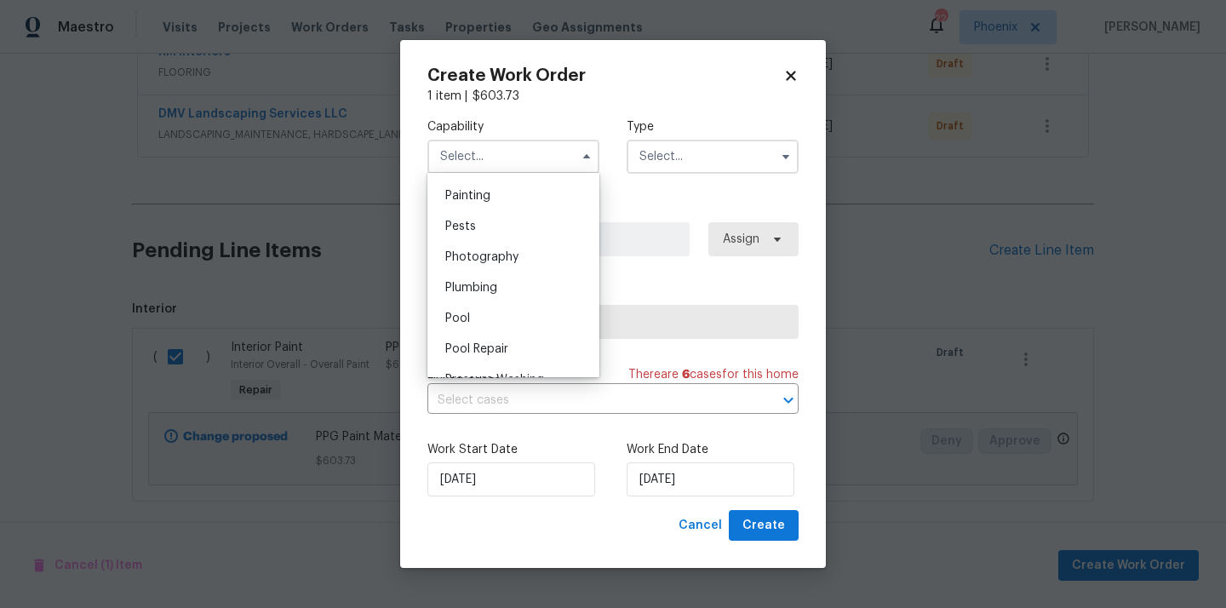
scroll to position [1424, 0]
click at [508, 190] on div "Painting" at bounding box center [513, 198] width 163 height 31
type input "Painting"
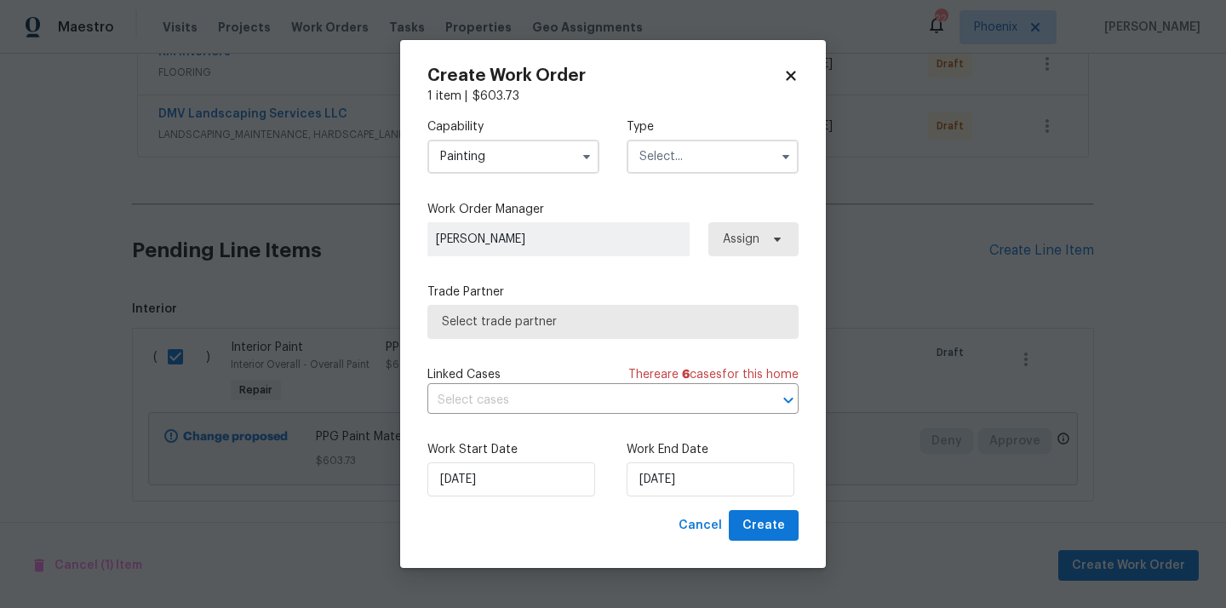
click at [719, 148] on input "text" at bounding box center [713, 157] width 172 height 34
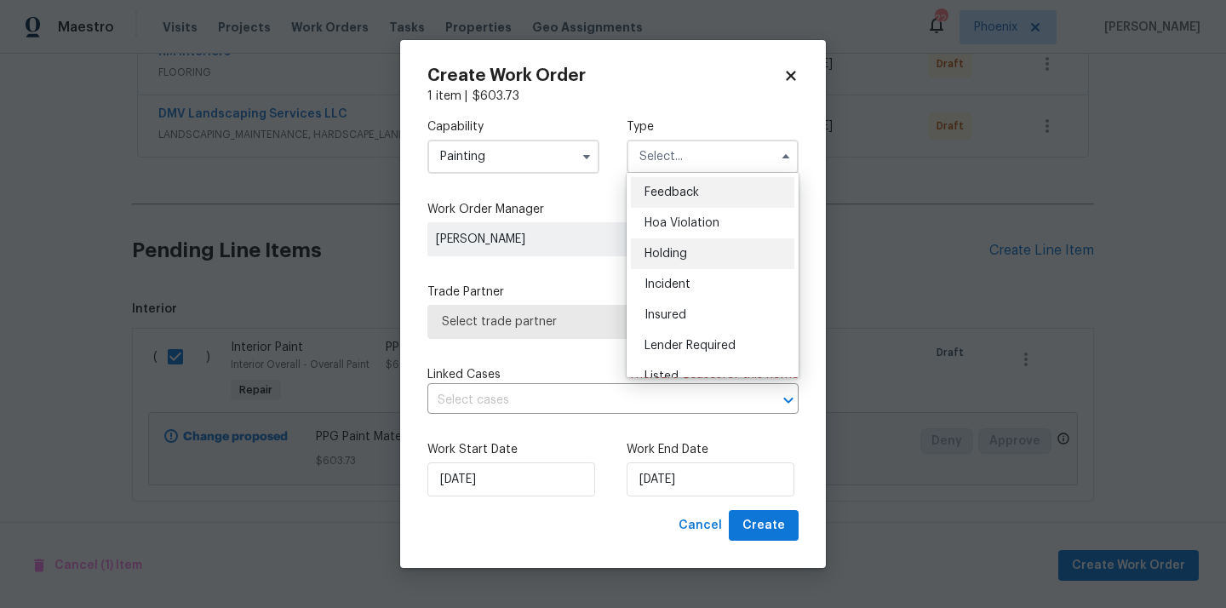
scroll to position [386, 0]
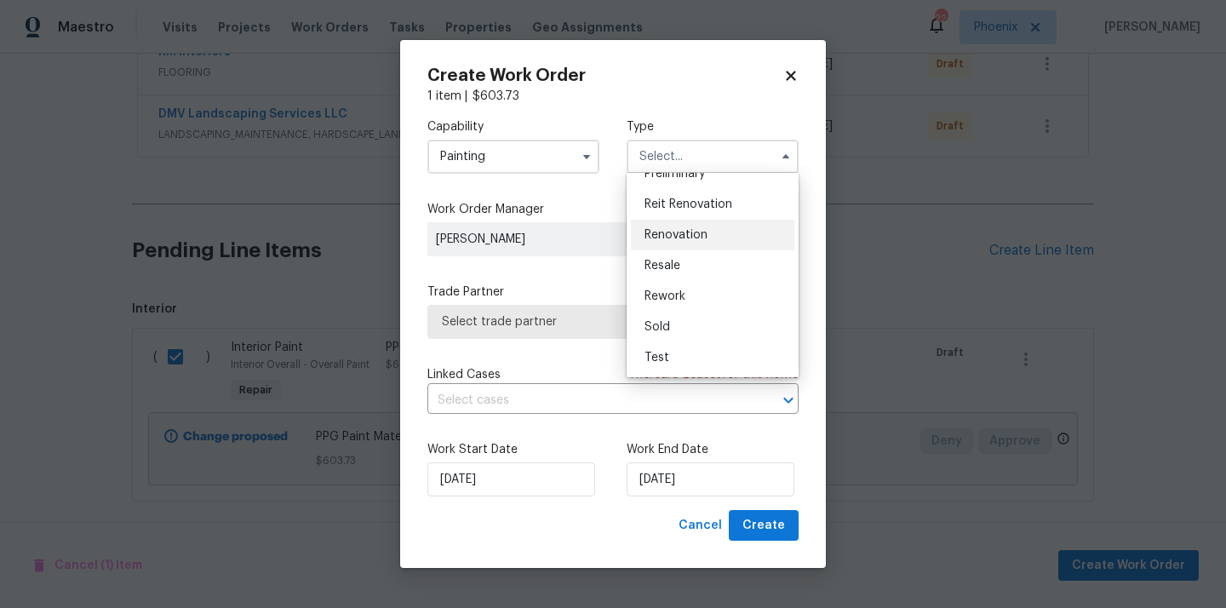
click at [678, 232] on span "Renovation" at bounding box center [675, 235] width 63 height 12
type input "Renovation"
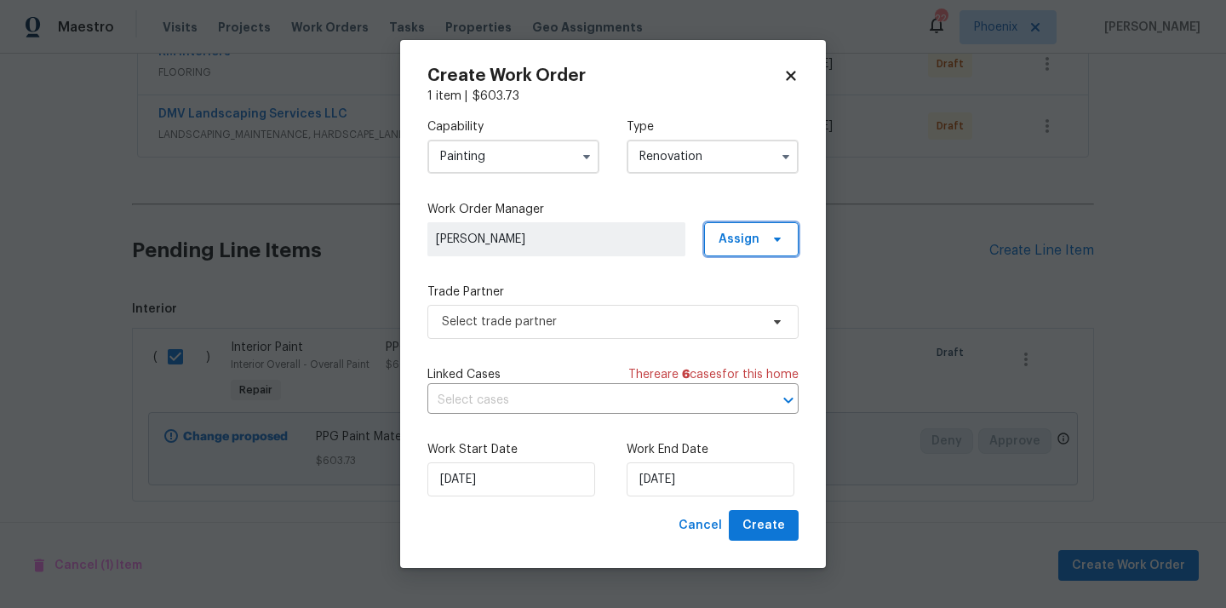
click at [747, 232] on span "Assign" at bounding box center [738, 239] width 41 height 17
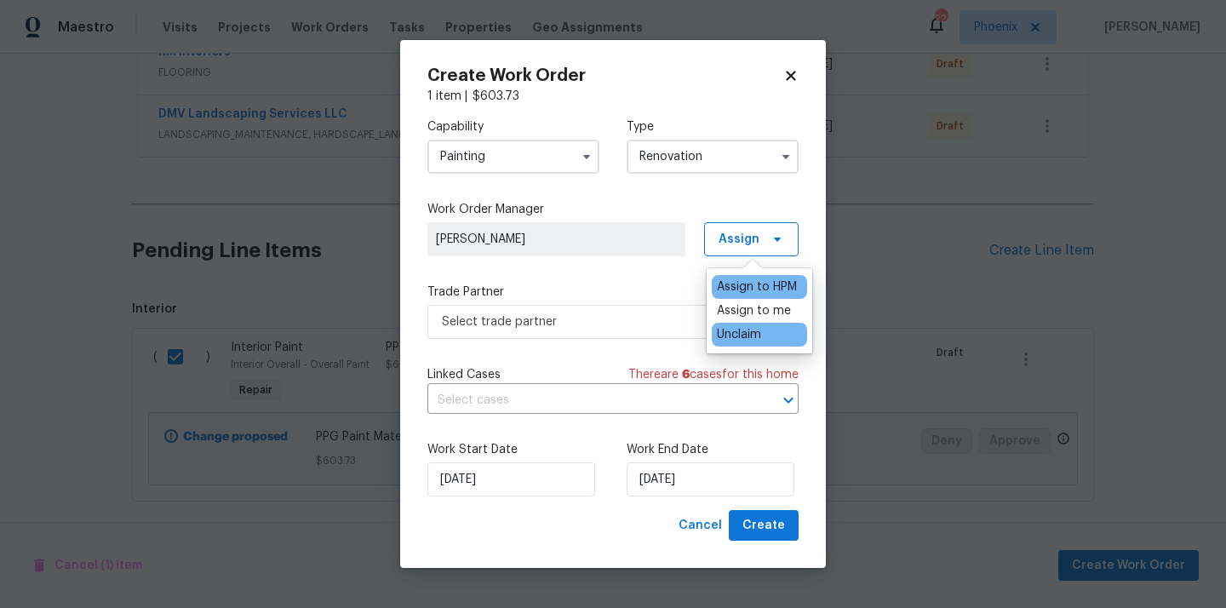
click at [747, 328] on div "Unclaim" at bounding box center [739, 334] width 44 height 17
click at [747, 318] on div "Assign to me" at bounding box center [754, 310] width 74 height 17
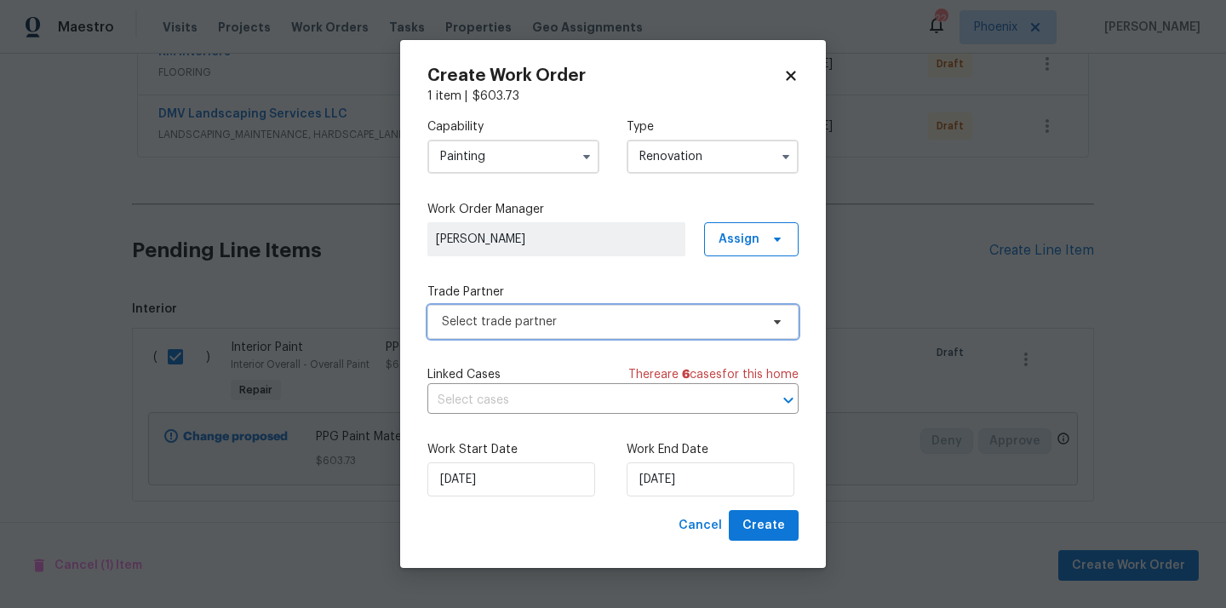
click at [591, 319] on span "Select trade partner" at bounding box center [601, 321] width 318 height 17
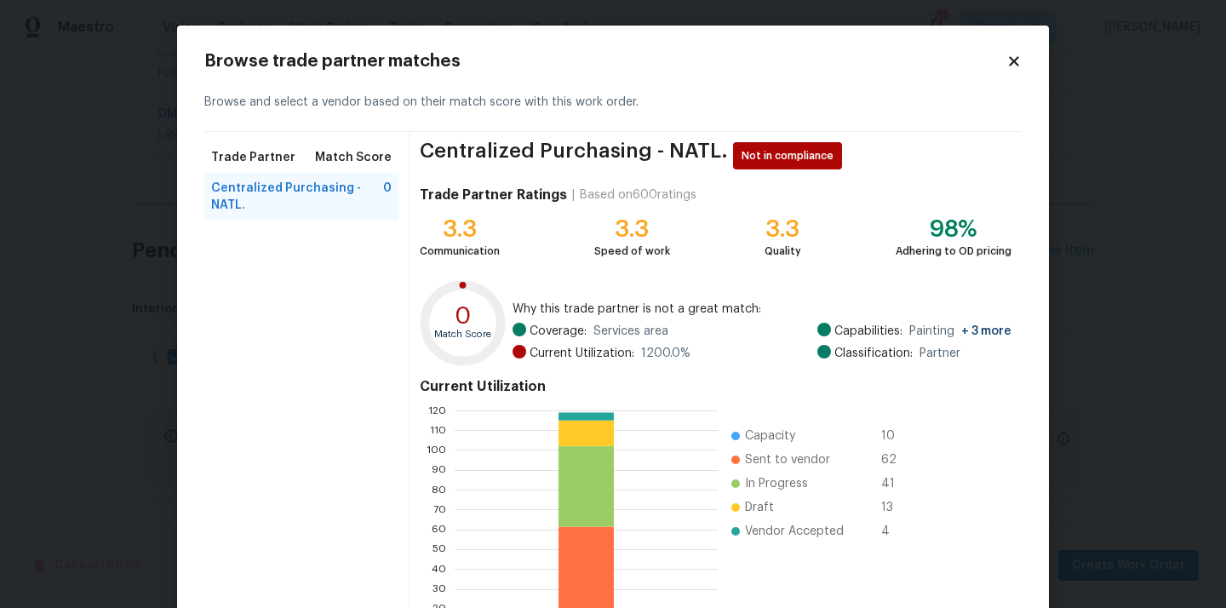
scroll to position [143, 0]
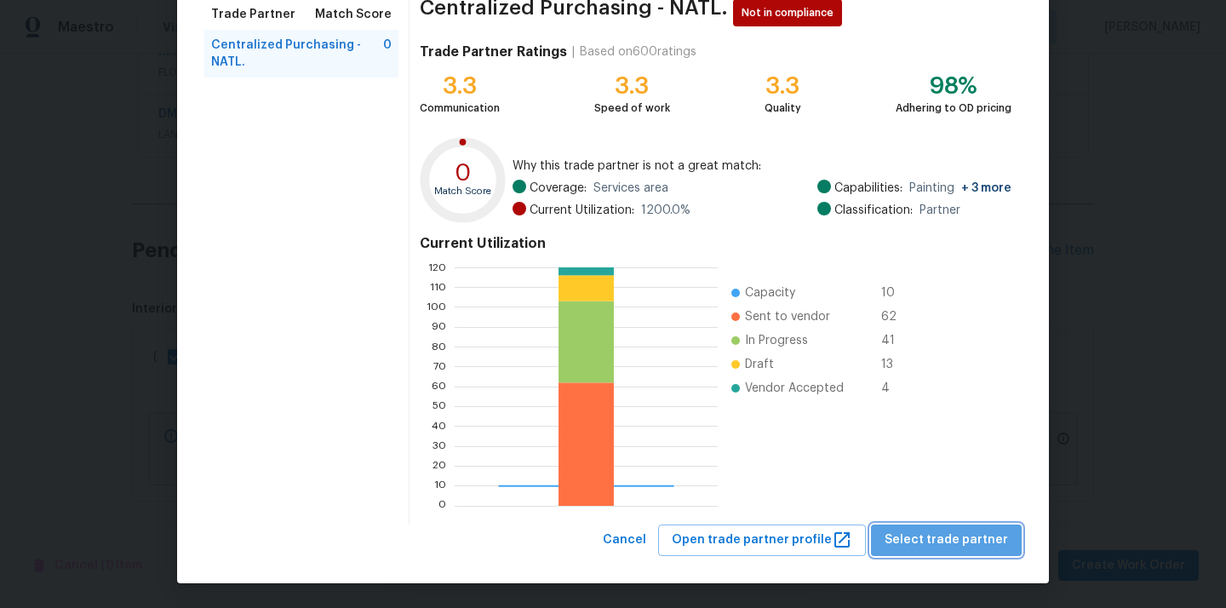
click at [960, 536] on span "Select trade partner" at bounding box center [945, 539] width 123 height 21
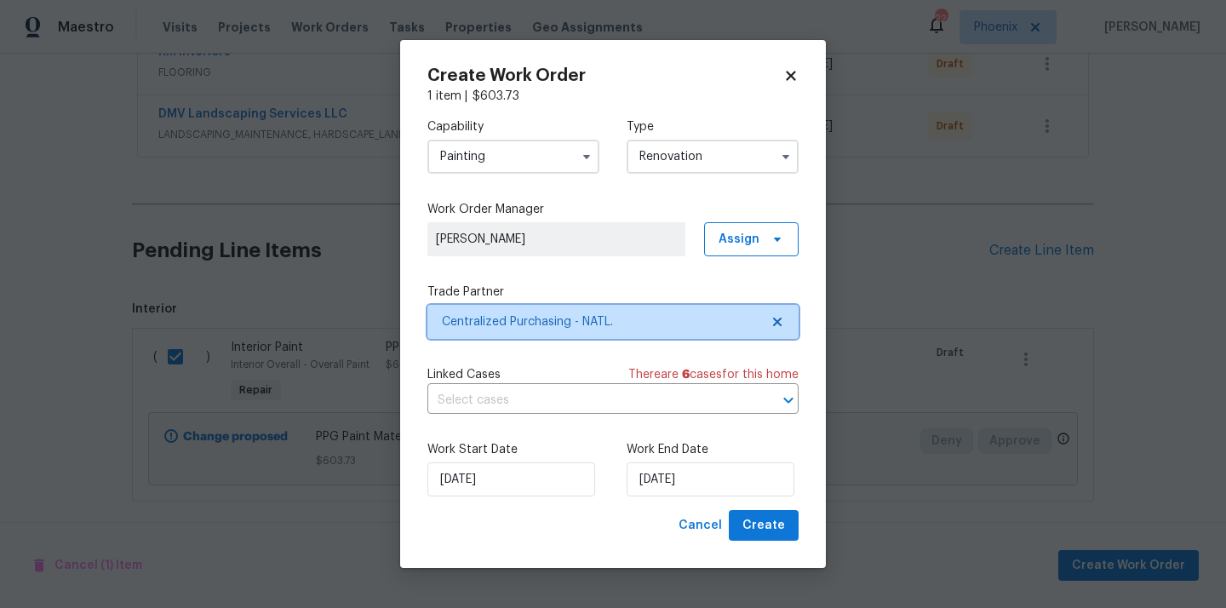
scroll to position [0, 0]
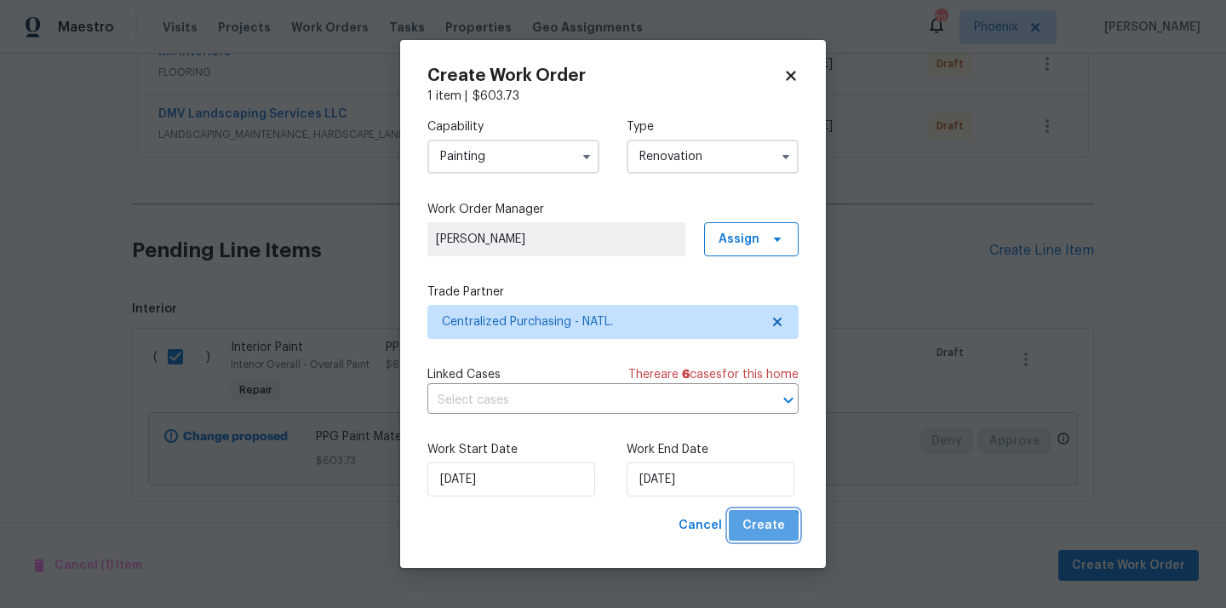
click at [760, 536] on button "Create" at bounding box center [764, 525] width 70 height 31
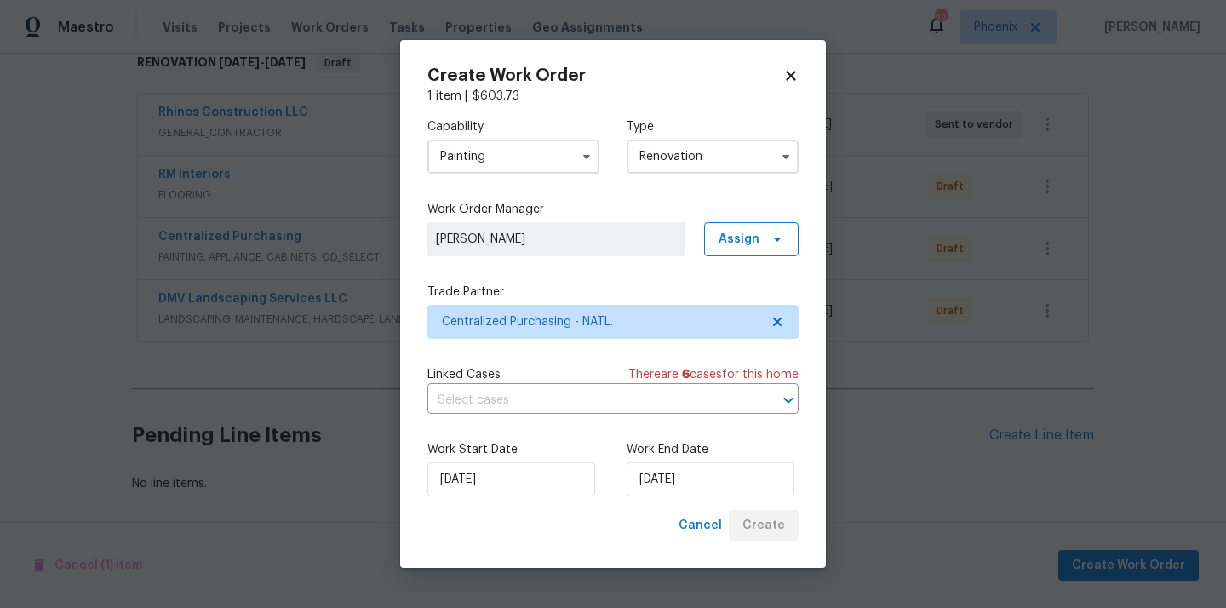
scroll to position [287, 0]
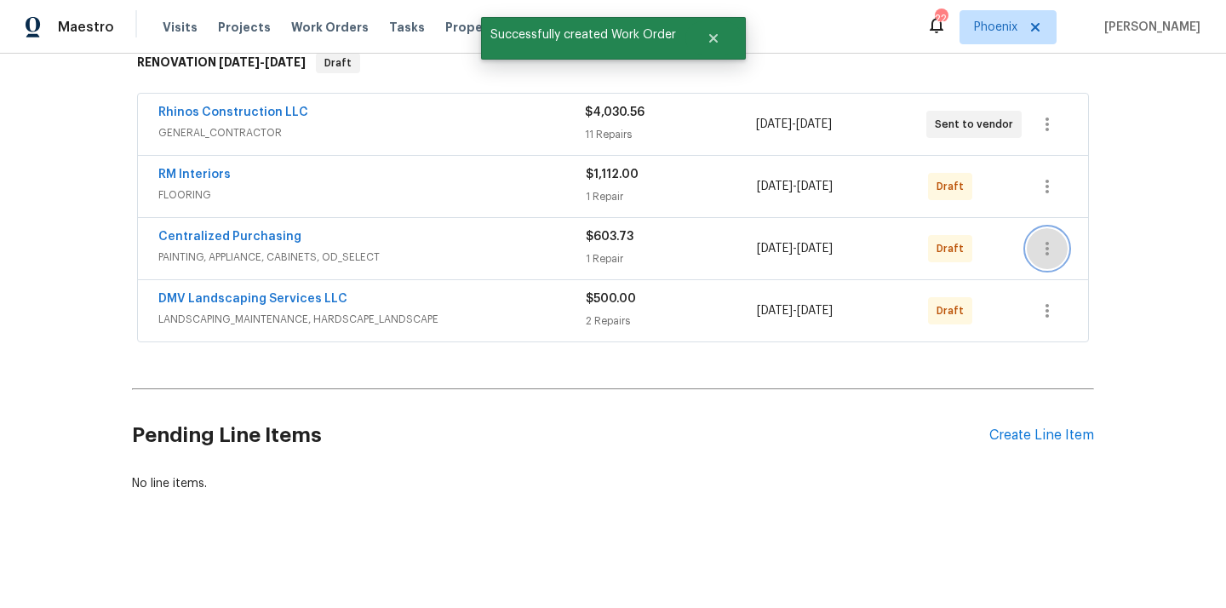
click at [1049, 249] on icon "button" at bounding box center [1047, 248] width 20 height 20
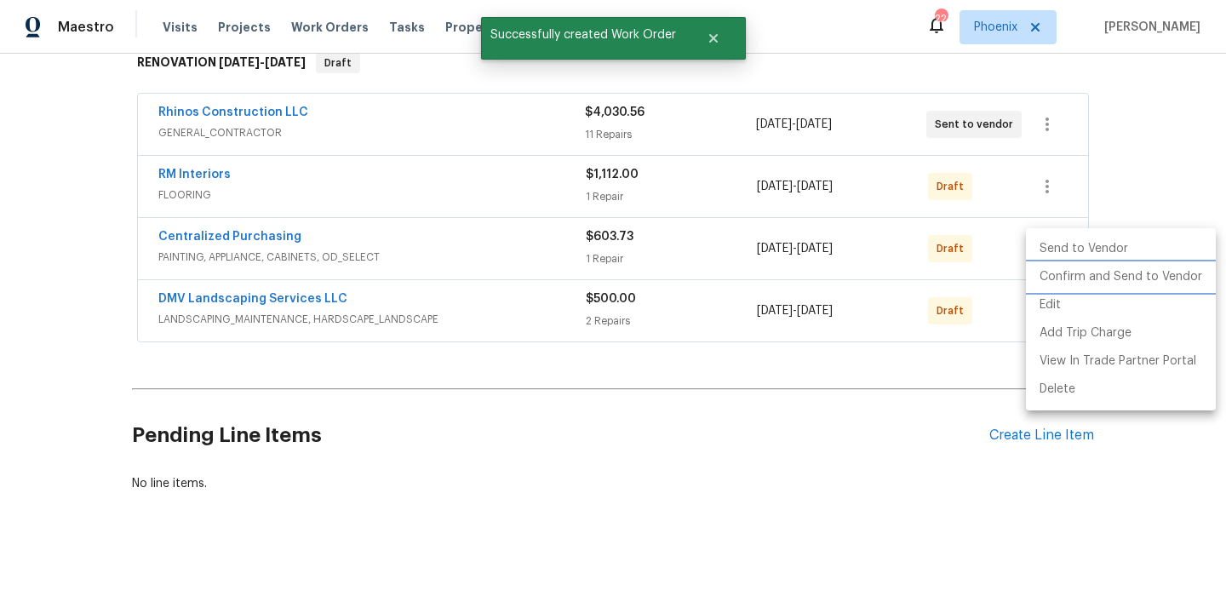
click at [1041, 274] on li "Confirm and Send to Vendor" at bounding box center [1121, 277] width 190 height 28
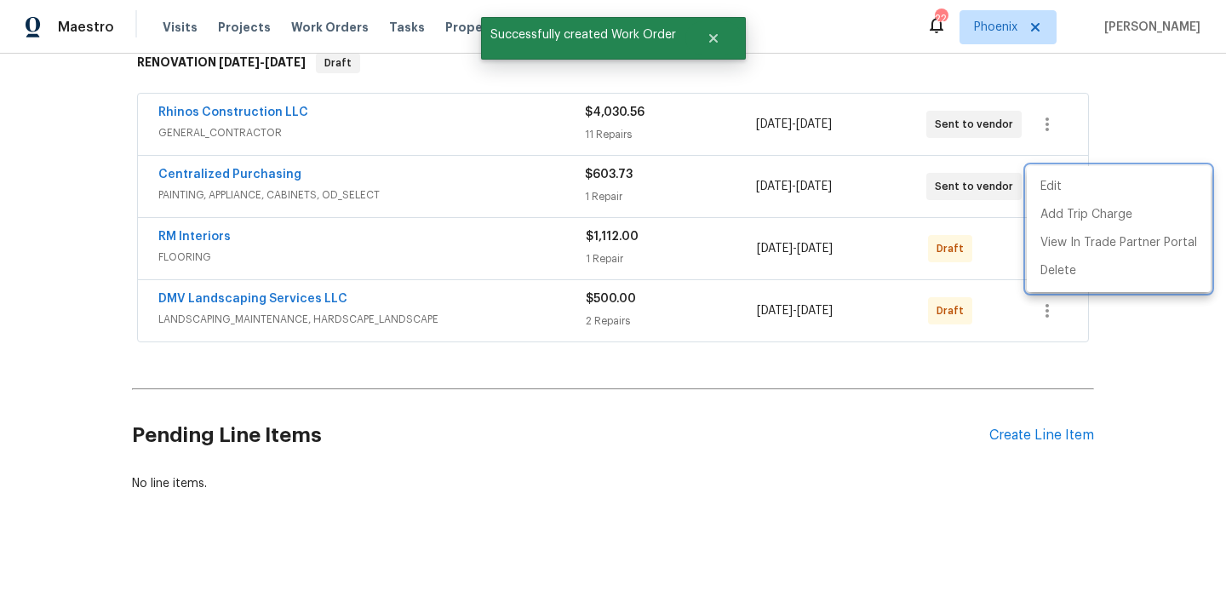
click at [324, 209] on div at bounding box center [613, 304] width 1226 height 608
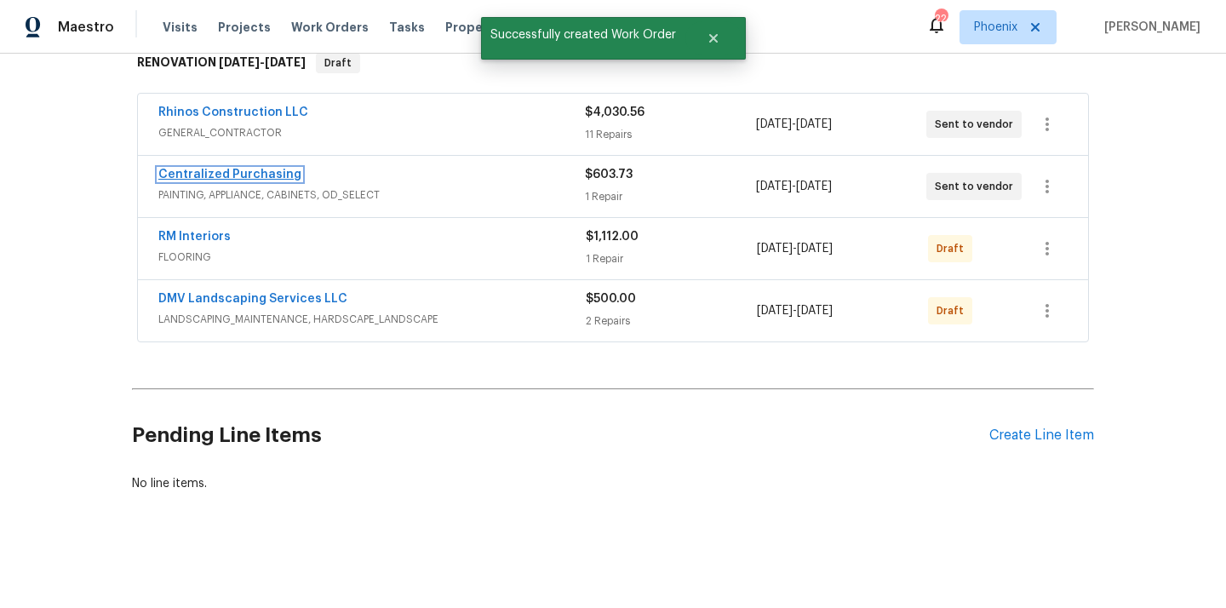
click at [243, 169] on link "Centralized Purchasing" at bounding box center [229, 175] width 143 height 12
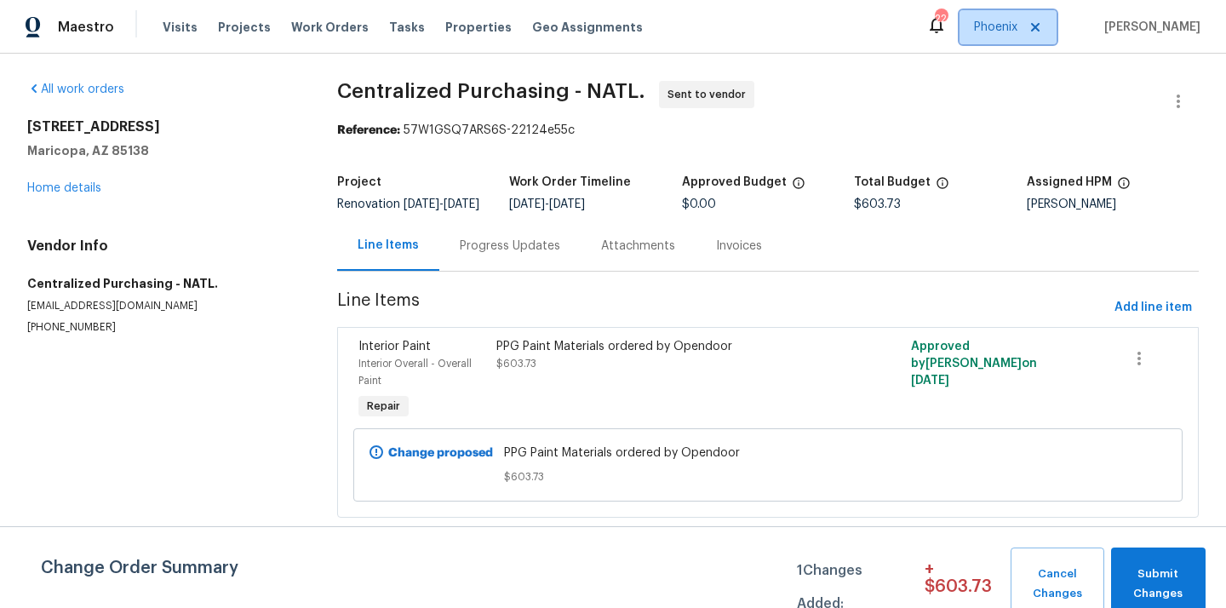
click at [992, 19] on span "Phoenix" at bounding box center [995, 27] width 43 height 17
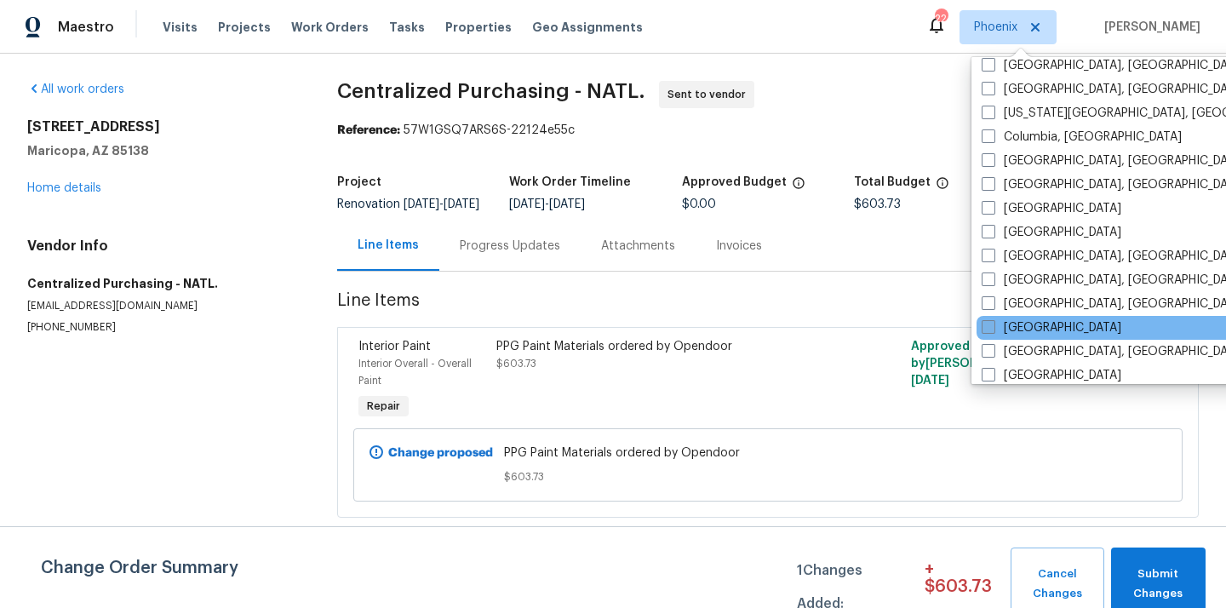
scroll to position [349, 0]
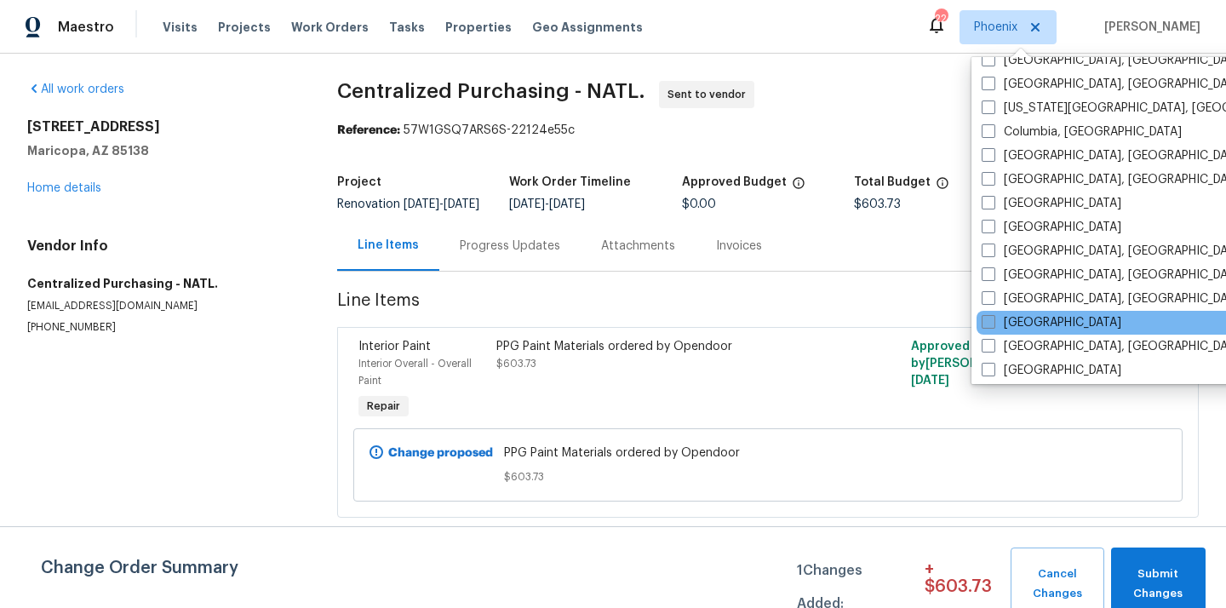
click at [1037, 321] on label "[GEOGRAPHIC_DATA]" at bounding box center [1052, 322] width 140 height 17
click at [993, 321] on input "[GEOGRAPHIC_DATA]" at bounding box center [987, 319] width 11 height 11
checkbox input "true"
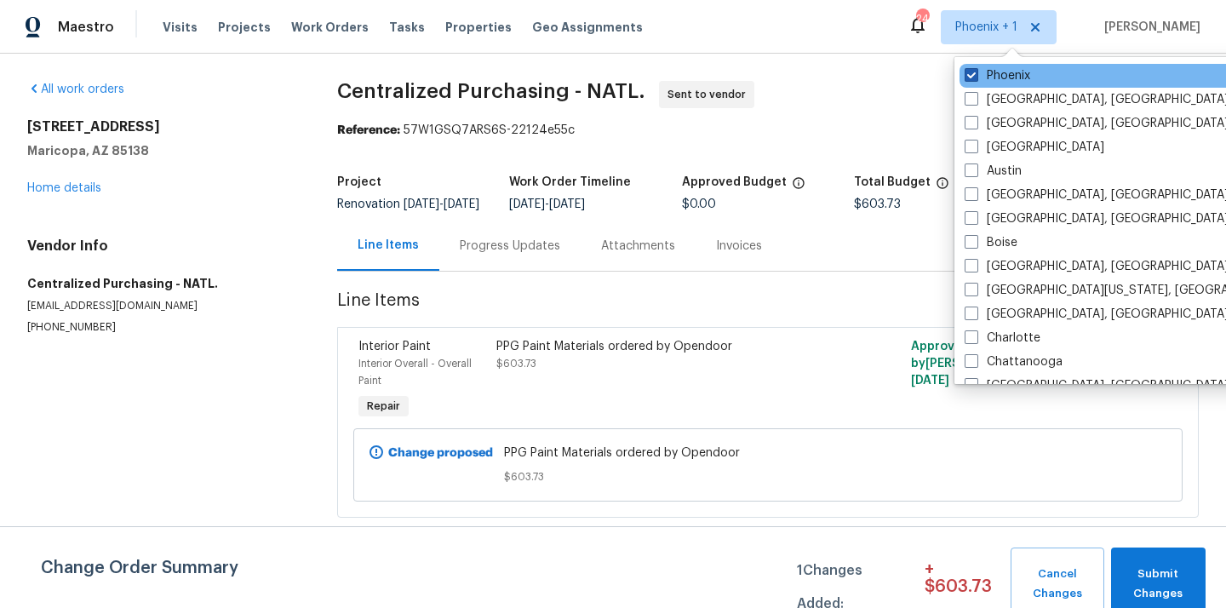
click at [1006, 77] on label "Phoenix" at bounding box center [997, 75] width 66 height 17
click at [976, 77] on input "Phoenix" at bounding box center [969, 72] width 11 height 11
checkbox input "false"
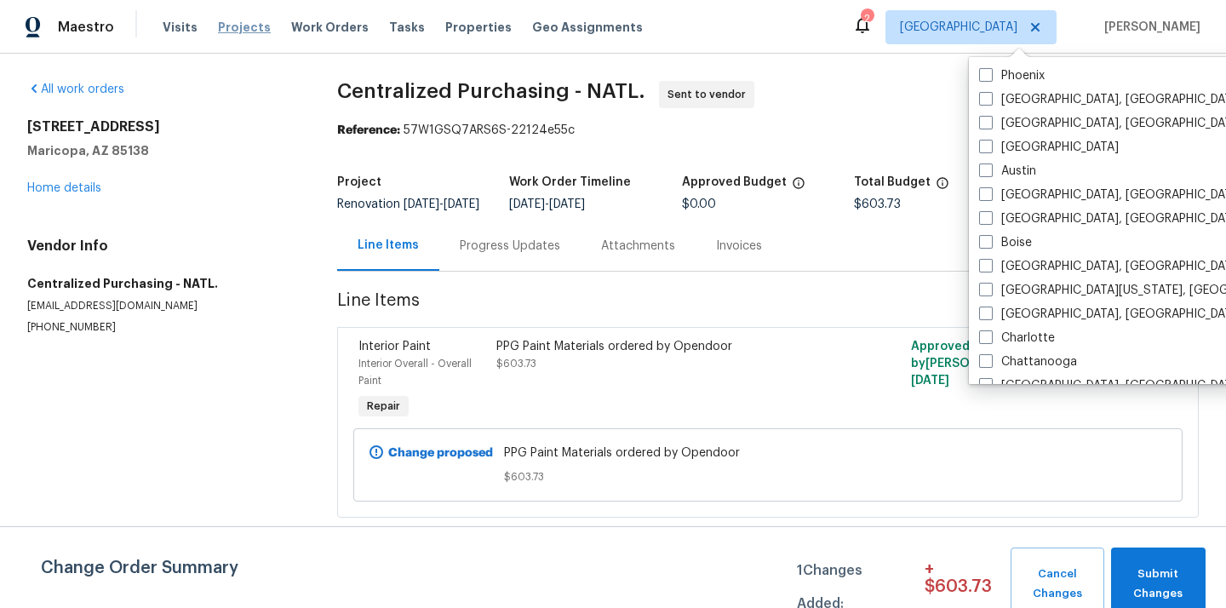
click at [227, 26] on span "Projects" at bounding box center [244, 27] width 53 height 17
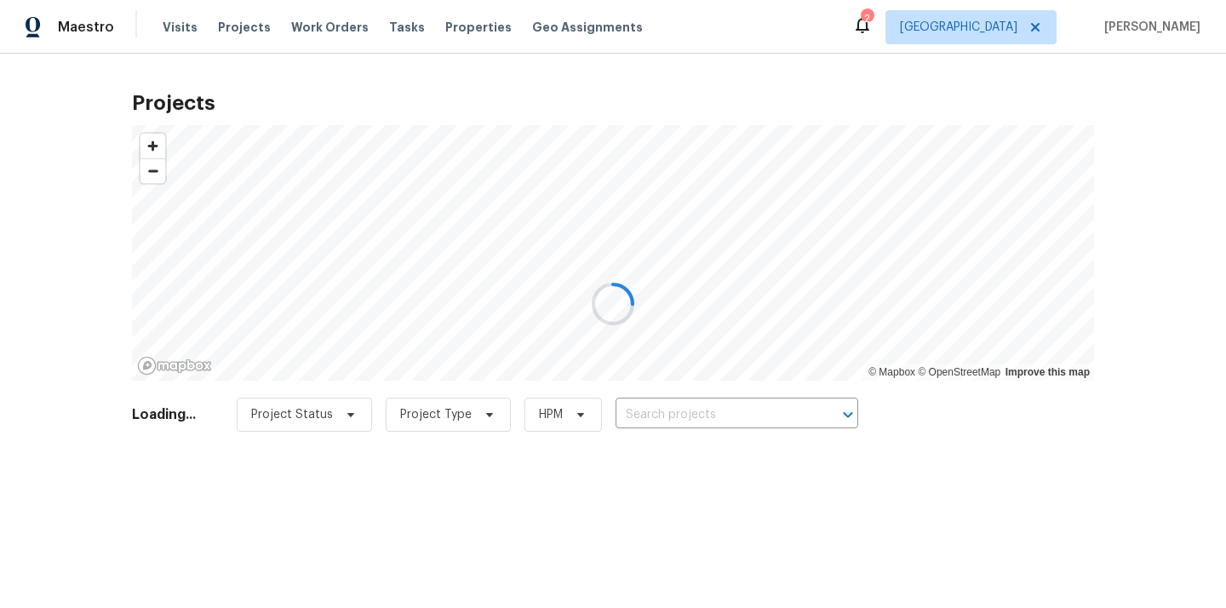
click at [695, 421] on div at bounding box center [613, 304] width 1226 height 608
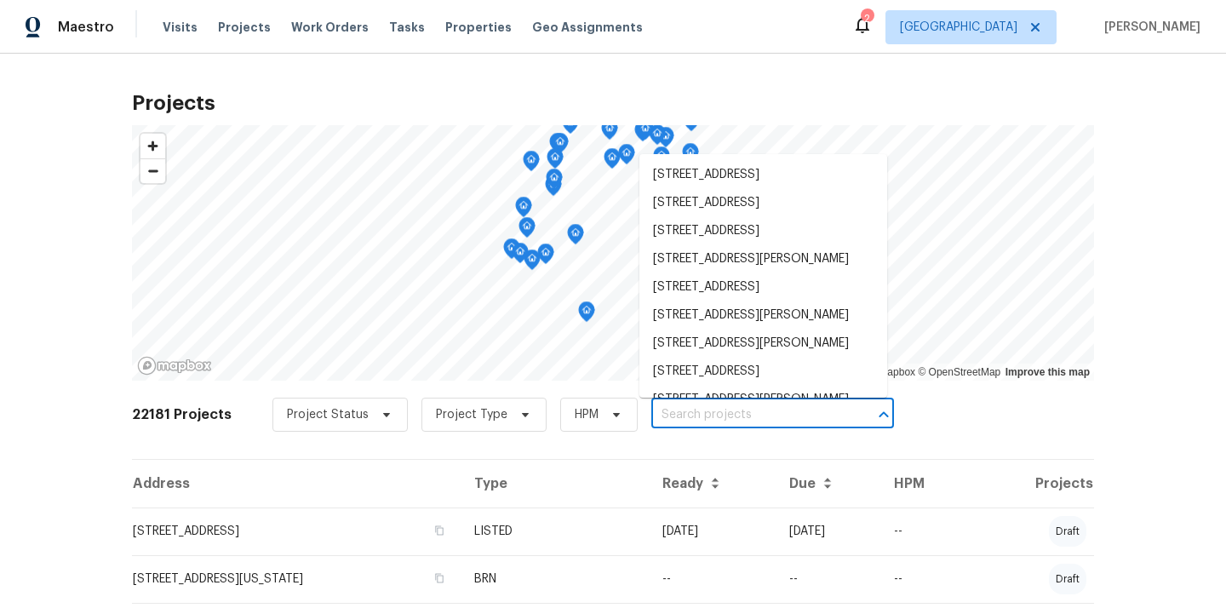
click at [695, 421] on input "text" at bounding box center [748, 415] width 195 height 26
paste input "6906 Cherry Hills Rd, Houston, TX 77069"
type input "6906 Cherry Hills Rd, Houston, TX 77069"
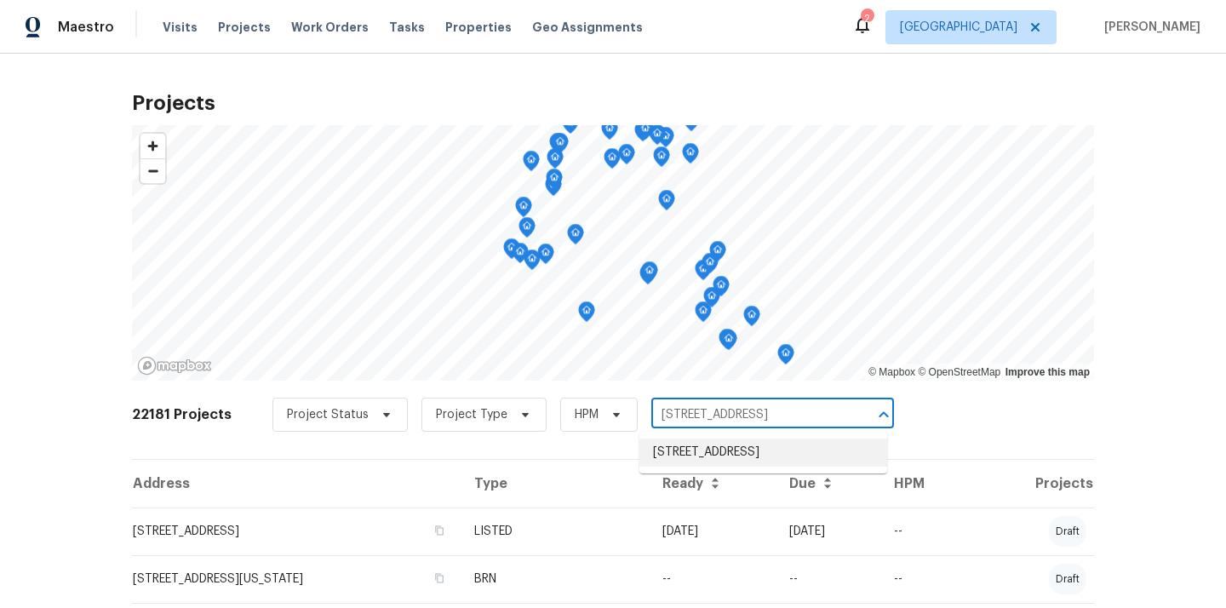
click at [695, 453] on li "6906 Cherry Hills Rd, Houston, TX 77069" at bounding box center [763, 452] width 248 height 28
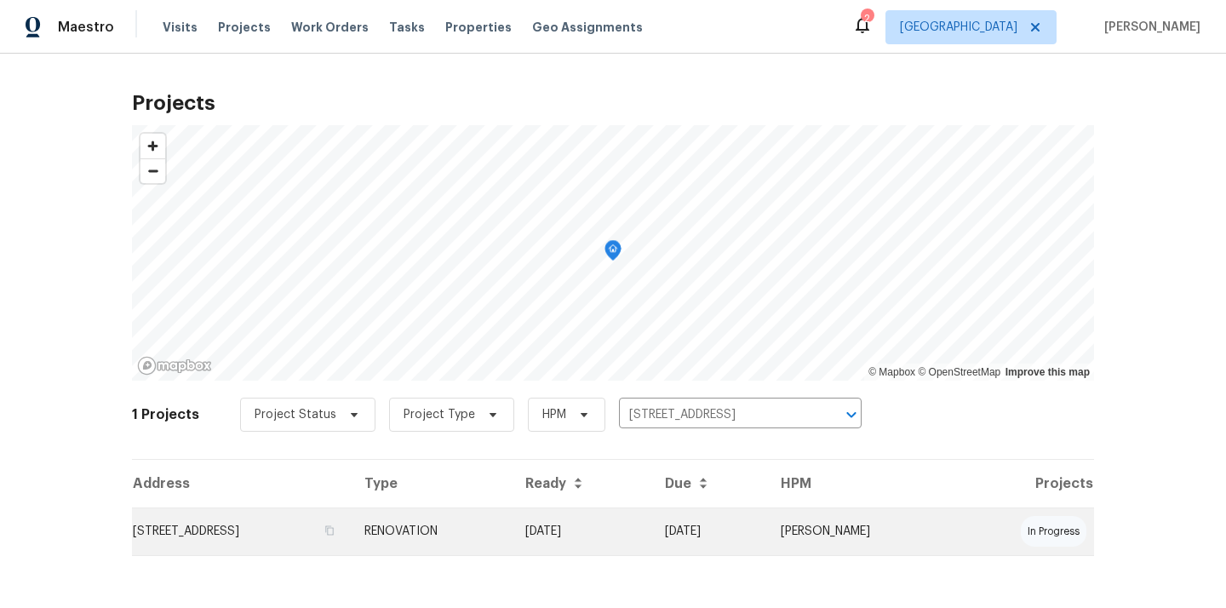
click at [651, 533] on td "[DATE]" at bounding box center [582, 531] width 140 height 48
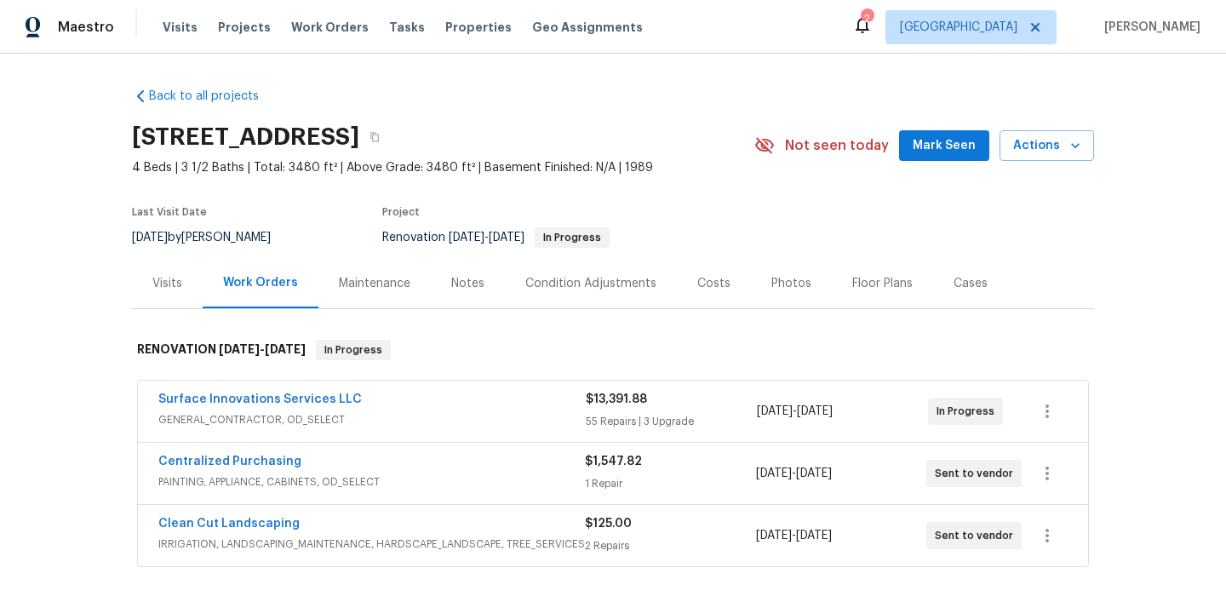
scroll to position [114, 0]
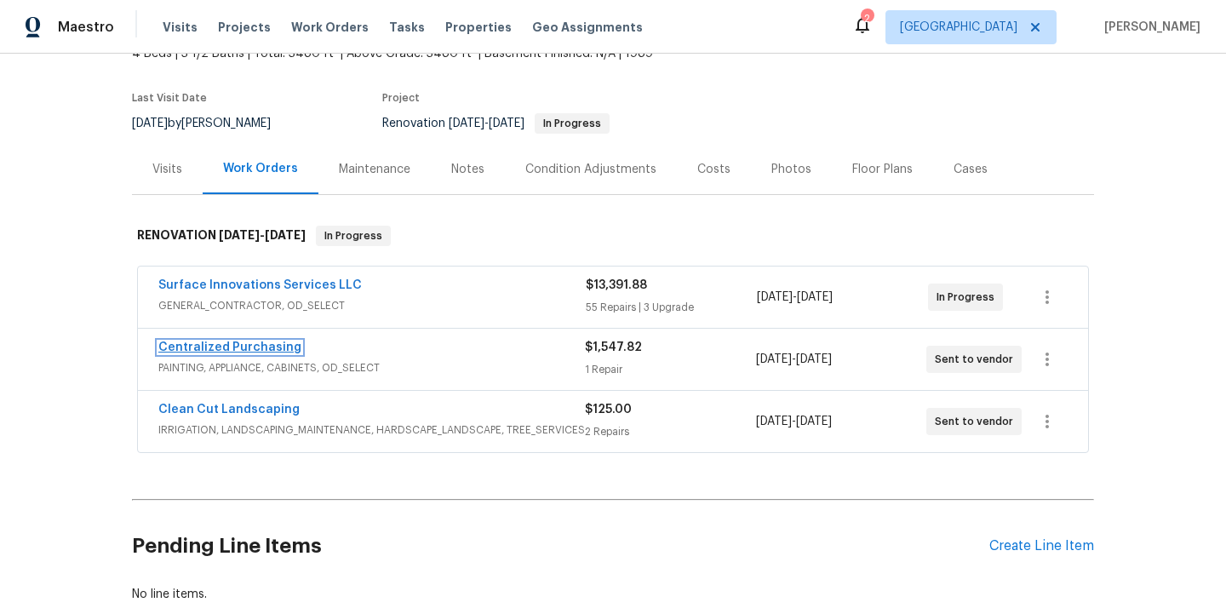
click at [260, 348] on link "Centralized Purchasing" at bounding box center [229, 347] width 143 height 12
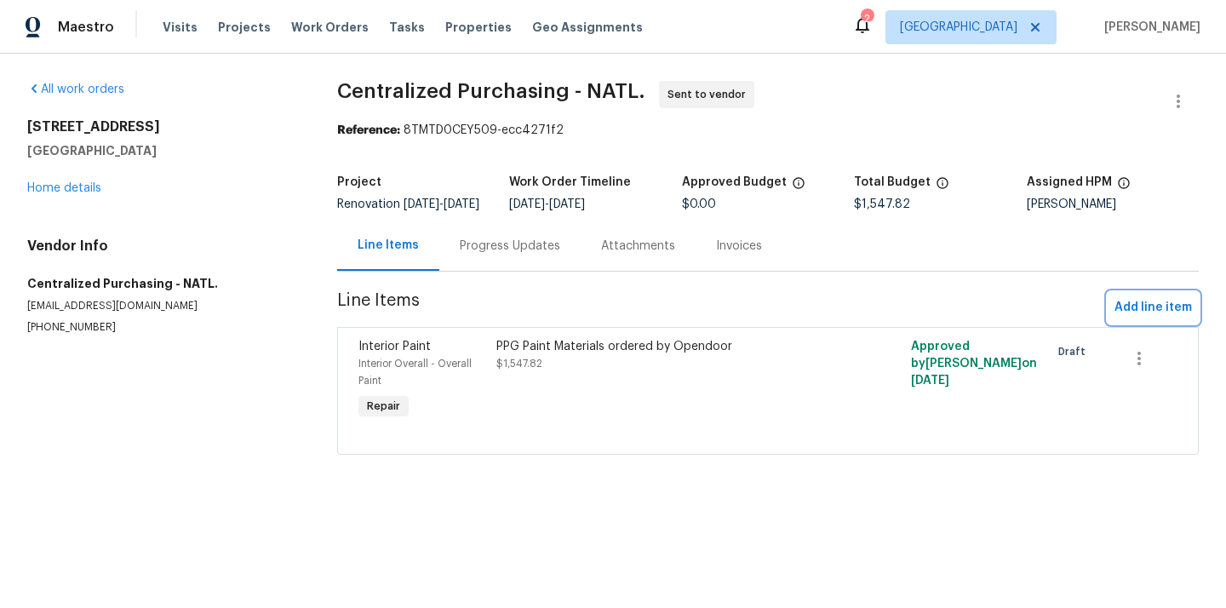
click at [1141, 312] on span "Add line item" at bounding box center [1152, 307] width 77 height 21
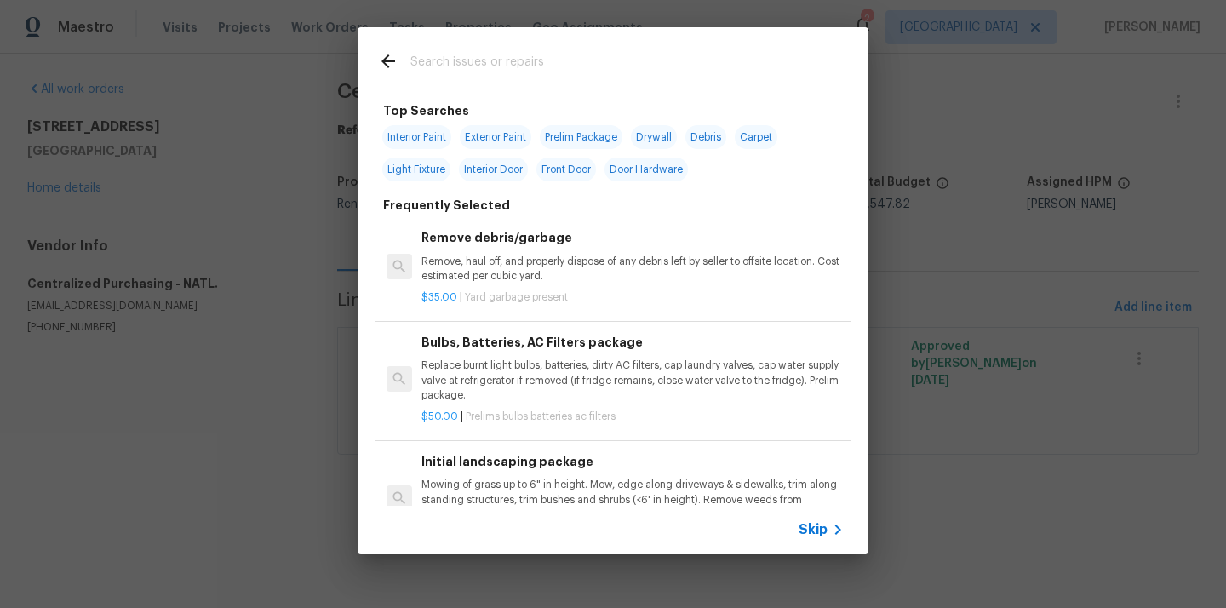
click at [595, 58] on input "text" at bounding box center [590, 64] width 361 height 26
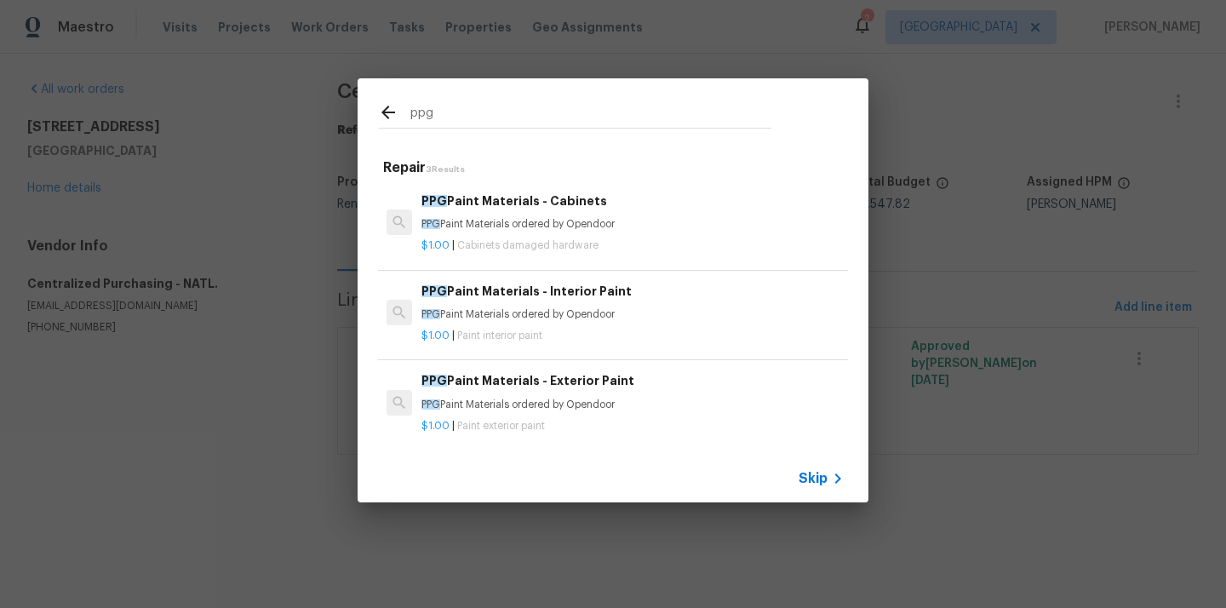
type input "ppg"
click at [535, 249] on span "Cabinets damaged hardware" at bounding box center [527, 245] width 141 height 10
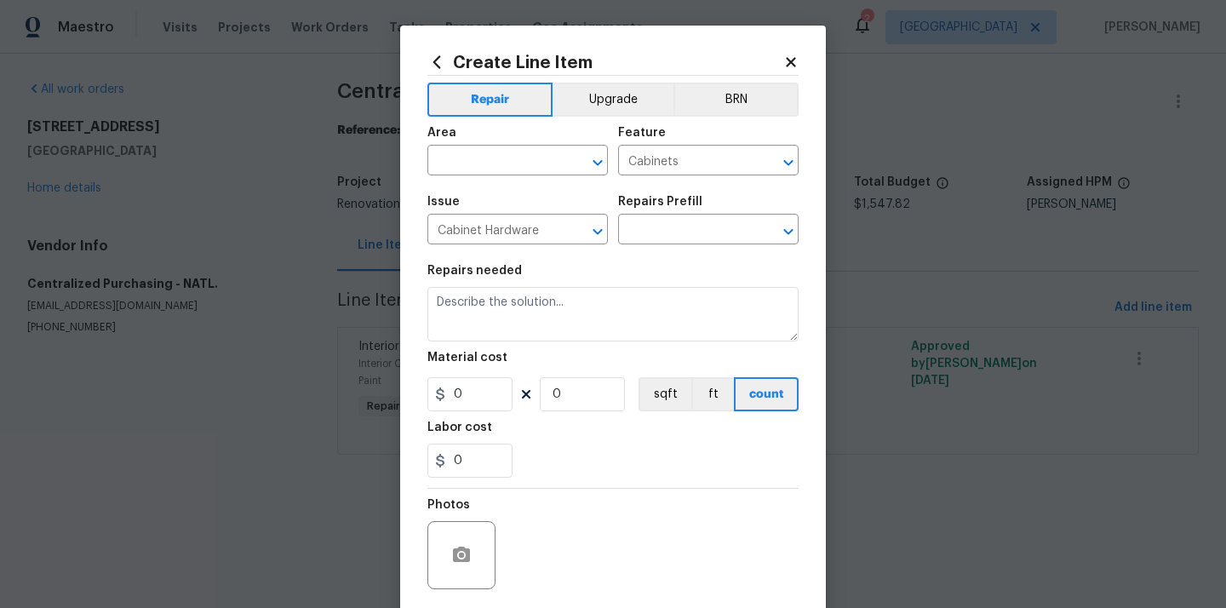
type input "PPG Paint Materials - Cabinets $1.00"
type textarea "PPG Paint Materials ordered by Opendoor"
type input "1"
click at [506, 161] on input "text" at bounding box center [493, 162] width 133 height 26
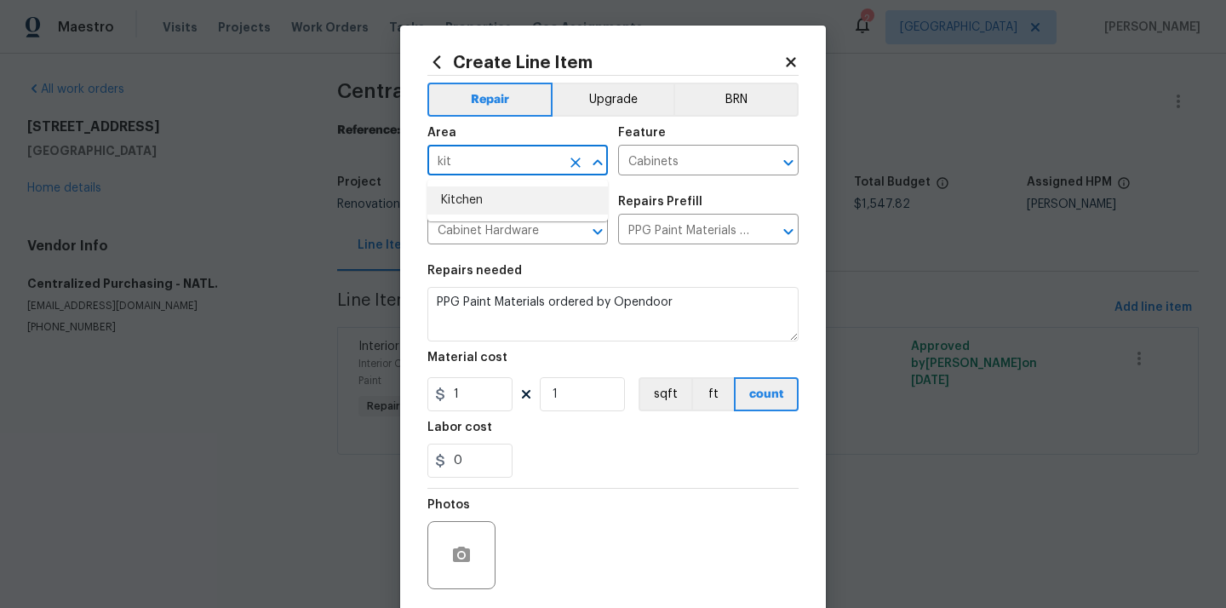
click at [492, 192] on li "Kitchen" at bounding box center [517, 200] width 180 height 28
type input "Kitchen"
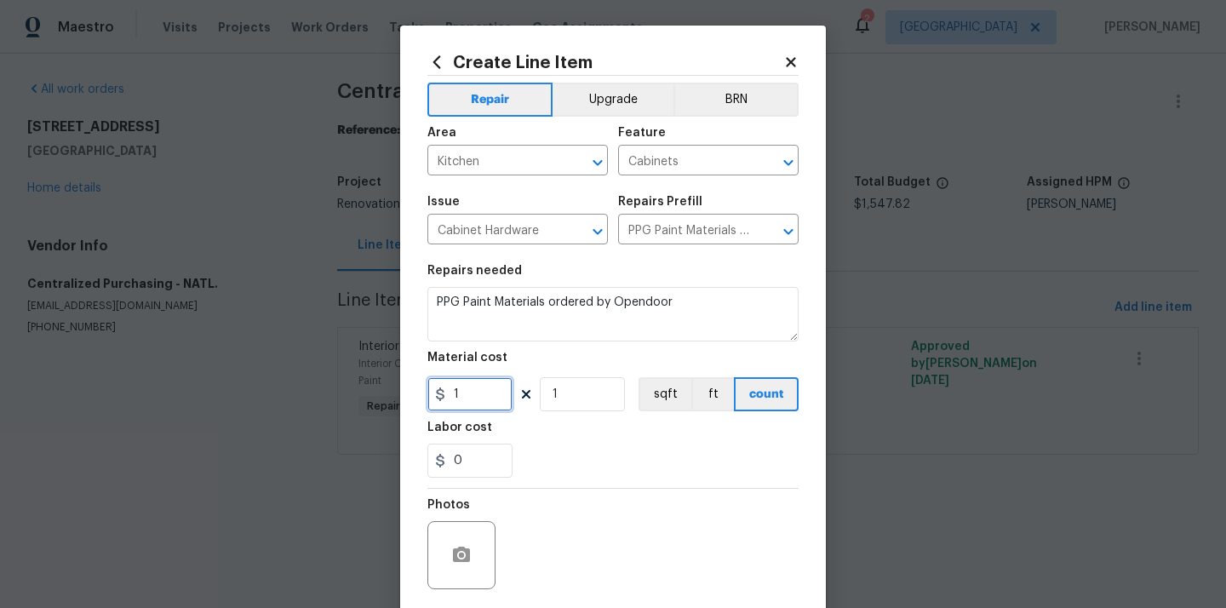
drag, startPoint x: 471, startPoint y: 394, endPoint x: 426, endPoint y: 396, distance: 44.3
click at [426, 396] on div "Create Line Item Repair Upgrade BRN Area Kitchen ​ Feature Cabinets ​ Issue Cab…" at bounding box center [613, 367] width 426 height 682
paste input "246.1"
type input "246.11"
click at [586, 446] on div "0" at bounding box center [612, 461] width 371 height 34
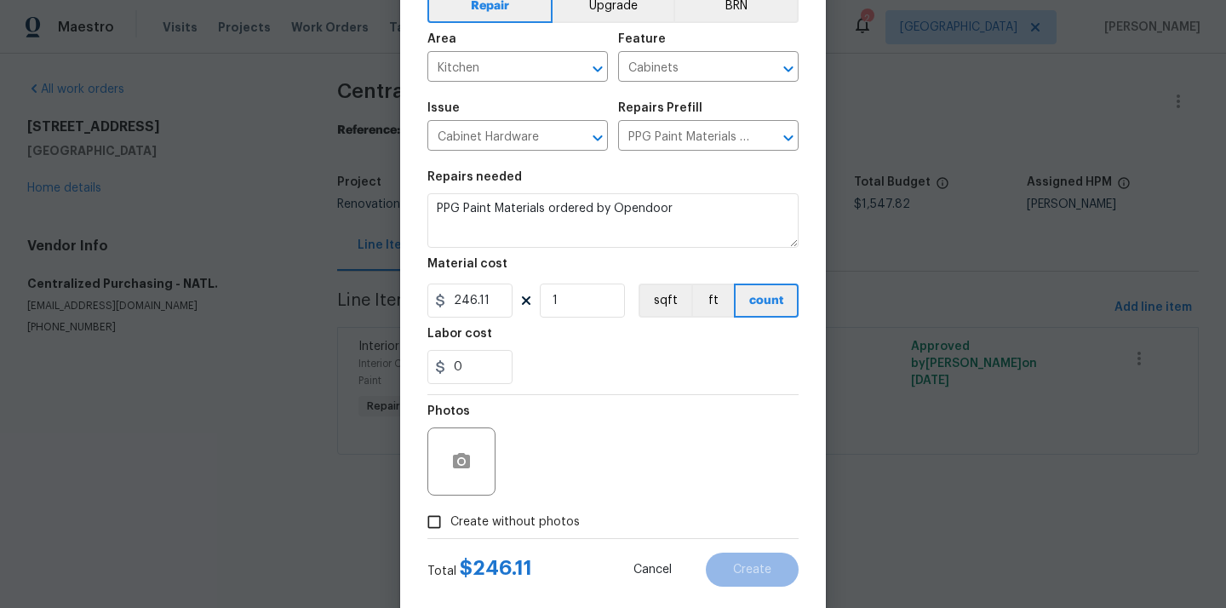
scroll to position [126, 0]
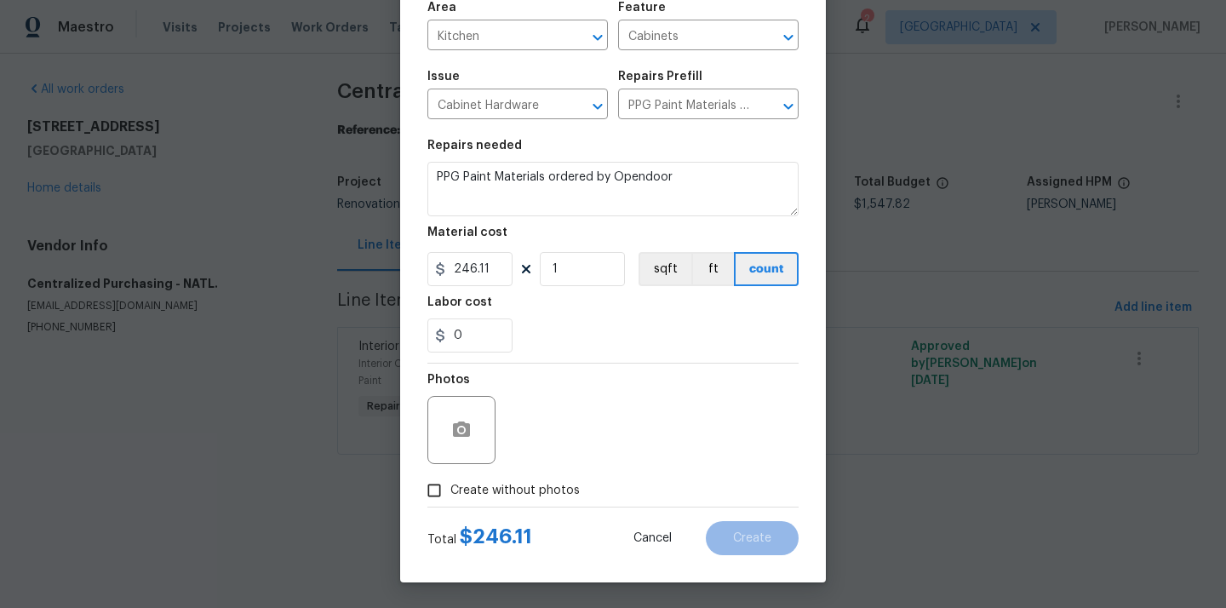
click at [532, 484] on span "Create without photos" at bounding box center [514, 491] width 129 height 18
click at [450, 484] on input "Create without photos" at bounding box center [434, 490] width 32 height 32
checkbox input "true"
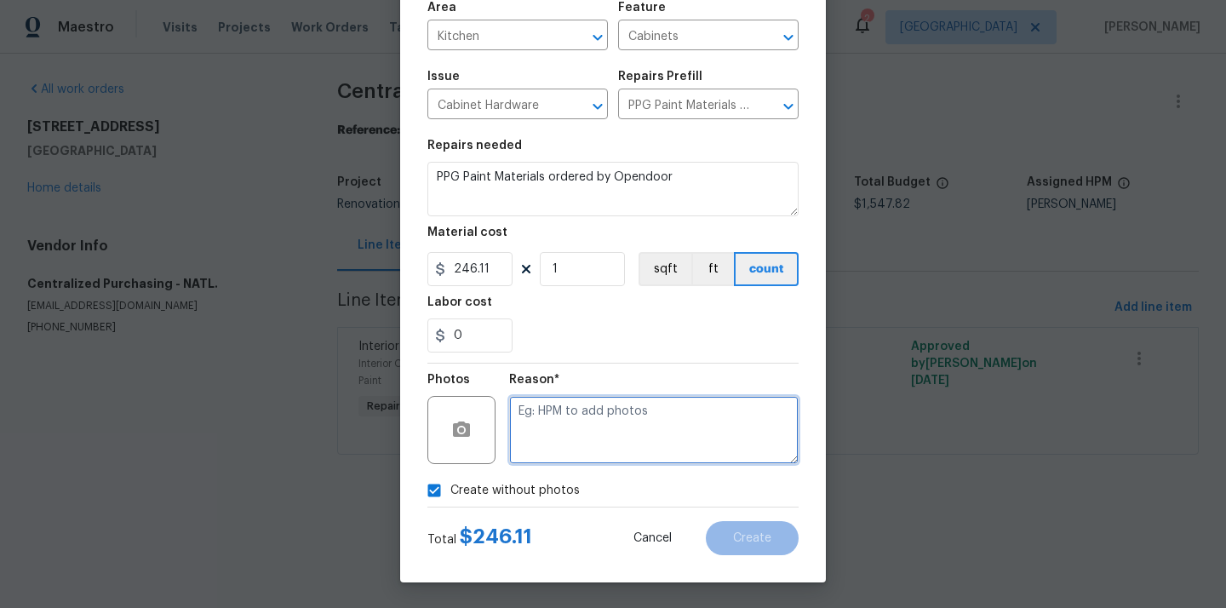
click at [579, 431] on textarea at bounding box center [653, 430] width 289 height 68
type textarea "N/A"
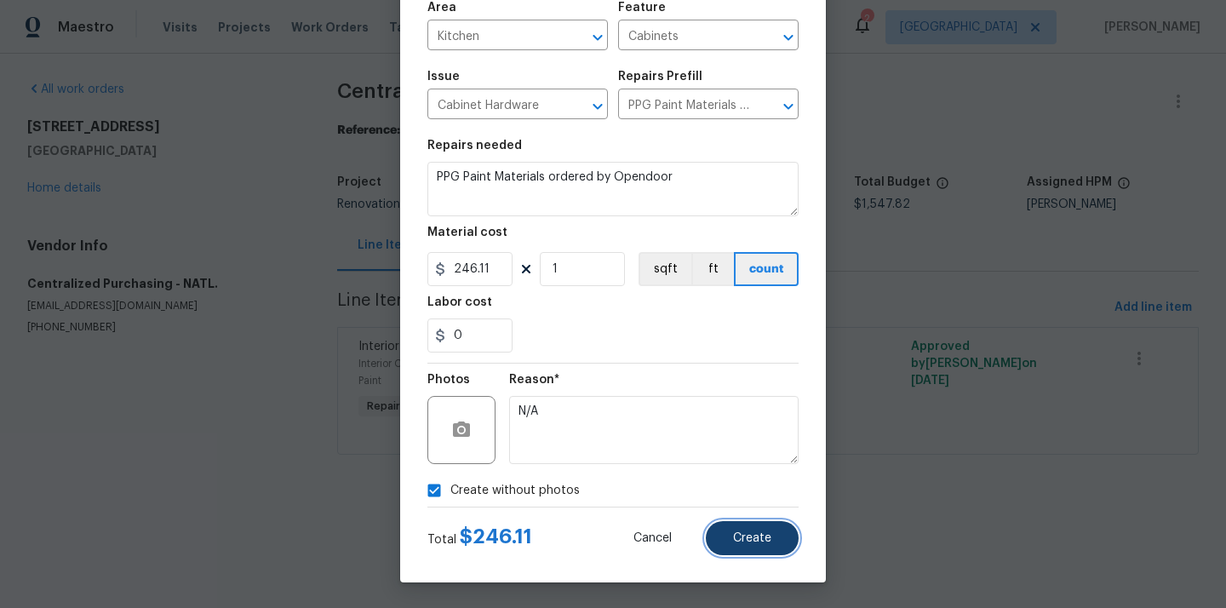
click at [758, 538] on span "Create" at bounding box center [752, 538] width 38 height 13
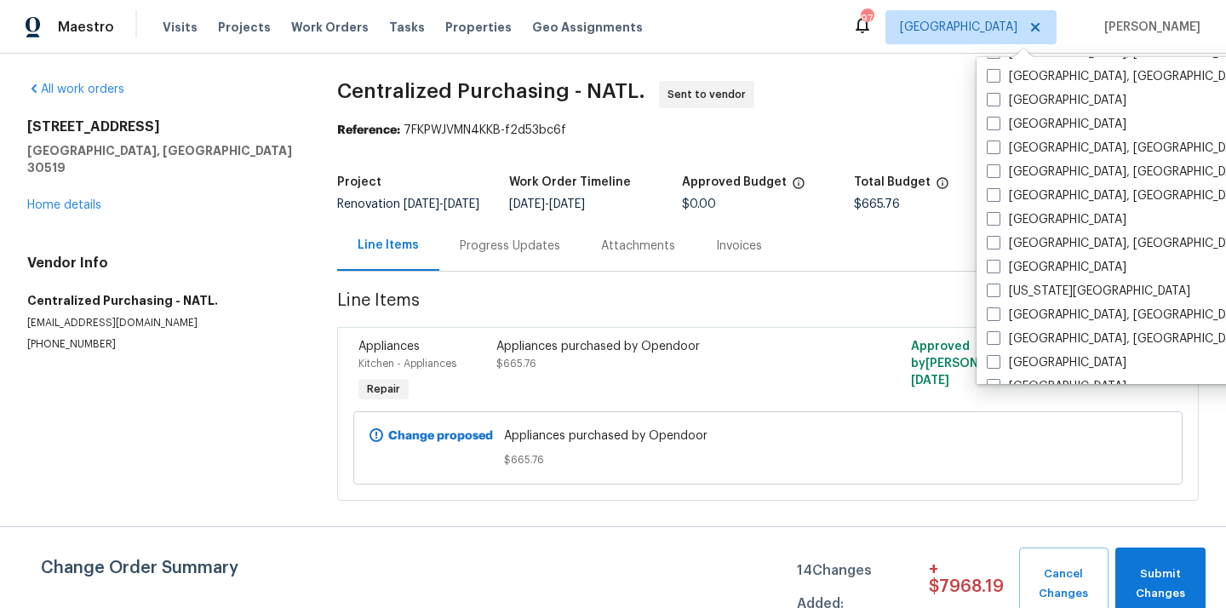
scroll to position [431, 0]
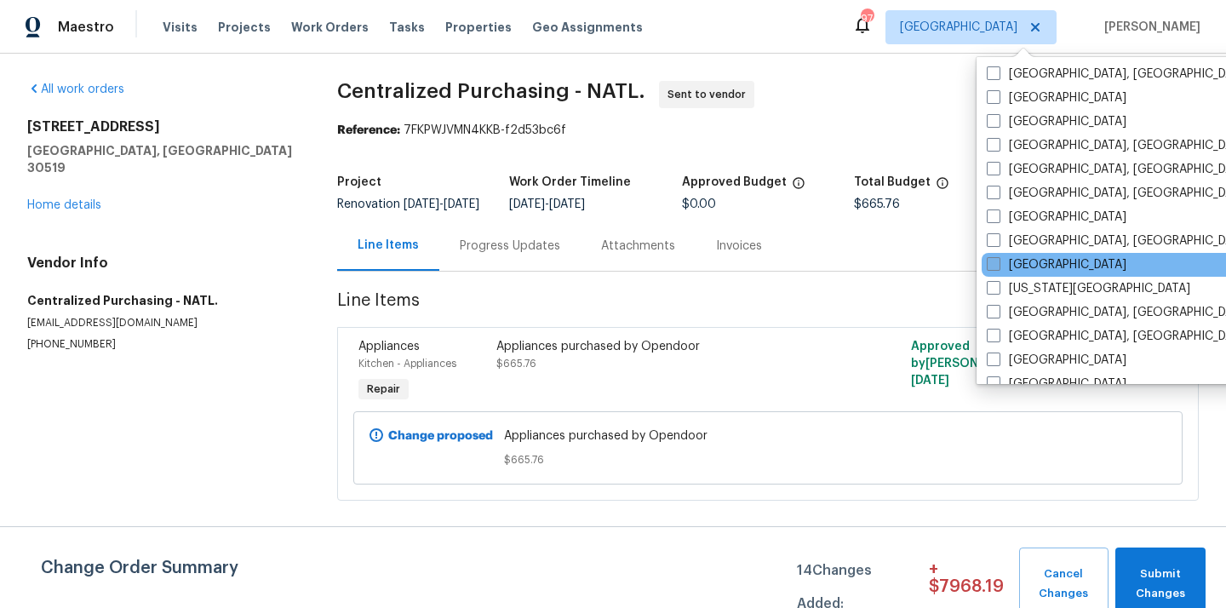
click at [1036, 262] on label "[GEOGRAPHIC_DATA]" at bounding box center [1057, 264] width 140 height 17
click at [998, 262] on input "[GEOGRAPHIC_DATA]" at bounding box center [992, 261] width 11 height 11
checkbox input "true"
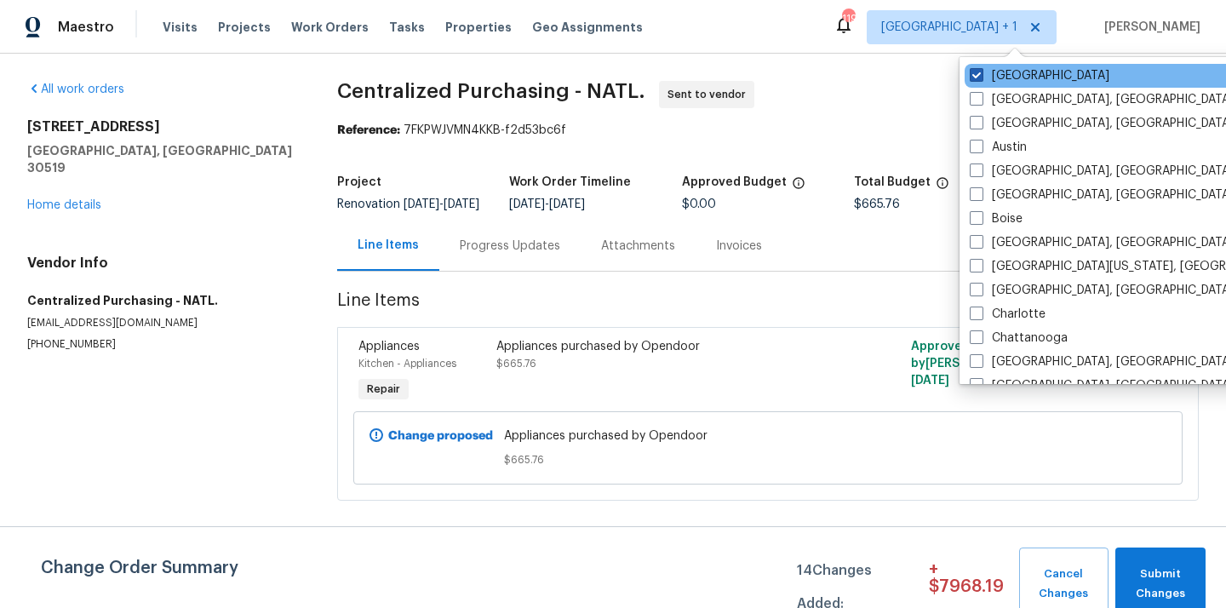
click at [995, 74] on label "[GEOGRAPHIC_DATA]" at bounding box center [1040, 75] width 140 height 17
click at [981, 74] on input "[GEOGRAPHIC_DATA]" at bounding box center [975, 72] width 11 height 11
checkbox input "false"
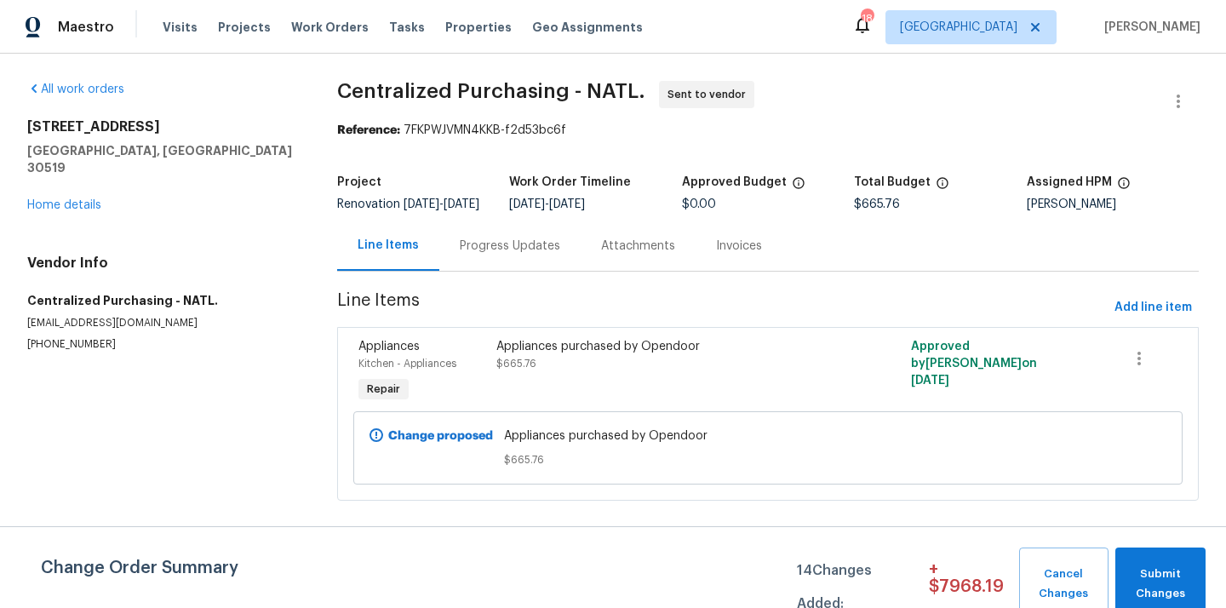
click at [209, 27] on div "Visits Projects Work Orders Tasks Properties Geo Assignments" at bounding box center [413, 27] width 501 height 34
click at [218, 27] on span "Projects" at bounding box center [244, 27] width 53 height 17
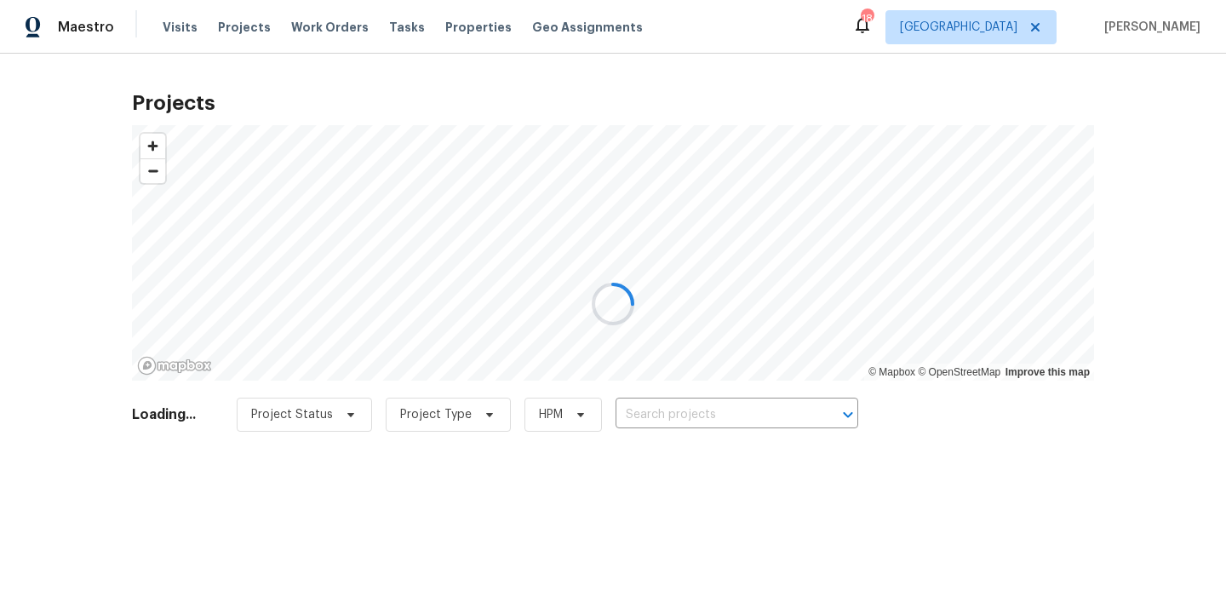
click at [688, 415] on div at bounding box center [613, 304] width 1226 height 608
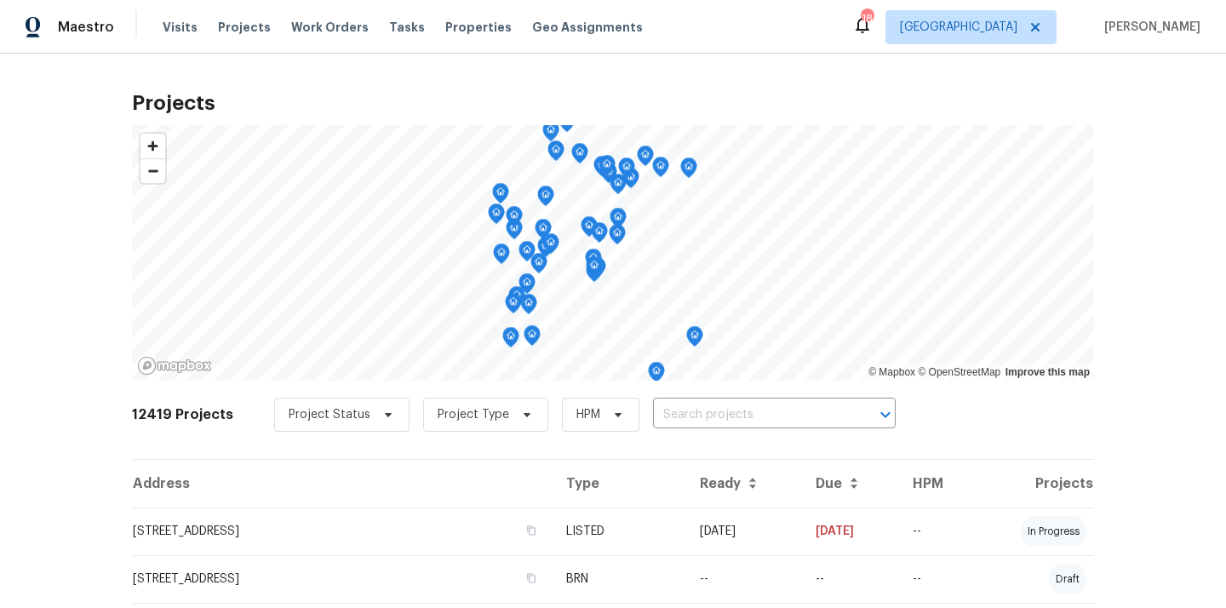
click at [688, 415] on input "text" at bounding box center [750, 415] width 195 height 26
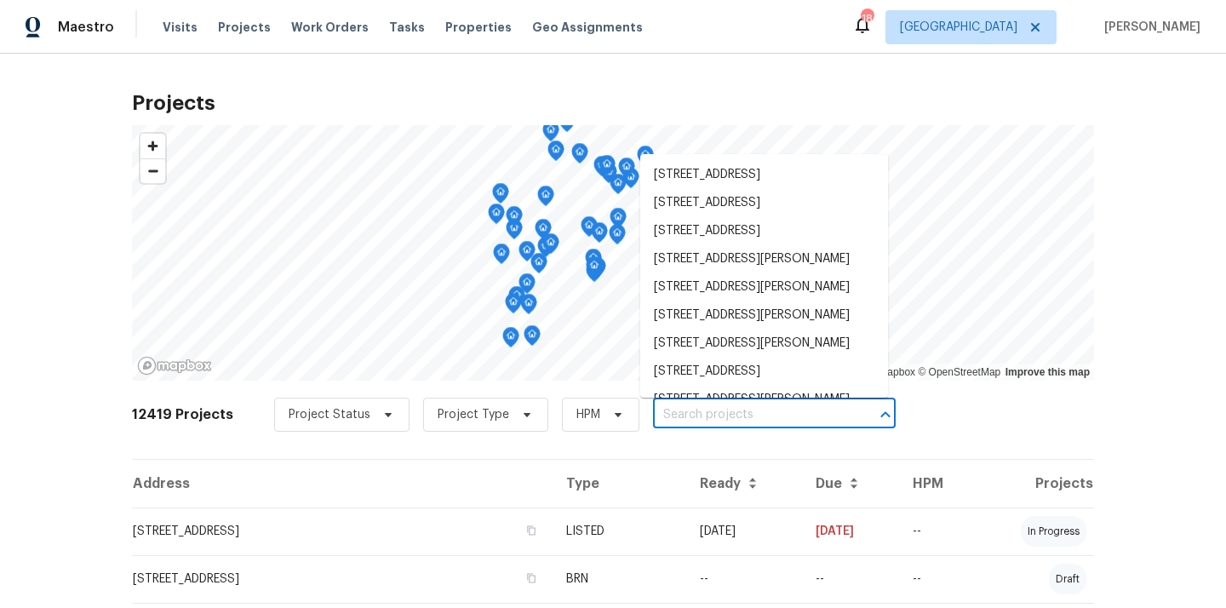
paste input "[STREET_ADDRESS][PERSON_NAME]"
type input "[STREET_ADDRESS][PERSON_NAME]"
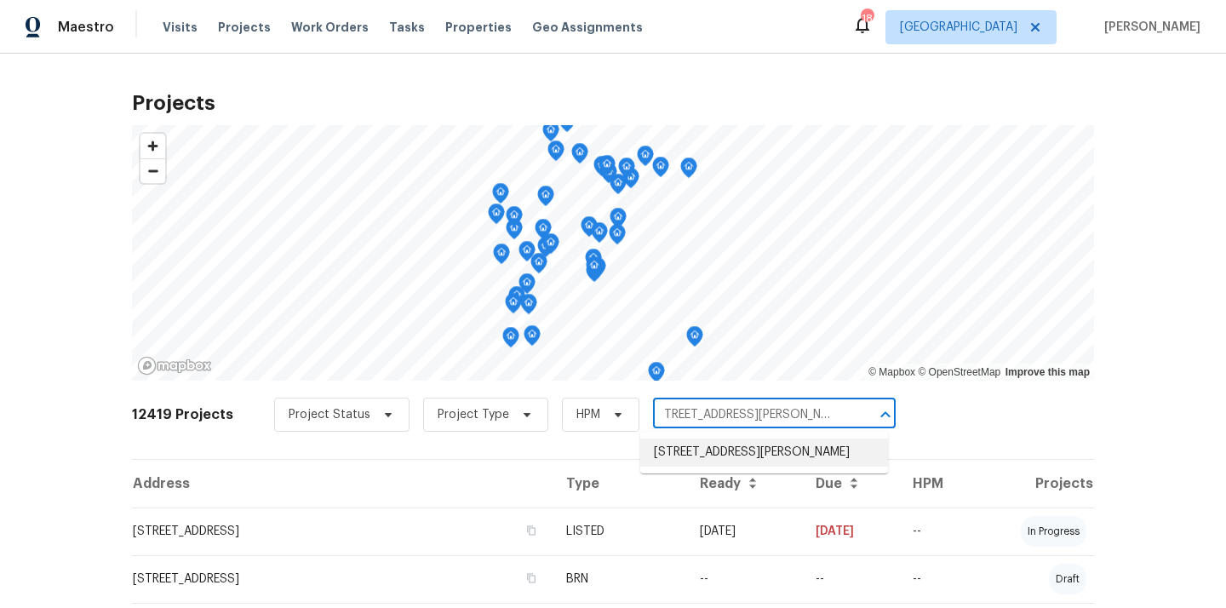
click at [703, 449] on li "[STREET_ADDRESS][PERSON_NAME]" at bounding box center [764, 452] width 248 height 28
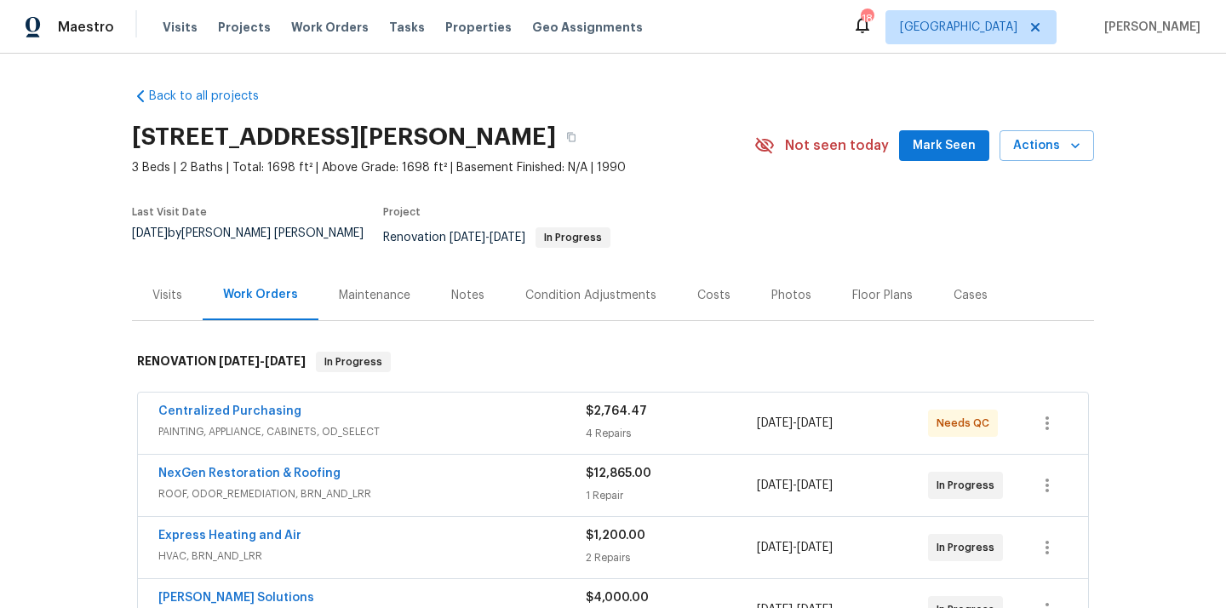
click at [533, 142] on h2 "[STREET_ADDRESS][PERSON_NAME]" at bounding box center [344, 137] width 424 height 17
copy h2 "32068"
click at [999, 22] on span "[GEOGRAPHIC_DATA]" at bounding box center [958, 27] width 117 height 17
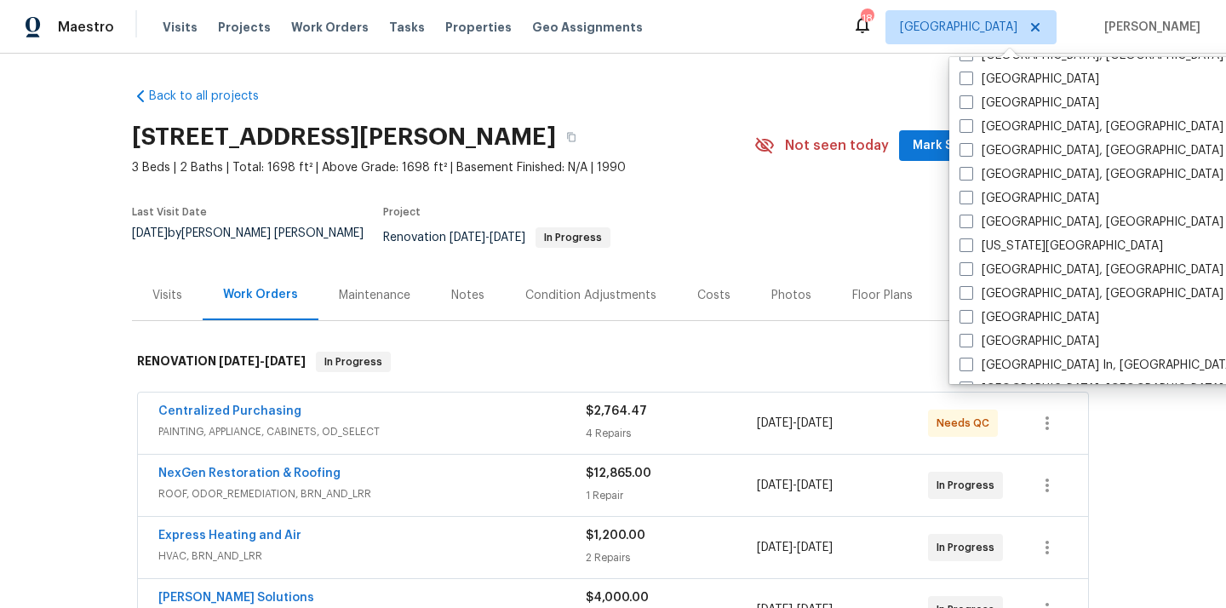
click at [1002, 192] on label "[GEOGRAPHIC_DATA]" at bounding box center [1029, 198] width 140 height 17
click at [970, 192] on input "[GEOGRAPHIC_DATA]" at bounding box center [964, 195] width 11 height 11
checkbox input "true"
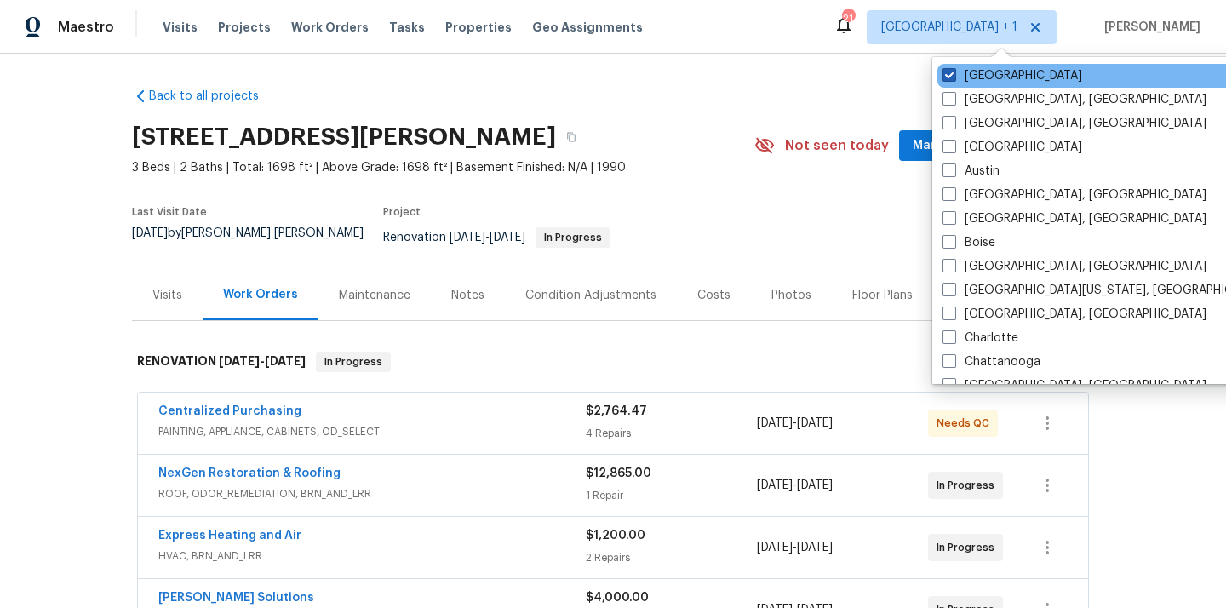
click at [970, 80] on label "[GEOGRAPHIC_DATA]" at bounding box center [1012, 75] width 140 height 17
click at [953, 78] on input "[GEOGRAPHIC_DATA]" at bounding box center [947, 72] width 11 height 11
checkbox input "false"
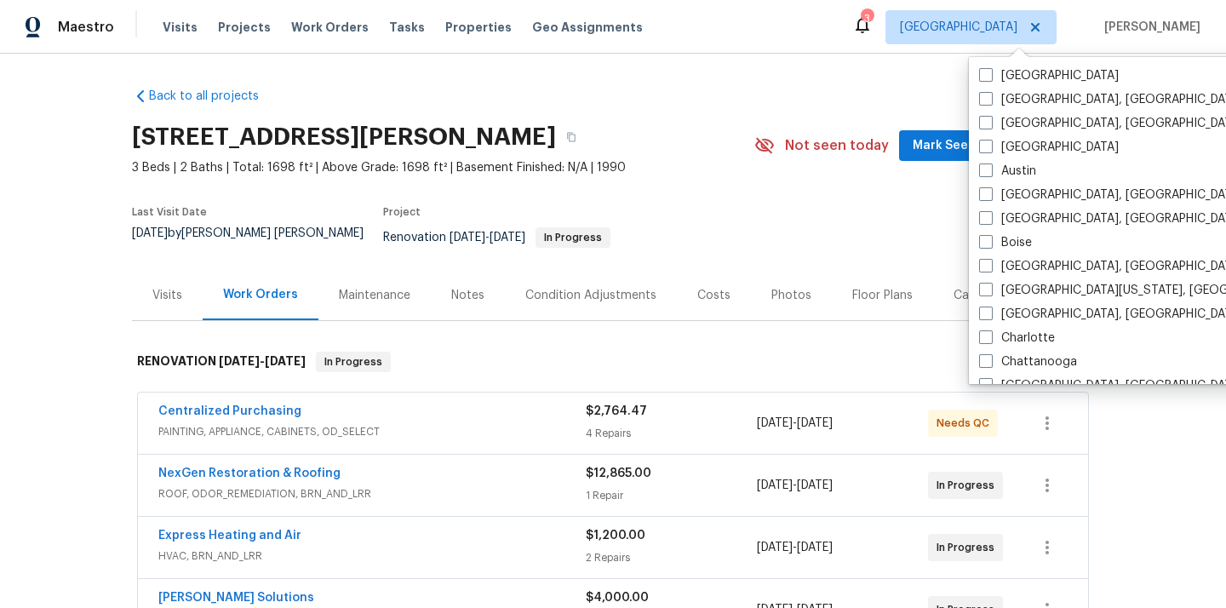
click at [263, 22] on div "Visits Projects Work Orders Tasks Properties Geo Assignments" at bounding box center [413, 27] width 501 height 34
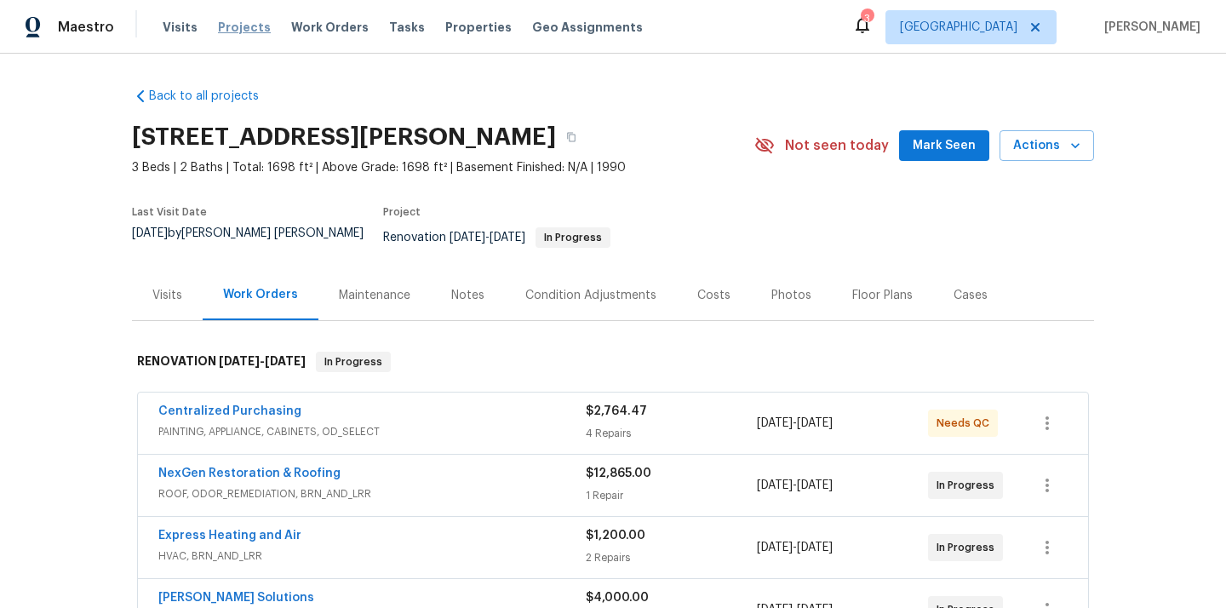
click at [241, 24] on span "Projects" at bounding box center [244, 27] width 53 height 17
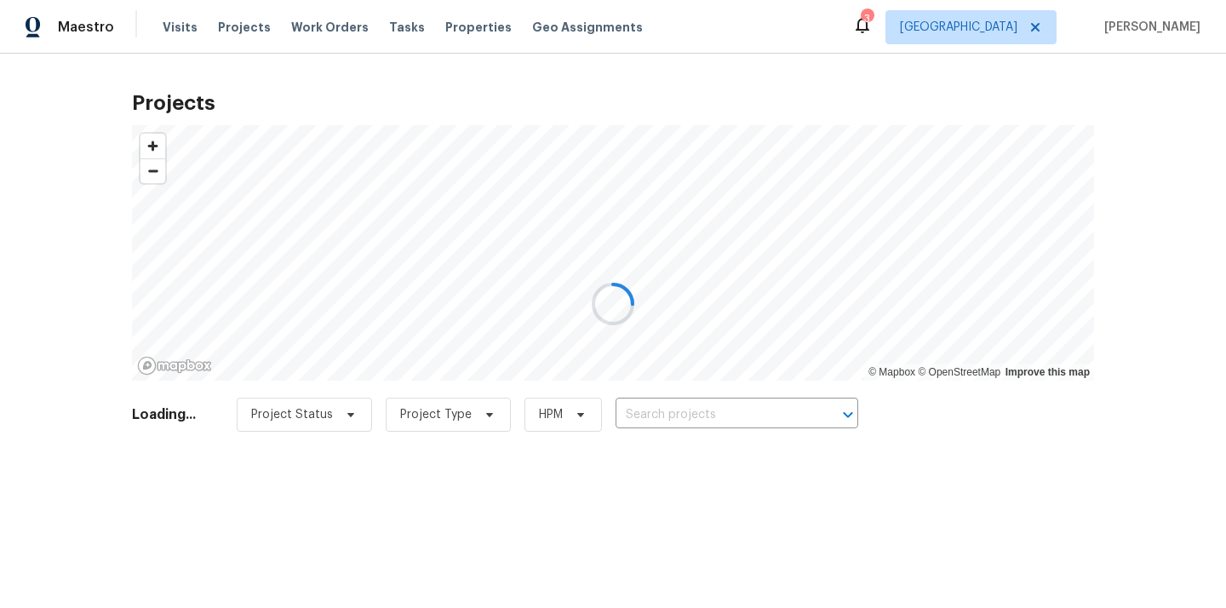
click at [747, 405] on div at bounding box center [613, 304] width 1226 height 608
click at [747, 414] on div at bounding box center [613, 304] width 1226 height 608
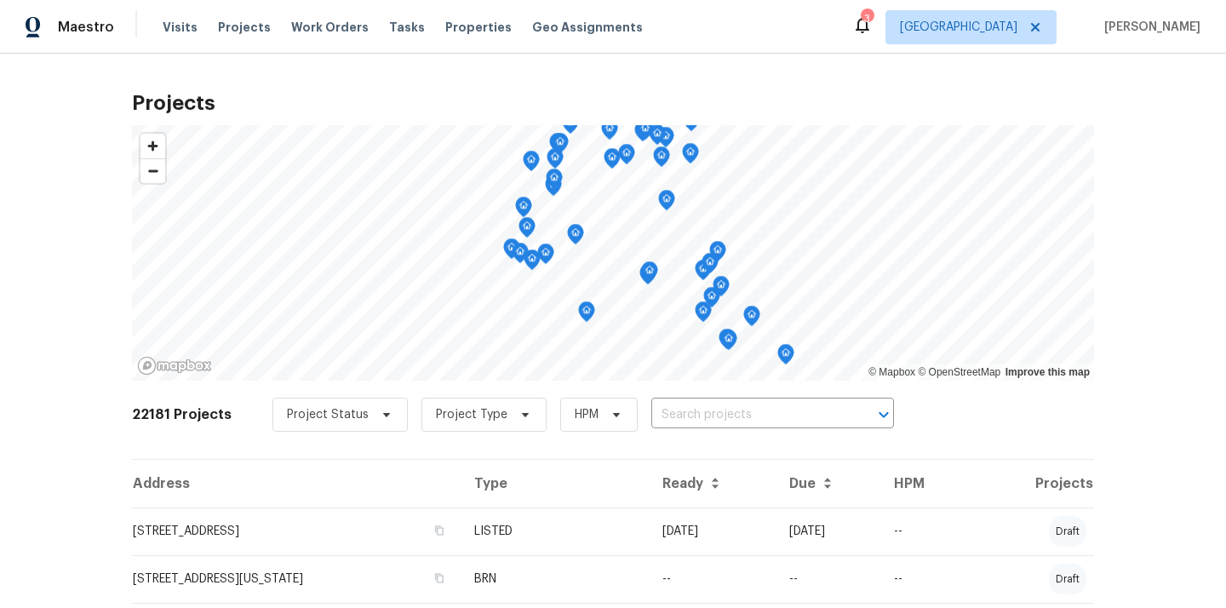
click at [747, 414] on input "text" at bounding box center [748, 415] width 195 height 26
paste input "[STREET_ADDRESS]"
type input "[STREET_ADDRESS]"
click at [732, 434] on ul "[STREET_ADDRESS]" at bounding box center [763, 453] width 248 height 42
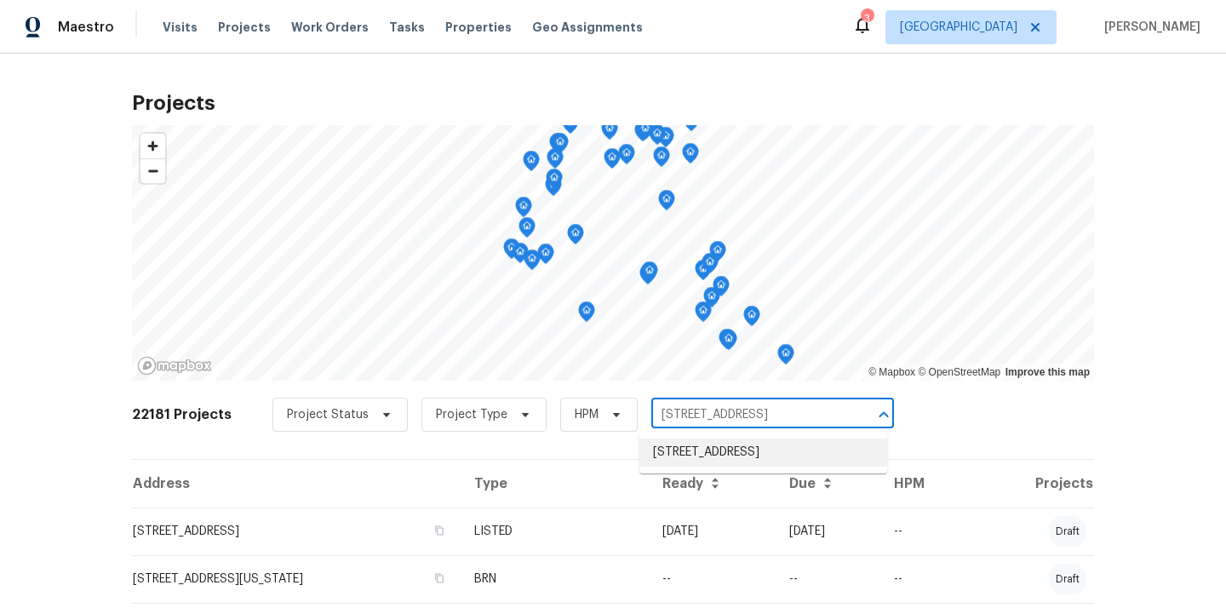
click at [730, 439] on li "[STREET_ADDRESS]" at bounding box center [763, 452] width 248 height 28
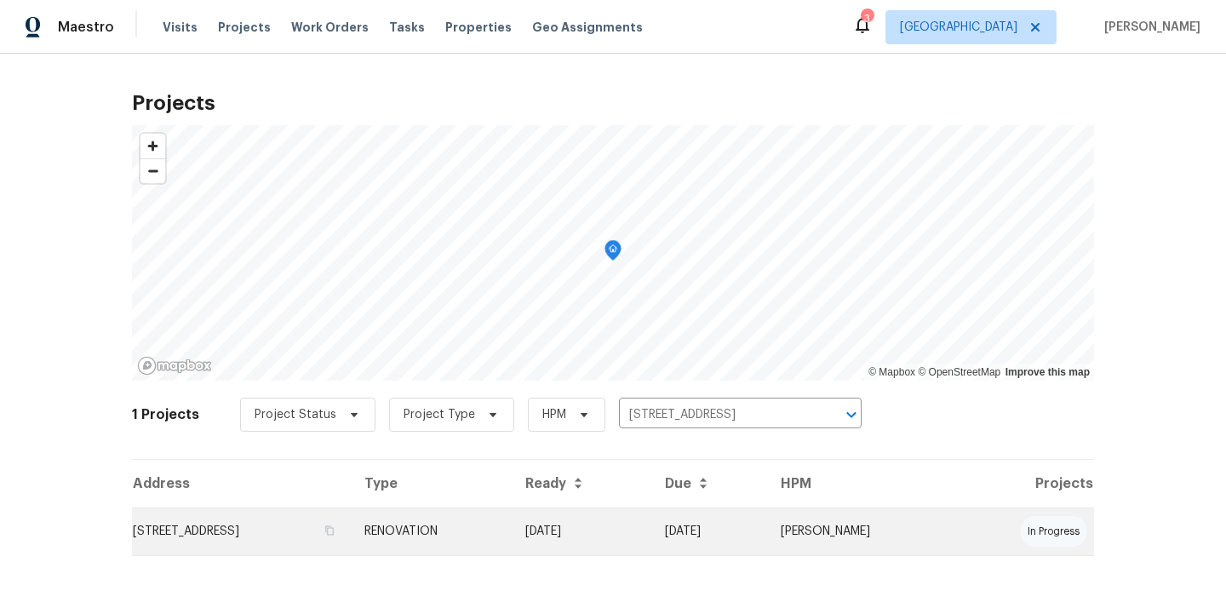
click at [512, 517] on td "RENOVATION" at bounding box center [431, 531] width 161 height 48
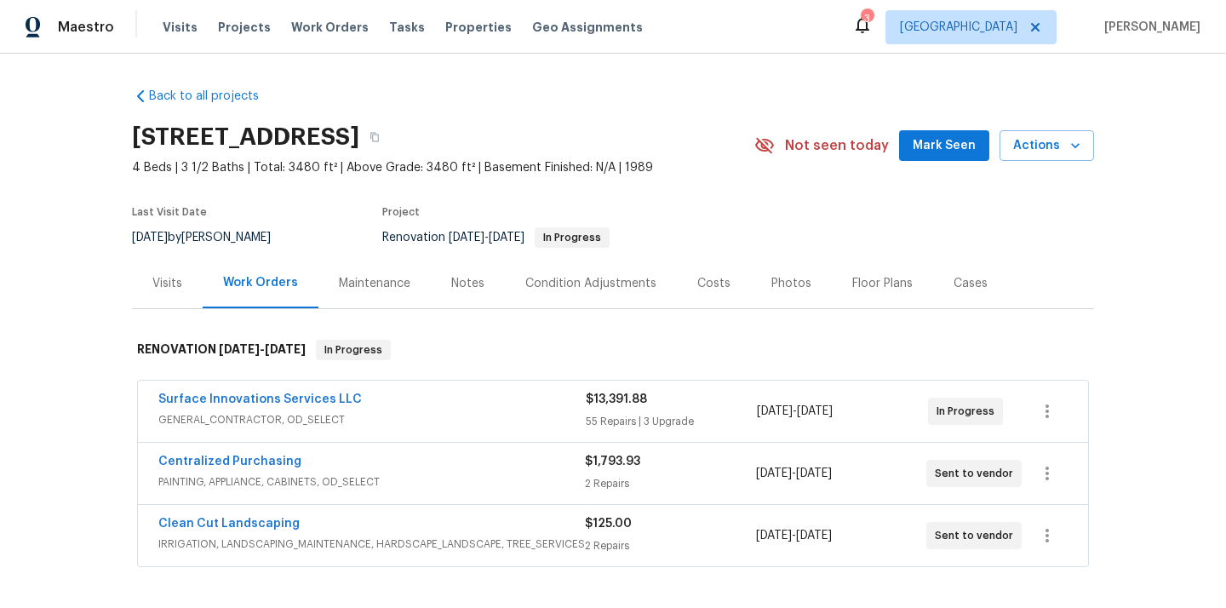
click at [359, 143] on h2 "[STREET_ADDRESS]" at bounding box center [245, 137] width 227 height 17
click at [359, 135] on h2 "[STREET_ADDRESS]" at bounding box center [245, 137] width 227 height 17
copy h2 "77069"
